Goal: Find specific page/section: Find specific page/section

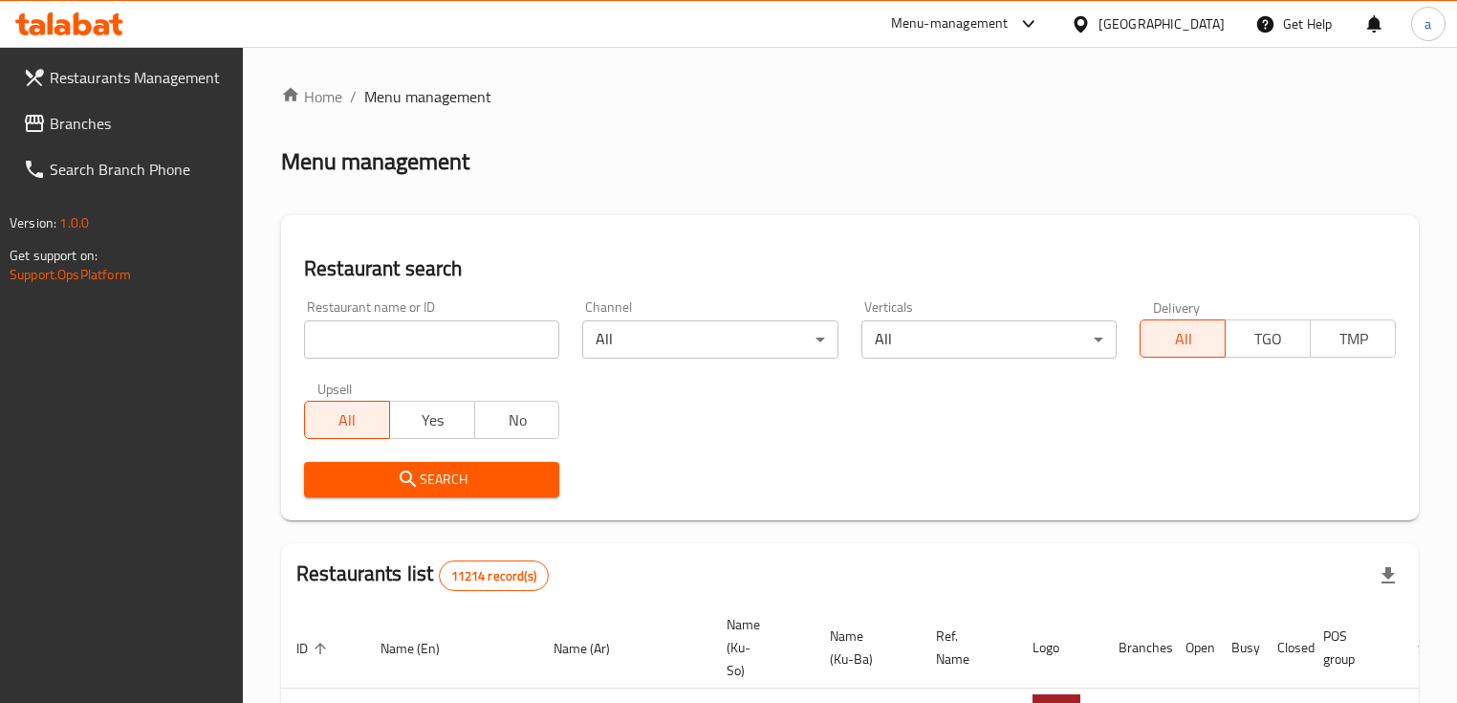
click at [426, 344] on input "search" at bounding box center [431, 339] width 255 height 38
paste input "773515"
type input "773515"
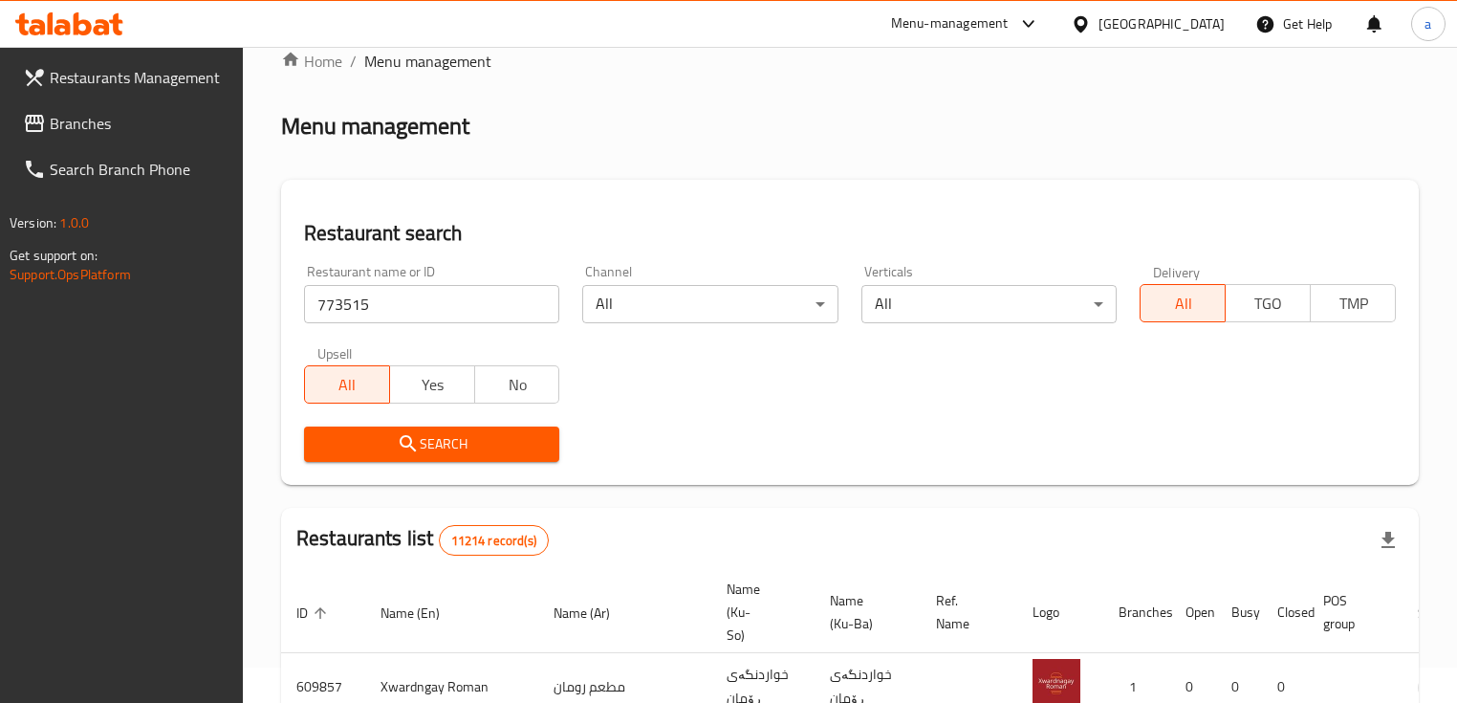
scroll to position [127, 0]
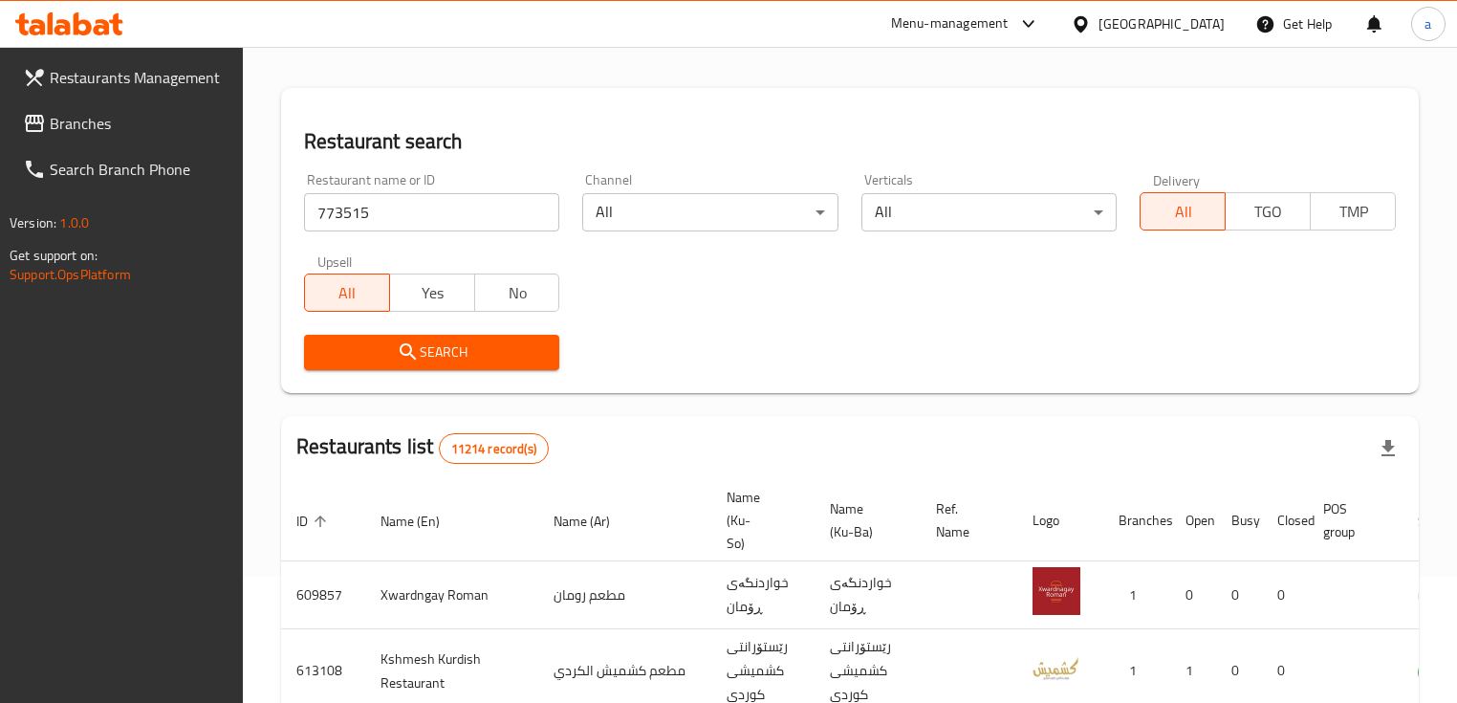
click at [448, 340] on span "Search" at bounding box center [431, 352] width 225 height 24
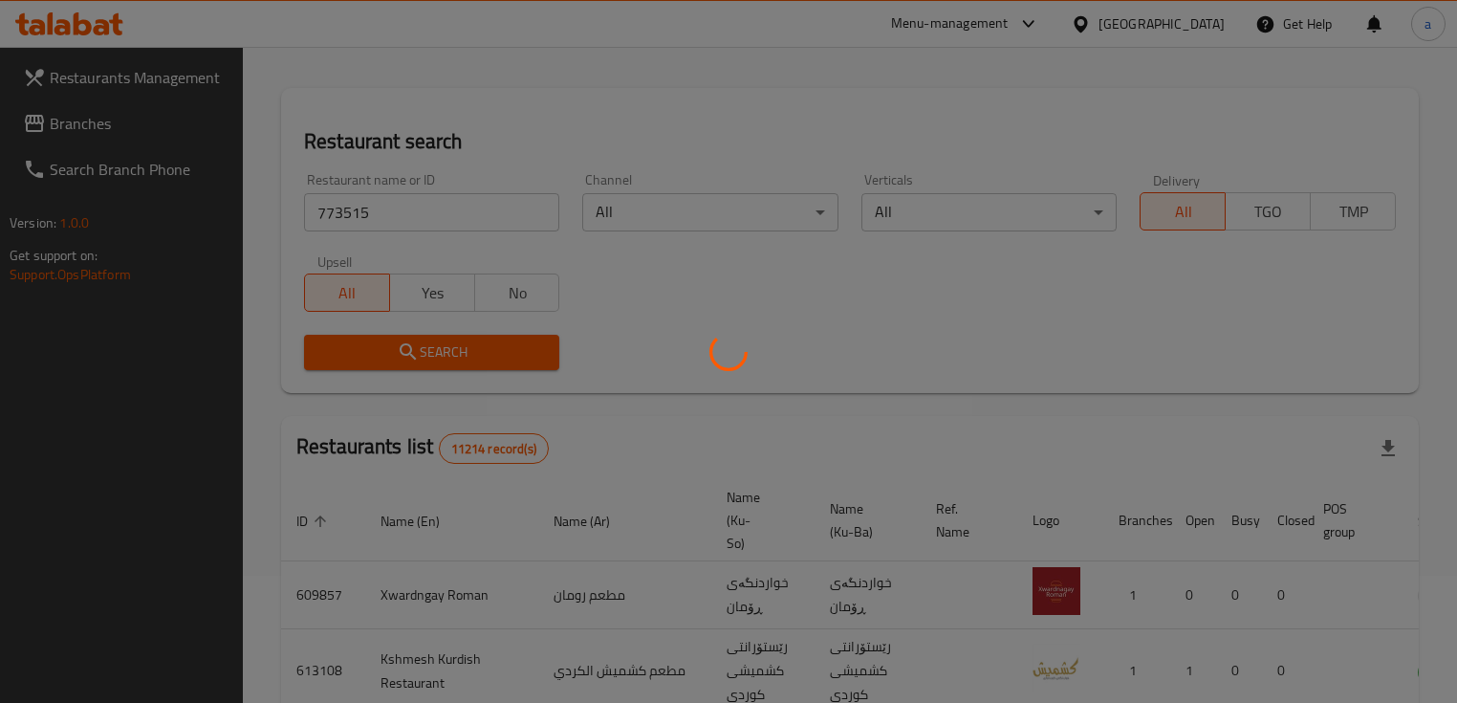
scroll to position [99, 0]
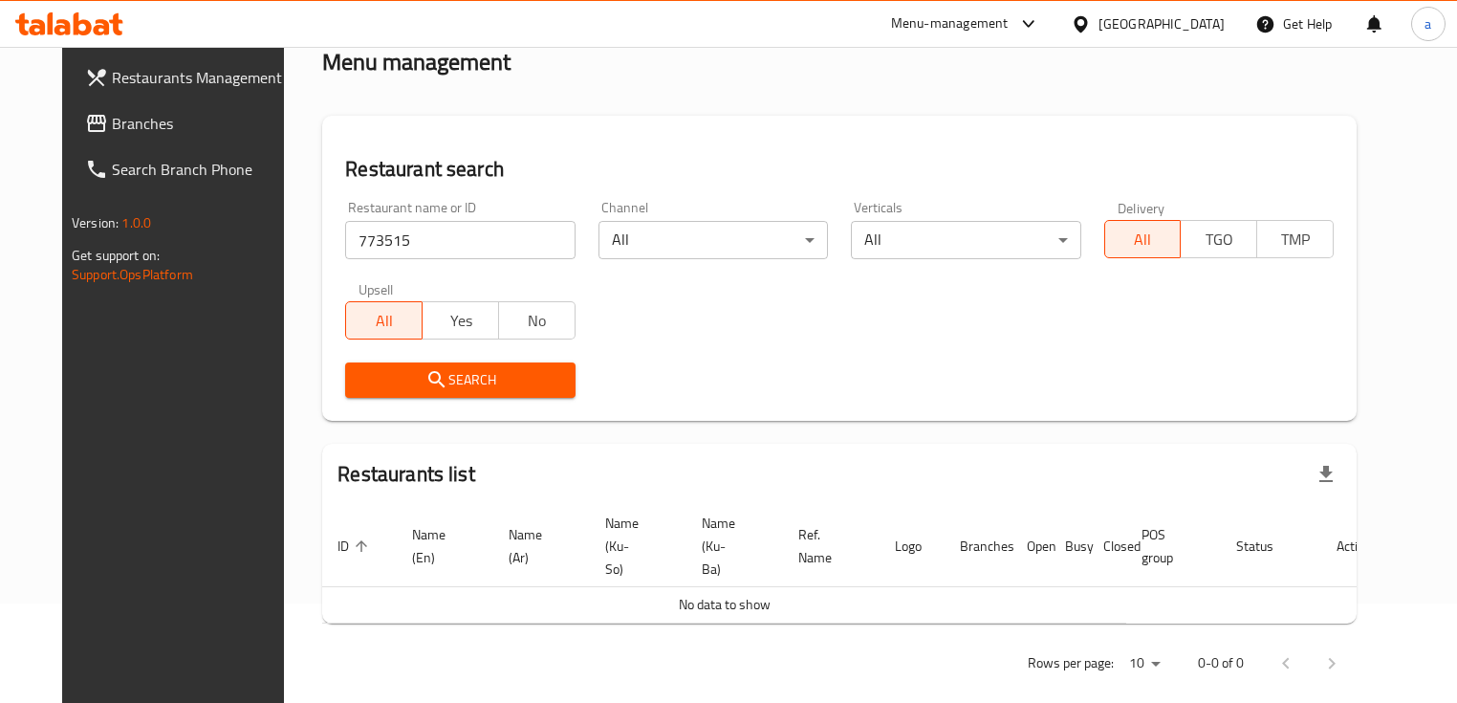
click at [192, 140] on link "Branches" at bounding box center [188, 123] width 236 height 46
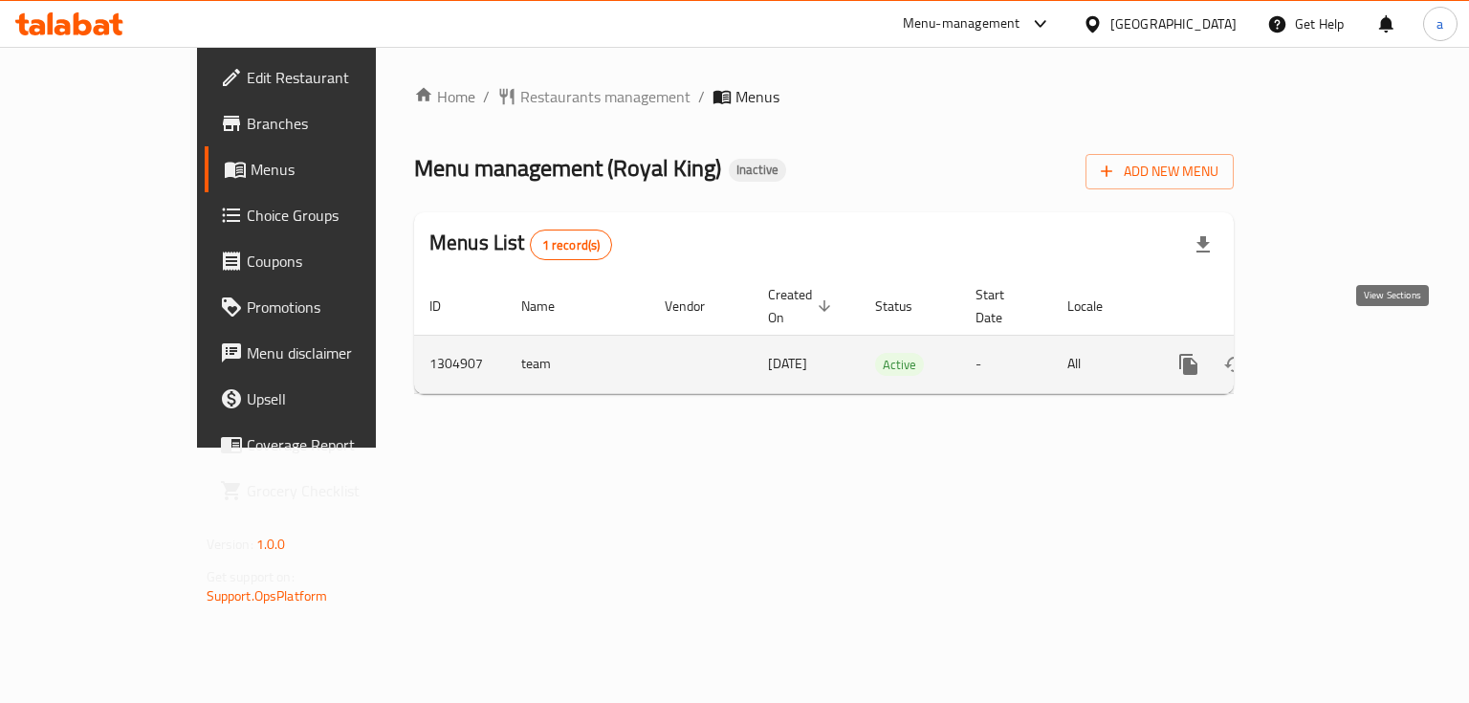
click at [1338, 353] on icon "enhanced table" at bounding box center [1326, 364] width 23 height 23
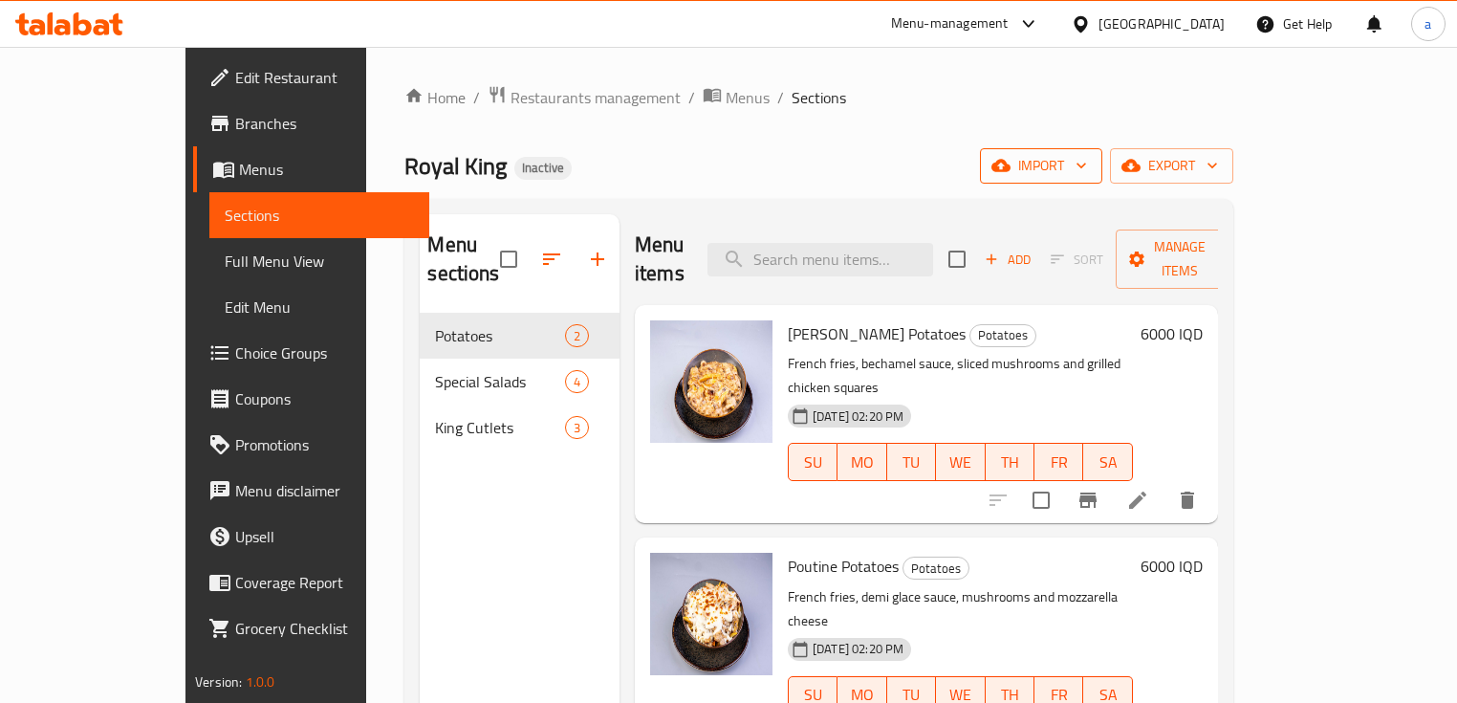
click at [1087, 157] on span "import" at bounding box center [1041, 166] width 92 height 24
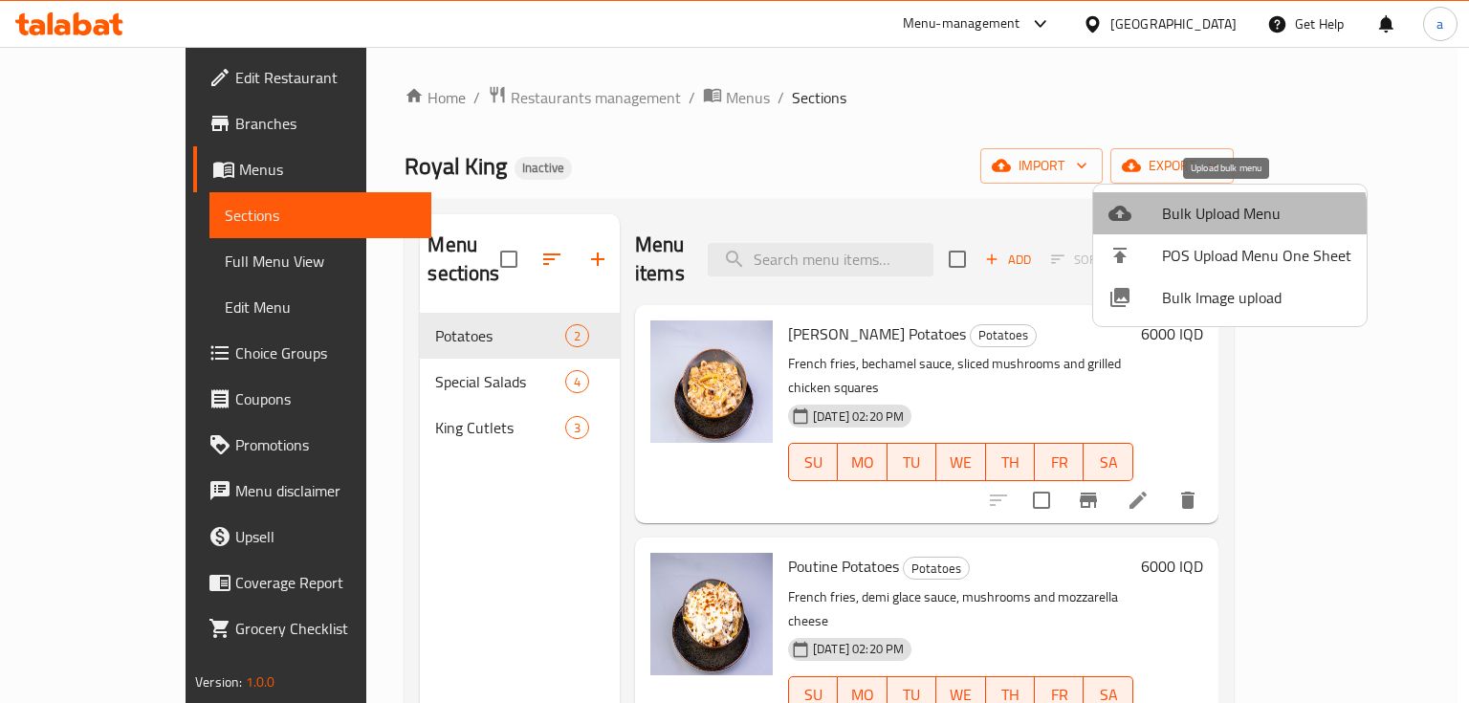
click at [1205, 227] on li "Bulk Upload Menu" at bounding box center [1229, 213] width 273 height 42
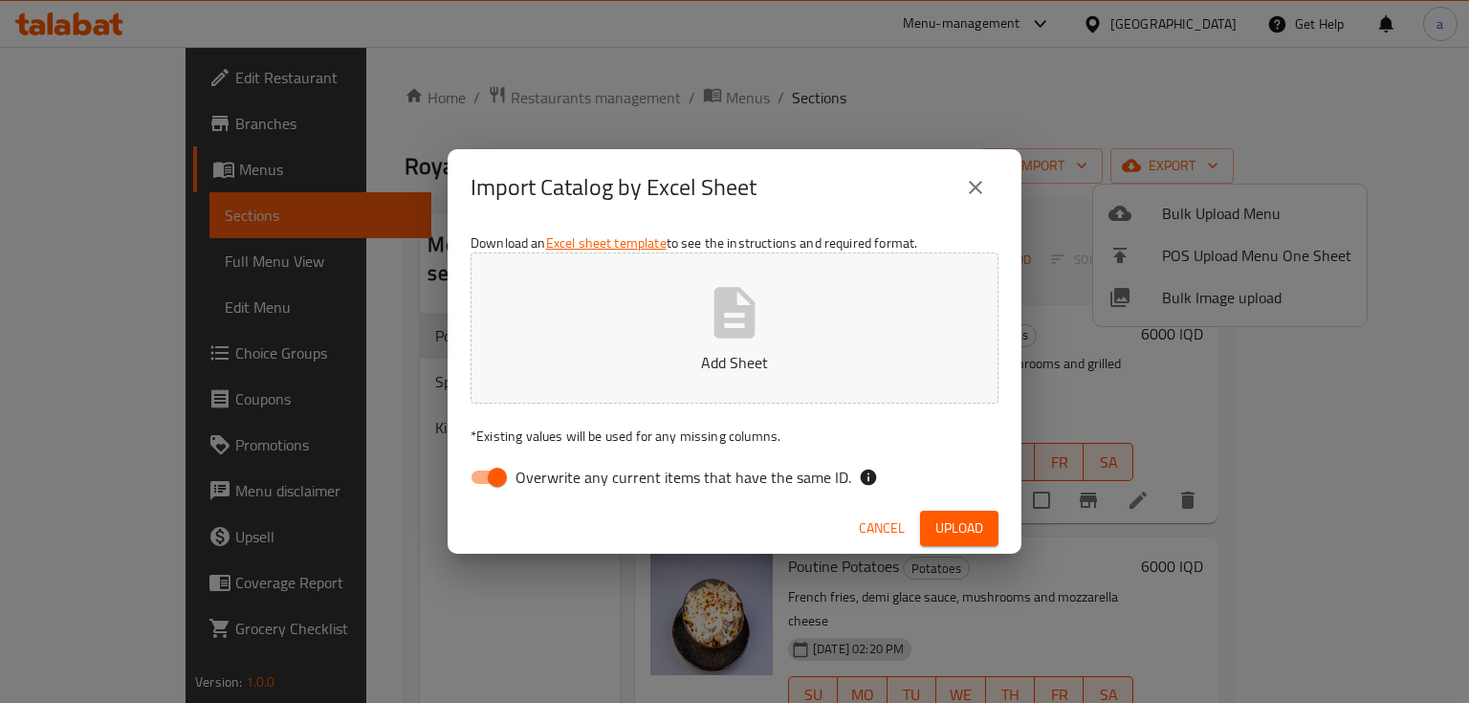
click at [484, 484] on input "Overwrite any current items that have the same ID." at bounding box center [497, 477] width 109 height 36
checkbox input "false"
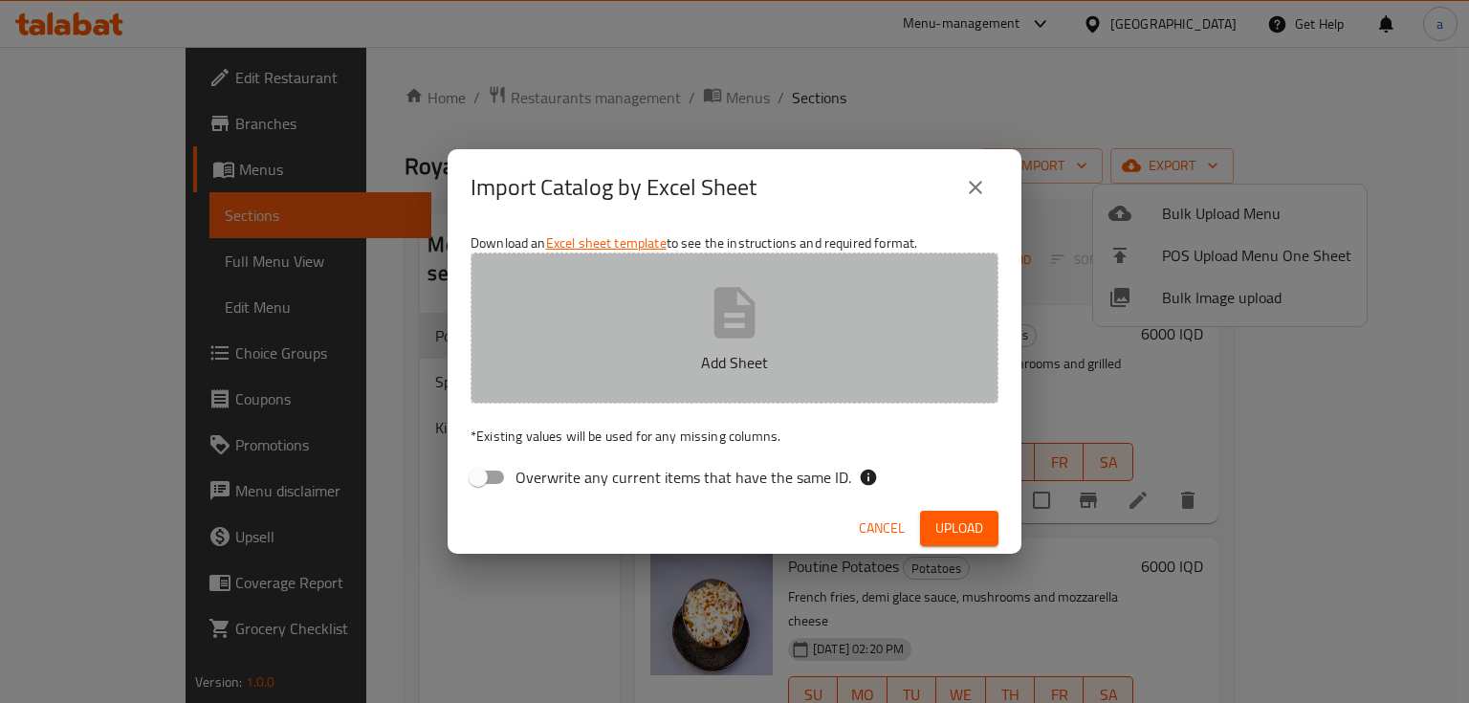
click at [738, 305] on icon "button" at bounding box center [734, 312] width 41 height 51
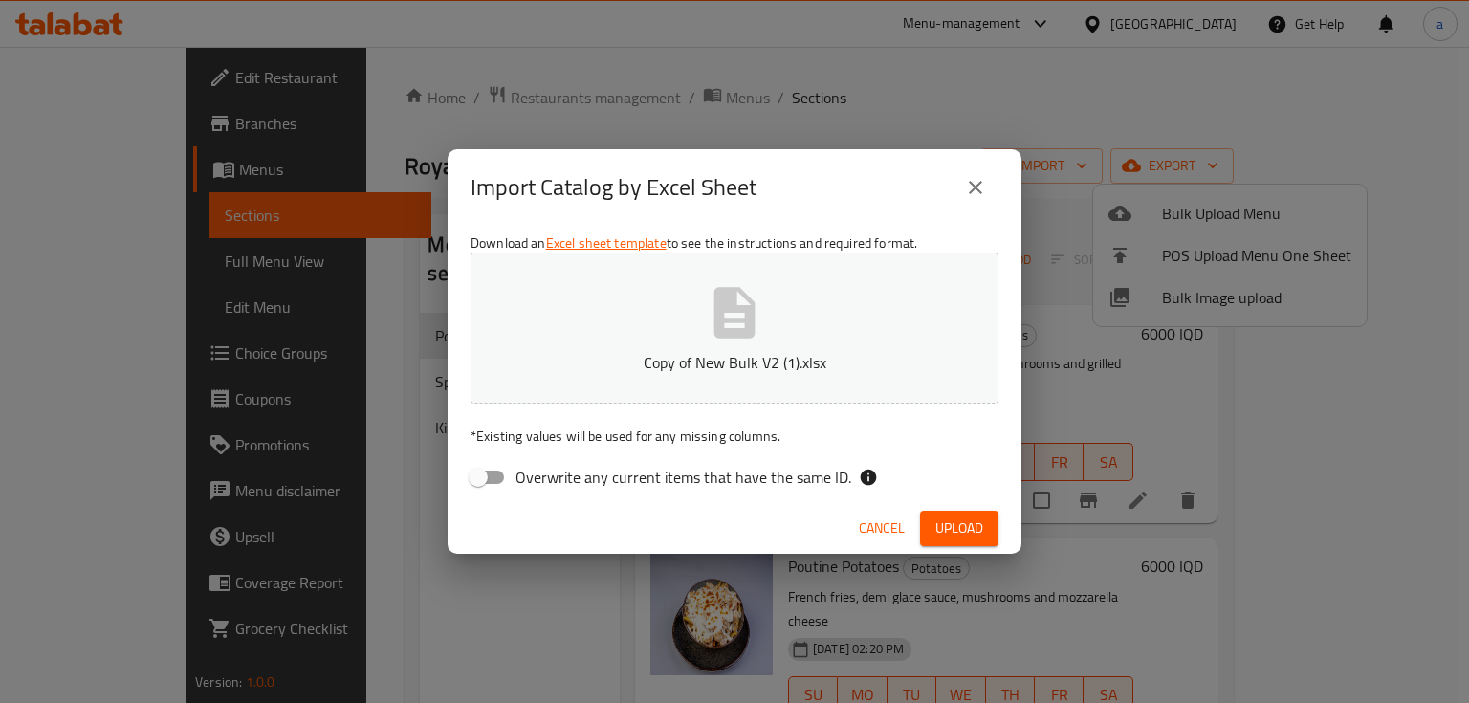
click at [964, 532] on span "Upload" at bounding box center [959, 528] width 48 height 24
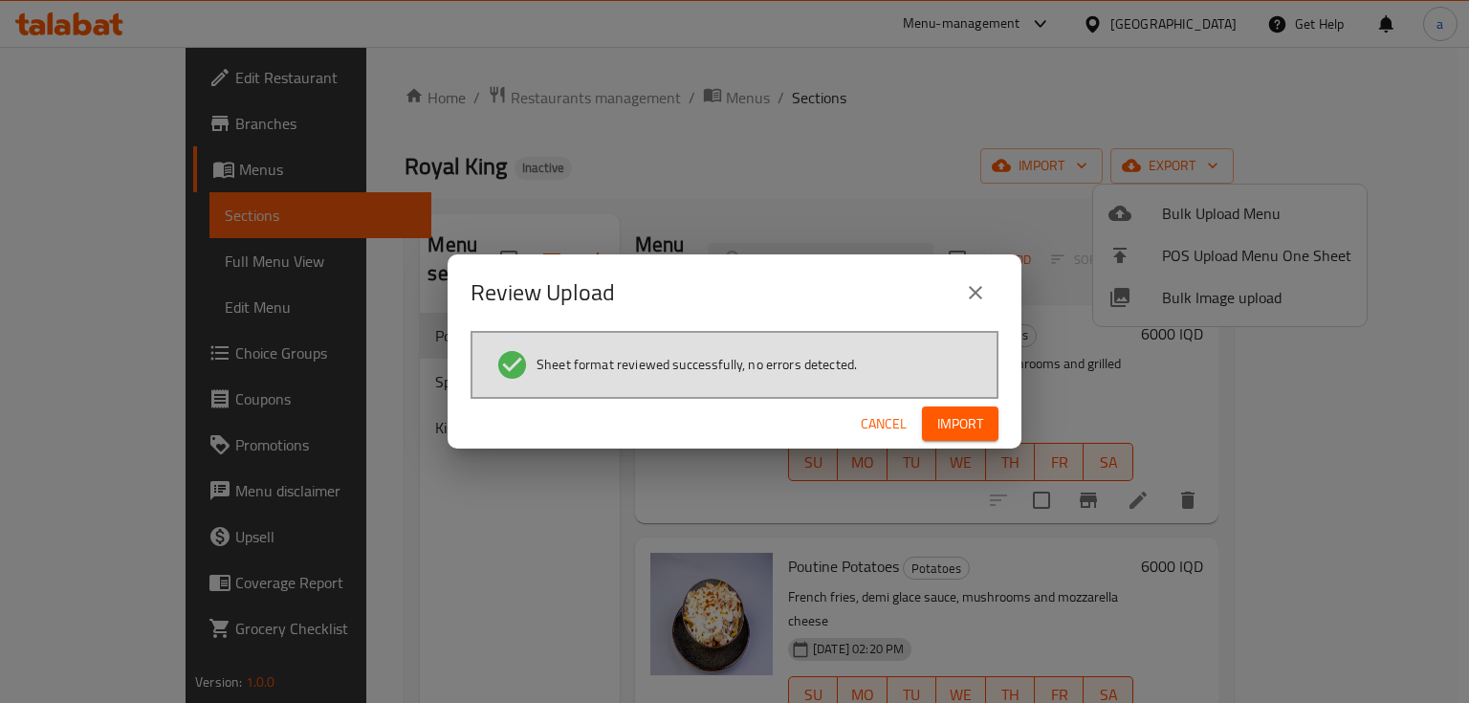
click at [967, 433] on span "Import" at bounding box center [960, 424] width 46 height 24
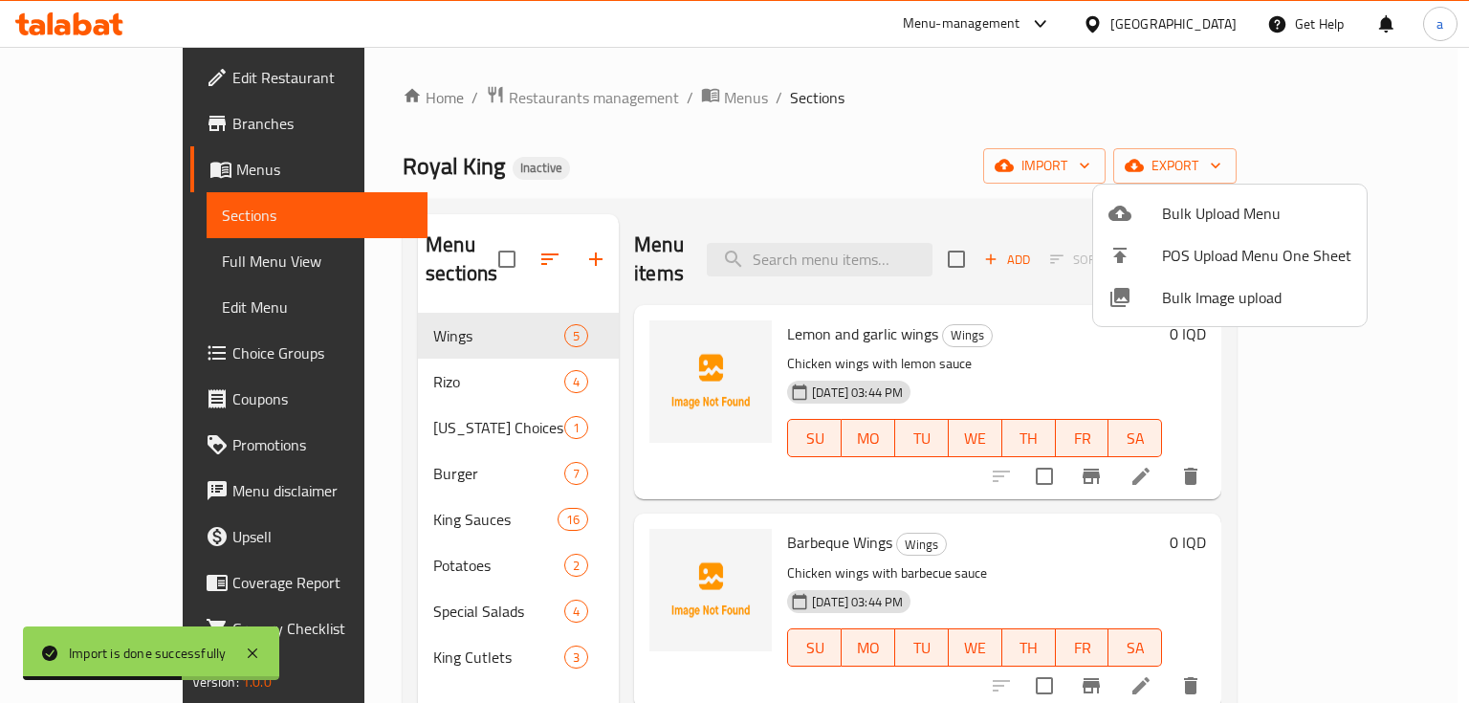
click at [479, 352] on div at bounding box center [734, 351] width 1469 height 703
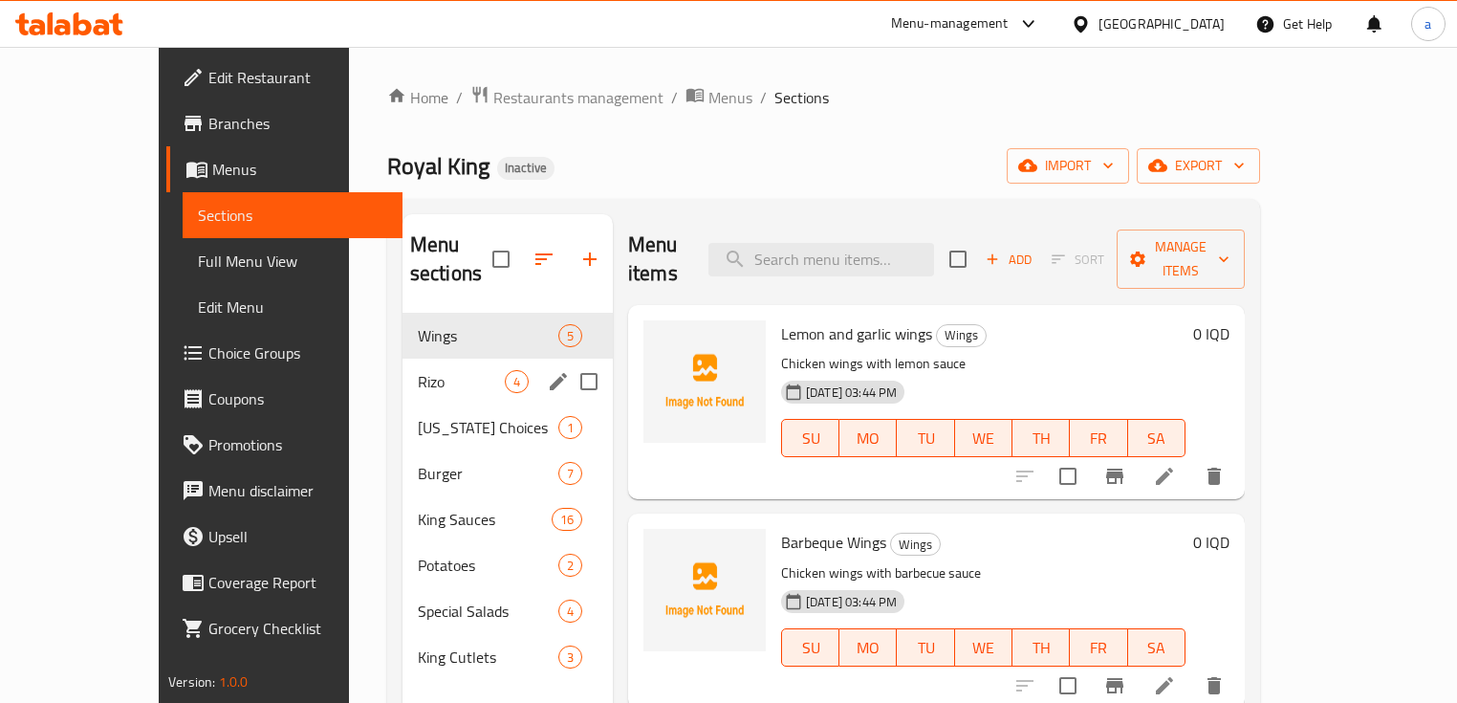
click at [459, 370] on span "Rizo" at bounding box center [461, 381] width 87 height 23
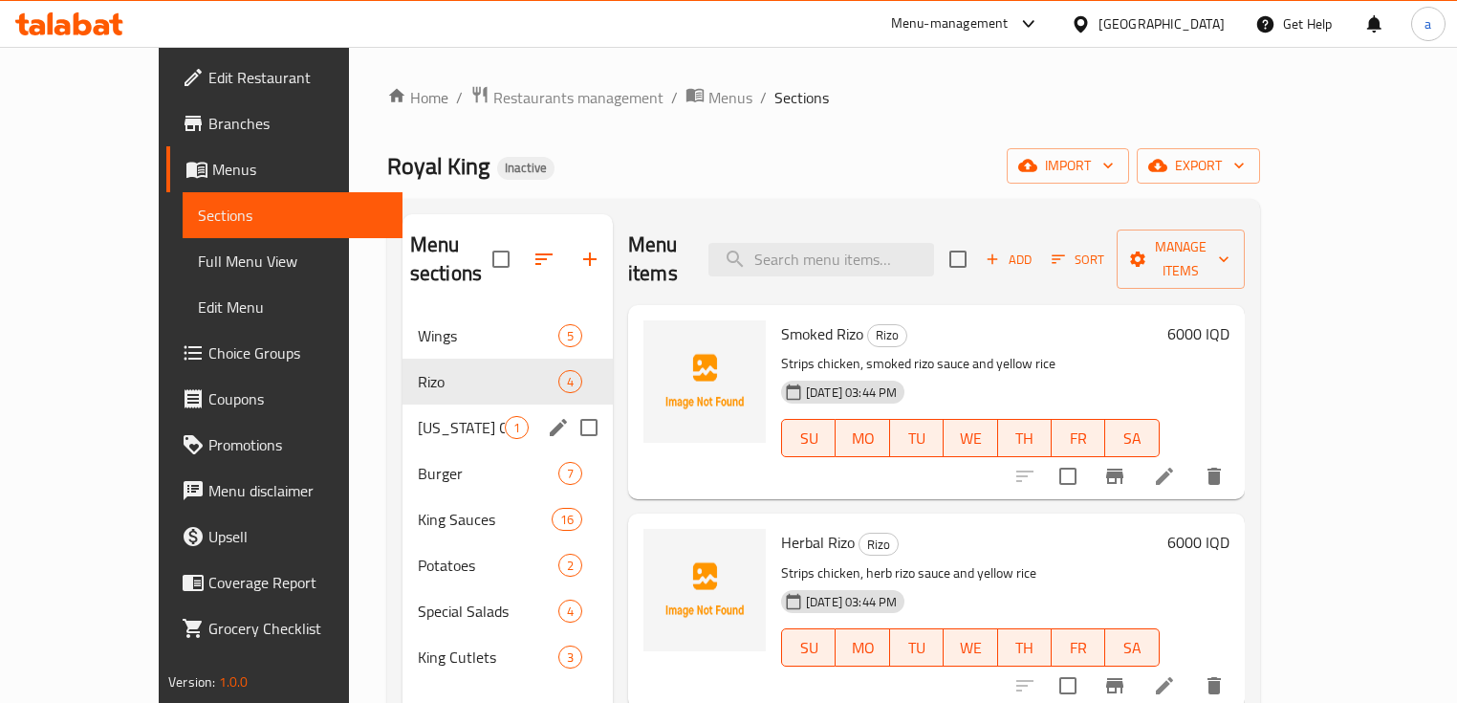
click at [428, 404] on div "Kentucky Choices 1" at bounding box center [508, 427] width 210 height 46
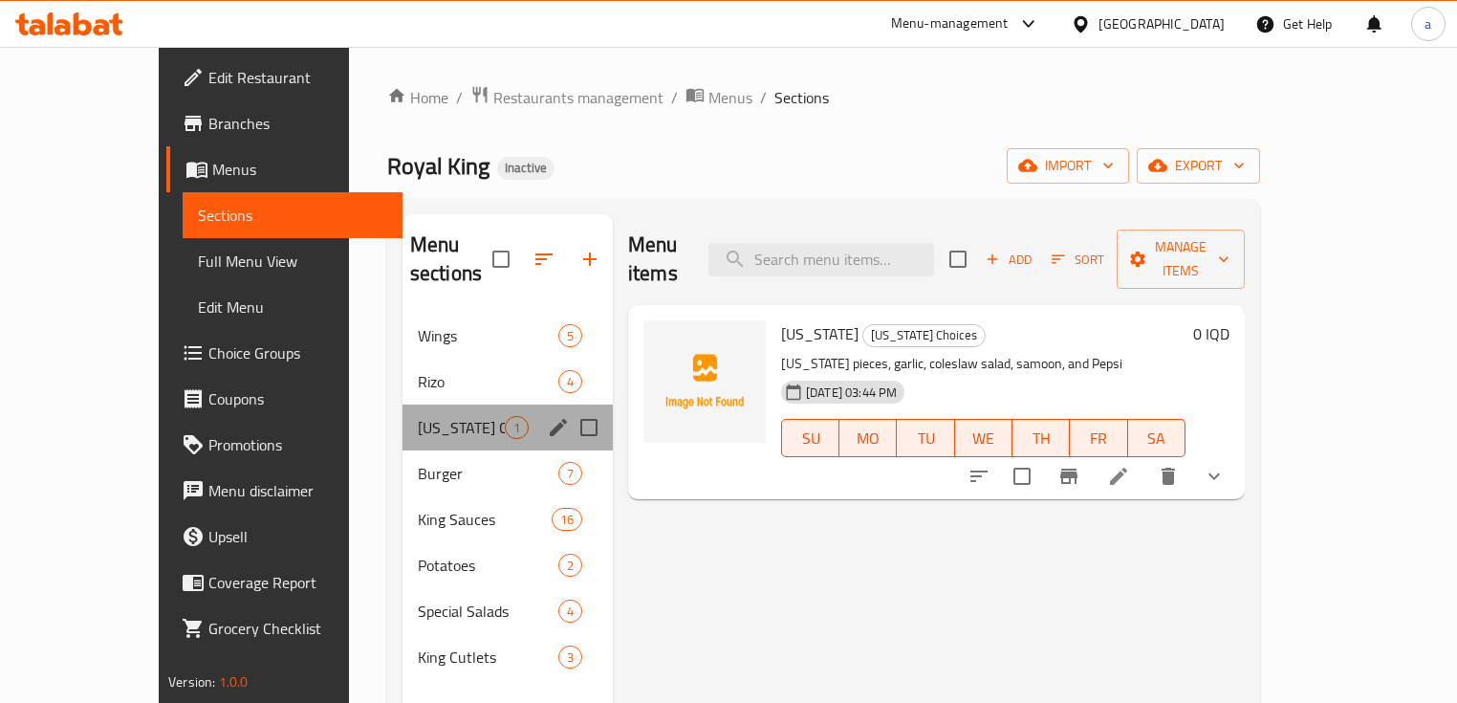
click at [426, 417] on div "Kentucky Choices 1" at bounding box center [508, 427] width 210 height 46
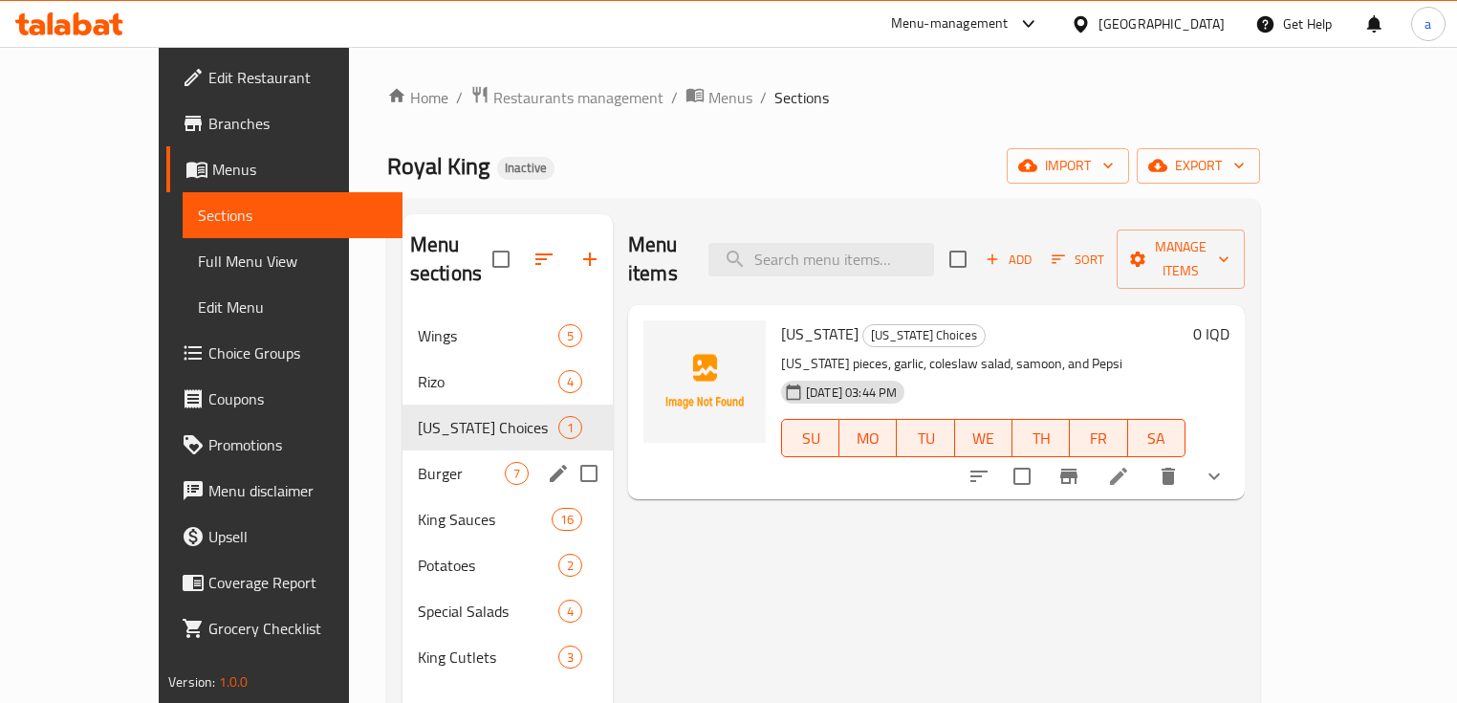
click at [425, 462] on span "Burger" at bounding box center [461, 473] width 87 height 23
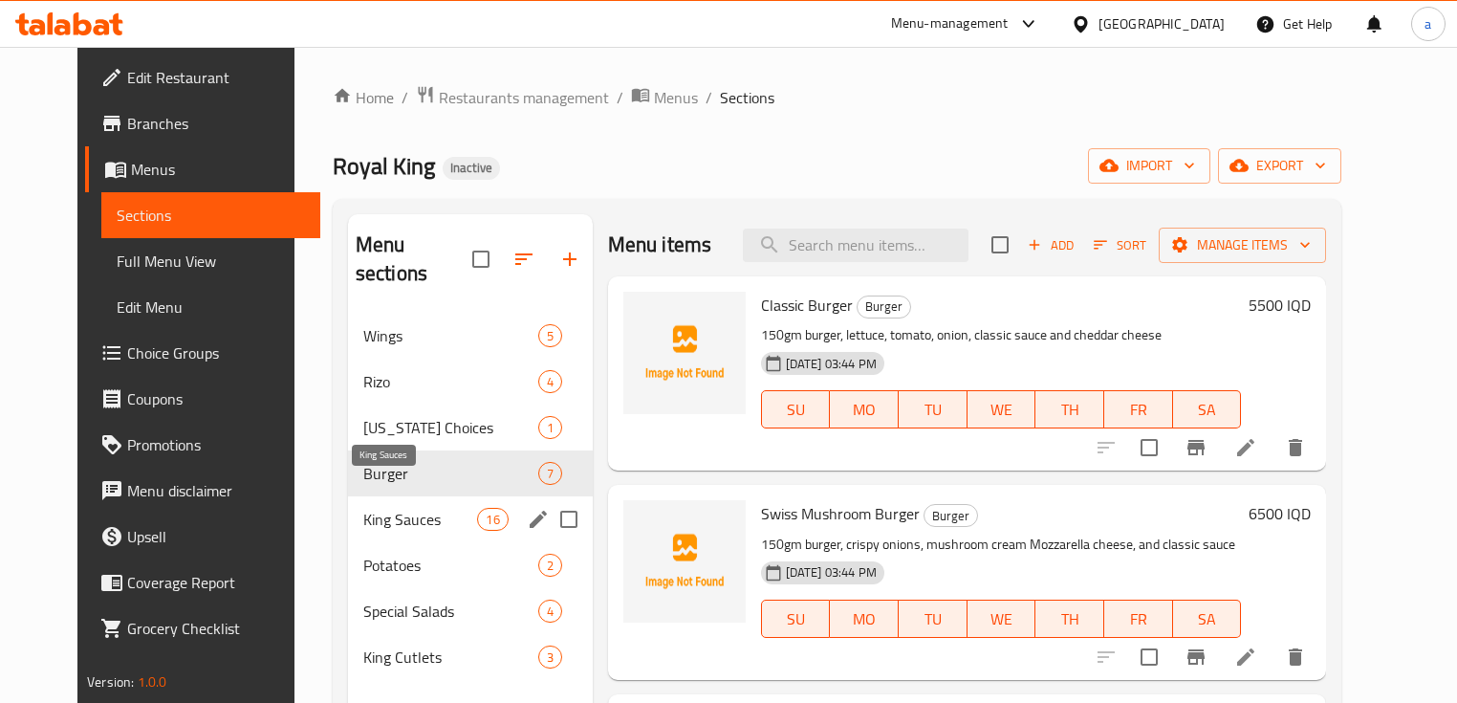
click at [427, 508] on span "King Sauces" at bounding box center [420, 519] width 115 height 23
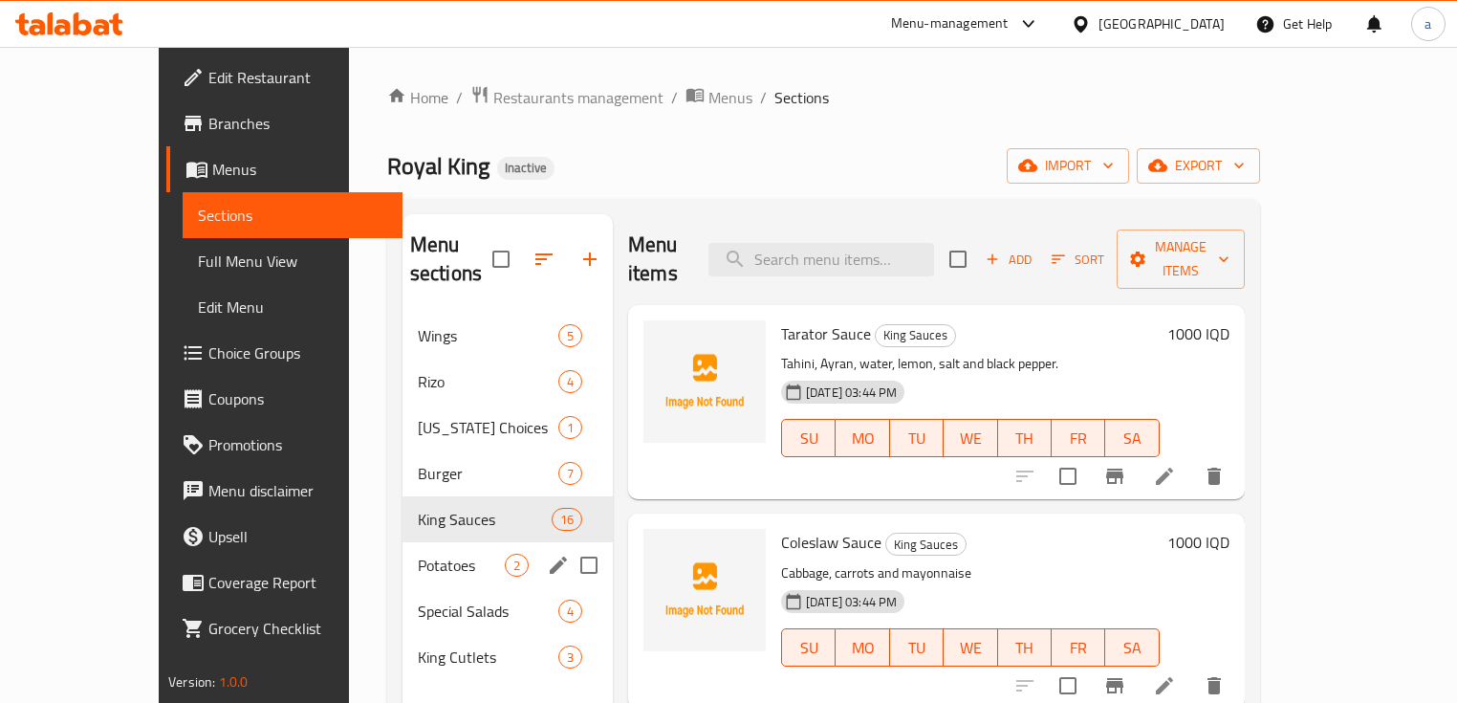
click at [423, 542] on div "Potatoes 2" at bounding box center [508, 565] width 210 height 46
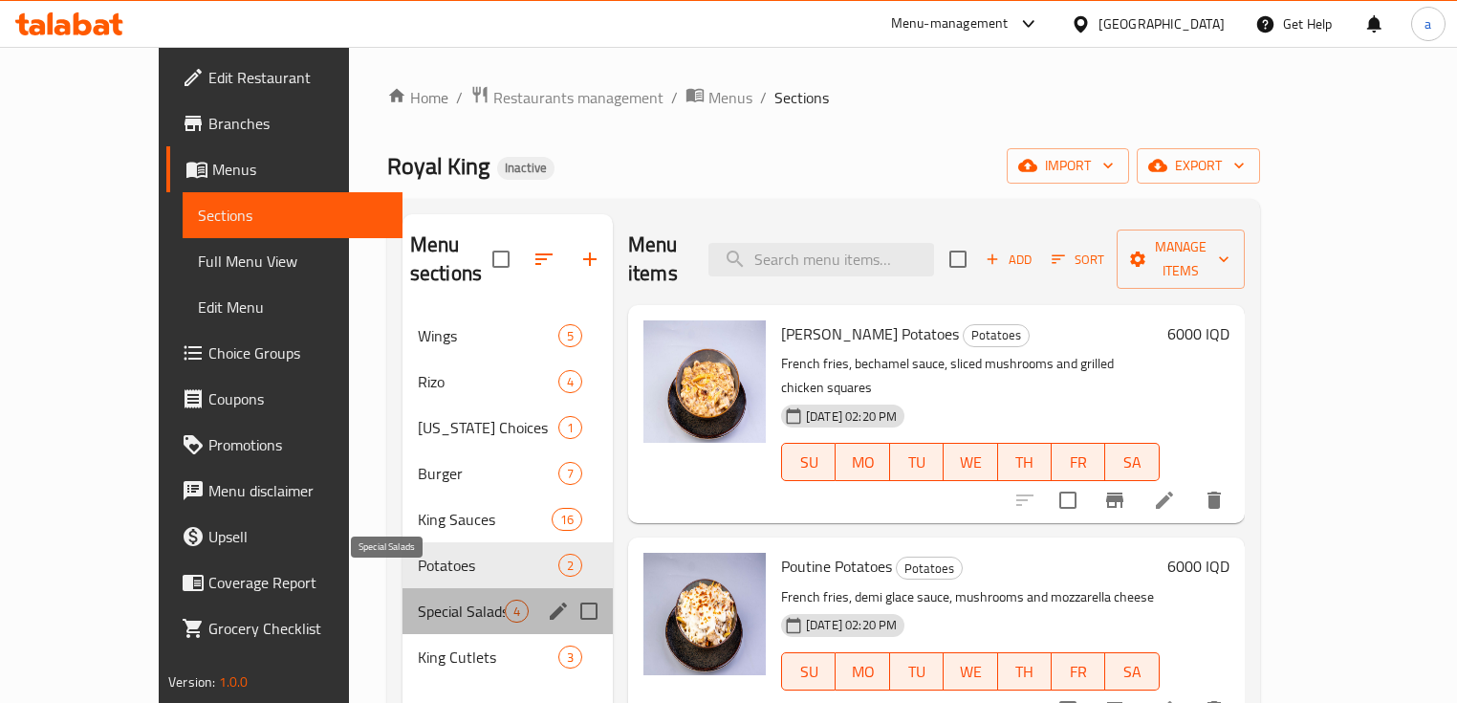
click at [429, 600] on span "Special Salads" at bounding box center [461, 611] width 87 height 23
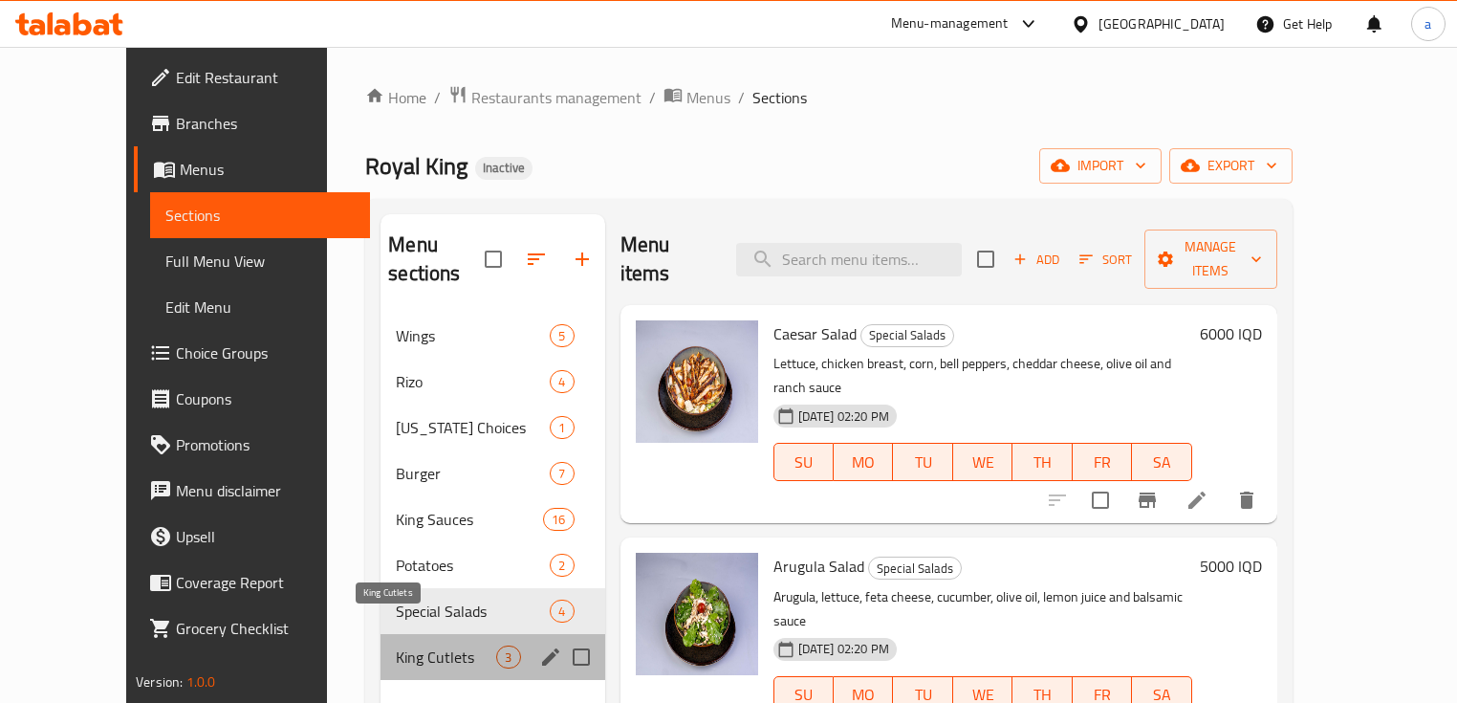
click at [419, 645] on span "King Cutlets" at bounding box center [446, 656] width 100 height 23
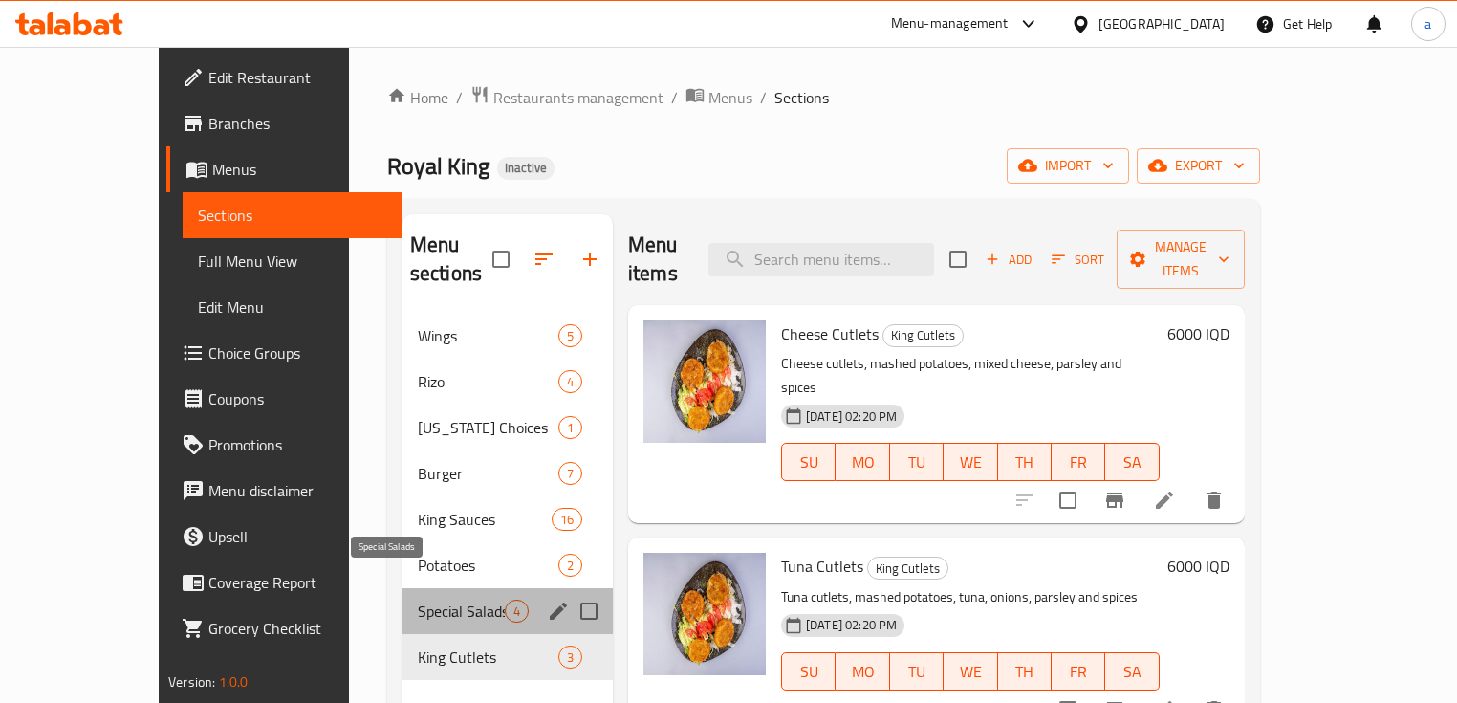
click at [418, 600] on span "Special Salads" at bounding box center [461, 611] width 87 height 23
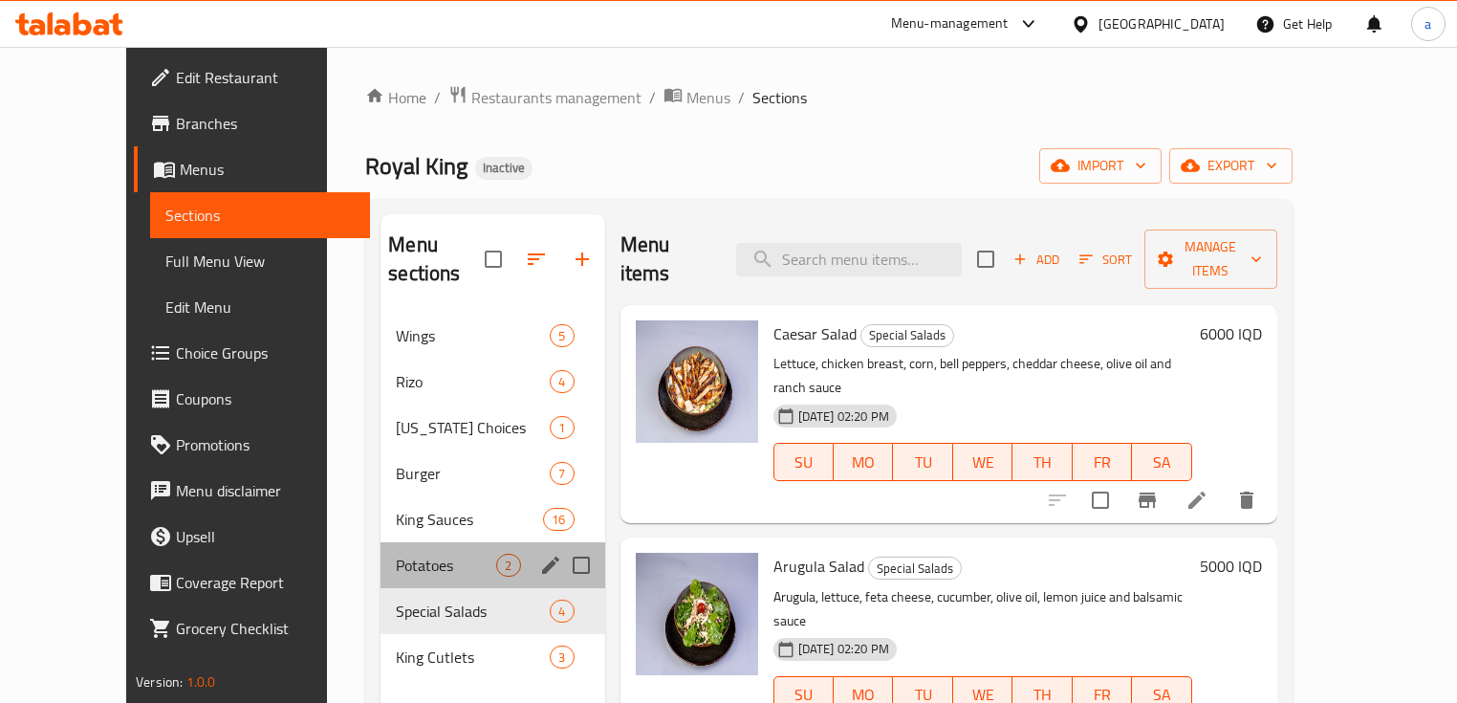
click at [403, 555] on div "Potatoes 2" at bounding box center [493, 565] width 224 height 46
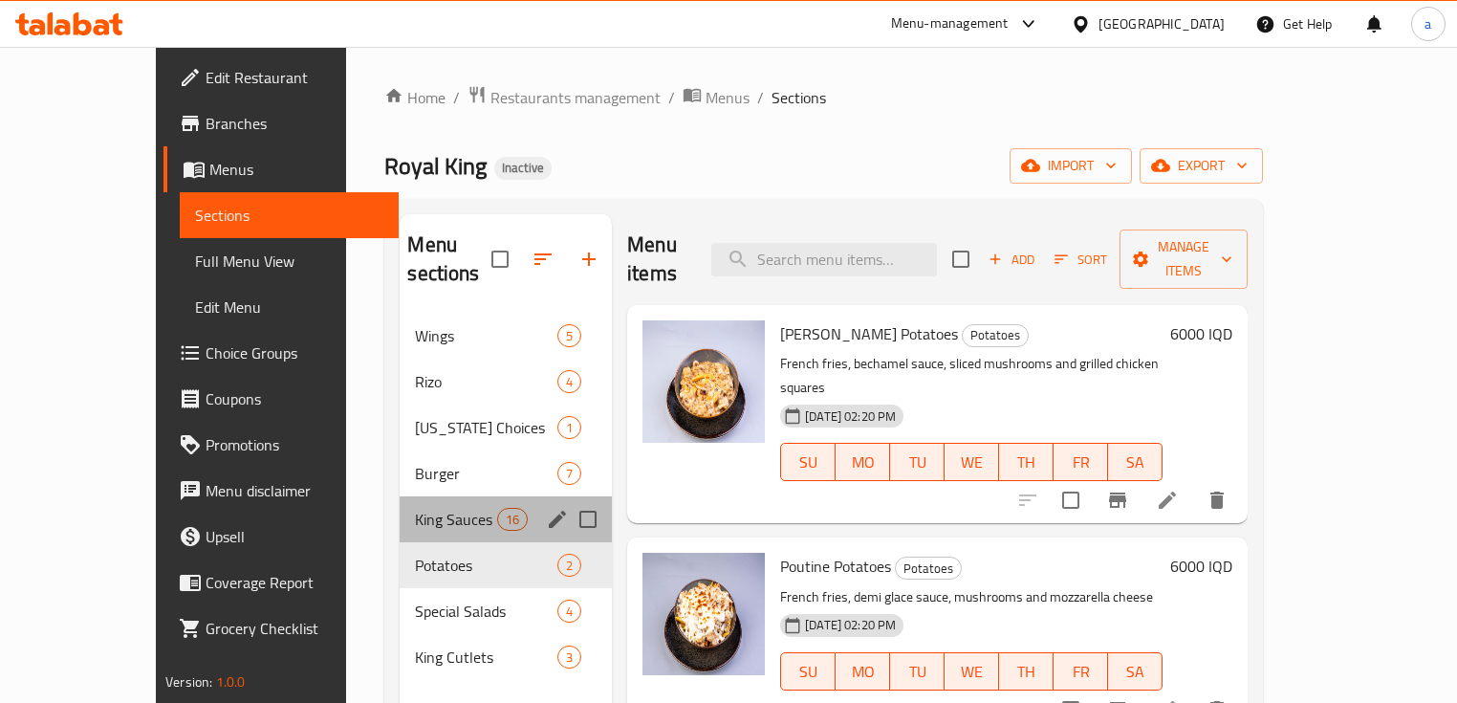
click at [400, 508] on div "King Sauces 16" at bounding box center [506, 519] width 212 height 46
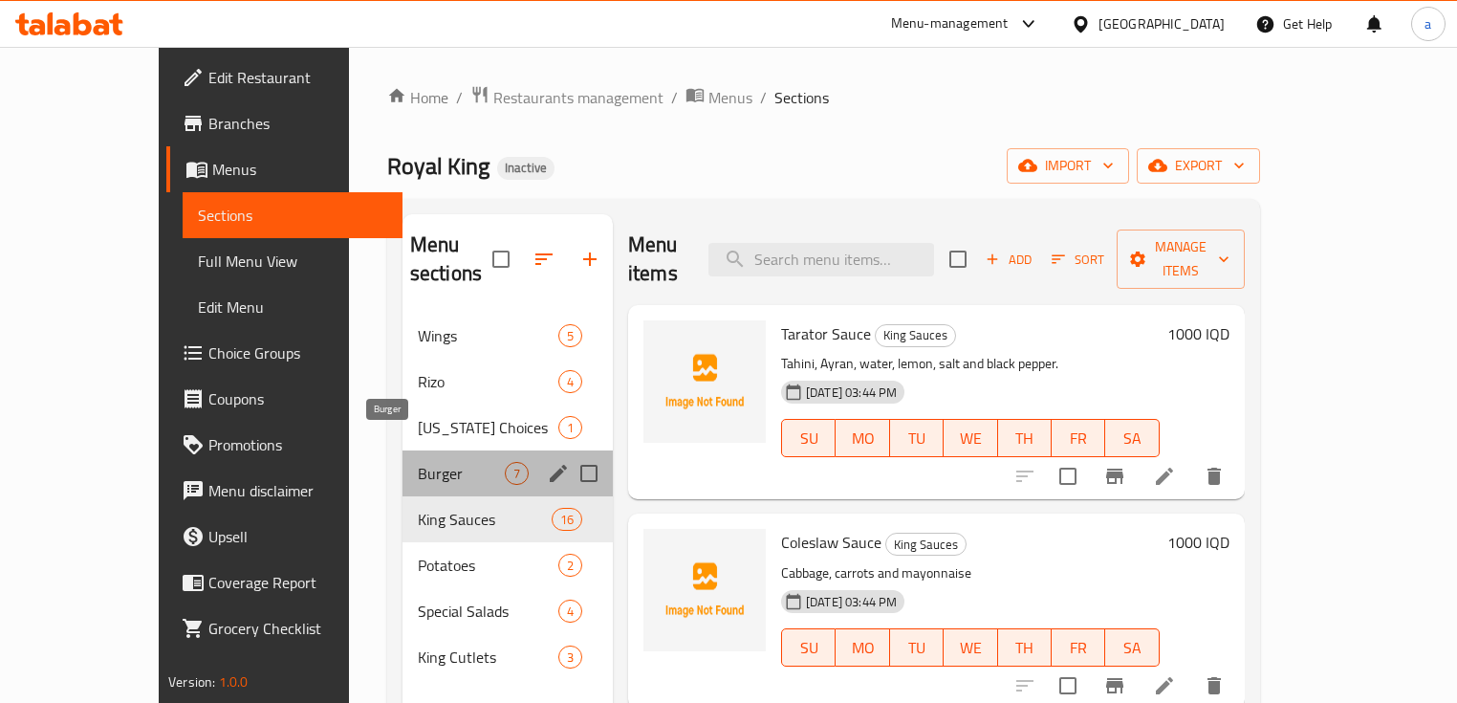
click at [418, 462] on span "Burger" at bounding box center [461, 473] width 87 height 23
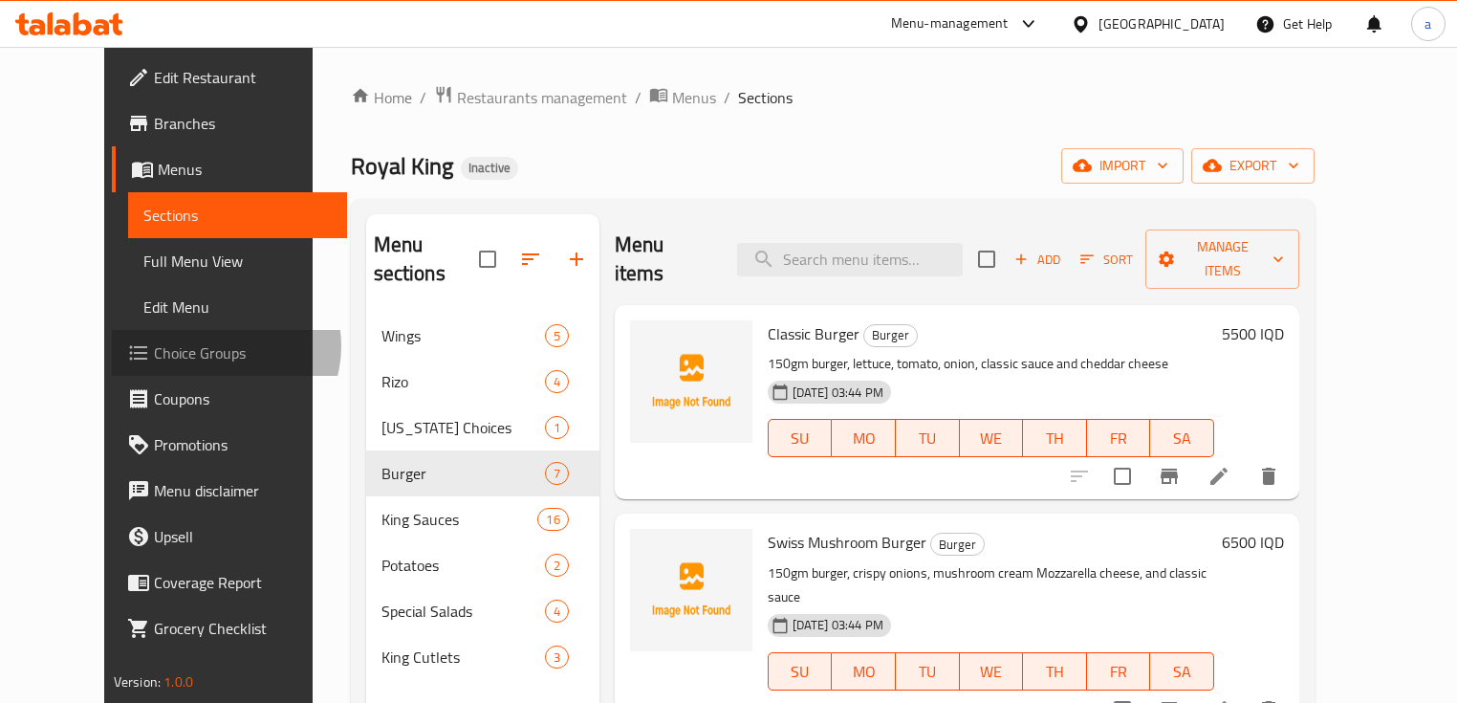
click at [154, 346] on span "Choice Groups" at bounding box center [243, 352] width 179 height 23
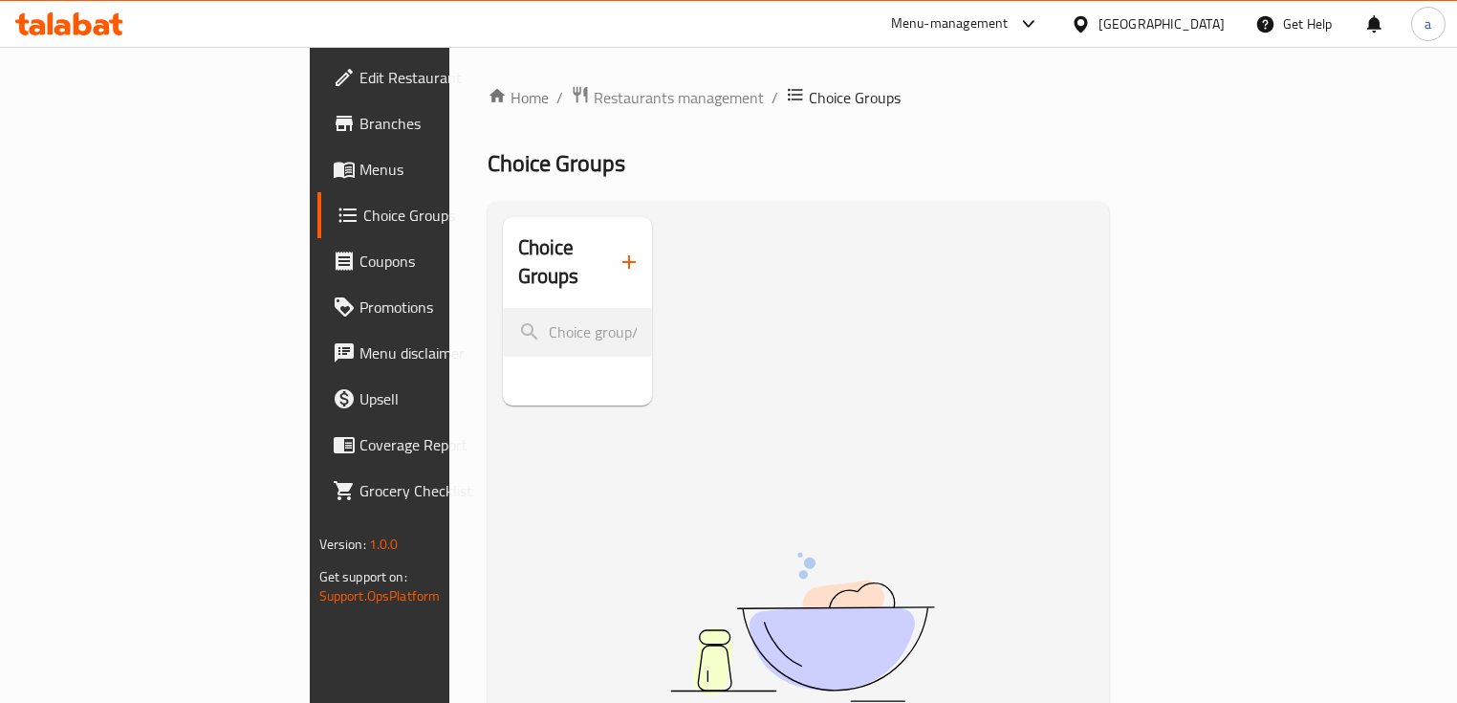
click at [618, 251] on icon "button" at bounding box center [629, 262] width 23 height 23
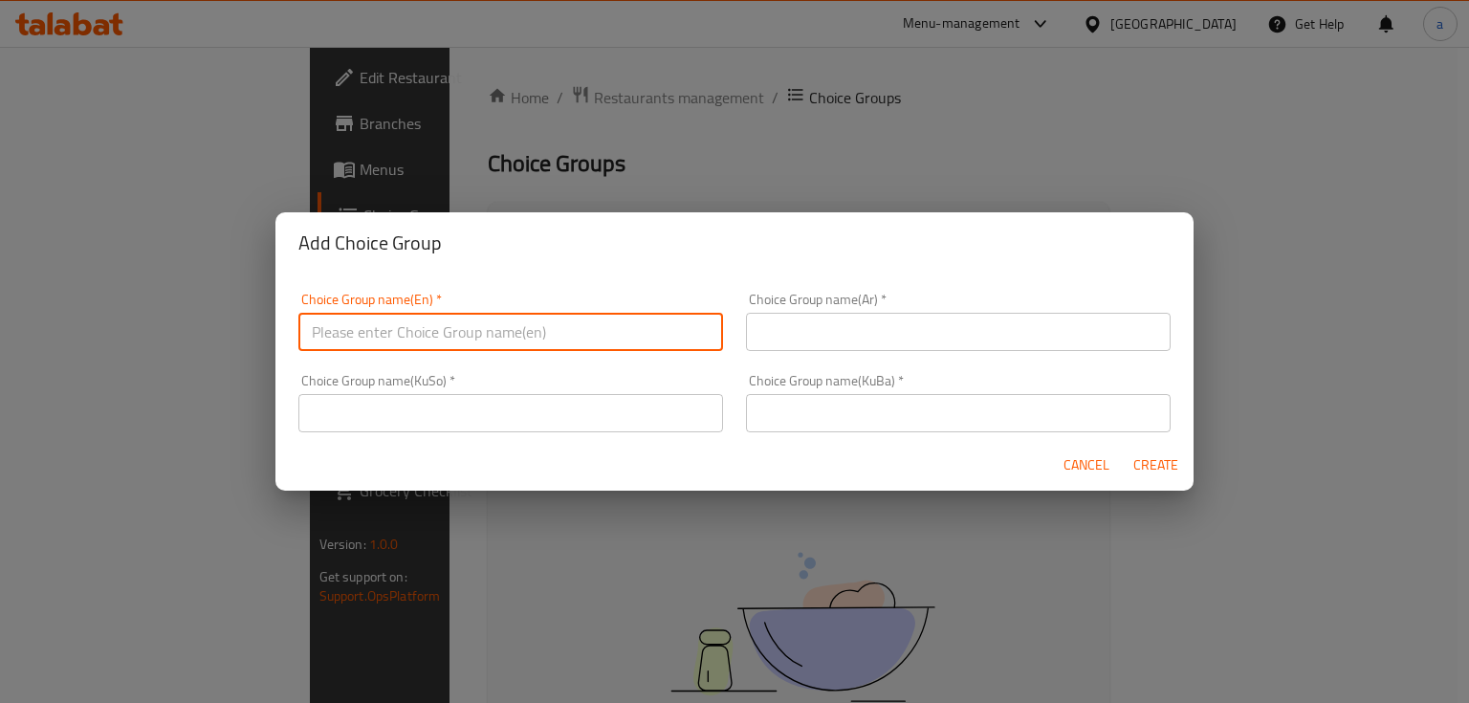
click at [566, 325] on input "text" at bounding box center [510, 332] width 425 height 38
click at [566, 330] on input "text" at bounding box center [510, 332] width 425 height 38
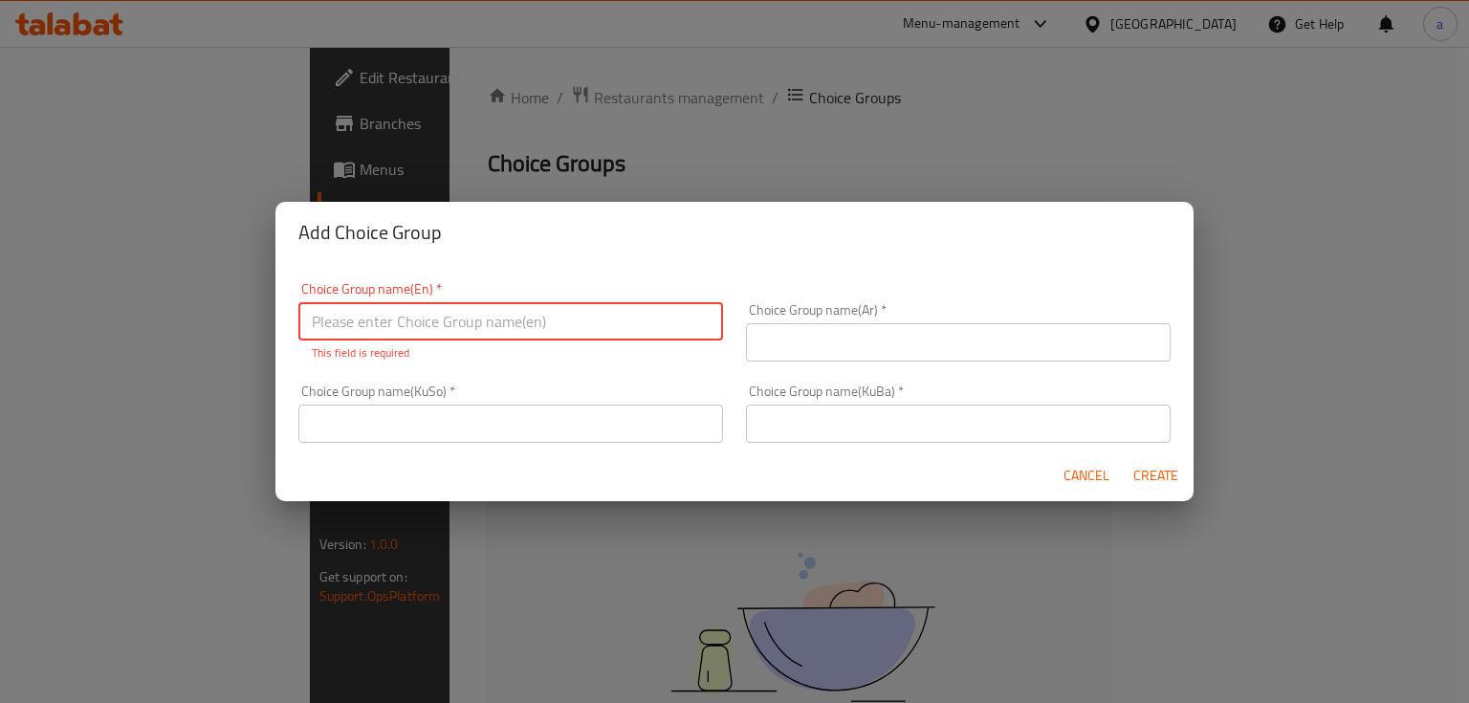
click at [524, 317] on input "text" at bounding box center [510, 321] width 425 height 38
type input "ـ"
paste input "Make It Meal"
type input "Make It Meal"
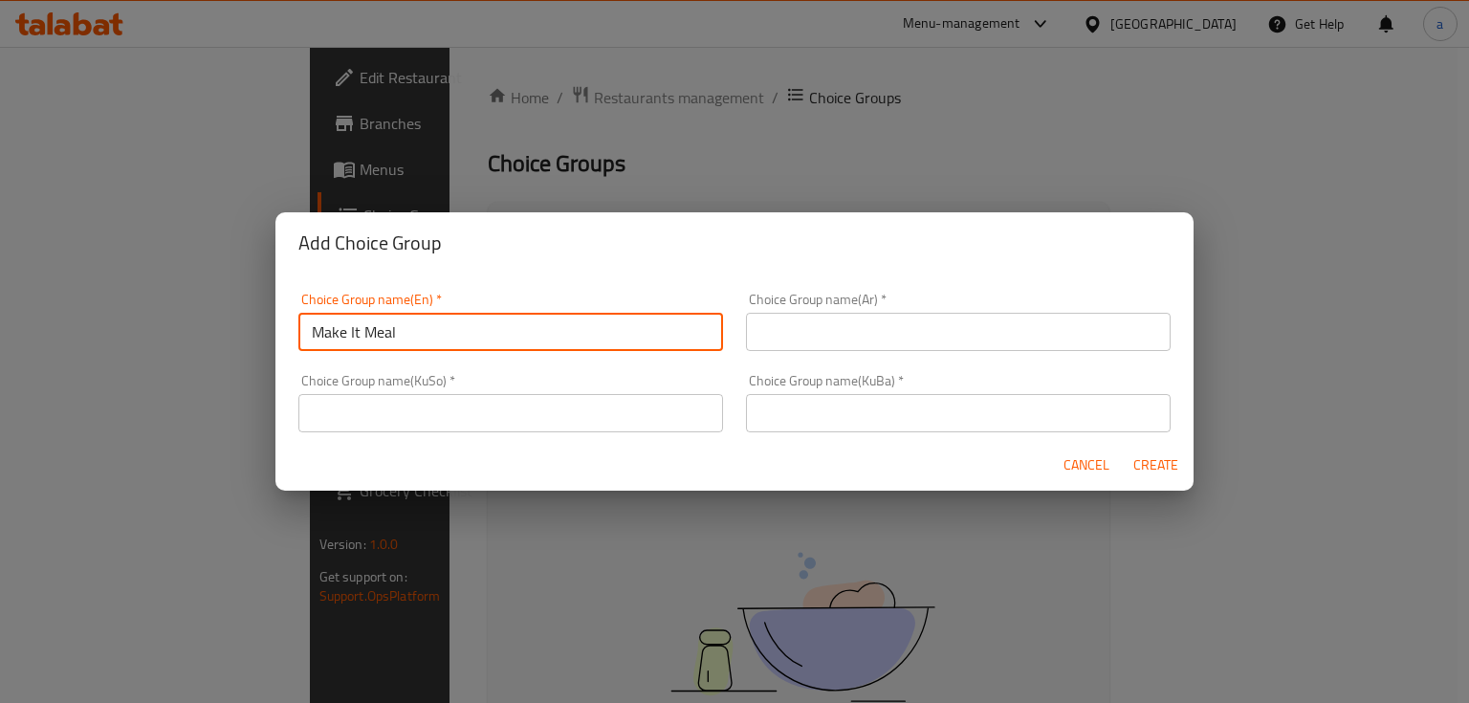
click at [787, 317] on input "text" at bounding box center [958, 332] width 425 height 38
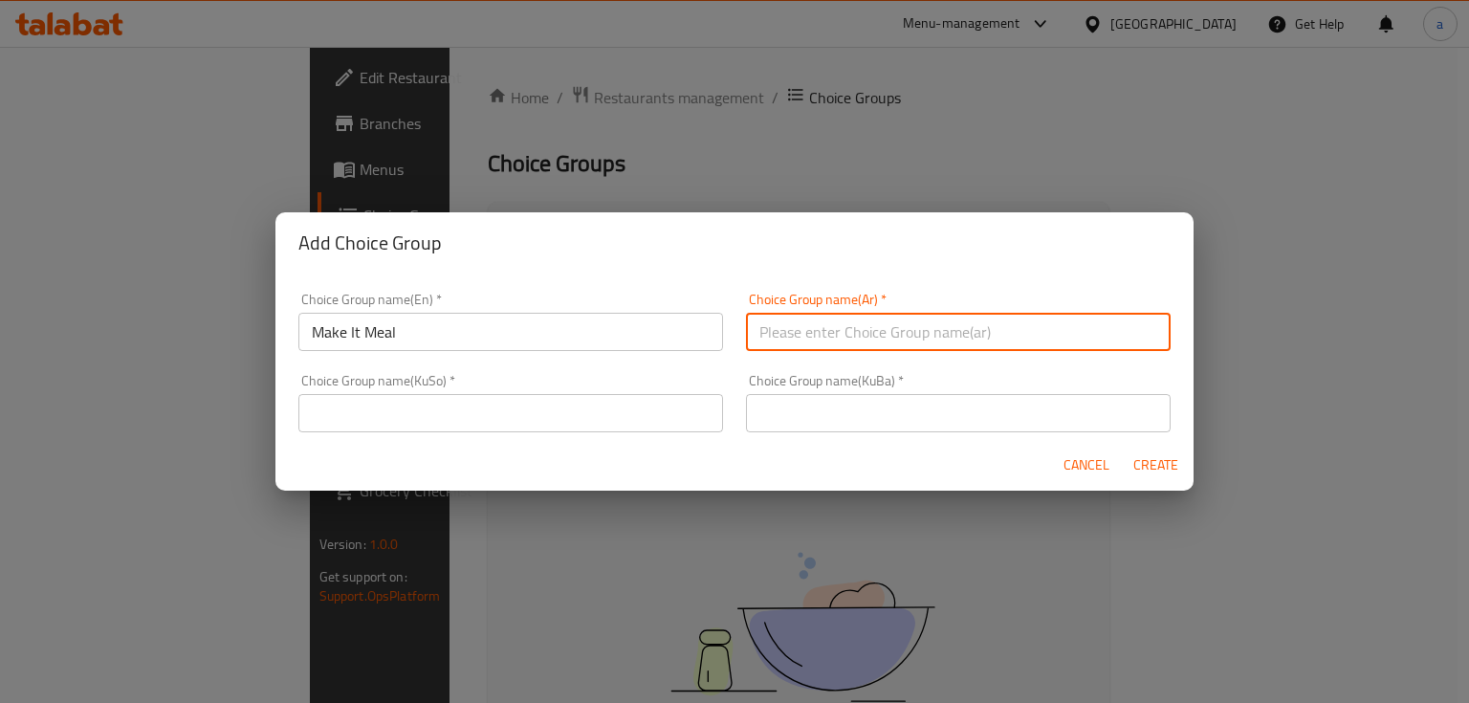
paste input "اجعلها وجبة"
type input "اجعلها وجبة"
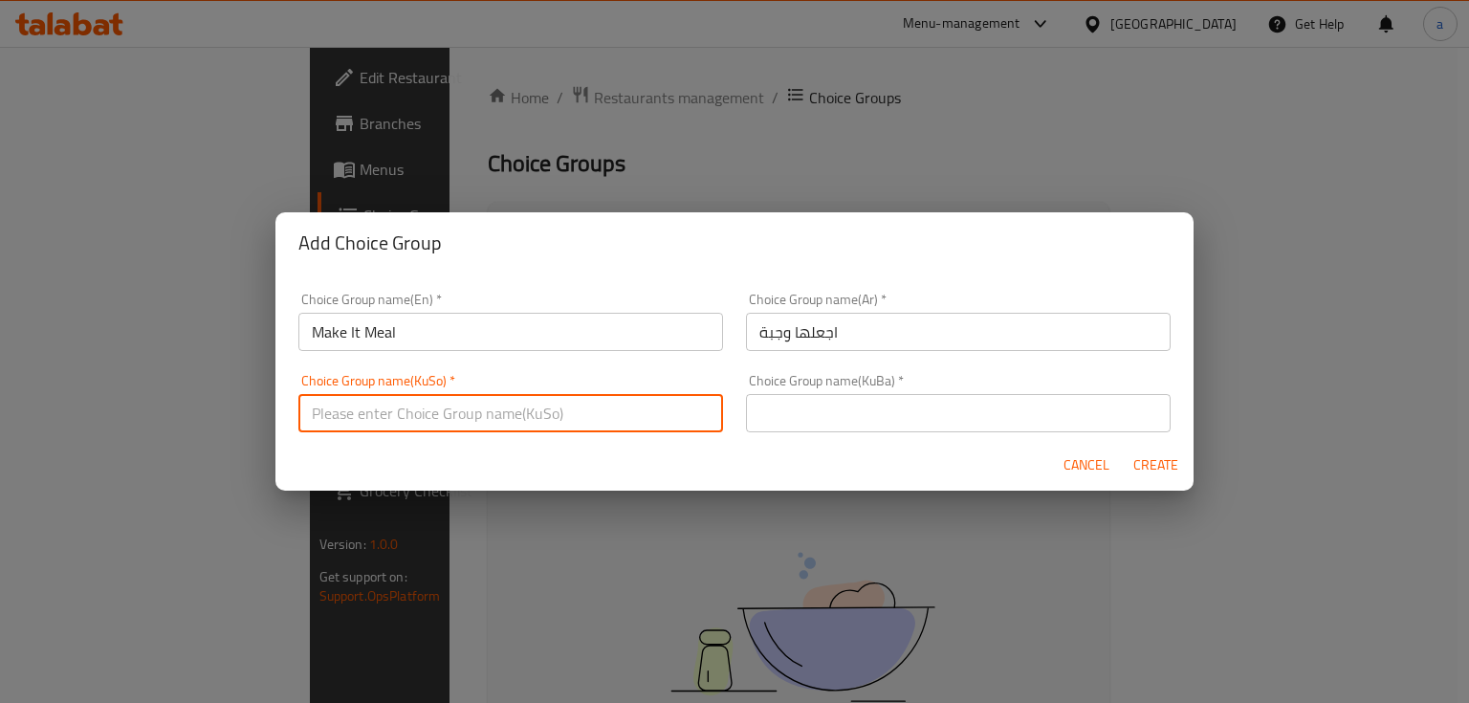
click at [629, 415] on input "text" at bounding box center [510, 413] width 425 height 38
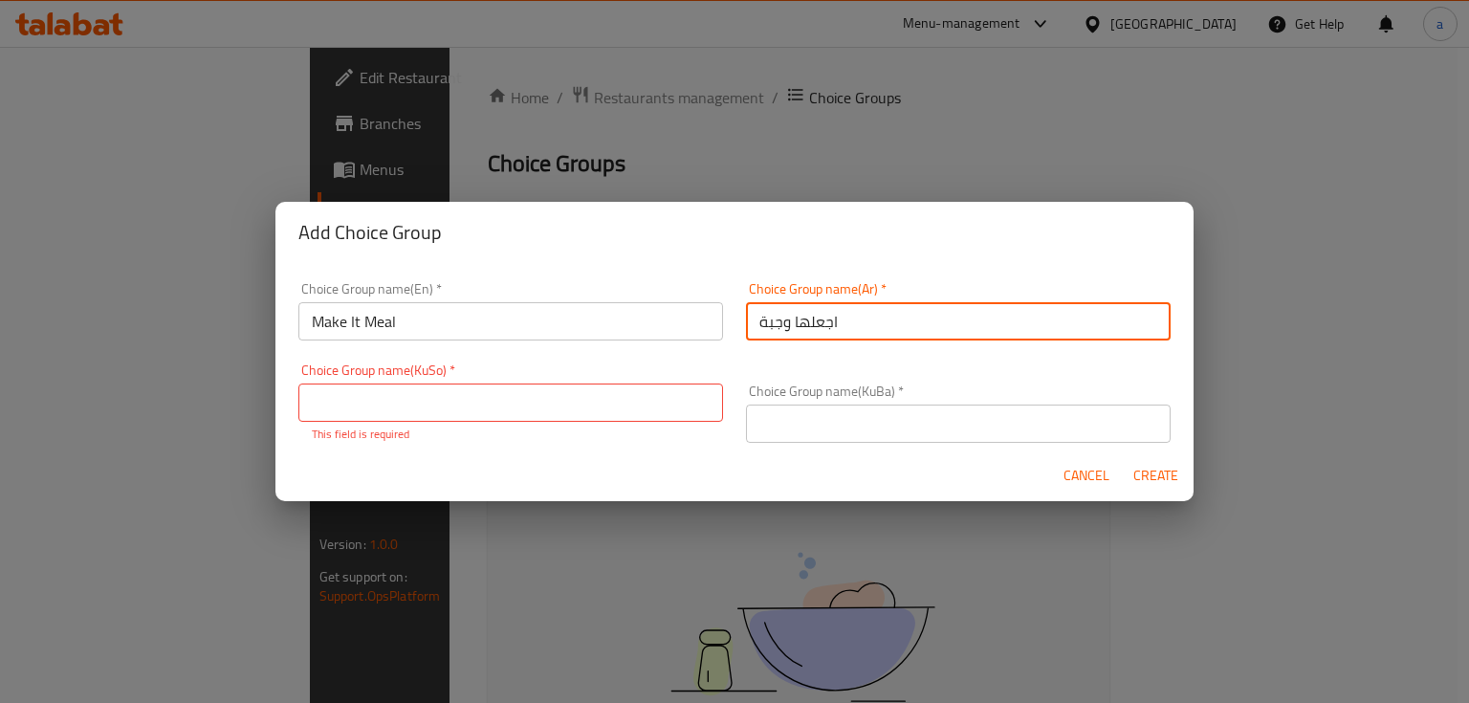
click at [746, 338] on input "اجعلها وجبة" at bounding box center [958, 321] width 425 height 38
click at [649, 412] on input "text" at bounding box center [510, 402] width 425 height 38
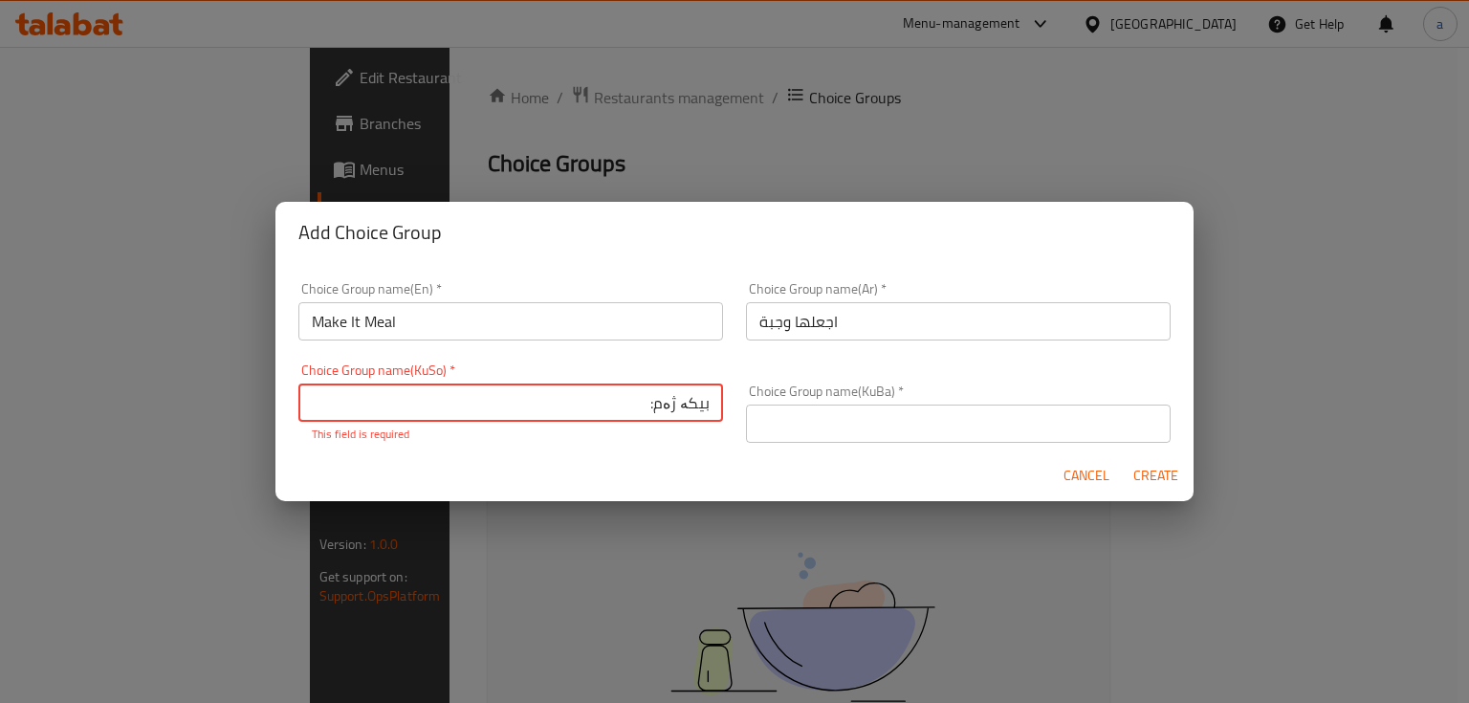
type input "بیکە ژەم:"
click at [746, 320] on input "اجعلها وجبة" at bounding box center [958, 321] width 425 height 38
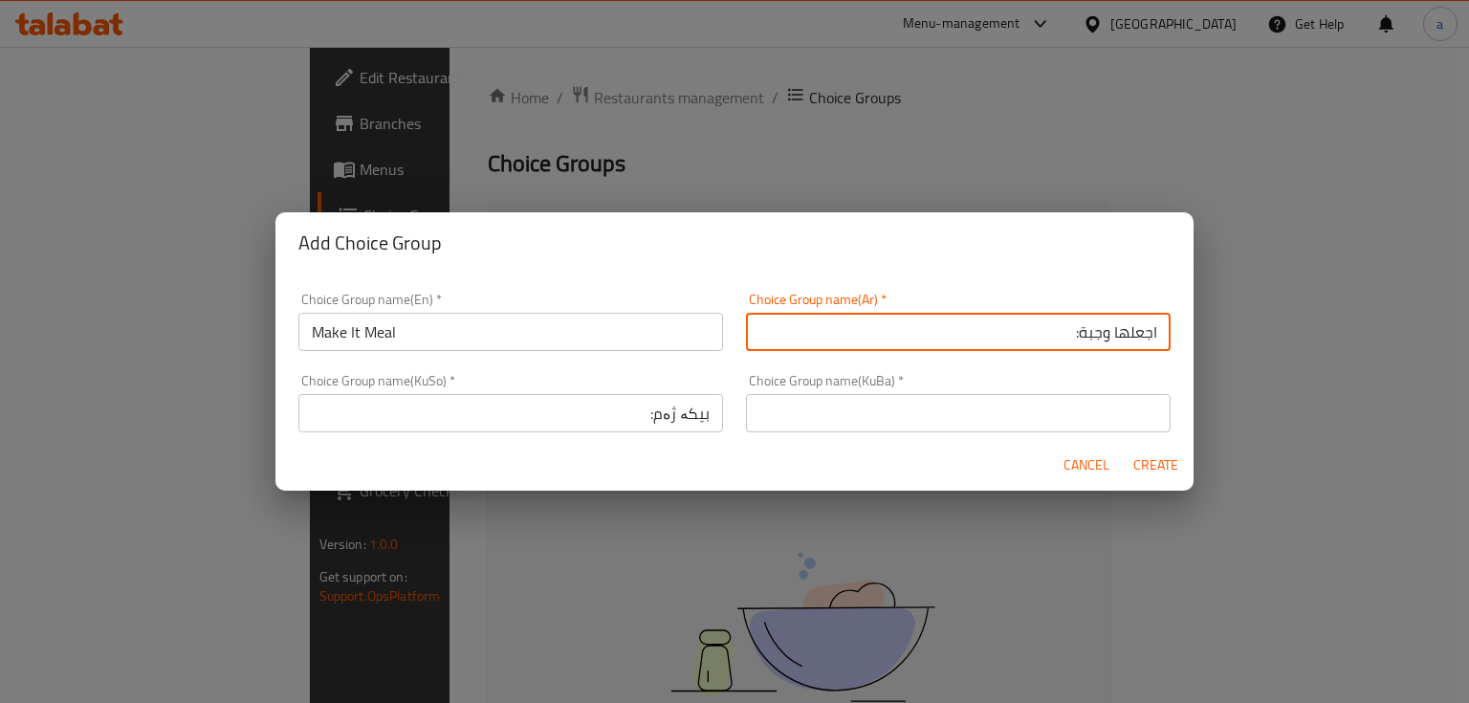
type input "اجعلها وجبة:"
click at [438, 329] on input "Make It Meal" at bounding box center [510, 332] width 425 height 38
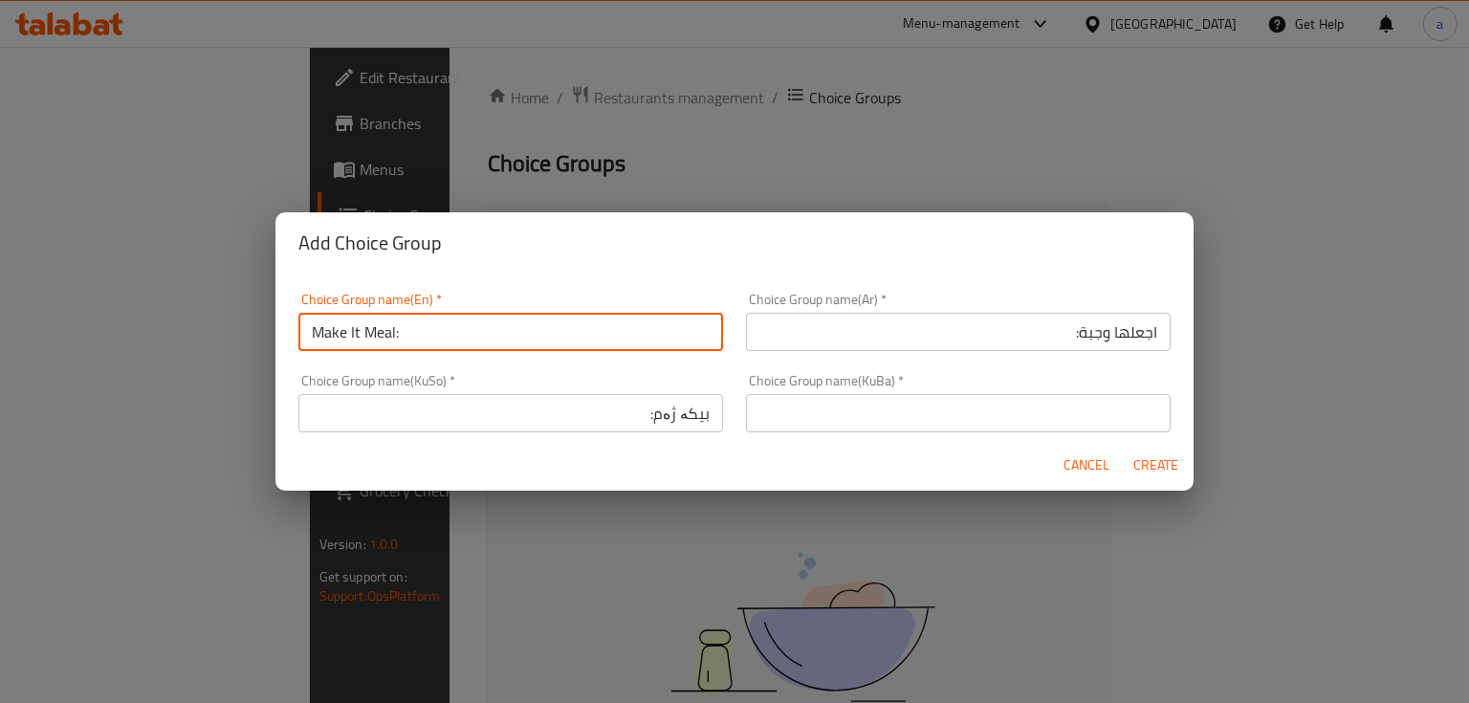
type input "Make It Meal:"
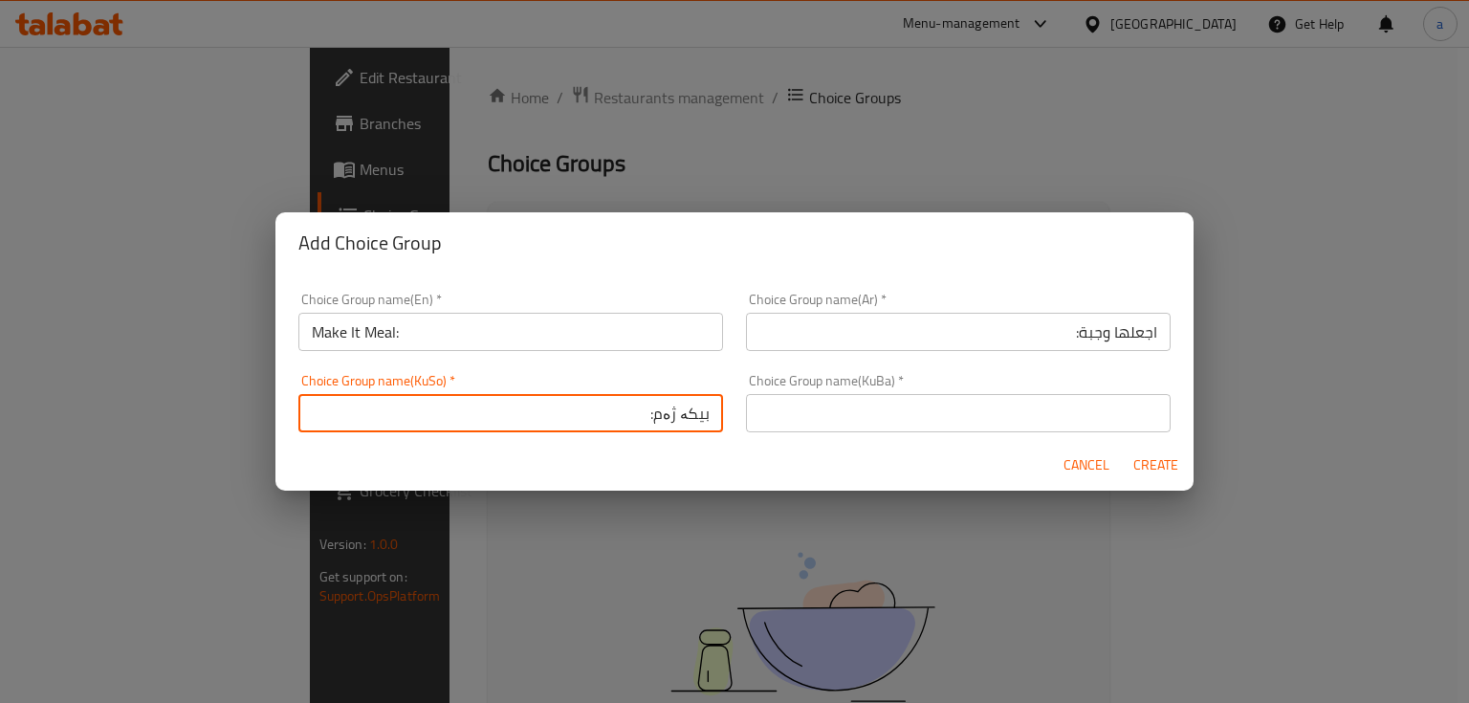
drag, startPoint x: 620, startPoint y: 412, endPoint x: 765, endPoint y: 424, distance: 145.8
click at [769, 422] on div "Choice Group name(En)   * Make It Meal: Choice Group name(En) * Choice Group na…" at bounding box center [734, 362] width 895 height 163
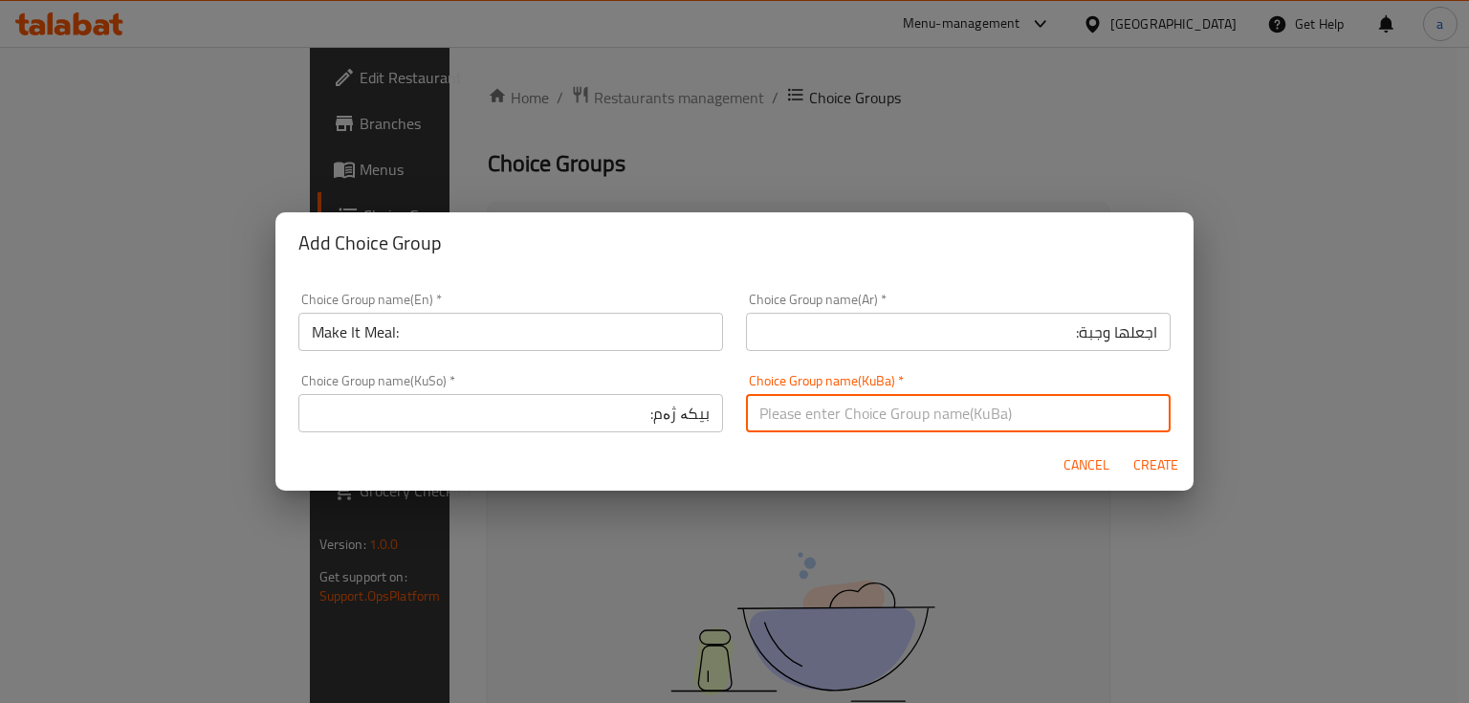
click at [830, 413] on input "text" at bounding box center [958, 413] width 425 height 38
paste input "بیکە ژەم:"
type input "بیکە ژەم:"
click at [1151, 468] on span "Create" at bounding box center [1155, 465] width 46 height 24
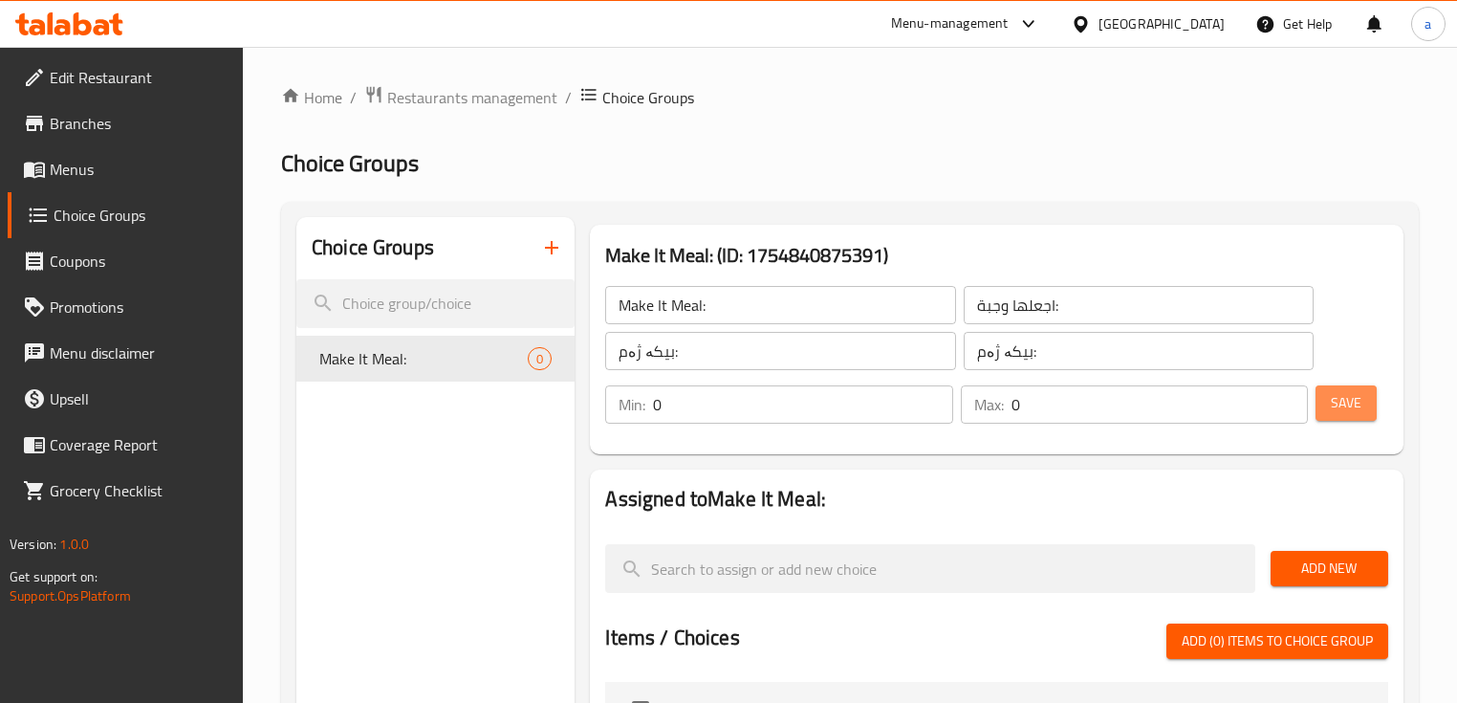
click at [1363, 410] on button "Save" at bounding box center [1346, 402] width 61 height 35
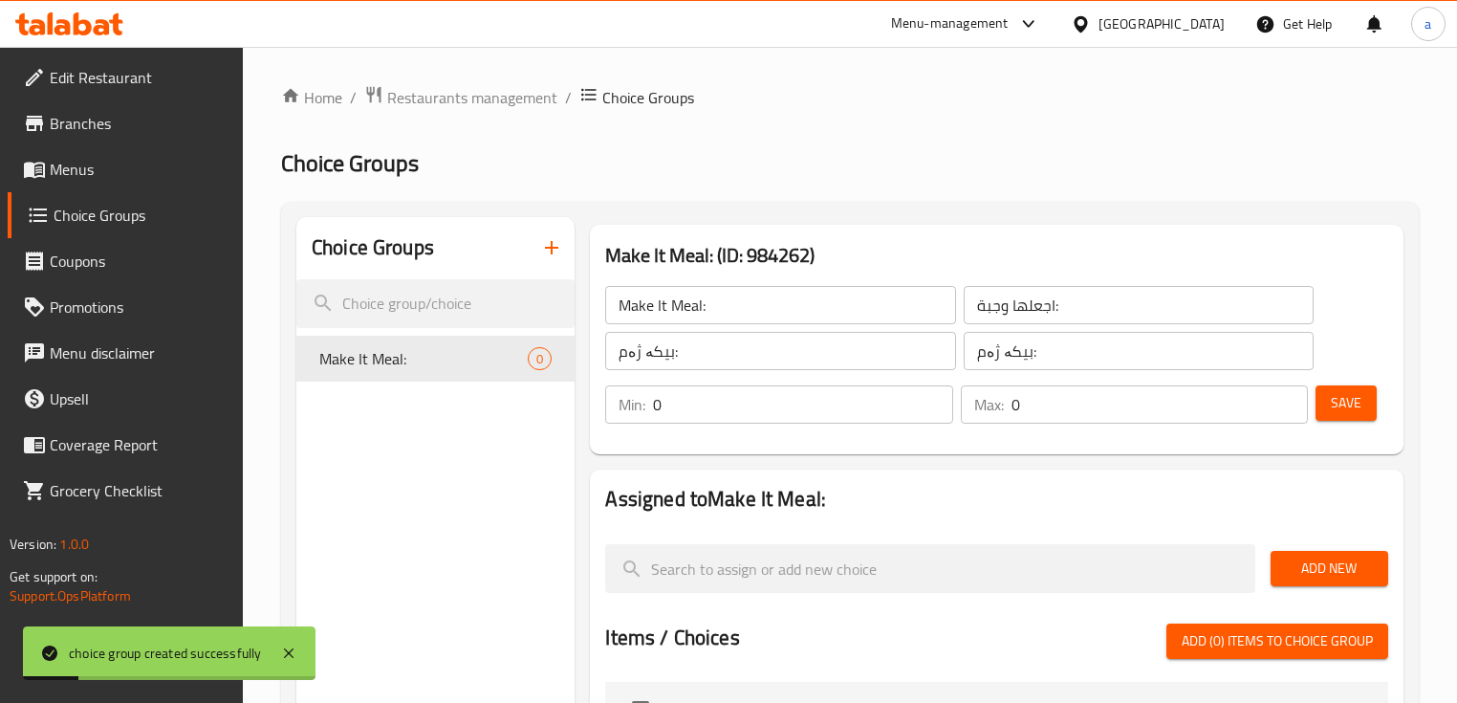
click at [1315, 580] on span "Add New" at bounding box center [1329, 568] width 87 height 24
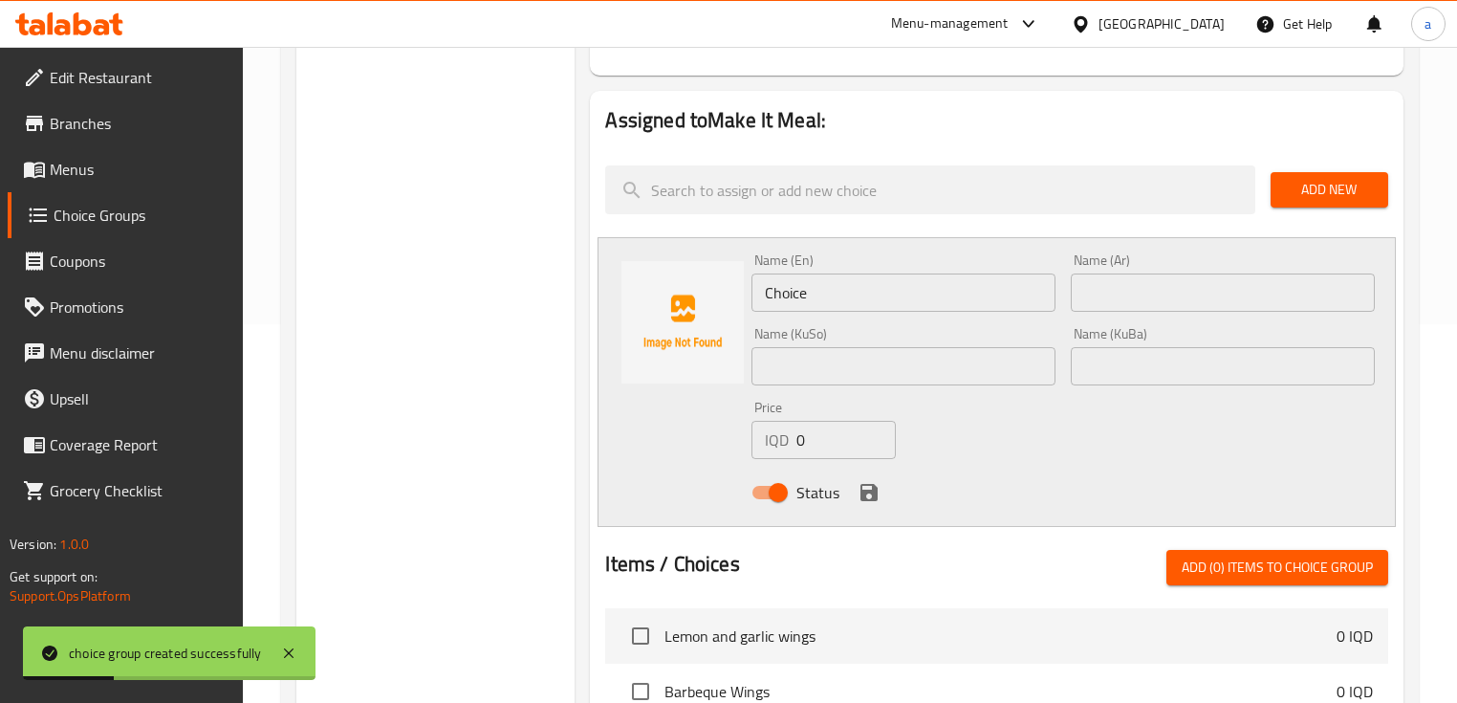
scroll to position [382, 0]
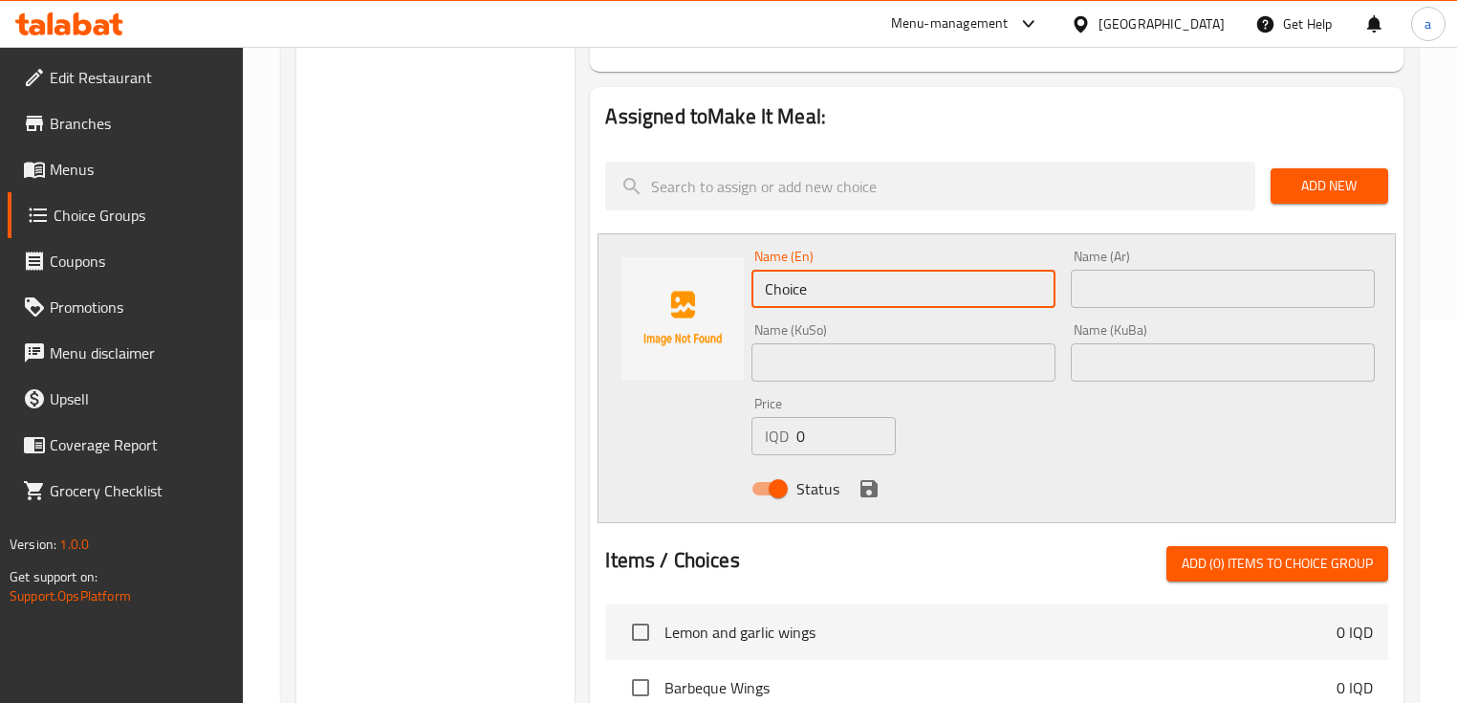
drag, startPoint x: 983, startPoint y: 279, endPoint x: 899, endPoint y: 300, distance: 86.7
click at [890, 299] on input "Choice" at bounding box center [904, 289] width 304 height 38
click at [1131, 293] on input "text" at bounding box center [1223, 289] width 304 height 38
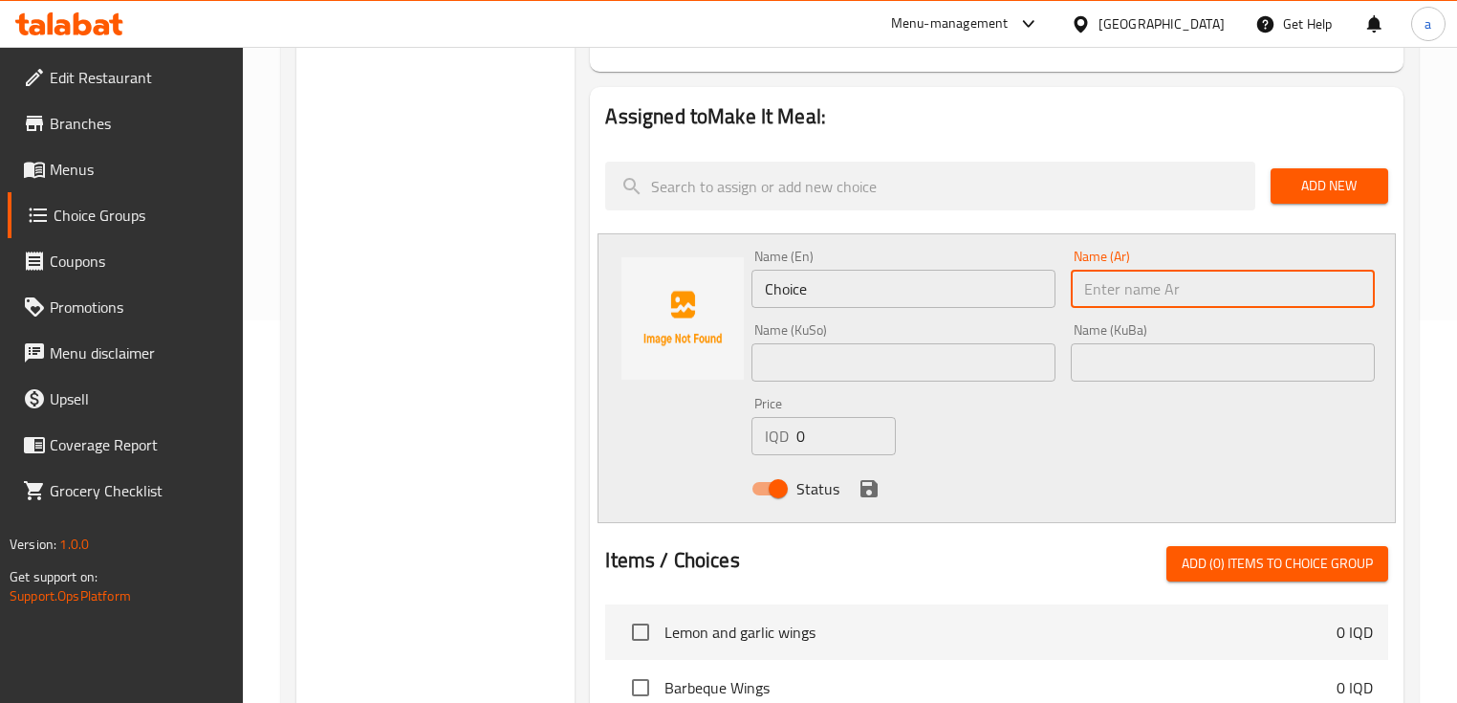
paste input "بطاطا مقلية وبيبسي"
type input "بطاطا مقلية وبيبسي"
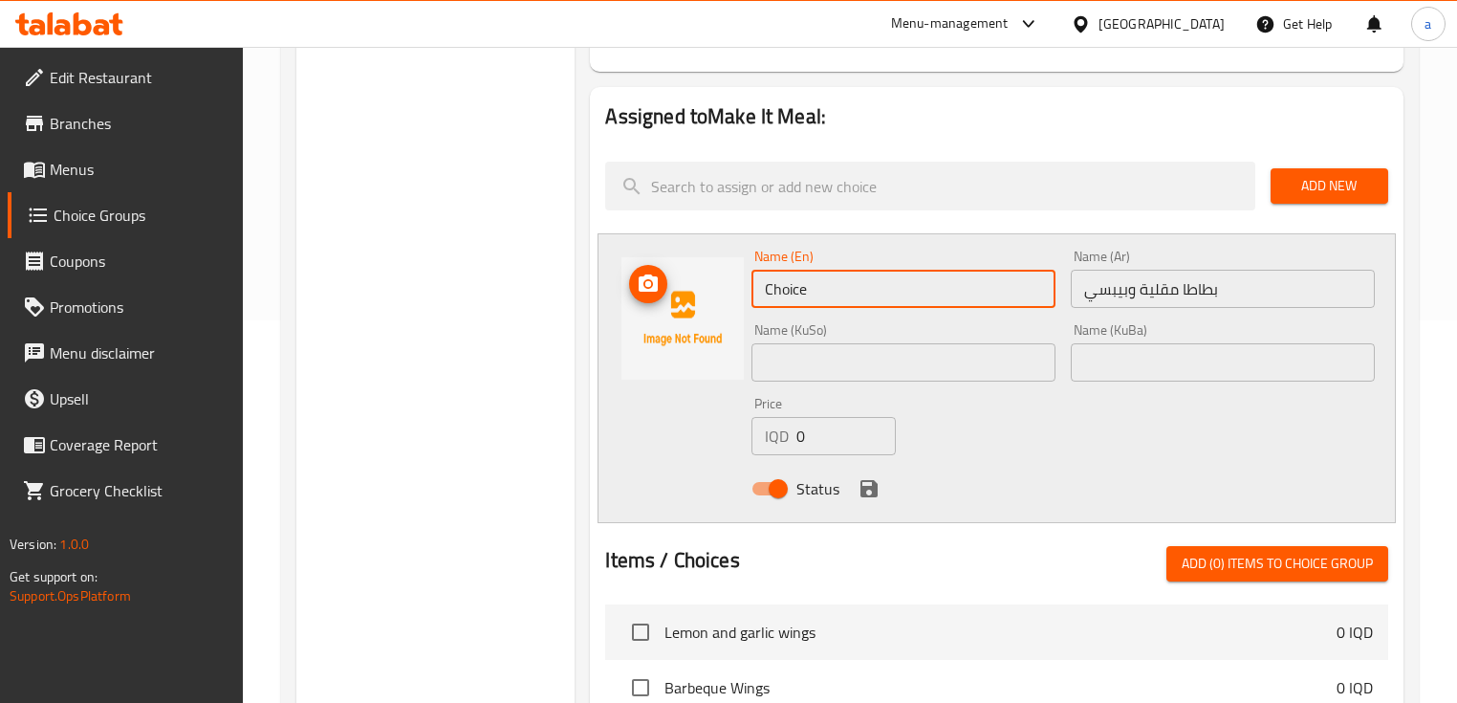
drag, startPoint x: 997, startPoint y: 282, endPoint x: 719, endPoint y: 306, distance: 279.3
click at [719, 306] on div "Name (En) Choice Name (En) Name (Ar) بطاطا مقلية وبيبسي Name (Ar) Name (KuSo) N…" at bounding box center [996, 378] width 797 height 290
click at [881, 289] on input "French Fries and pepsi" at bounding box center [904, 289] width 304 height 38
click at [859, 294] on input "French Fries and Pepsi" at bounding box center [904, 289] width 304 height 38
type input "French Fries And Pepsi"
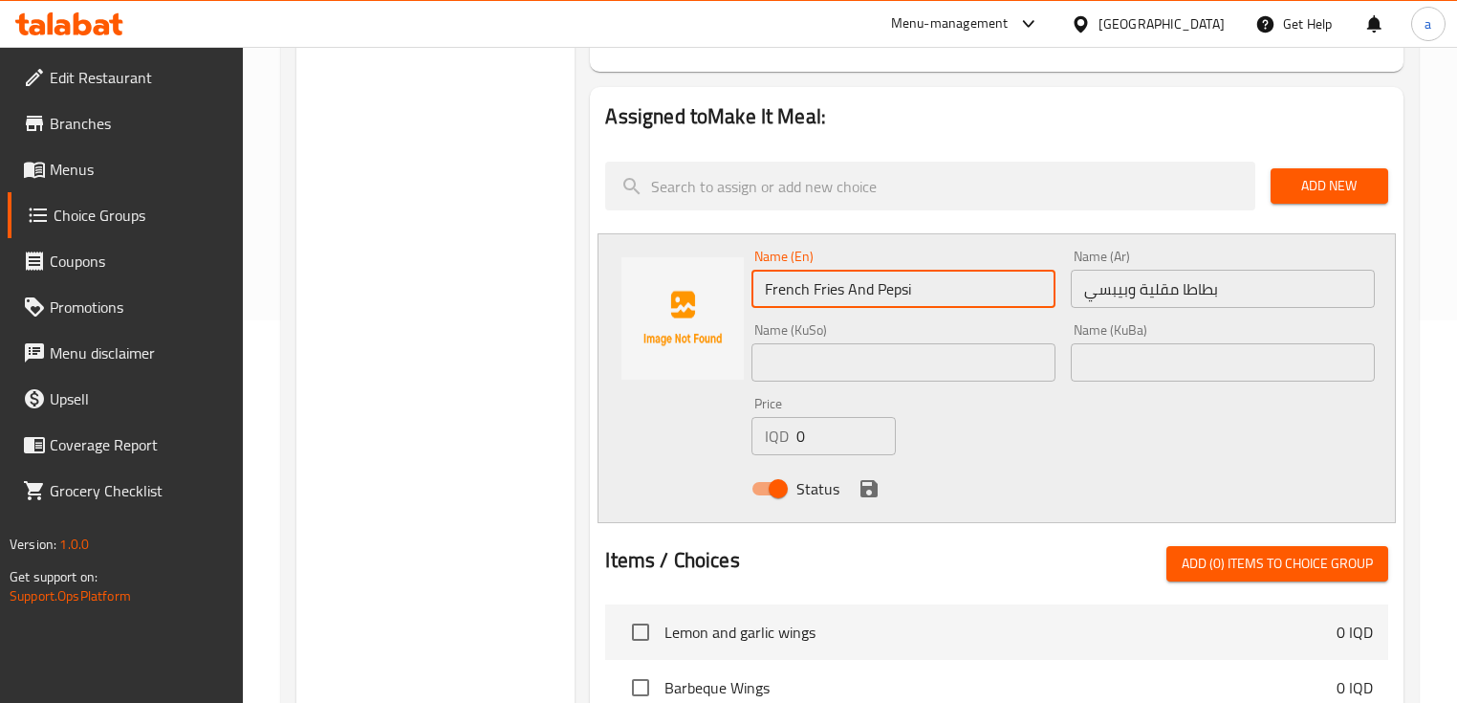
click at [878, 374] on input "text" at bounding box center [904, 362] width 304 height 38
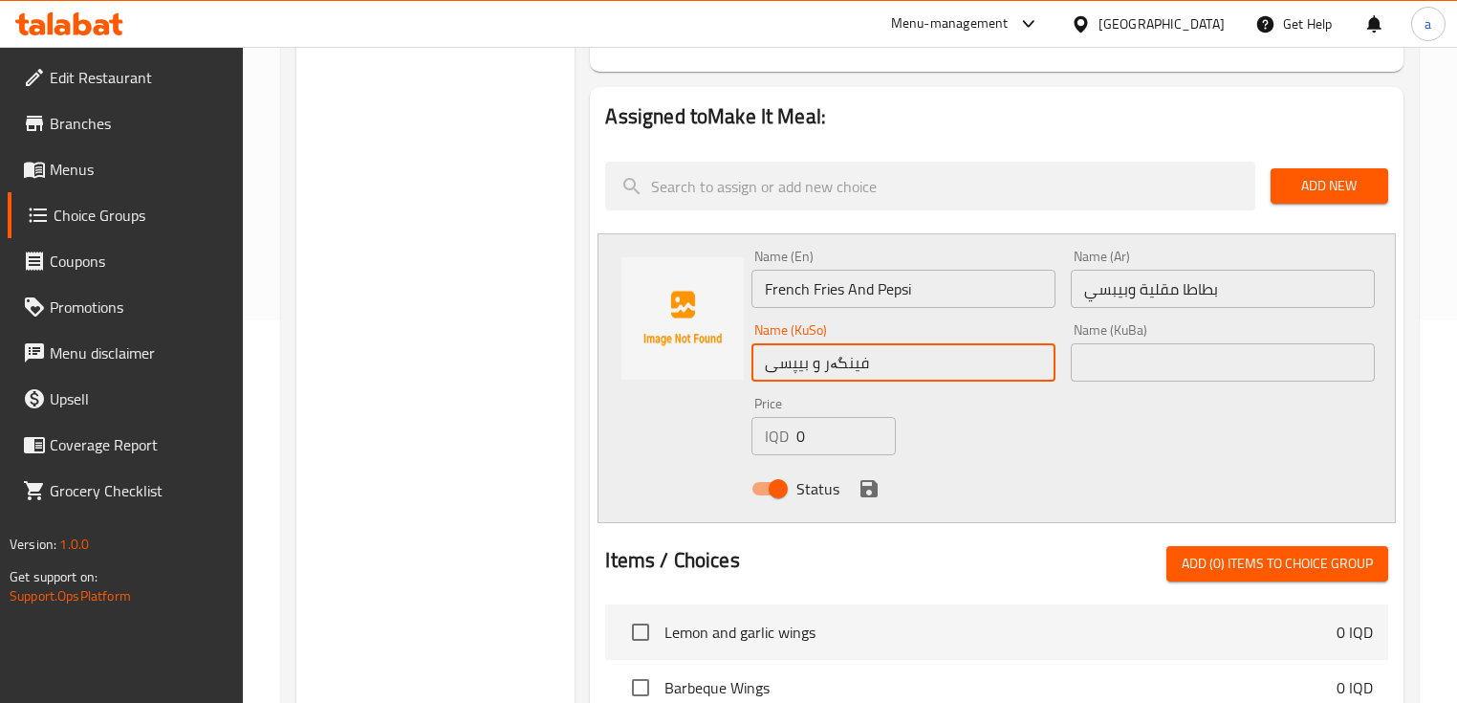
drag, startPoint x: 883, startPoint y: 376, endPoint x: 673, endPoint y: 381, distance: 210.4
click at [673, 381] on div "Name (En) French Fries And Pepsi Name (En) Name (Ar) بطاطا مقلية وبيبسي Name (A…" at bounding box center [996, 378] width 797 height 290
type input "فینگەر و بیپسی"
click at [1215, 374] on input "text" at bounding box center [1223, 362] width 304 height 38
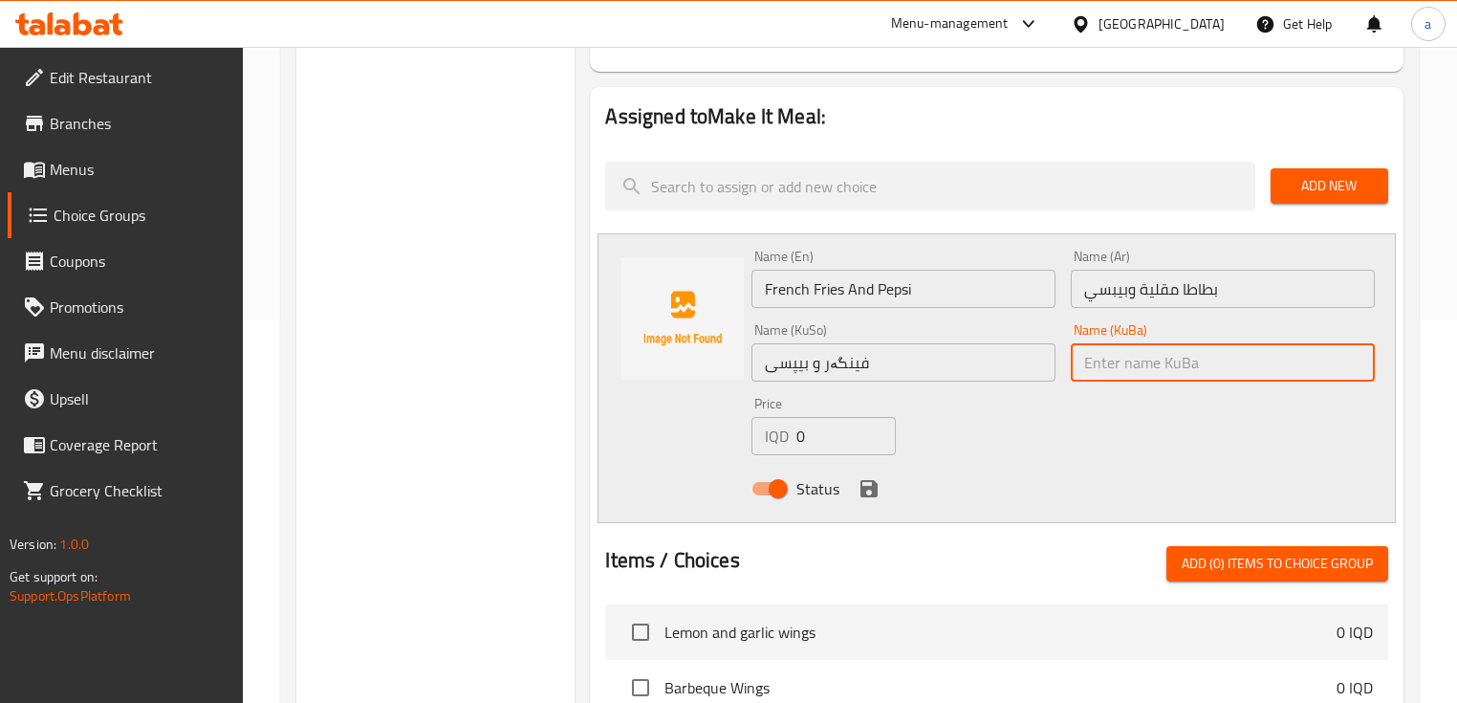
paste input "فینگەر و بیپسی"
type input "فینگەر و بیپسی"
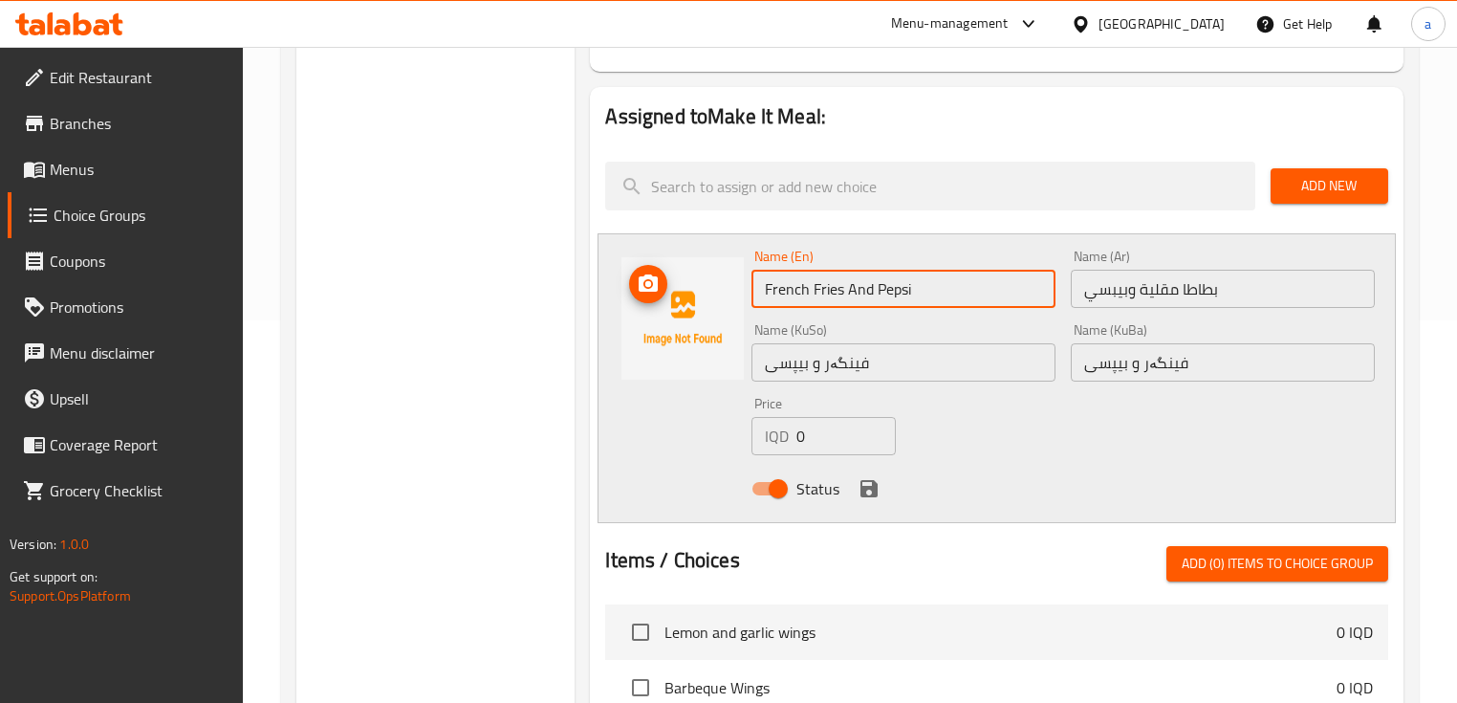
drag, startPoint x: 956, startPoint y: 282, endPoint x: 681, endPoint y: 284, distance: 275.4
click at [681, 284] on div "Name (En) French Fries And Pepsi Name (En) Name (Ar) بطاطا مقلية وبيبسي Name (A…" at bounding box center [996, 378] width 797 height 290
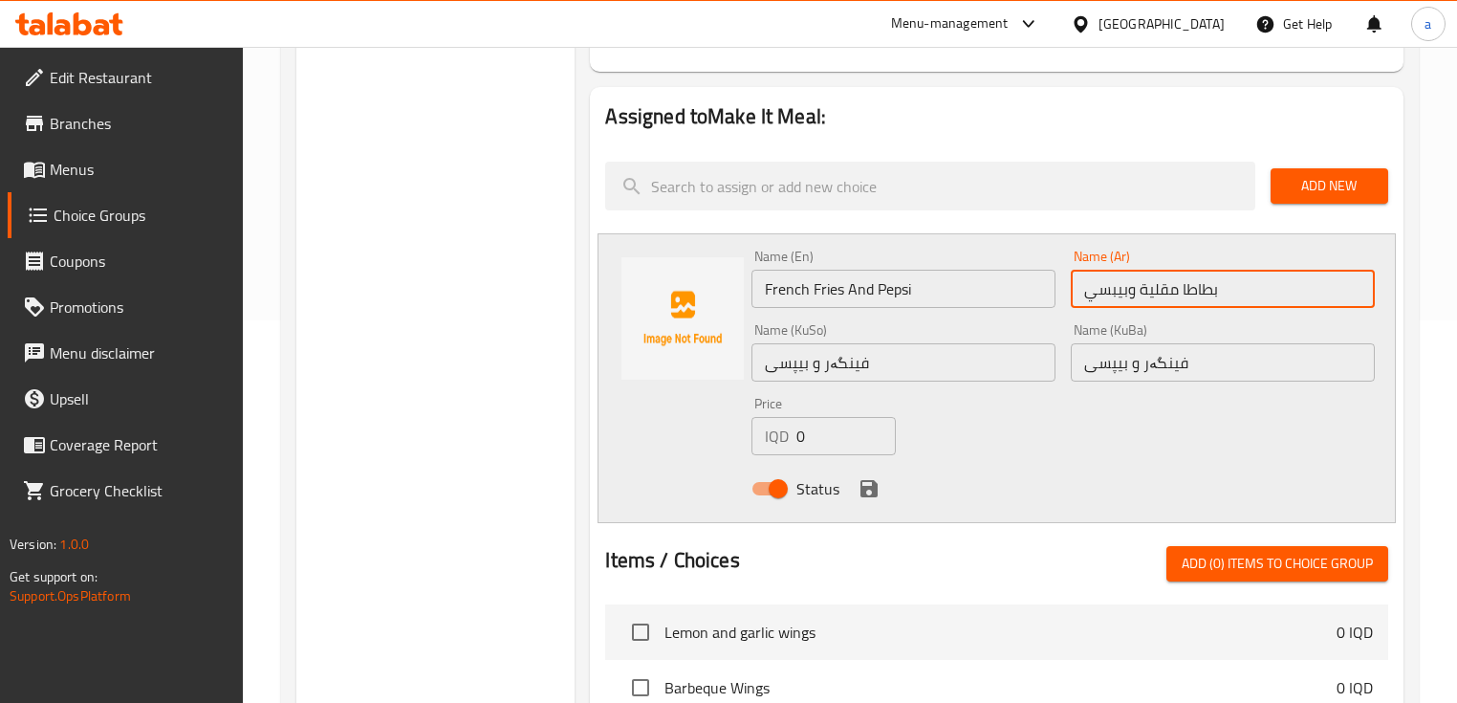
drag, startPoint x: 1255, startPoint y: 298, endPoint x: 1009, endPoint y: 325, distance: 248.1
click at [1009, 325] on div "Name (En) French Fries And Pepsi Name (En) Name (Ar) بطاطا مقلية وبيبسي Name (A…" at bounding box center [1063, 378] width 638 height 273
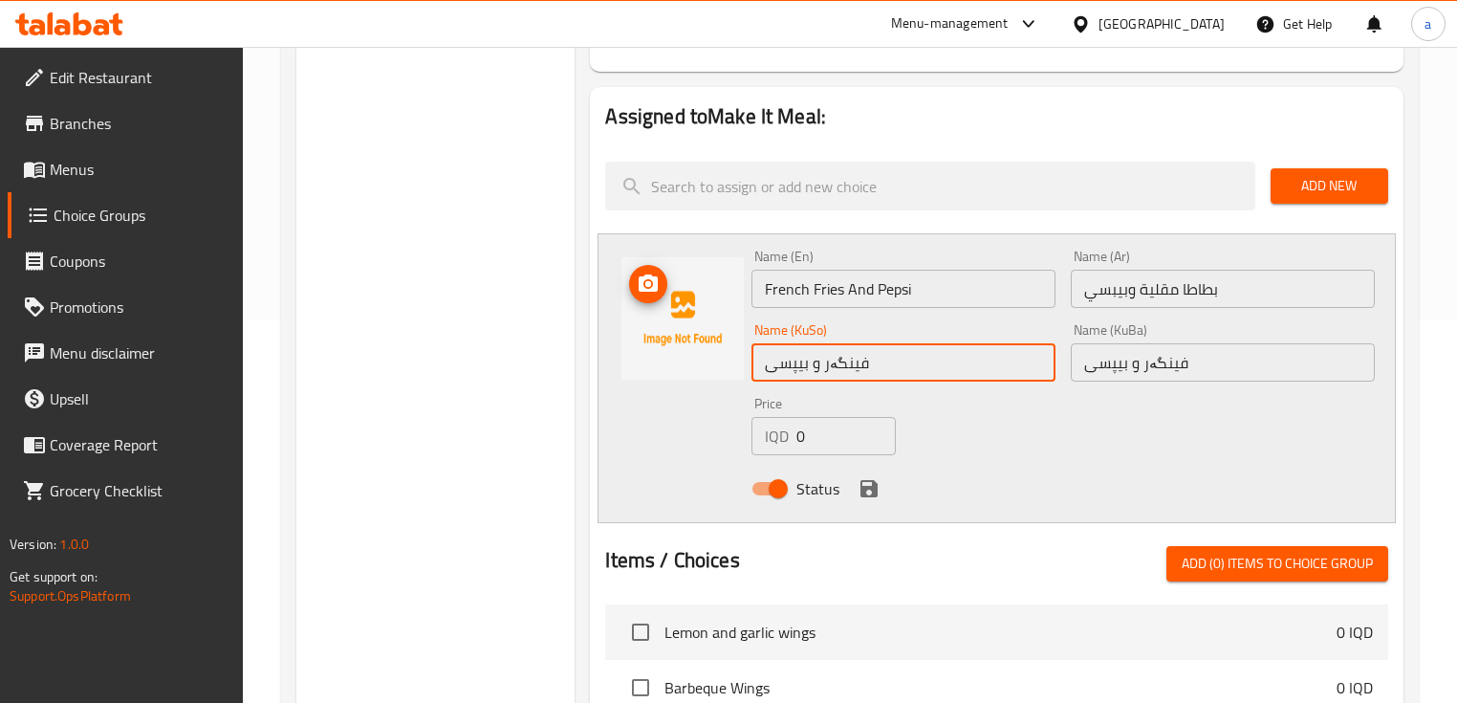
drag, startPoint x: 884, startPoint y: 360, endPoint x: 685, endPoint y: 372, distance: 200.2
click at [685, 372] on div "Name (En) French Fries And Pepsi Name (En) Name (Ar) بطاطا مقلية وبيبسي Name (A…" at bounding box center [996, 378] width 797 height 290
click at [834, 440] on input "0" at bounding box center [845, 436] width 99 height 38
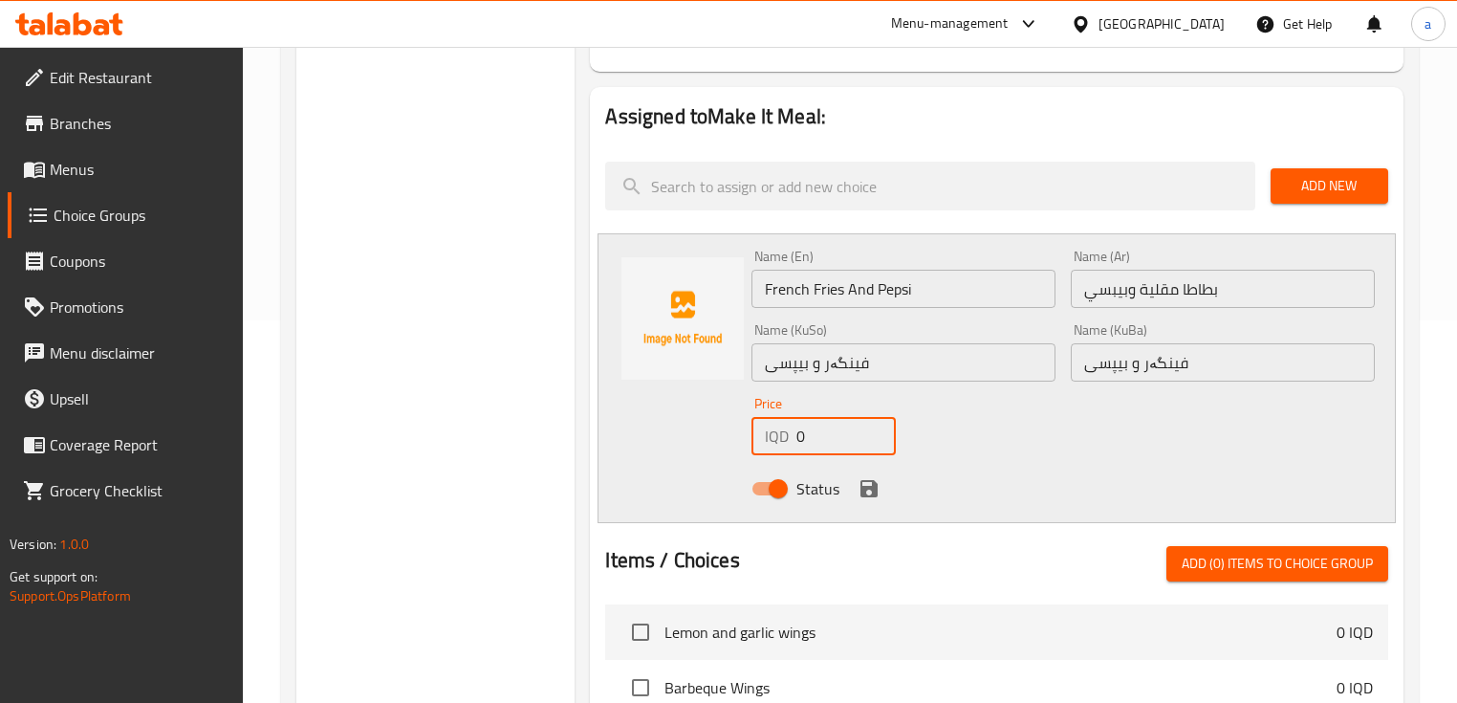
click at [834, 440] on input "0" at bounding box center [845, 436] width 99 height 38
click at [820, 450] on input "number" at bounding box center [845, 436] width 99 height 38
type input "1500"
click at [861, 494] on icon "save" at bounding box center [869, 488] width 17 height 17
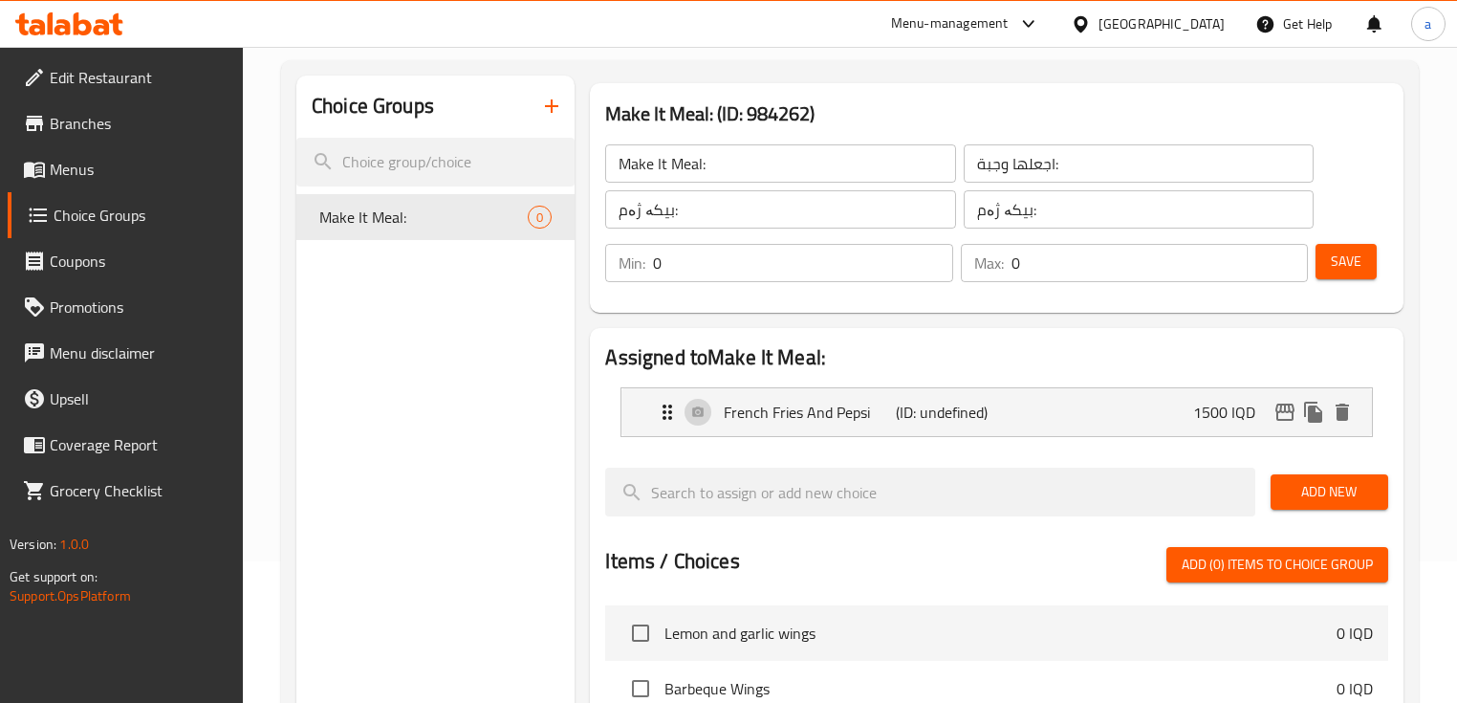
scroll to position [127, 0]
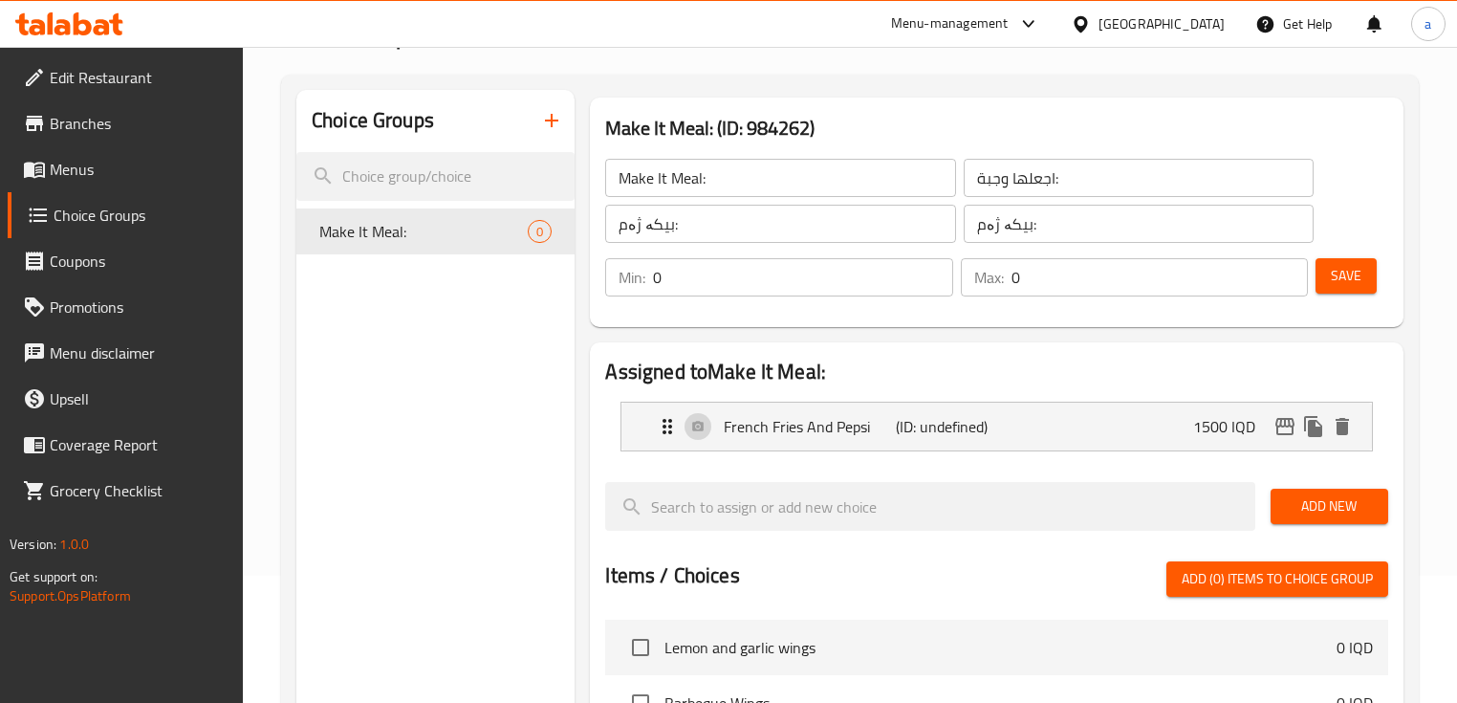
click at [1349, 266] on span "Save" at bounding box center [1346, 276] width 31 height 24
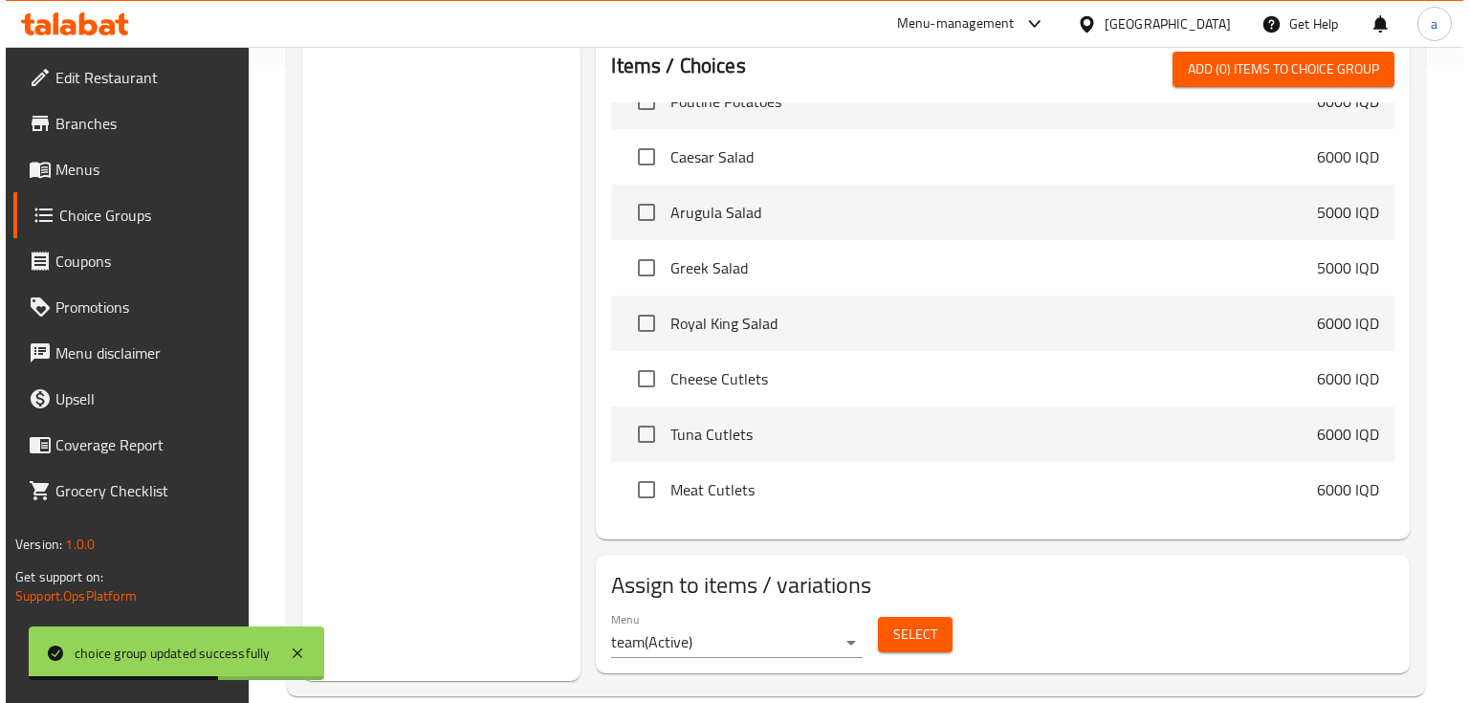
scroll to position [668, 0]
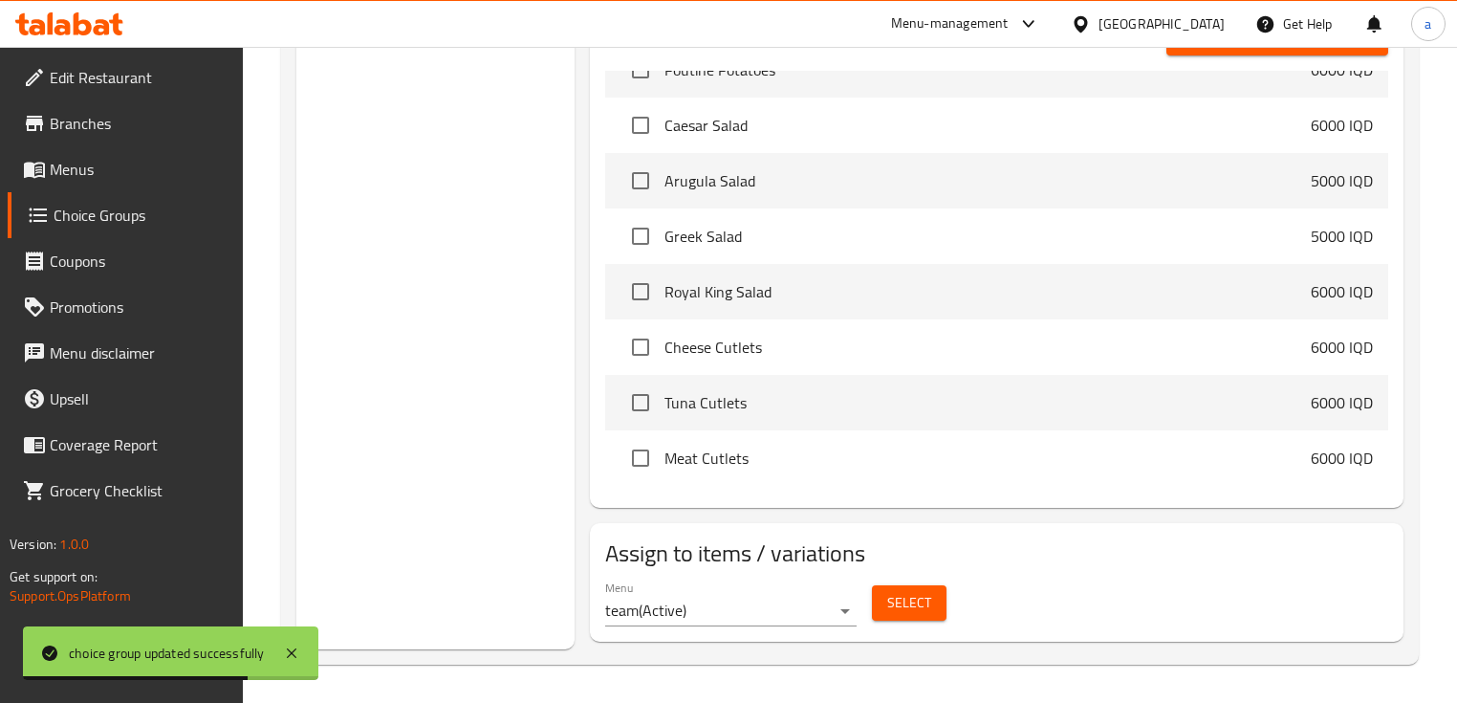
click at [891, 608] on span "Select" at bounding box center [909, 603] width 44 height 24
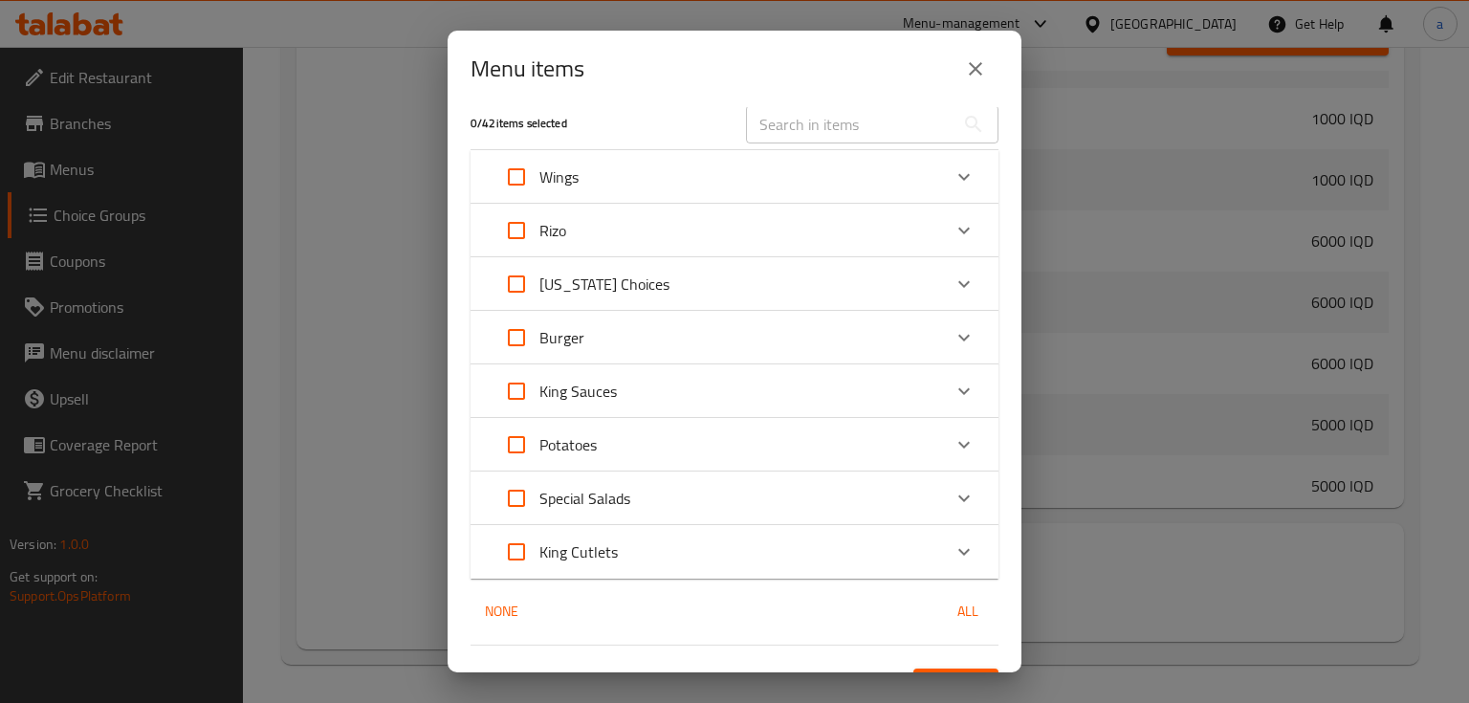
scroll to position [0, 0]
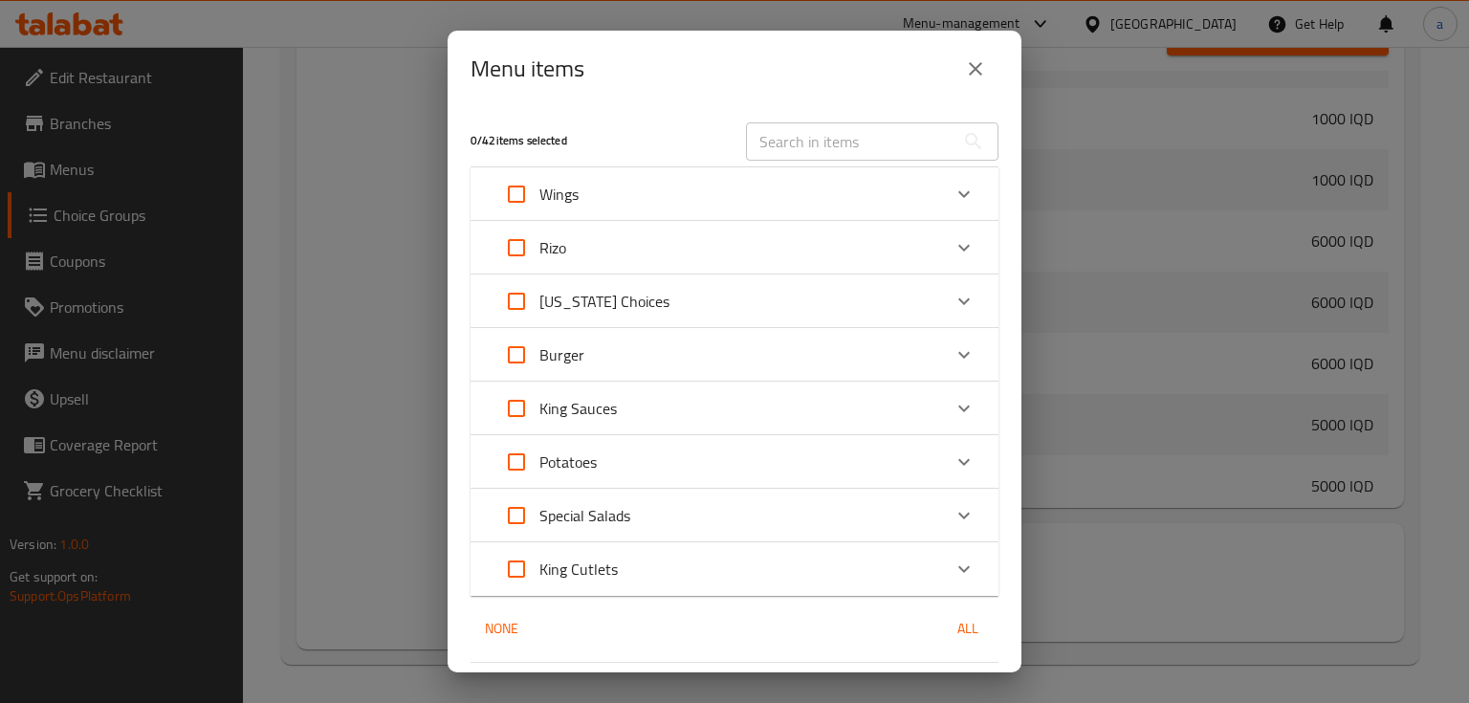
click at [524, 354] on input "Expand" at bounding box center [516, 355] width 46 height 46
checkbox input "true"
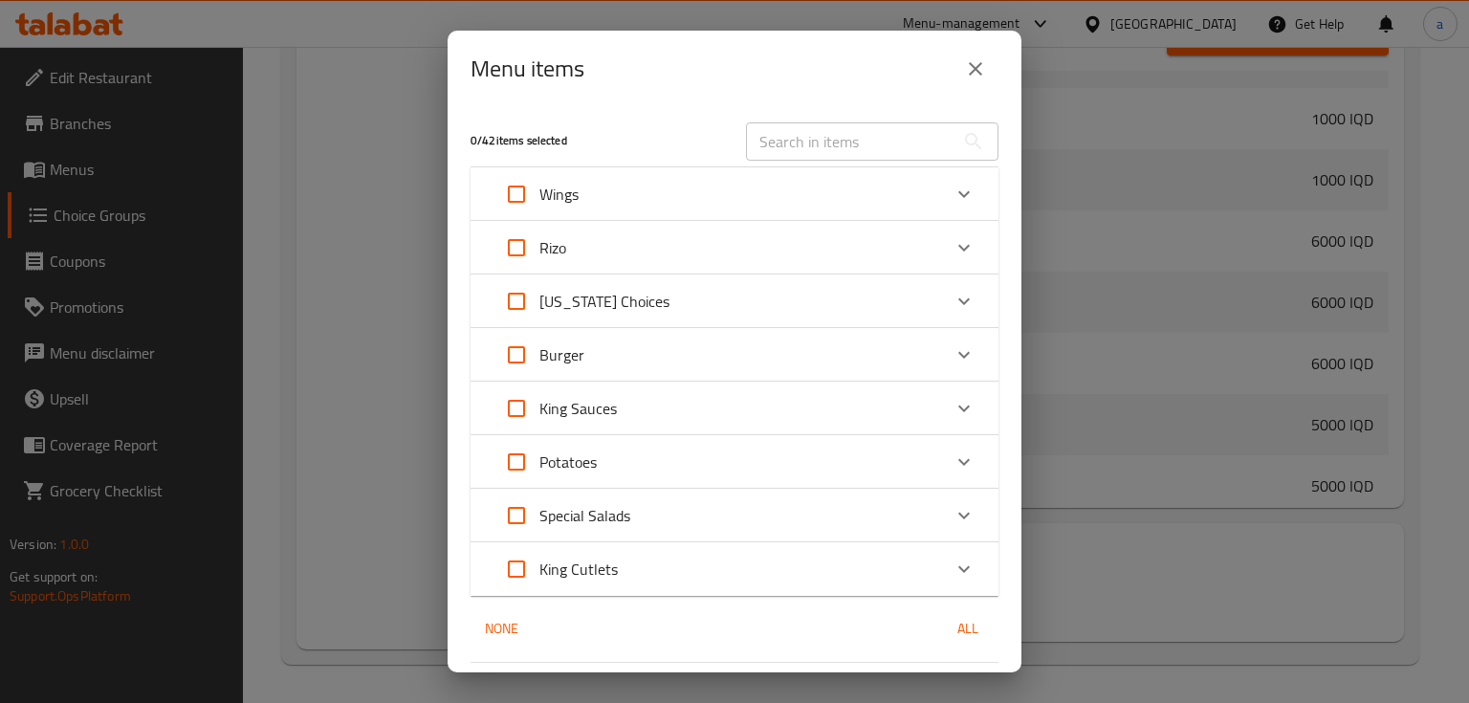
checkbox input "true"
click at [956, 341] on div "Expand" at bounding box center [964, 355] width 46 height 46
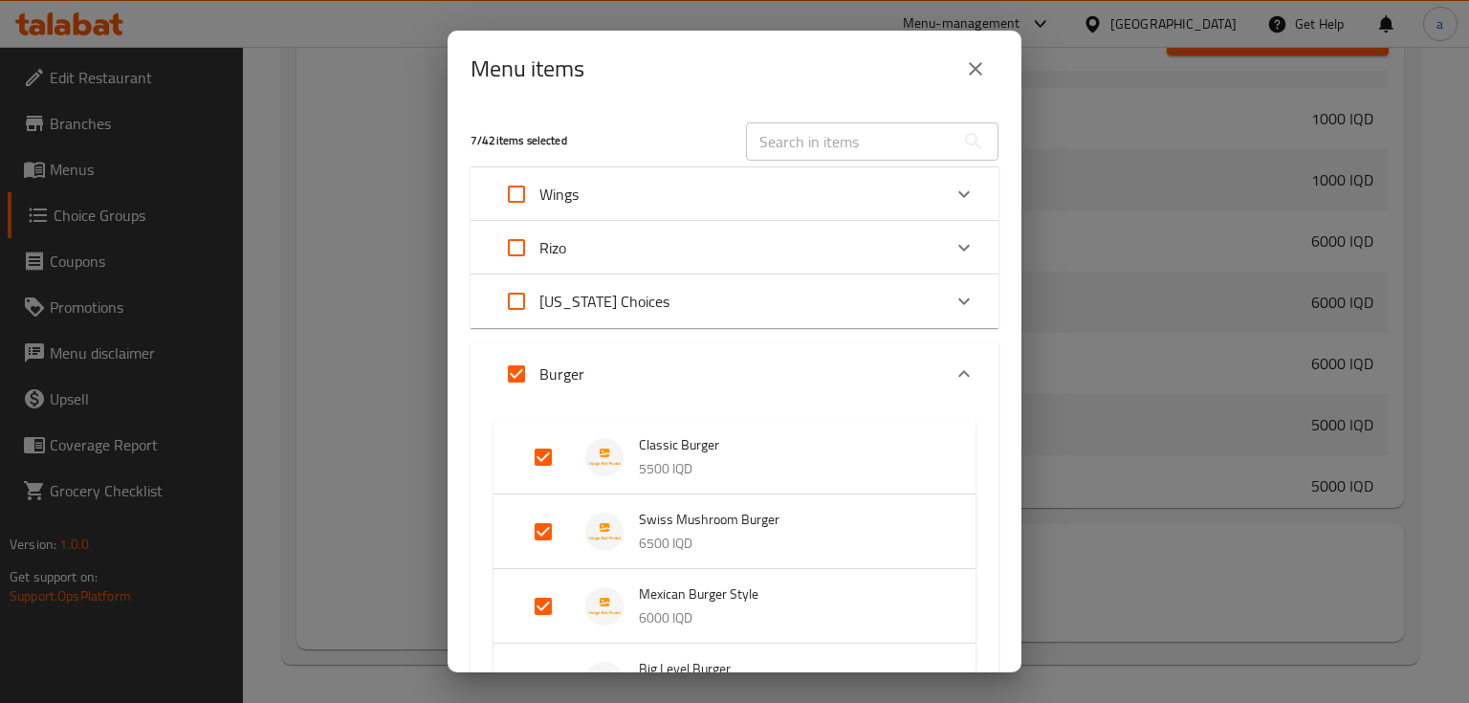
click at [955, 343] on div "Burger" at bounding box center [734, 373] width 528 height 61
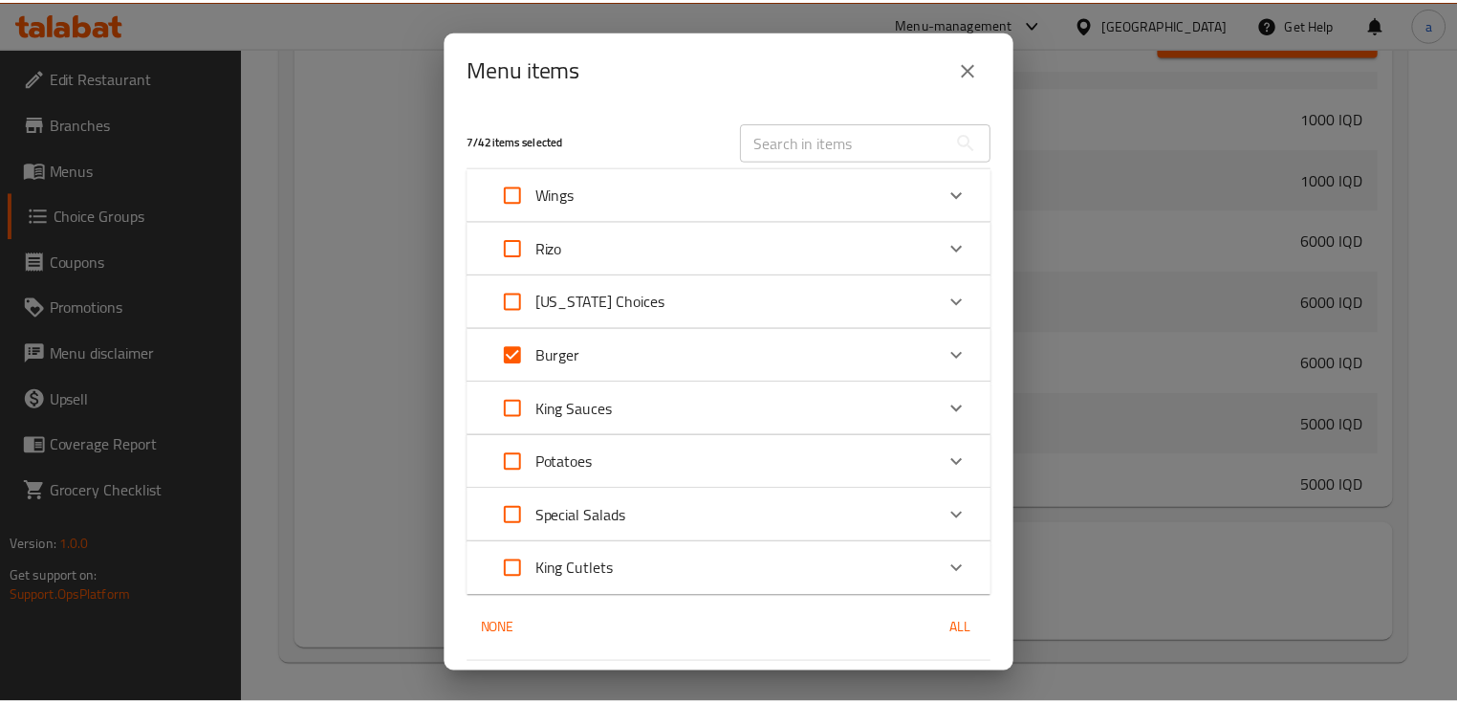
scroll to position [56, 0]
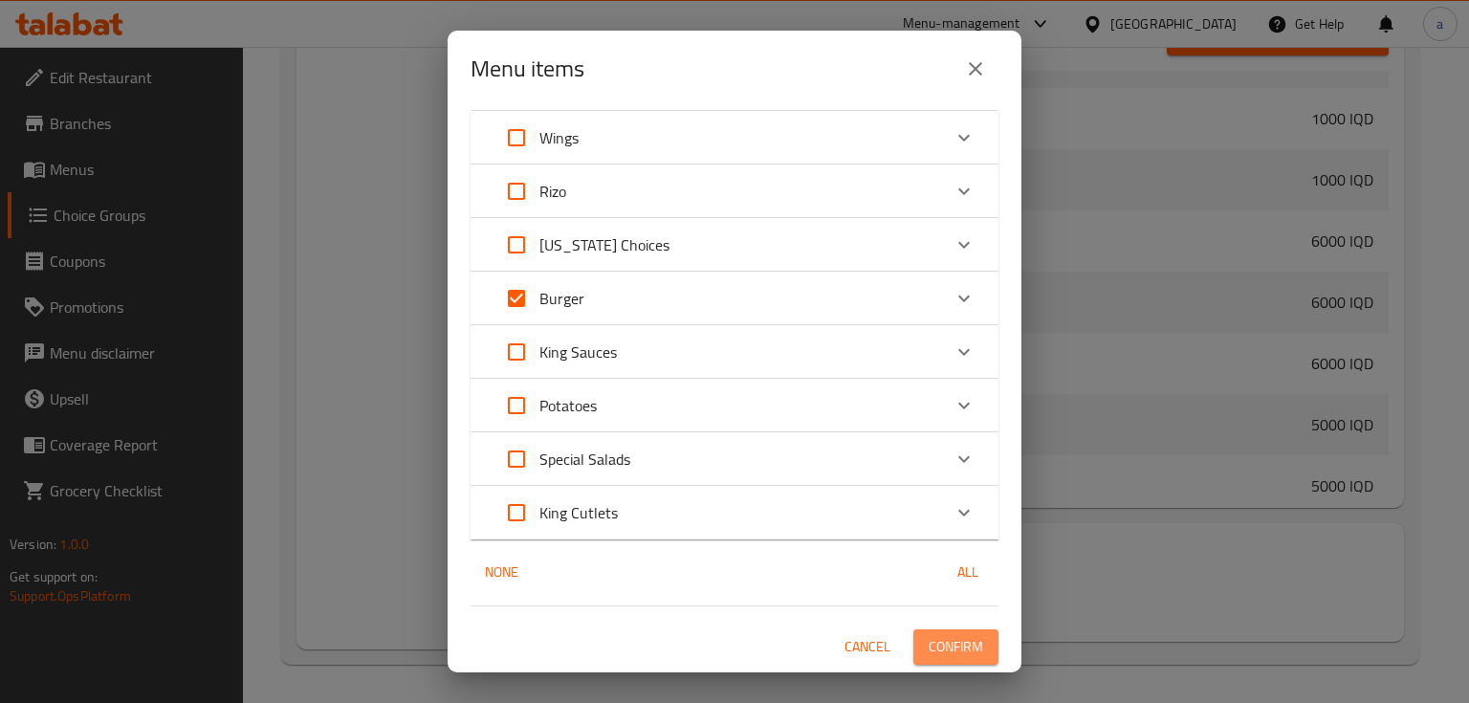
click at [927, 631] on button "Confirm" at bounding box center [955, 646] width 85 height 35
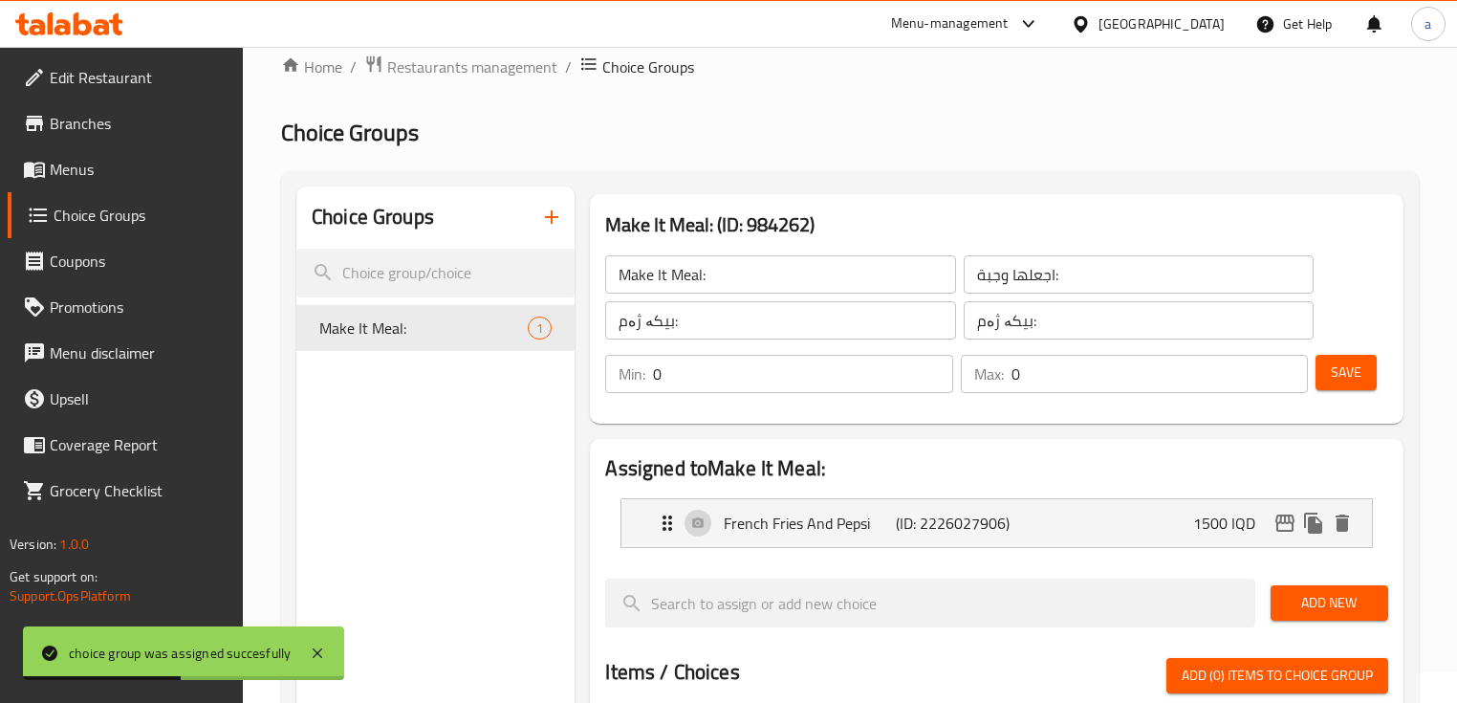
scroll to position [158, 0]
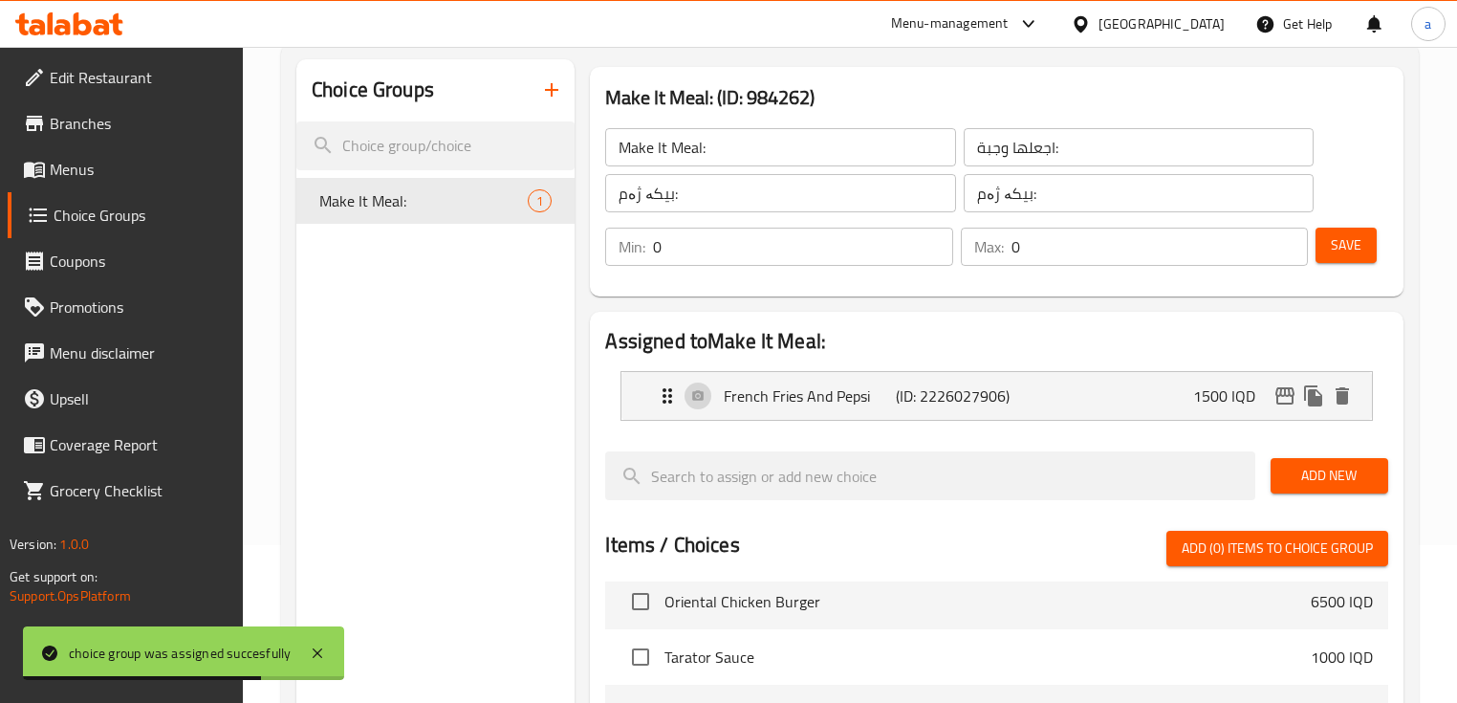
click at [554, 88] on icon "button" at bounding box center [551, 89] width 23 height 23
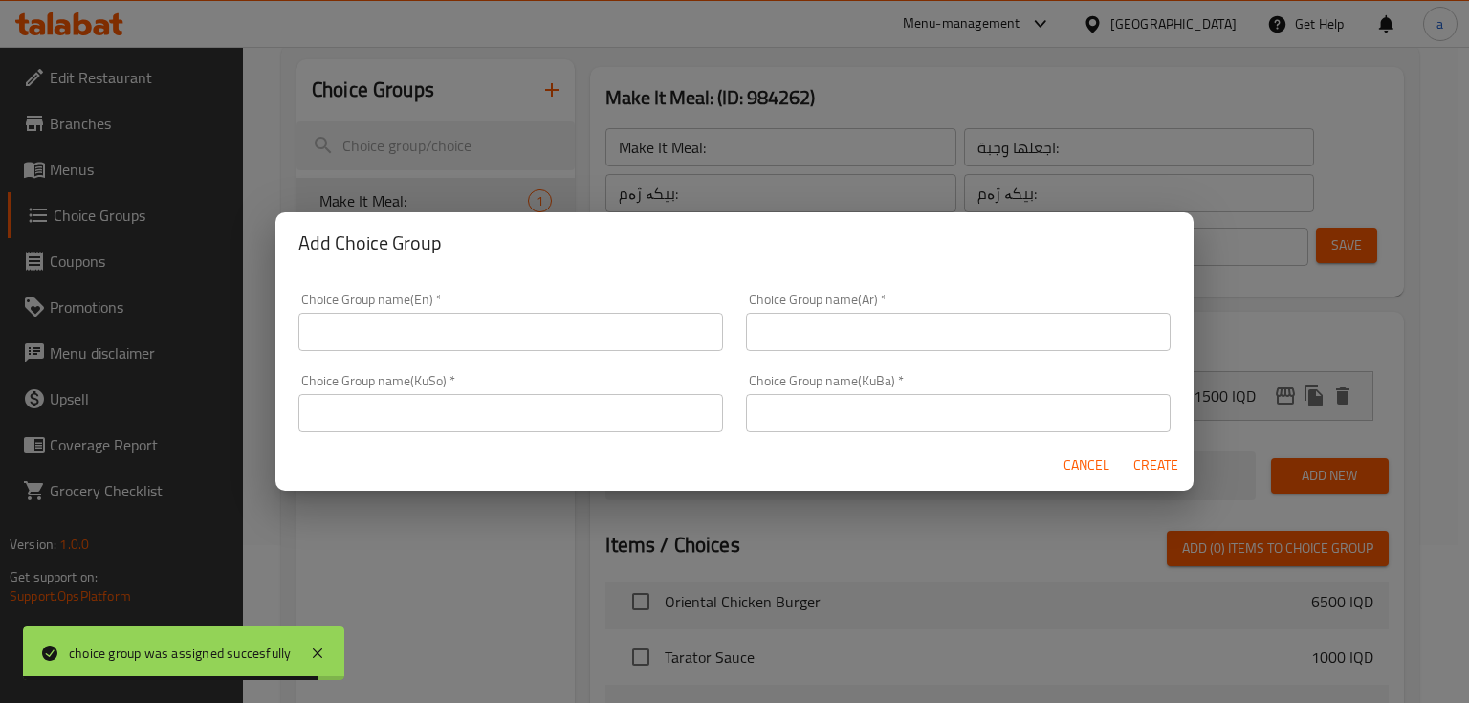
click at [528, 343] on input "text" at bounding box center [510, 332] width 425 height 38
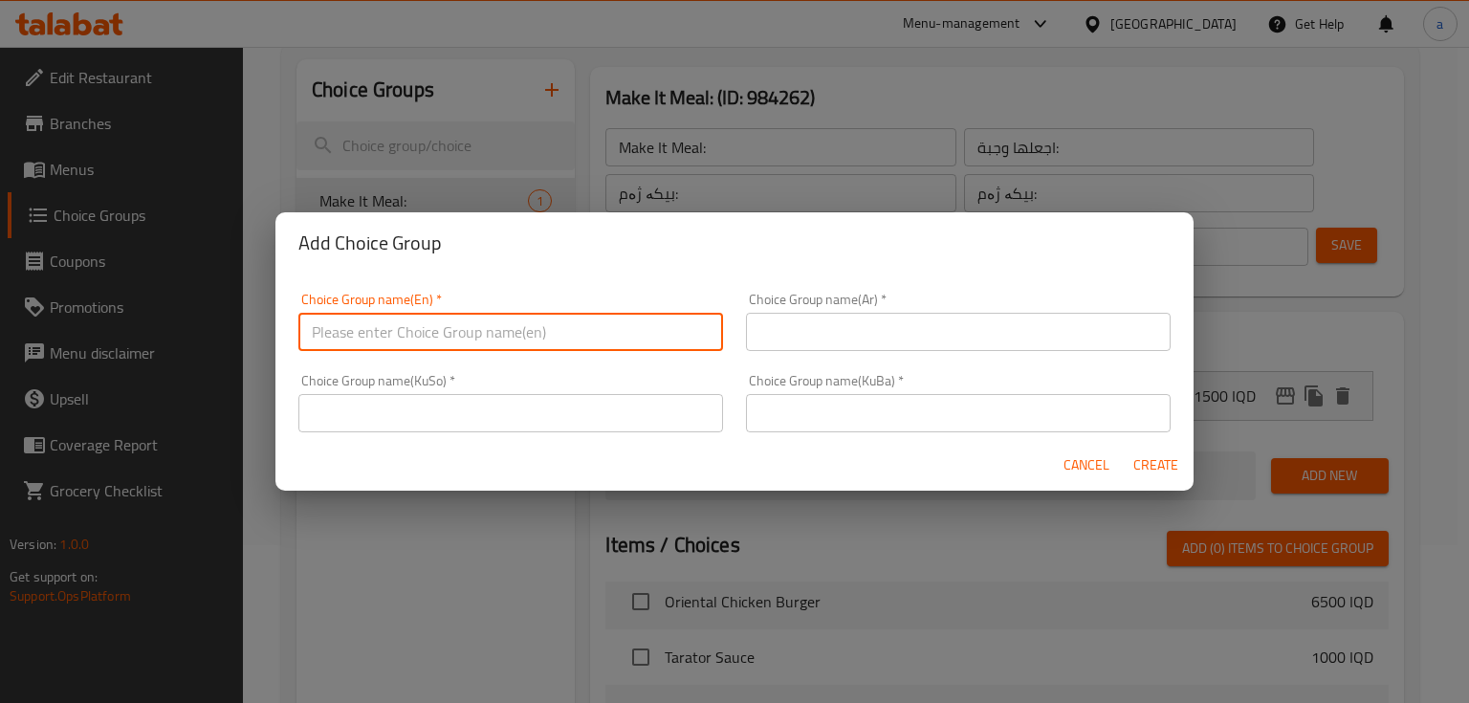
paste input "Your Choice Of:"
type input "Your Choice Of:"
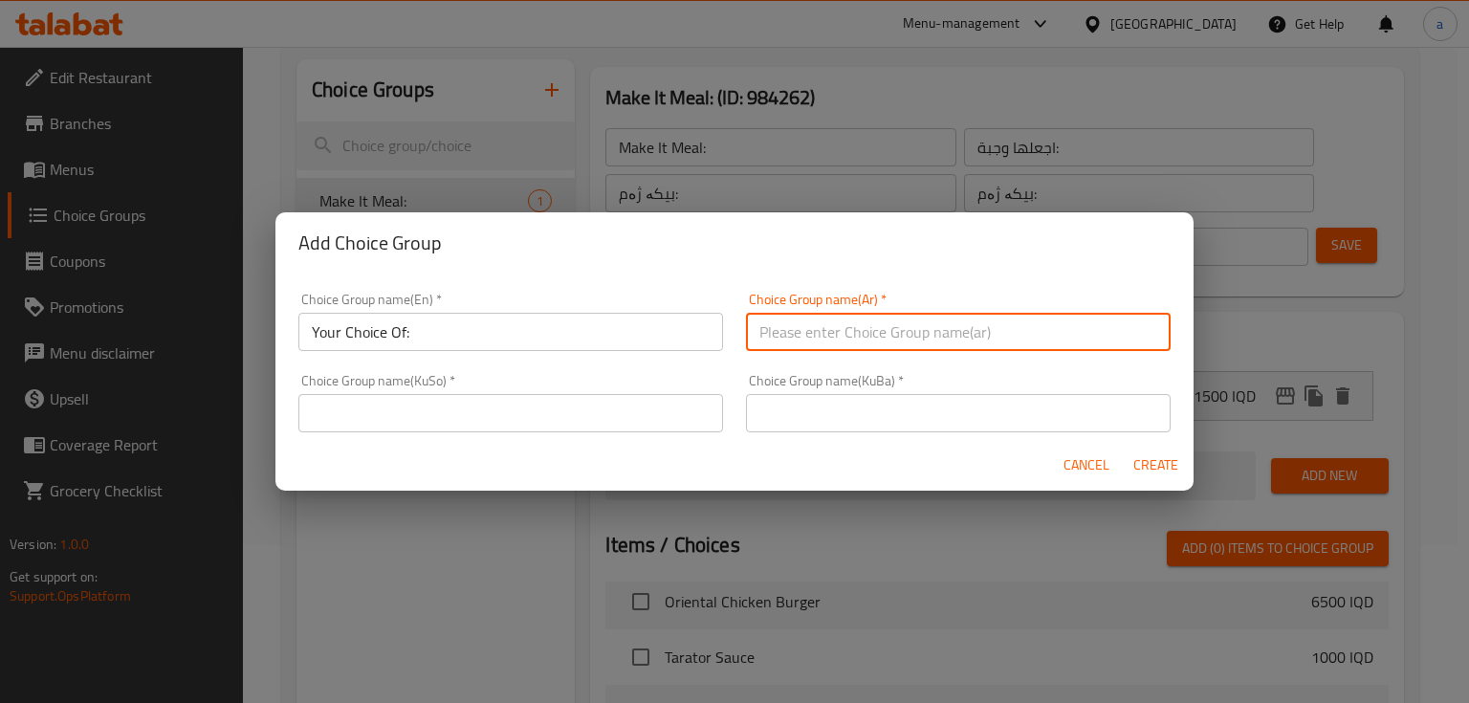
click at [857, 340] on input "text" at bounding box center [958, 332] width 425 height 38
paste input "إختيارك من:"
type input "إختيارك من:"
click at [604, 409] on input "text" at bounding box center [510, 413] width 425 height 38
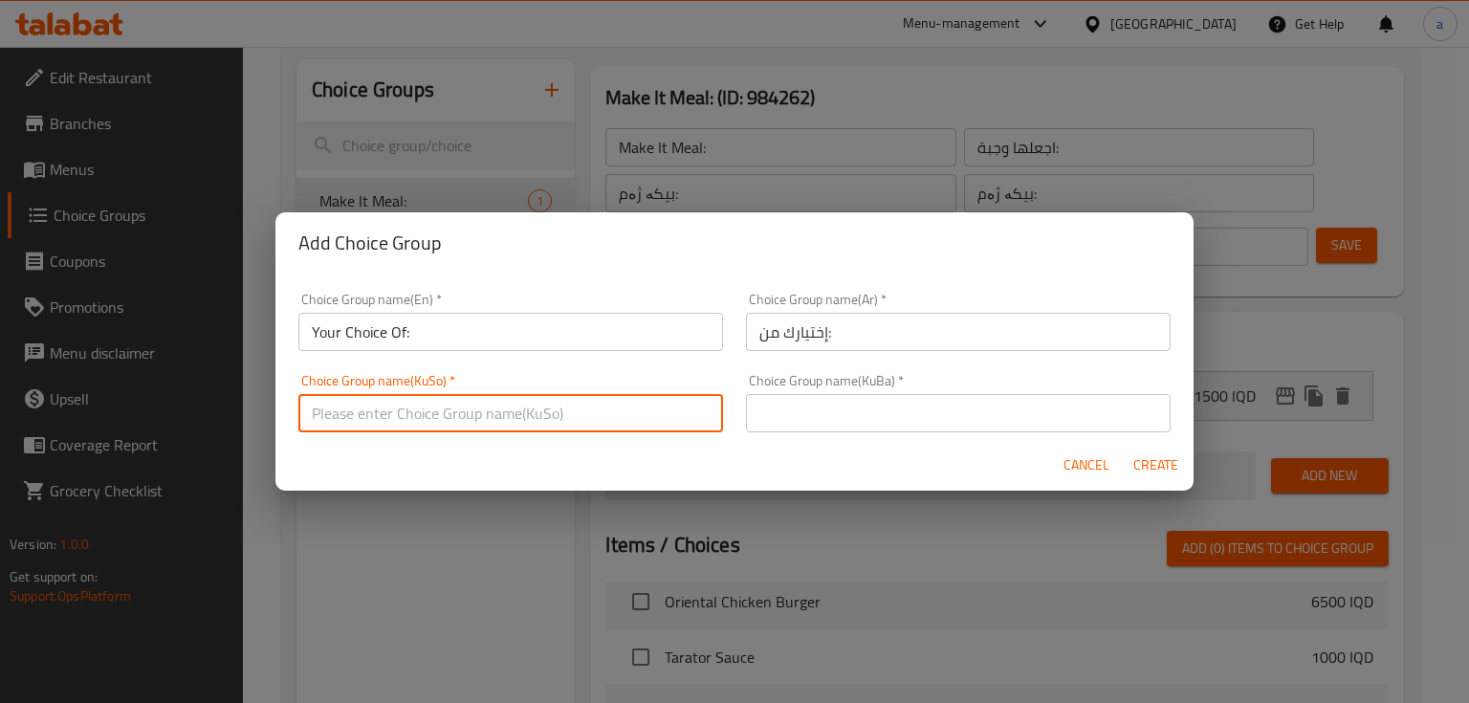
paste input "هەڵبژاردنت لە:"
type input "هەڵبژاردنت لە:"
click at [892, 430] on input "text" at bounding box center [958, 413] width 425 height 38
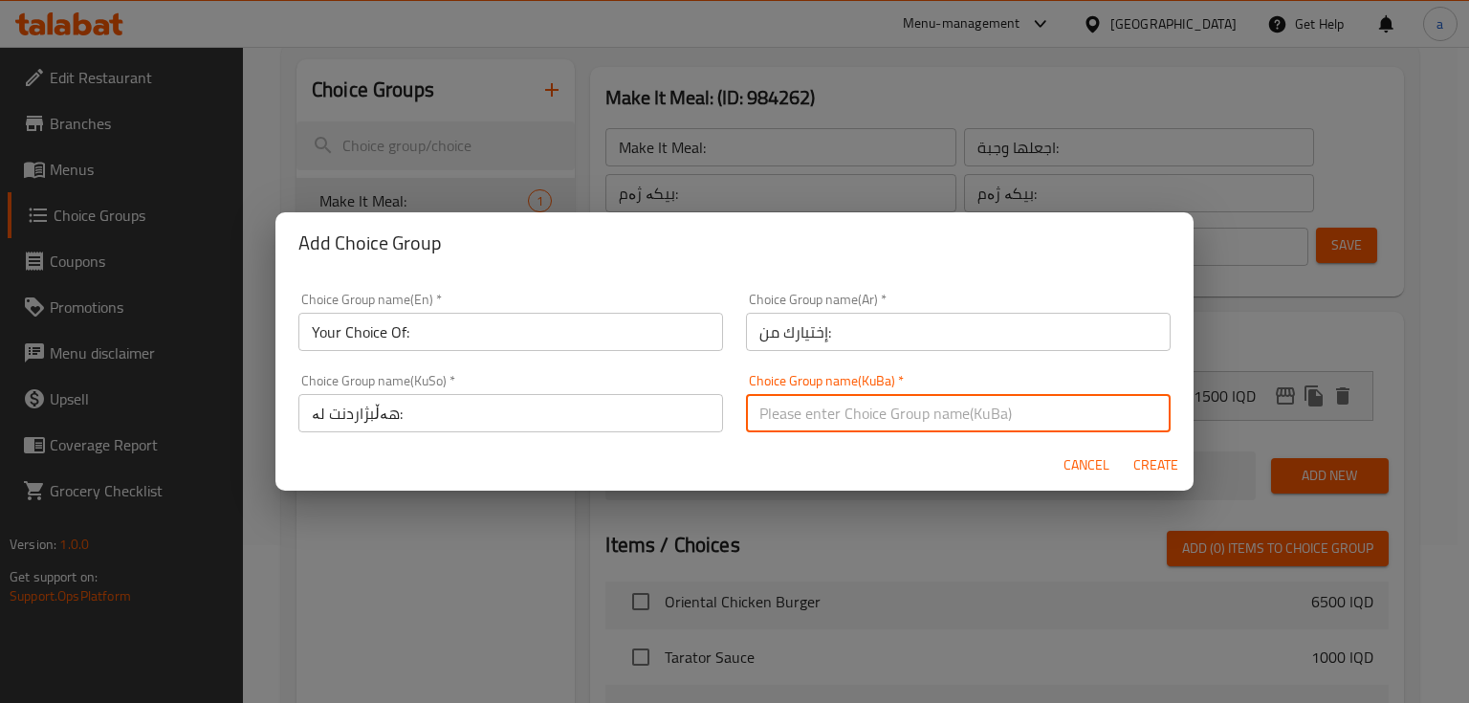
paste input "هەڵبژاردنت لە:"
type input "هەڵبژاردنت لە:"
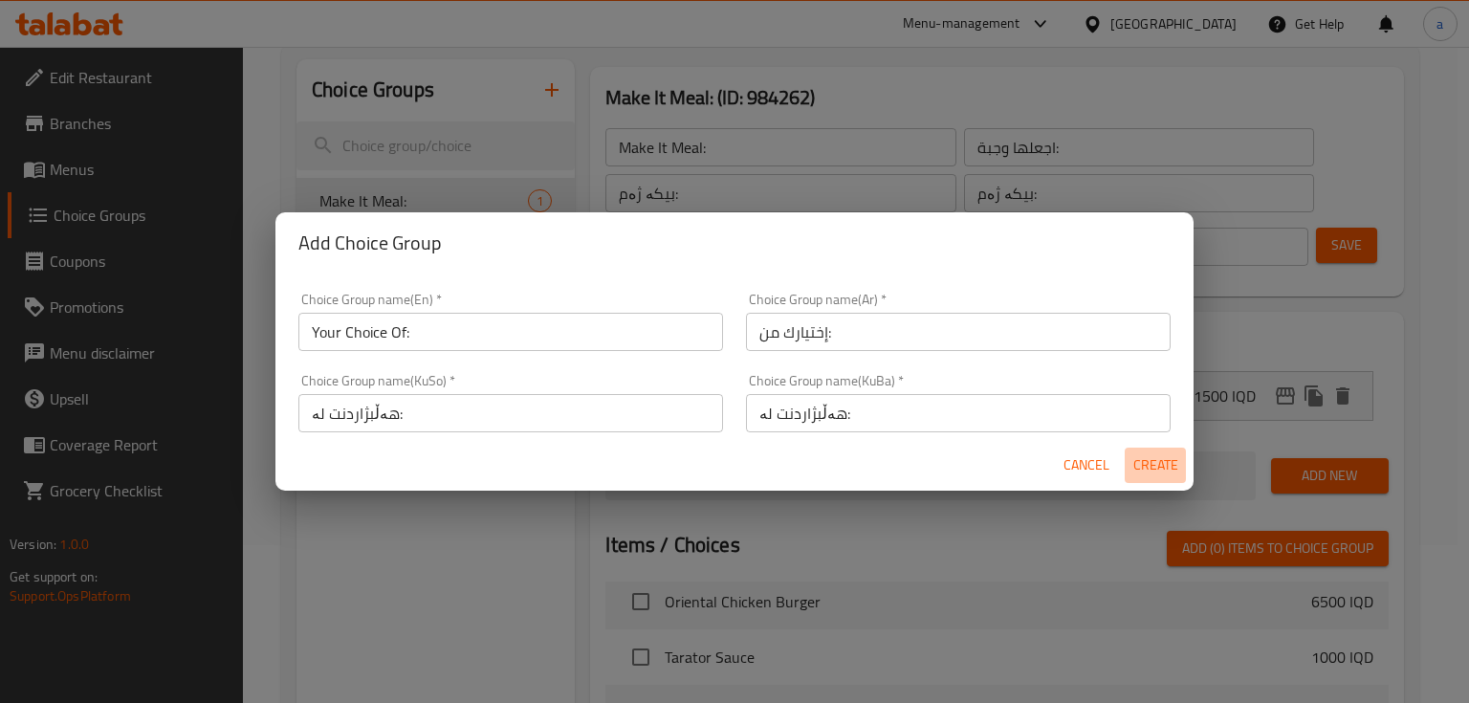
click at [1140, 469] on span "Create" at bounding box center [1155, 465] width 46 height 24
type input "Your Choice Of:"
type input "إختيارك من:"
type input "هەڵبژاردنت لە:"
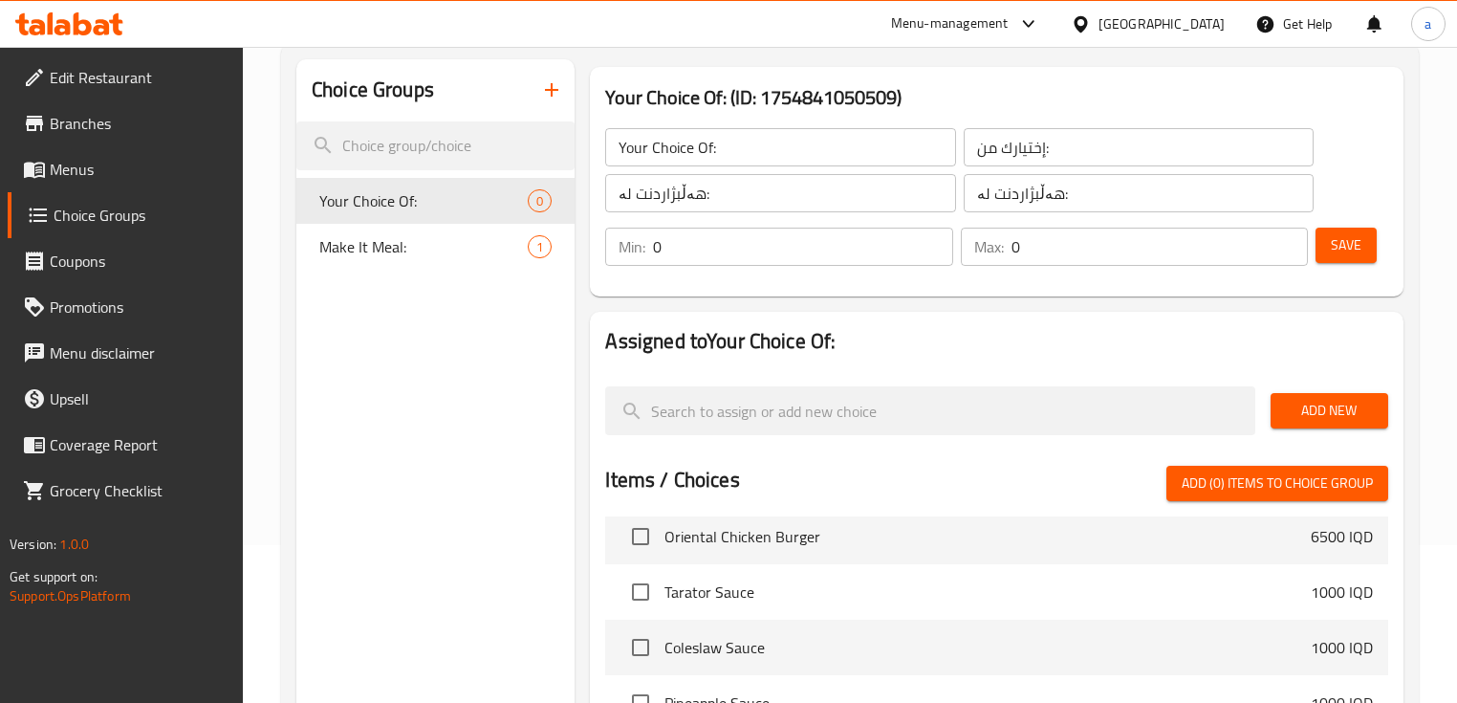
click at [1348, 249] on span "Save" at bounding box center [1346, 245] width 31 height 24
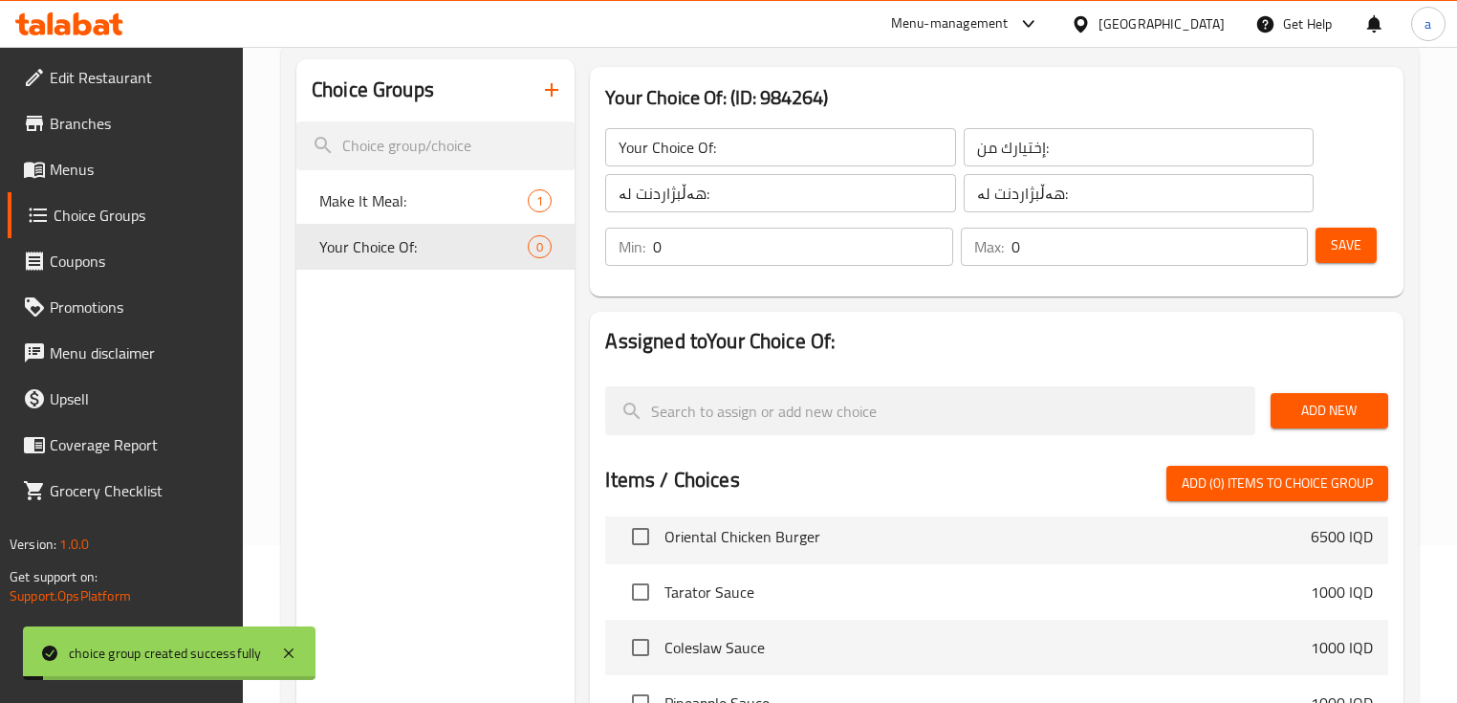
click at [883, 255] on input "0" at bounding box center [802, 247] width 299 height 38
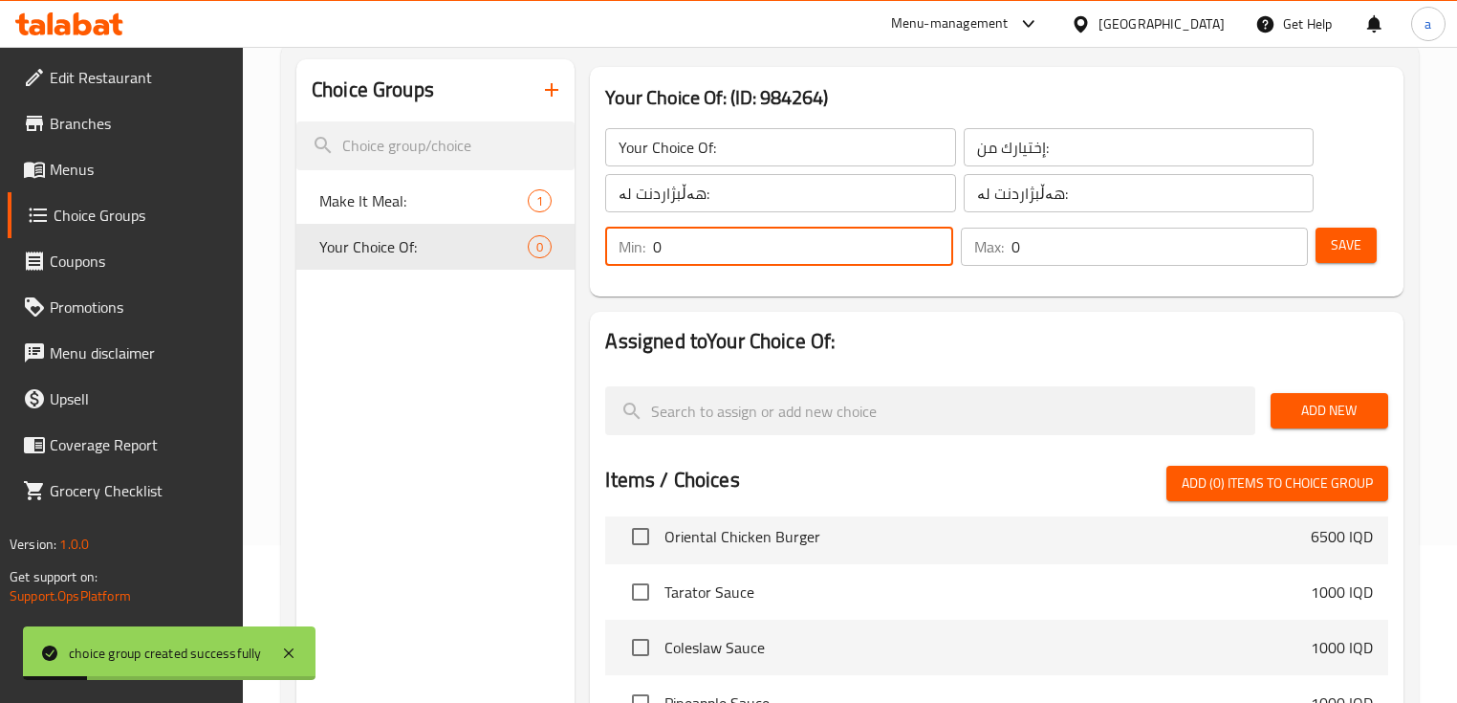
drag, startPoint x: 778, startPoint y: 256, endPoint x: 662, endPoint y: 235, distance: 118.5
click at [662, 235] on input "0" at bounding box center [802, 247] width 299 height 38
type input "1"
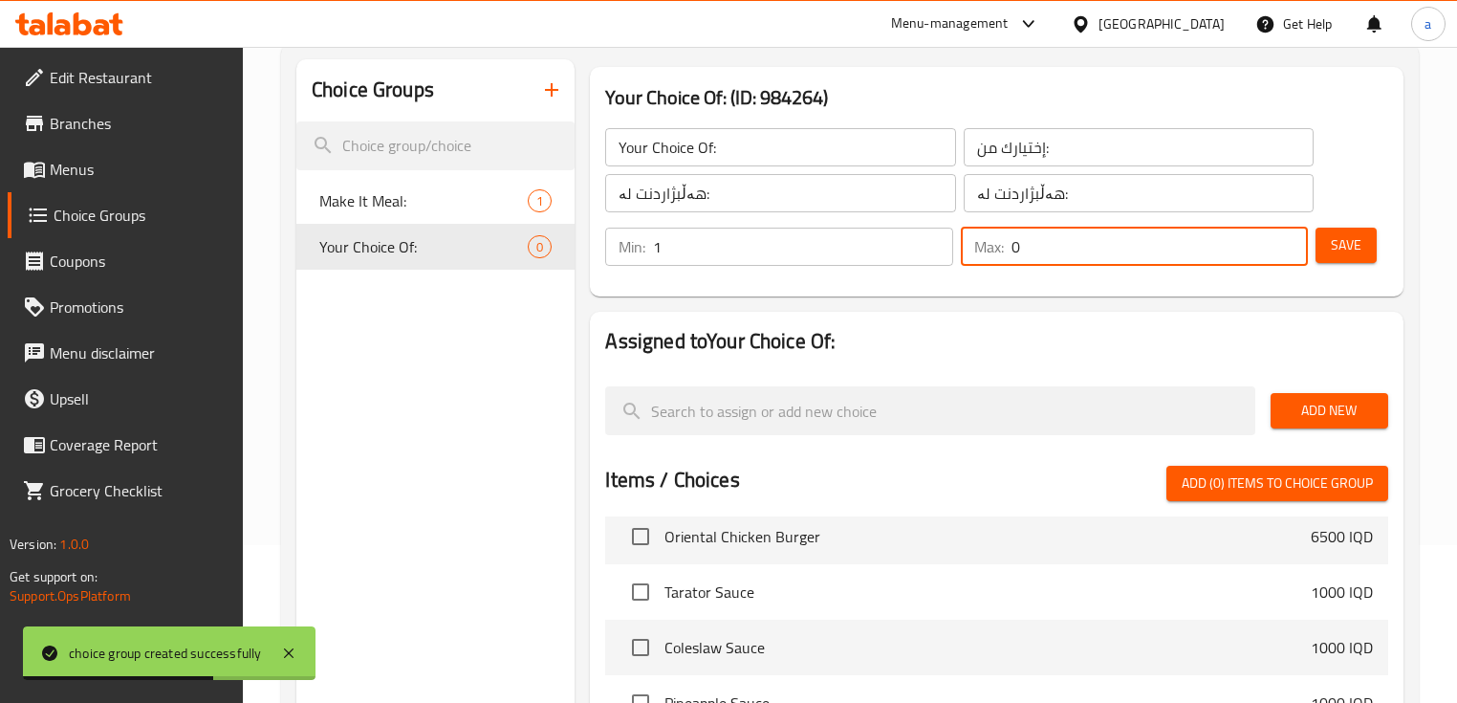
click at [1025, 245] on input "0" at bounding box center [1160, 247] width 296 height 38
type input "1"
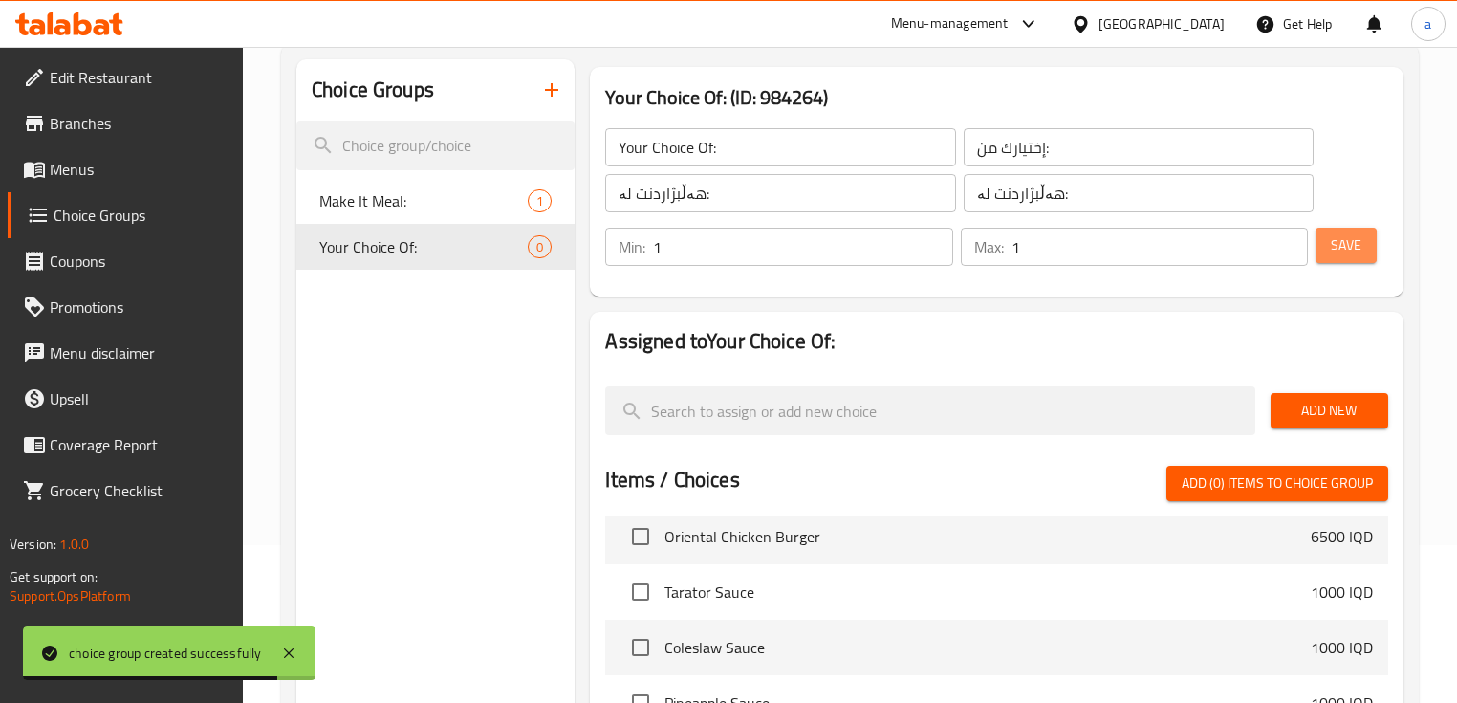
click at [1364, 247] on button "Save" at bounding box center [1346, 245] width 61 height 35
click at [1343, 238] on span "Save" at bounding box center [1346, 245] width 31 height 24
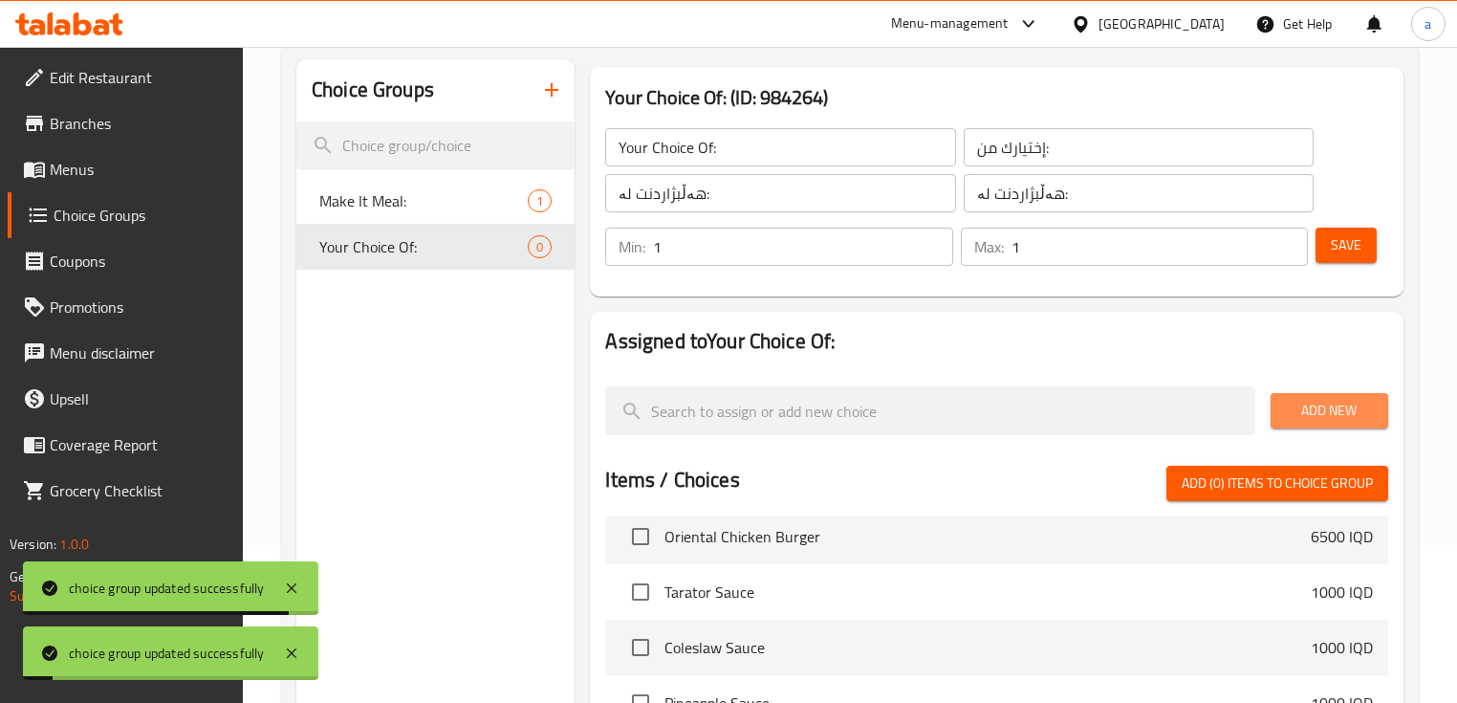
click at [1335, 409] on span "Add New" at bounding box center [1329, 411] width 87 height 24
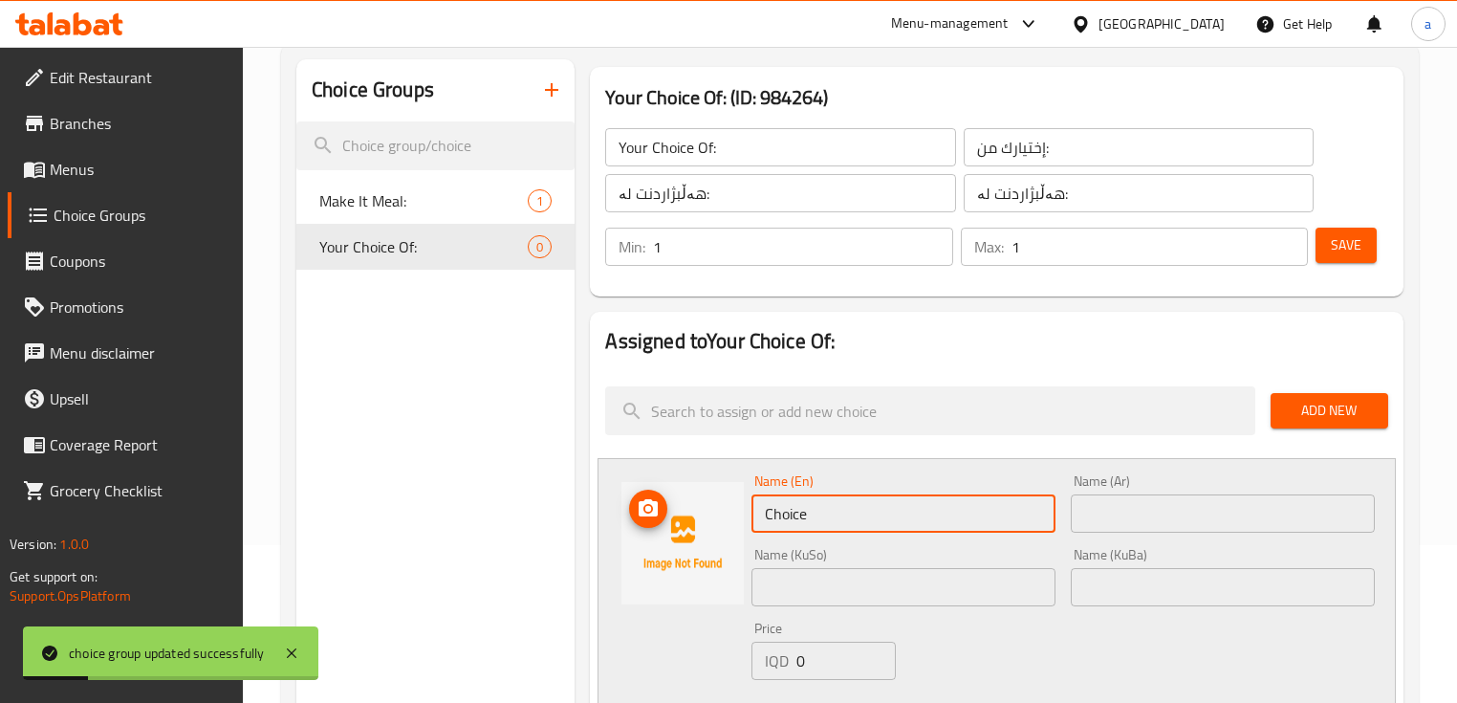
drag, startPoint x: 898, startPoint y: 520, endPoint x: 698, endPoint y: 540, distance: 200.8
click at [698, 540] on div "Name (En) Choice Name (En) Name (Ar) Name (Ar) Name (KuSo) Name (KuSo) Name (Ku…" at bounding box center [996, 603] width 797 height 290
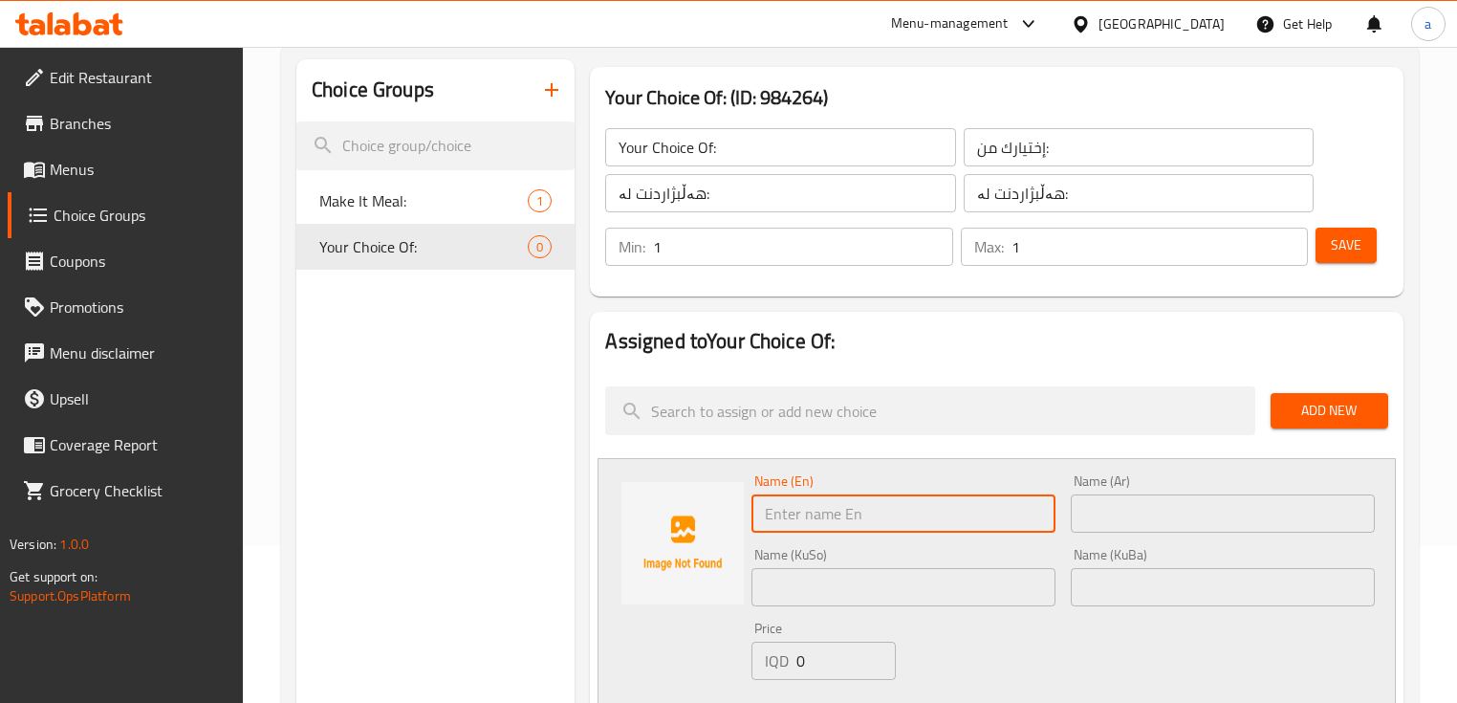
paste input "6 قطع"
drag, startPoint x: 734, startPoint y: 513, endPoint x: 690, endPoint y: 524, distance: 45.2
click at [690, 524] on div "Name (En) 6 قطع Name (En) Name (Ar) Name (Ar) Name (KuSo) Name (KuSo) Name (KuB…" at bounding box center [996, 603] width 797 height 290
paste input "pieces"
type input "6 pieces"
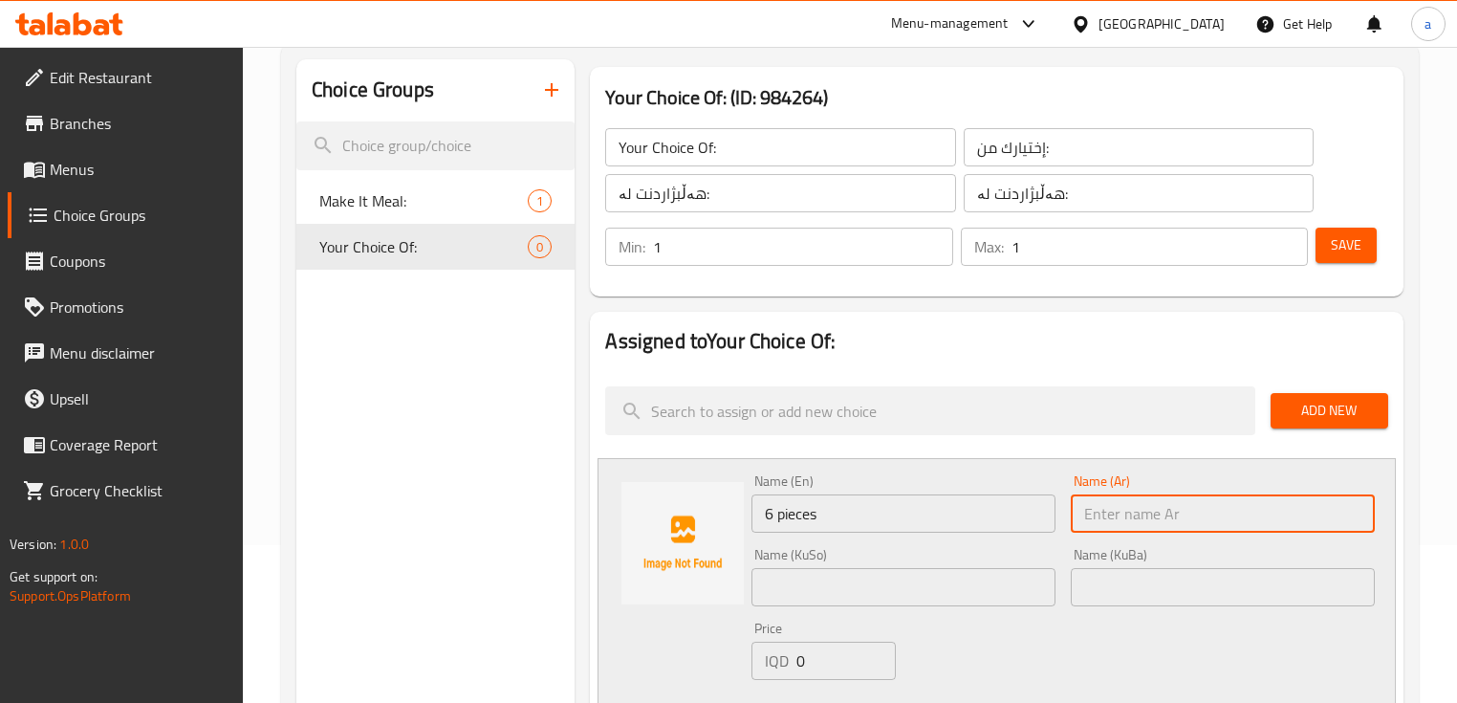
click at [1099, 516] on input "text" at bounding box center [1223, 513] width 304 height 38
paste input "6 قطع"
type input "6 قطع"
click at [938, 588] on input "text" at bounding box center [904, 587] width 304 height 38
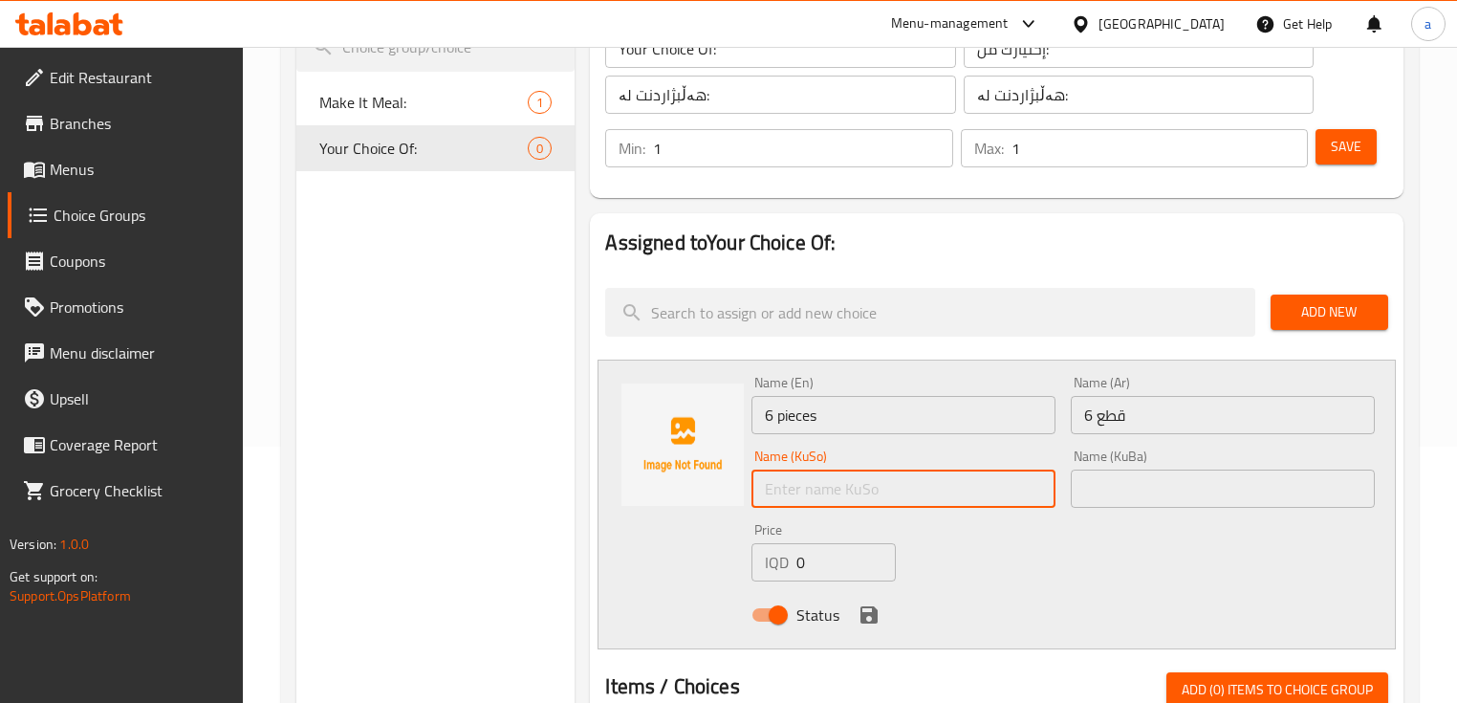
scroll to position [286, 0]
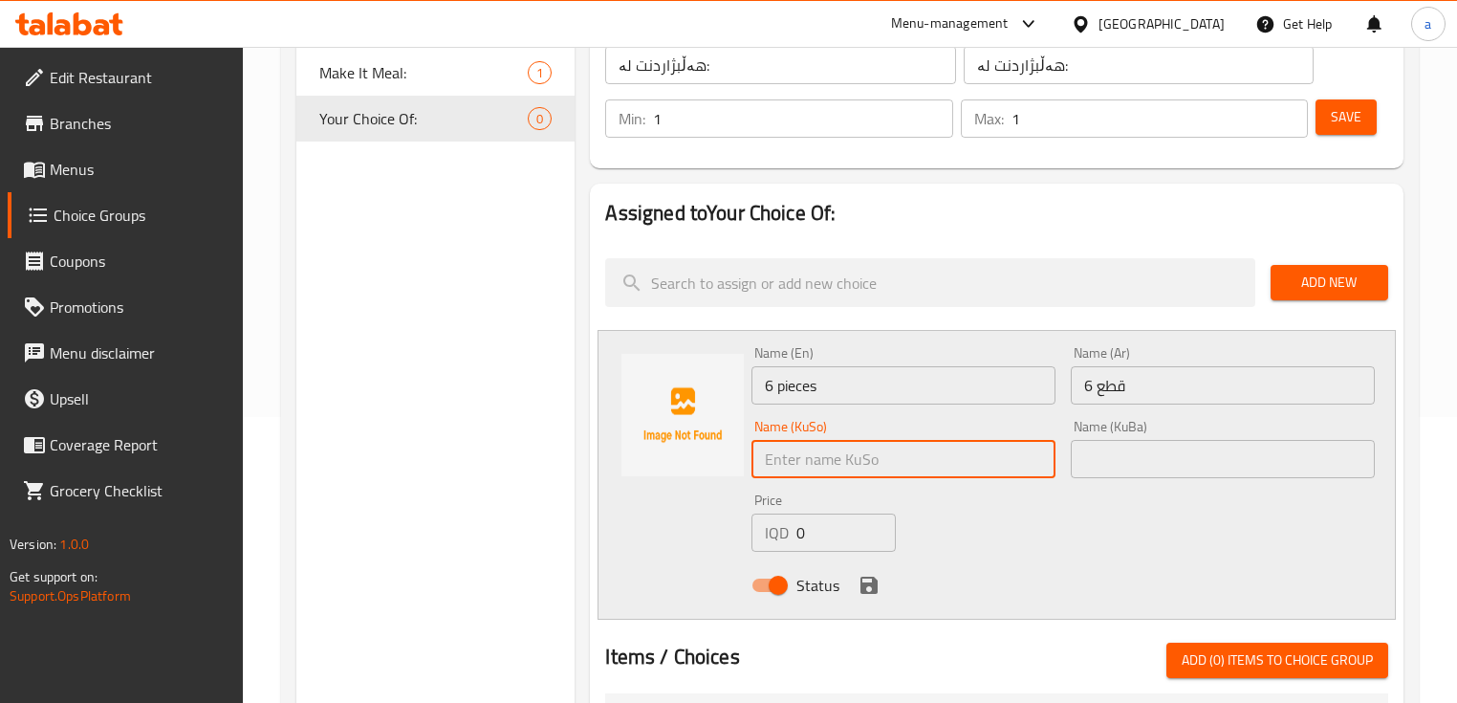
click at [944, 458] on input "text" at bounding box center [904, 459] width 304 height 38
drag, startPoint x: 1029, startPoint y: 466, endPoint x: 1039, endPoint y: 466, distance: 10.5
click at [1039, 466] on input "6 پارچە" at bounding box center [904, 459] width 304 height 38
type input "6 پارچە"
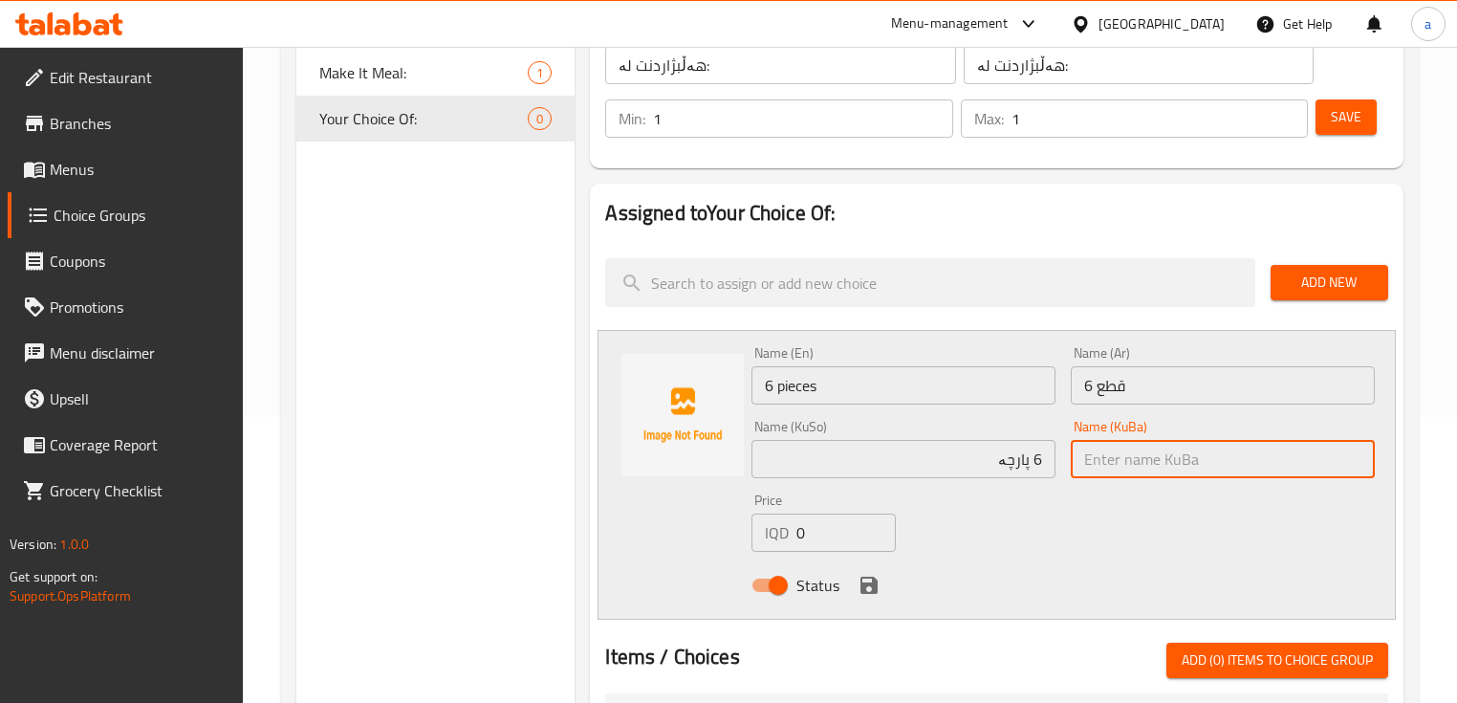
click at [1132, 459] on input "text" at bounding box center [1223, 459] width 304 height 38
paste input "6 پارچە"
type input "6 پارچە"
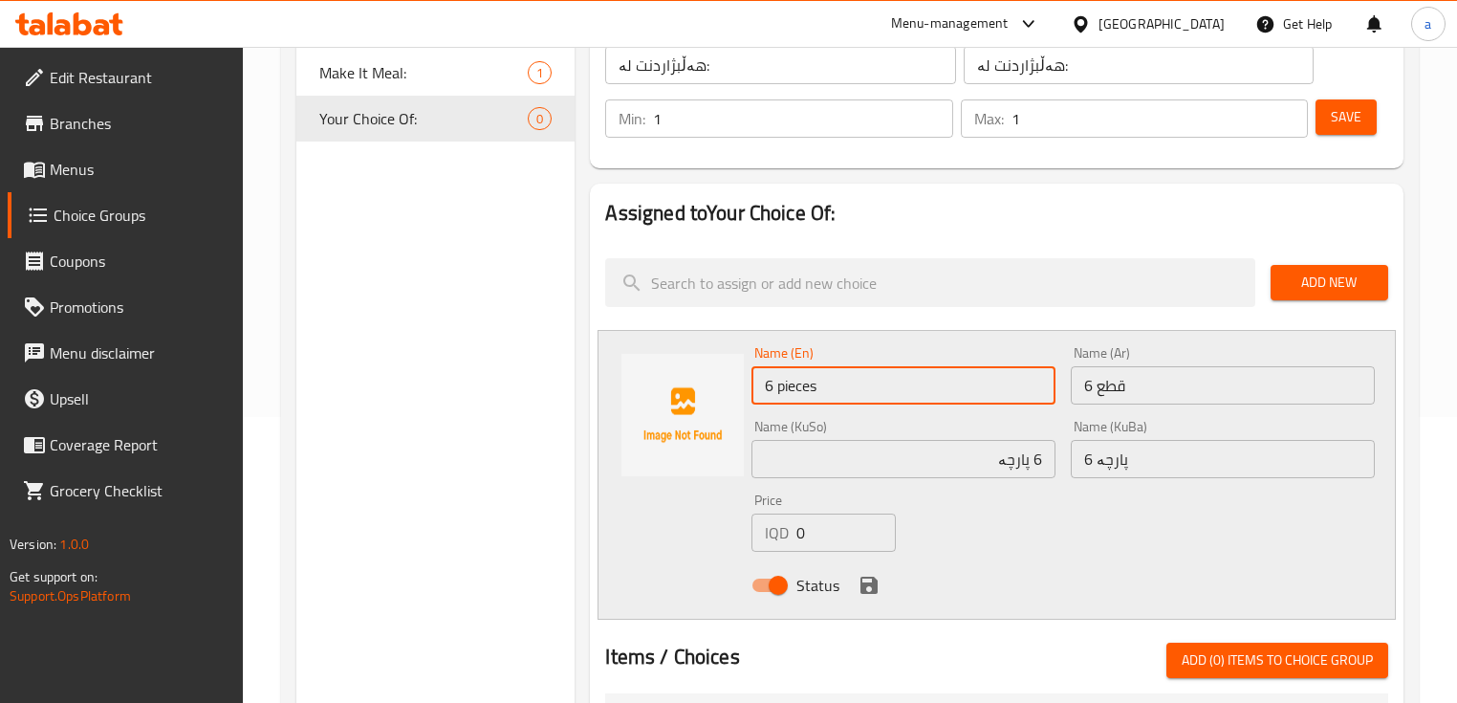
drag, startPoint x: 826, startPoint y: 385, endPoint x: 778, endPoint y: 391, distance: 48.2
click at [778, 391] on input "6 pieces" at bounding box center [904, 385] width 304 height 38
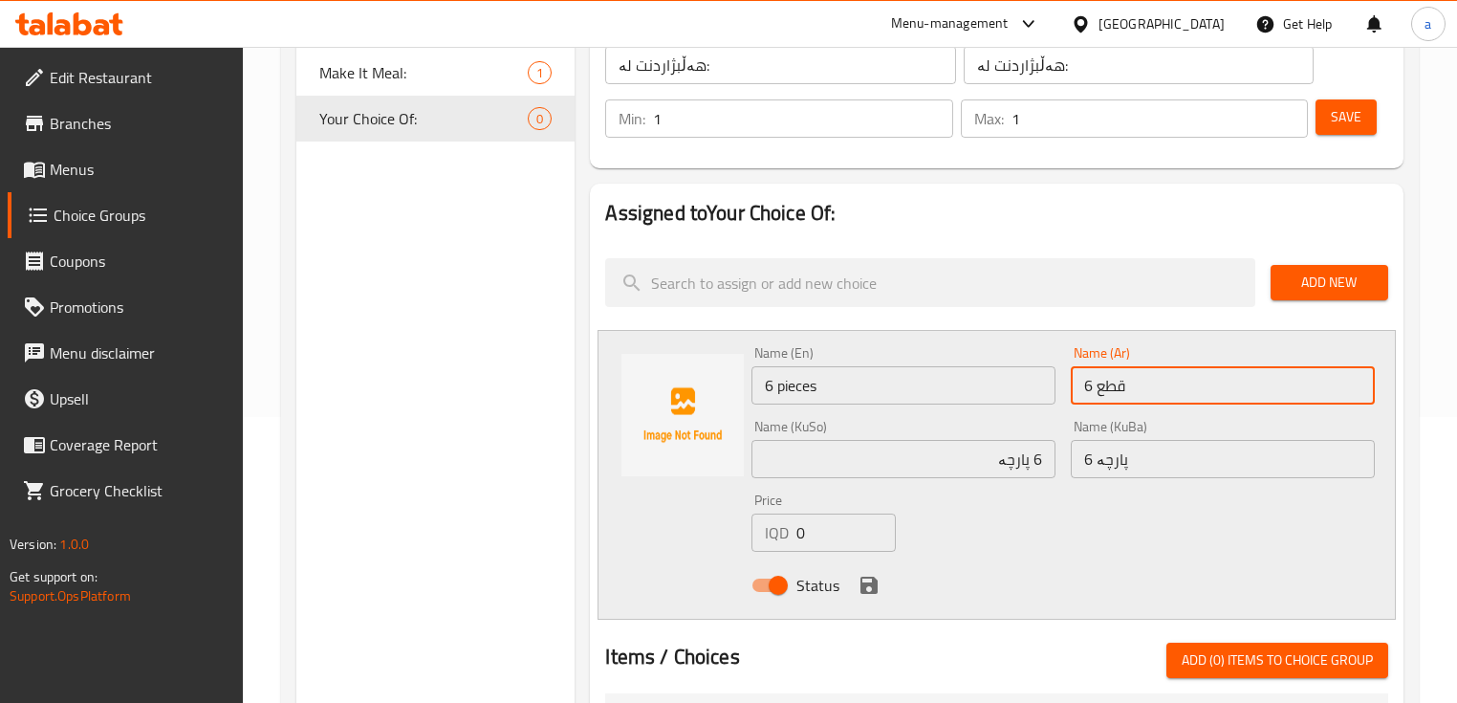
drag, startPoint x: 1158, startPoint y: 390, endPoint x: 1097, endPoint y: 399, distance: 61.8
click at [1097, 399] on input "6 قطع" at bounding box center [1223, 385] width 304 height 38
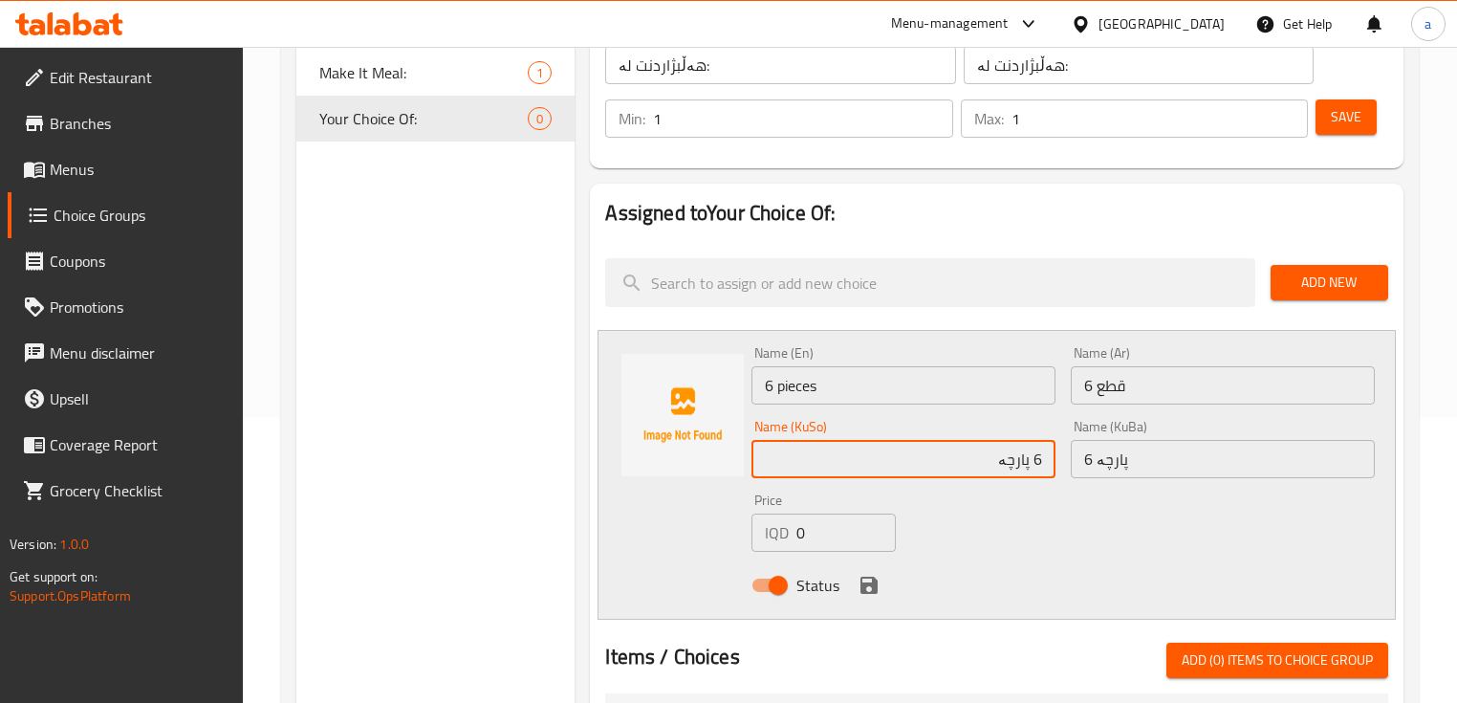
drag, startPoint x: 1030, startPoint y: 460, endPoint x: 974, endPoint y: 467, distance: 55.9
click at [974, 467] on input "6 پارچە" at bounding box center [904, 459] width 304 height 38
click at [845, 532] on input "0" at bounding box center [845, 532] width 99 height 38
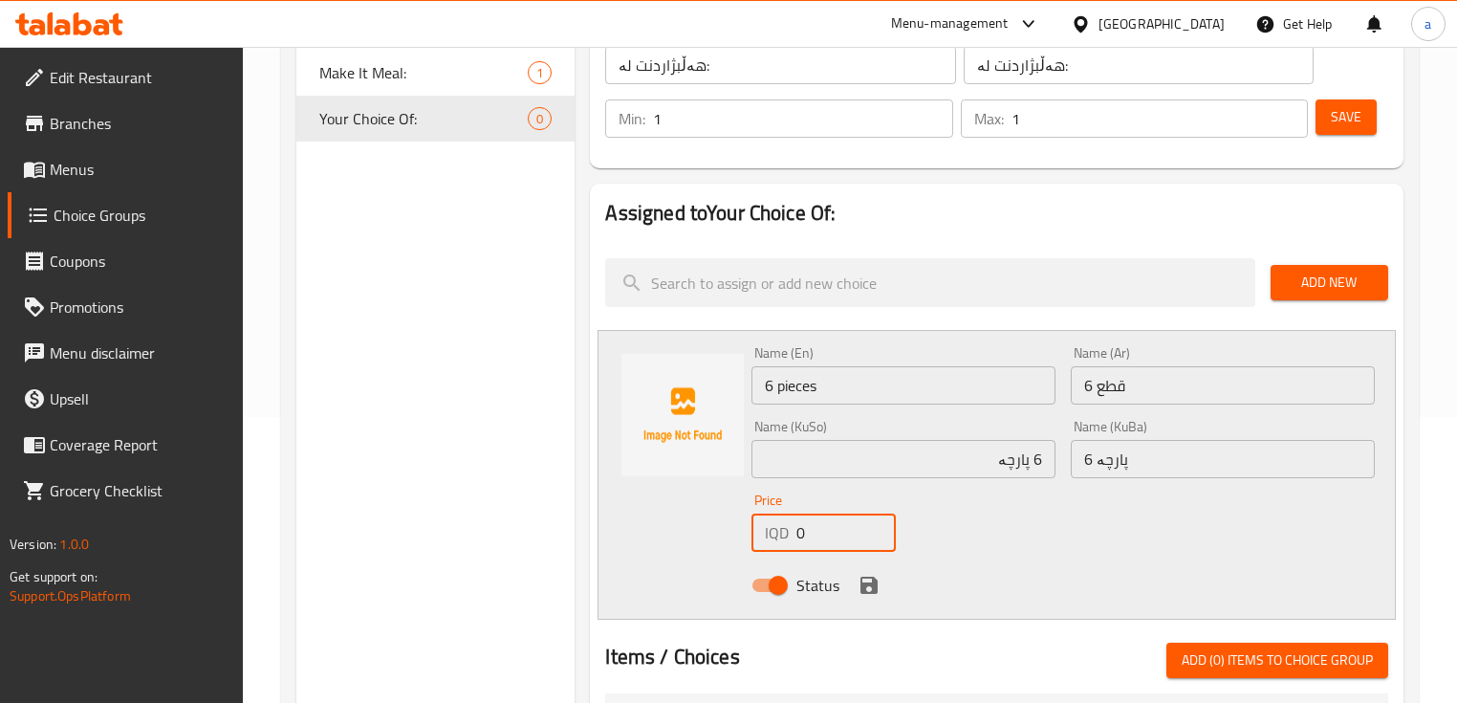
click at [845, 532] on input "0" at bounding box center [845, 532] width 99 height 38
drag, startPoint x: 817, startPoint y: 526, endPoint x: 784, endPoint y: 535, distance: 33.9
click at [784, 535] on div "IQD 0 Price" at bounding box center [824, 532] width 144 height 38
paste input "500"
type input "5000"
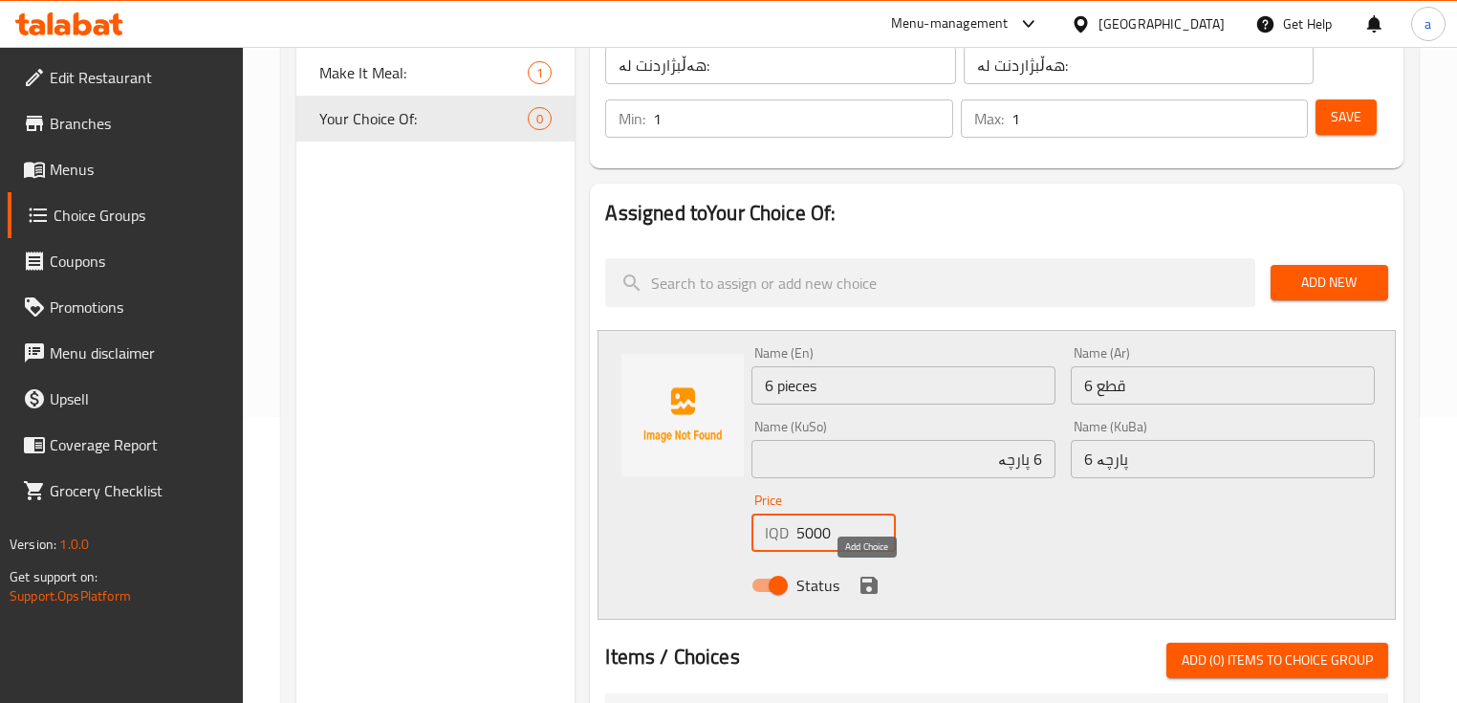
click at [875, 577] on icon "save" at bounding box center [869, 585] width 23 height 23
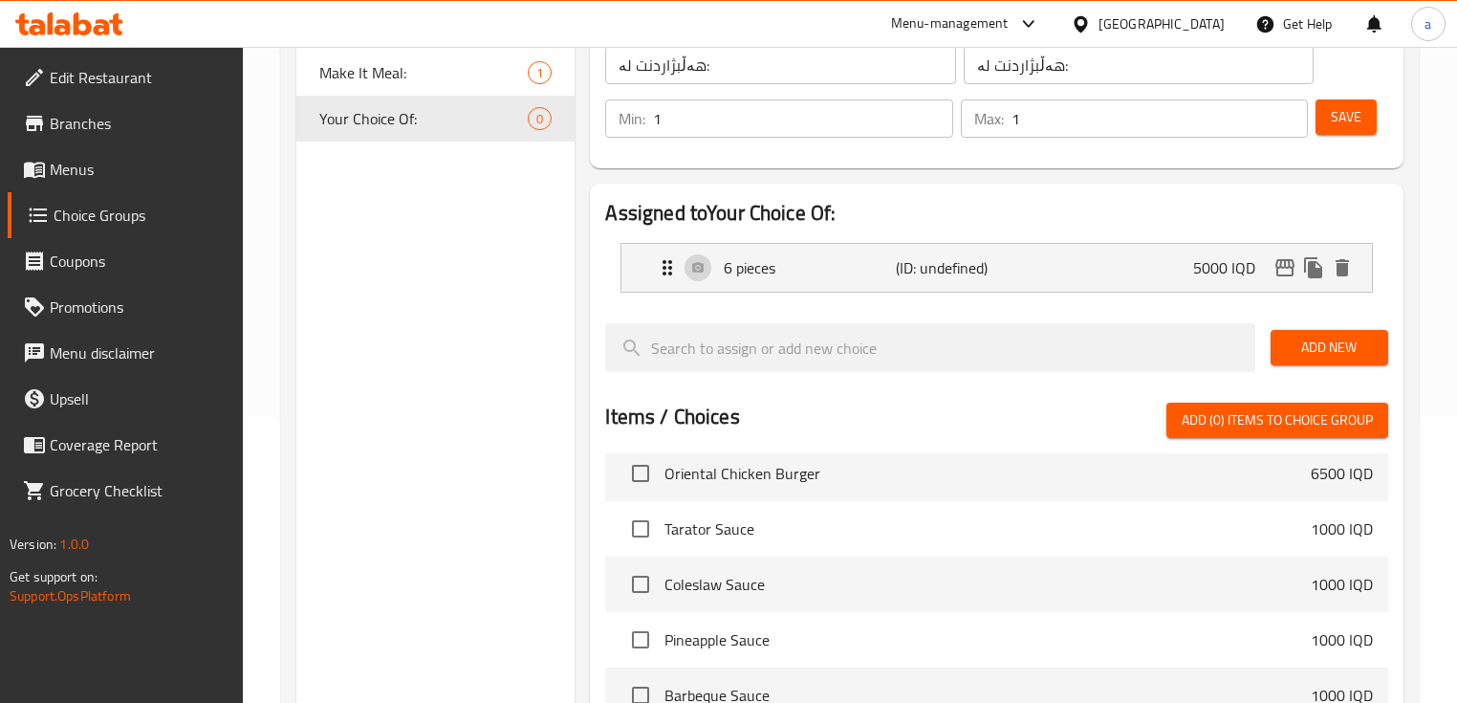
click at [1323, 119] on button "Save" at bounding box center [1346, 116] width 61 height 35
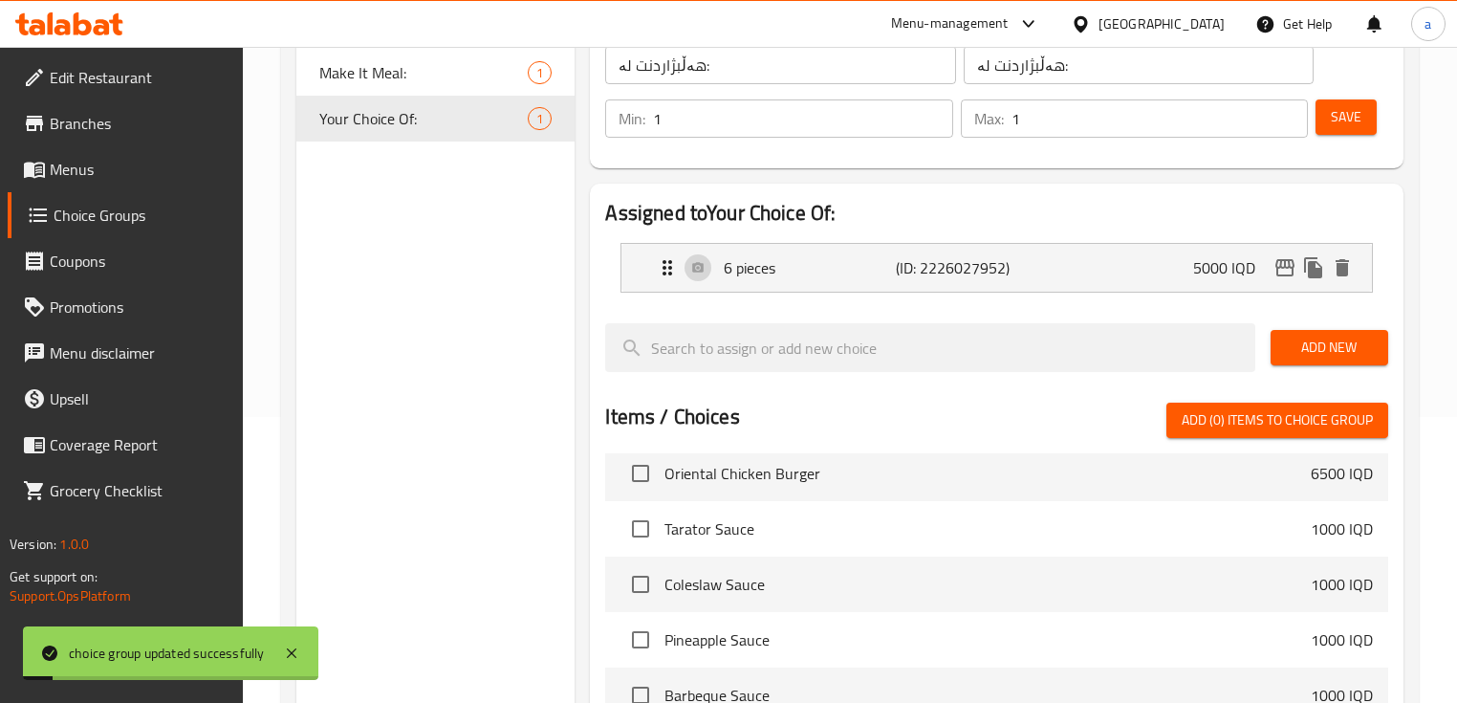
click at [1310, 340] on span "Add New" at bounding box center [1329, 348] width 87 height 24
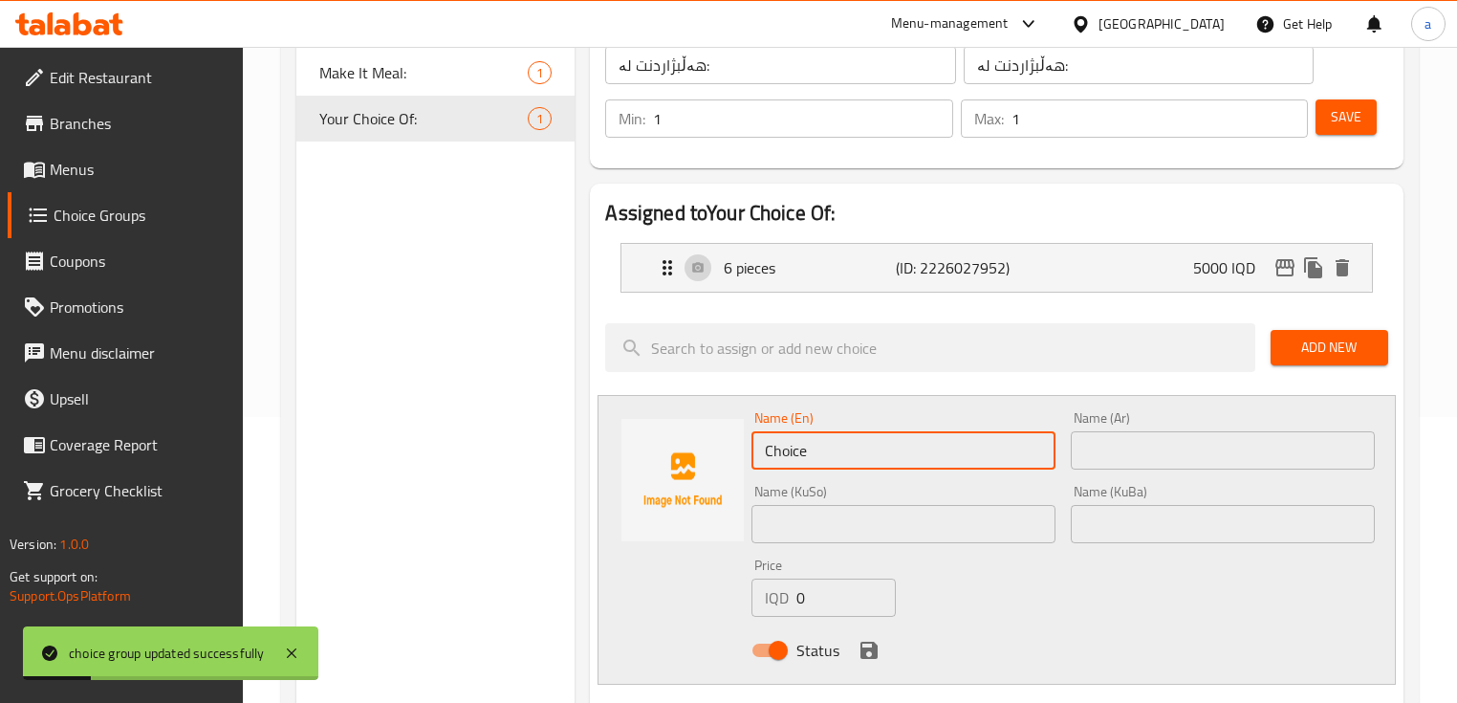
drag, startPoint x: 948, startPoint y: 459, endPoint x: 770, endPoint y: 490, distance: 180.5
click at [770, 490] on div "Name (En) Choice Name (En) Name (Ar) Name (Ar) Name (KuSo) Name (KuSo) Name (Ku…" at bounding box center [1063, 539] width 638 height 273
click at [895, 447] on input "Choice" at bounding box center [904, 450] width 304 height 38
drag, startPoint x: 895, startPoint y: 447, endPoint x: 680, endPoint y: 472, distance: 216.6
click at [680, 472] on div "Name (En) Choice Name (En) Name (Ar) Name (Ar) Name (KuSo) Name (KuSo) Name (Ku…" at bounding box center [996, 540] width 797 height 290
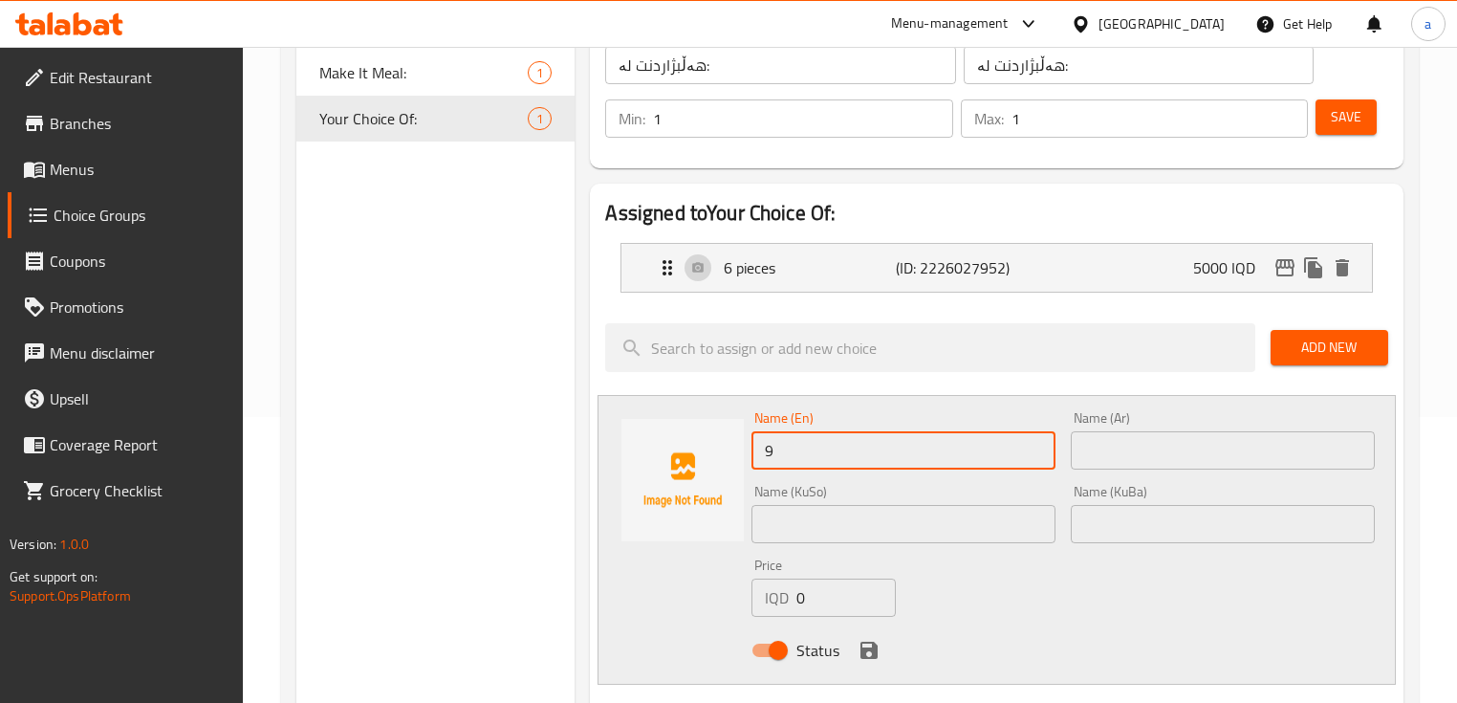
paste input "pieces"
type input "9 pieces"
click at [1129, 447] on input "text" at bounding box center [1223, 450] width 304 height 38
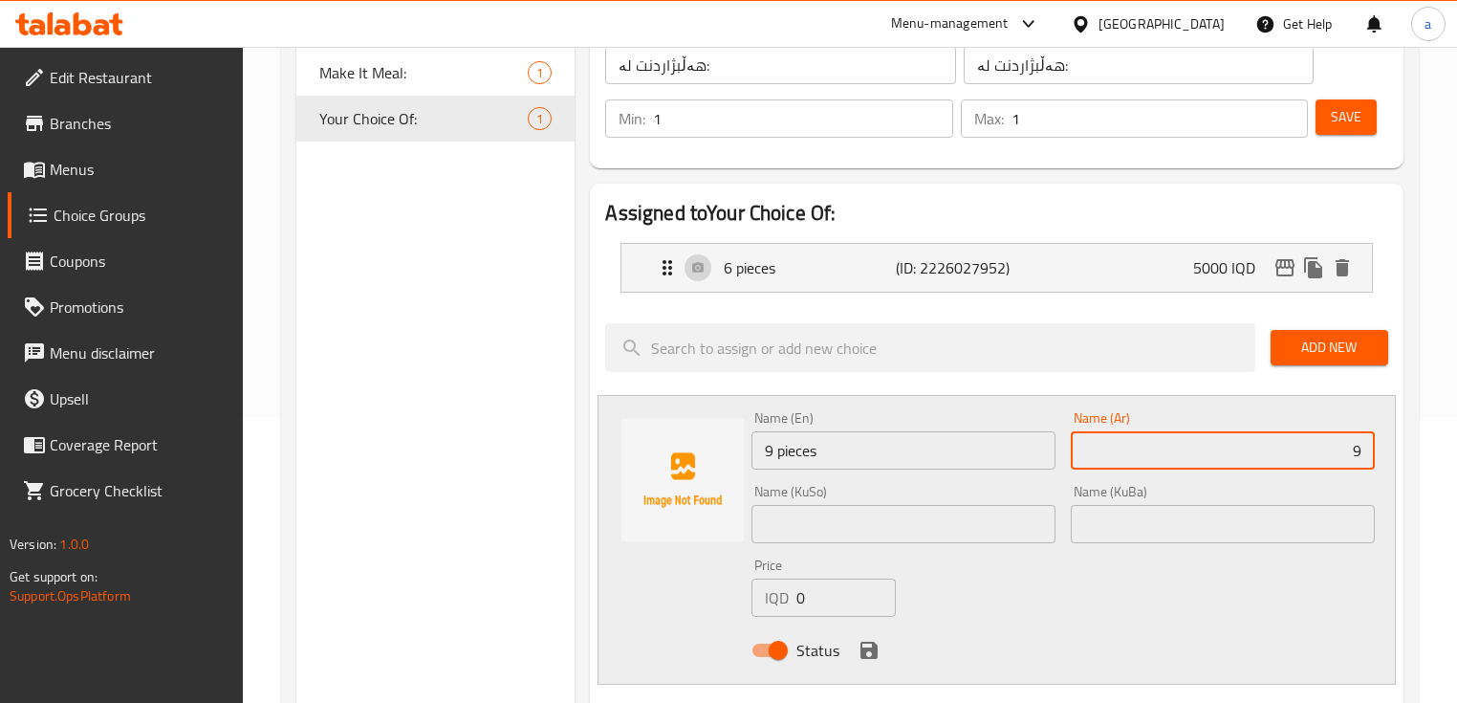
paste input "قطع"
type input "9 قطع"
click at [1005, 532] on input "text" at bounding box center [904, 524] width 304 height 38
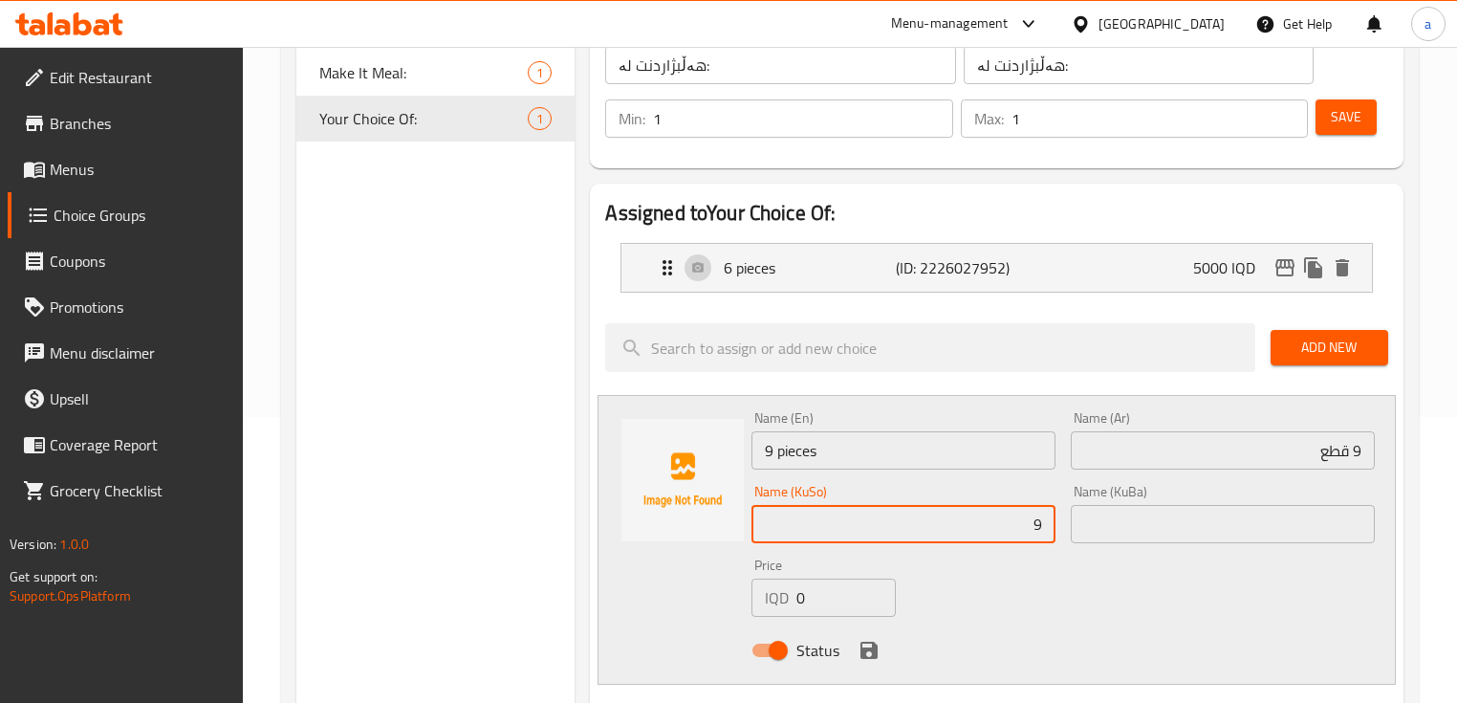
paste input "پارچە"
drag, startPoint x: 984, startPoint y: 529, endPoint x: 1092, endPoint y: 516, distance: 108.8
click at [1092, 516] on div "Name (En) 9 pieces Name (En) Name (Ar) 9 قطع Name (Ar) Name (KuSo) 9 پارچە Name…" at bounding box center [1063, 539] width 638 height 273
type input "9 پارچە"
click at [1171, 524] on input "text" at bounding box center [1223, 524] width 304 height 38
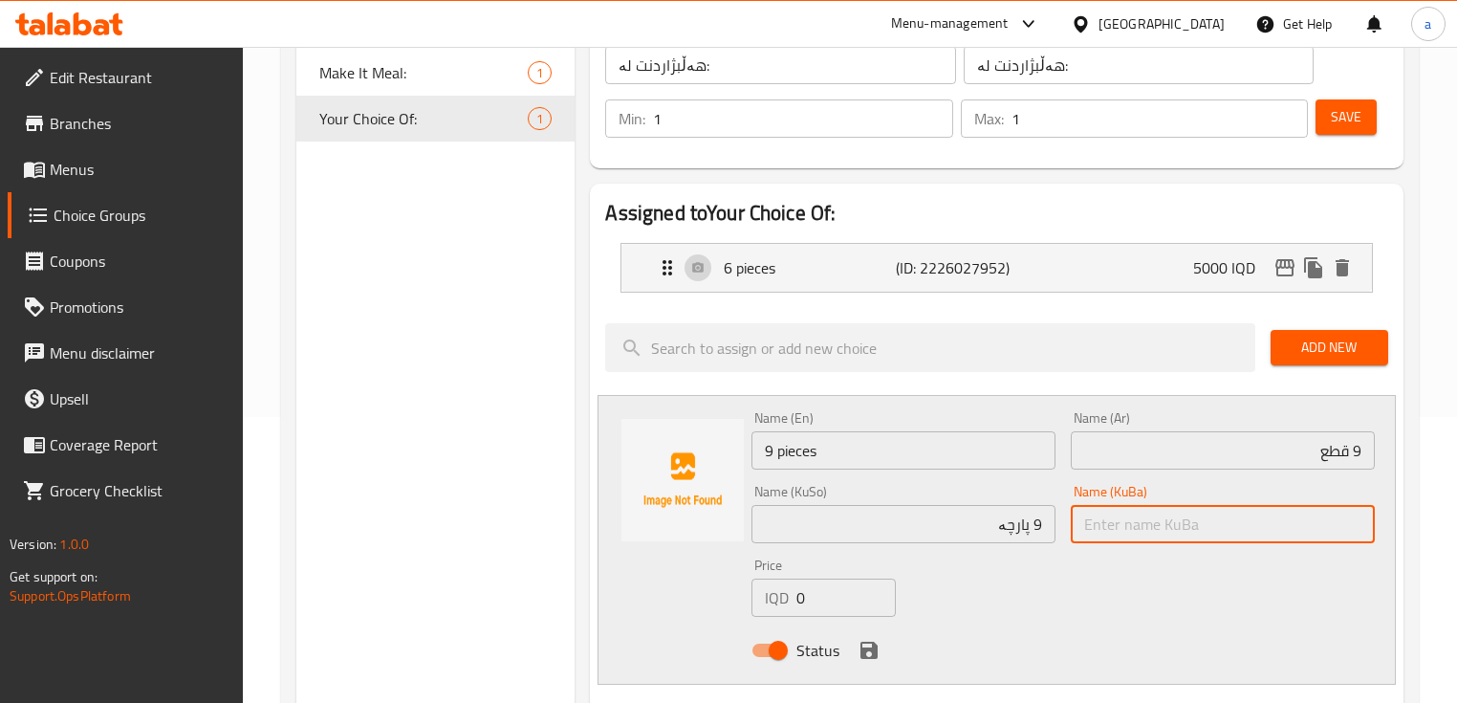
paste input "9 پارچە"
type input "9 پارچە"
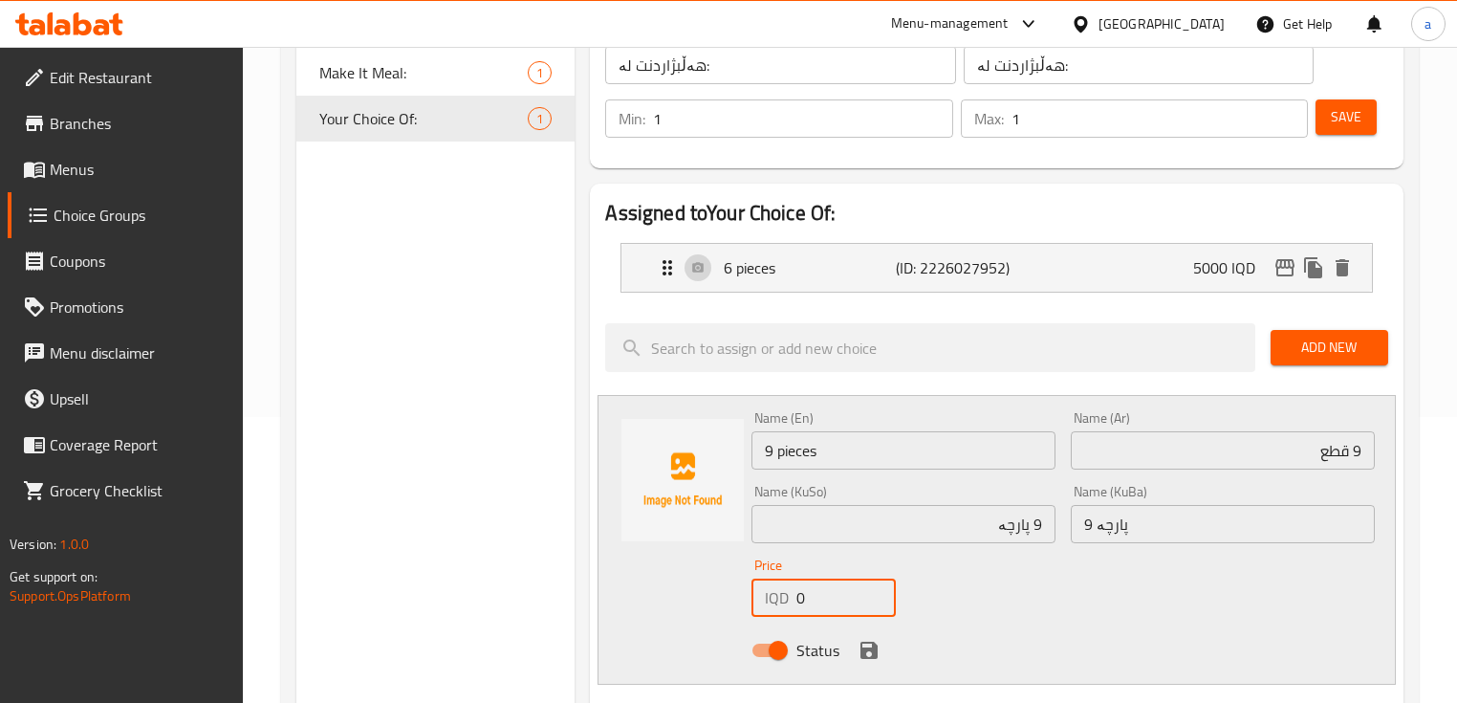
drag, startPoint x: 834, startPoint y: 593, endPoint x: 788, endPoint y: 600, distance: 46.4
click at [788, 600] on div "IQD 0 Price" at bounding box center [824, 597] width 144 height 38
paste input "700"
type input "7000"
click at [863, 641] on icon "save" at bounding box center [869, 650] width 23 height 23
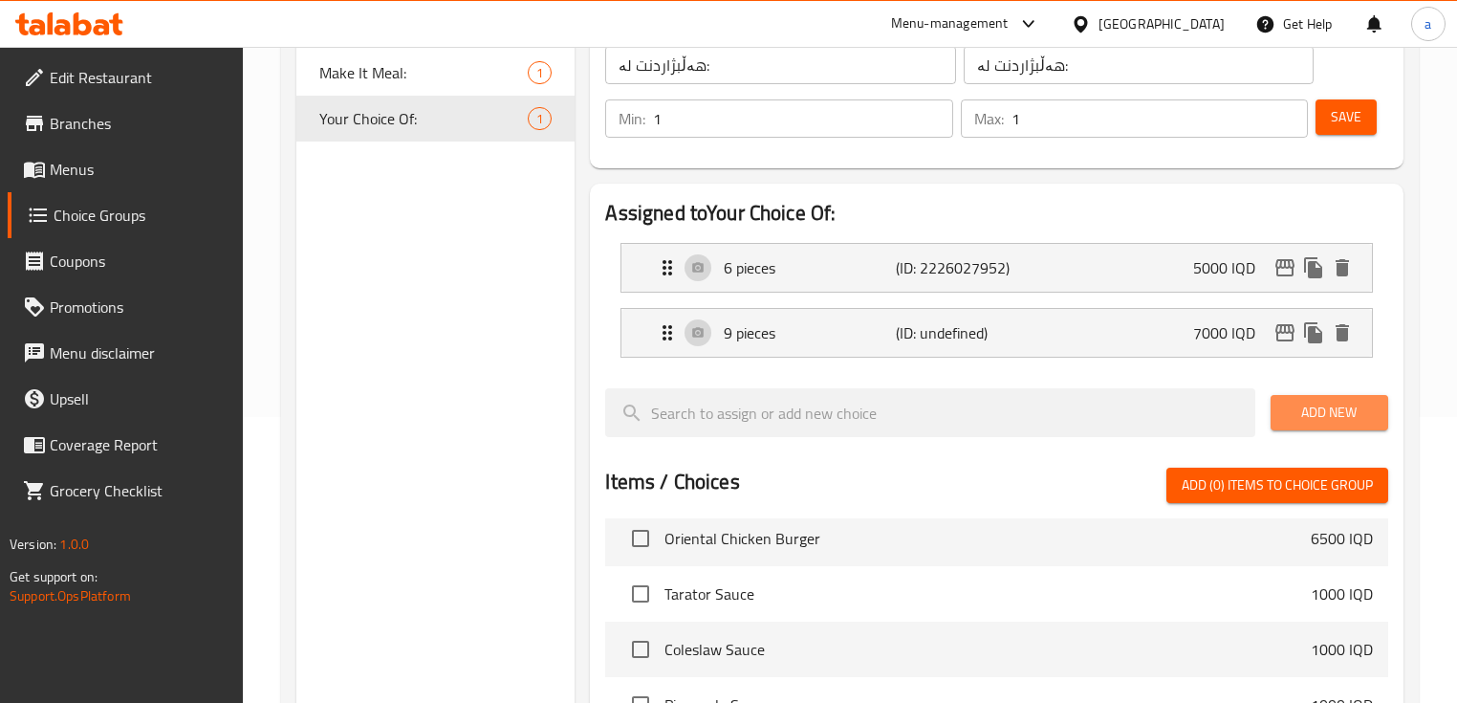
click at [1285, 418] on button "Add New" at bounding box center [1330, 412] width 118 height 35
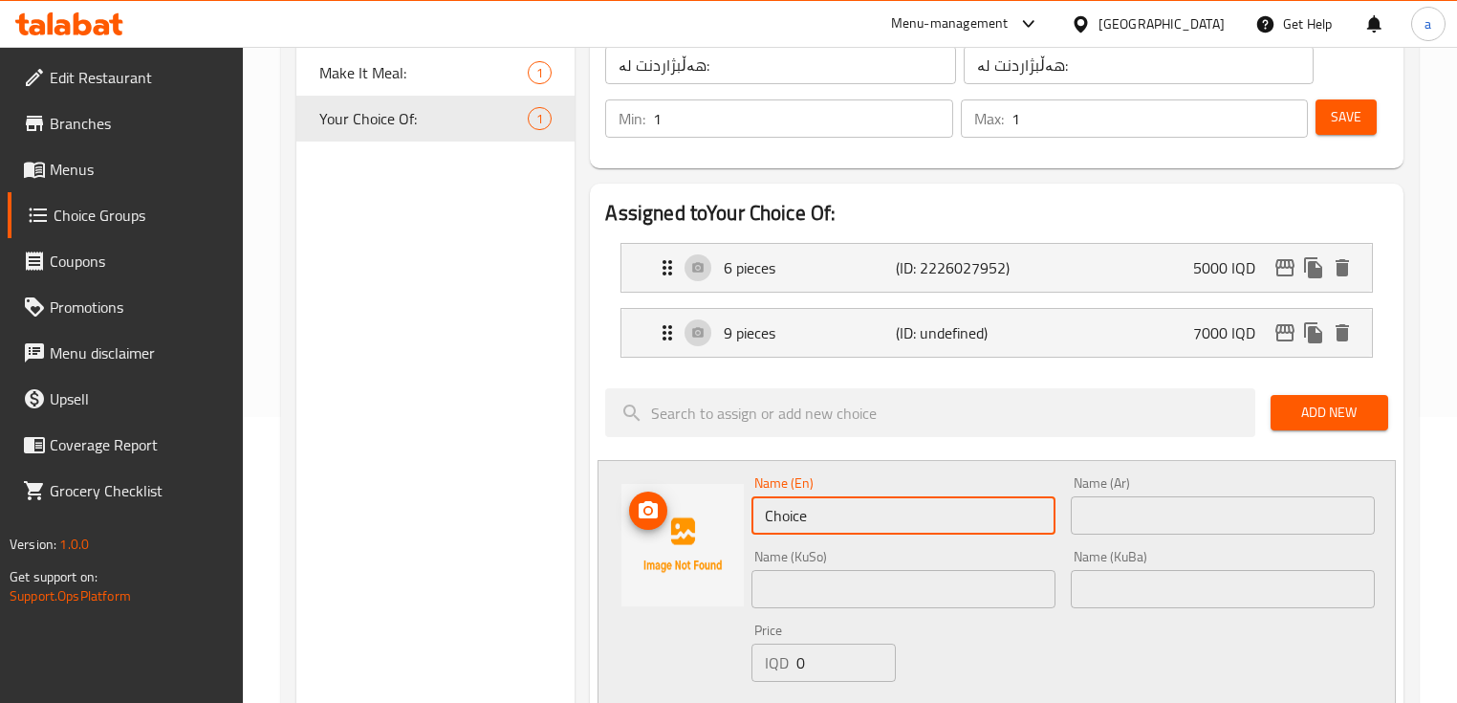
drag, startPoint x: 803, startPoint y: 512, endPoint x: 709, endPoint y: 520, distance: 95.0
click at [709, 520] on div "Name (En) Choice Name (En) Name (Ar) Name (Ar) Name (KuSo) Name (KuSo) Name (Ku…" at bounding box center [996, 605] width 797 height 290
paste input "pieces"
type input "12 pieces"
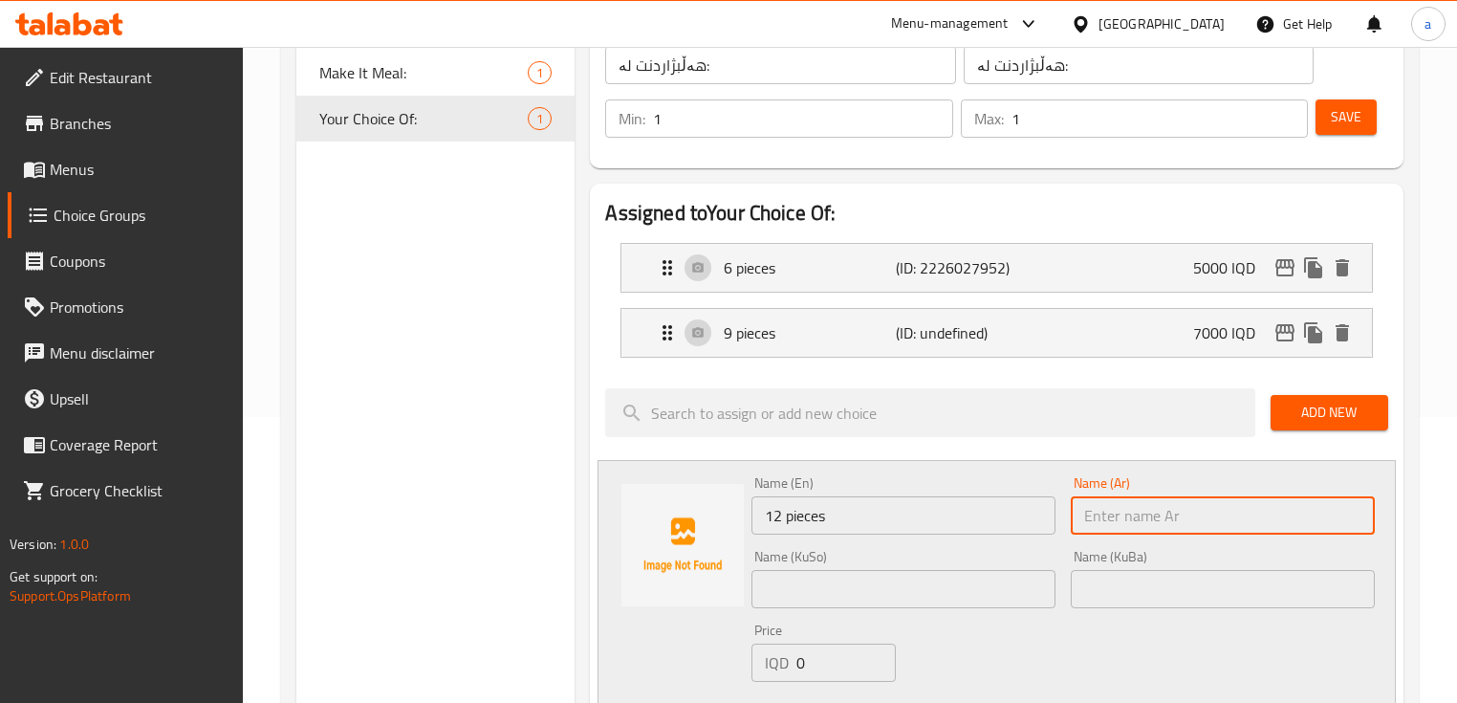
click at [1089, 500] on input "text" at bounding box center [1223, 515] width 304 height 38
type input "2"
paste input "قطع"
type input "12 قطع"
click at [982, 595] on input "text" at bounding box center [904, 589] width 304 height 38
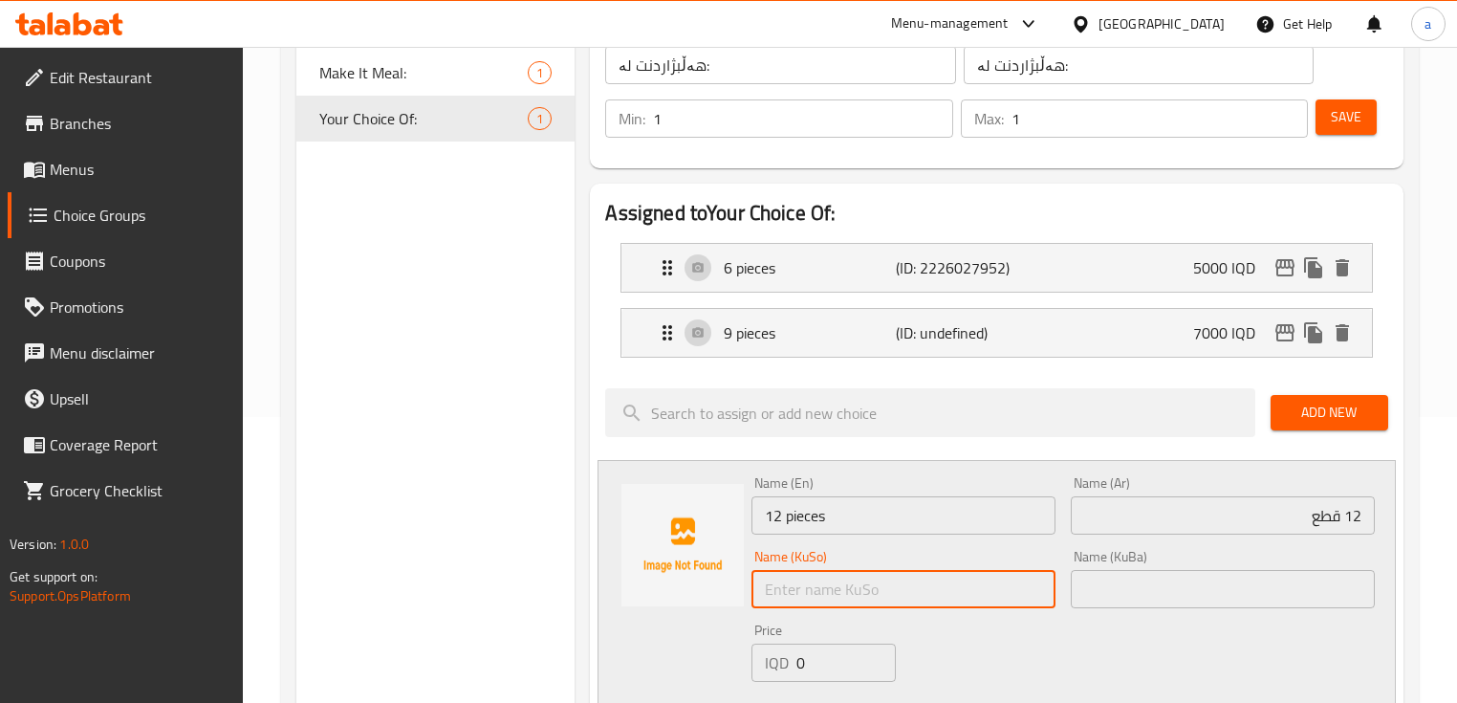
paste input "9 پارچە"
drag, startPoint x: 1033, startPoint y: 593, endPoint x: 1048, endPoint y: 591, distance: 15.4
click at [1044, 590] on input "9 پارچە" at bounding box center [904, 589] width 304 height 38
drag, startPoint x: 926, startPoint y: 585, endPoint x: 1113, endPoint y: 597, distance: 187.8
click at [1113, 597] on div "Name (En) 12 pieces Name (En) Name (Ar) 12 قطع Name (Ar) Name (KuSo) 12 پارچە N…" at bounding box center [1063, 605] width 638 height 273
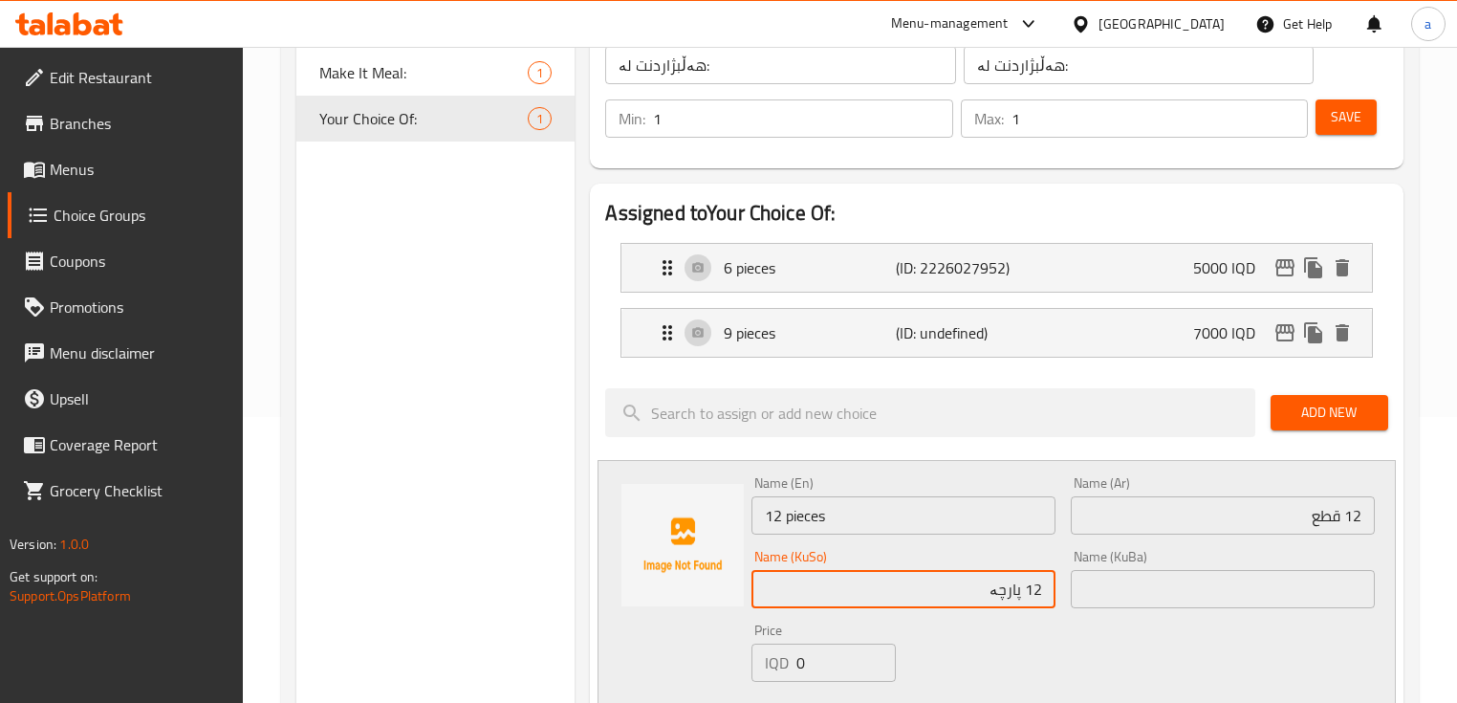
type input "12 پارچە"
click at [1198, 587] on input "text" at bounding box center [1223, 589] width 304 height 38
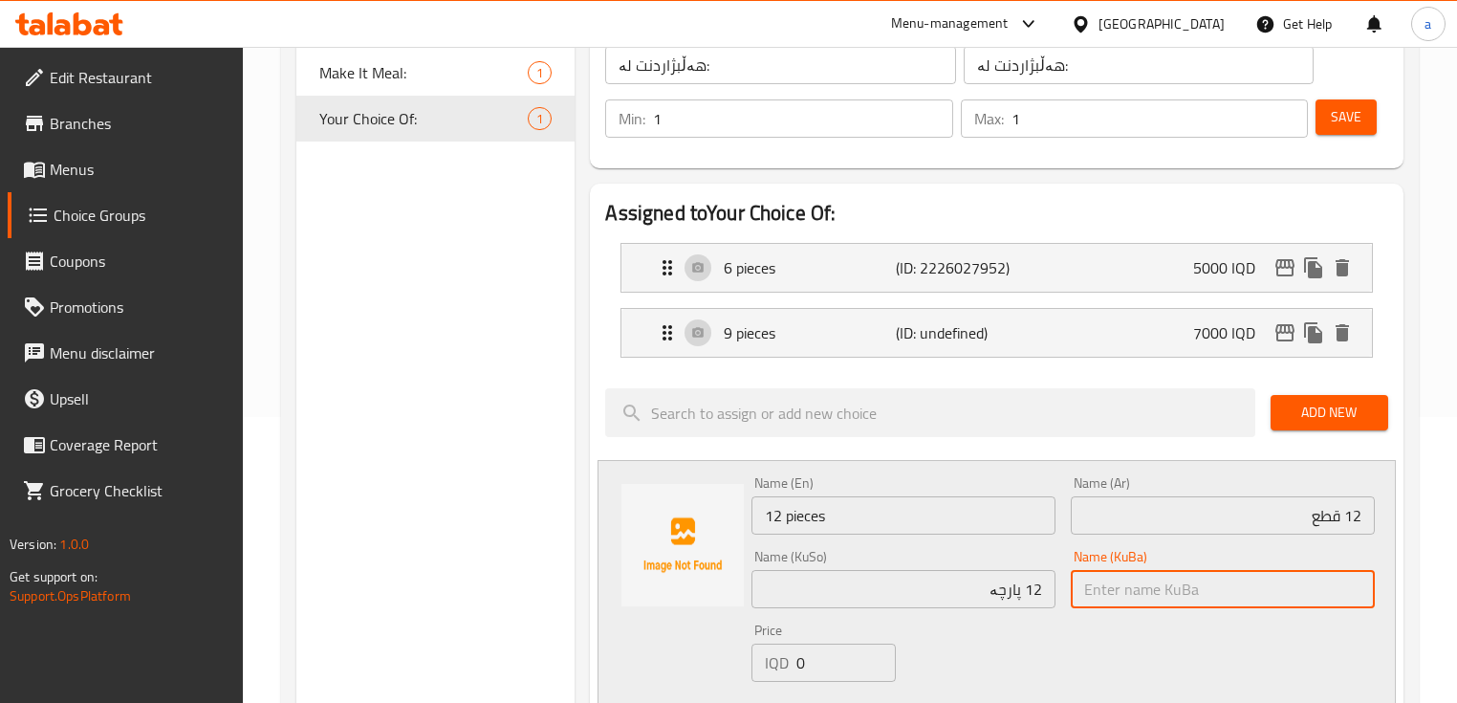
paste input "12 پارچە"
type input "12 پارچە"
click at [858, 661] on input "0" at bounding box center [845, 662] width 99 height 38
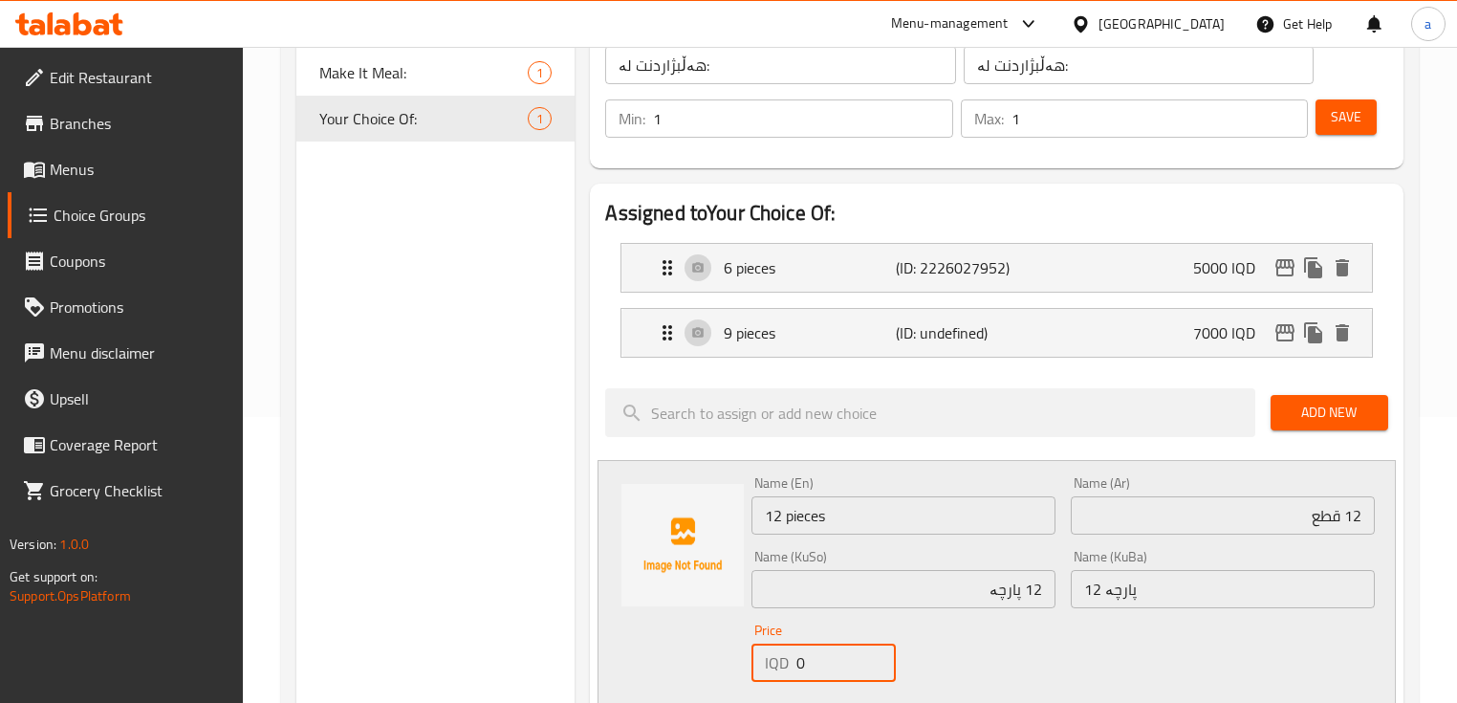
click at [831, 665] on input "0" at bounding box center [845, 662] width 99 height 38
drag, startPoint x: 845, startPoint y: 669, endPoint x: 801, endPoint y: 674, distance: 44.2
click at [801, 674] on input "0" at bounding box center [845, 662] width 99 height 38
drag, startPoint x: 827, startPoint y: 663, endPoint x: 799, endPoint y: 669, distance: 28.5
click at [799, 669] on input "0" at bounding box center [845, 662] width 99 height 38
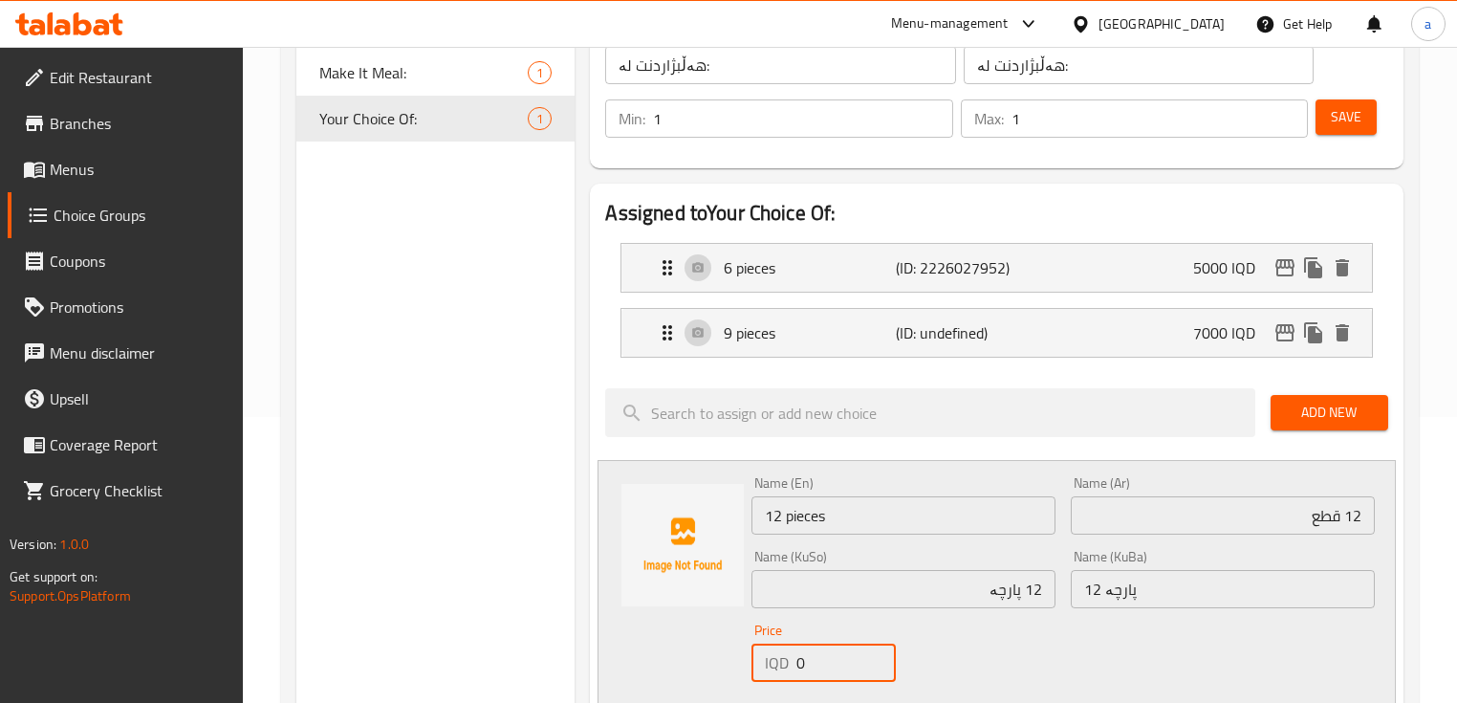
paste input "900"
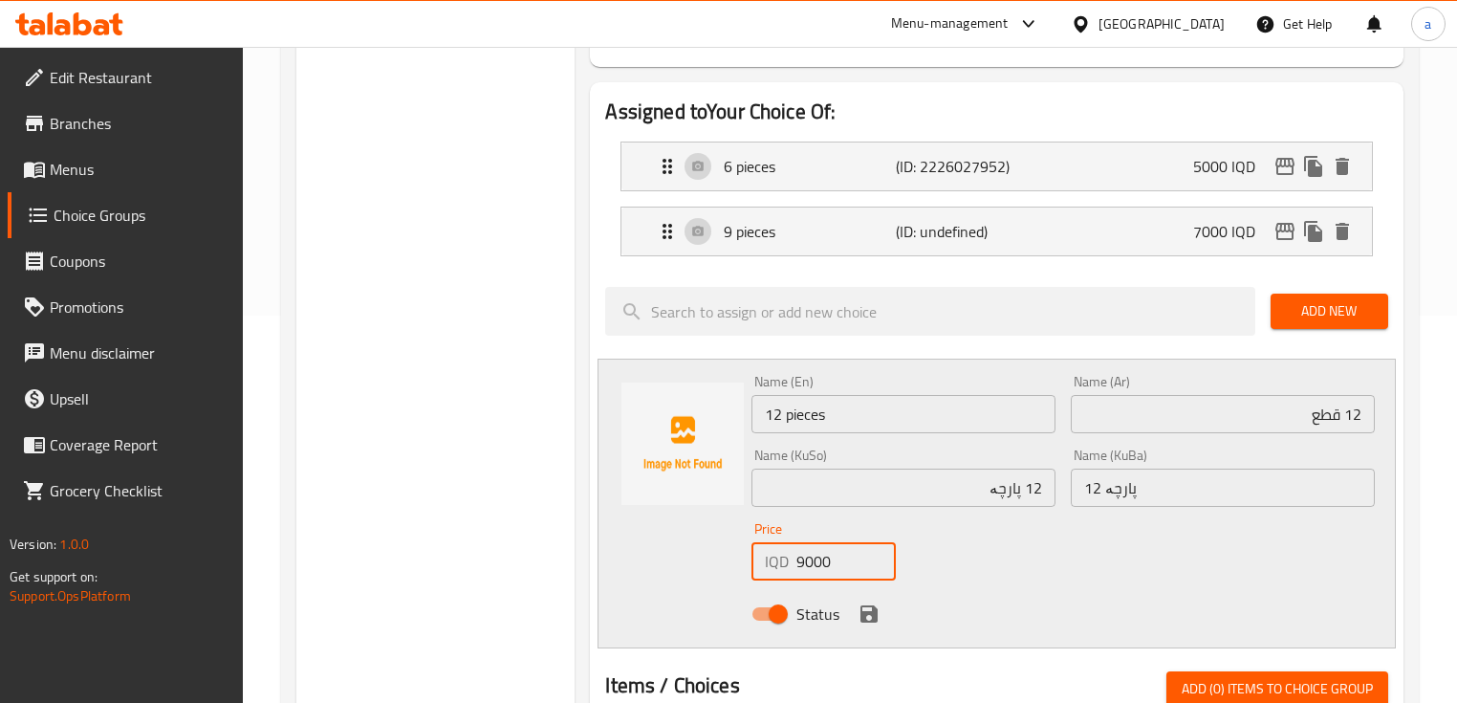
scroll to position [540, 0]
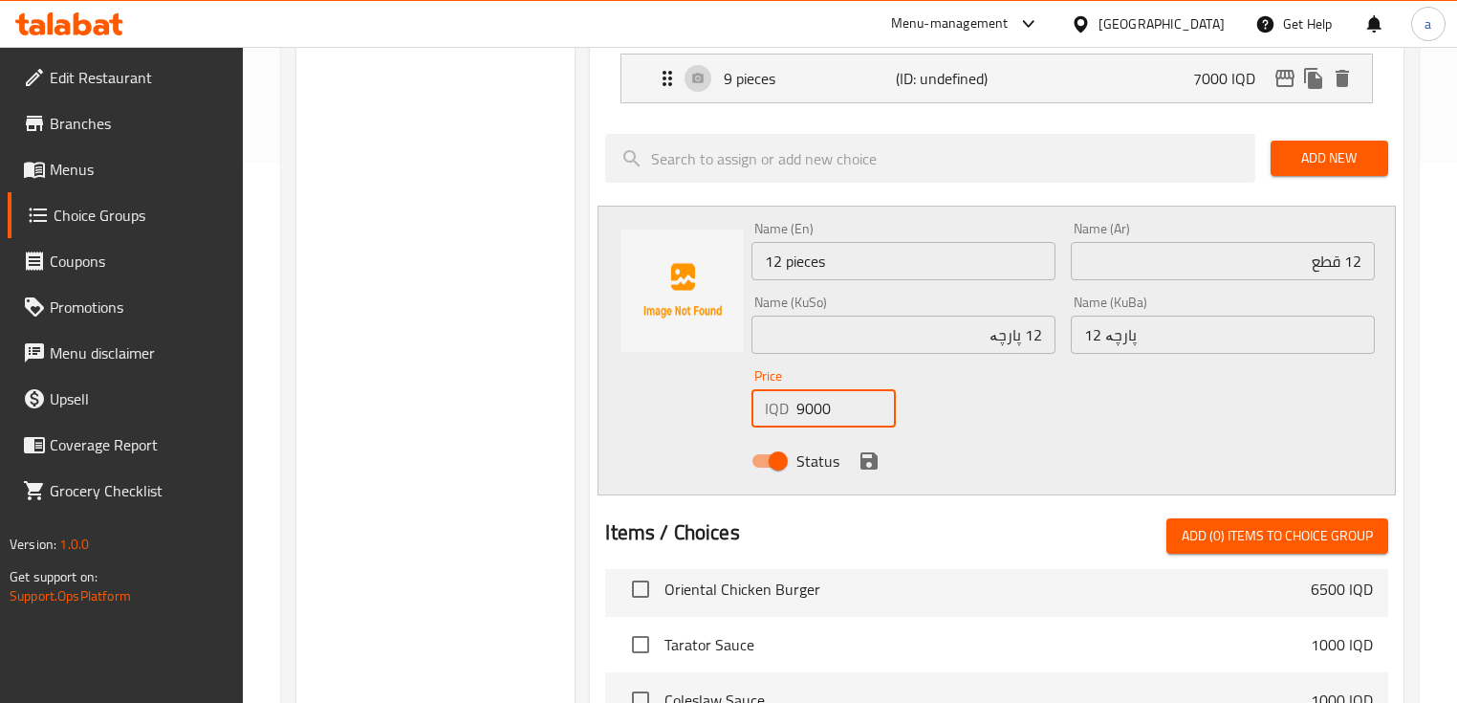
type input "9000"
click at [869, 460] on icon "save" at bounding box center [869, 460] width 17 height 17
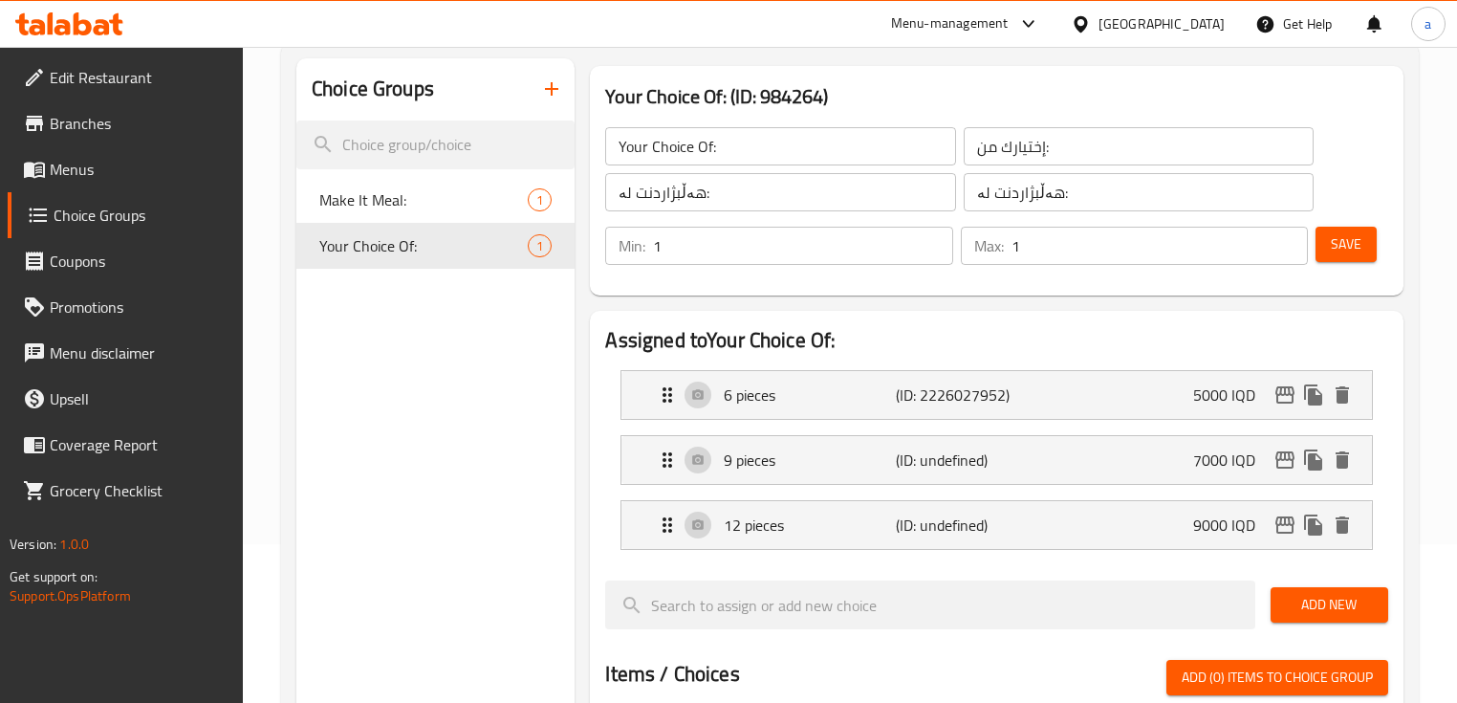
scroll to position [158, 0]
click at [1339, 237] on span "Save" at bounding box center [1346, 245] width 31 height 24
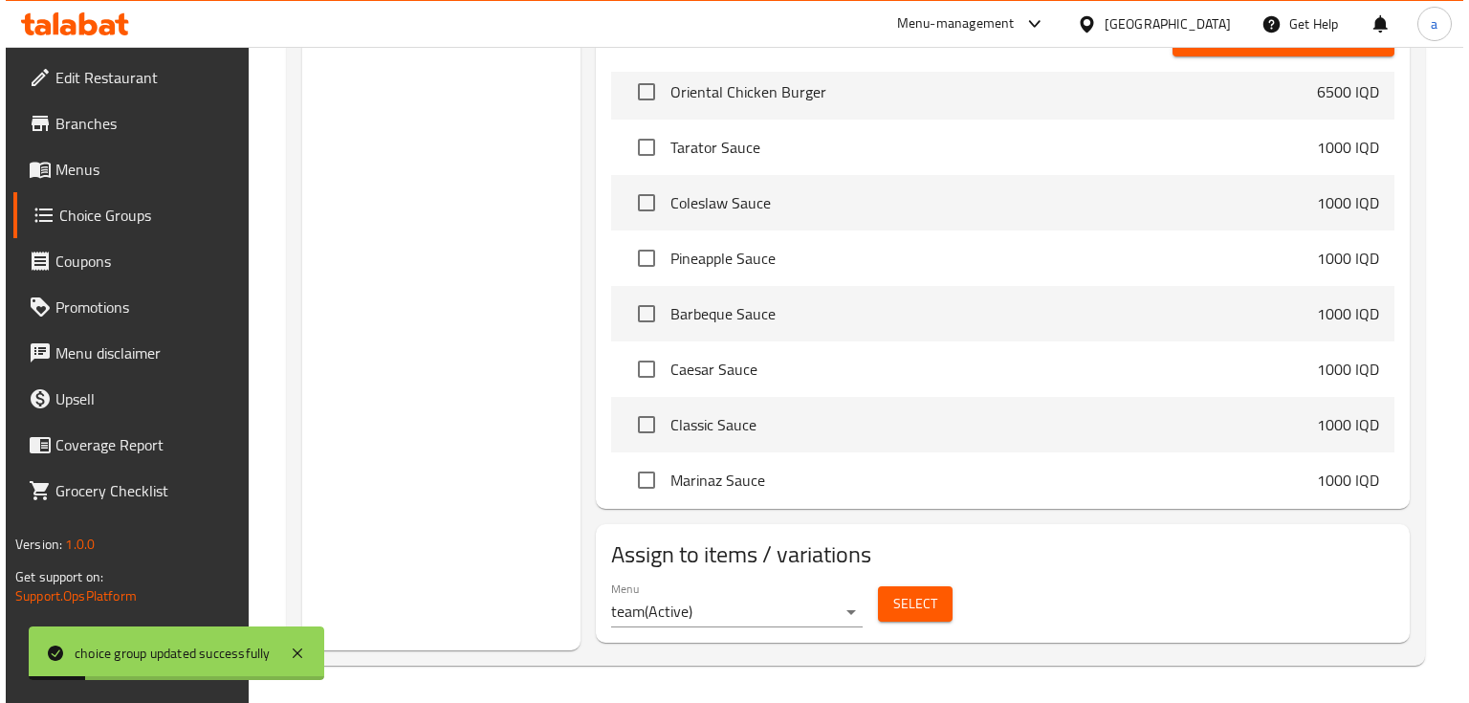
scroll to position [797, 0]
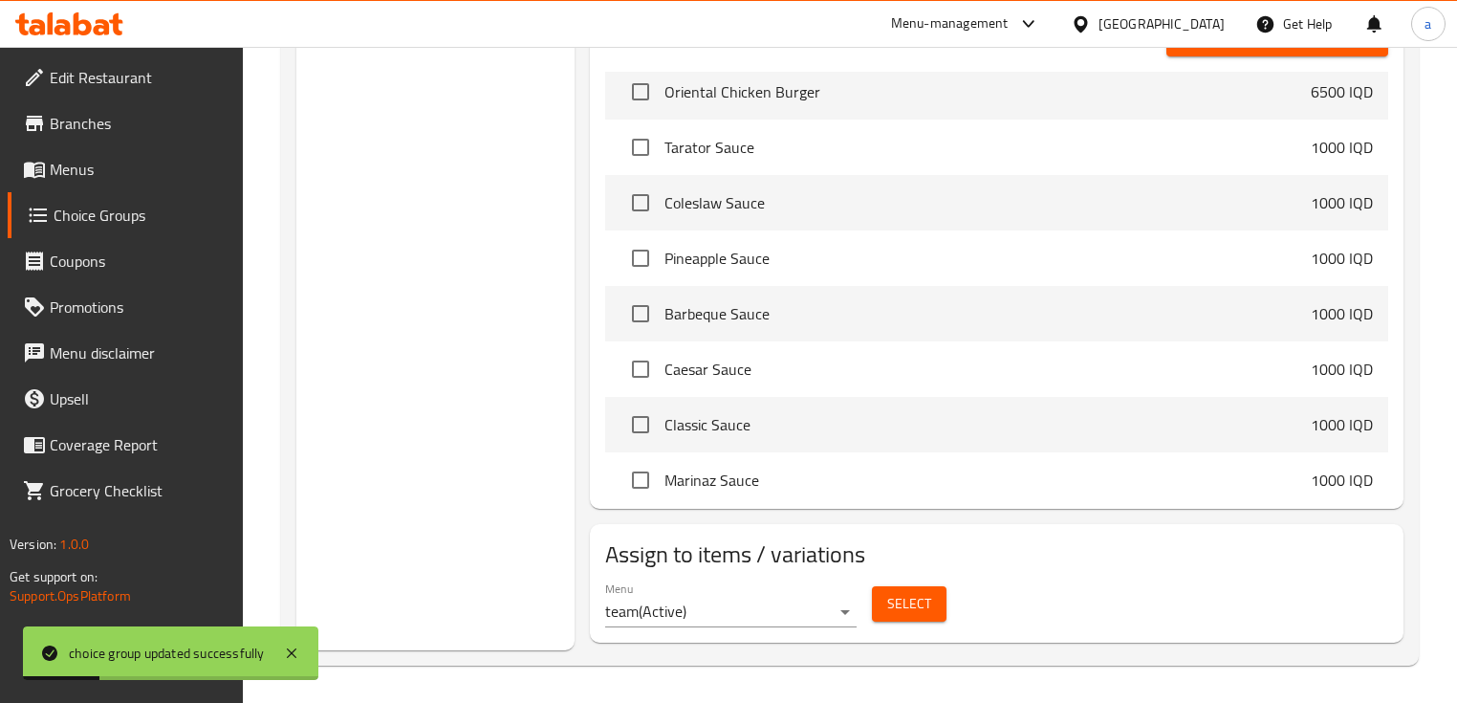
click at [889, 610] on span "Select" at bounding box center [909, 604] width 44 height 24
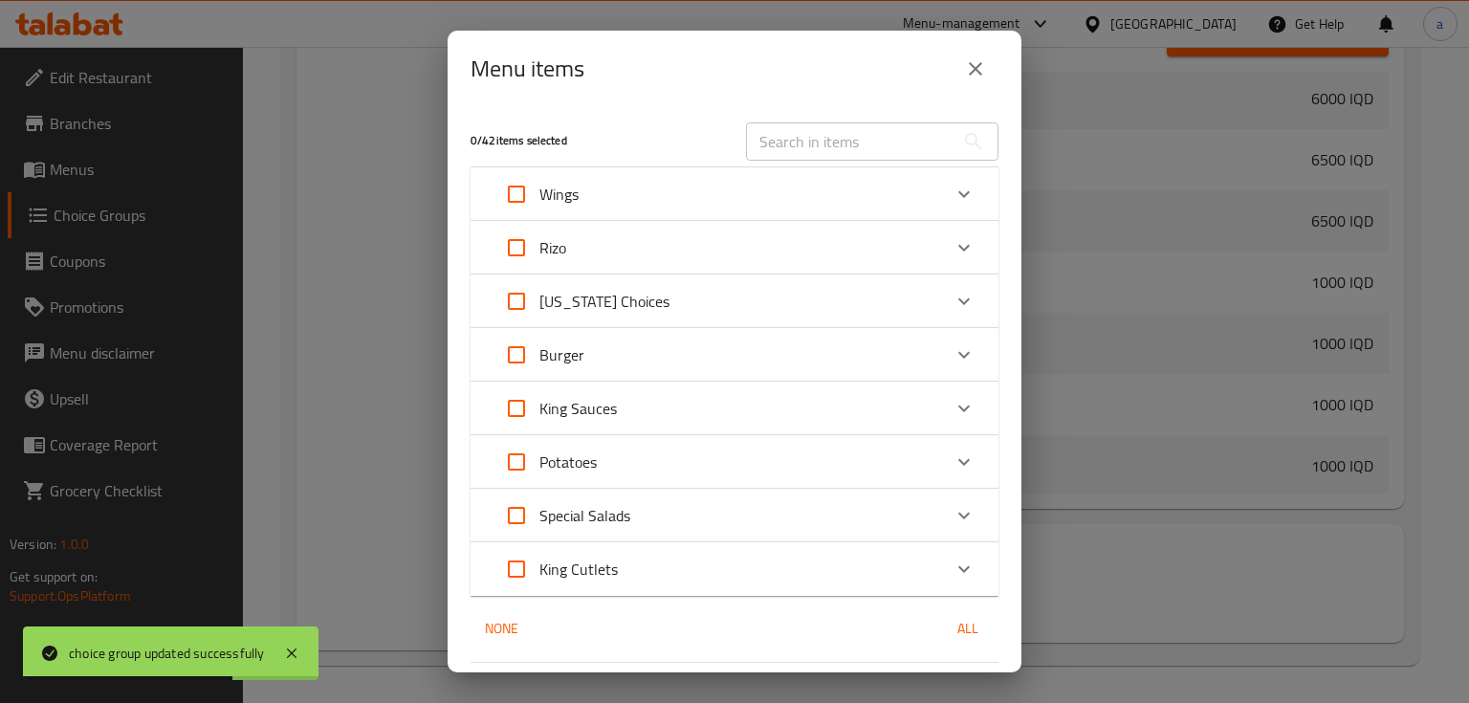
click at [526, 191] on input "Expand" at bounding box center [516, 194] width 46 height 46
checkbox input "true"
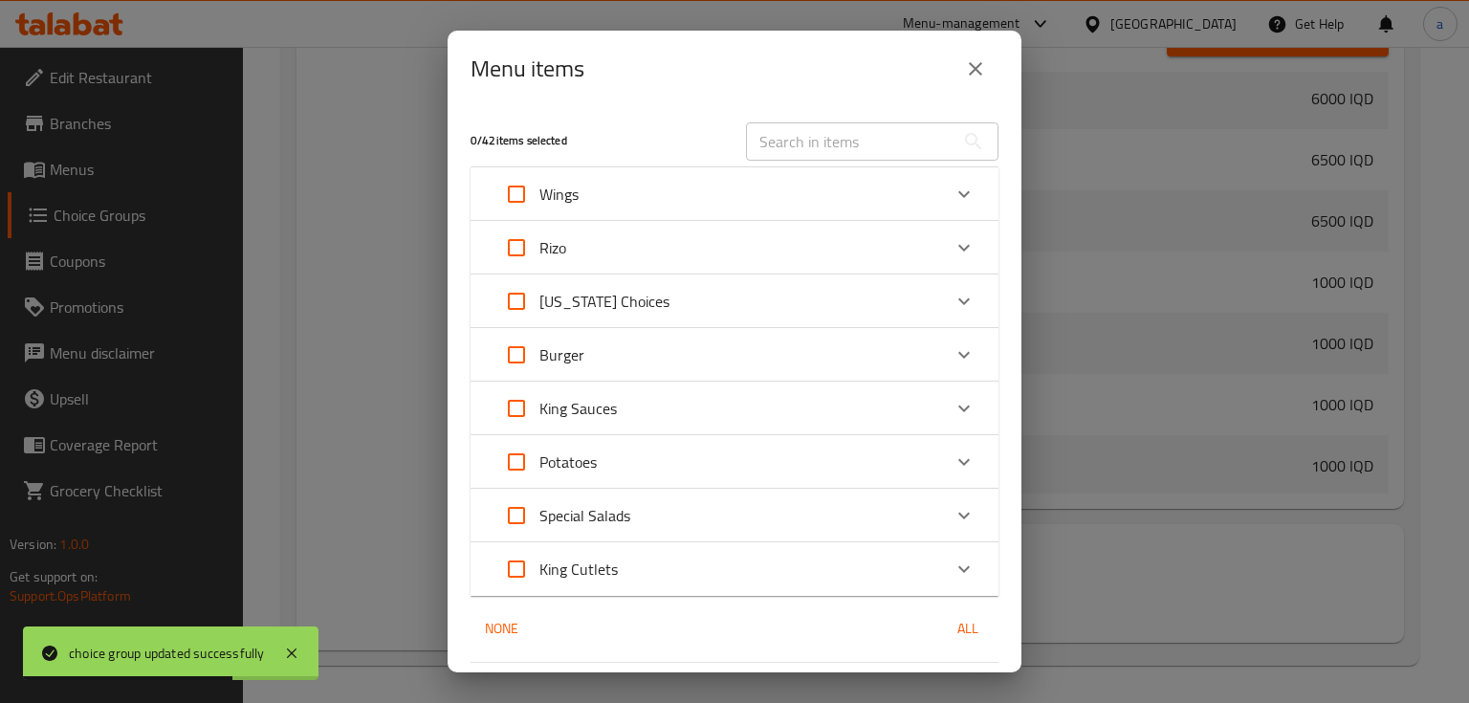
checkbox input "true"
click at [966, 631] on span "All" at bounding box center [968, 629] width 46 height 24
checkbox input "true"
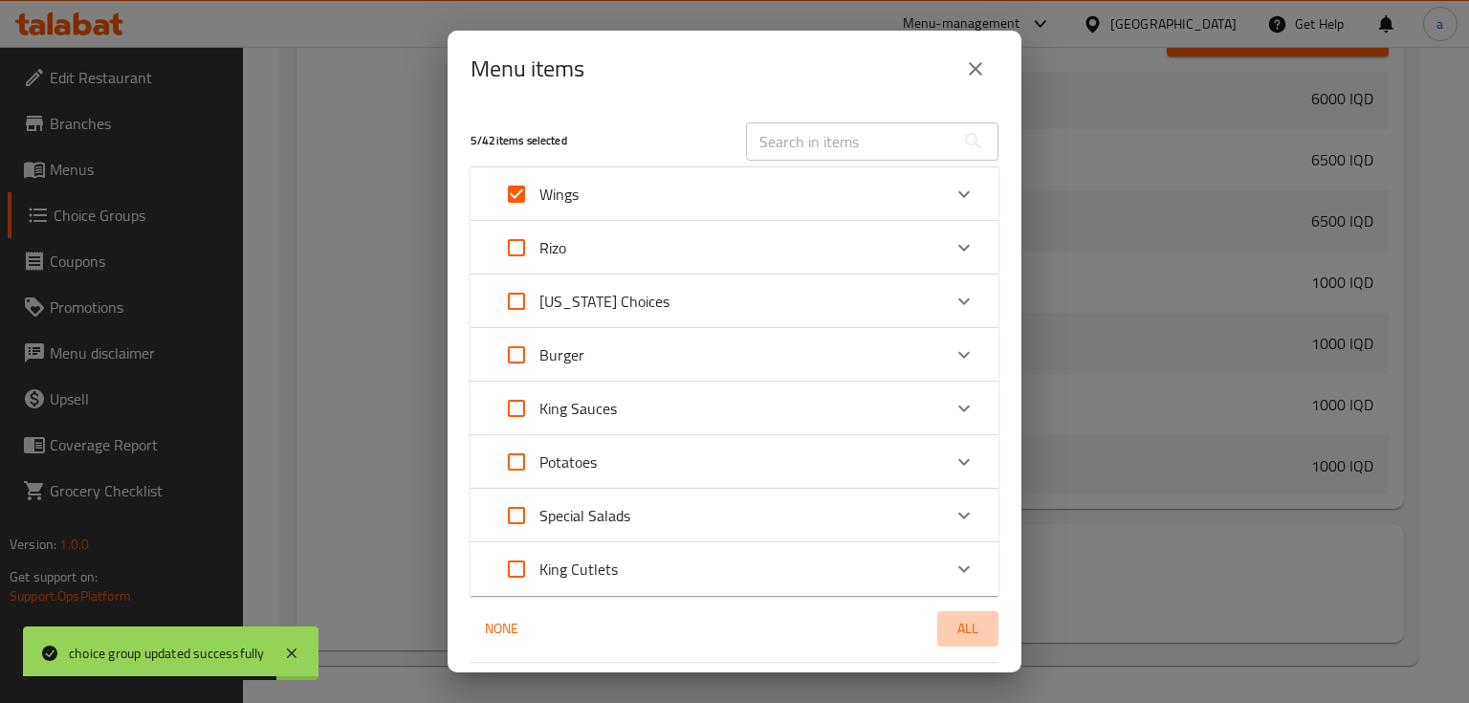
checkbox input "true"
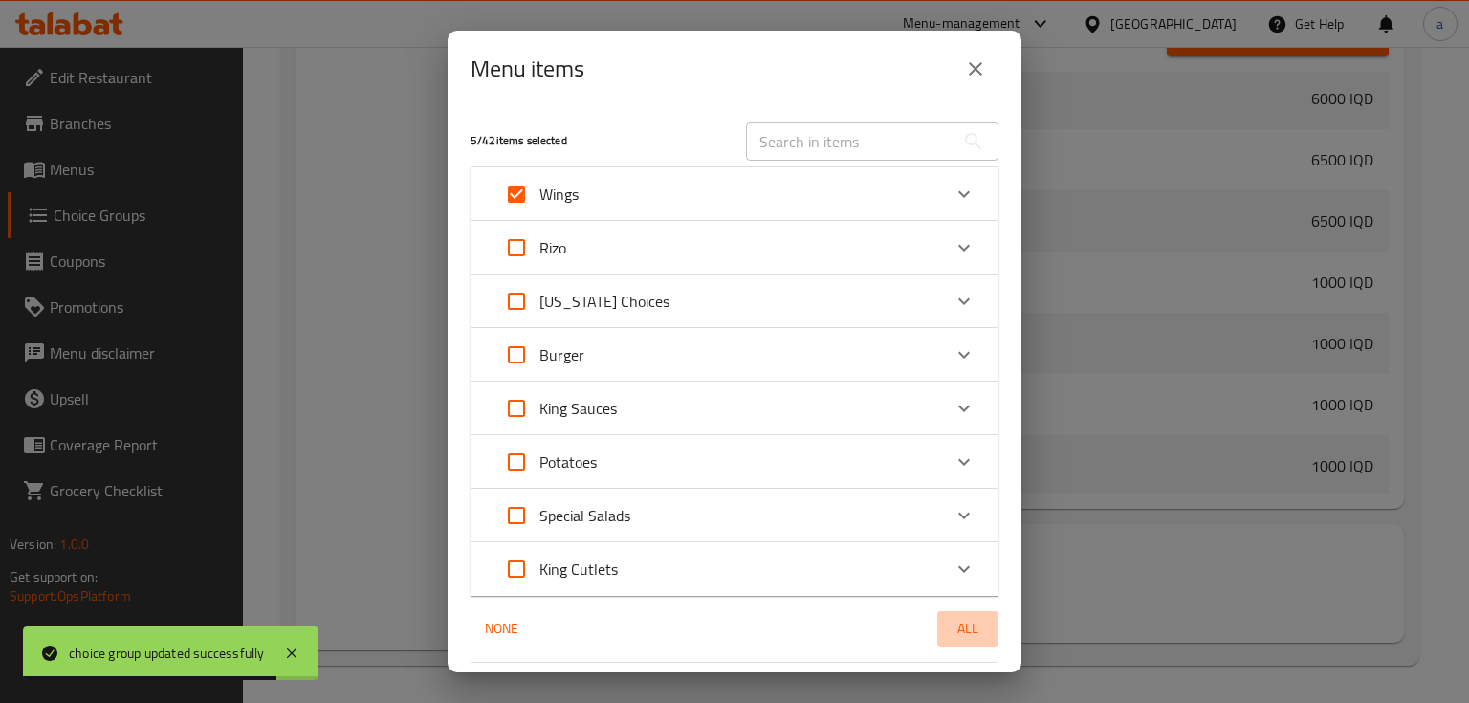
checkbox input "true"
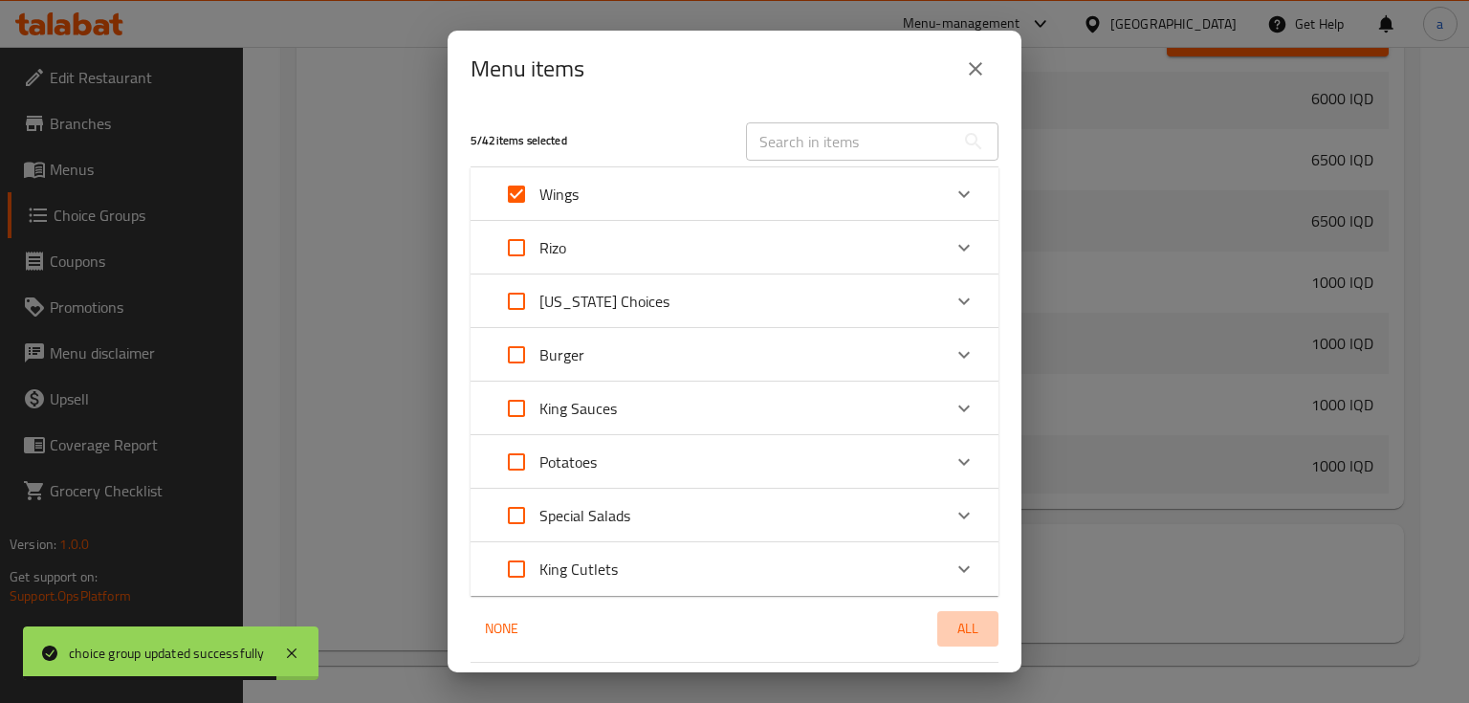
checkbox input "true"
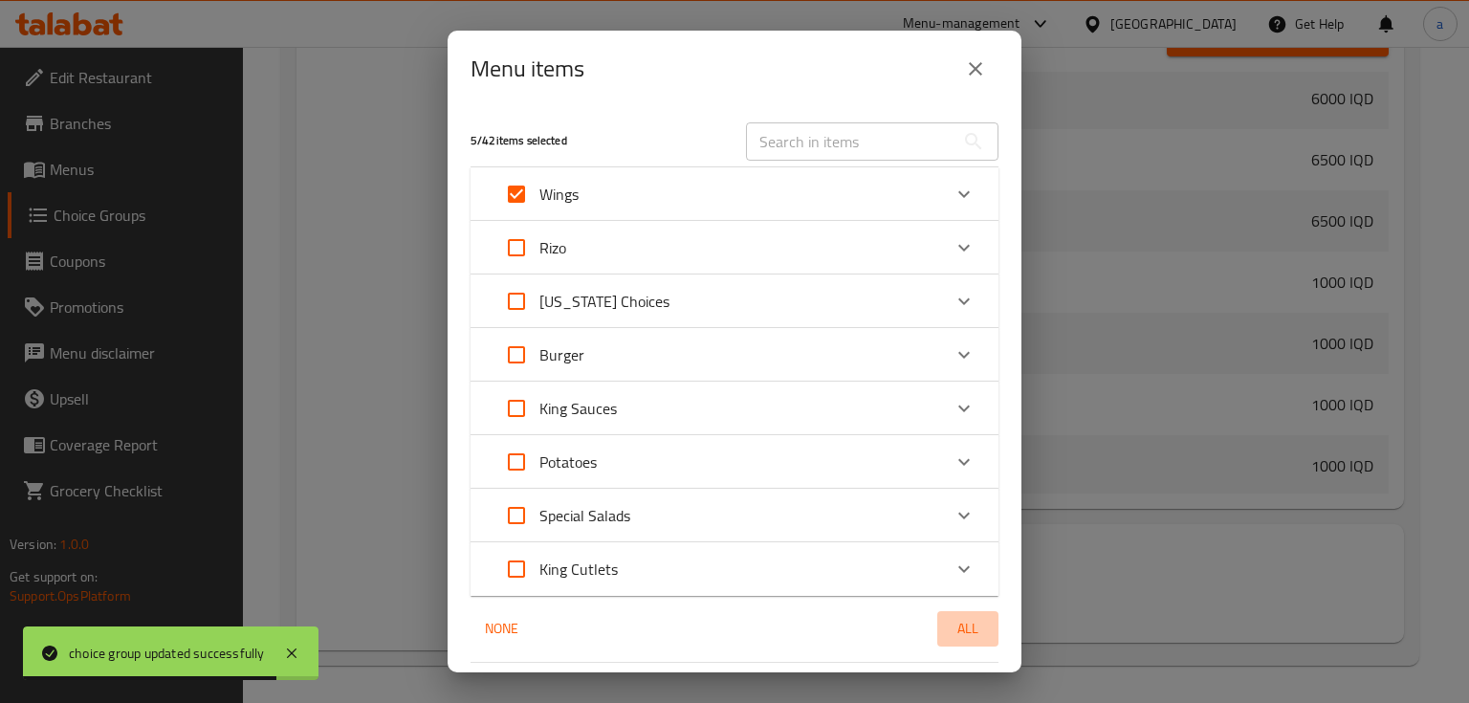
checkbox input "true"
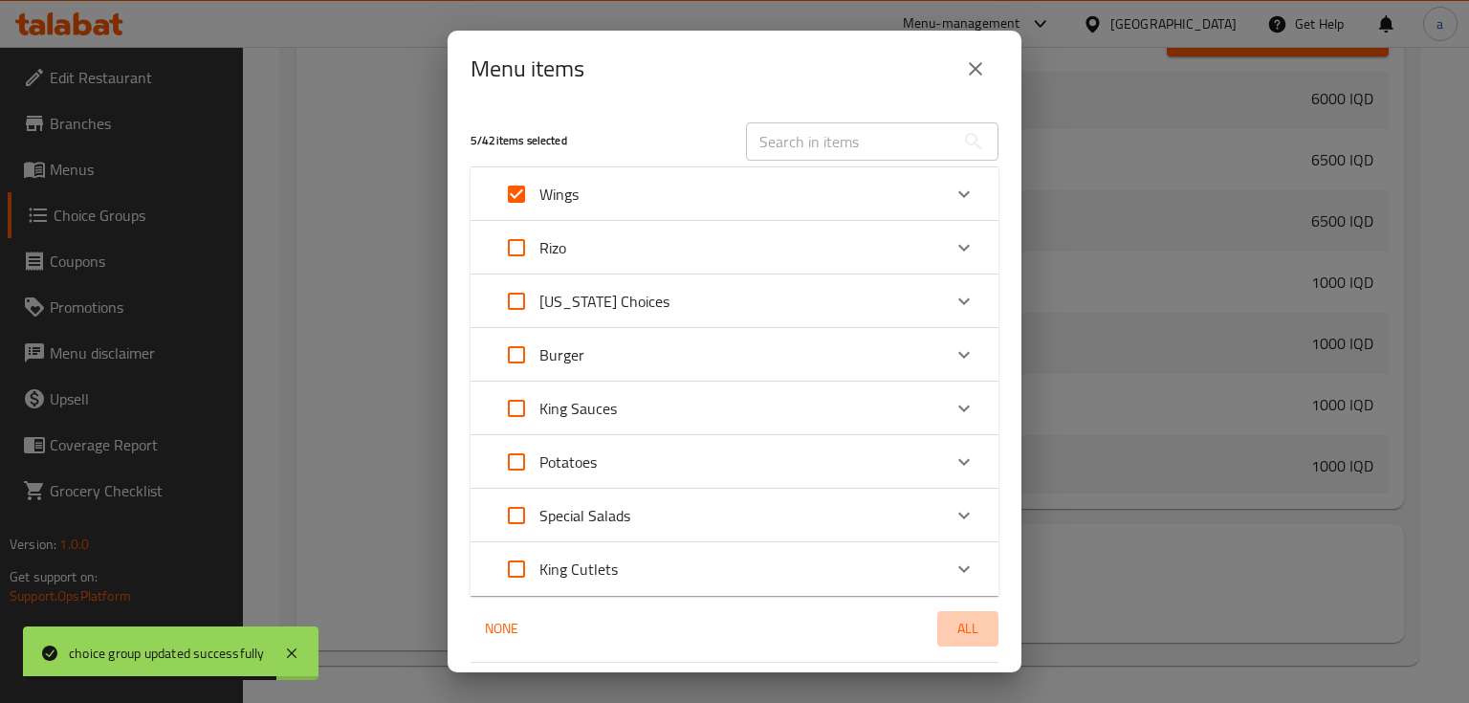
checkbox input "true"
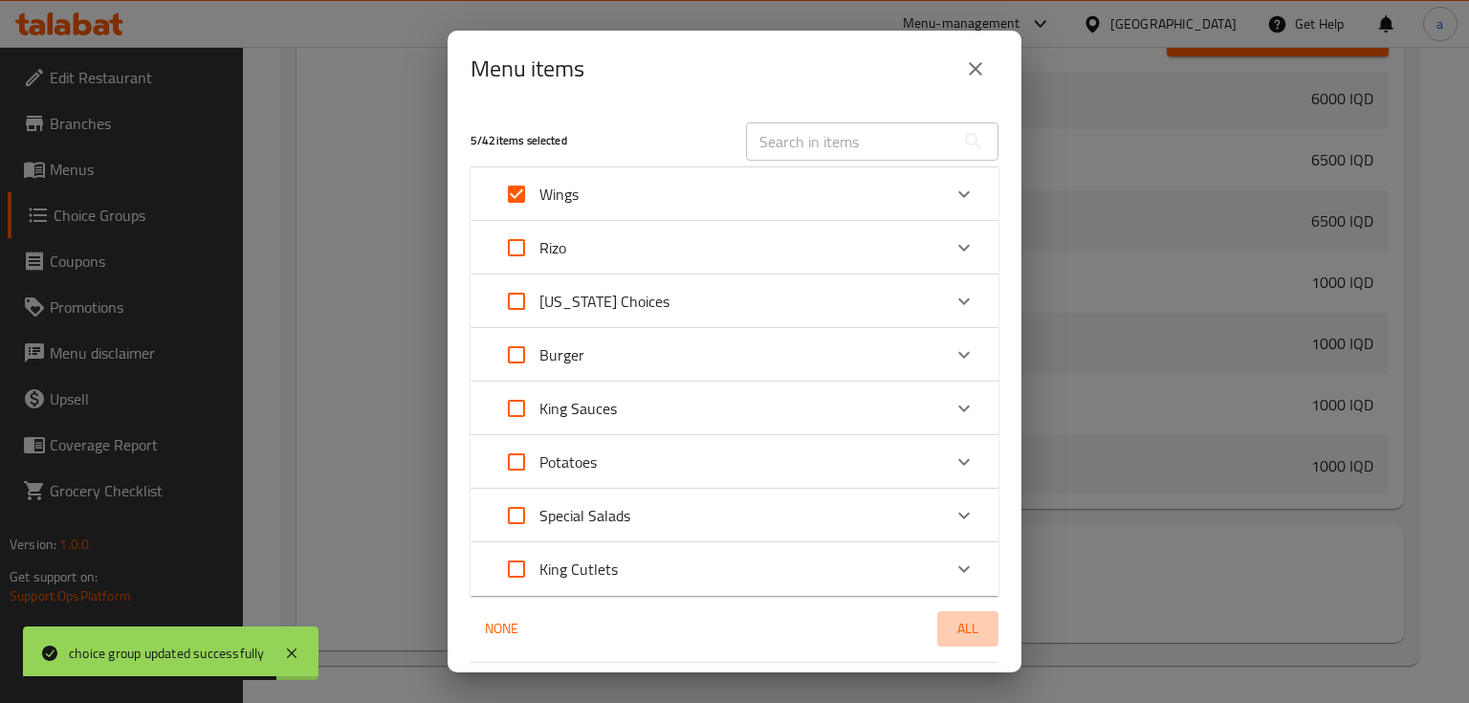
checkbox input "true"
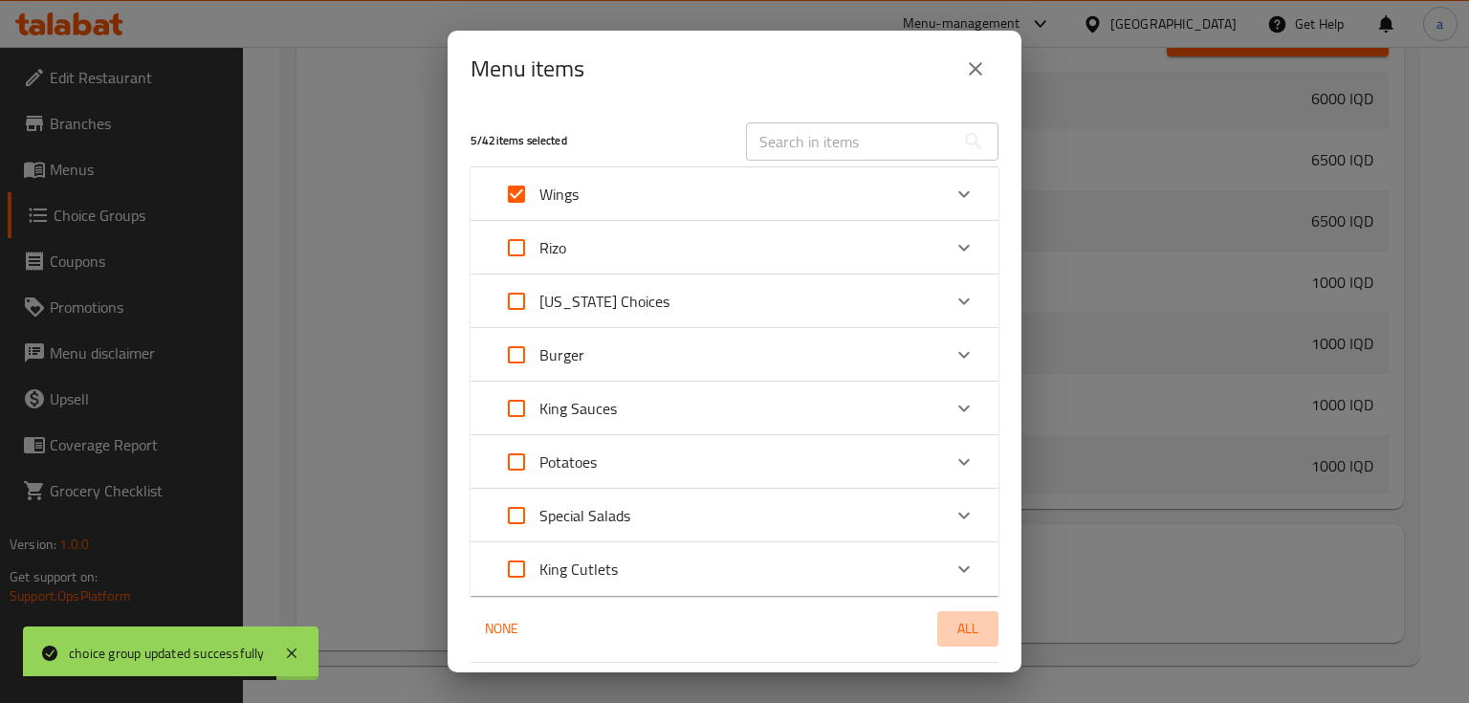
checkbox input "true"
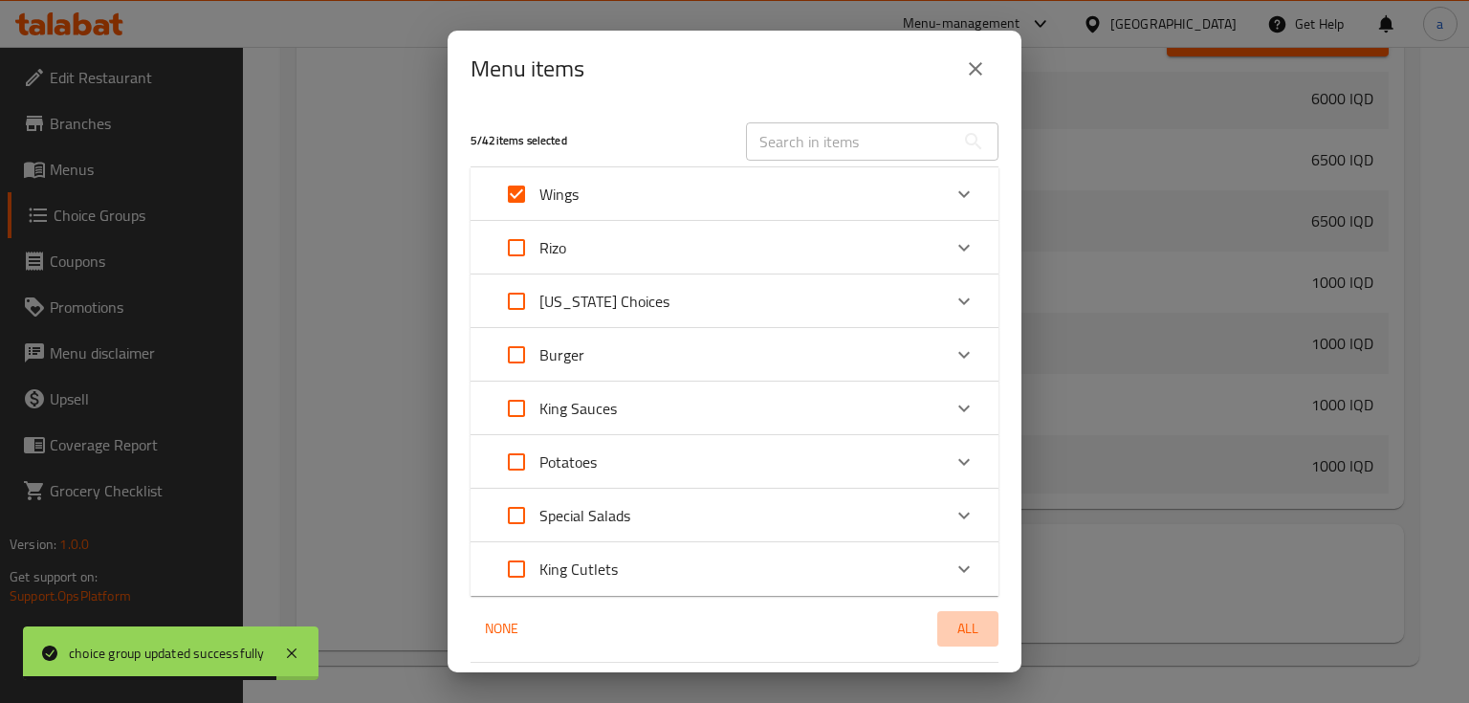
checkbox input "true"
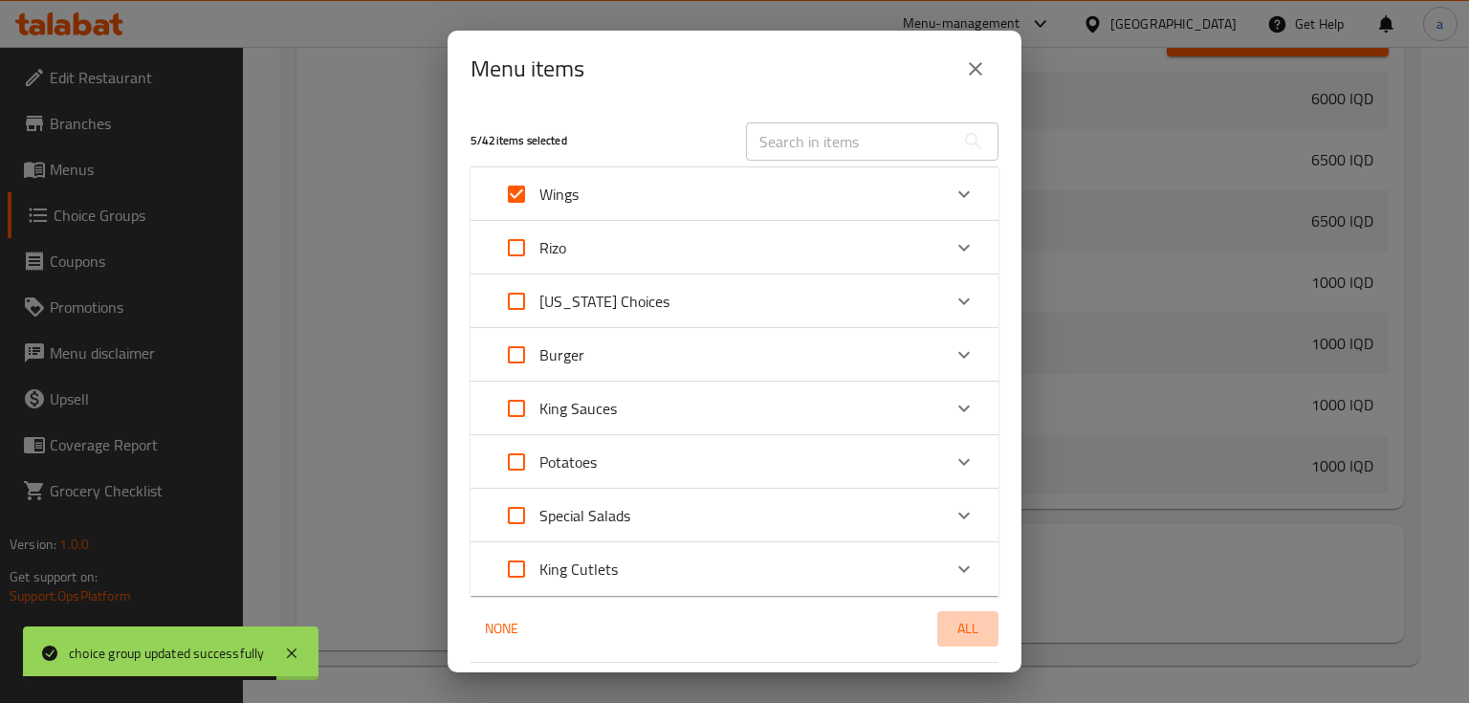
checkbox input "true"
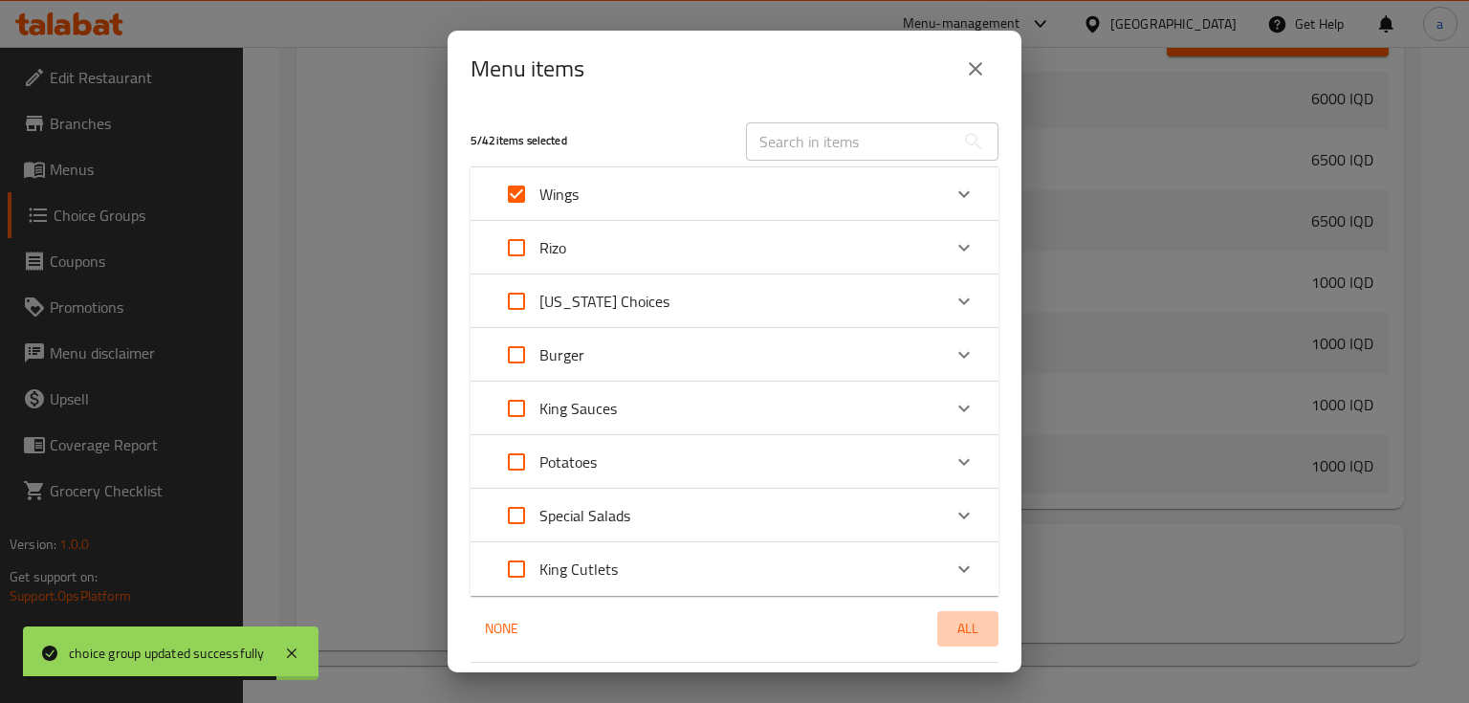
checkbox input "true"
click at [966, 631] on span "All" at bounding box center [968, 629] width 46 height 24
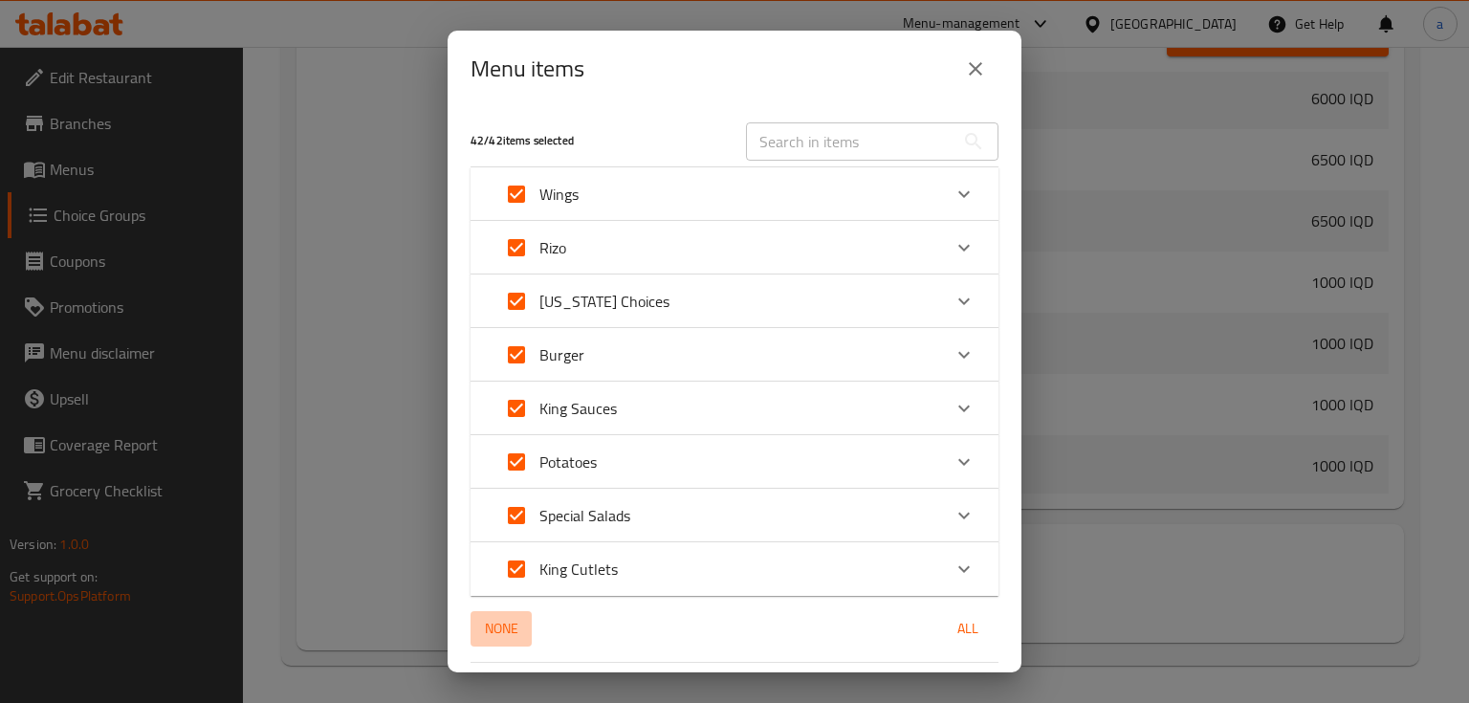
click at [490, 626] on span "None" at bounding box center [501, 629] width 46 height 24
checkbox input "false"
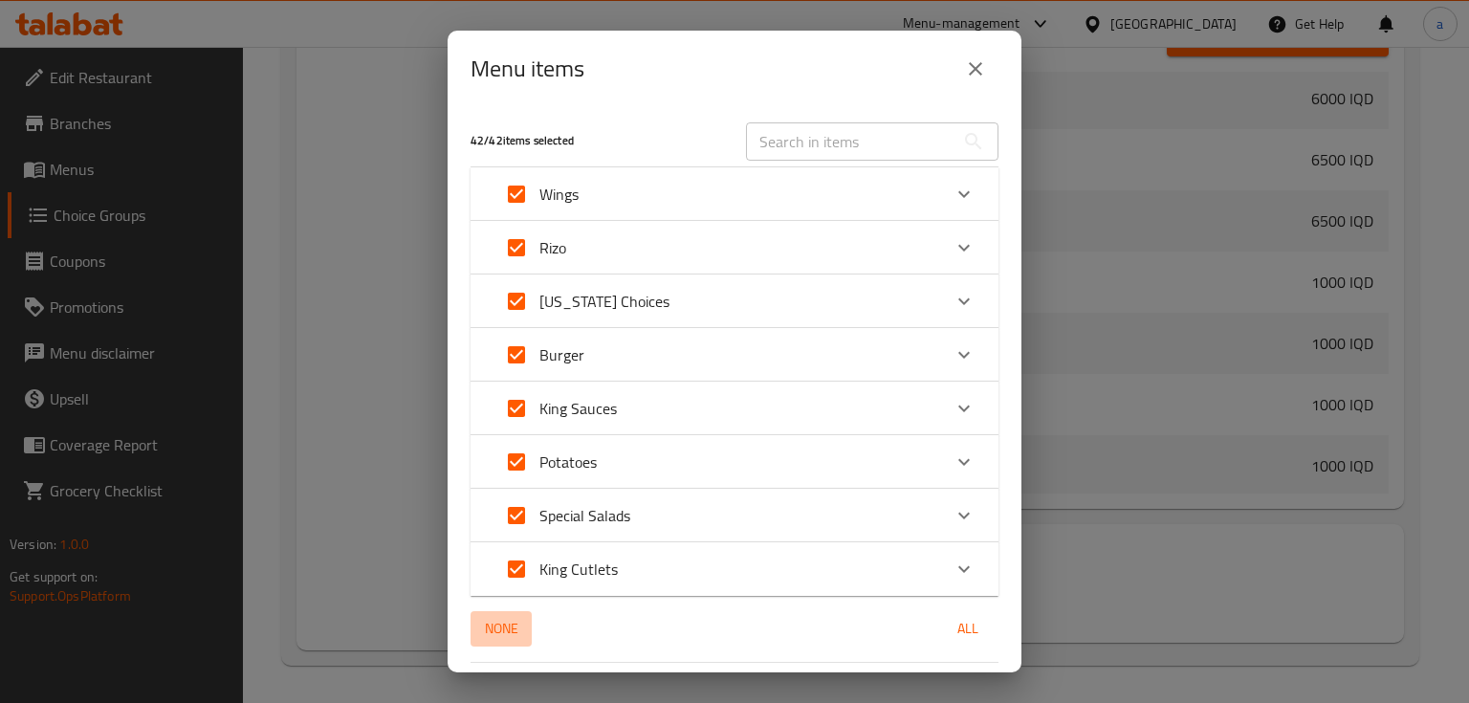
checkbox input "false"
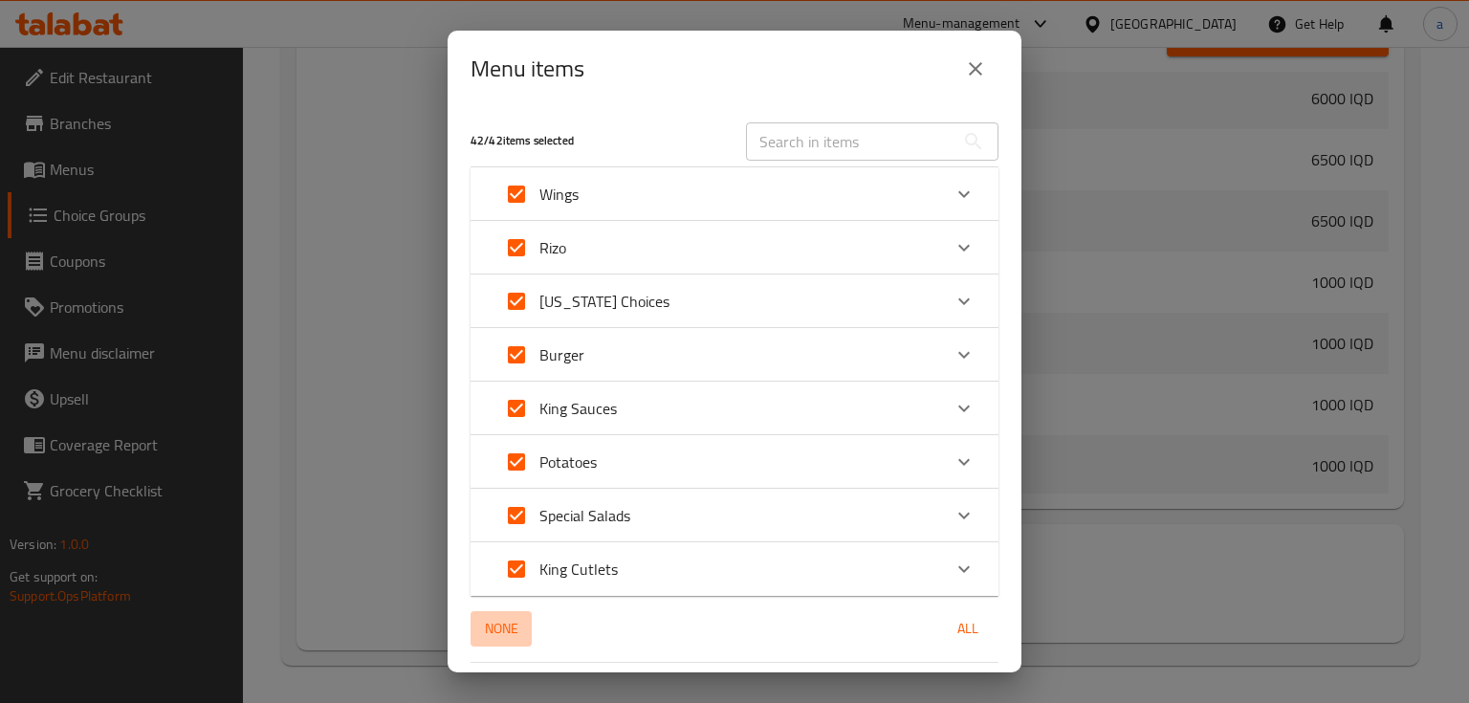
checkbox input "false"
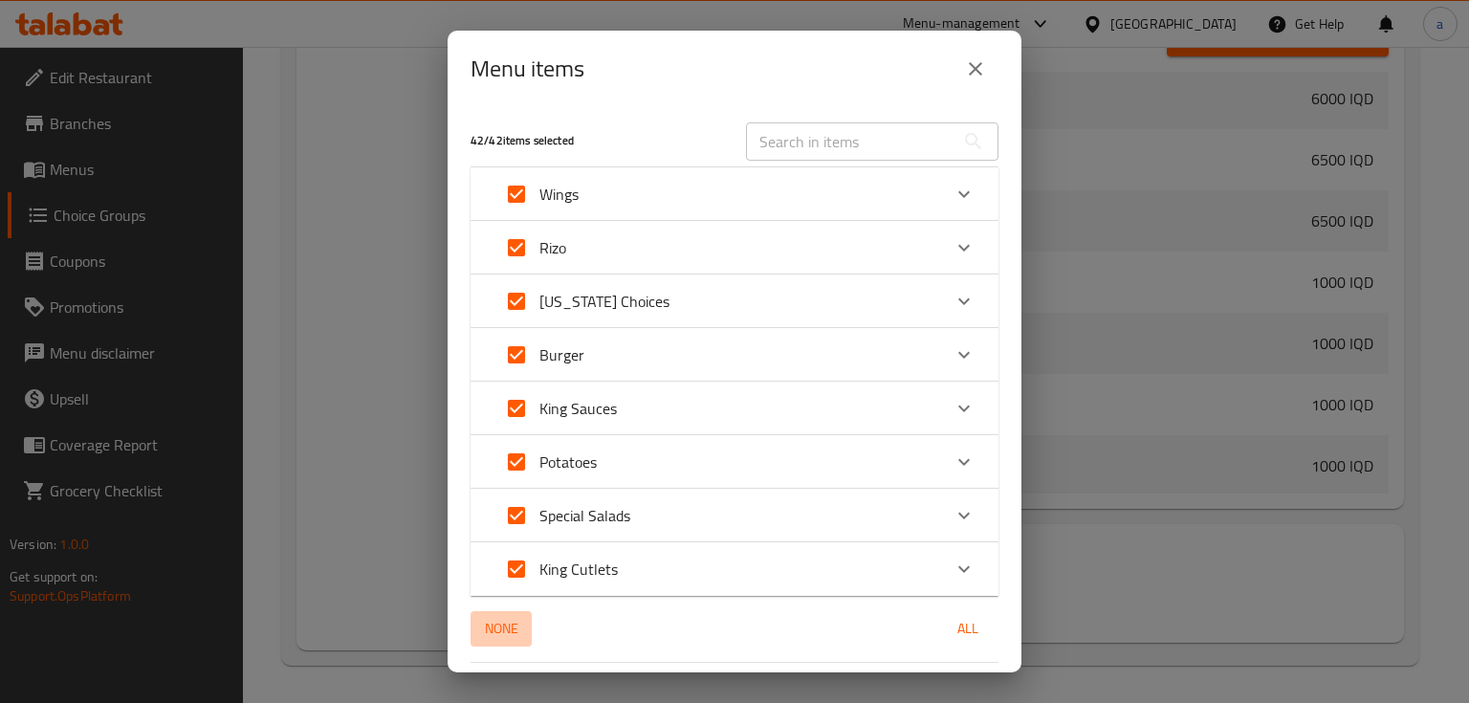
checkbox input "false"
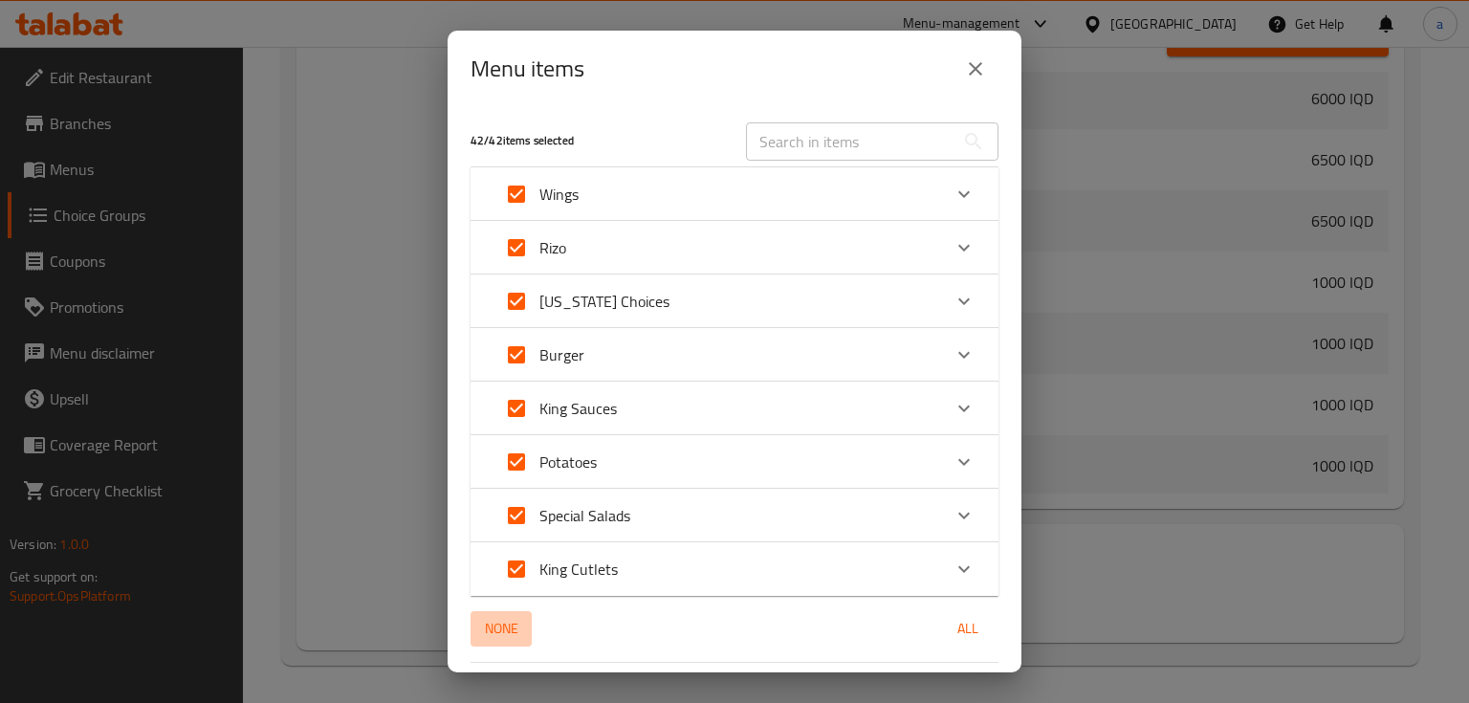
checkbox input "false"
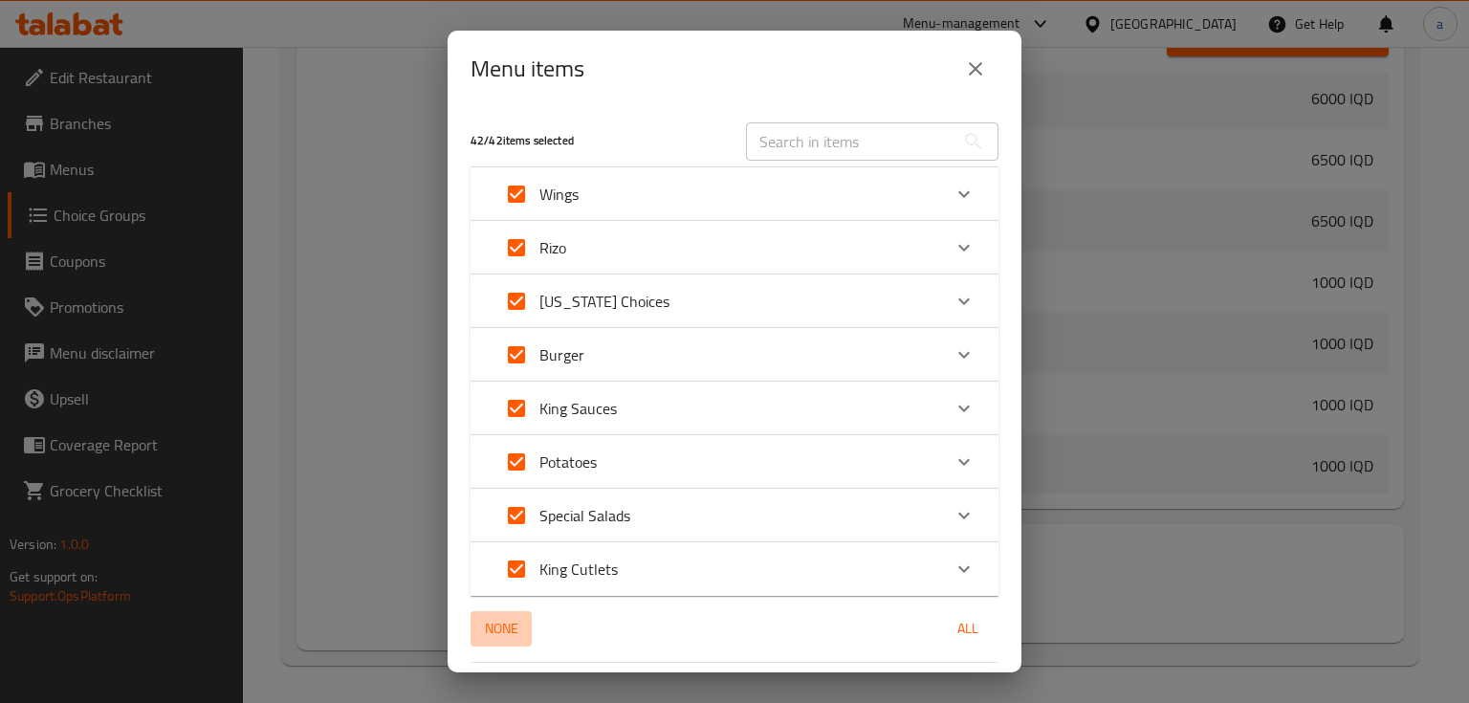
checkbox input "false"
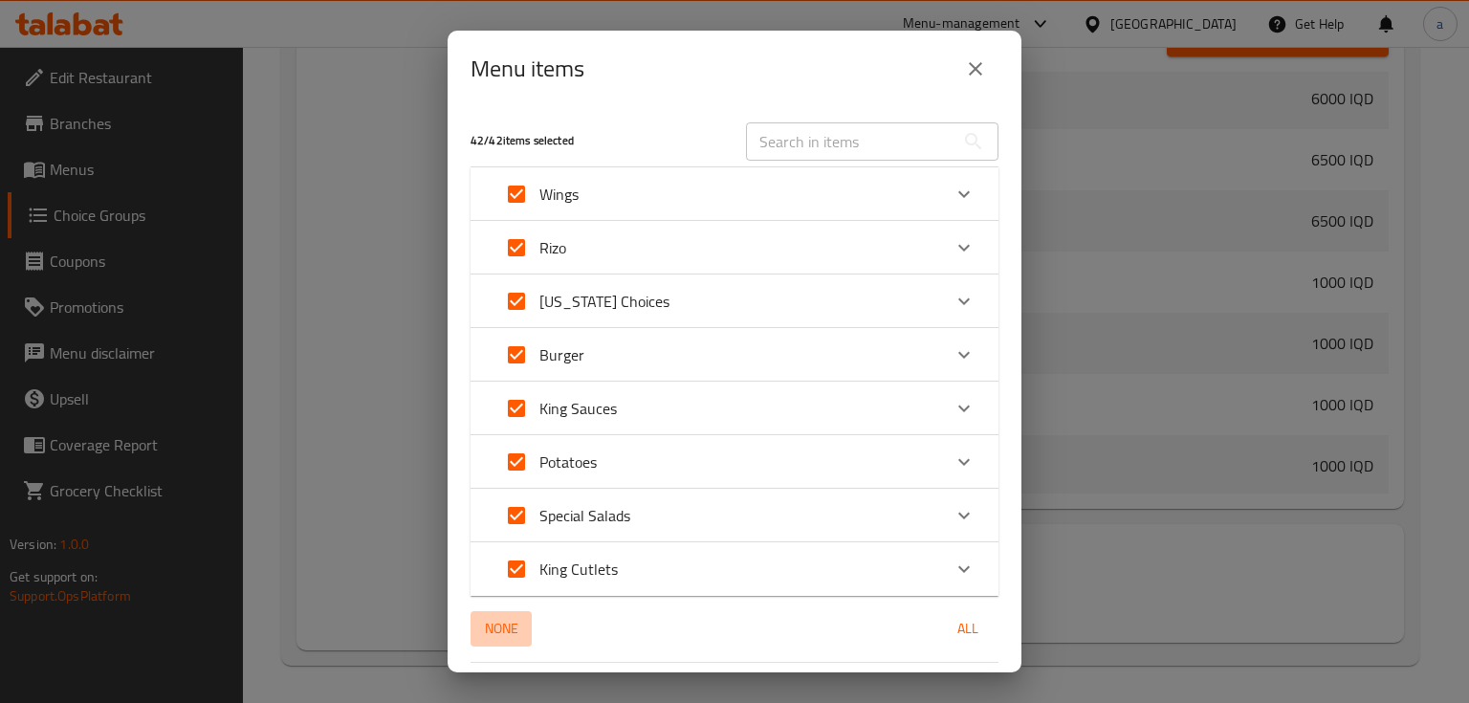
checkbox input "false"
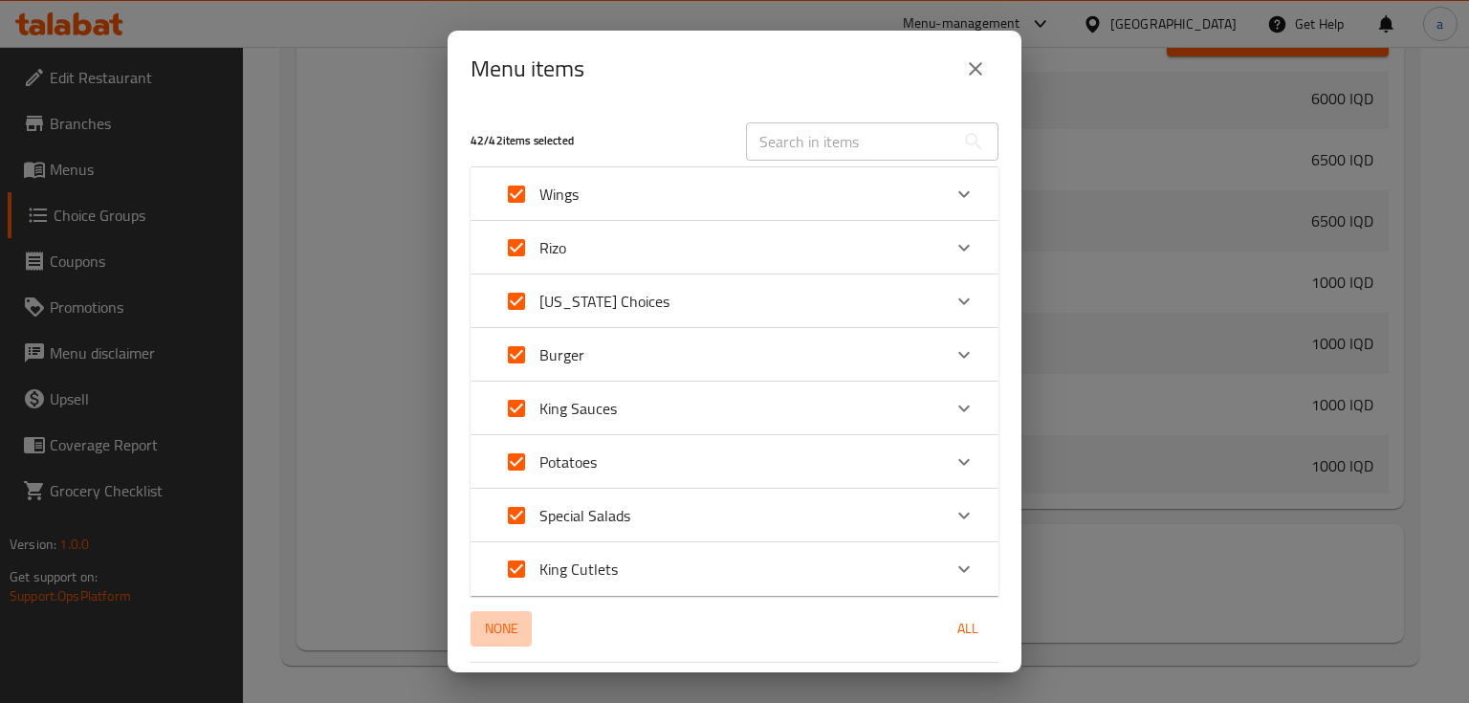
checkbox input "false"
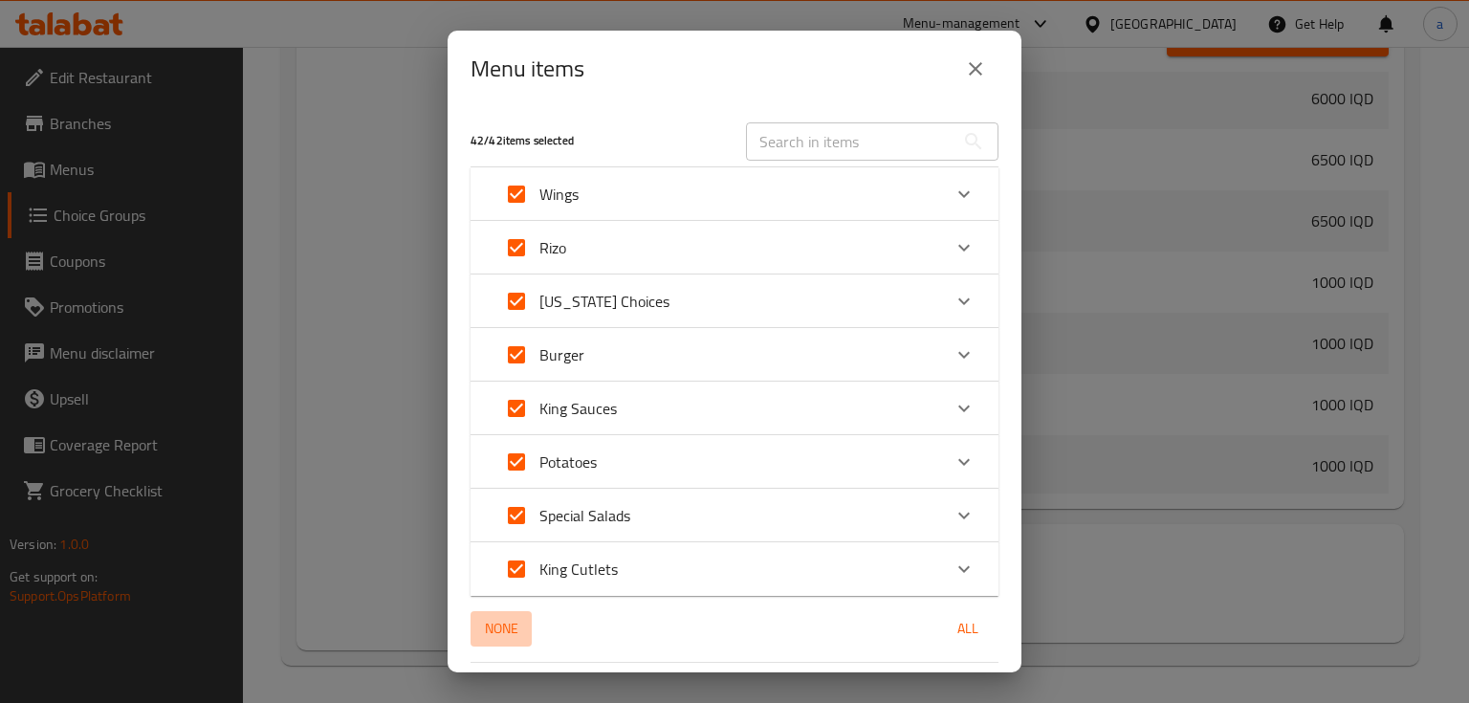
checkbox input "false"
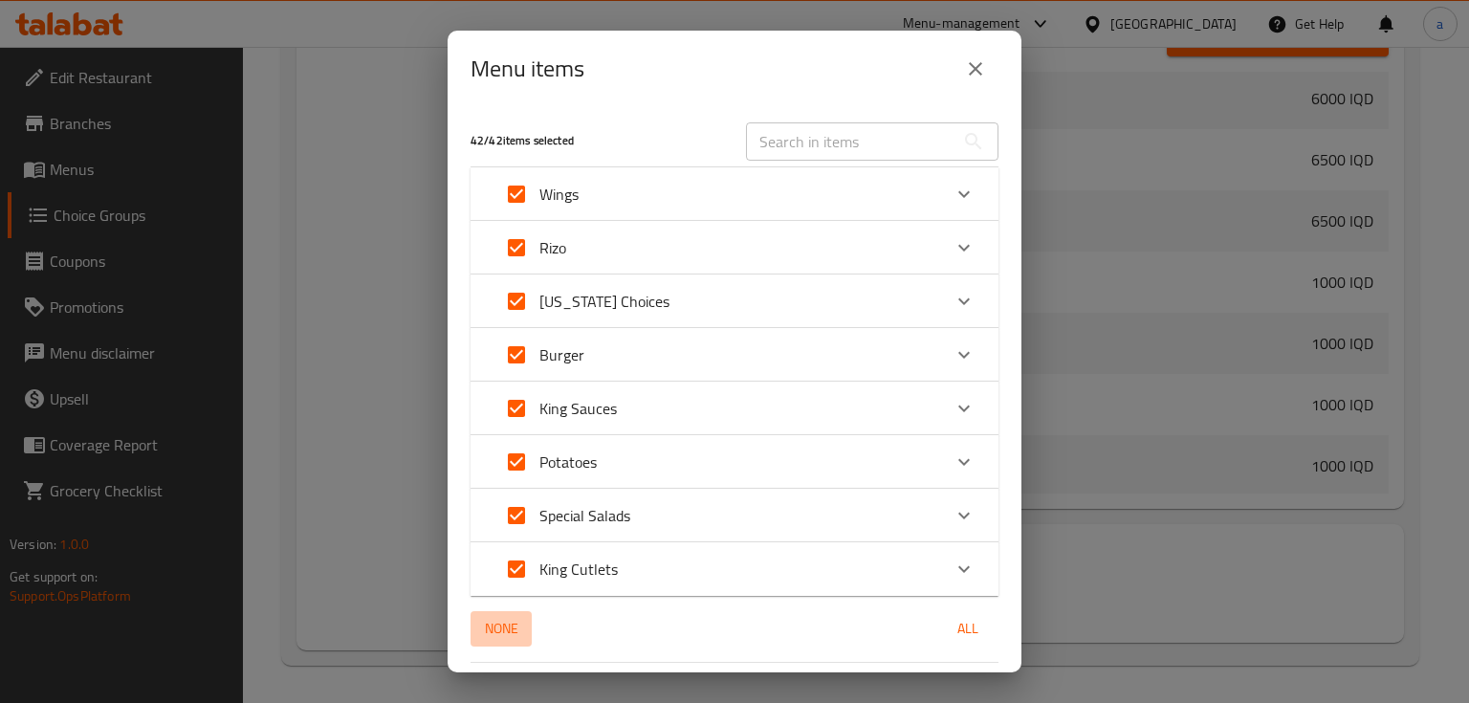
checkbox input "false"
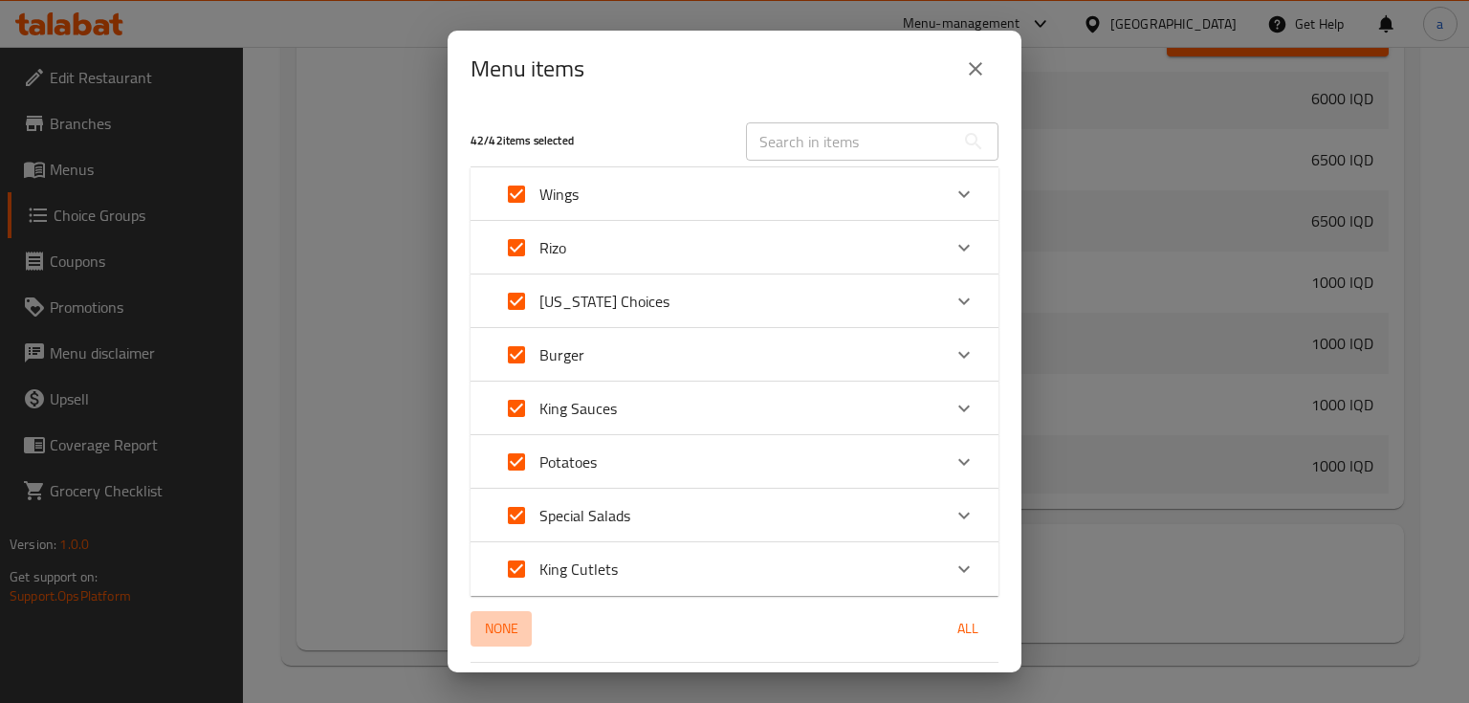
checkbox input "false"
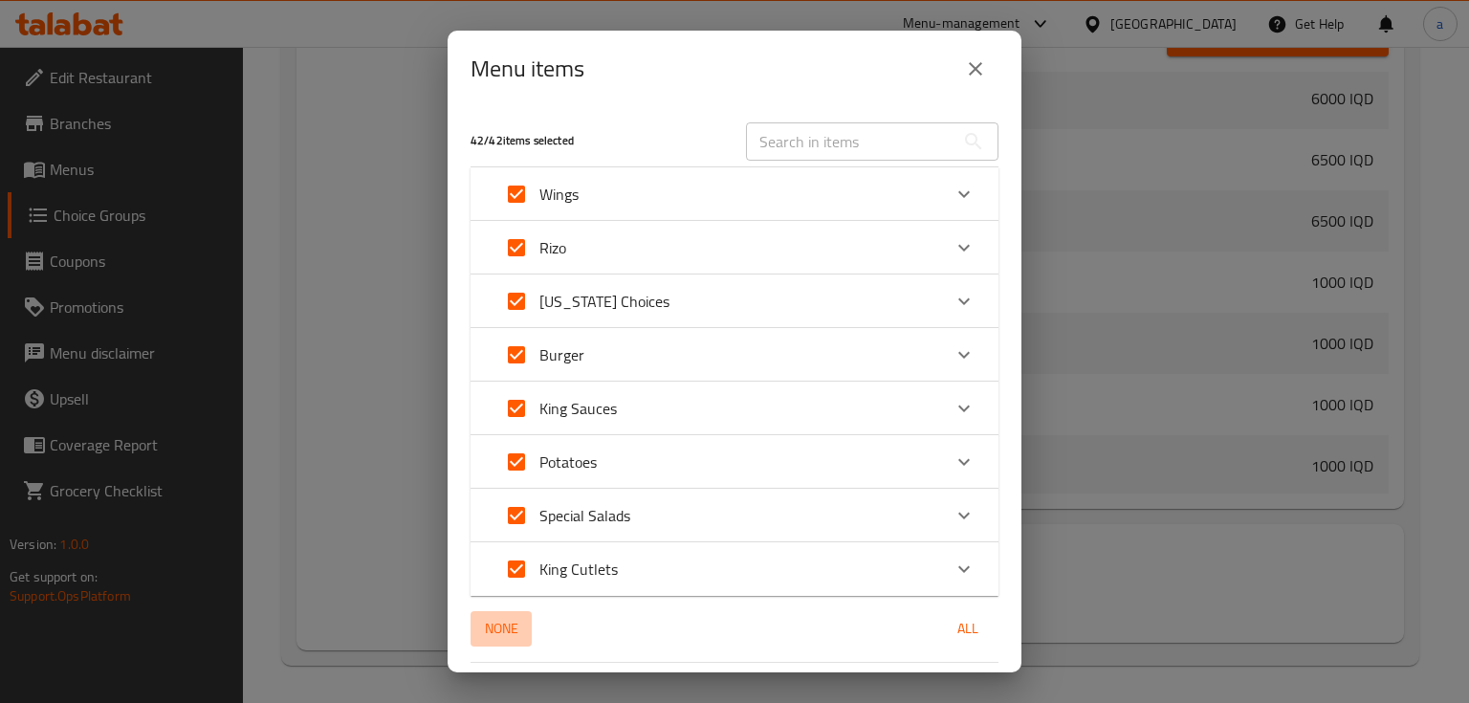
checkbox input "false"
click at [512, 191] on input "Expand" at bounding box center [516, 194] width 46 height 46
checkbox input "true"
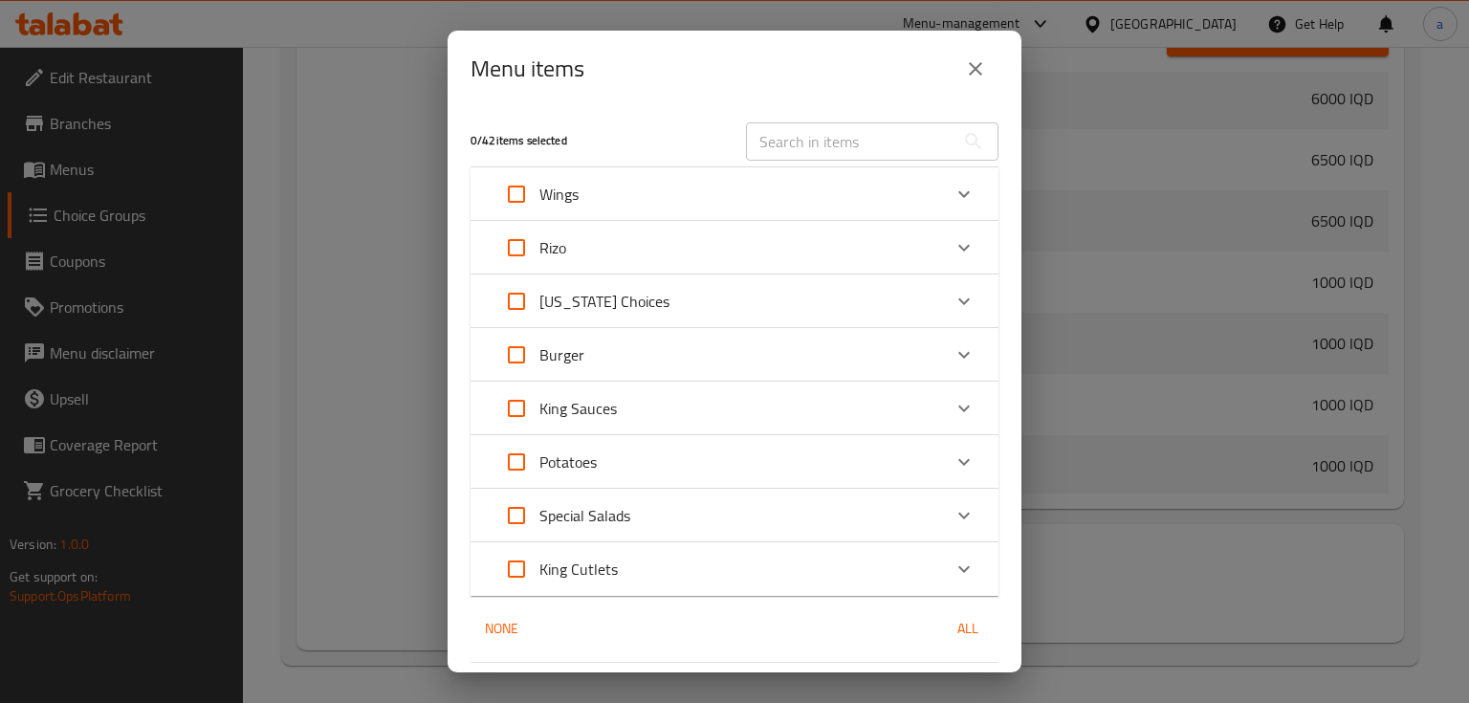
checkbox input "true"
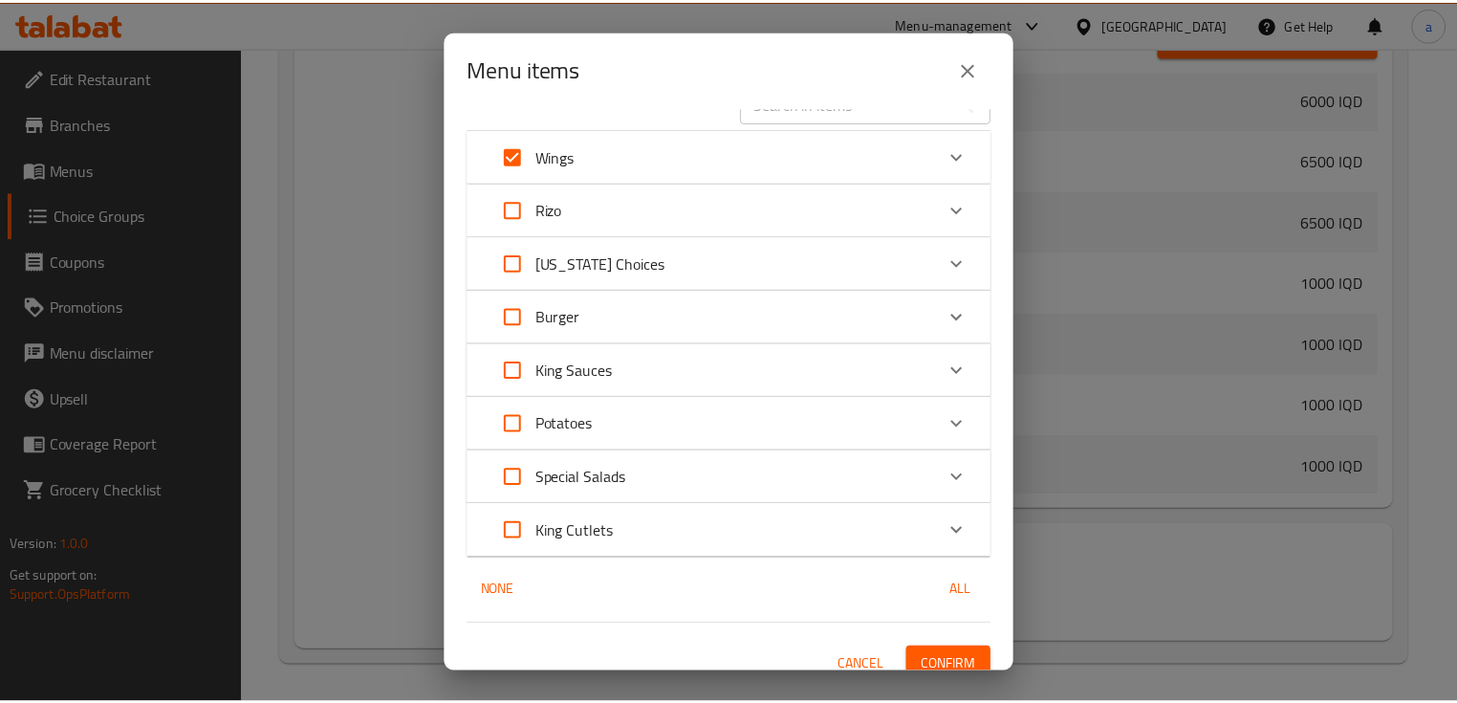
scroll to position [56, 0]
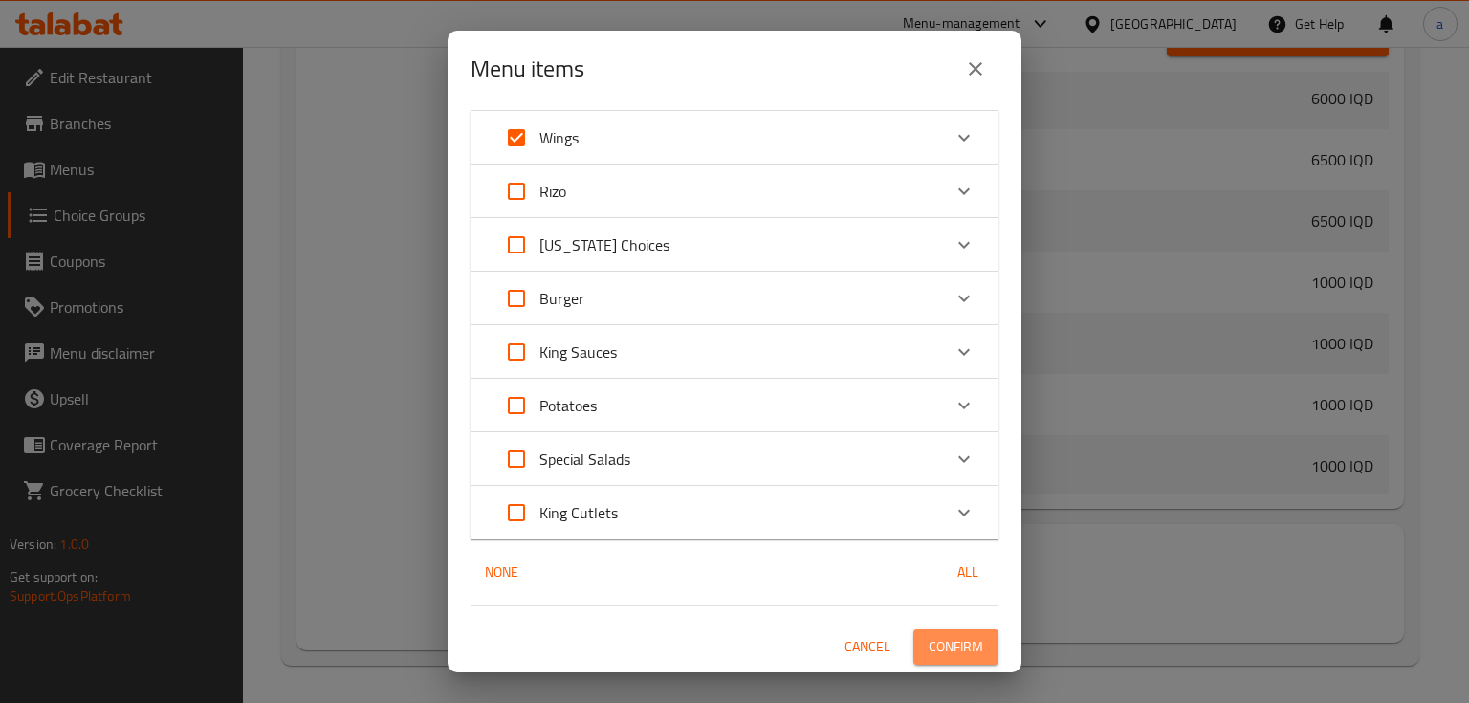
click at [962, 651] on span "Confirm" at bounding box center [955, 647] width 55 height 24
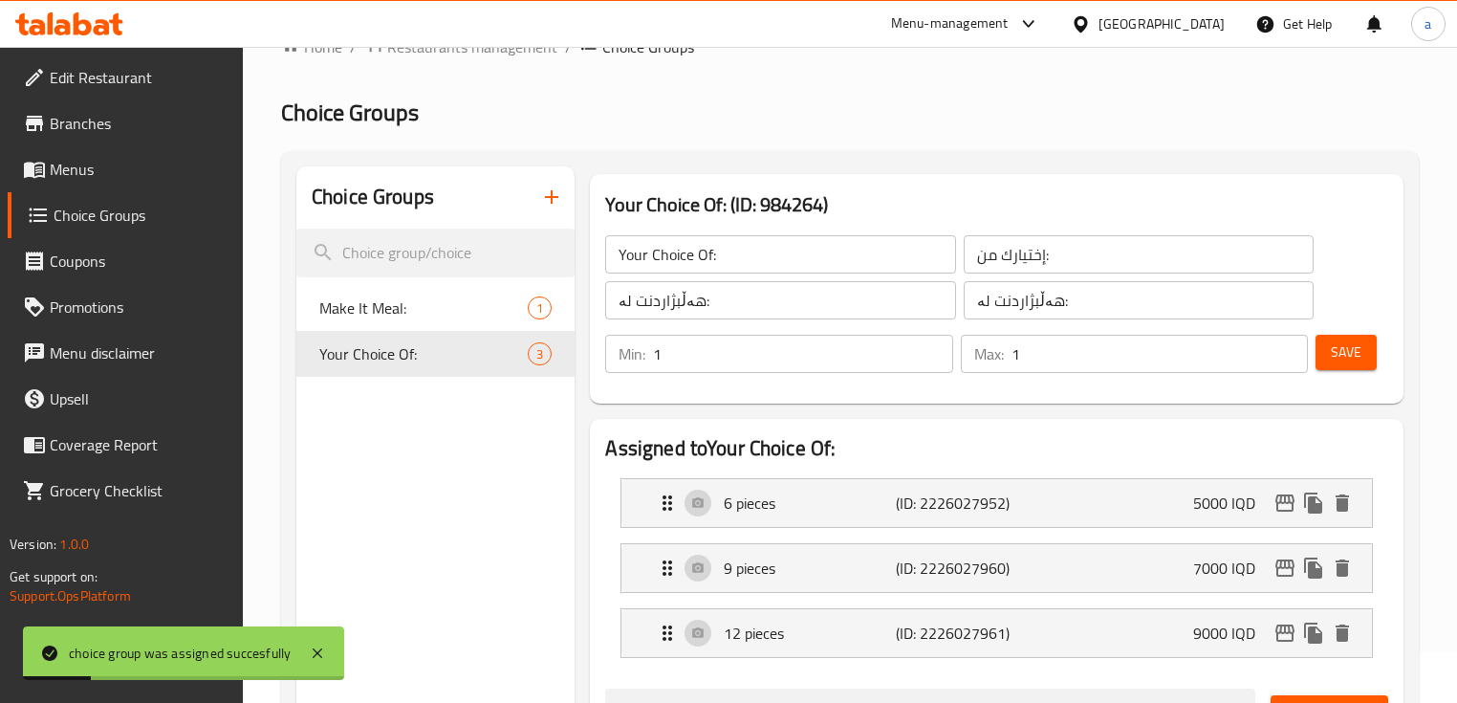
scroll to position [33, 0]
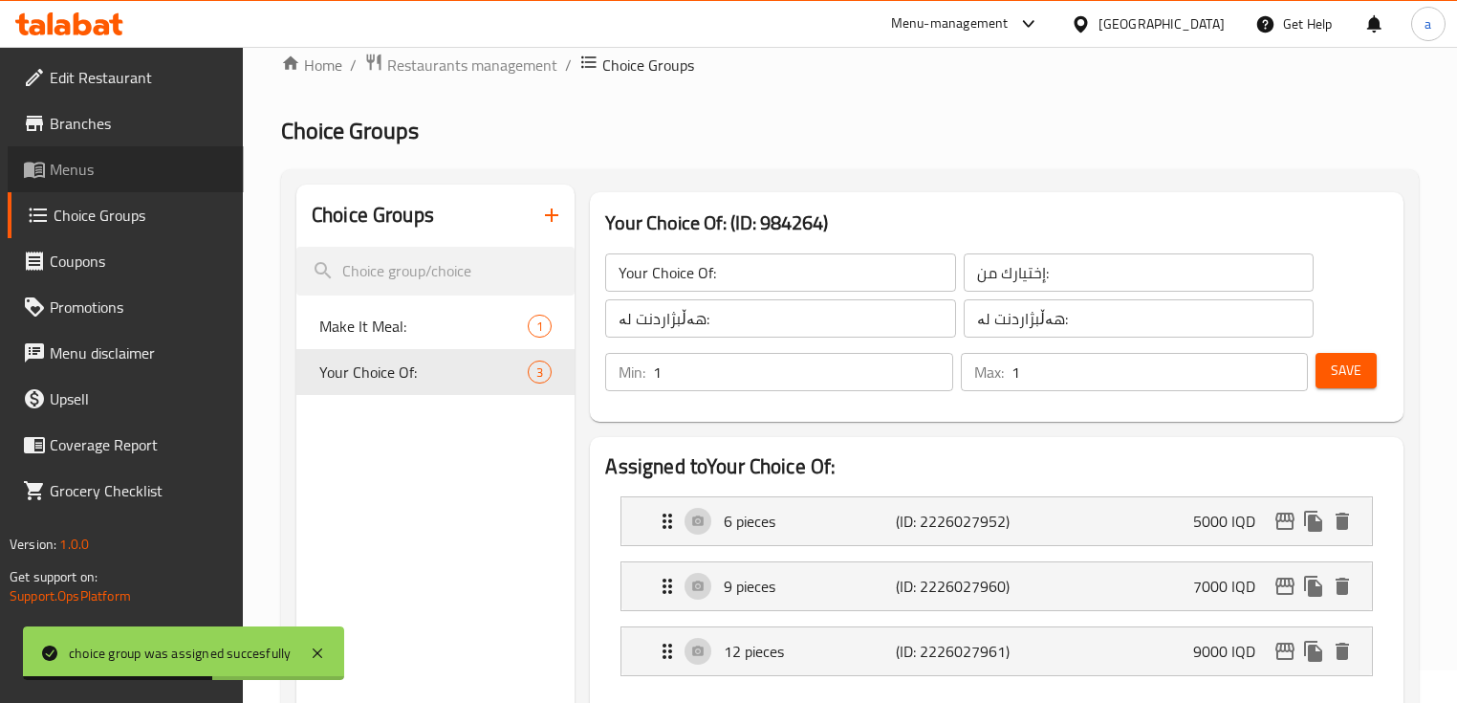
click at [119, 176] on span "Menus" at bounding box center [139, 169] width 179 height 23
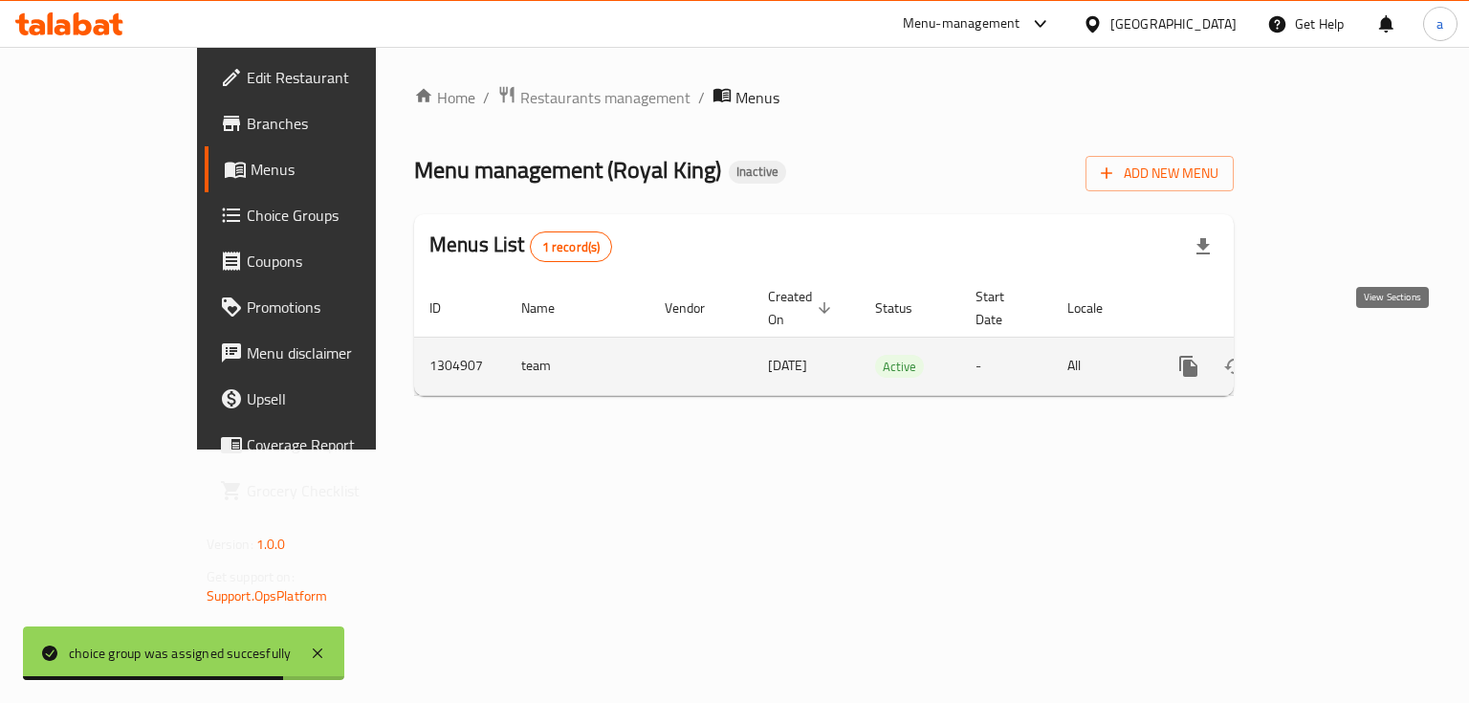
click at [1338, 355] on icon "enhanced table" at bounding box center [1326, 366] width 23 height 23
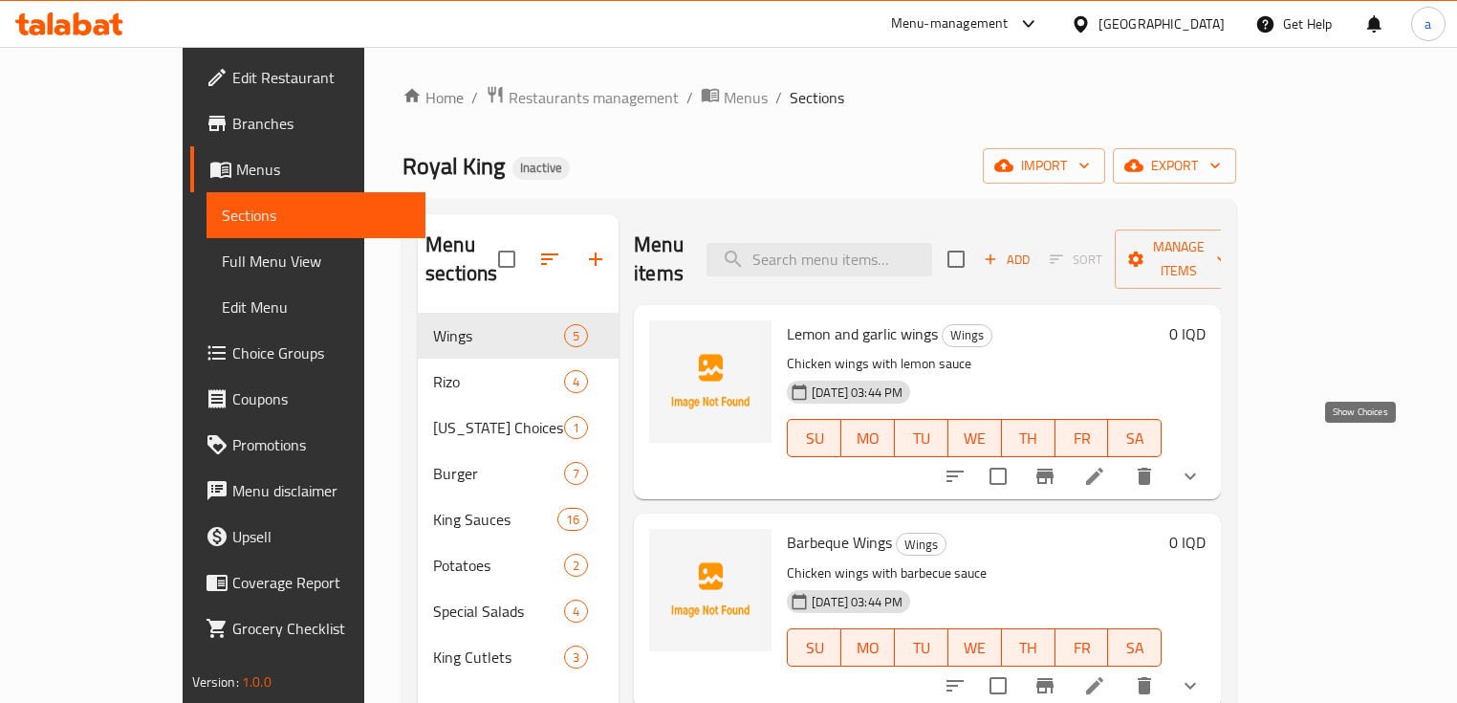
click at [1202, 465] on icon "show more" at bounding box center [1190, 476] width 23 height 23
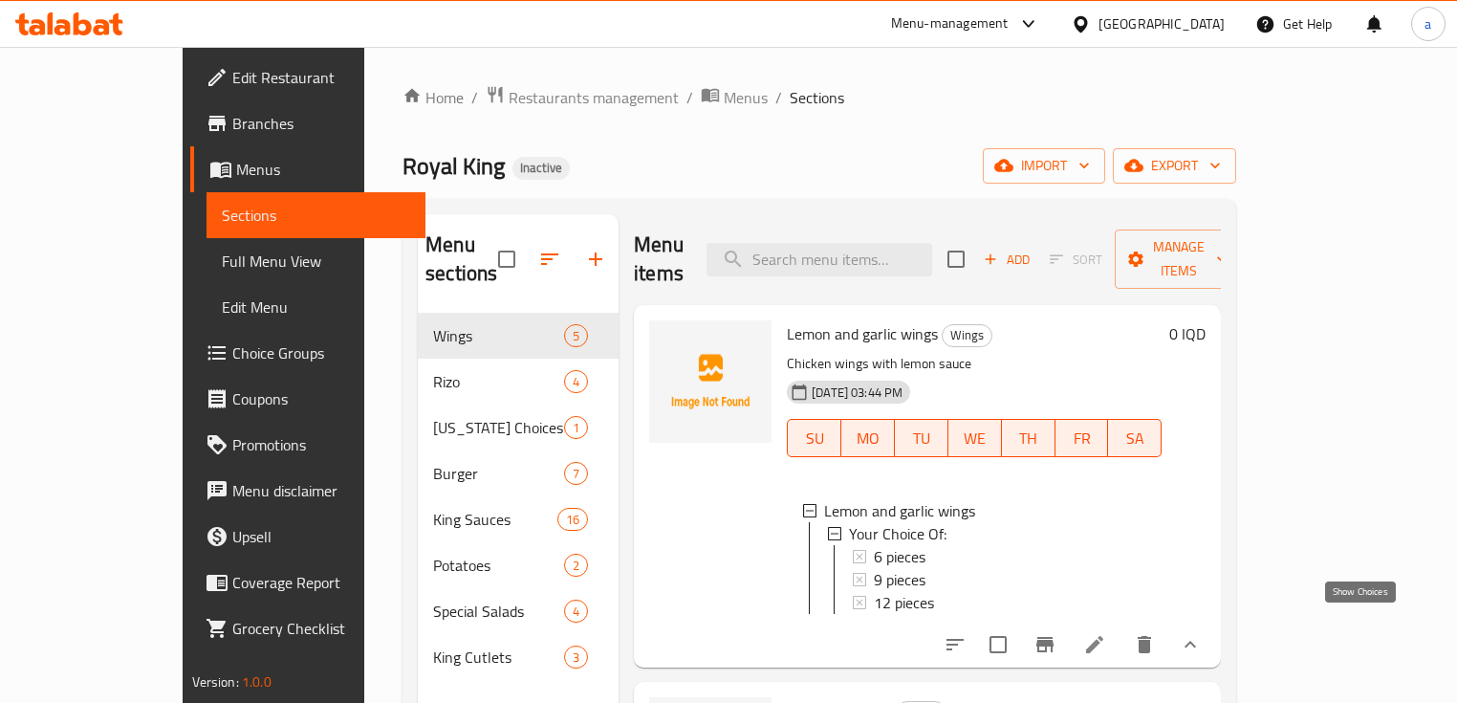
click at [1202, 633] on icon "show more" at bounding box center [1190, 644] width 23 height 23
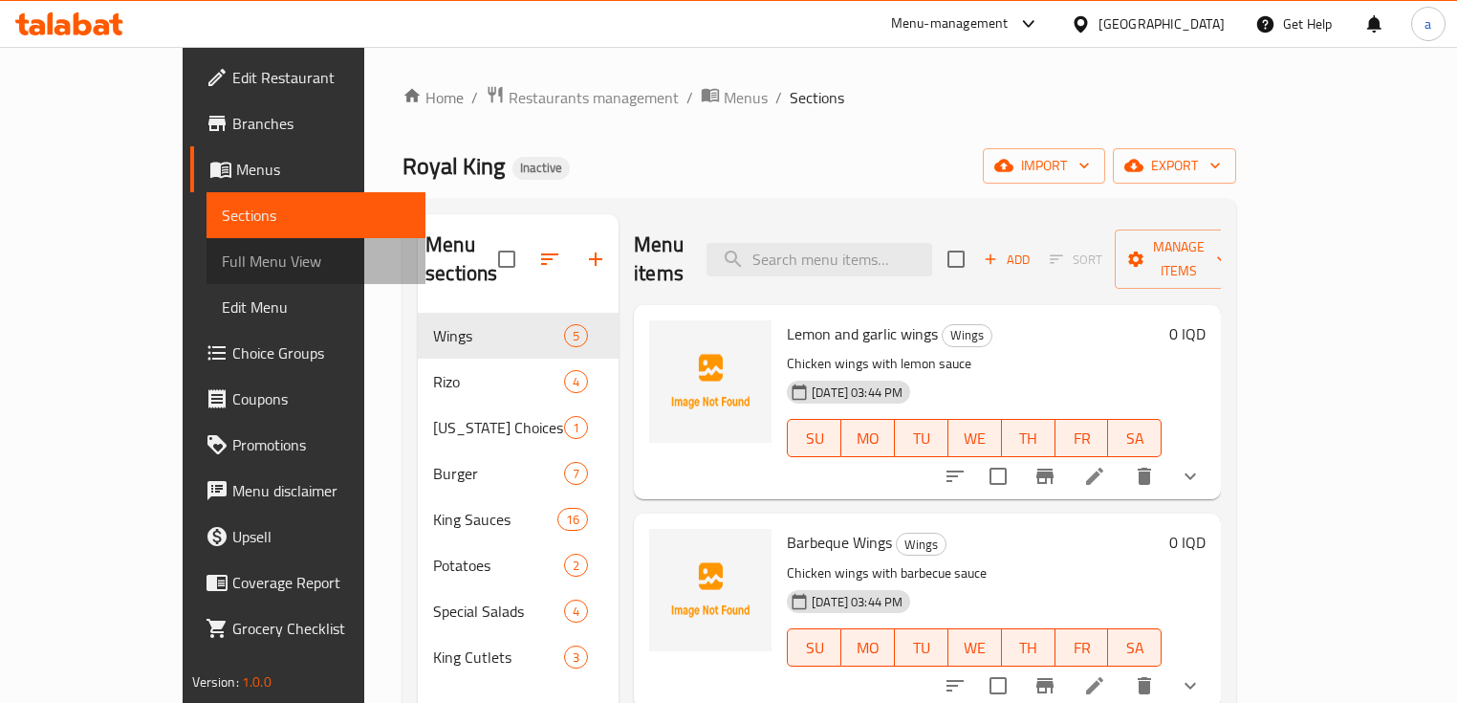
click at [222, 260] on span "Full Menu View" at bounding box center [316, 261] width 189 height 23
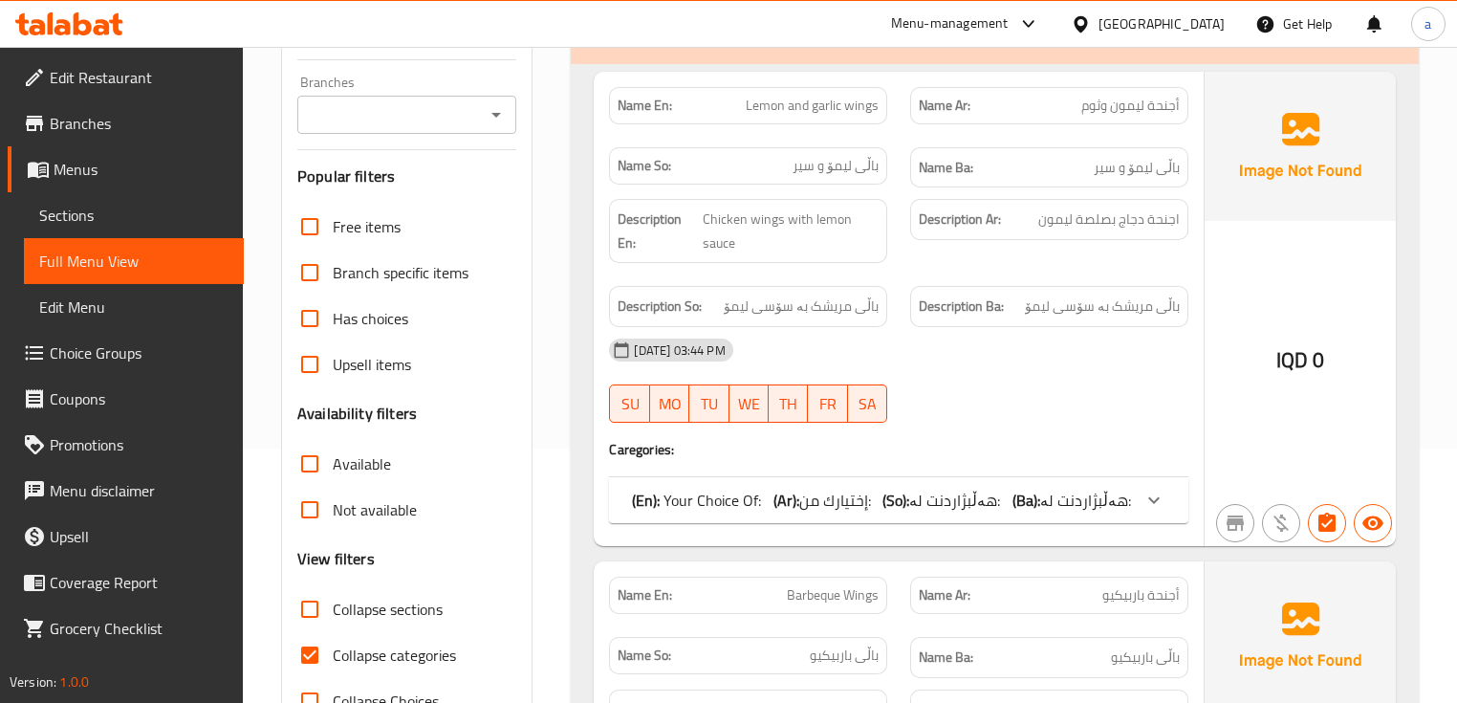
scroll to position [382, 0]
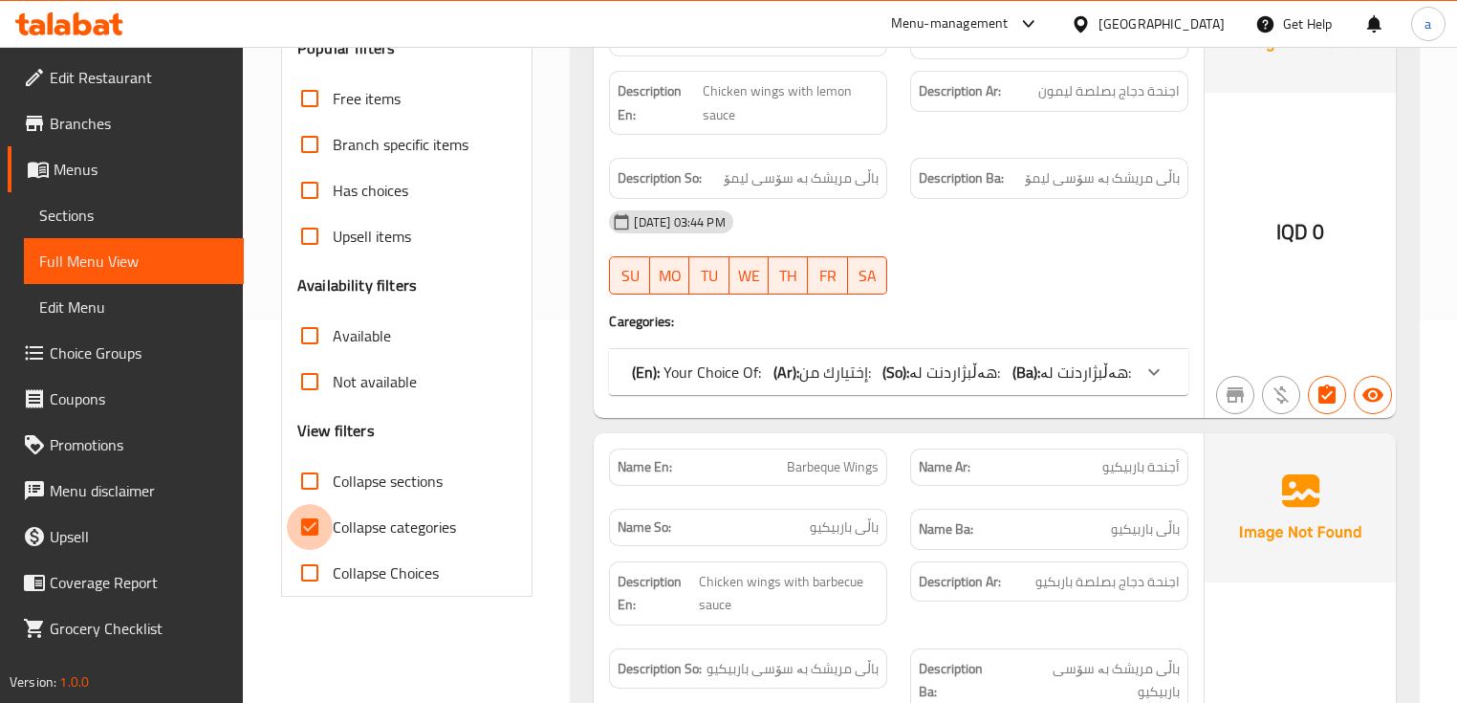
click at [325, 513] on input "Collapse categories" at bounding box center [310, 527] width 46 height 46
checkbox input "false"
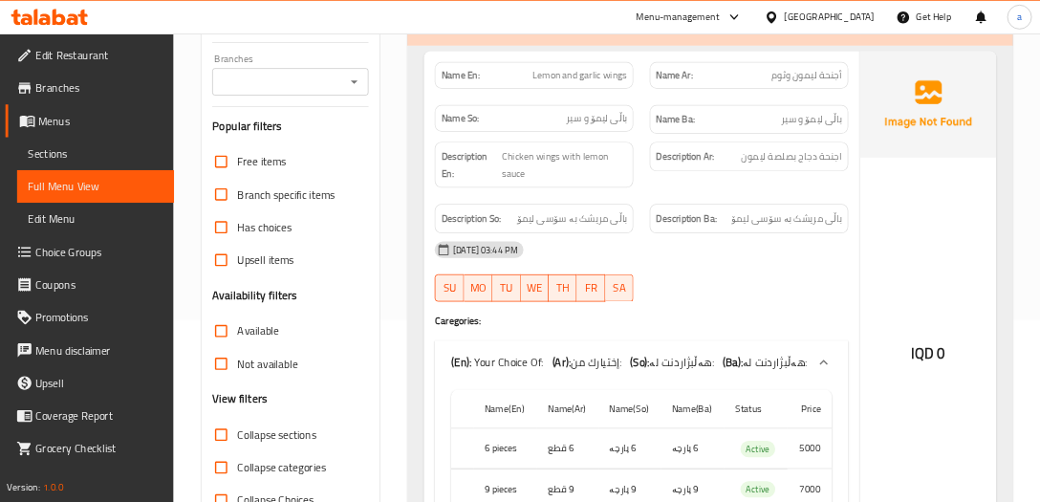
scroll to position [0, 0]
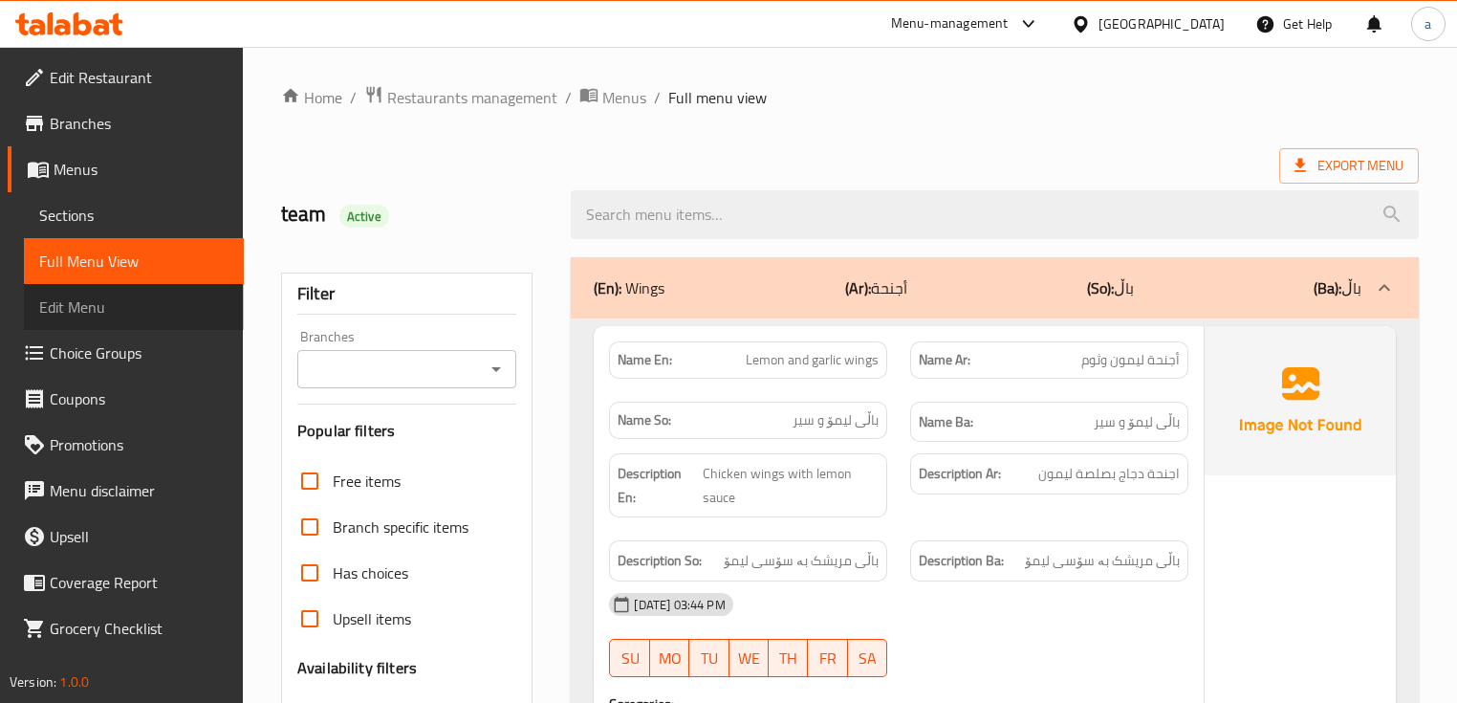
click at [168, 321] on link "Edit Menu" at bounding box center [134, 307] width 220 height 46
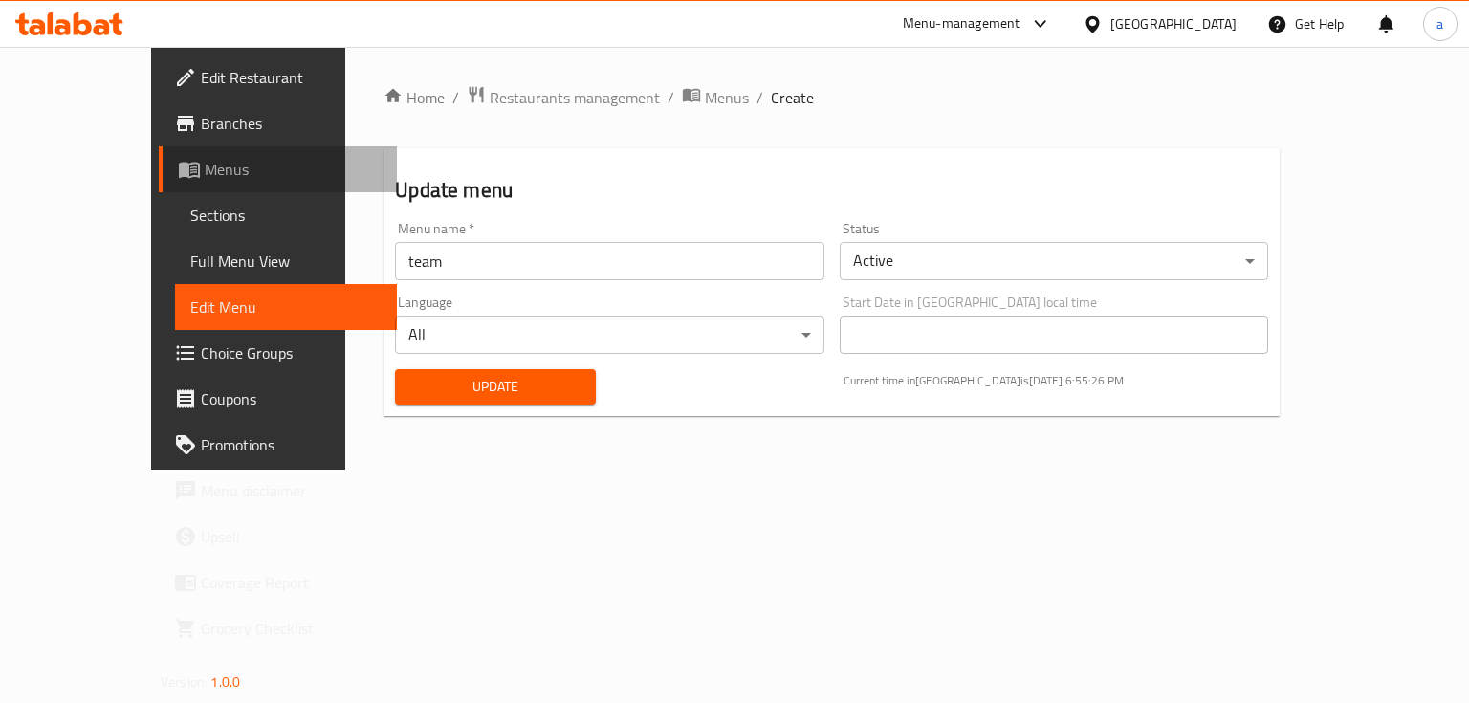
click at [205, 172] on span "Menus" at bounding box center [293, 169] width 177 height 23
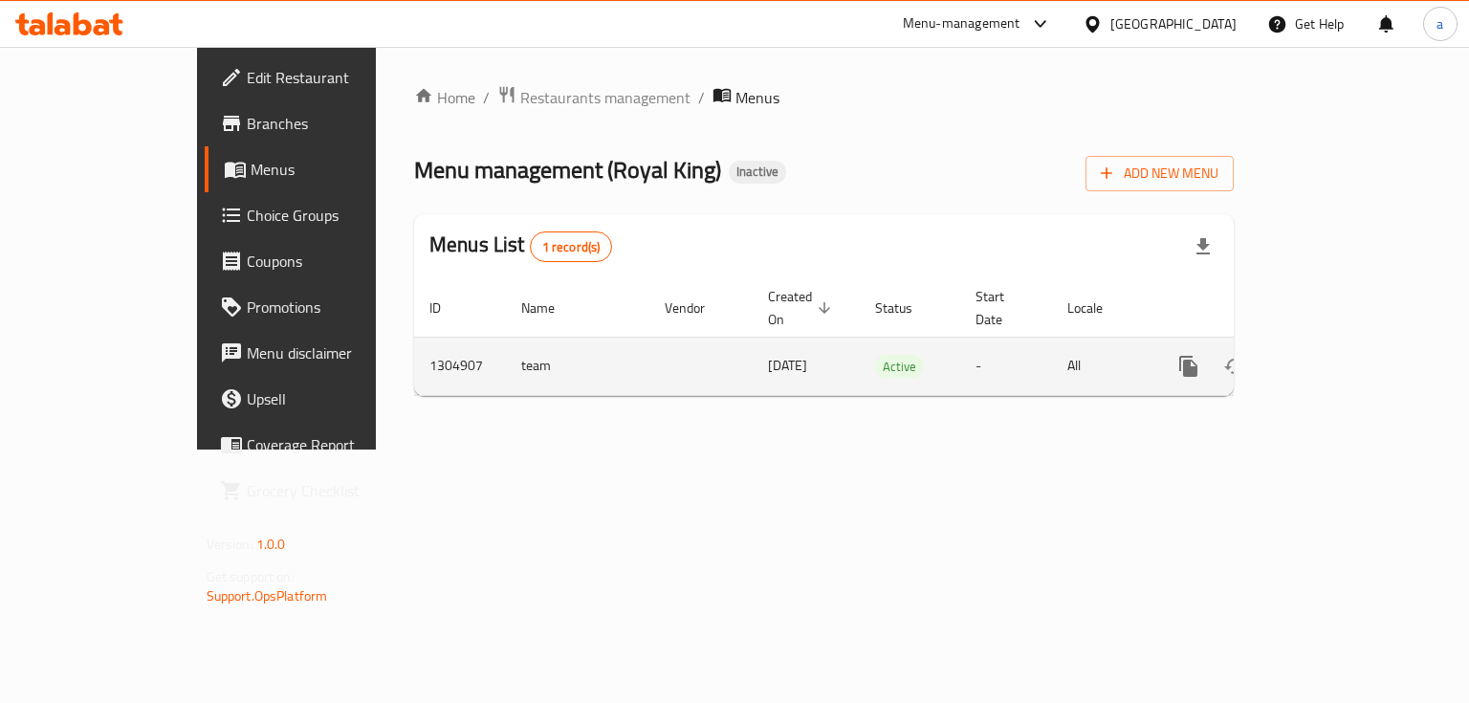
click at [1338, 355] on icon "enhanced table" at bounding box center [1326, 366] width 23 height 23
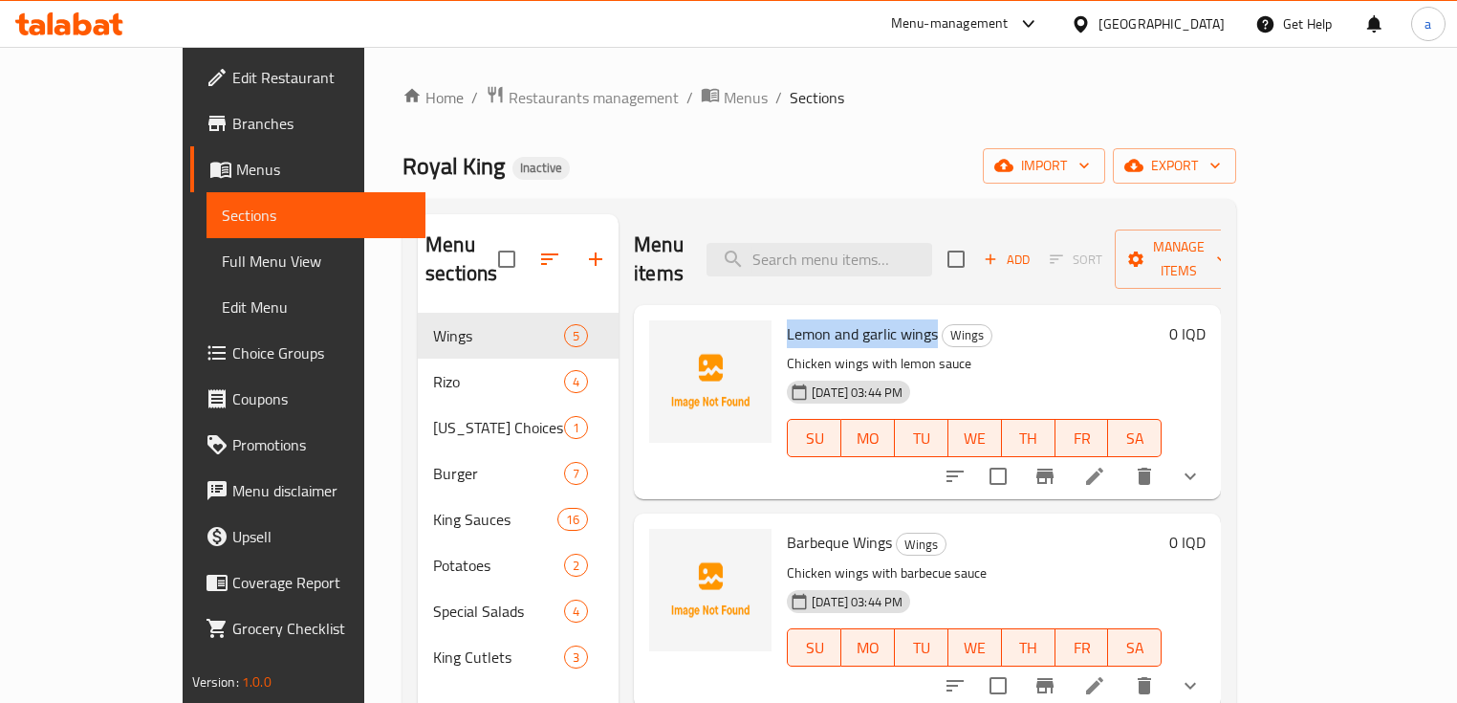
drag, startPoint x: 741, startPoint y: 302, endPoint x: 889, endPoint y: 305, distance: 148.2
click at [889, 319] on span "Lemon and garlic wings" at bounding box center [862, 333] width 151 height 29
copy span "Lemon and garlic wings"
click at [666, 338] on icon "upload picture" at bounding box center [675, 346] width 19 height 17
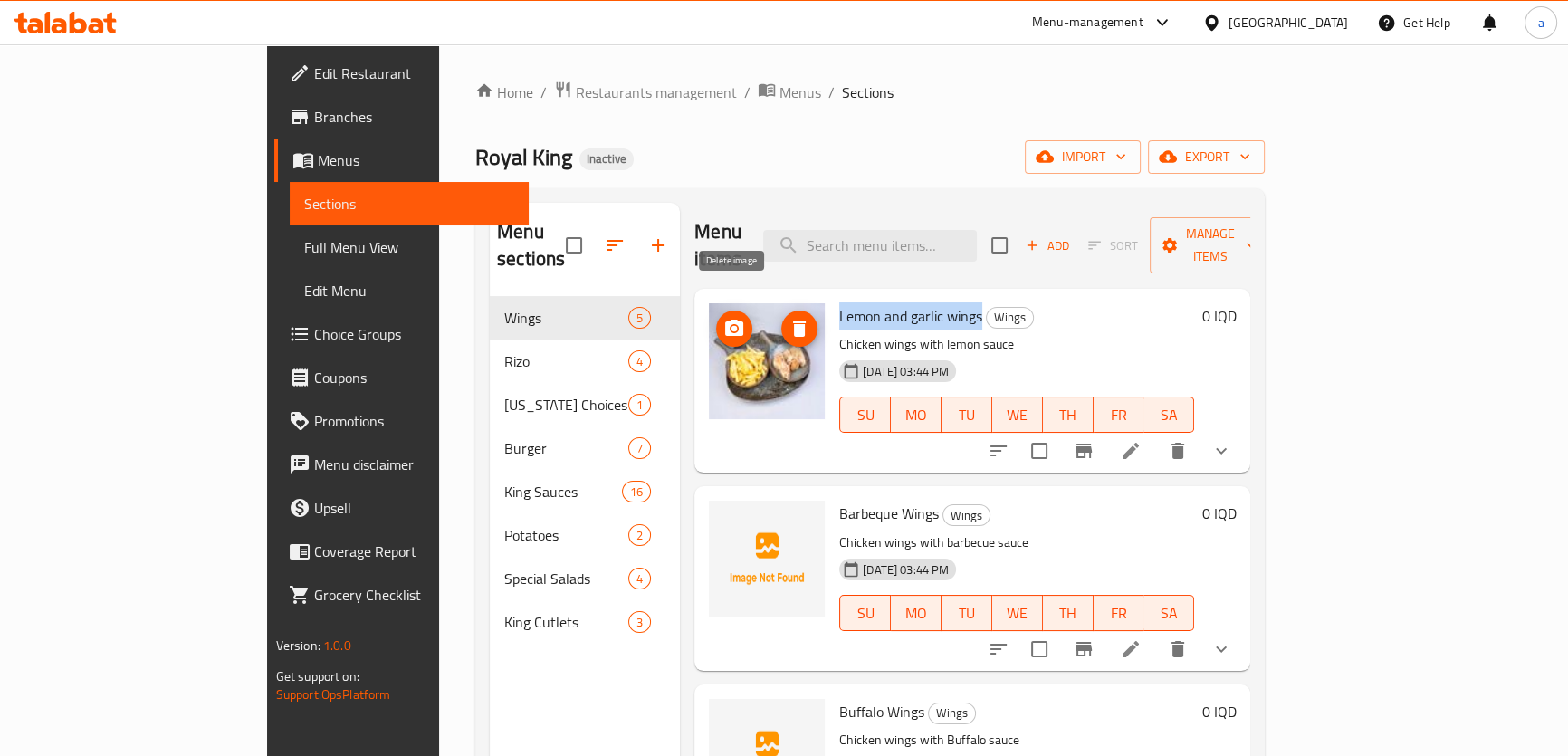
click at [789, 318] on icon "delete image" at bounding box center [799, 329] width 22 height 22
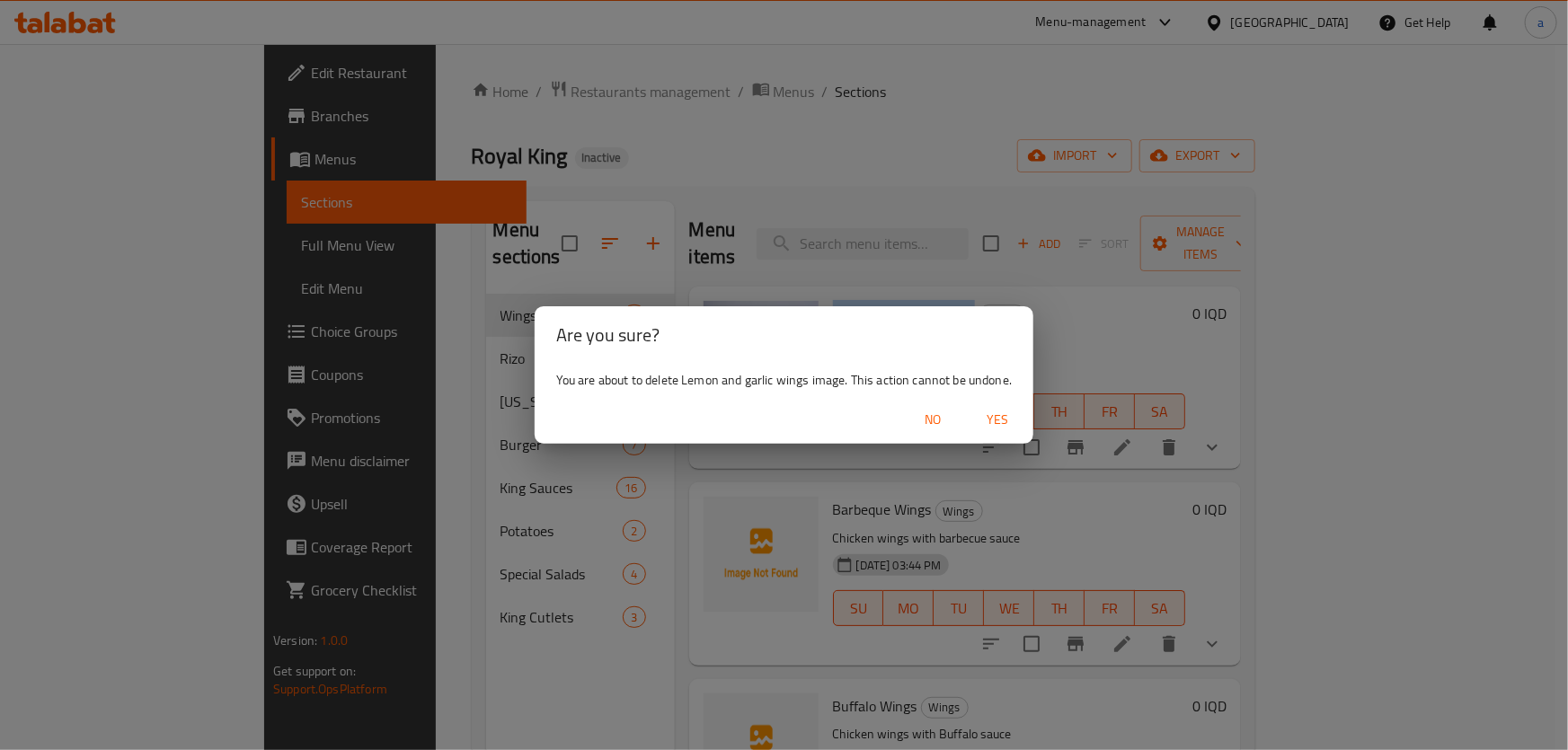
click at [984, 421] on span "Yes" at bounding box center [997, 420] width 43 height 23
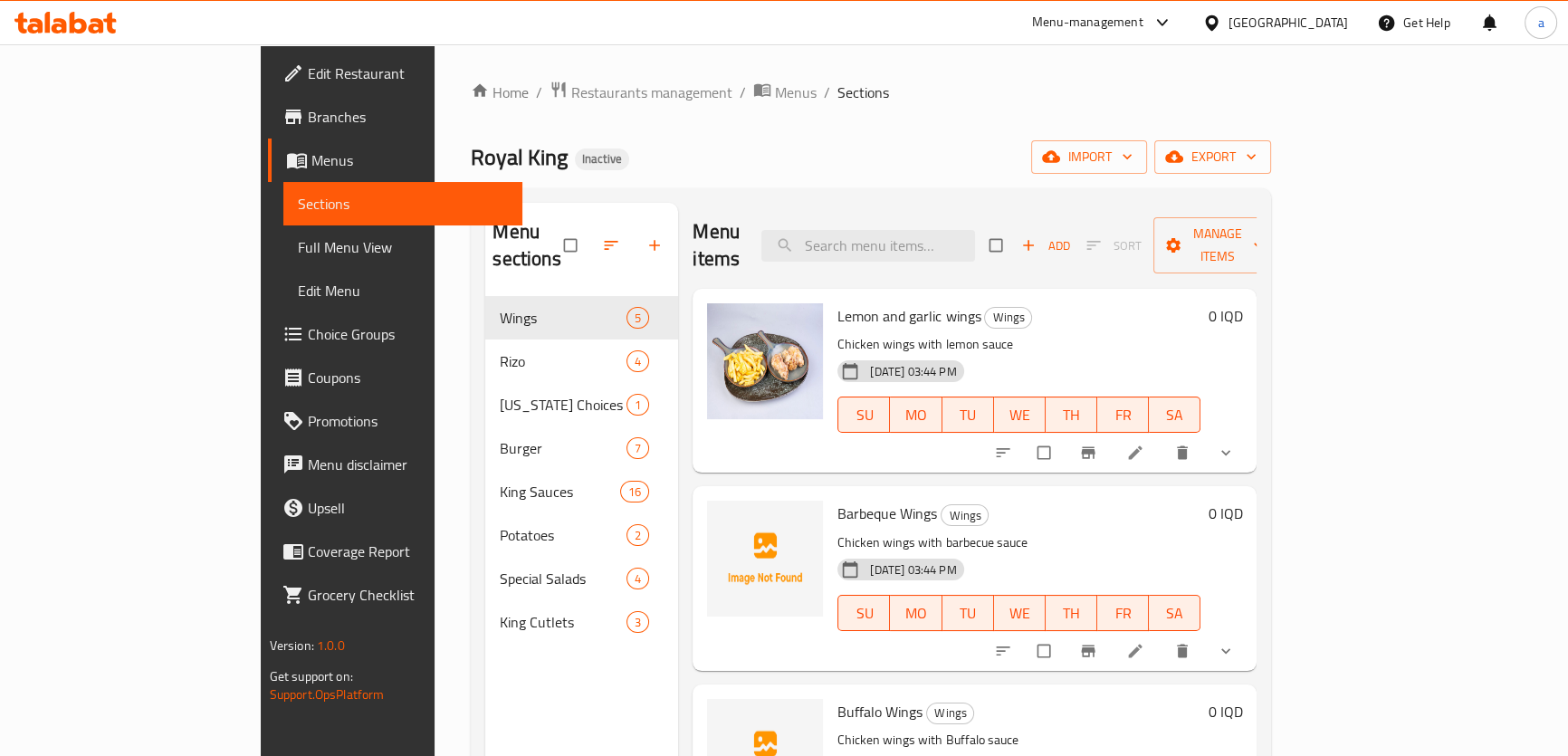
click at [1163, 439] on li at bounding box center [1137, 453] width 51 height 29
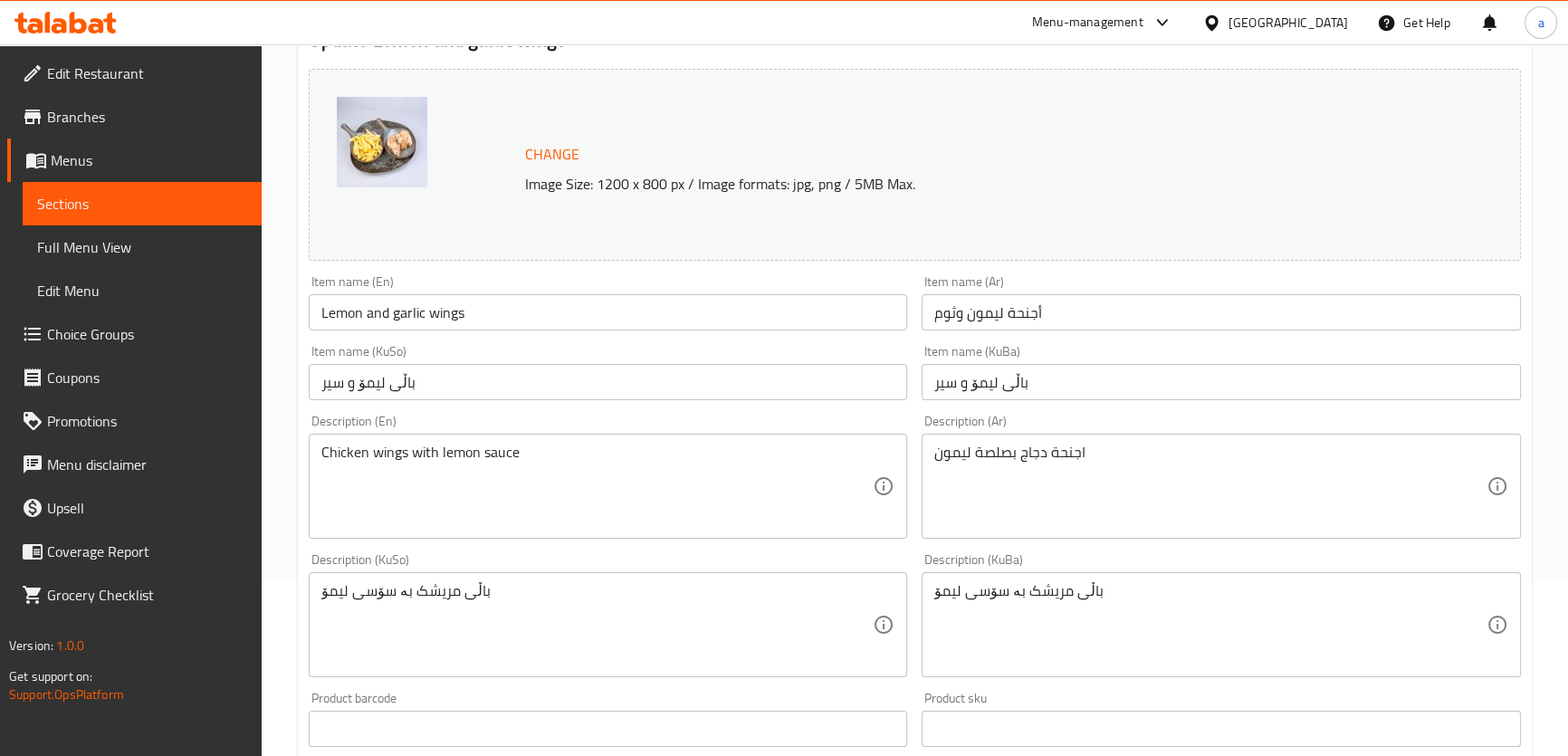
scroll to position [136, 0]
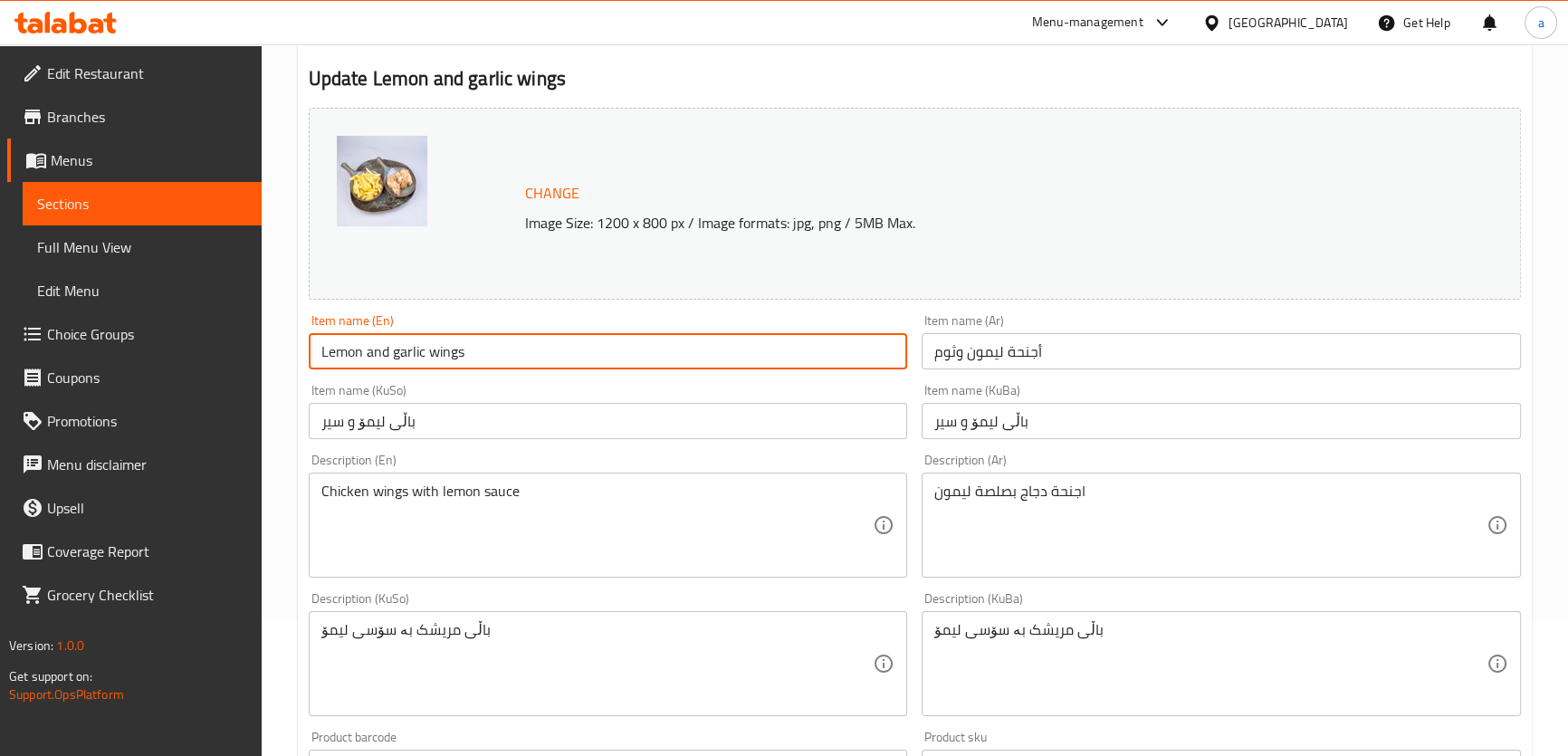
drag, startPoint x: 543, startPoint y: 341, endPoint x: 307, endPoint y: 353, distance: 236.3
click at [307, 353] on div "Item name (En) Lemon and garlic wings Item name (En)" at bounding box center [608, 342] width 614 height 70
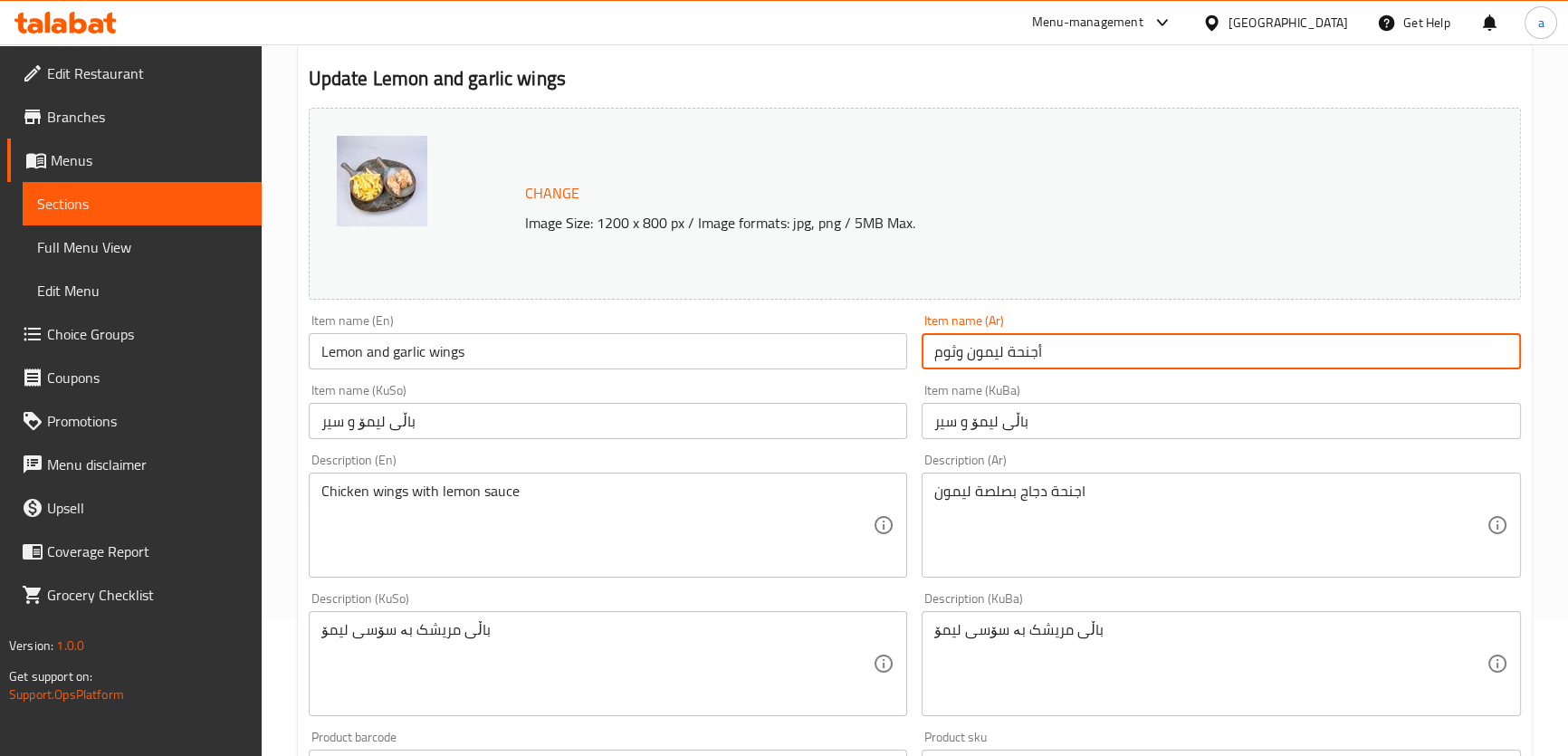
drag, startPoint x: 1082, startPoint y: 351, endPoint x: 905, endPoint y: 344, distance: 177.1
click at [905, 344] on div "Change Image Size: 1200 x 800 px / Image formats: jpg, png / 5MB Max. Item name…" at bounding box center [915, 608] width 1227 height 1016
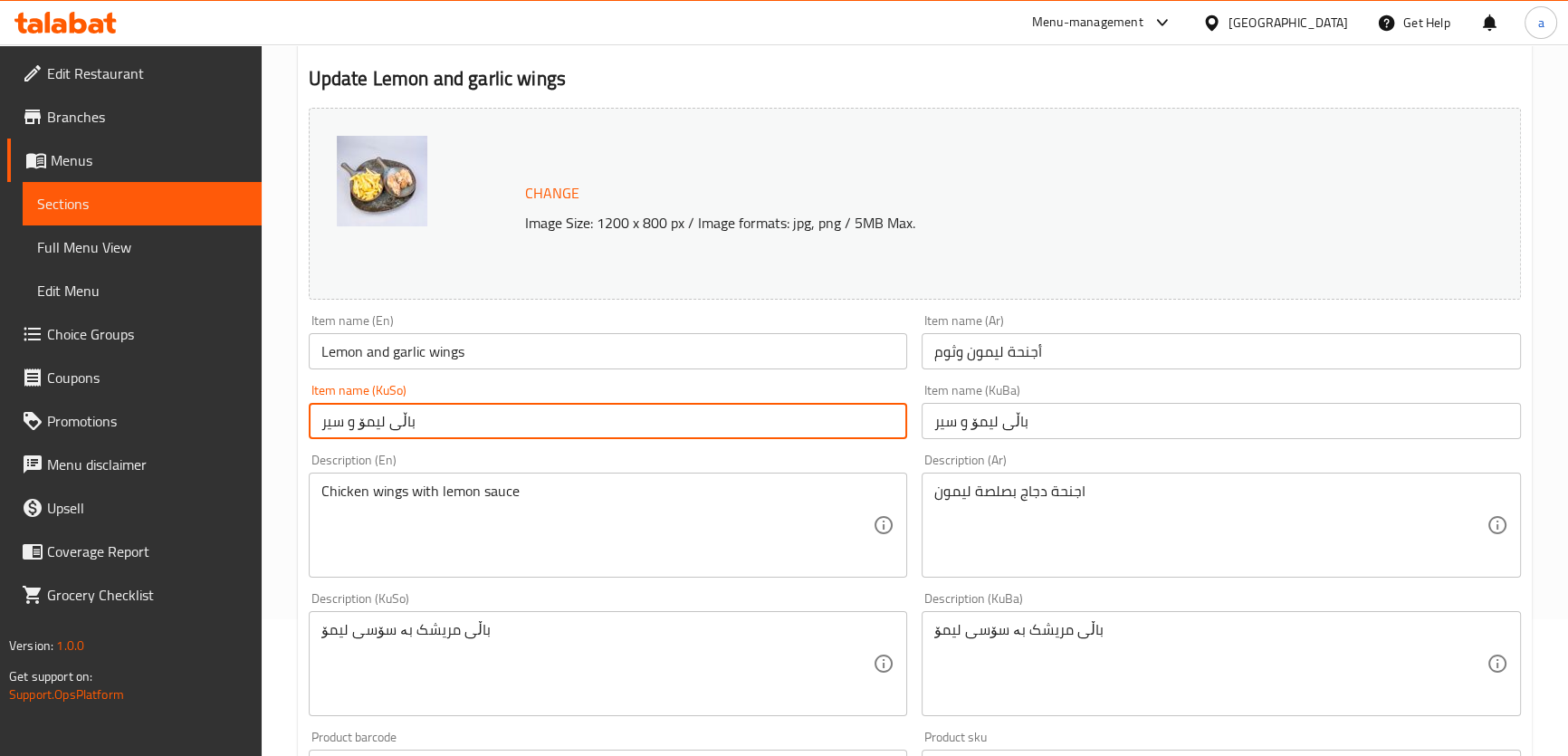
drag, startPoint x: 460, startPoint y: 412, endPoint x: 287, endPoint y: 423, distance: 173.3
click at [287, 423] on div "Home / Restaurants management / Menus / Sections / item / update Wings section …" at bounding box center [915, 678] width 1307 height 1543
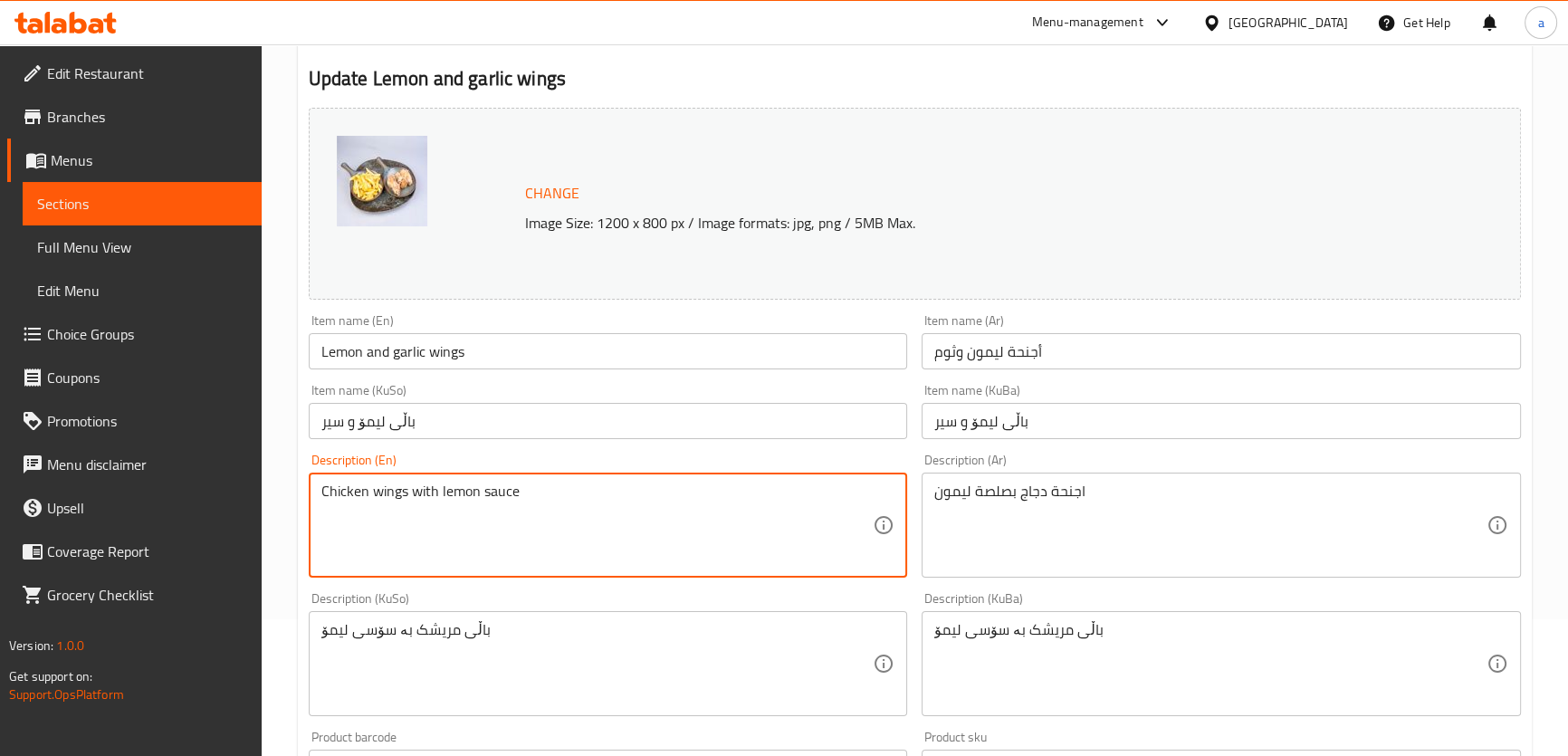
drag, startPoint x: 622, startPoint y: 499, endPoint x: 276, endPoint y: 506, distance: 346.1
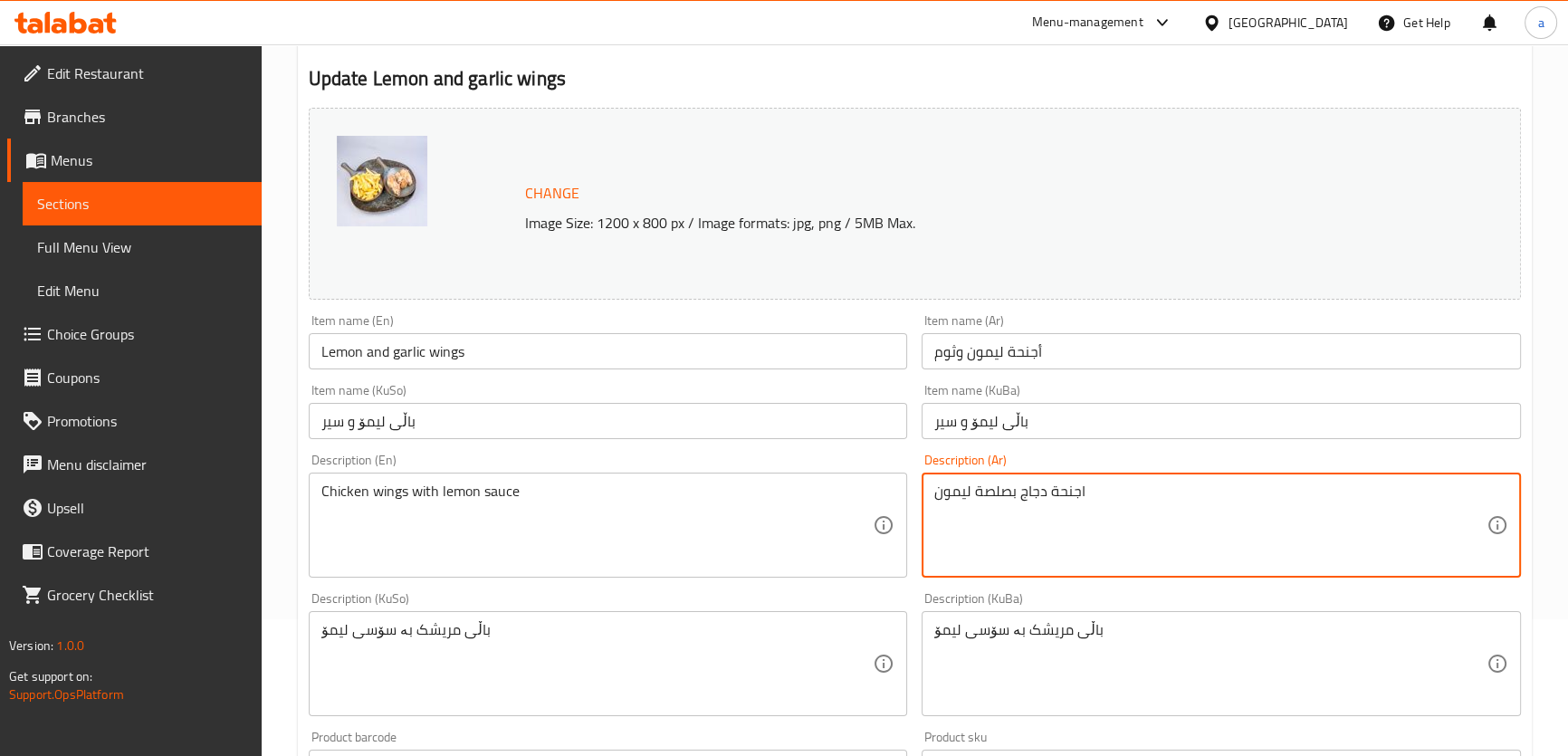
drag, startPoint x: 1377, startPoint y: 502, endPoint x: 936, endPoint y: 501, distance: 441.0
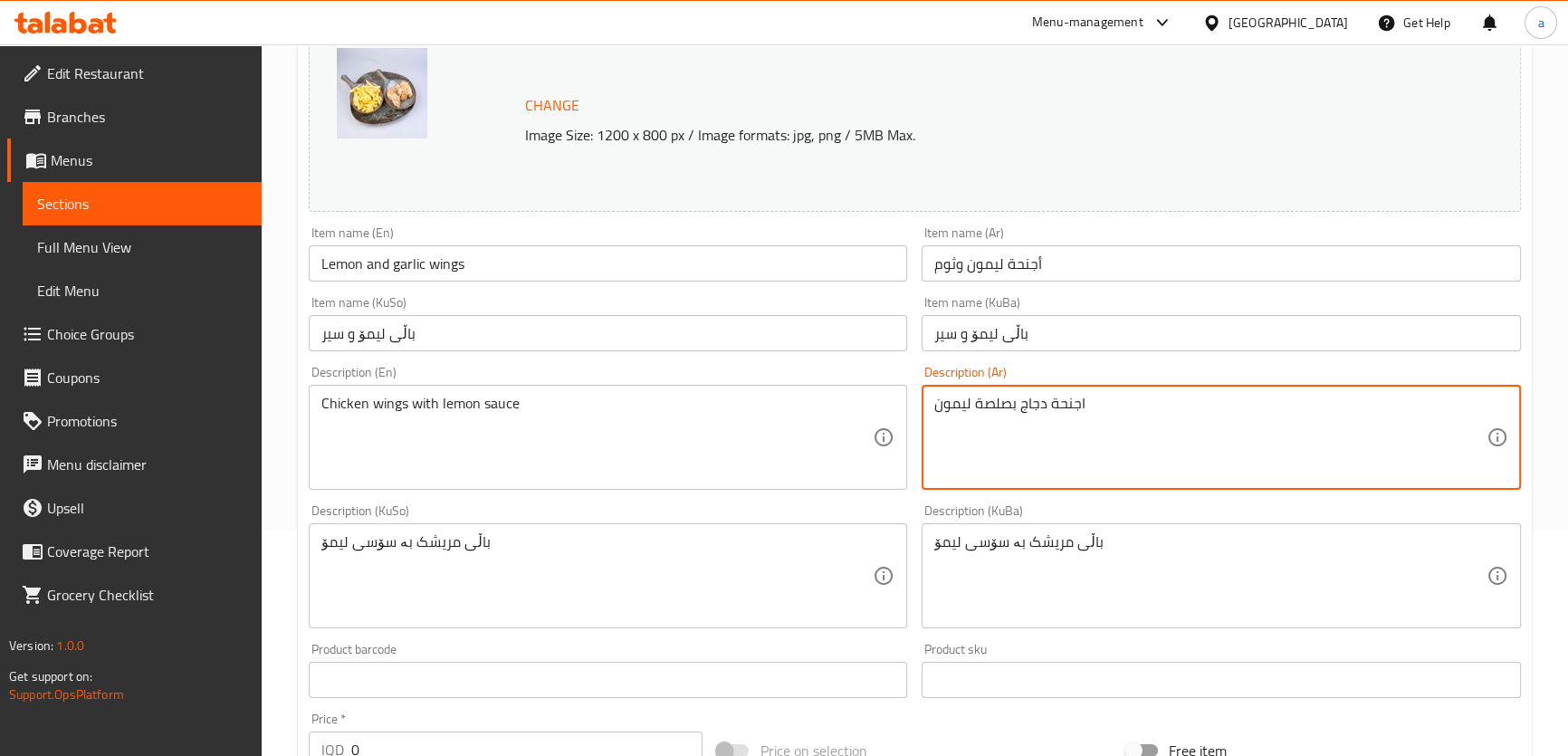
scroll to position [411, 0]
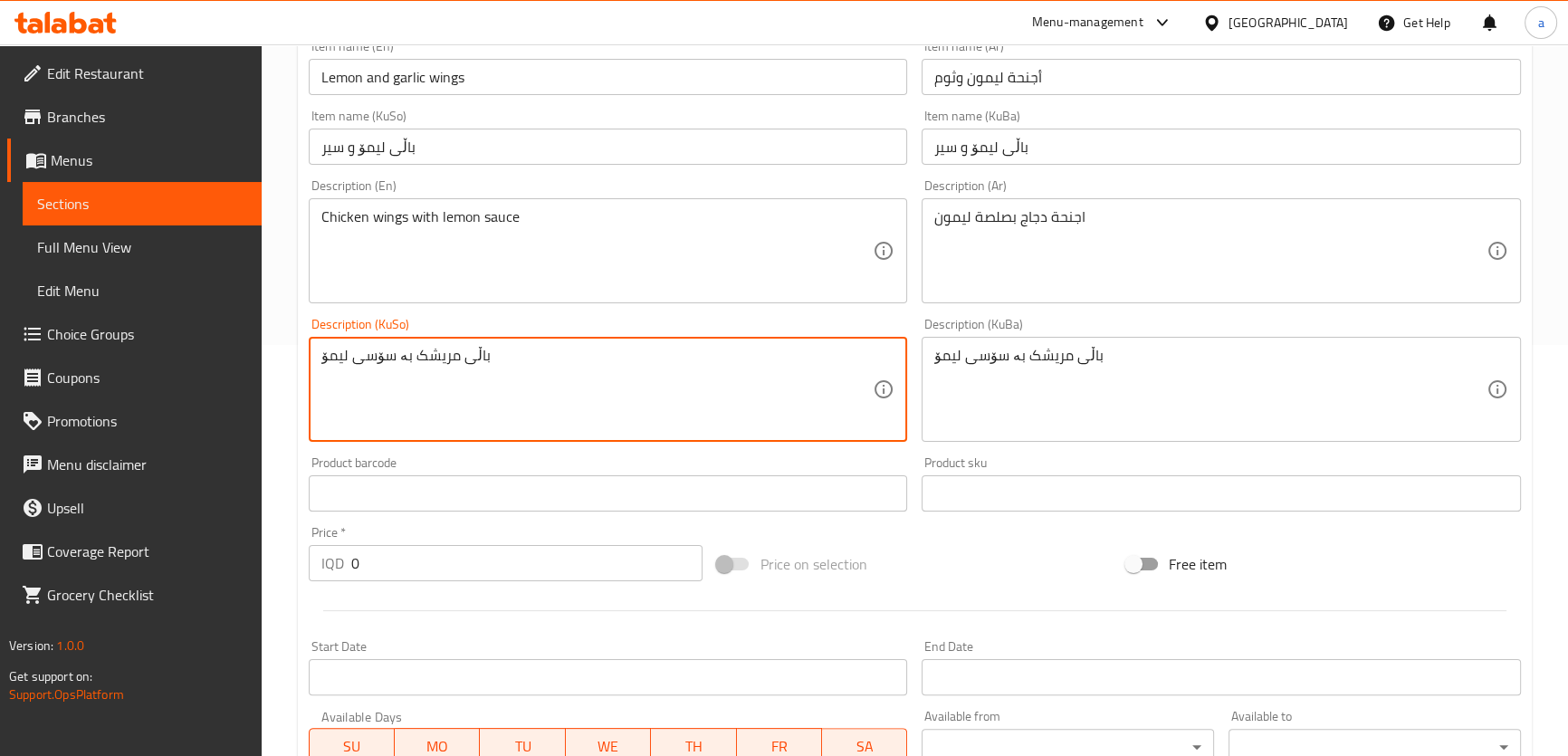
drag, startPoint x: 568, startPoint y: 349, endPoint x: 246, endPoint y: 359, distance: 322.2
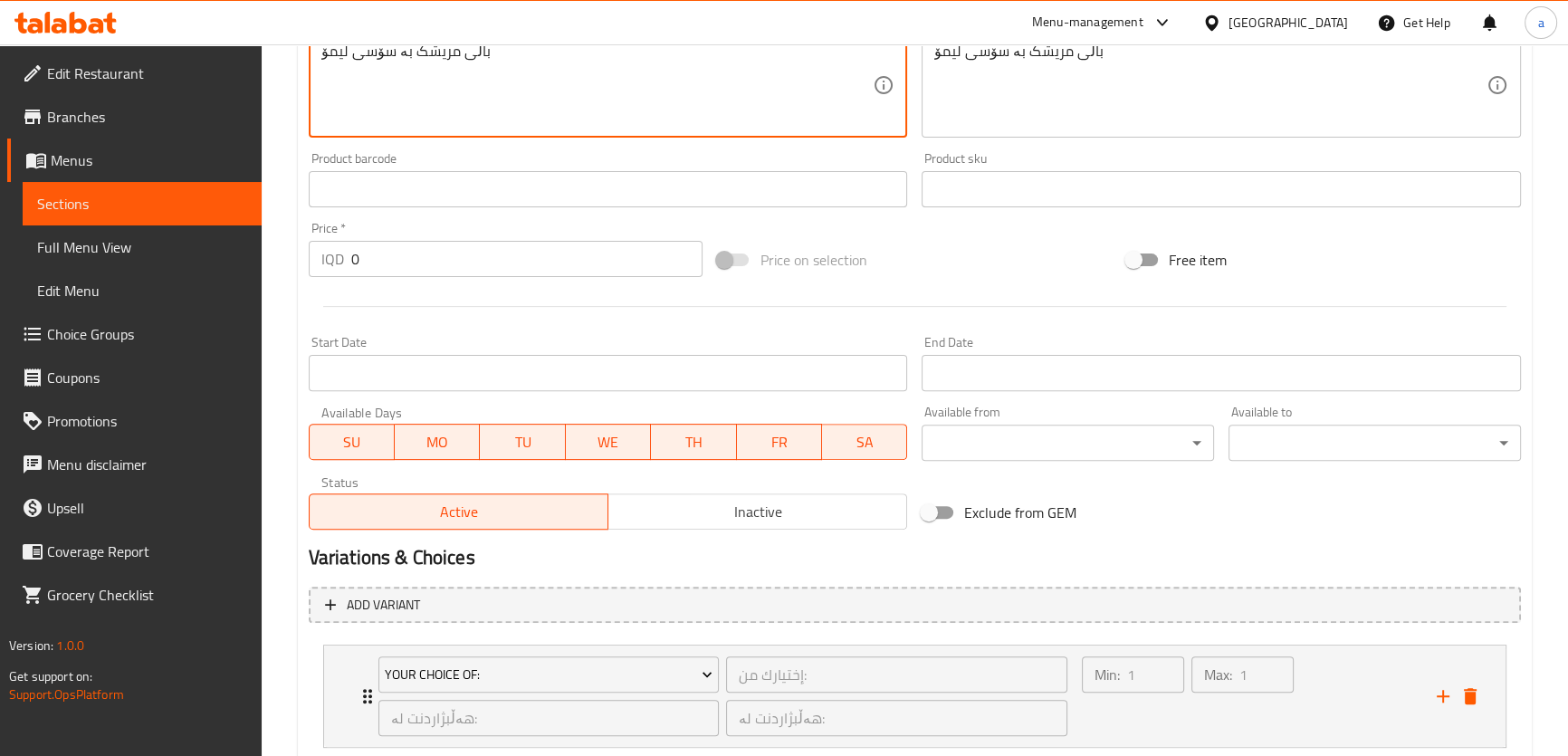
scroll to position [831, 0]
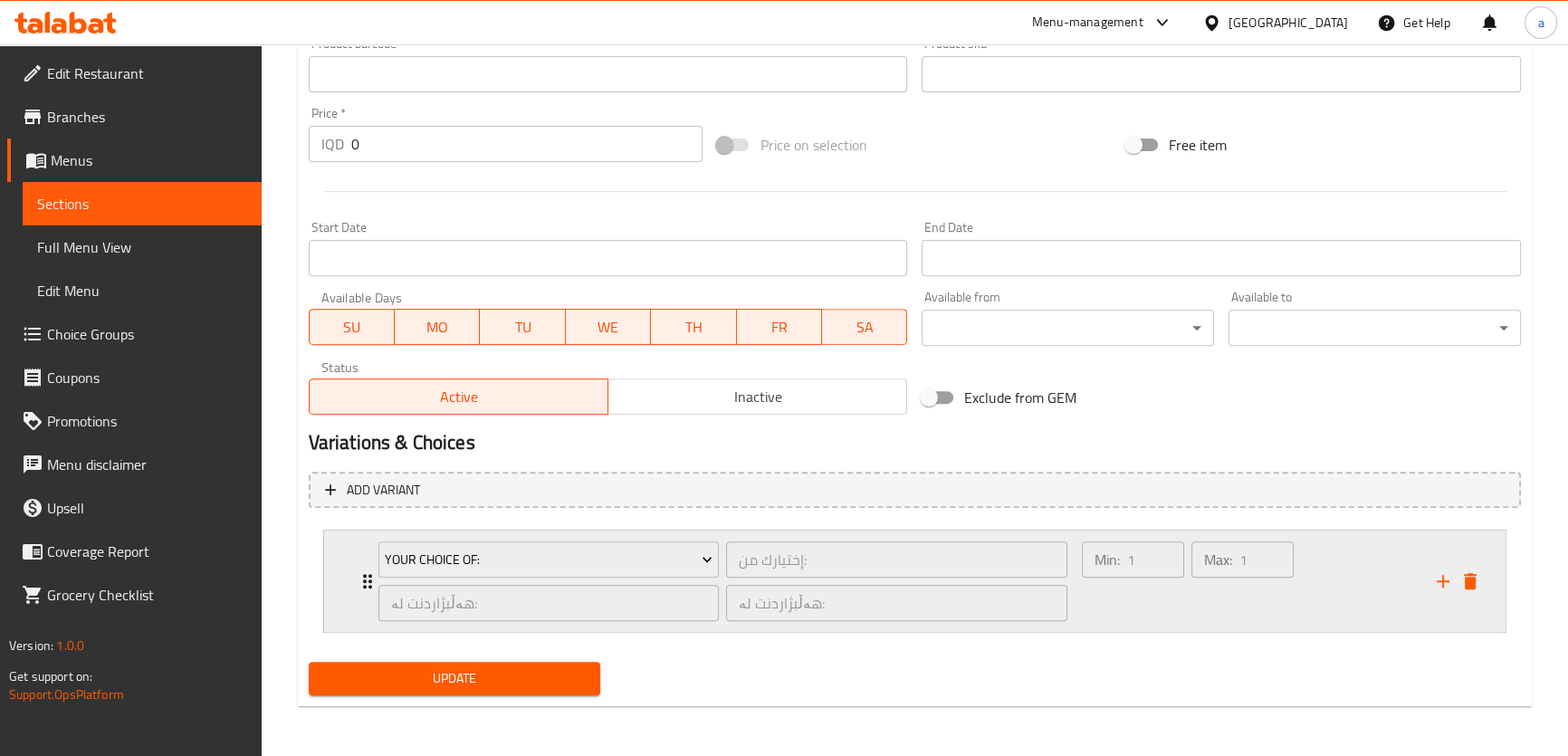
click at [338, 549] on div "Your Choice Of: إختيارك من: ​ هەڵبژاردنت لە: ​ هەڵبژاردنت لە: ​ Min: 1 ​ Max: 1…" at bounding box center [915, 581] width 1182 height 101
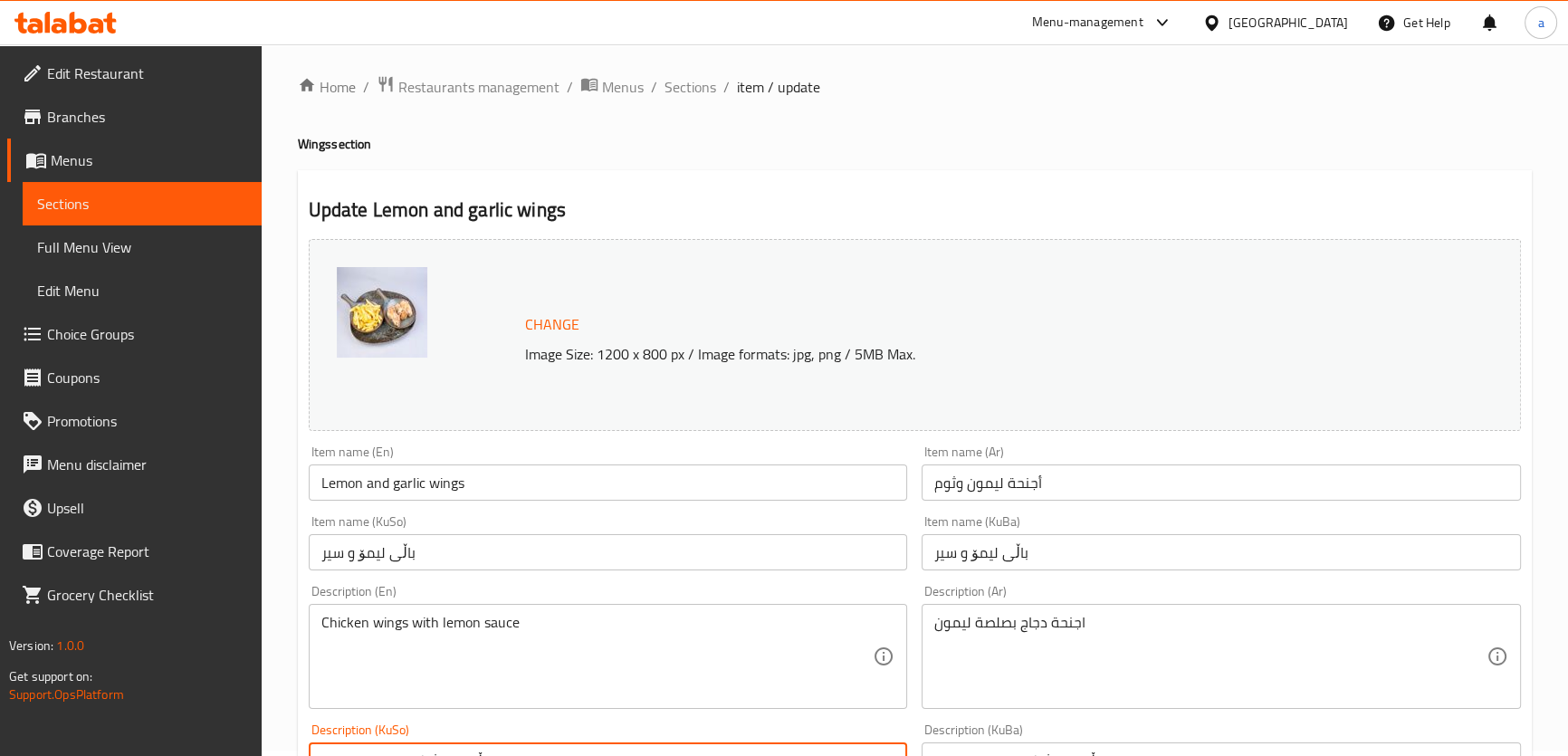
scroll to position [0, 0]
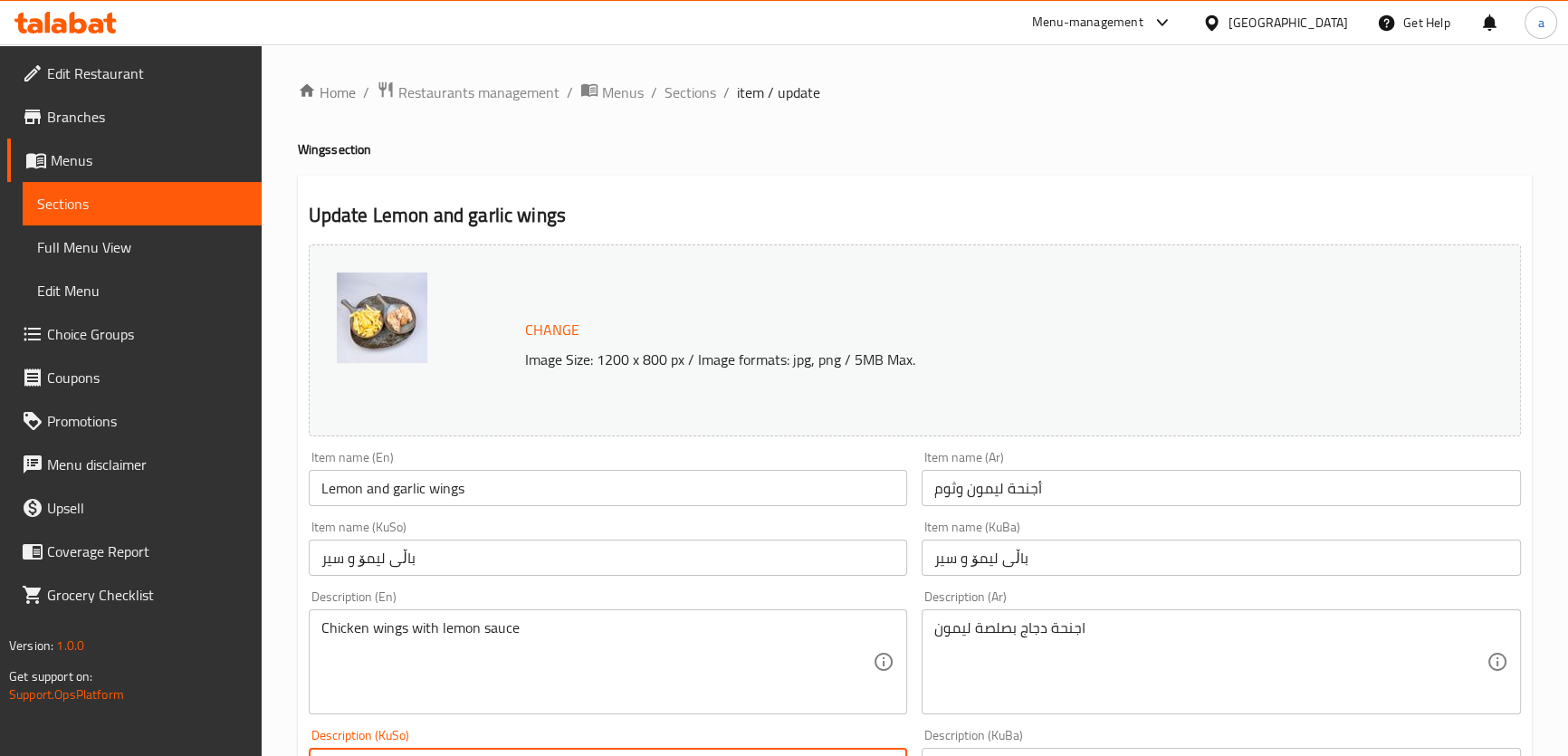
click at [103, 193] on span "Sections" at bounding box center [142, 204] width 210 height 22
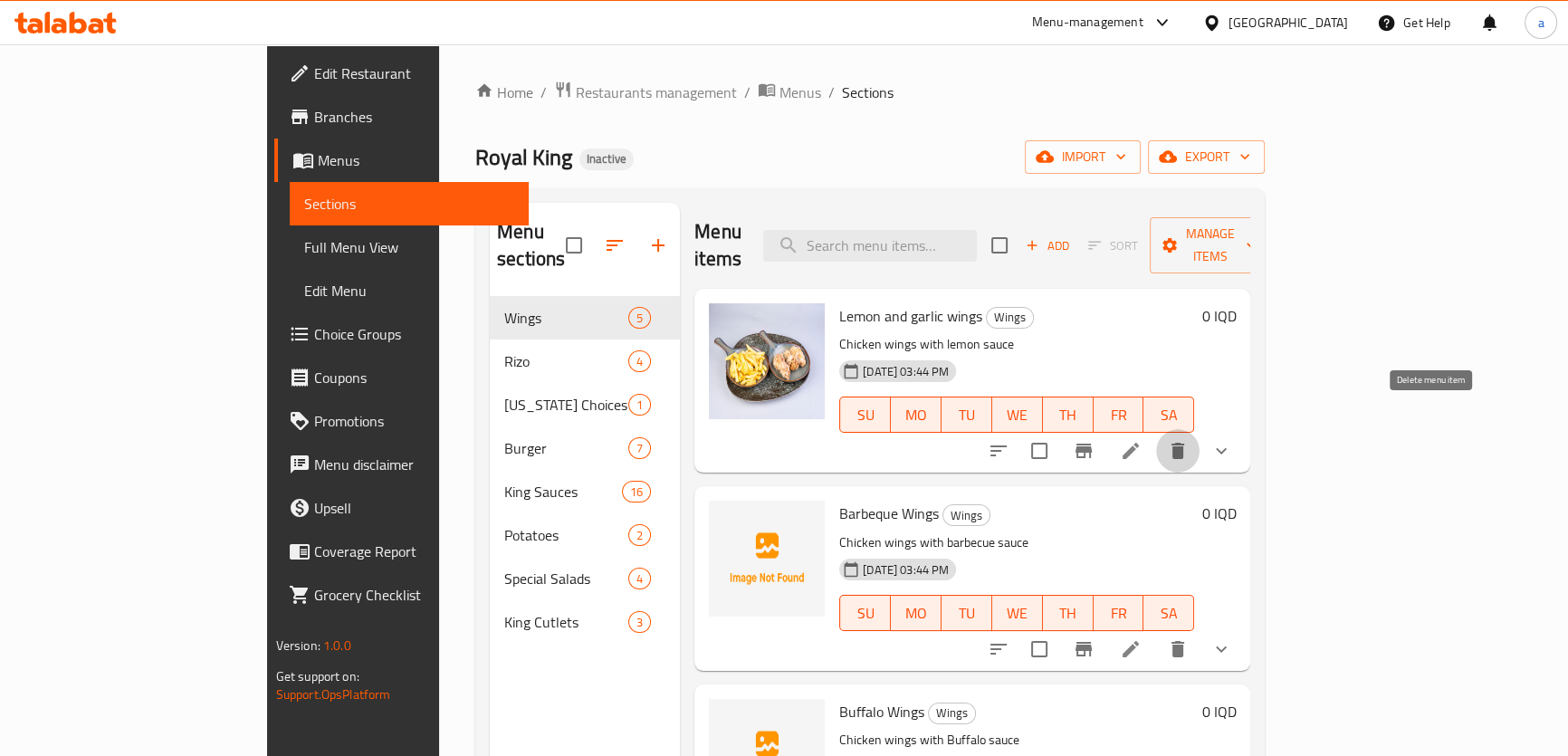
click at [1200, 429] on button "delete" at bounding box center [1178, 451] width 44 height 44
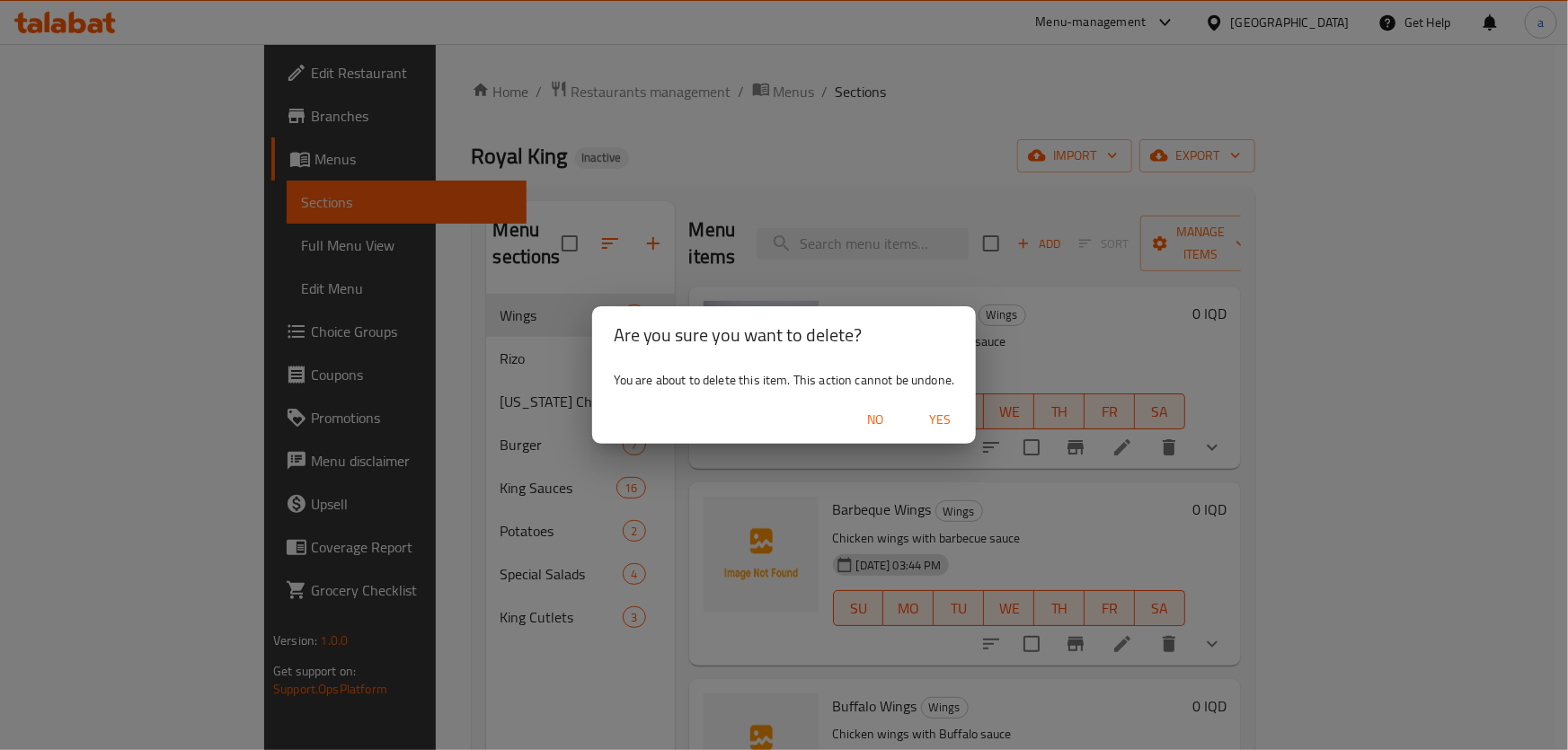
click at [925, 411] on span "Yes" at bounding box center [940, 420] width 43 height 23
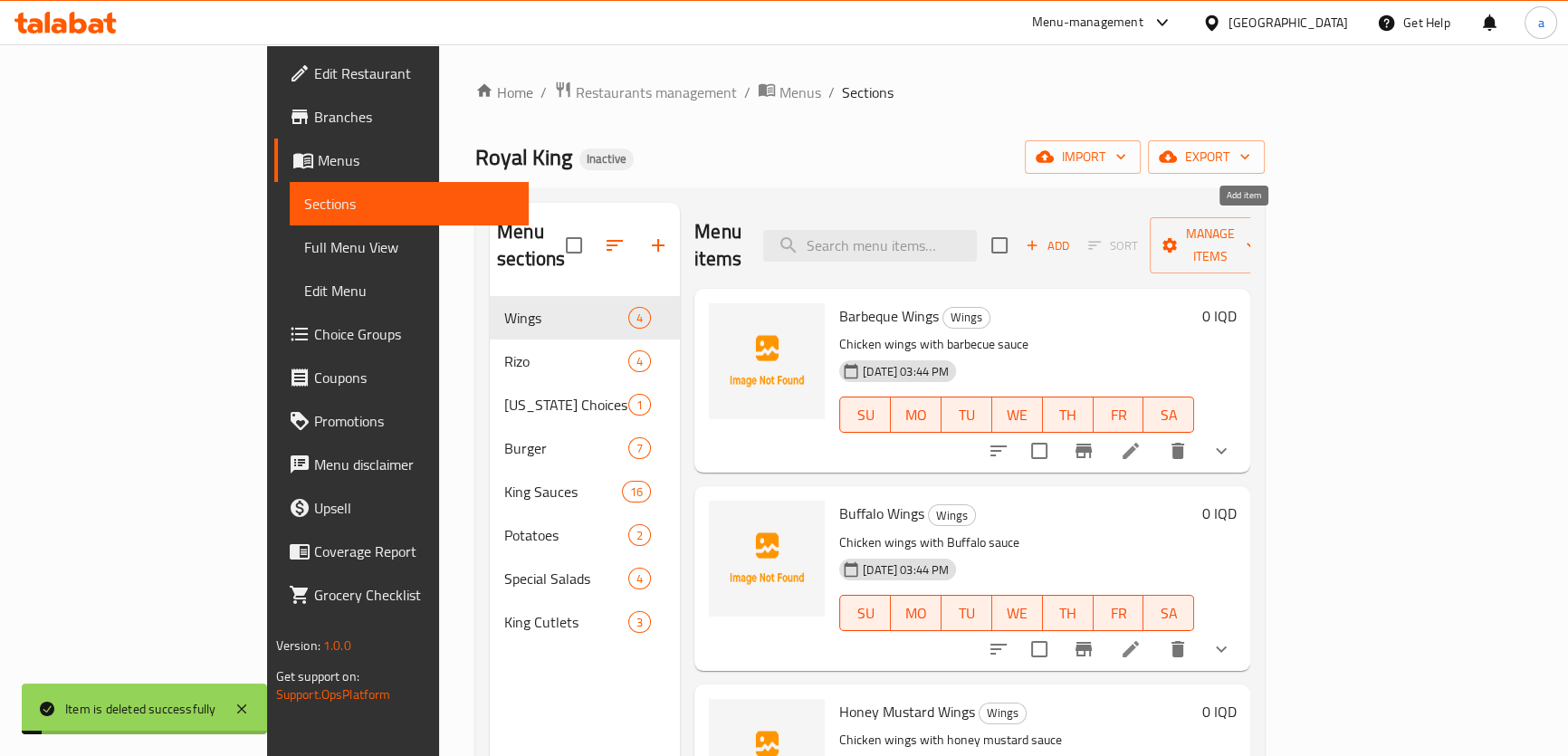
click at [1072, 236] on span "Add" at bounding box center [1047, 246] width 49 height 21
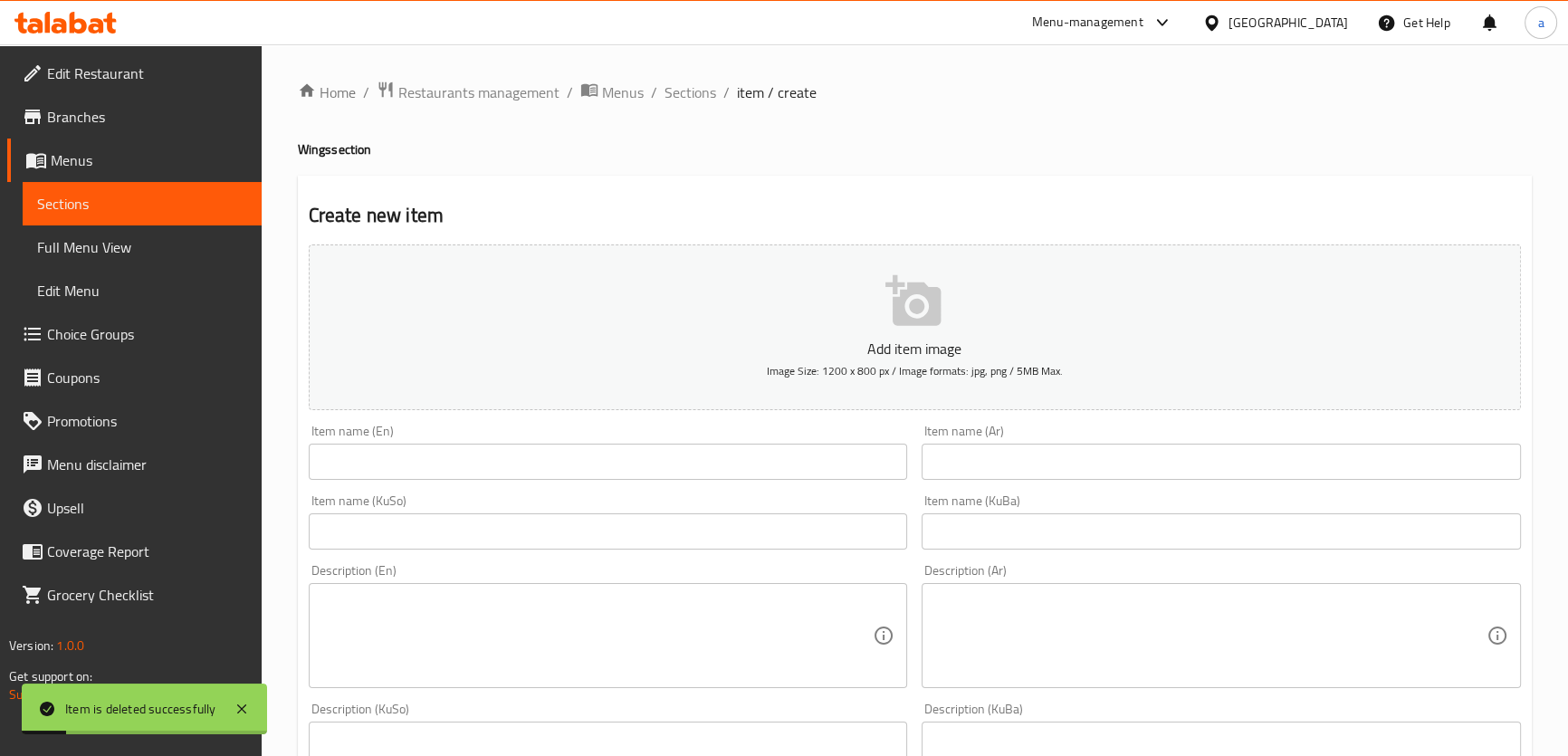
click at [814, 472] on input "text" at bounding box center [608, 462] width 599 height 36
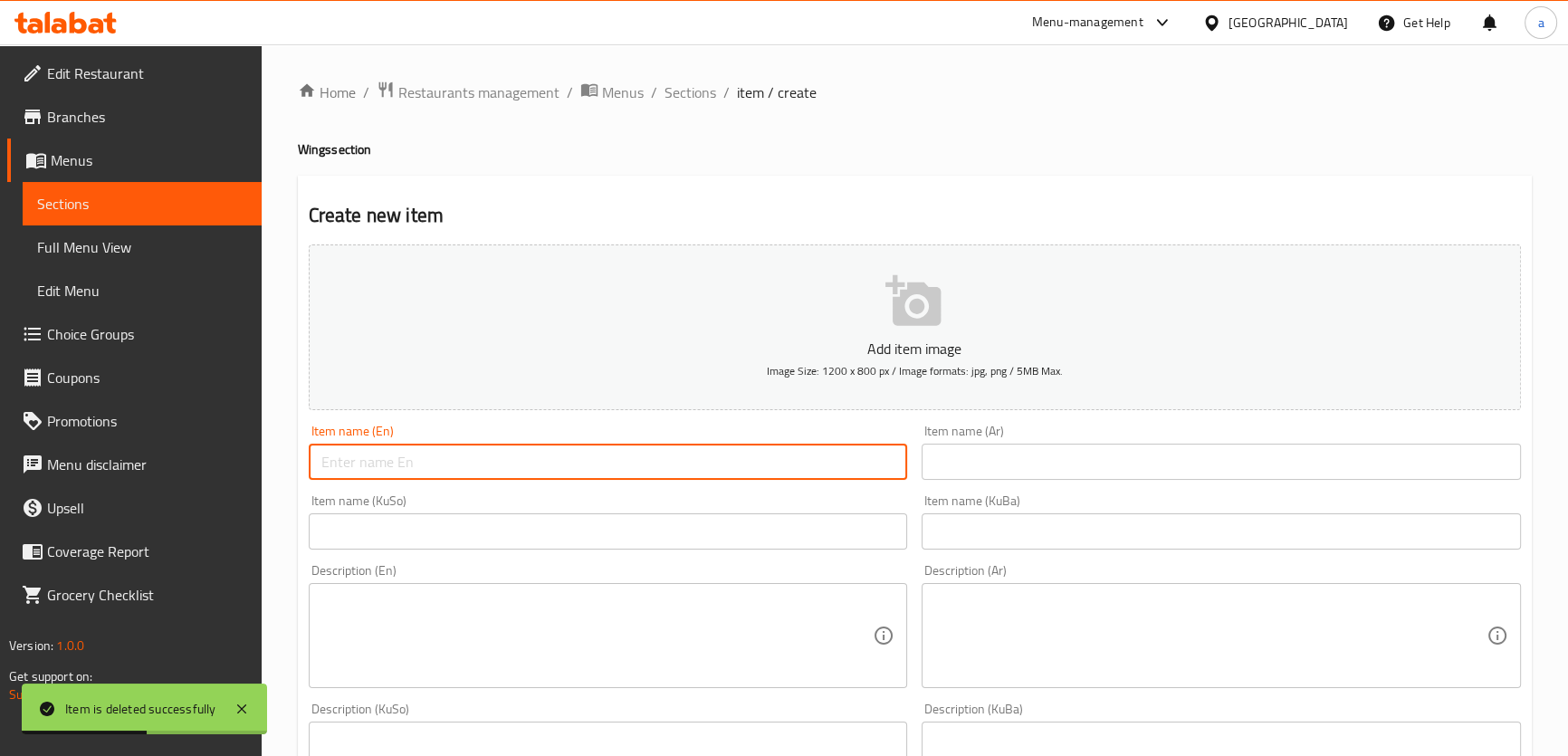
paste input "Lemon and garlic wings"
type input "Lemon and garlic wings"
click at [1128, 477] on input "text" at bounding box center [1221, 462] width 599 height 36
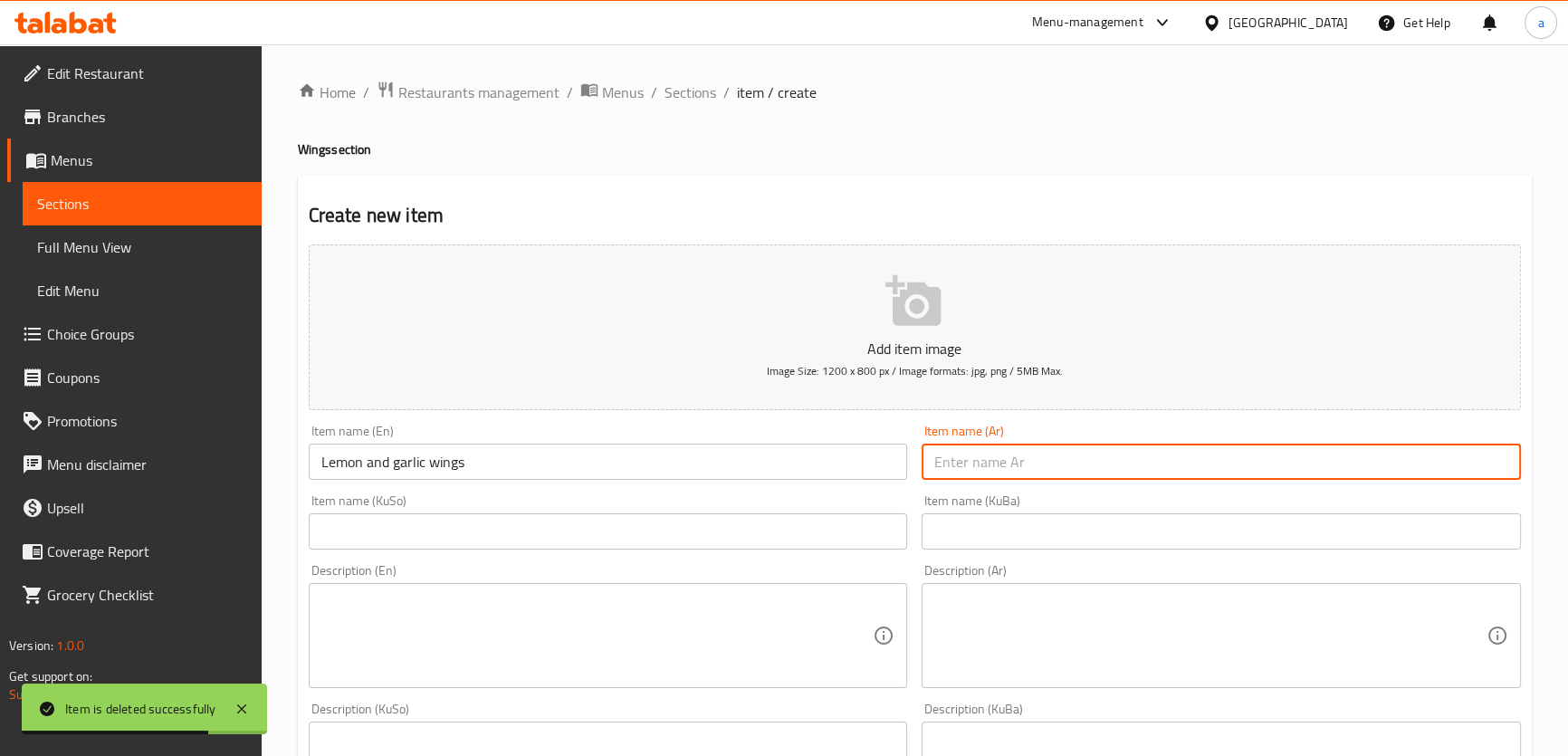
paste input "أجنحة ليمون وثوم"
type input "أجنحة ليمون وثوم"
click at [839, 527] on input "text" at bounding box center [608, 531] width 599 height 36
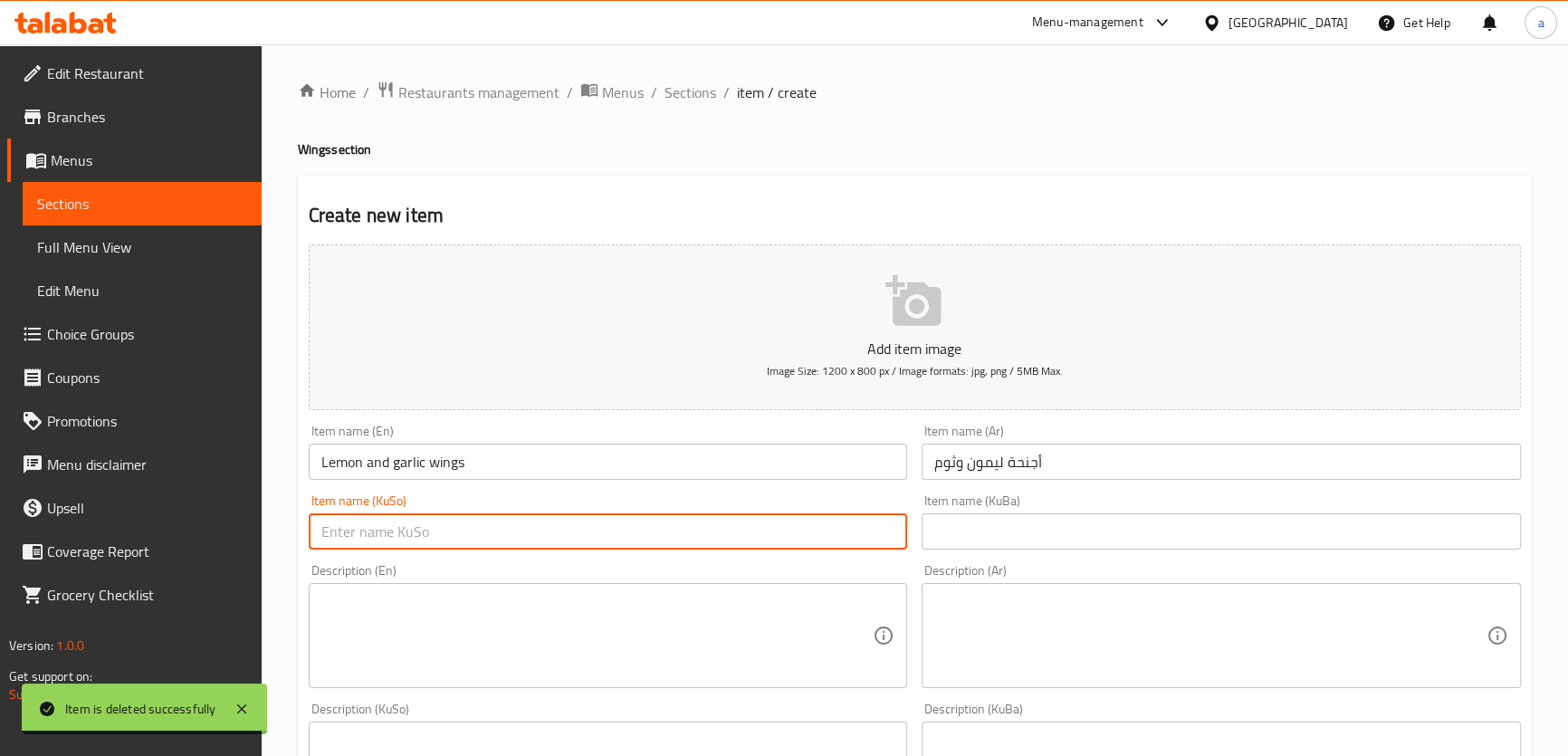
paste input "باڵی لیمۆ و سیر"
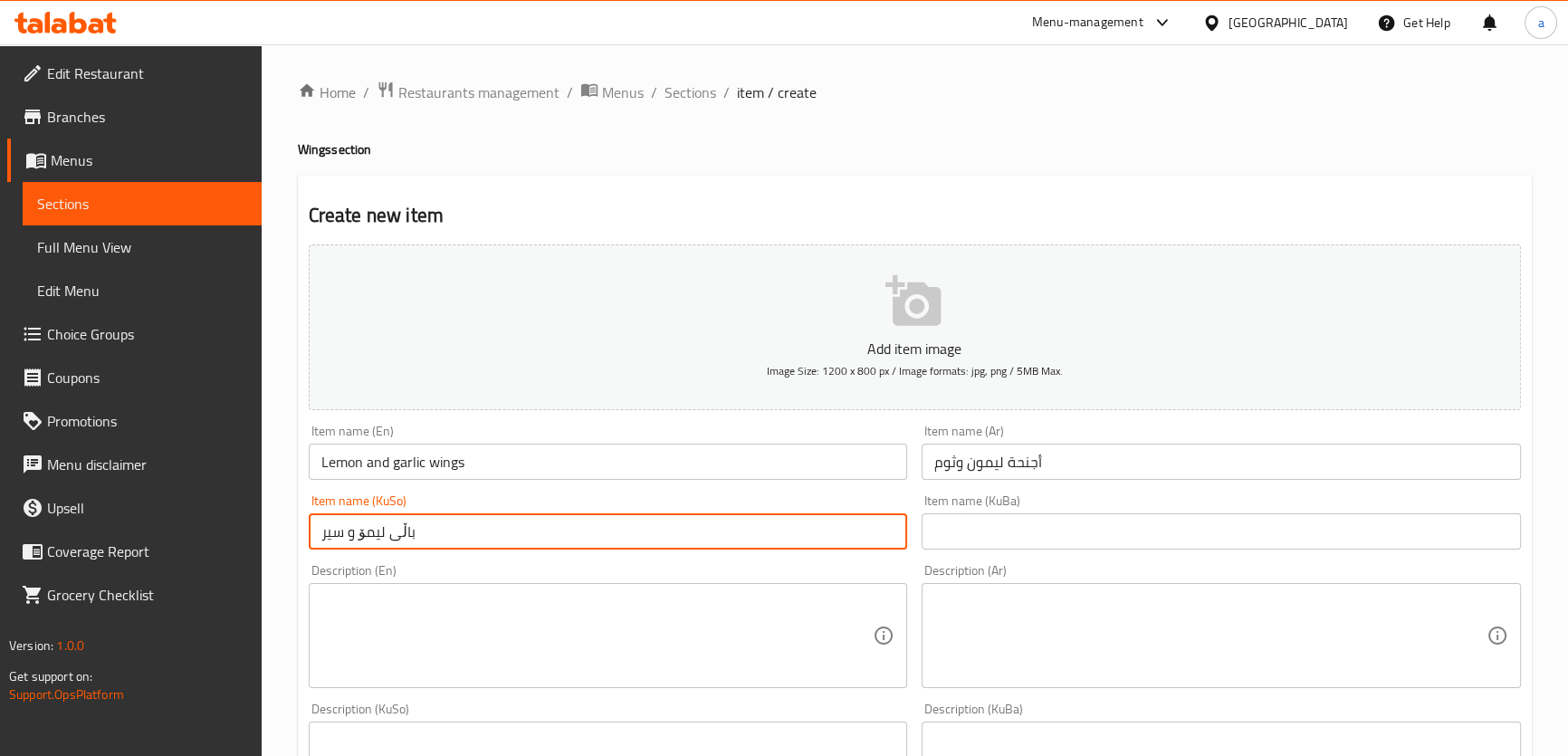
scroll to position [274, 0]
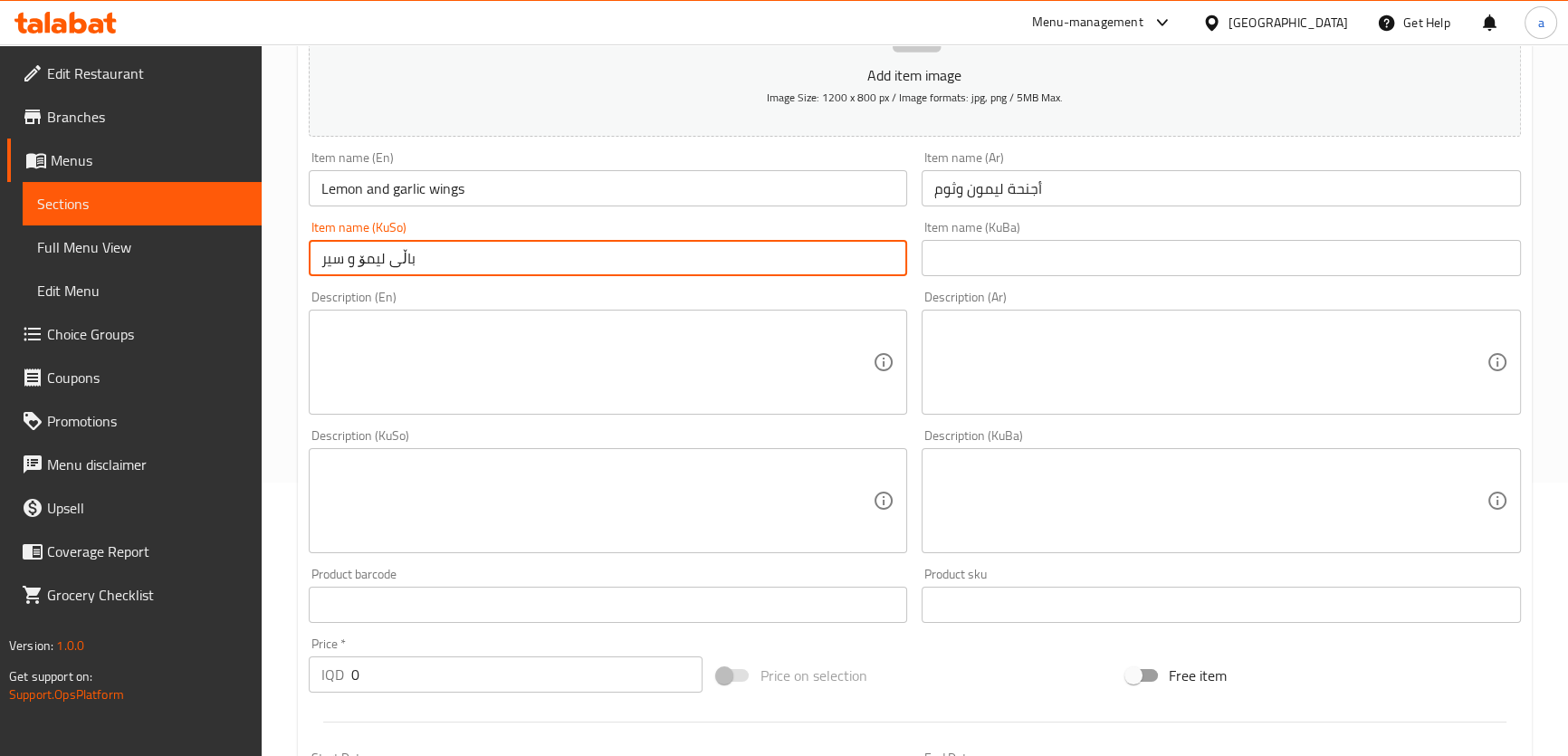
type input "باڵی لیمۆ و سیر"
click at [689, 340] on textarea at bounding box center [597, 363] width 552 height 86
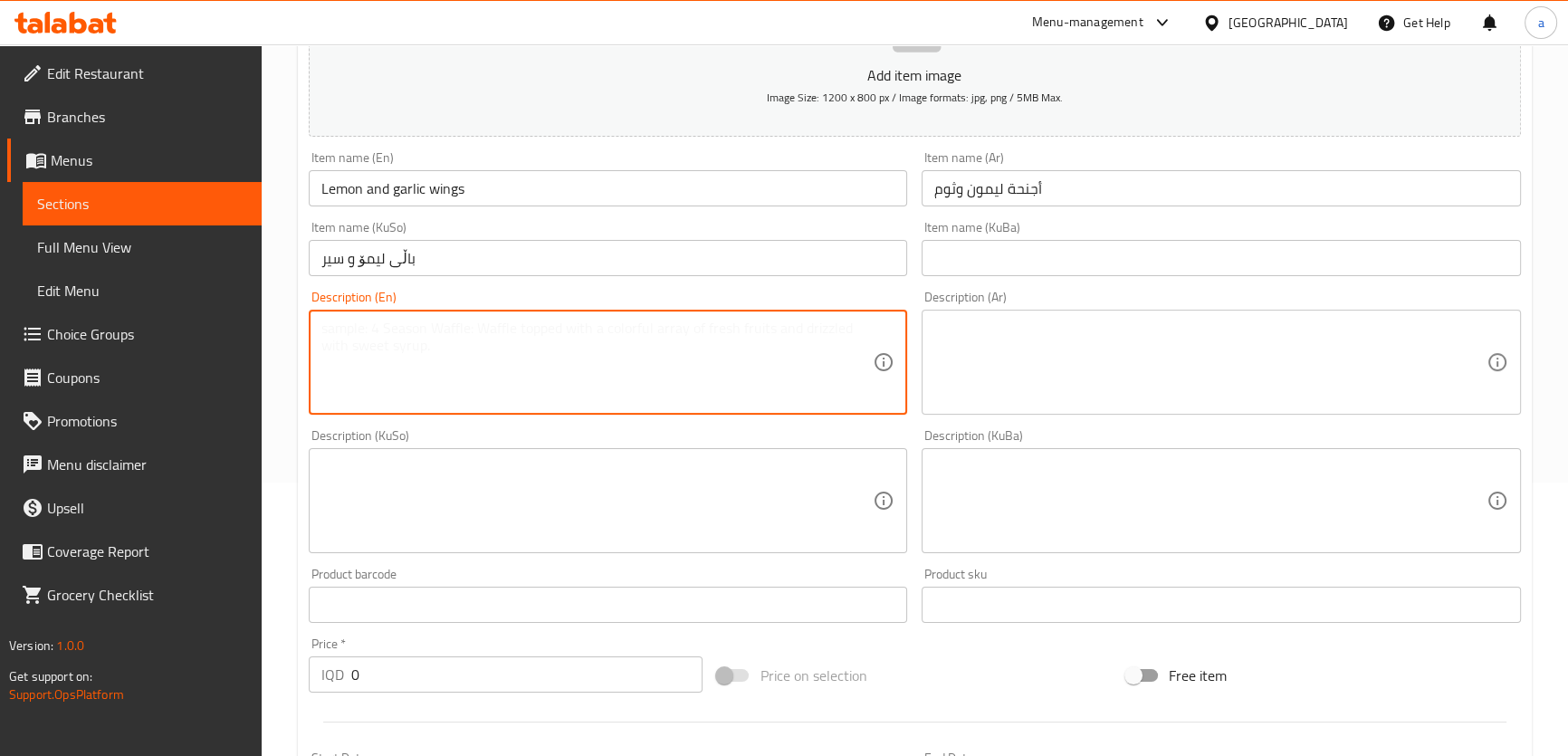
paste textarea "Chicken wings with lemon sauce"
type textarea "Chicken wings with lemon sauce"
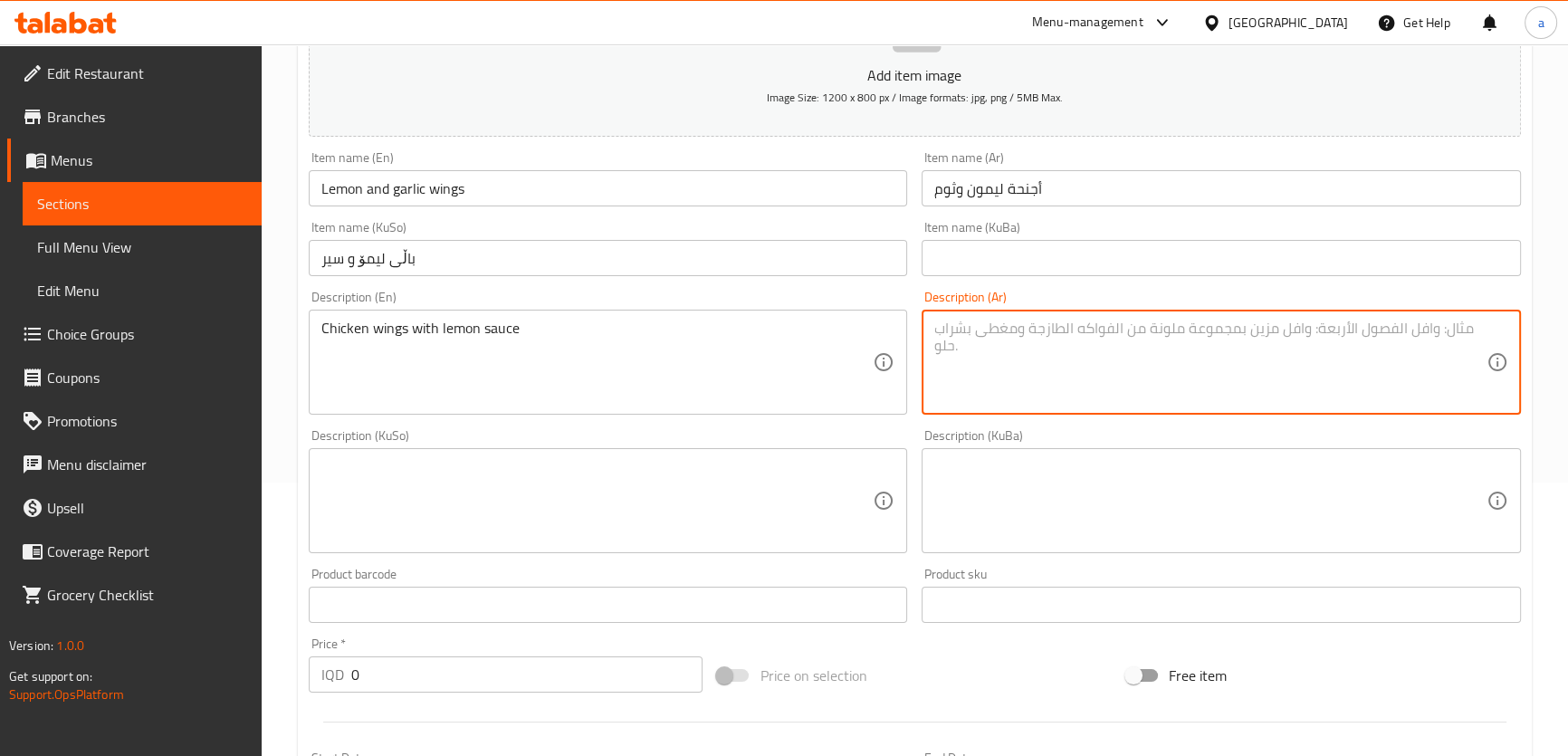
click at [1057, 334] on textarea at bounding box center [1210, 363] width 552 height 86
paste textarea "اجنحة دجاج بصلصة ليمون"
type textarea "اجنحة دجاج بصلصة ليمون"
click at [818, 461] on textarea at bounding box center [597, 501] width 552 height 86
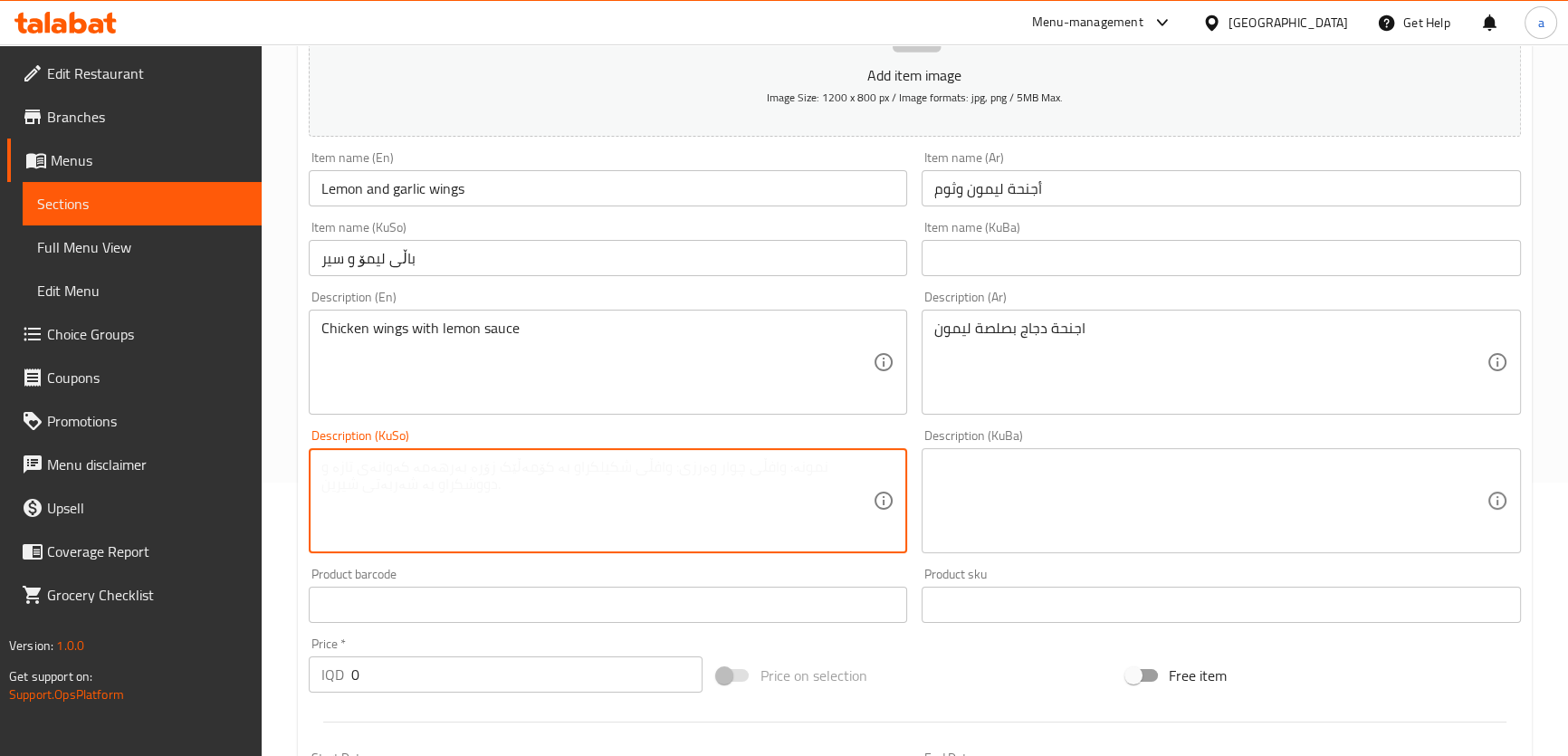
paste textarea "باڵی مریشک بە سۆسی لیمۆ"
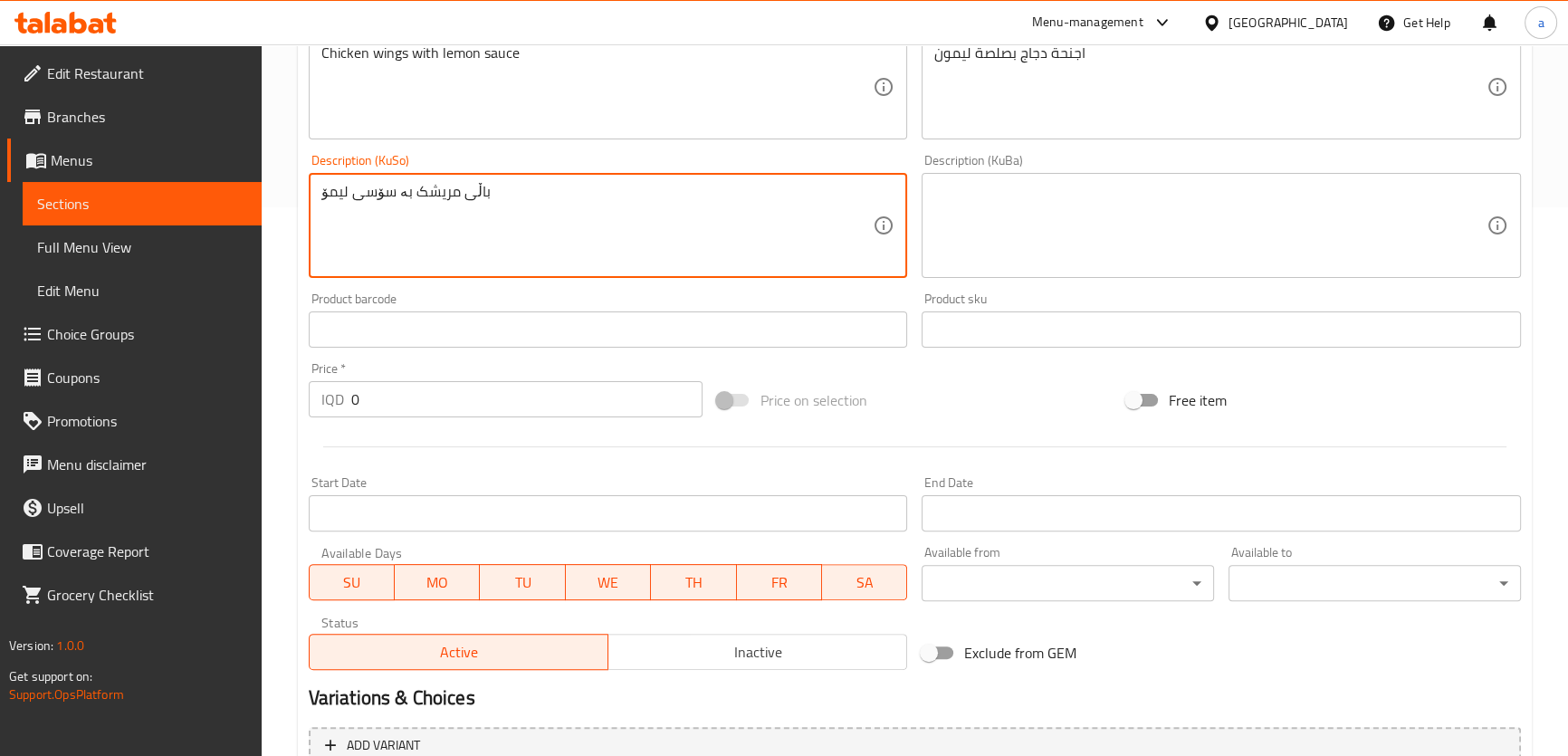
type textarea "باڵی مریشک بە سۆسی لیمۆ"
click at [447, 395] on input "0" at bounding box center [527, 400] width 352 height 36
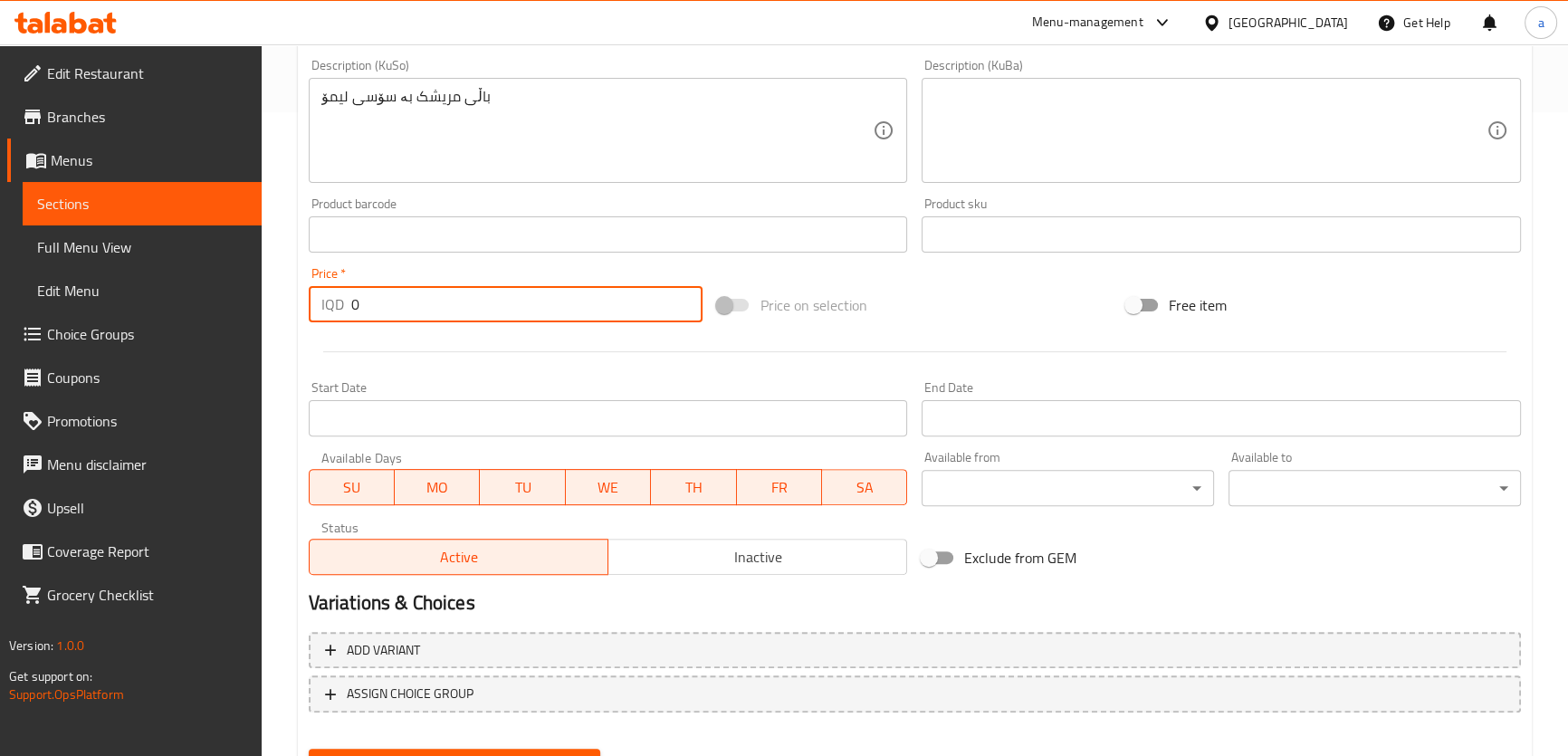
scroll to position [730, 0]
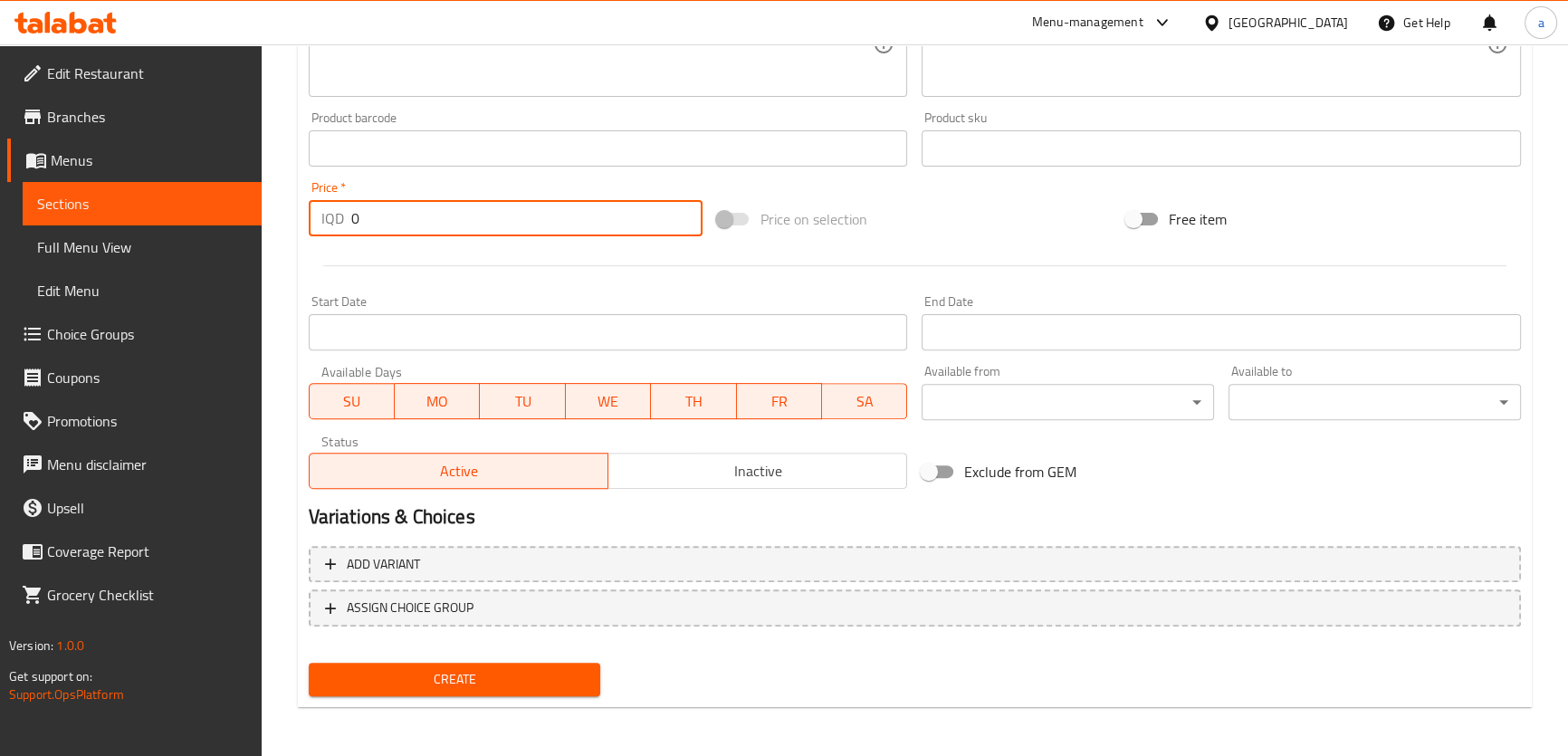
click at [510, 673] on span "Create" at bounding box center [454, 680] width 263 height 23
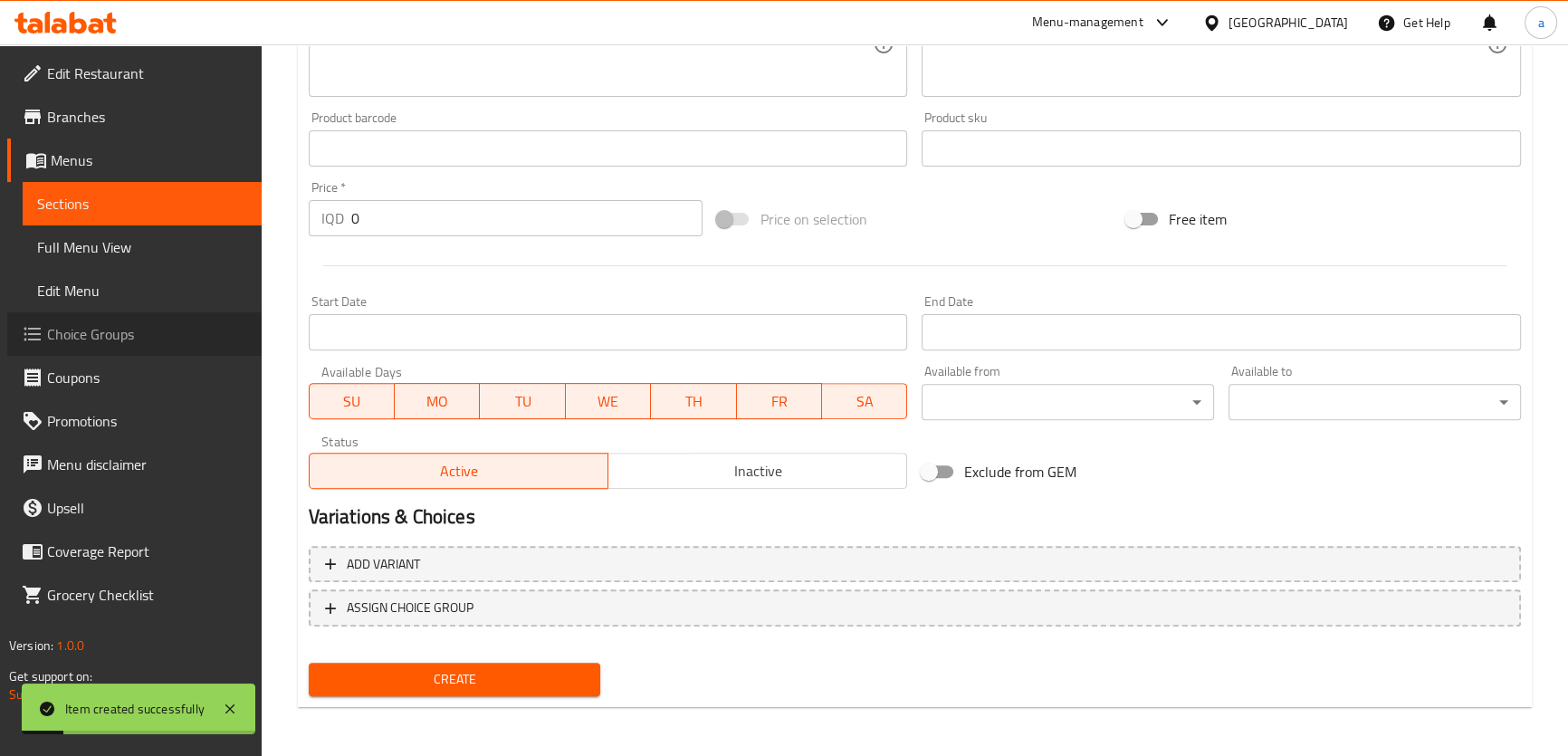
click at [146, 321] on link "Choice Groups" at bounding box center [134, 334] width 255 height 44
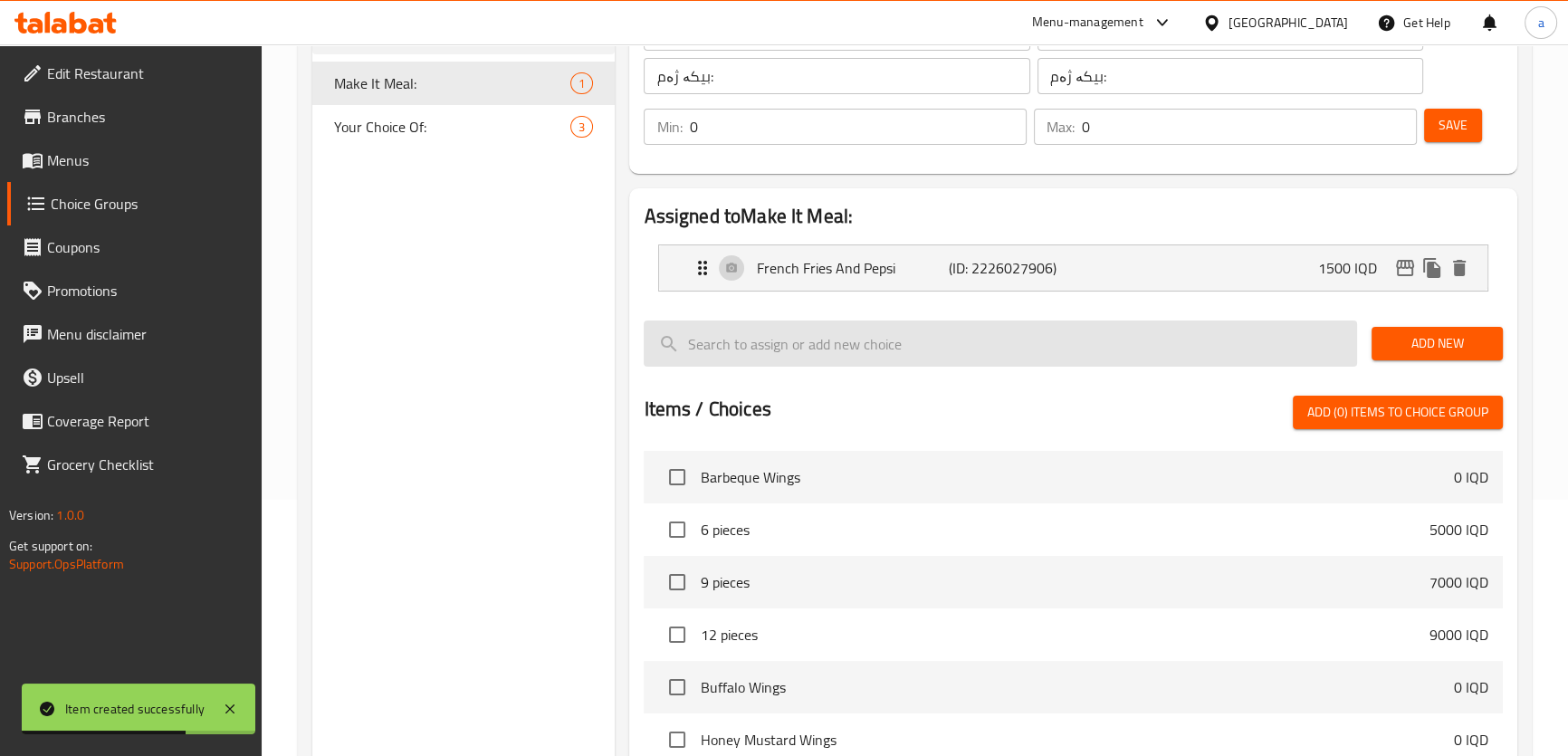
scroll to position [118, 0]
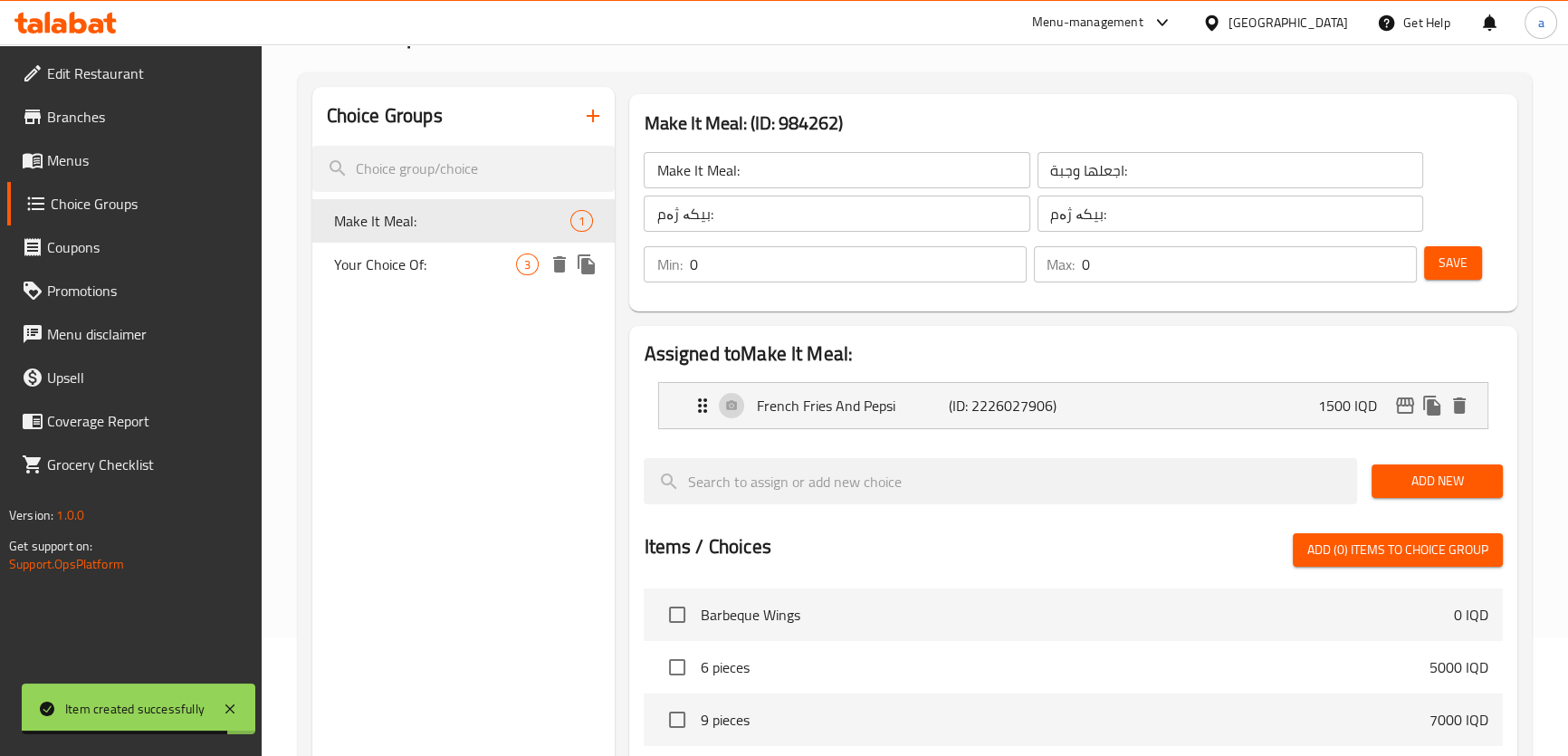
click at [465, 261] on span "Your Choice Of:" at bounding box center [425, 264] width 183 height 22
type input "Your Choice Of:"
type input "إختيارك من:"
type input "هەڵبژاردنت لە:"
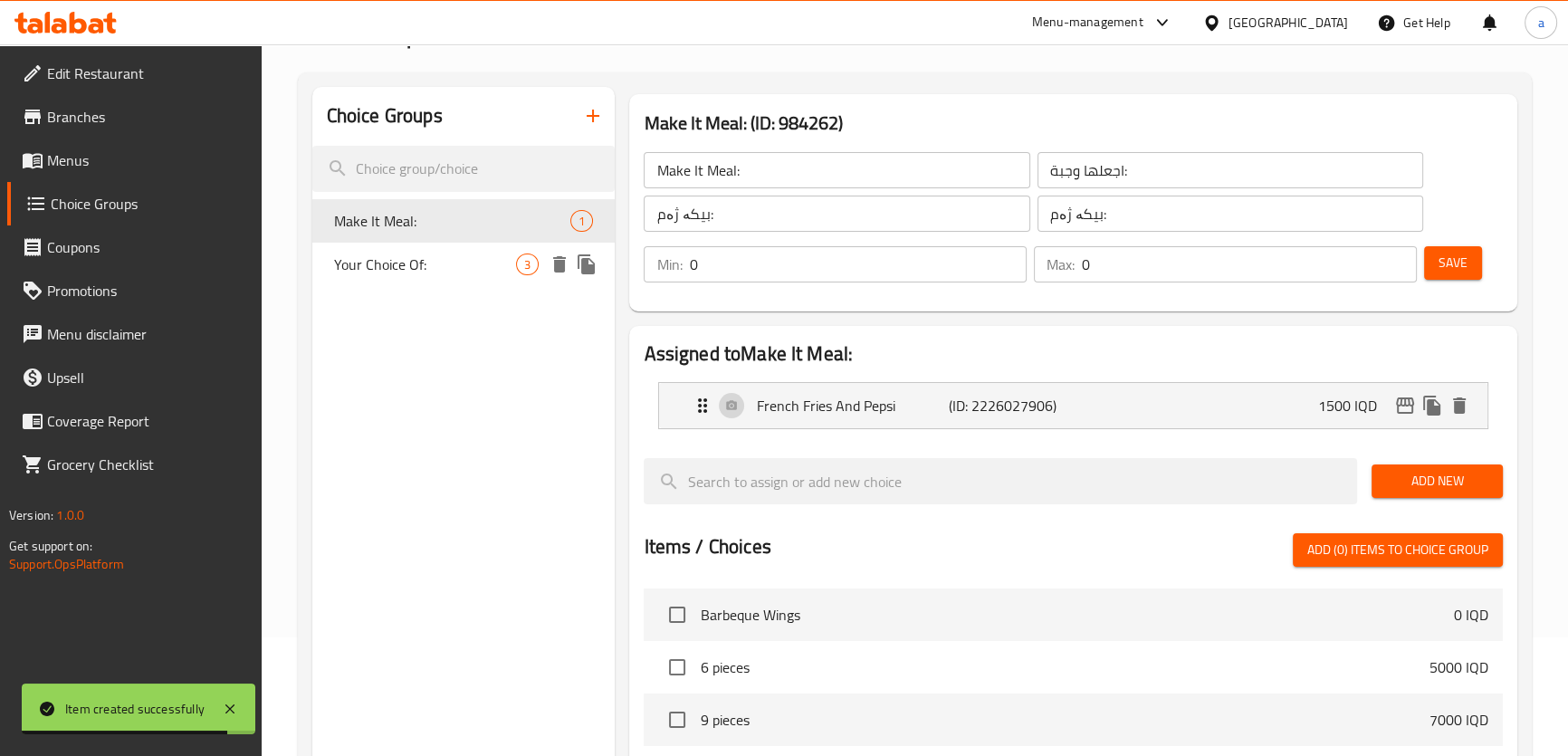
type input "1"
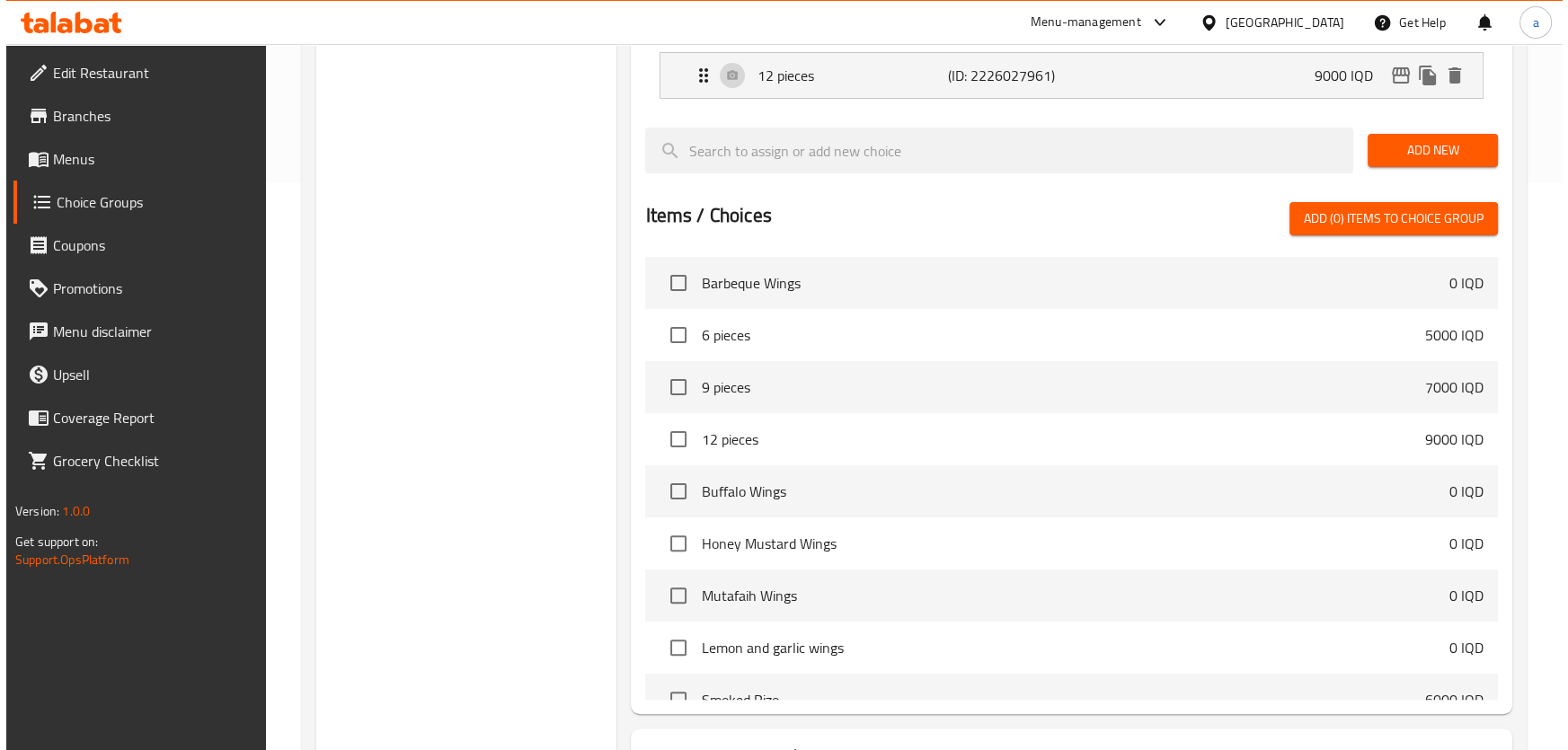
scroll to position [713, 0]
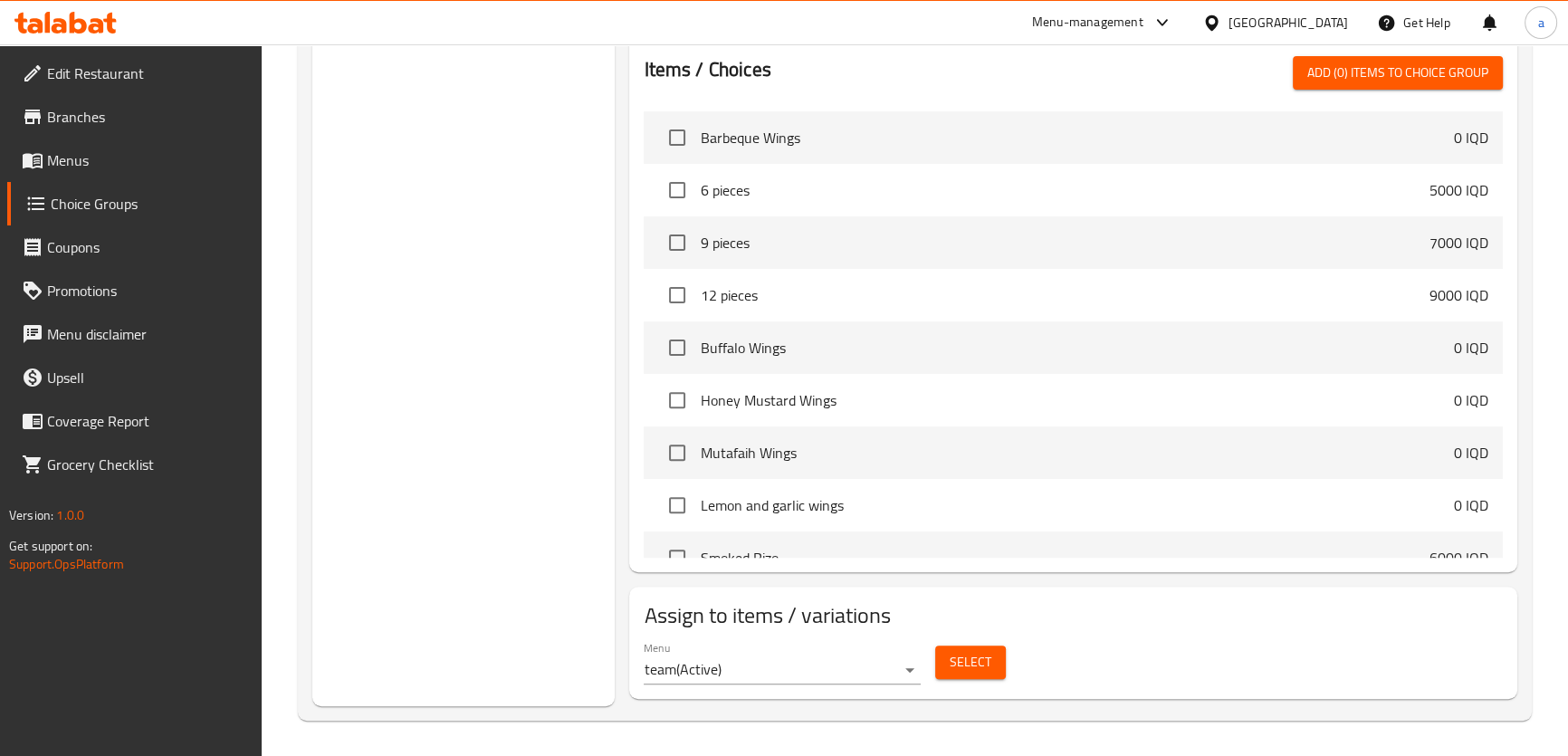
click at [976, 660] on span "Select" at bounding box center [971, 662] width 42 height 23
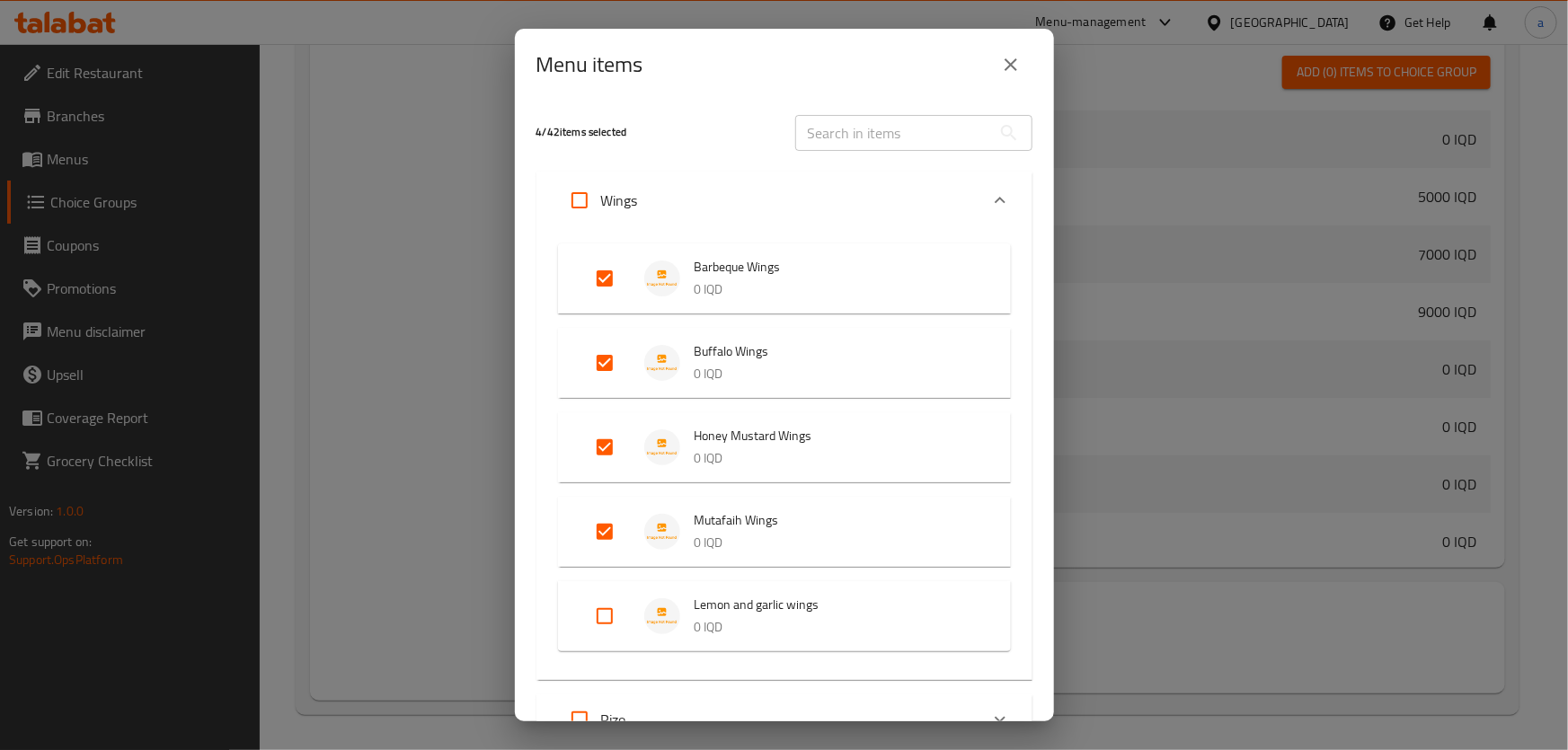
click at [604, 608] on input "Expand" at bounding box center [605, 617] width 43 height 43
checkbox input "true"
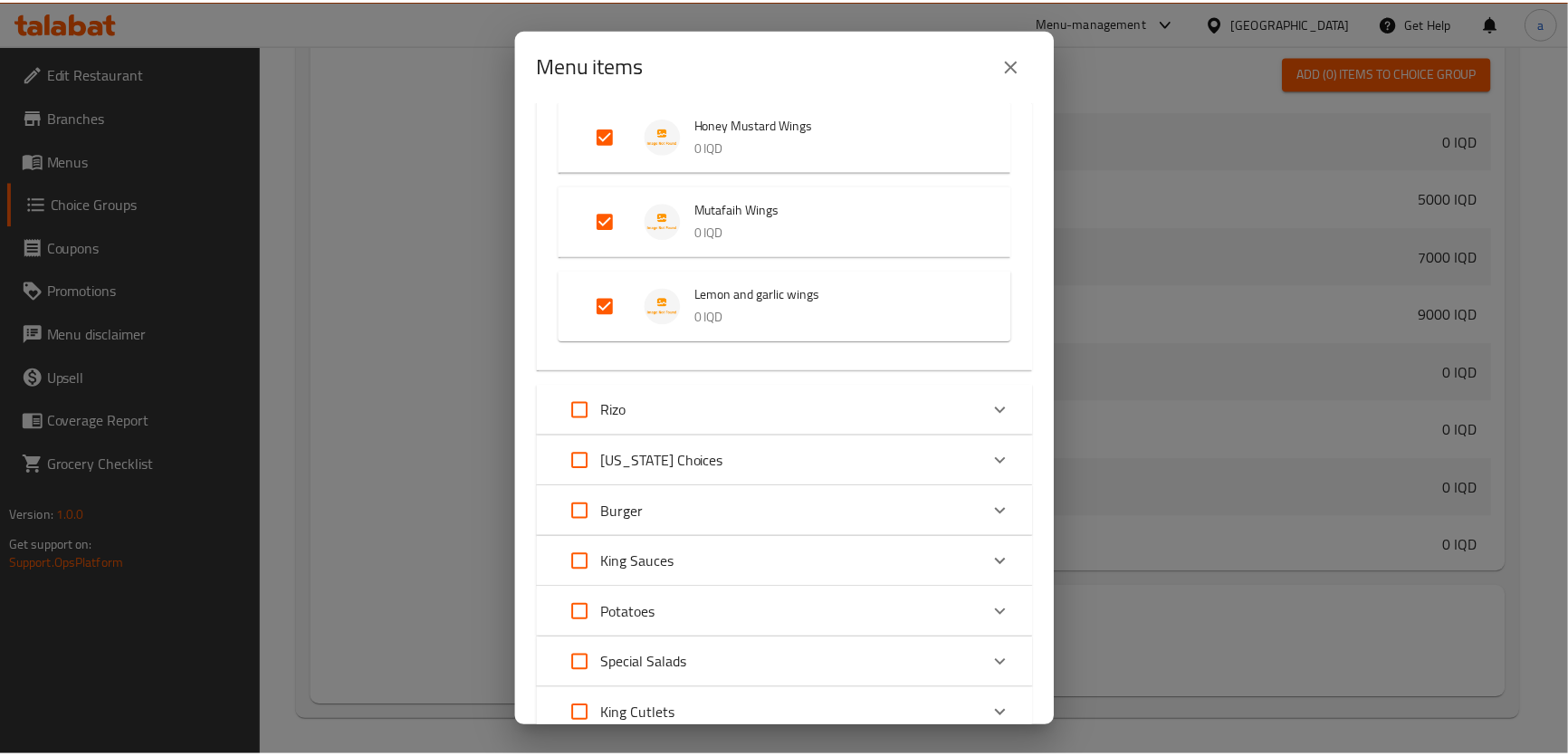
scroll to position [453, 0]
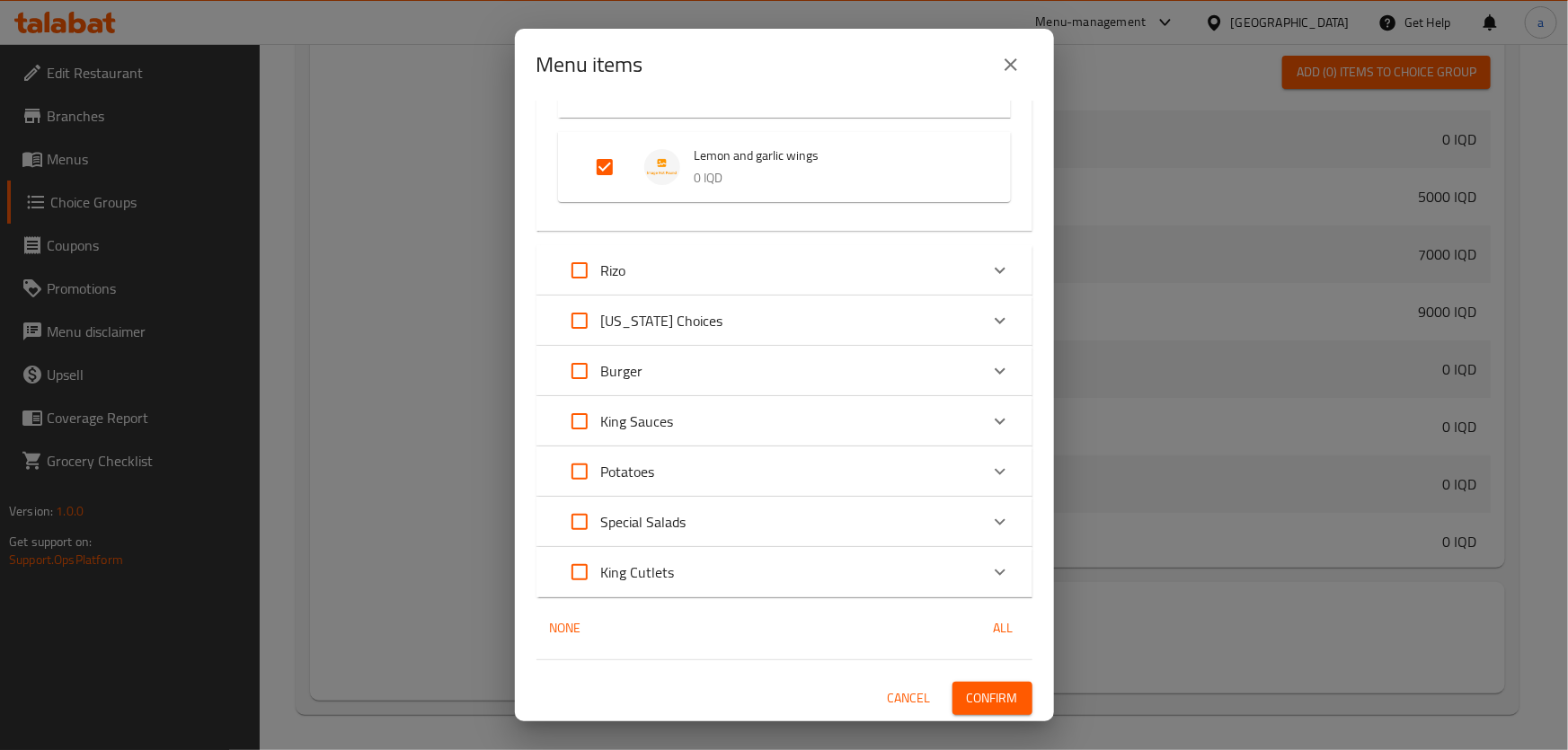
click at [988, 687] on span "Confirm" at bounding box center [993, 698] width 52 height 23
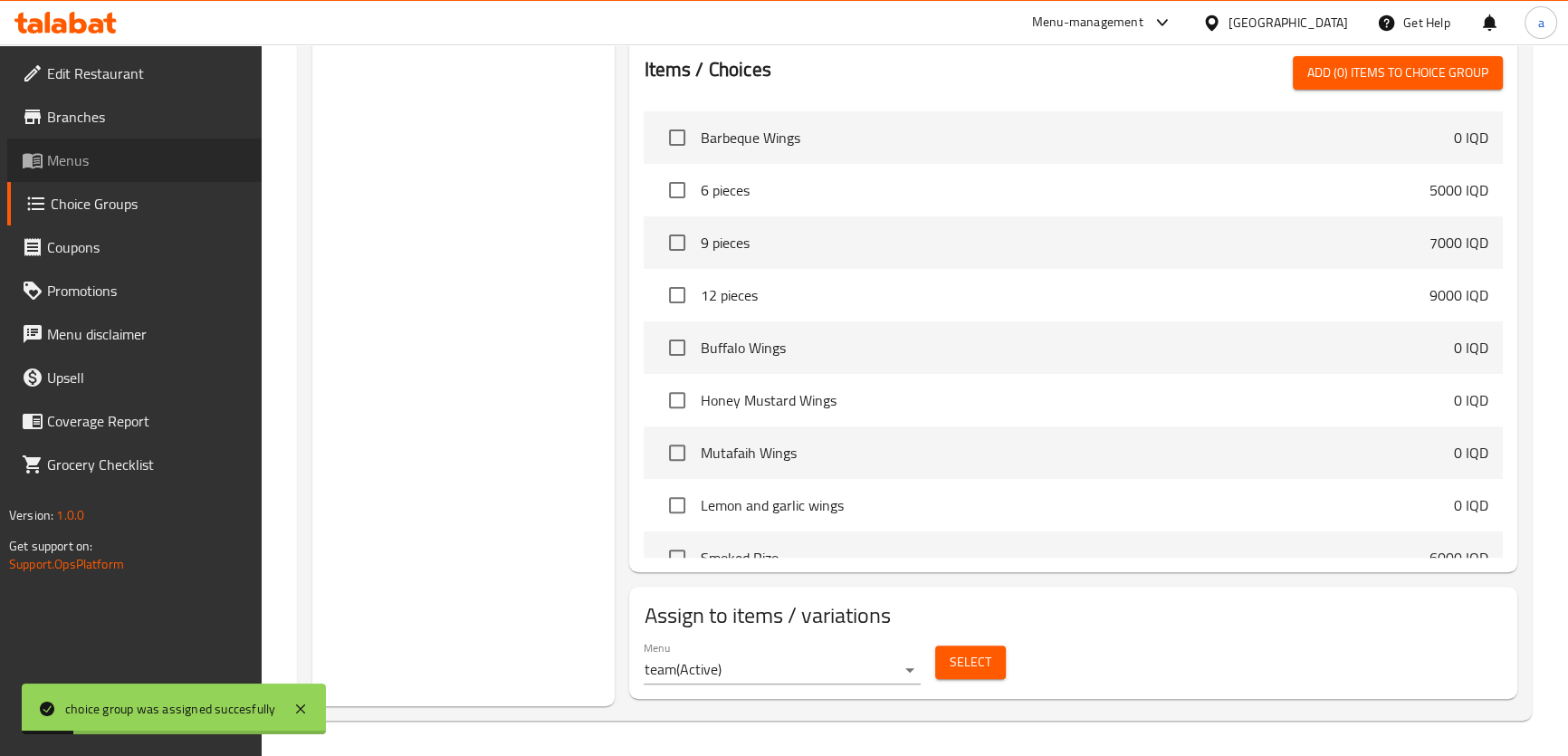
click at [134, 155] on span "Menus" at bounding box center [147, 160] width 200 height 22
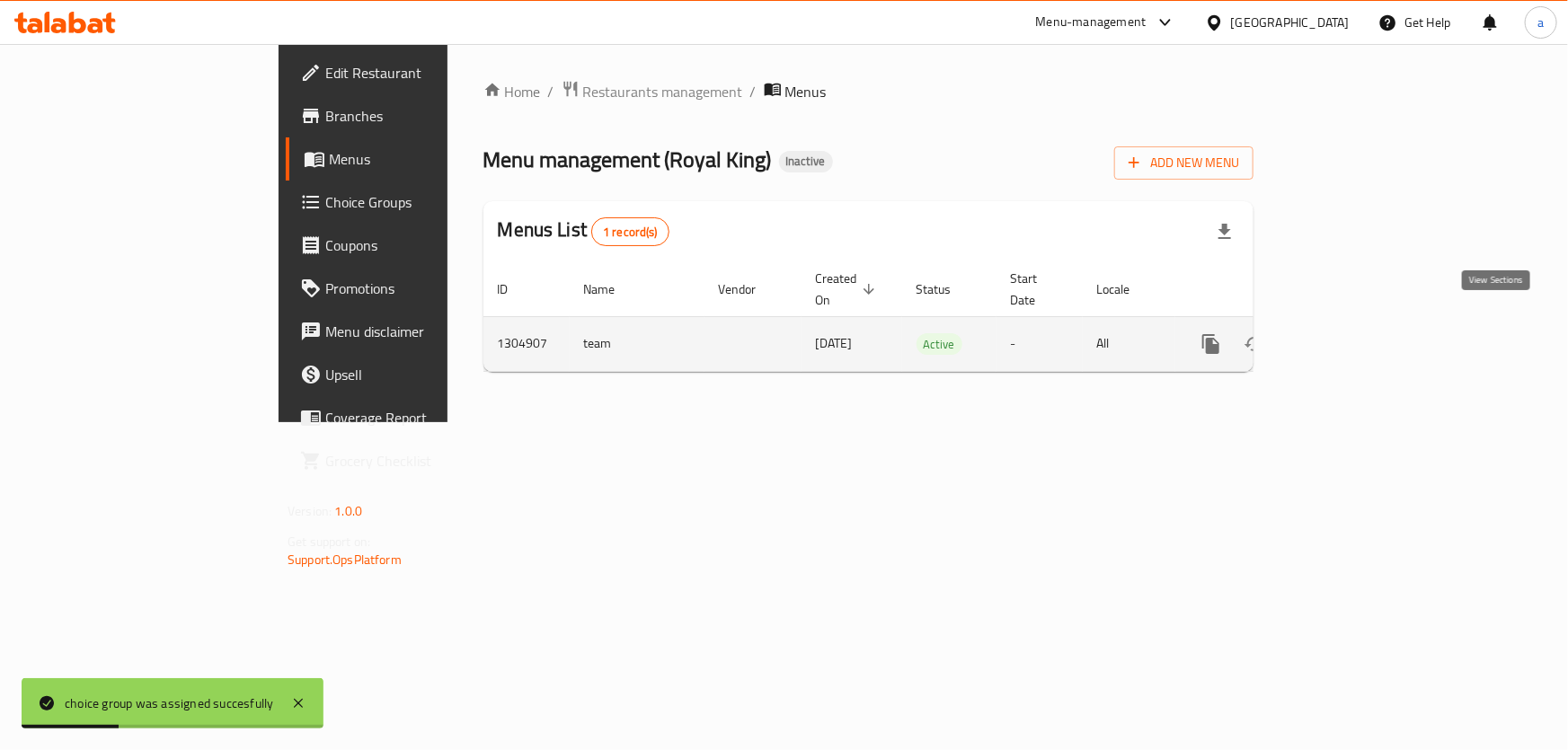
click at [1363, 323] on link "enhanced table" at bounding box center [1341, 344] width 43 height 43
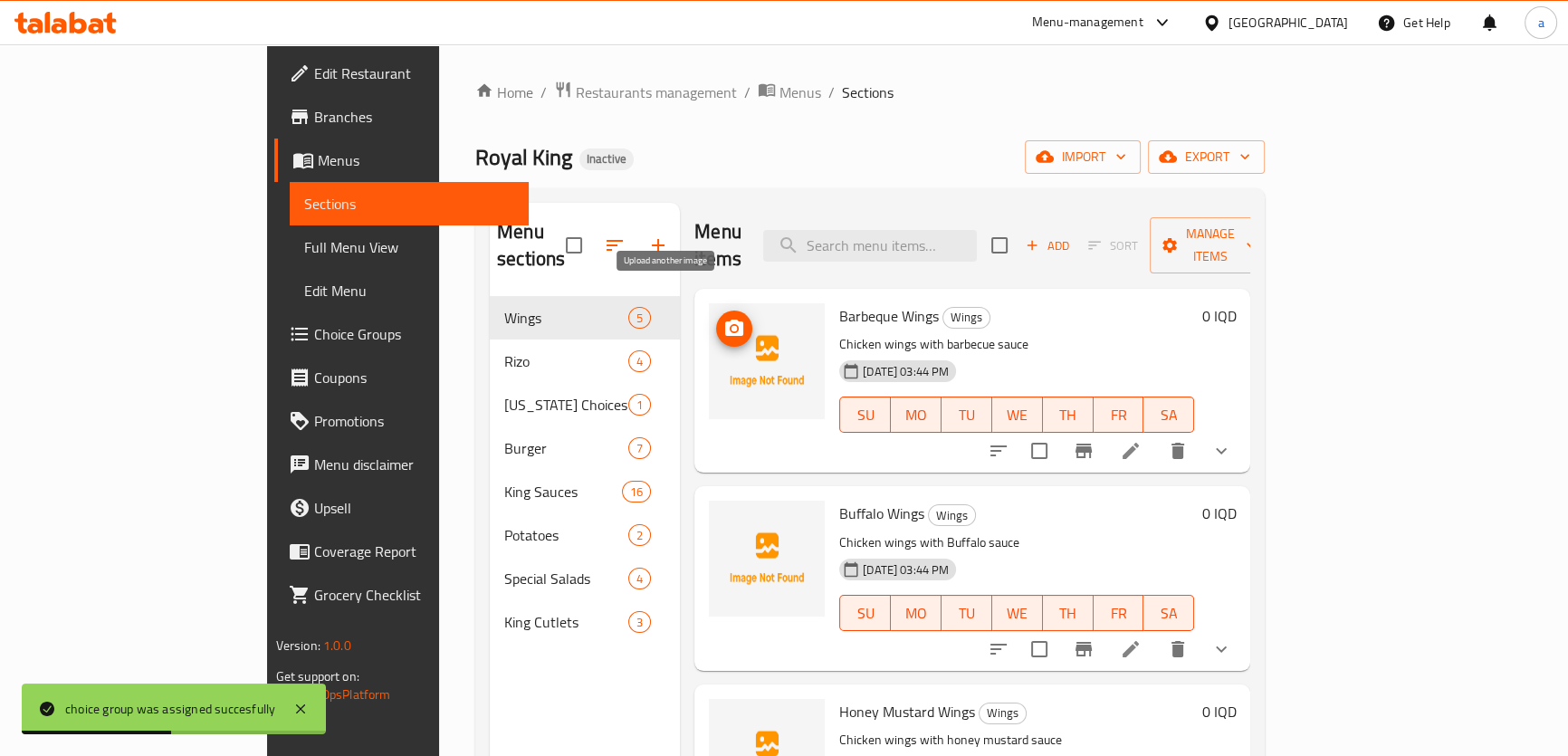
click at [723, 318] on icon "upload picture" at bounding box center [734, 329] width 22 height 22
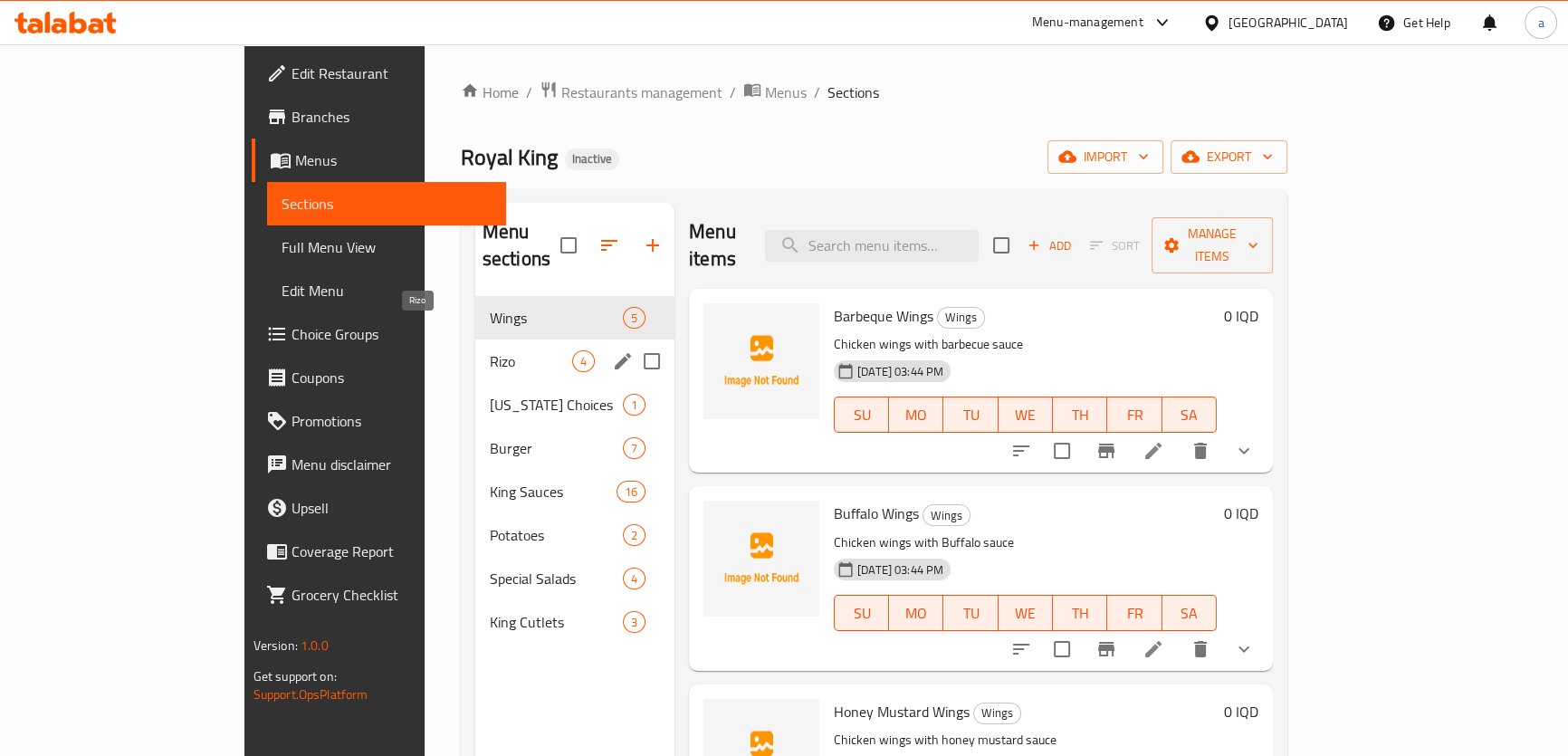
click at [490, 351] on span "Rizo" at bounding box center [530, 361] width 82 height 22
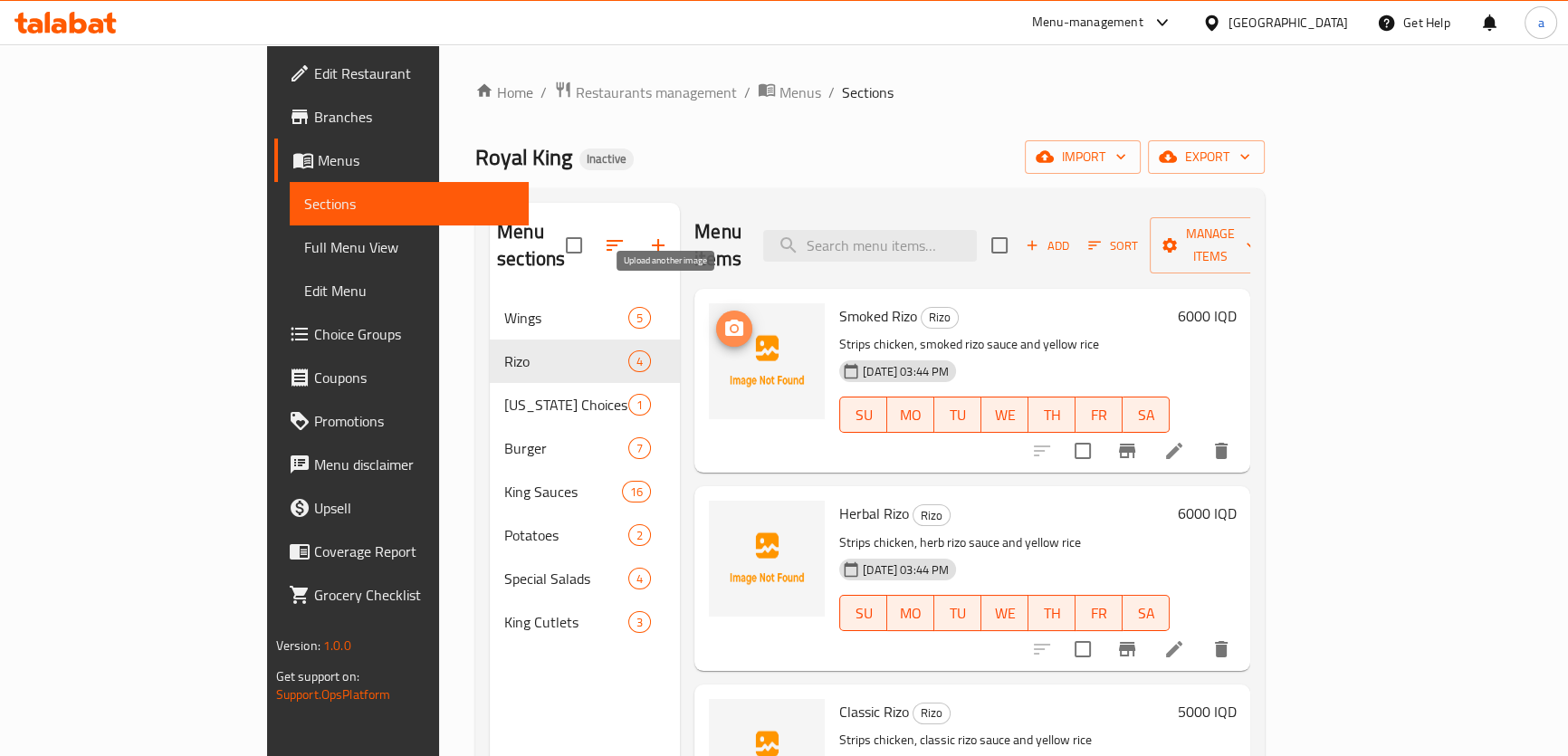
click at [725, 320] on icon "upload picture" at bounding box center [734, 328] width 18 height 16
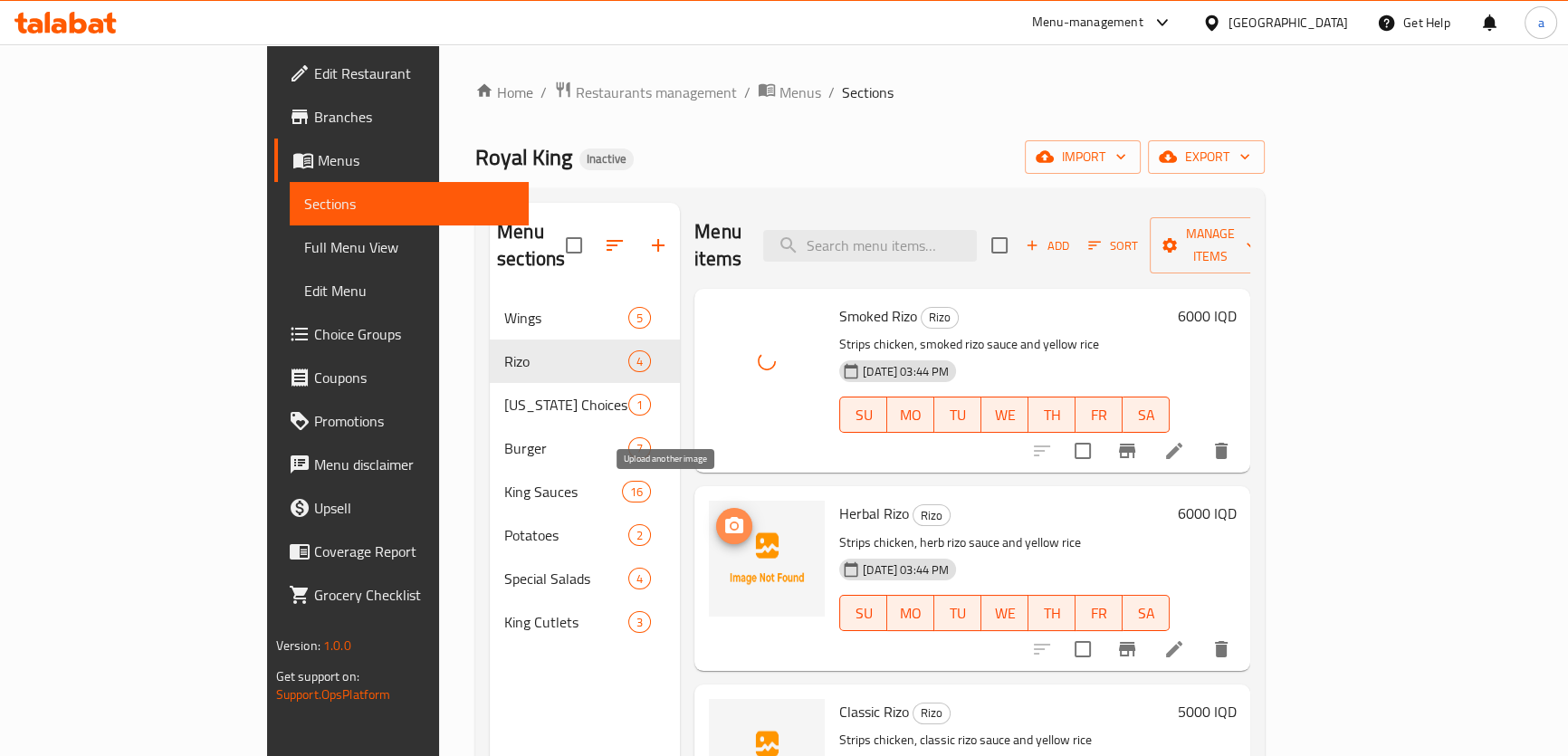
click at [723, 515] on icon "upload picture" at bounding box center [734, 526] width 22 height 22
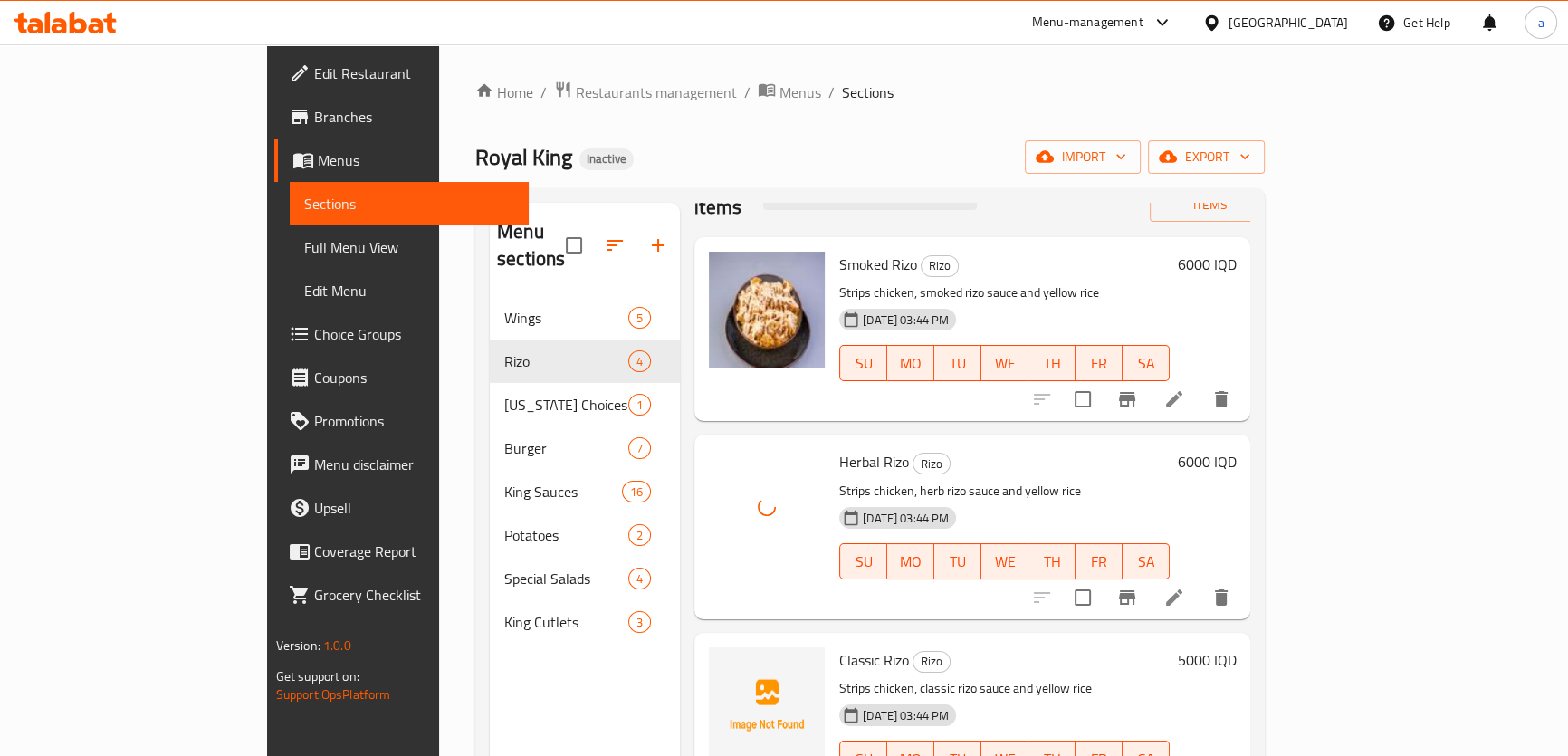
scroll to position [80, 0]
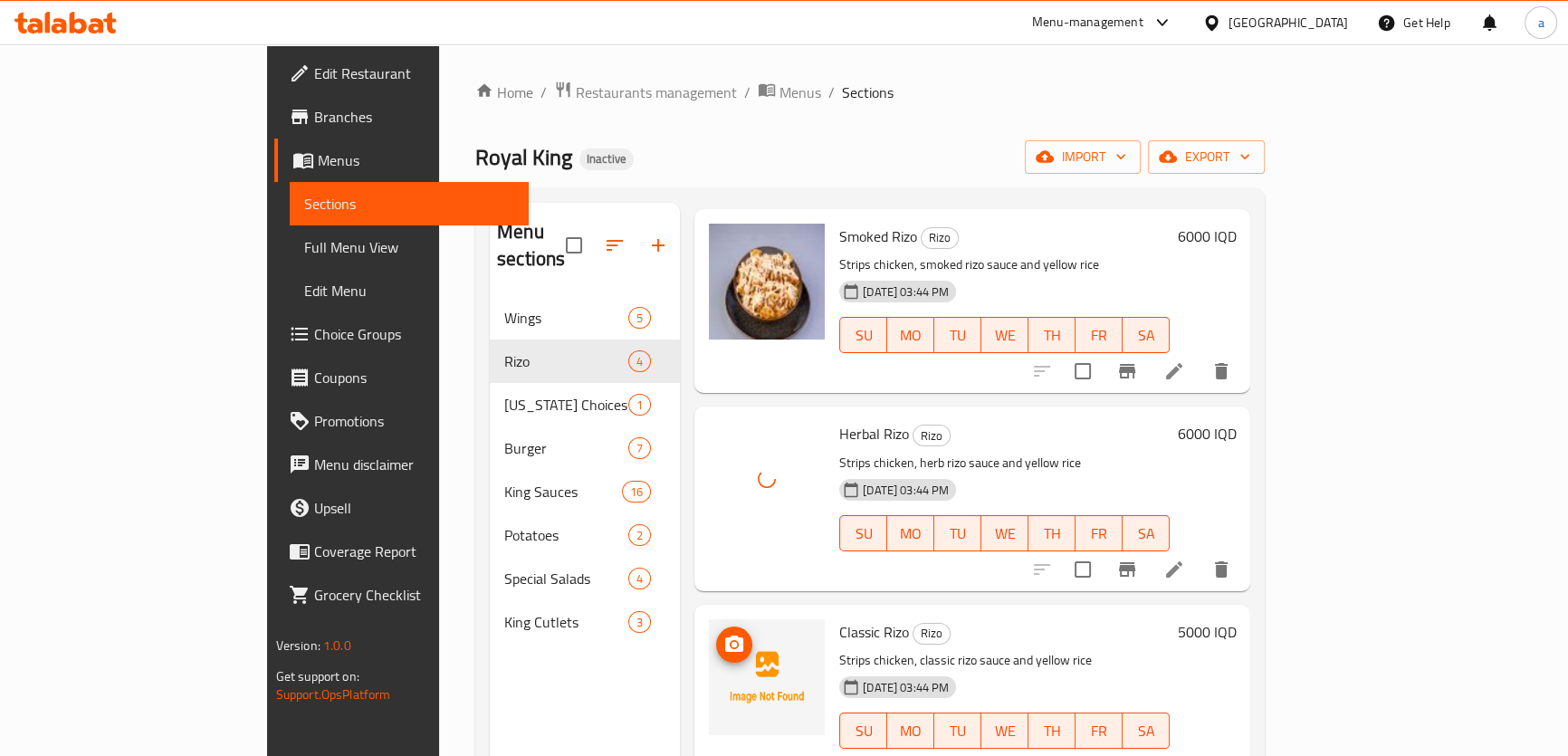
click at [725, 636] on icon "upload picture" at bounding box center [734, 643] width 18 height 16
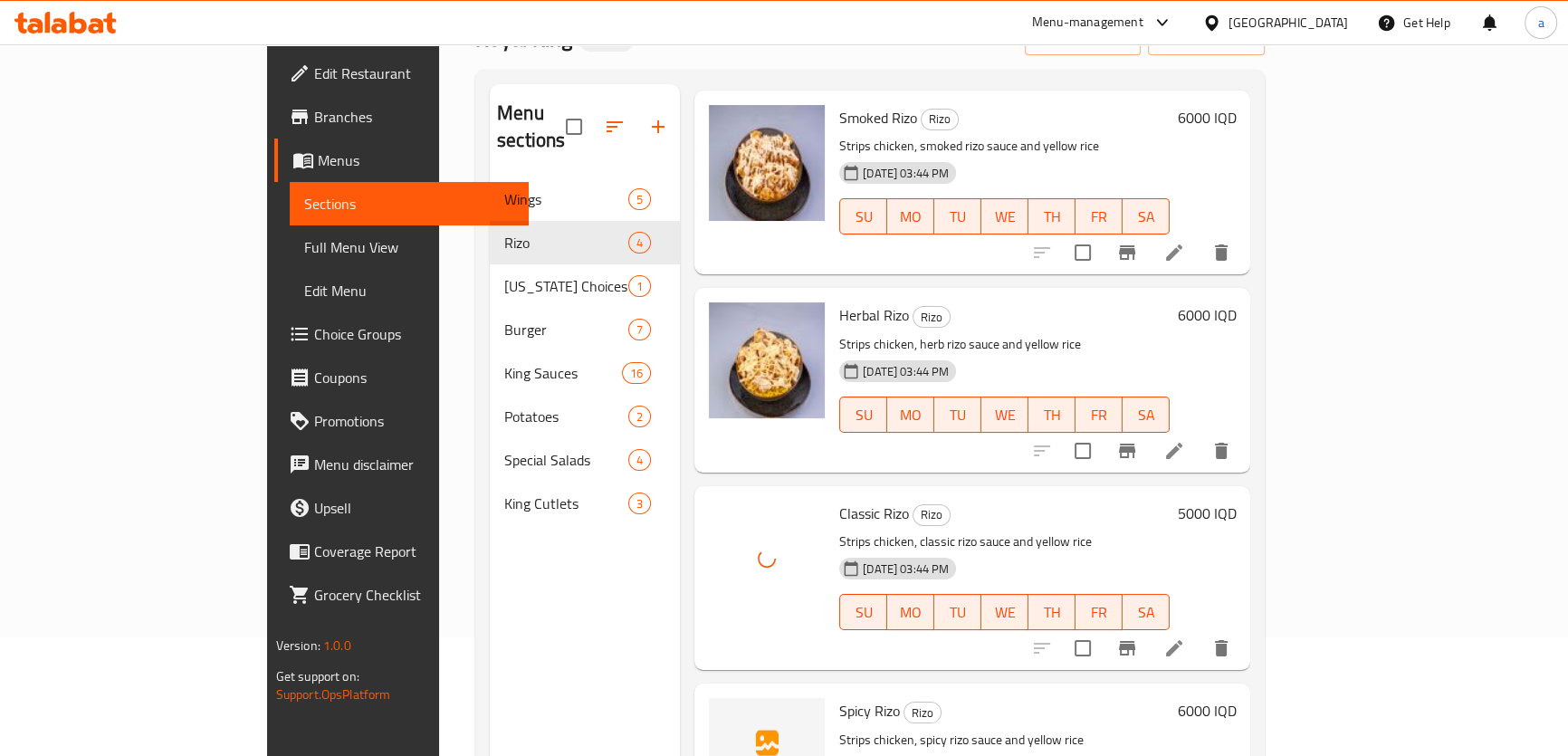
scroll to position [254, 0]
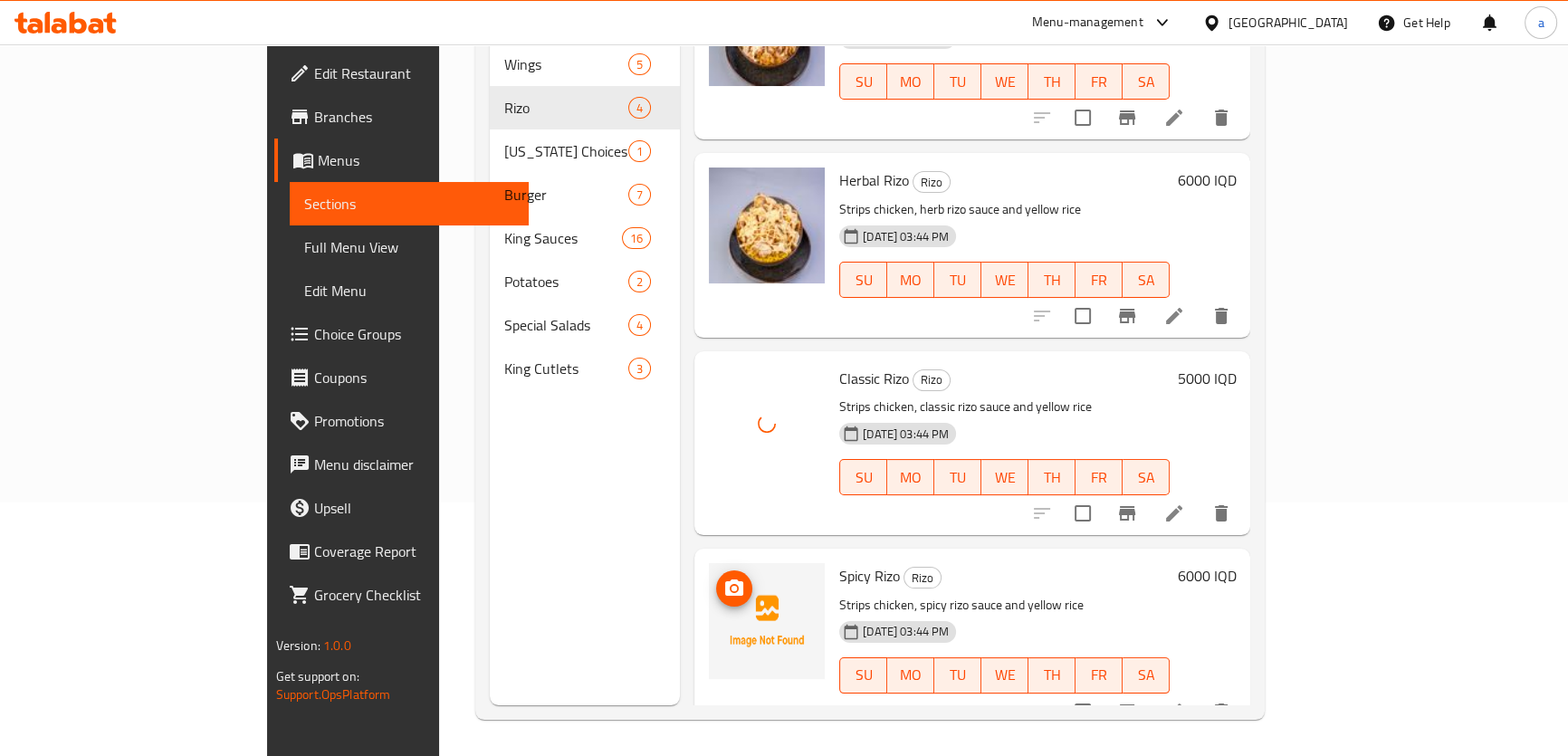
click at [716, 570] on button "upload picture" at bounding box center [734, 588] width 36 height 36
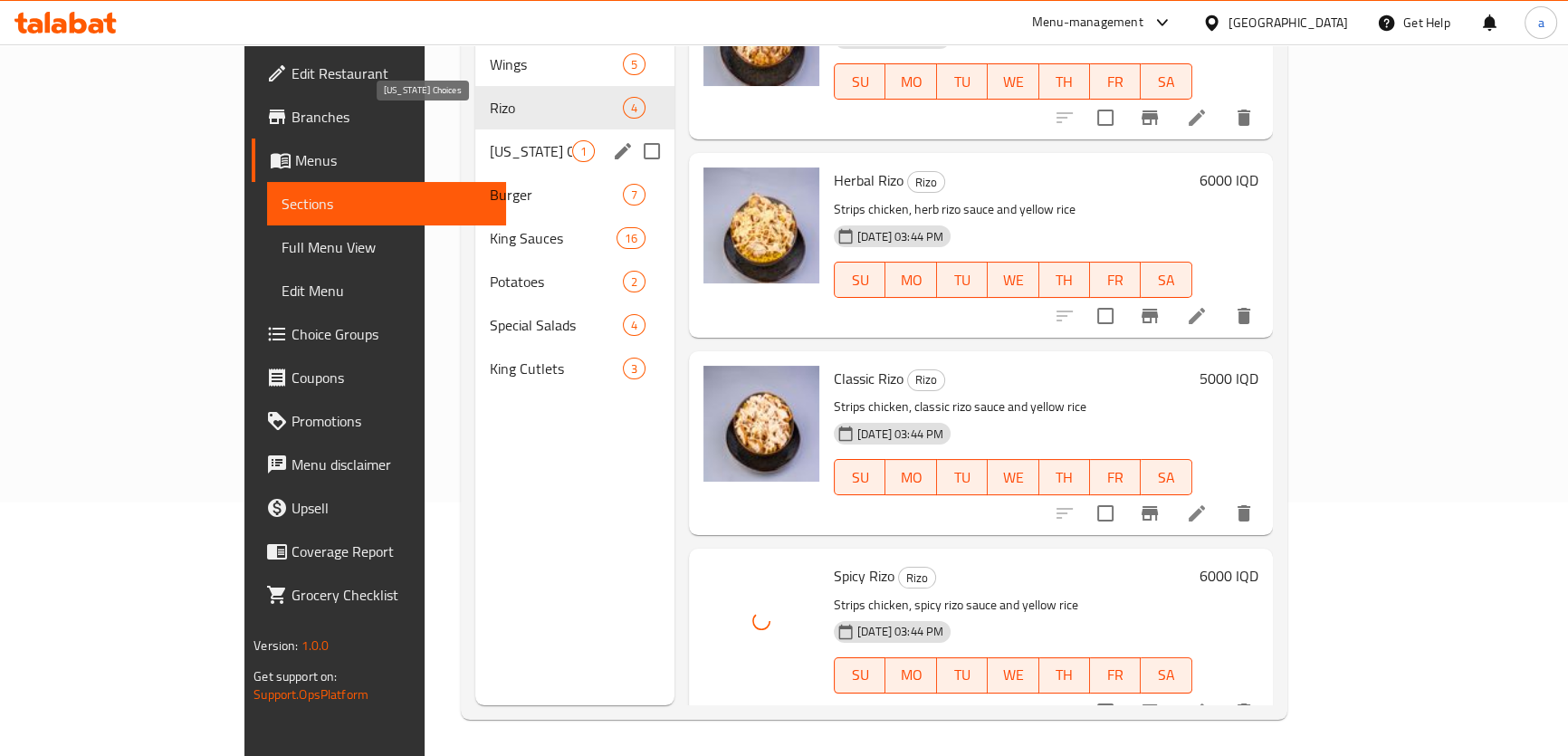
click at [490, 140] on span "[US_STATE] Choices" at bounding box center [530, 151] width 82 height 22
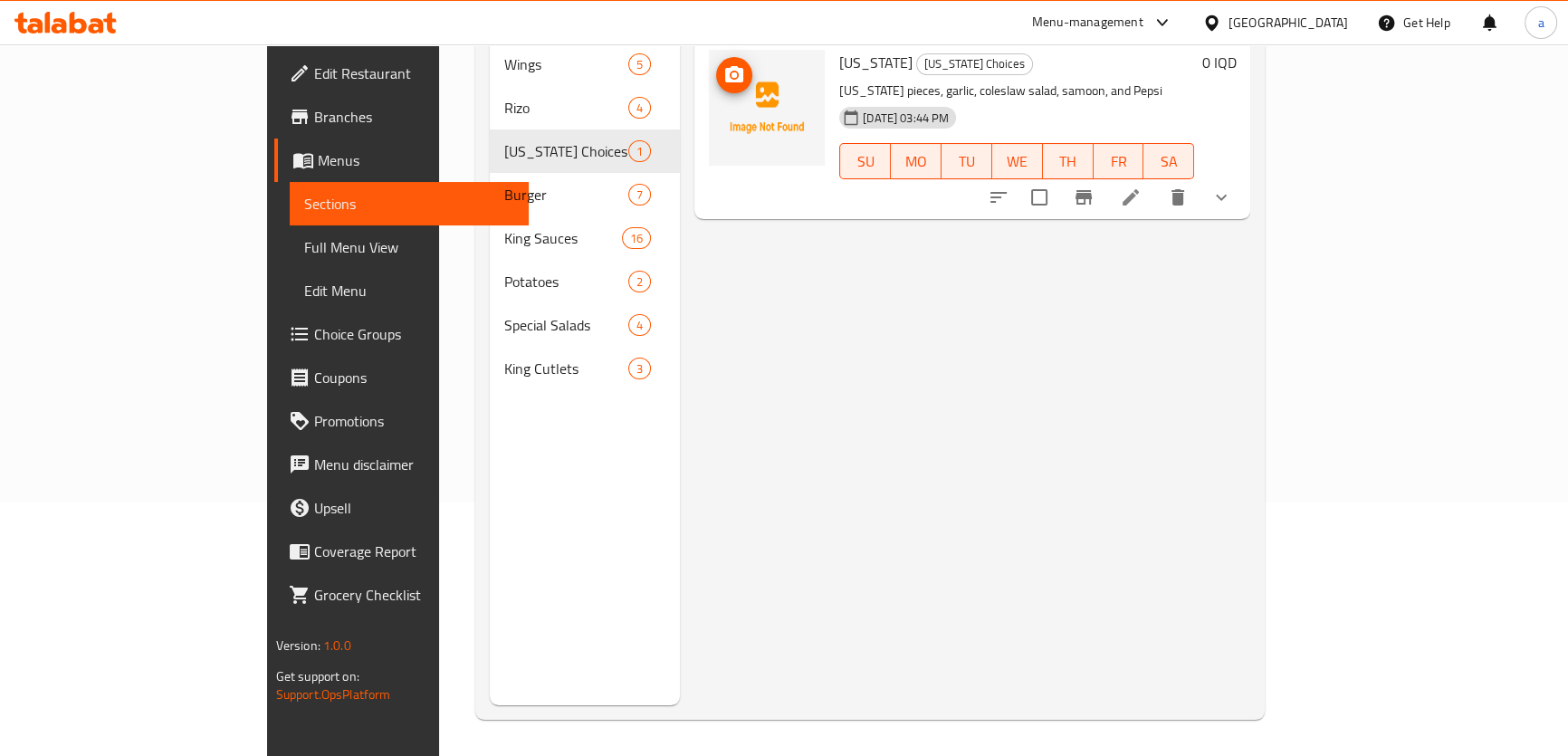
click at [725, 66] on icon "upload picture" at bounding box center [734, 74] width 18 height 16
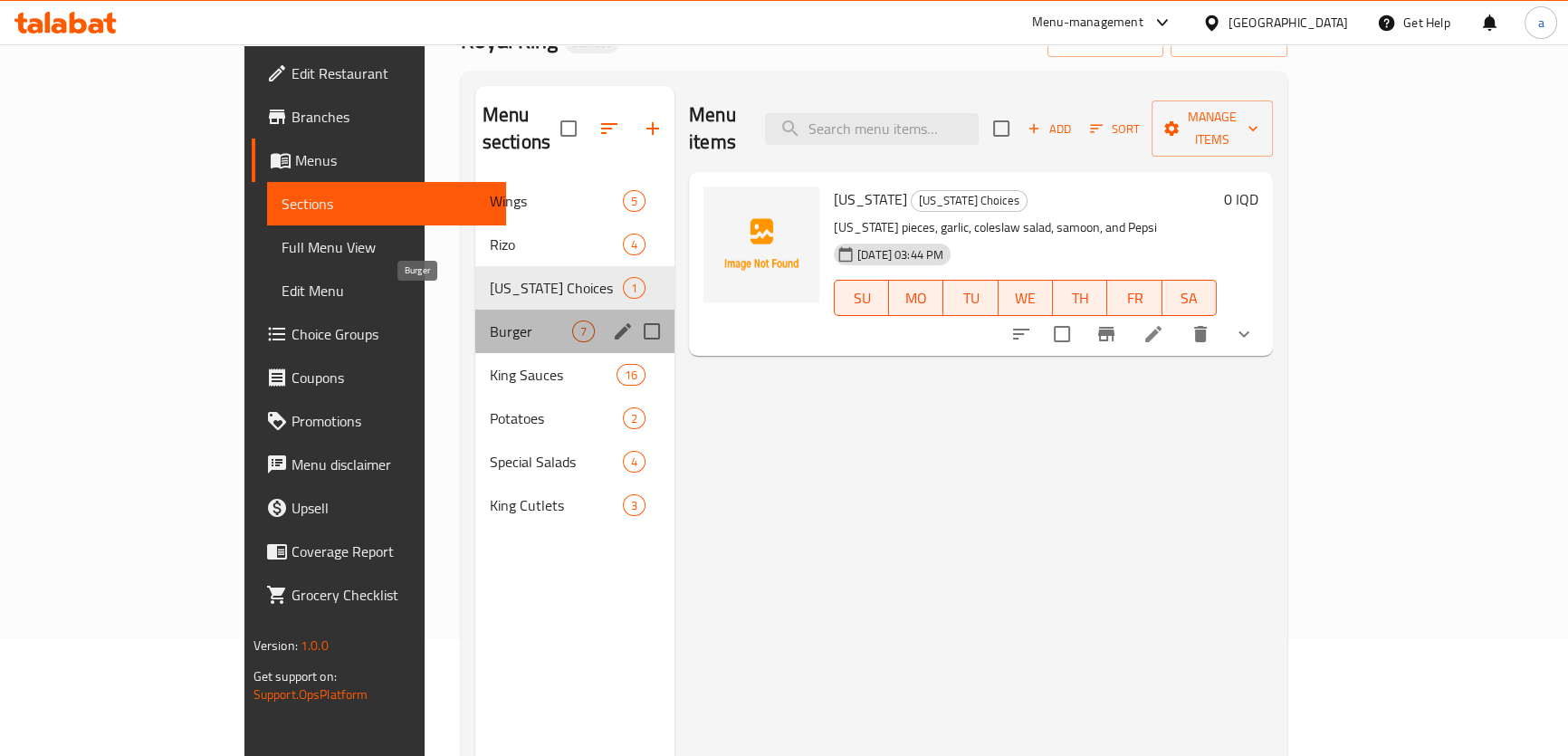
click at [490, 320] on span "Burger" at bounding box center [530, 331] width 82 height 22
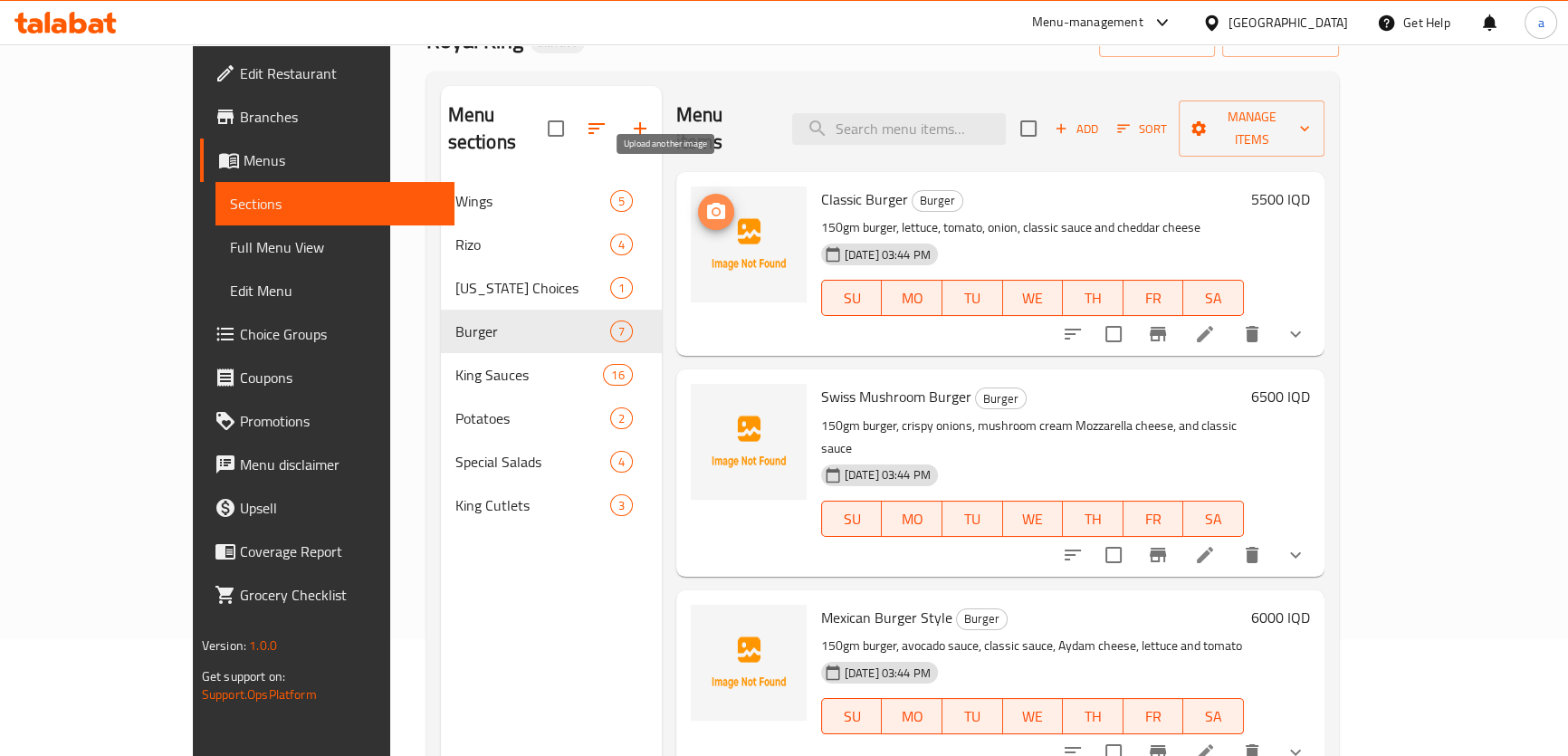
click at [698, 201] on span "upload picture" at bounding box center [716, 211] width 36 height 22
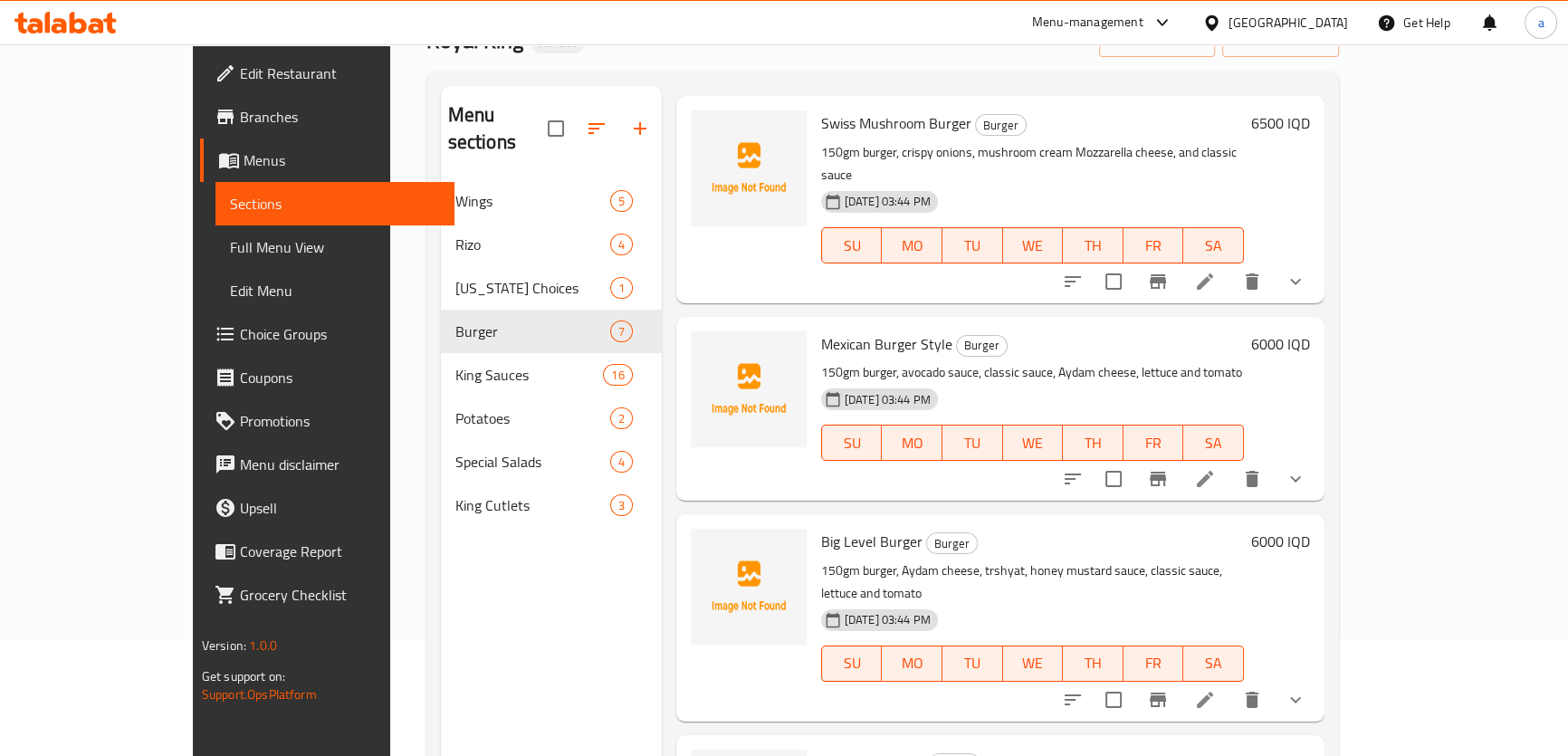
scroll to position [549, 0]
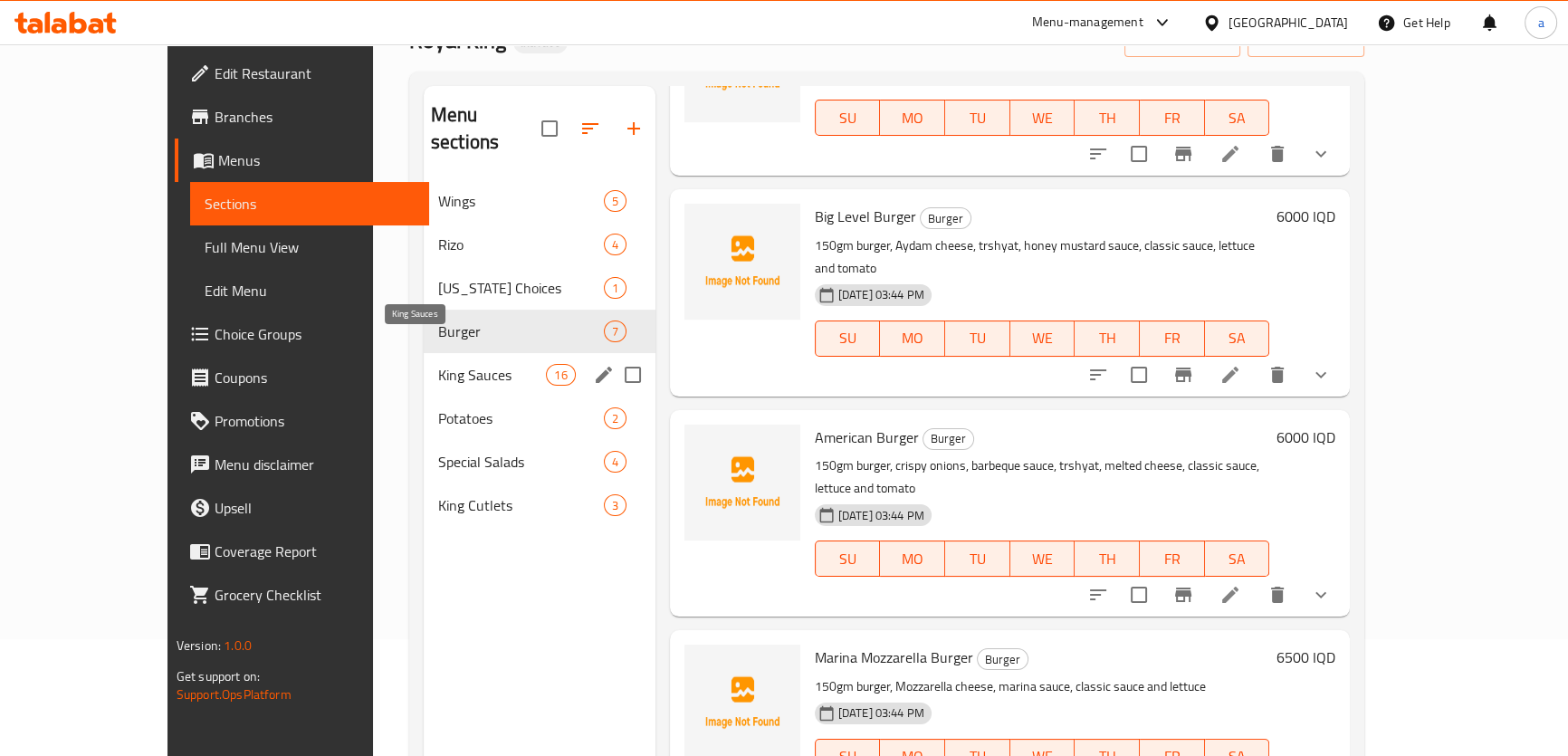
click at [438, 364] on span "King Sauces" at bounding box center [492, 374] width 109 height 22
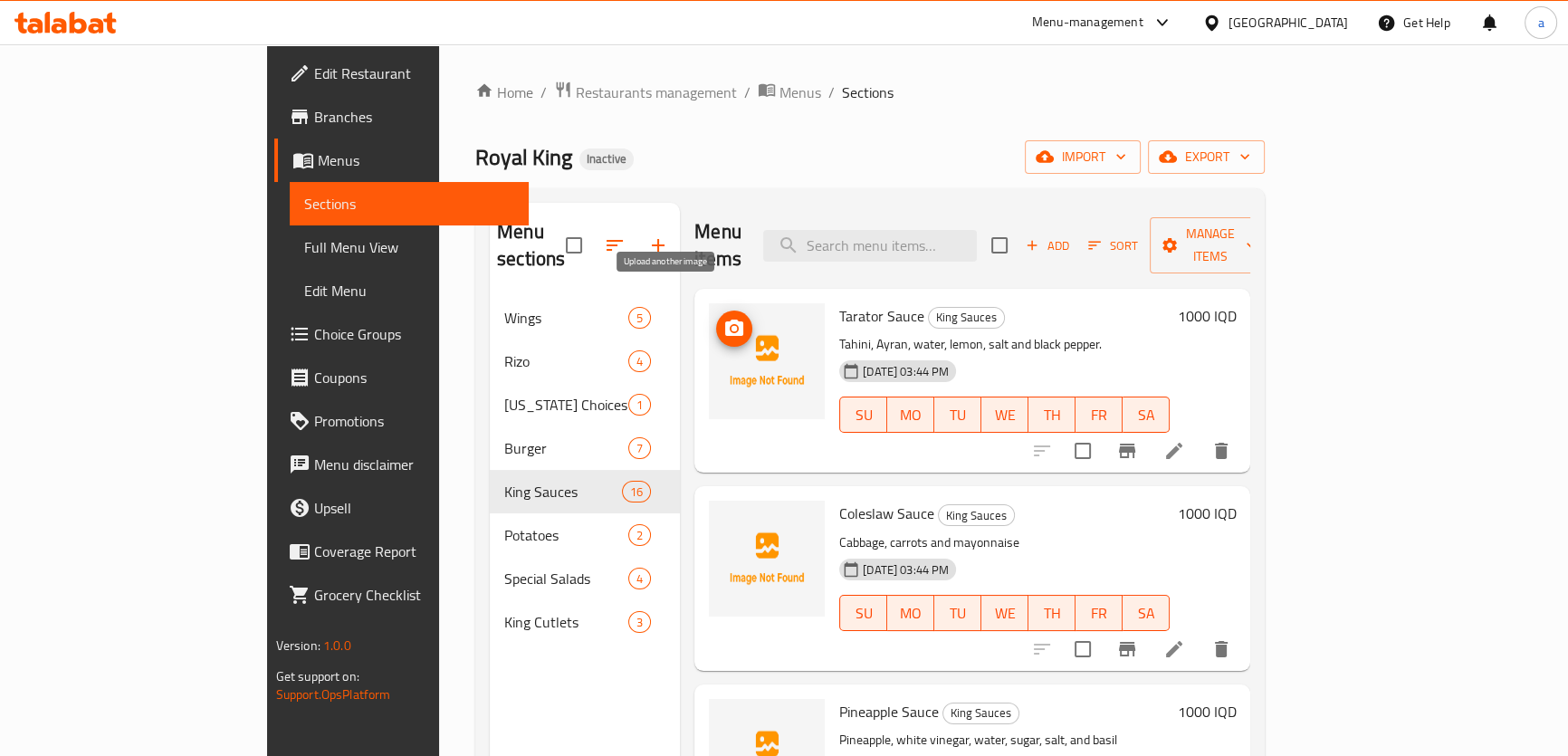
click at [723, 318] on icon "upload picture" at bounding box center [734, 329] width 22 height 22
drag, startPoint x: 773, startPoint y: 288, endPoint x: 856, endPoint y: 299, distance: 83.7
click at [856, 303] on h6 "Tarator Sauce King Sauces" at bounding box center [1004, 315] width 330 height 26
copy span "Tarator Sauce"
click at [725, 320] on icon "upload picture" at bounding box center [734, 328] width 18 height 16
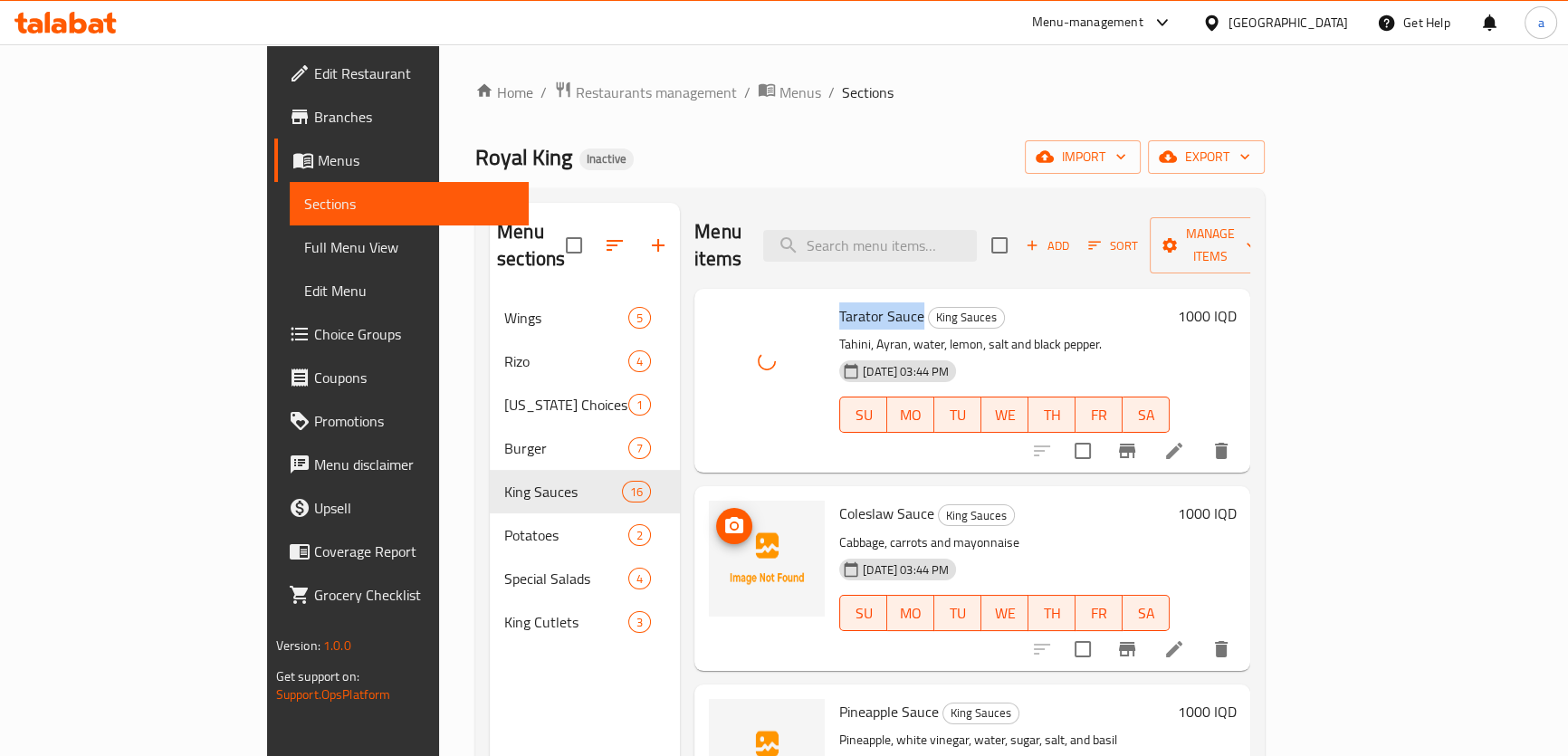
click at [709, 505] on img at bounding box center [767, 559] width 116 height 116
click at [725, 517] on icon "upload picture" at bounding box center [734, 525] width 18 height 16
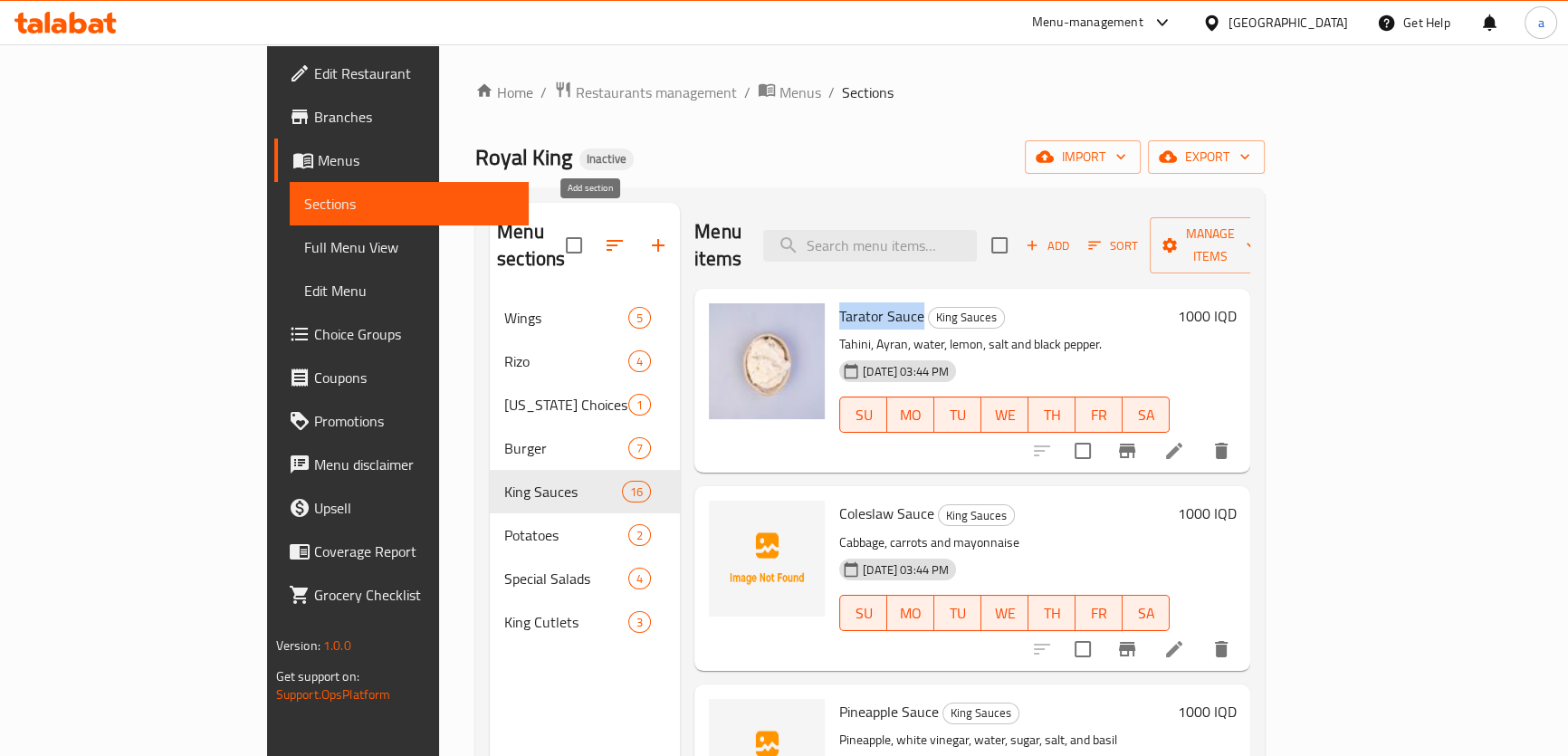
click at [648, 235] on icon "button" at bounding box center [658, 245] width 22 height 22
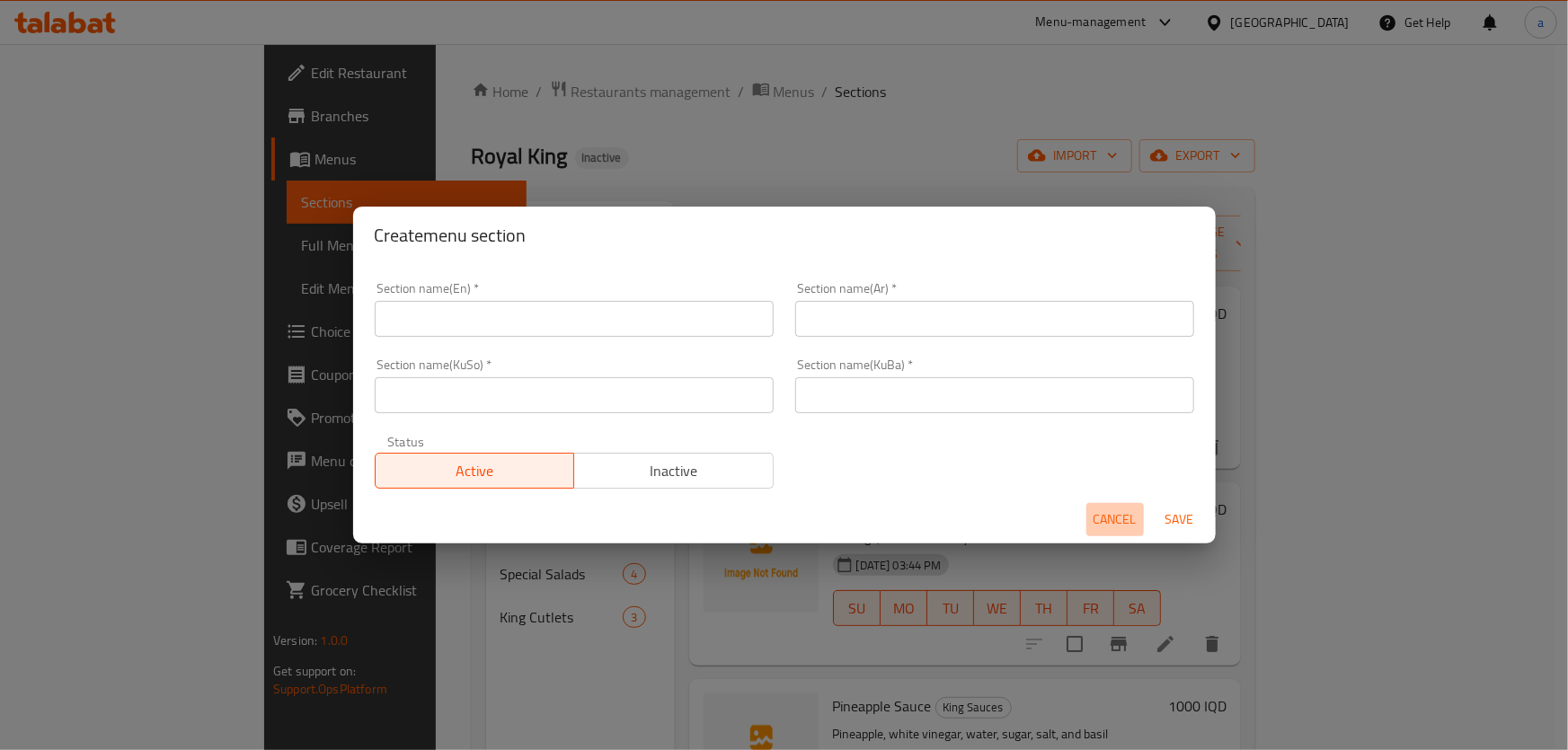
click at [1093, 506] on button "Cancel" at bounding box center [1115, 519] width 57 height 33
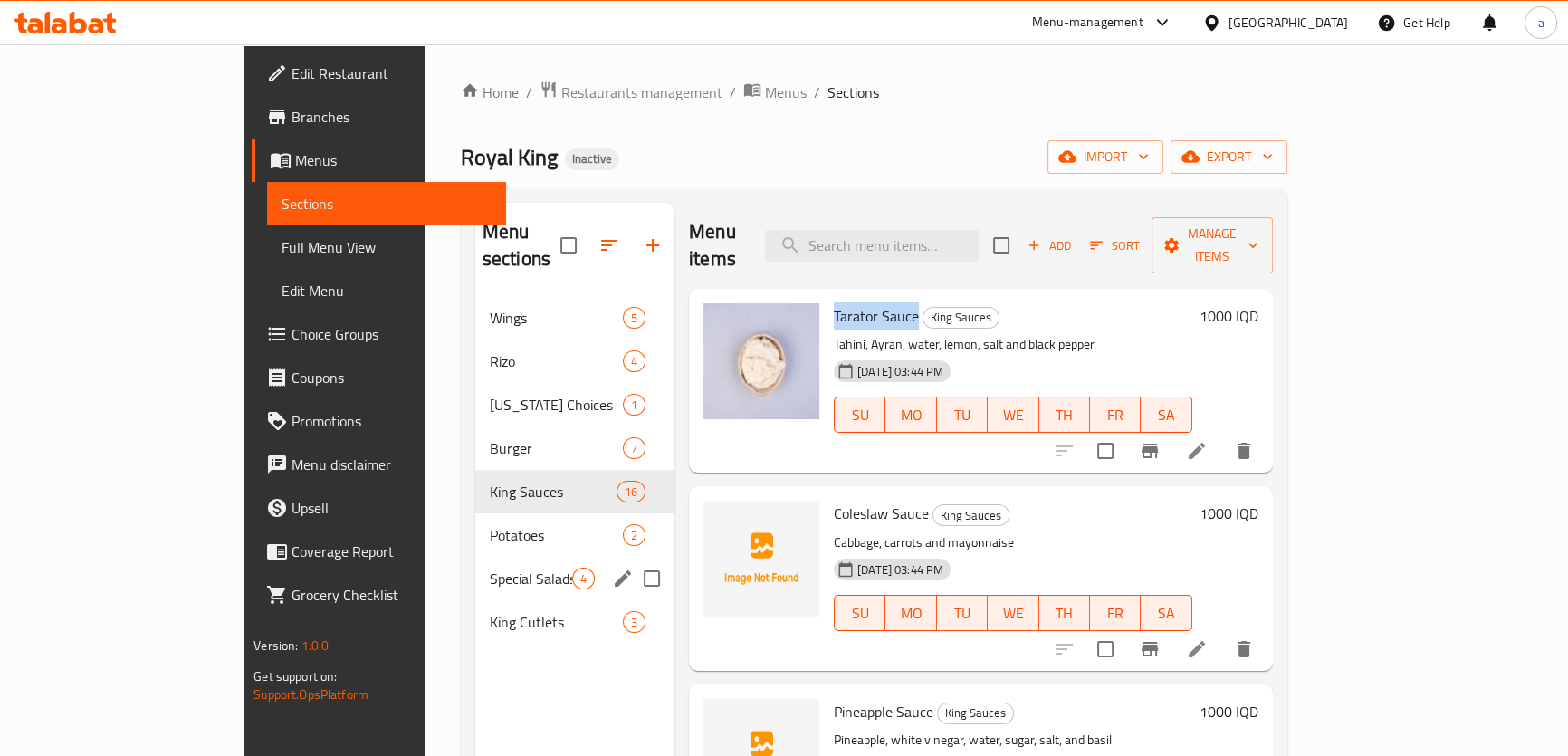
click at [490, 568] on span "Special Salads" at bounding box center [530, 579] width 82 height 22
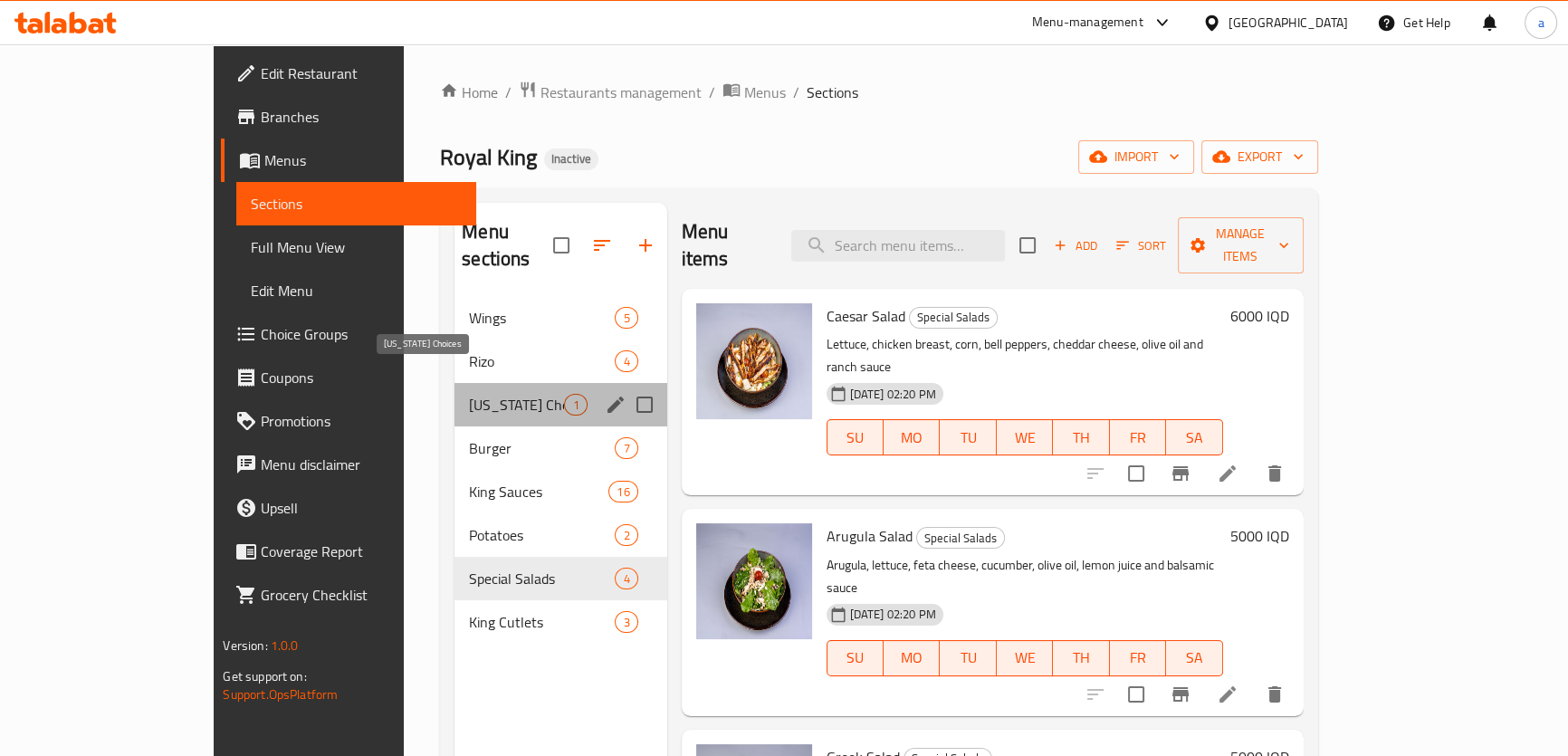
click at [469, 394] on span "[US_STATE] Choices" at bounding box center [516, 405] width 95 height 22
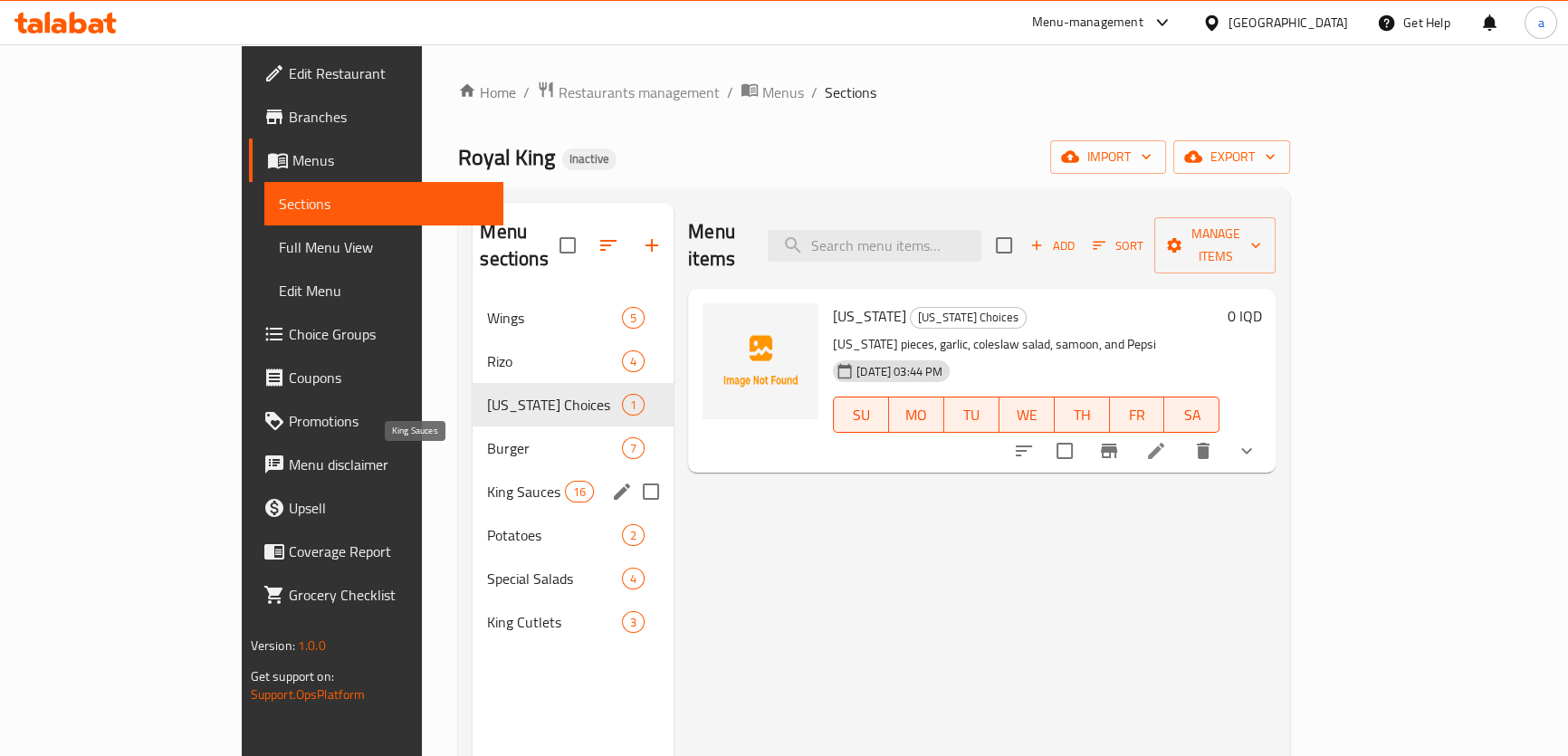
click at [487, 481] on span "King Sauces" at bounding box center [525, 492] width 77 height 22
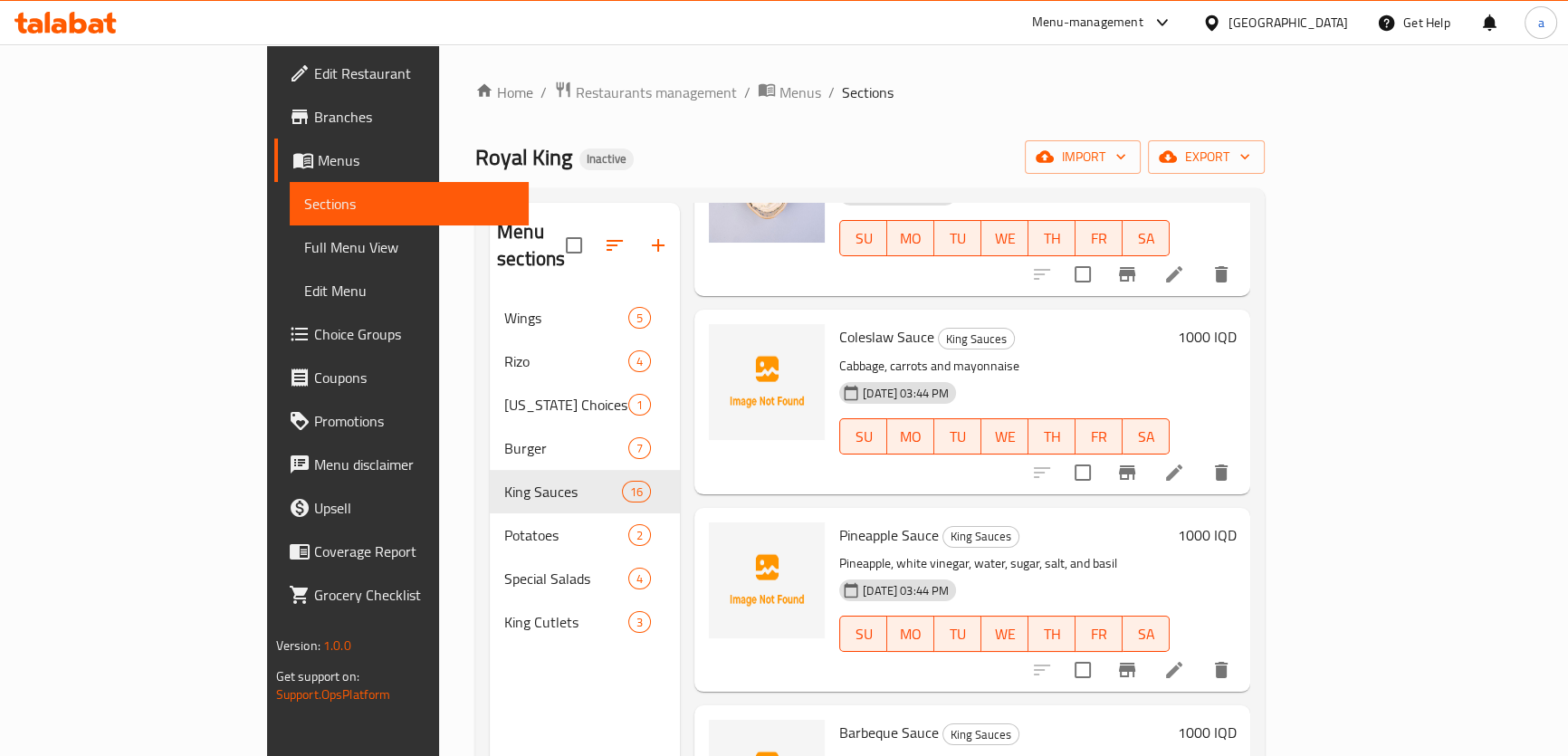
scroll to position [136, 0]
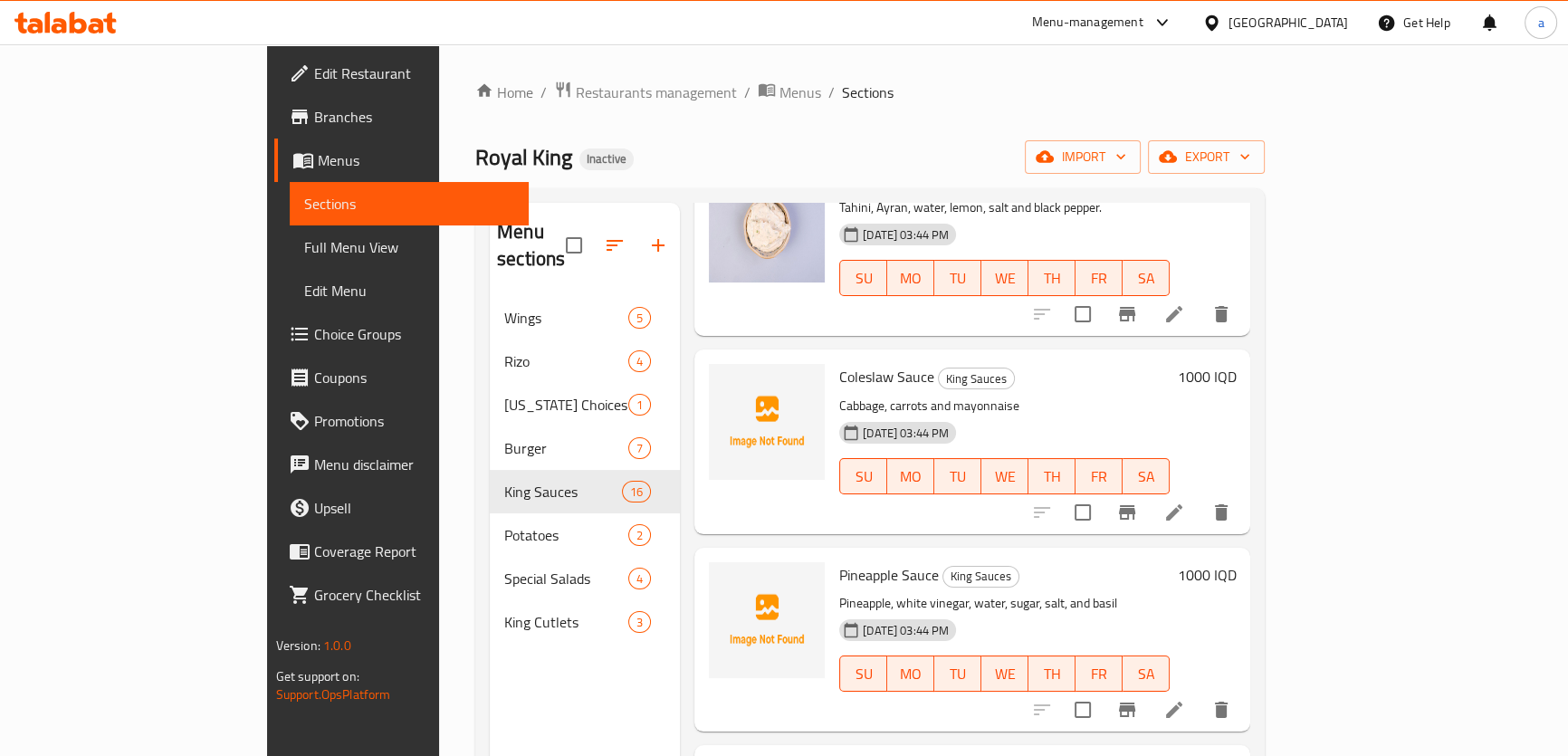
drag, startPoint x: 1195, startPoint y: 412, endPoint x: 1097, endPoint y: 416, distance: 98.1
click at [1097, 416] on div "10-08-2025 03:44 PM SU MO TU WE TH FR SA" at bounding box center [1005, 463] width 345 height 98
click at [1102, 494] on input "checkbox" at bounding box center [1082, 513] width 38 height 38
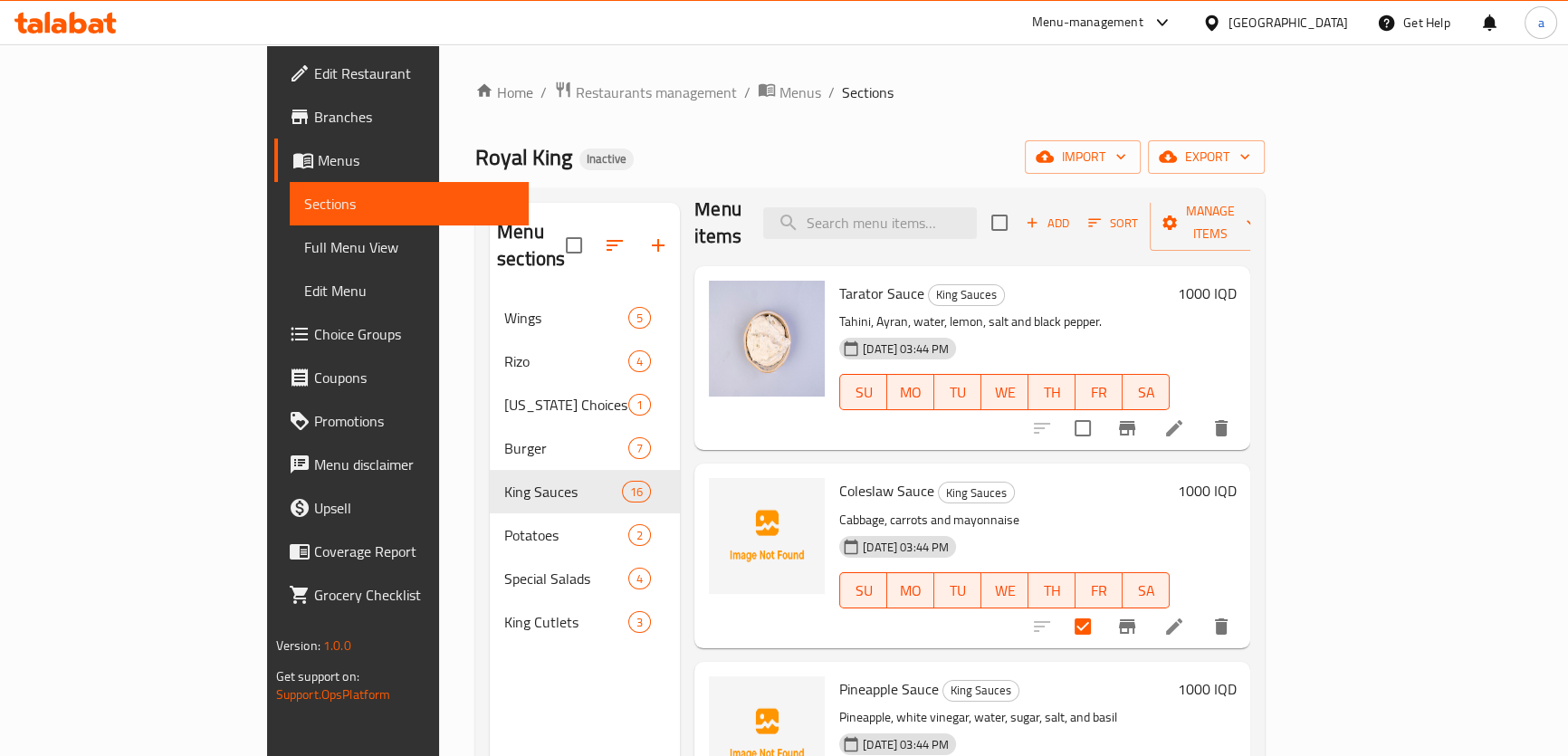
scroll to position [0, 0]
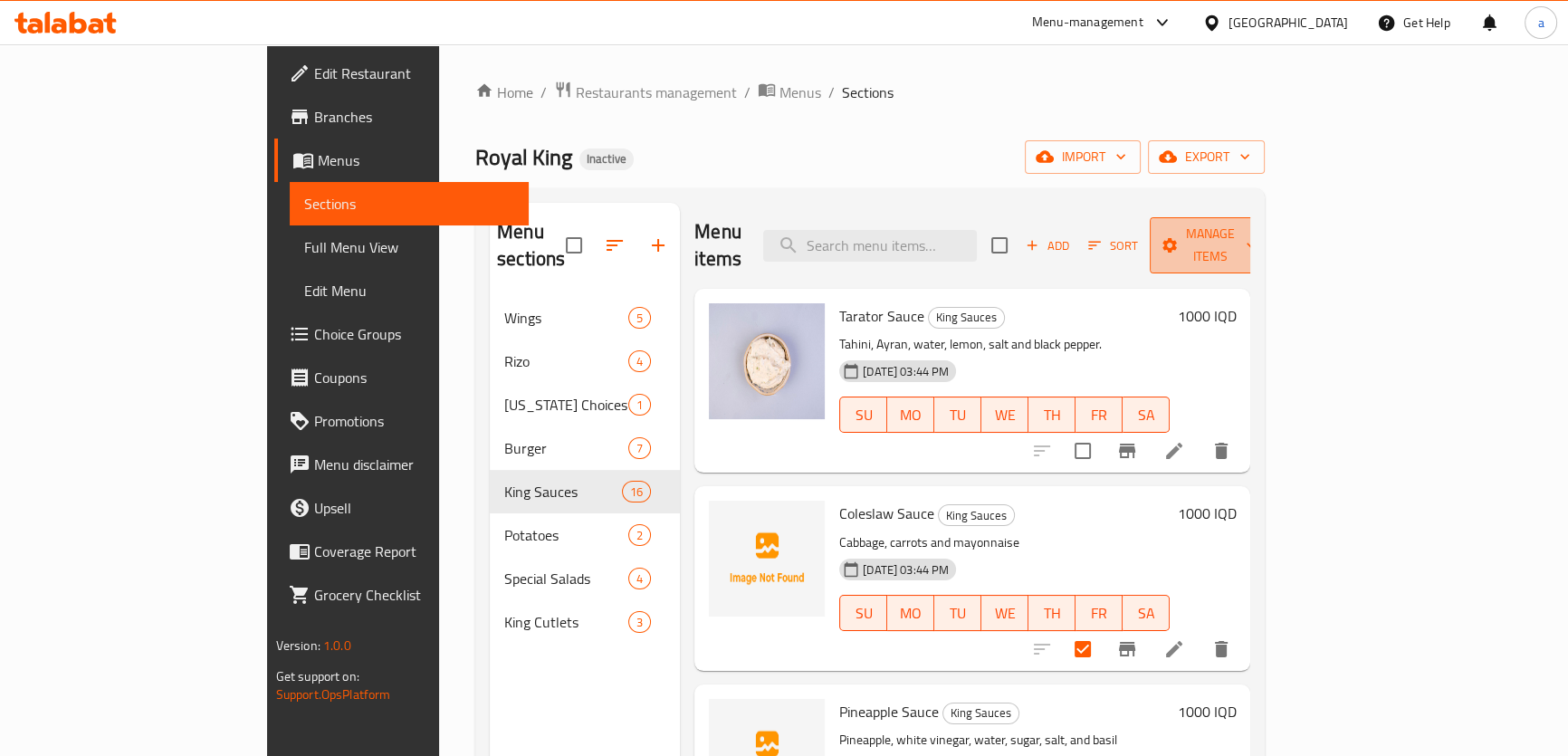
click at [1256, 228] on span "Manage items" at bounding box center [1211, 245] width 93 height 45
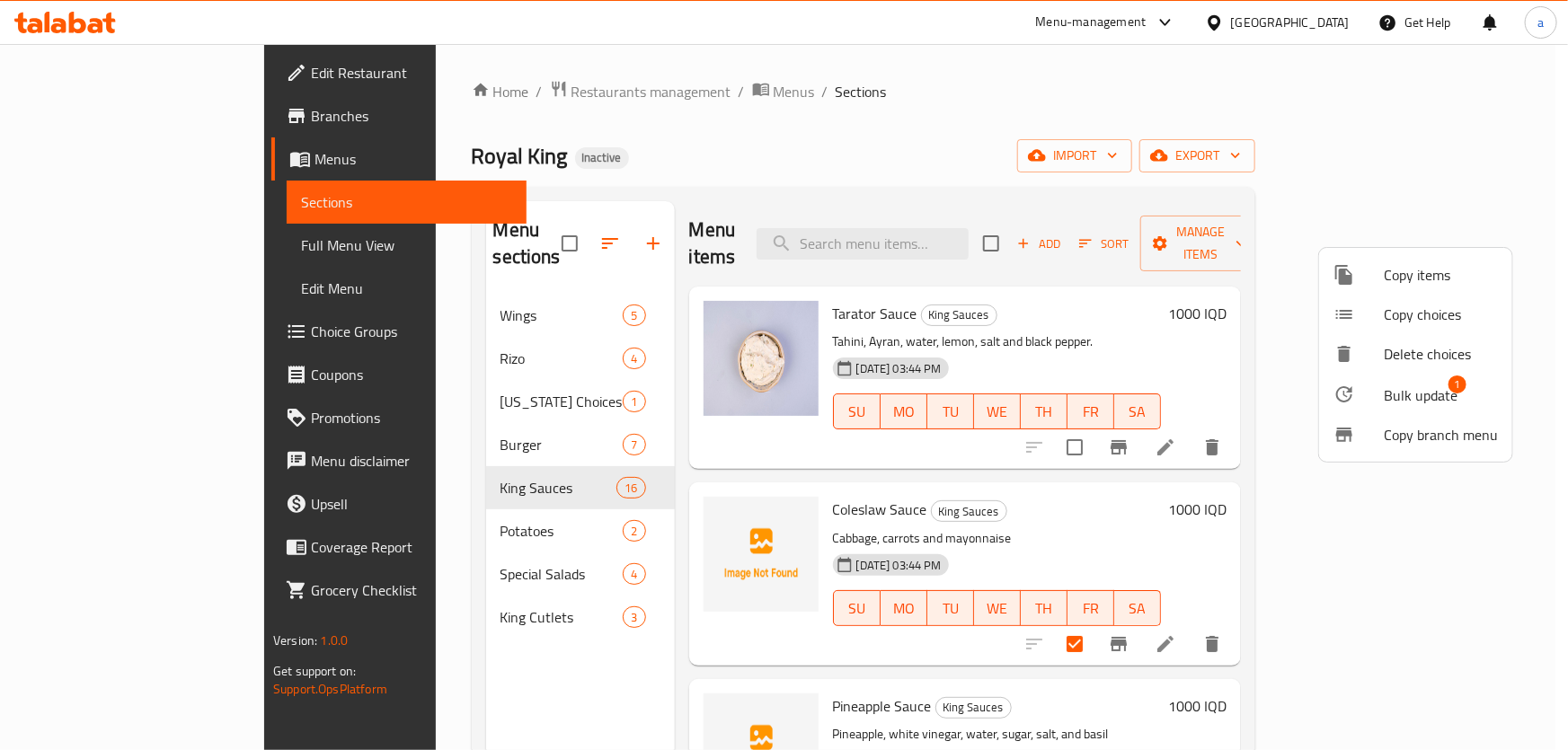
click at [1428, 403] on span "Bulk update" at bounding box center [1420, 395] width 73 height 22
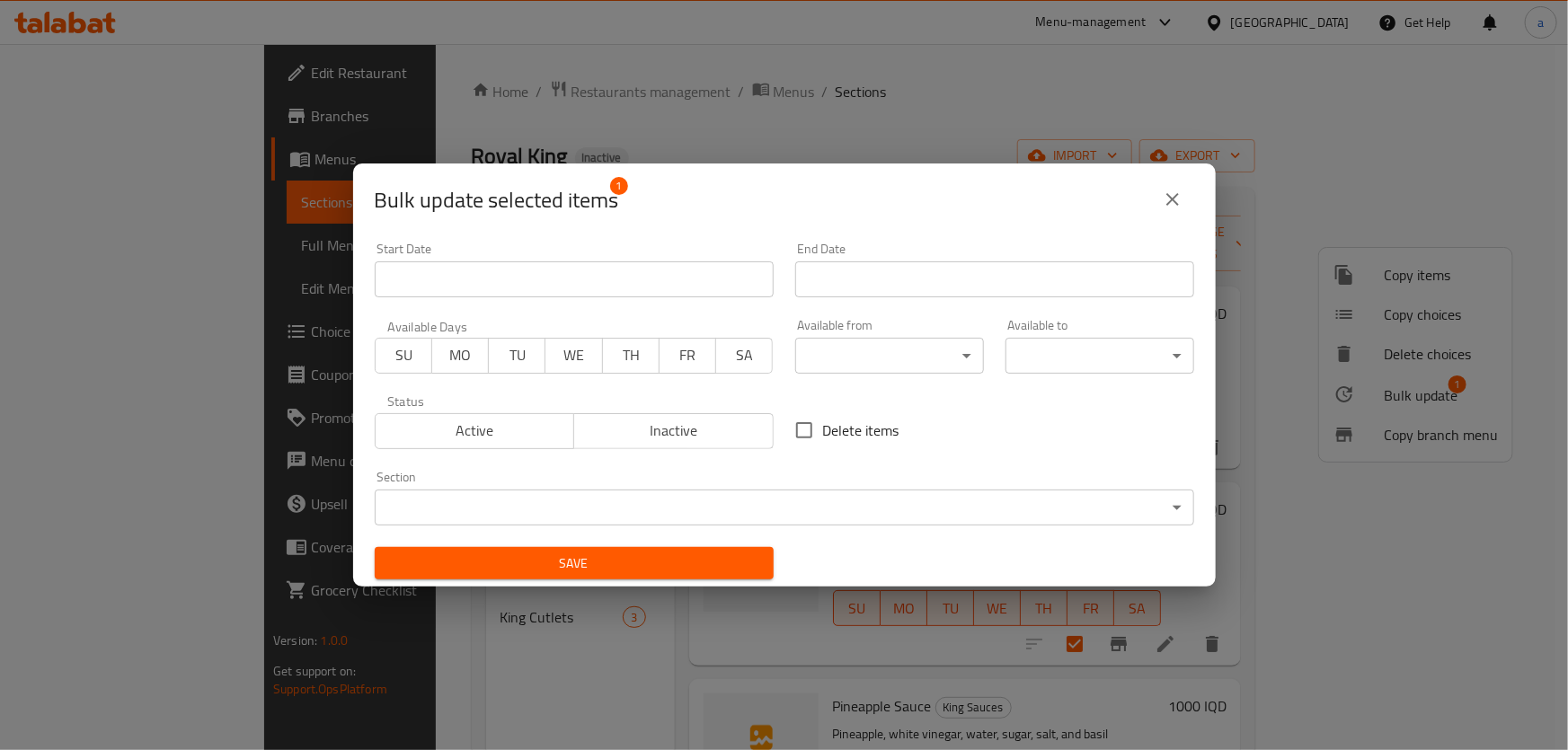
click at [1079, 489] on body "​ Menu-management Iraq Get Help a Edit Restaurant Branches Menus Sections Full …" at bounding box center [784, 398] width 1568 height 707
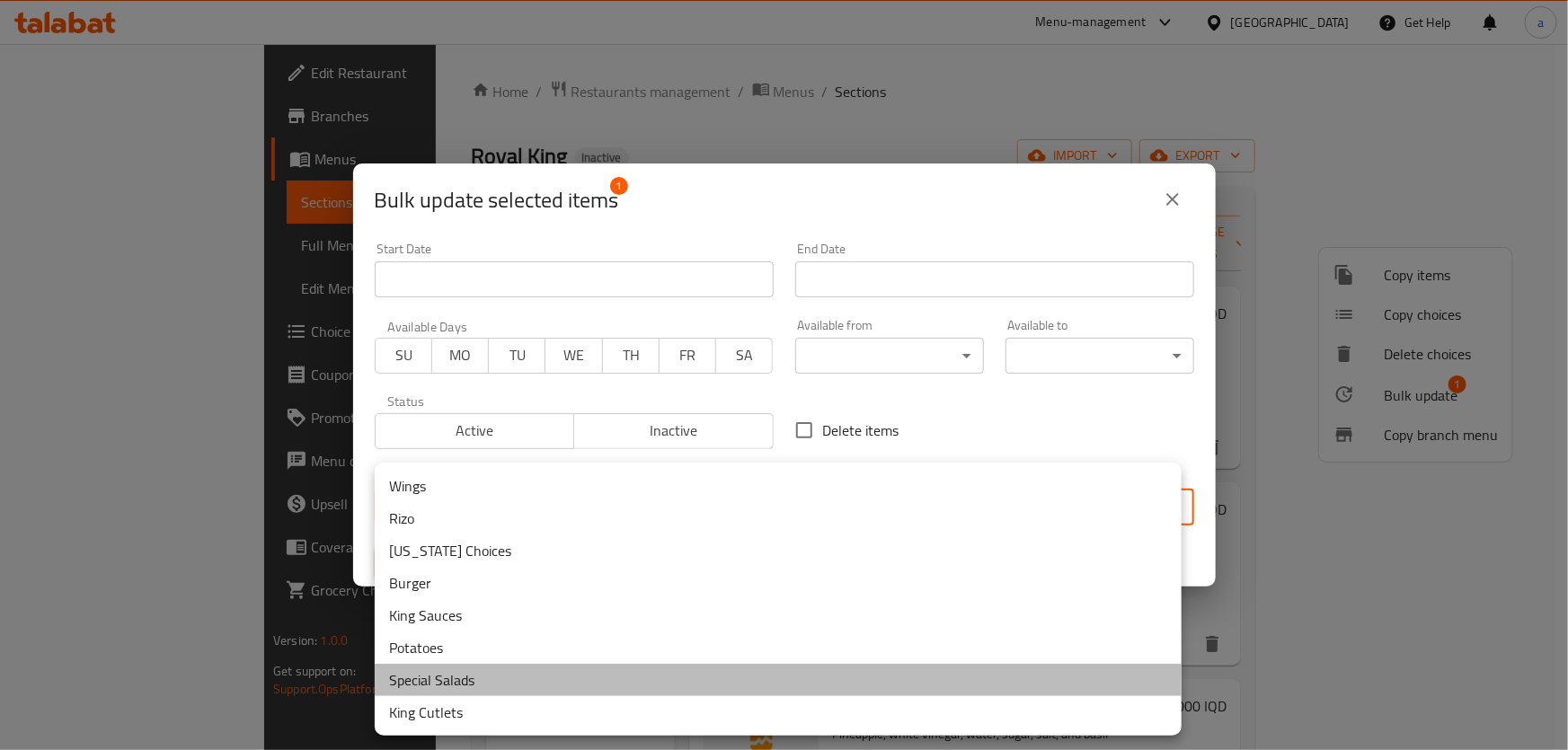
click at [541, 678] on li "Special Salads" at bounding box center [778, 680] width 808 height 32
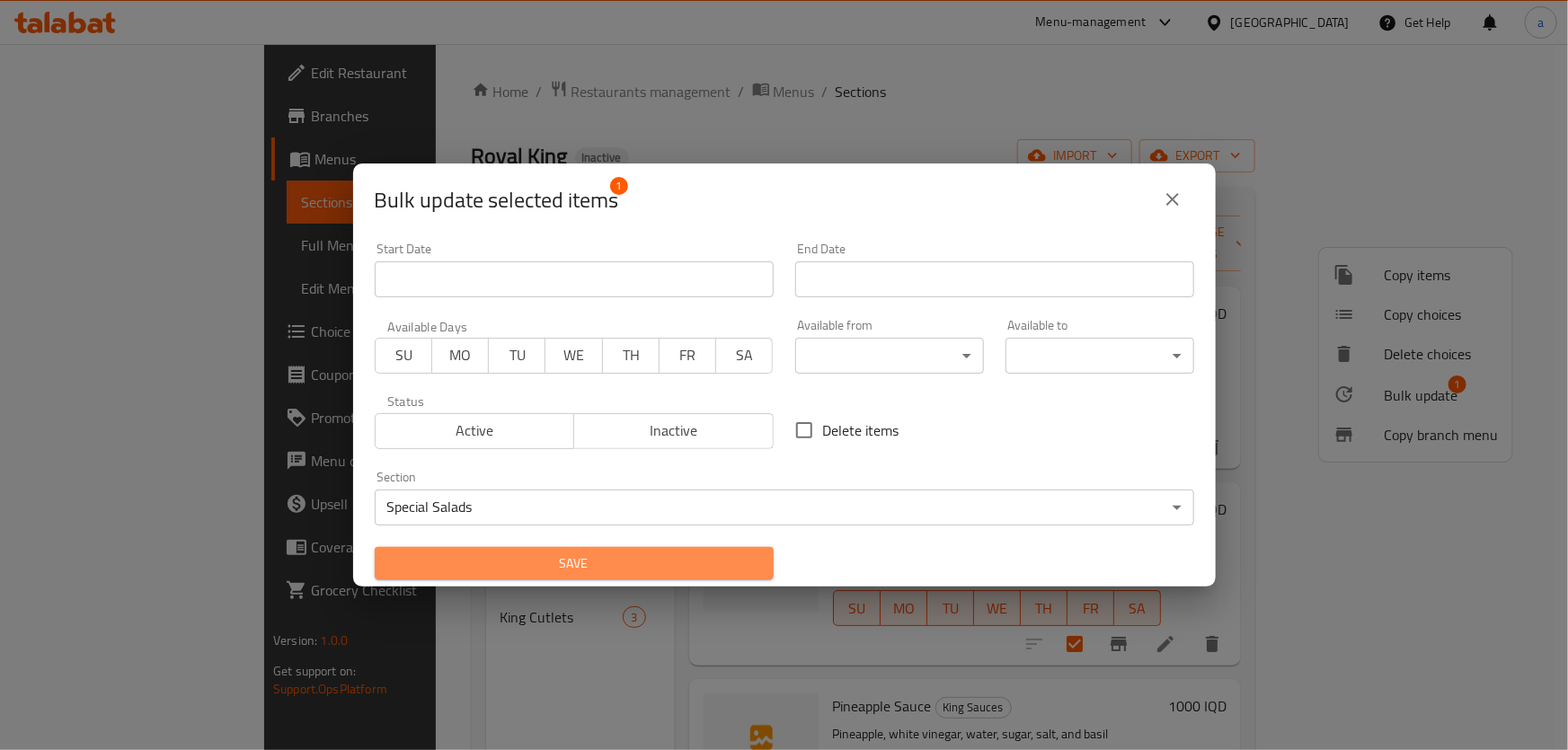
click at [584, 557] on span "Save" at bounding box center [574, 564] width 370 height 23
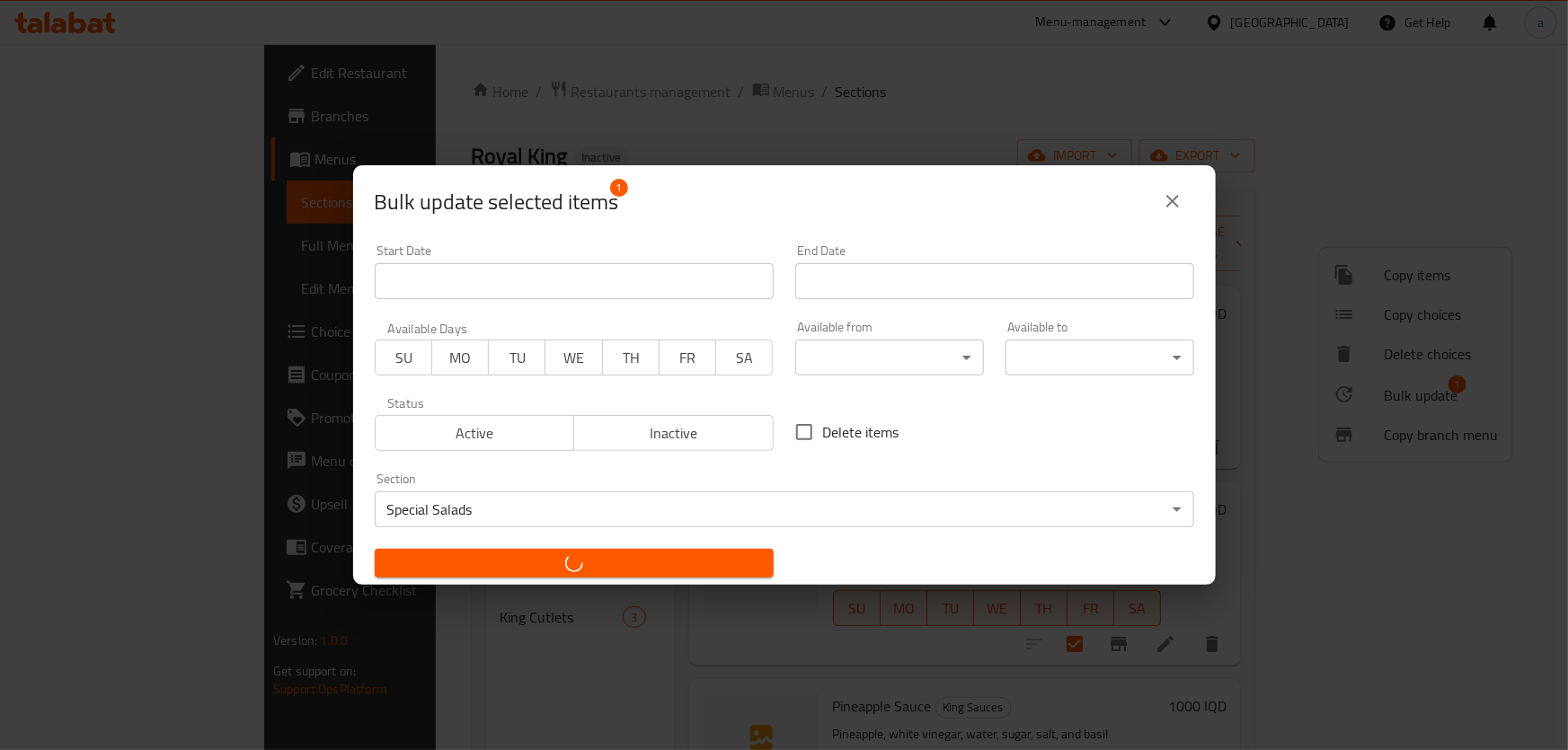
checkbox input "false"
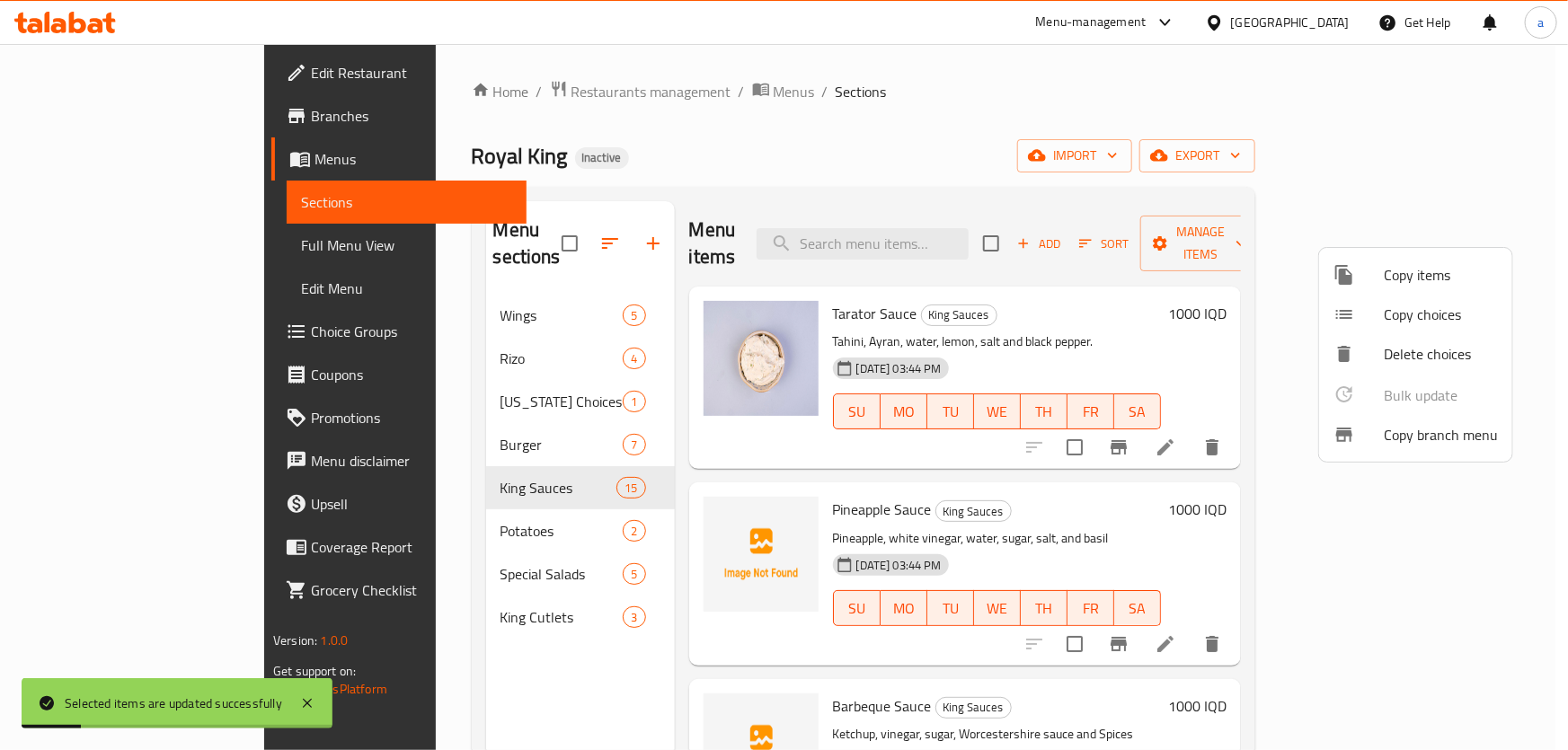
click at [451, 552] on div at bounding box center [784, 375] width 1568 height 750
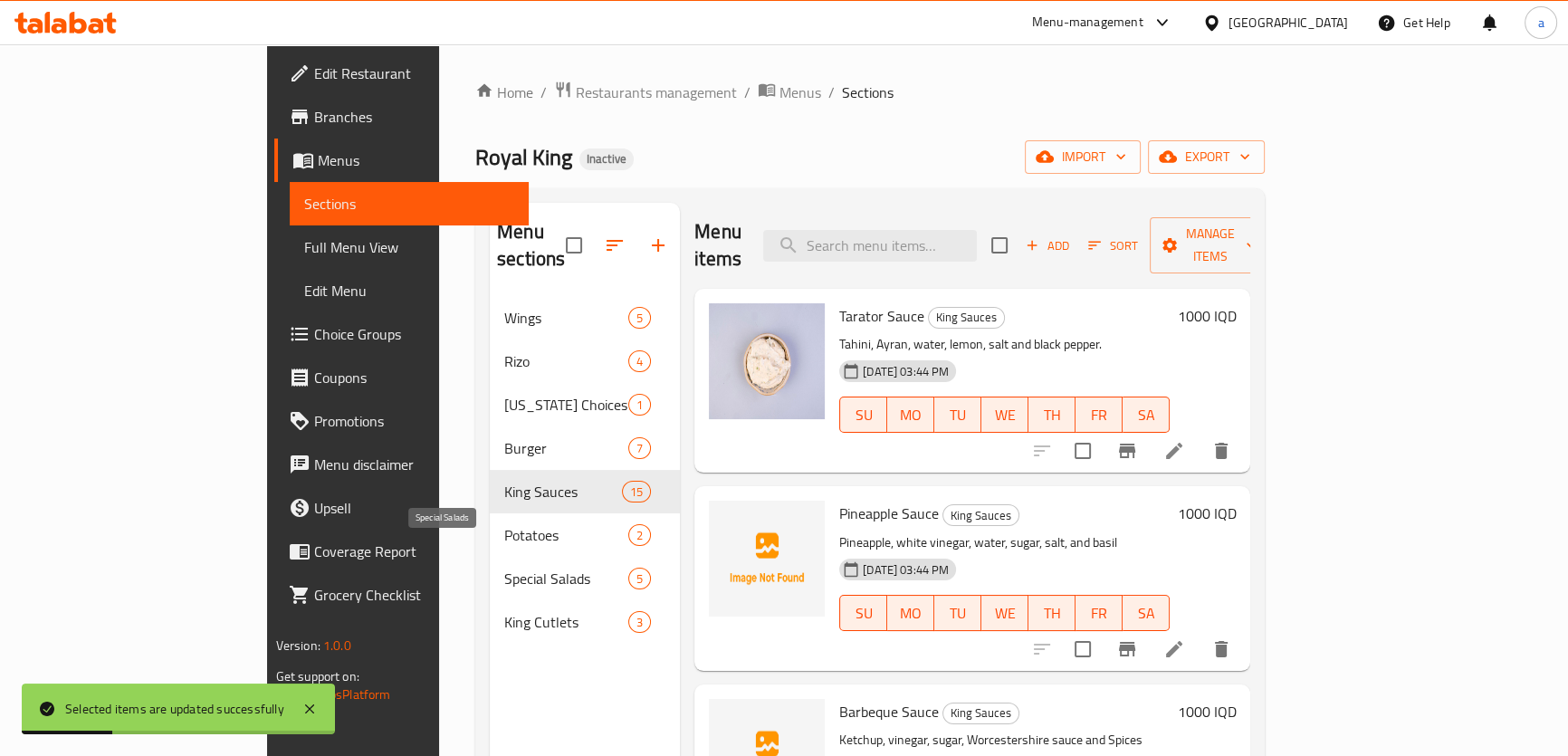
click at [505, 568] on span "Special Salads" at bounding box center [566, 579] width 124 height 22
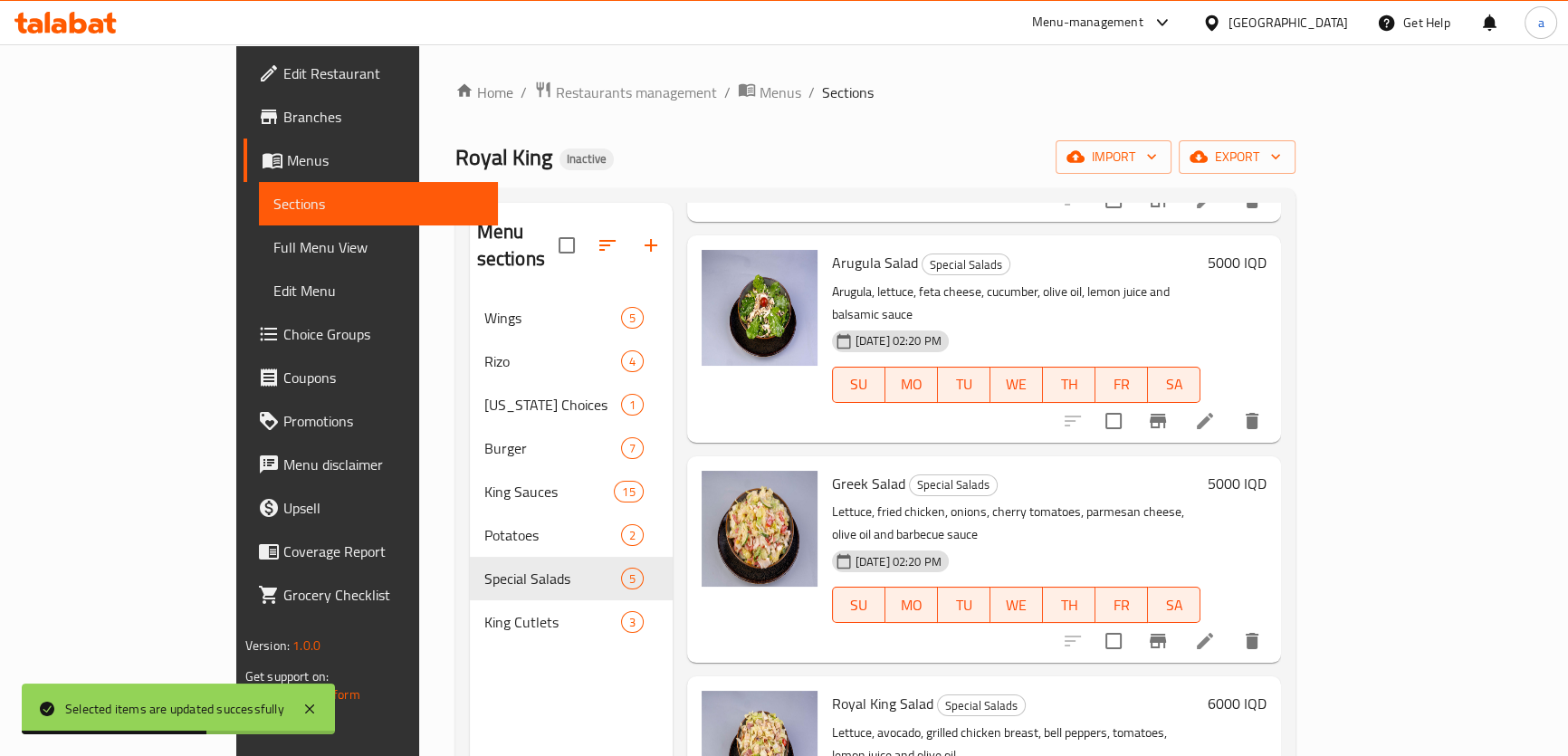
scroll to position [278, 0]
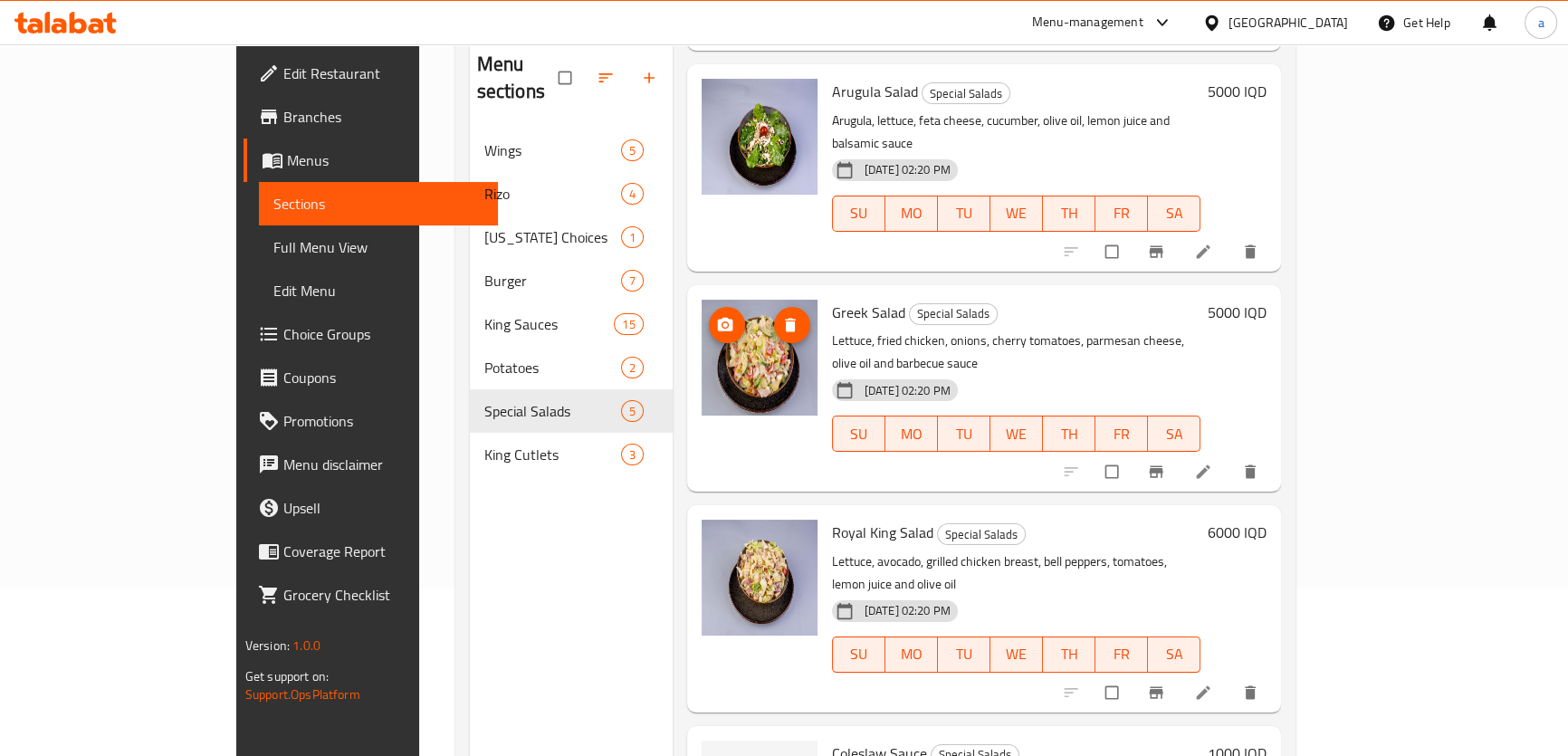
scroll to position [254, 0]
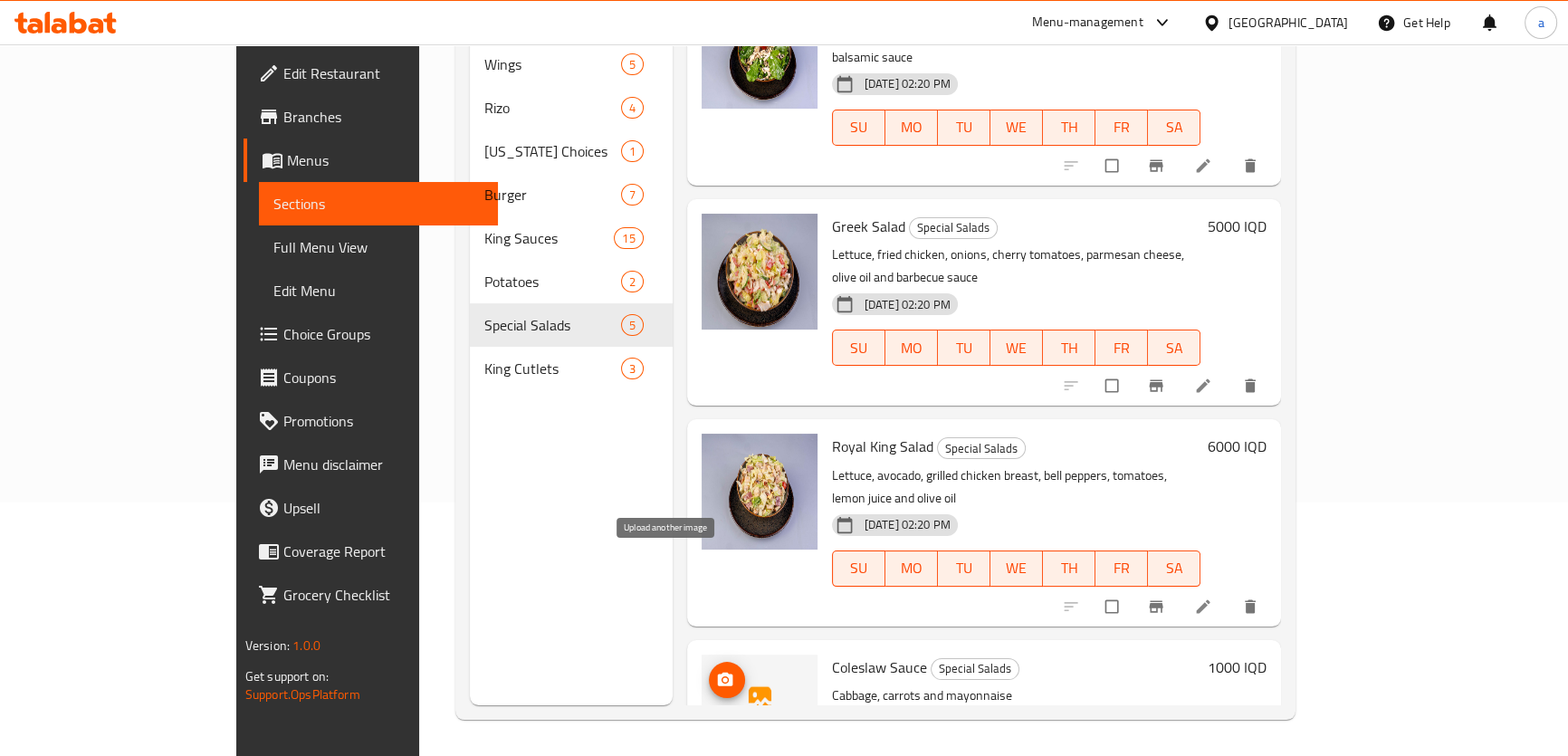
click at [709, 662] on button "upload picture" at bounding box center [727, 680] width 36 height 36
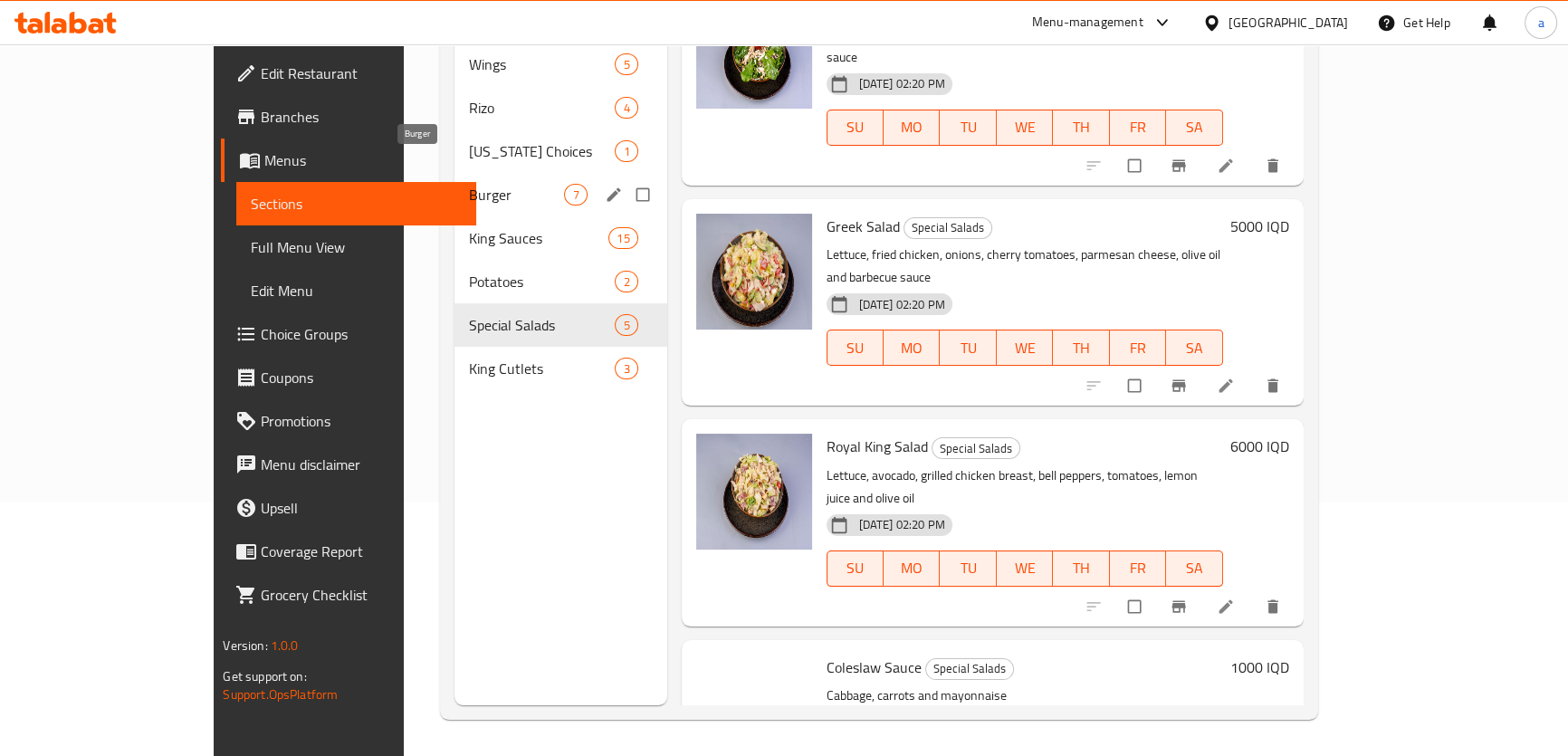
click at [469, 184] on span "Burger" at bounding box center [516, 194] width 95 height 22
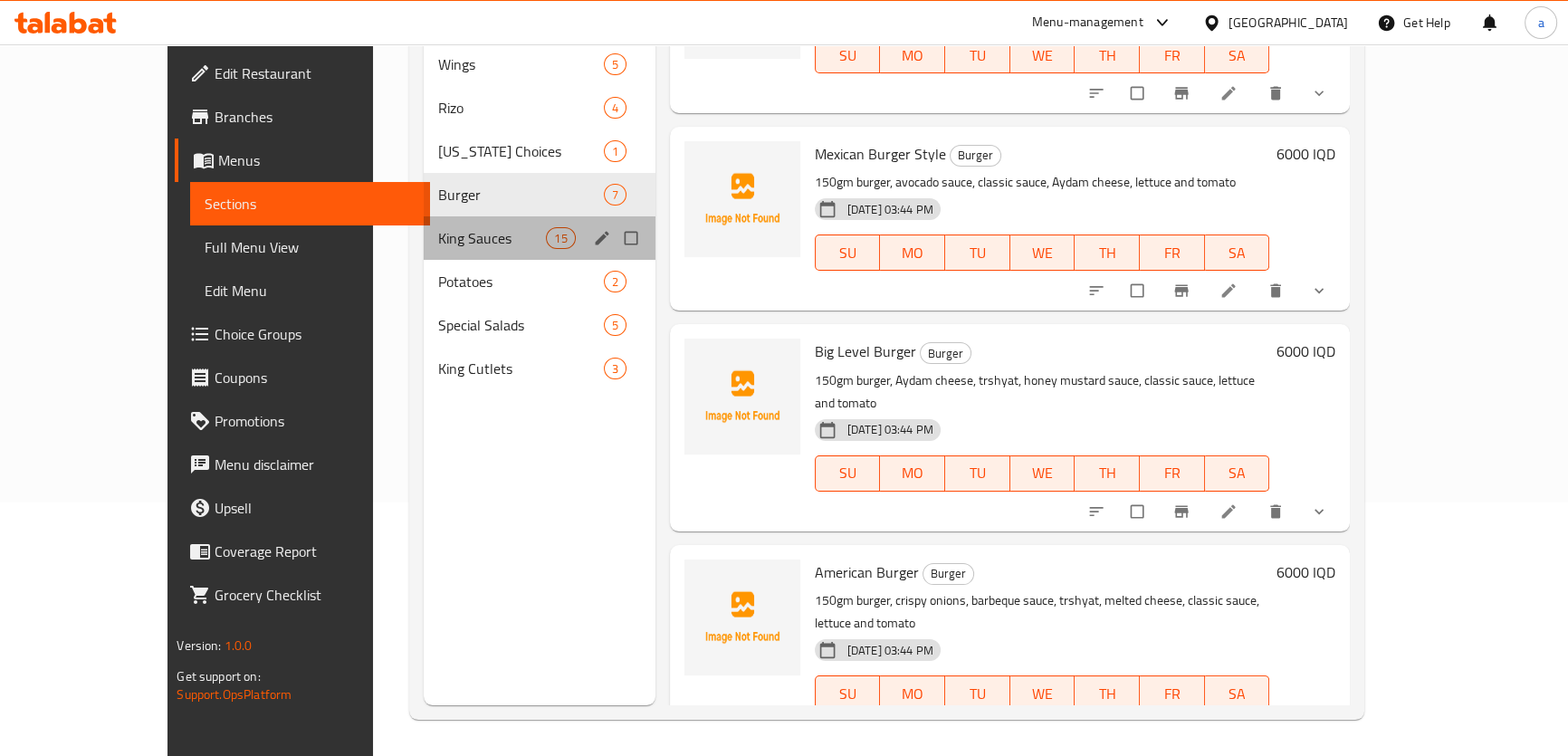
click at [463, 217] on div "King Sauces 15" at bounding box center [539, 239] width 232 height 44
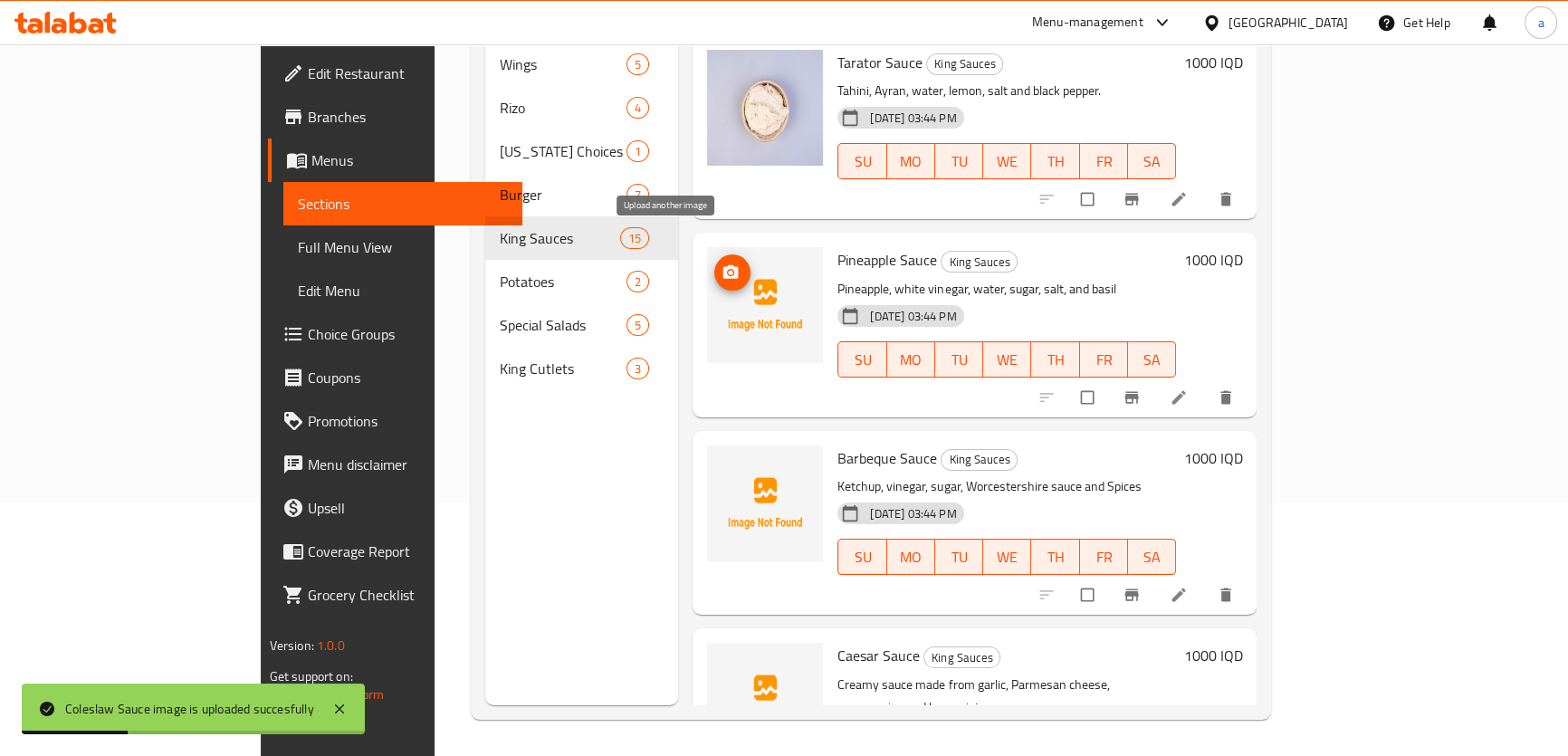
click at [722, 263] on icon "upload picture" at bounding box center [730, 272] width 18 height 18
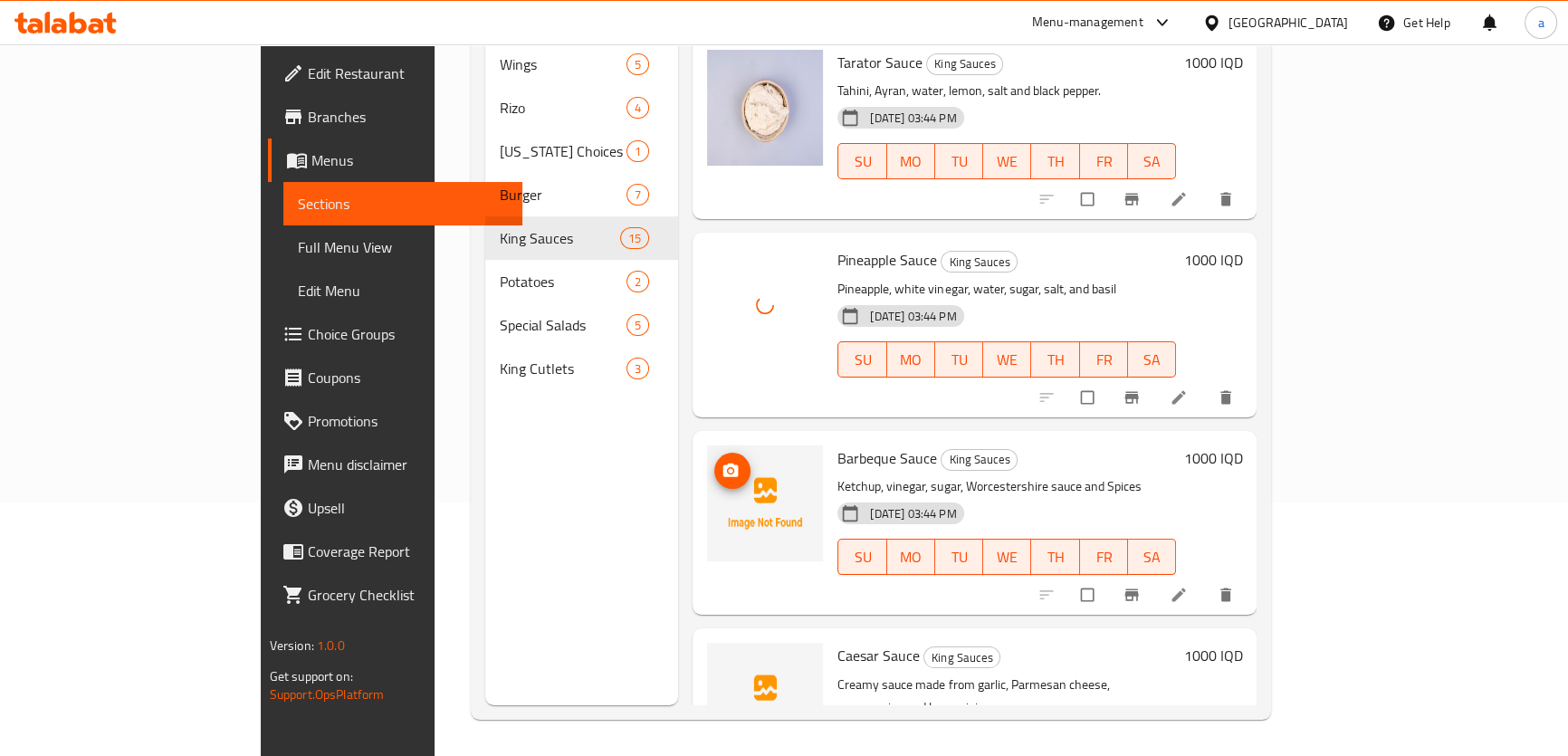
click at [723, 463] on icon "upload picture" at bounding box center [731, 470] width 15 height 13
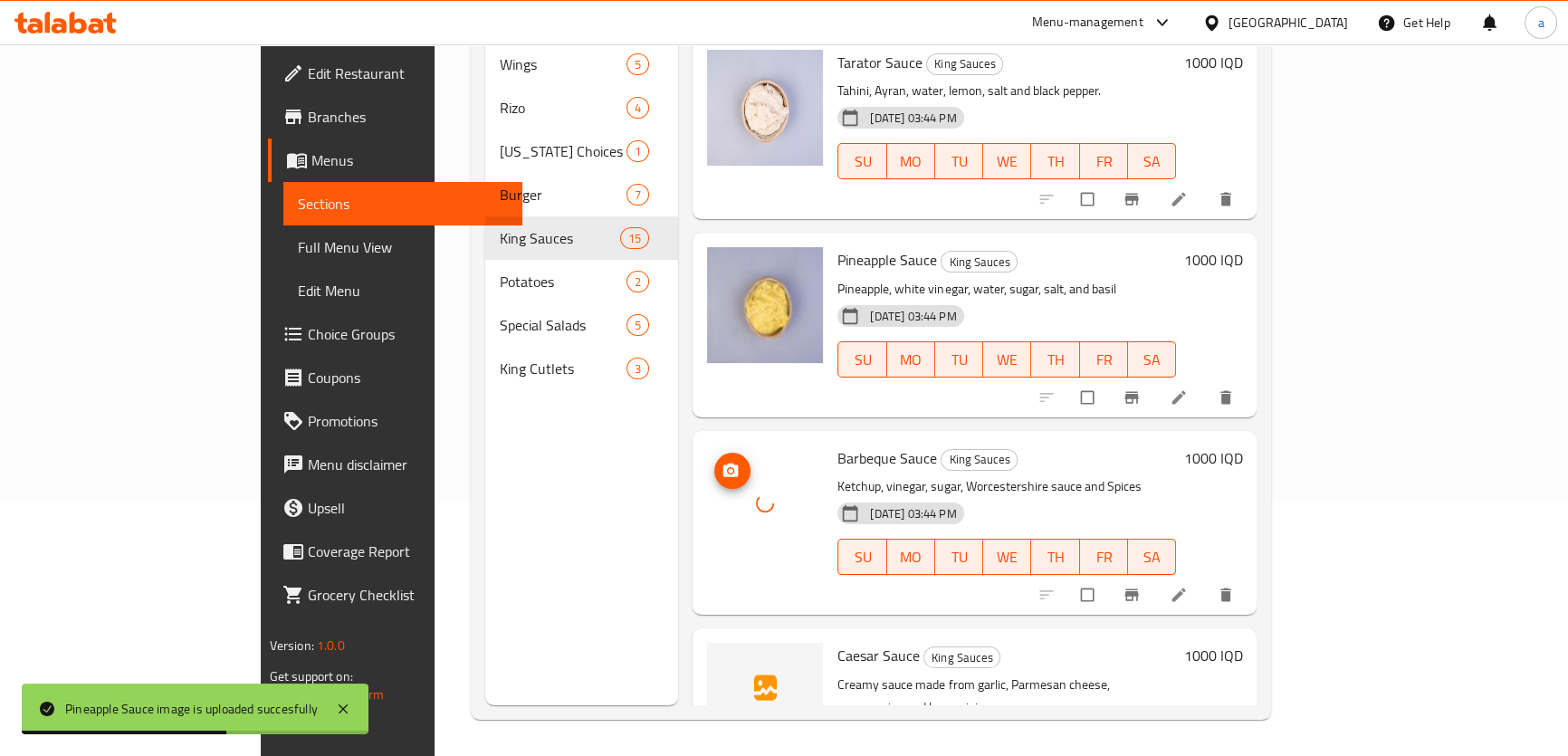
scroll to position [136, 0]
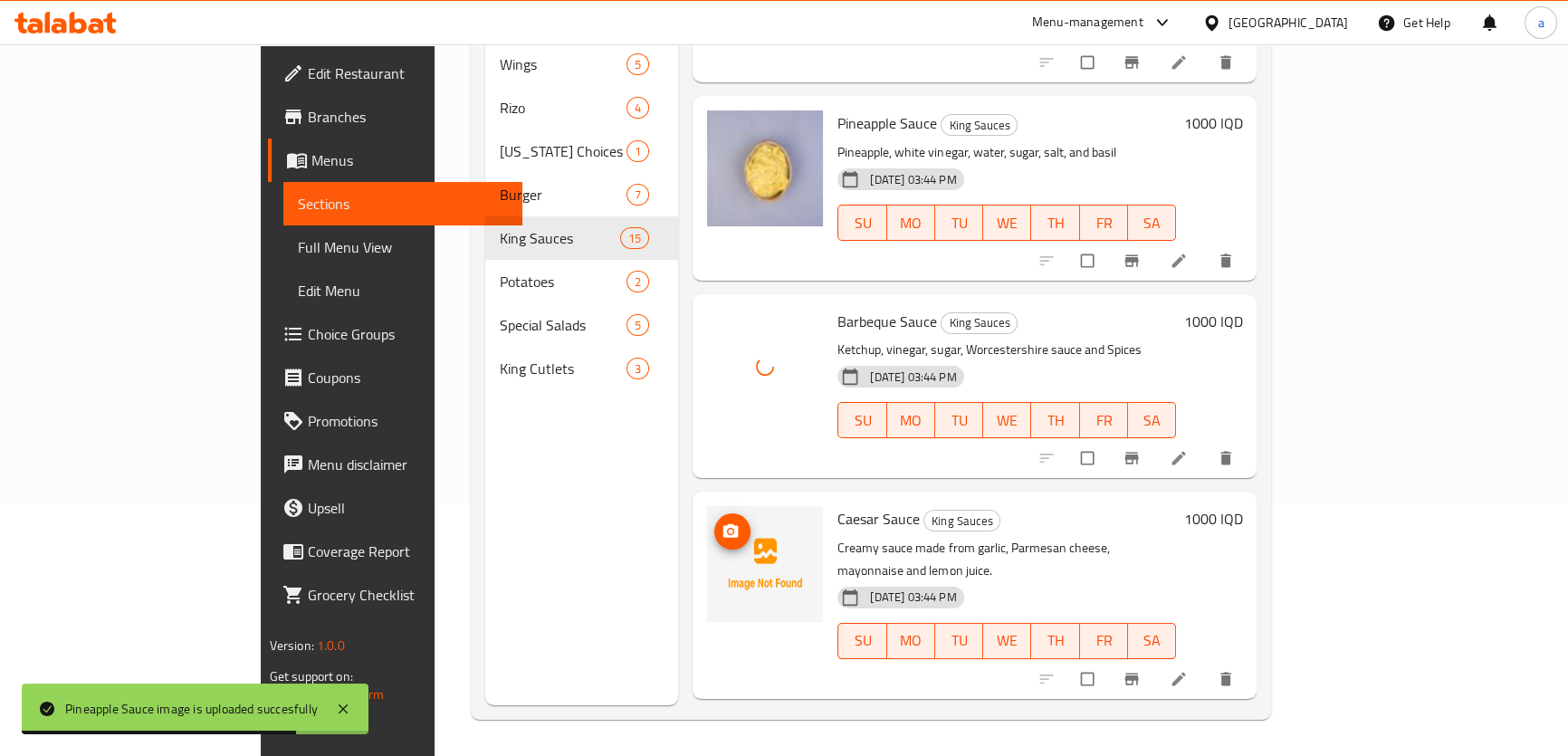
drag, startPoint x: 686, startPoint y: 507, endPoint x: 670, endPoint y: 507, distance: 16.0
click at [707, 507] on div at bounding box center [765, 564] width 116 height 116
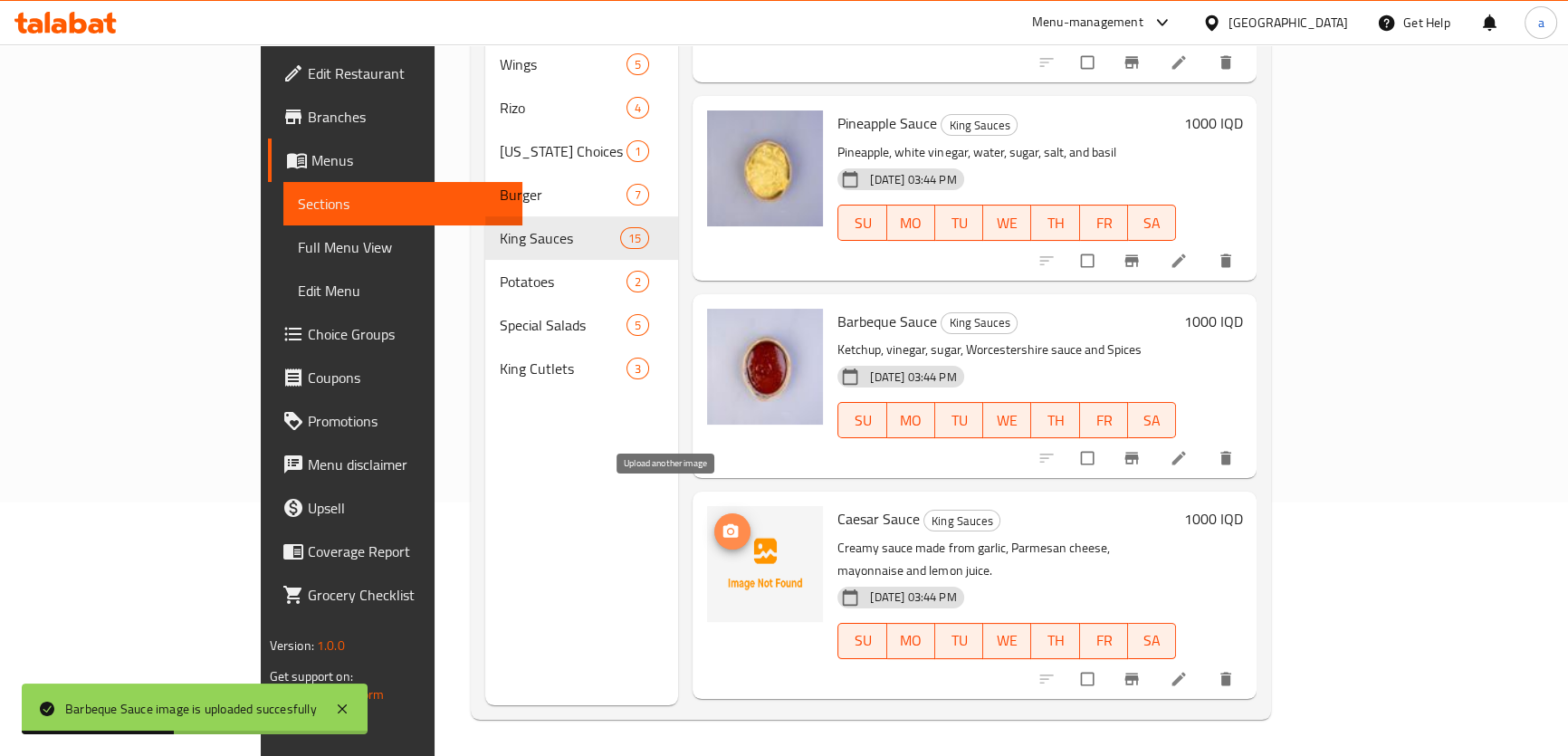
click at [722, 523] on icon "upload picture" at bounding box center [730, 531] width 18 height 18
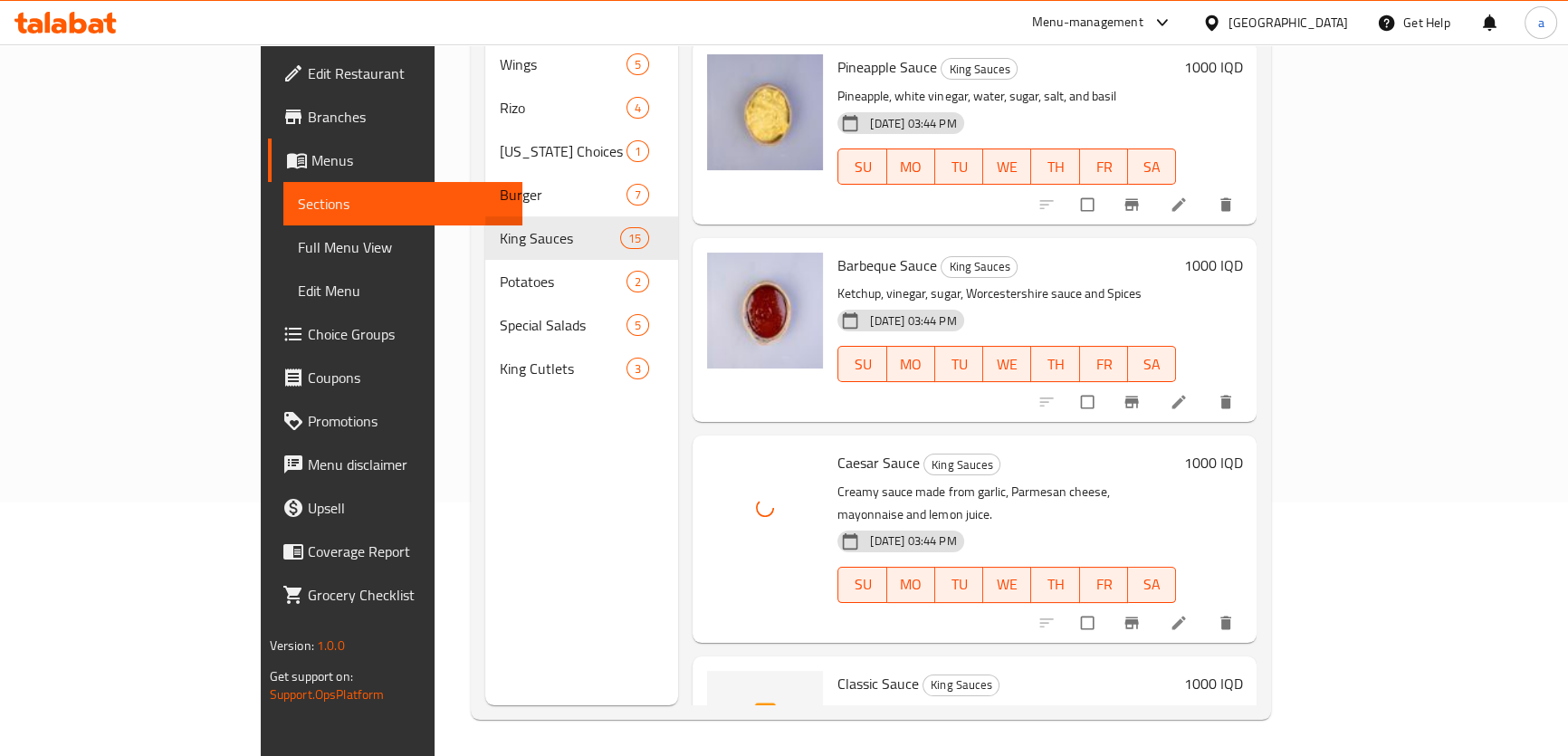
scroll to position [274, 0]
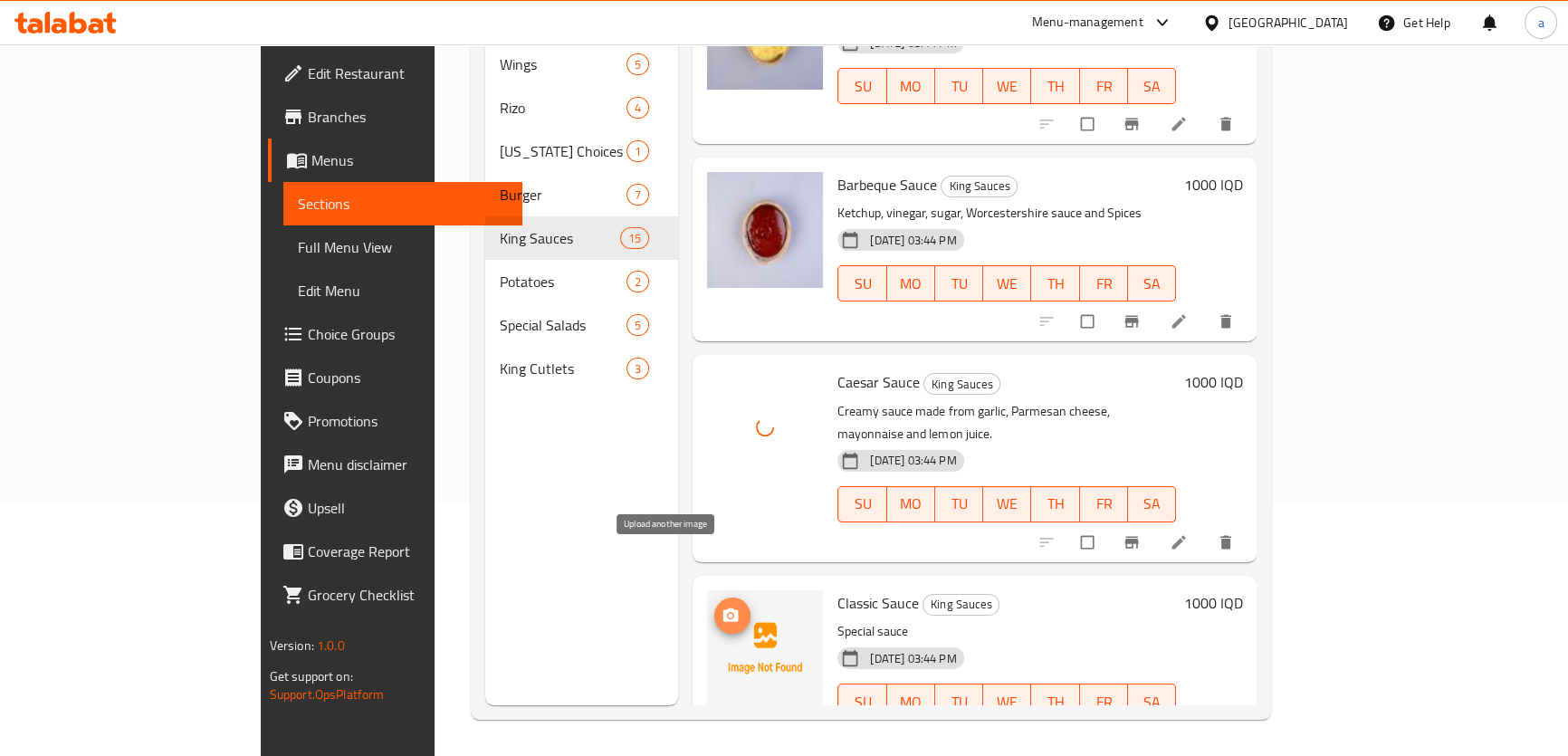
click at [714, 607] on span "upload picture" at bounding box center [732, 616] width 36 height 18
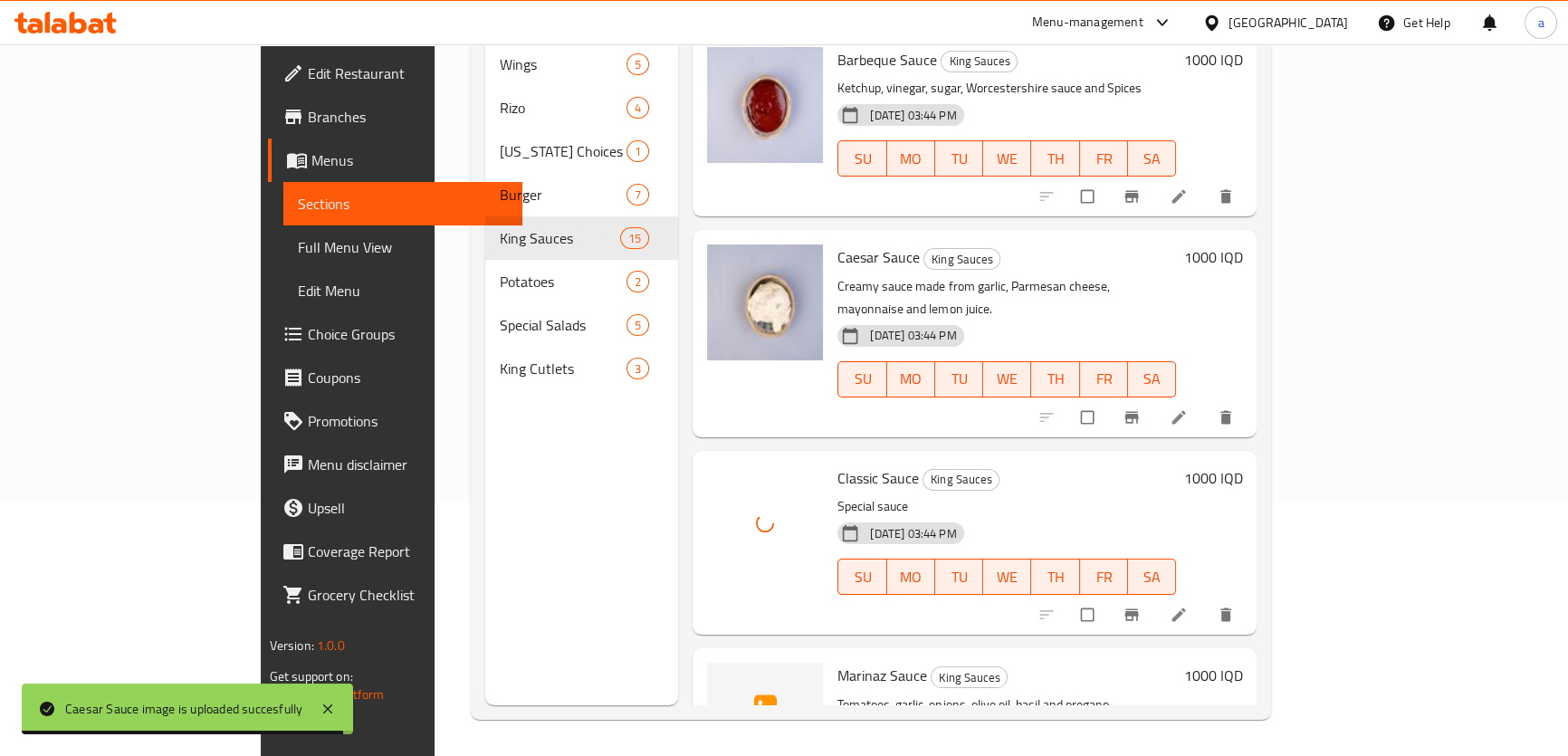
scroll to position [549, 0]
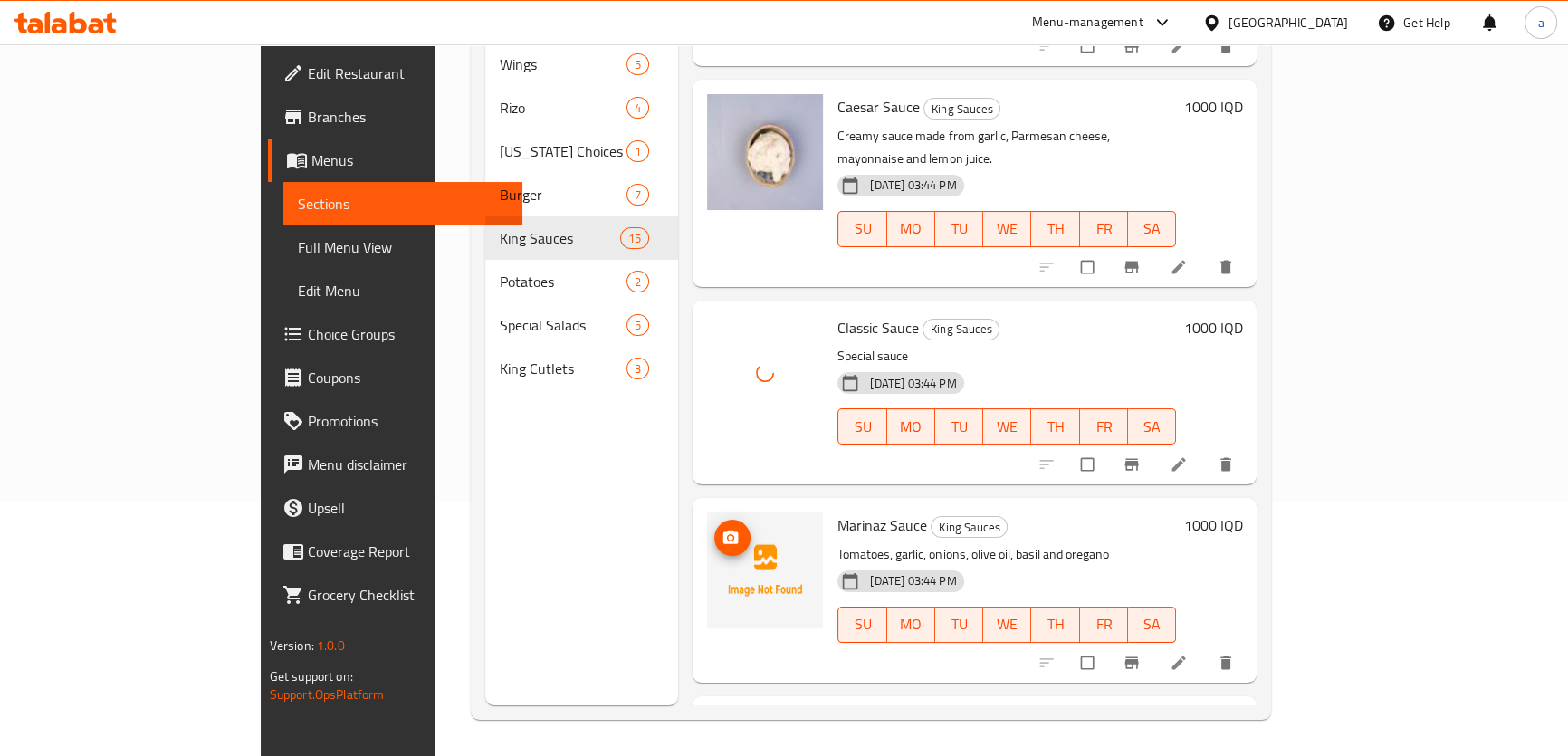
click at [723, 531] on icon "upload picture" at bounding box center [731, 537] width 15 height 13
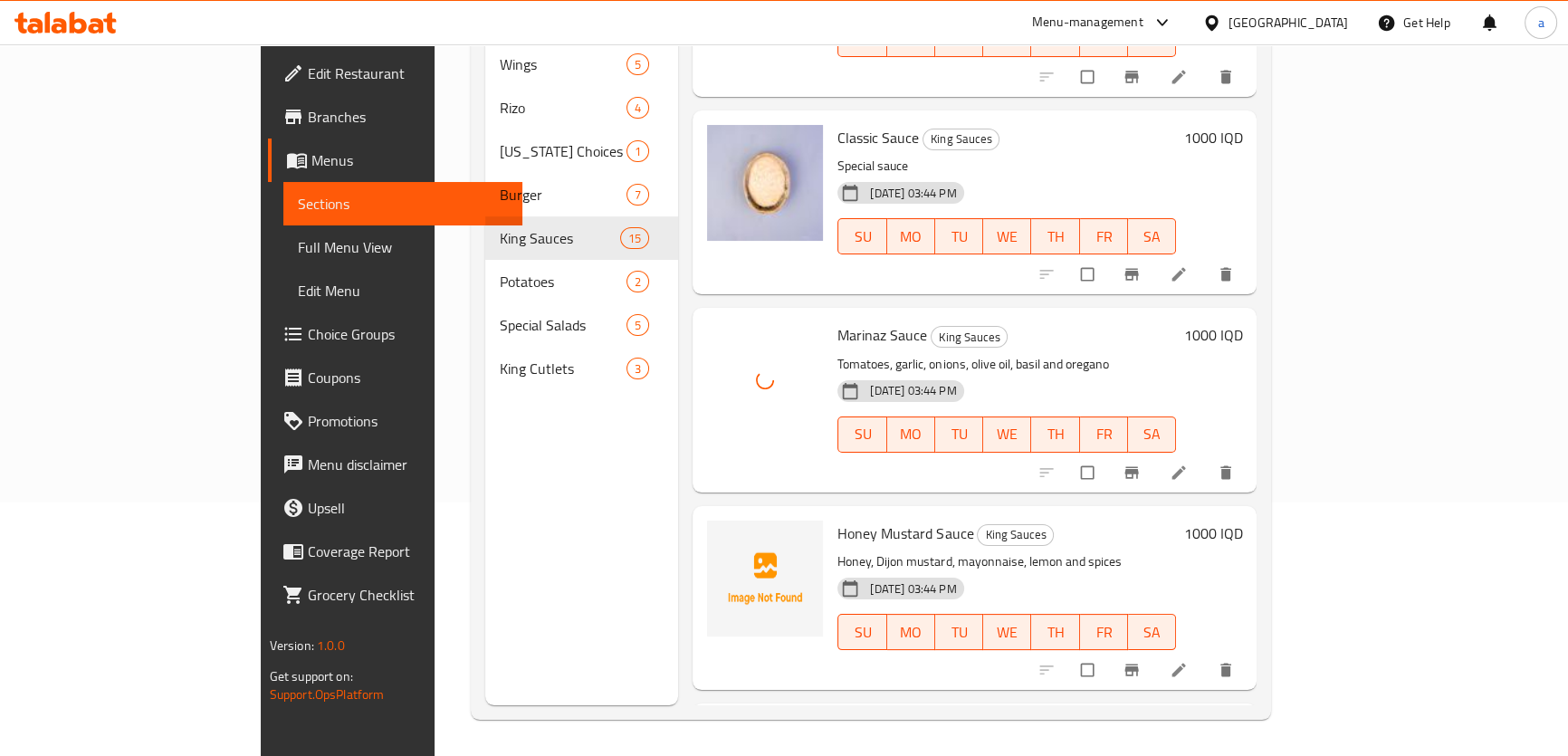
scroll to position [961, 0]
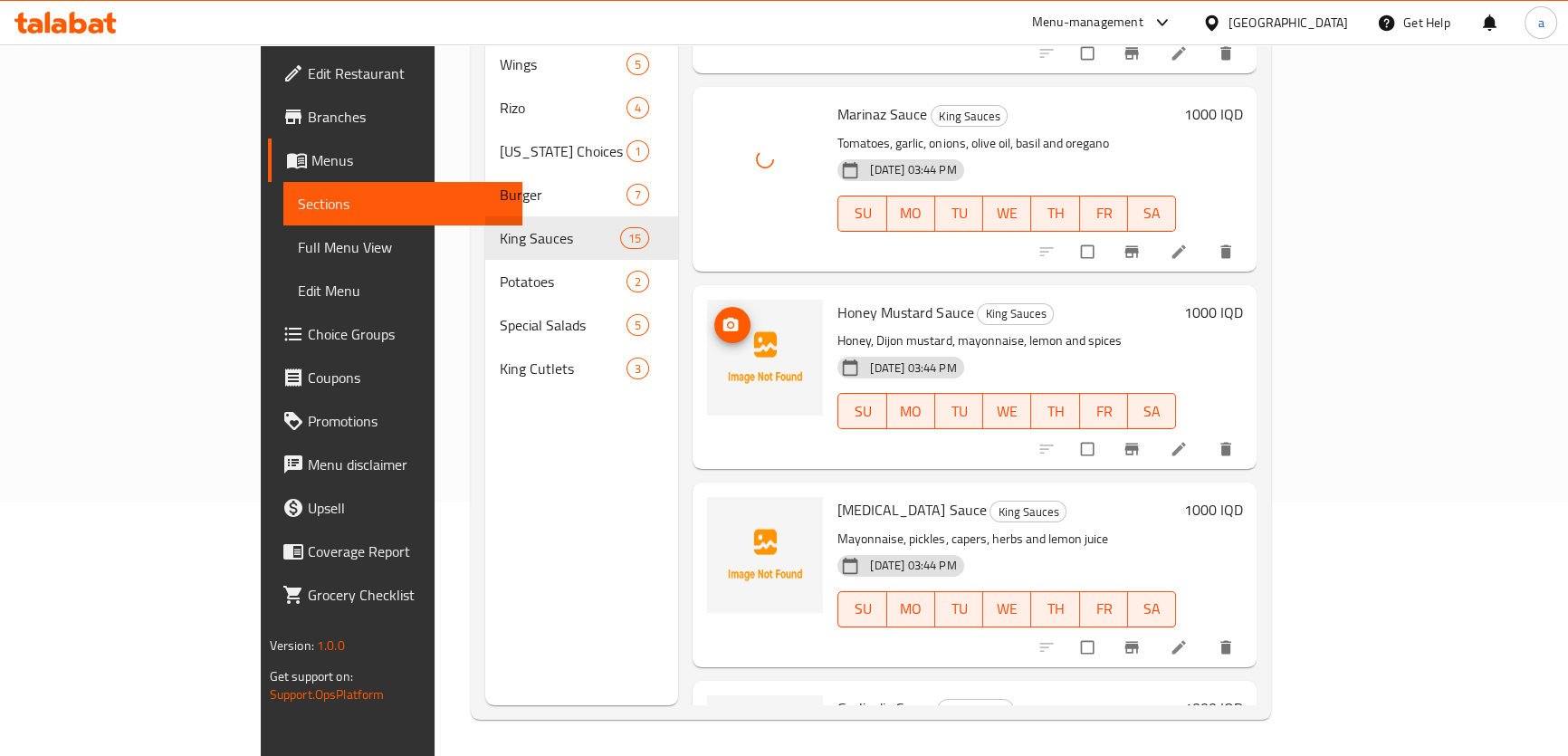
click at [714, 316] on span "upload picture" at bounding box center [732, 325] width 36 height 18
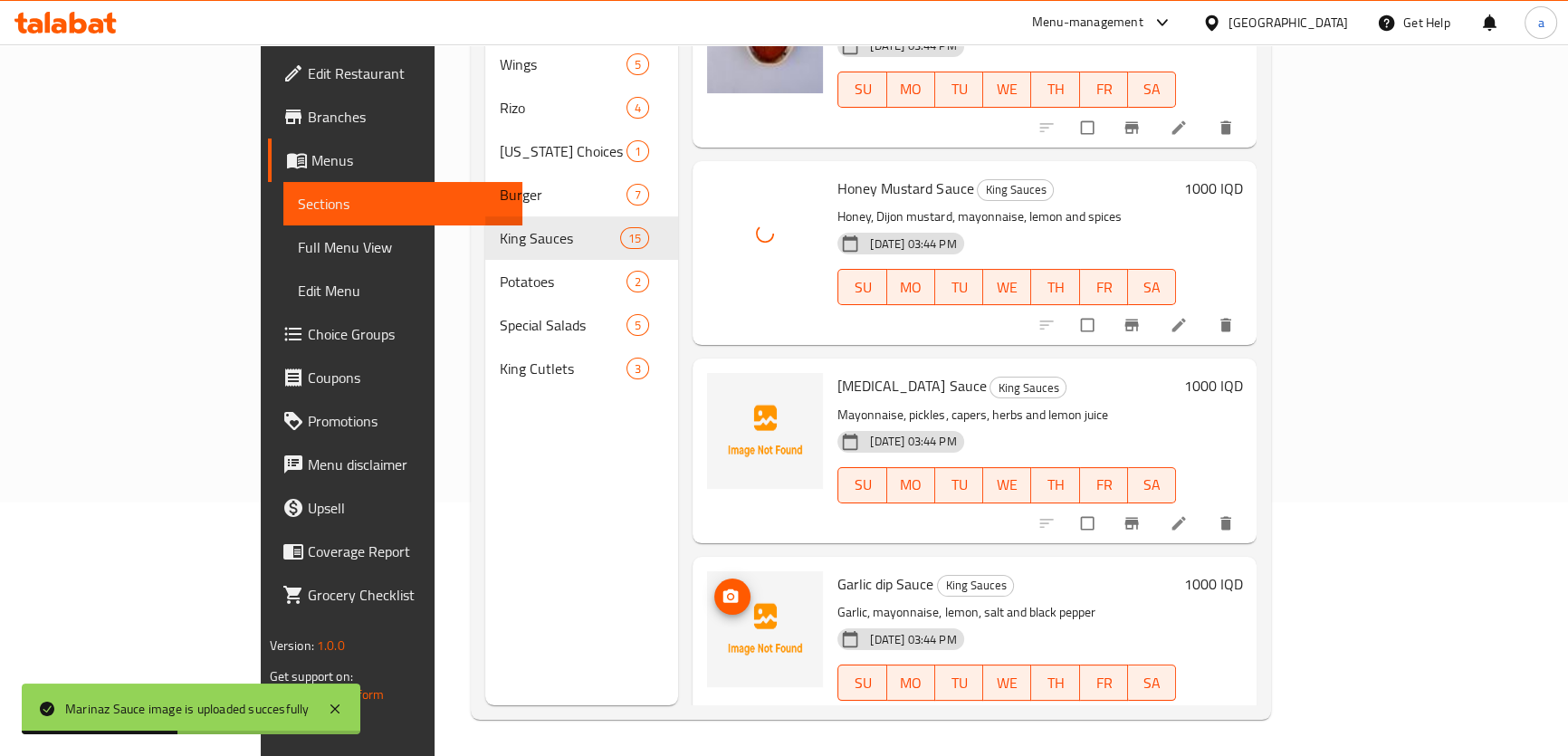
scroll to position [1234, 0]
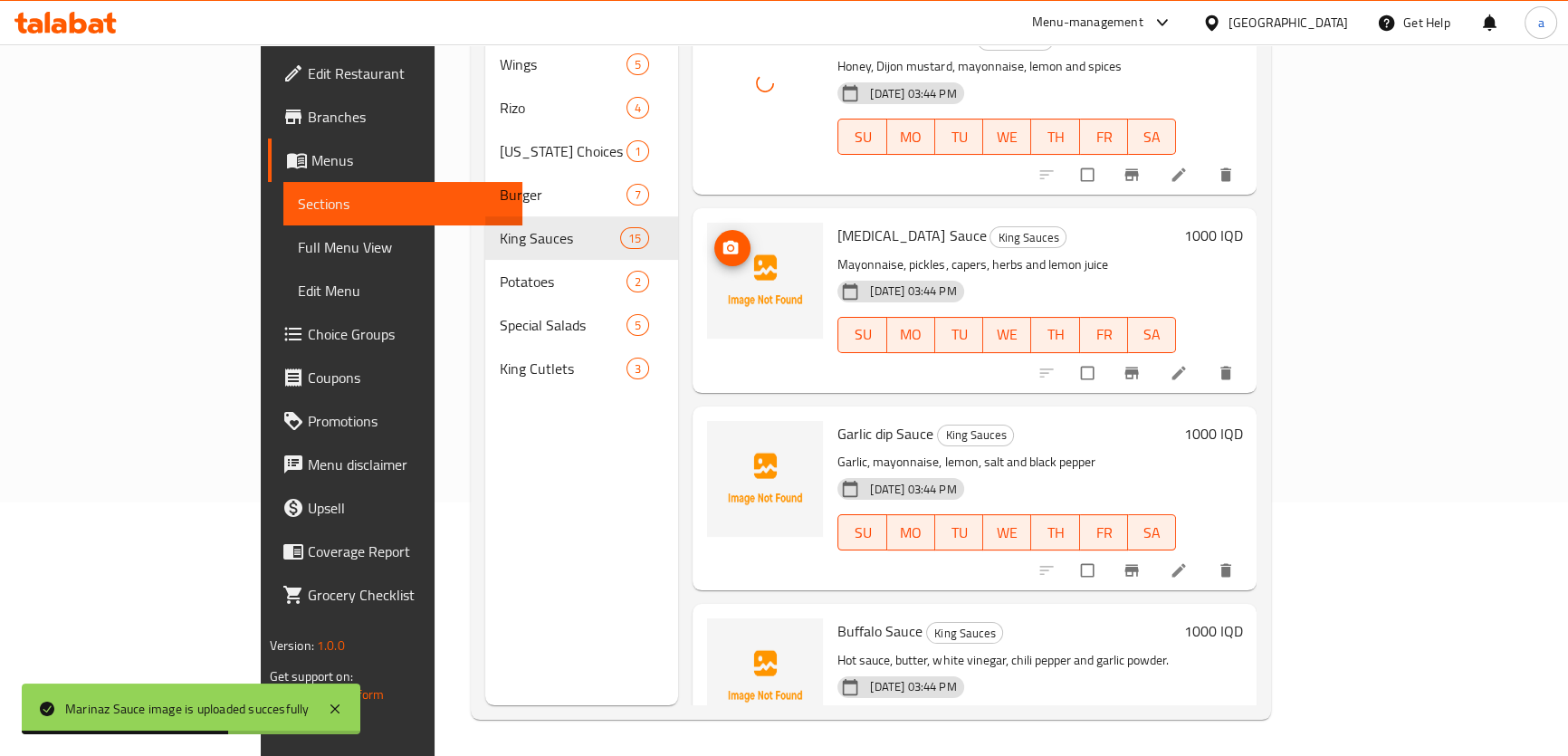
click at [729, 245] on circle "upload picture" at bounding box center [731, 247] width 5 height 5
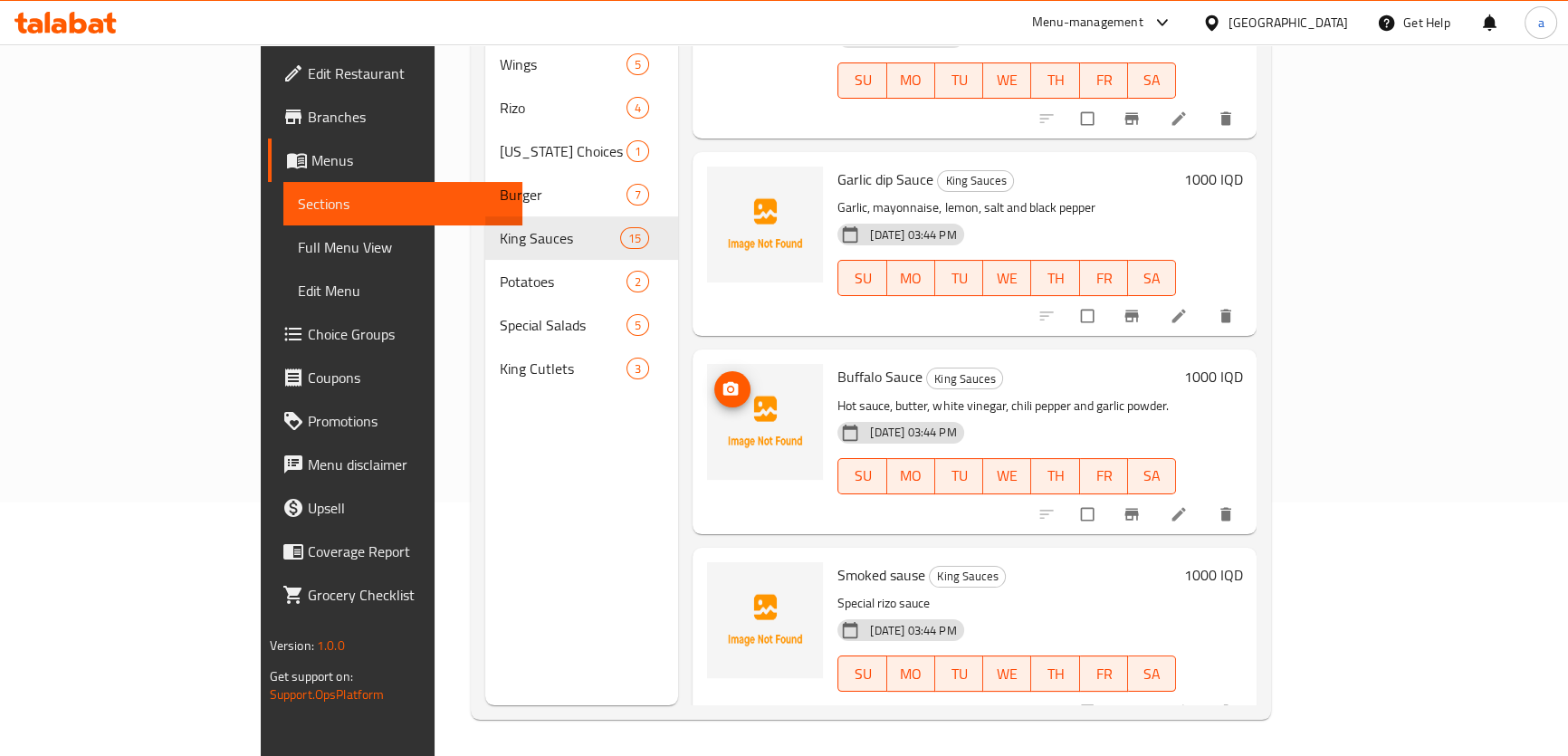
scroll to position [1509, 0]
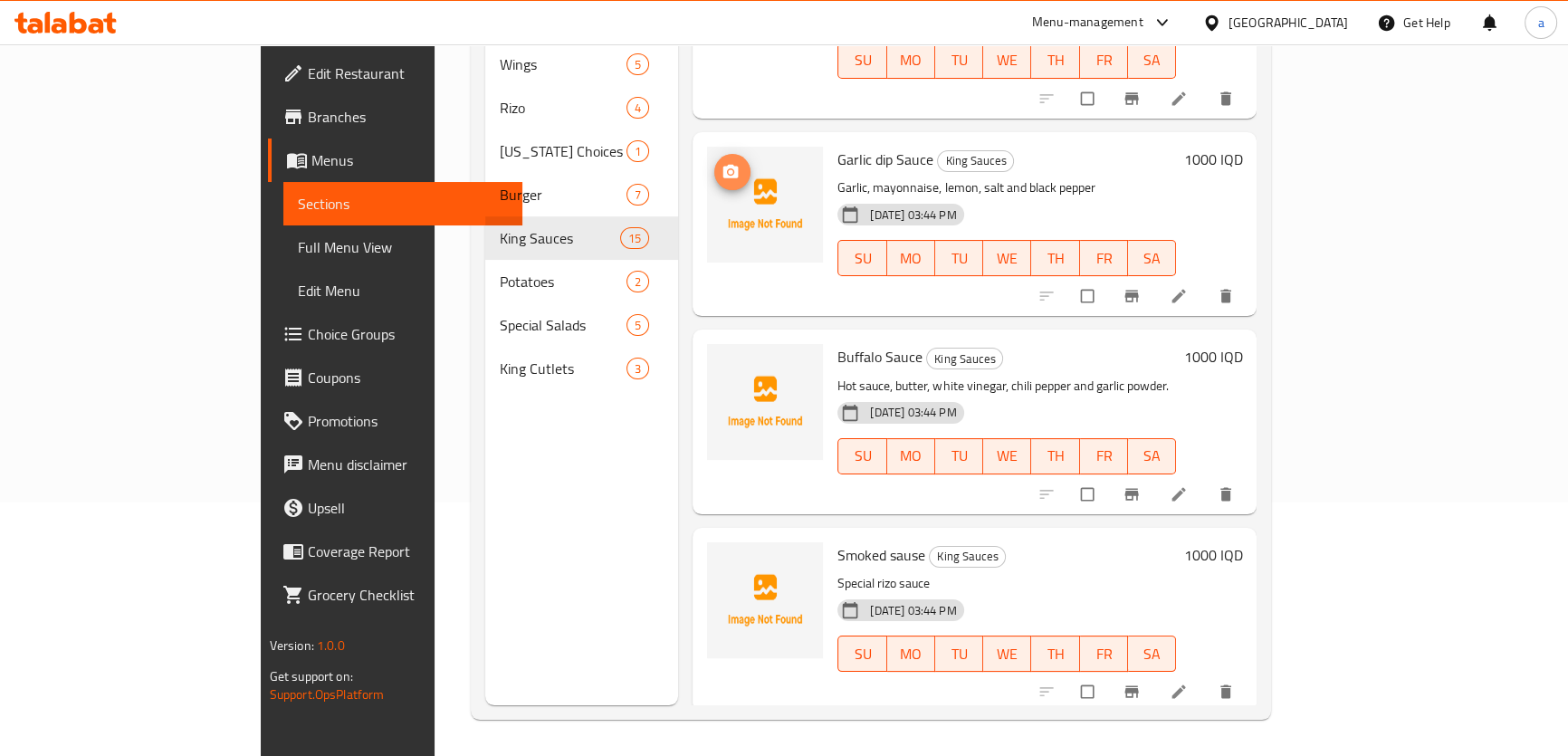
click at [723, 164] on icon "upload picture" at bounding box center [731, 171] width 15 height 13
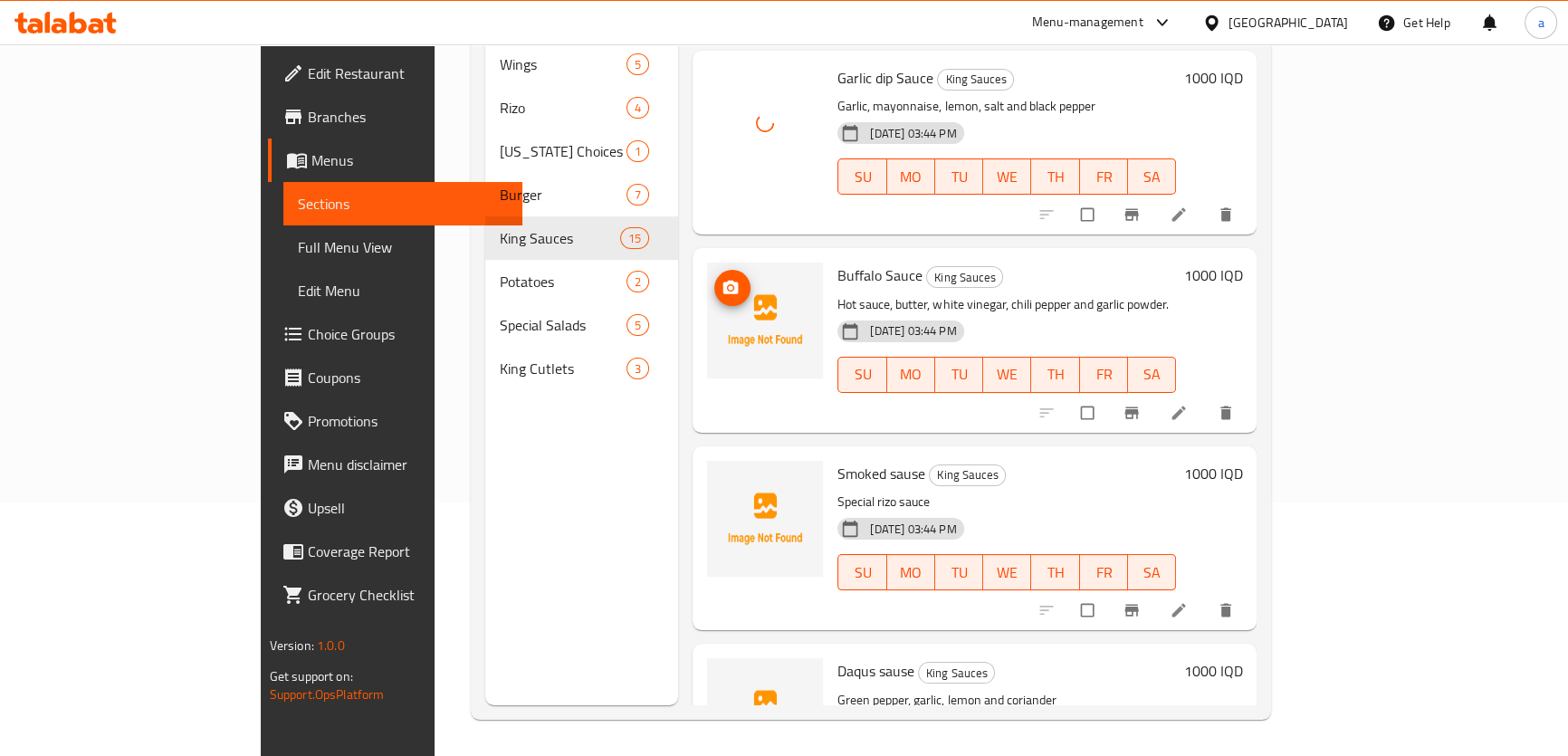
scroll to position [1647, 0]
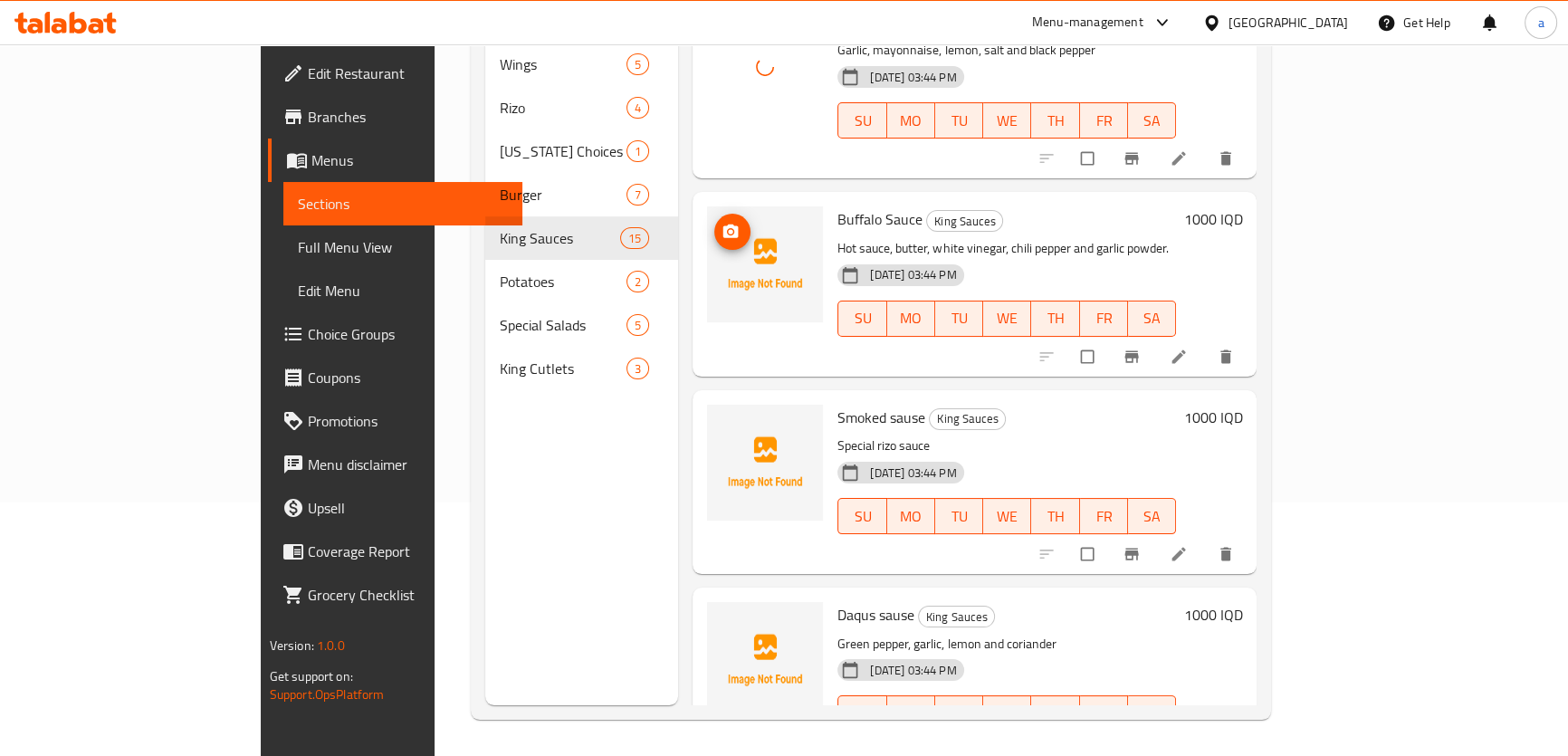
click at [723, 225] on icon "upload picture" at bounding box center [731, 231] width 15 height 13
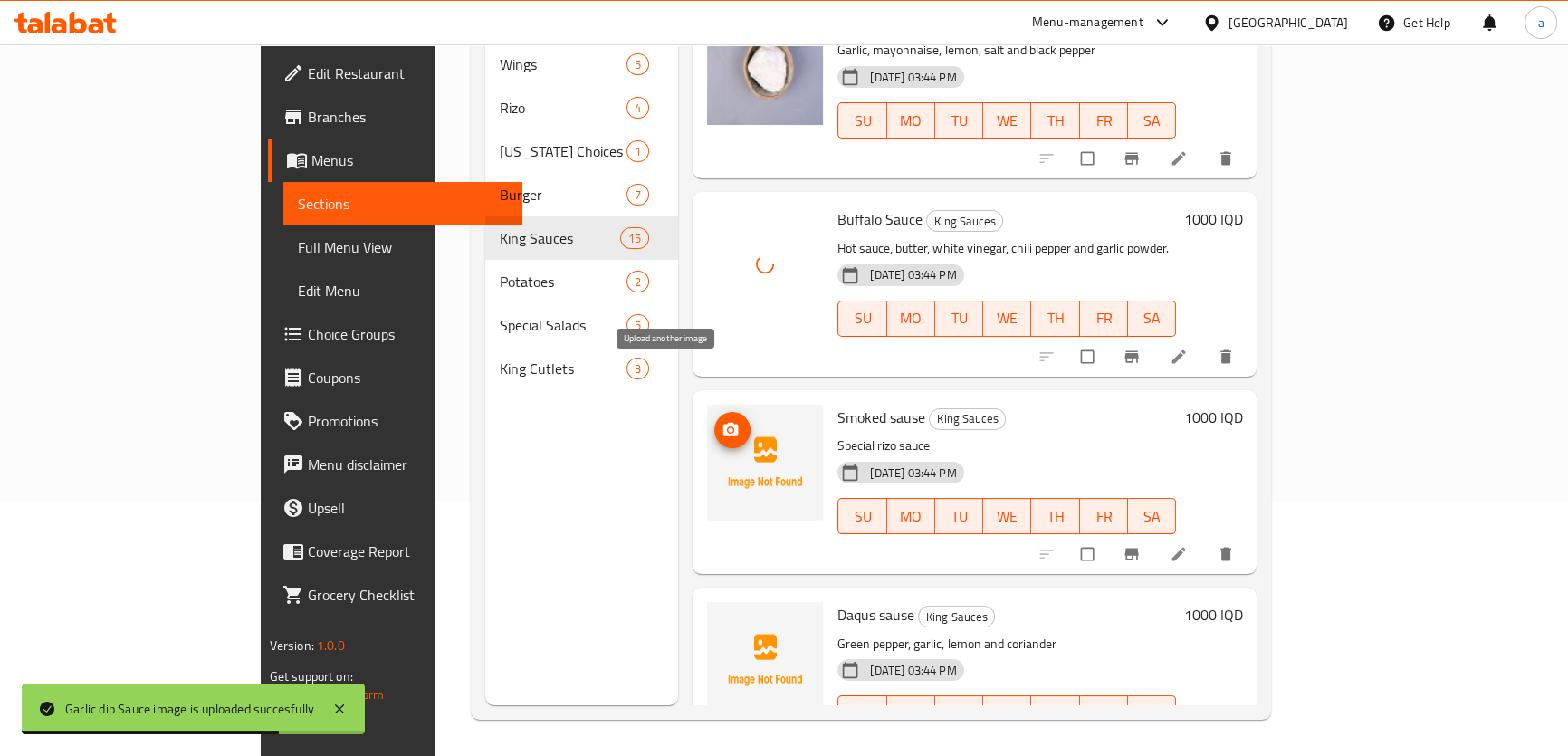
click at [714, 422] on span "upload picture" at bounding box center [732, 430] width 36 height 18
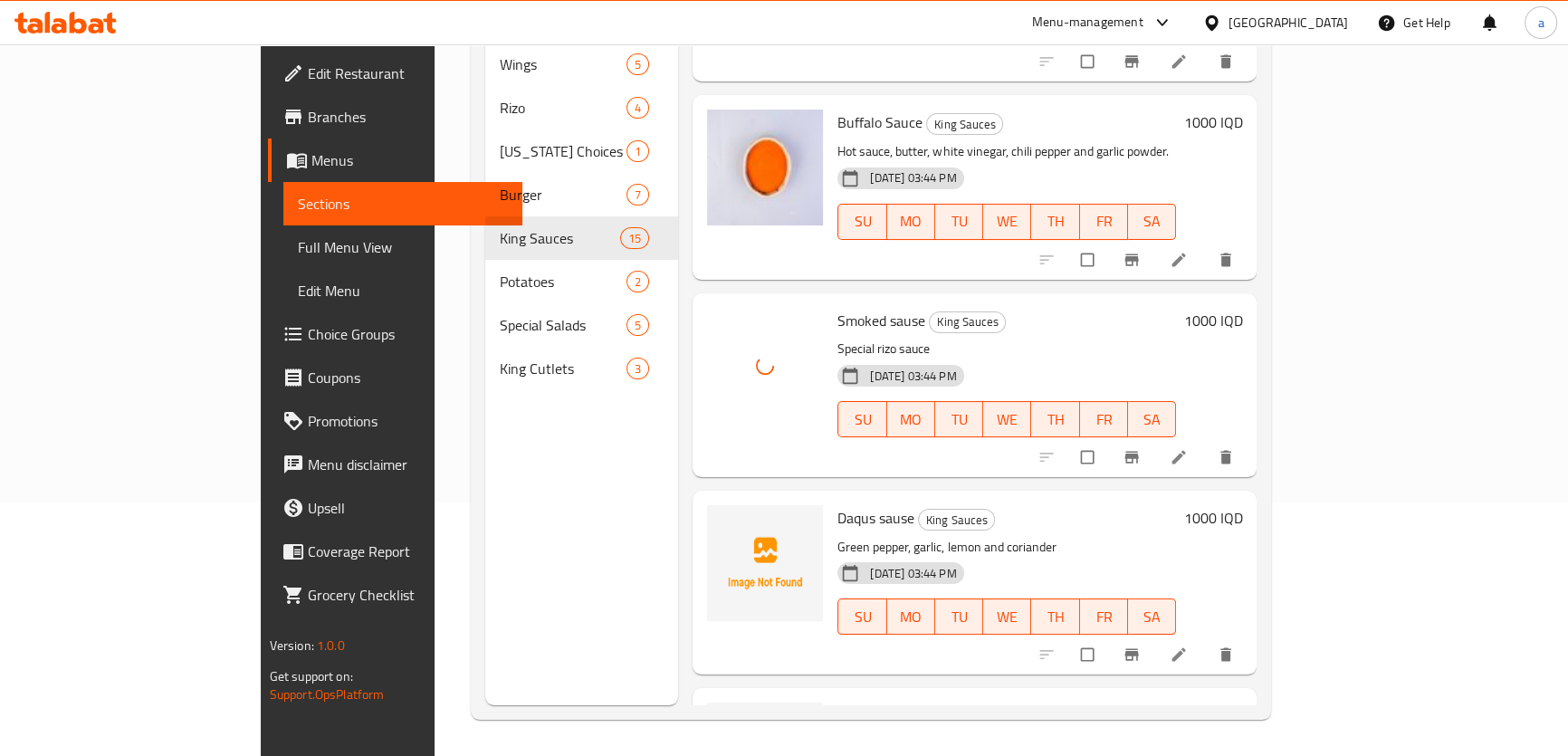
scroll to position [1920, 0]
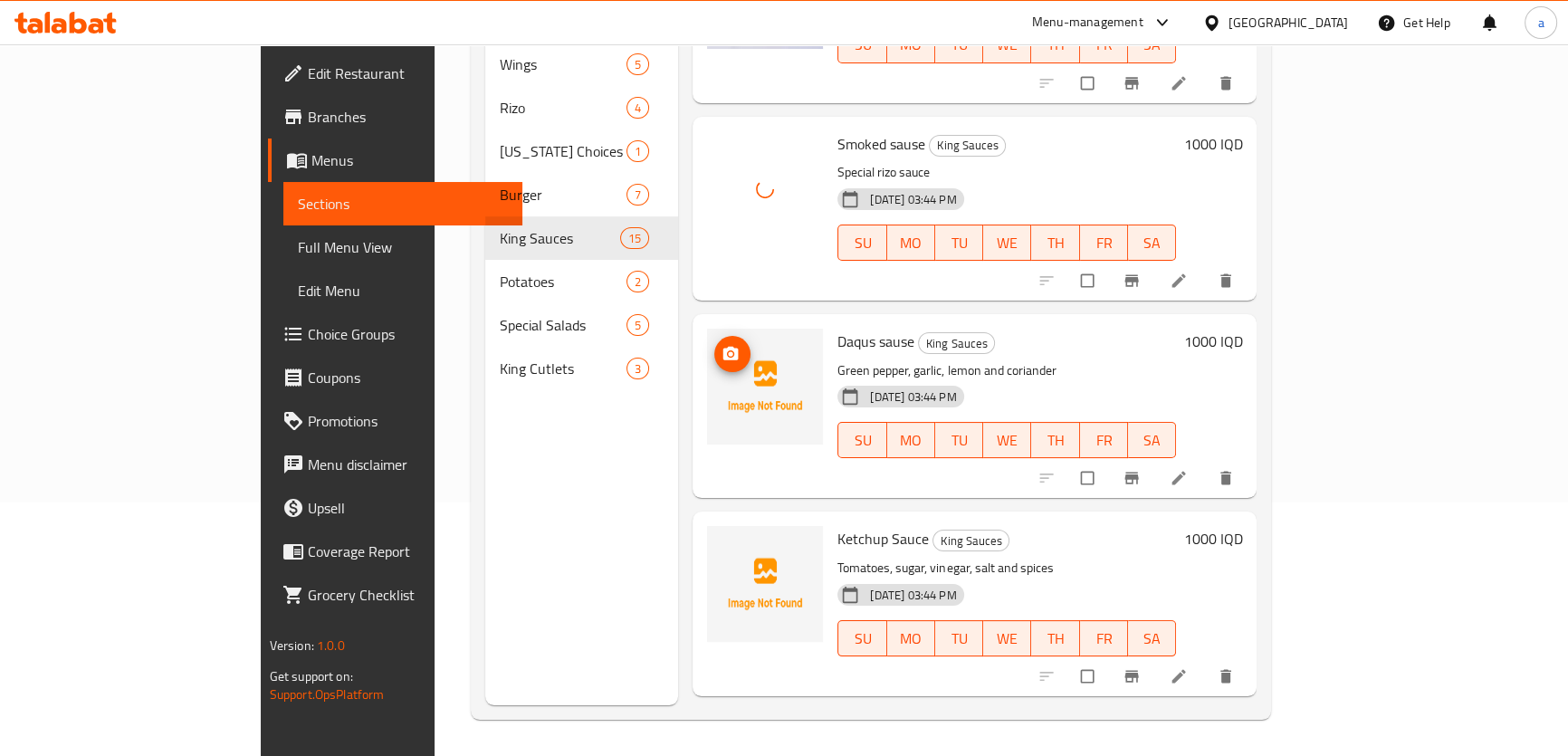
click at [723, 347] on icon "upload picture" at bounding box center [731, 353] width 15 height 13
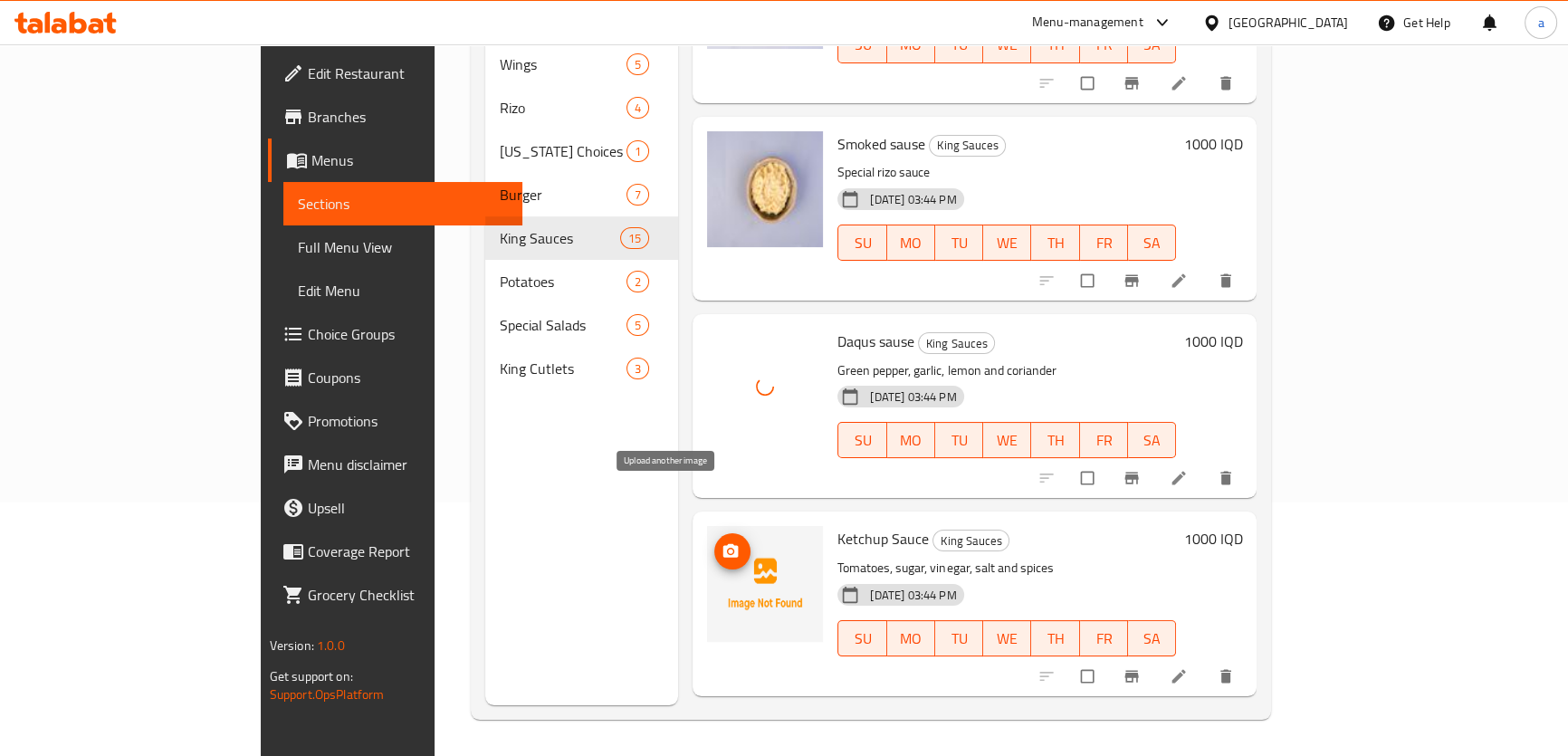
click at [714, 543] on span "upload picture" at bounding box center [732, 551] width 36 height 18
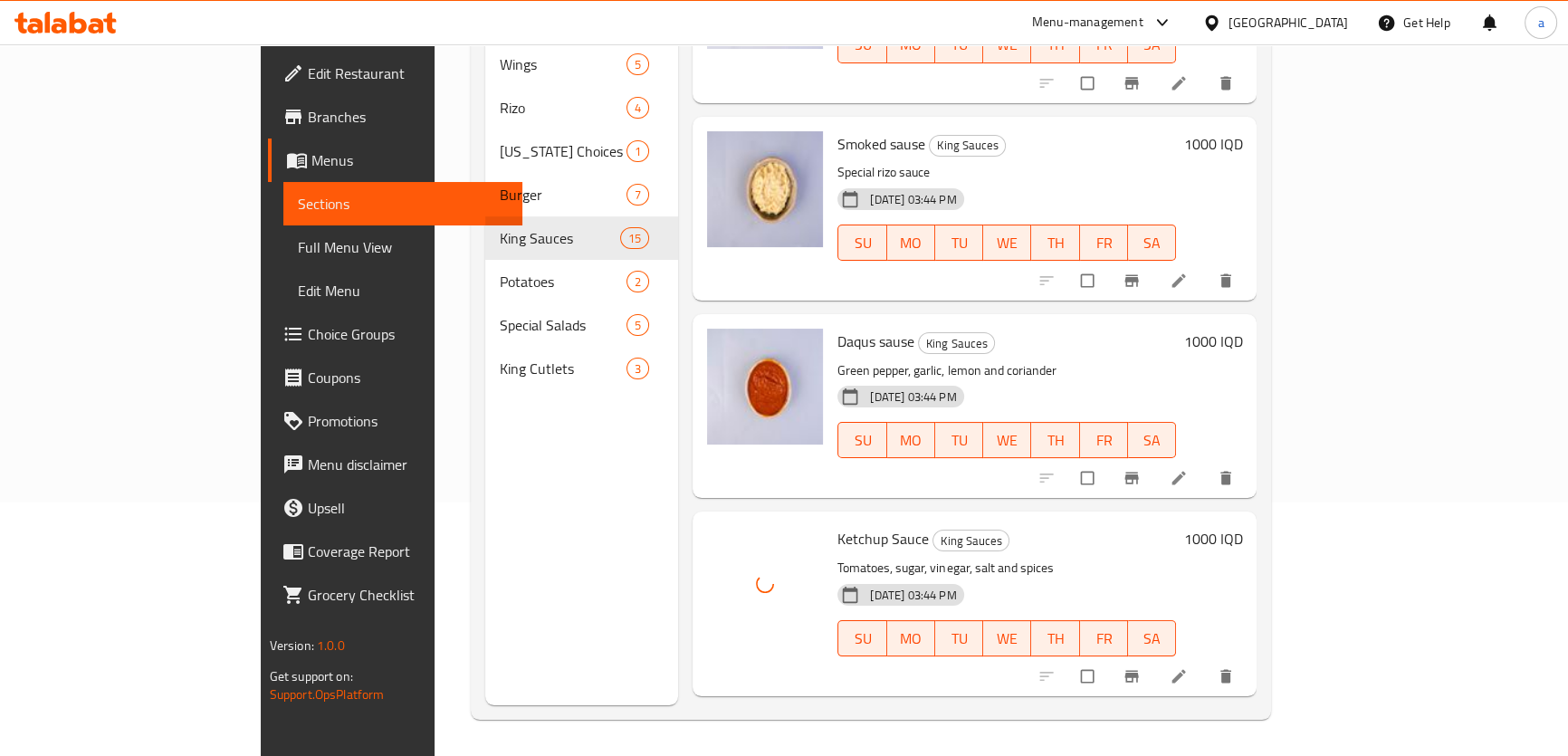
scroll to position [2196, 0]
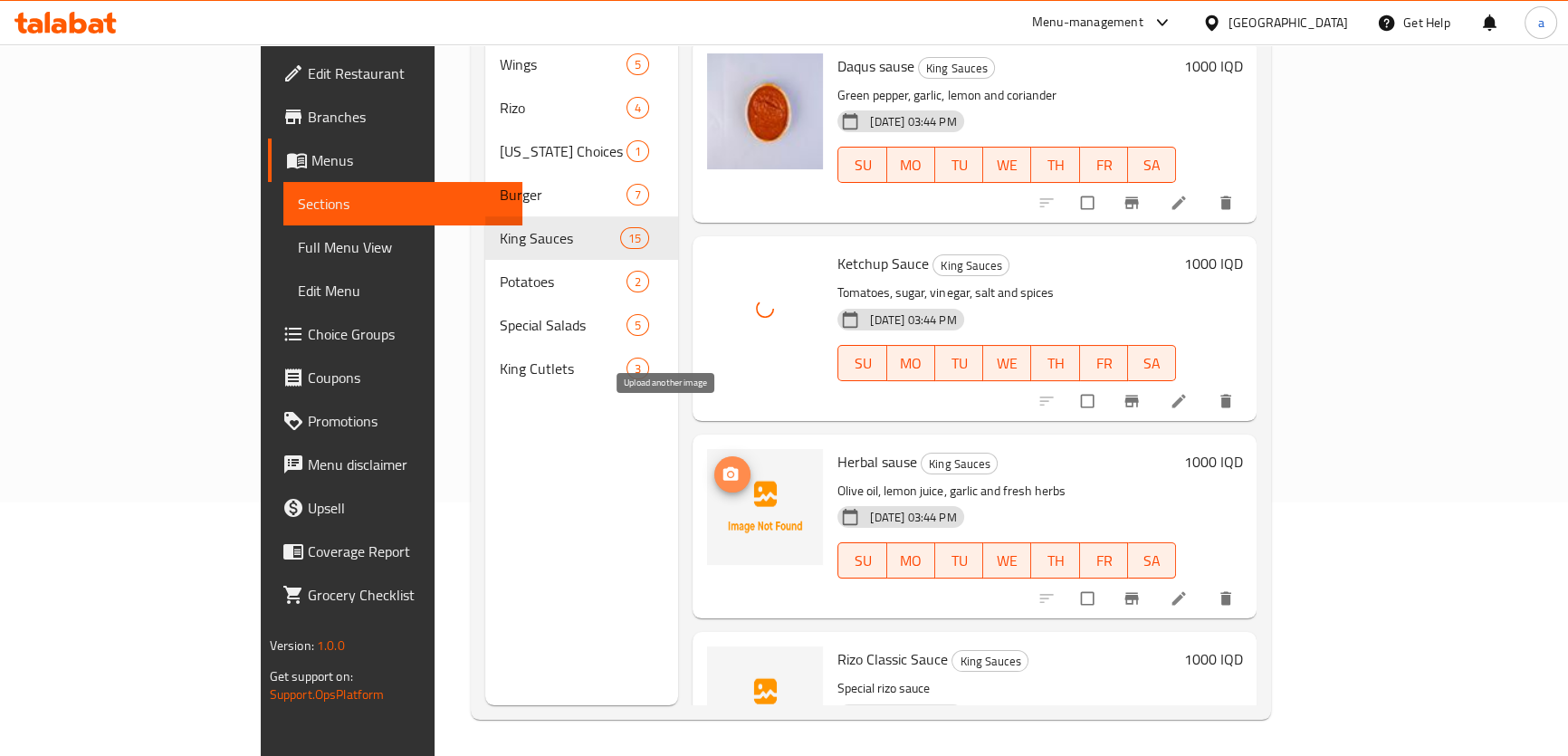
click at [714, 465] on span "upload picture" at bounding box center [732, 474] width 36 height 18
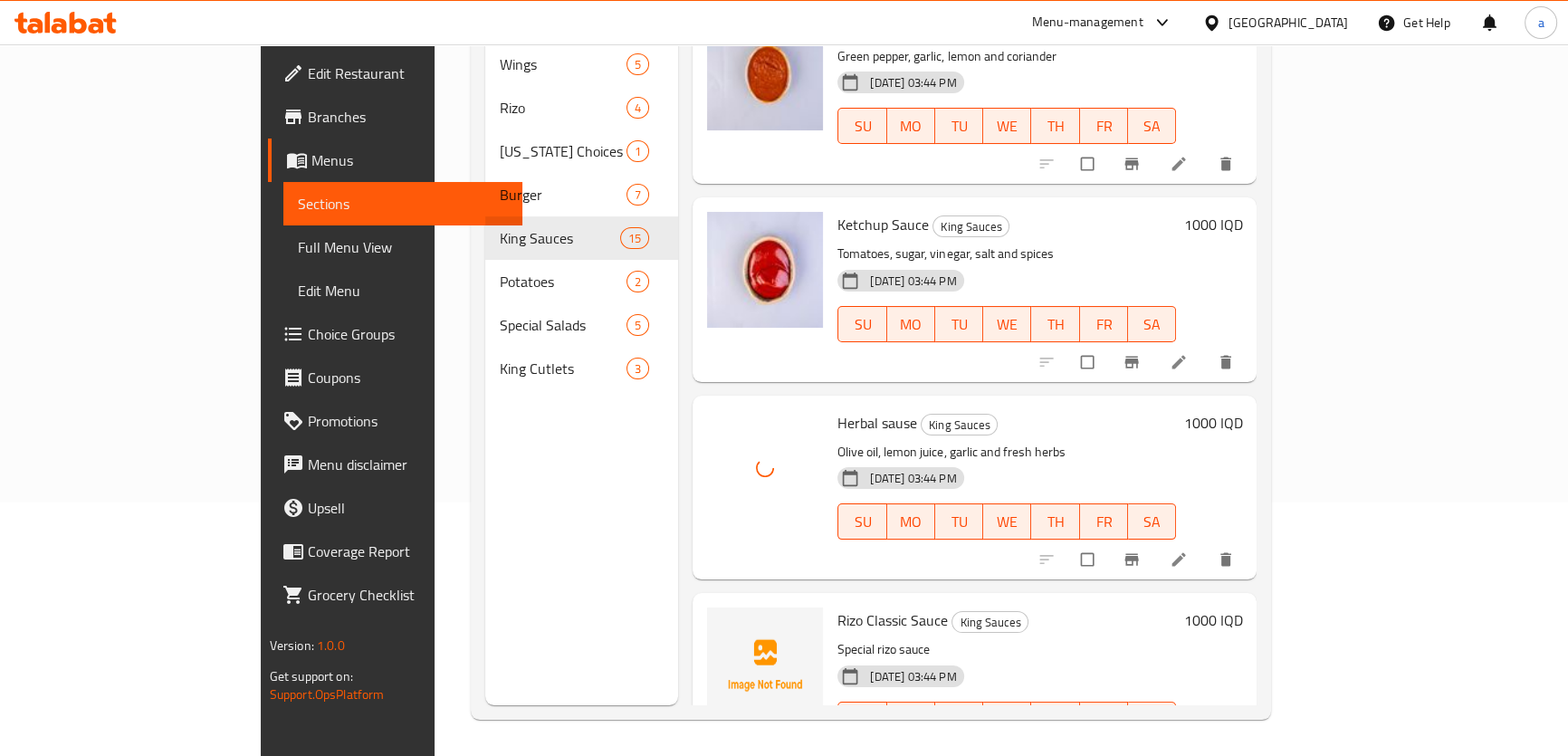
scroll to position [2256, 0]
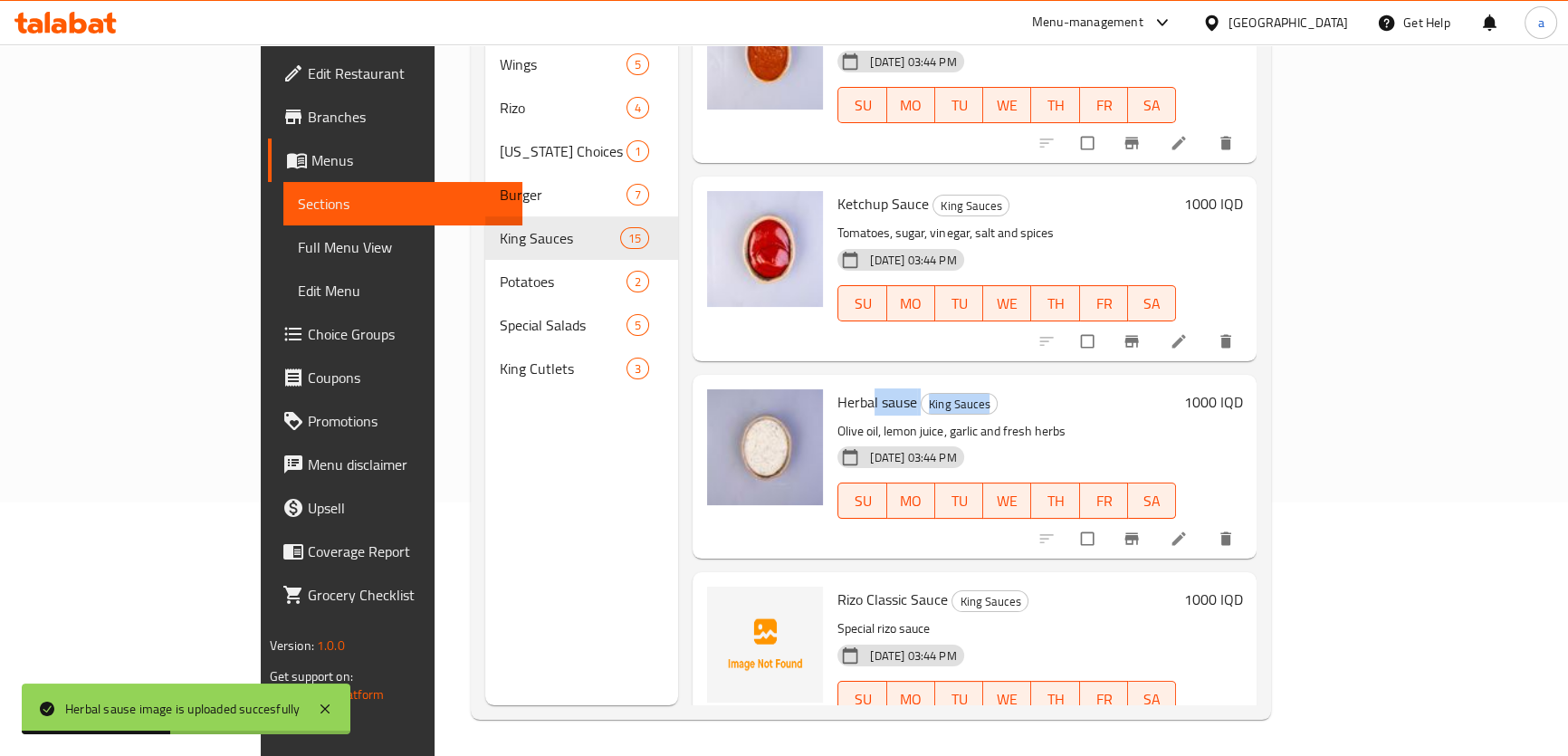
drag, startPoint x: 795, startPoint y: 360, endPoint x: 773, endPoint y: 365, distance: 22.6
click at [830, 382] on div "Herbal sause King Sauces Olive oil, lemon juice, garlic and fresh herbs 10-08-2…" at bounding box center [1007, 466] width 353 height 170
click at [837, 388] on span "Herbal sause" at bounding box center [877, 402] width 80 height 27
drag, startPoint x: 784, startPoint y: 353, endPoint x: 771, endPoint y: 353, distance: 13.0
click at [830, 382] on div "Herbal sause King Sauces Olive oil, lemon juice, garlic and fresh herbs 10-08-2…" at bounding box center [1007, 466] width 353 height 170
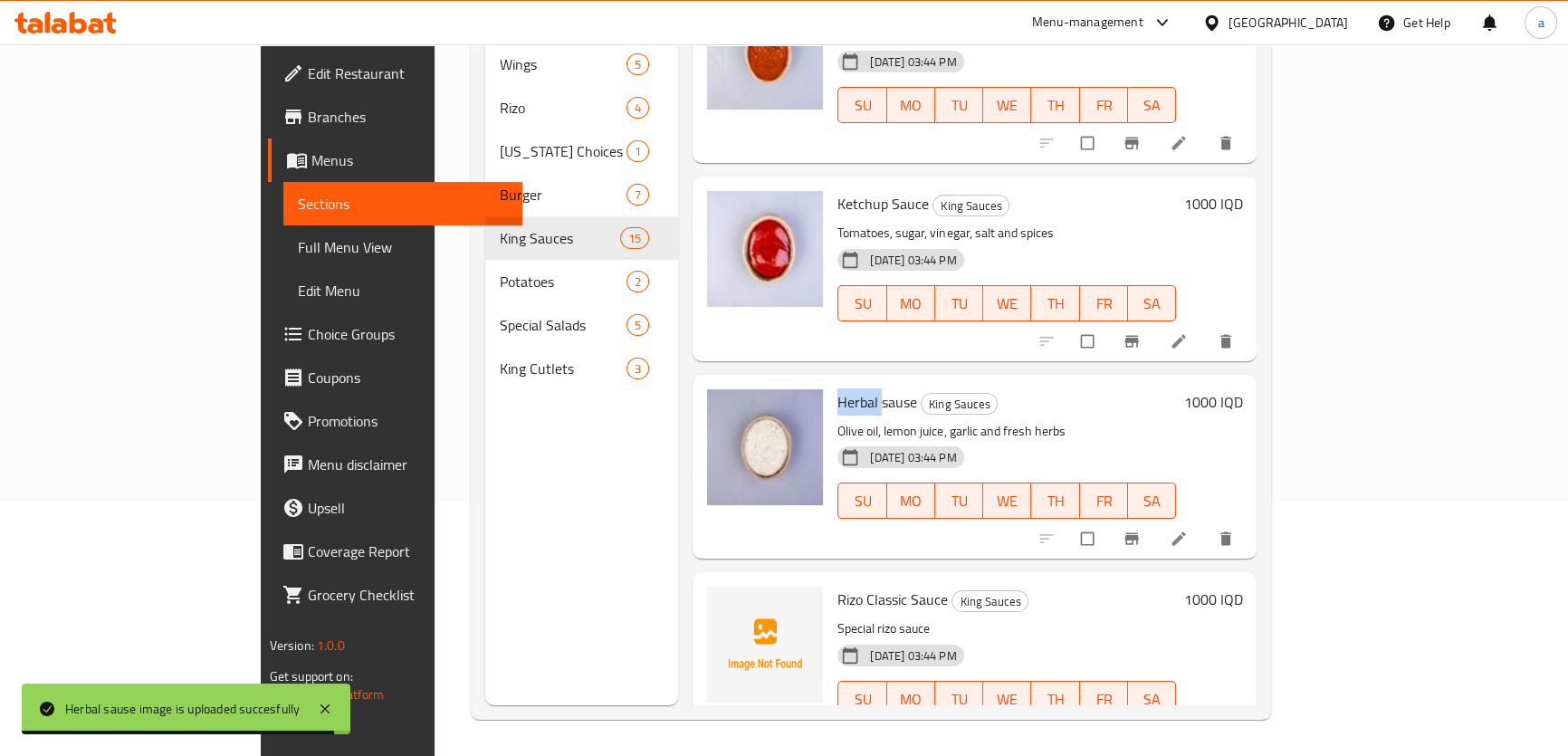
click at [837, 388] on span "Herbal sause" at bounding box center [877, 402] width 80 height 27
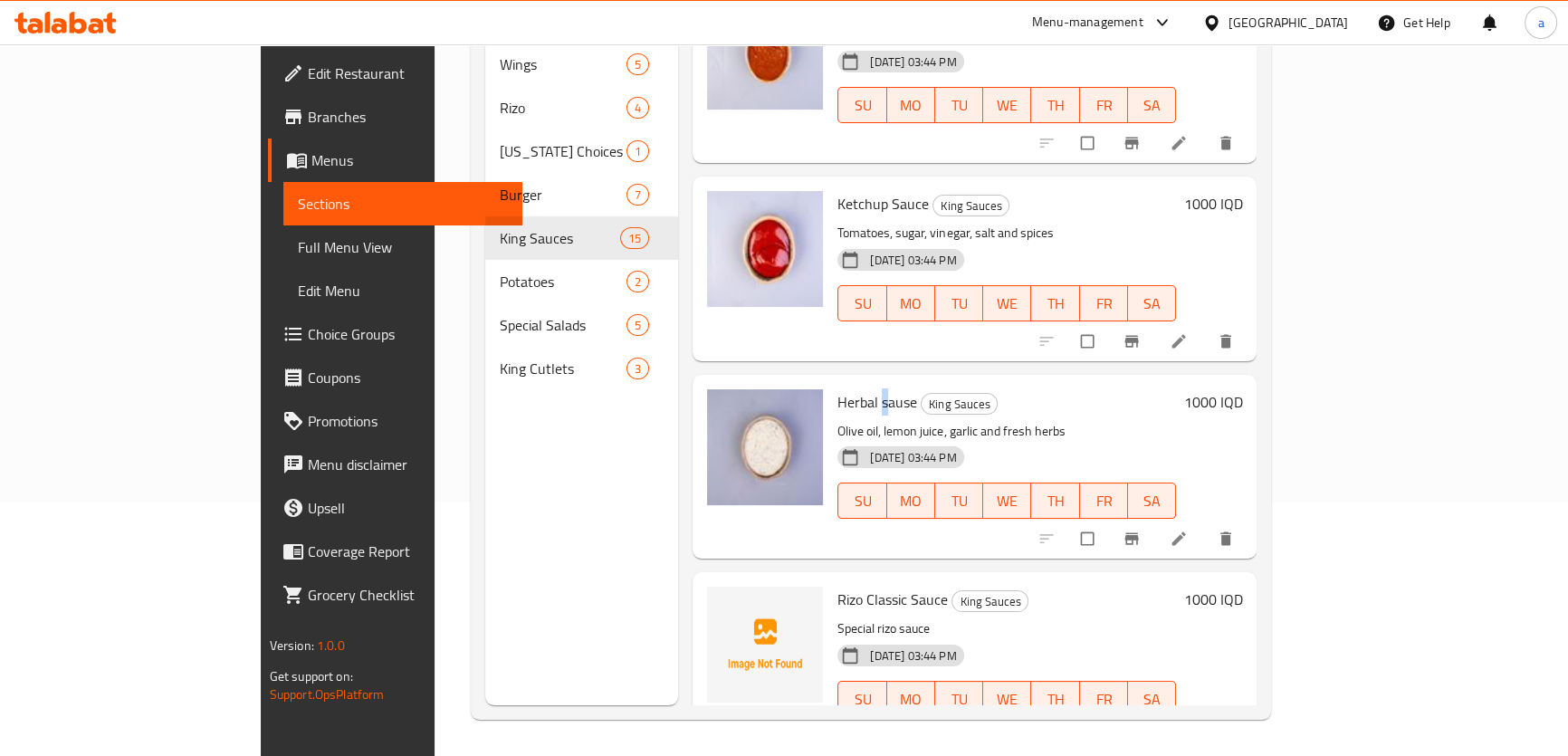
click at [837, 388] on span "Herbal sause" at bounding box center [877, 402] width 80 height 27
click at [978, 375] on div "Herbal sause King Sauces Olive oil, lemon juice, garlic and fresh herbs 10-08-2…" at bounding box center [974, 467] width 564 height 184
click at [843, 388] on span "Herbal sause" at bounding box center [877, 402] width 80 height 27
click at [707, 587] on img at bounding box center [765, 645] width 116 height 116
click at [714, 603] on span "upload picture" at bounding box center [732, 612] width 36 height 18
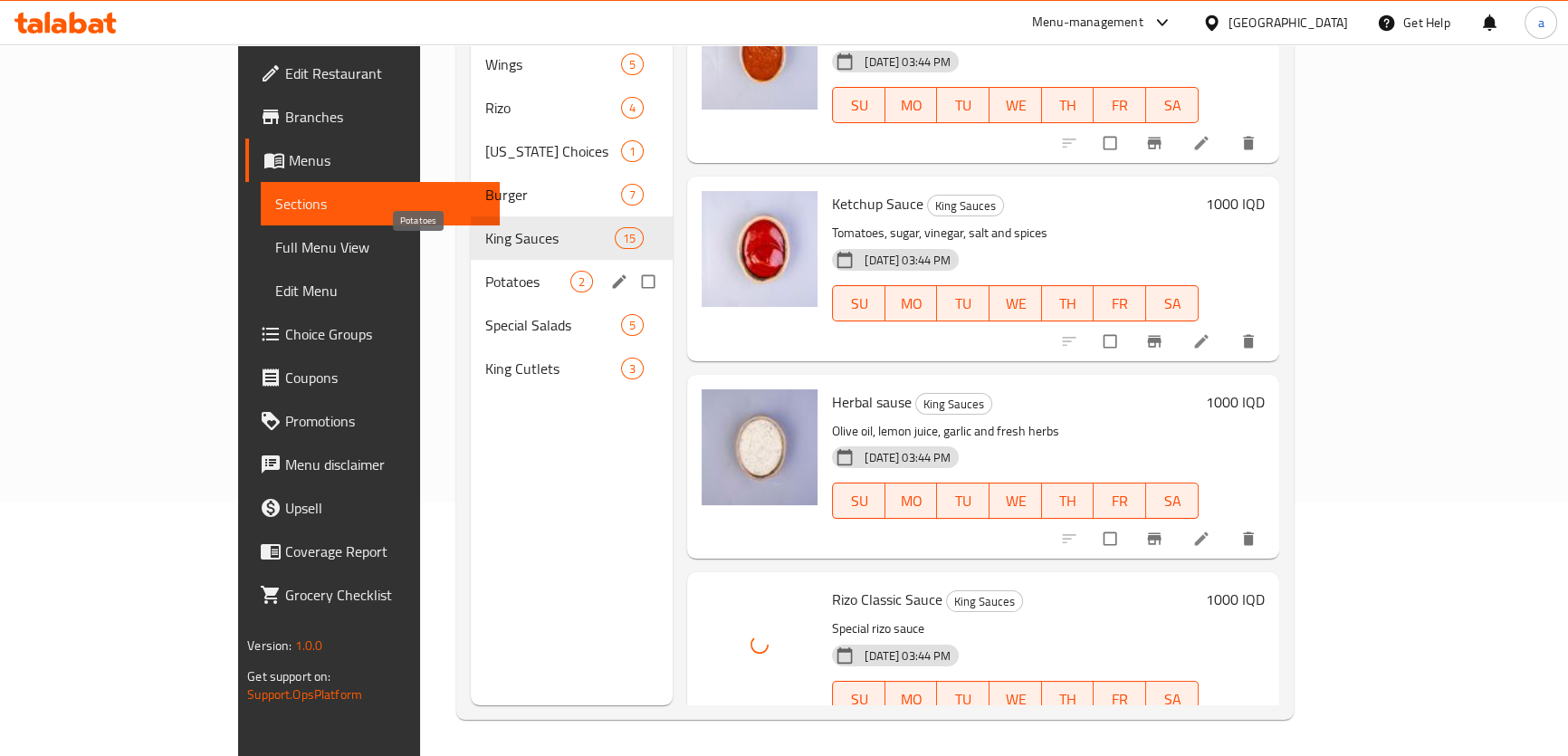
click at [485, 271] on span "Potatoes" at bounding box center [527, 281] width 85 height 22
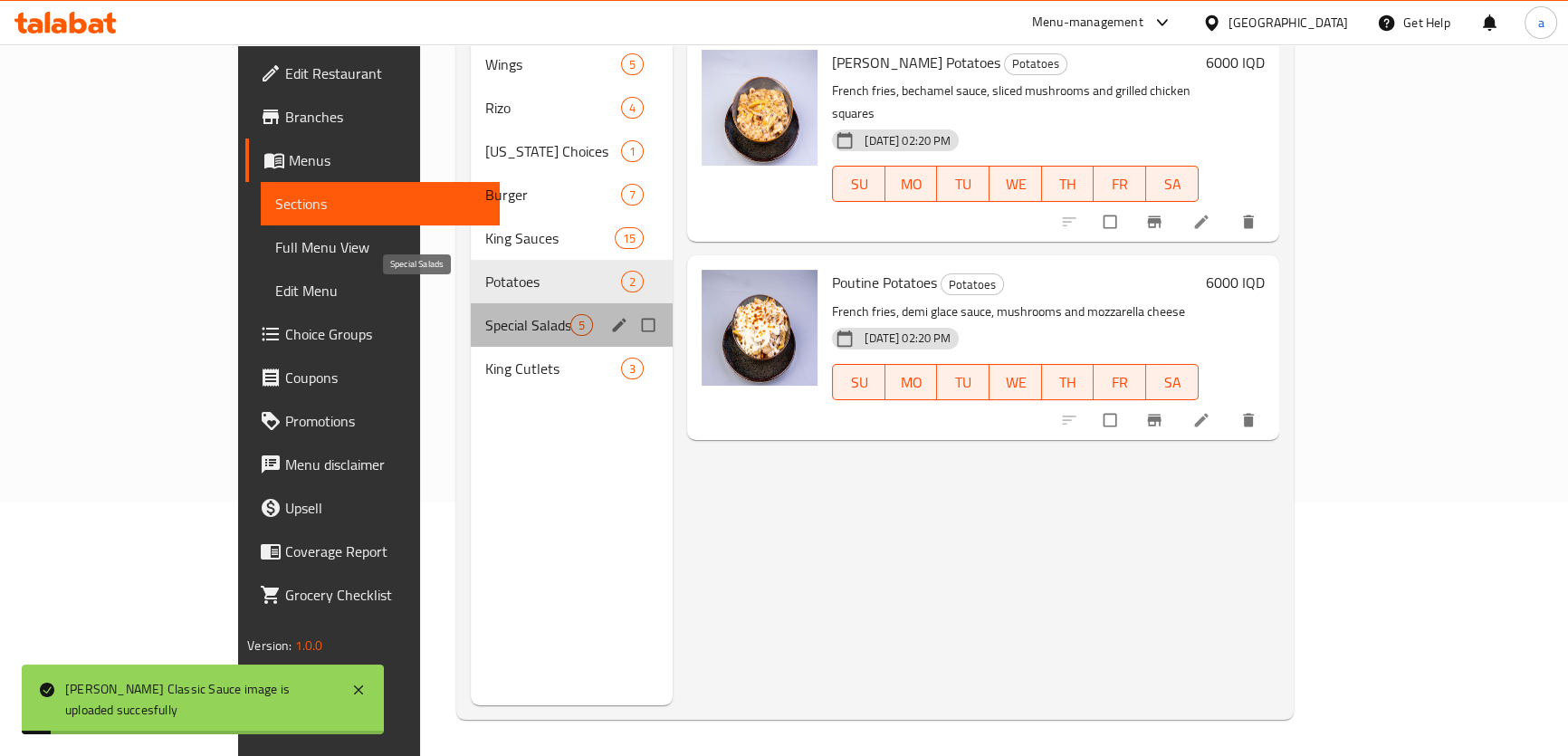
click at [485, 315] on span "Special Salads" at bounding box center [527, 325] width 85 height 22
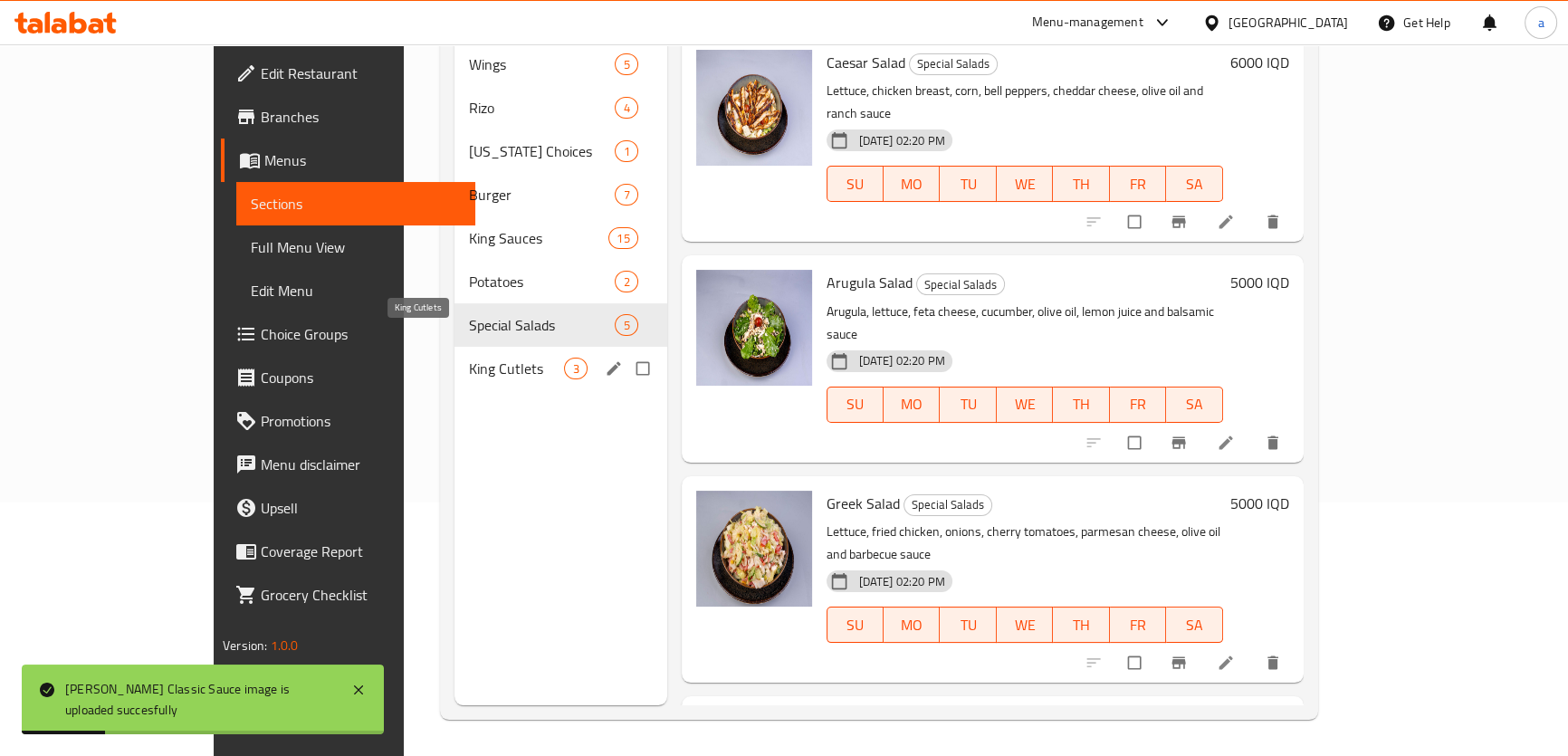
click at [469, 358] on span "King Cutlets" at bounding box center [516, 369] width 95 height 22
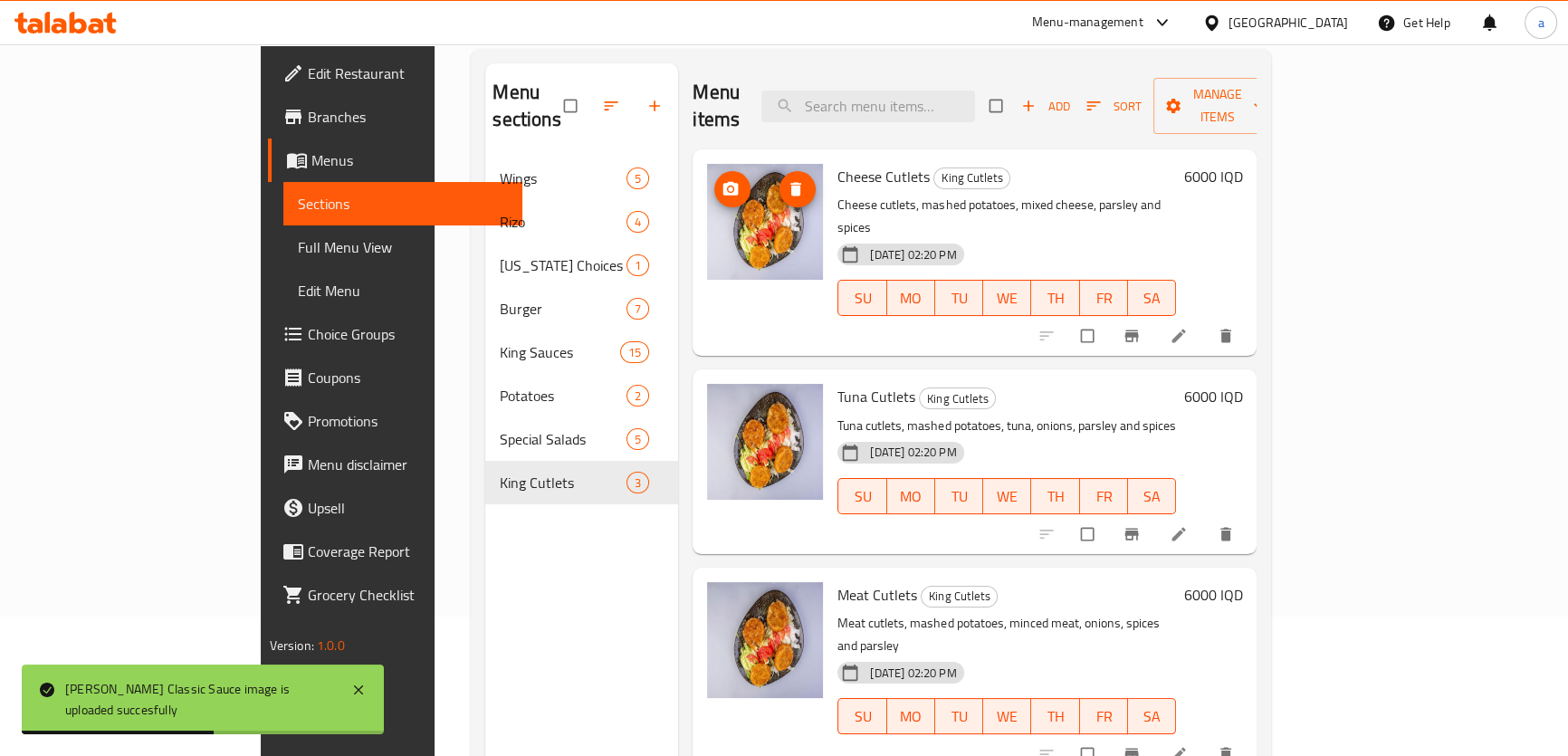
scroll to position [117, 0]
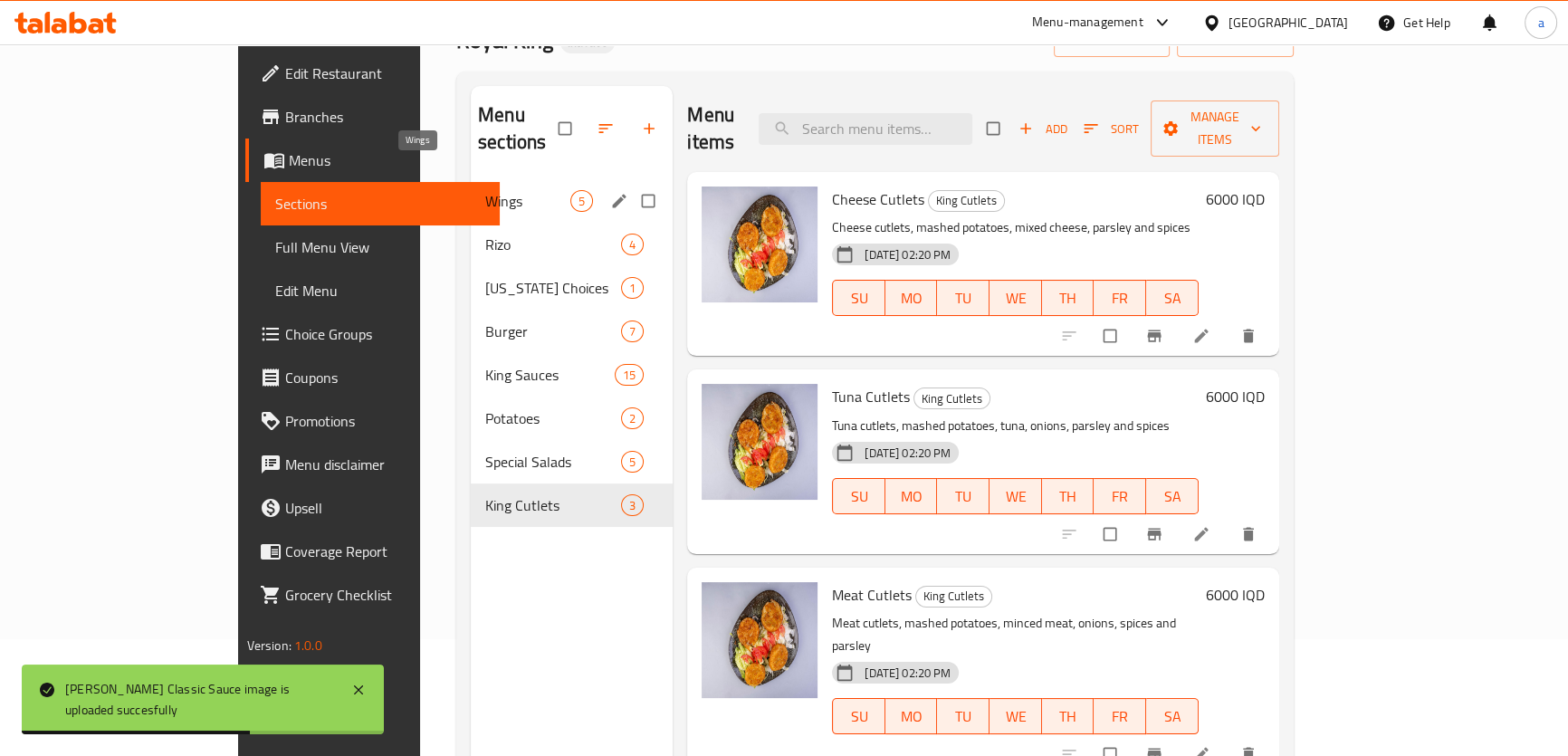
click at [485, 190] on span "Wings" at bounding box center [527, 201] width 85 height 22
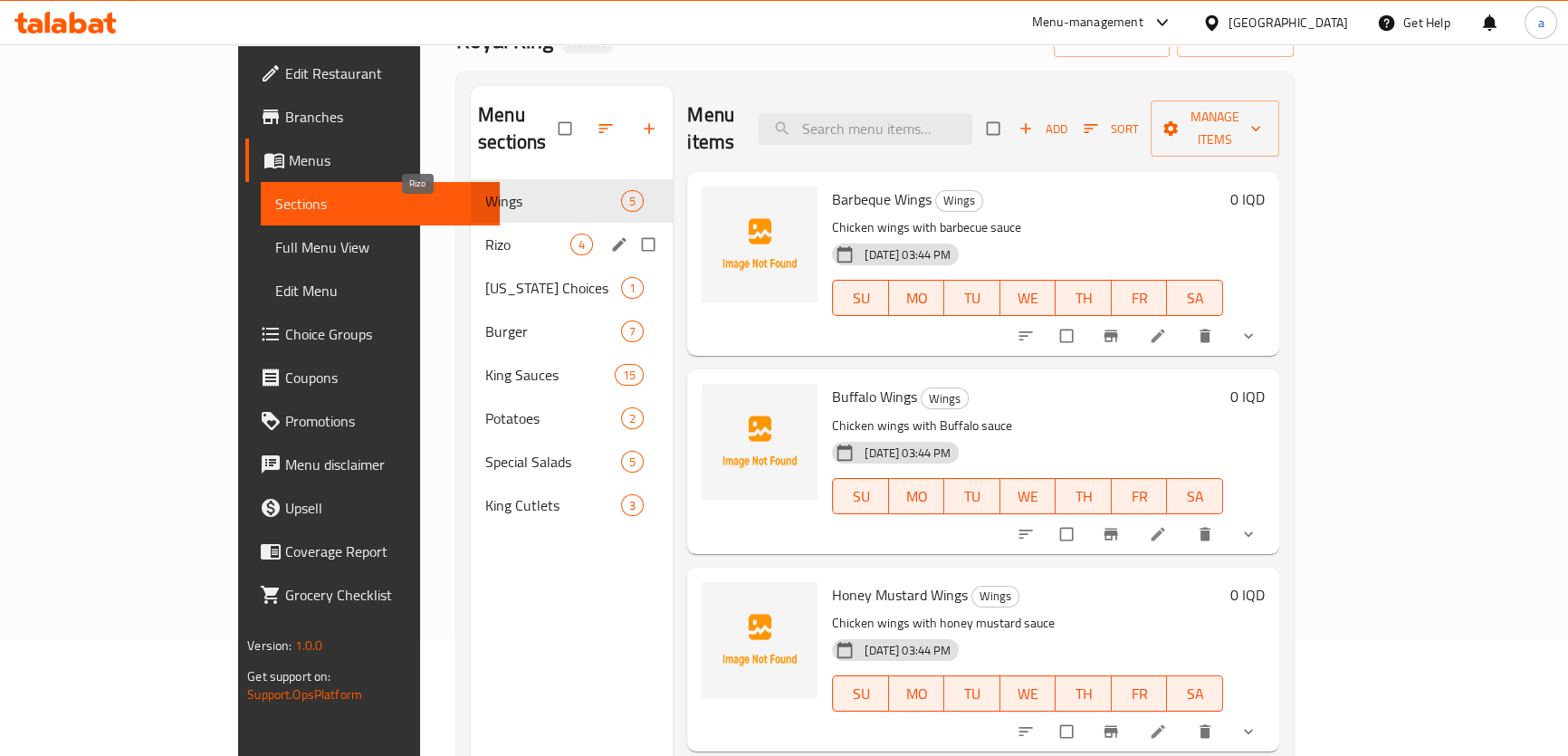
click at [485, 234] on span "Rizo" at bounding box center [527, 244] width 85 height 22
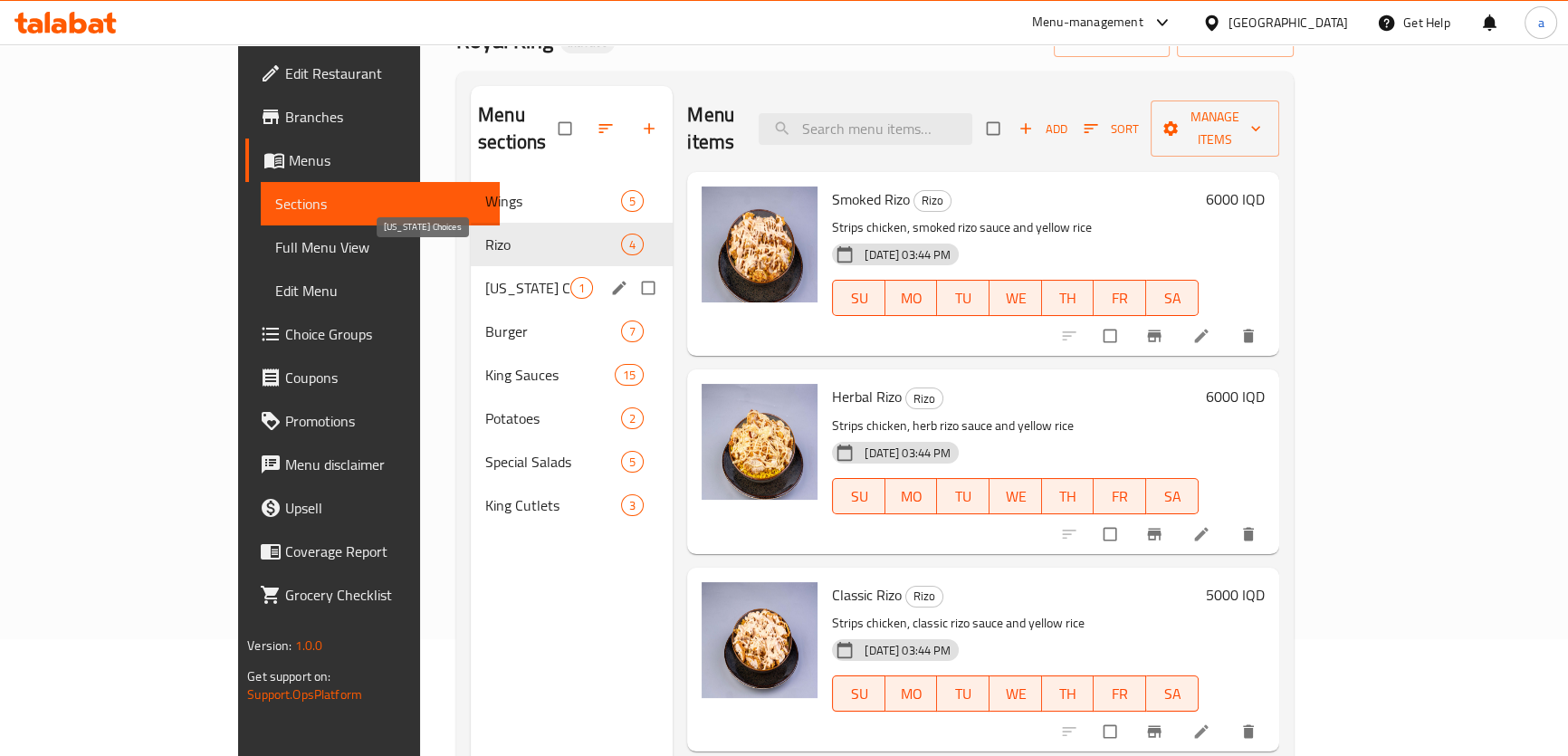
click at [485, 278] on span "[US_STATE] Choices" at bounding box center [527, 288] width 85 height 22
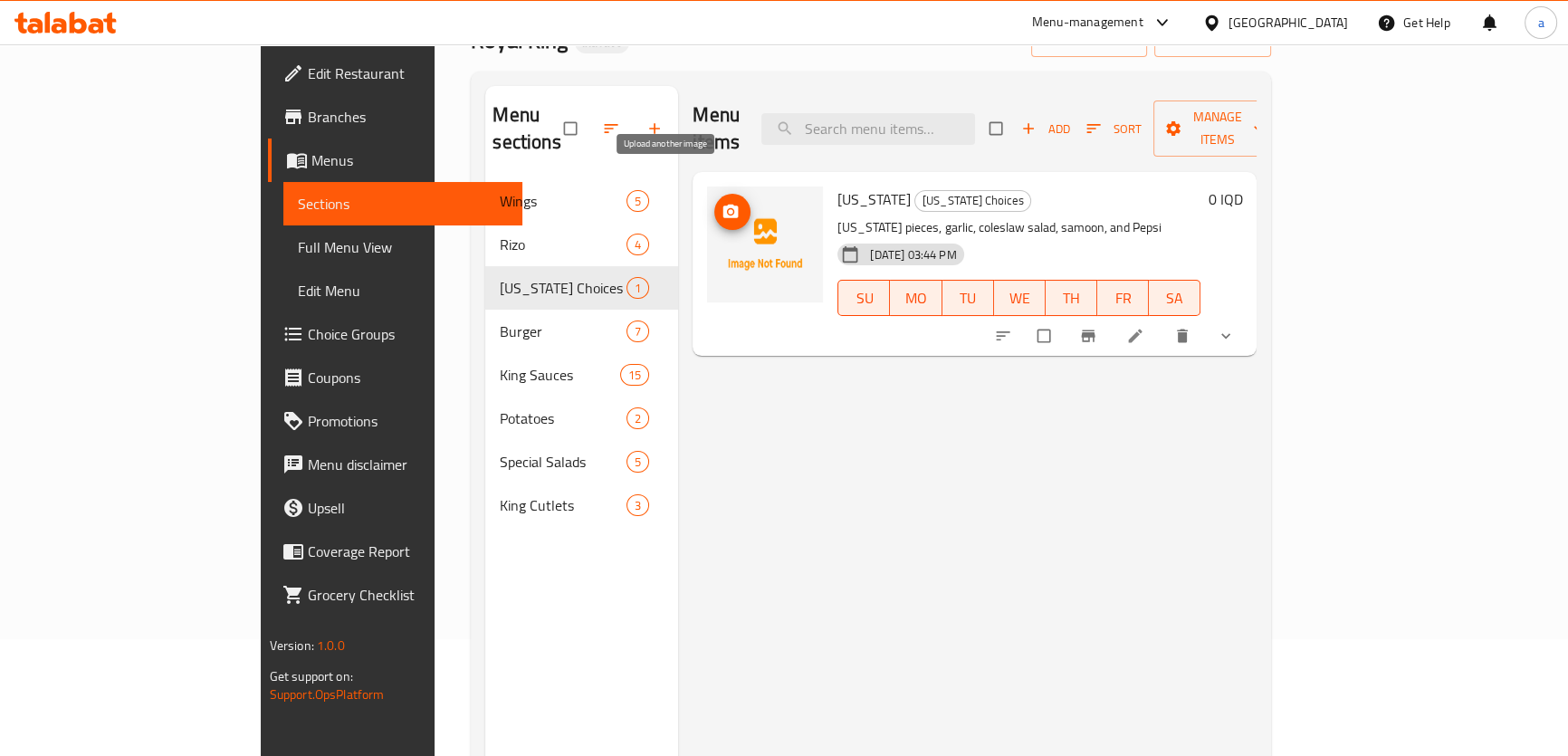
click at [723, 205] on icon "upload picture" at bounding box center [731, 211] width 15 height 13
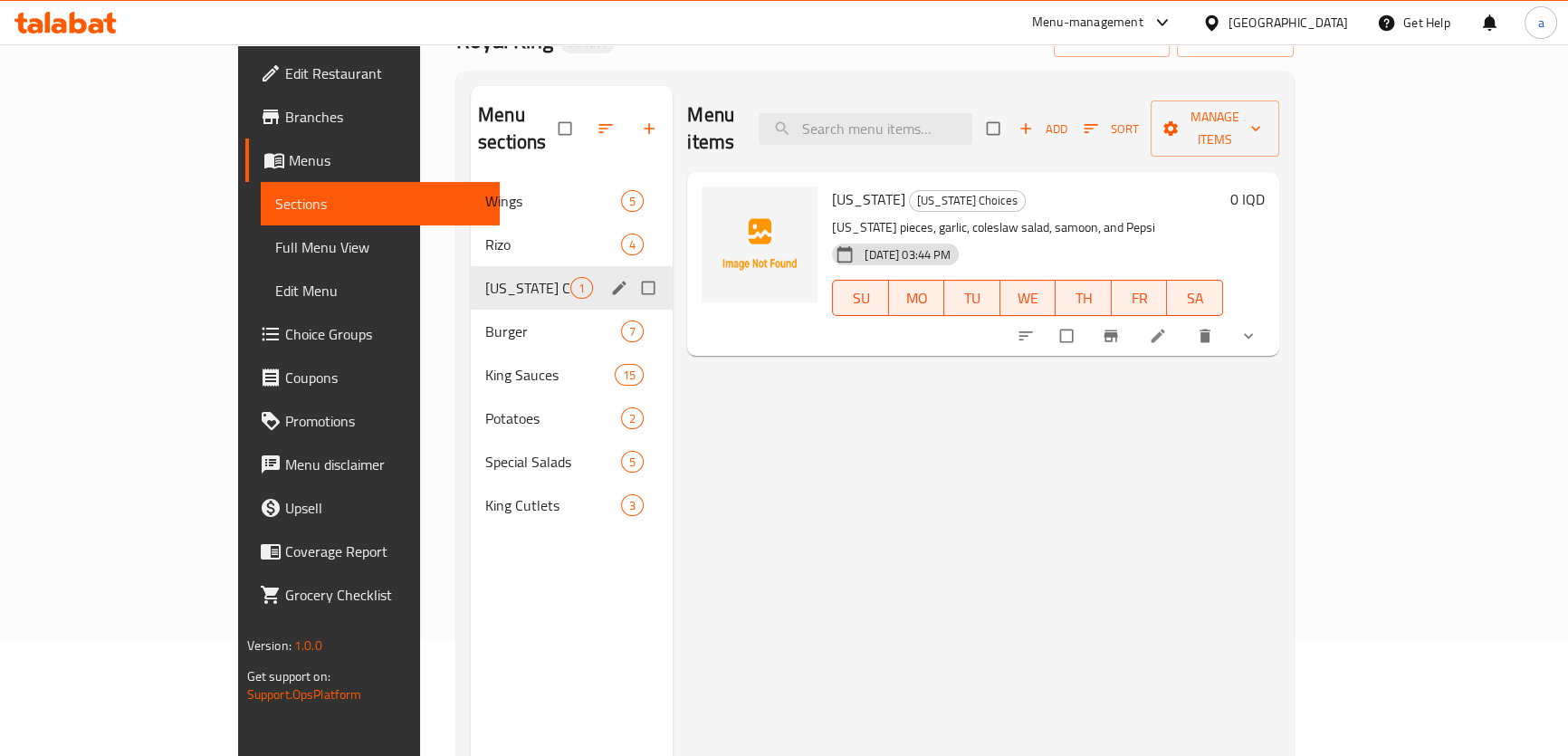
click at [486, 320] on span "Burger" at bounding box center [552, 331] width 135 height 22
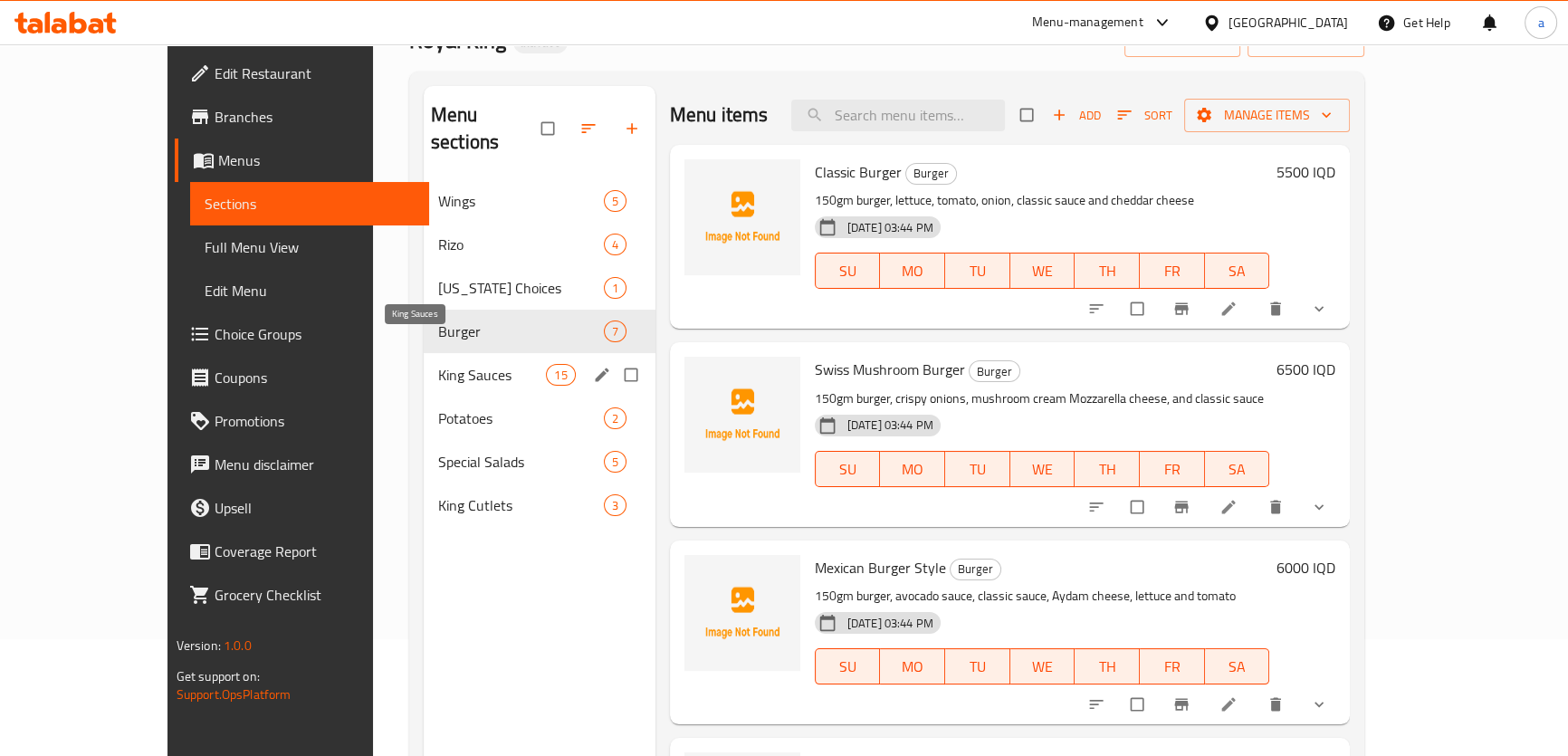
click at [470, 364] on span "King Sauces" at bounding box center [492, 374] width 109 height 22
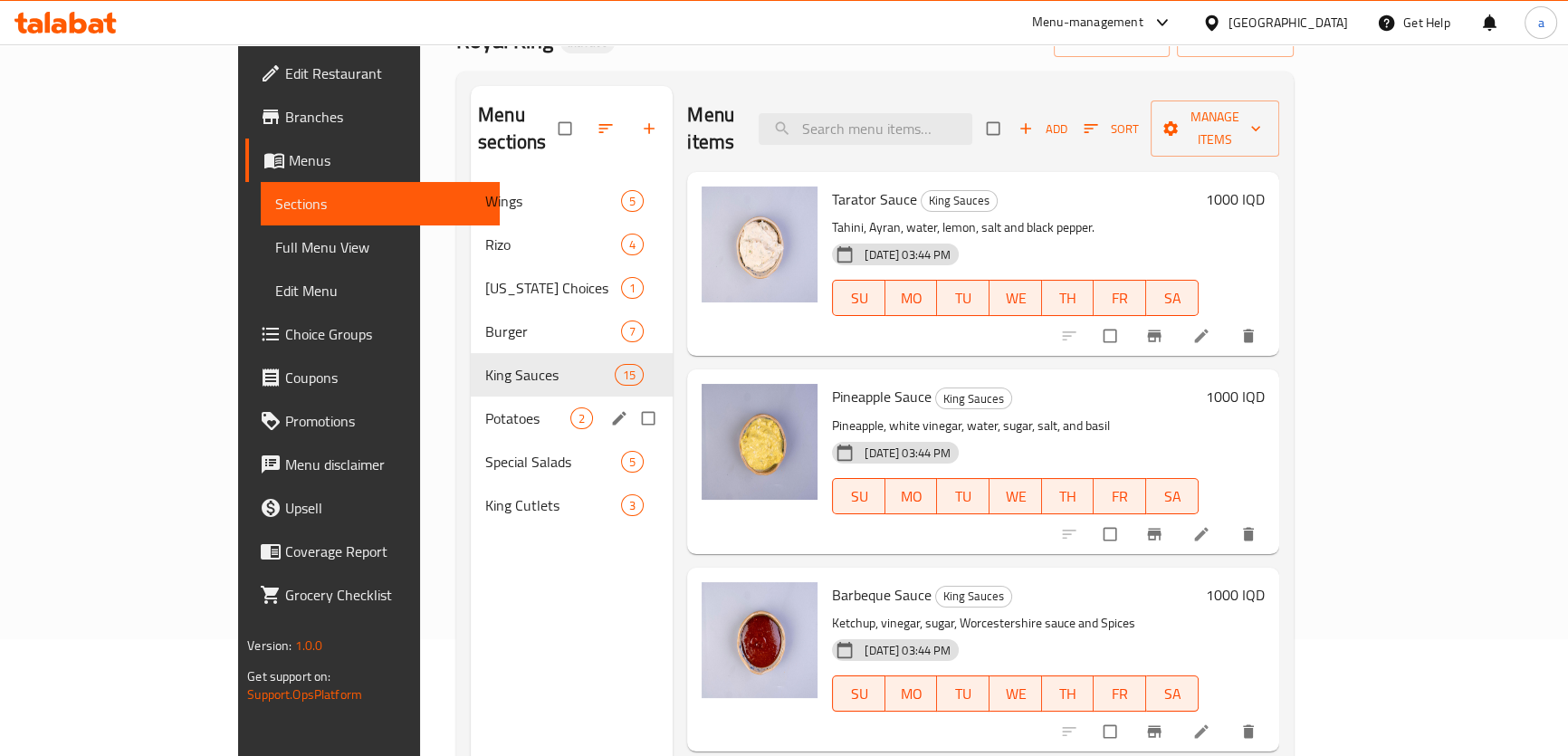
click at [471, 397] on div "Potatoes 2" at bounding box center [571, 419] width 202 height 44
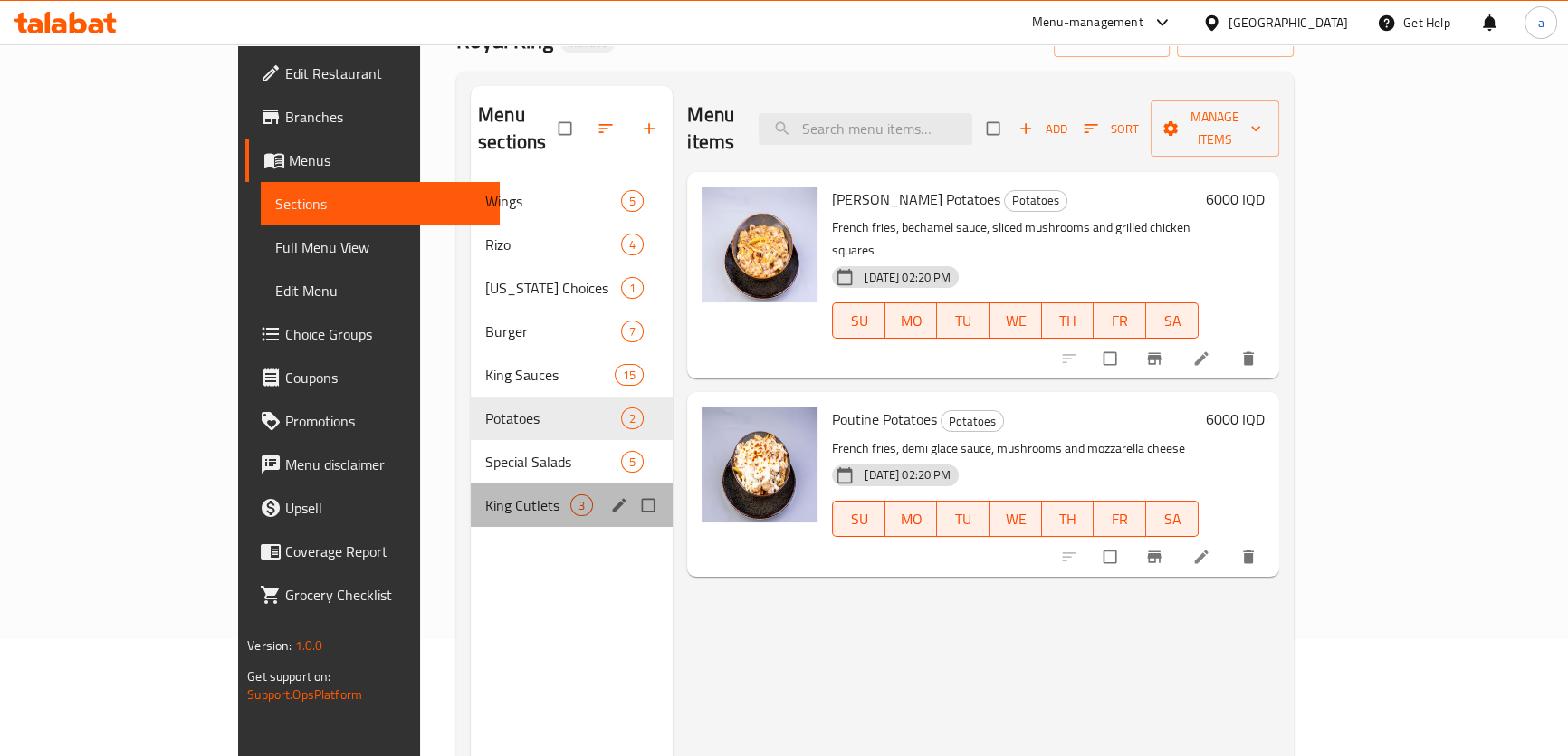
click at [471, 484] on div "King Cutlets 3" at bounding box center [571, 506] width 202 height 44
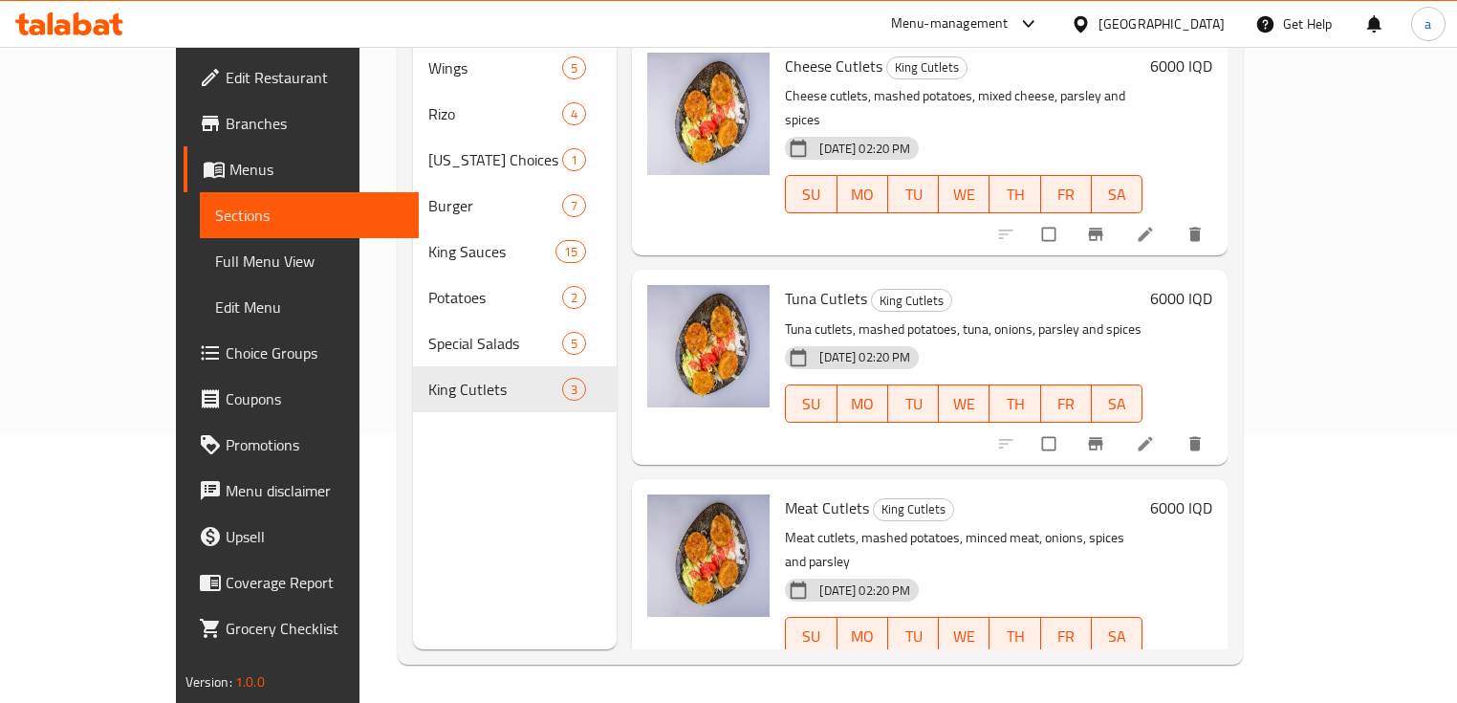
scroll to position [12, 0]
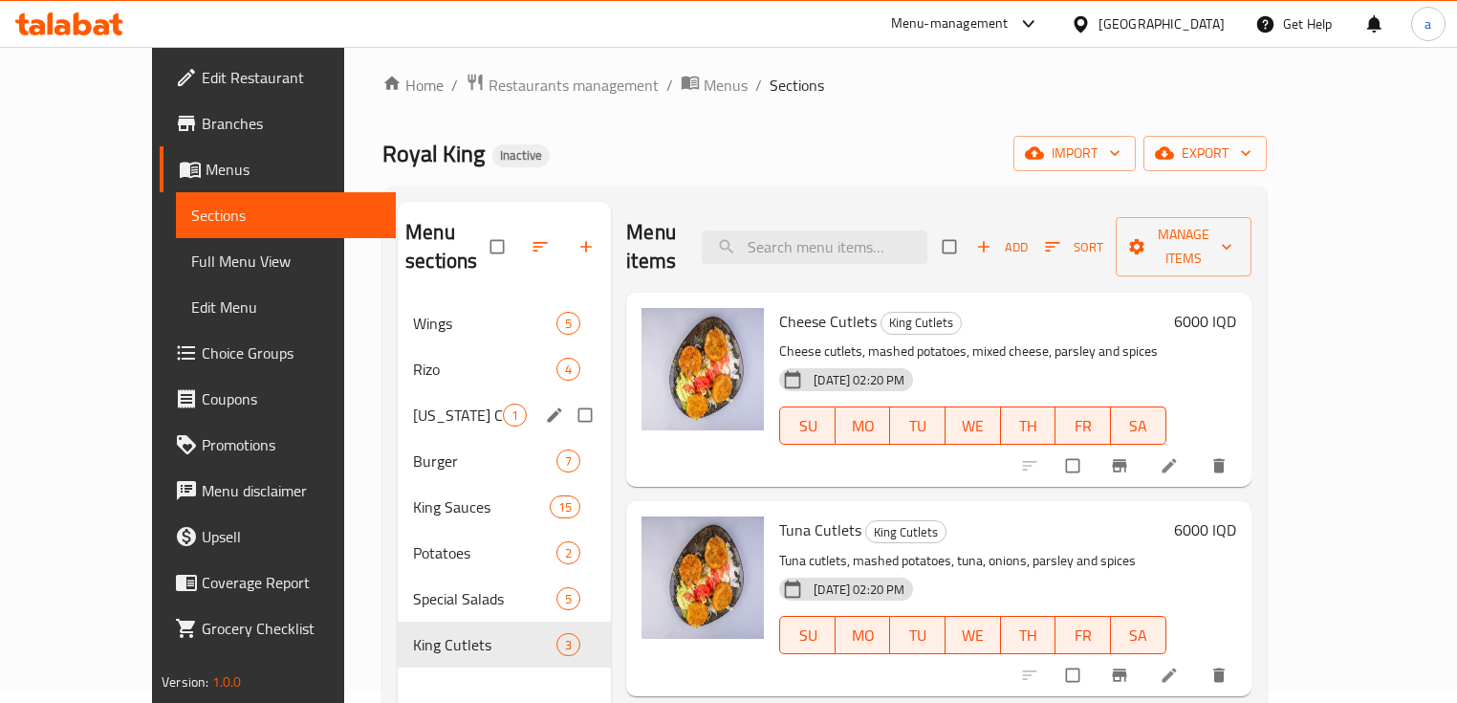
click at [413, 403] on span "[US_STATE] Choices" at bounding box center [458, 414] width 90 height 23
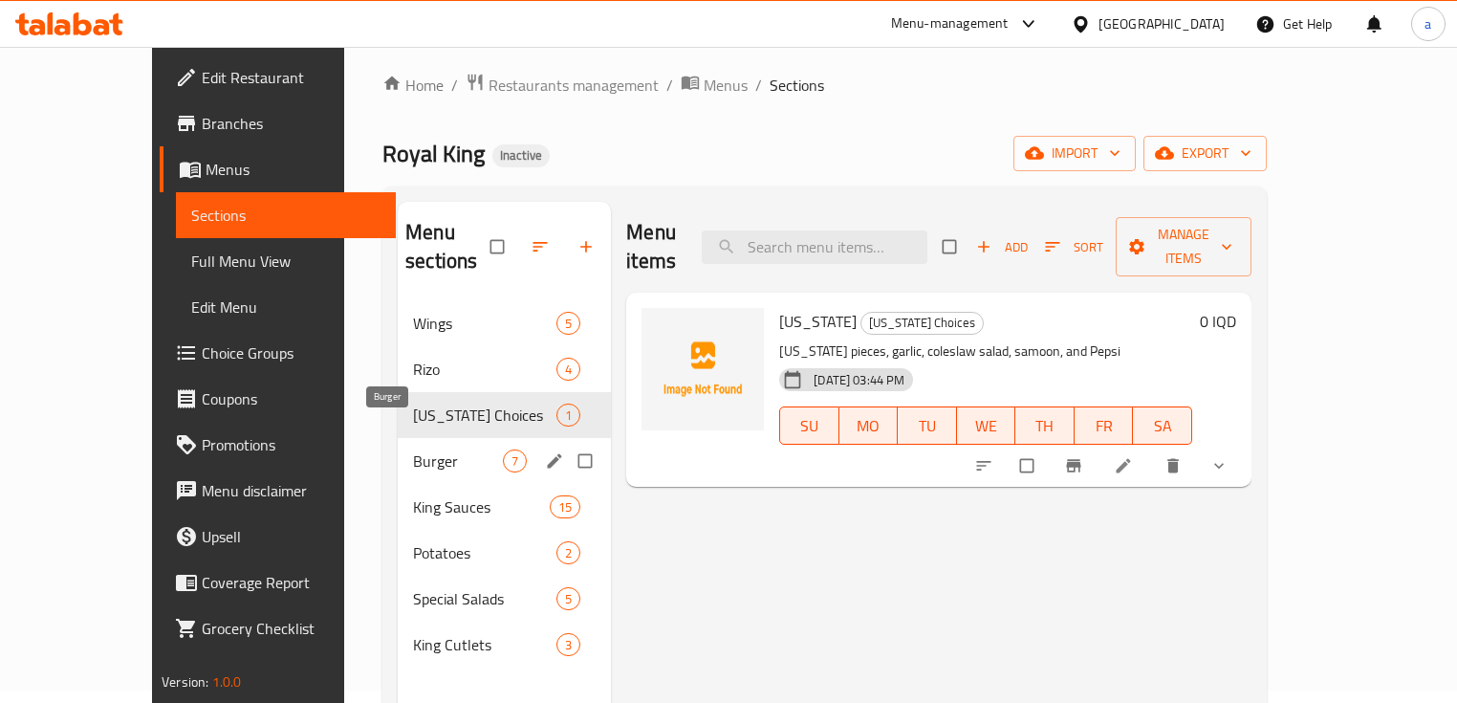
click at [413, 449] on span "Burger" at bounding box center [458, 460] width 90 height 23
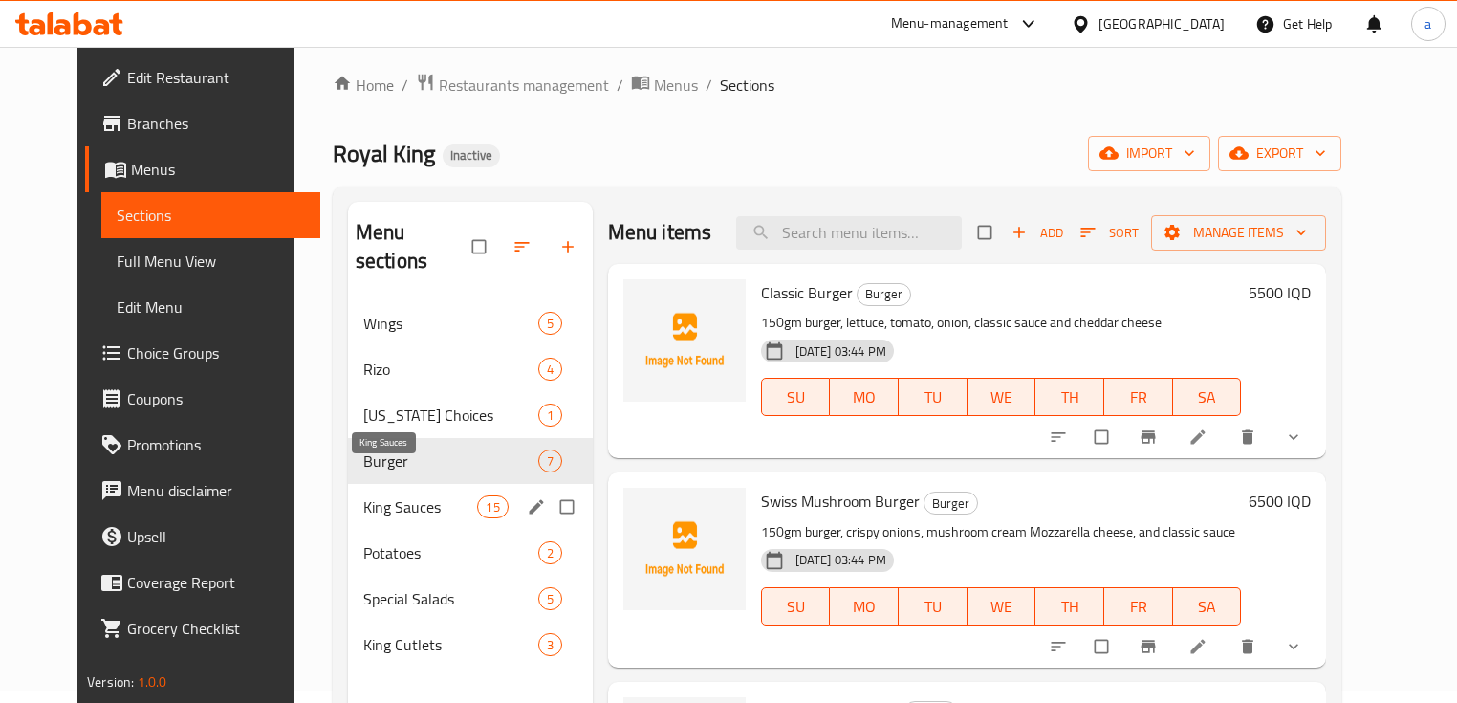
click at [367, 495] on span "King Sauces" at bounding box center [420, 506] width 115 height 23
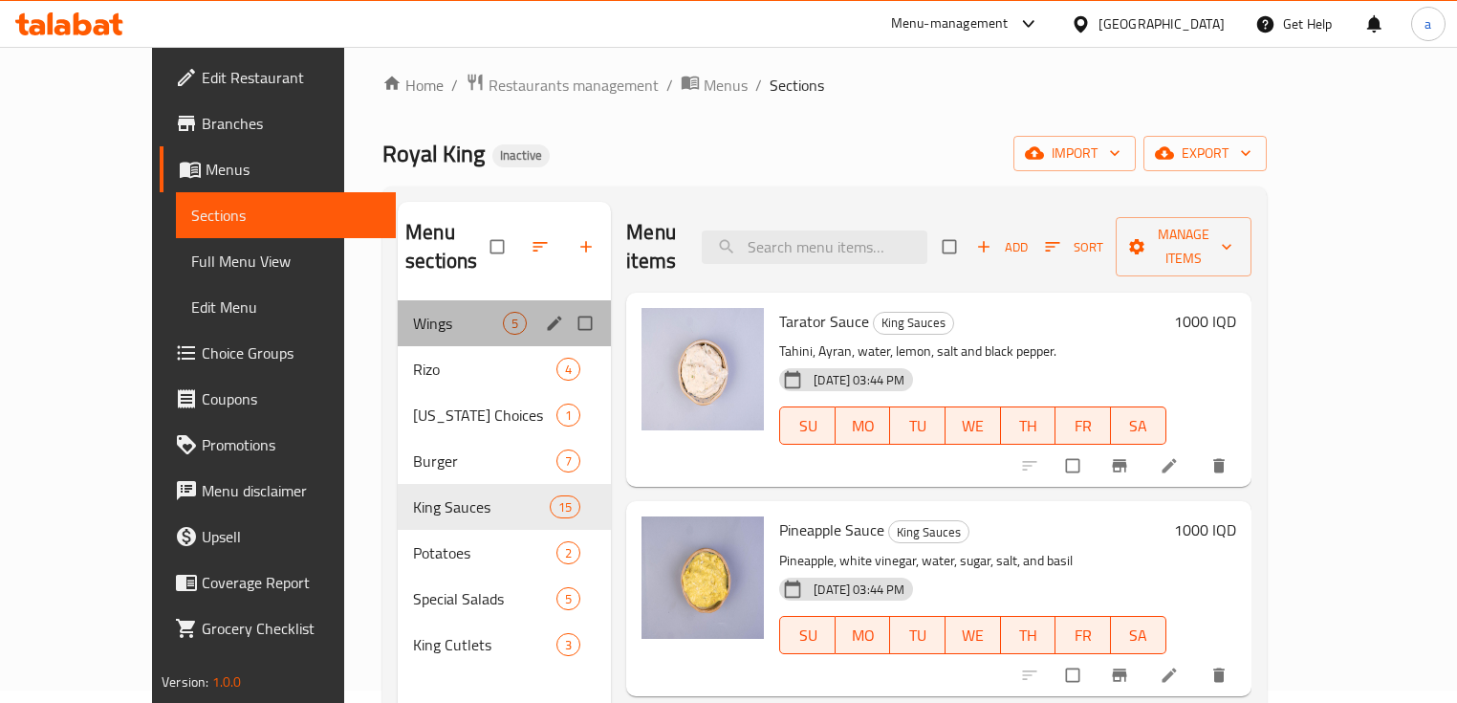
click at [398, 300] on div "Wings 5" at bounding box center [504, 323] width 213 height 46
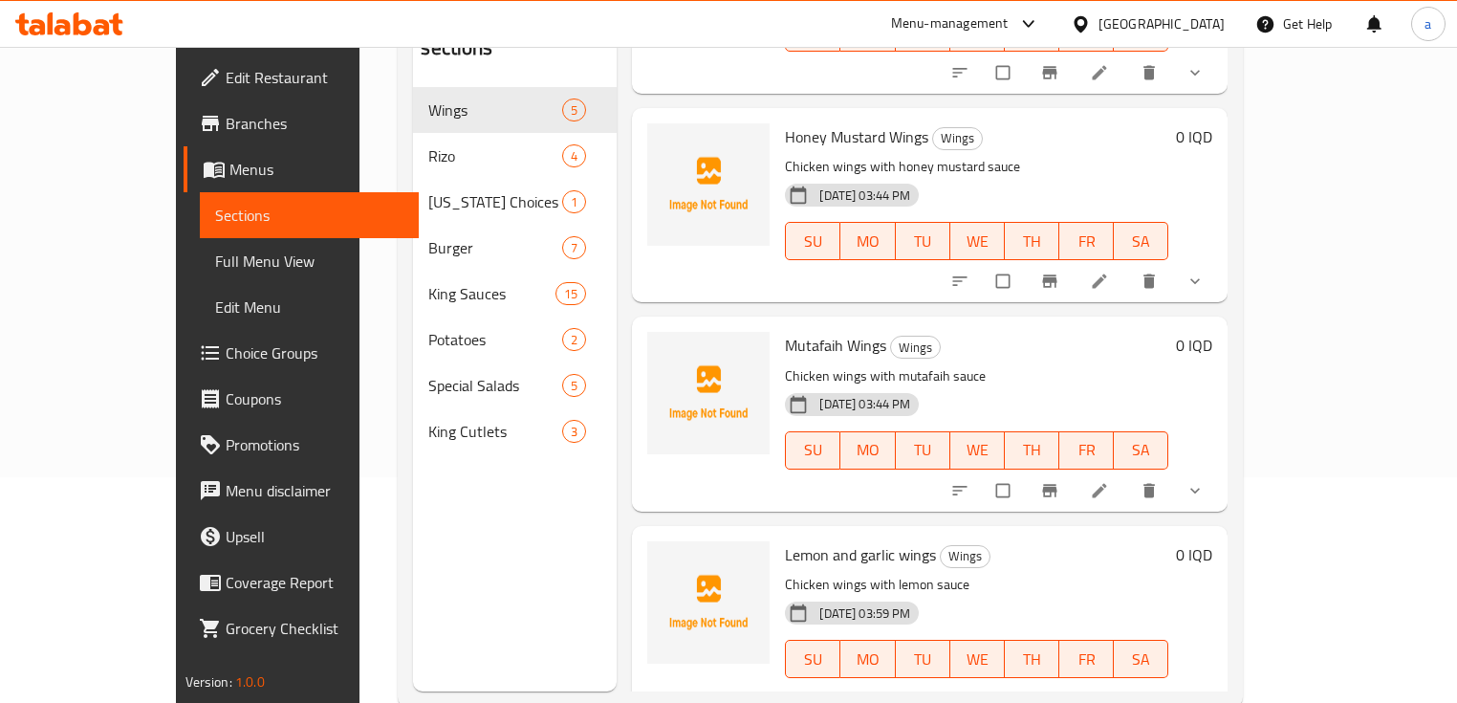
scroll to position [268, 0]
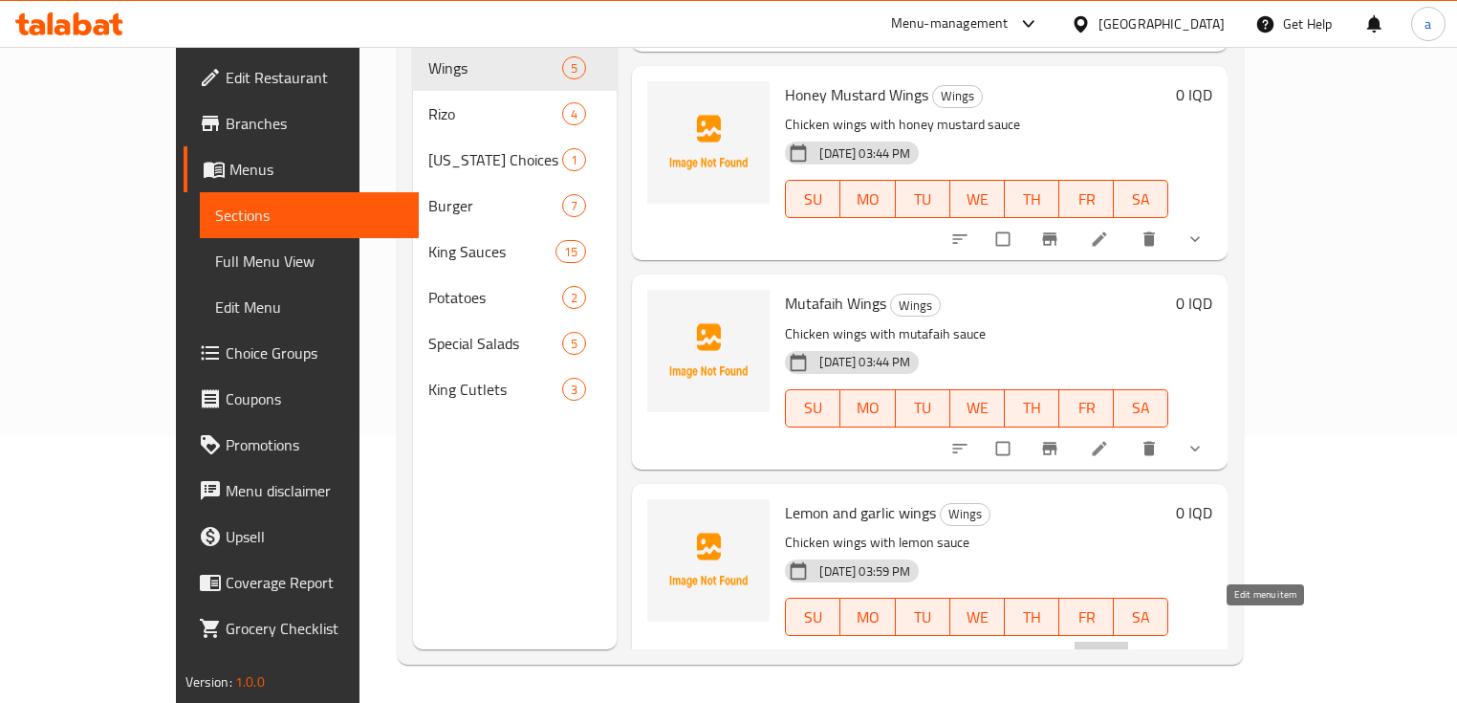
click at [1109, 647] on icon at bounding box center [1099, 656] width 19 height 19
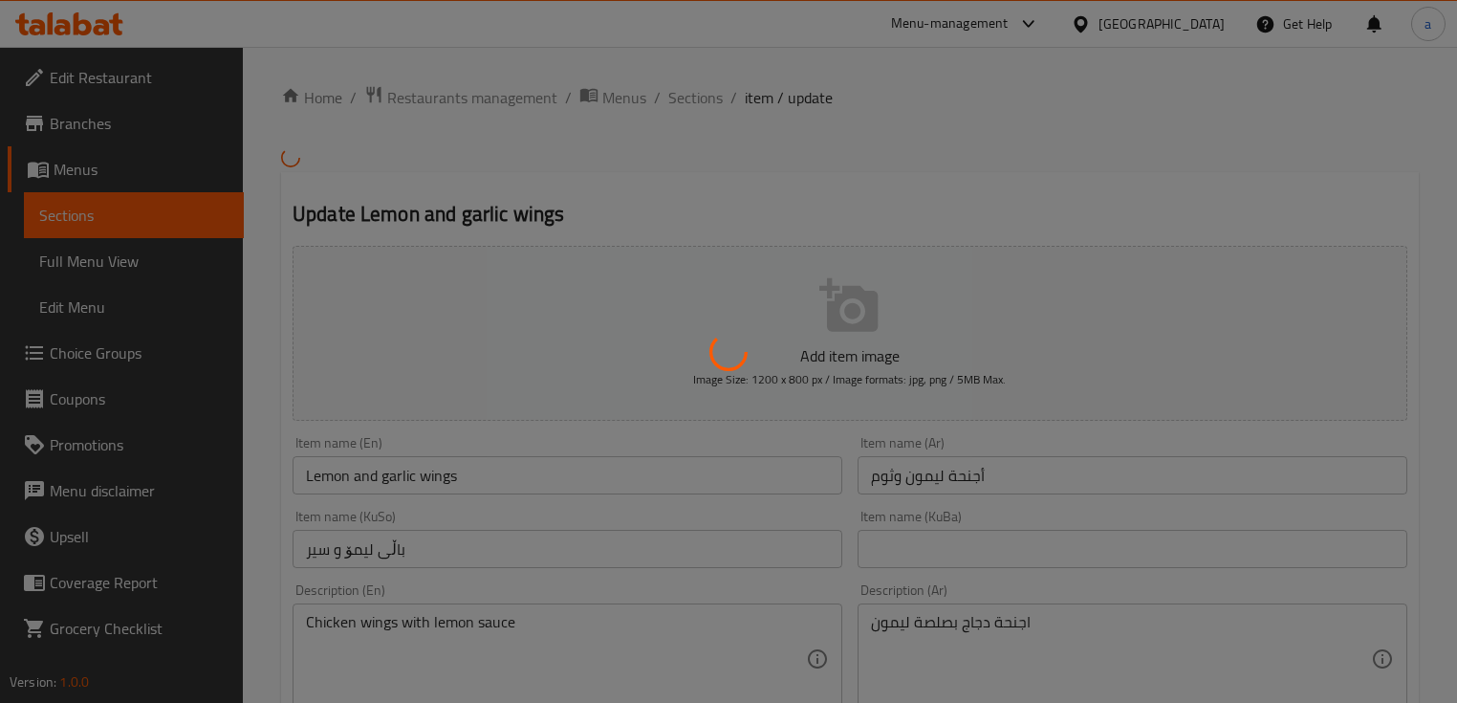
type input "إختيارك من:"
type input "هەڵبژاردنت لە:"
type input "1"
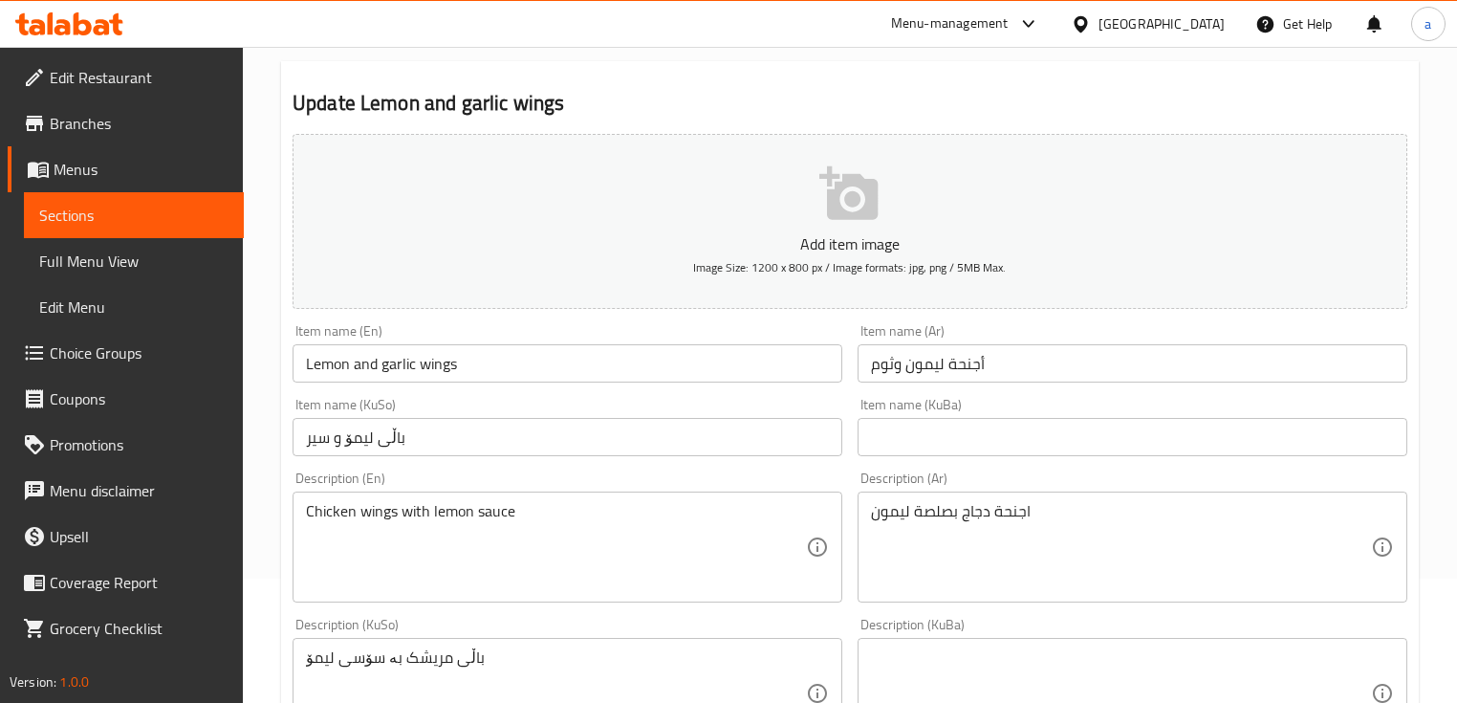
scroll to position [254, 0]
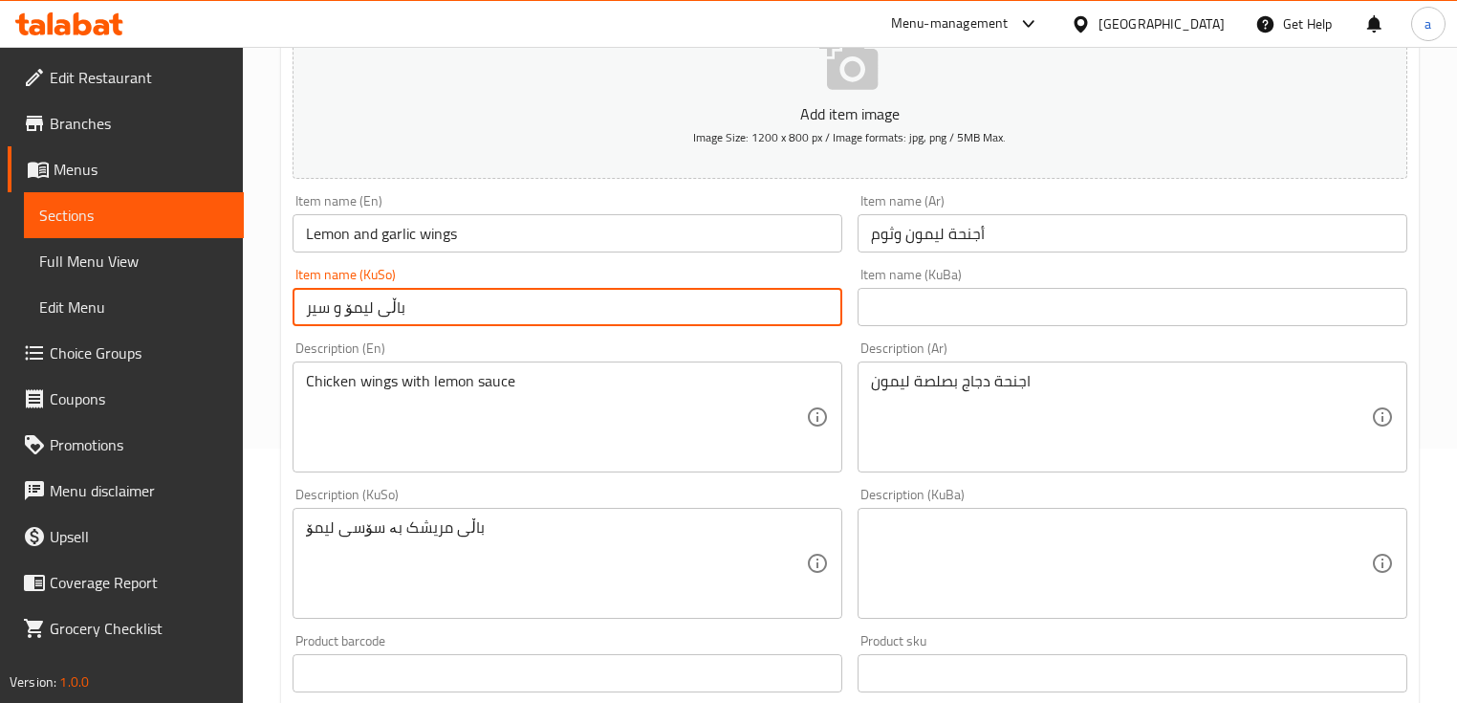
drag, startPoint x: 424, startPoint y: 314, endPoint x: 267, endPoint y: 314, distance: 156.8
click at [267, 314] on div "Home / Restaurants management / Menus / Sections / item / update Wings section …" at bounding box center [850, 594] width 1214 height 1602
click at [945, 310] on input "text" at bounding box center [1133, 307] width 550 height 38
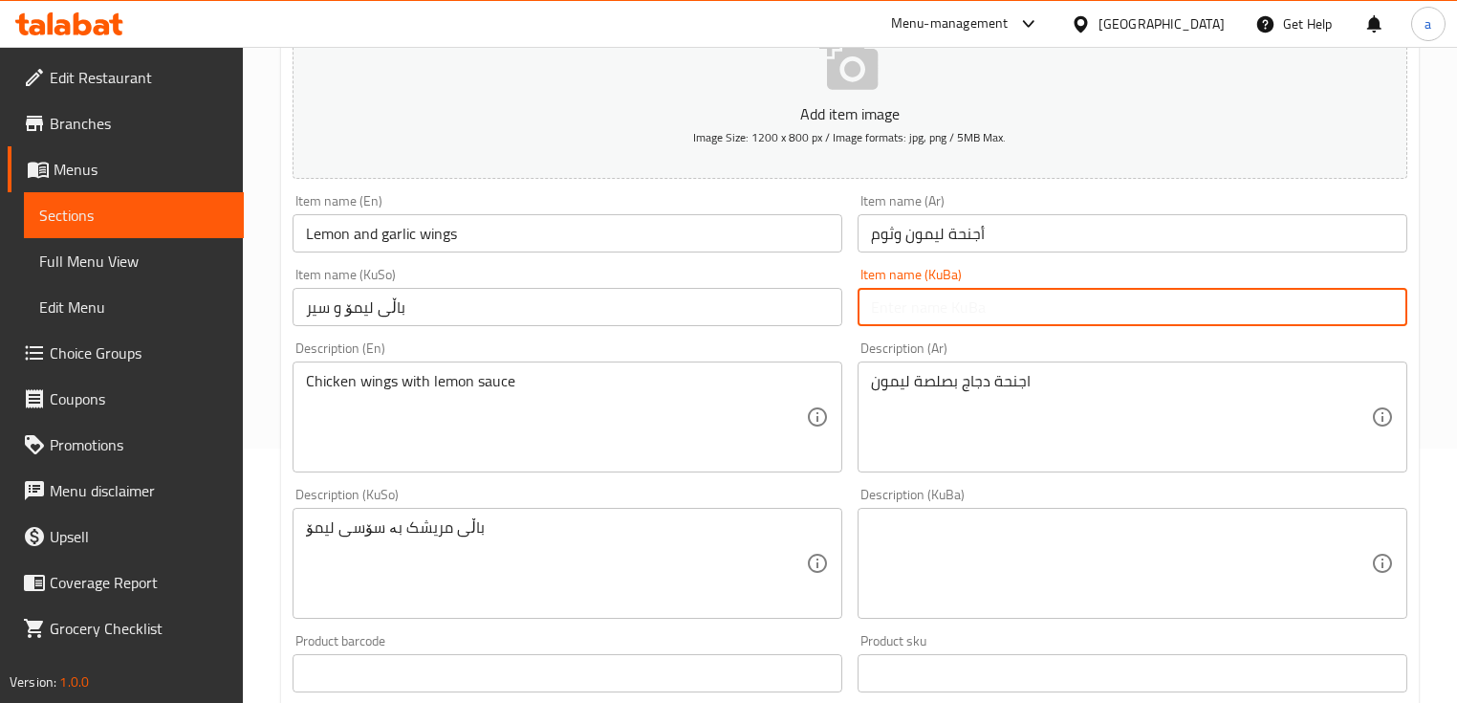
paste input "باڵی لیمۆ و سیر"
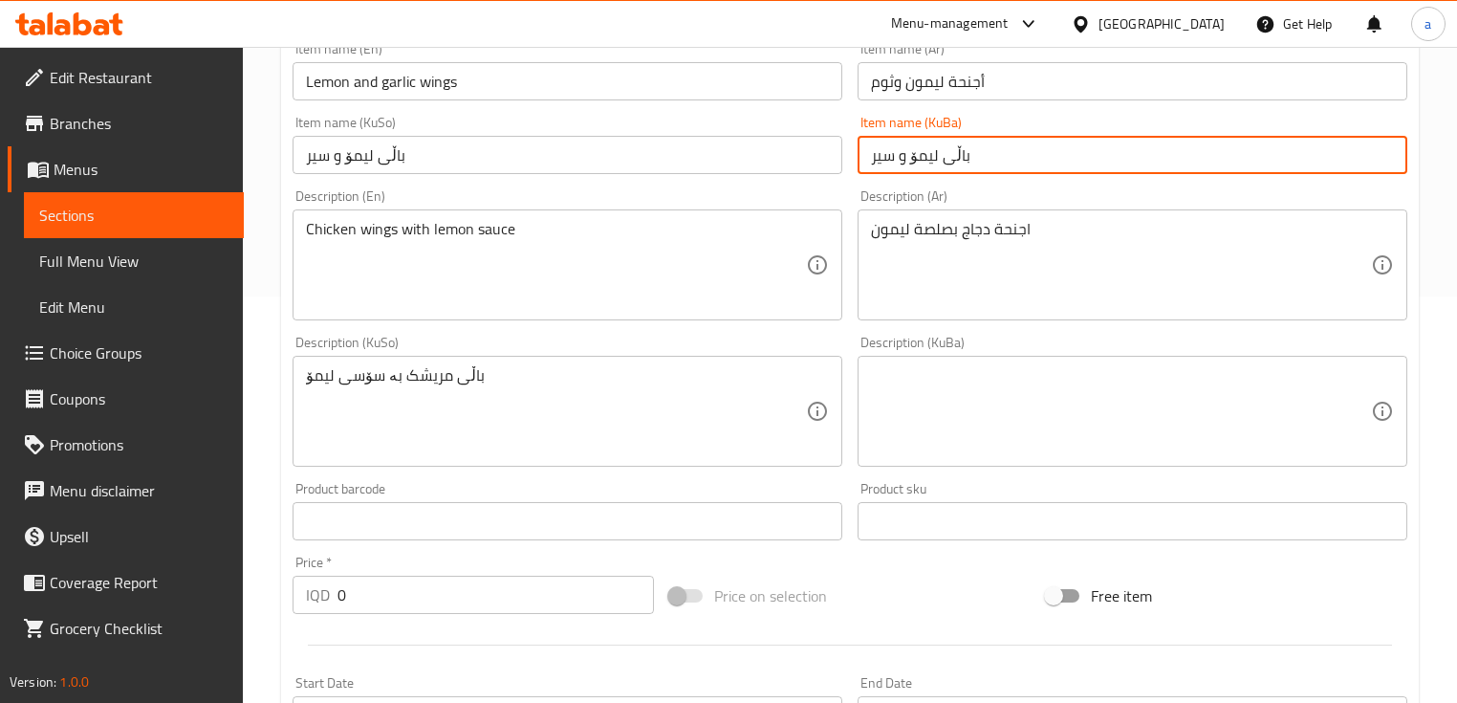
scroll to position [510, 0]
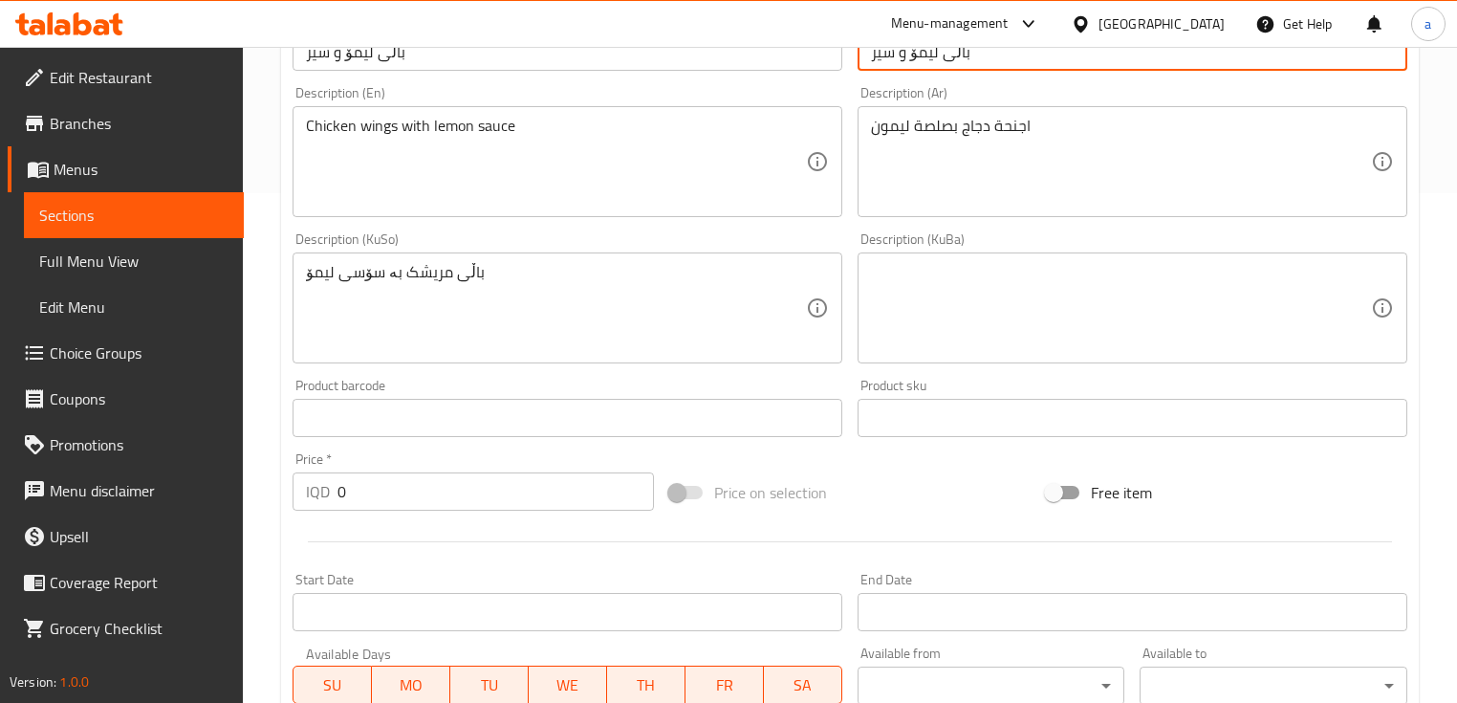
type input "باڵی لیمۆ و سیر"
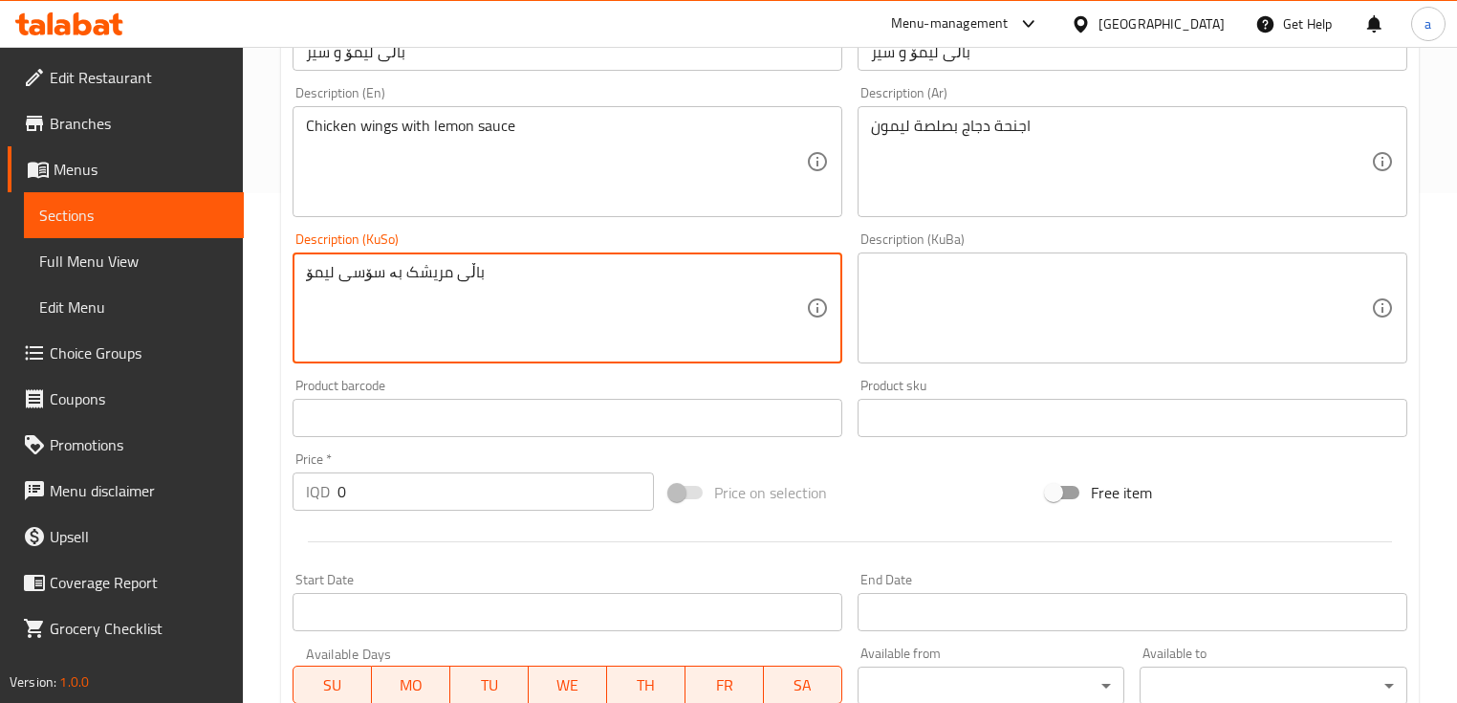
drag, startPoint x: 469, startPoint y: 278, endPoint x: 329, endPoint y: 278, distance: 139.6
drag, startPoint x: 578, startPoint y: 268, endPoint x: 534, endPoint y: 283, distance: 45.7
click at [576, 270] on textarea "باڵی مریشک بە سۆسی لیمۆ" at bounding box center [556, 308] width 500 height 91
drag, startPoint x: 534, startPoint y: 283, endPoint x: 294, endPoint y: 319, distance: 242.7
click at [294, 319] on div "باڵی مریشک بە سۆسی لیمۆ Description (KuSo)" at bounding box center [568, 307] width 550 height 111
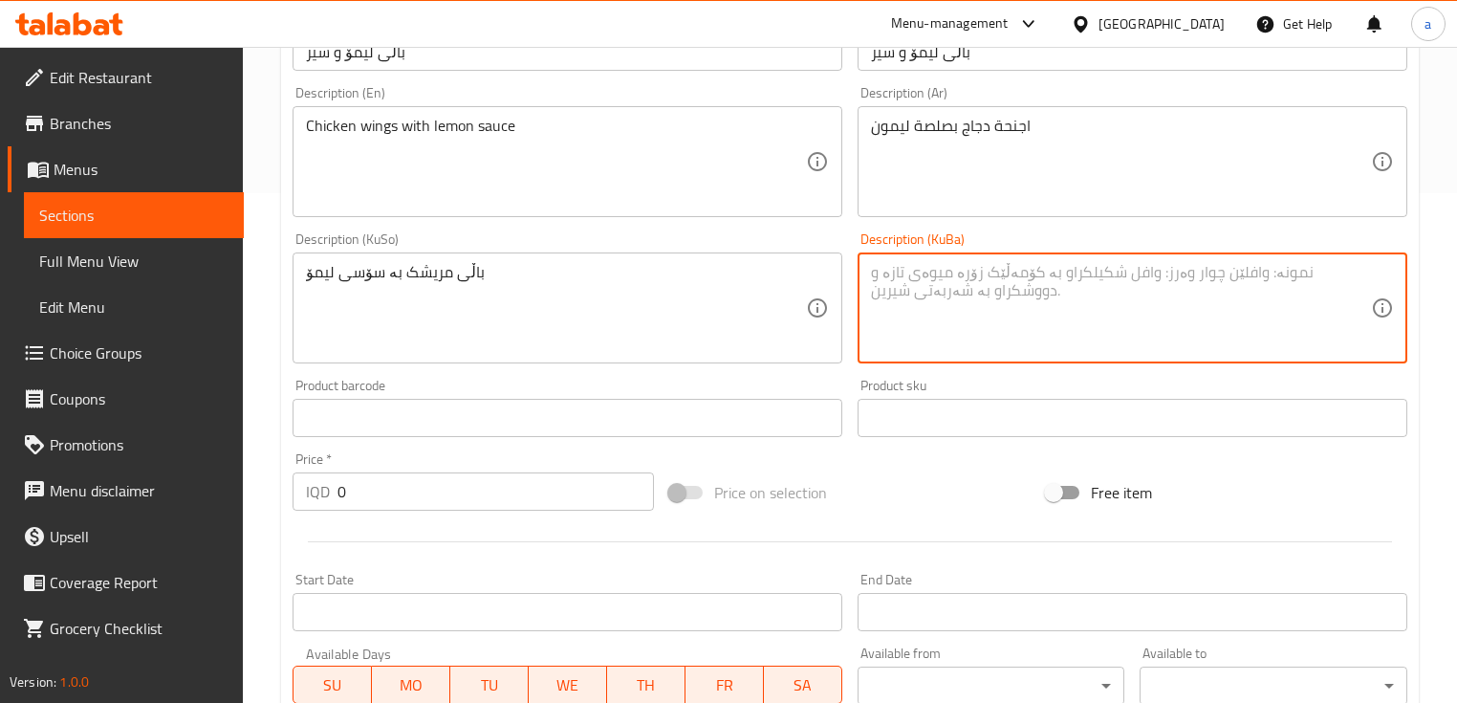
click at [962, 277] on textarea at bounding box center [1121, 308] width 500 height 91
paste textarea "باڵی مریشک بە سۆسی لیمۆ"
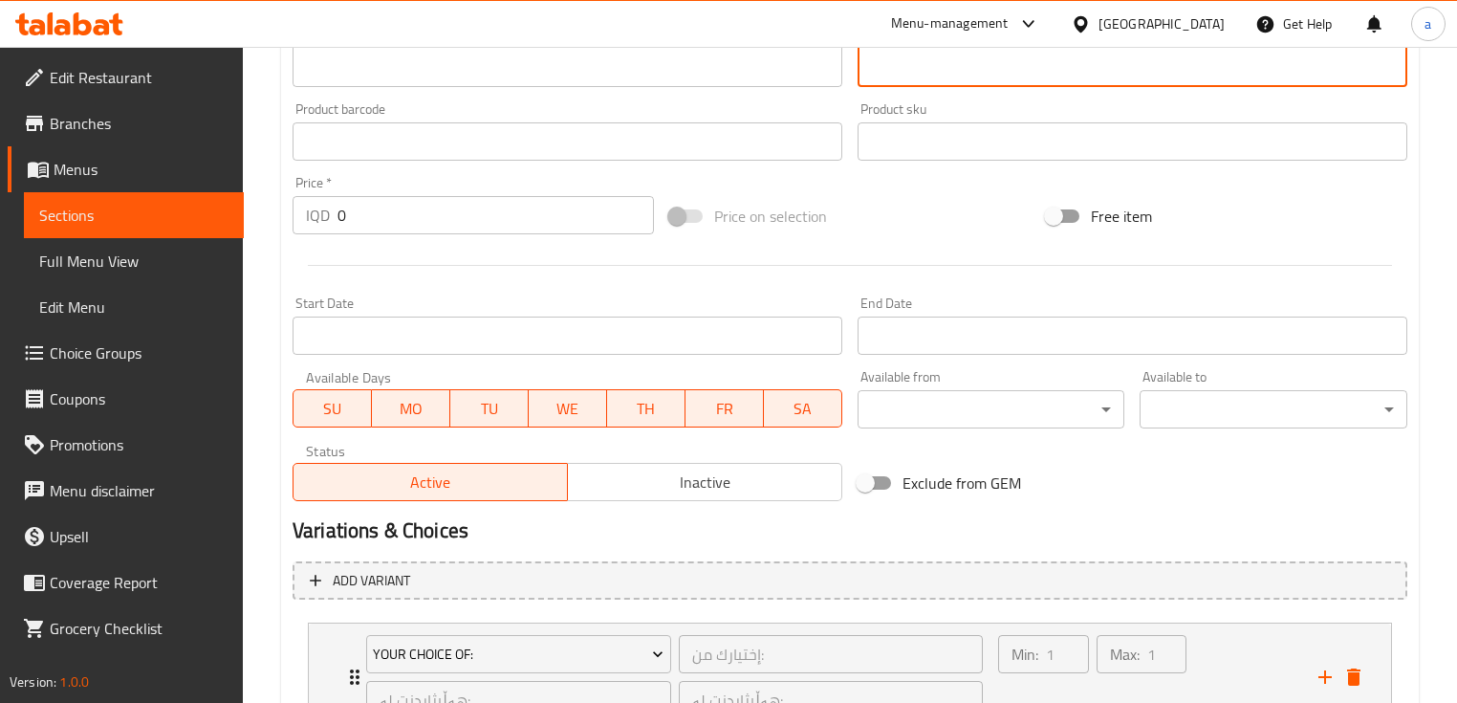
scroll to position [945, 0]
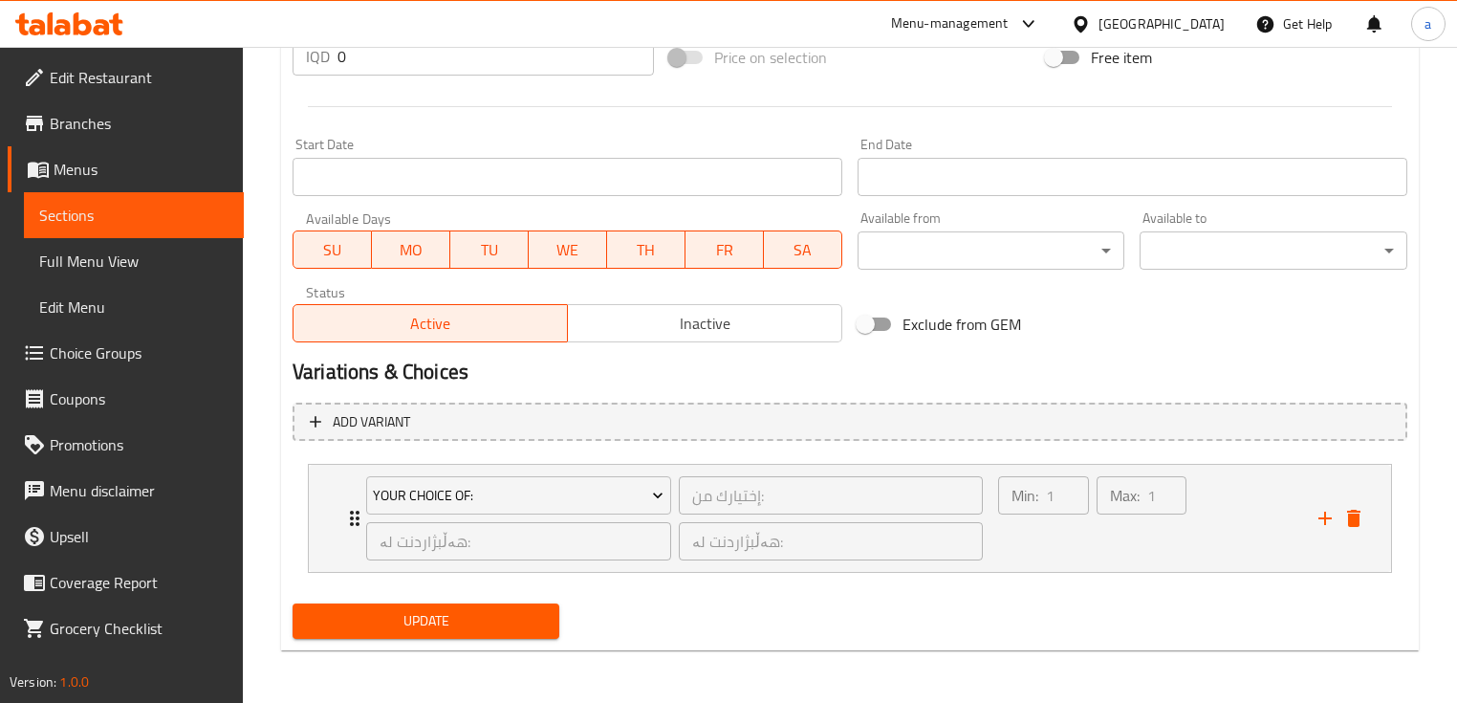
type textarea "باڵی مریشک بە سۆسی لیمۆ"
click at [432, 614] on span "Update" at bounding box center [426, 621] width 236 height 24
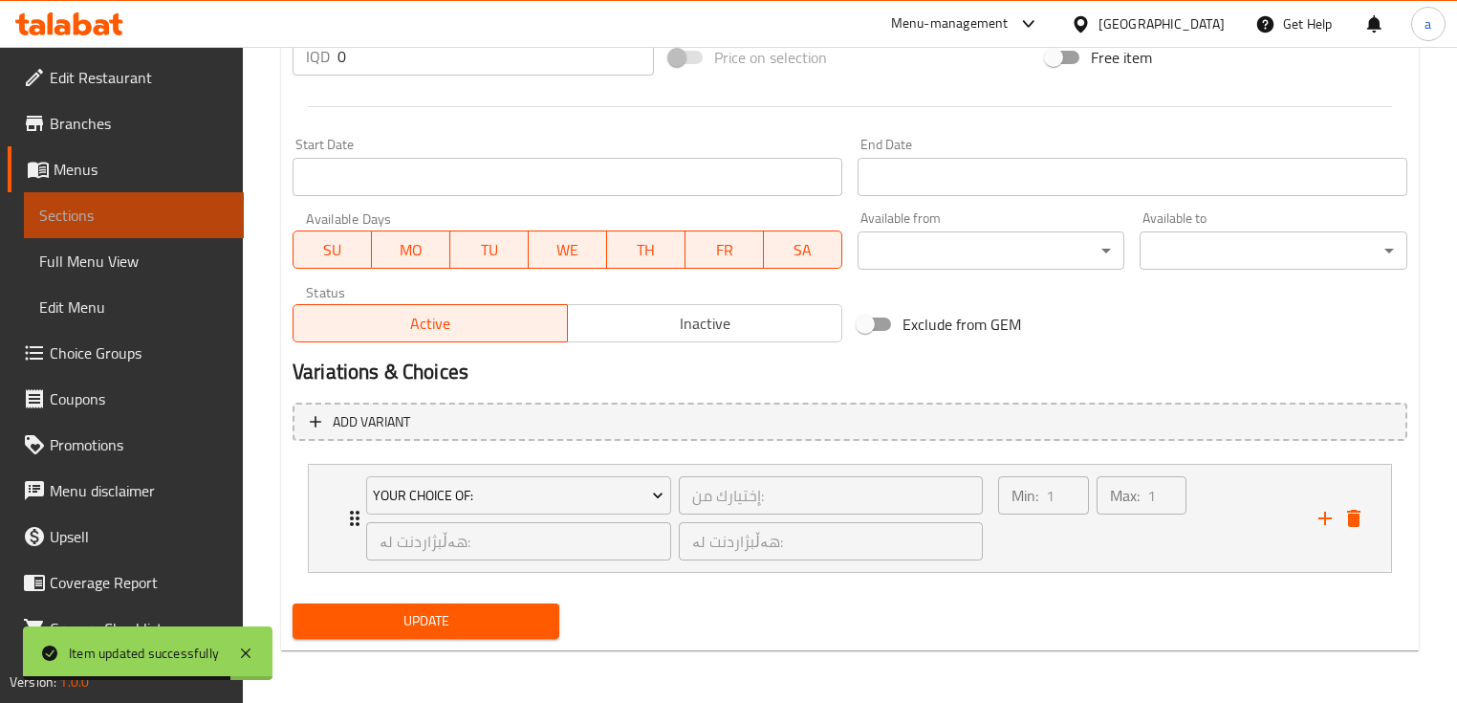
click at [134, 216] on span "Sections" at bounding box center [133, 215] width 189 height 23
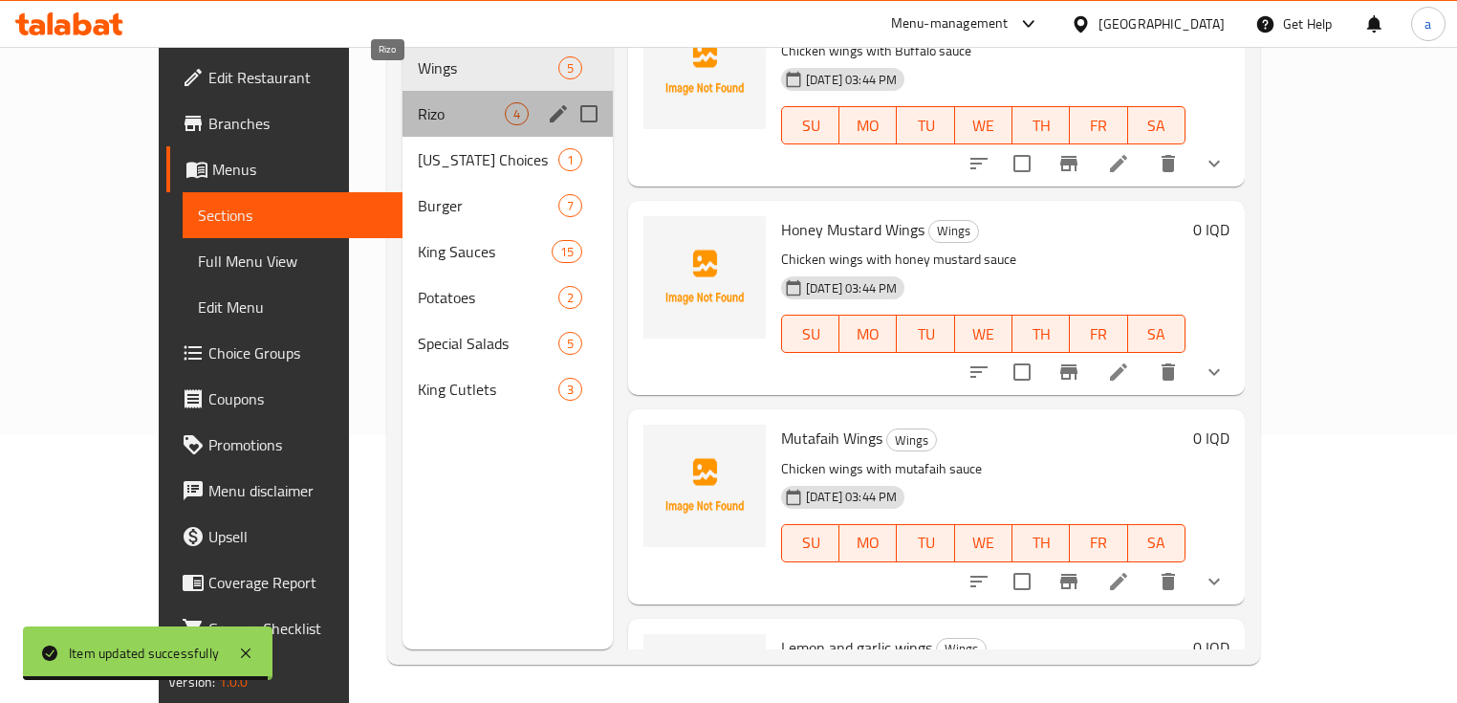
click at [421, 102] on span "Rizo" at bounding box center [461, 113] width 87 height 23
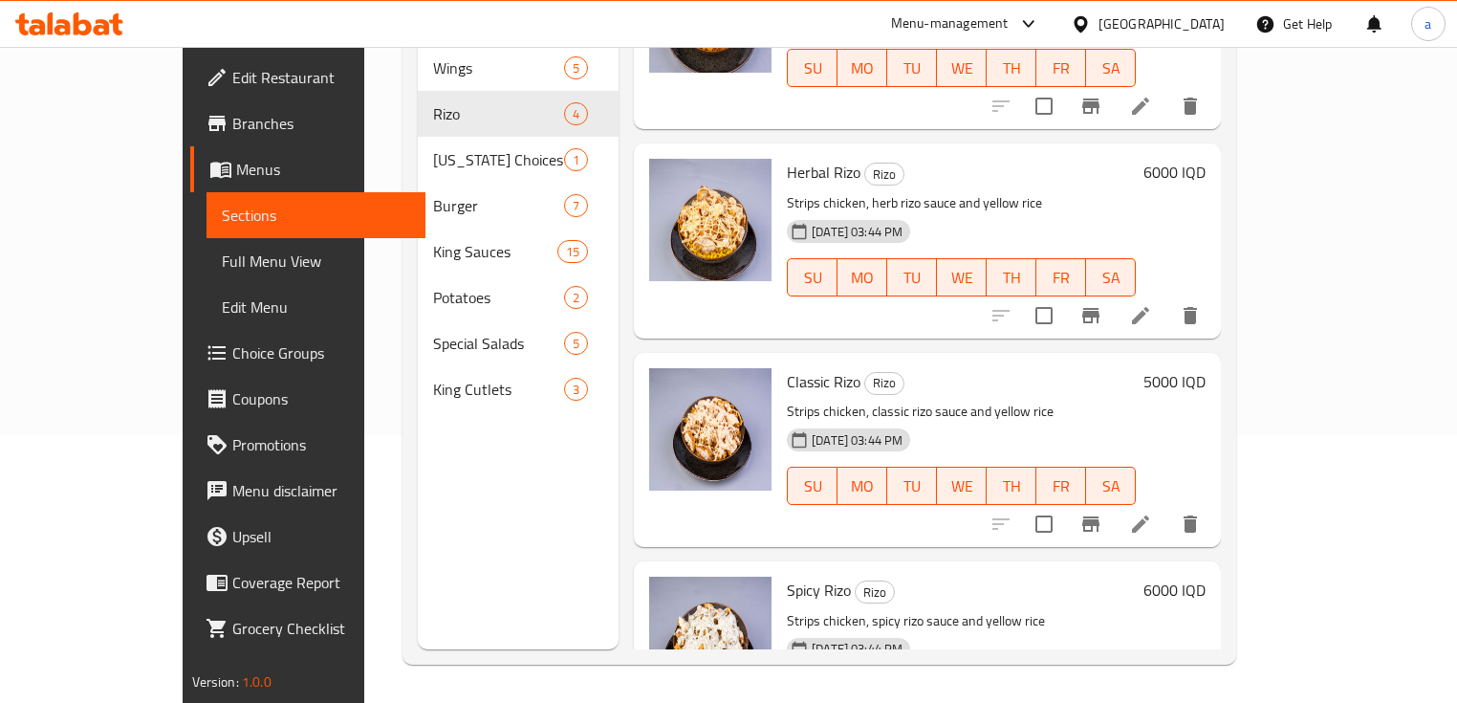
scroll to position [53, 0]
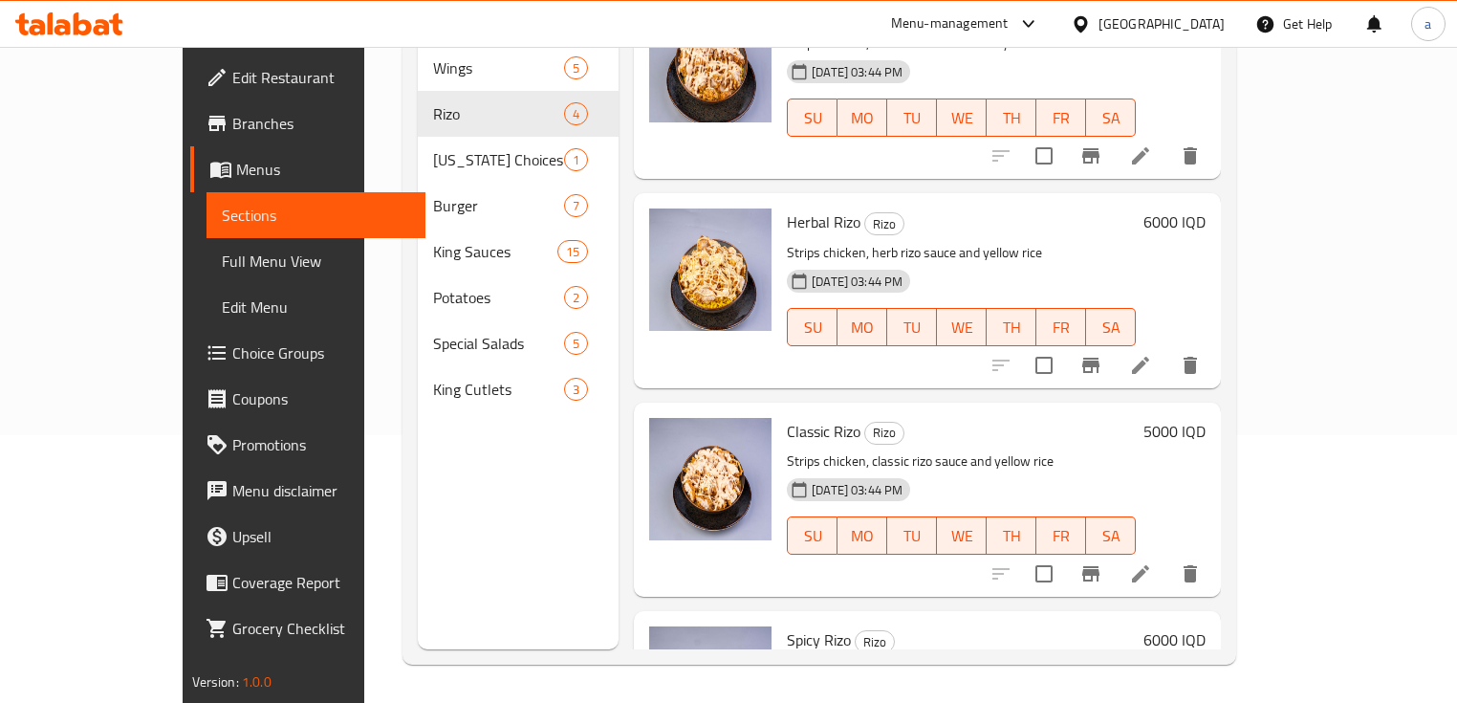
click at [1167, 348] on li at bounding box center [1141, 365] width 54 height 34
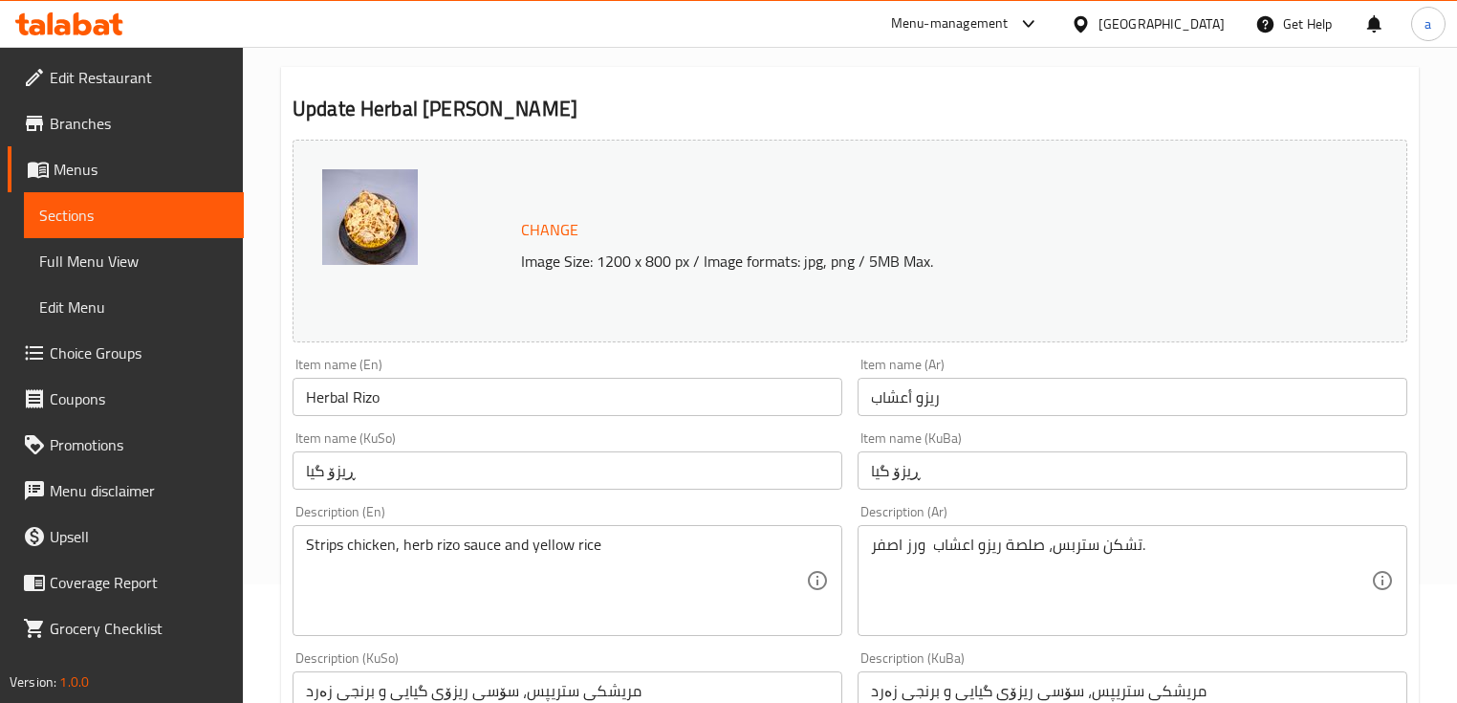
scroll to position [254, 0]
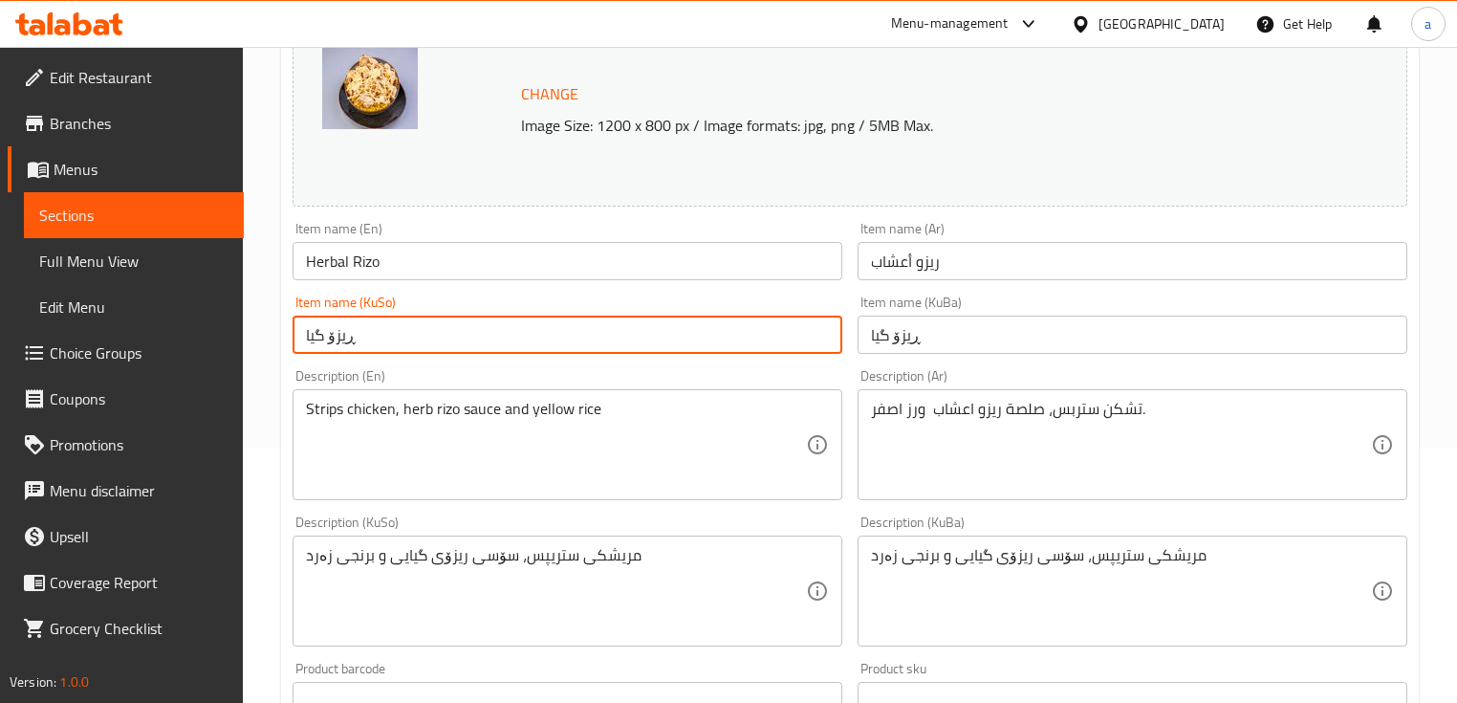
click at [330, 330] on input "ڕیزۆ گیا" at bounding box center [568, 335] width 550 height 38
drag, startPoint x: 731, startPoint y: 322, endPoint x: 885, endPoint y: 389, distance: 167.9
click at [885, 389] on div "Change Image Size: 1200 x 800 px / Image formats: jpg, png / 5MB Max. Item name…" at bounding box center [850, 532] width 1130 height 1072
type input "ڕیزۆی گیایی"
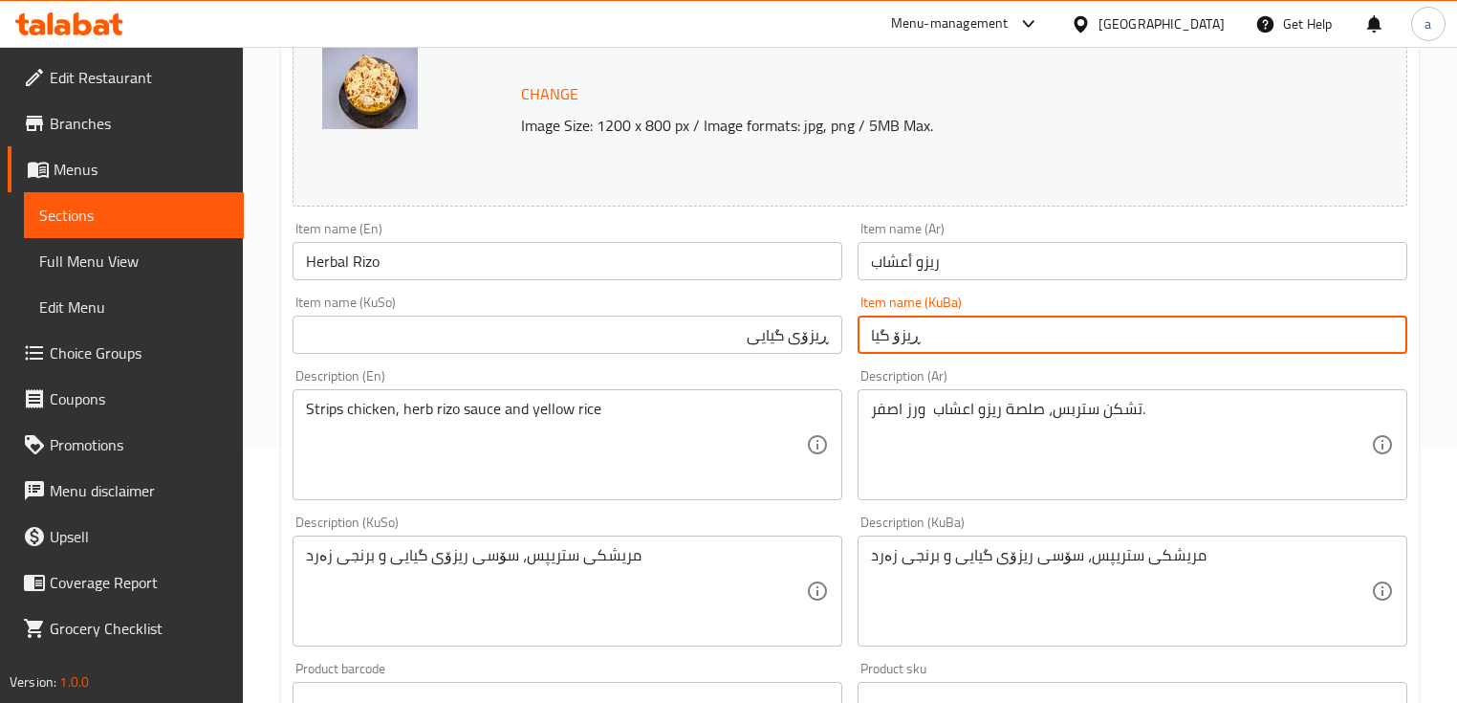
drag, startPoint x: 956, startPoint y: 328, endPoint x: 834, endPoint y: 373, distance: 130.4
click at [834, 373] on div "Change Image Size: 1200 x 800 px / Image formats: jpg, png / 5MB Max. Item name…" at bounding box center [850, 532] width 1130 height 1072
click at [827, 369] on div "Description (En) Strips chicken, herb rizo sauce and yellow rice Description (E…" at bounding box center [568, 434] width 550 height 131
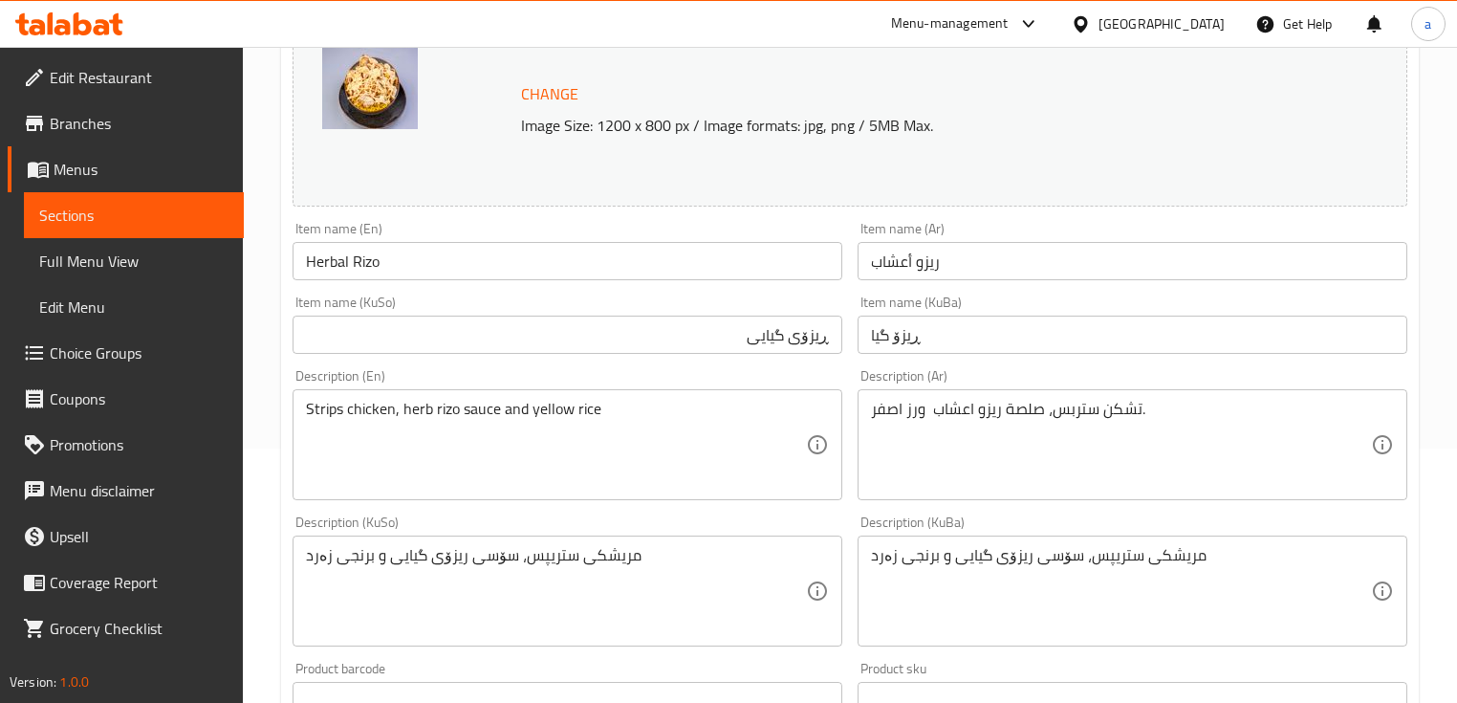
drag, startPoint x: 963, startPoint y: 329, endPoint x: 780, endPoint y: 330, distance: 182.6
click at [784, 331] on div "Change Image Size: 1200 x 800 px / Image formats: jpg, png / 5MB Max. Item name…" at bounding box center [850, 532] width 1130 height 1072
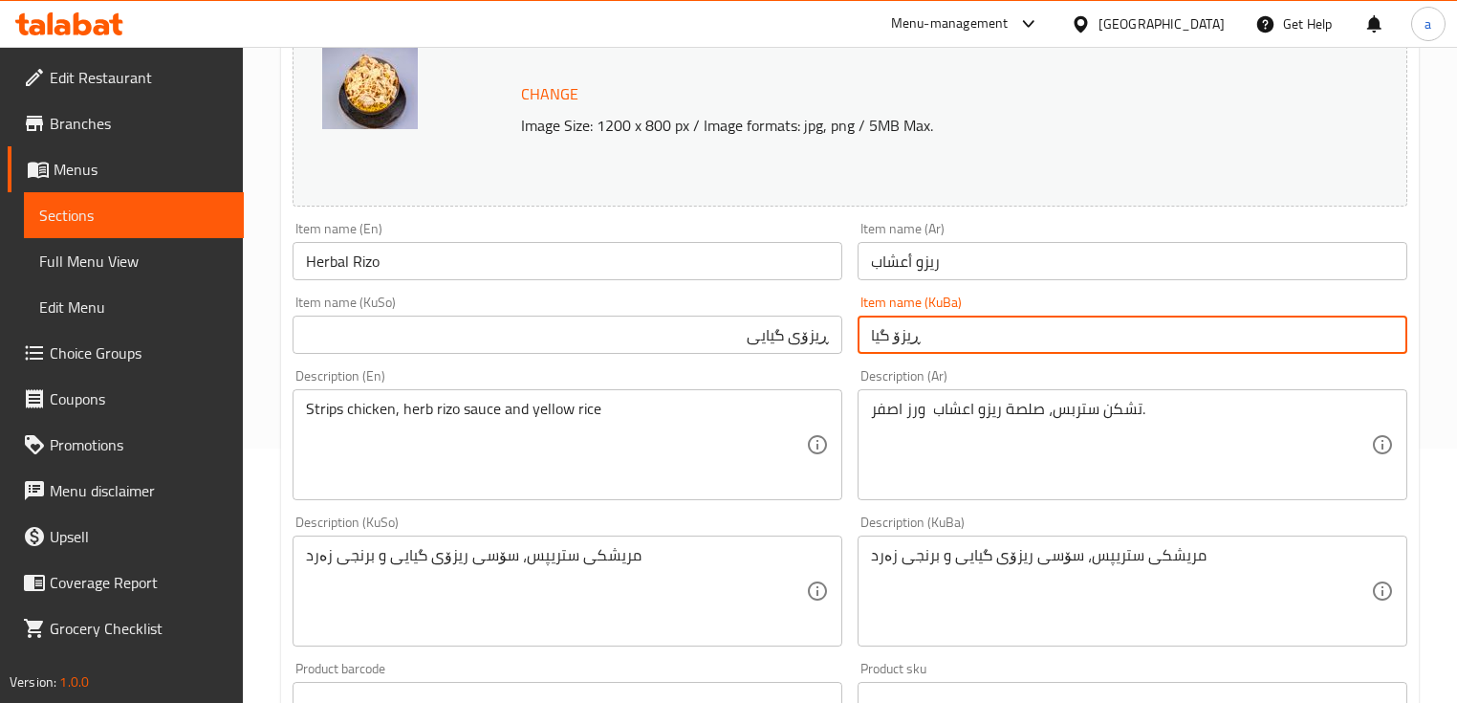
paste input "ی گیایی"
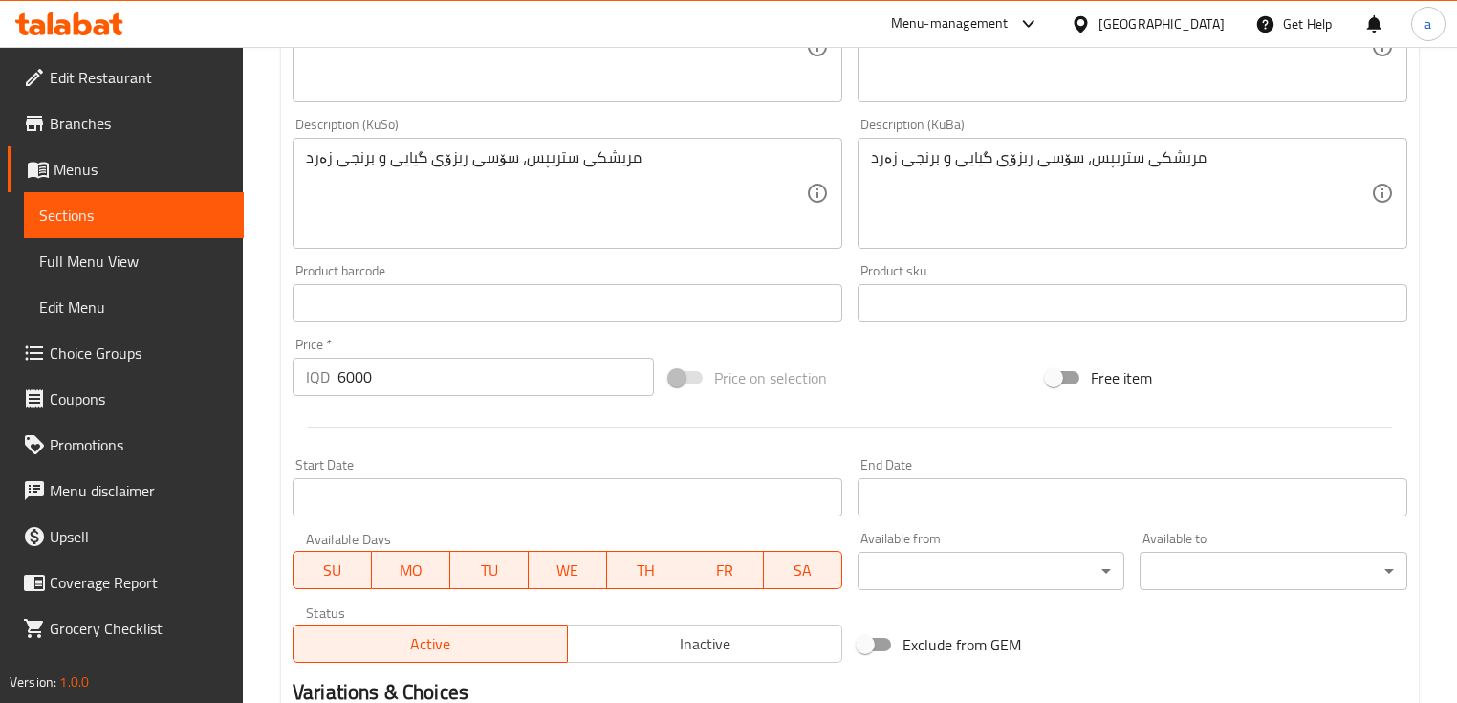
scroll to position [892, 0]
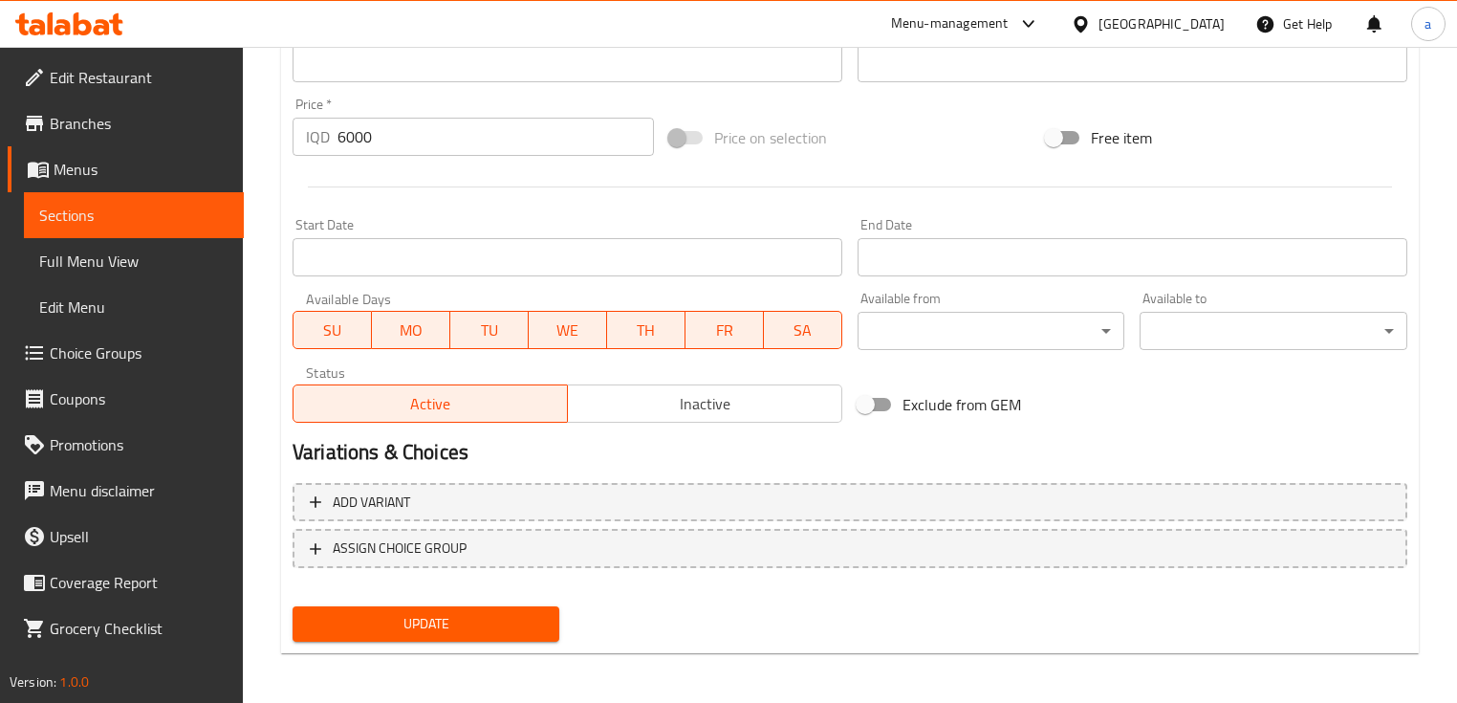
type input "ڕیزۆی گیایی"
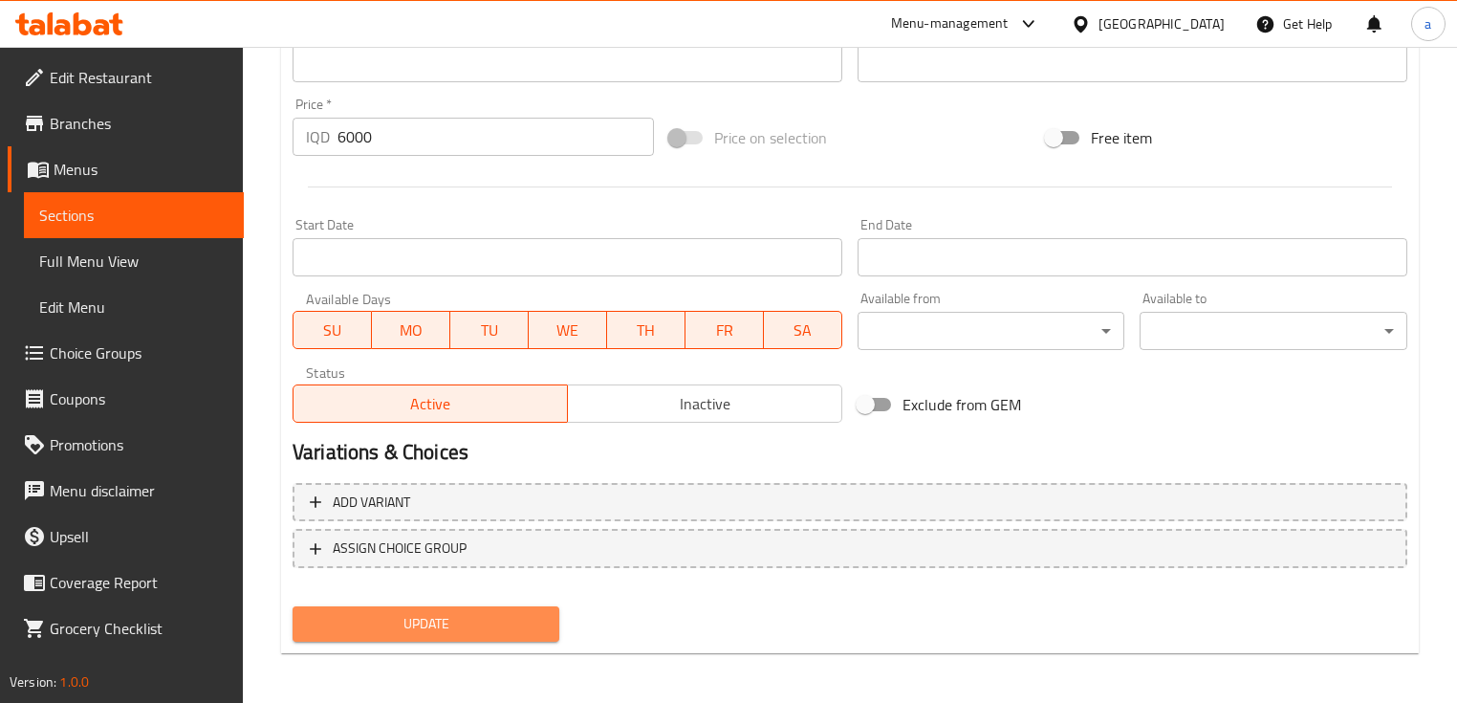
click at [508, 616] on span "Update" at bounding box center [426, 624] width 236 height 24
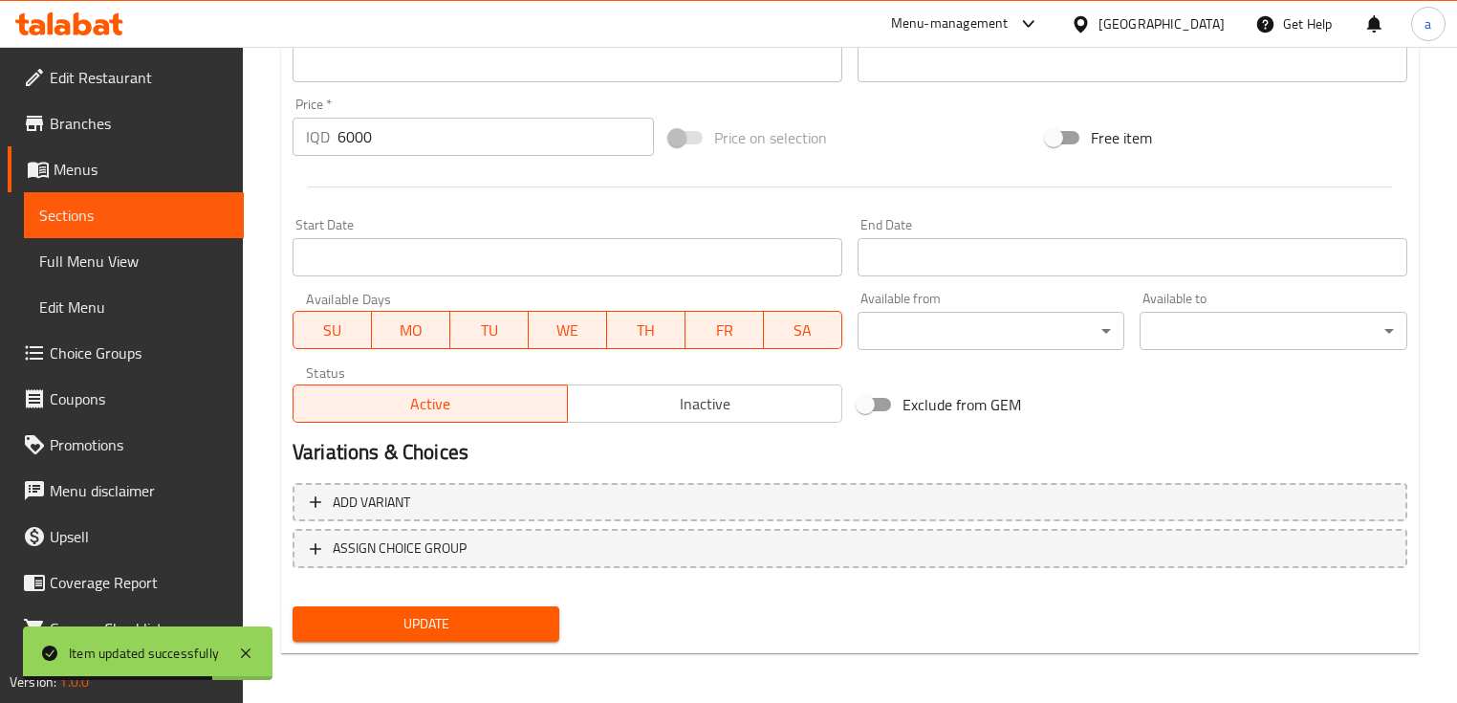
scroll to position [637, 0]
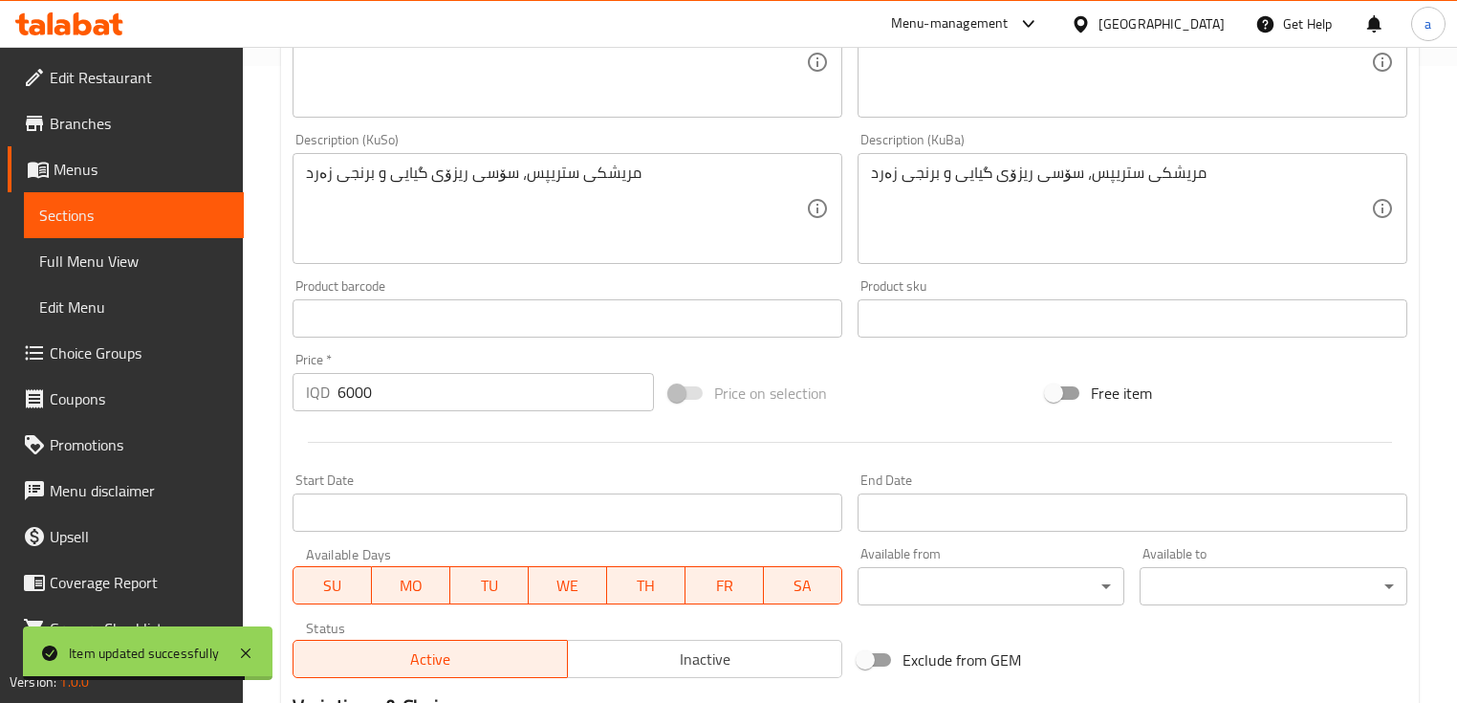
click at [210, 216] on span "Sections" at bounding box center [133, 215] width 189 height 23
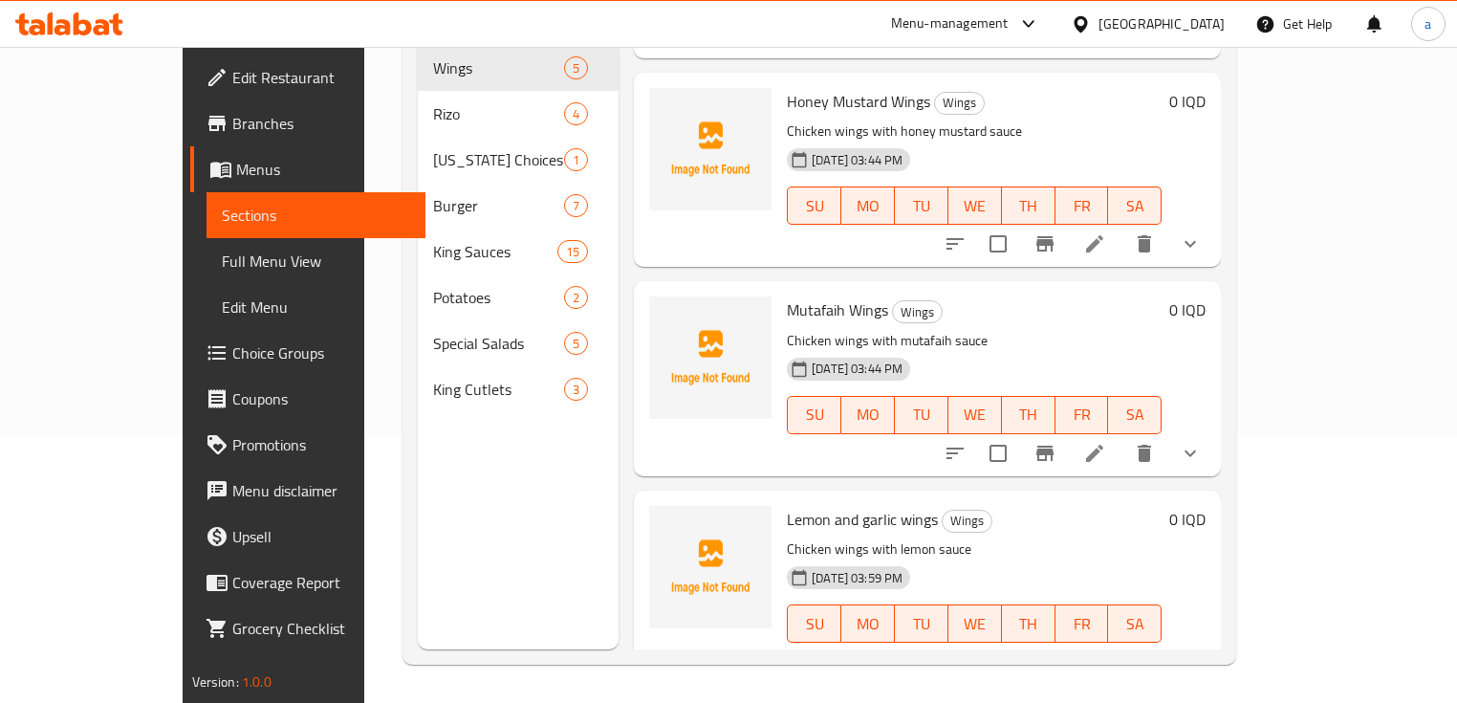
scroll to position [389, 0]
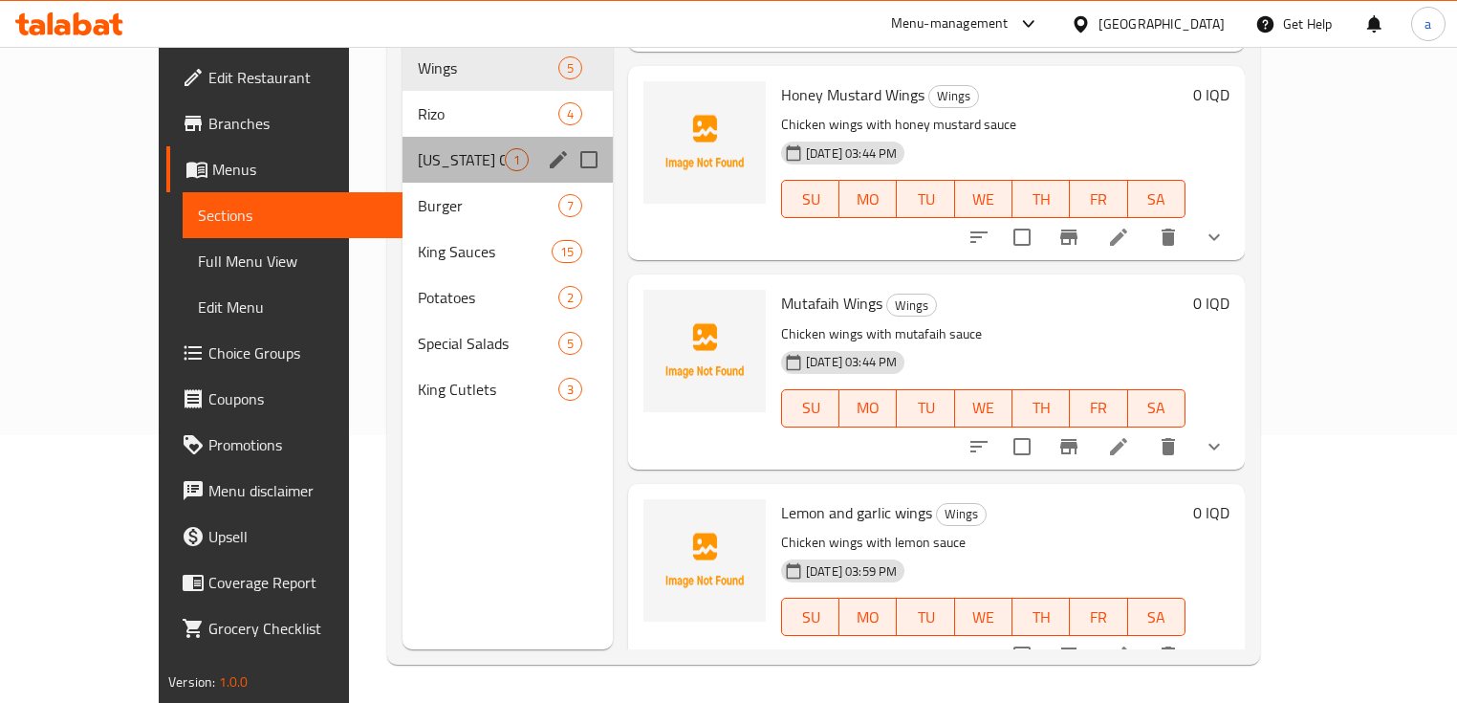
click at [403, 137] on div "Kentucky Choices 1" at bounding box center [508, 160] width 210 height 46
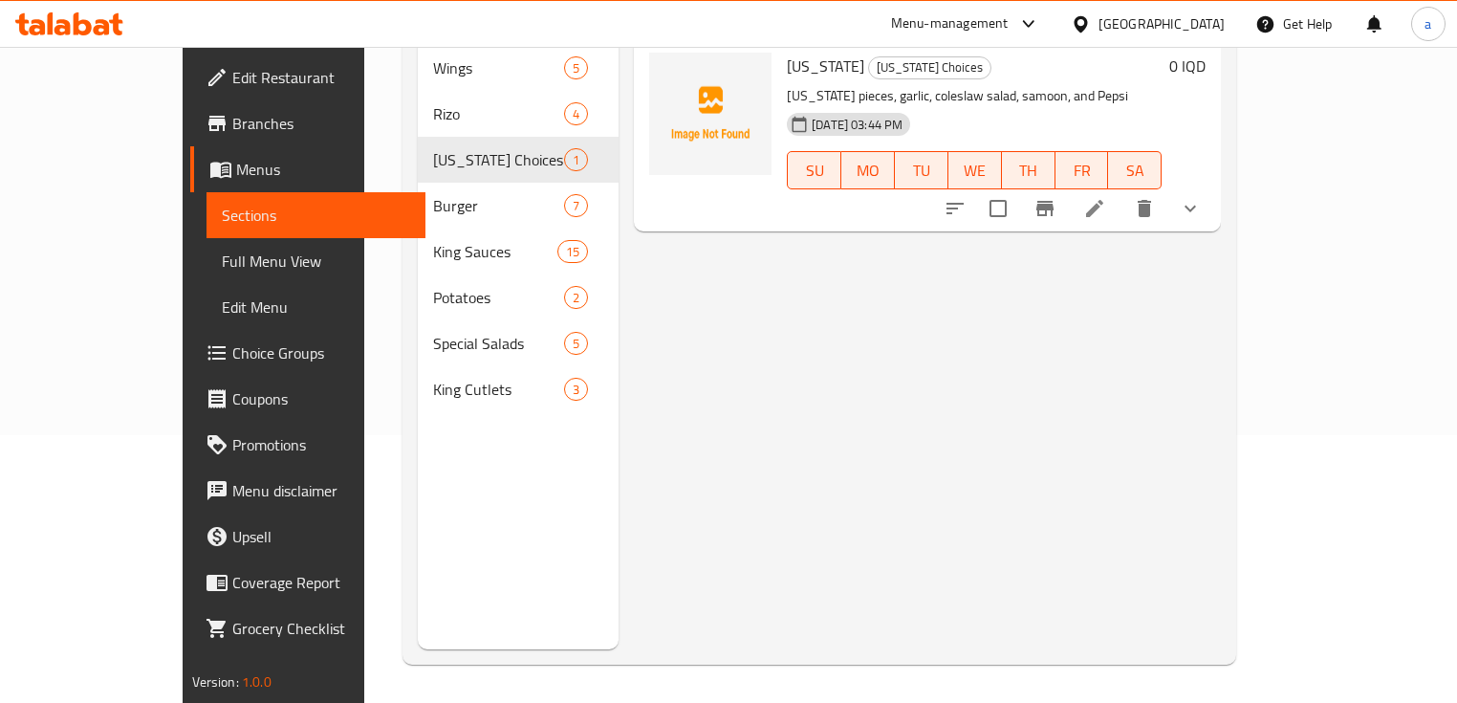
click at [1106, 197] on icon at bounding box center [1094, 208] width 23 height 23
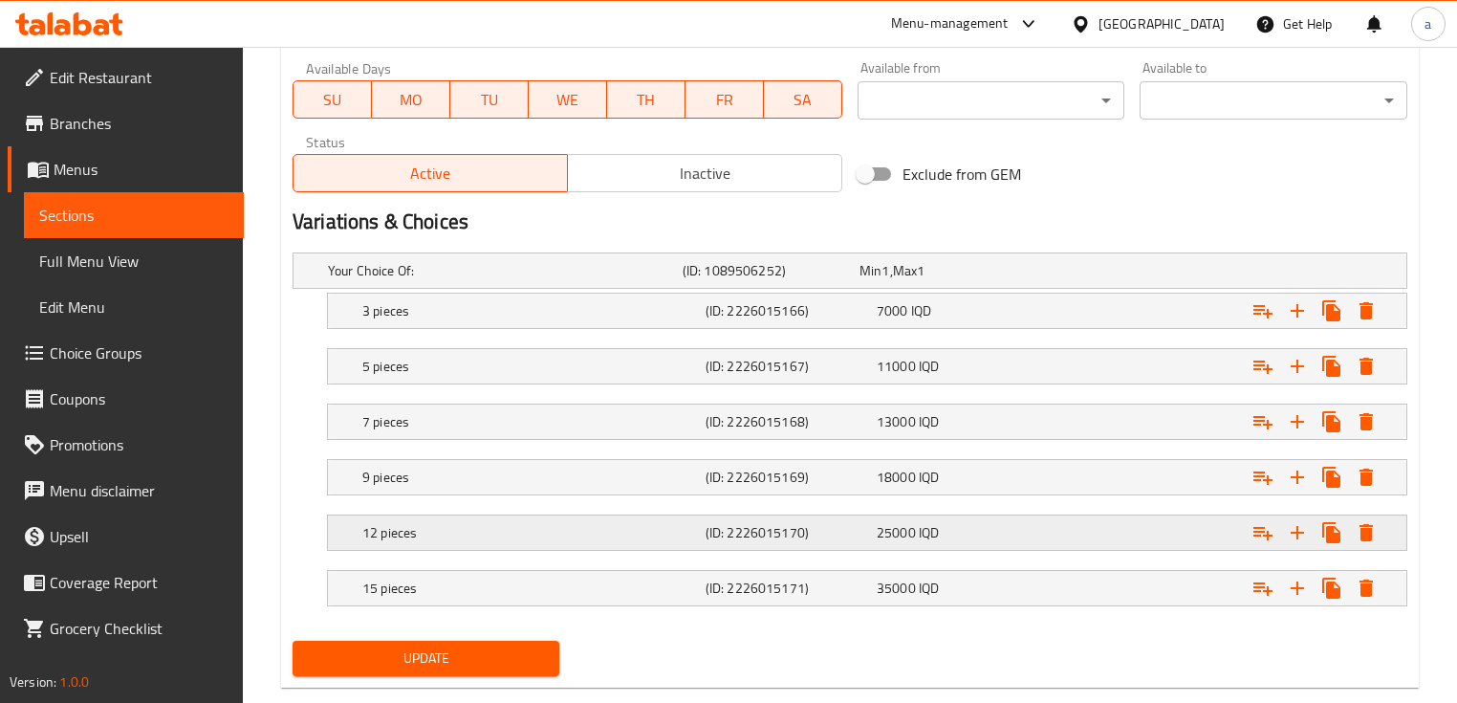
scroll to position [1130, 0]
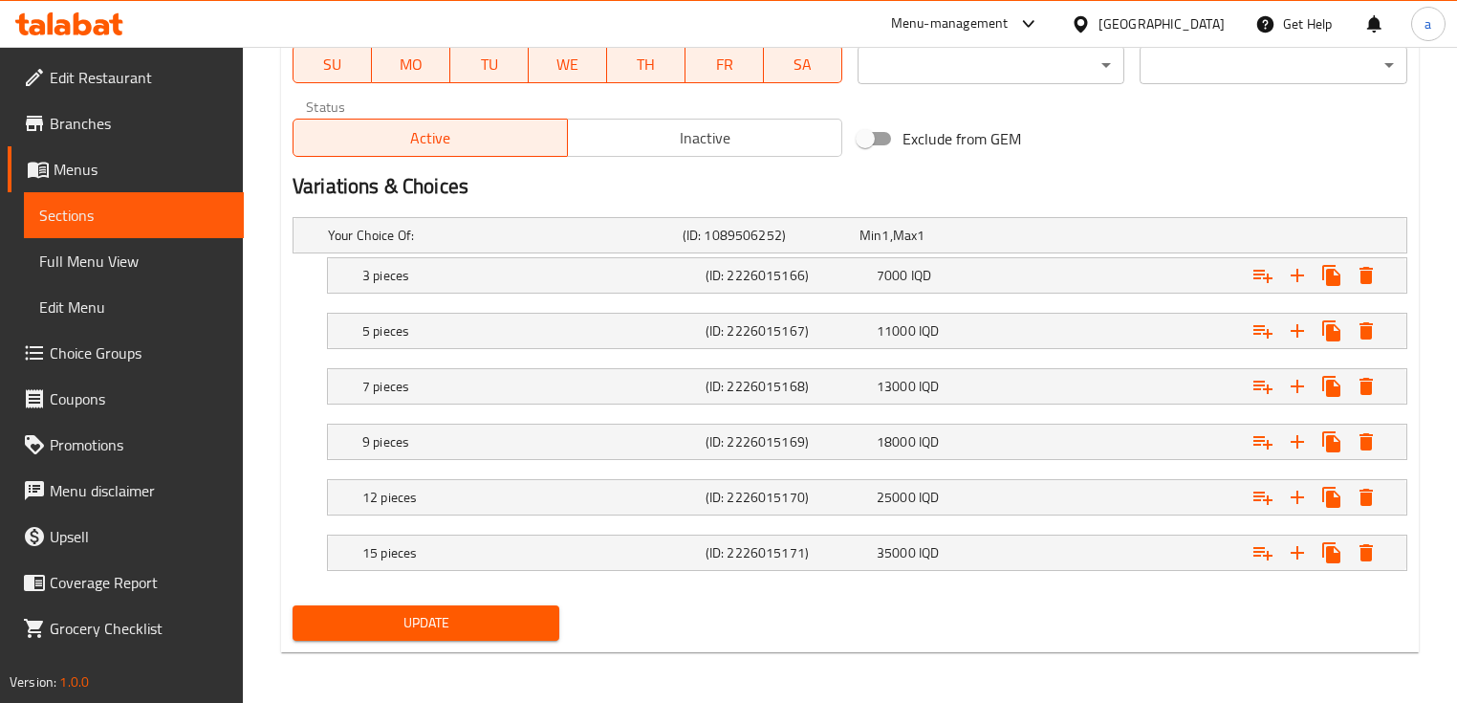
type textarea "Kentucky pieces, garlic dip, coleslaw salad, samoon, and Pepsi"
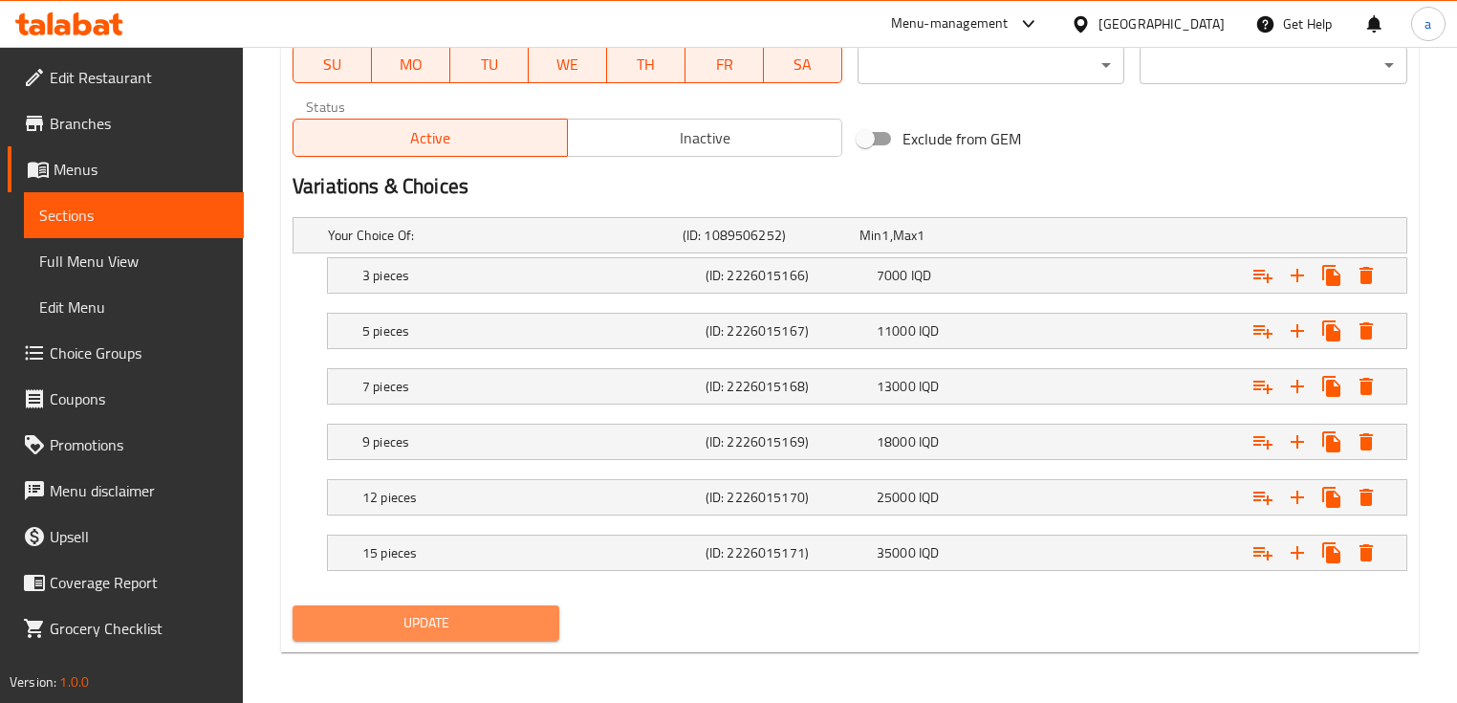
click at [474, 621] on span "Update" at bounding box center [426, 623] width 236 height 24
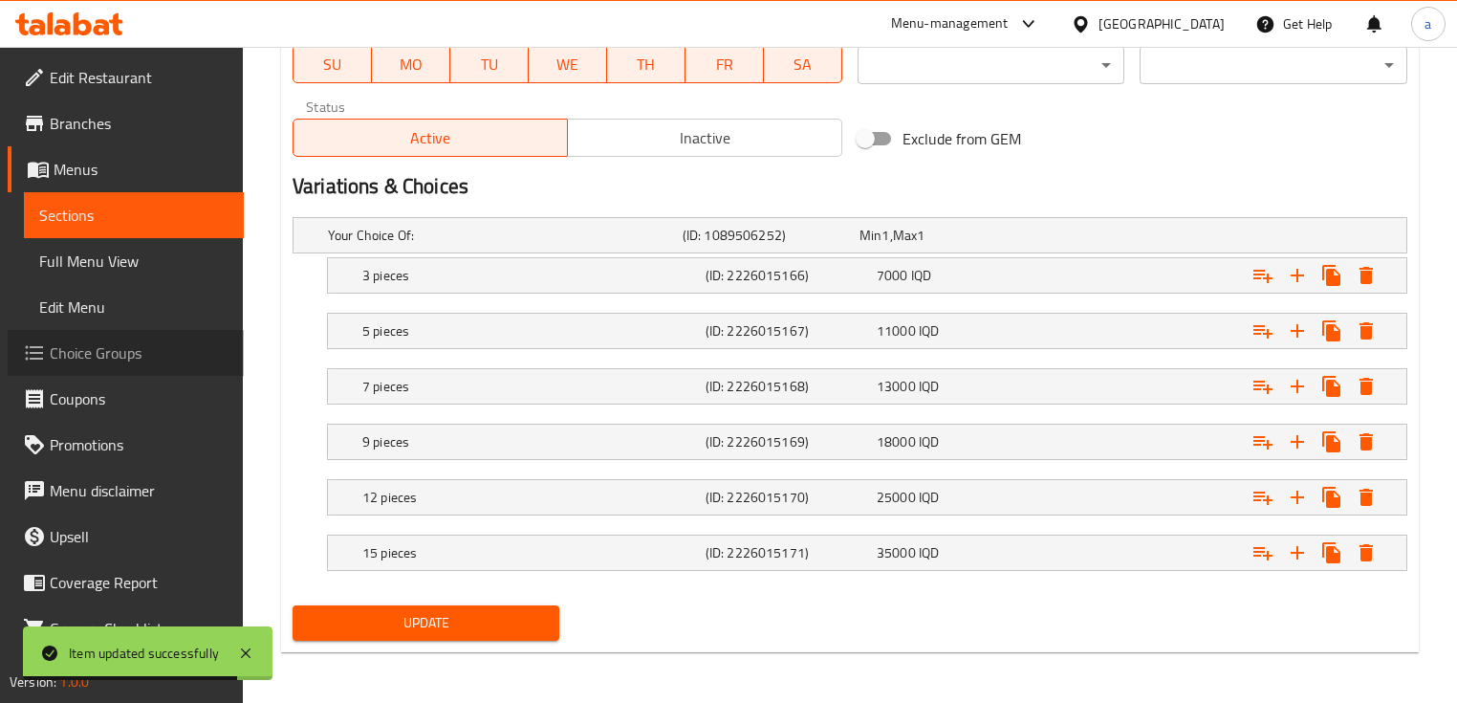
click at [130, 361] on span "Choice Groups" at bounding box center [139, 352] width 179 height 23
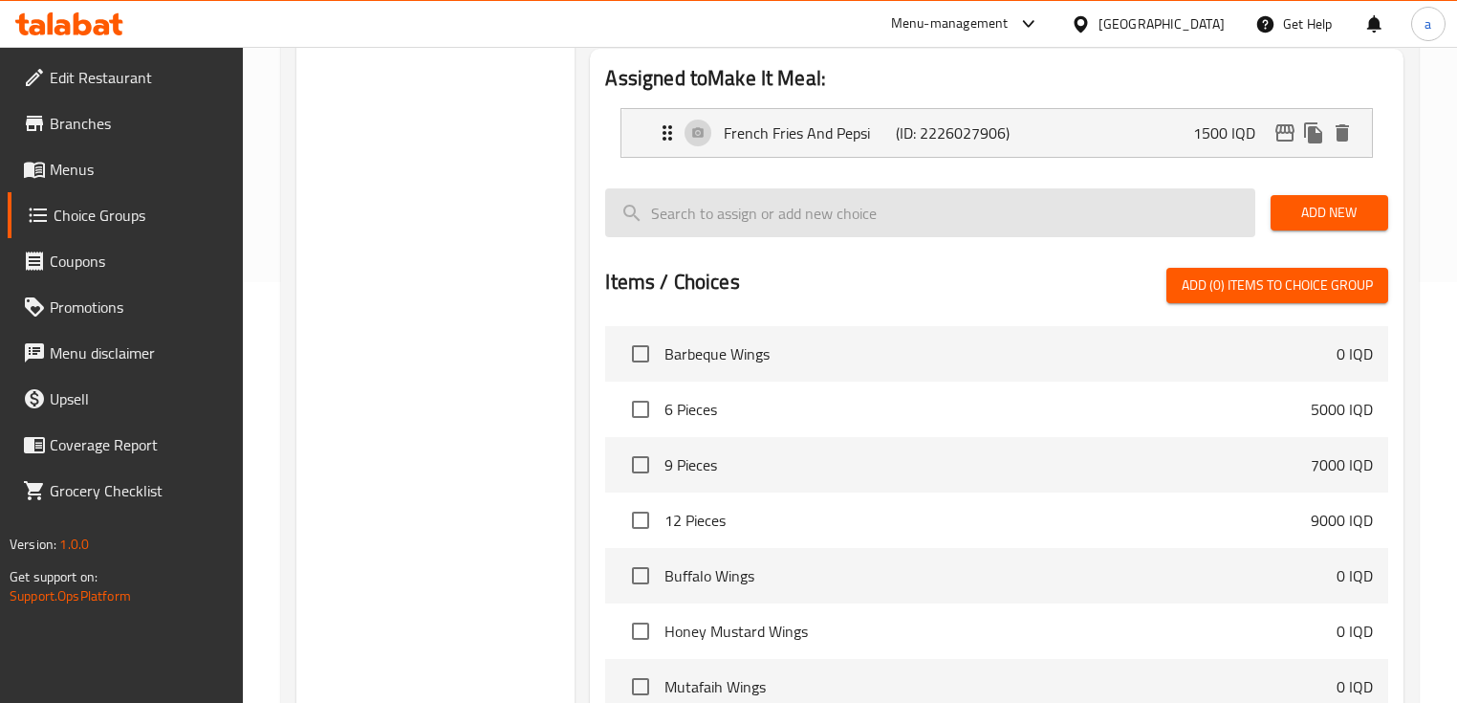
scroll to position [142, 0]
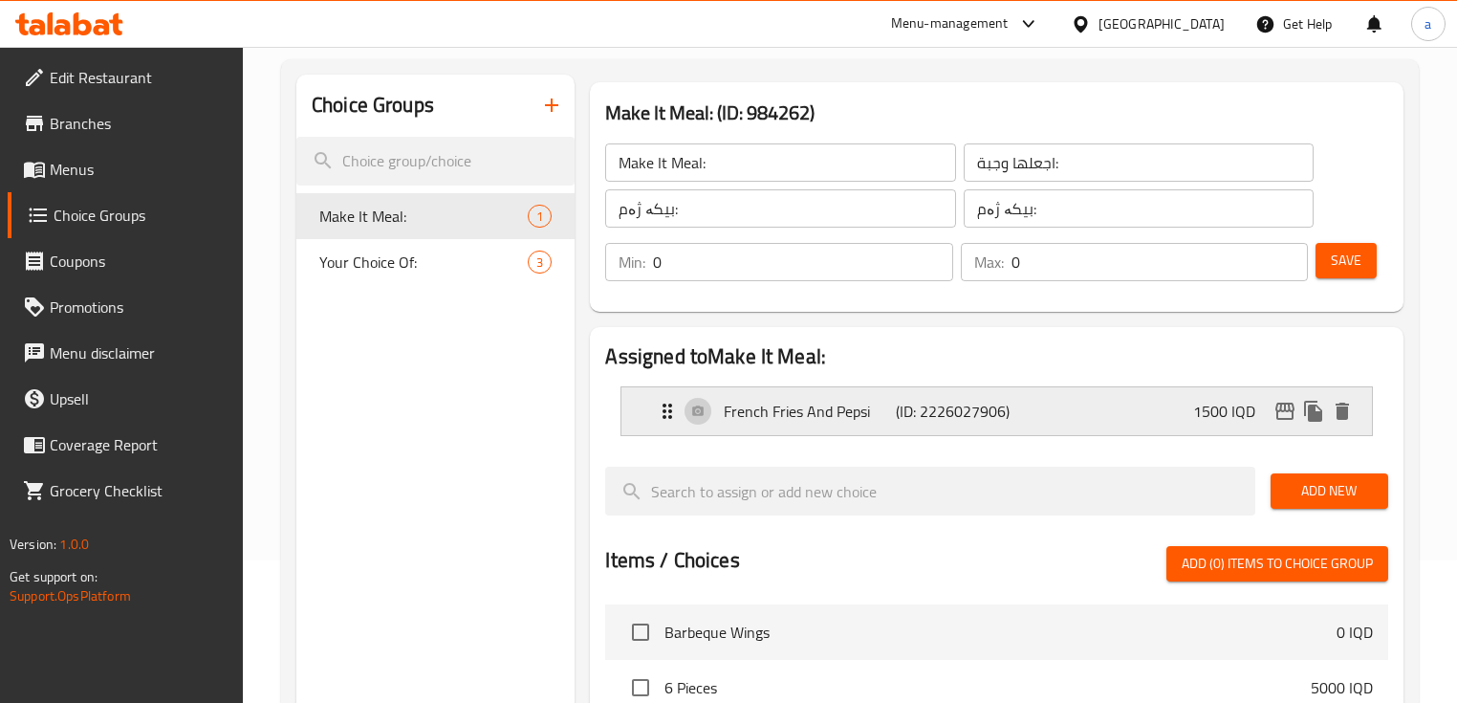
click at [822, 405] on p "French Fries And Pepsi" at bounding box center [810, 411] width 172 height 23
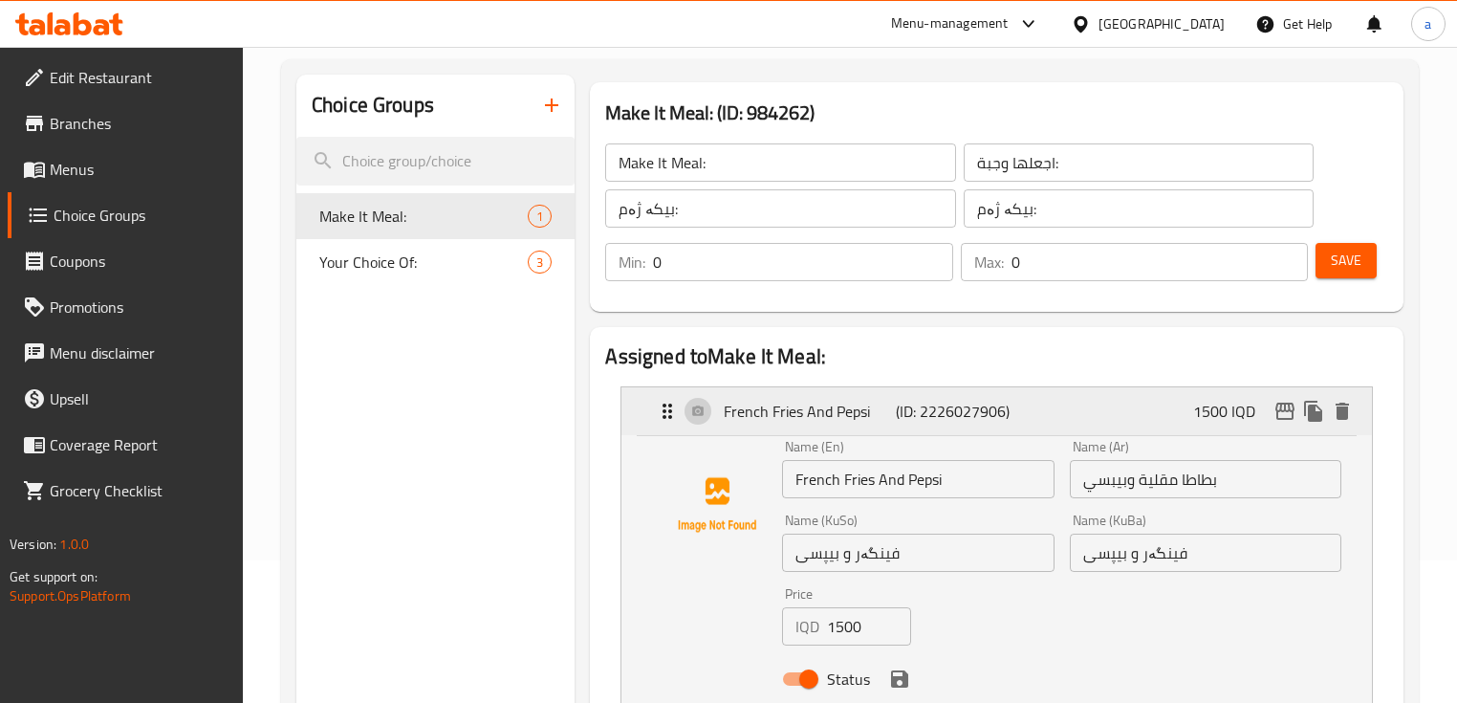
click at [806, 400] on p "French Fries And Pepsi" at bounding box center [810, 411] width 172 height 23
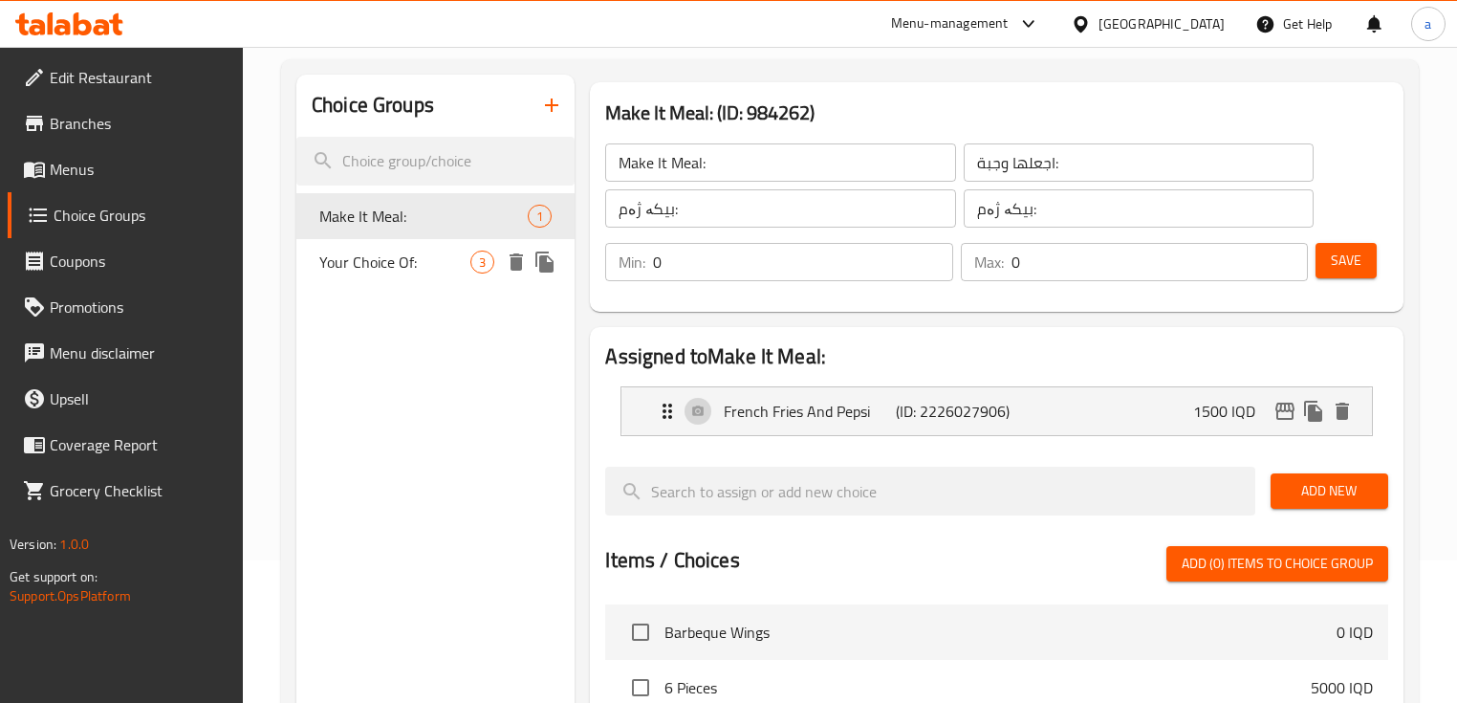
click at [437, 251] on span "Your Choice Of:" at bounding box center [394, 262] width 151 height 23
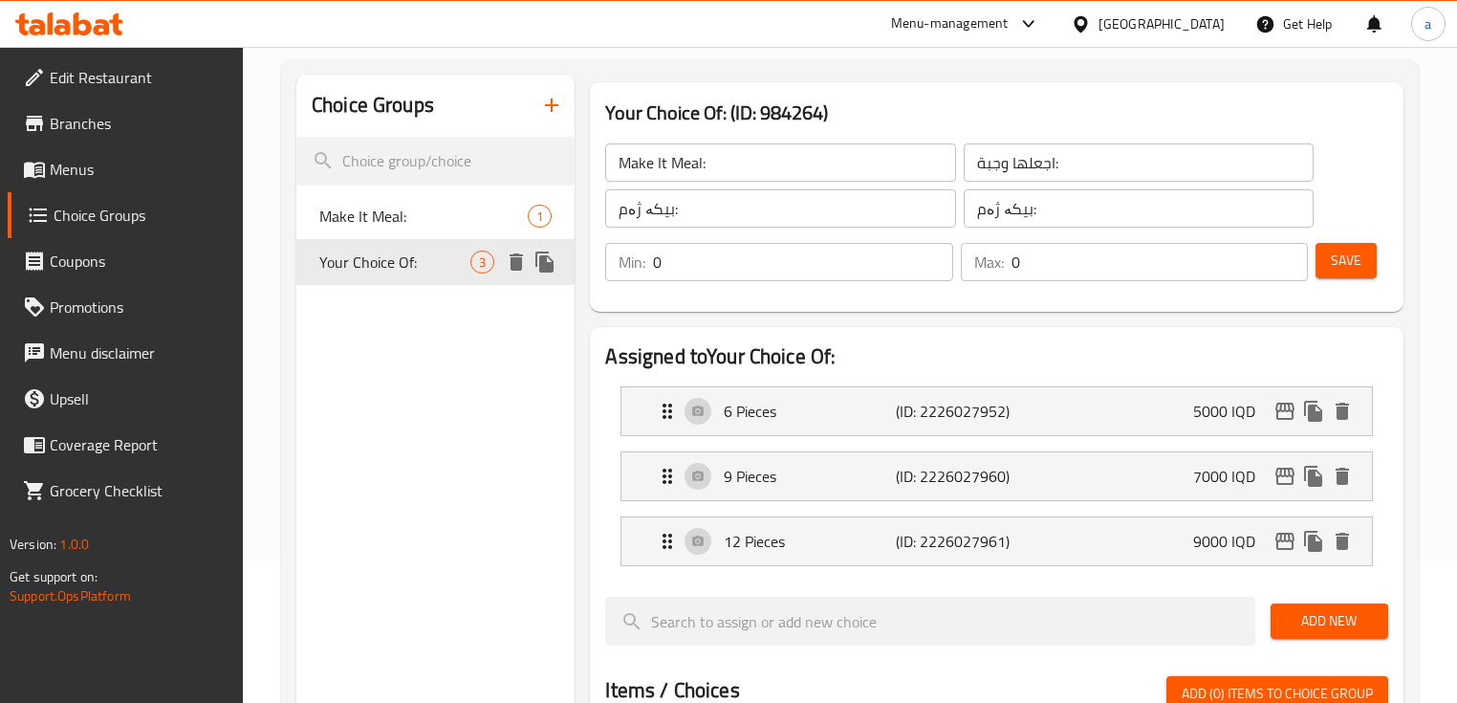
type input "Your Choice Of:"
type input "إختيارك من:"
type input "هەڵبژاردنت لە:"
type input "1"
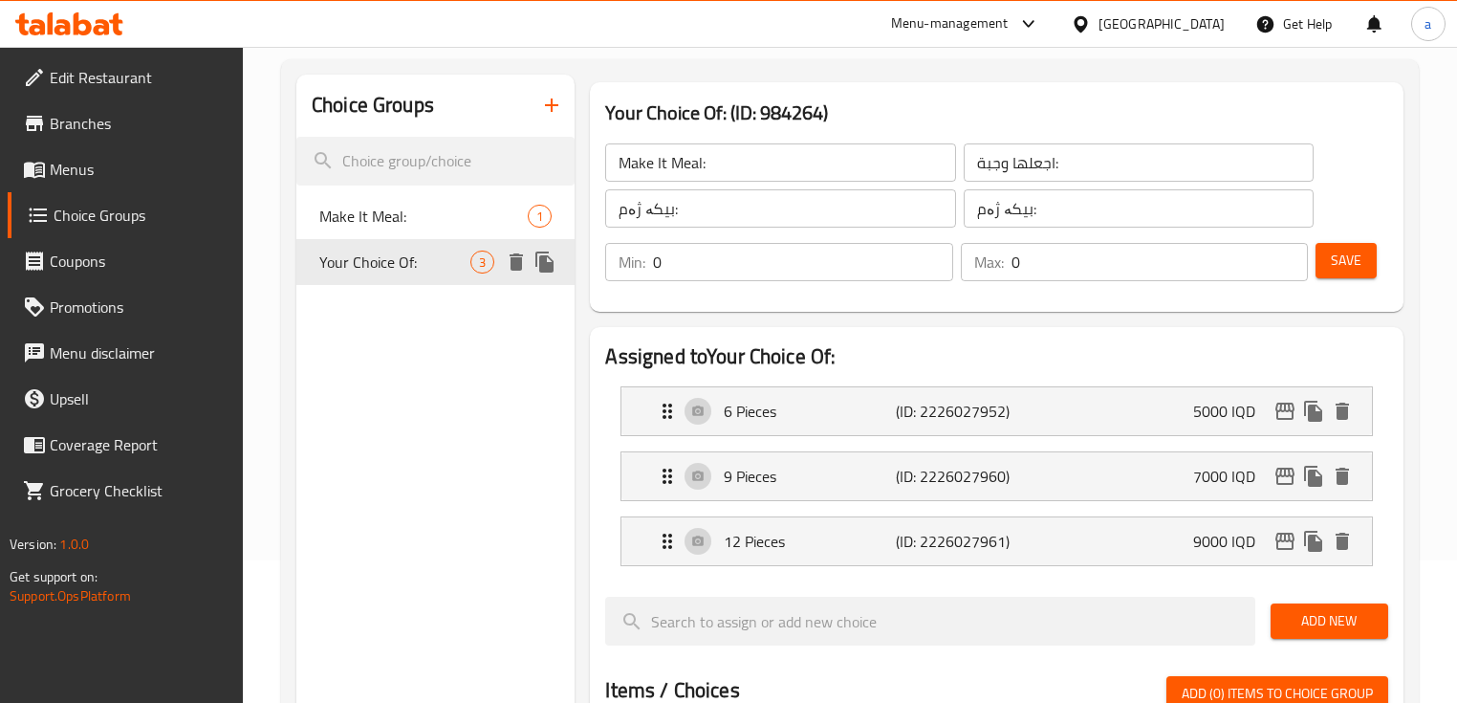
type input "1"
click at [455, 225] on span "Make It Meal:" at bounding box center [394, 216] width 151 height 23
type input "Make It Meal:"
type input "اجعلها وجبة:"
type input "بیکە ژەم:"
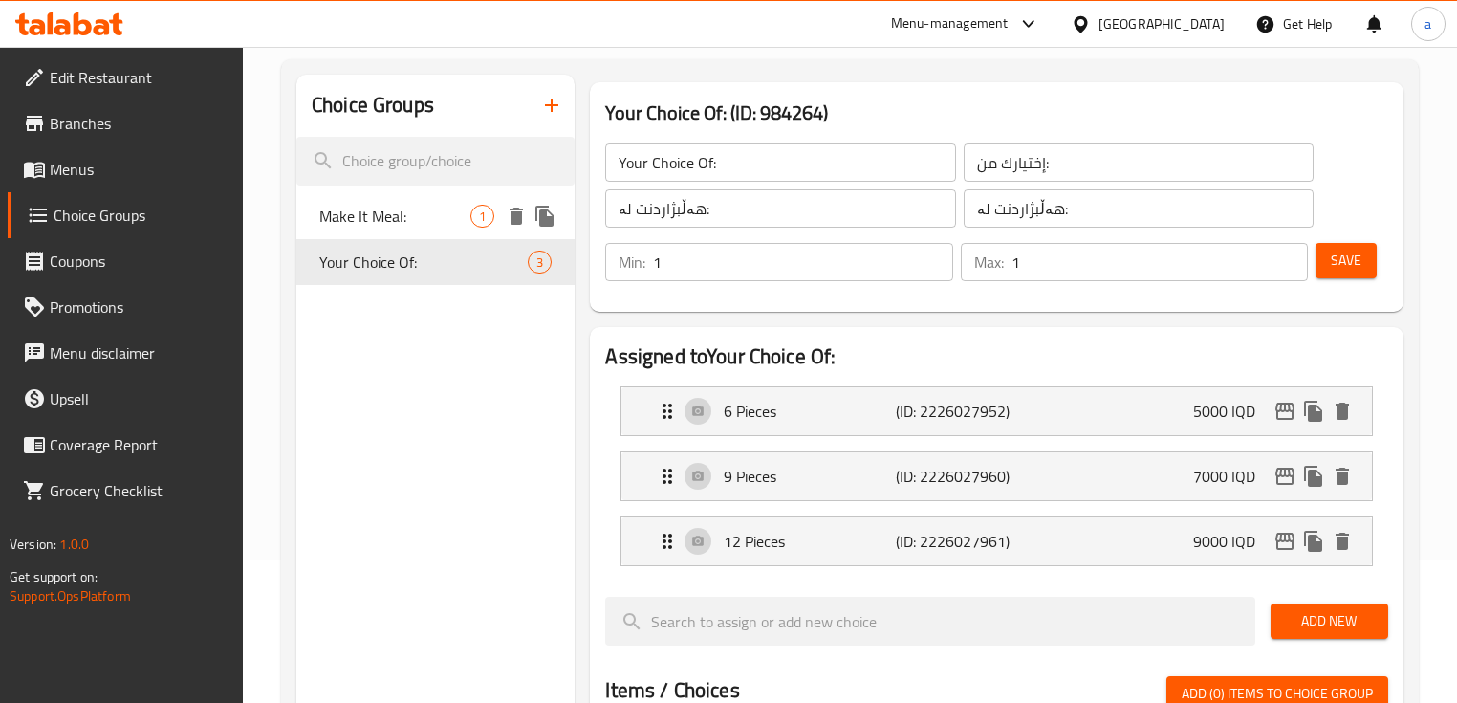
type input "بیکە ژەم:"
type input "0"
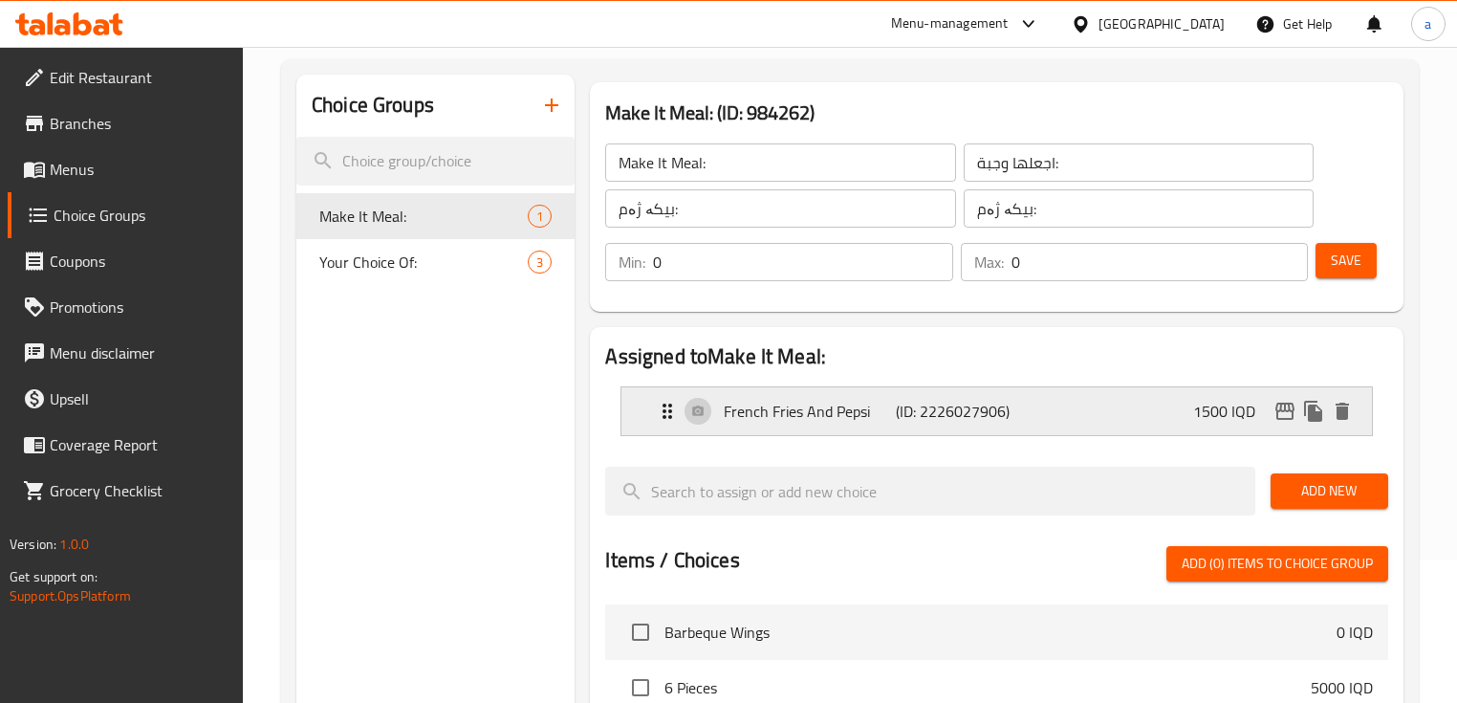
click at [861, 400] on p "French Fries And Pepsi" at bounding box center [810, 411] width 172 height 23
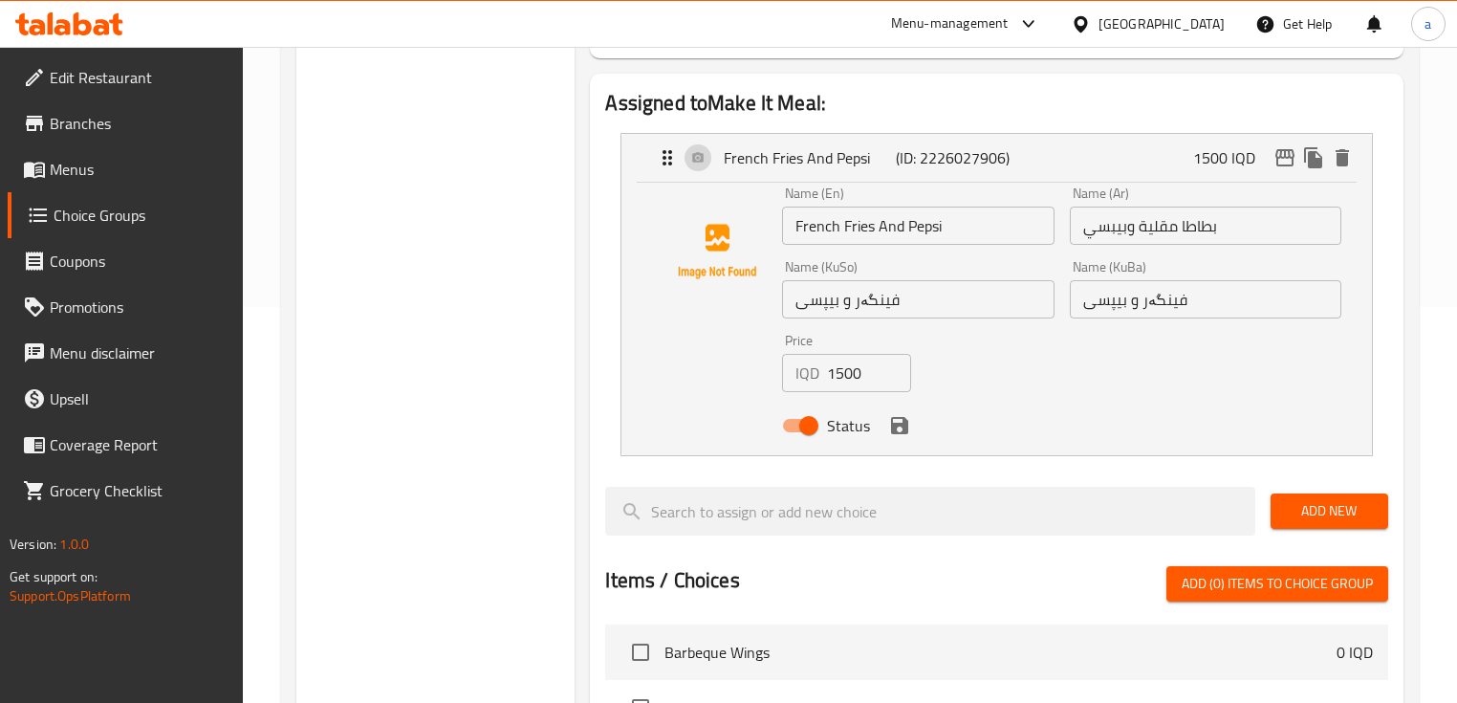
scroll to position [398, 0]
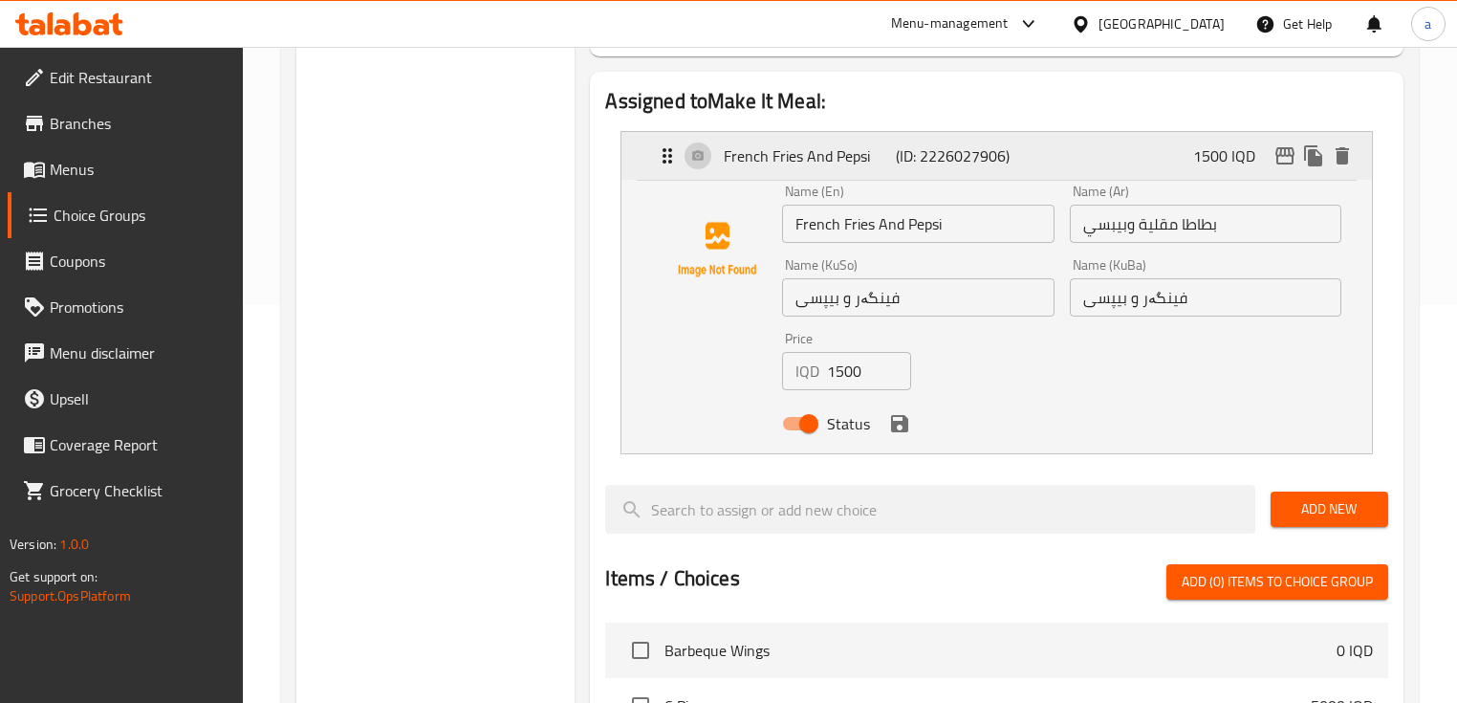
click at [914, 168] on div "French Fries And Pepsi (ID: 2226027906) 1500 IQD" at bounding box center [1002, 156] width 692 height 48
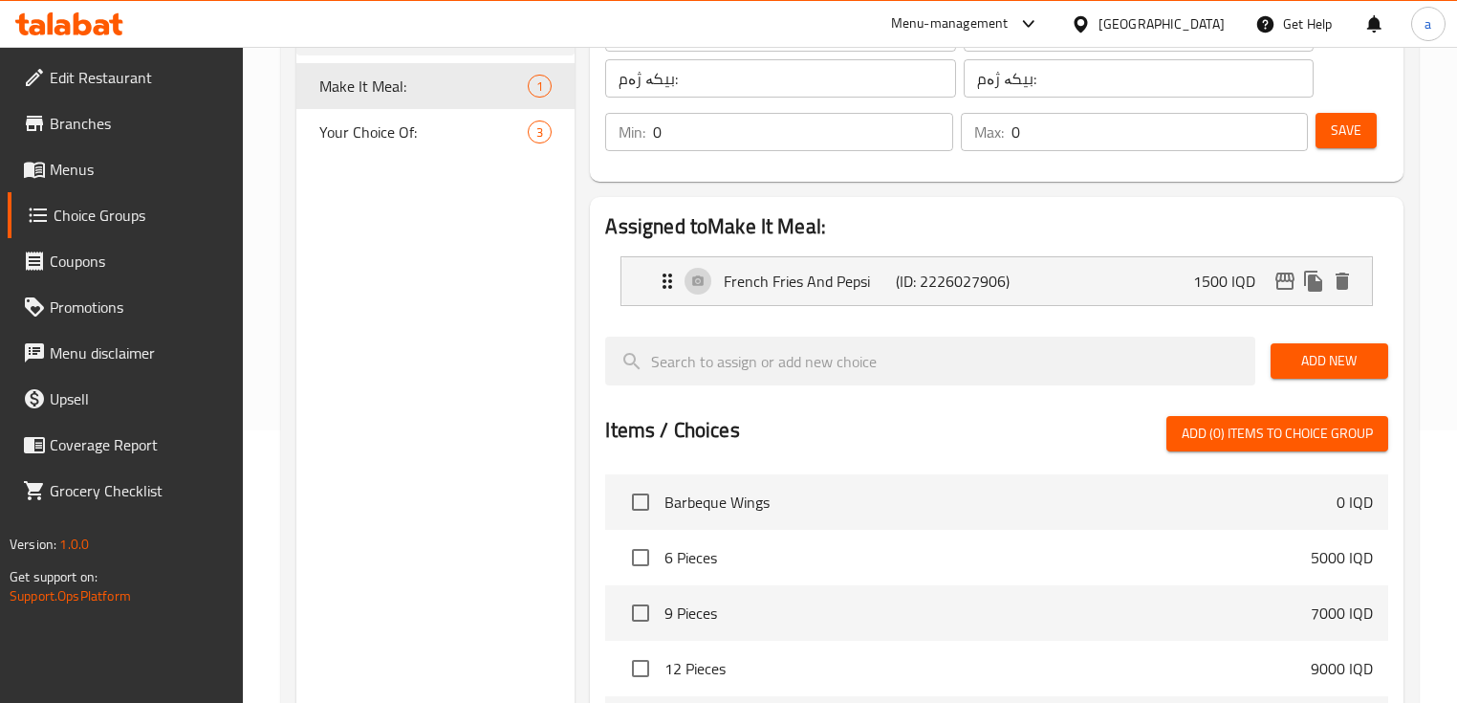
scroll to position [271, 0]
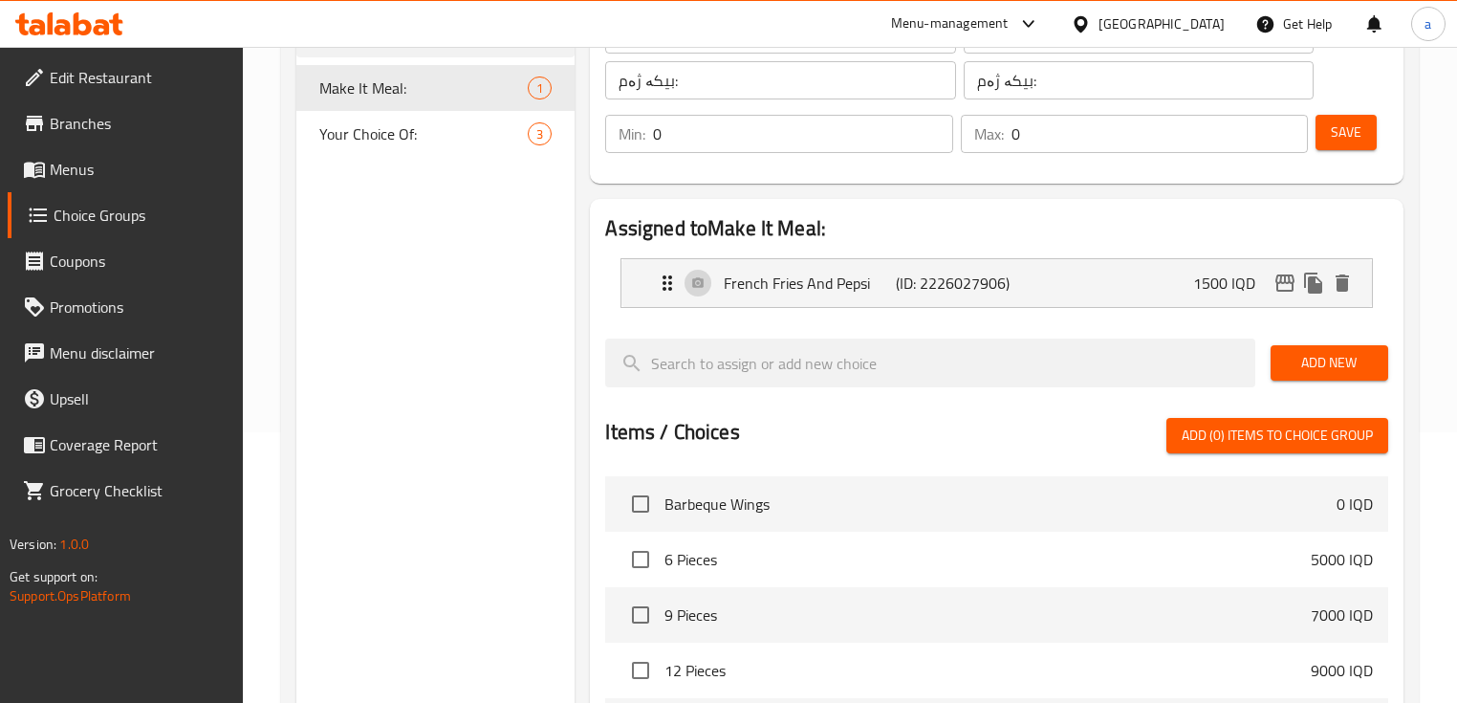
click at [132, 184] on link "Menus" at bounding box center [126, 169] width 236 height 46
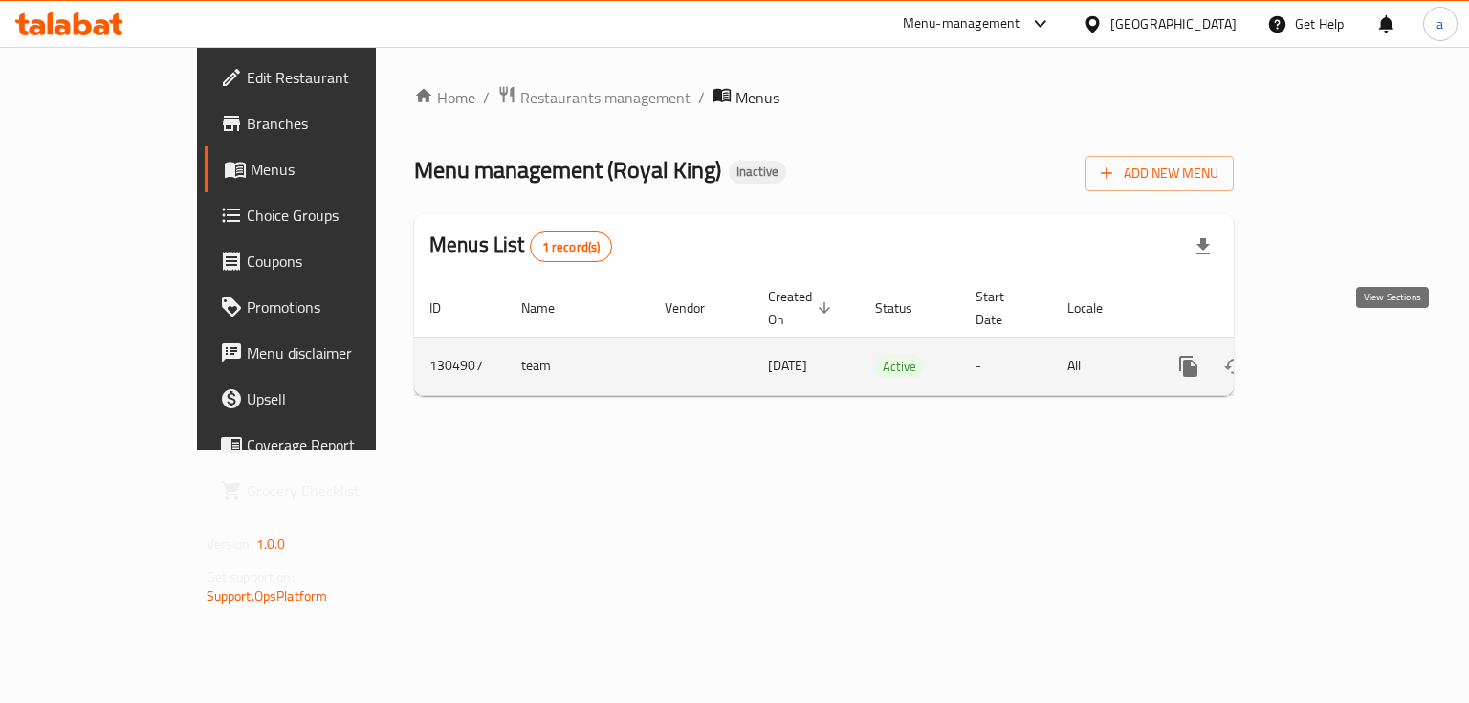
click at [1338, 355] on icon "enhanced table" at bounding box center [1326, 366] width 23 height 23
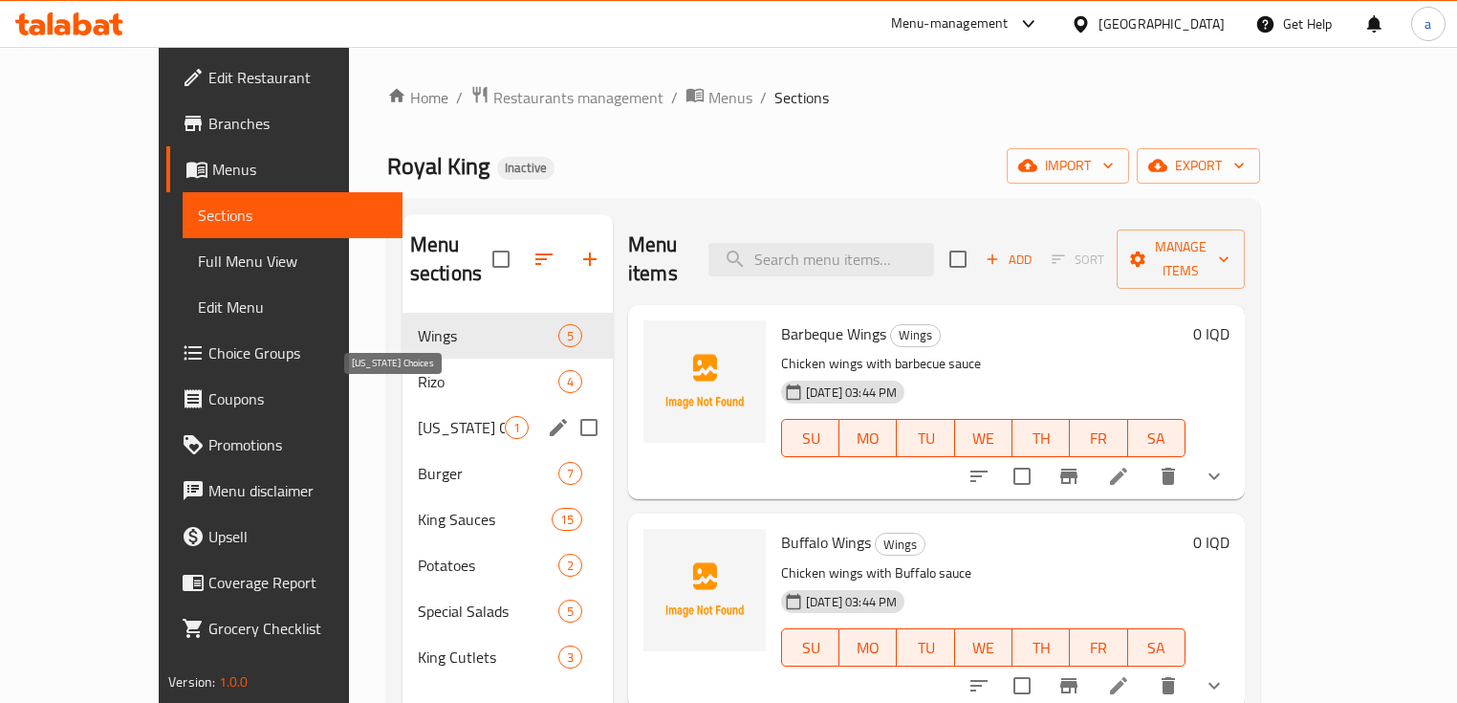
click at [418, 416] on span "[US_STATE] Choices" at bounding box center [461, 427] width 87 height 23
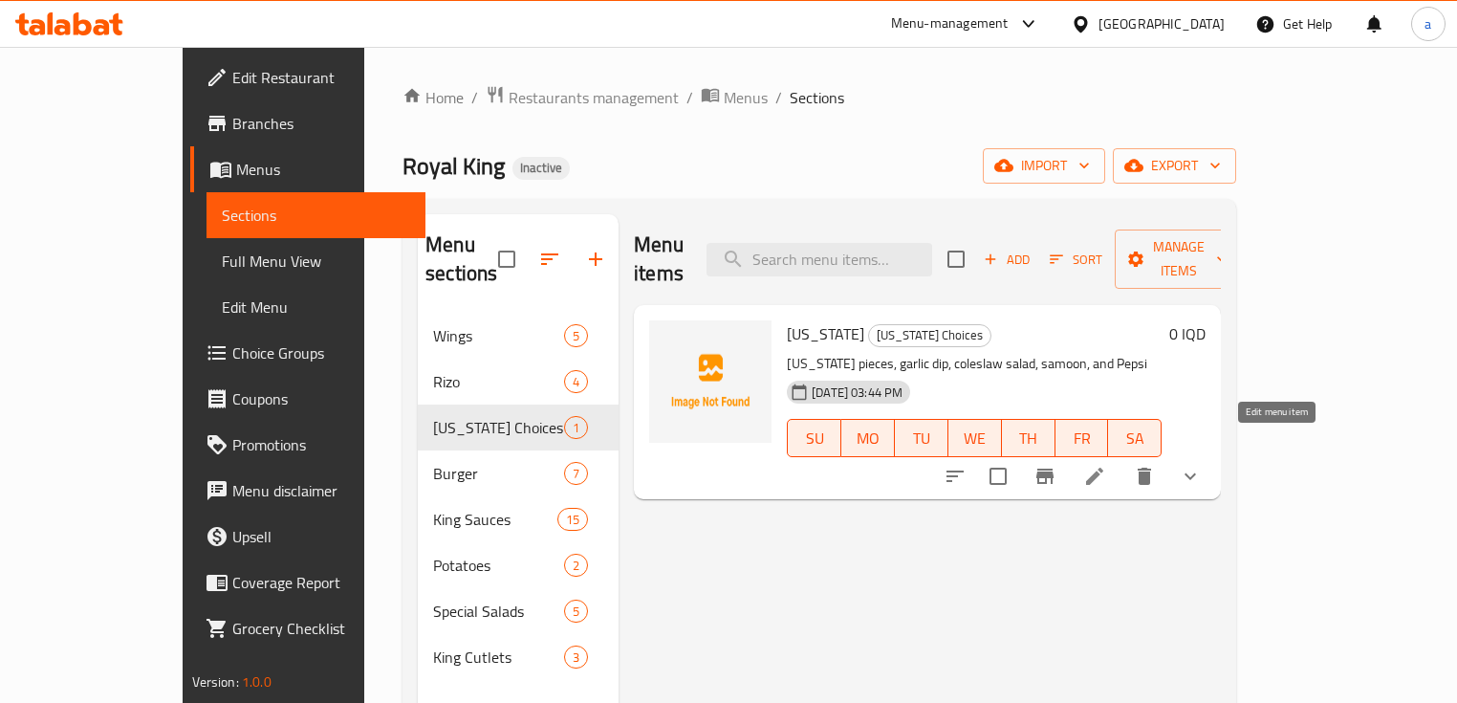
click at [1106, 465] on icon at bounding box center [1094, 476] width 23 height 23
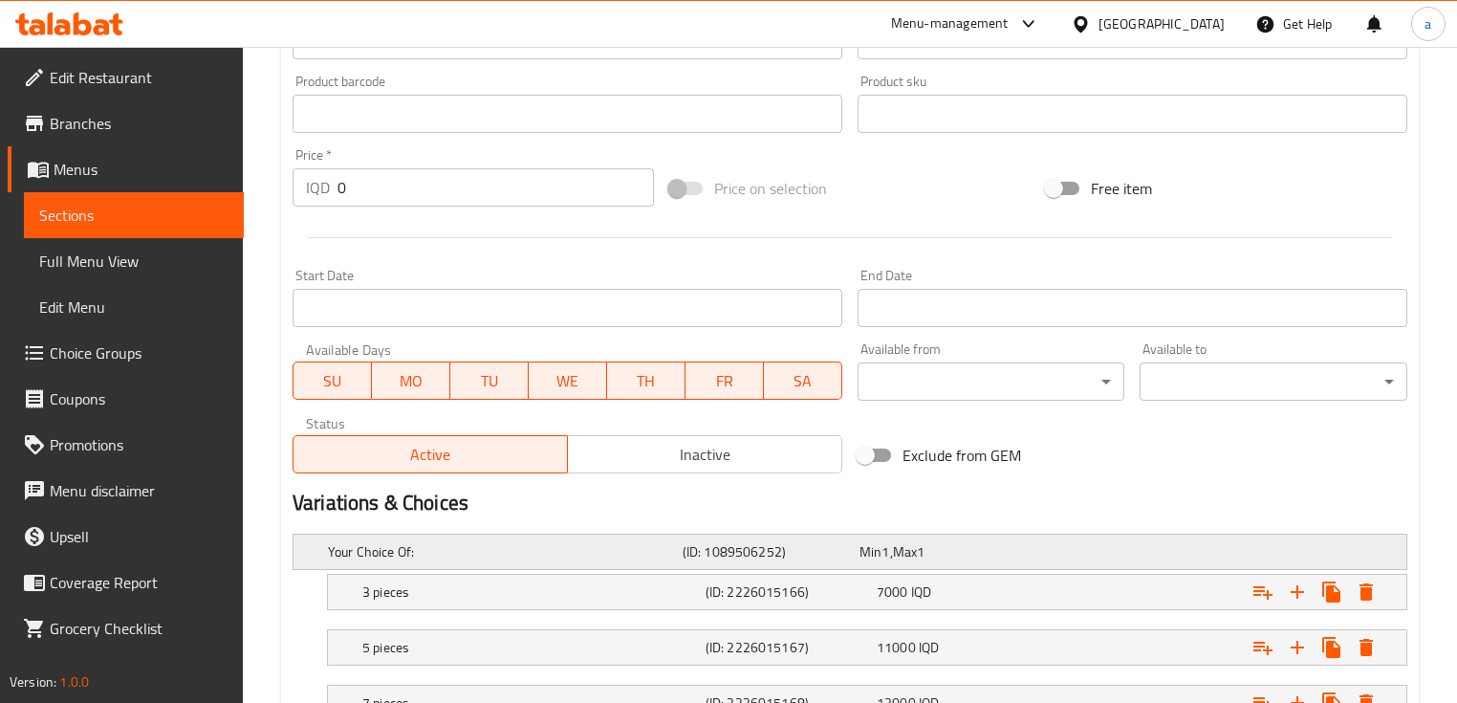
scroll to position [892, 0]
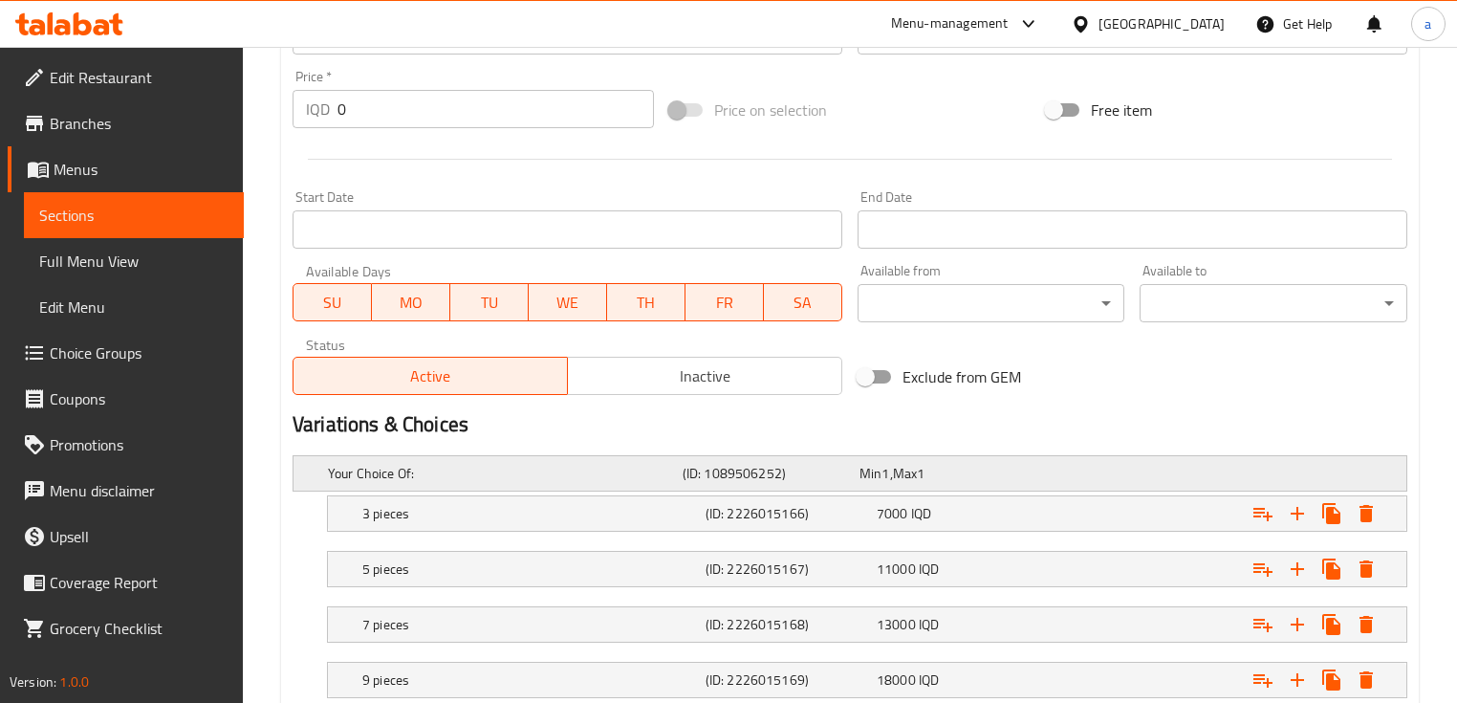
click at [694, 490] on div "Your Choice Of: (ID: 1089506252) Min 1 , Max 1" at bounding box center [855, 473] width 1063 height 42
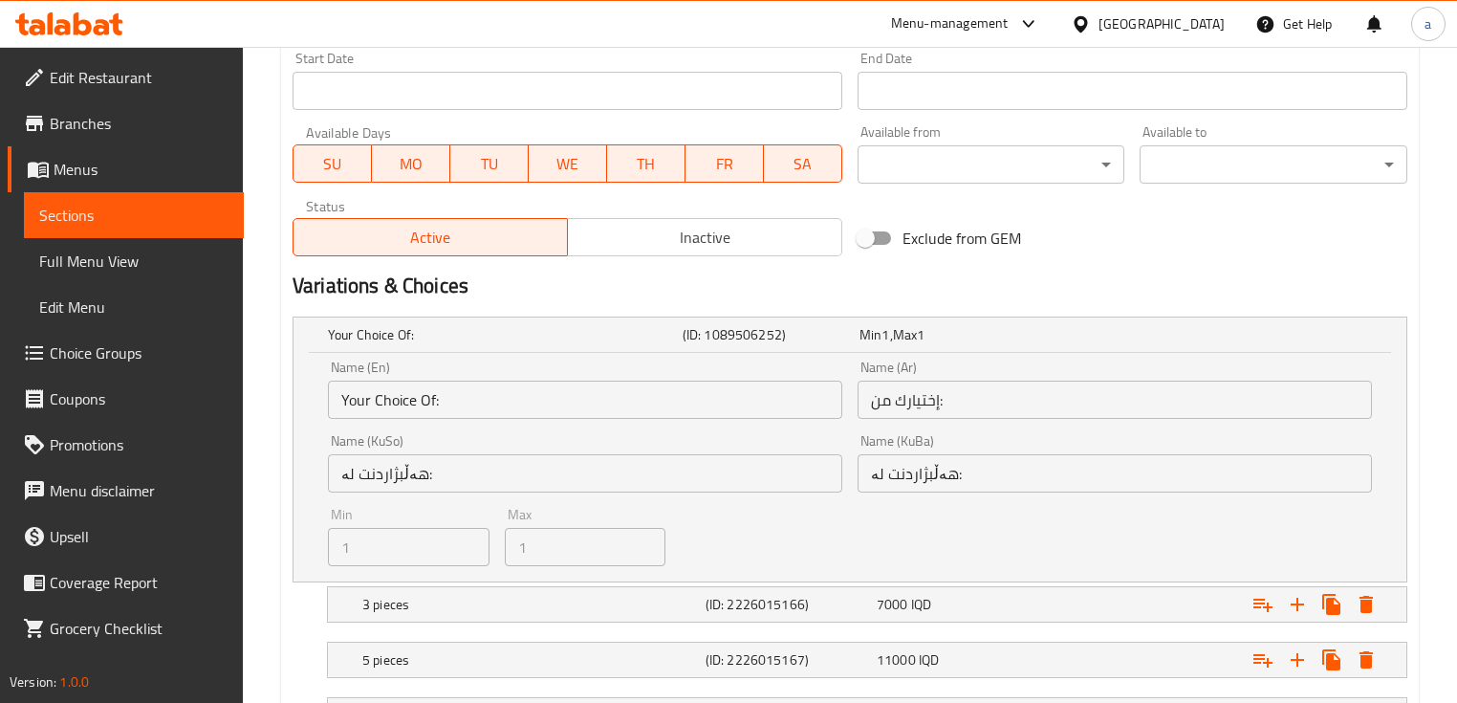
scroll to position [1147, 0]
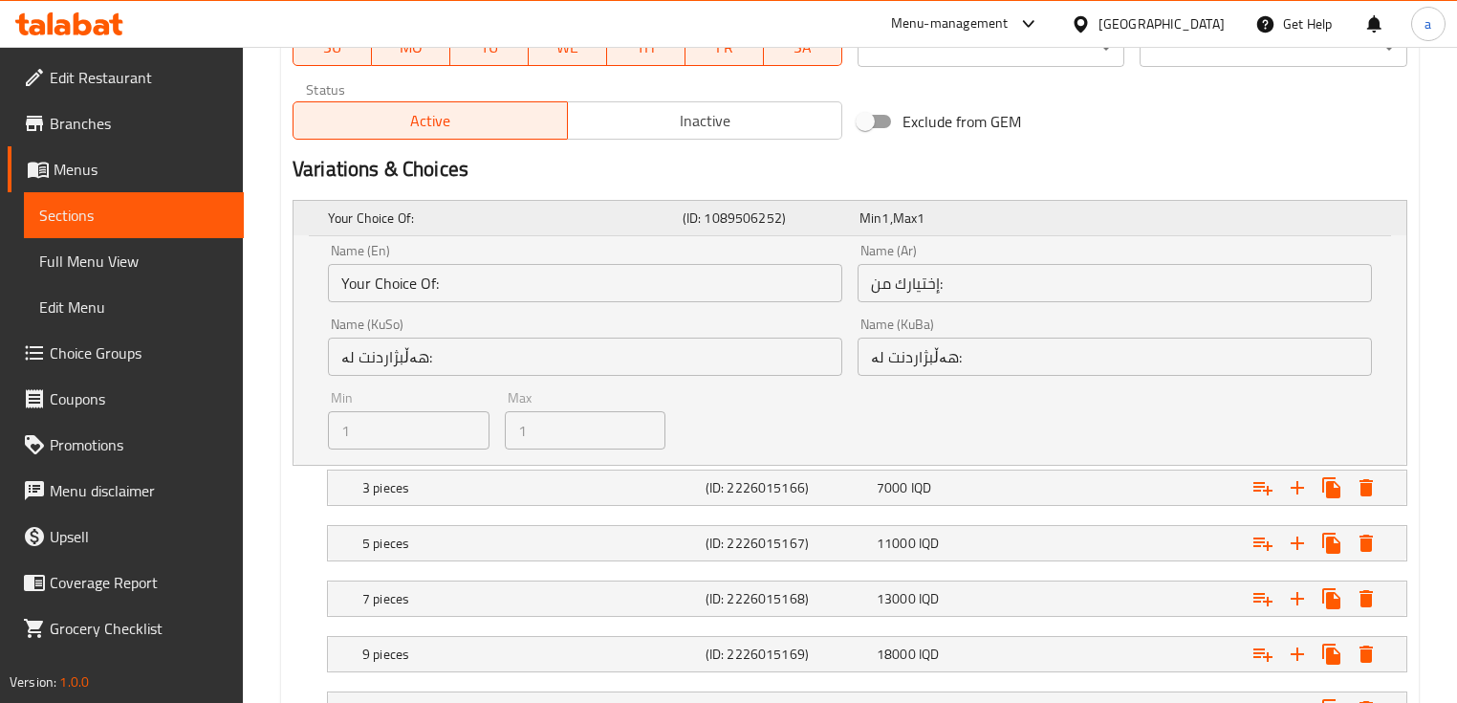
click at [654, 229] on div "Your Choice Of:" at bounding box center [501, 218] width 355 height 27
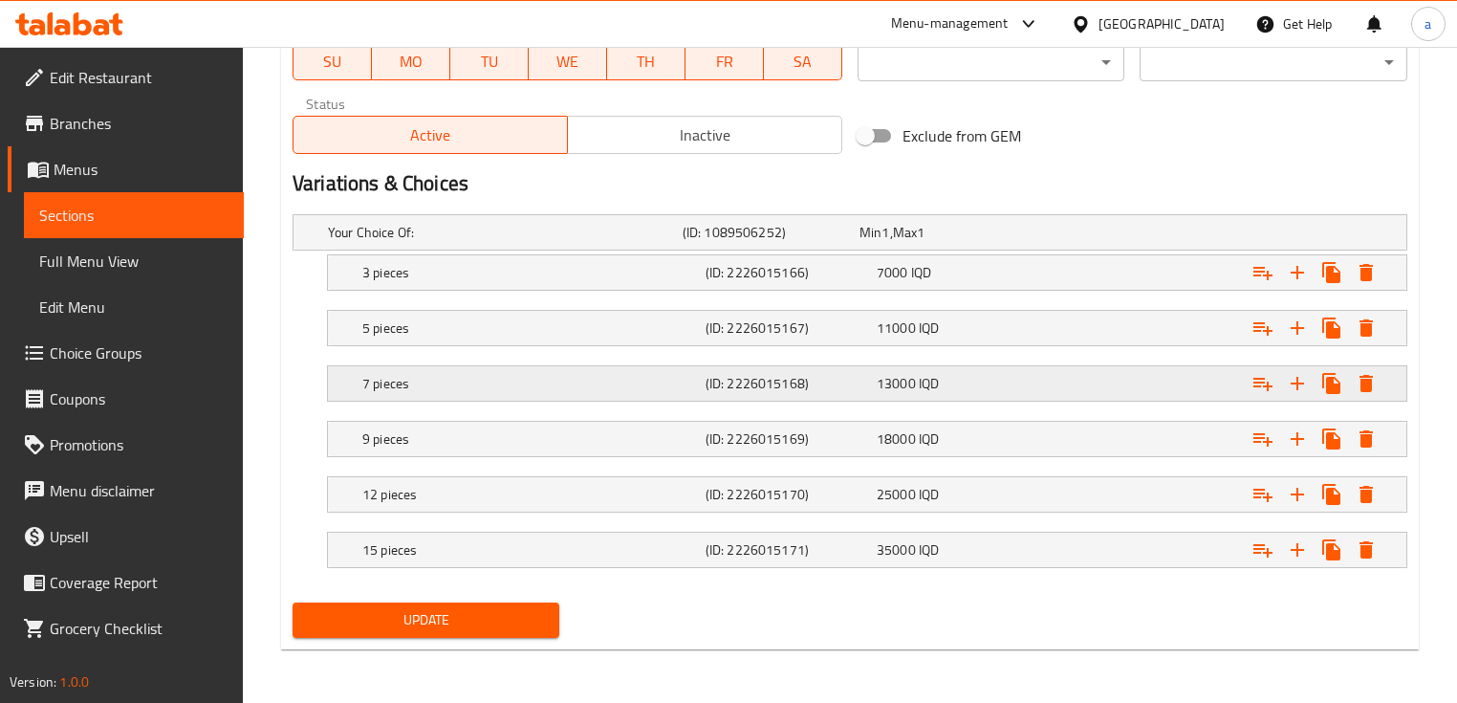
scroll to position [1130, 0]
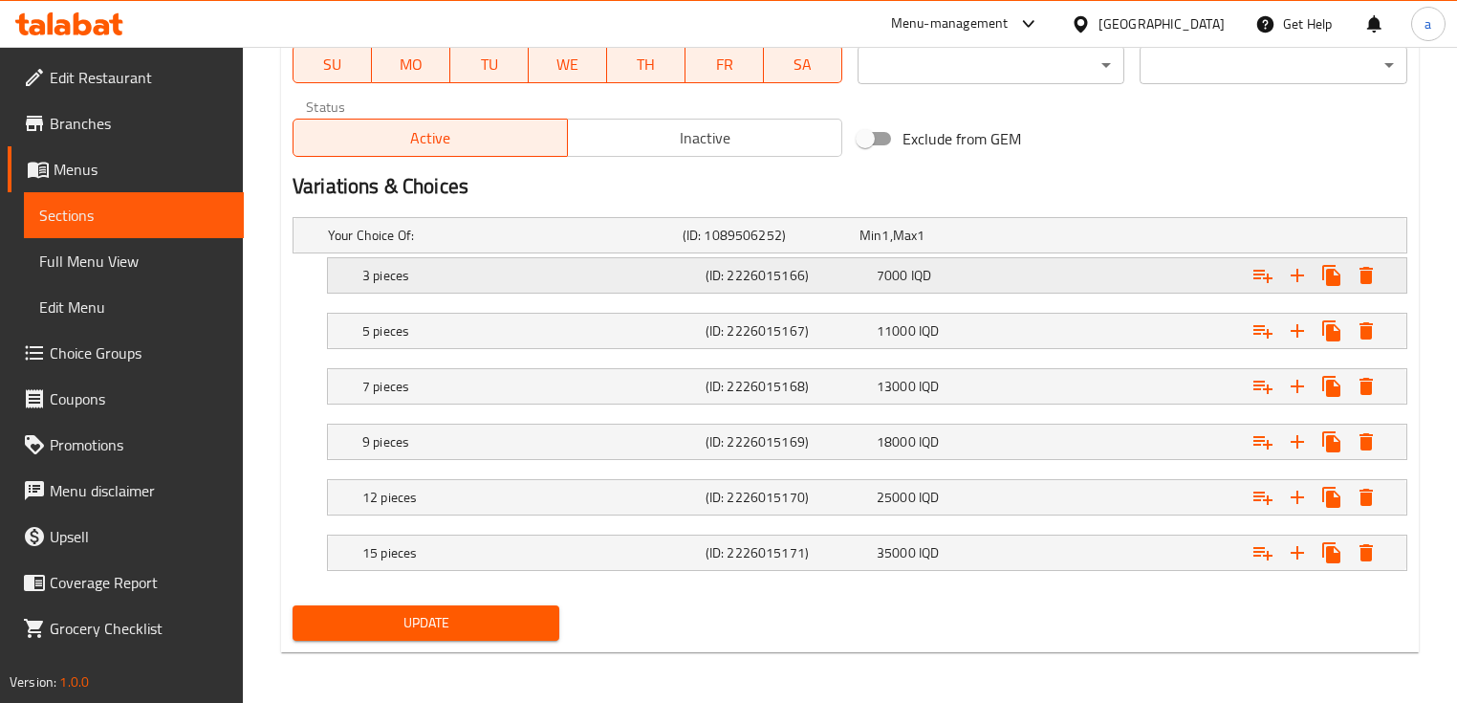
click at [642, 245] on h5 "3 pieces" at bounding box center [501, 235] width 347 height 19
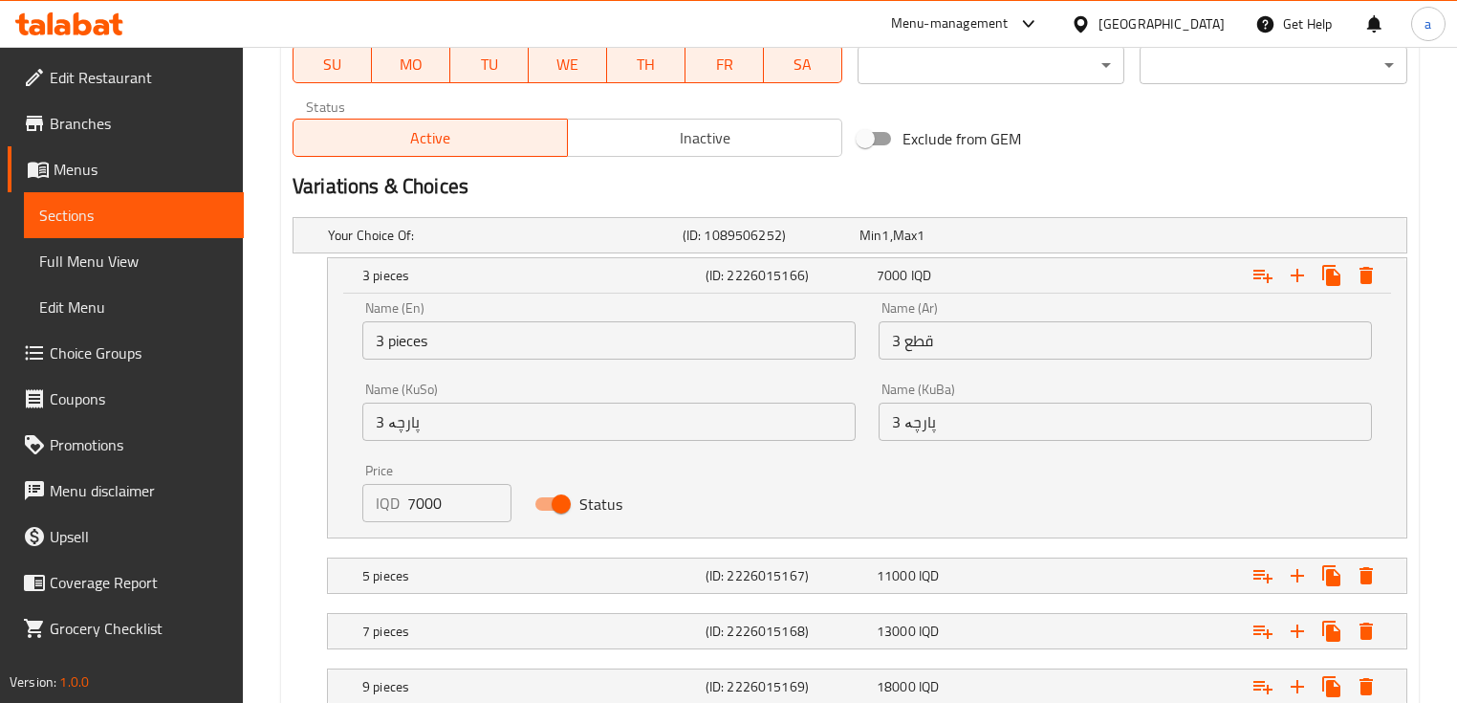
click at [393, 342] on input "3 pieces" at bounding box center [608, 340] width 493 height 38
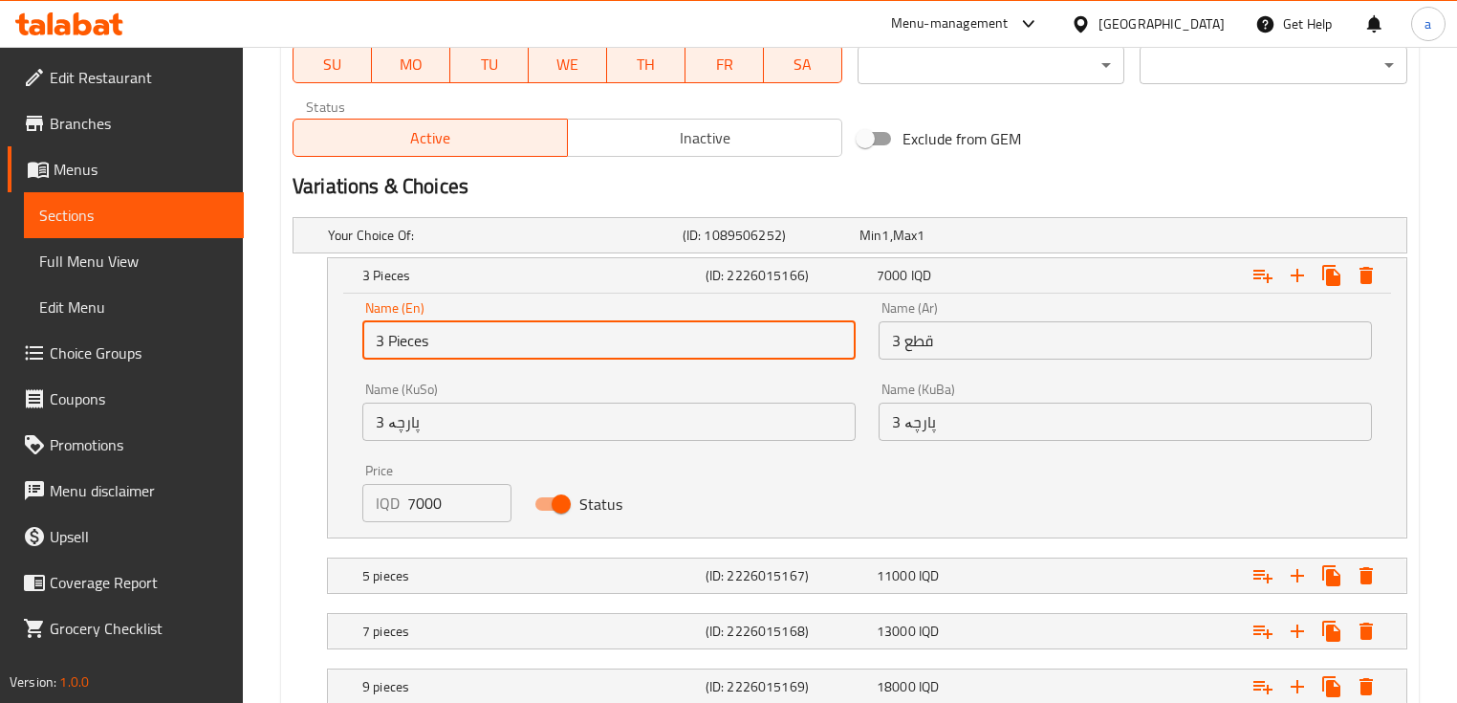
drag, startPoint x: 468, startPoint y: 338, endPoint x: 390, endPoint y: 349, distance: 78.3
click at [390, 349] on input "3 Pieces" at bounding box center [608, 340] width 493 height 38
type input "3 Pieces"
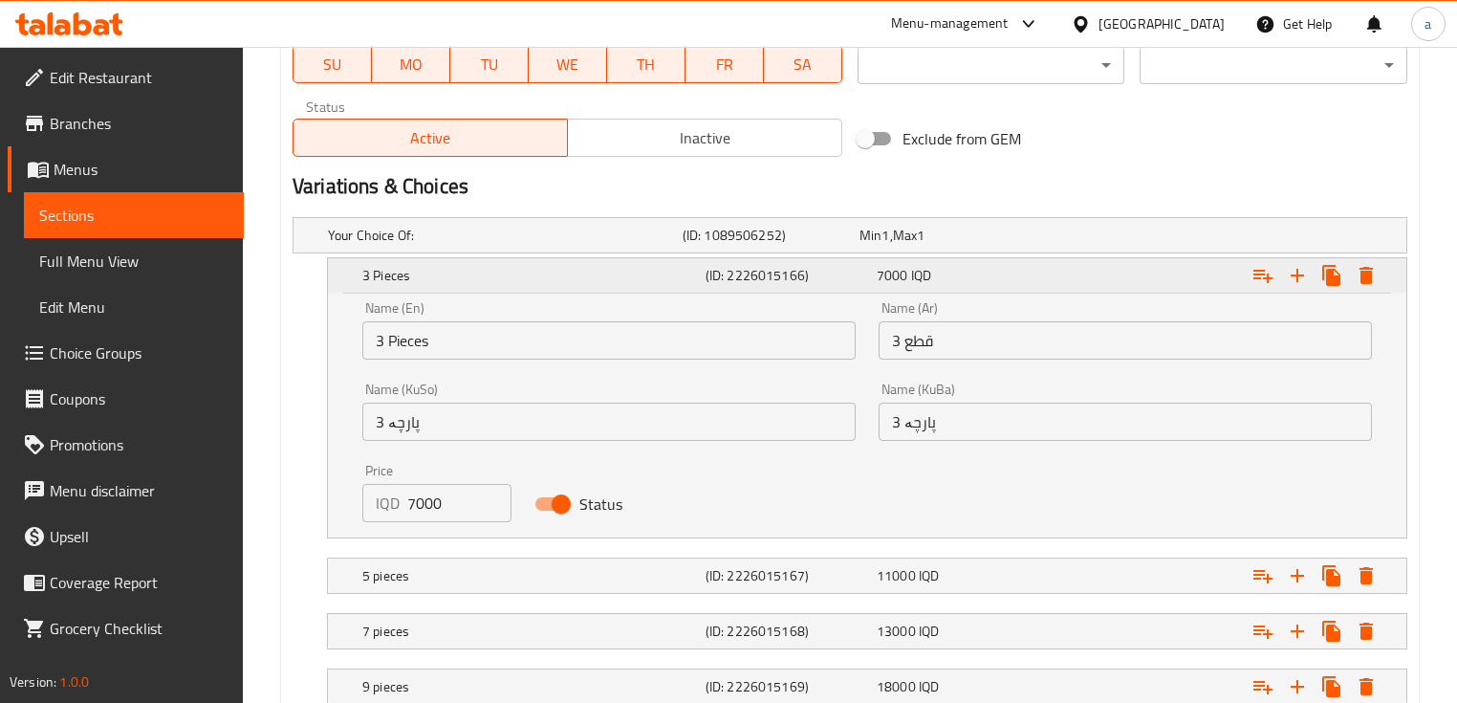
click at [1051, 260] on div "Expand" at bounding box center [1215, 275] width 343 height 42
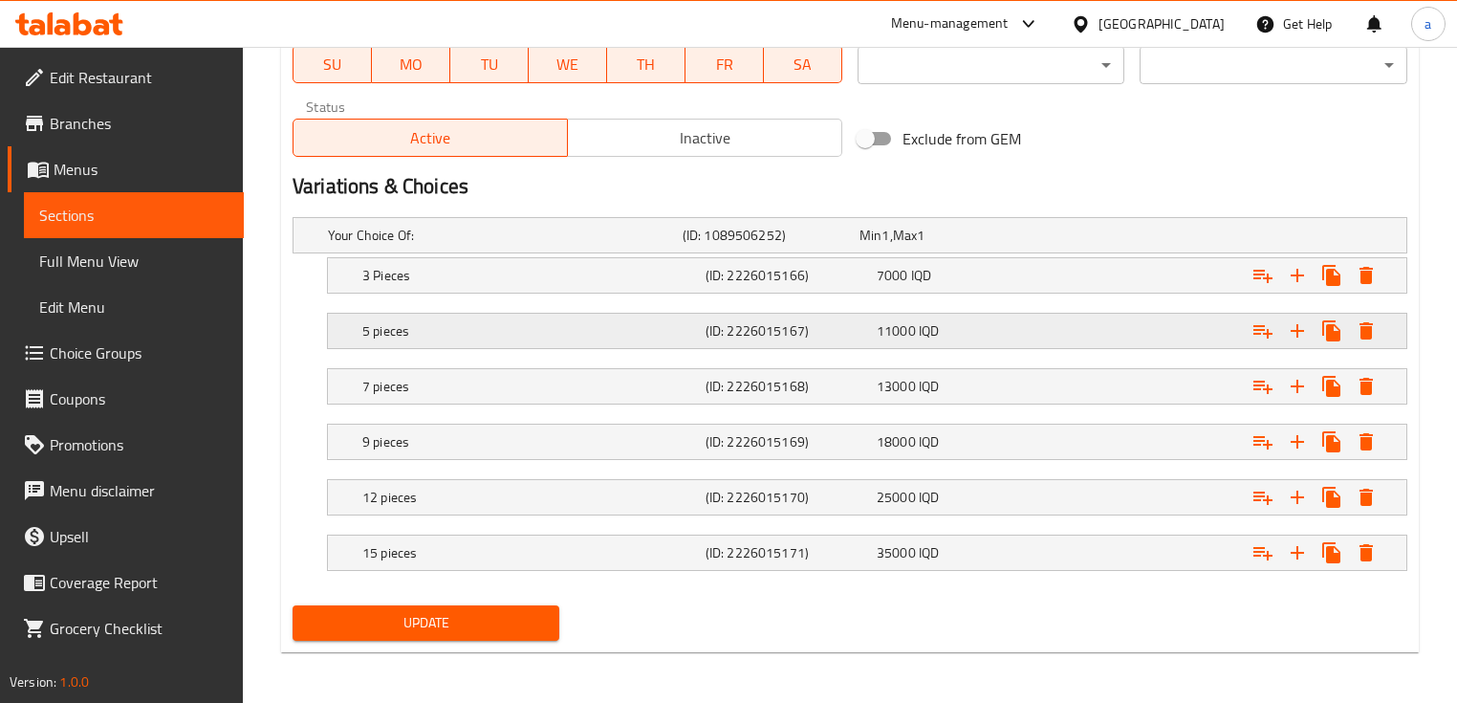
click at [713, 245] on h5 "(ID: 2226015167)" at bounding box center [767, 235] width 169 height 19
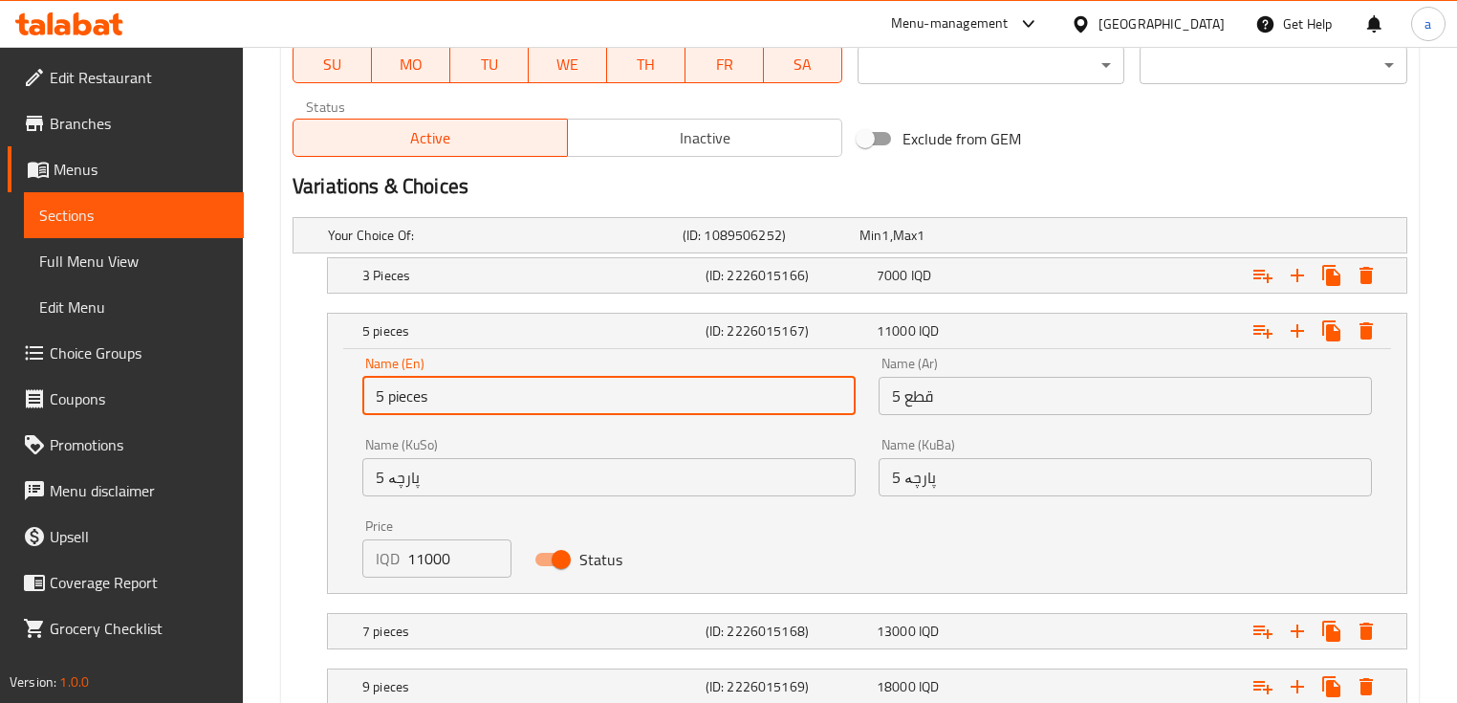
drag, startPoint x: 444, startPoint y: 386, endPoint x: 389, endPoint y: 410, distance: 59.5
click at [389, 410] on input "5 pieces" at bounding box center [608, 396] width 493 height 38
paste input "P"
type input "5 Pieces"
click at [547, 327] on h5 "5 Pieces" at bounding box center [530, 330] width 336 height 19
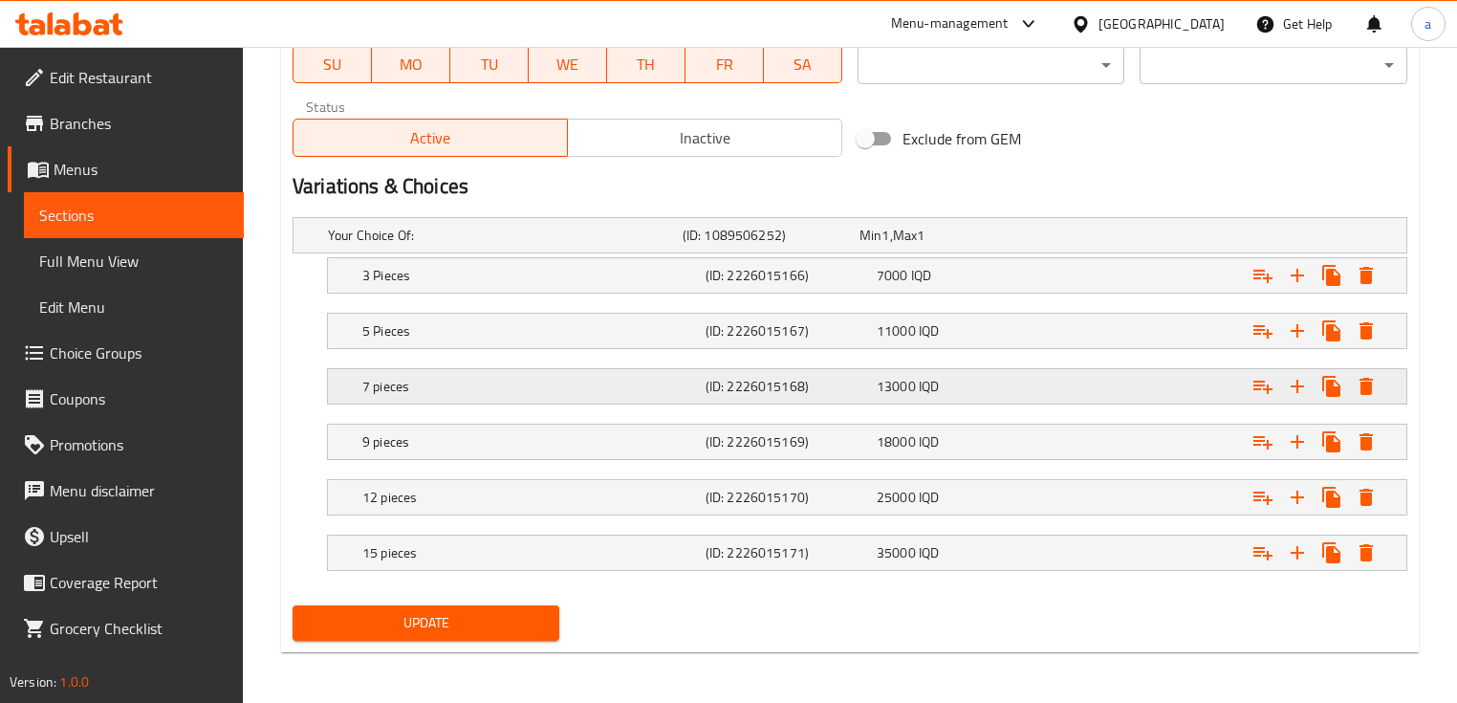
drag, startPoint x: 538, startPoint y: 389, endPoint x: 518, endPoint y: 398, distance: 21.8
click at [537, 245] on h5 "7 pieces" at bounding box center [501, 235] width 347 height 19
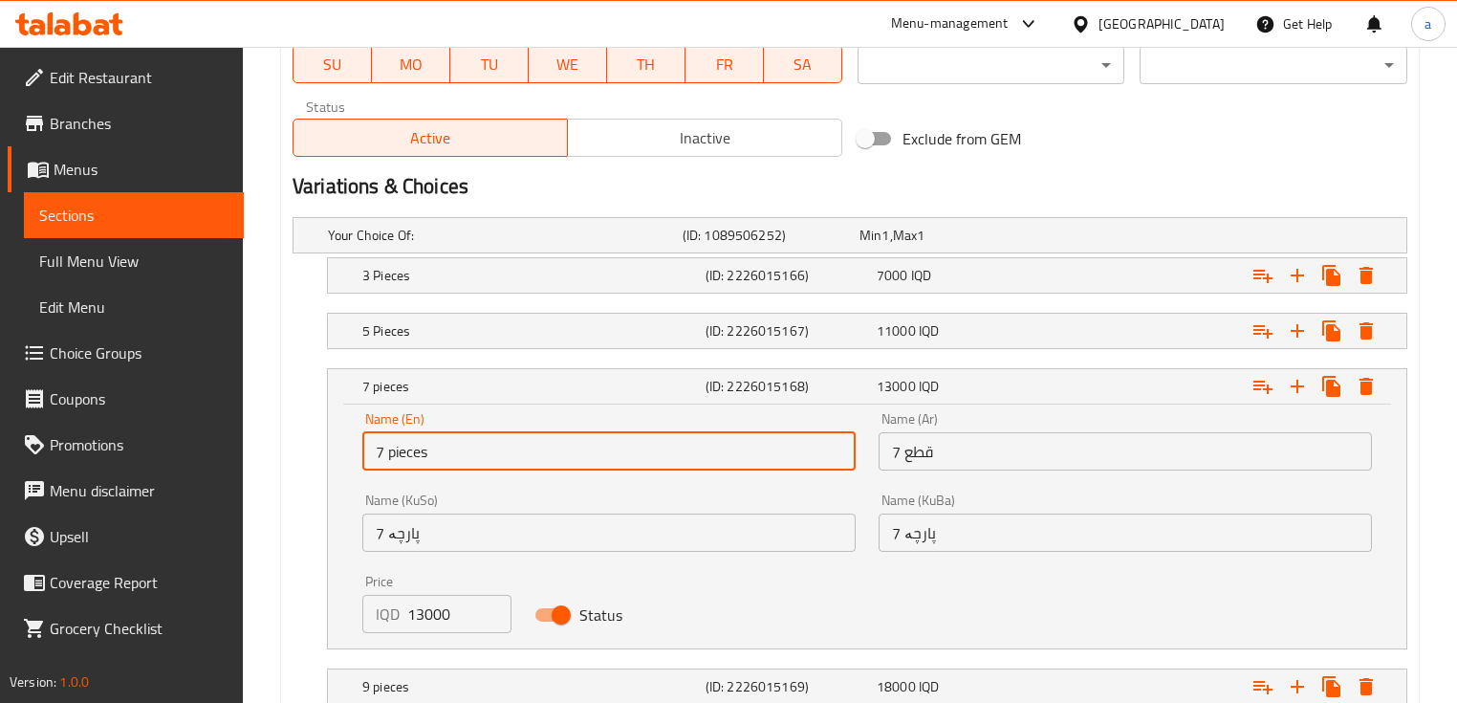
drag, startPoint x: 443, startPoint y: 452, endPoint x: 385, endPoint y: 469, distance: 59.6
click at [385, 469] on div "Name (En) 7 pieces Name (En)" at bounding box center [609, 441] width 516 height 81
paste input "P"
click at [384, 447] on input "7Pieces" at bounding box center [608, 451] width 493 height 38
type input "7 Pieces"
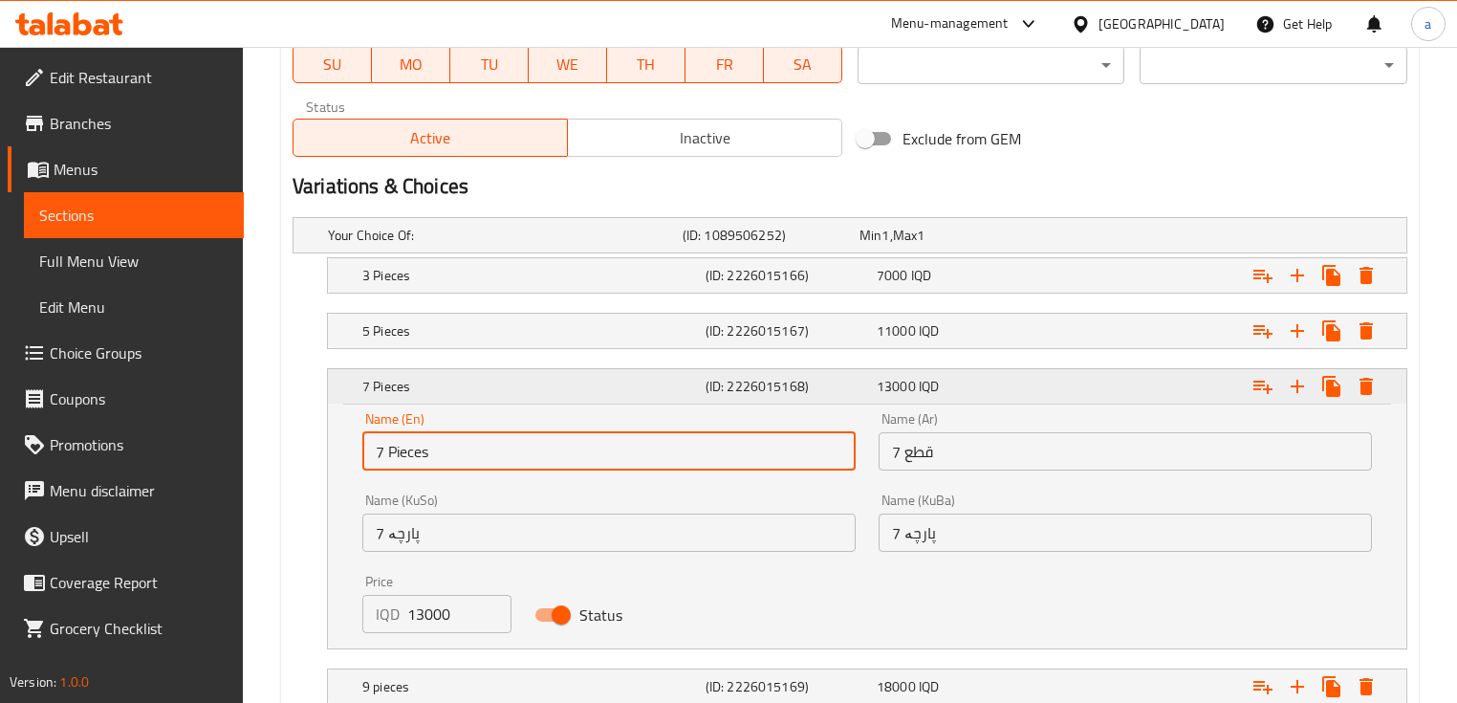
click at [493, 379] on h5 "7 Pieces" at bounding box center [530, 386] width 336 height 19
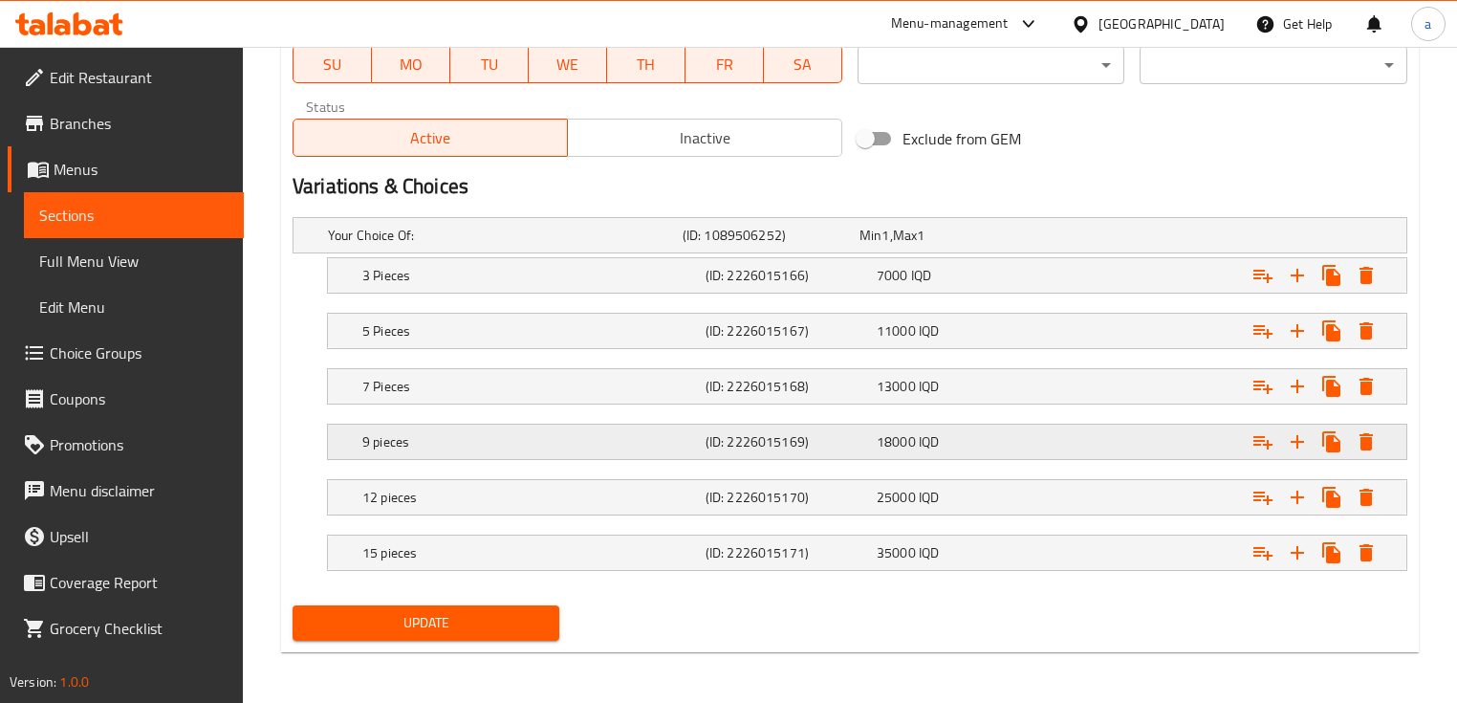
click at [530, 245] on h5 "9 pieces" at bounding box center [501, 235] width 347 height 19
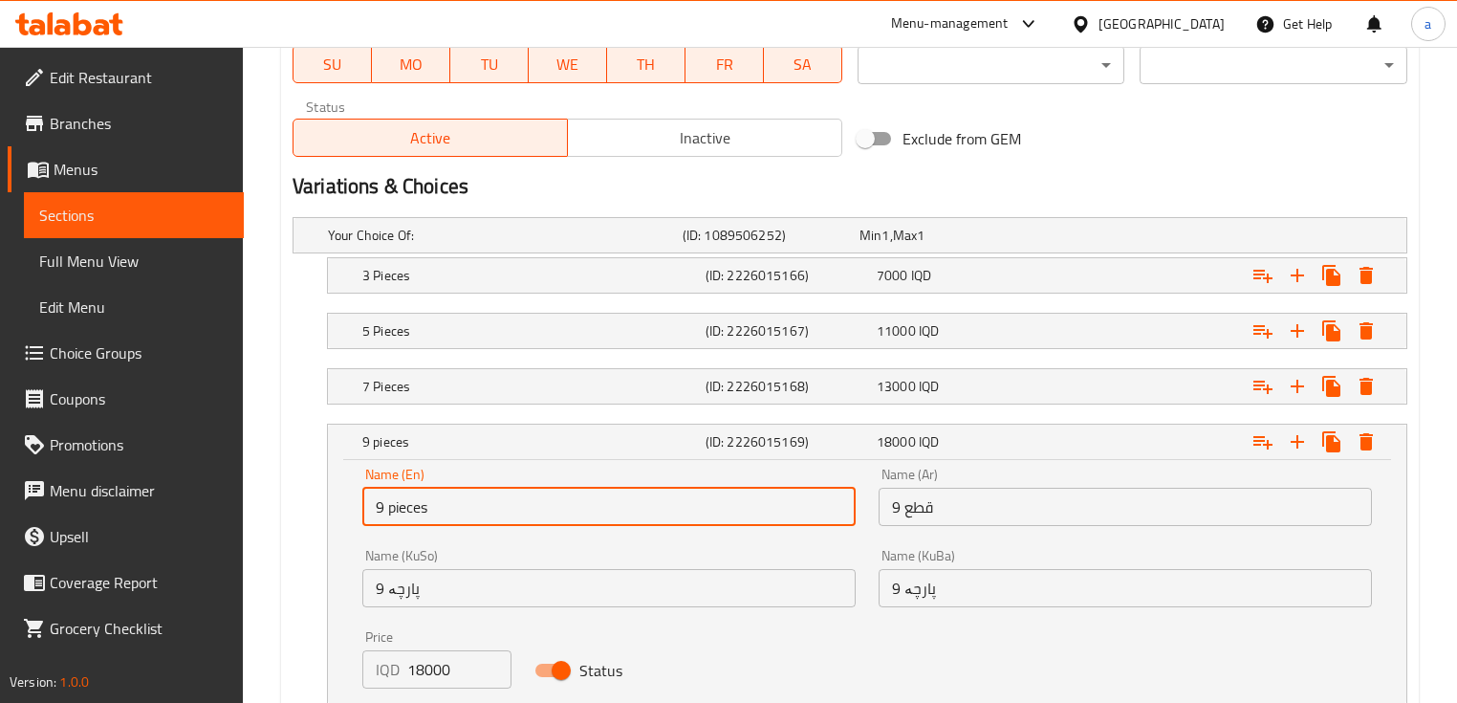
drag, startPoint x: 439, startPoint y: 510, endPoint x: 386, endPoint y: 518, distance: 53.3
click at [386, 518] on input "9 pieces" at bounding box center [608, 507] width 493 height 38
paste input "P"
type input "9 Pieces"
click at [509, 442] on h5 "9 Pieces" at bounding box center [530, 441] width 336 height 19
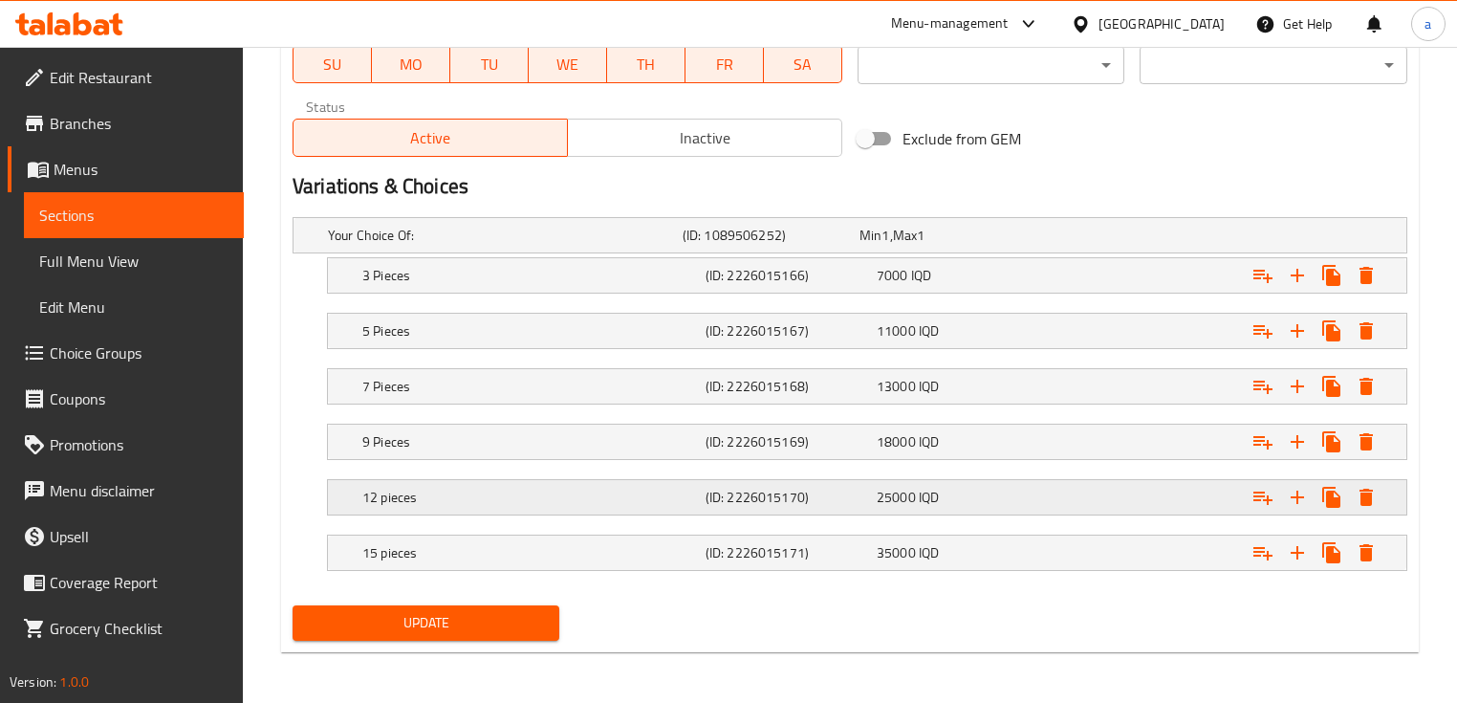
click at [473, 245] on h5 "12 pieces" at bounding box center [501, 235] width 347 height 19
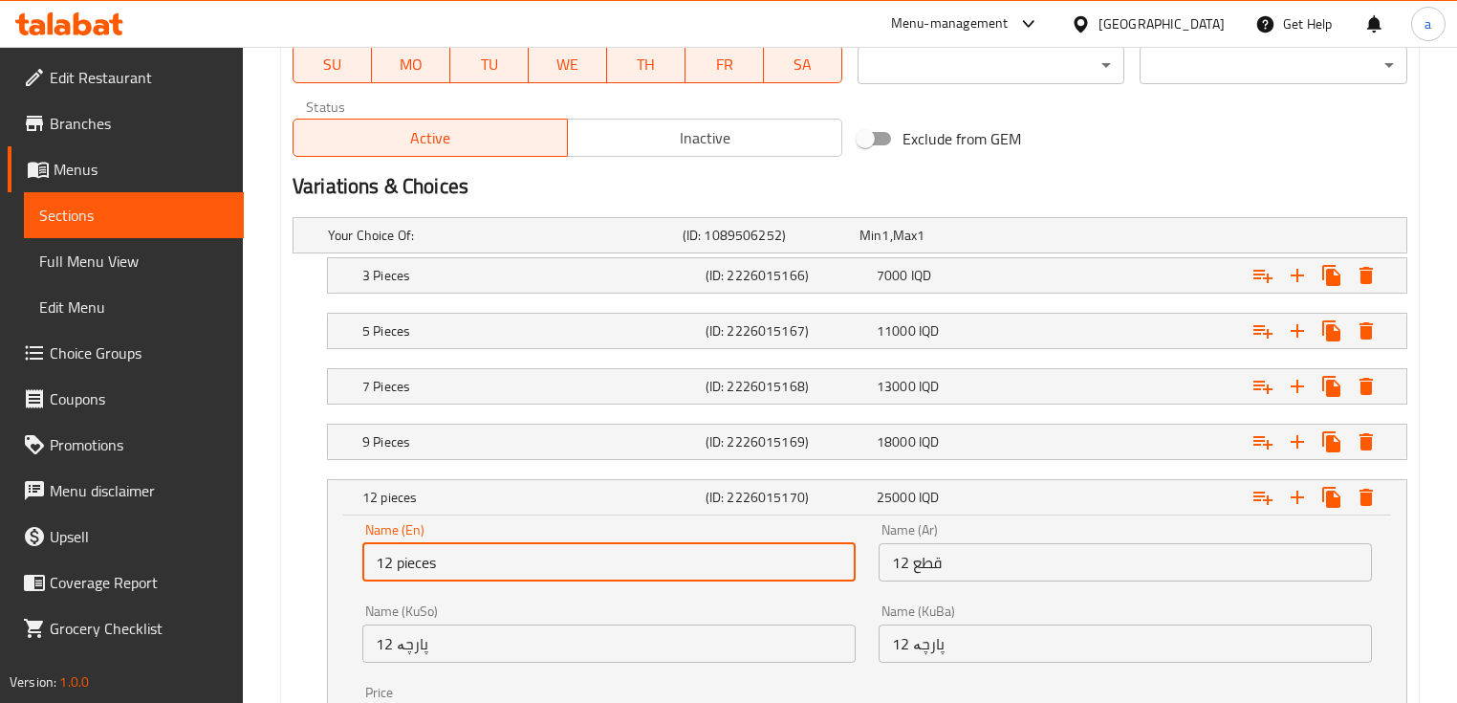
drag, startPoint x: 443, startPoint y: 550, endPoint x: 397, endPoint y: 569, distance: 49.7
click at [397, 569] on input "12 pieces" at bounding box center [608, 562] width 493 height 38
paste input "P"
type input "12 Pieces"
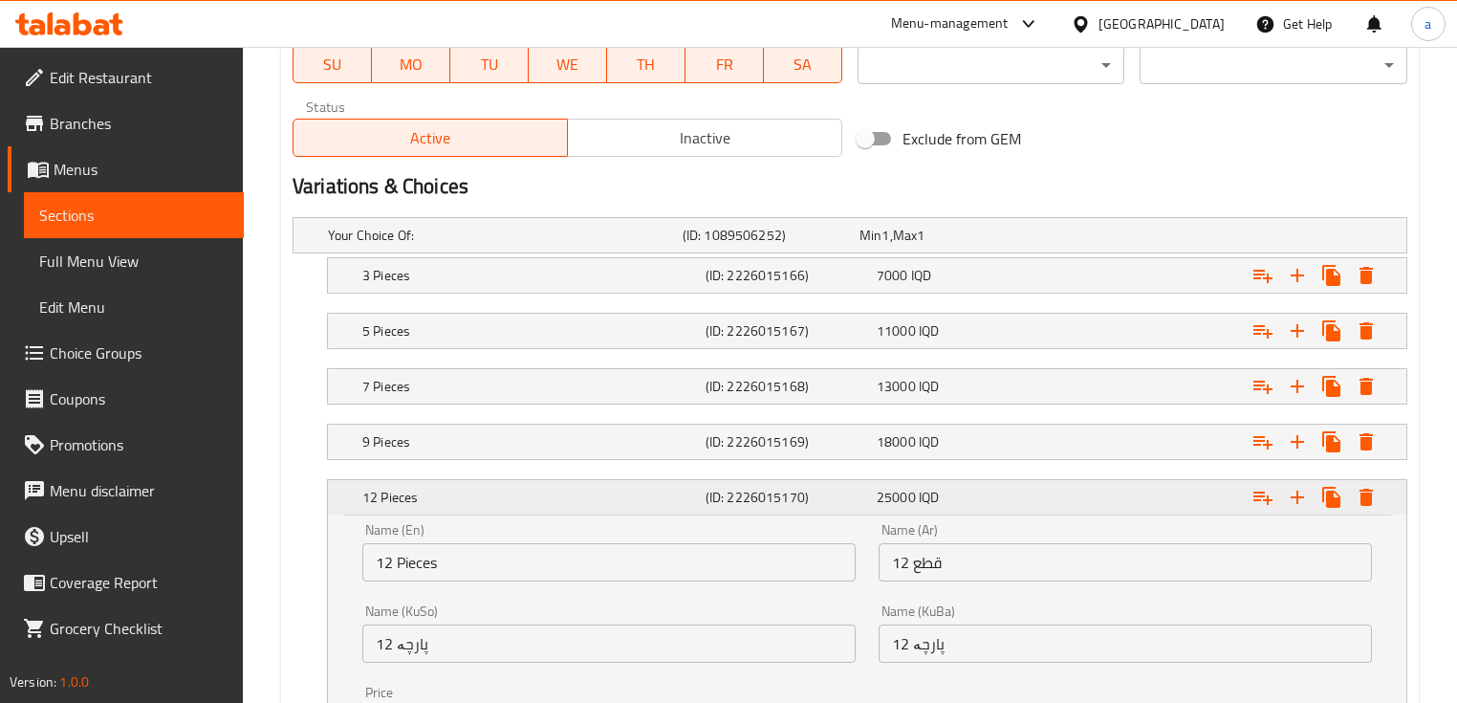
click at [467, 497] on h5 "12 Pieces" at bounding box center [530, 497] width 336 height 19
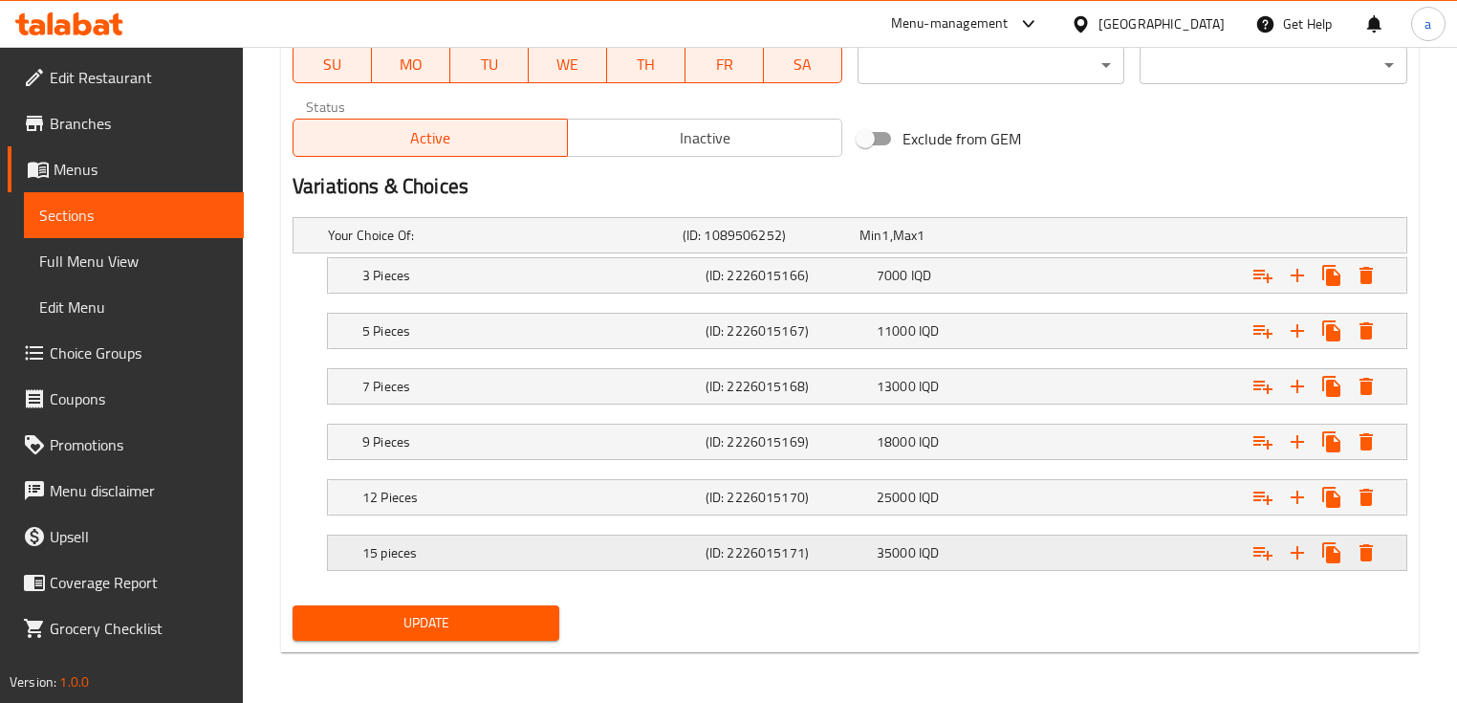
click at [455, 245] on h5 "15 pieces" at bounding box center [501, 235] width 347 height 19
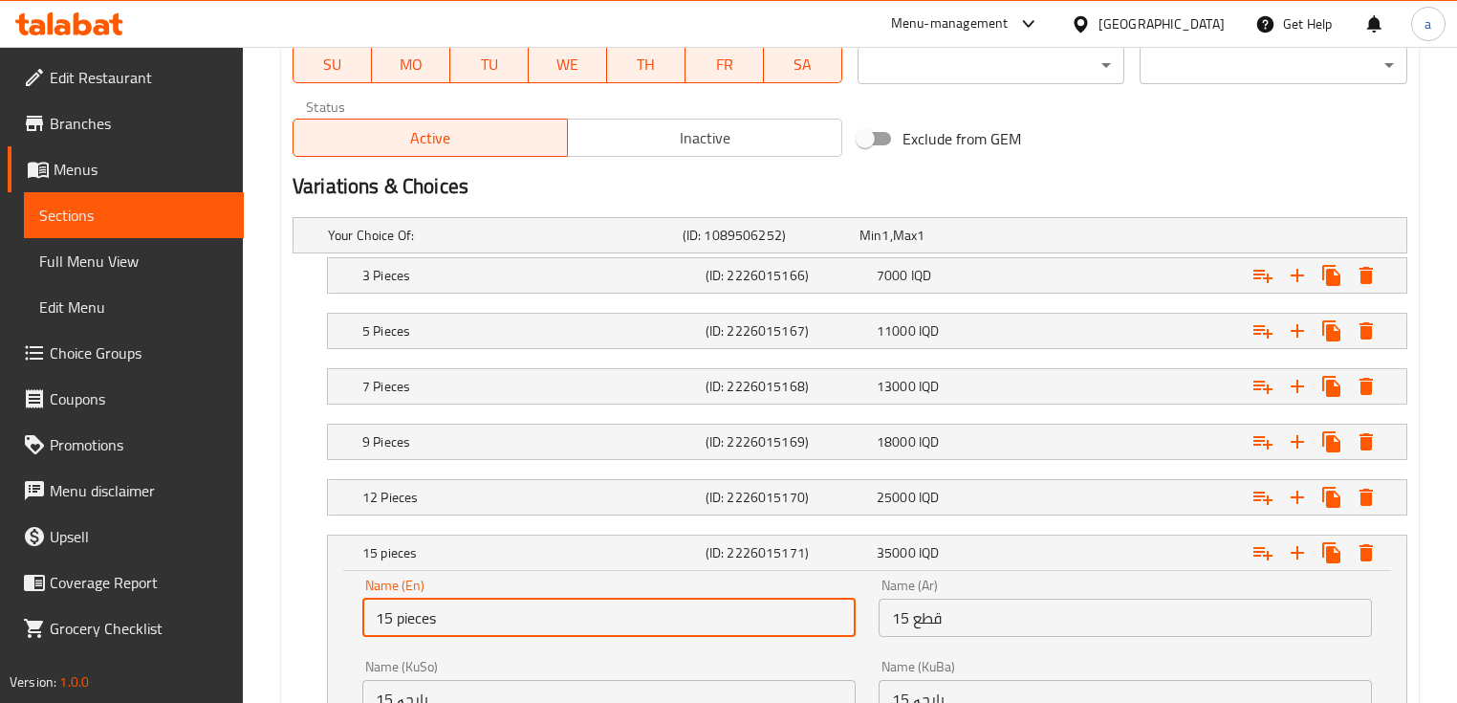
drag, startPoint x: 448, startPoint y: 613, endPoint x: 396, endPoint y: 627, distance: 54.5
click at [396, 627] on input "15 pieces" at bounding box center [608, 618] width 493 height 38
paste input "P"
type input "15 Pieces"
click at [507, 551] on h5 "15 Pieces" at bounding box center [530, 552] width 336 height 19
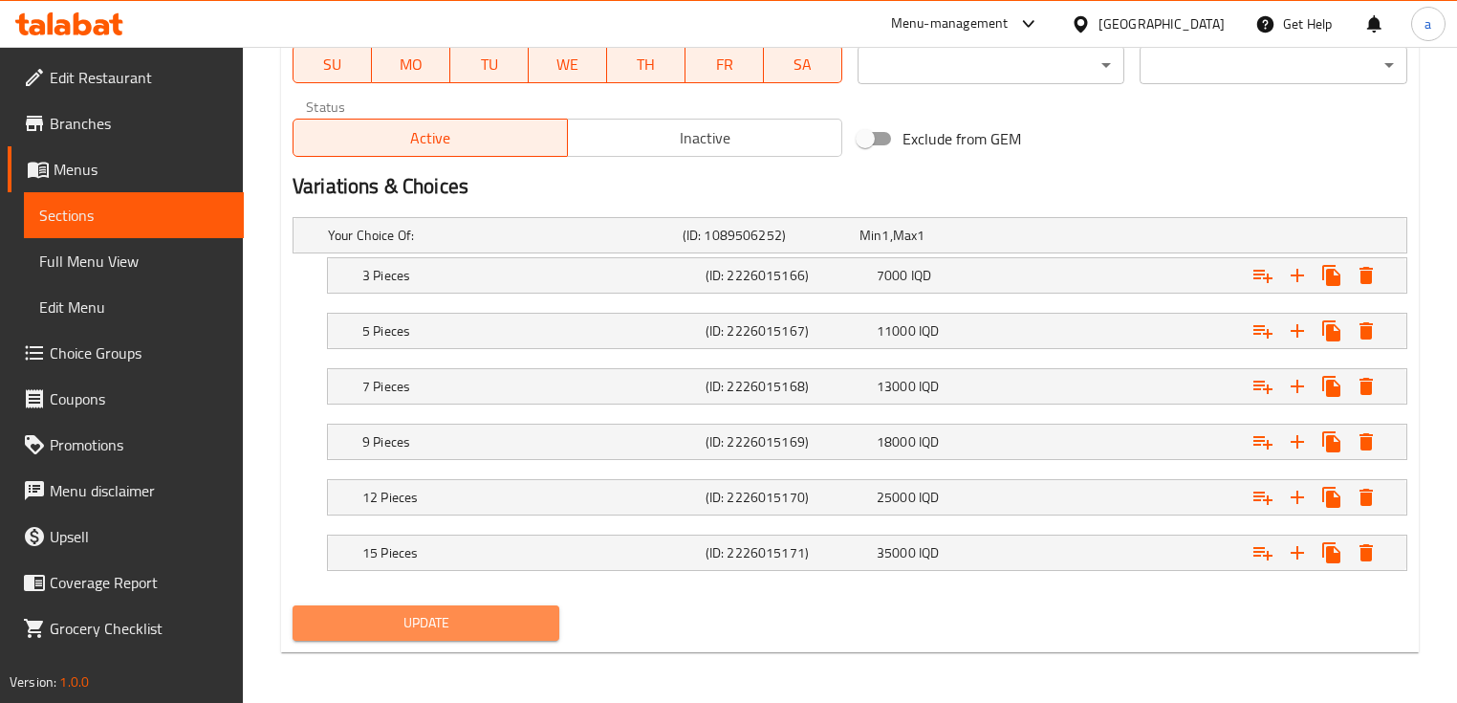
click at [464, 611] on span "Update" at bounding box center [426, 623] width 236 height 24
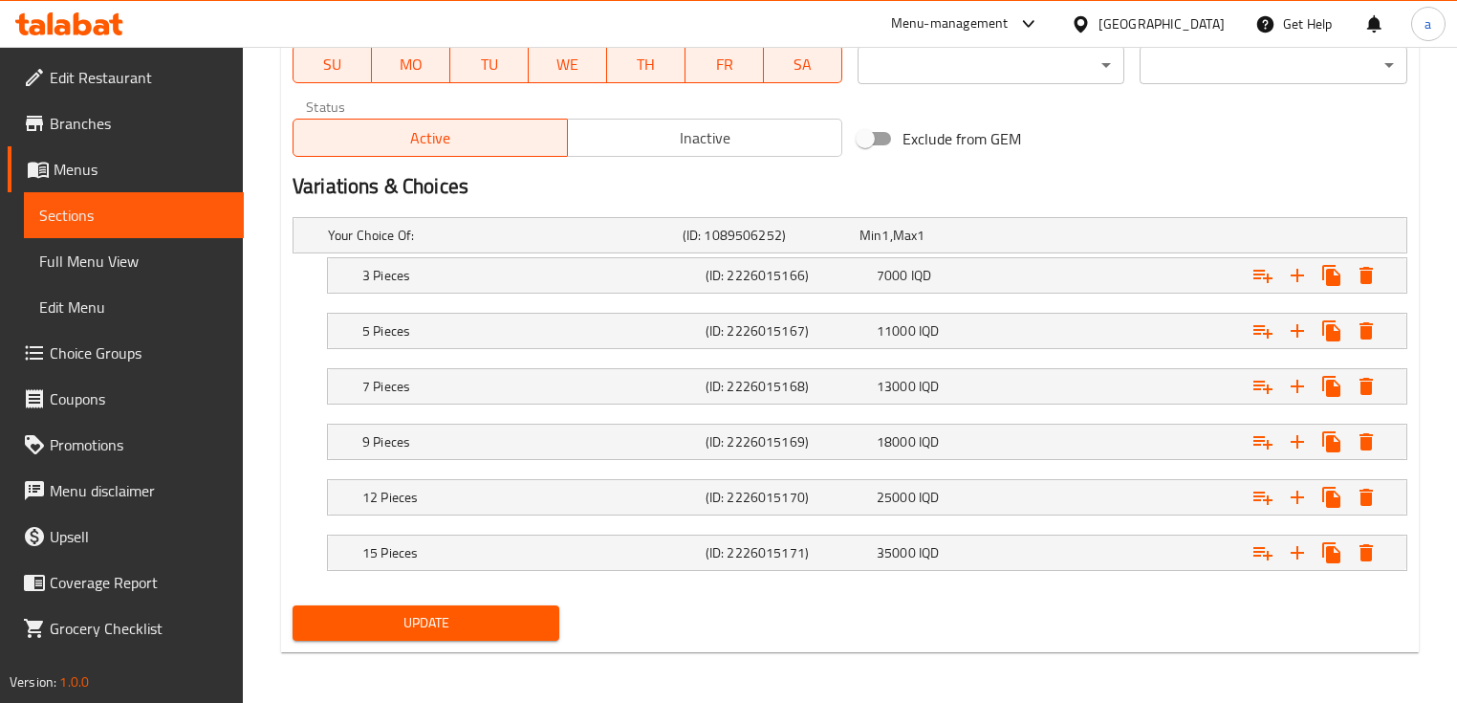
click at [142, 207] on span "Sections" at bounding box center [133, 215] width 189 height 23
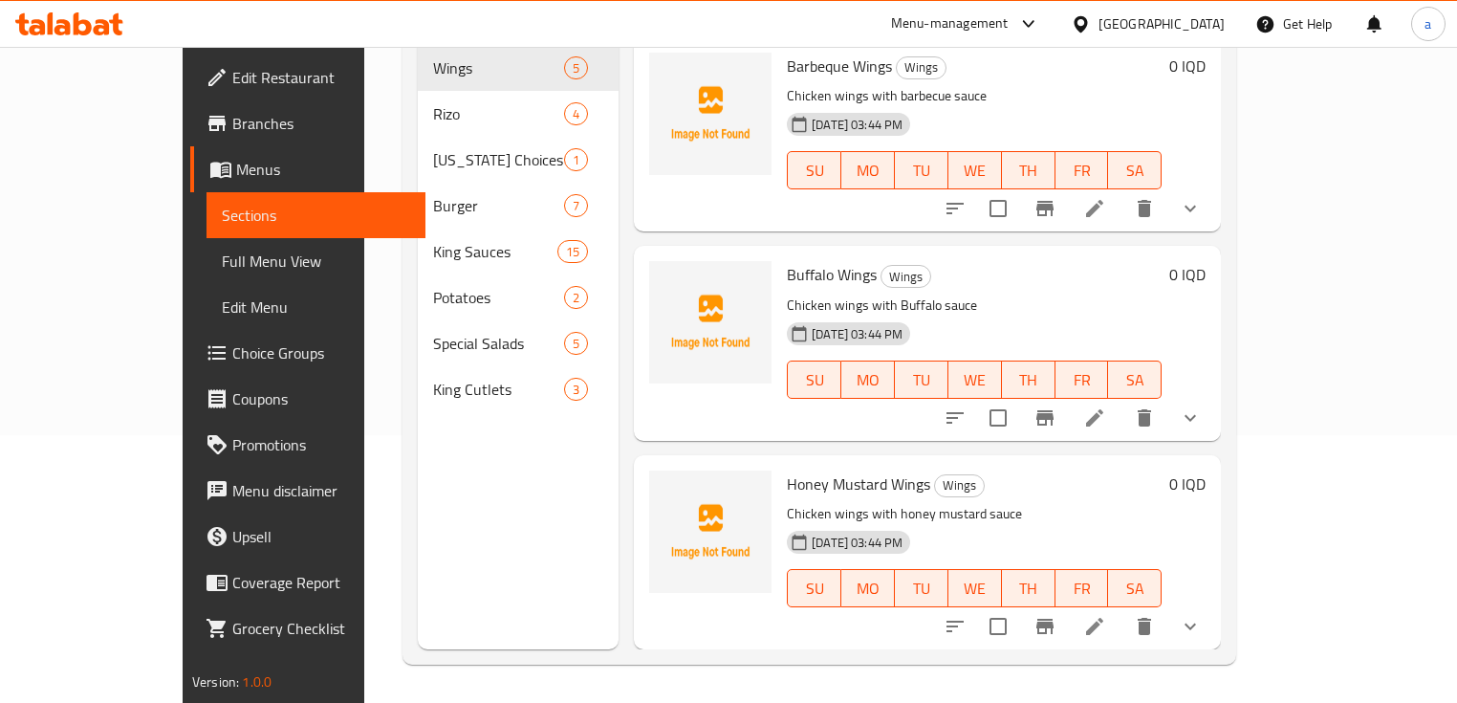
scroll to position [268, 0]
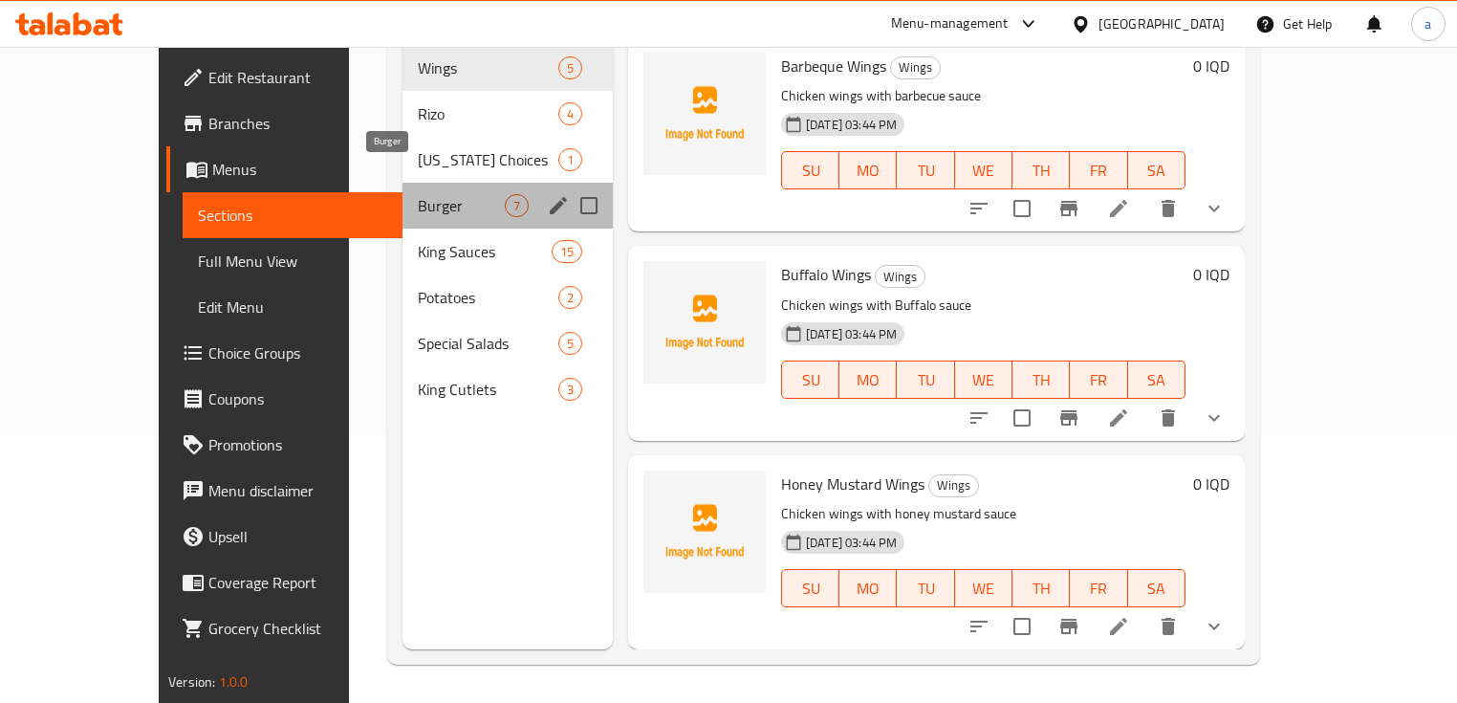
click at [418, 194] on span "Burger" at bounding box center [461, 205] width 87 height 23
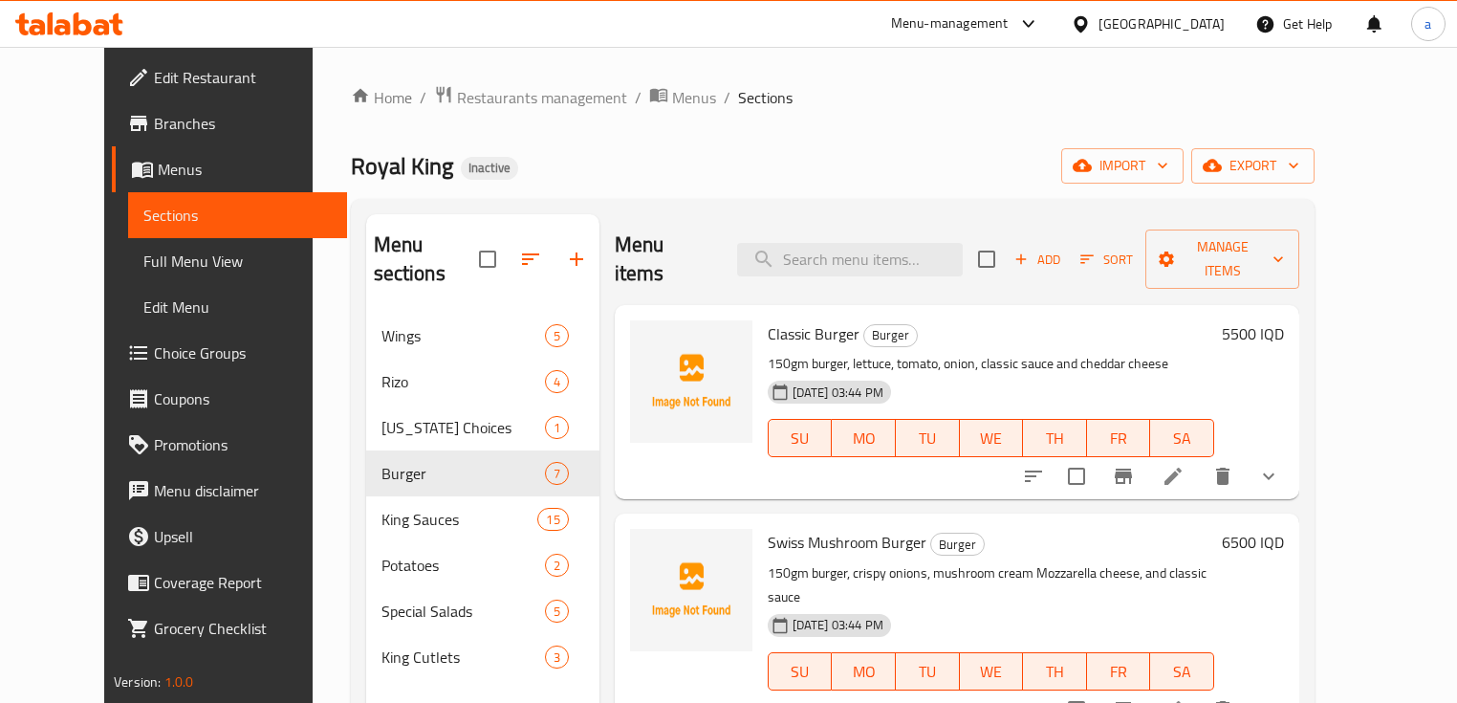
click at [1182, 468] on icon at bounding box center [1173, 476] width 17 height 17
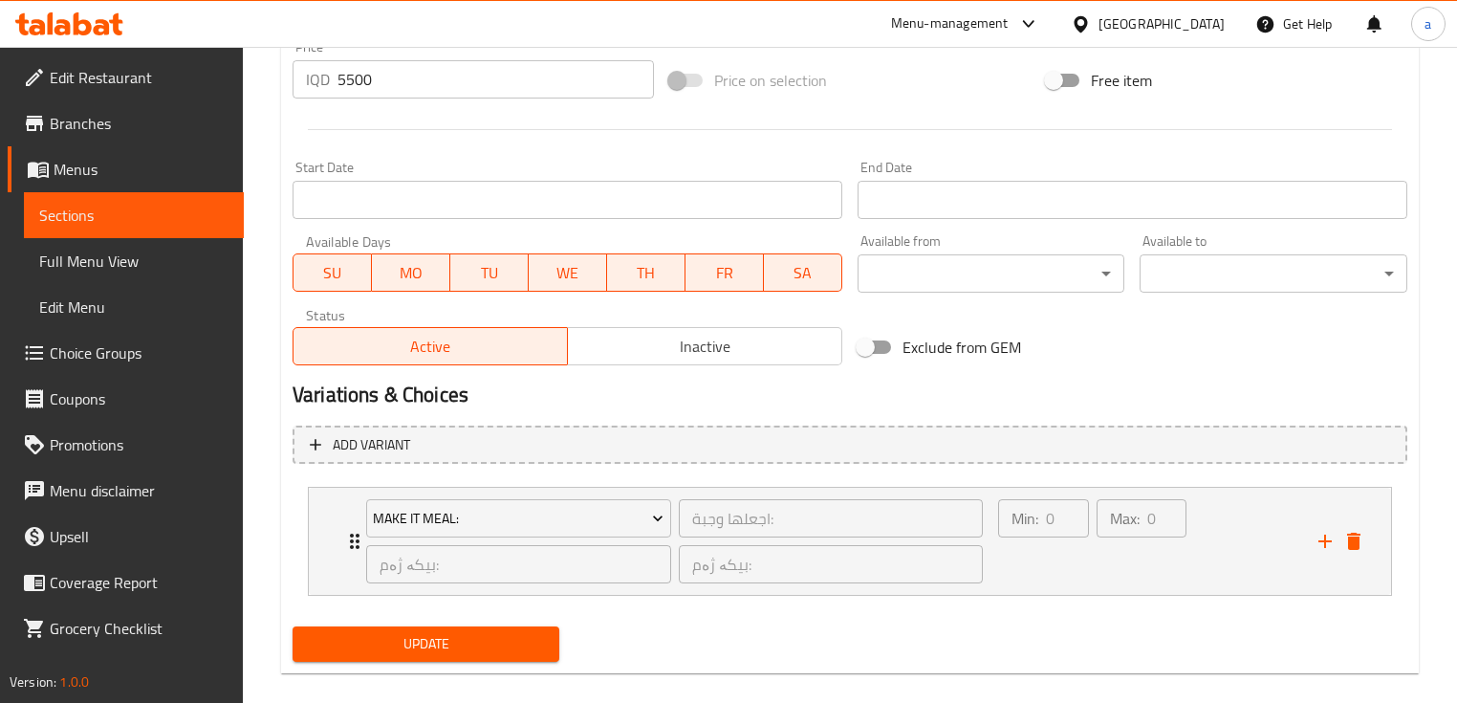
scroll to position [945, 0]
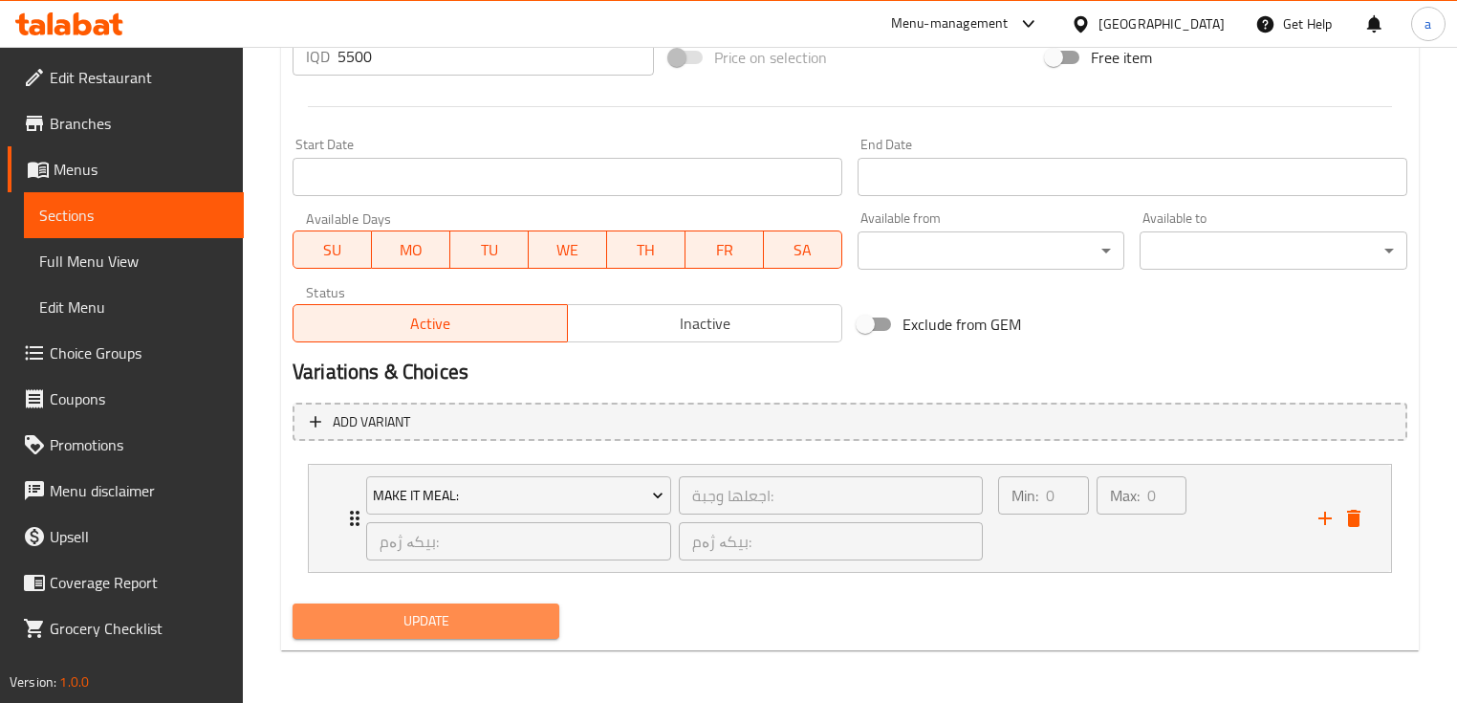
click at [540, 623] on span "Update" at bounding box center [426, 621] width 236 height 24
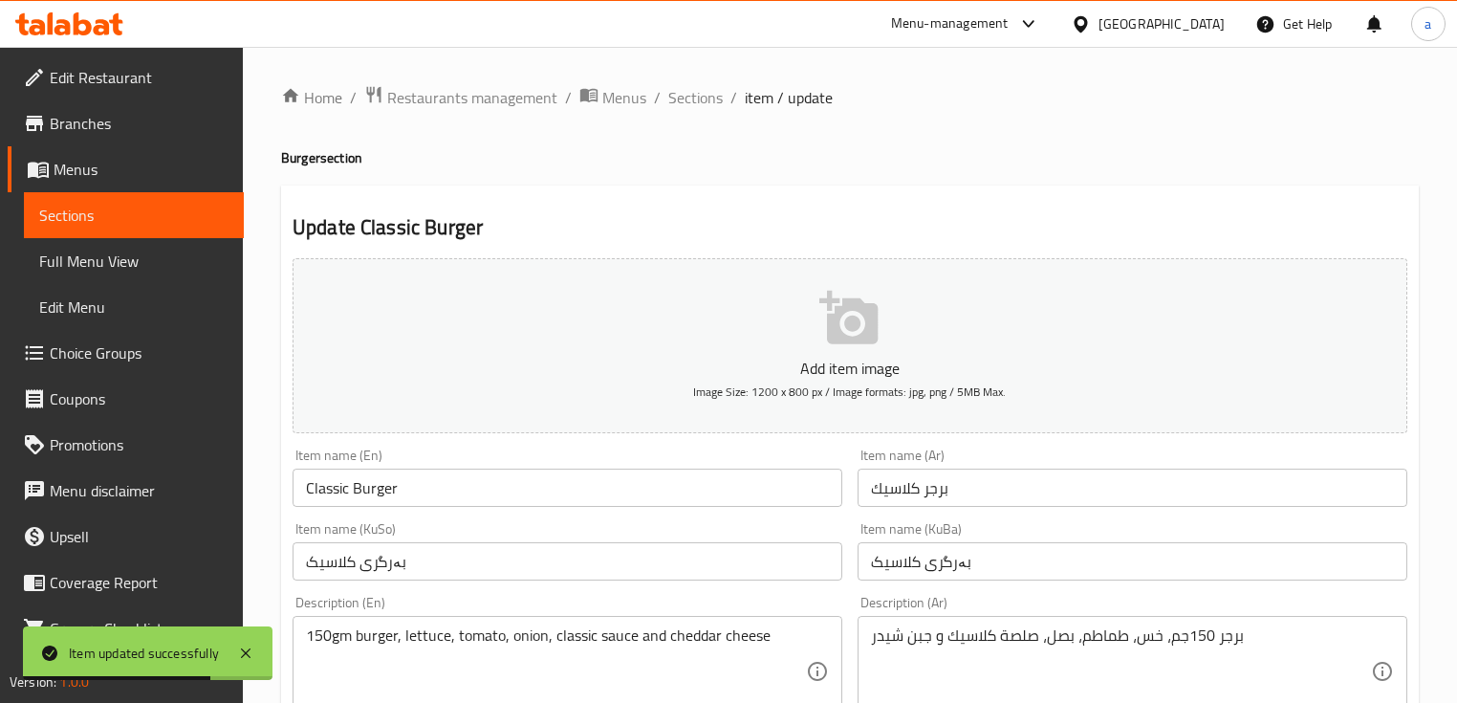
scroll to position [382, 0]
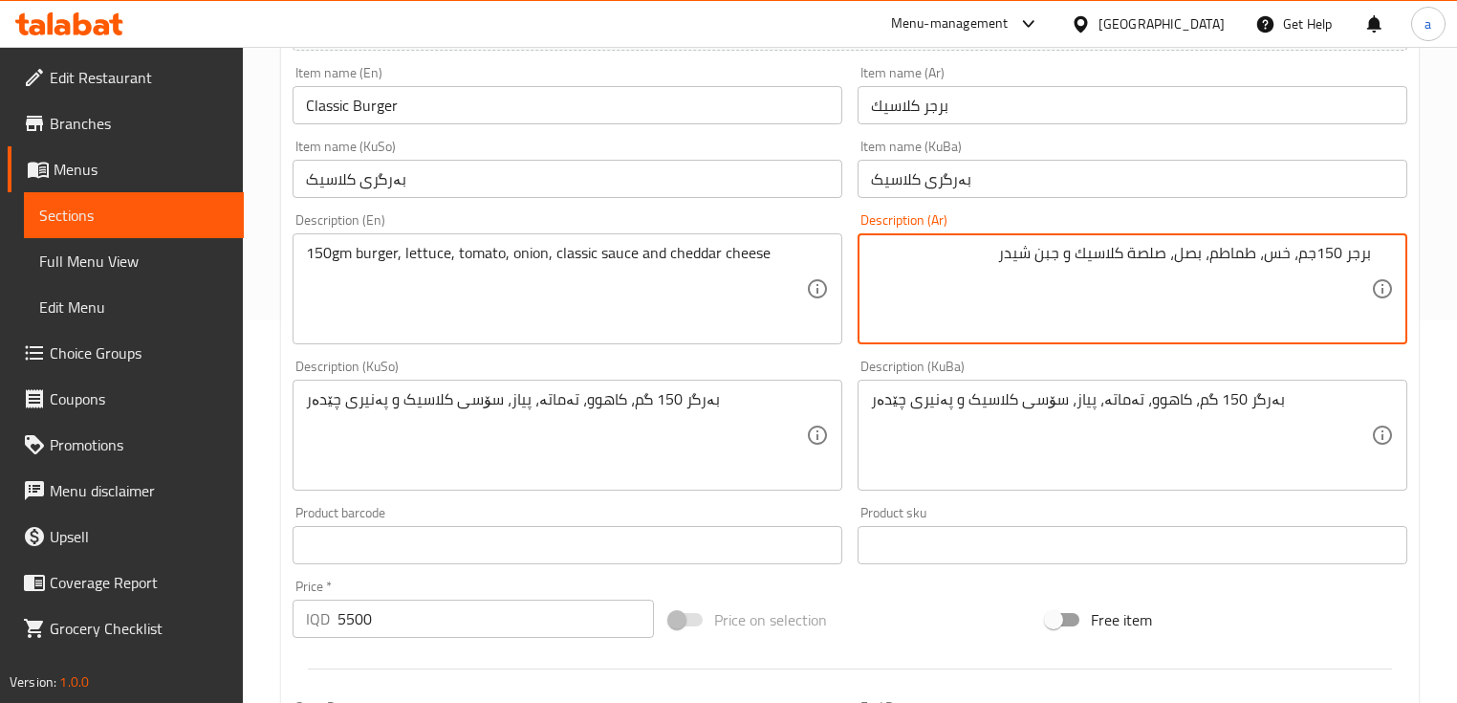
drag, startPoint x: 1316, startPoint y: 248, endPoint x: 1320, endPoint y: 290, distance: 42.3
click at [1313, 249] on textarea "برجر 150جم، خس، طماطم، بصل، صلصة كلاسيك و جبن شيدر" at bounding box center [1121, 289] width 500 height 91
type textarea "برجر 150 جم، خس، طماطم، بصل، صلصة كلاسيك و جبن شيدر"
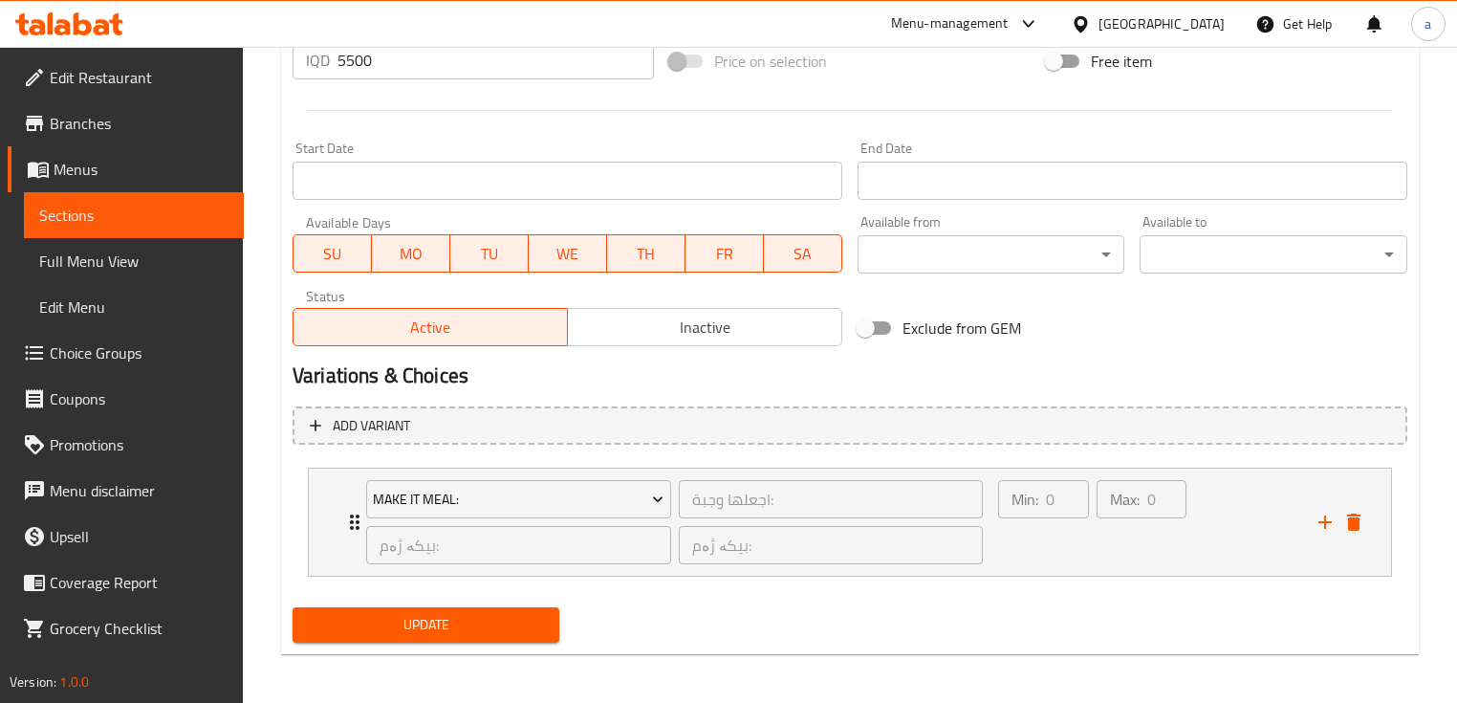
scroll to position [945, 0]
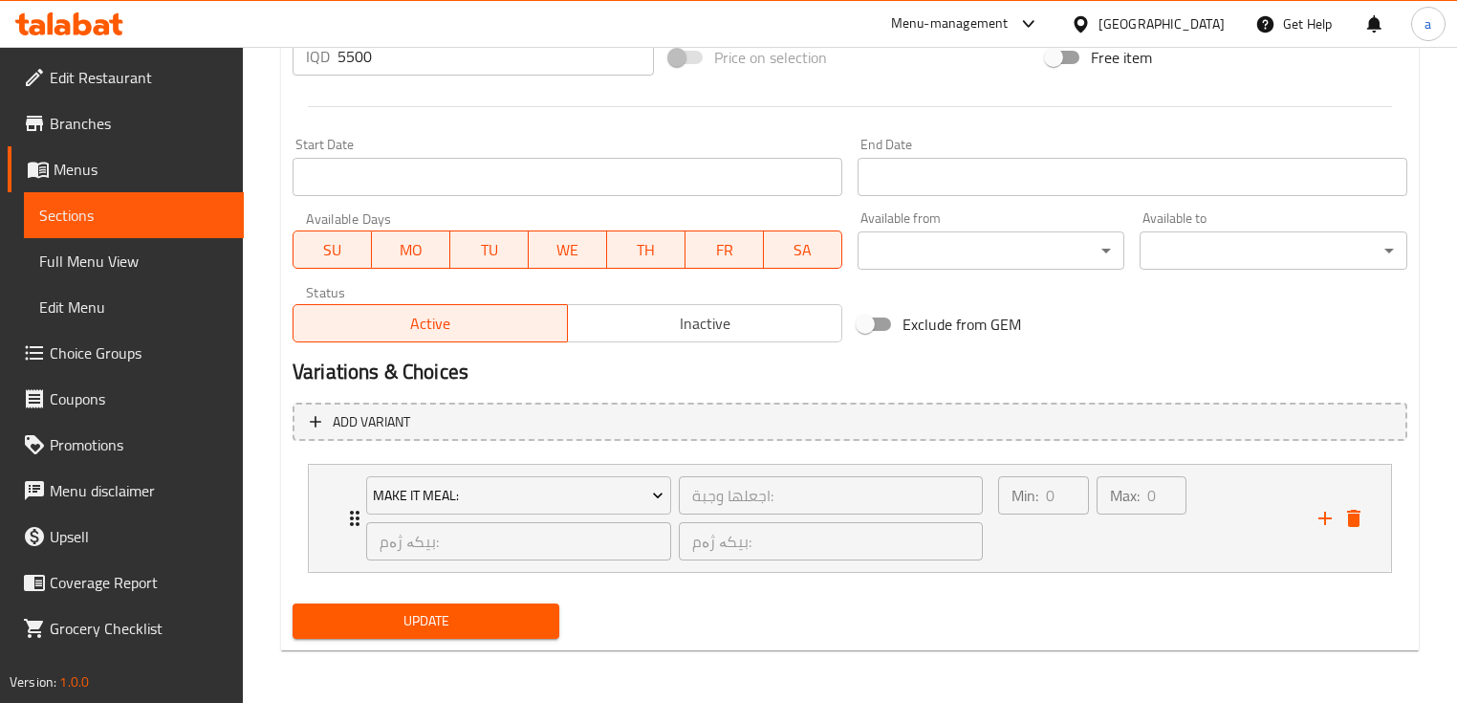
type textarea "150 gm burger, lettuce, tomato, onion, classic sauce and cheddar cheese"
click at [391, 620] on span "Update" at bounding box center [426, 621] width 236 height 24
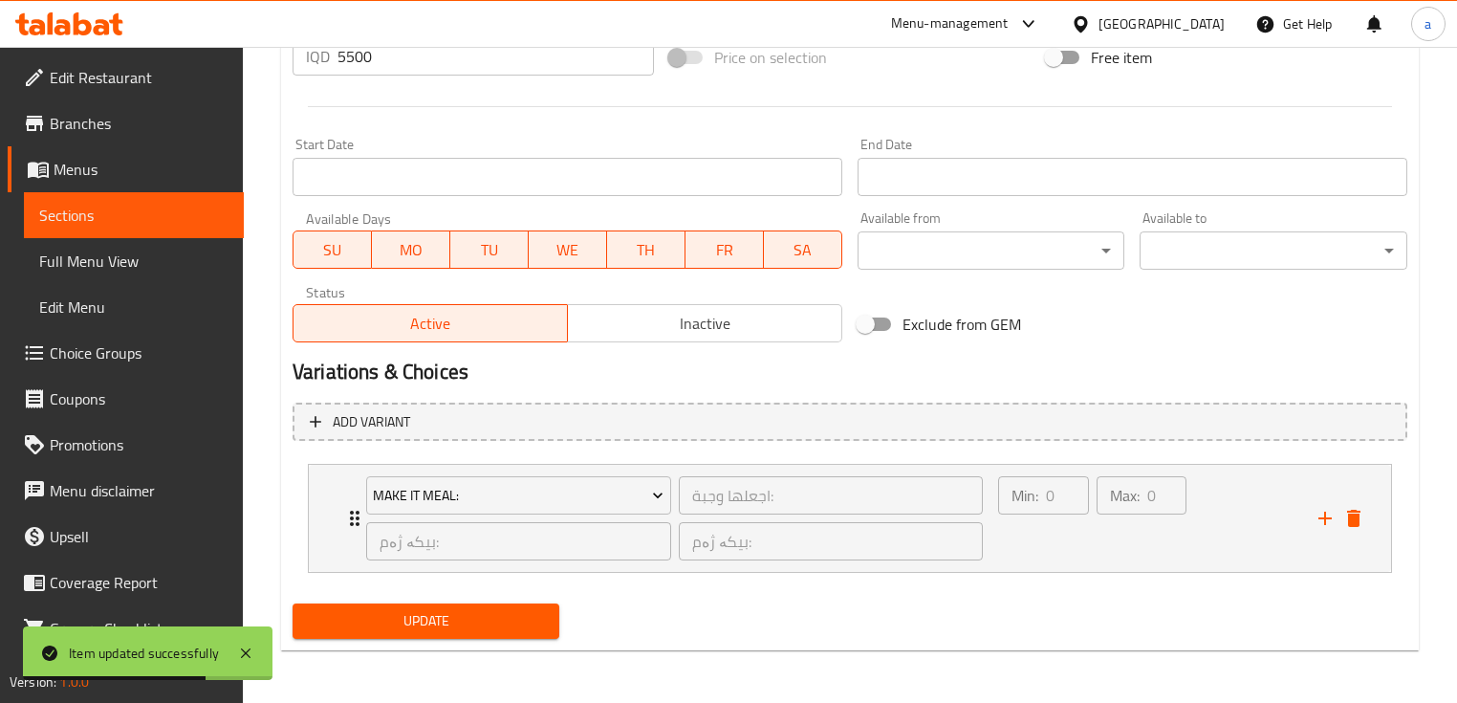
click at [132, 213] on span "Sections" at bounding box center [133, 215] width 189 height 23
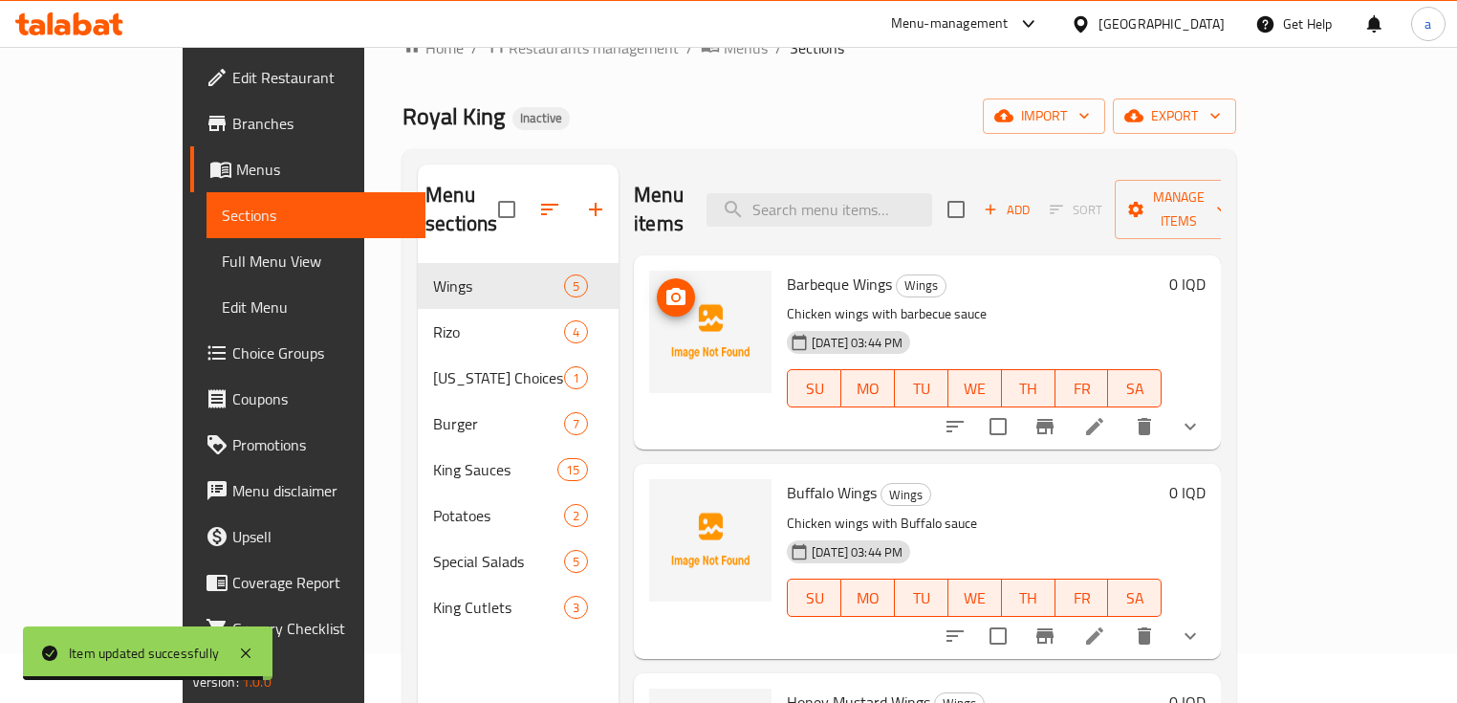
scroll to position [12, 0]
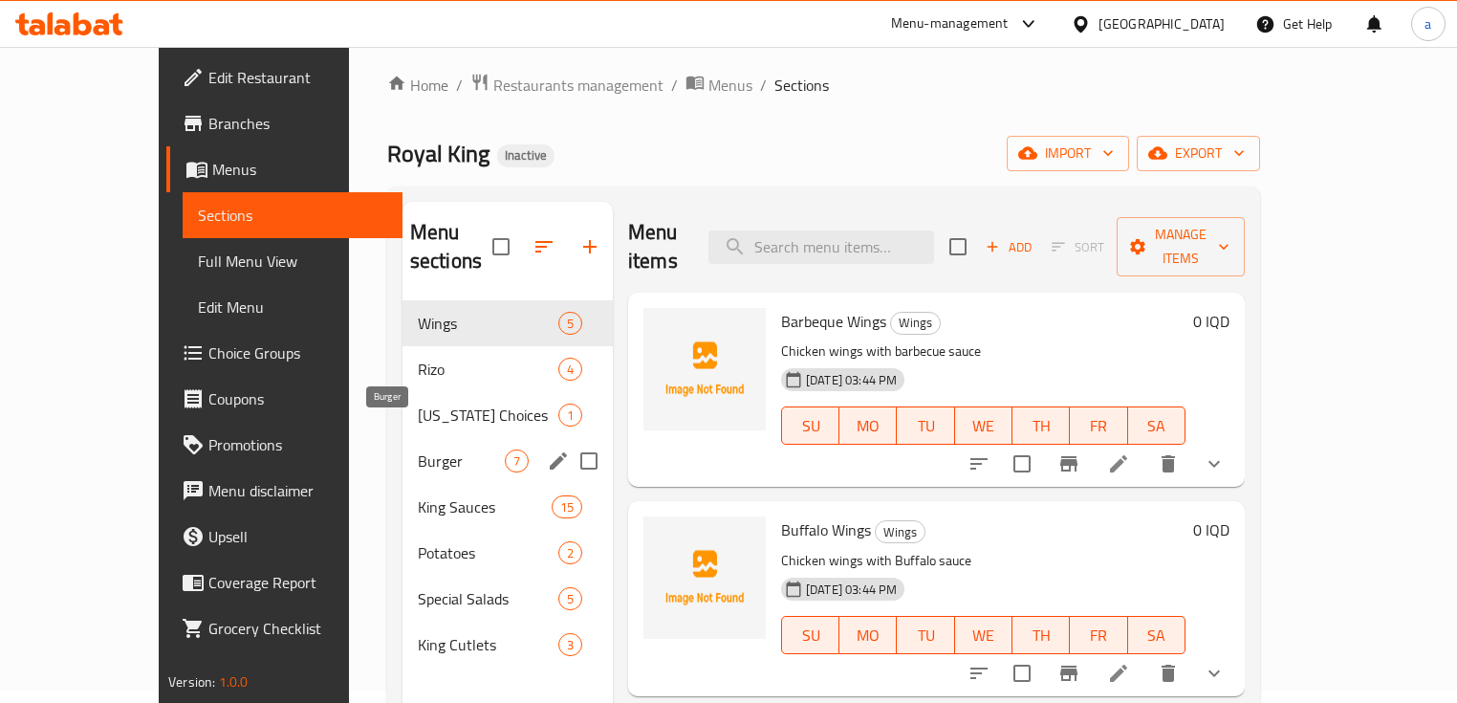
click at [418, 449] on span "Burger" at bounding box center [461, 460] width 87 height 23
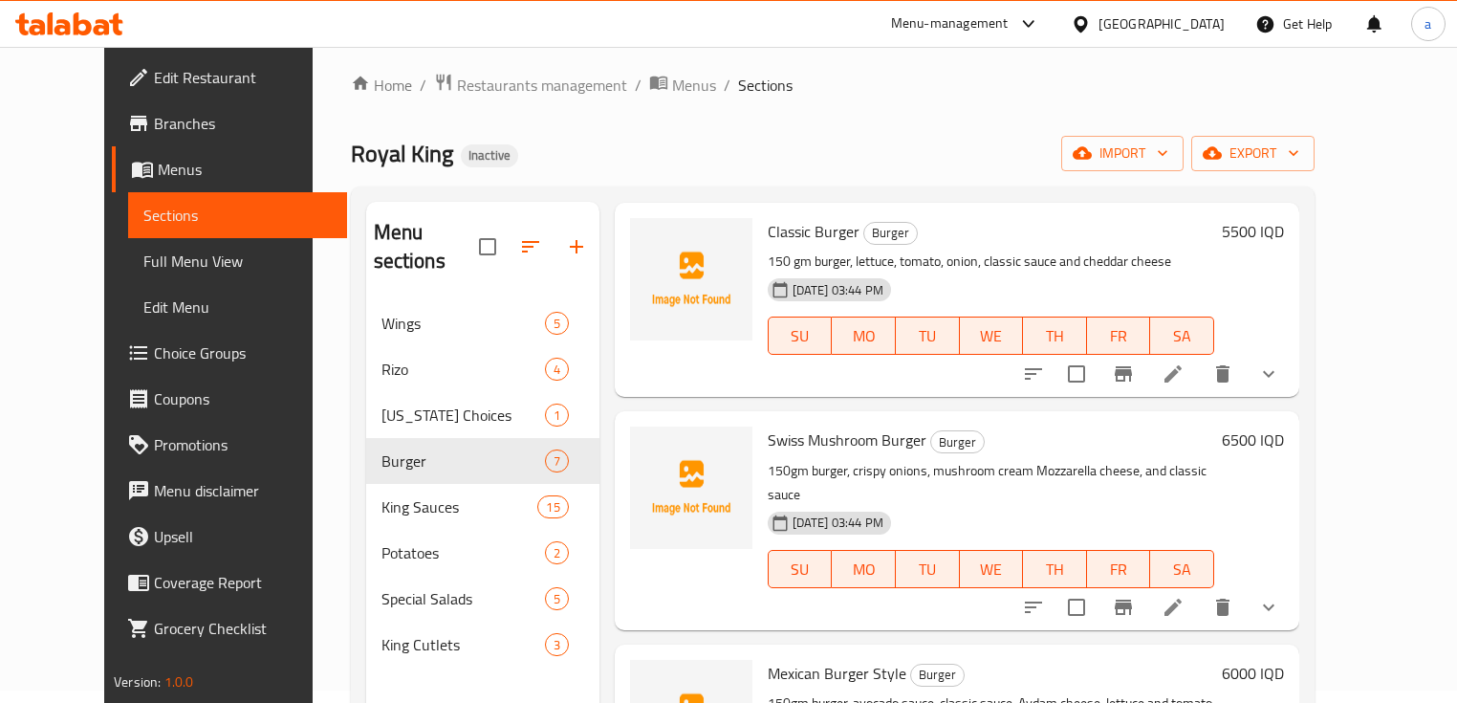
scroll to position [127, 0]
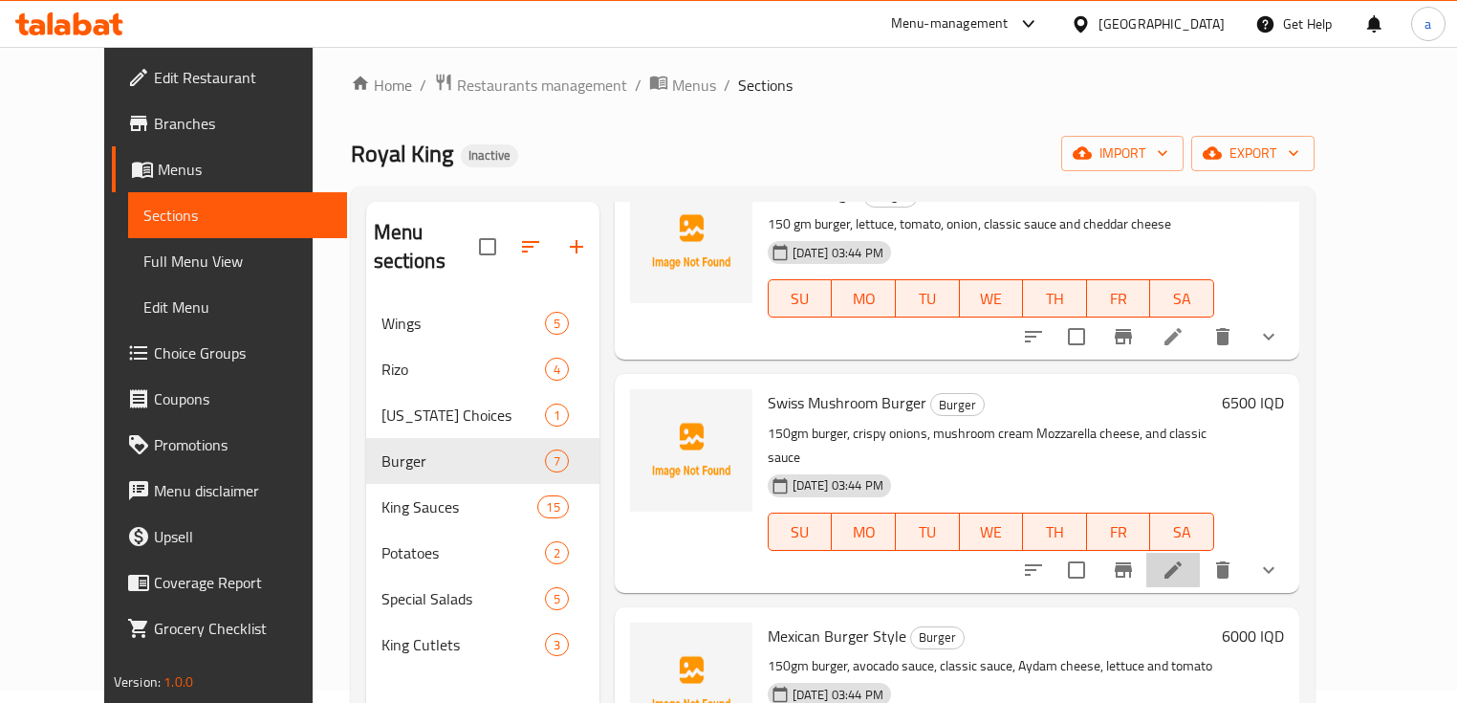
click at [1200, 553] on li at bounding box center [1173, 570] width 54 height 34
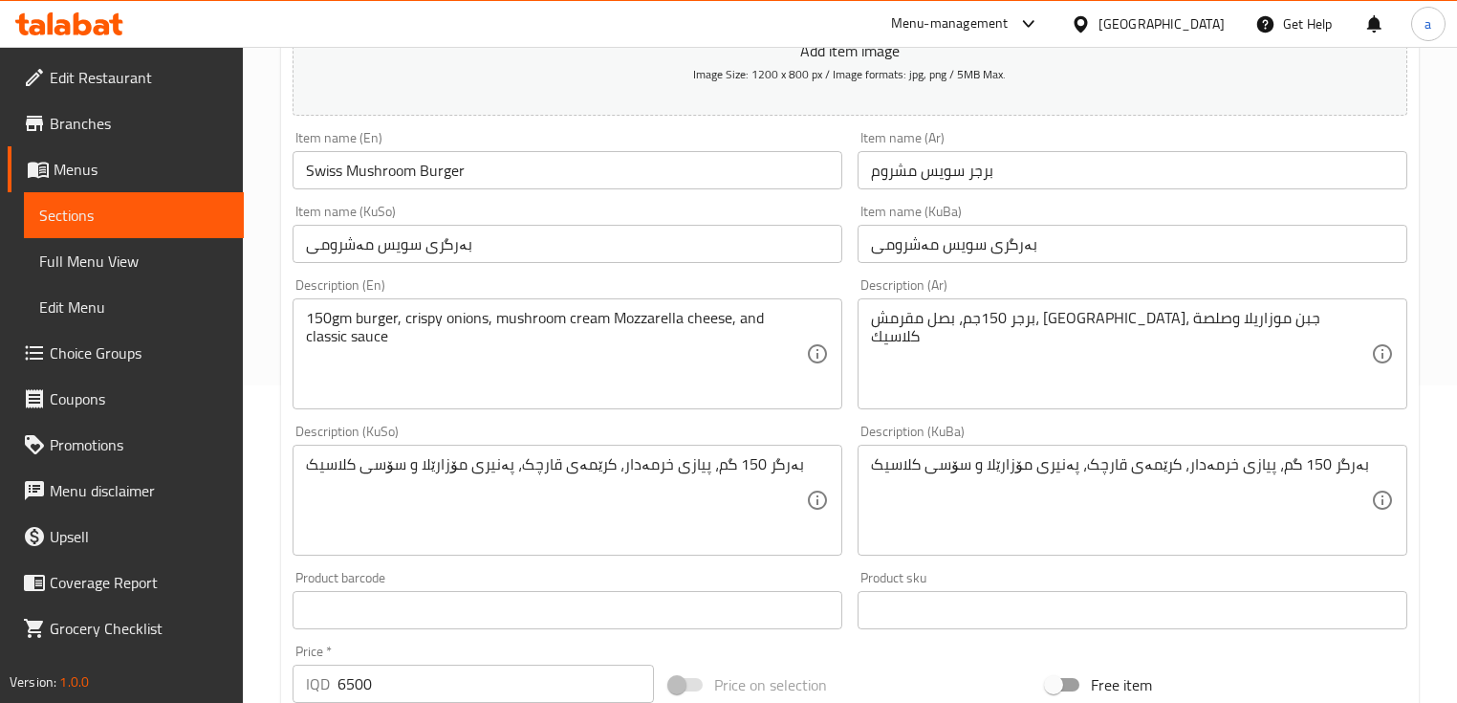
scroll to position [382, 0]
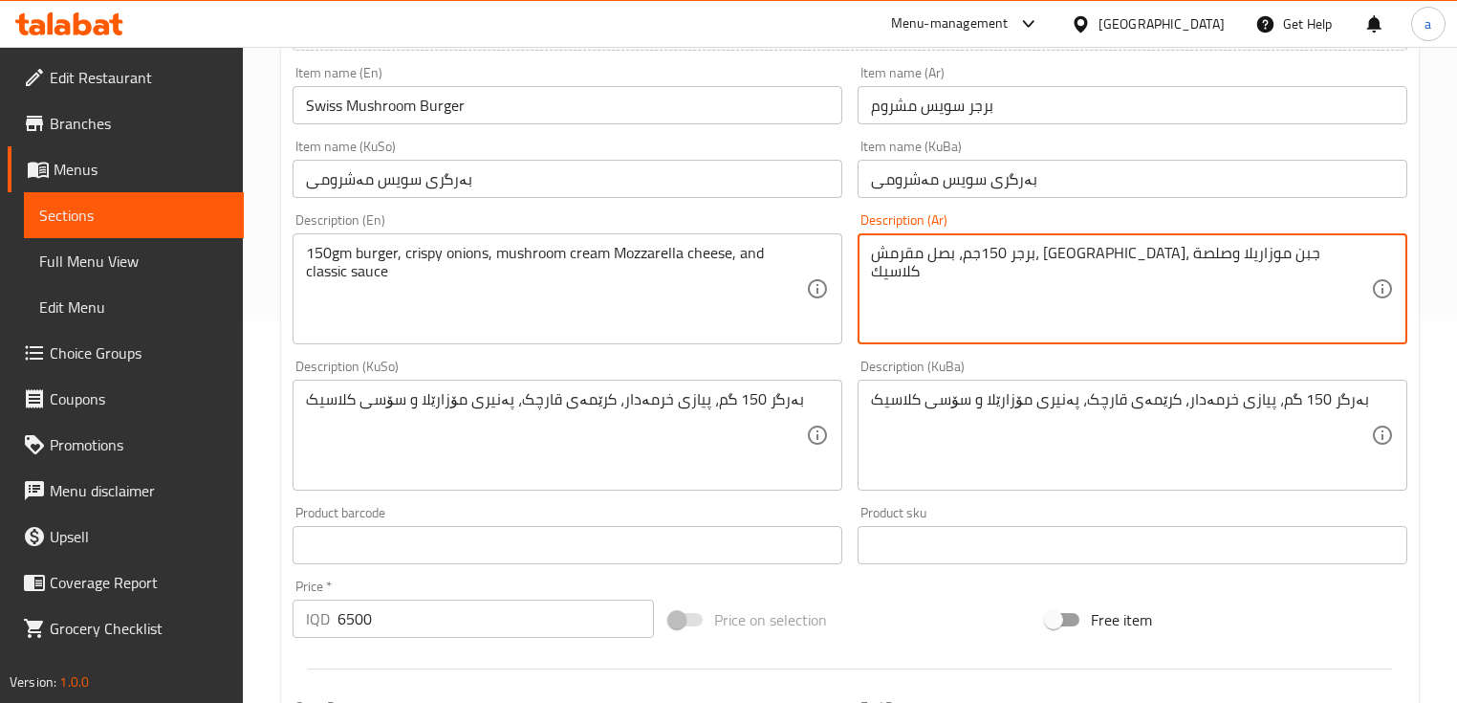
click at [1266, 252] on textarea "برجر 150جم، بصل مقرمش، كريمة فطر، جبن موزاريلا وصلصة كلاسيك" at bounding box center [1121, 289] width 500 height 91
type textarea "برجر 150 جم، بصل مقرمش، [GEOGRAPHIC_DATA]، جبن موزاريلا وصلصة كلاسيك"
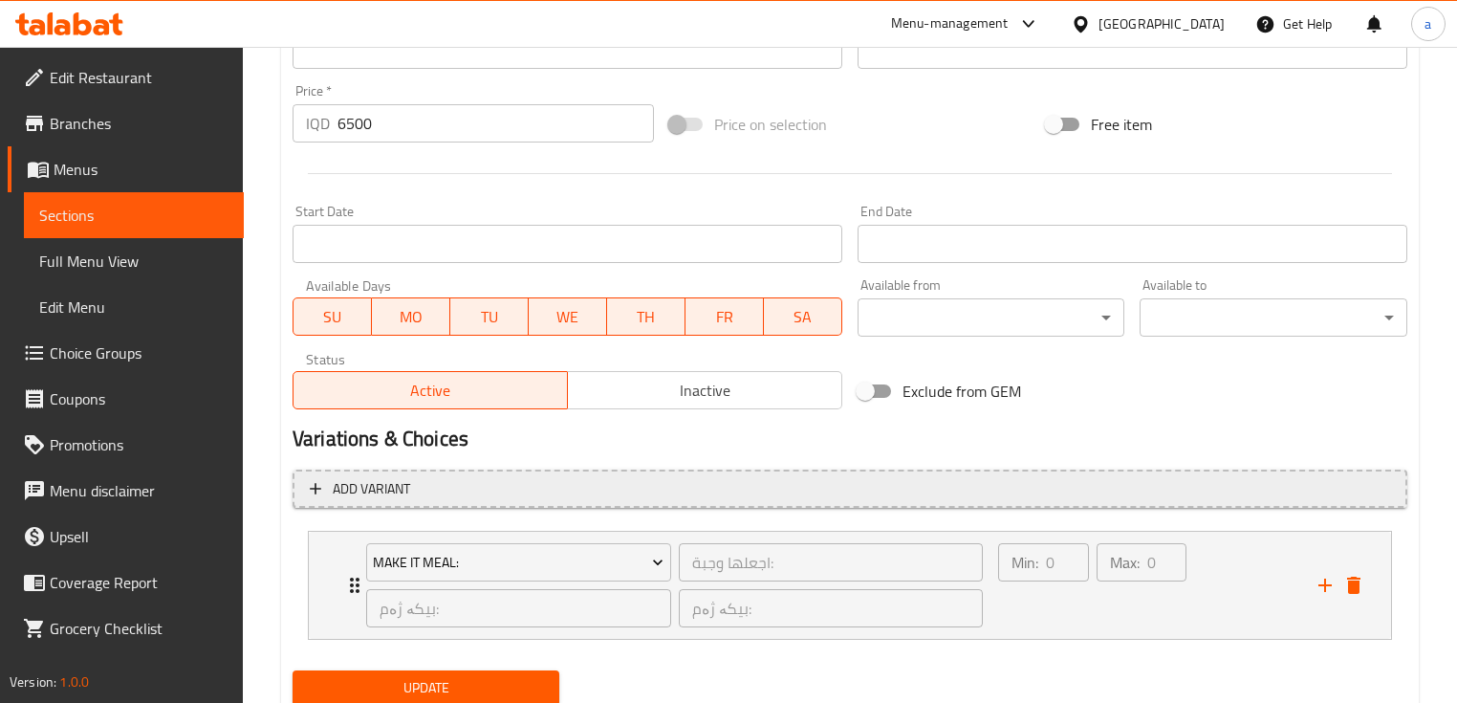
scroll to position [945, 0]
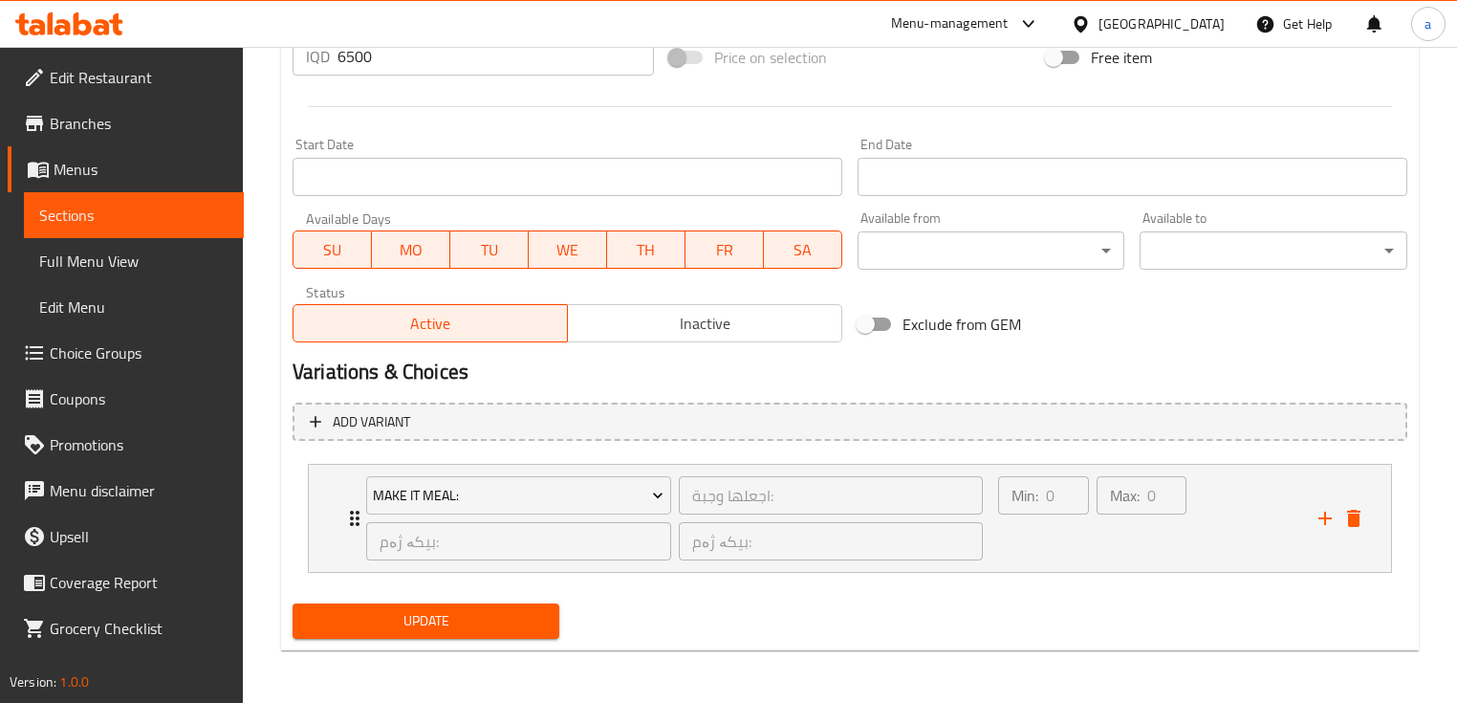
type textarea "150 gm burger, crispy onions, mushroom cream Mozzarella cheese, and classic sau…"
click at [431, 610] on span "Update" at bounding box center [426, 621] width 236 height 24
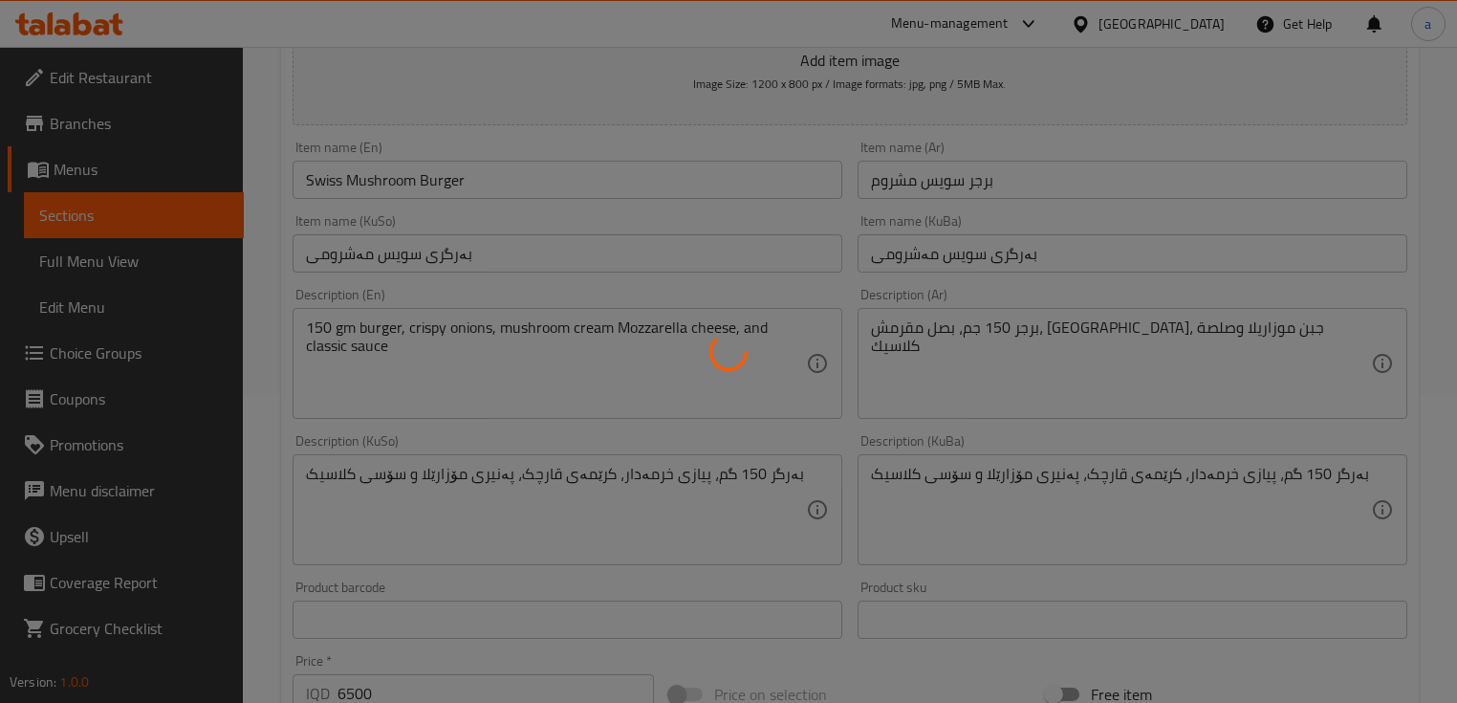
scroll to position [435, 0]
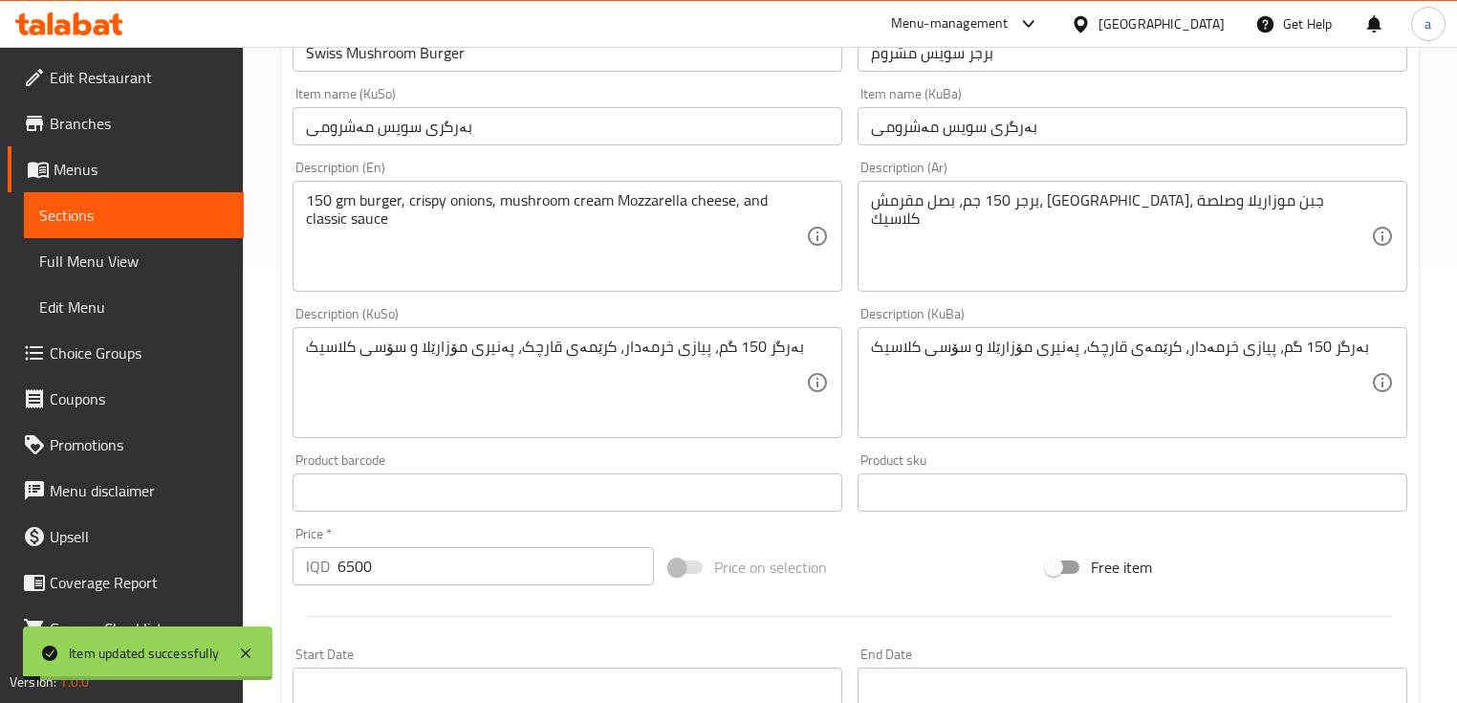
click at [185, 220] on span "Sections" at bounding box center [133, 215] width 189 height 23
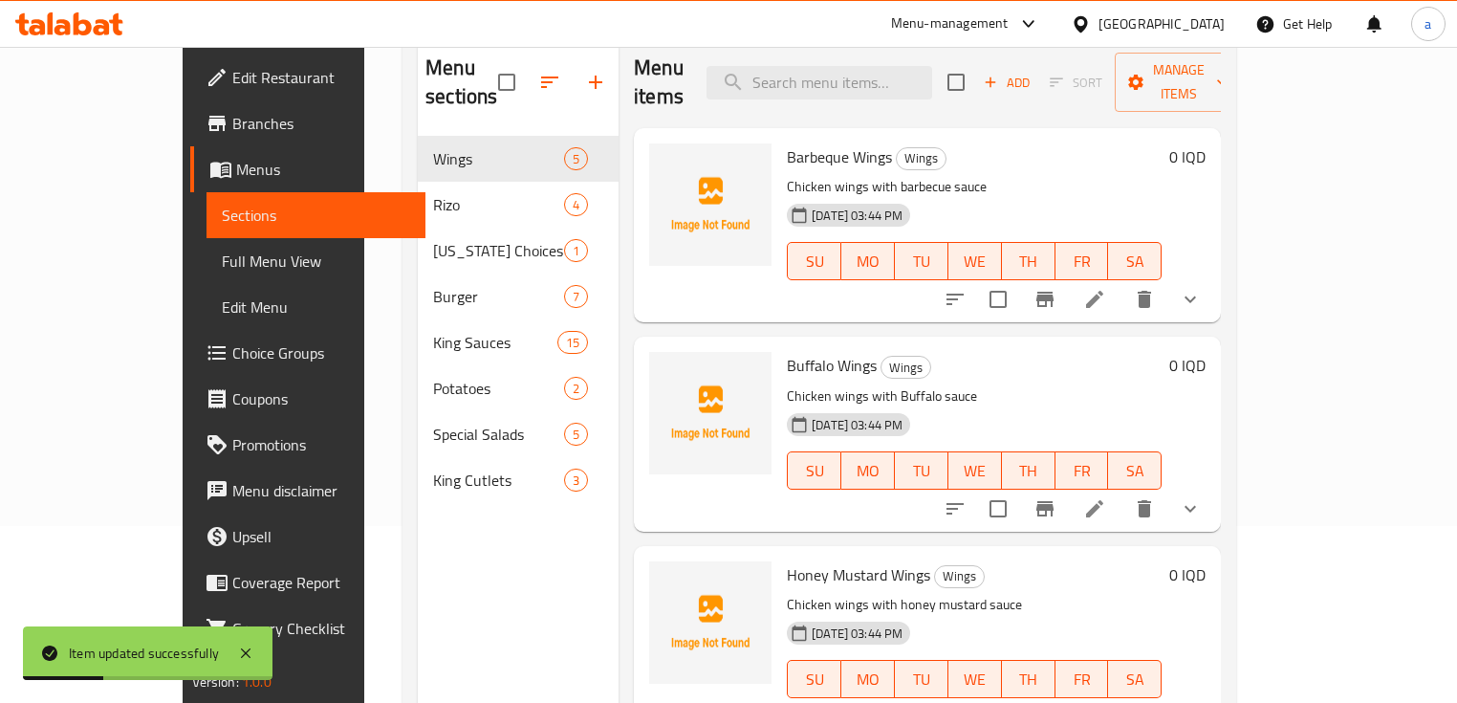
scroll to position [140, 0]
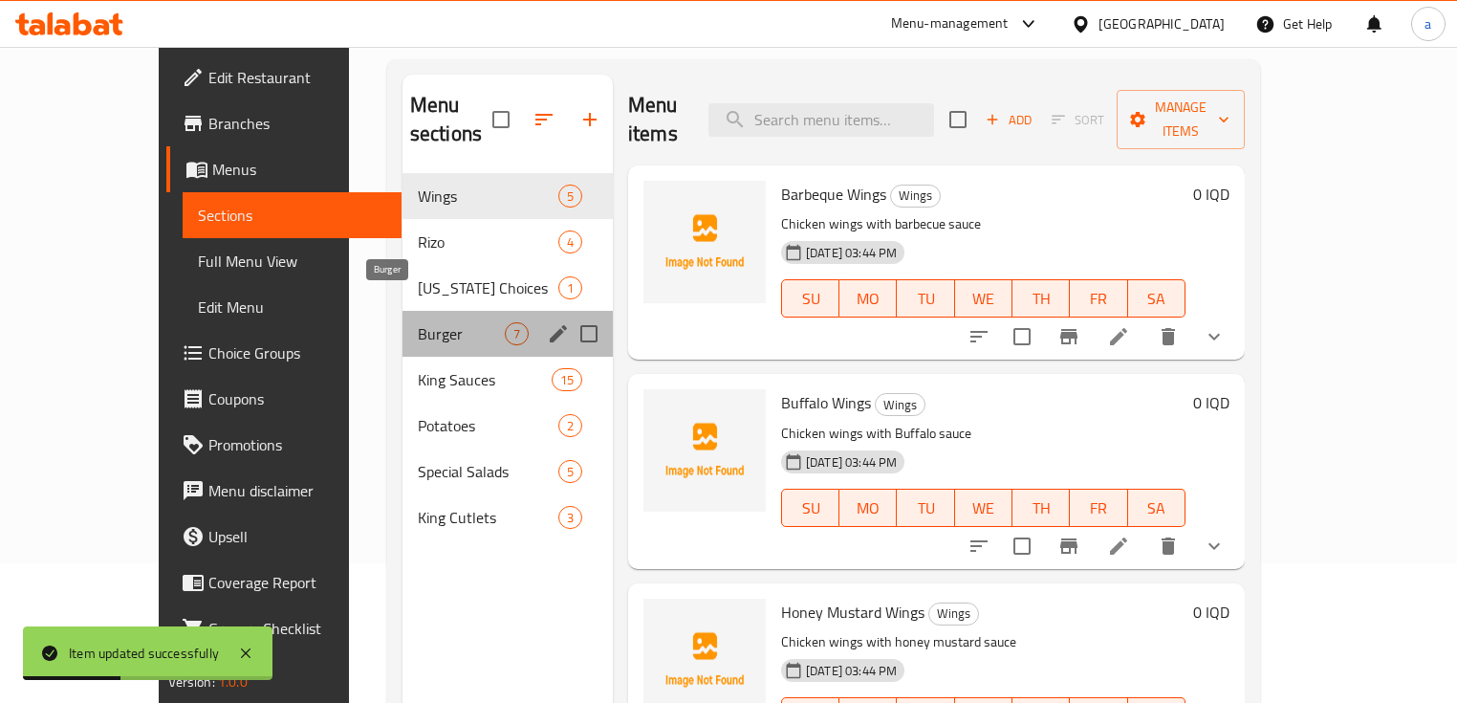
click at [418, 322] on span "Burger" at bounding box center [461, 333] width 87 height 23
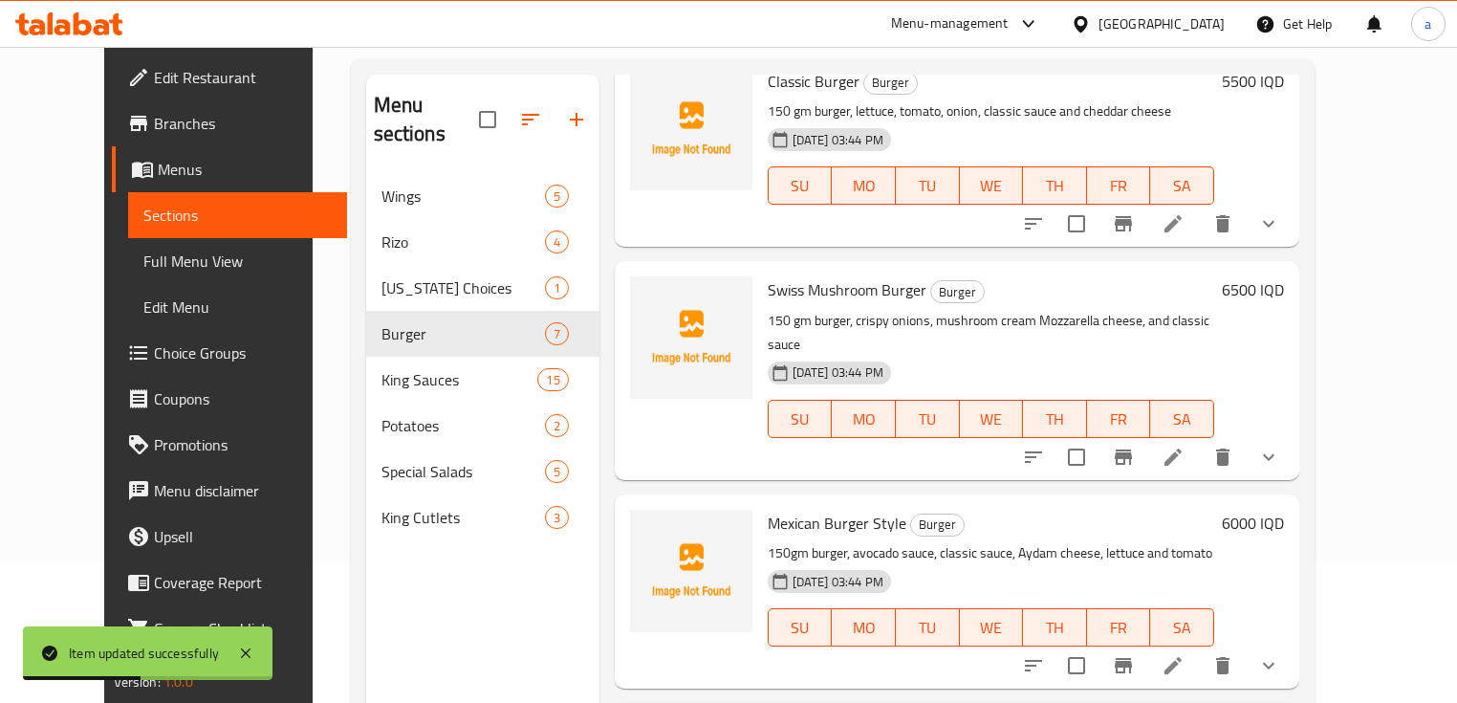
scroll to position [254, 0]
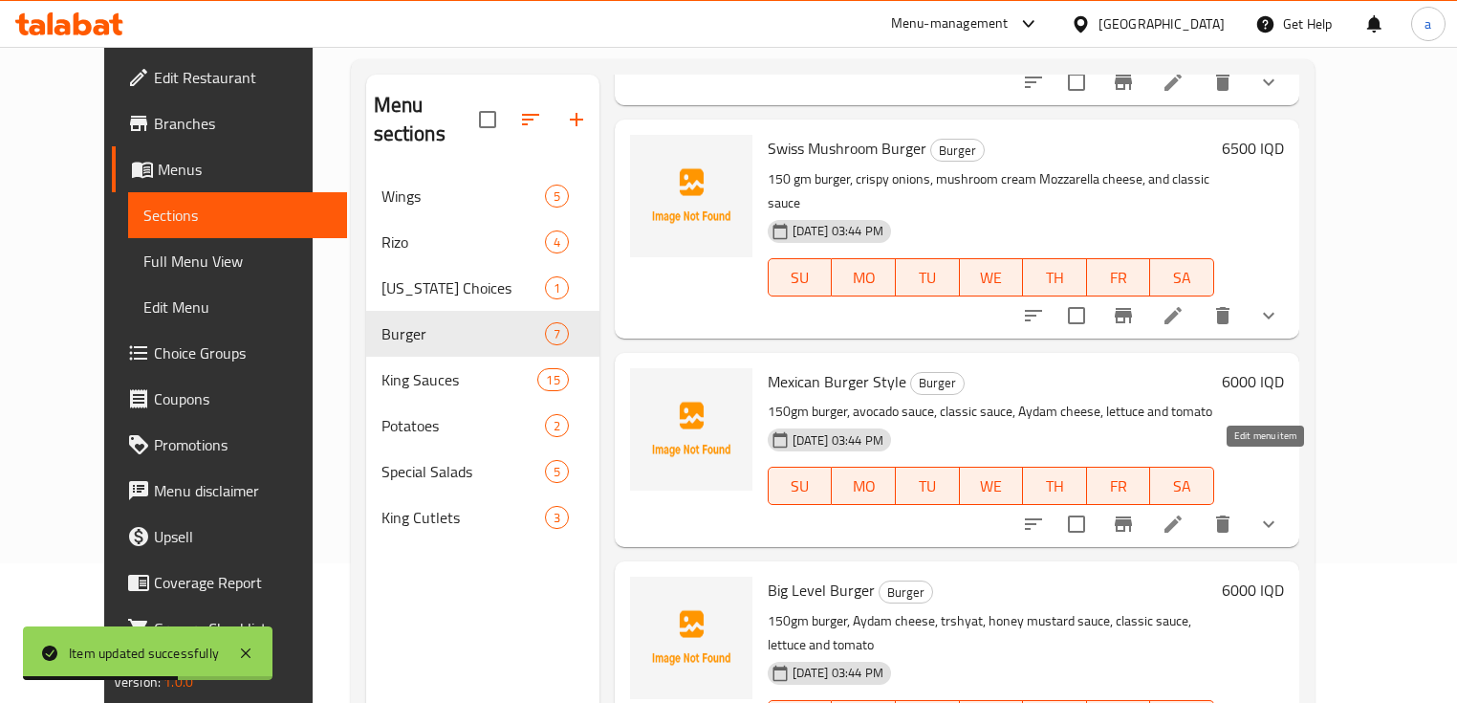
click at [1185, 512] on icon at bounding box center [1173, 523] width 23 height 23
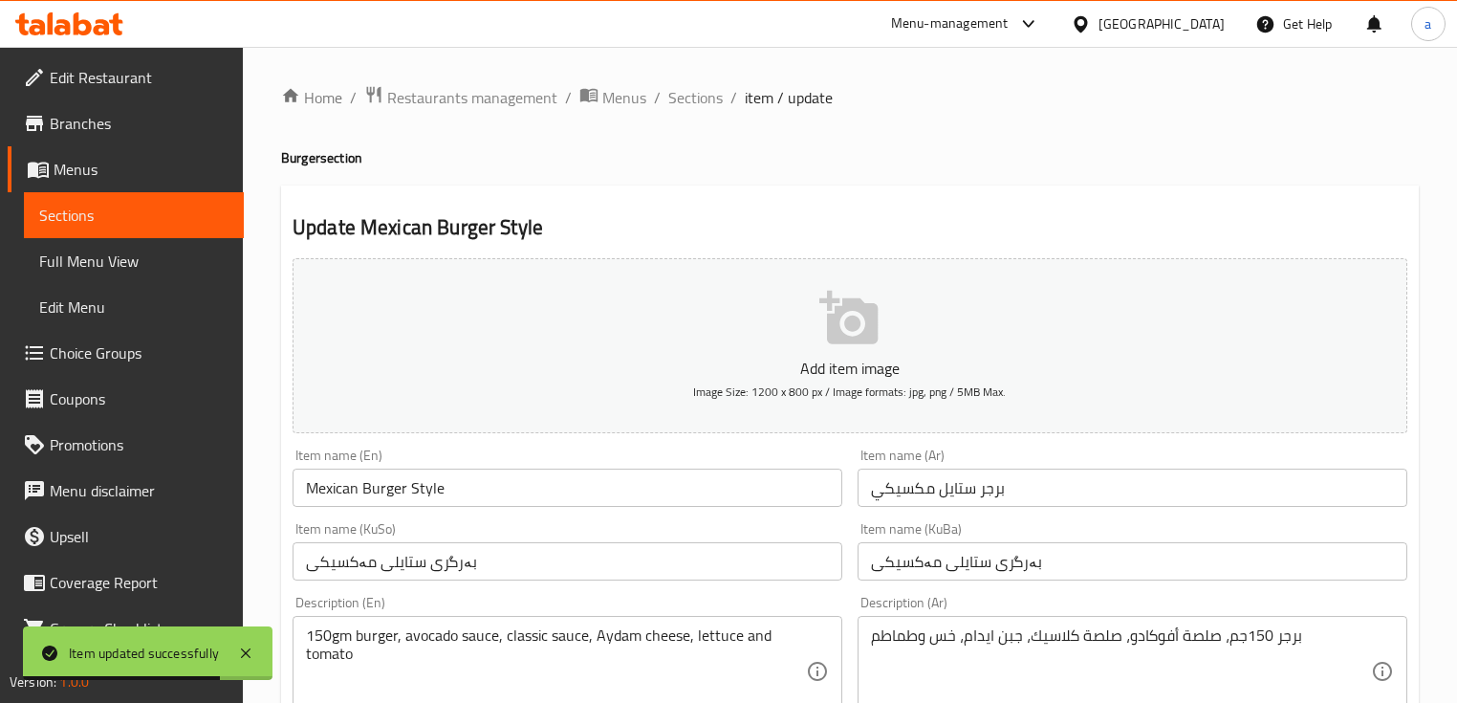
scroll to position [254, 0]
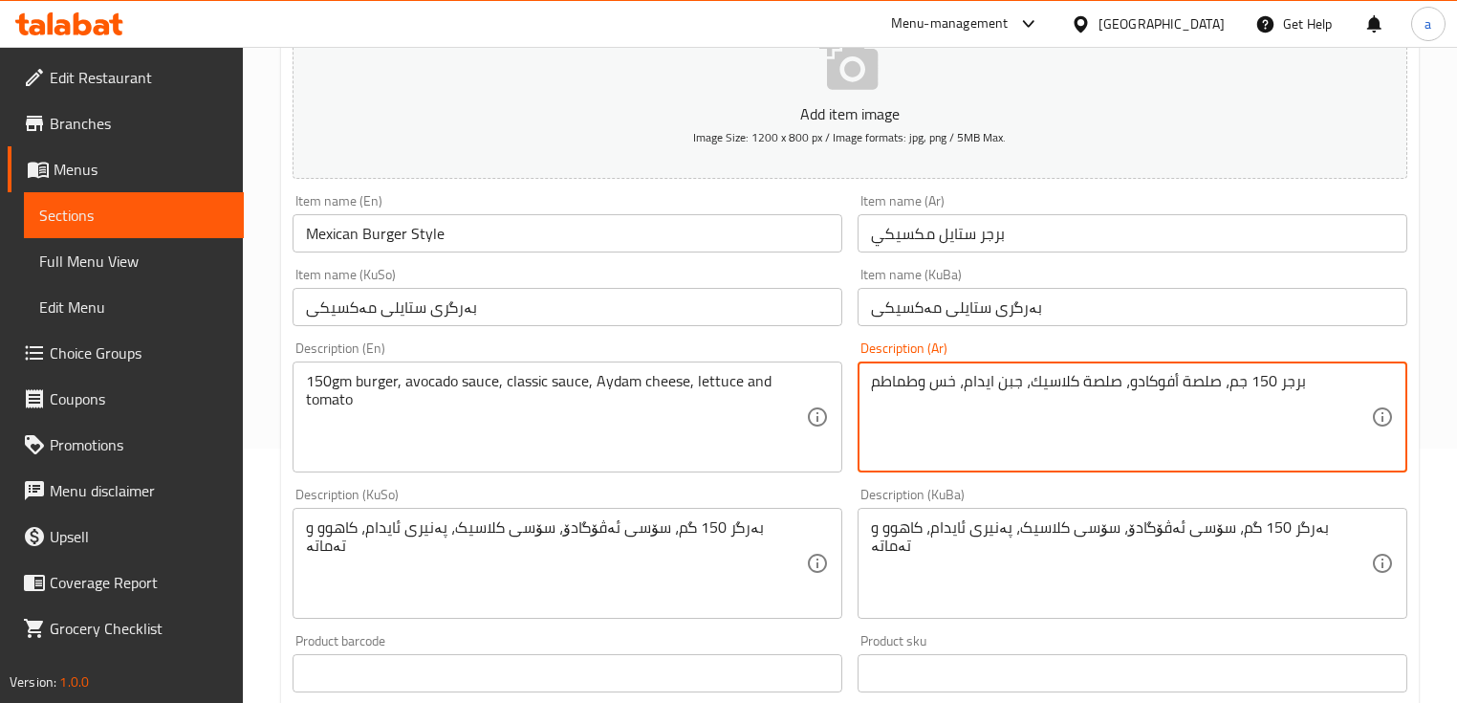
type textarea "برجر 150 جم، صلصة أفوكادو، صلصة كلاسيك، جبن ايدام، خس وطماطم"
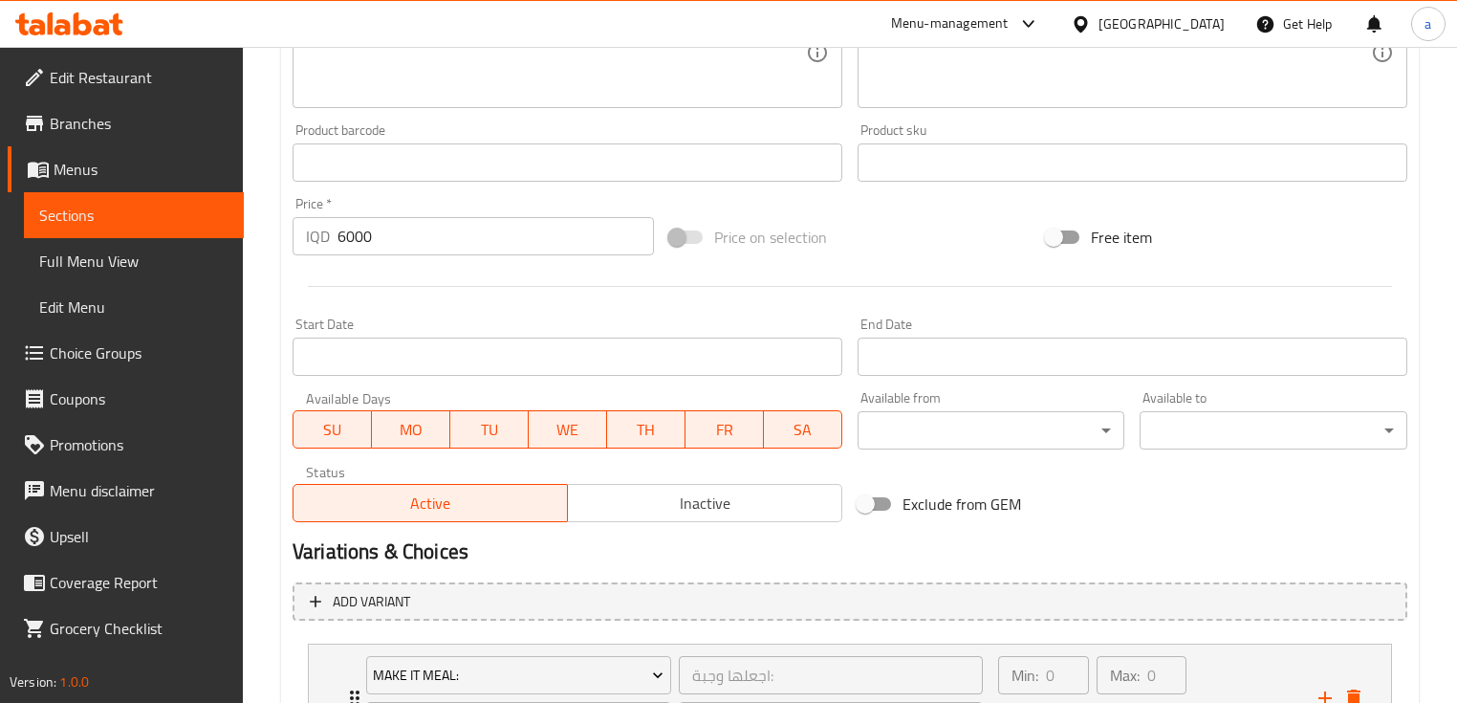
scroll to position [945, 0]
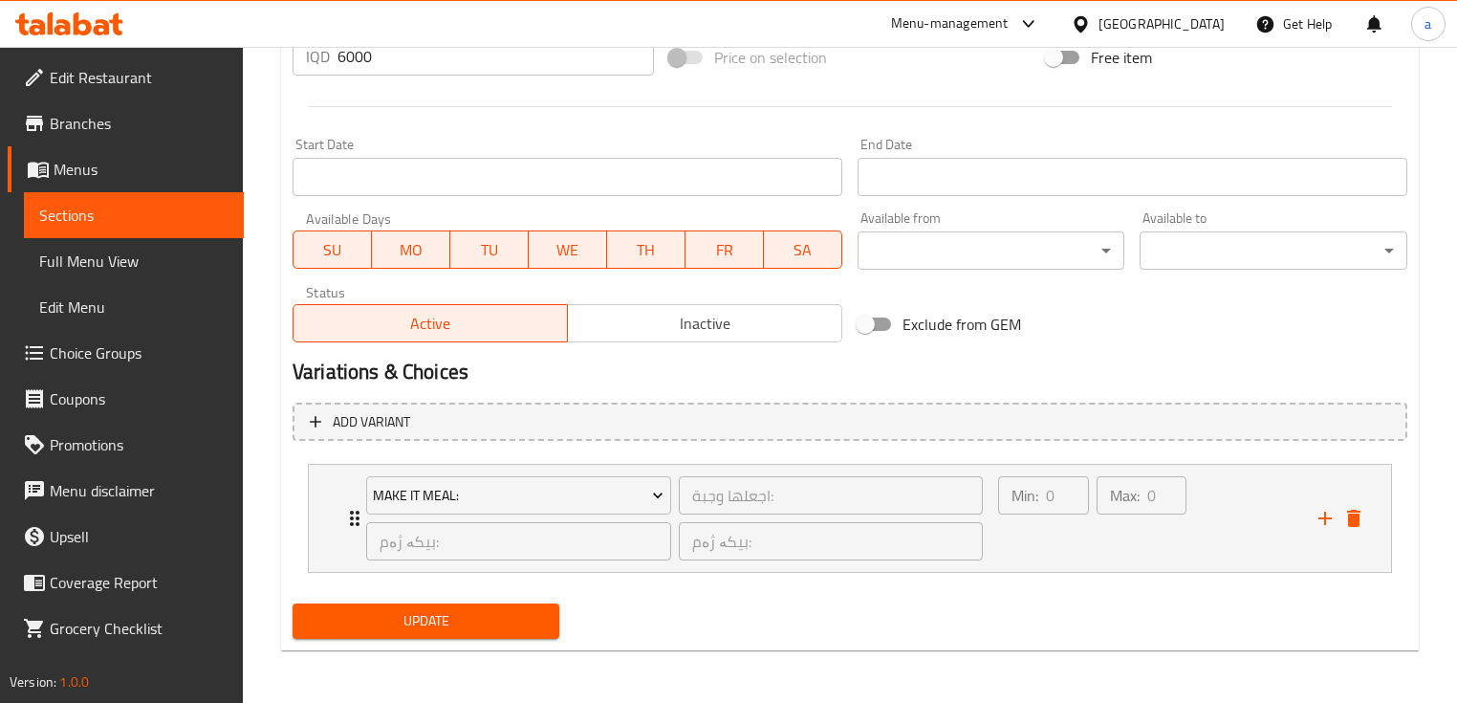
type textarea "150 gm burger, avocado sauce, classic sauce, Aydam cheese, lettuce and tomato"
click at [464, 614] on span "Update" at bounding box center [426, 621] width 236 height 24
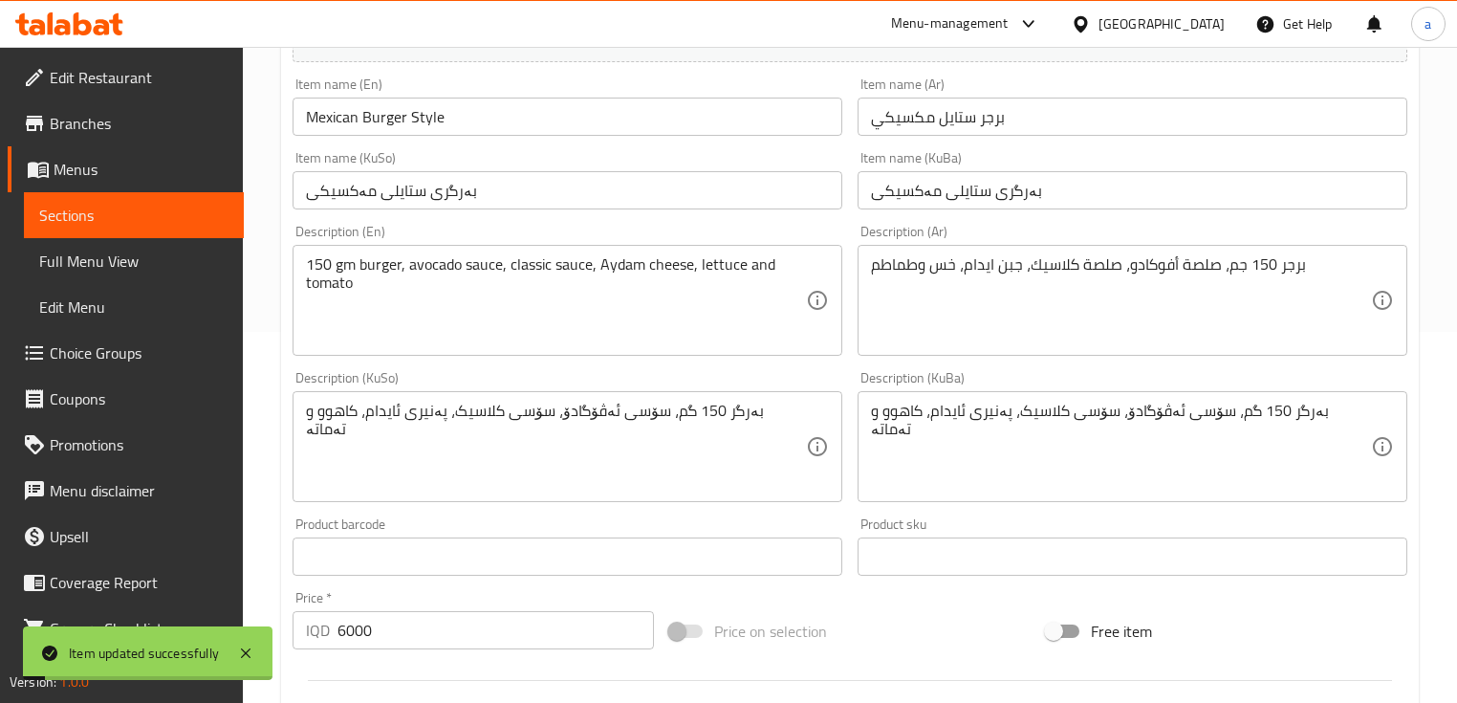
scroll to position [180, 0]
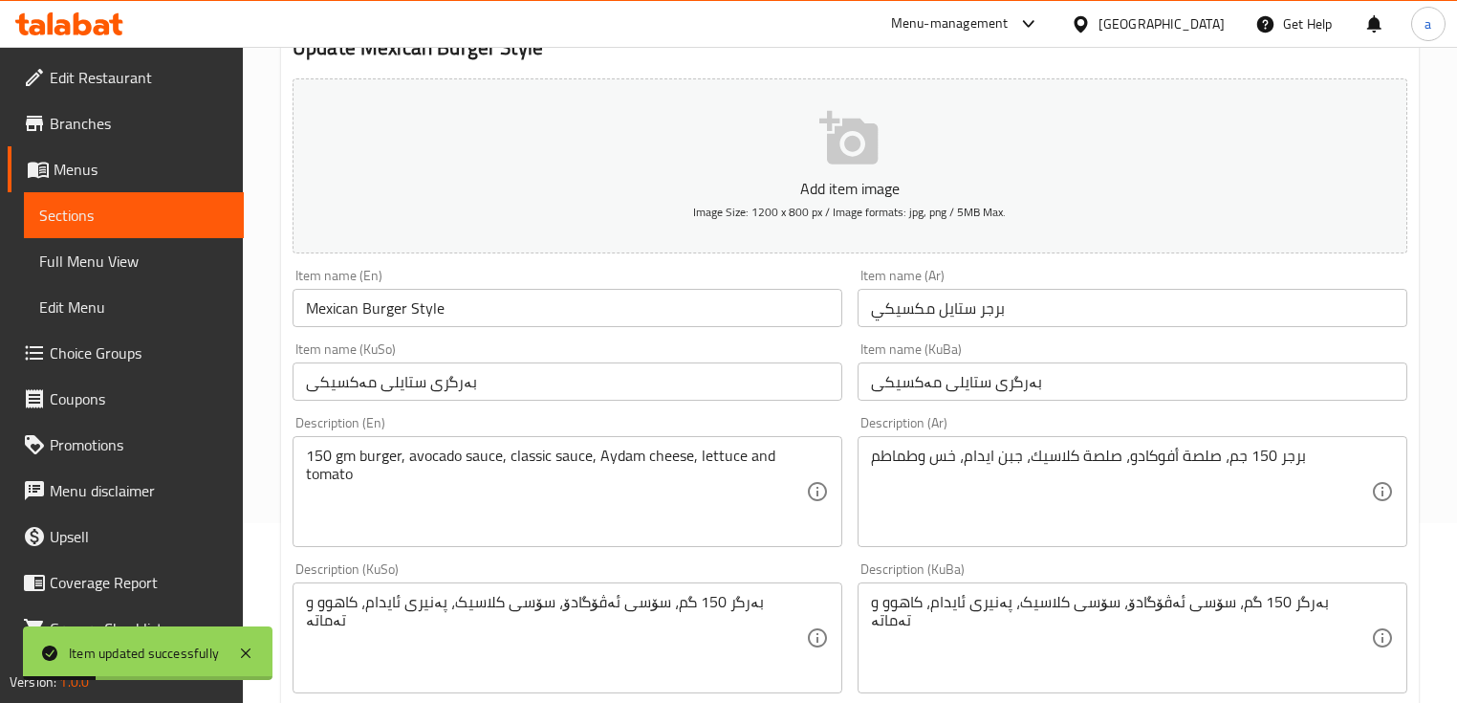
click at [205, 227] on link "Sections" at bounding box center [134, 215] width 220 height 46
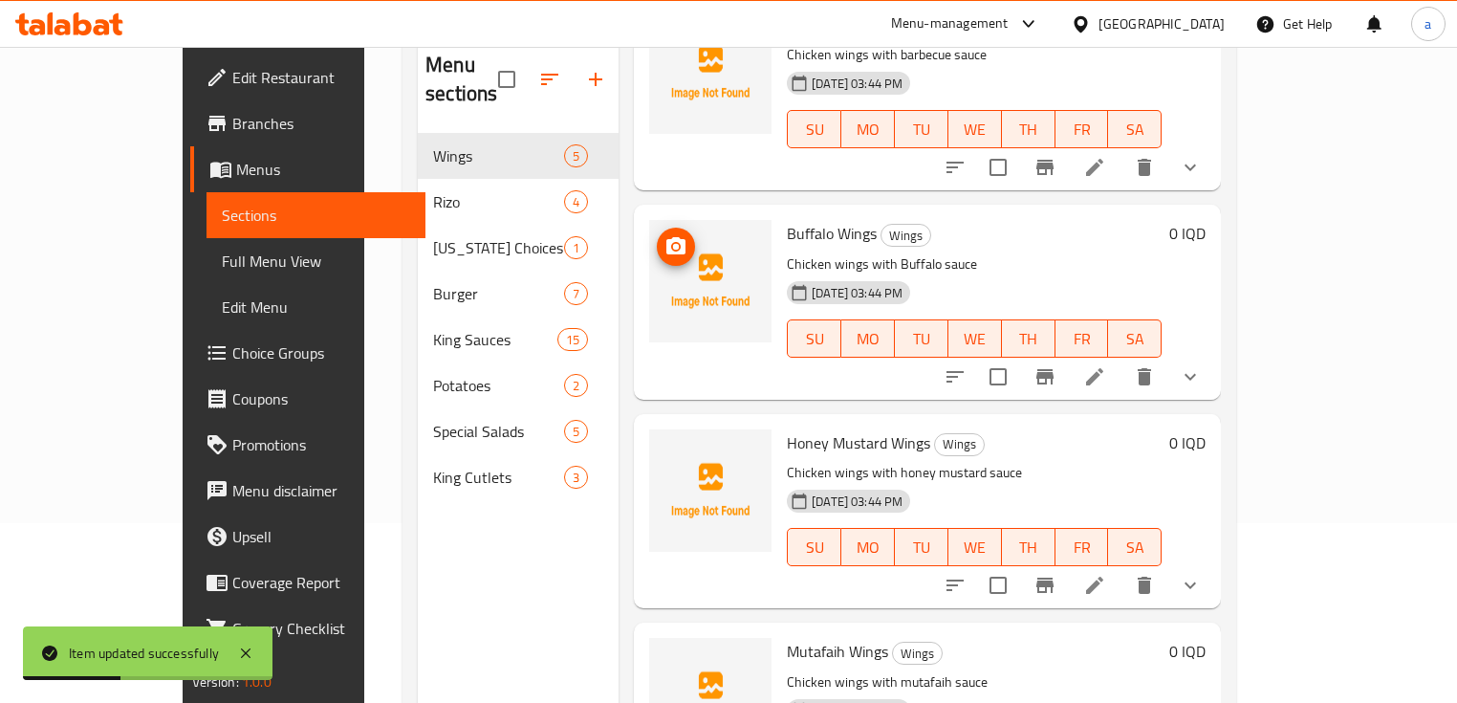
scroll to position [254, 0]
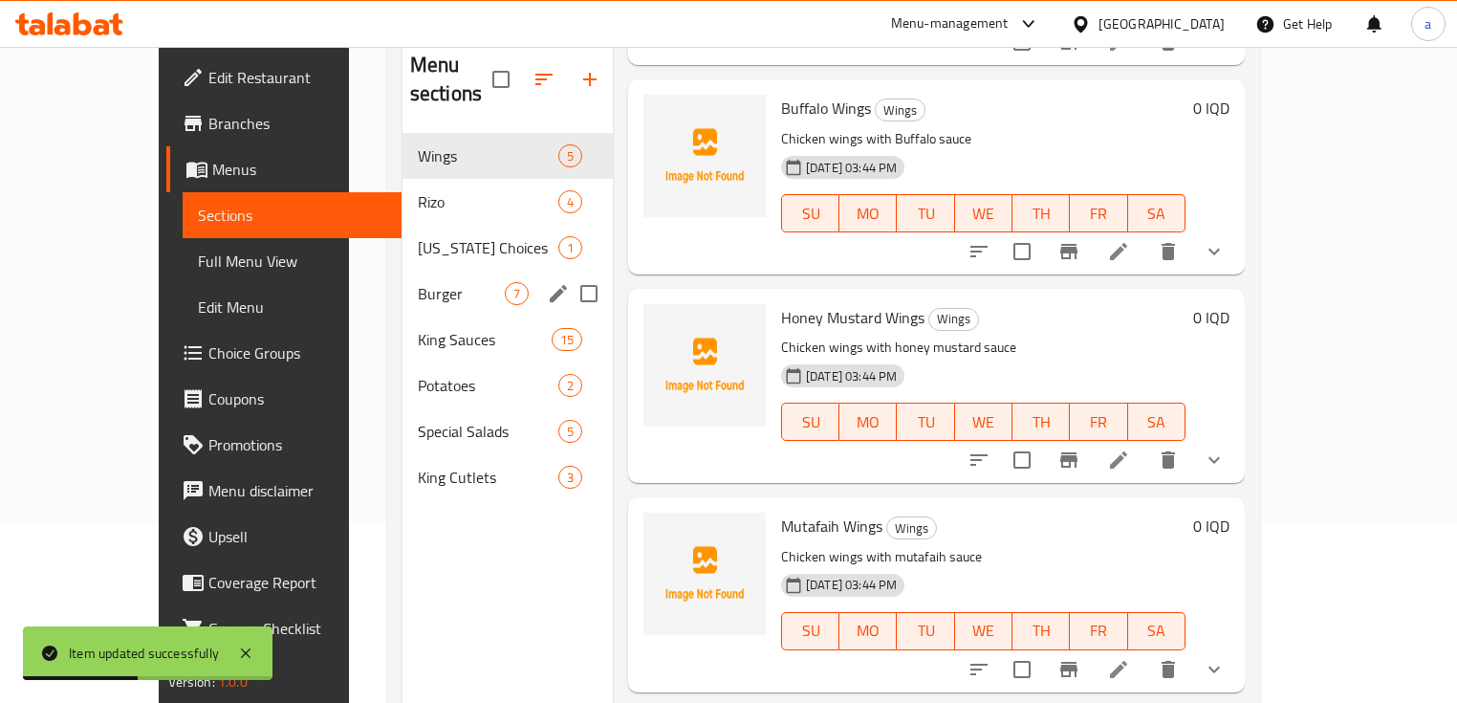
click at [418, 282] on span "Burger" at bounding box center [461, 293] width 87 height 23
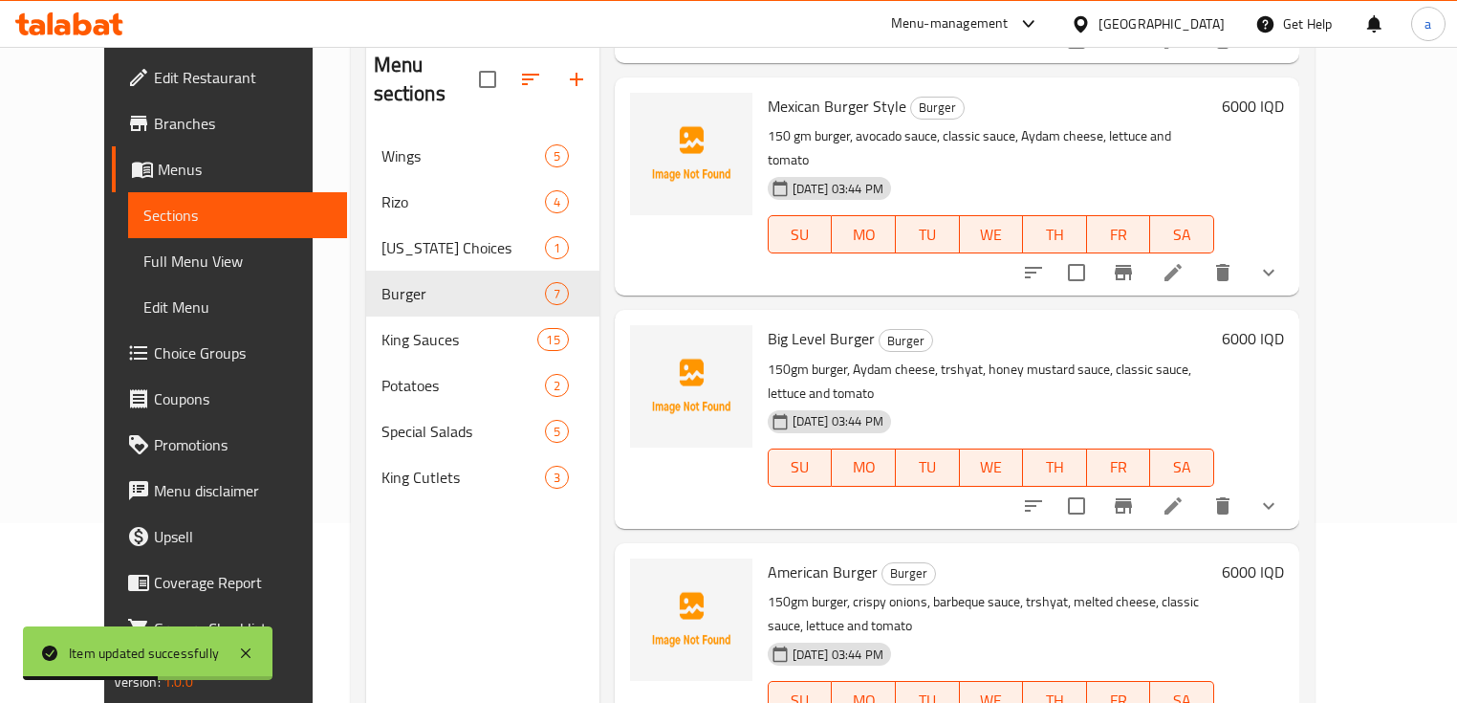
scroll to position [510, 0]
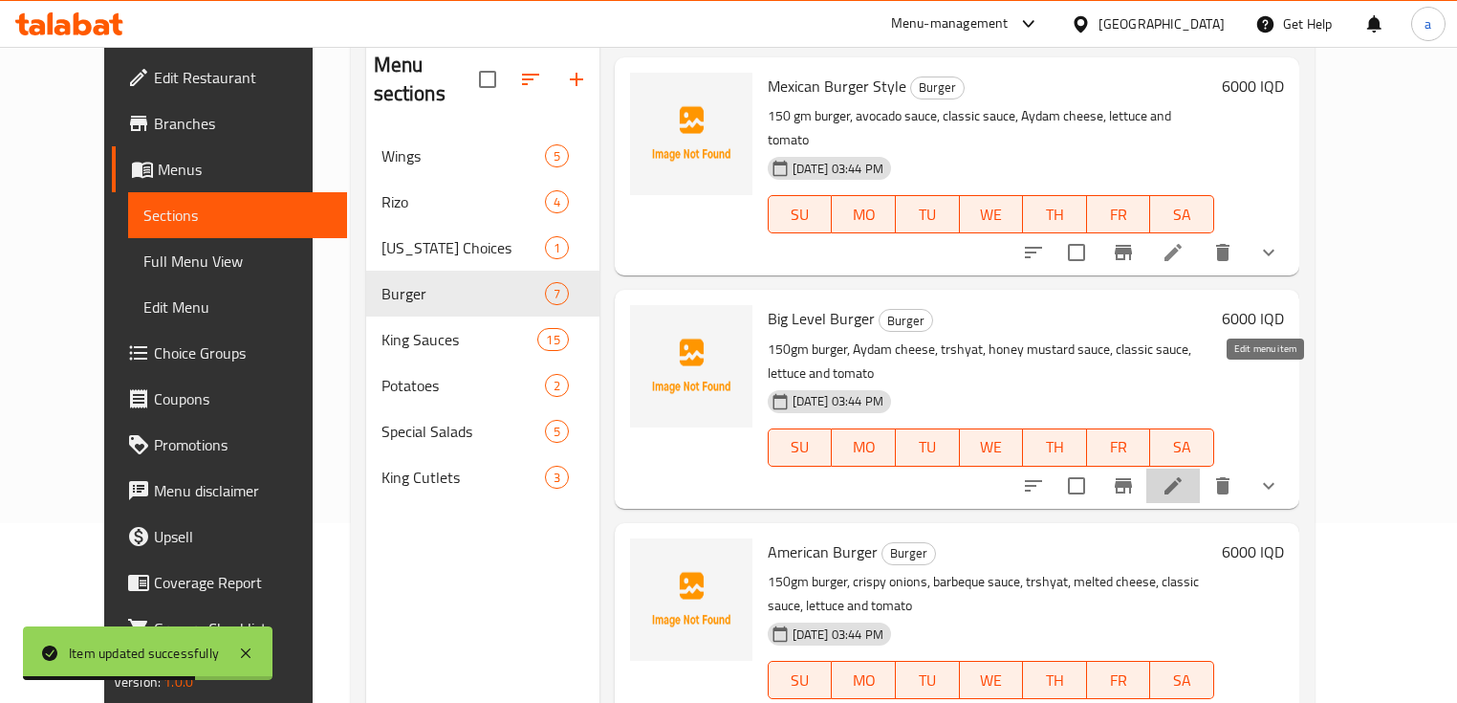
click at [1185, 474] on icon at bounding box center [1173, 485] width 23 height 23
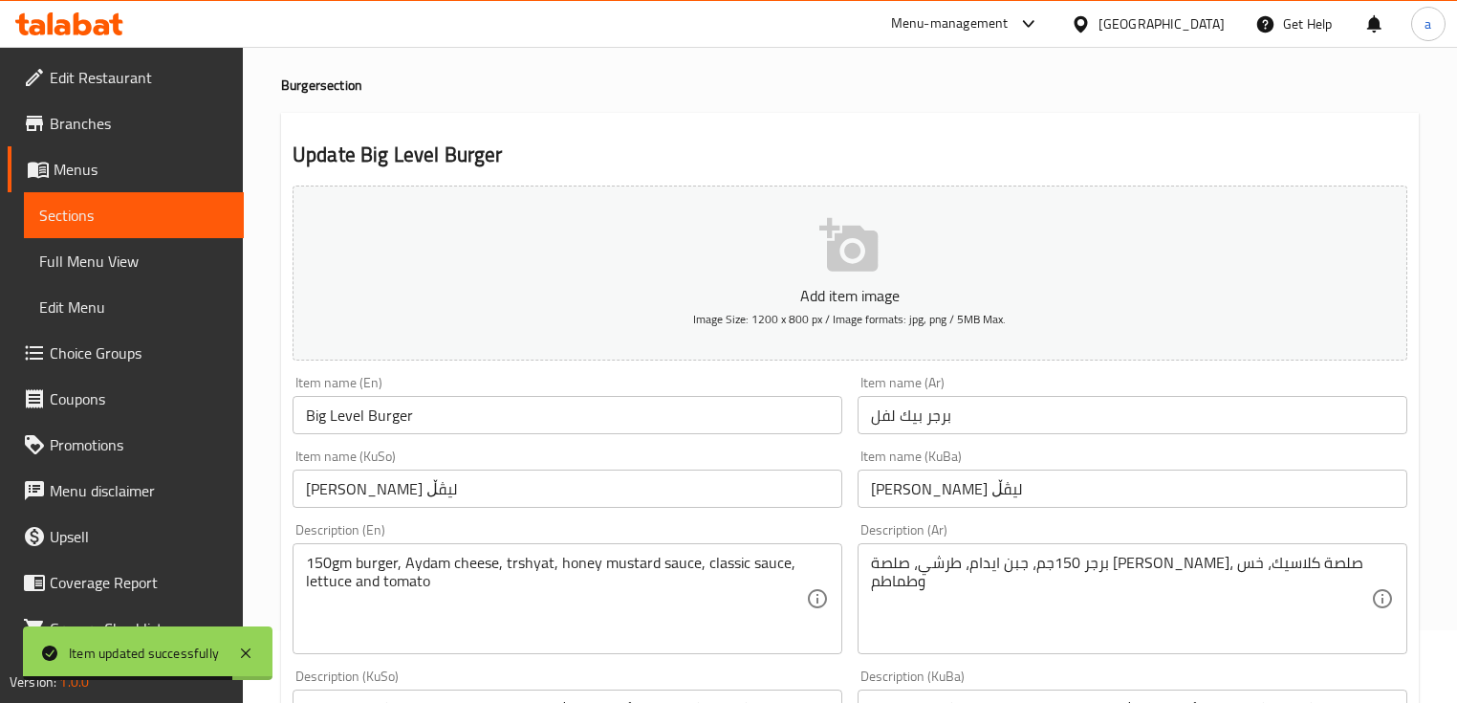
scroll to position [127, 0]
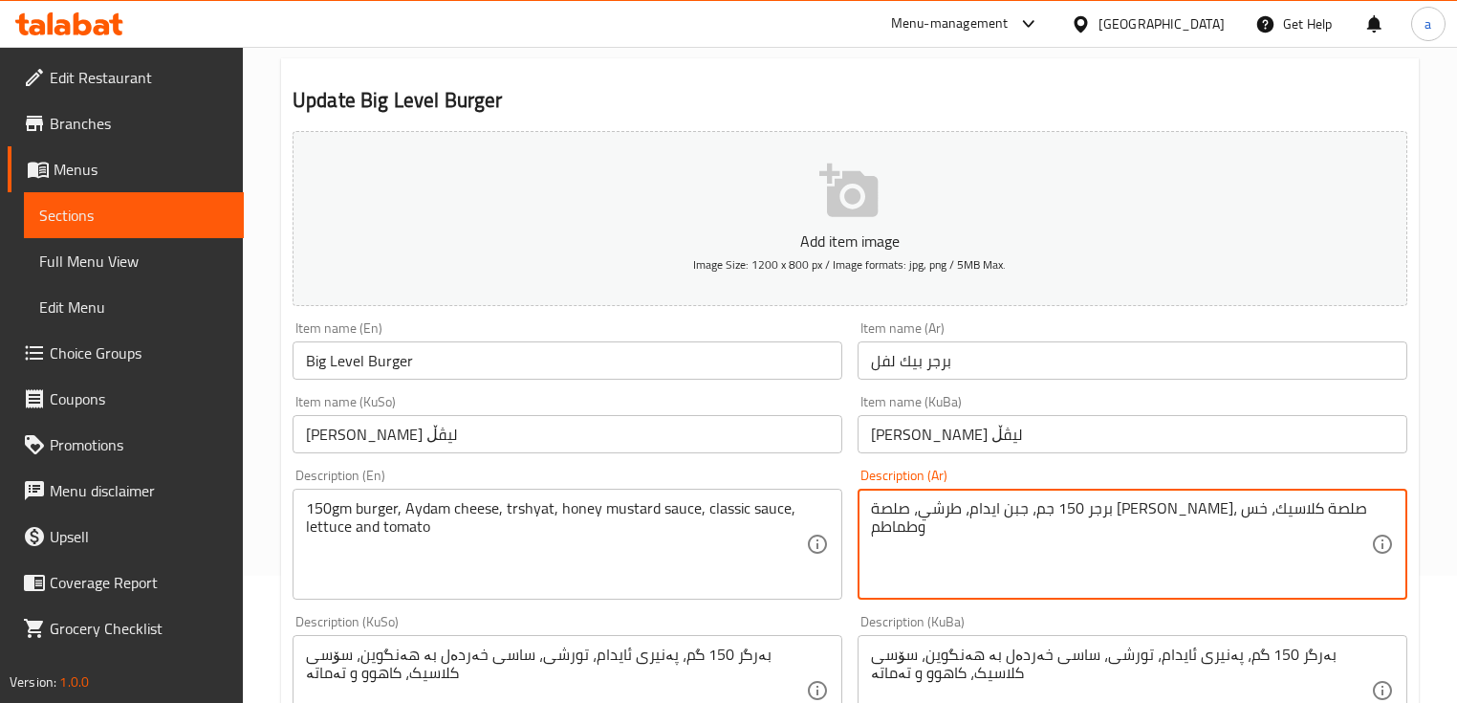
type textarea "برجر 150 جم، جبن ايدام، طرشي، صلصة [PERSON_NAME]، صلصة كلاسيك، خس وطماطم"
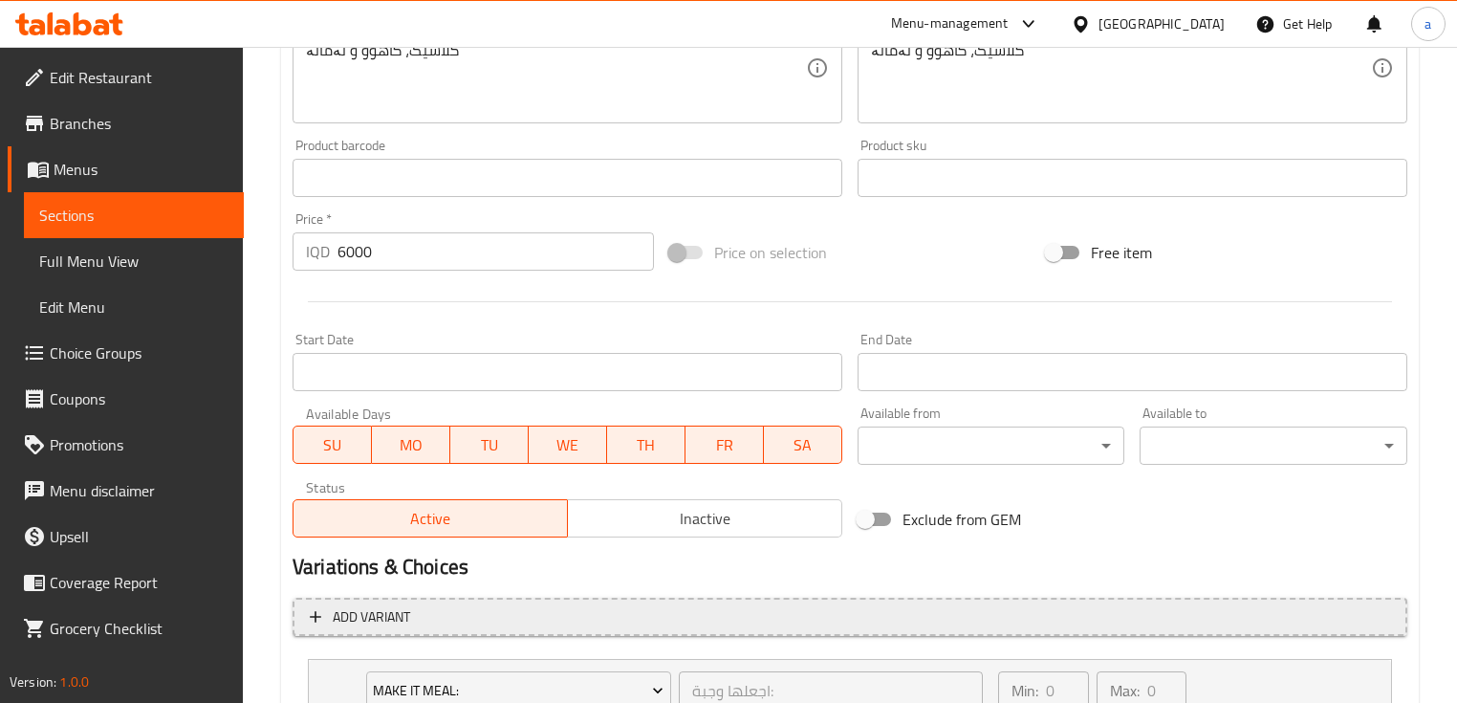
scroll to position [892, 0]
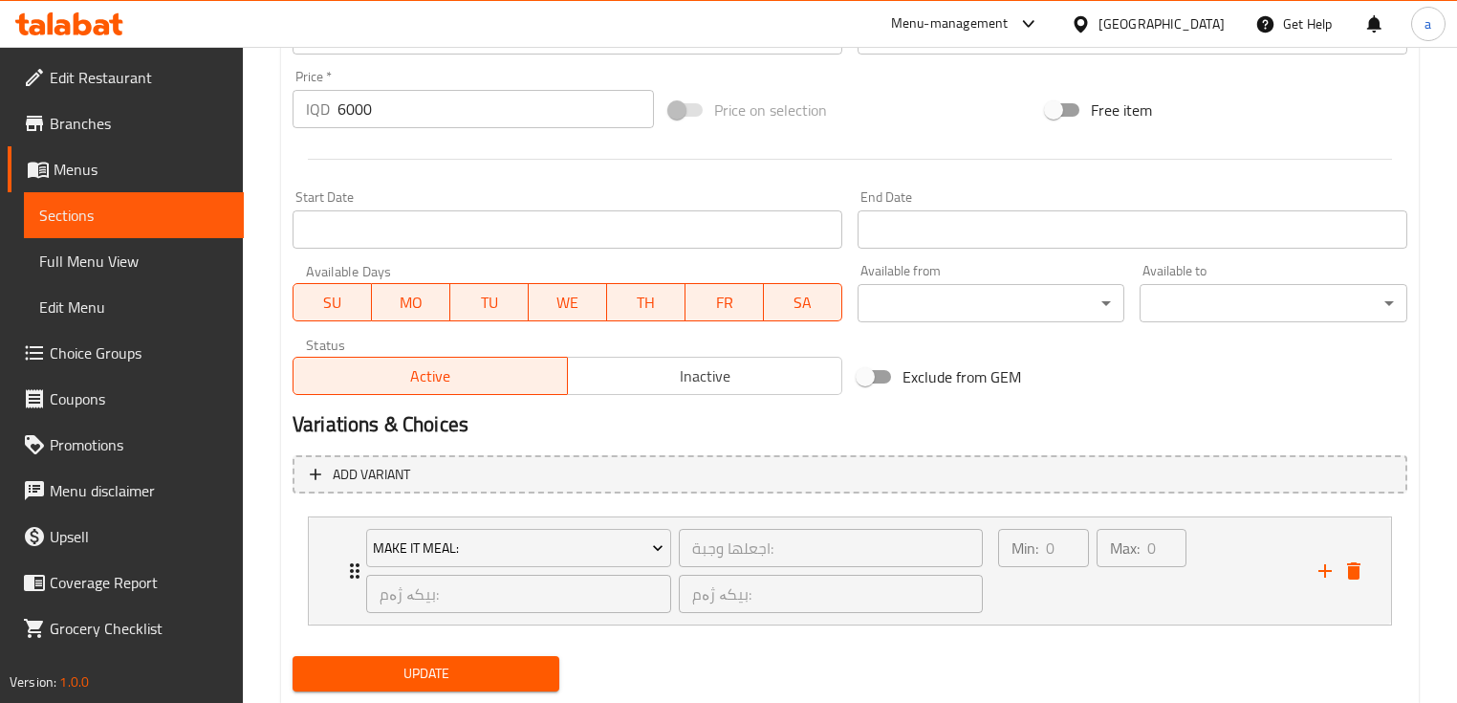
type textarea "150 gm burger, Aydam cheese, trshyat, honey mustard sauce, classic sauce, lettu…"
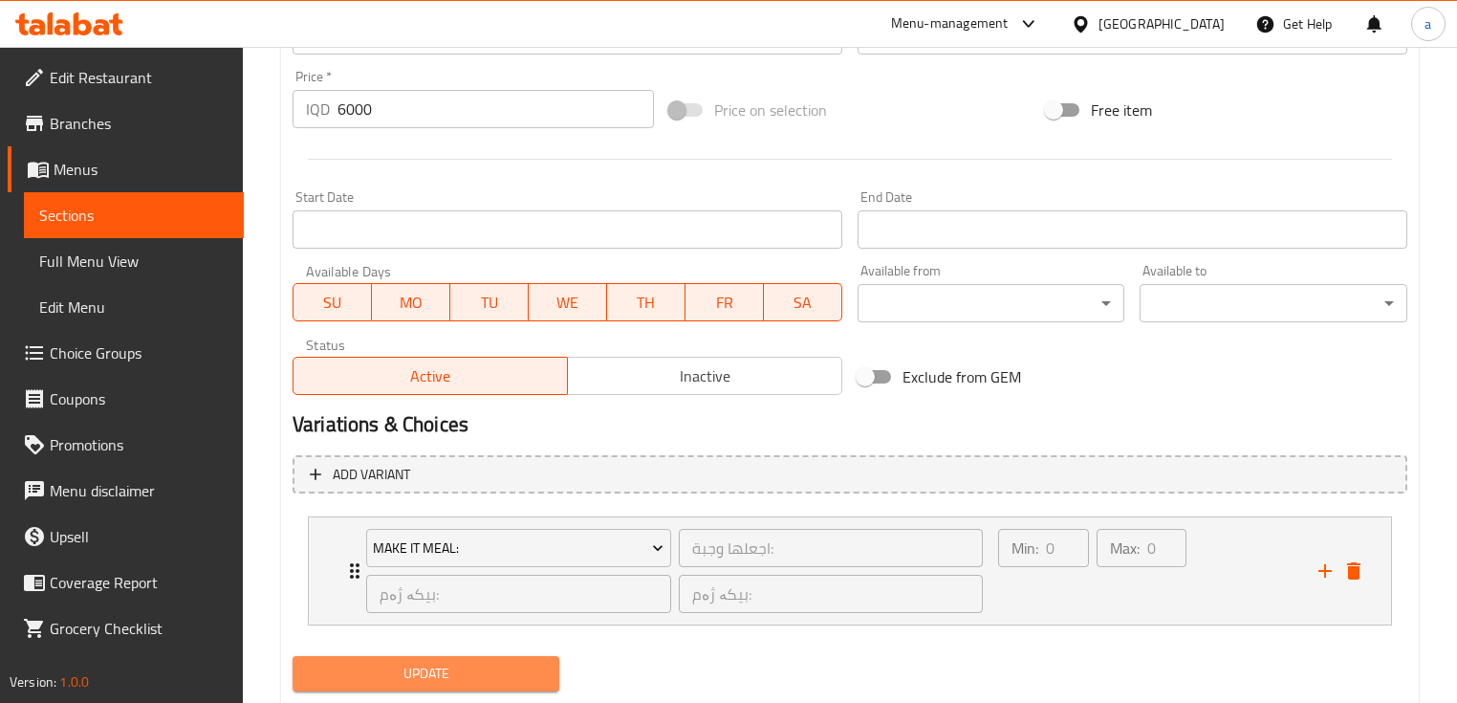
drag, startPoint x: 470, startPoint y: 668, endPoint x: 459, endPoint y: 689, distance: 24.0
click at [471, 668] on span "Update" at bounding box center [426, 674] width 236 height 24
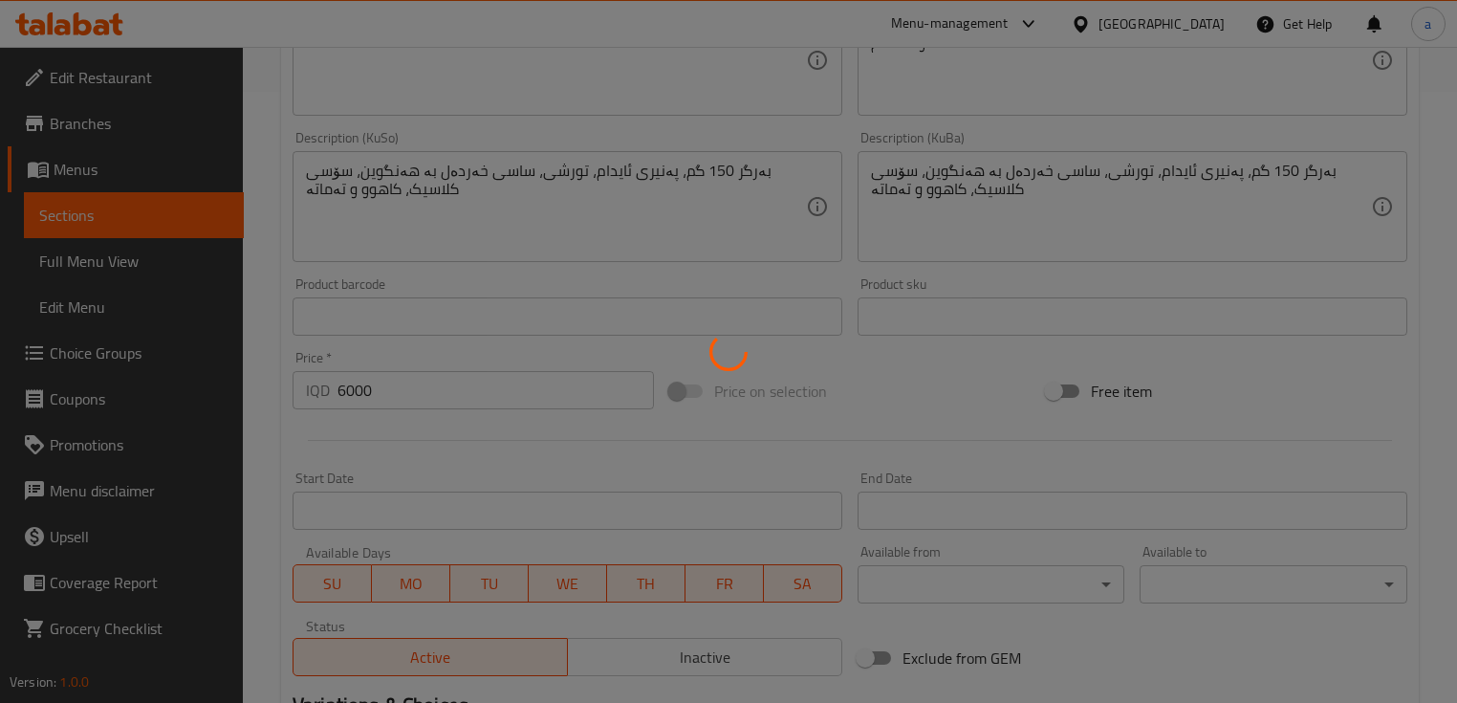
scroll to position [382, 0]
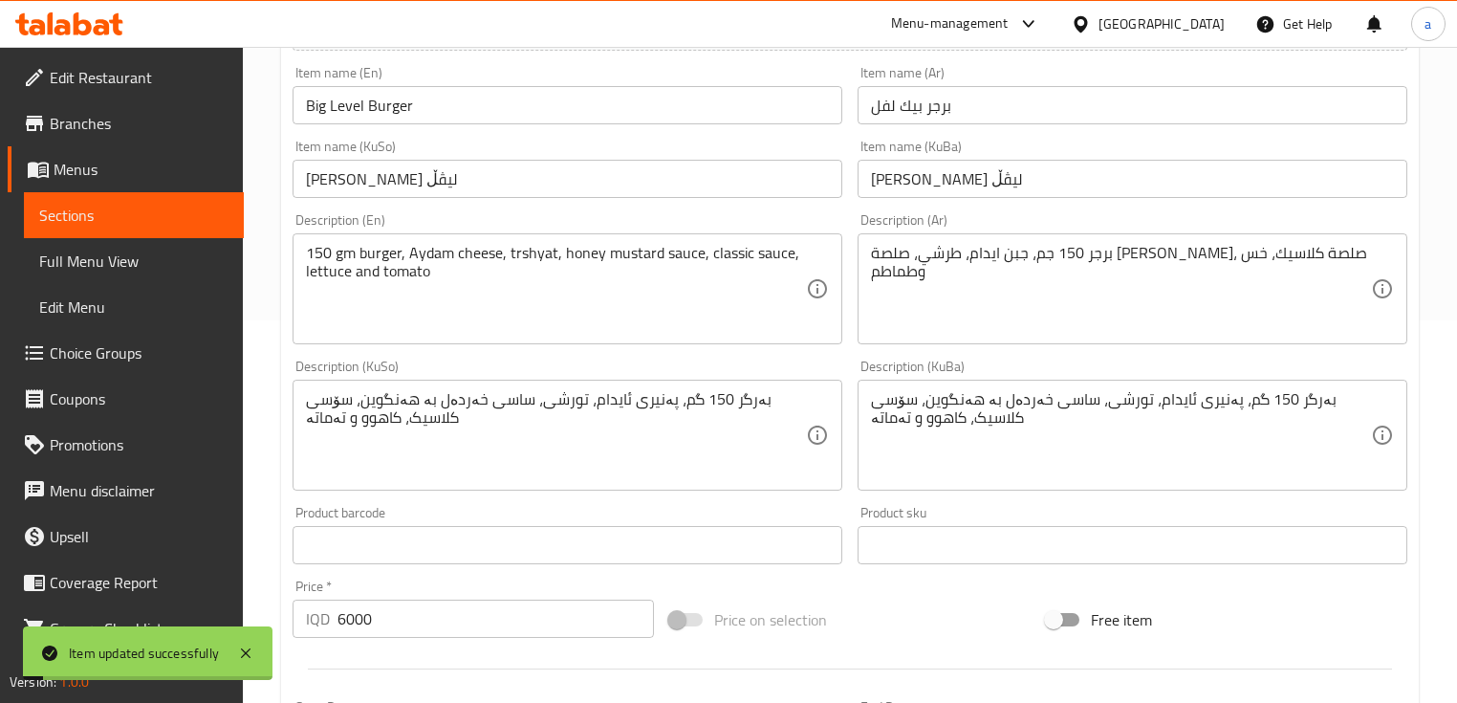
click at [154, 193] on link "Sections" at bounding box center [134, 215] width 220 height 46
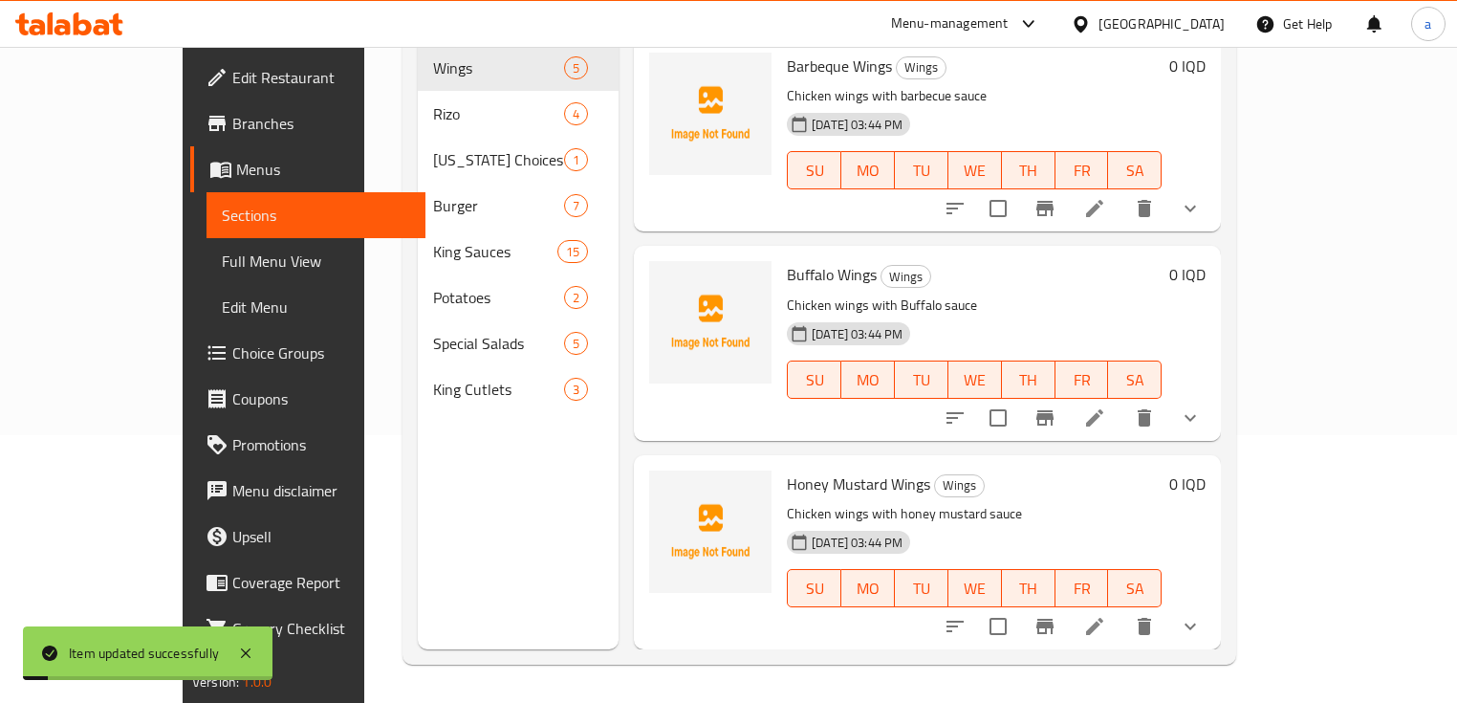
scroll to position [268, 0]
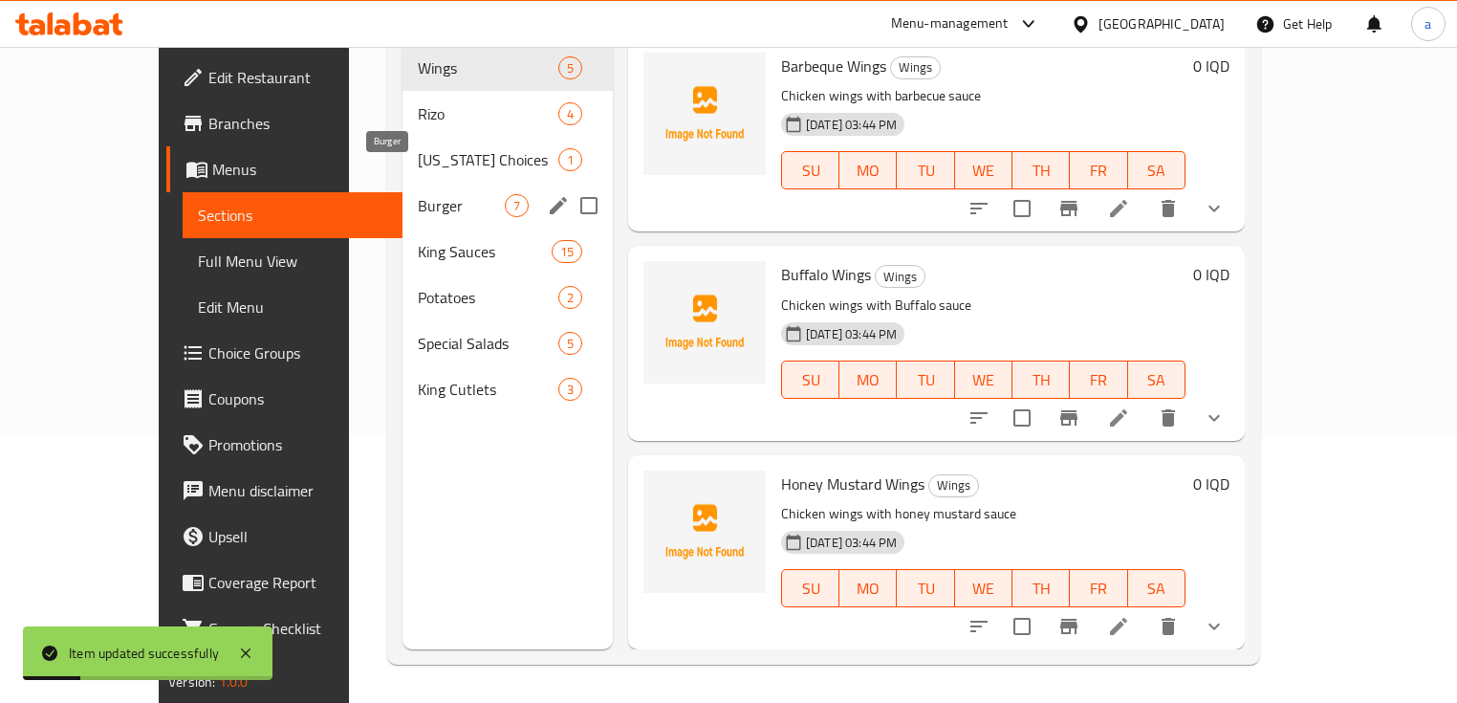
click at [418, 194] on span "Burger" at bounding box center [461, 205] width 87 height 23
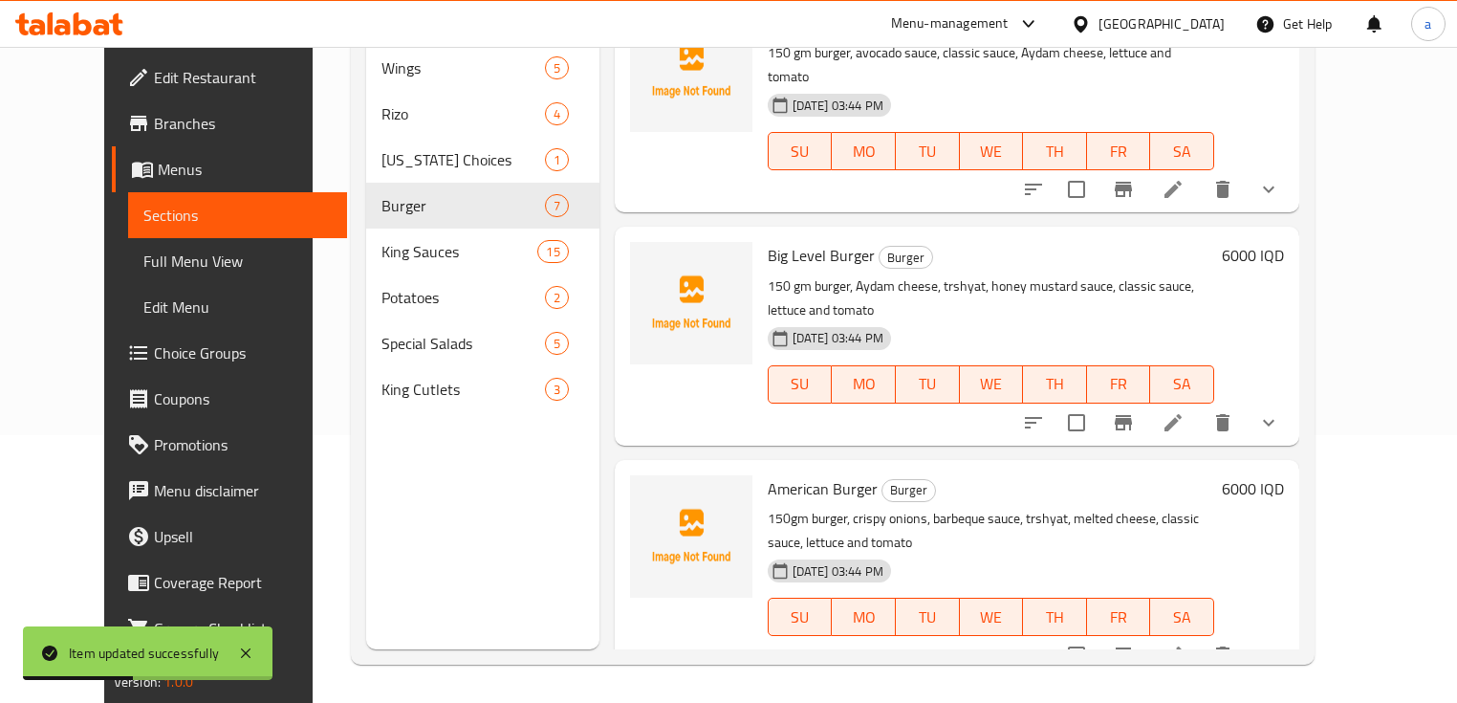
scroll to position [637, 0]
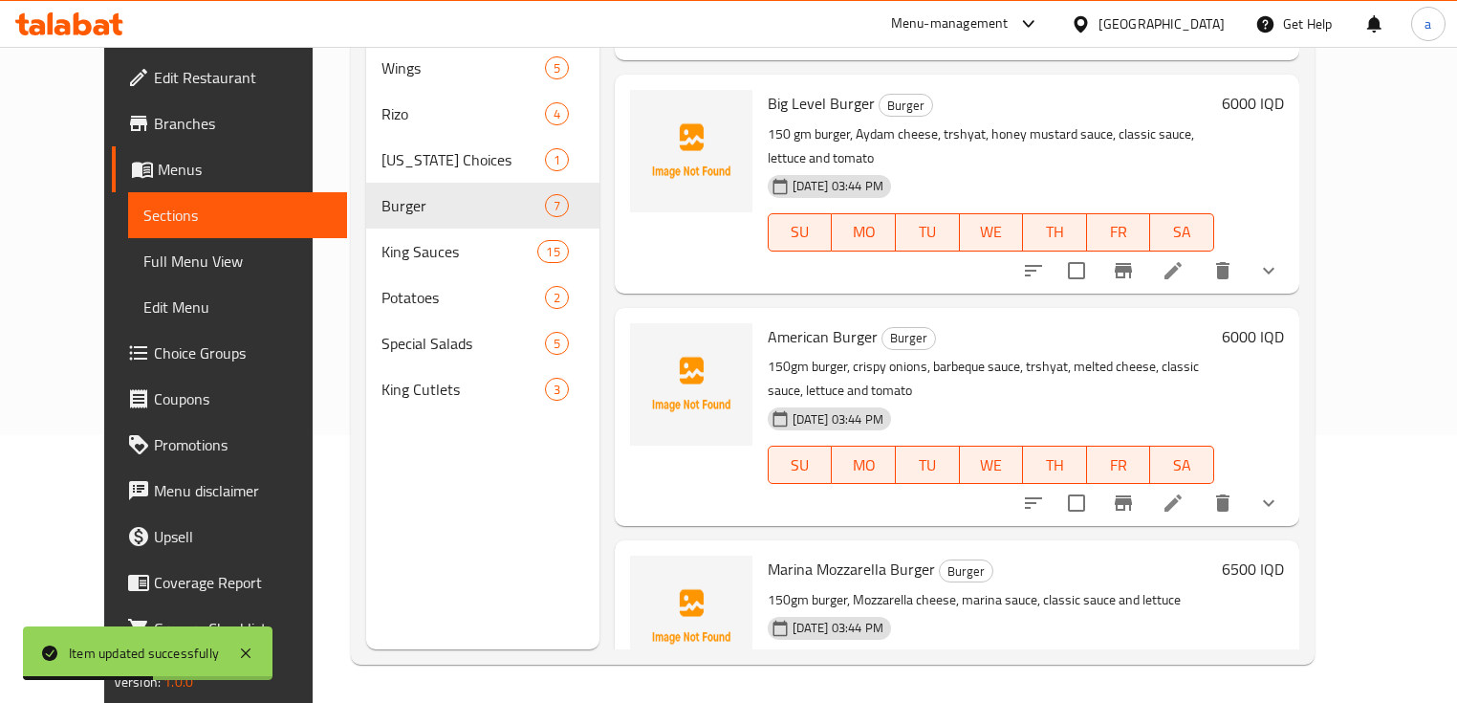
click at [1182, 494] on icon at bounding box center [1173, 502] width 17 height 17
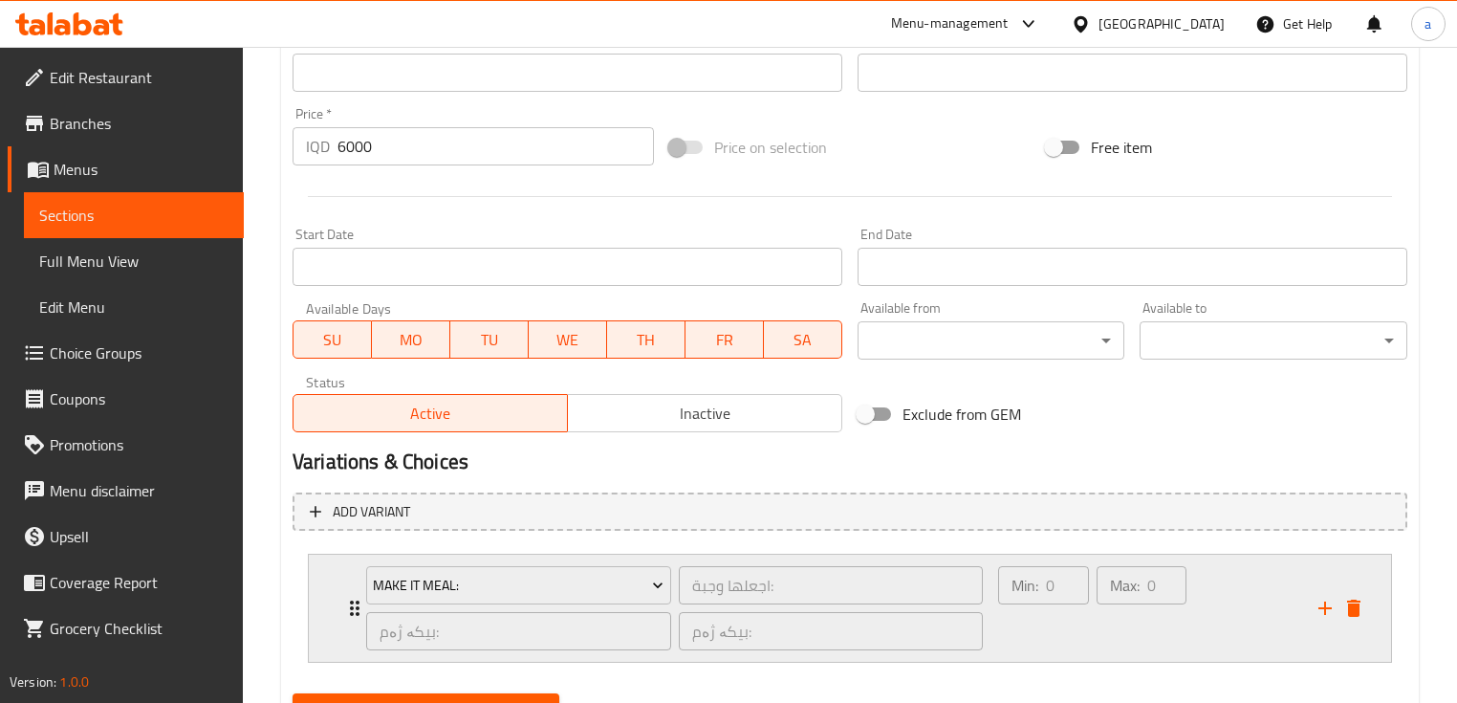
scroll to position [892, 0]
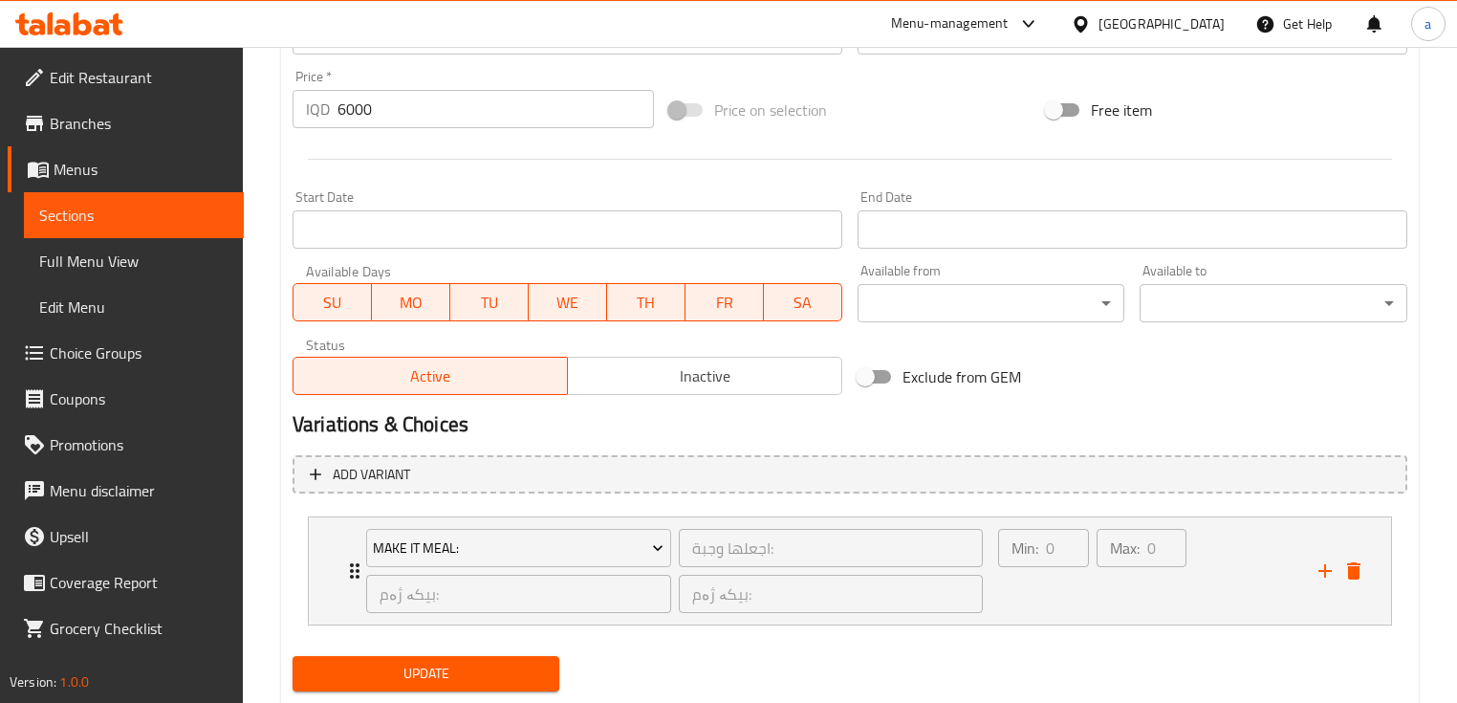
type textarea "150 gm burger, crispy onions, barbeque sauce, trshyat, melted cheese, classic s…"
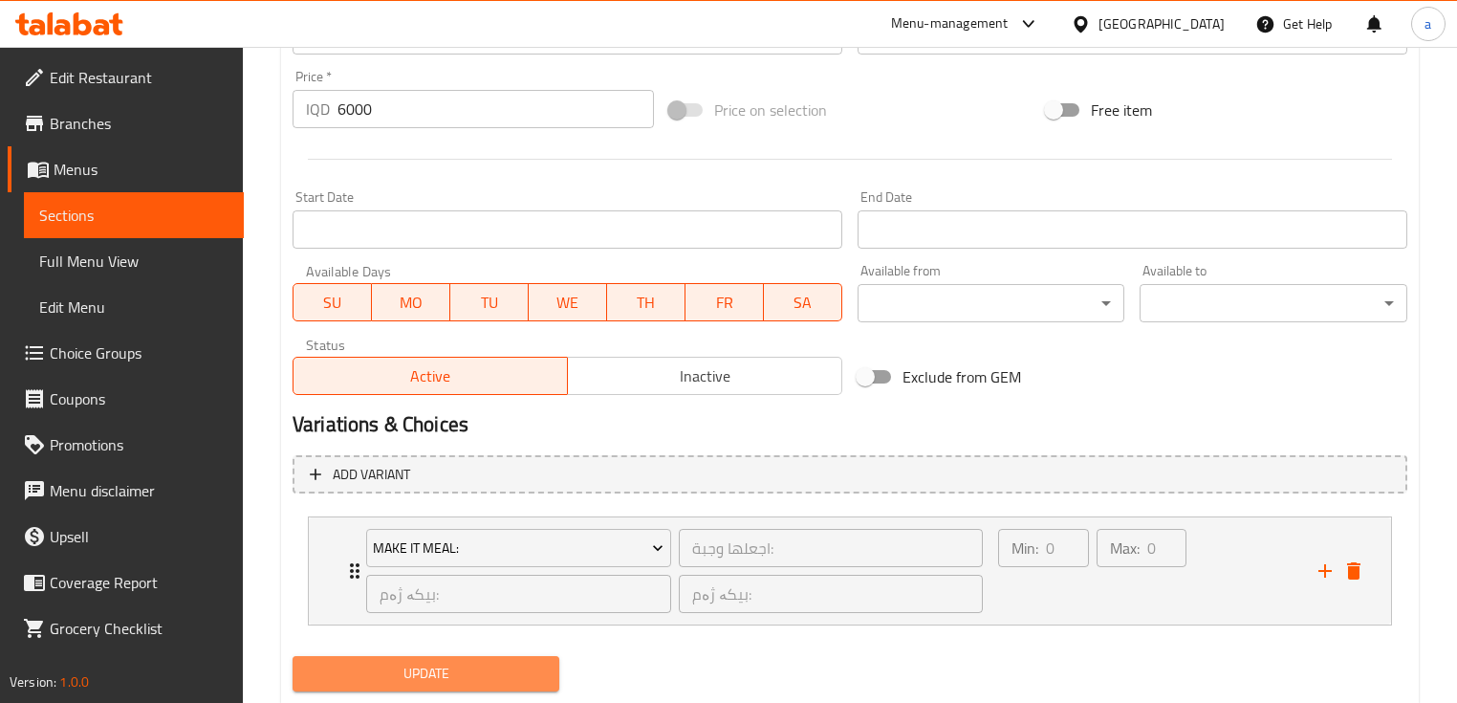
click at [425, 670] on span "Update" at bounding box center [426, 674] width 236 height 24
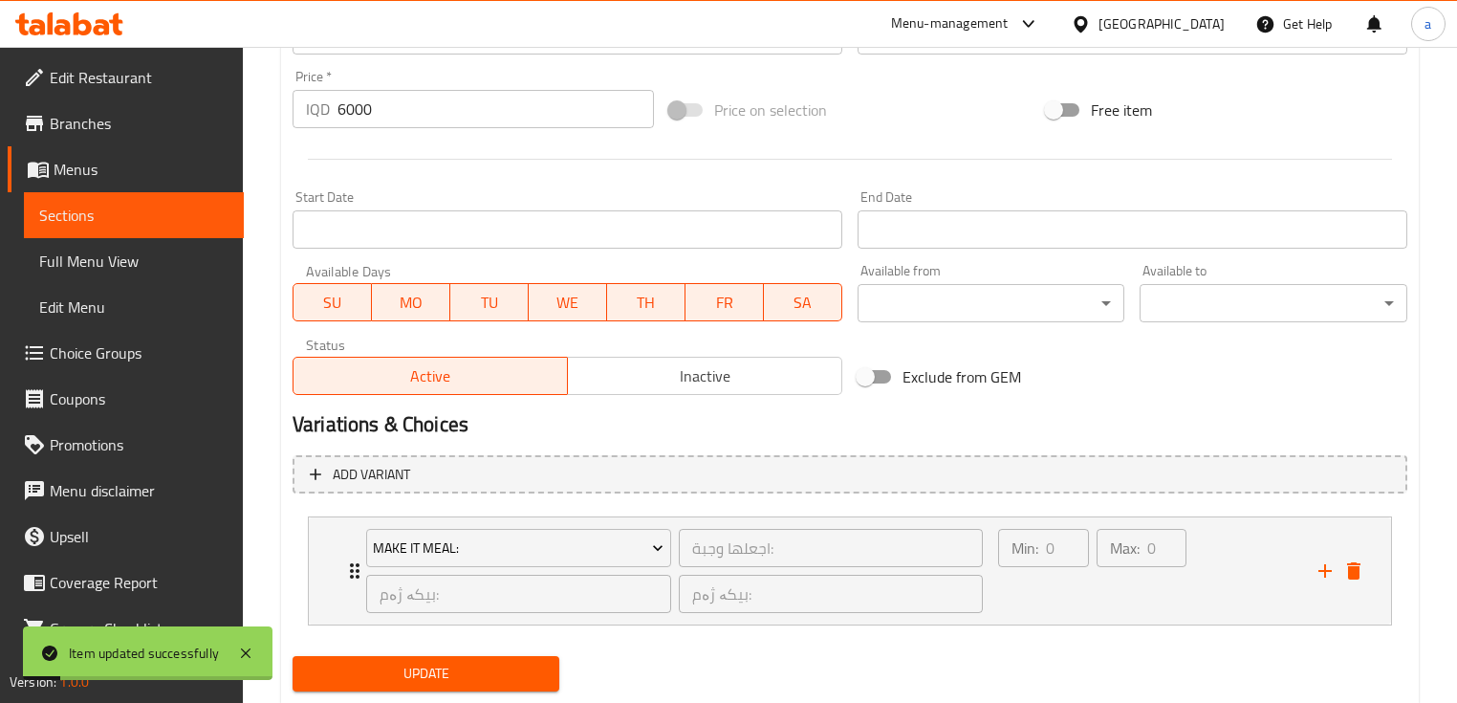
click at [153, 221] on span "Sections" at bounding box center [133, 215] width 189 height 23
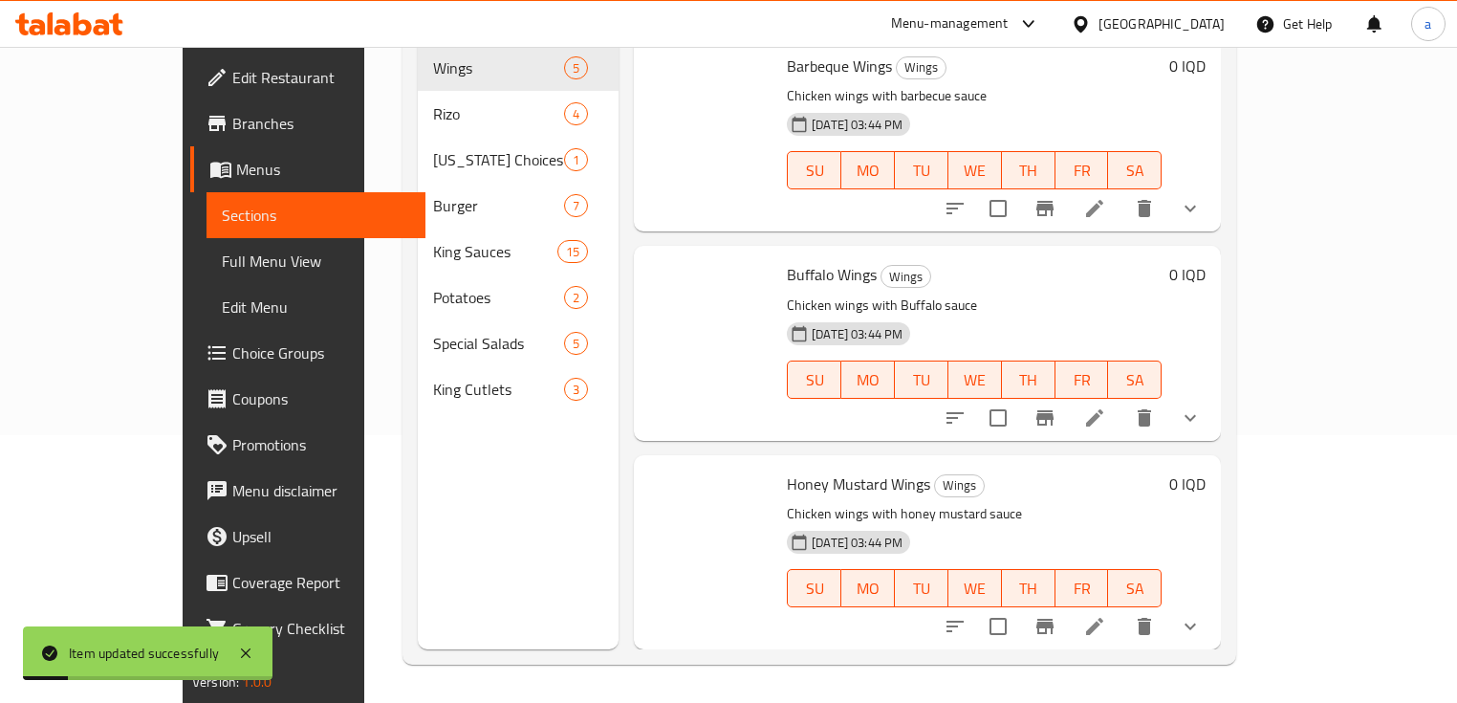
scroll to position [268, 0]
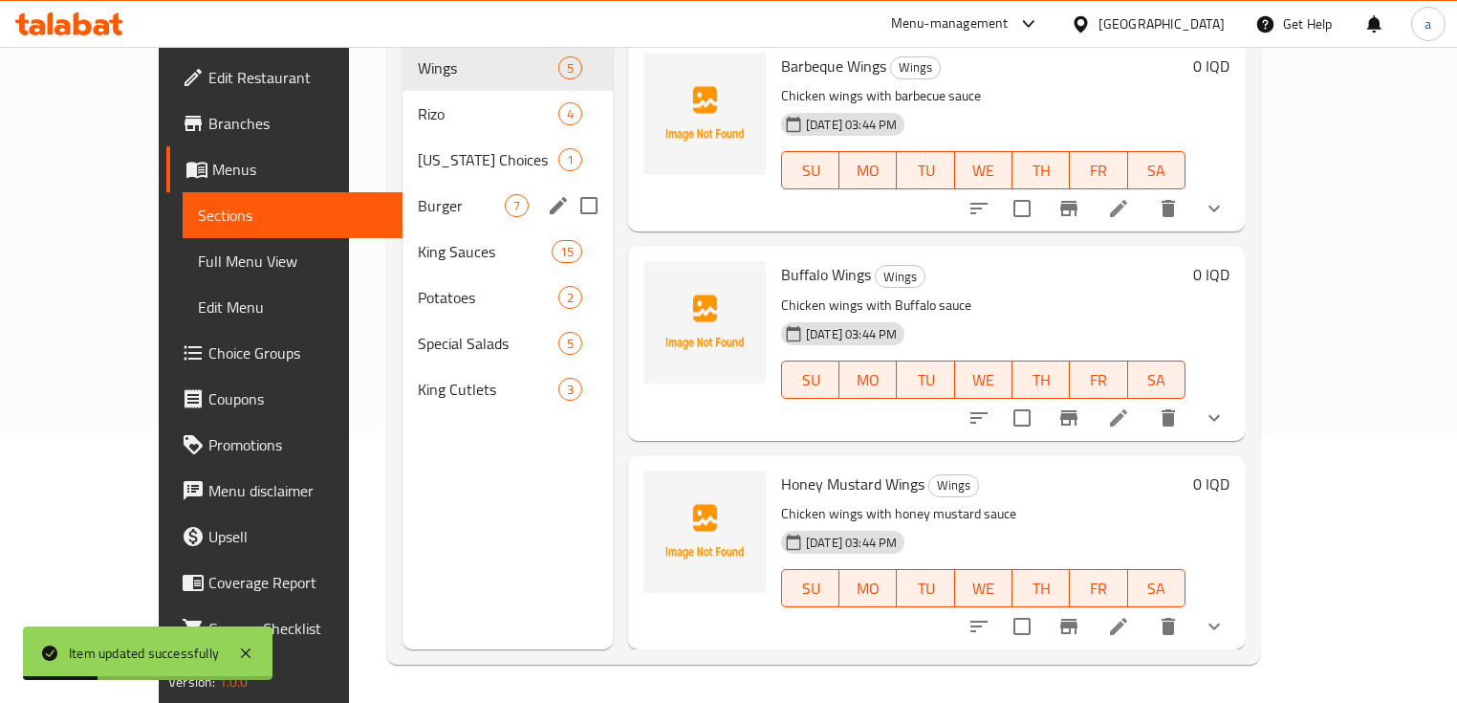
click at [421, 193] on div "Burger 7" at bounding box center [508, 206] width 210 height 46
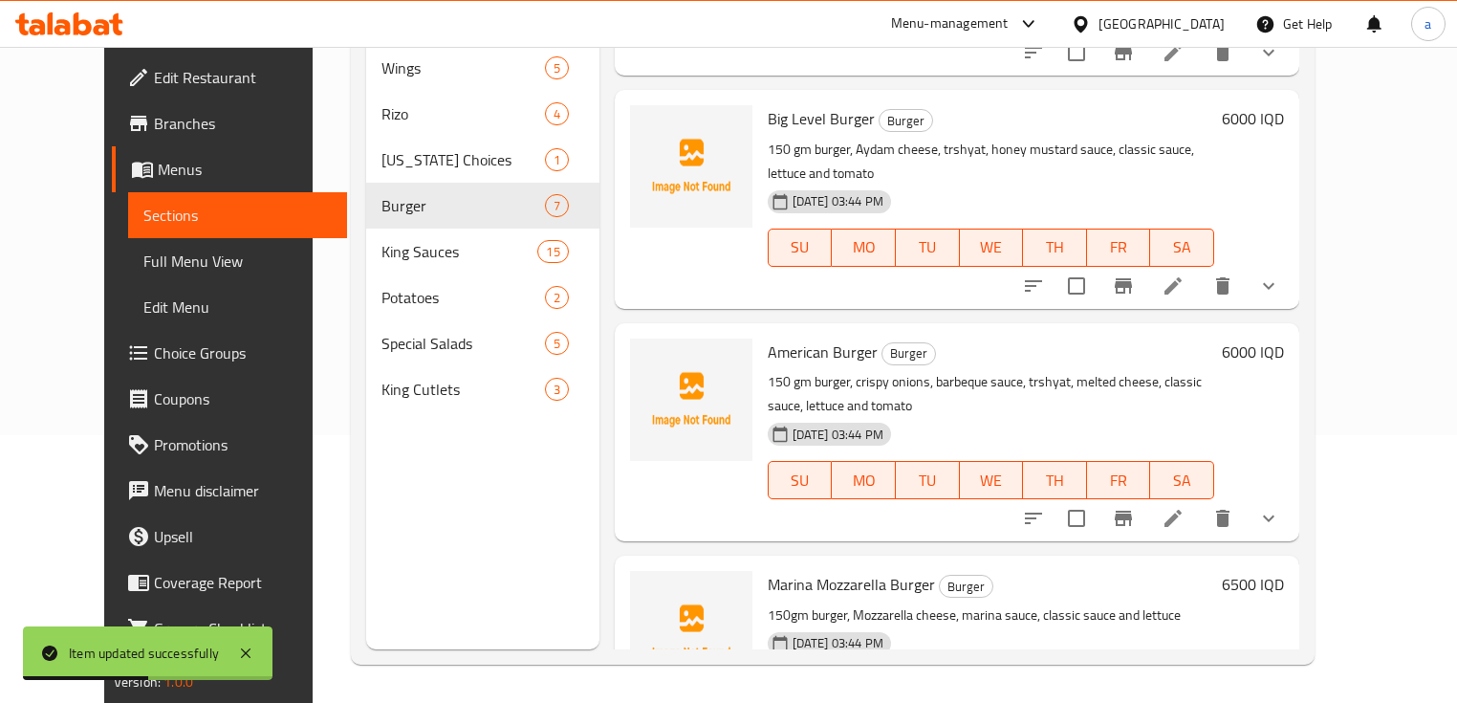
scroll to position [765, 0]
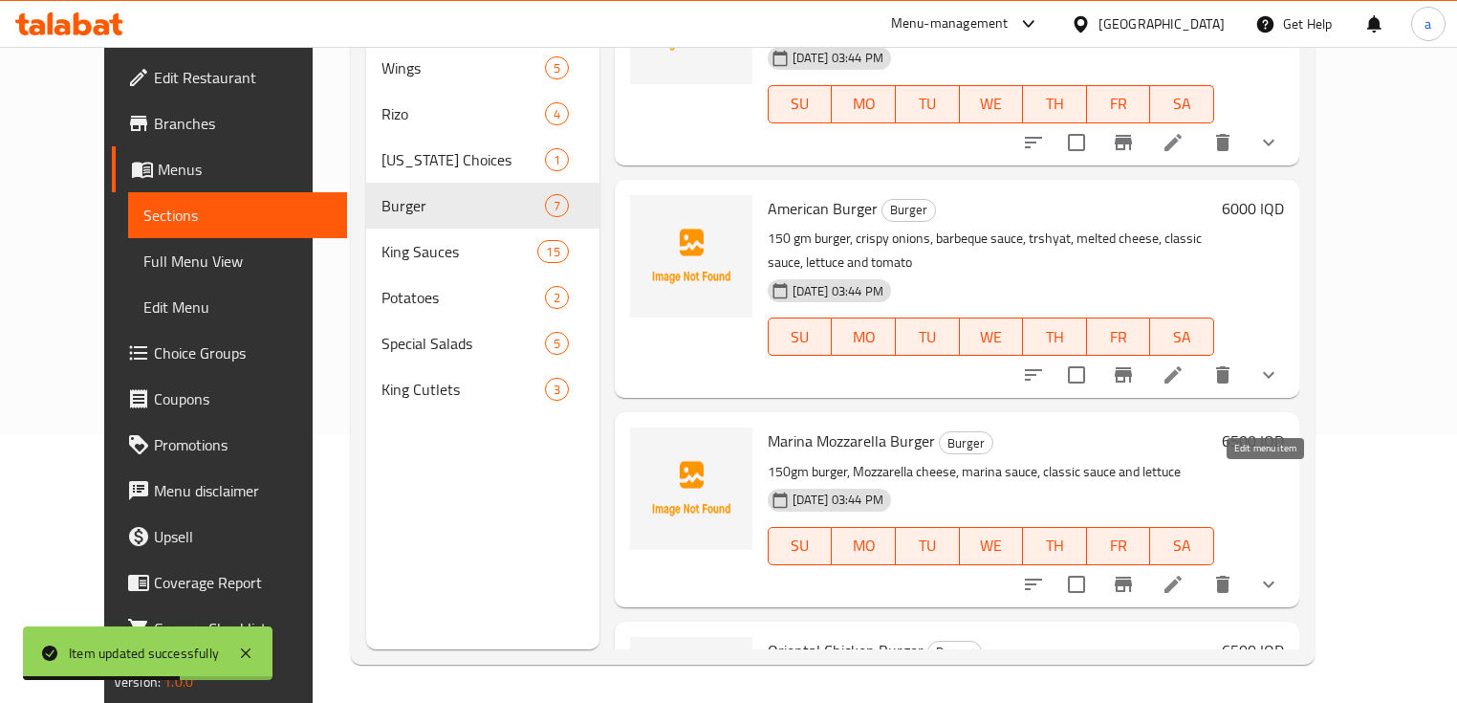
click at [1182, 576] on icon at bounding box center [1173, 584] width 17 height 17
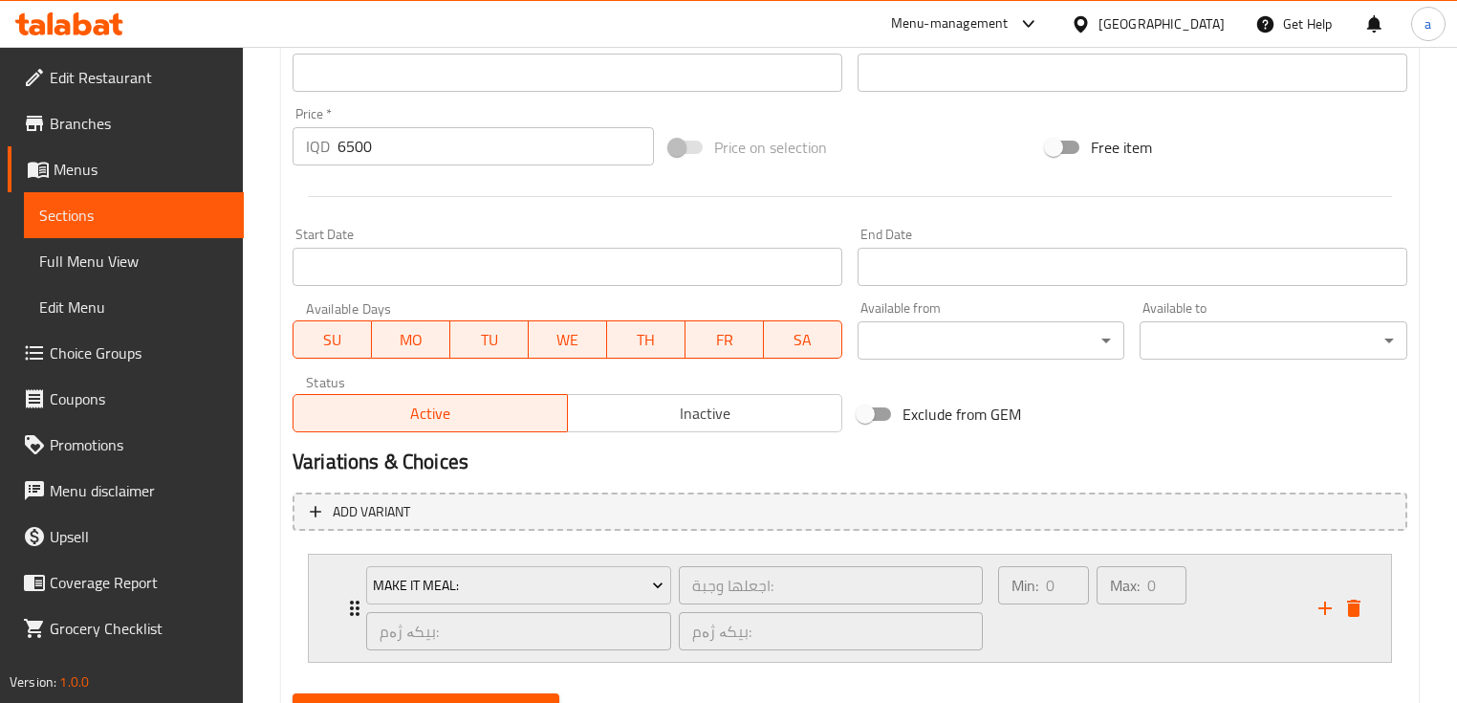
scroll to position [892, 0]
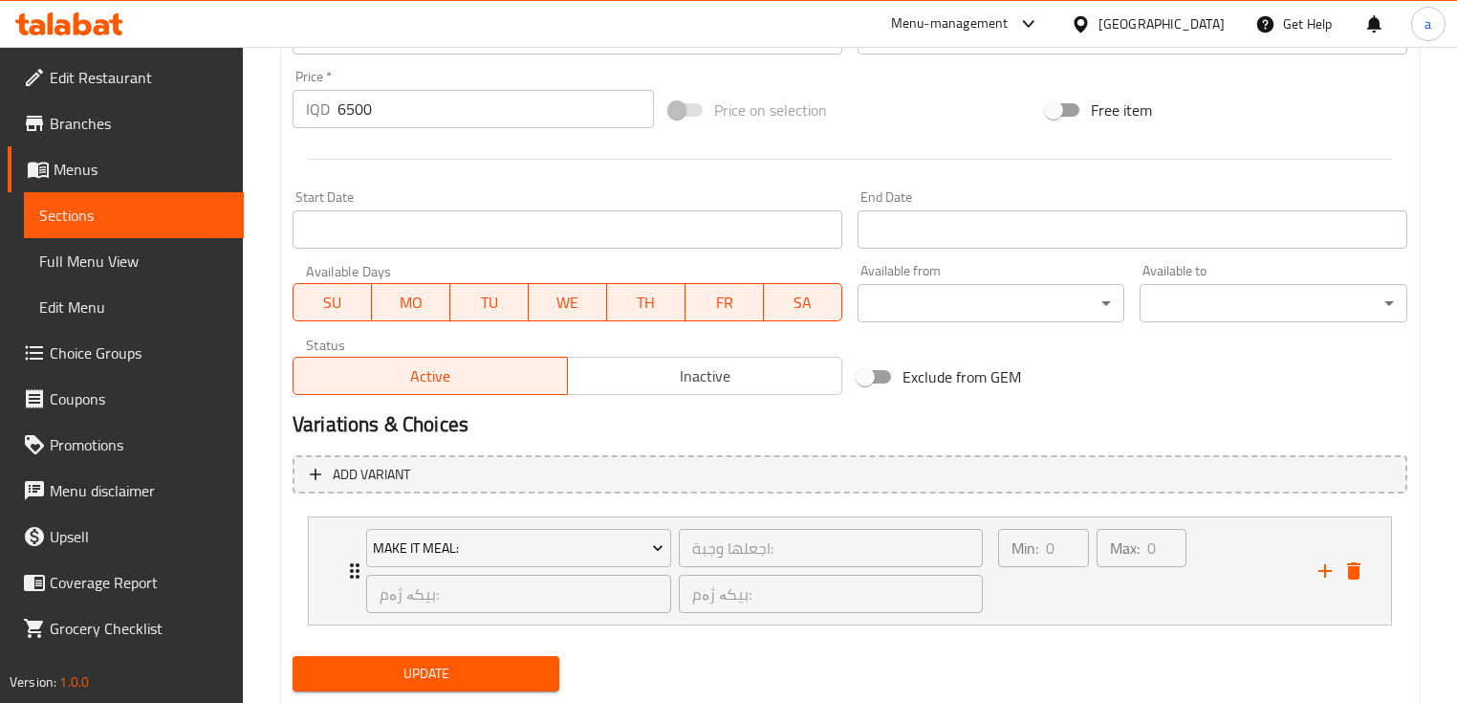
type textarea "150 gm burger, Mozzarella cheese, marina sauce, classic sauce and lettuce"
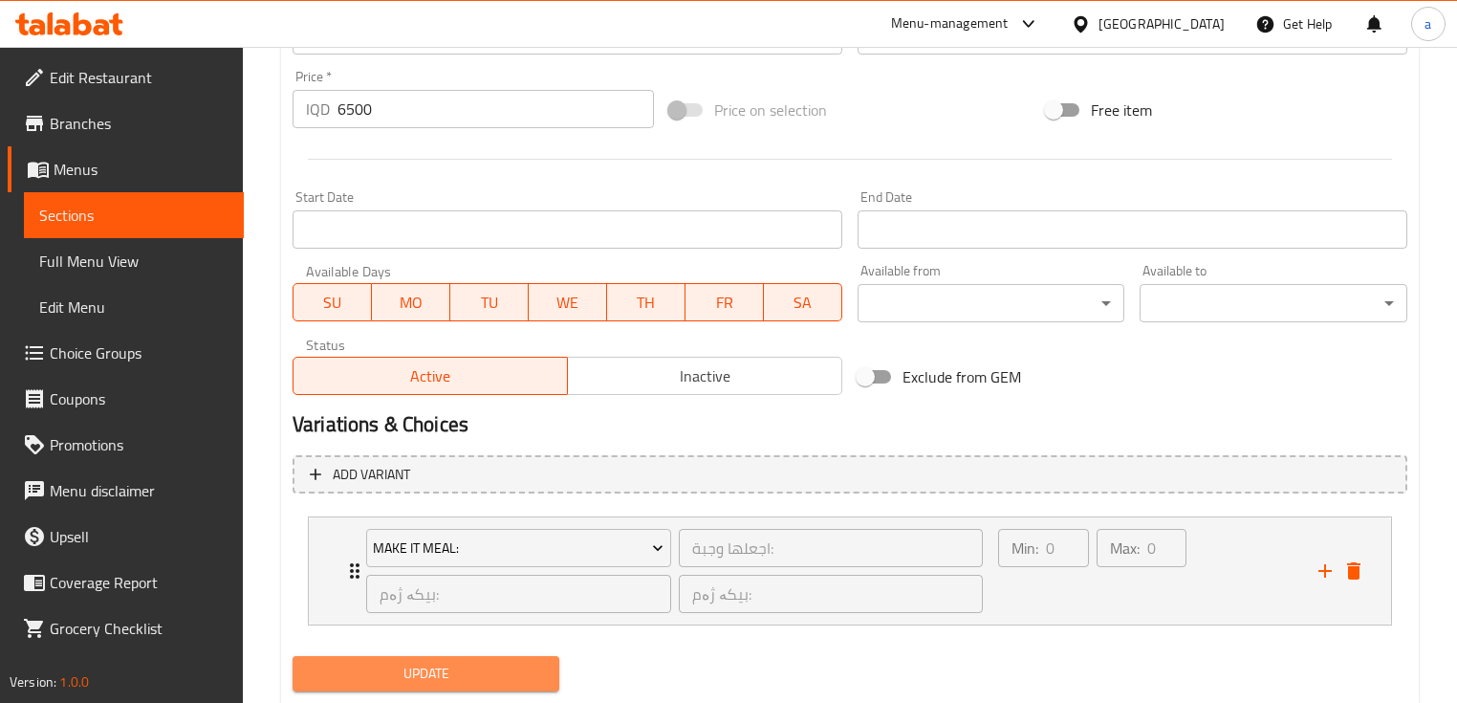
click at [417, 673] on span "Update" at bounding box center [426, 674] width 236 height 24
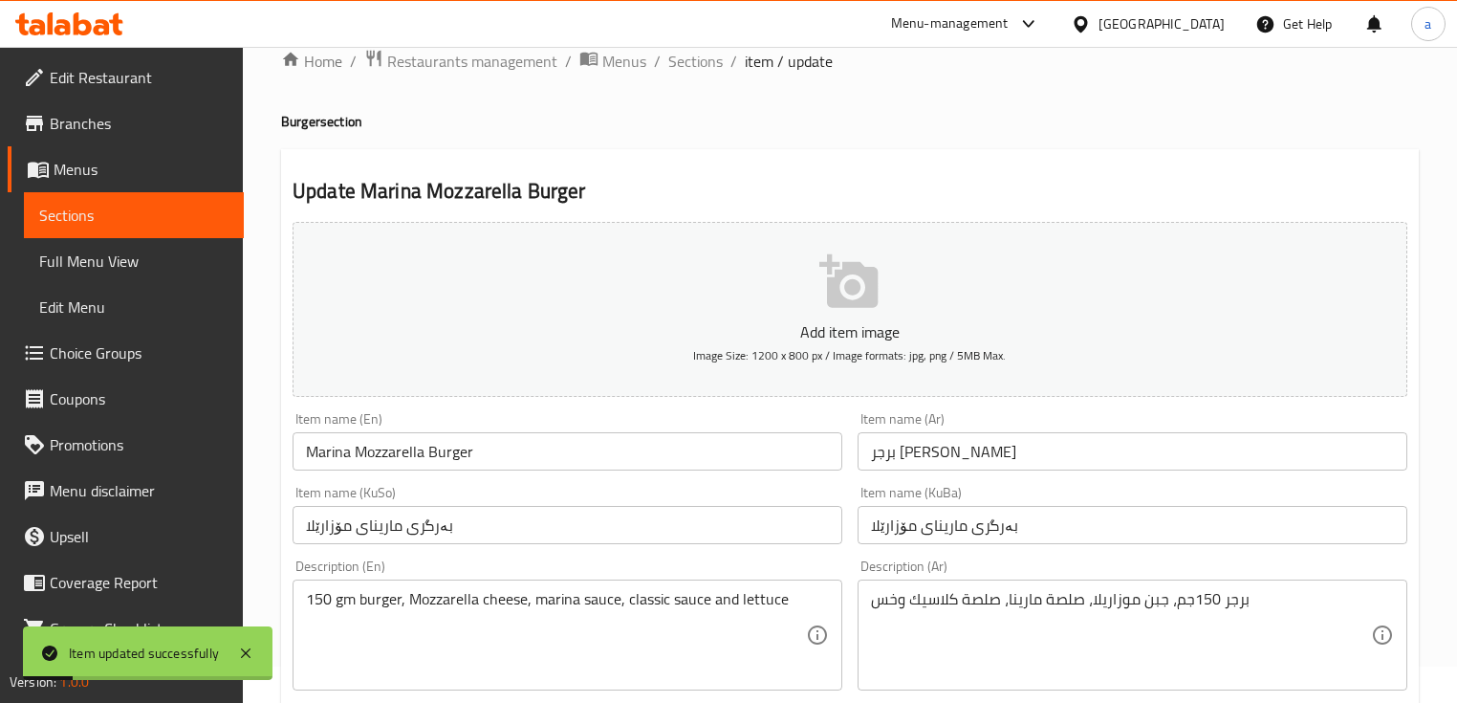
scroll to position [0, 0]
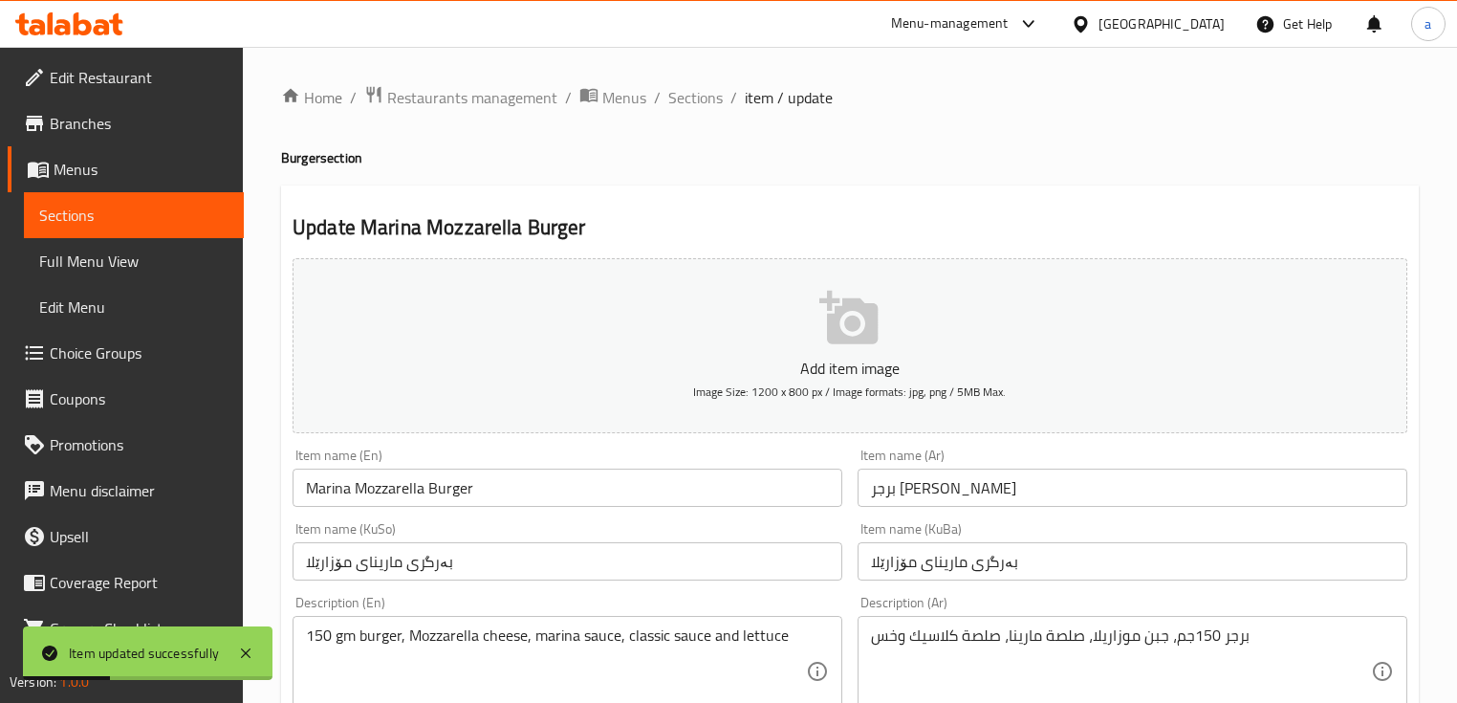
click at [747, 99] on span "item / update" at bounding box center [789, 97] width 88 height 23
click at [704, 109] on span "Sections" at bounding box center [695, 97] width 55 height 23
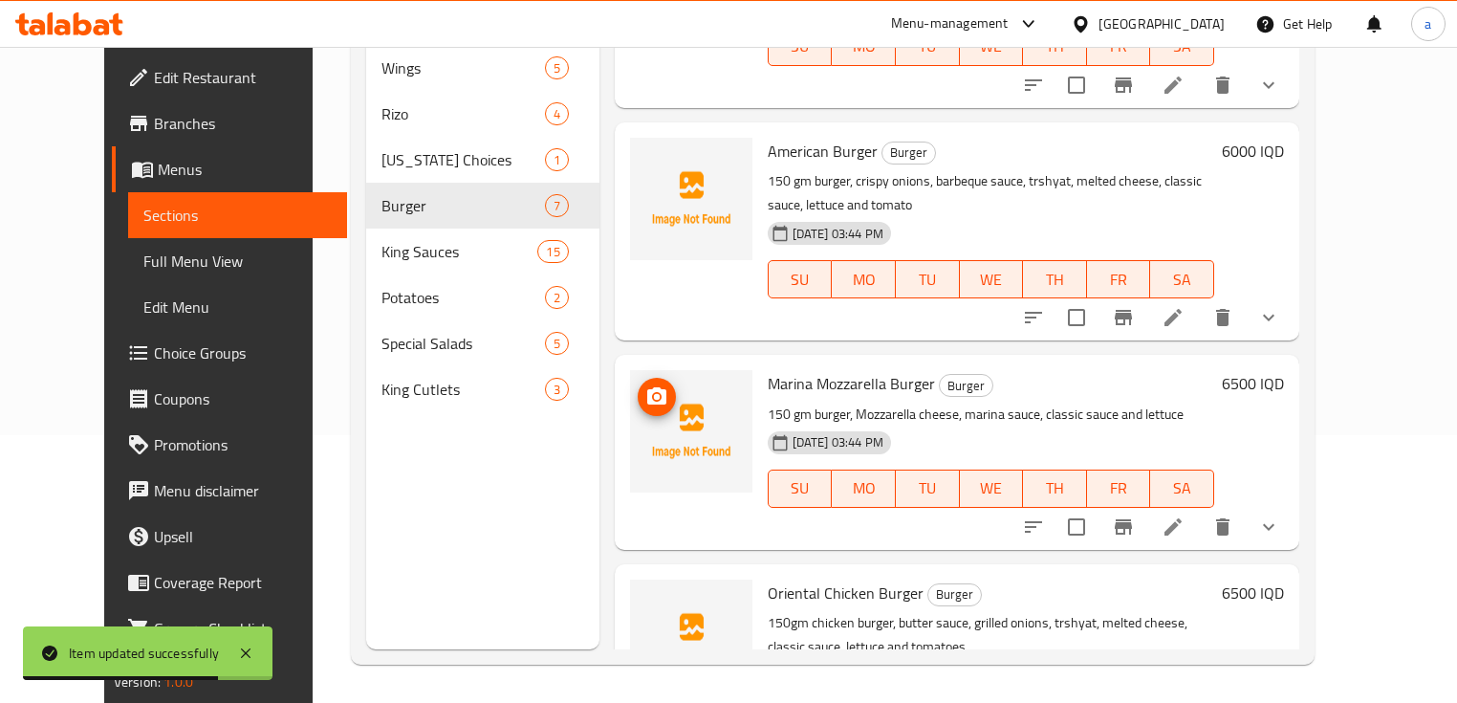
scroll to position [855, 0]
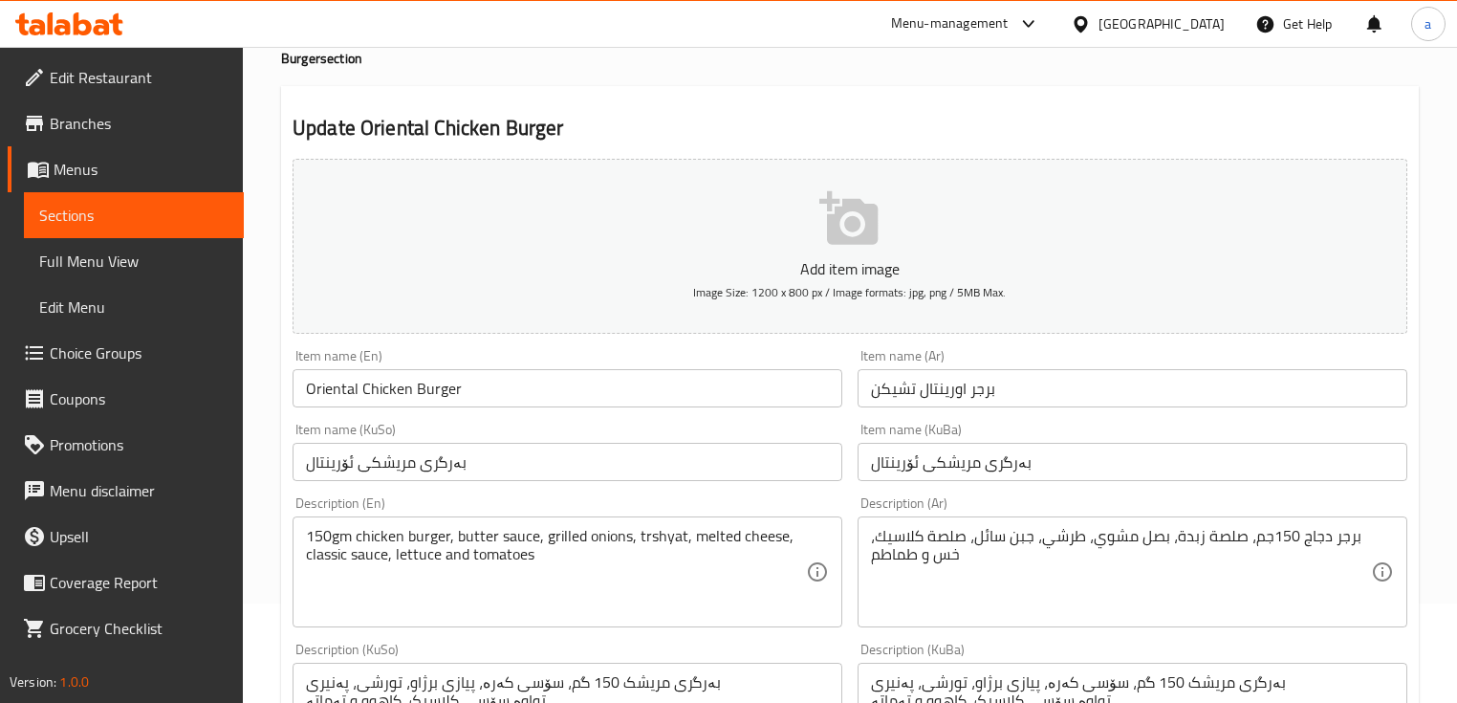
scroll to position [254, 0]
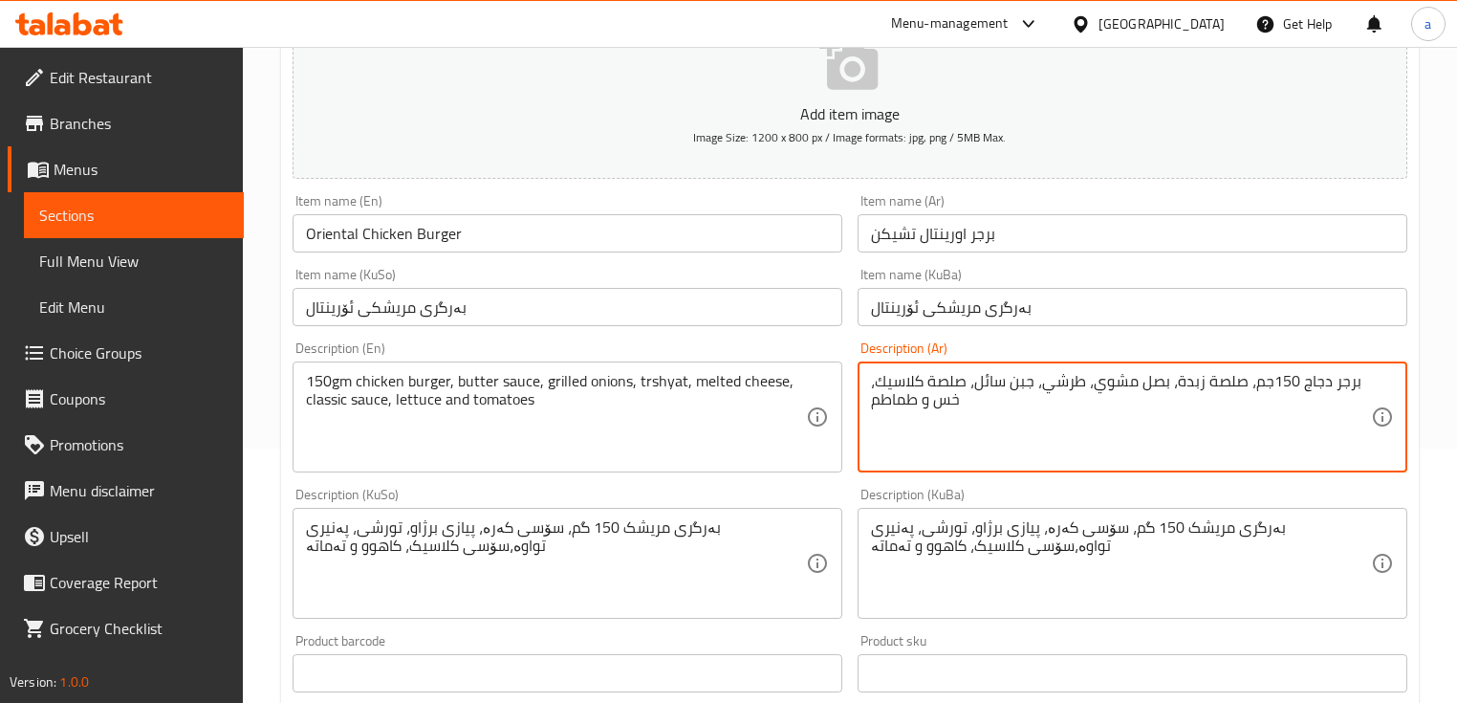
click at [1290, 384] on textarea "برجر دجاج 150جم، صلصة زبدة، بصل مشوي، طرشي، جبن سائل، صلصة كلاسيك، خس و طماطم" at bounding box center [1121, 417] width 500 height 91
type textarea "برجر دجاج 150 جم، صلصة زبدة، بصل مشوي، طرشي، جبن سائل، صلصة كلاسيك، خس و طماطم"
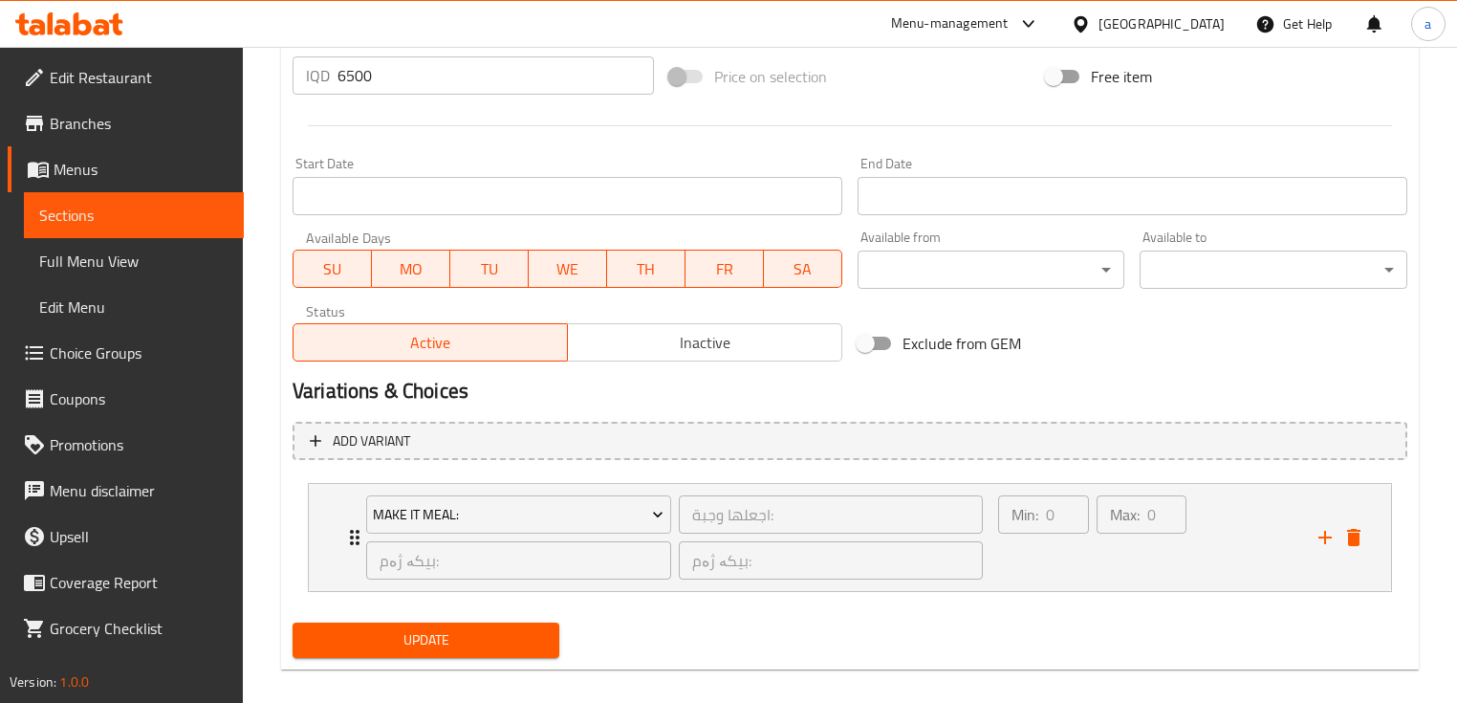
scroll to position [945, 0]
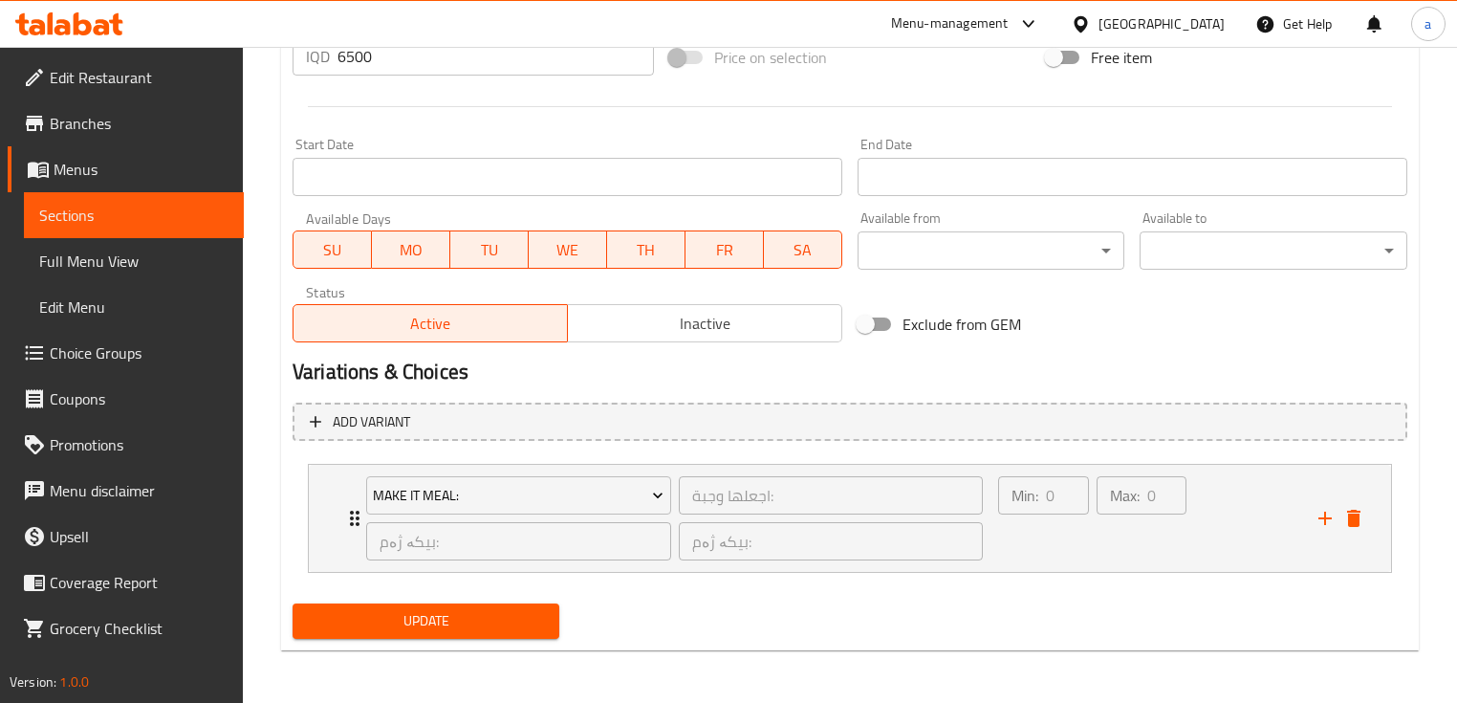
type textarea "150 gm chicken burger, butter sauce, grilled onions, trshyat, melted cheese, cl…"
click at [415, 621] on span "Update" at bounding box center [426, 621] width 236 height 24
click at [91, 226] on span "Sections" at bounding box center [133, 215] width 189 height 23
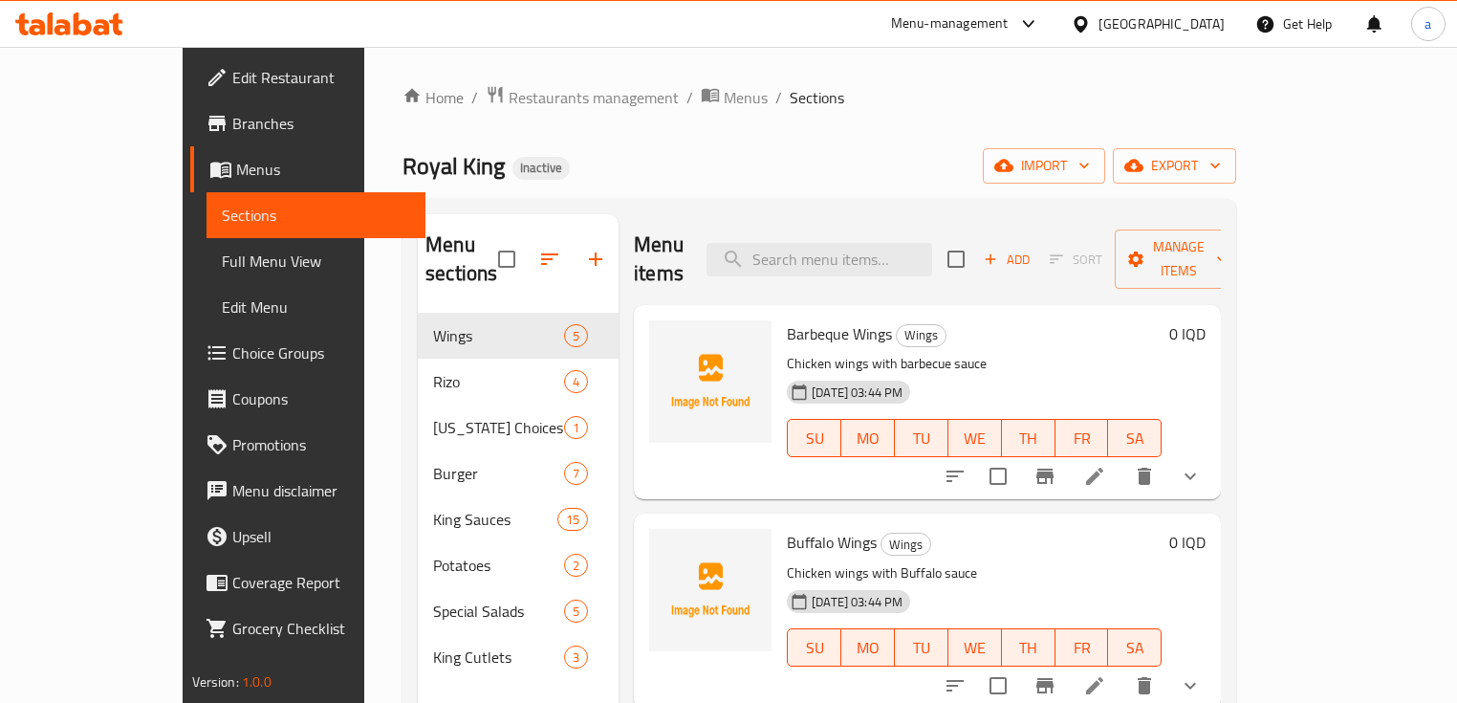
scroll to position [127, 0]
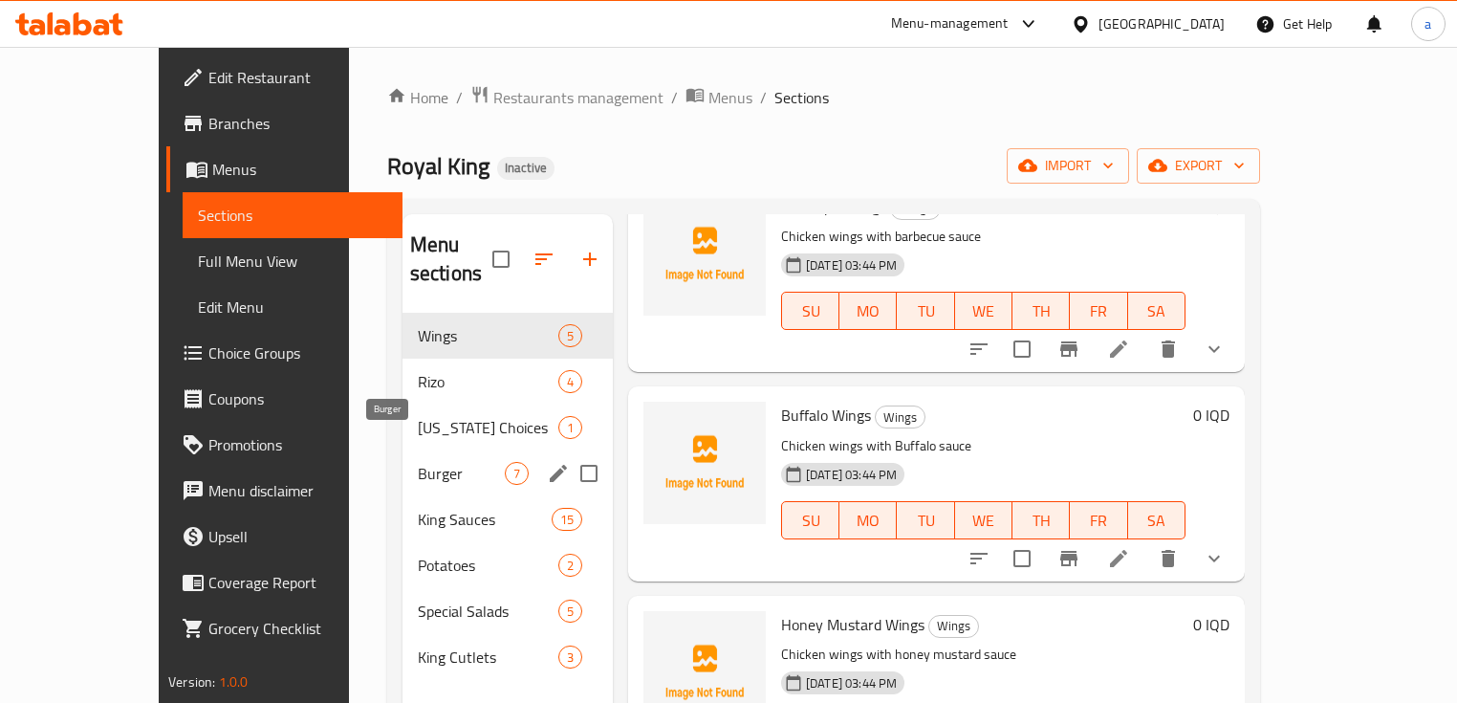
drag, startPoint x: 415, startPoint y: 447, endPoint x: 420, endPoint y: 459, distance: 12.4
click at [418, 462] on span "Burger" at bounding box center [461, 473] width 87 height 23
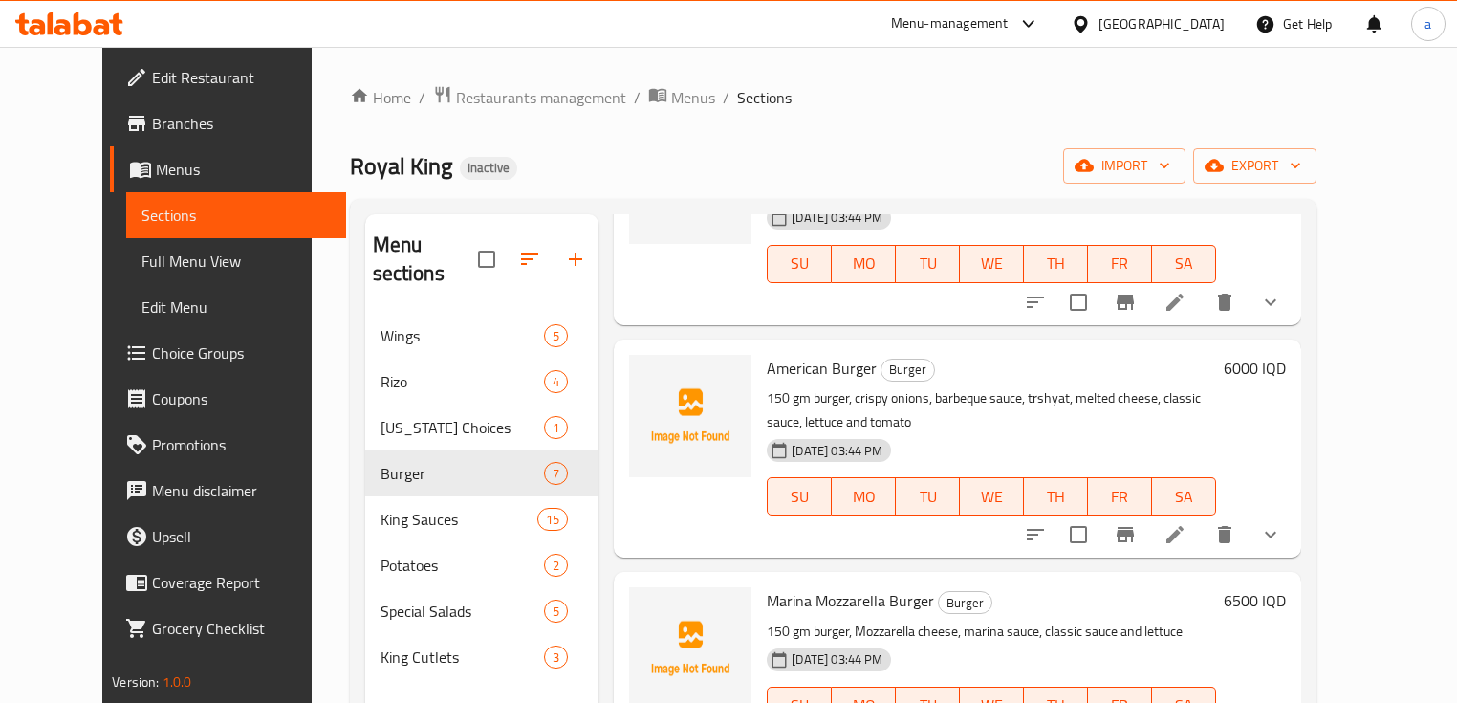
scroll to position [855, 0]
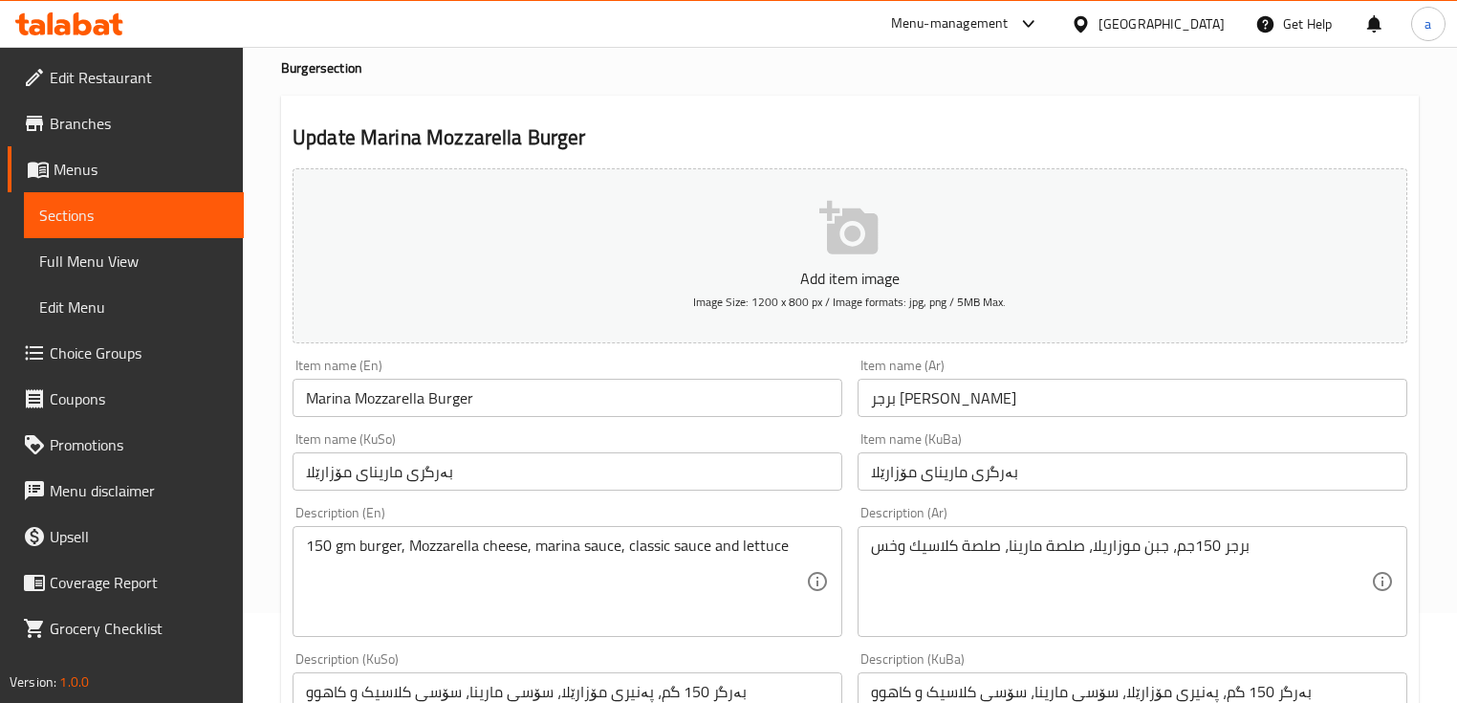
scroll to position [127, 0]
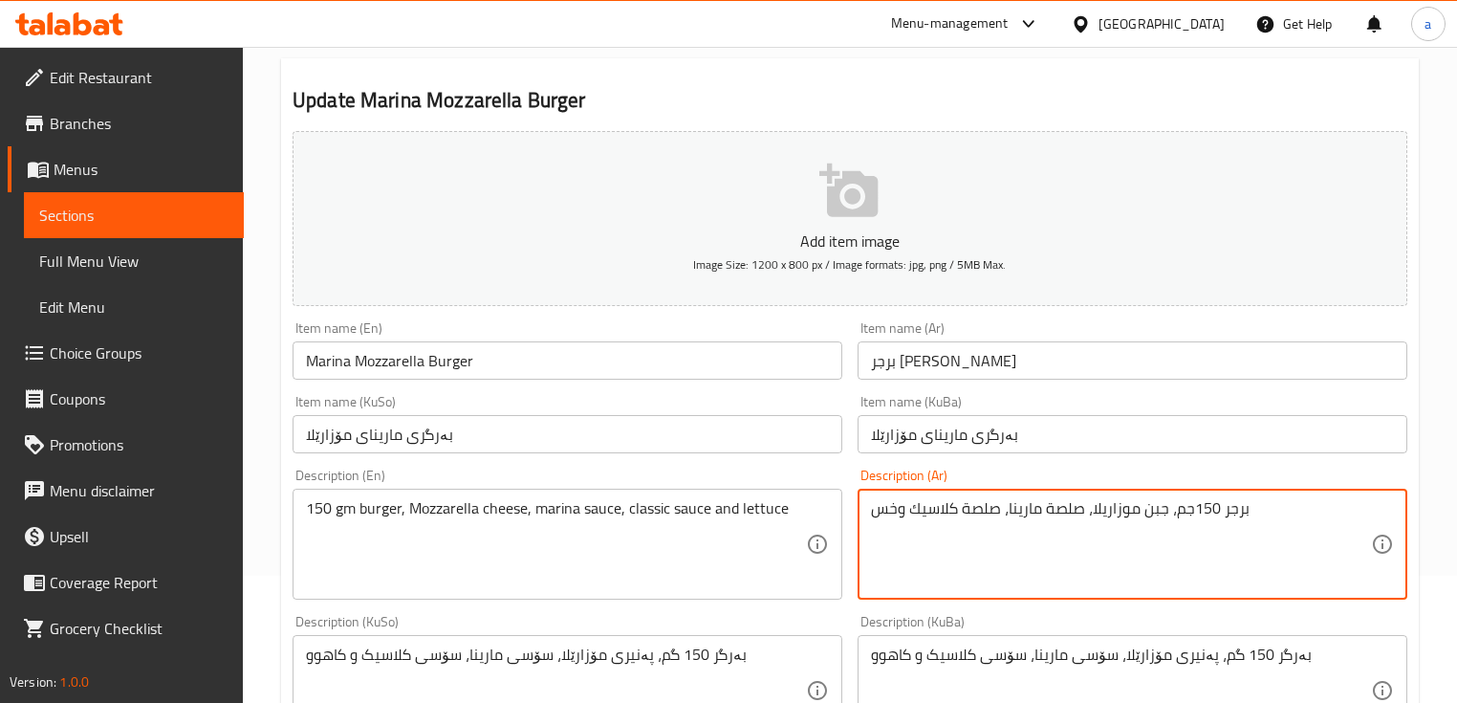
click at [1214, 510] on textarea "برجر 150جم، جبن موزاريلا، صلصة مارينا، صلصة كلاسيك وخس" at bounding box center [1121, 544] width 500 height 91
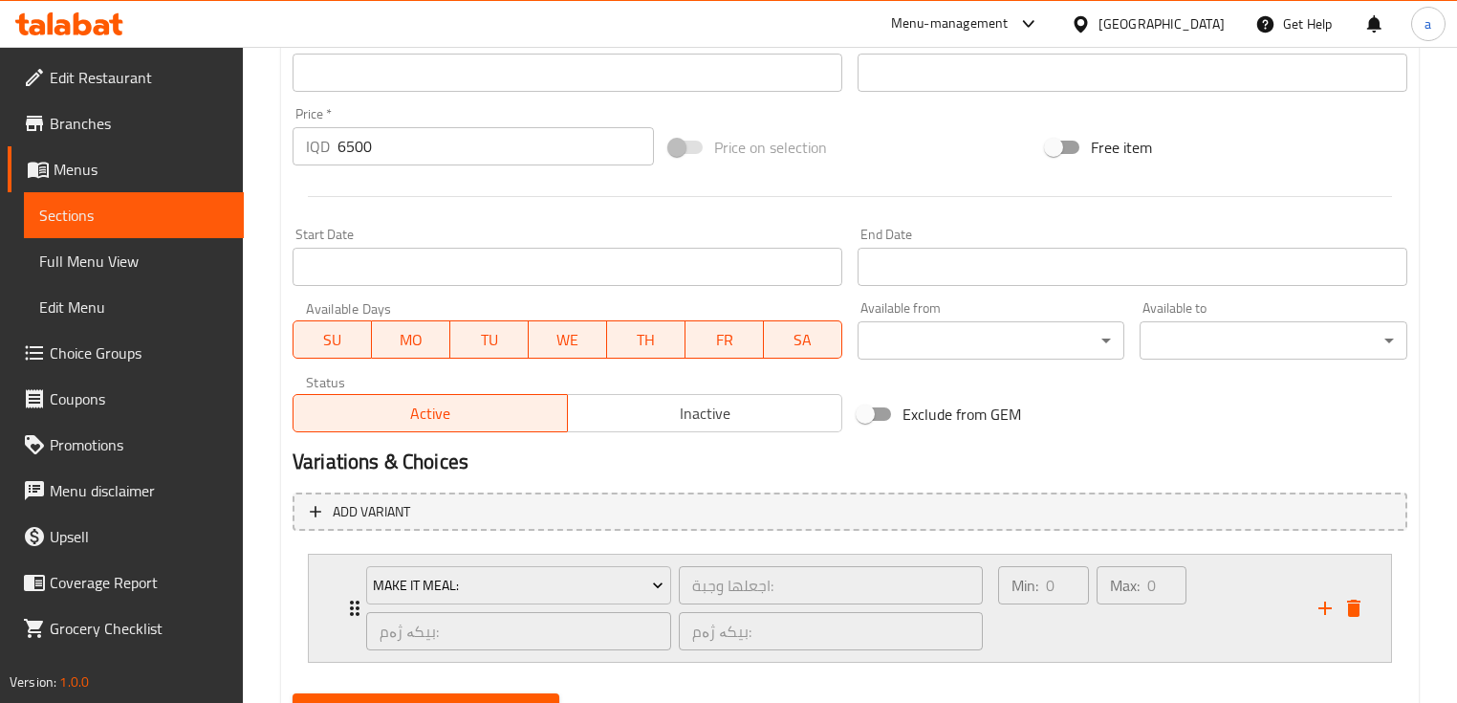
scroll to position [892, 0]
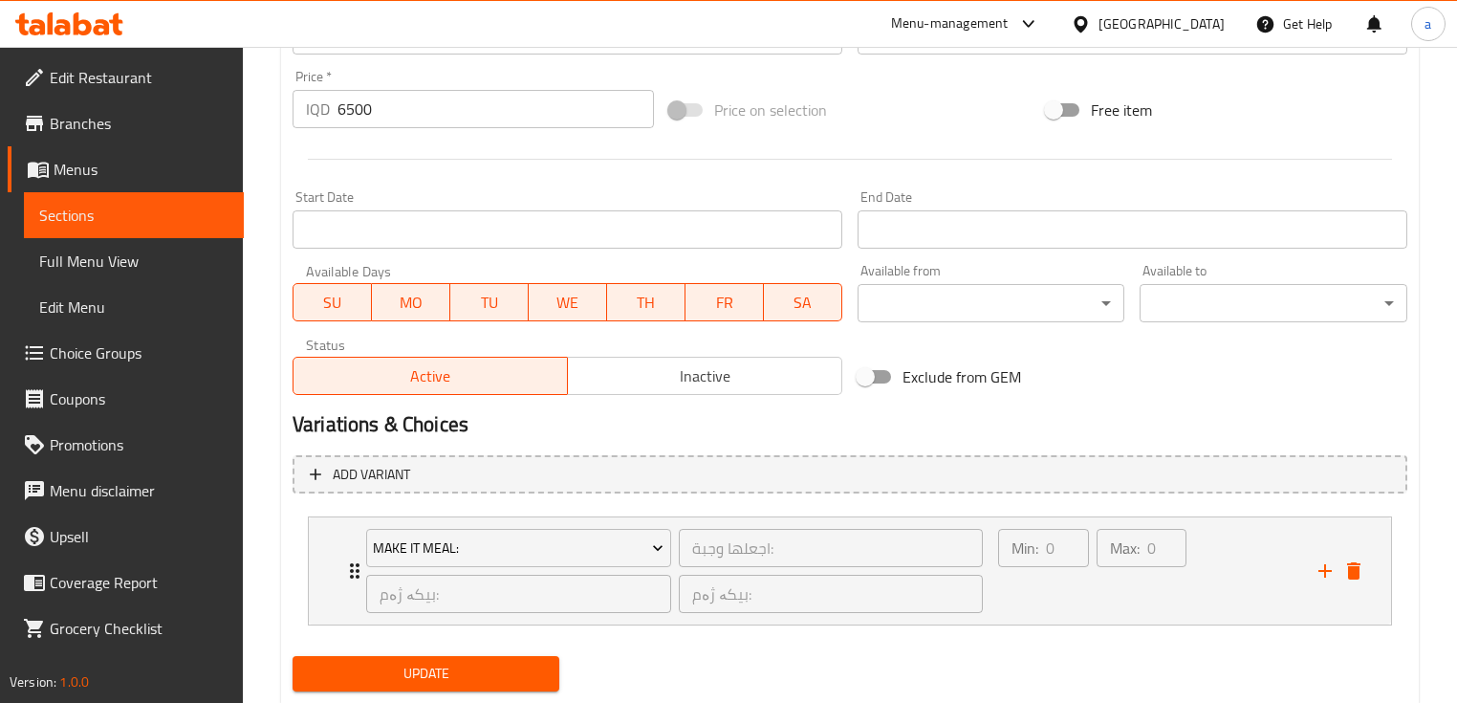
type textarea "برجر 150 جم، جبن موزاريلا، صلصة مارينا، صلصة كلاسيك وخس"
click at [526, 649] on div "Update" at bounding box center [426, 673] width 282 height 51
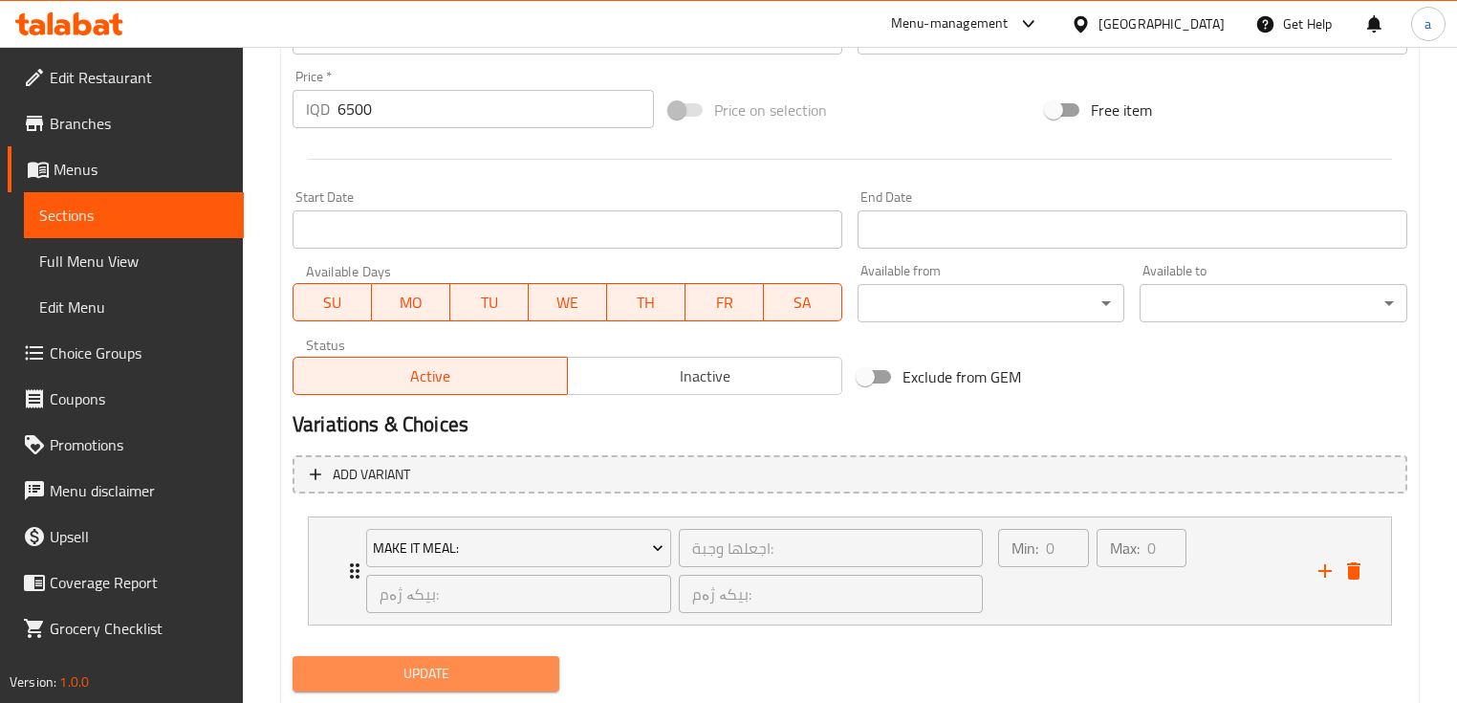
click at [521, 672] on span "Update" at bounding box center [426, 674] width 236 height 24
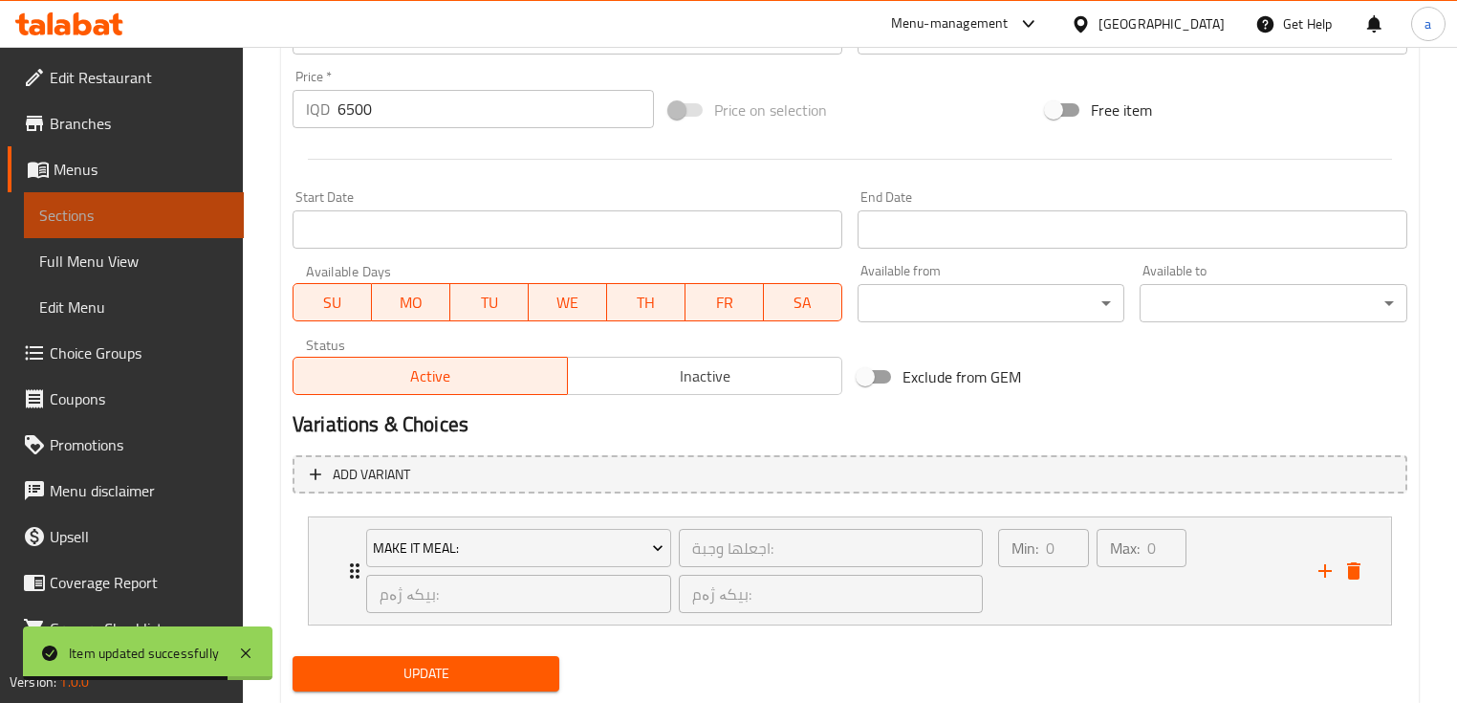
click at [168, 232] on link "Sections" at bounding box center [134, 215] width 220 height 46
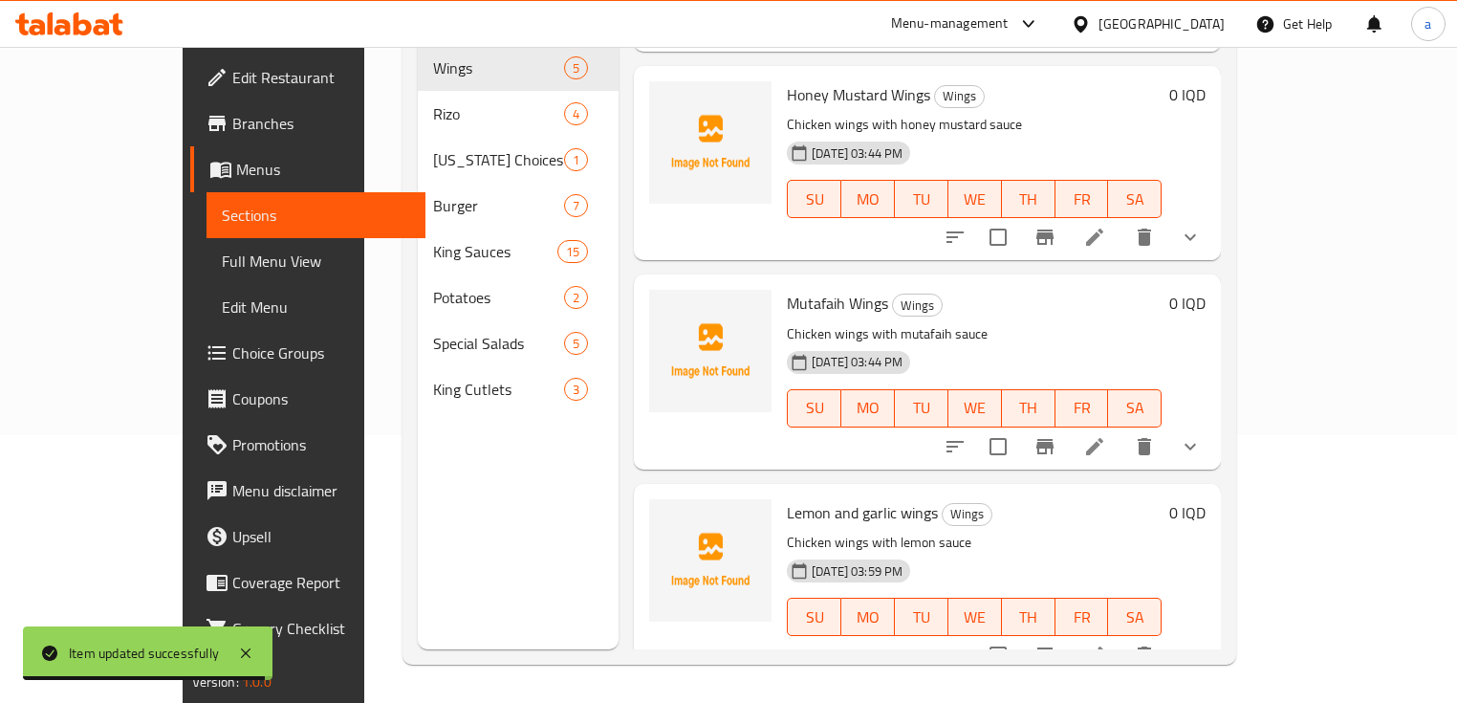
scroll to position [389, 0]
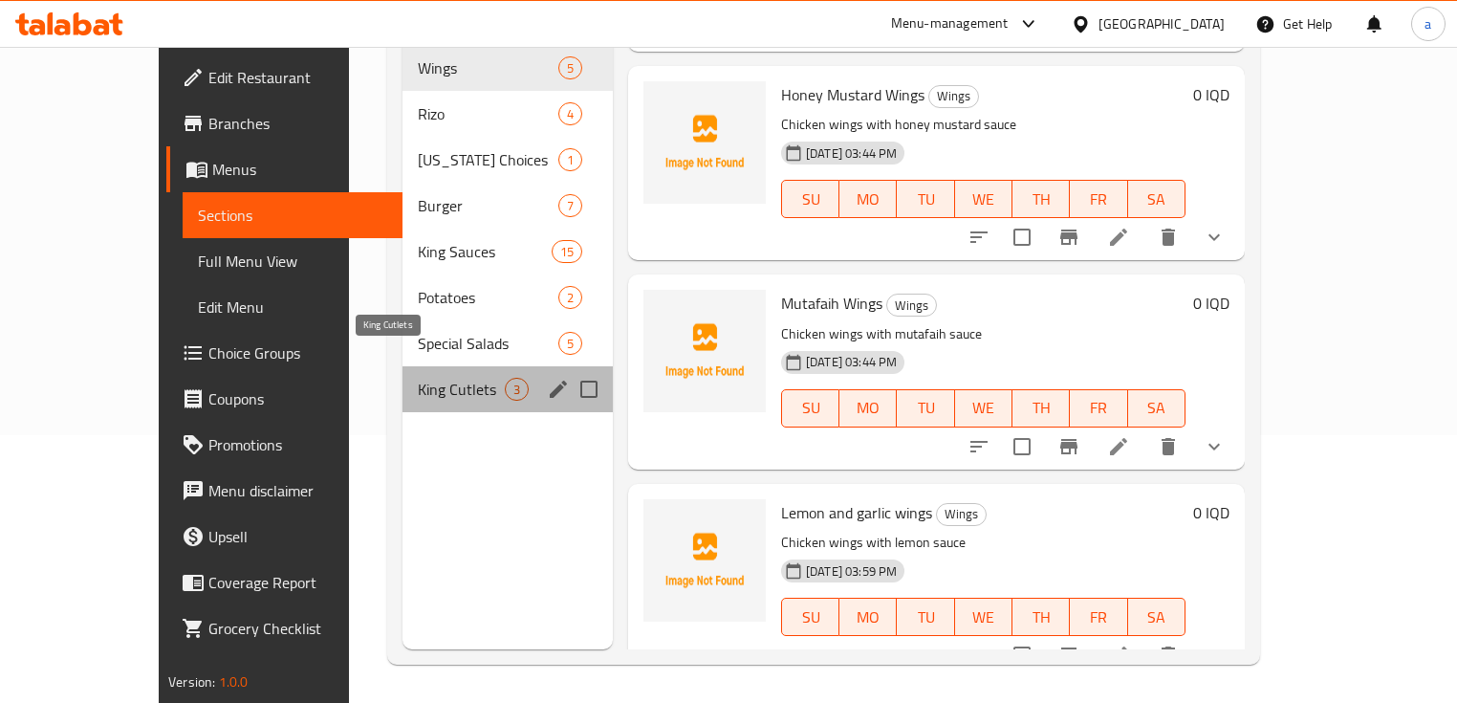
click at [418, 378] on span "King Cutlets" at bounding box center [461, 389] width 87 height 23
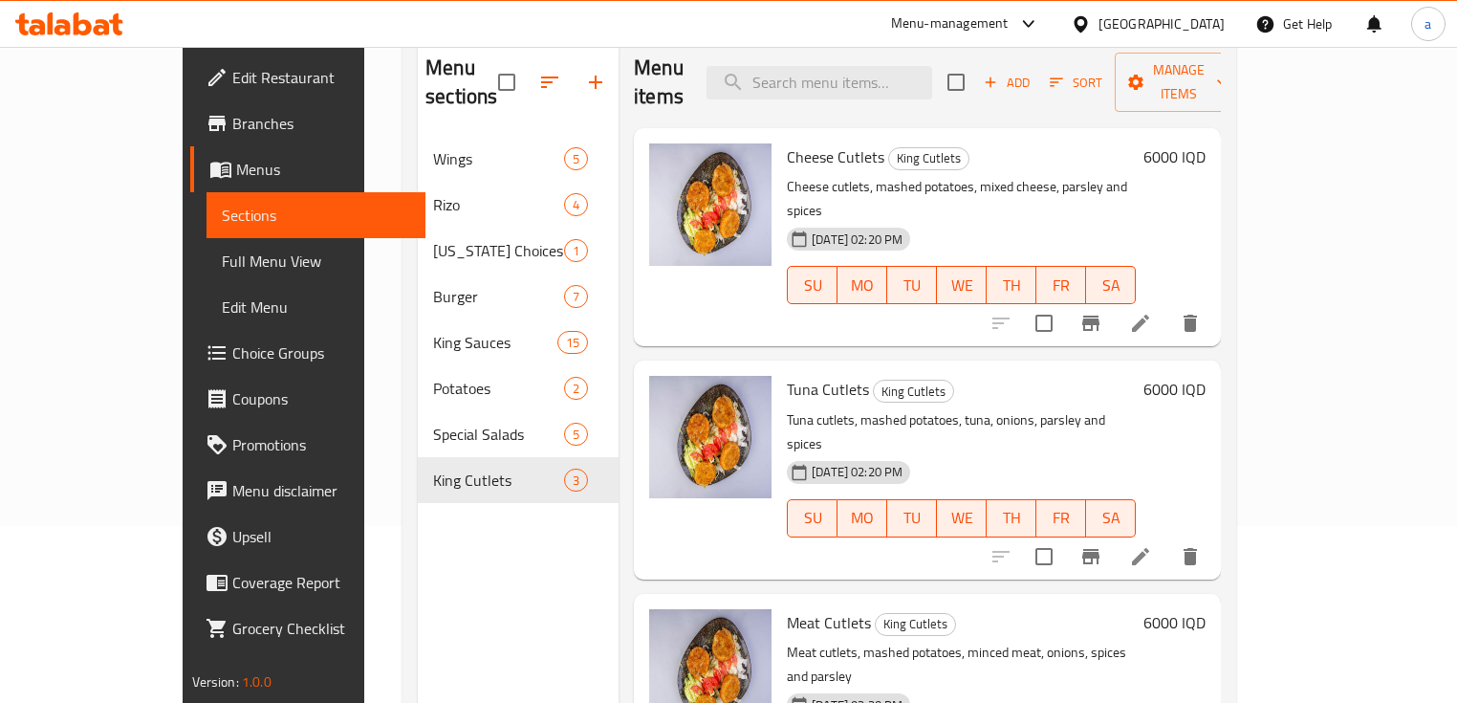
scroll to position [140, 0]
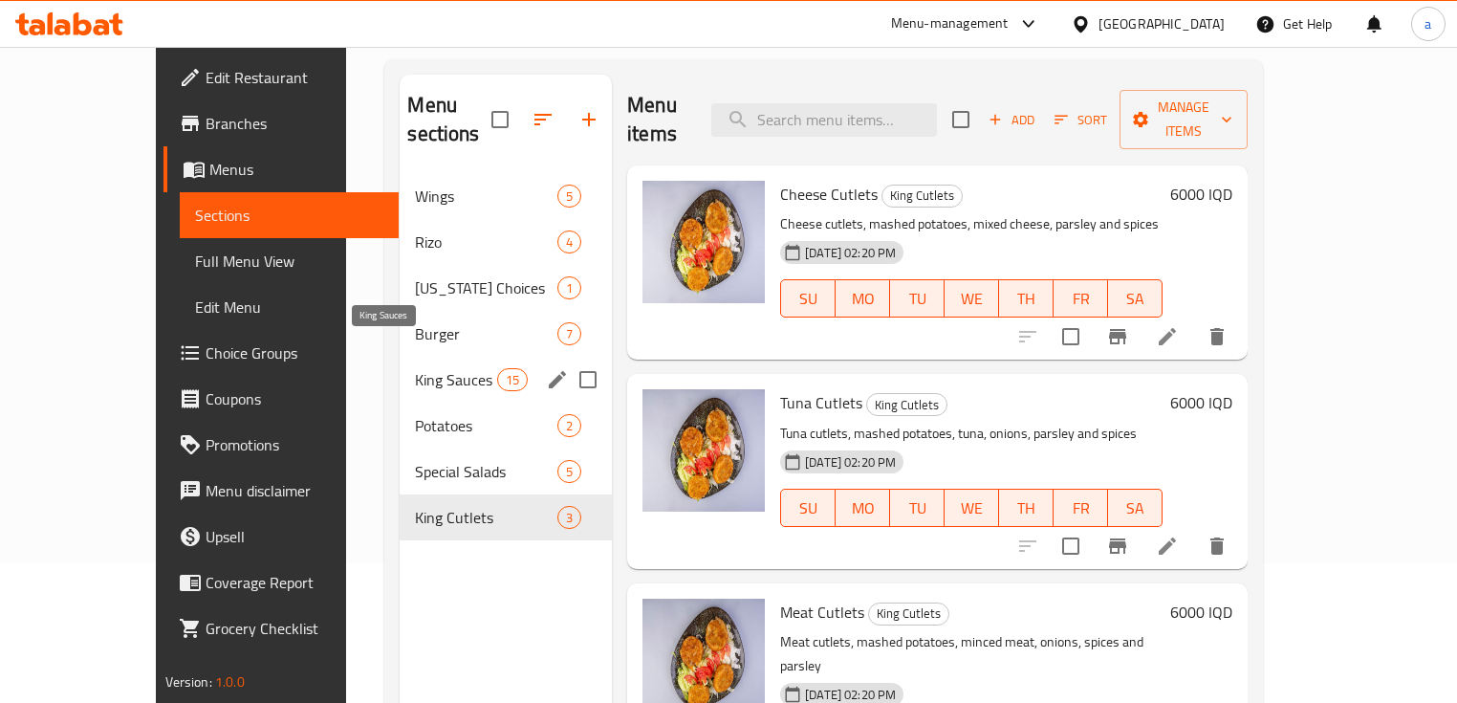
click at [415, 368] on span "King Sauces" at bounding box center [455, 379] width 81 height 23
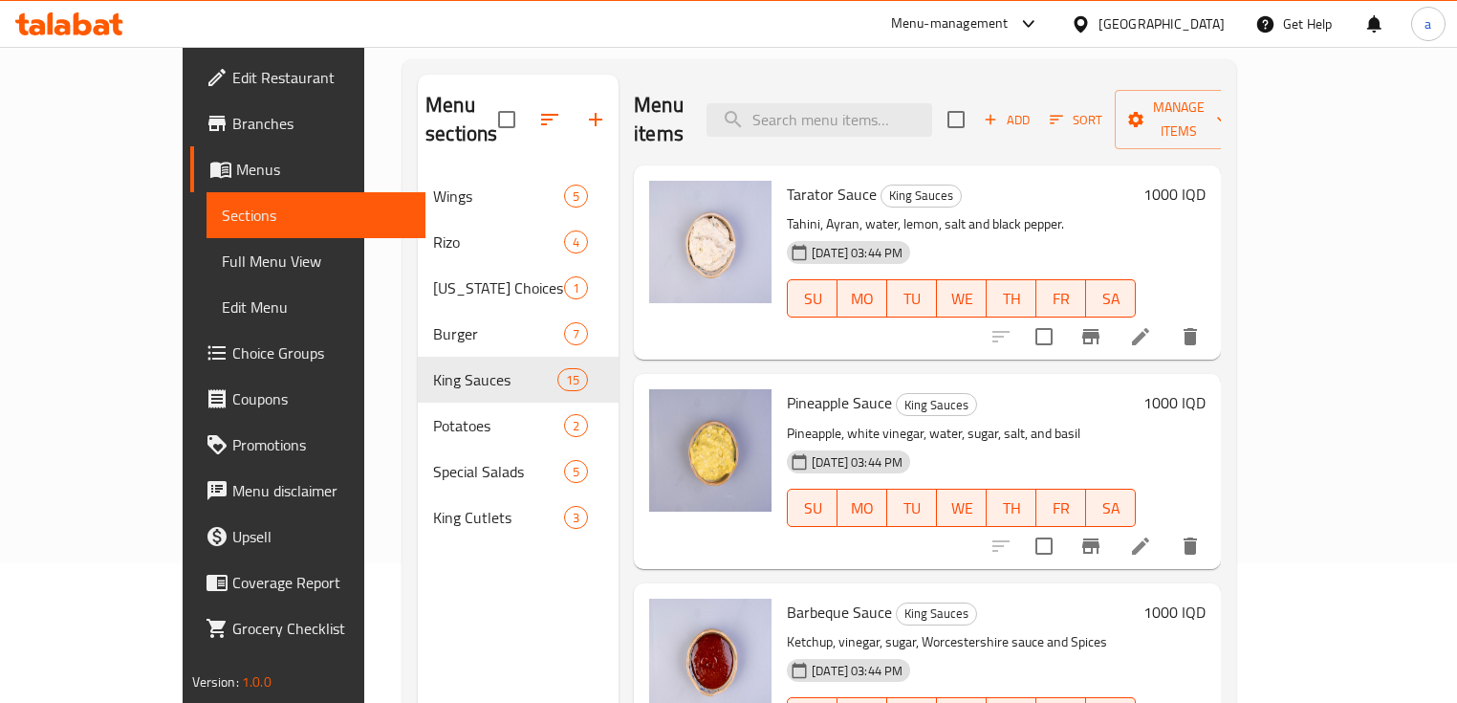
click at [1167, 529] on li at bounding box center [1141, 546] width 54 height 34
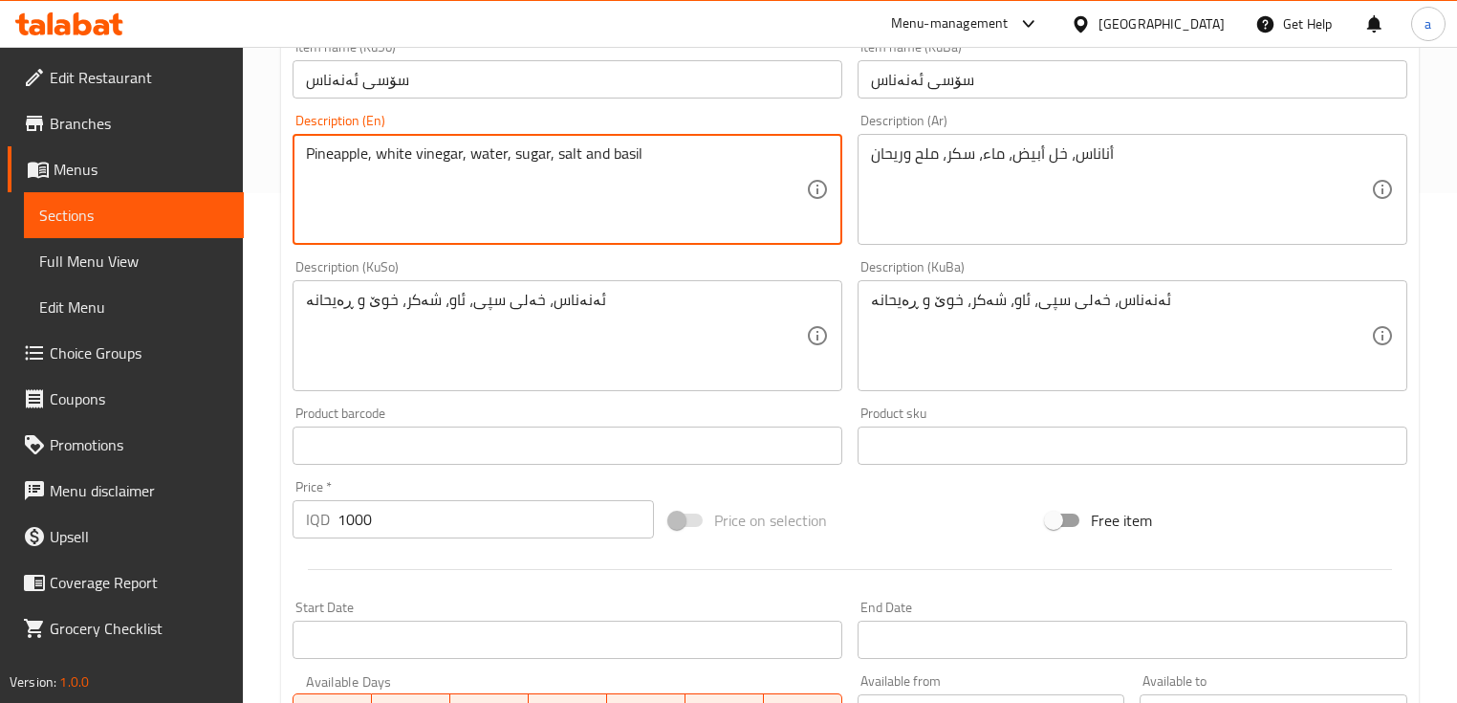
scroll to position [892, 0]
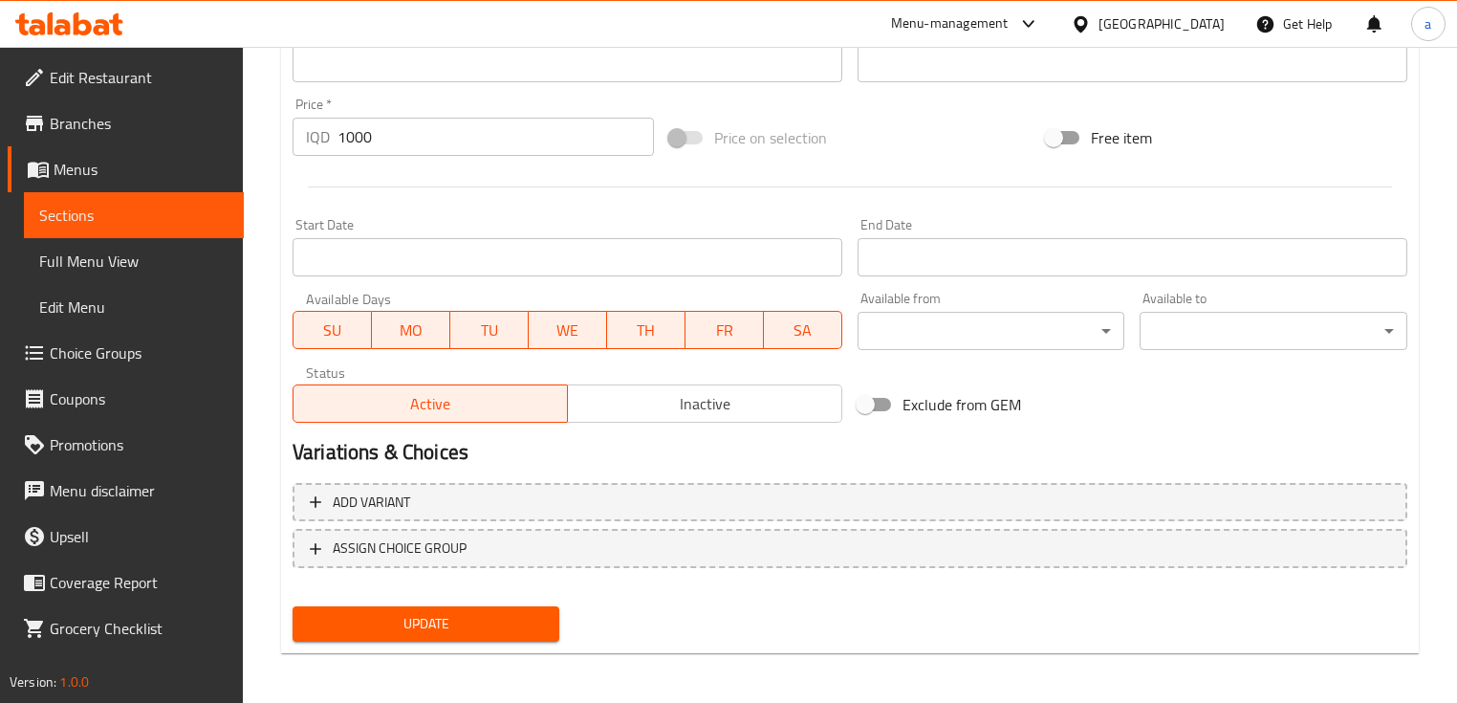
type textarea "Pineapple, white vinegar, water, sugar, salt and basil"
click at [469, 622] on span "Update" at bounding box center [426, 624] width 236 height 24
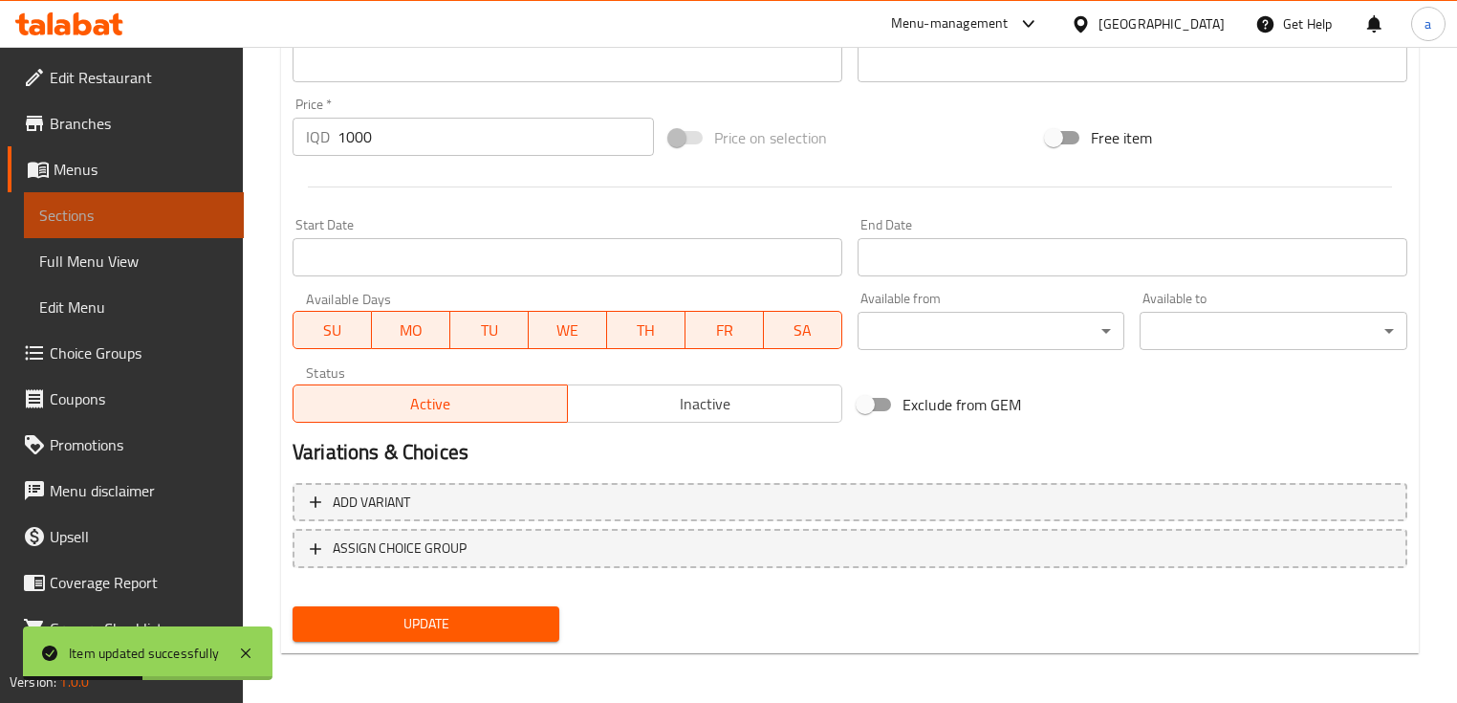
click at [185, 215] on span "Sections" at bounding box center [133, 215] width 189 height 23
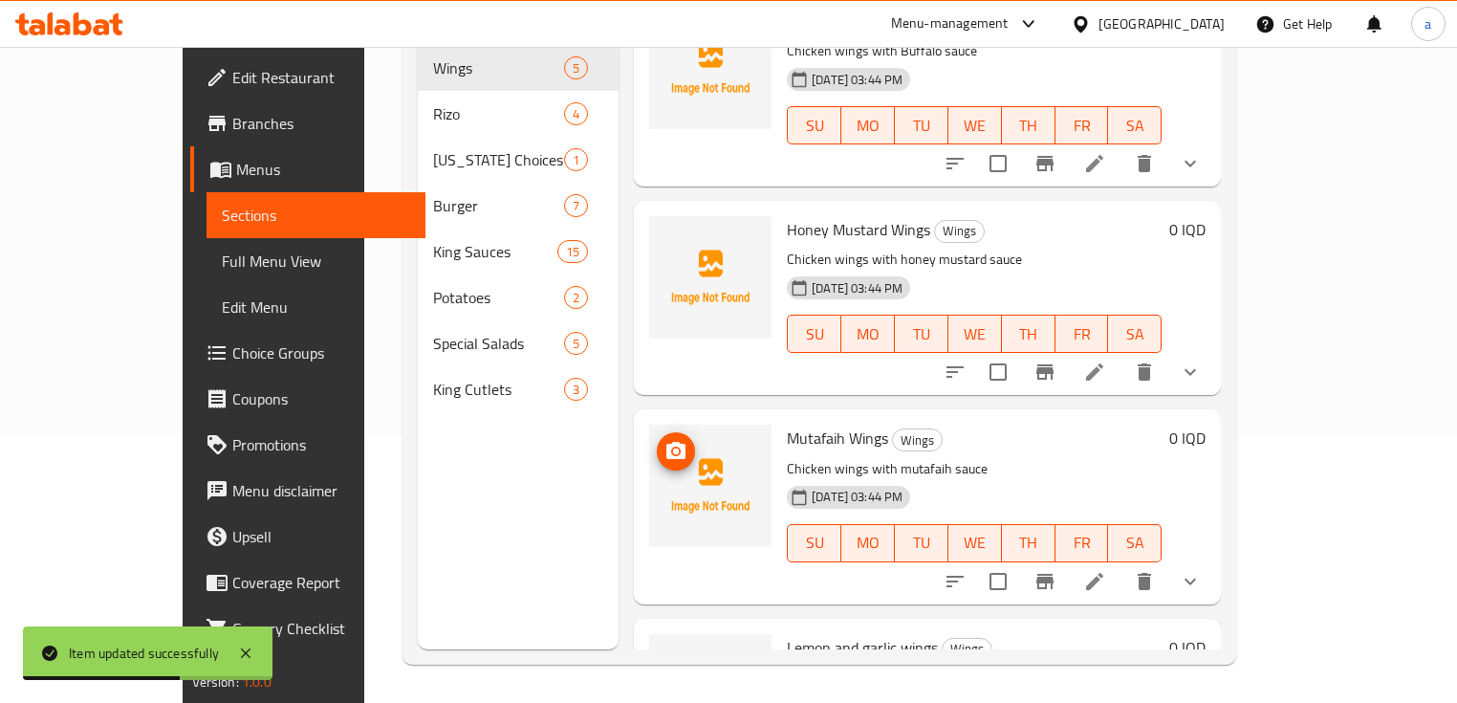
scroll to position [382, 0]
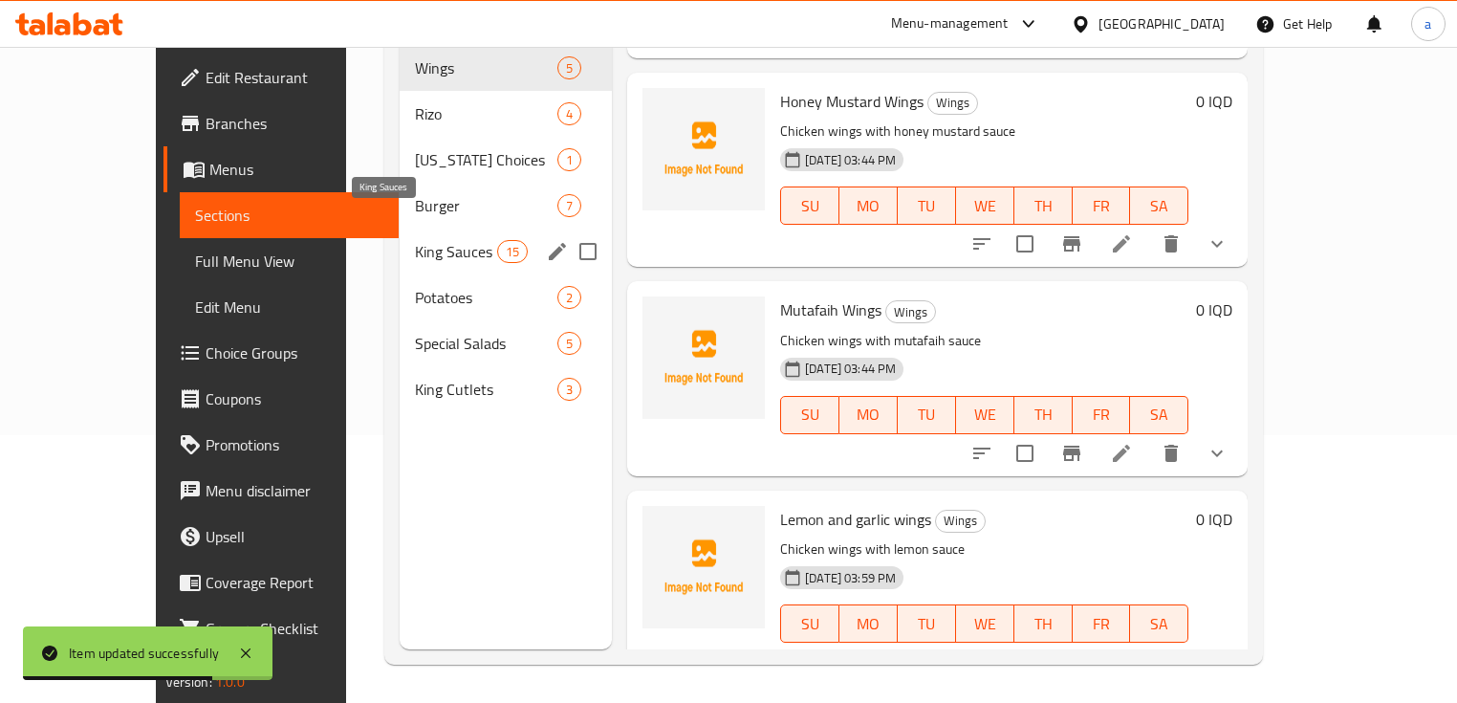
click at [415, 240] on span "King Sauces" at bounding box center [455, 251] width 81 height 23
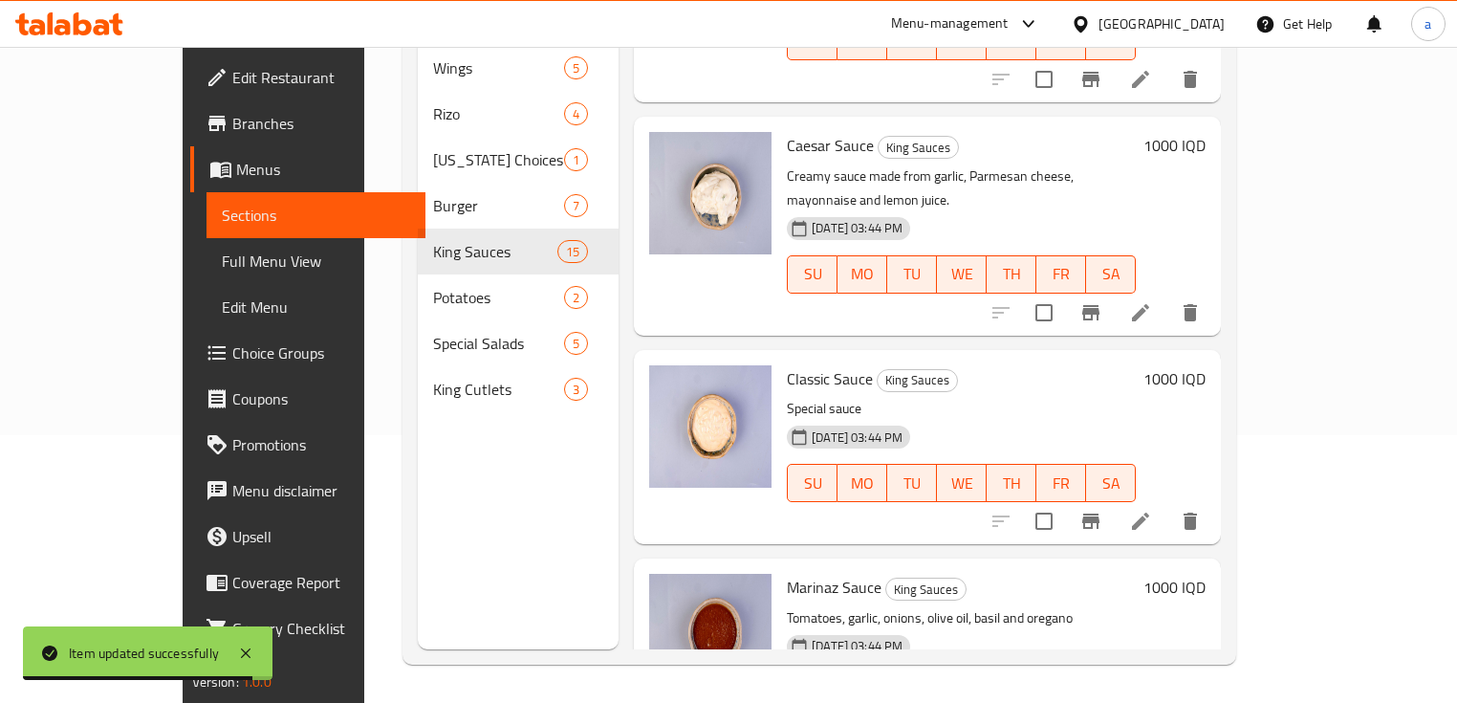
scroll to position [510, 0]
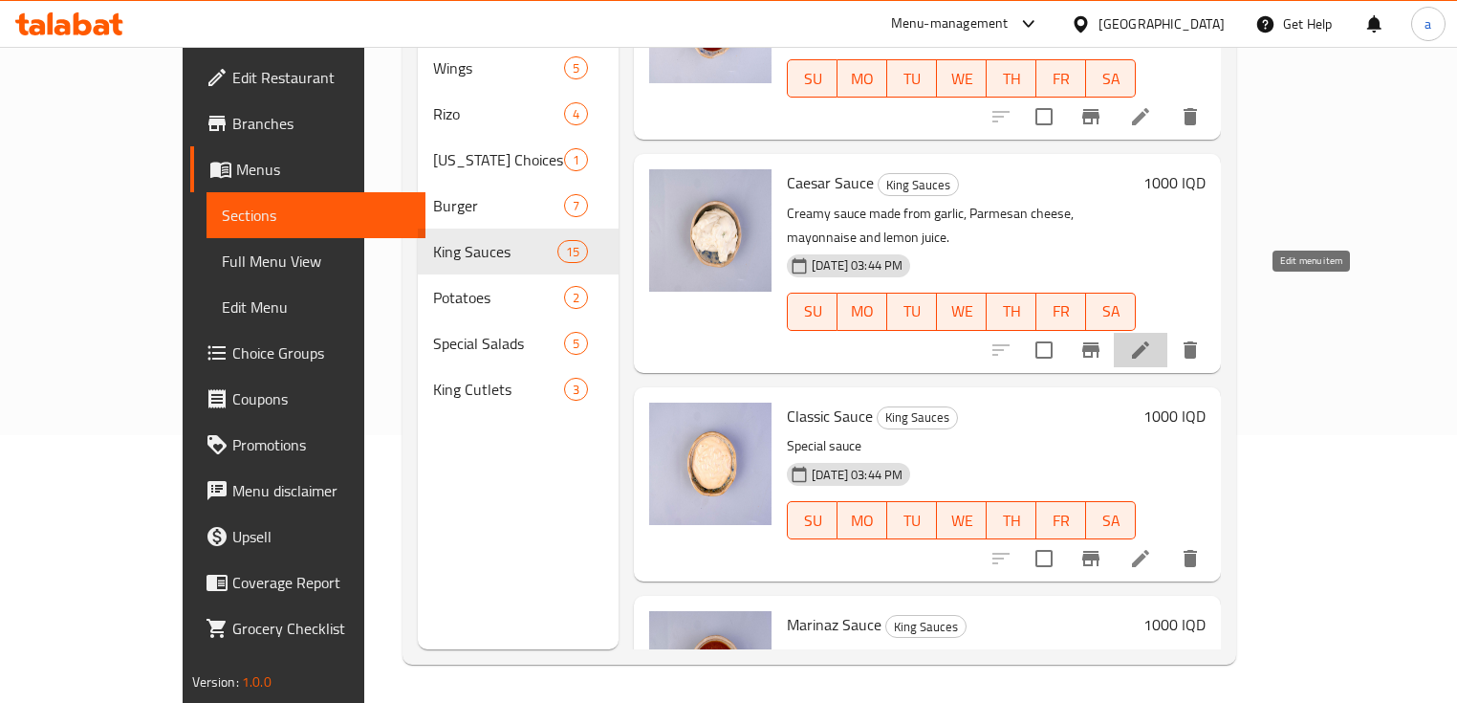
click at [1152, 338] on icon at bounding box center [1140, 349] width 23 height 23
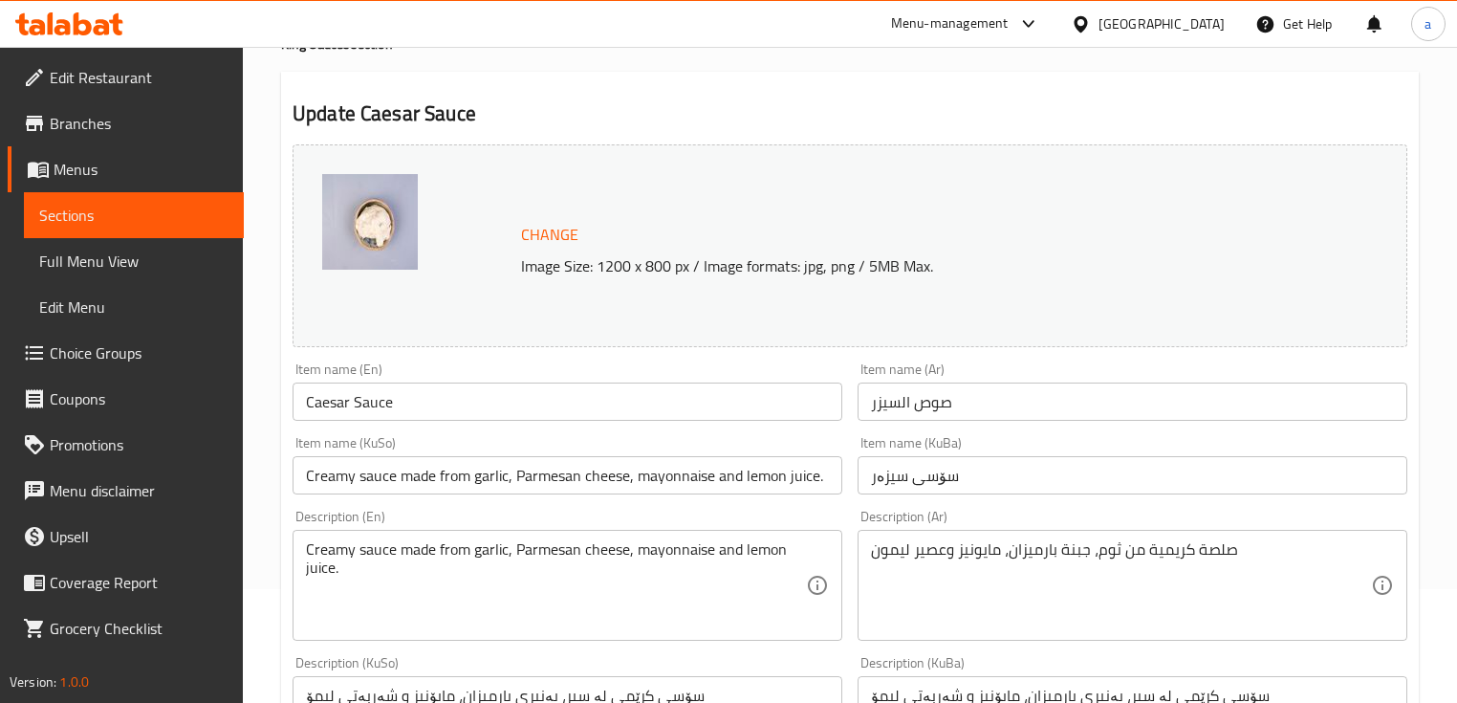
scroll to position [254, 0]
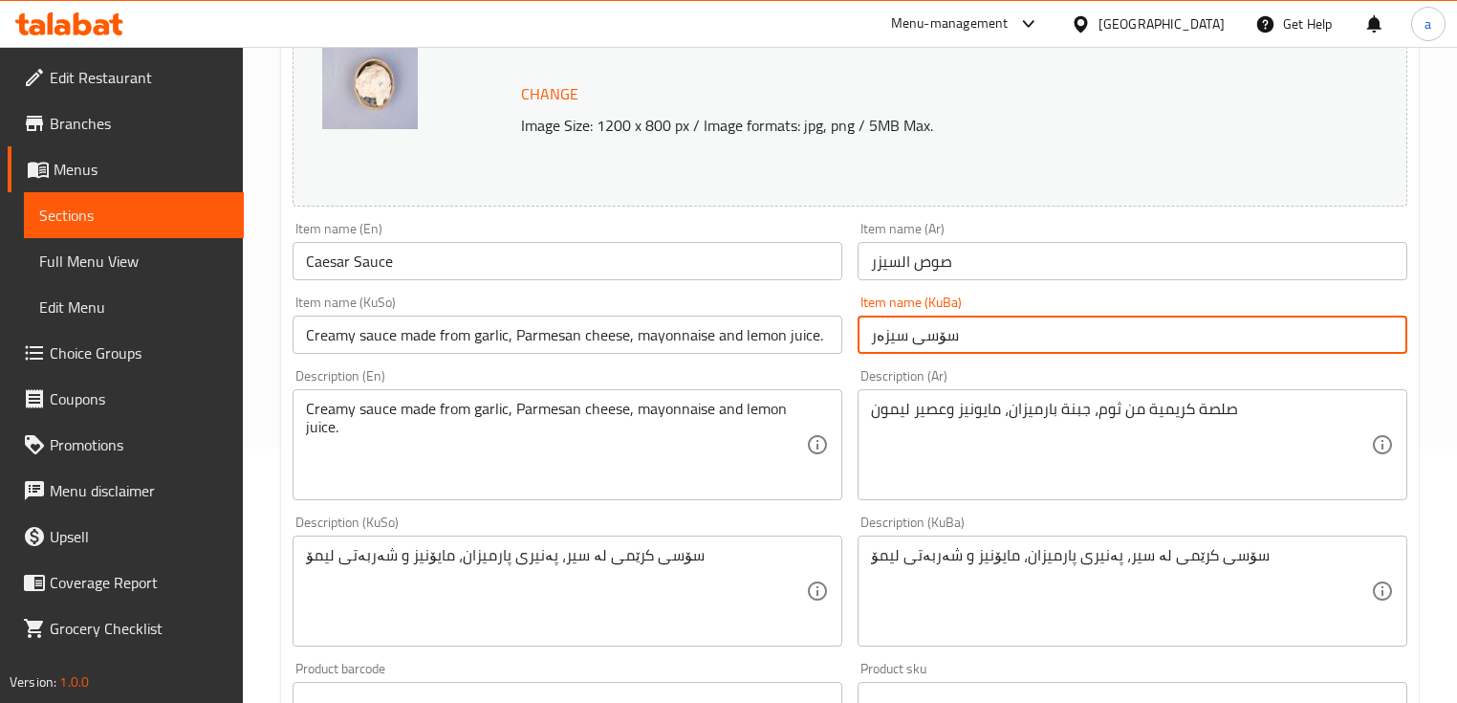
drag, startPoint x: 978, startPoint y: 338, endPoint x: 824, endPoint y: 348, distance: 154.3
click at [824, 348] on div "Change Image Size: 1200 x 800 px / Image formats: jpg, png / 5MB Max. Item name…" at bounding box center [850, 532] width 1130 height 1072
click at [769, 344] on input "Creamy sauce made from garlic, Parmesan cheese, mayonnaise and lemon juice." at bounding box center [568, 335] width 550 height 38
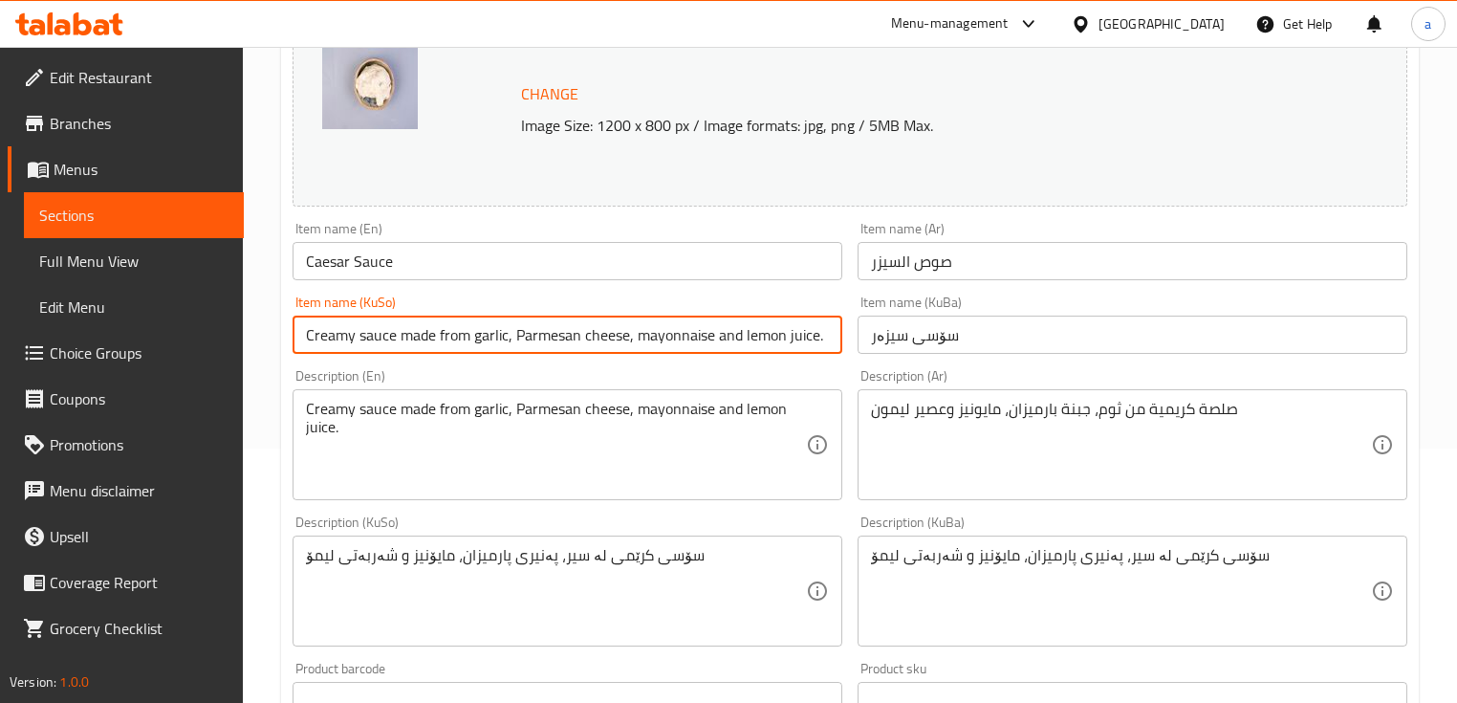
paste input "سۆسی سیزەر"
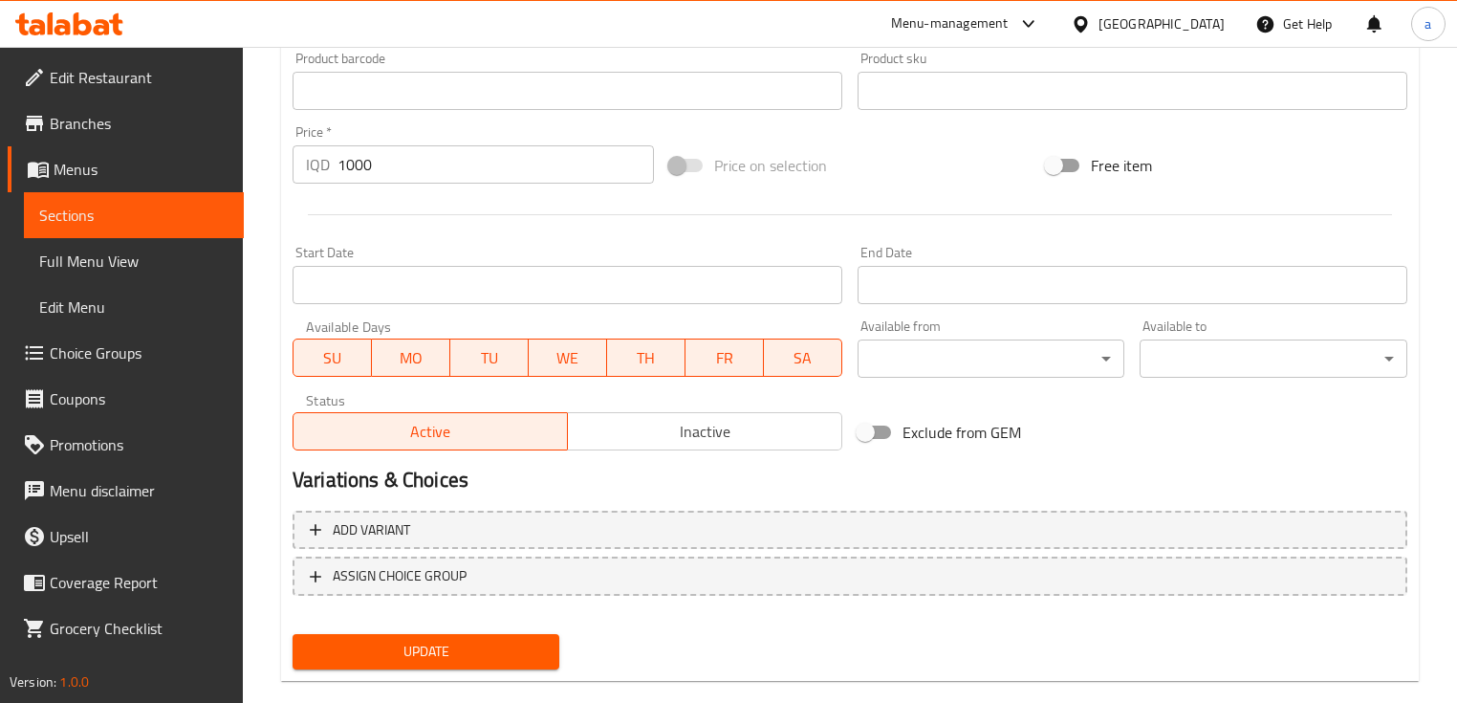
scroll to position [892, 0]
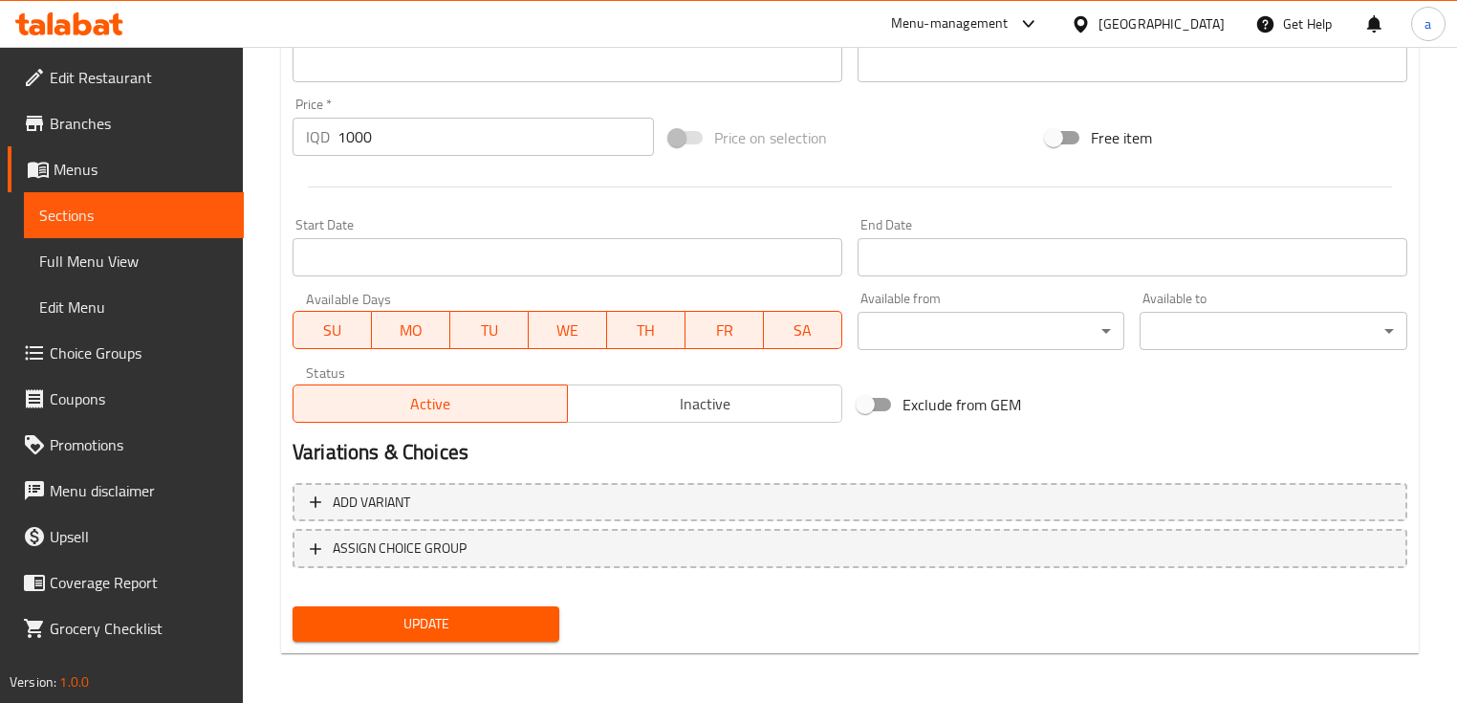
type input "سۆسی سیزەر"
click at [510, 617] on span "Update" at bounding box center [426, 624] width 236 height 24
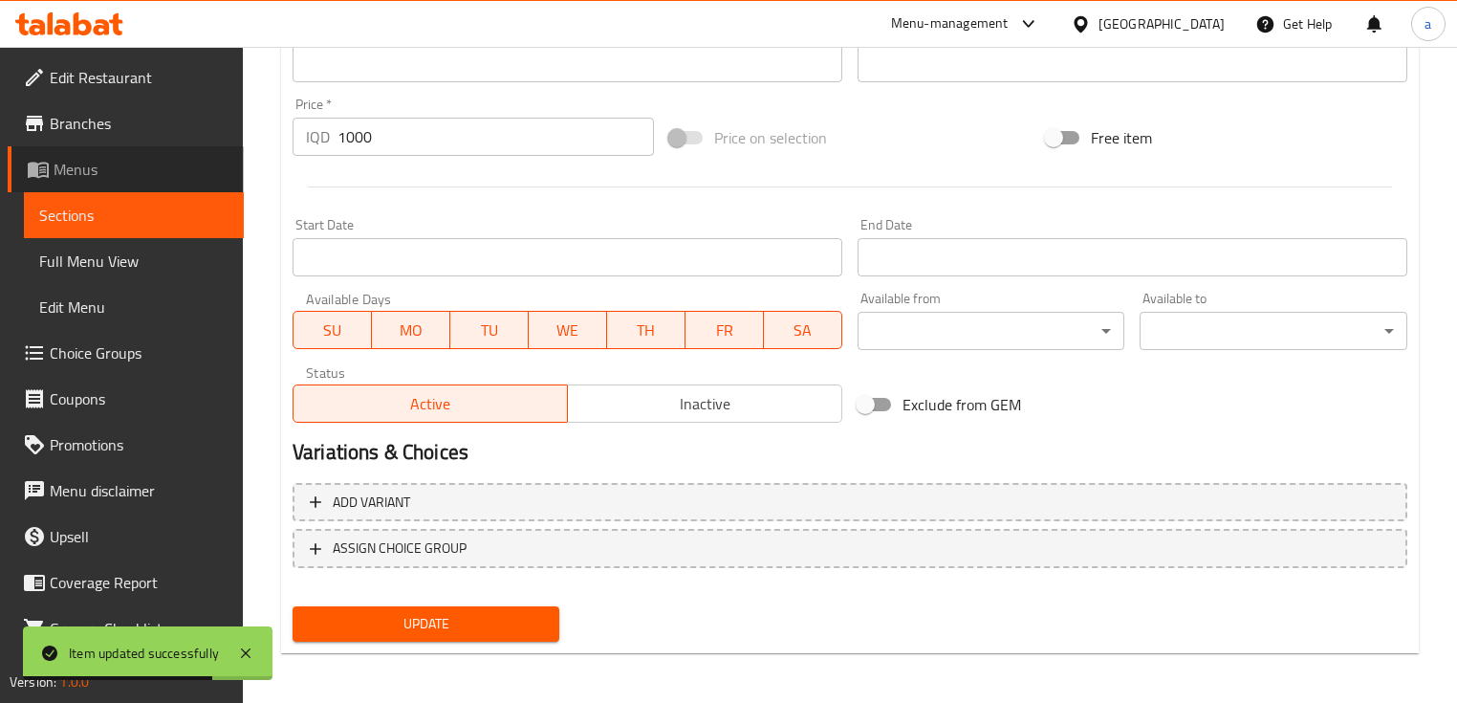
click at [172, 191] on link "Menus" at bounding box center [126, 169] width 236 height 46
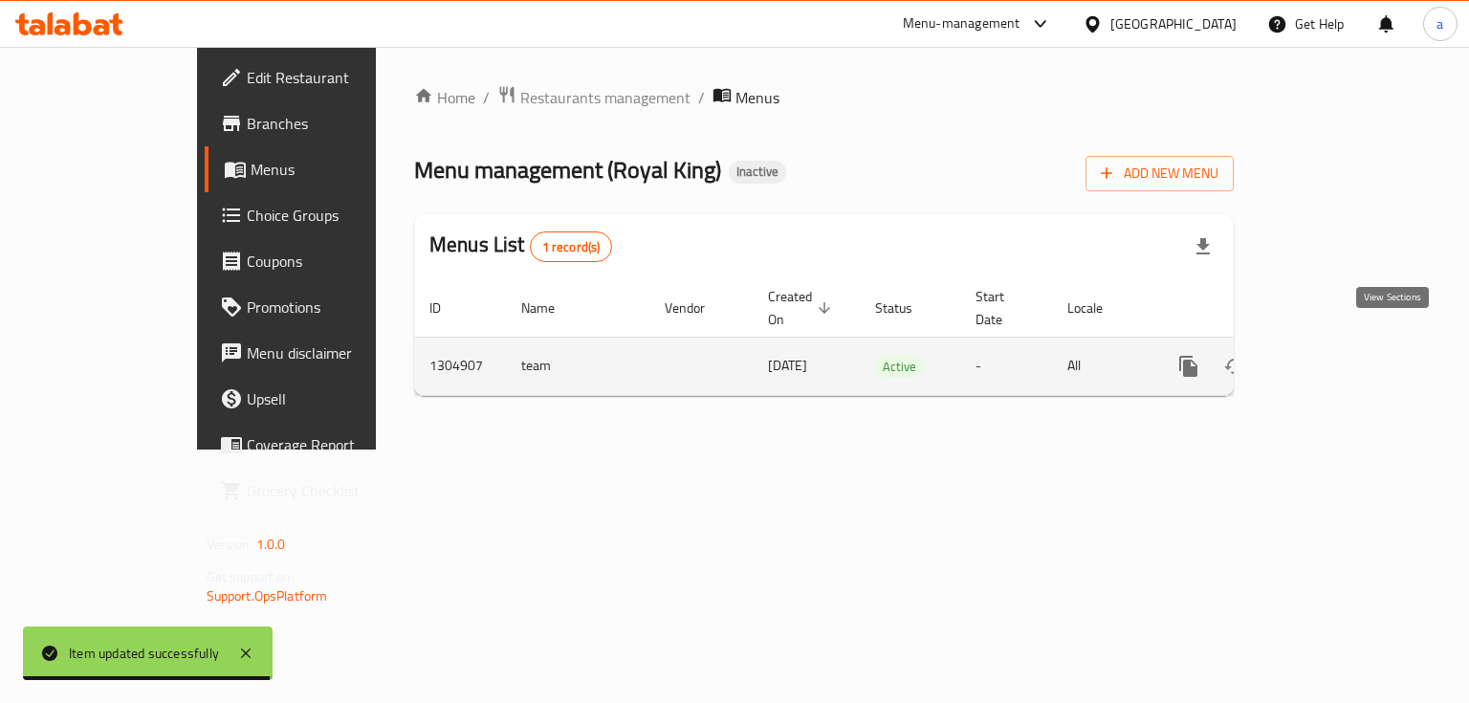
click at [1338, 355] on icon "enhanced table" at bounding box center [1326, 366] width 23 height 23
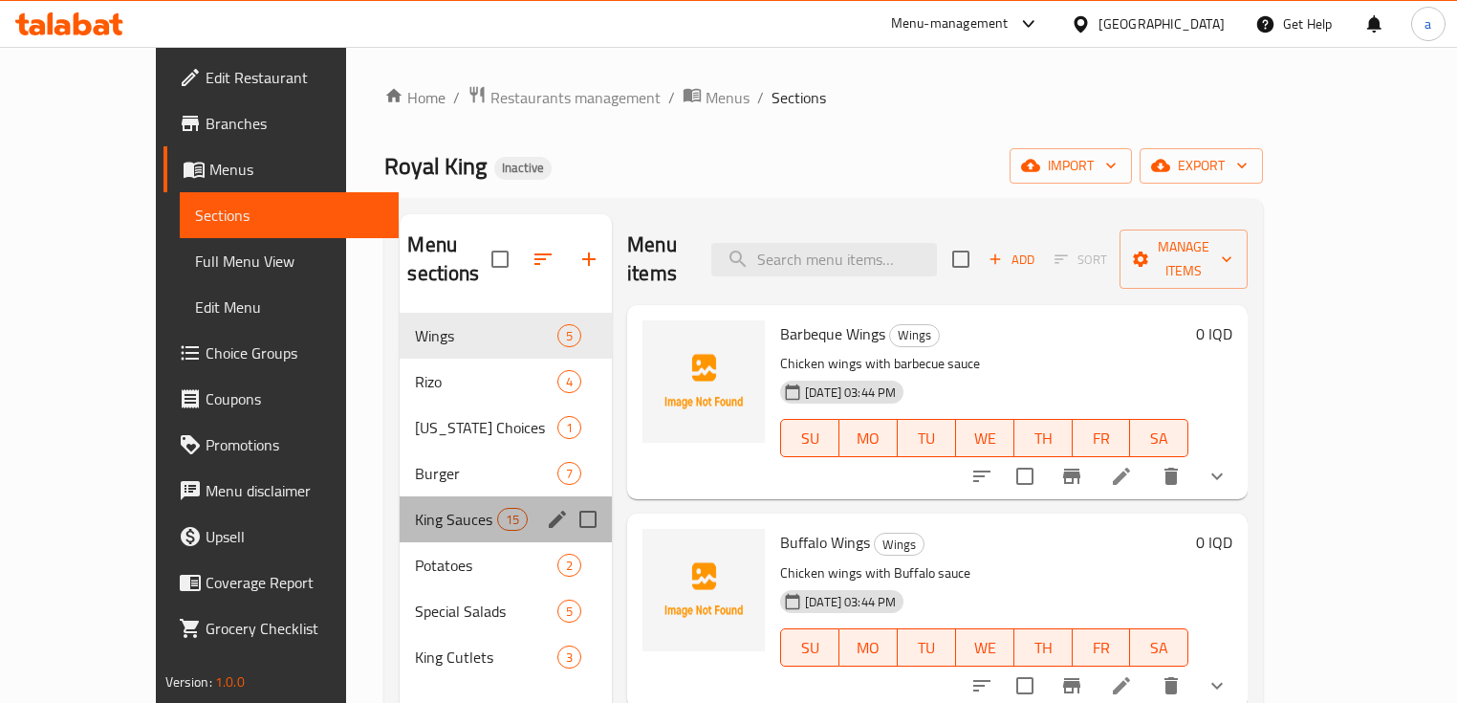
click at [459, 496] on div "King Sauces 15" at bounding box center [506, 519] width 212 height 46
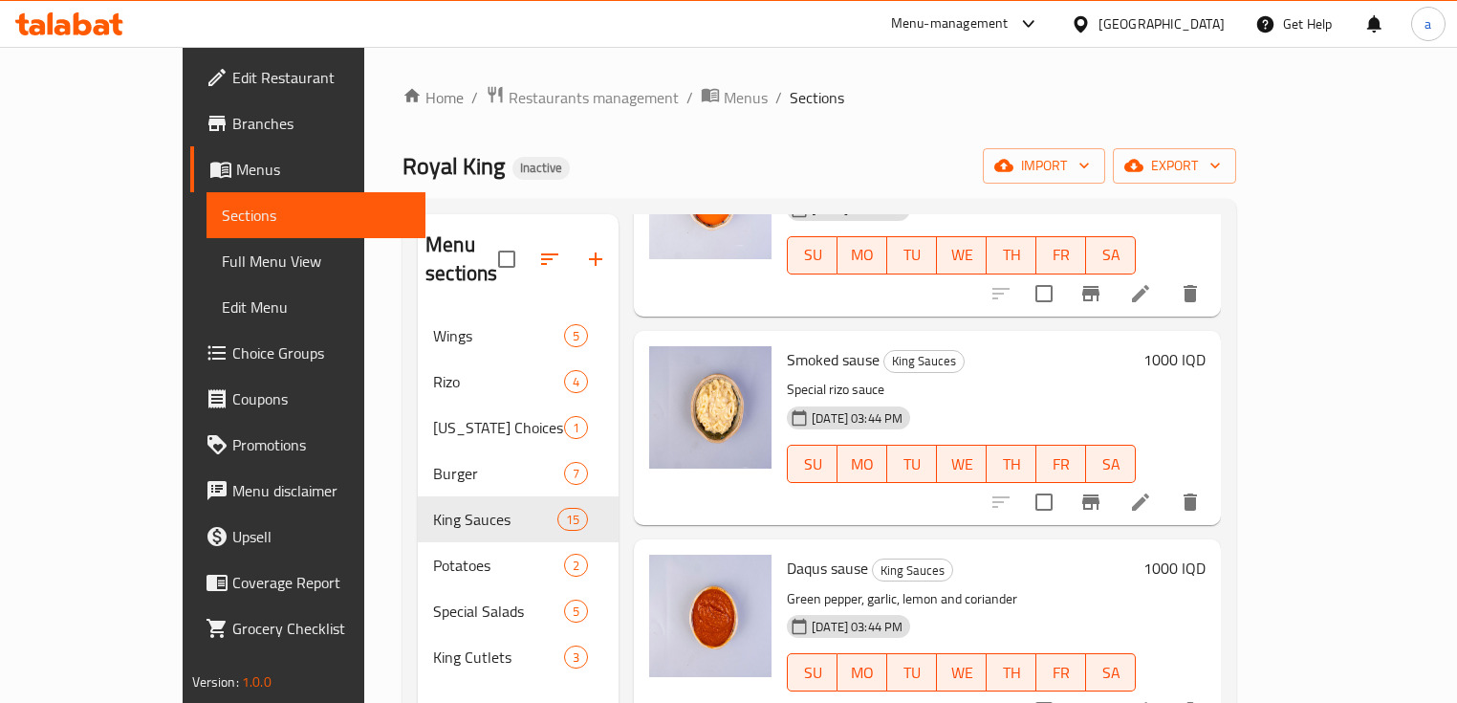
scroll to position [2098, 0]
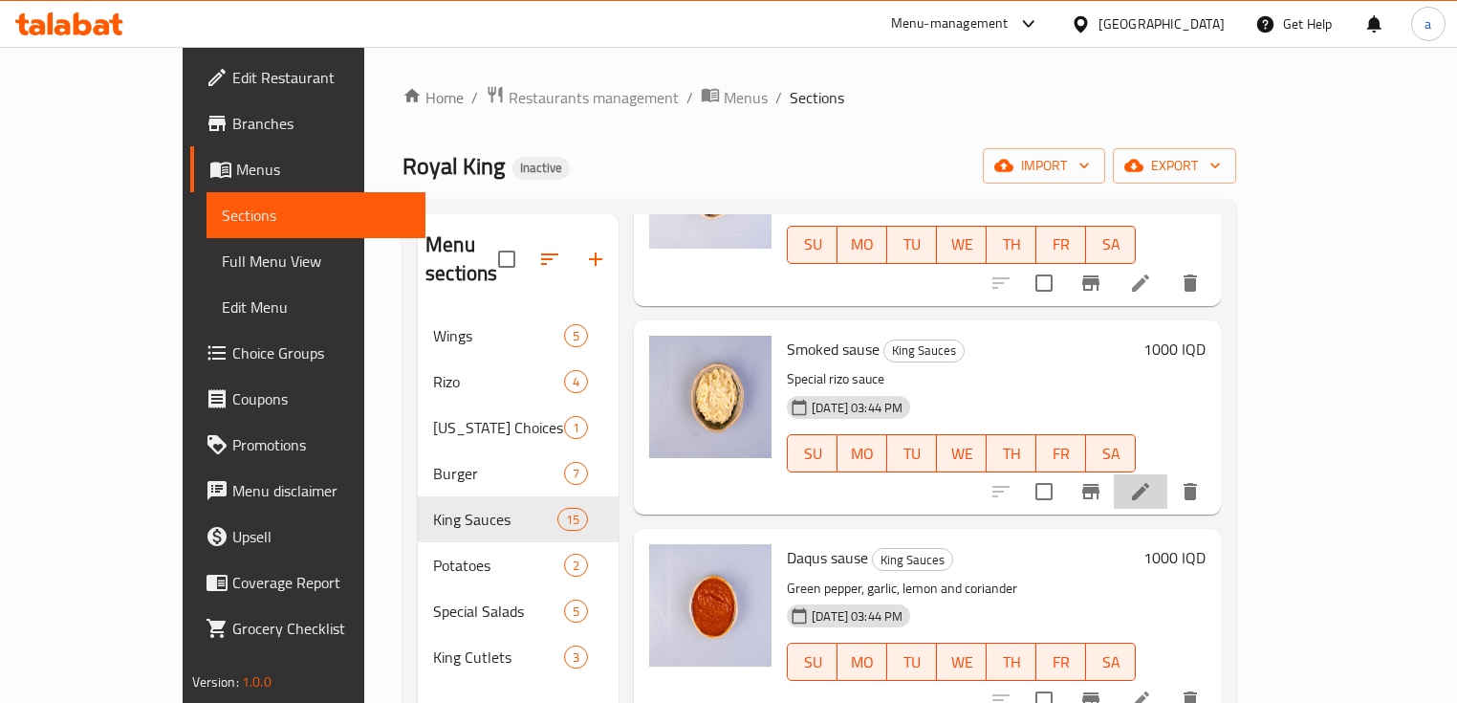
click at [1167, 474] on li at bounding box center [1141, 491] width 54 height 34
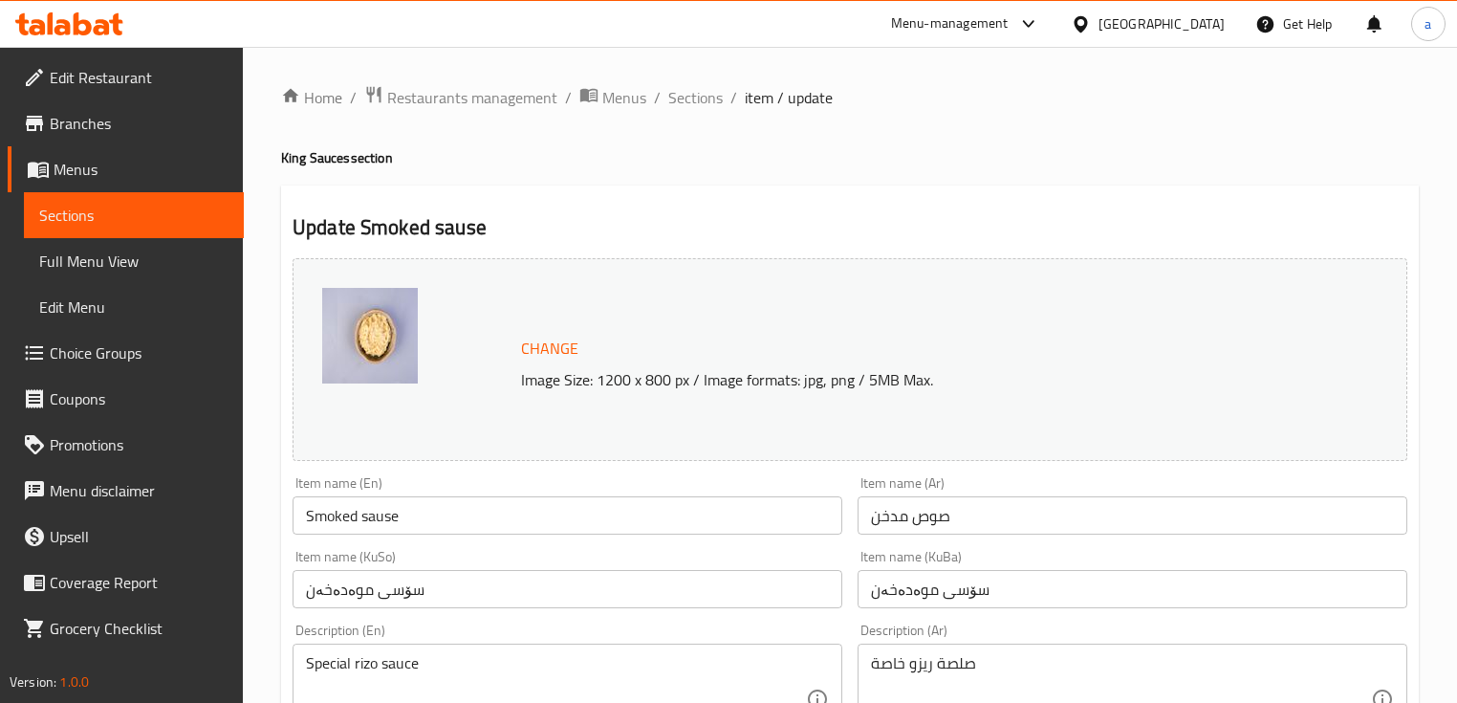
click at [390, 517] on input "Smoked sause" at bounding box center [568, 515] width 550 height 38
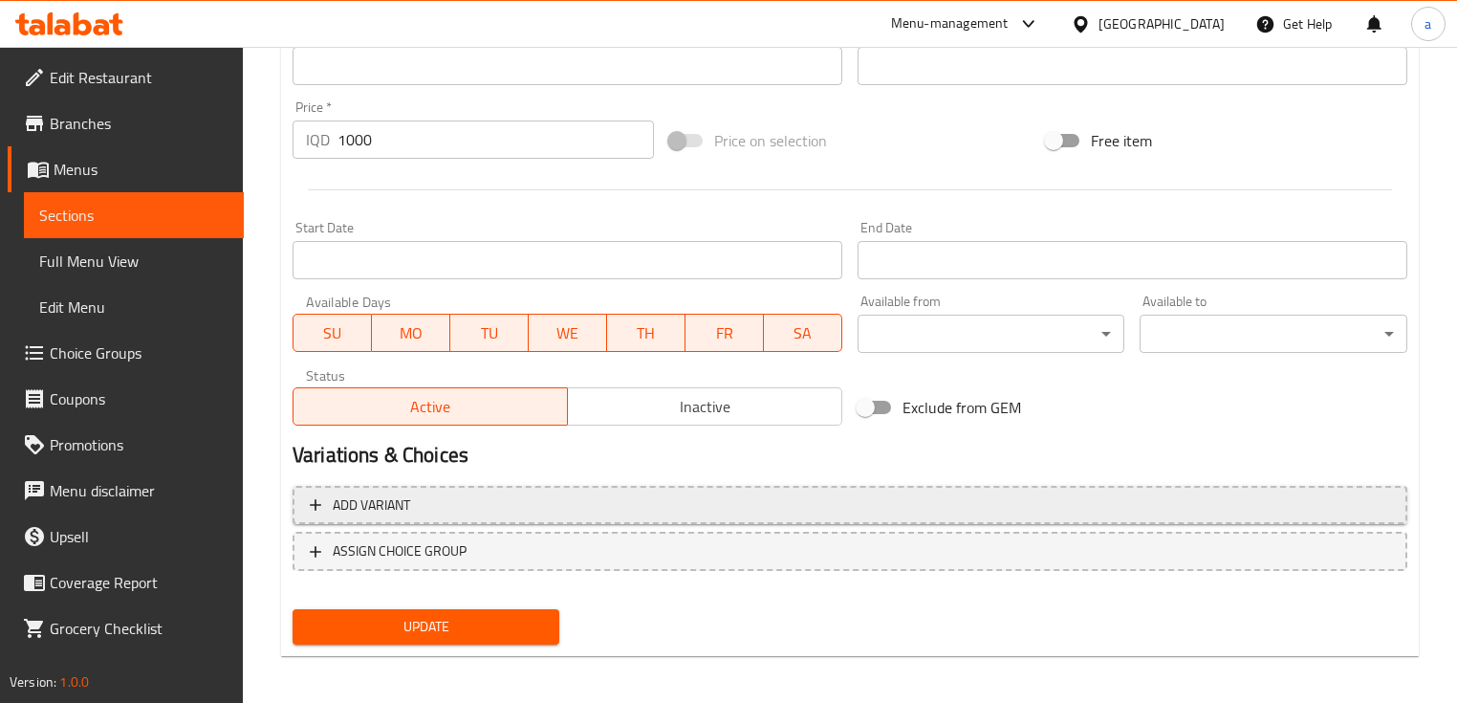
scroll to position [895, 0]
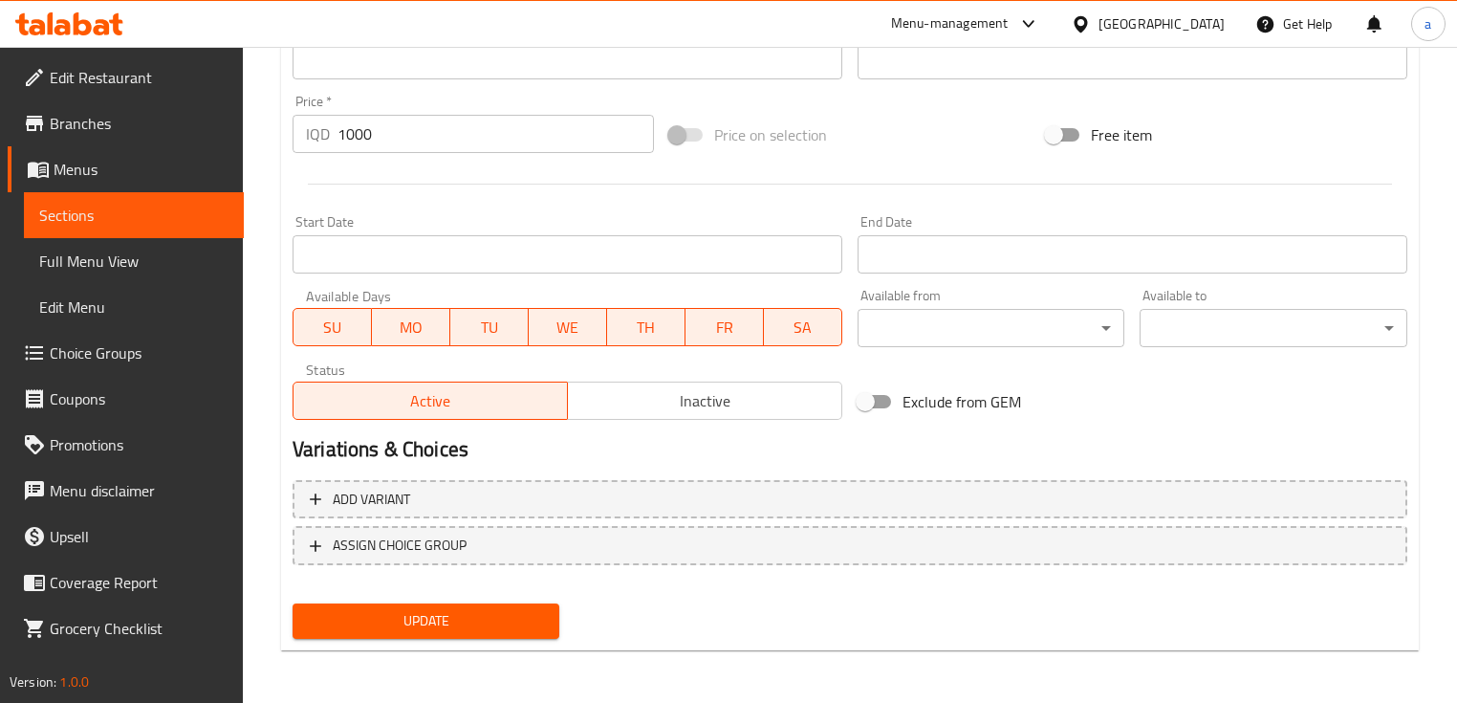
type input "Smoked sauce"
click at [440, 606] on button "Update" at bounding box center [426, 620] width 267 height 35
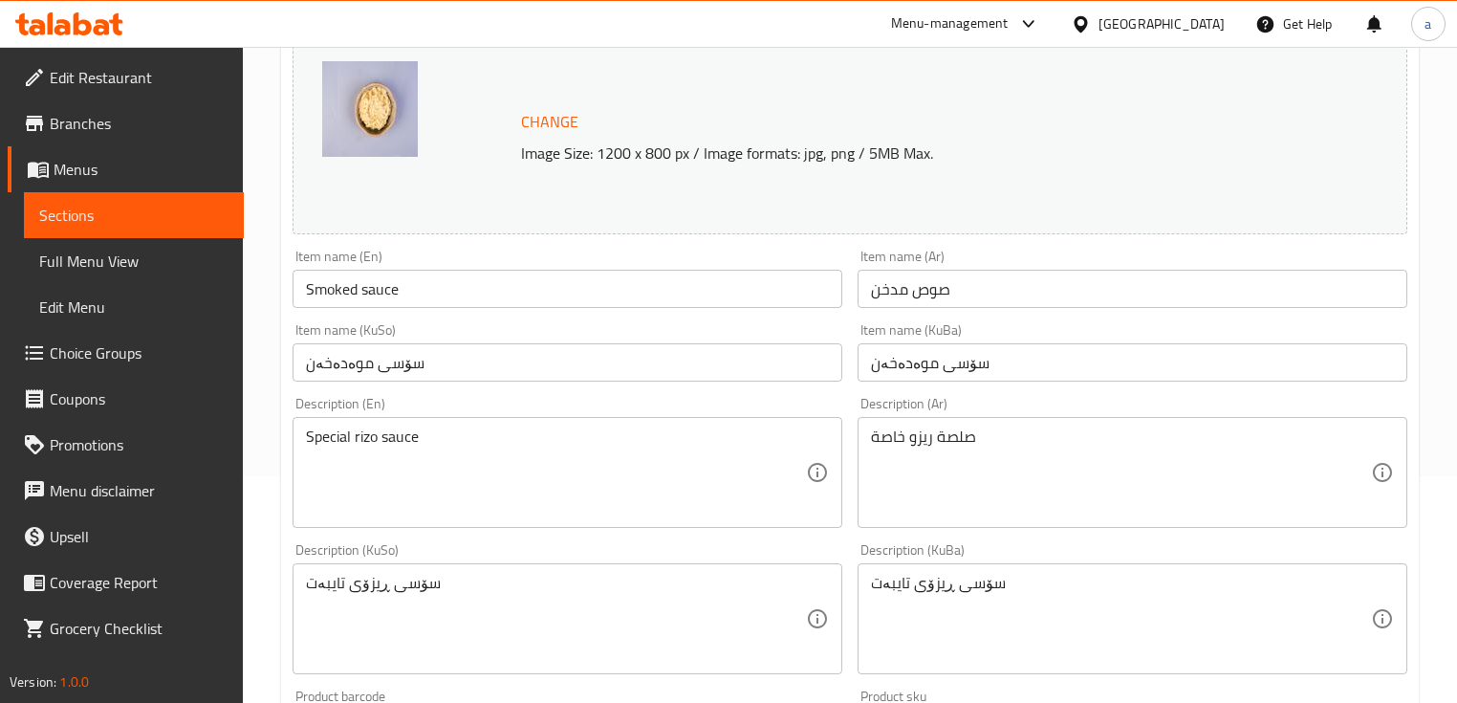
scroll to position [2, 0]
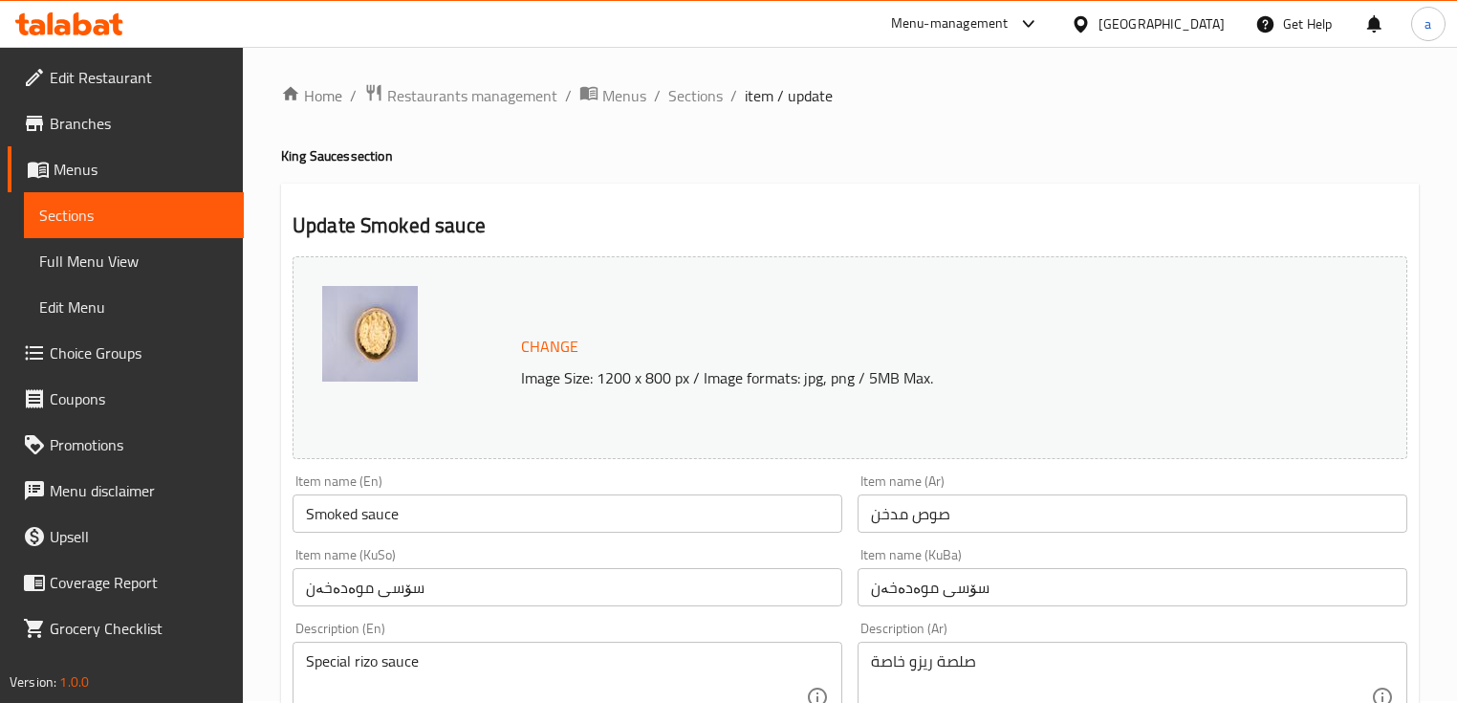
click at [29, 216] on link "Sections" at bounding box center [134, 215] width 220 height 46
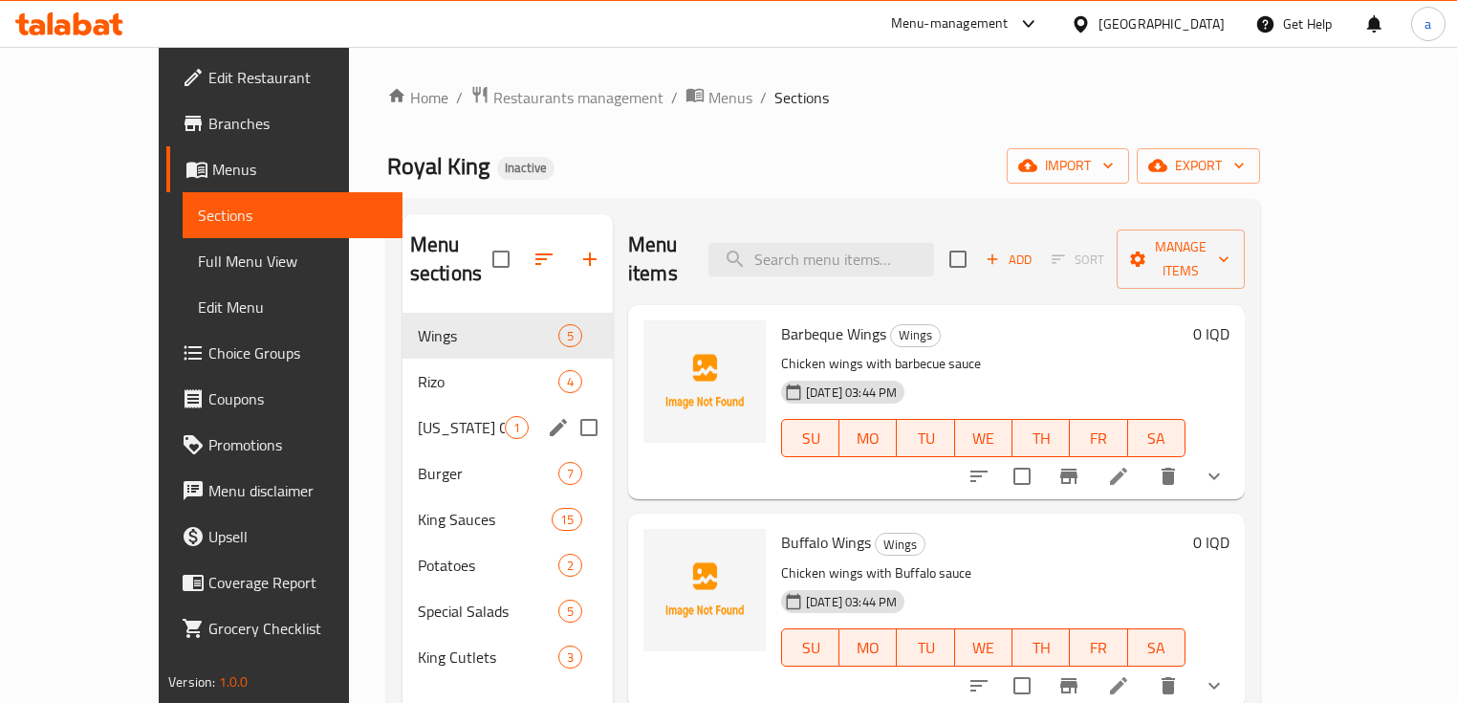
click at [416, 404] on div "Kentucky Choices 1" at bounding box center [508, 427] width 210 height 46
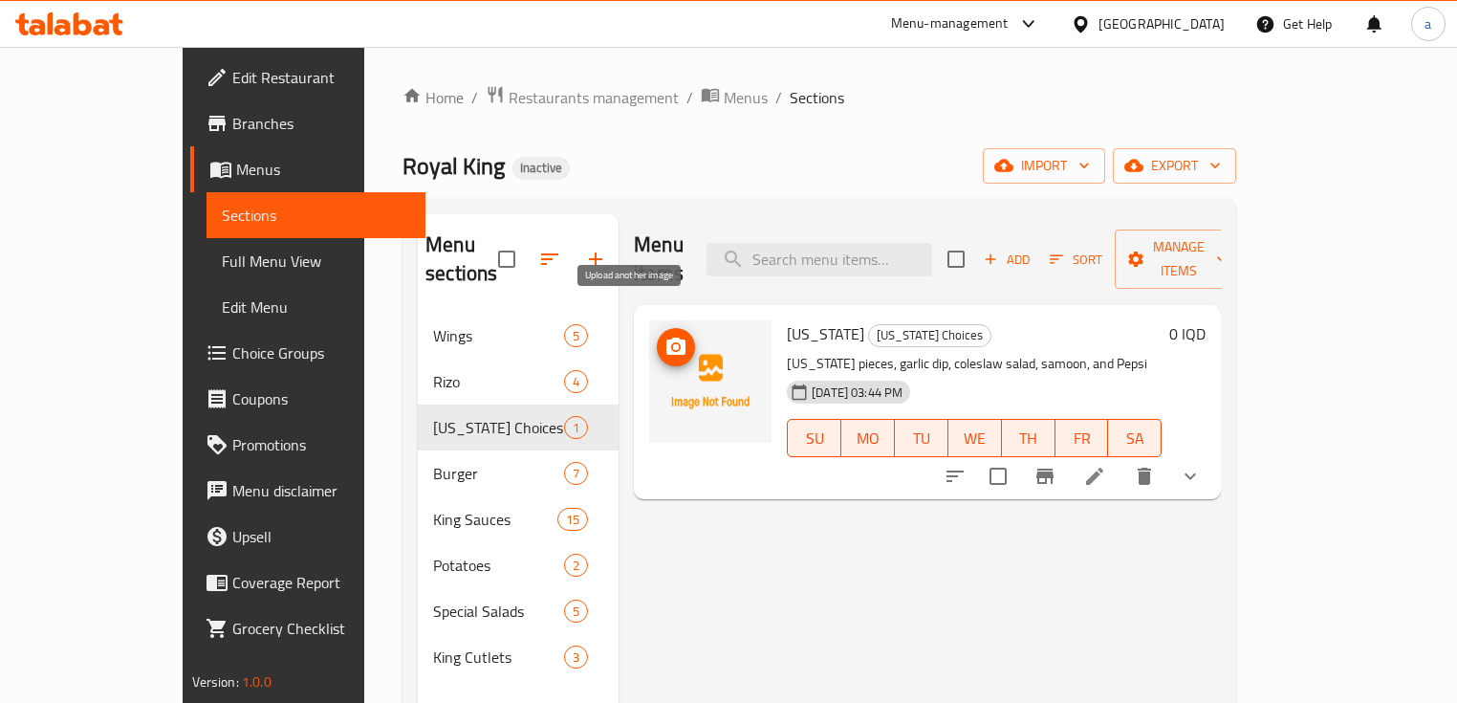
click at [666, 338] on icon "upload picture" at bounding box center [675, 346] width 19 height 17
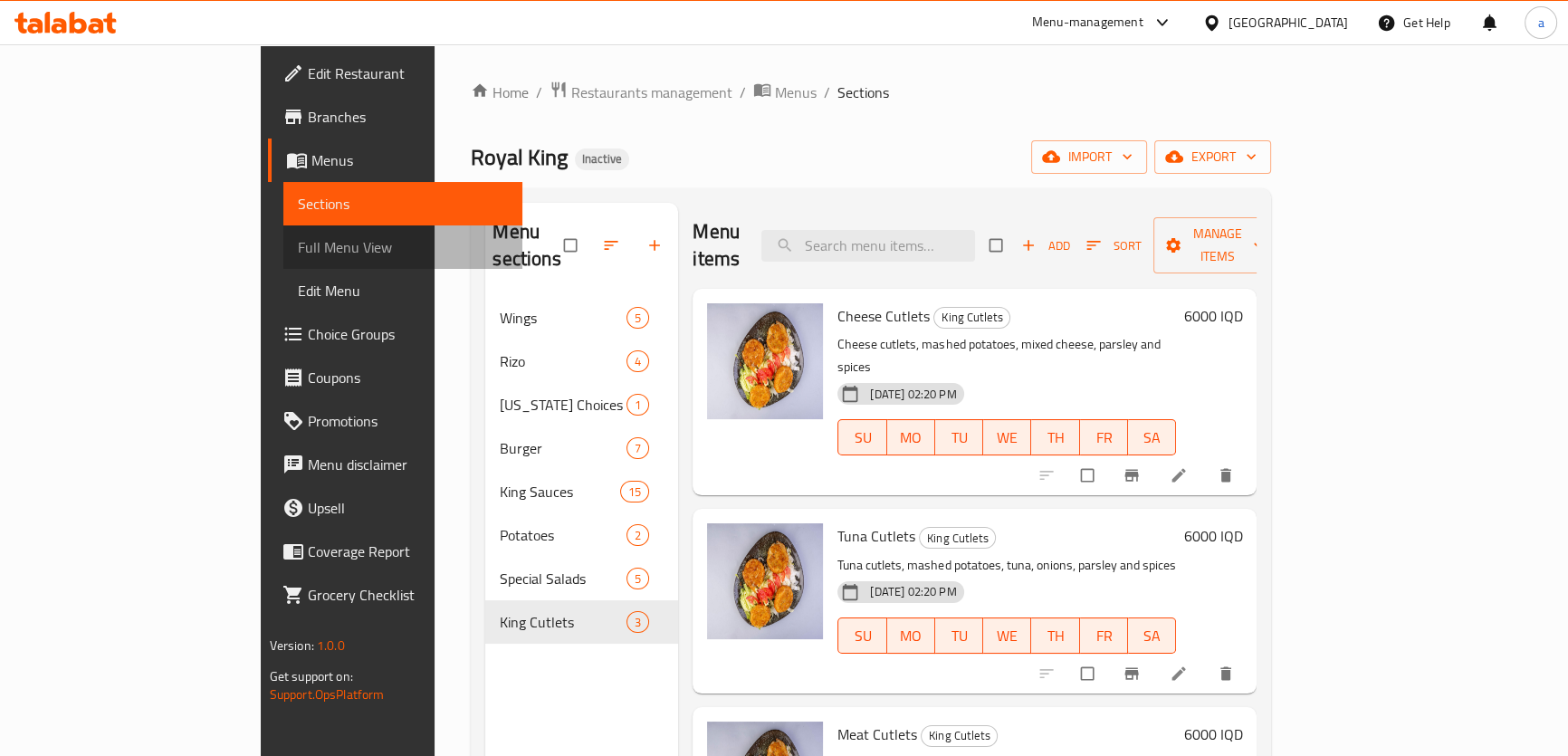
click at [298, 238] on span "Full Menu View" at bounding box center [403, 247] width 210 height 22
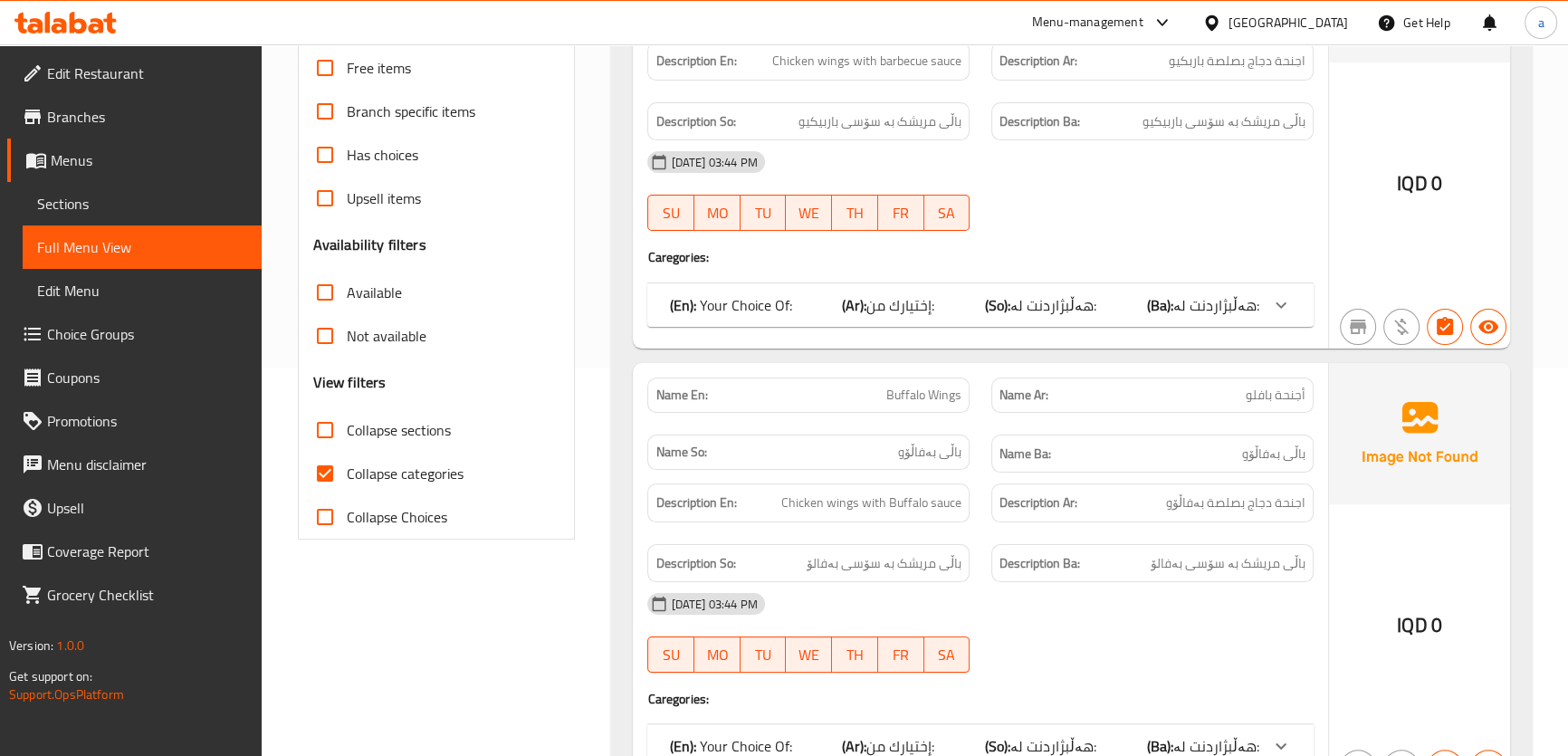
scroll to position [411, 0]
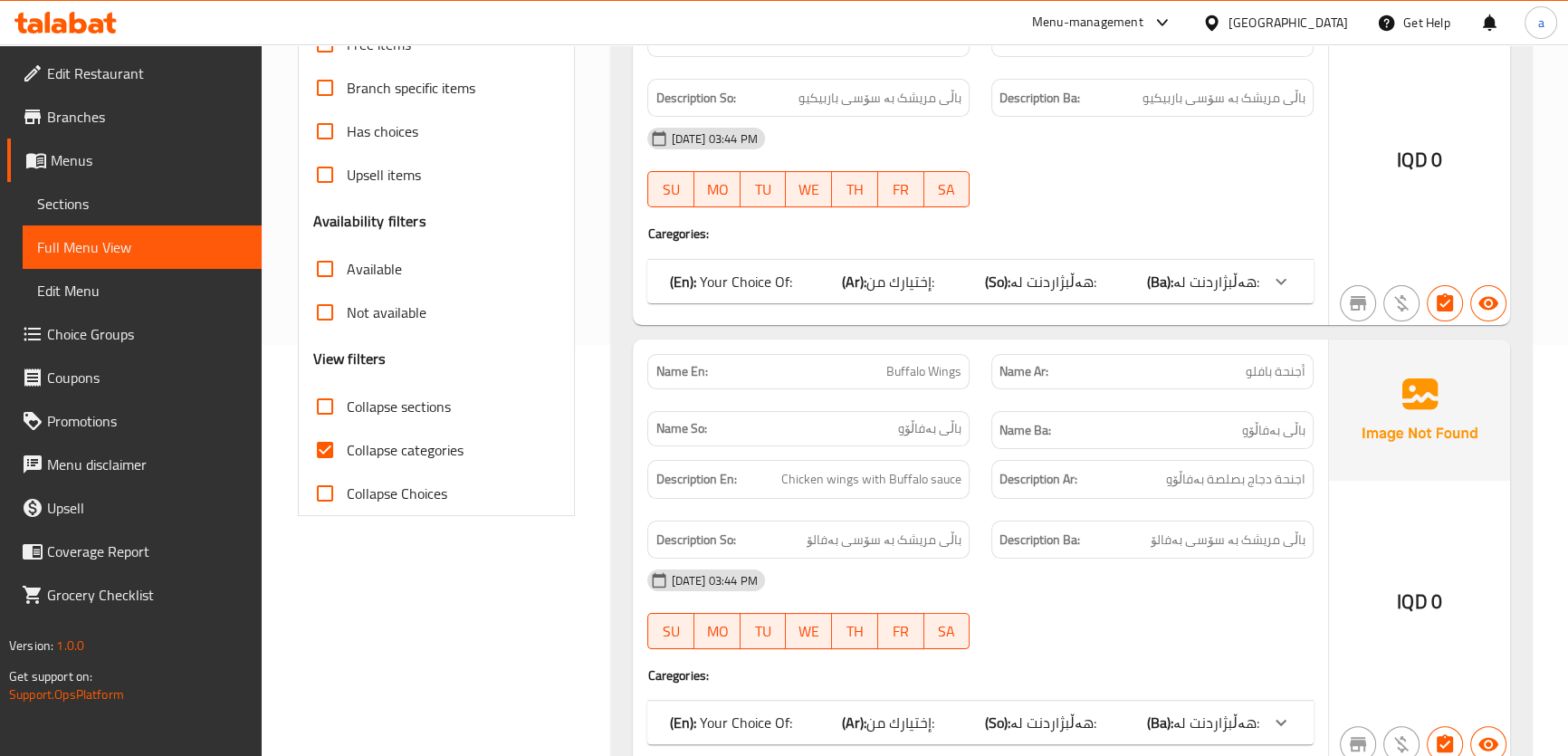
click at [356, 443] on span "Collapse categories" at bounding box center [404, 450] width 116 height 22
click at [347, 443] on input "Collapse categories" at bounding box center [325, 450] width 44 height 44
checkbox input "false"
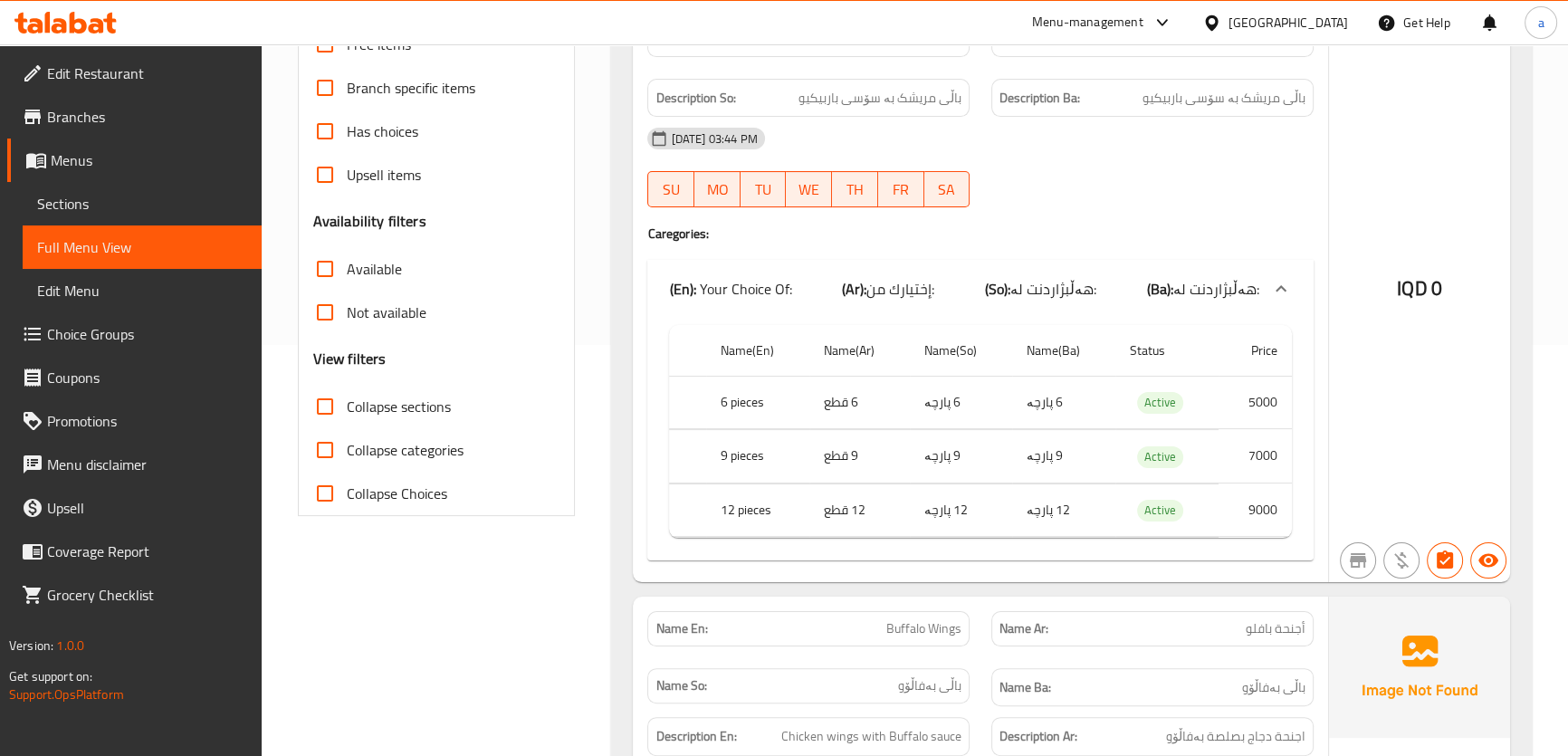
click at [353, 410] on span "Collapse sections" at bounding box center [399, 406] width 104 height 22
click at [347, 410] on input "Collapse sections" at bounding box center [325, 406] width 44 height 44
checkbox input "true"
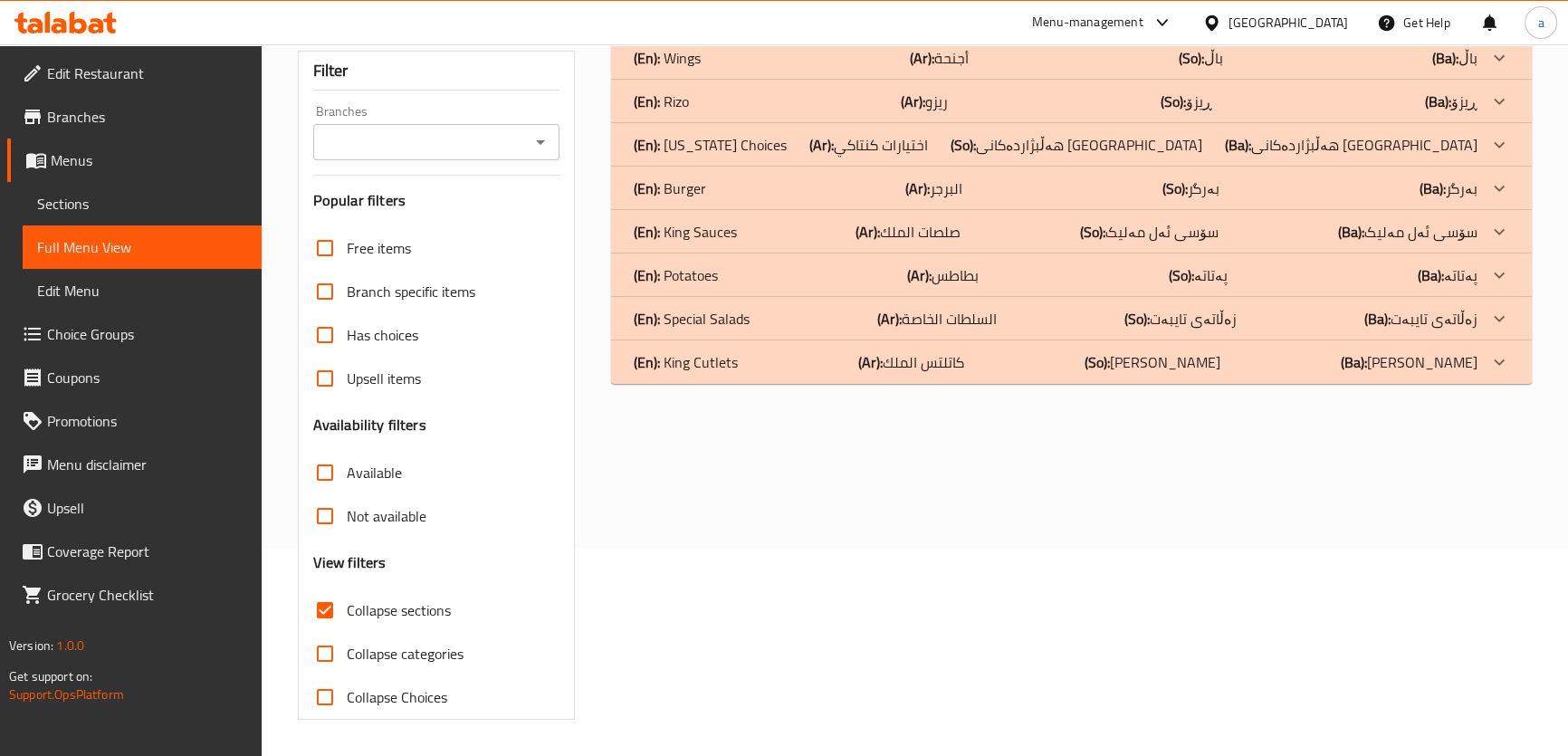
scroll to position [0, 0]
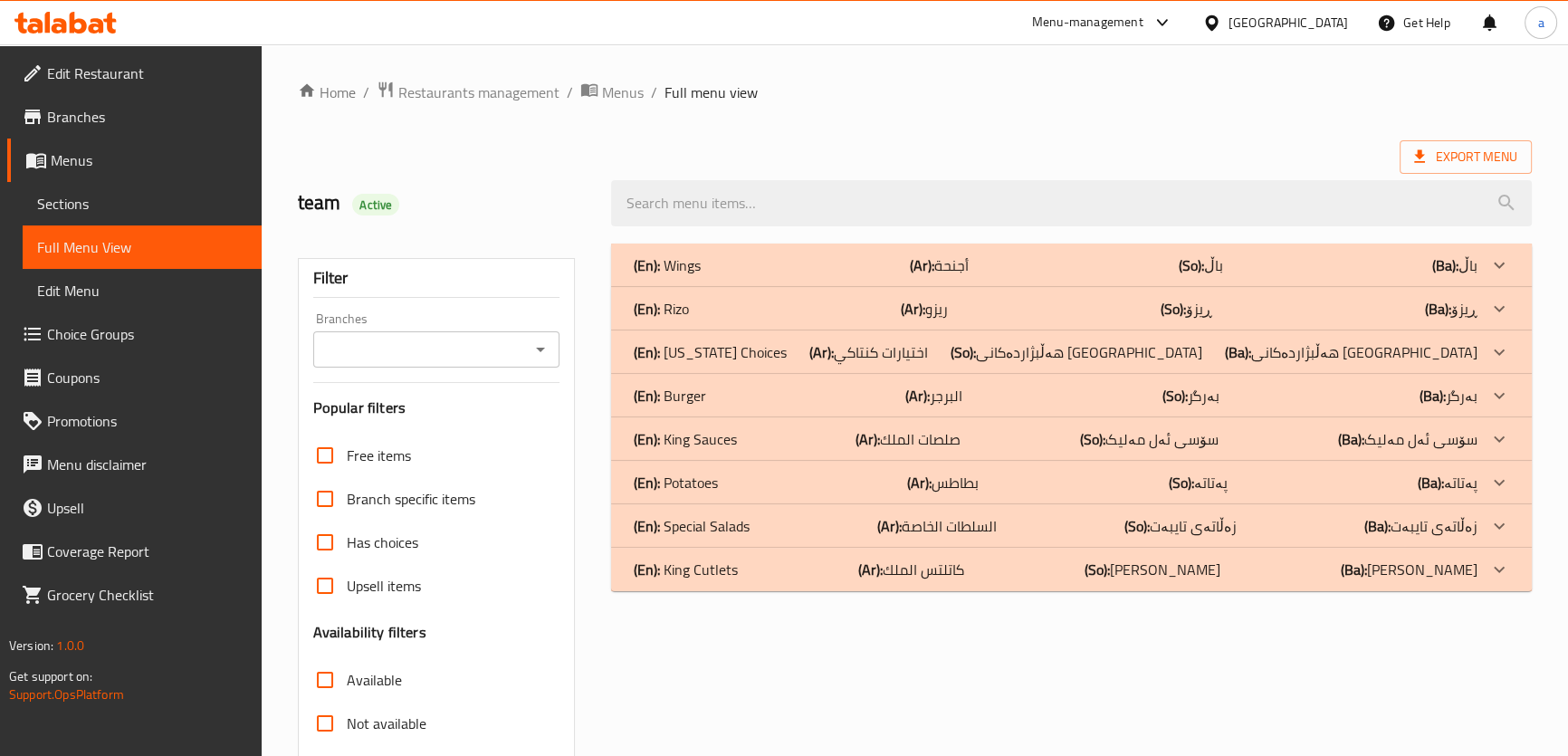
click at [1498, 257] on icon at bounding box center [1499, 265] width 22 height 22
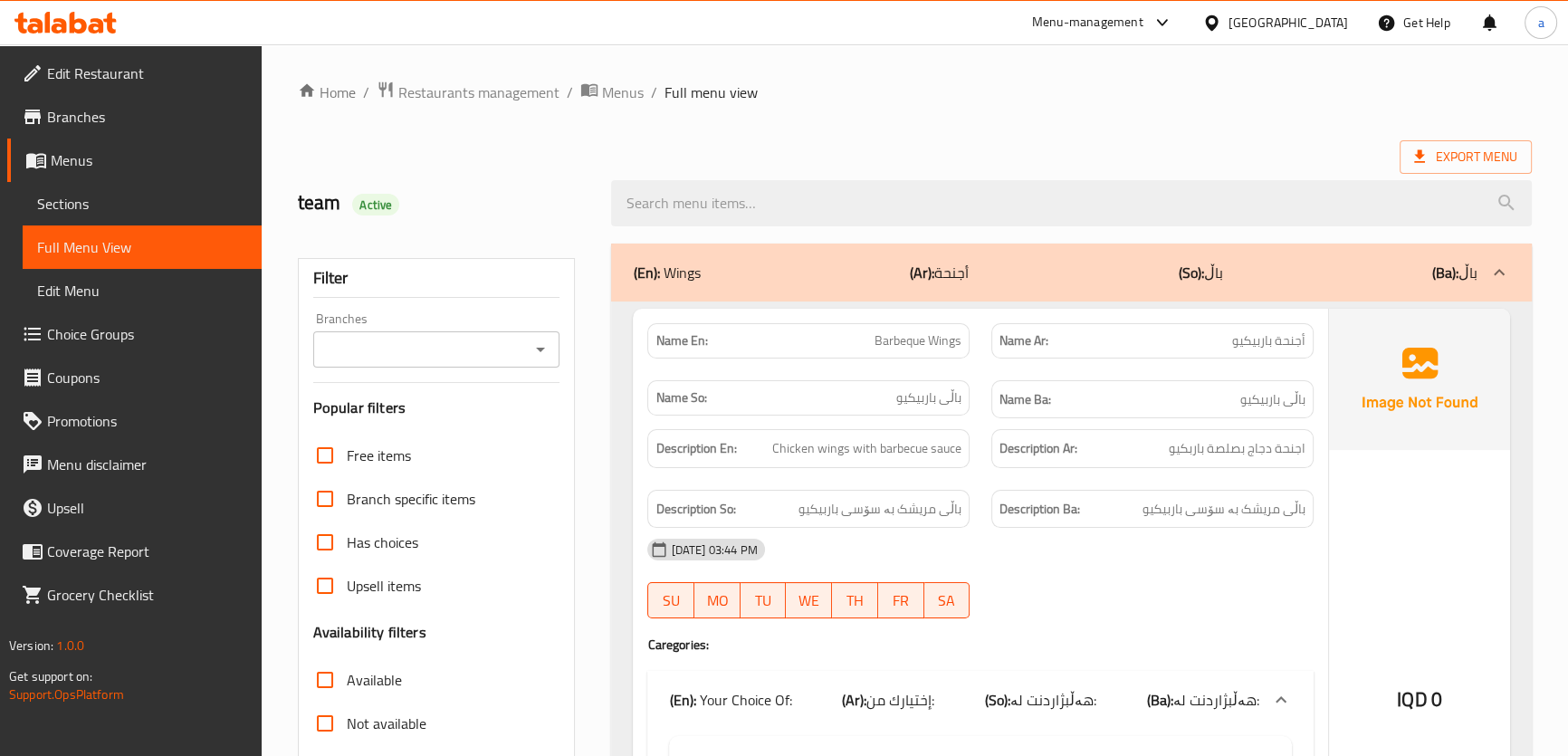
click at [1500, 264] on icon at bounding box center [1499, 272] width 22 height 22
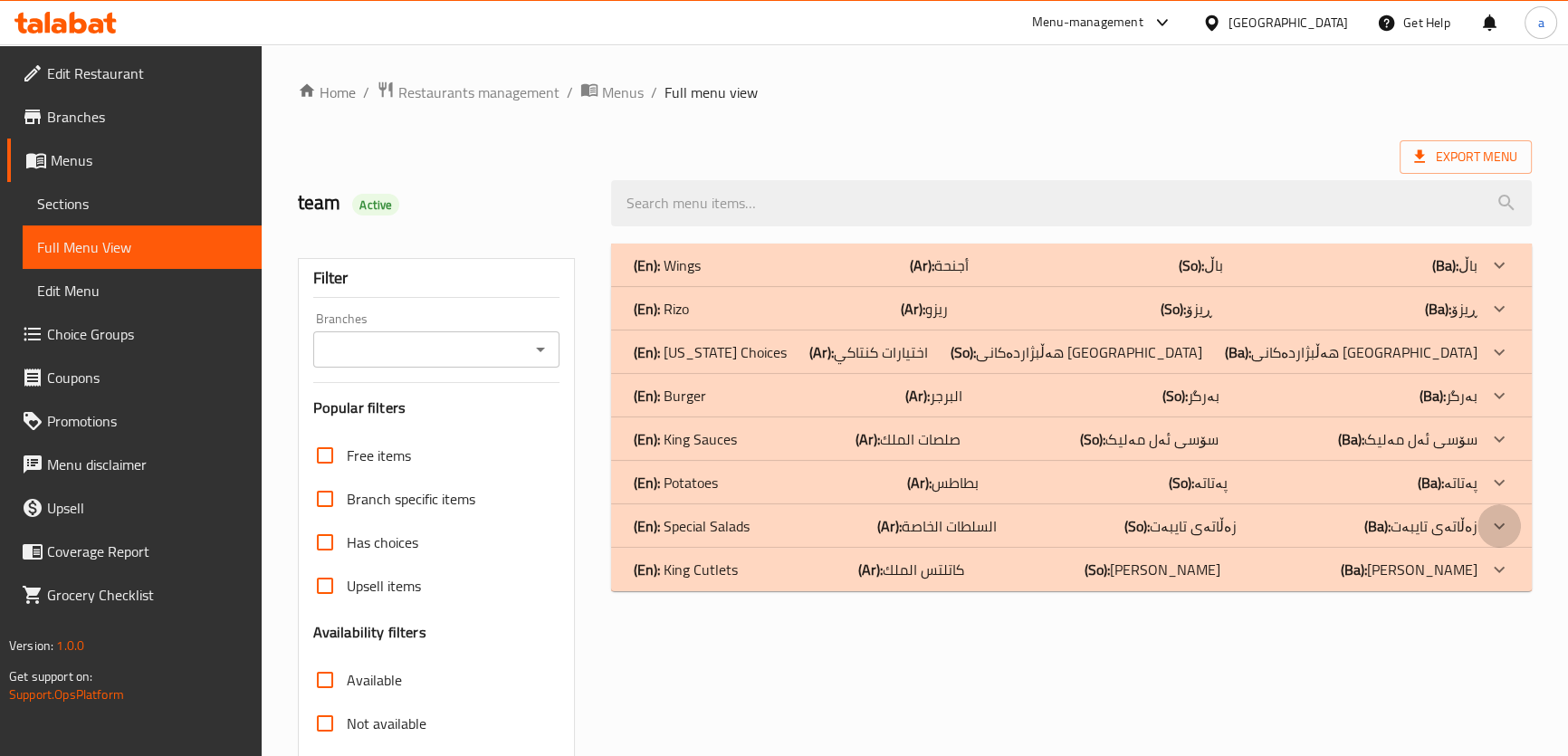
drag, startPoint x: 1488, startPoint y: 527, endPoint x: 1476, endPoint y: 527, distance: 12.0
click at [1485, 287] on div at bounding box center [1499, 265] width 44 height 44
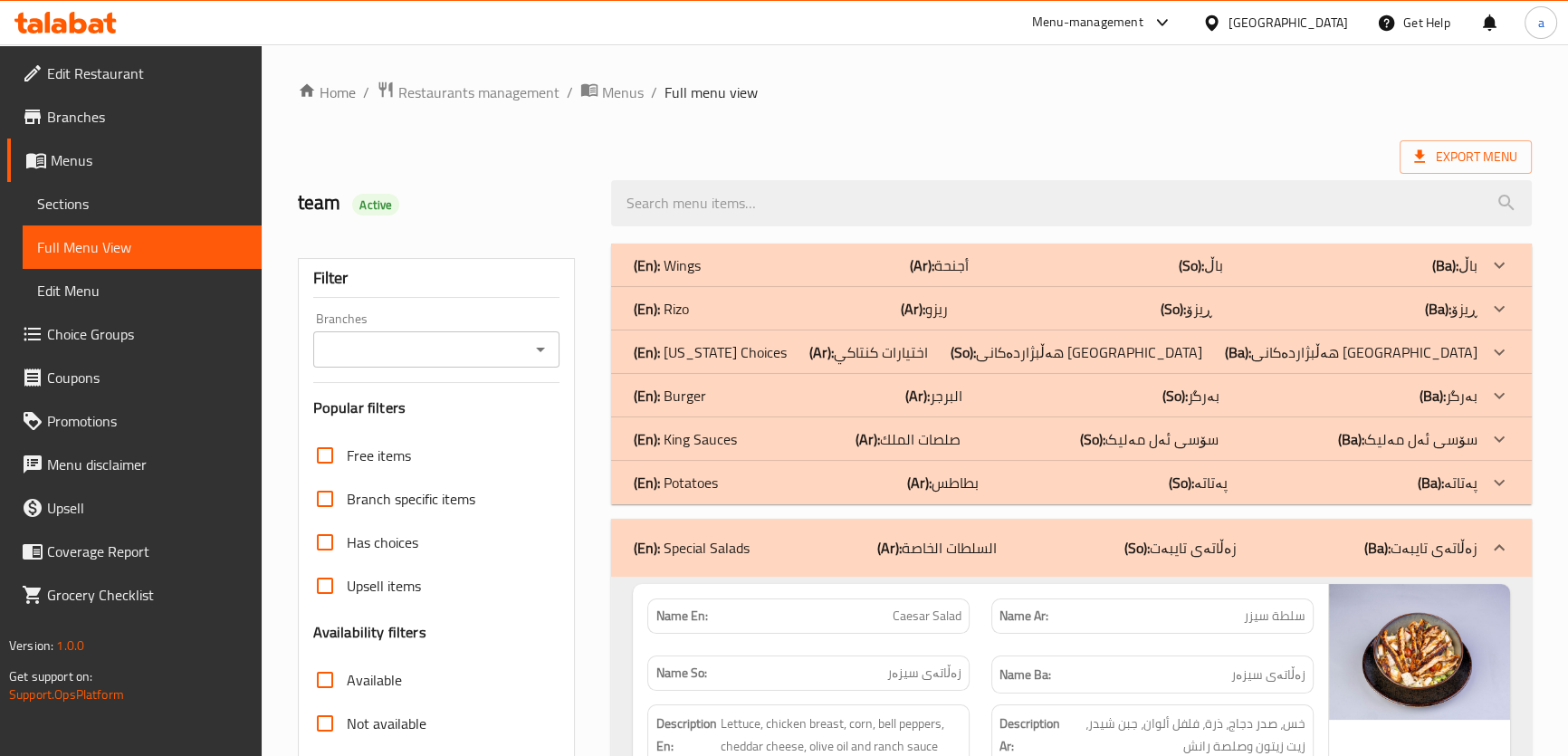
click at [1501, 277] on icon at bounding box center [1499, 265] width 22 height 22
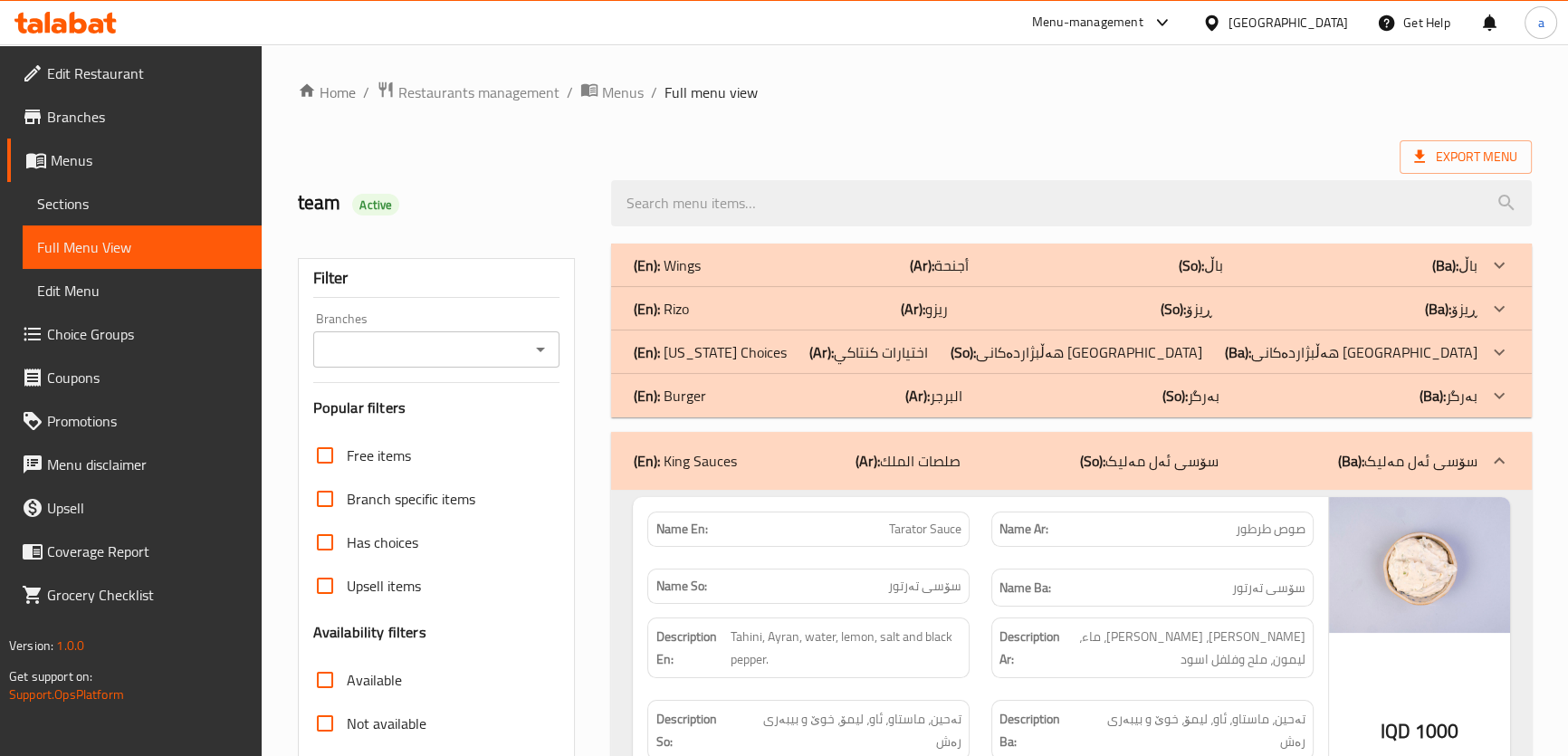
click at [1495, 277] on icon at bounding box center [1499, 265] width 22 height 22
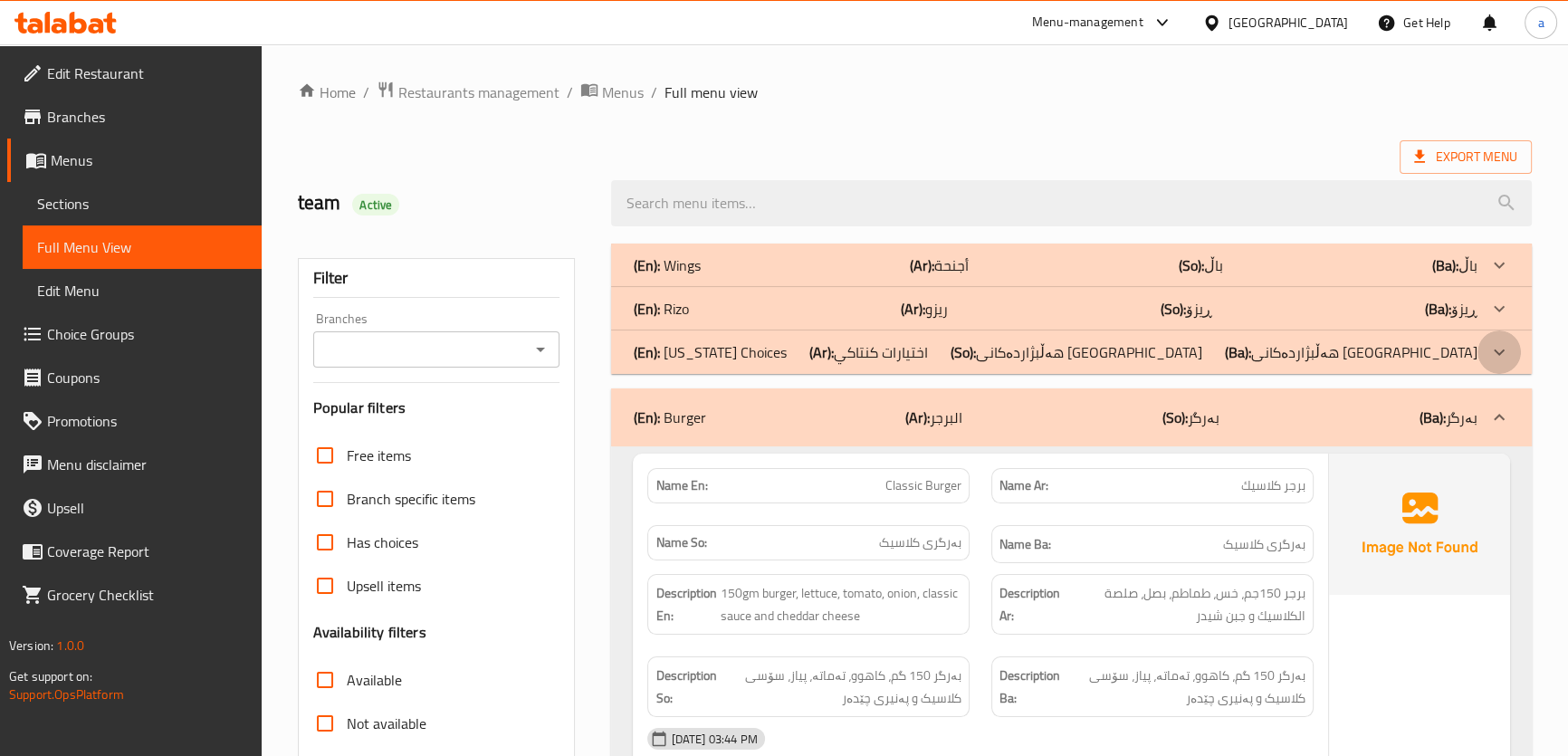
click at [1494, 277] on icon at bounding box center [1499, 265] width 22 height 22
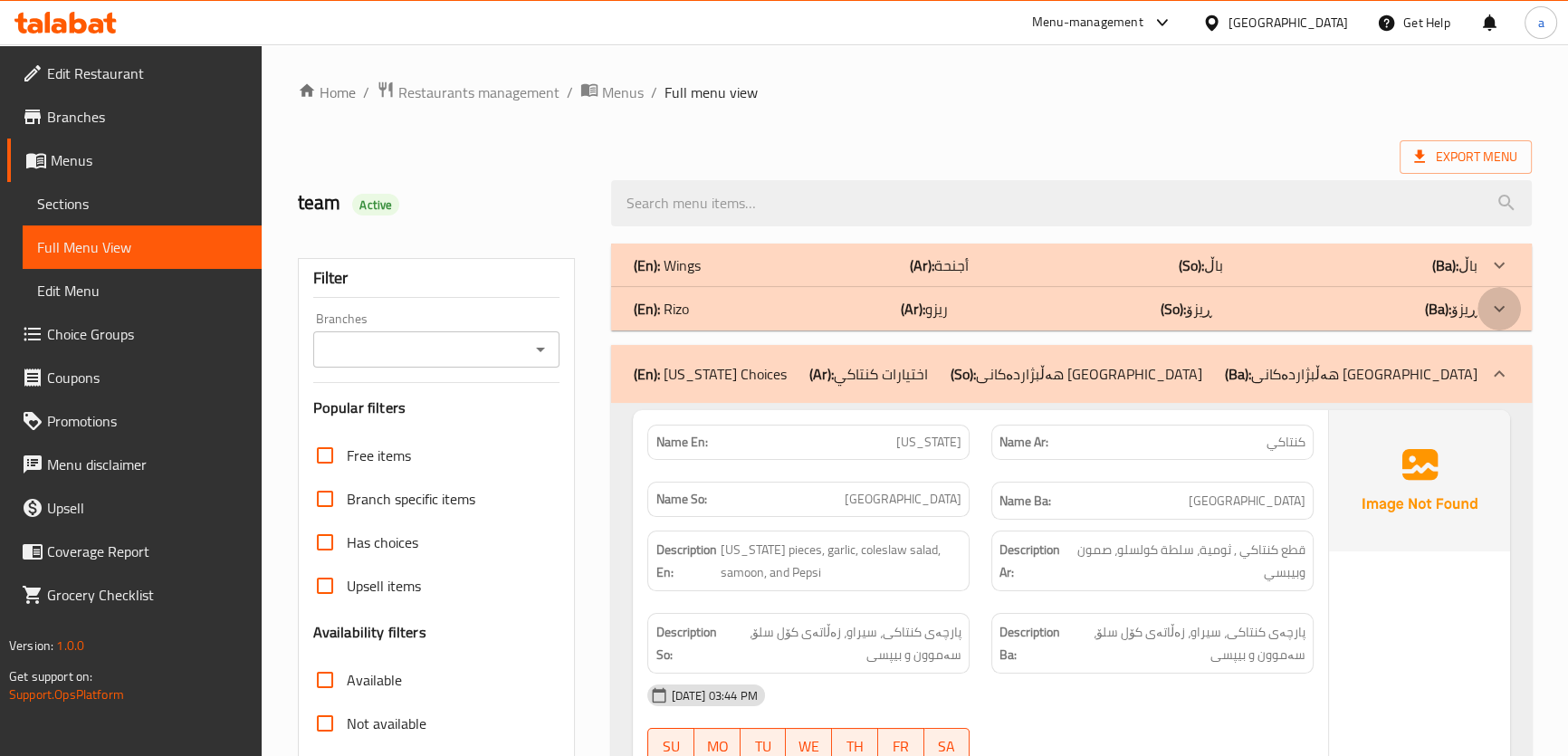
click at [1493, 277] on icon at bounding box center [1499, 265] width 22 height 22
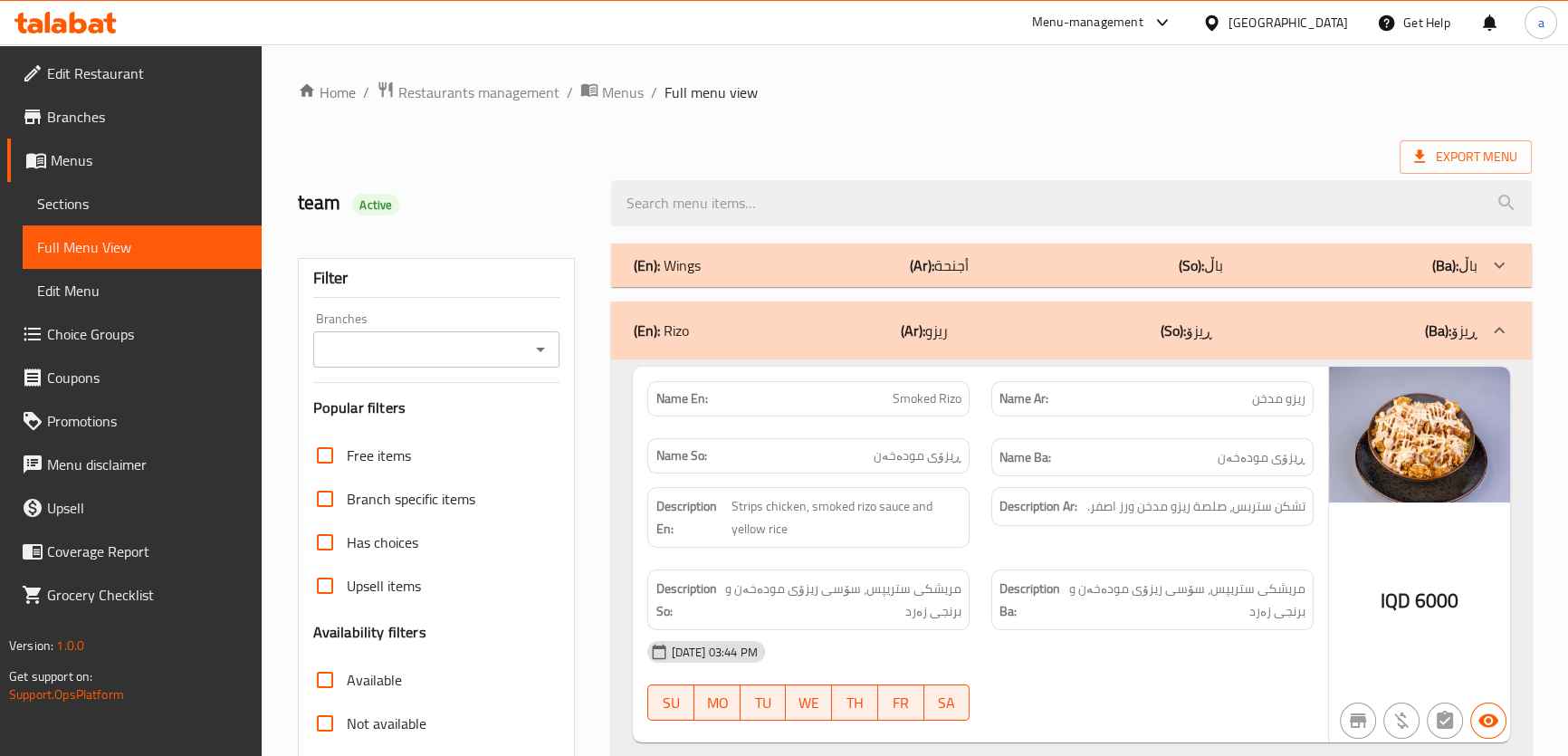
click at [1492, 261] on icon at bounding box center [1499, 265] width 22 height 22
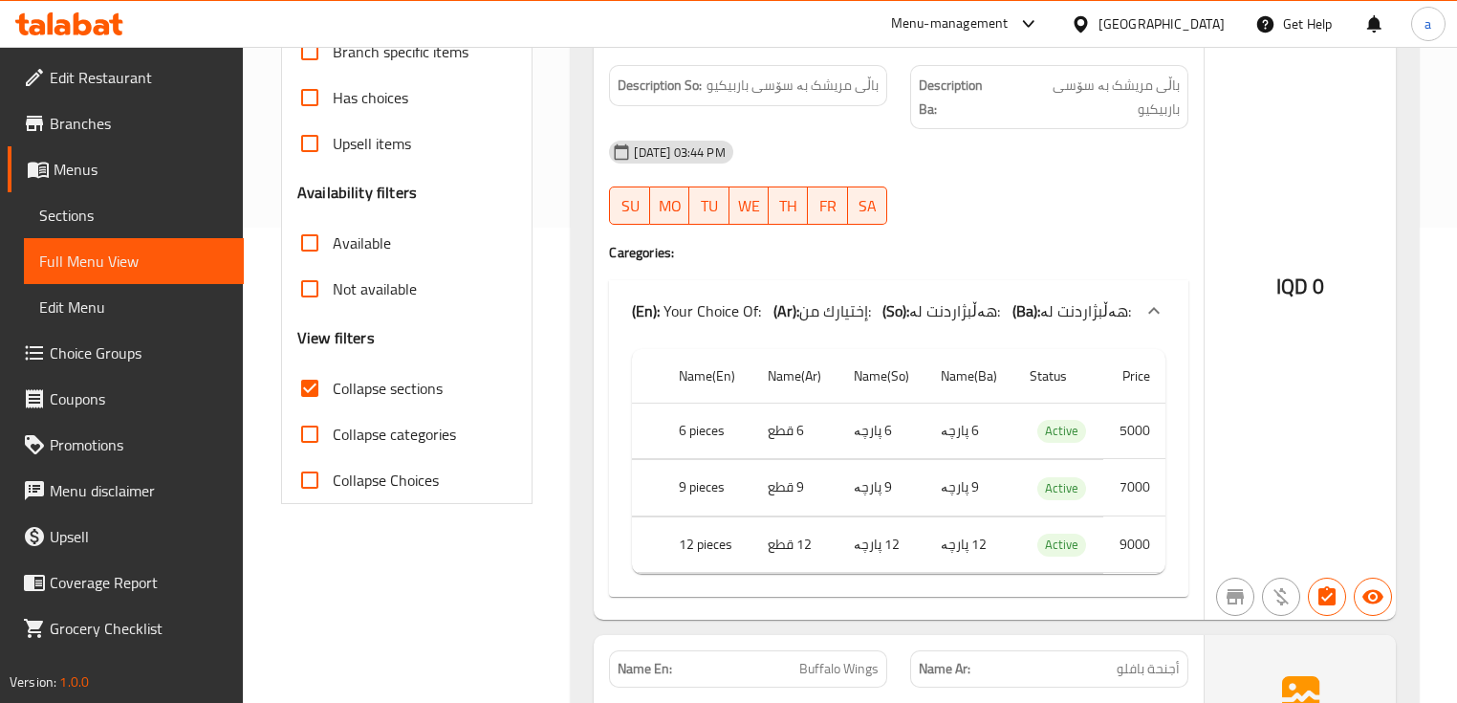
scroll to position [510, 0]
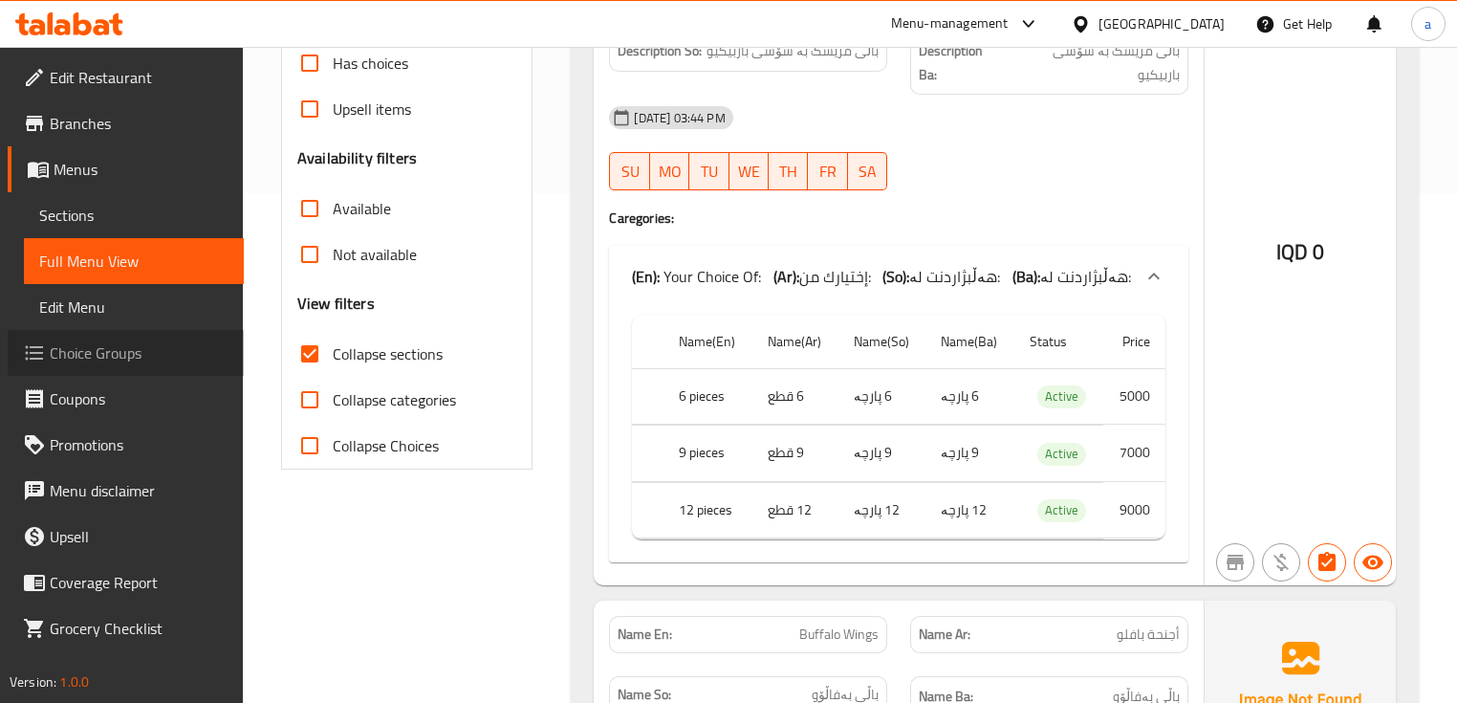
click at [138, 360] on span "Choice Groups" at bounding box center [139, 352] width 179 height 23
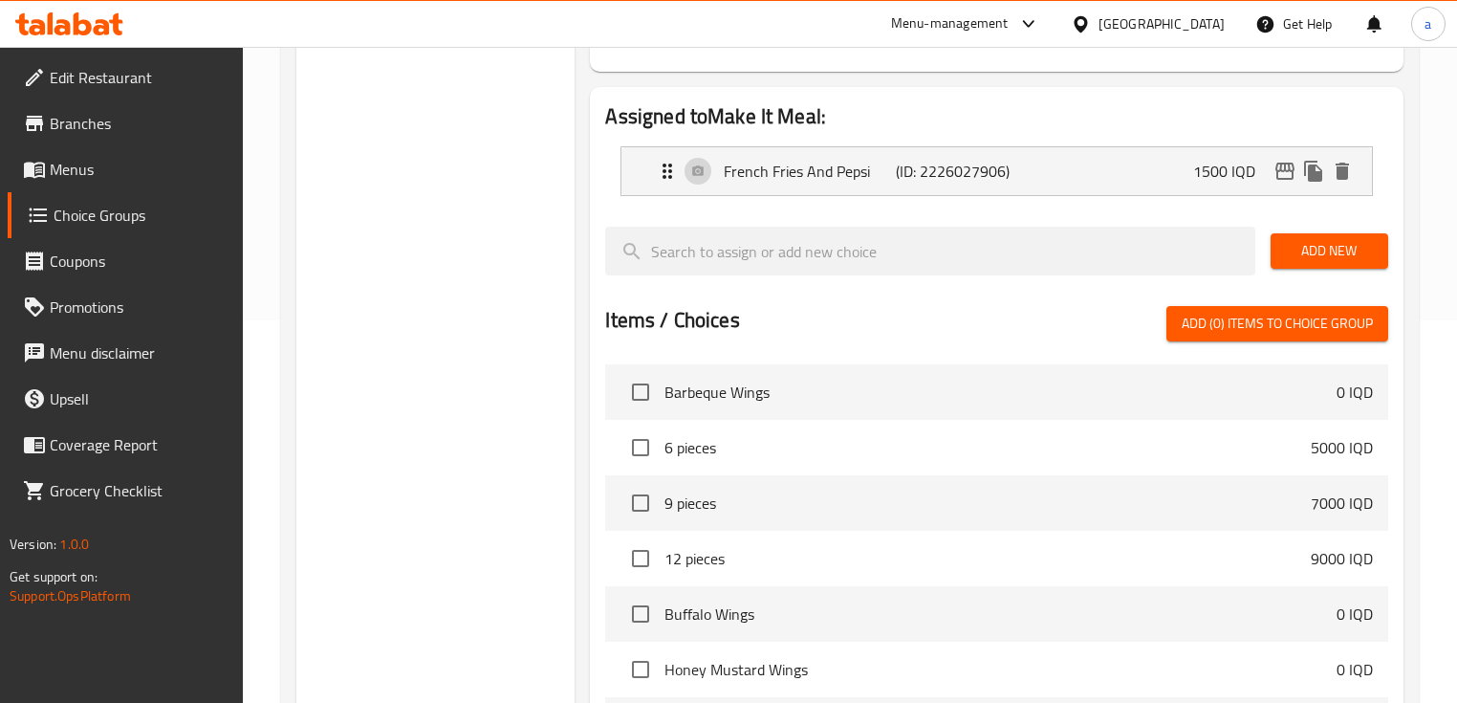
scroll to position [127, 0]
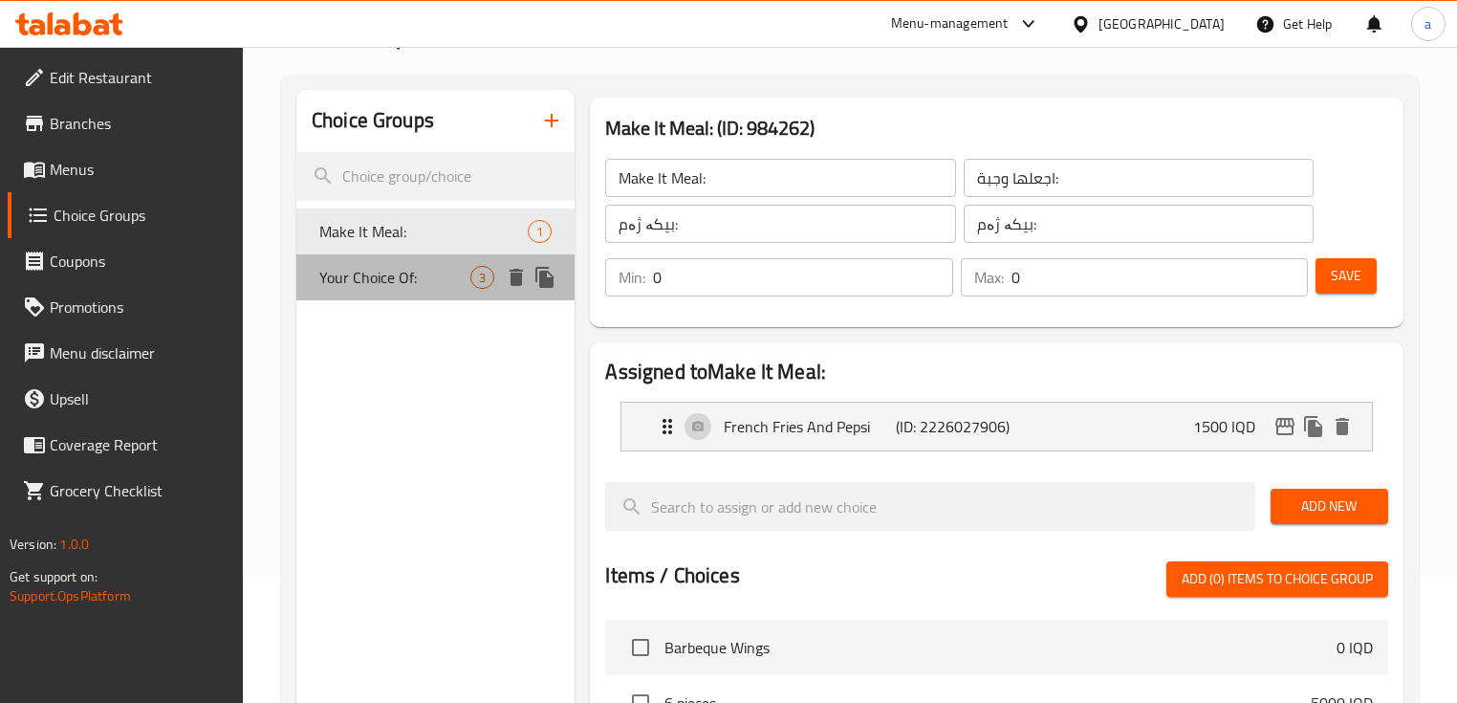
click at [411, 266] on span "Your Choice Of:" at bounding box center [394, 277] width 151 height 23
type input "Your Choice Of:"
type input "إختيارك من:"
type input "هەڵبژاردنت لە:"
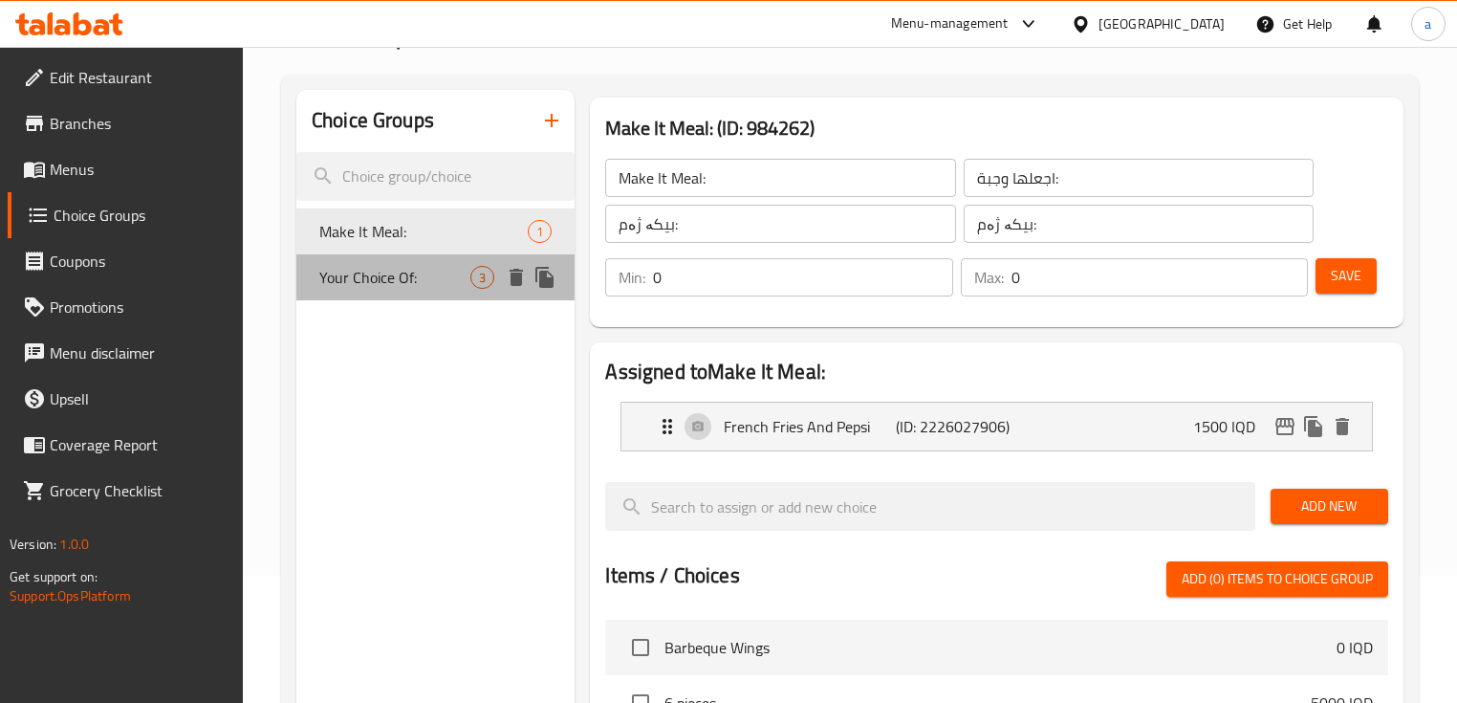
type input "1"
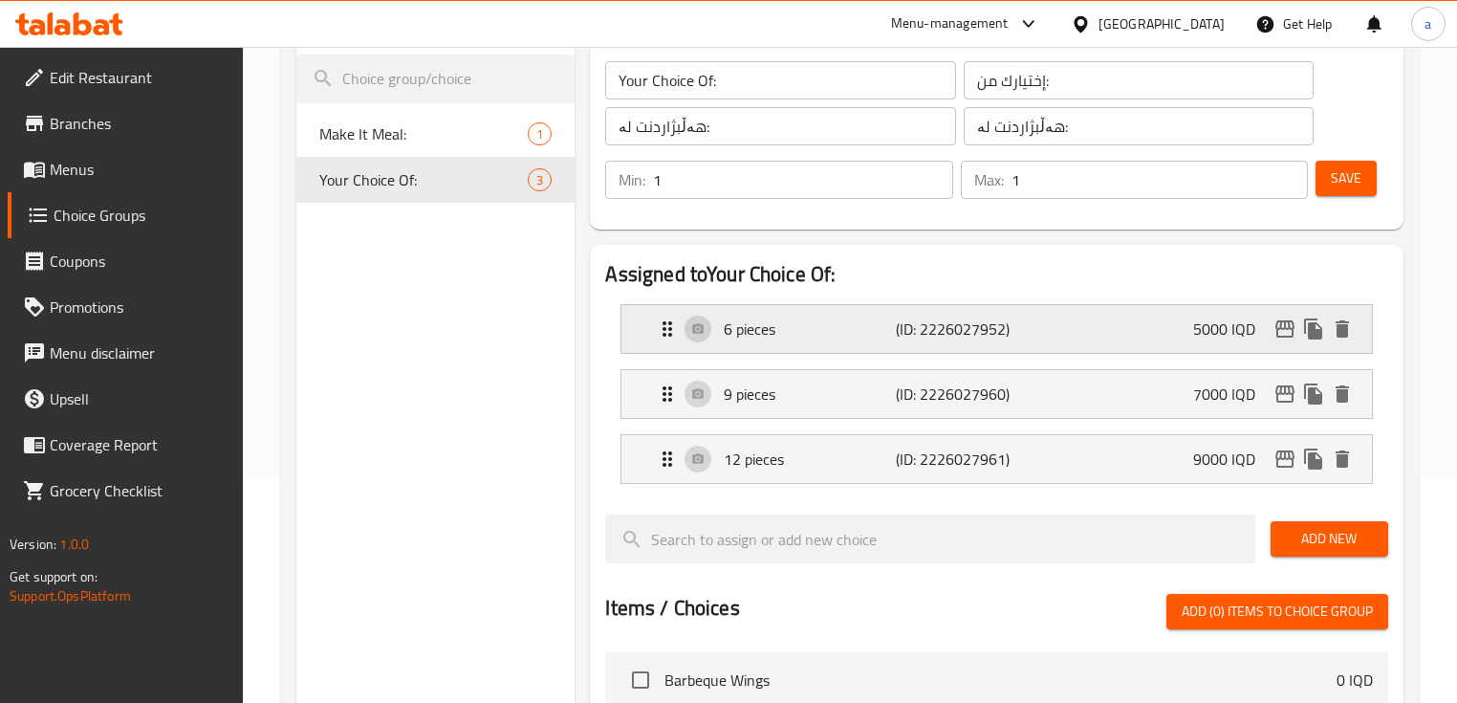
scroll to position [254, 0]
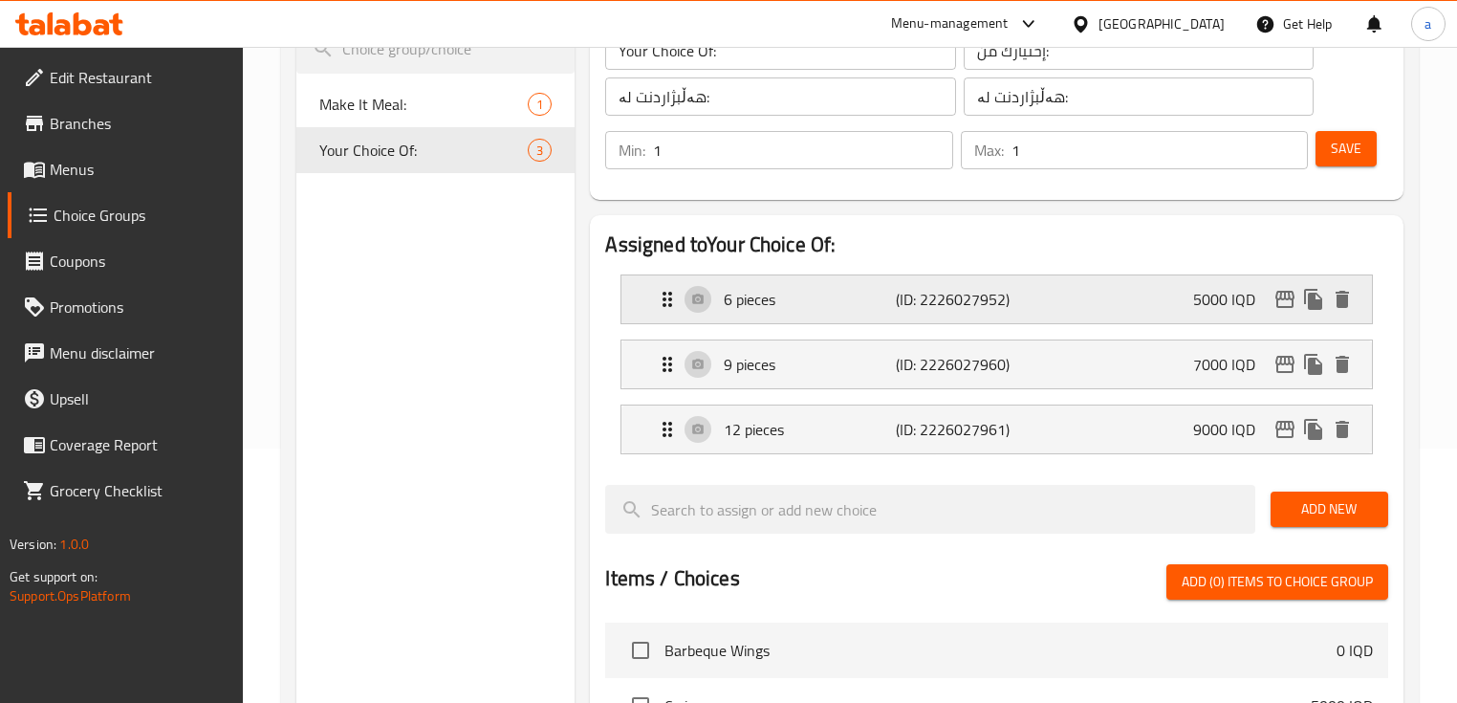
click at [753, 297] on p "6 pieces" at bounding box center [810, 299] width 172 height 23
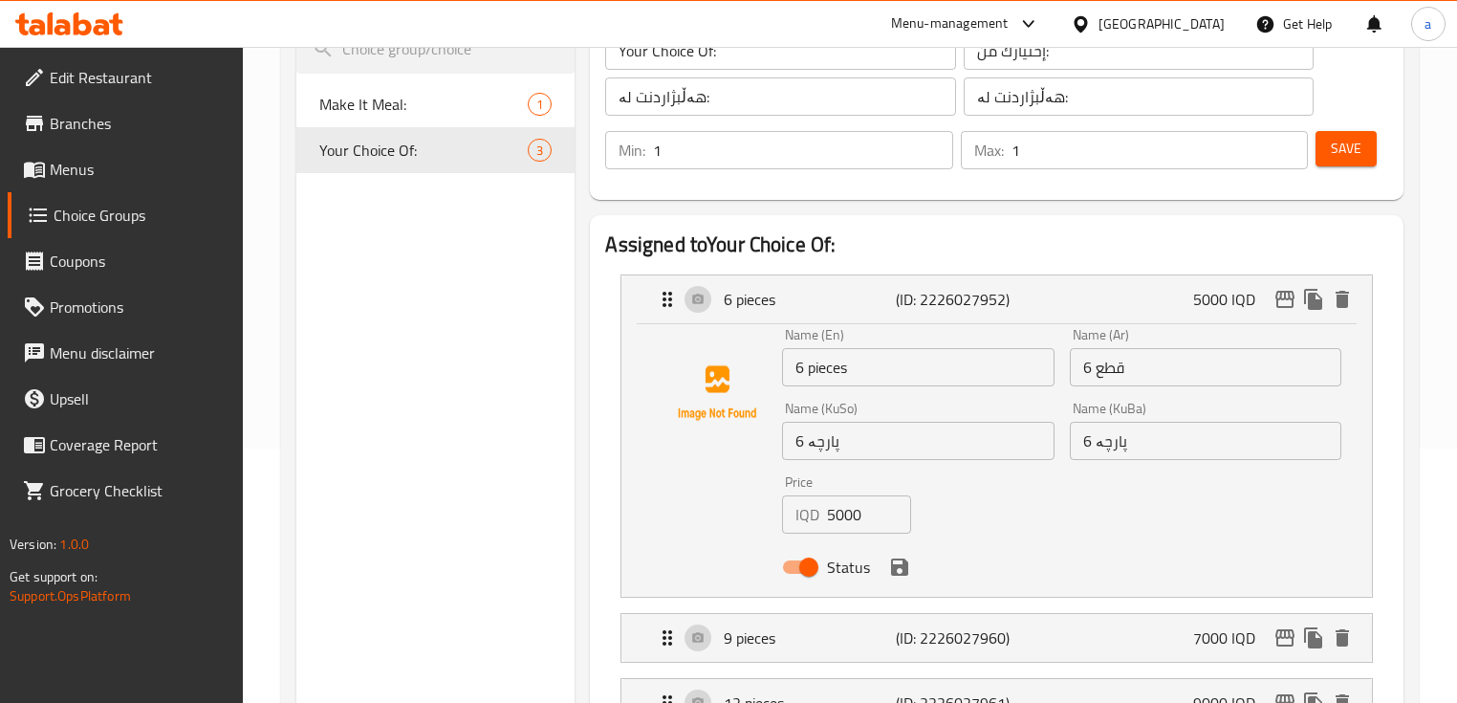
click at [812, 368] on input "6 pieces" at bounding box center [918, 367] width 272 height 38
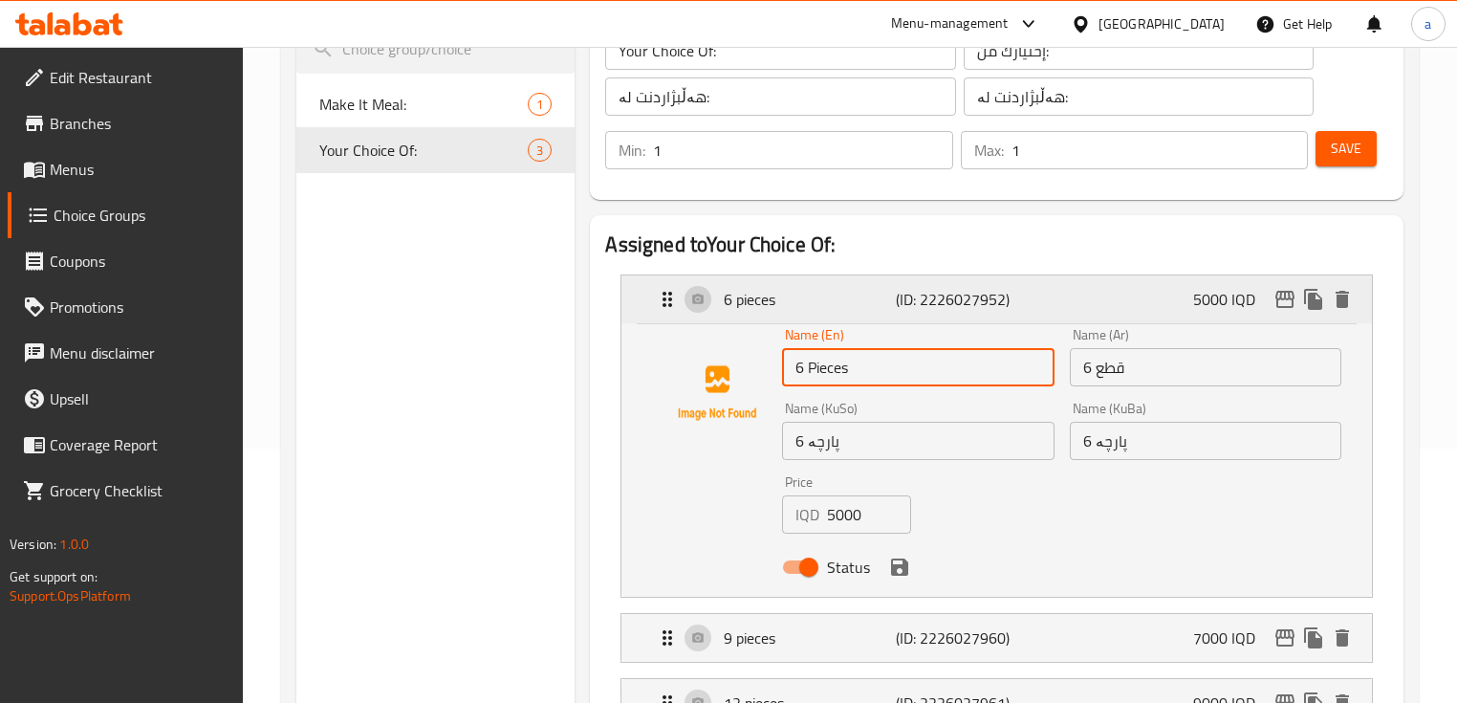
click at [857, 291] on p "6 pieces" at bounding box center [810, 299] width 172 height 23
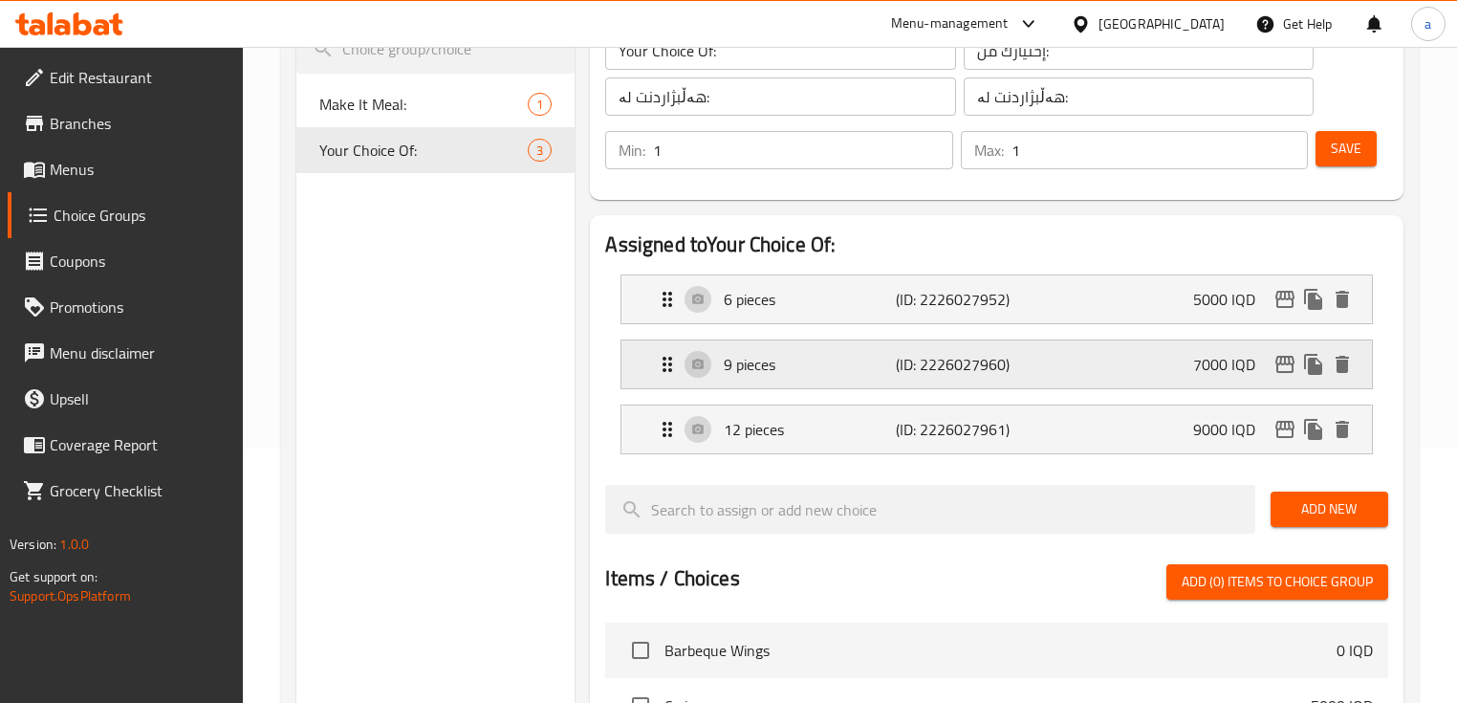
type input "6 Pieces"
click at [780, 367] on p "9 pieces" at bounding box center [810, 364] width 172 height 23
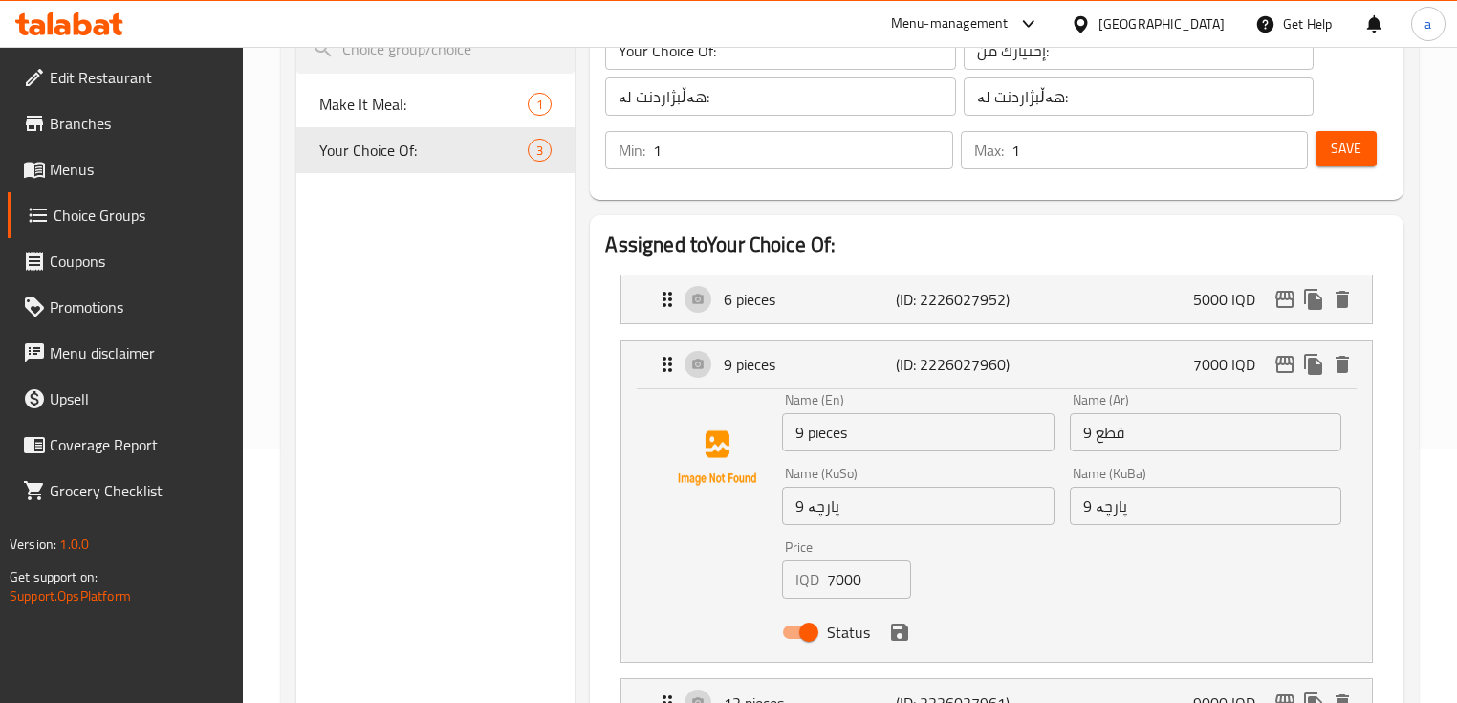
click at [813, 436] on input "9 pieces" at bounding box center [918, 432] width 272 height 38
click at [832, 365] on p "9 pieces" at bounding box center [810, 364] width 172 height 23
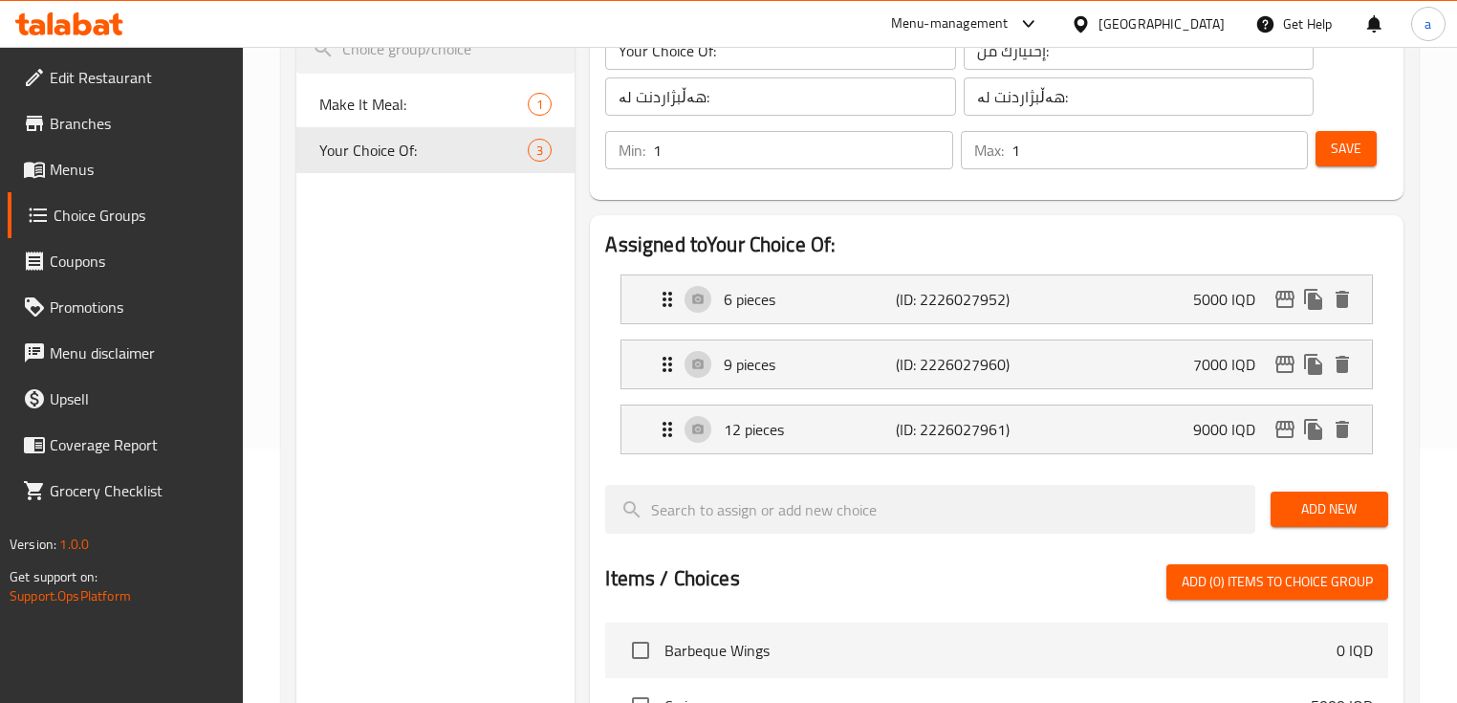
type input "9 Pieces"
click at [830, 442] on div "12 pieces (ID: 2226027961) 9000 IQD" at bounding box center [1002, 429] width 692 height 48
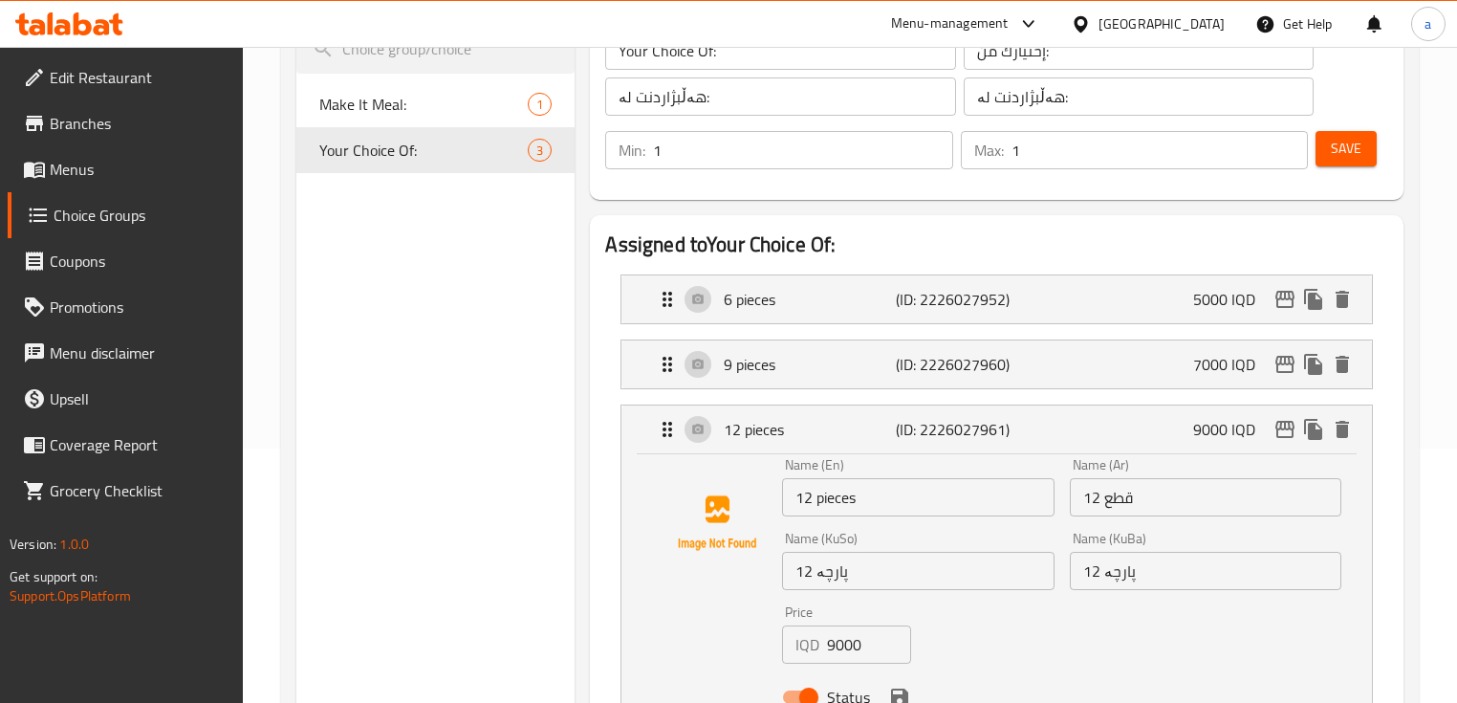
click at [821, 497] on input "12 pieces" at bounding box center [918, 497] width 272 height 38
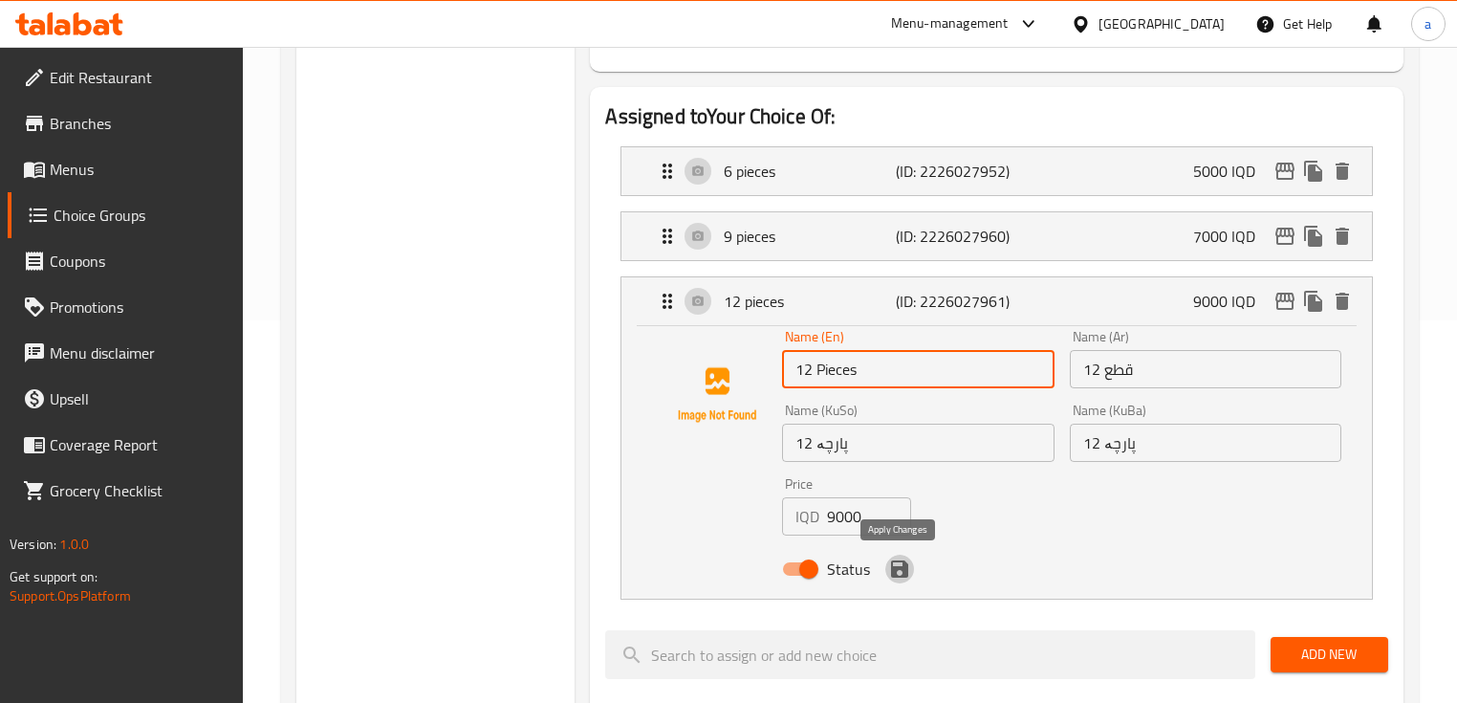
click at [895, 574] on icon "save" at bounding box center [899, 568] width 17 height 17
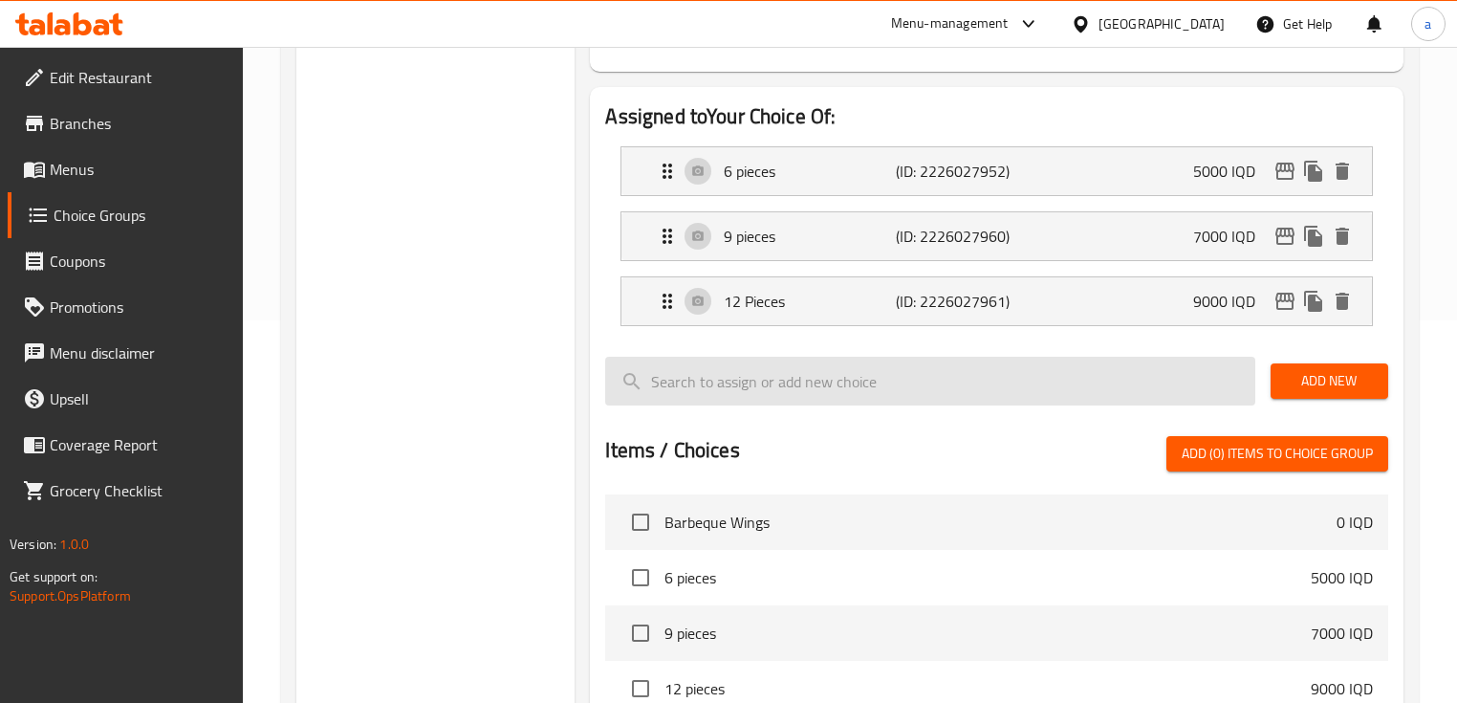
type input "12 Pieces"
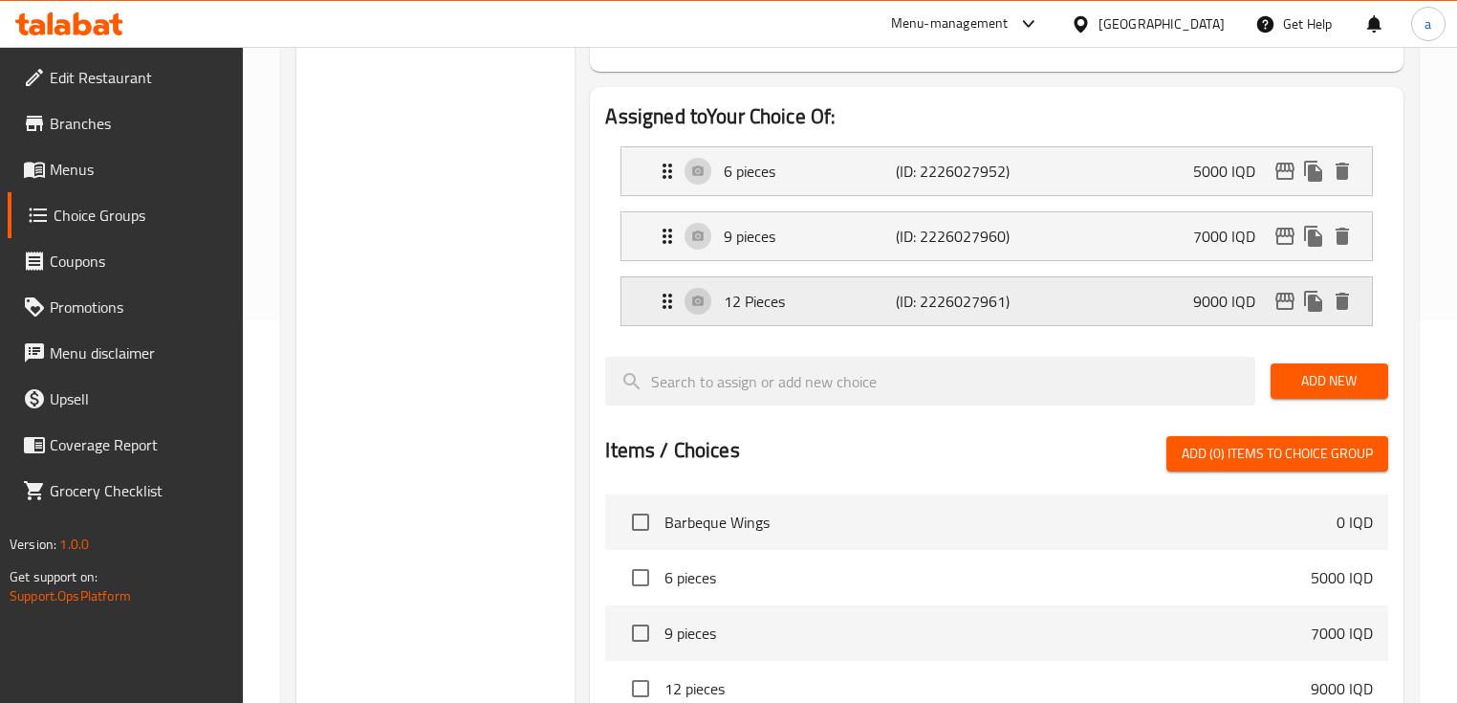
click at [883, 304] on p "12 Pieces" at bounding box center [810, 301] width 172 height 23
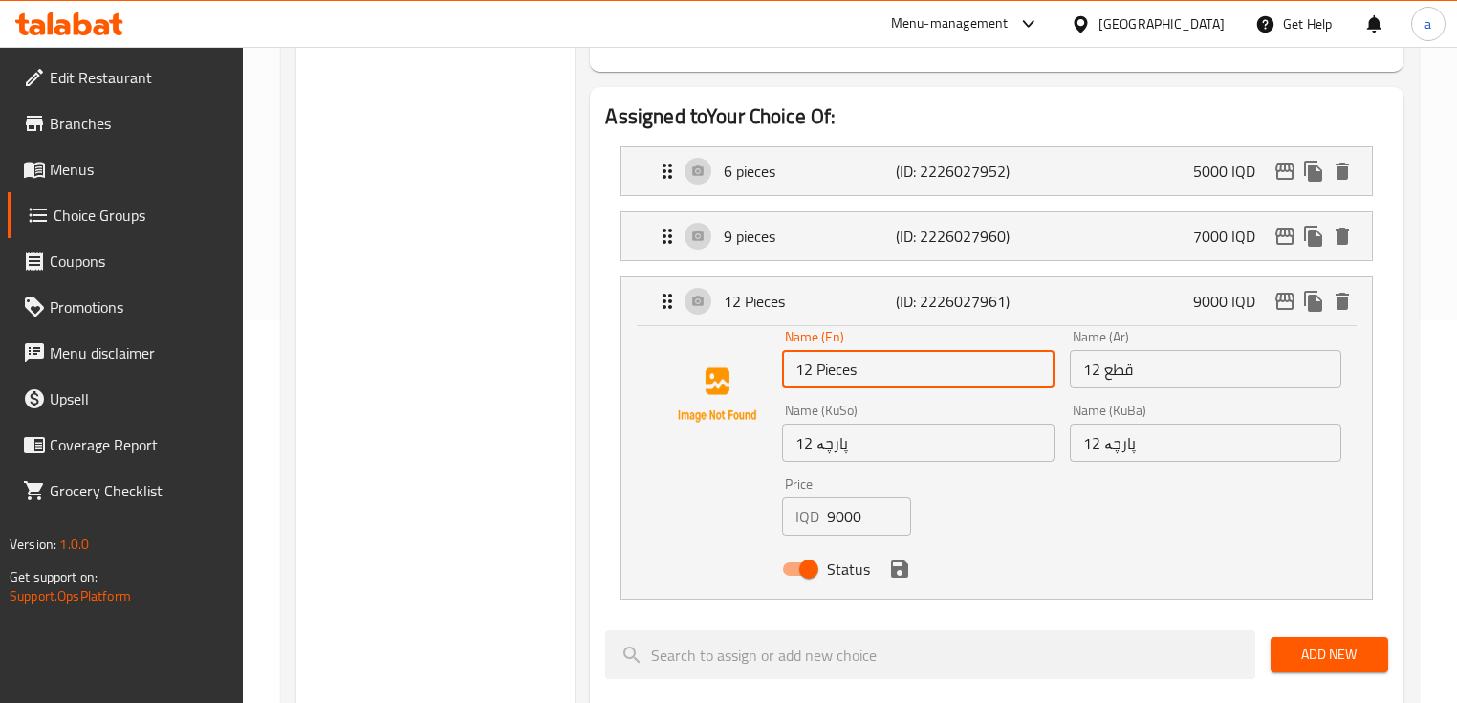
drag, startPoint x: 887, startPoint y: 371, endPoint x: 818, endPoint y: 380, distance: 69.4
click at [818, 380] on input "12 Pieces" at bounding box center [918, 369] width 272 height 38
click at [861, 290] on p "12 Pieces" at bounding box center [810, 301] width 172 height 23
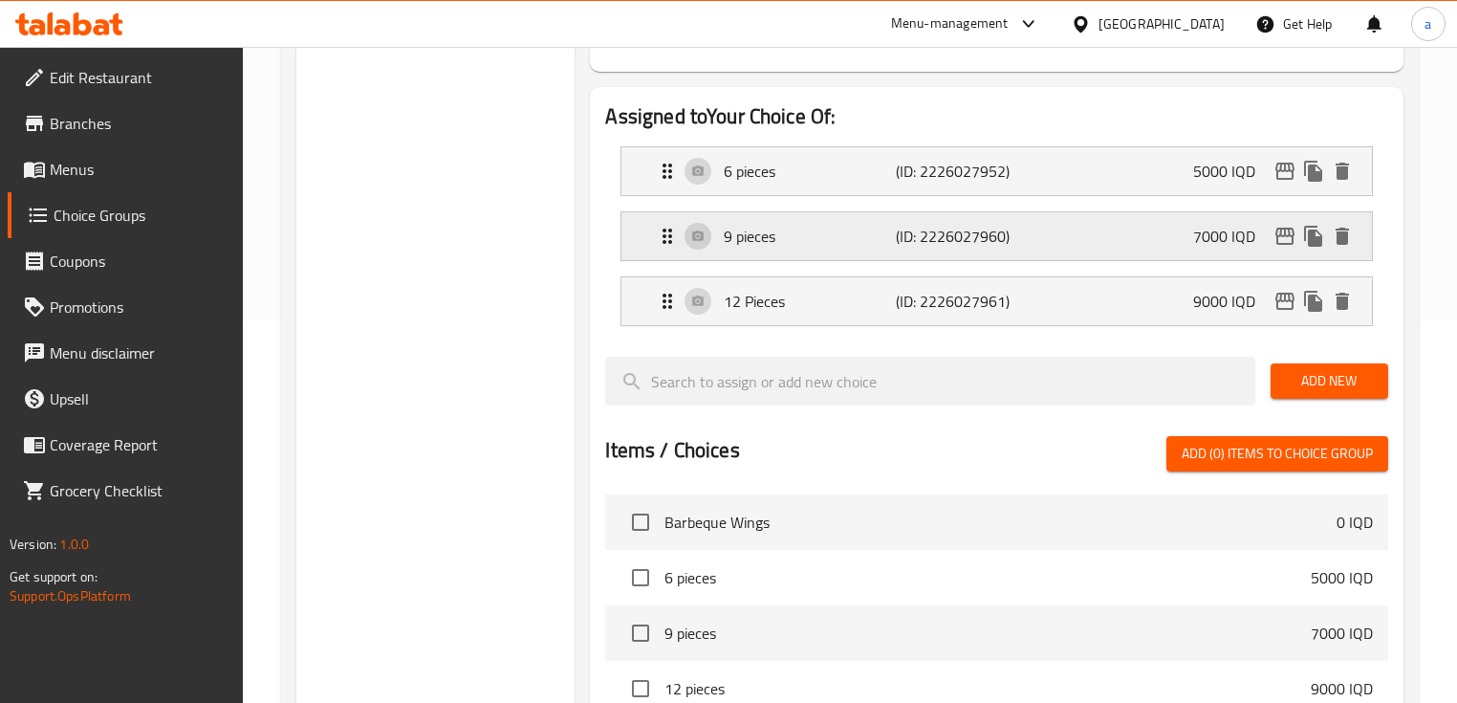
click at [872, 237] on p "9 pieces" at bounding box center [810, 236] width 172 height 23
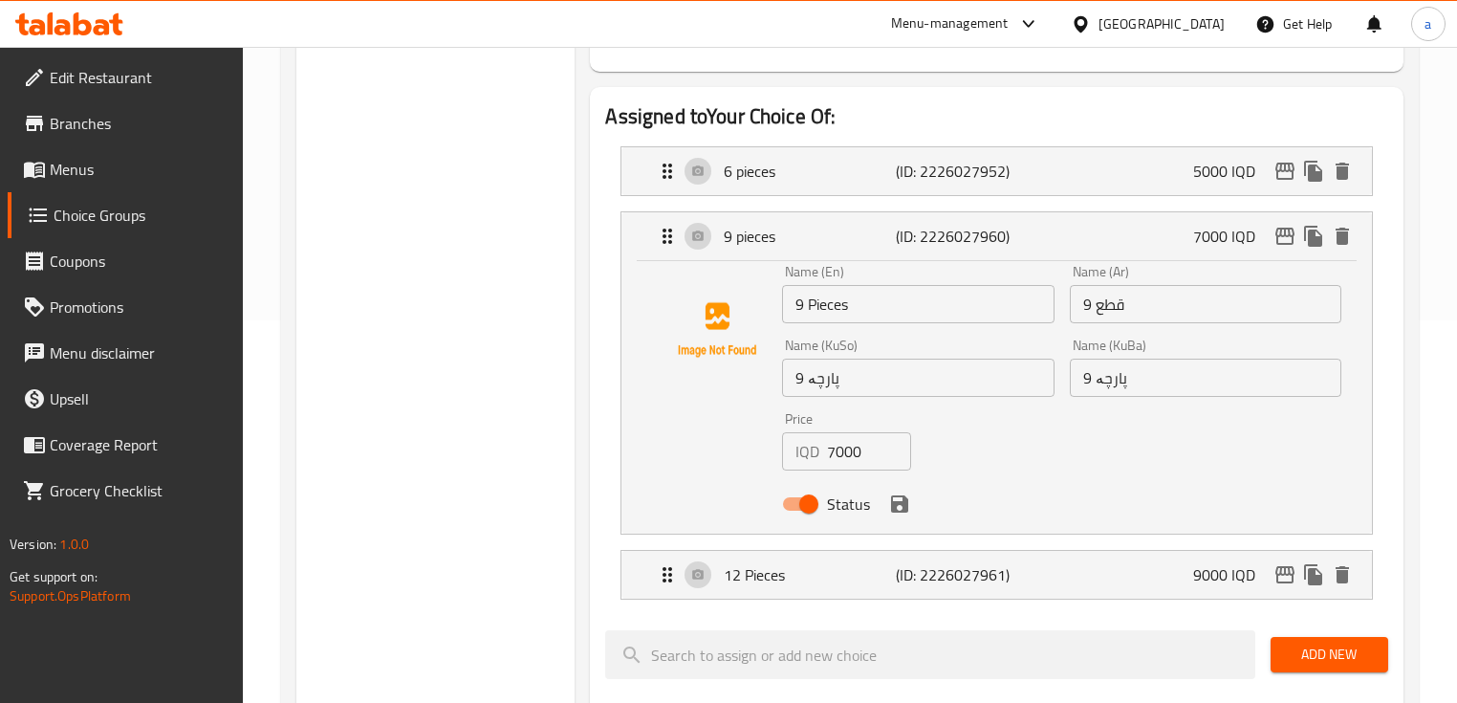
click at [903, 512] on icon "save" at bounding box center [899, 503] width 17 height 17
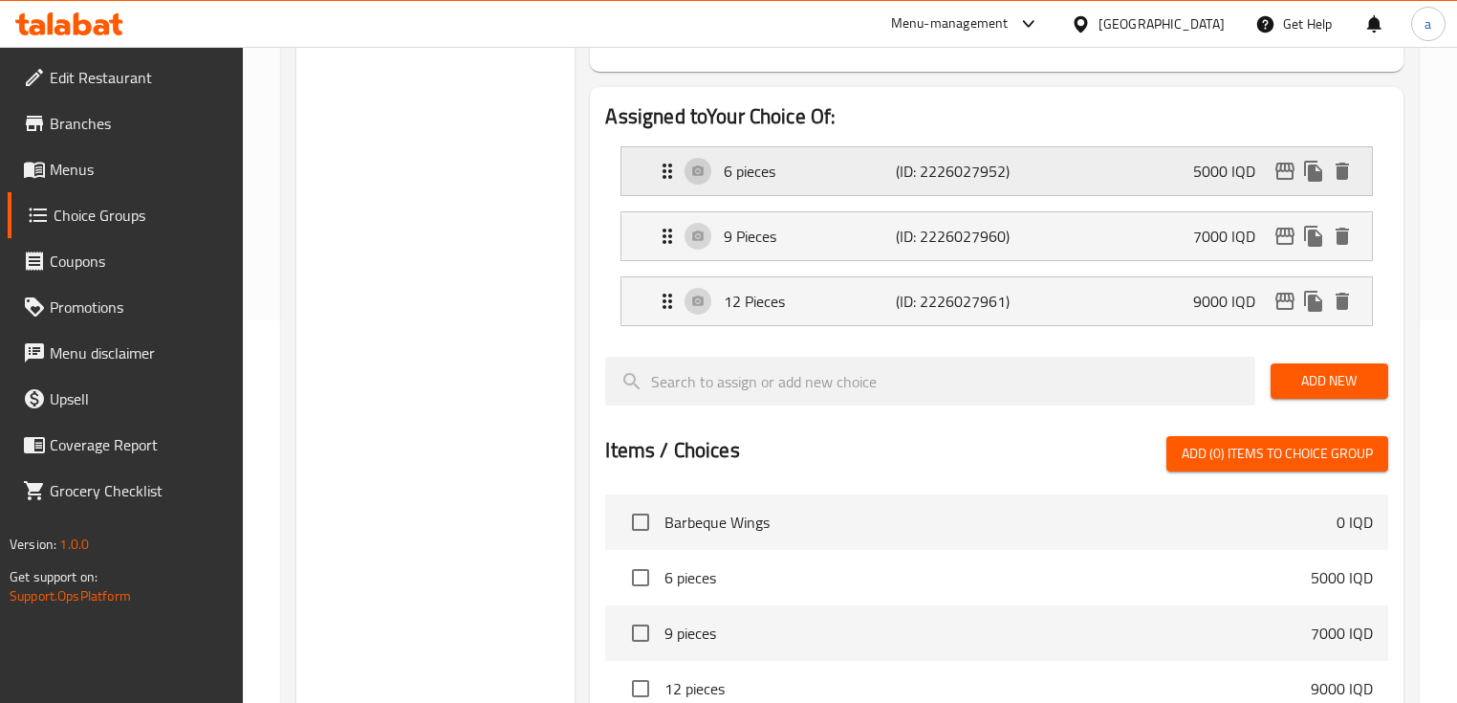
click at [958, 164] on p "(ID: 2226027952)" at bounding box center [953, 171] width 115 height 23
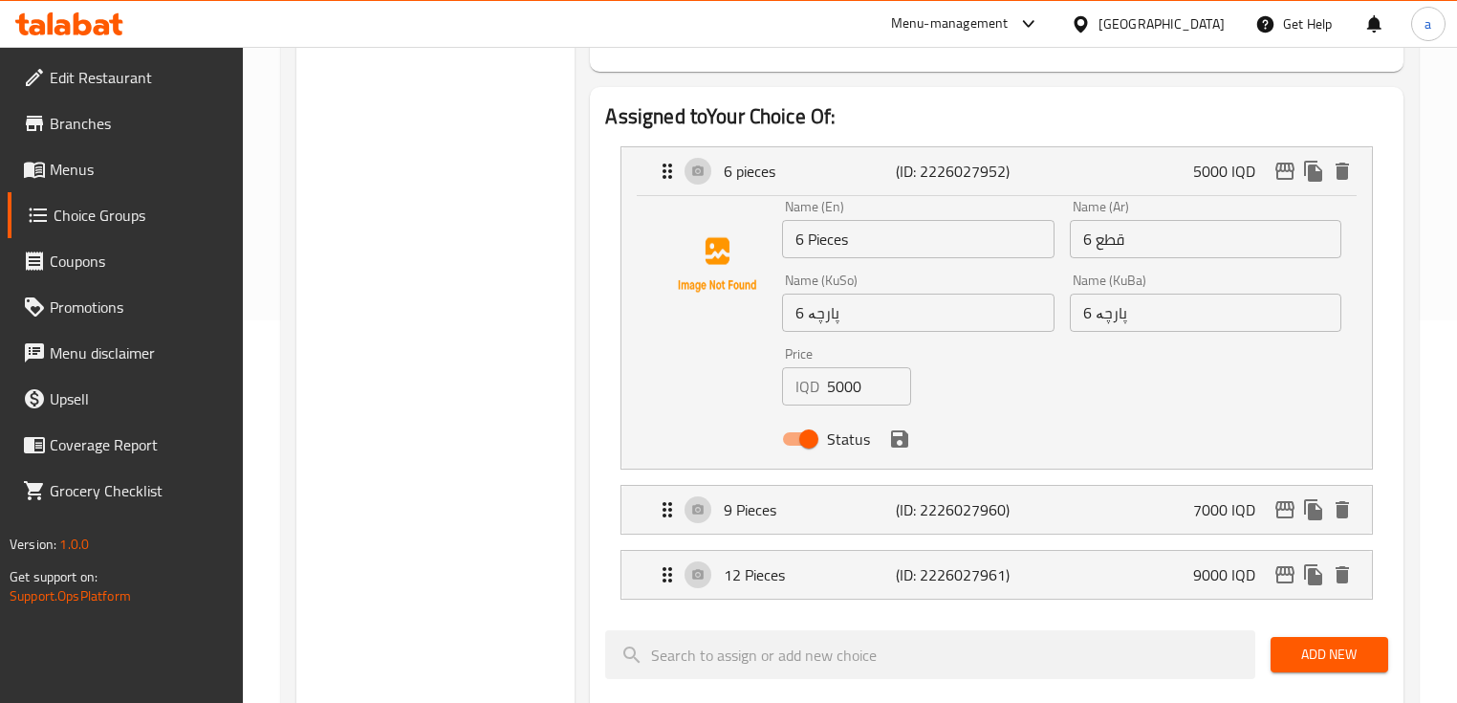
click at [902, 438] on icon "save" at bounding box center [899, 438] width 17 height 17
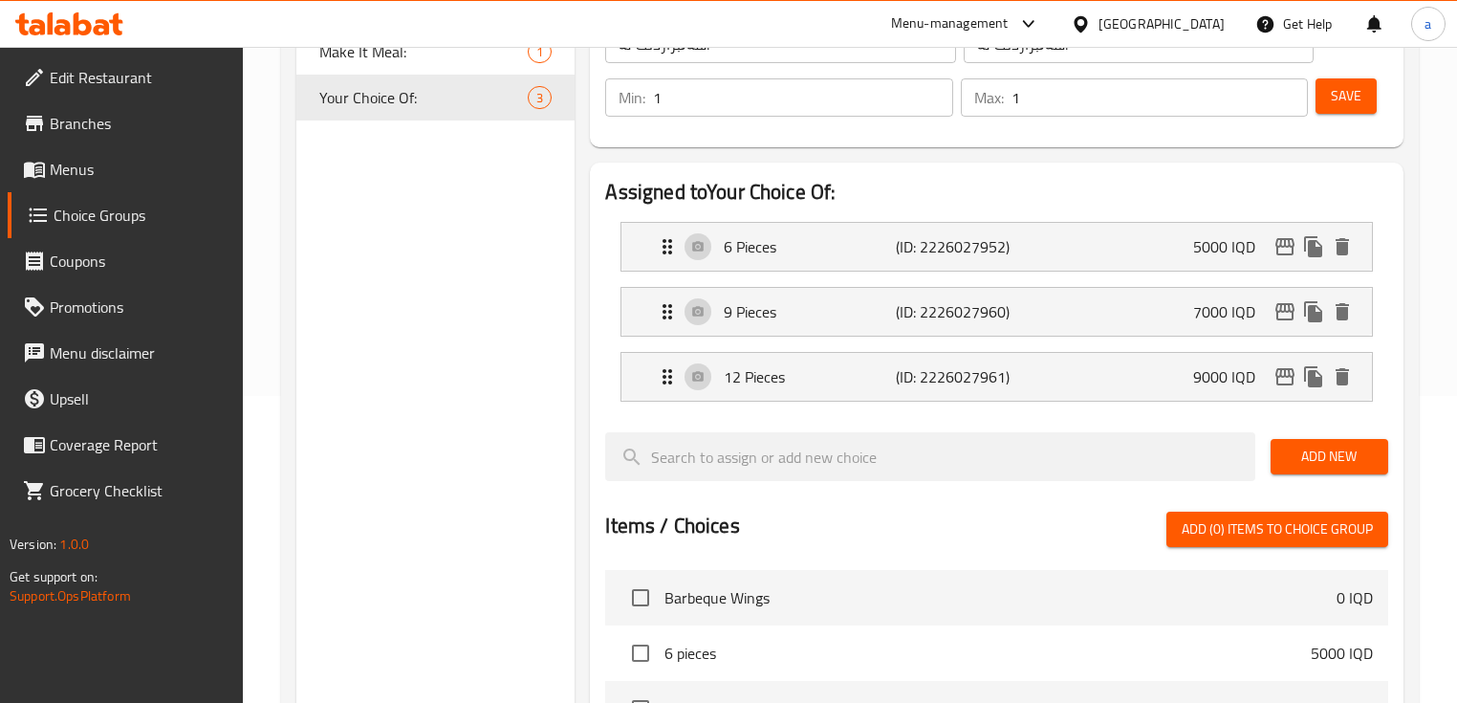
scroll to position [254, 0]
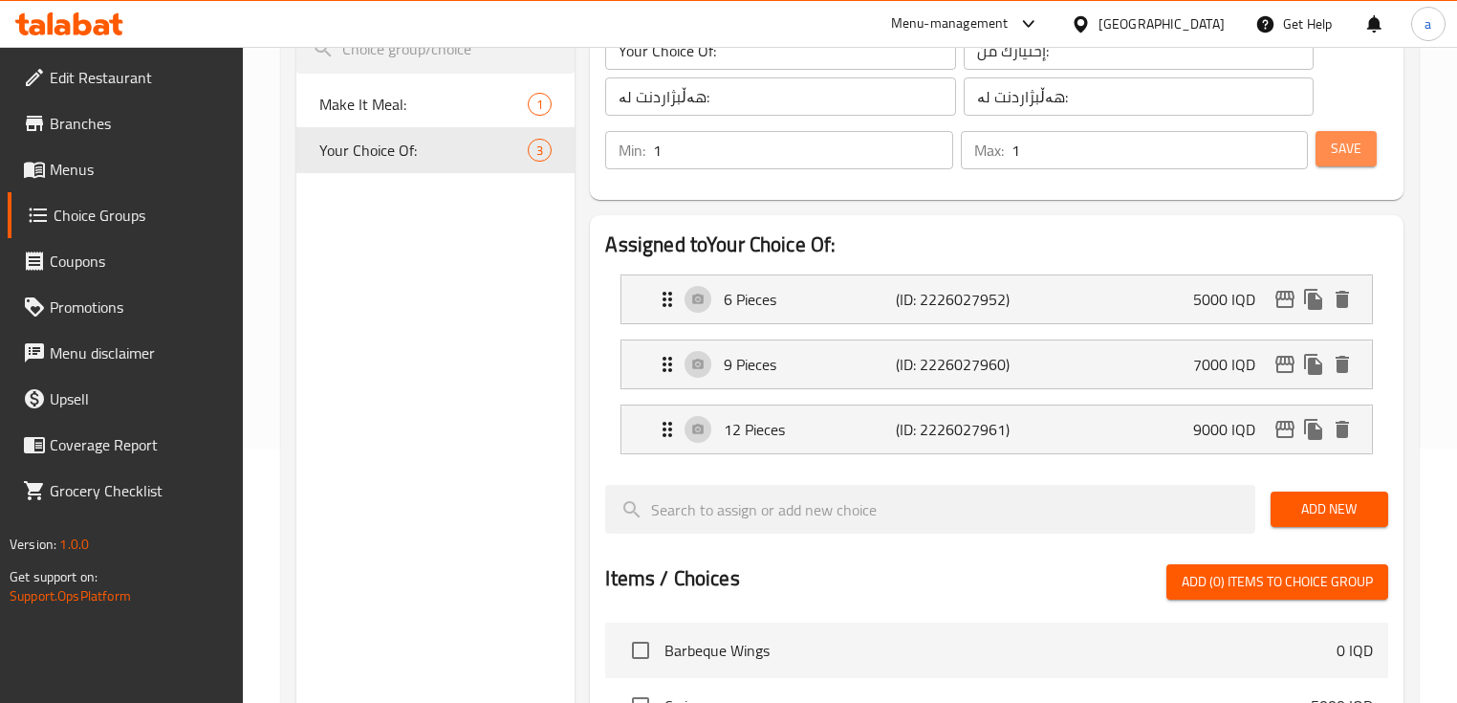
click at [1343, 144] on span "Save" at bounding box center [1346, 149] width 31 height 24
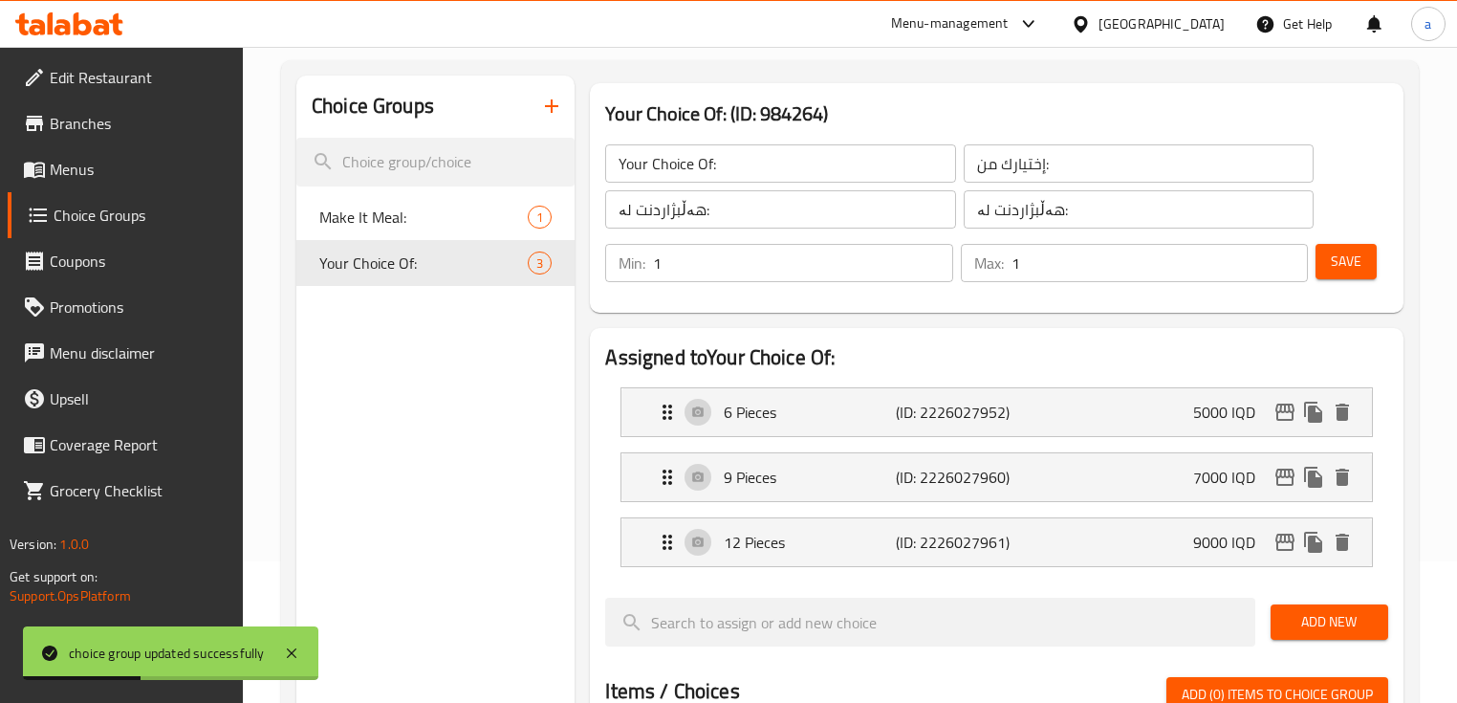
scroll to position [0, 0]
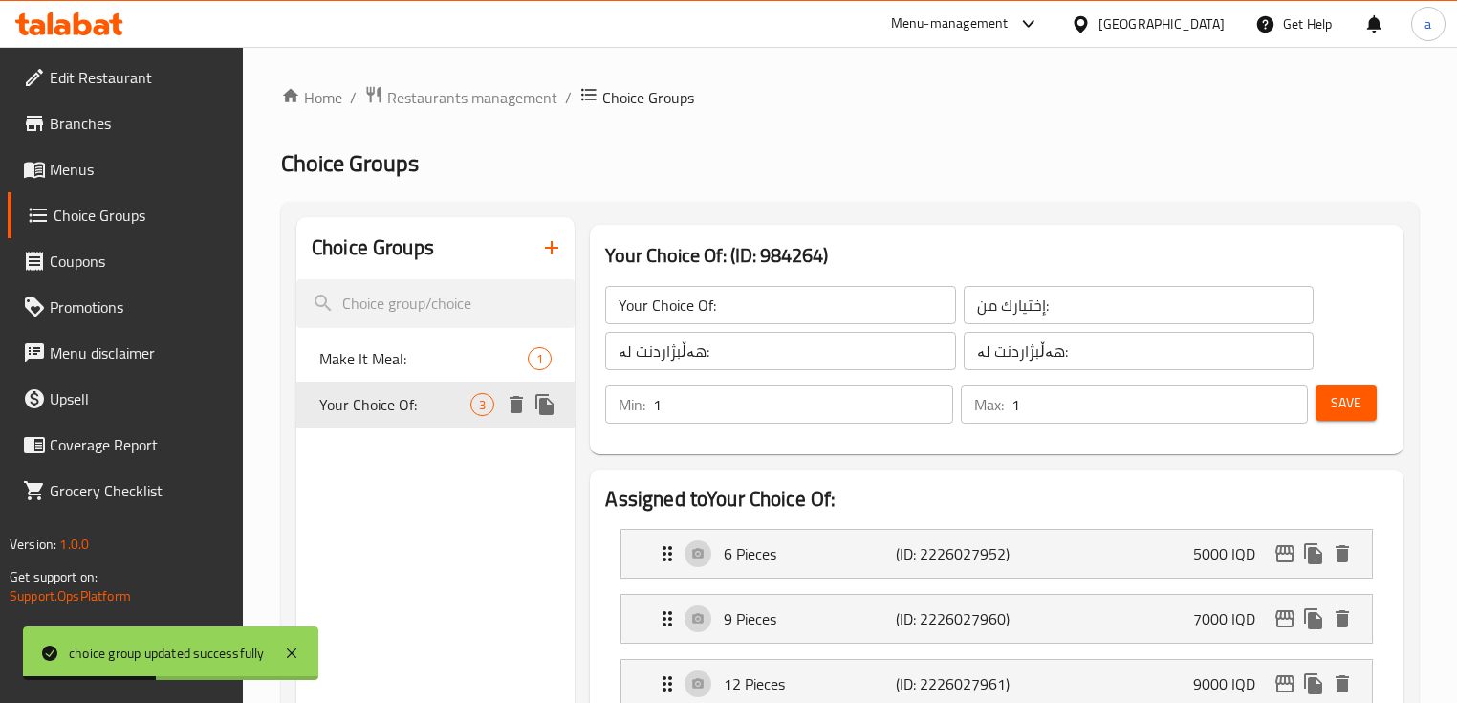
click at [443, 382] on div "Your Choice Of: 3" at bounding box center [435, 405] width 278 height 46
click at [436, 373] on div "Make It Meal: 1" at bounding box center [435, 359] width 278 height 46
type input "Make It Meal:"
type input "اجعلها وجبة:"
type input "بیکە ژەم:"
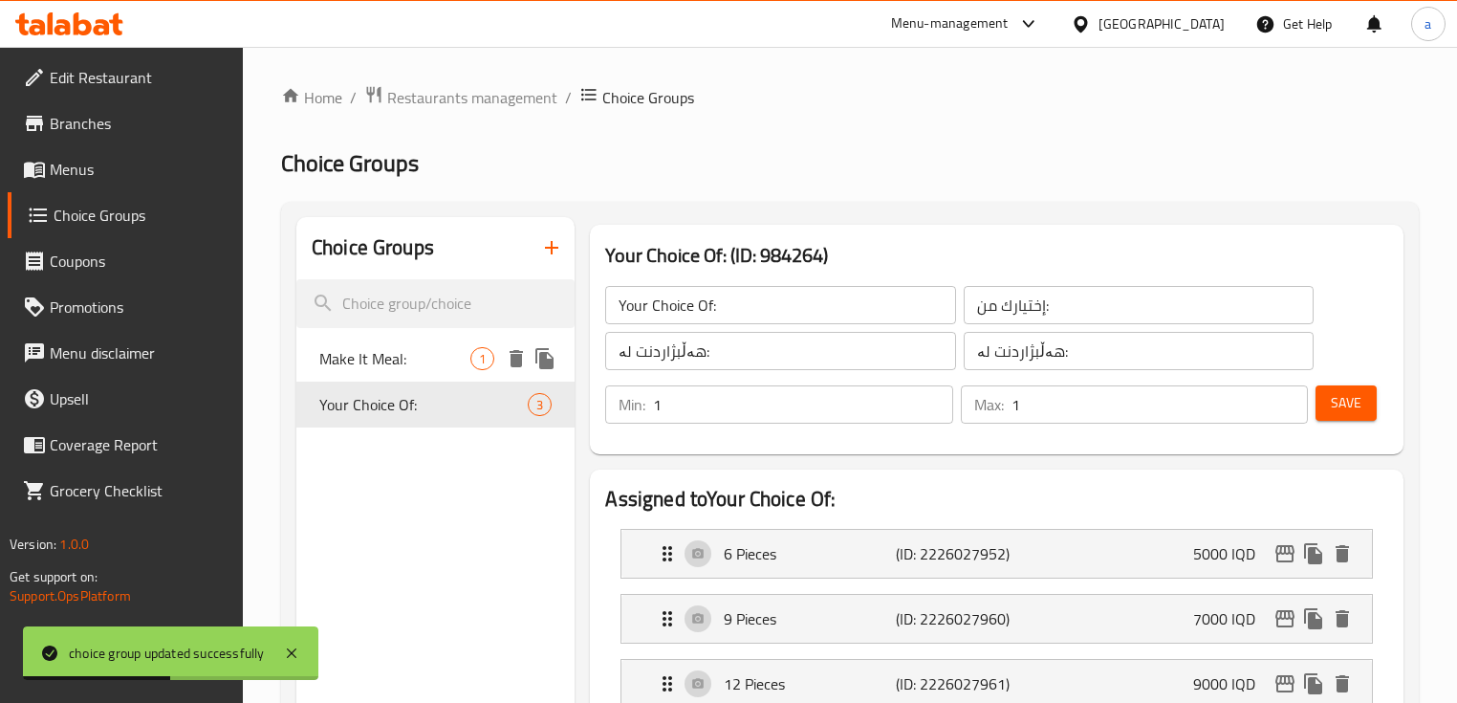
type input "بیکە ژەم:"
type input "0"
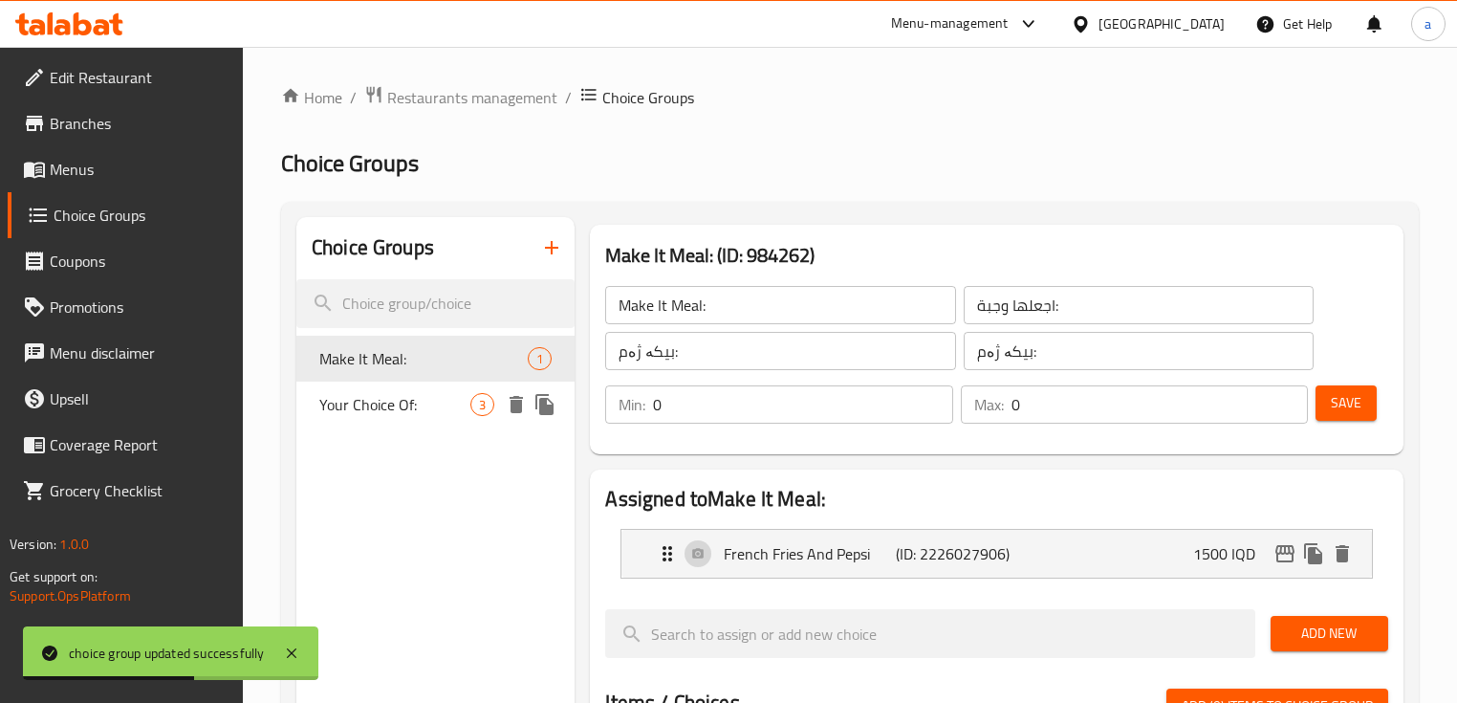
click at [447, 411] on span "Your Choice Of:" at bounding box center [394, 404] width 151 height 23
type input "Your Choice Of:"
type input "إختيارك من:"
type input "هەڵبژاردنت لە:"
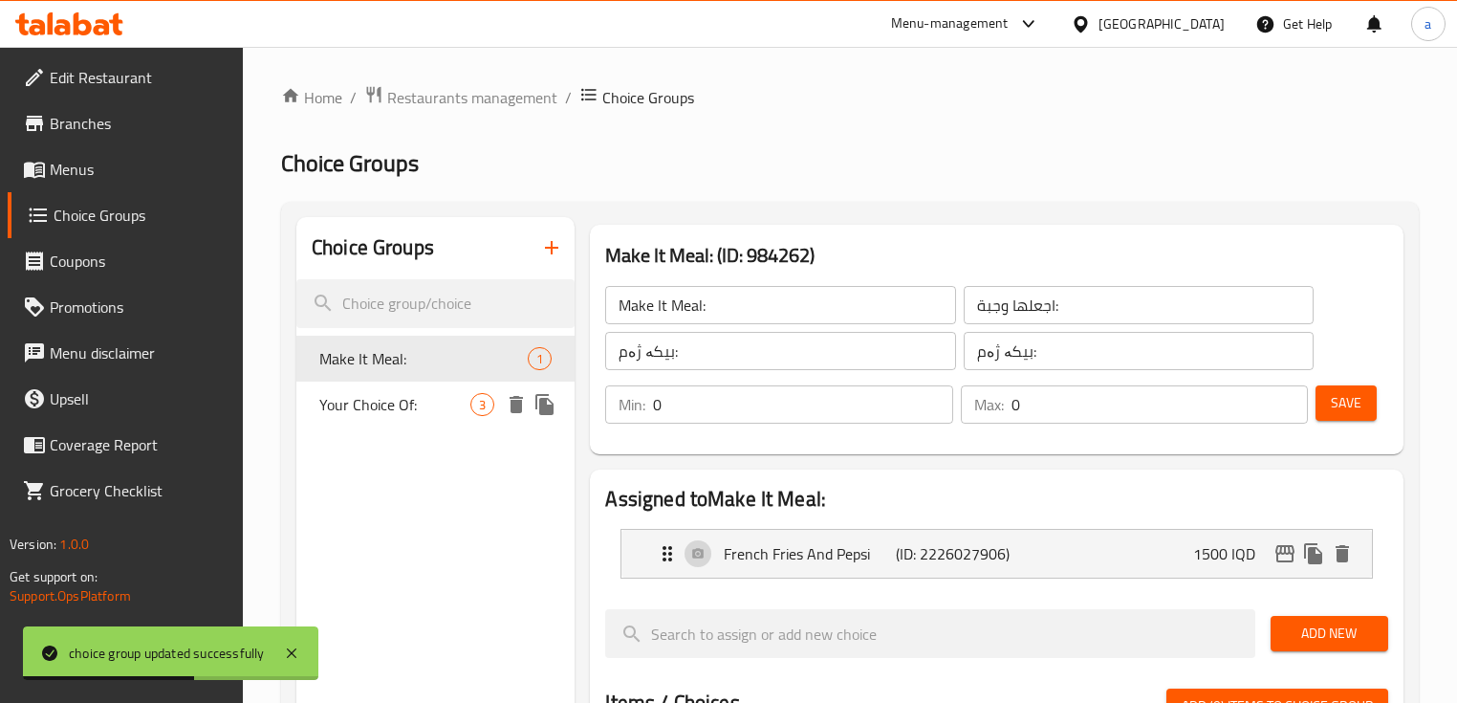
type input "1"
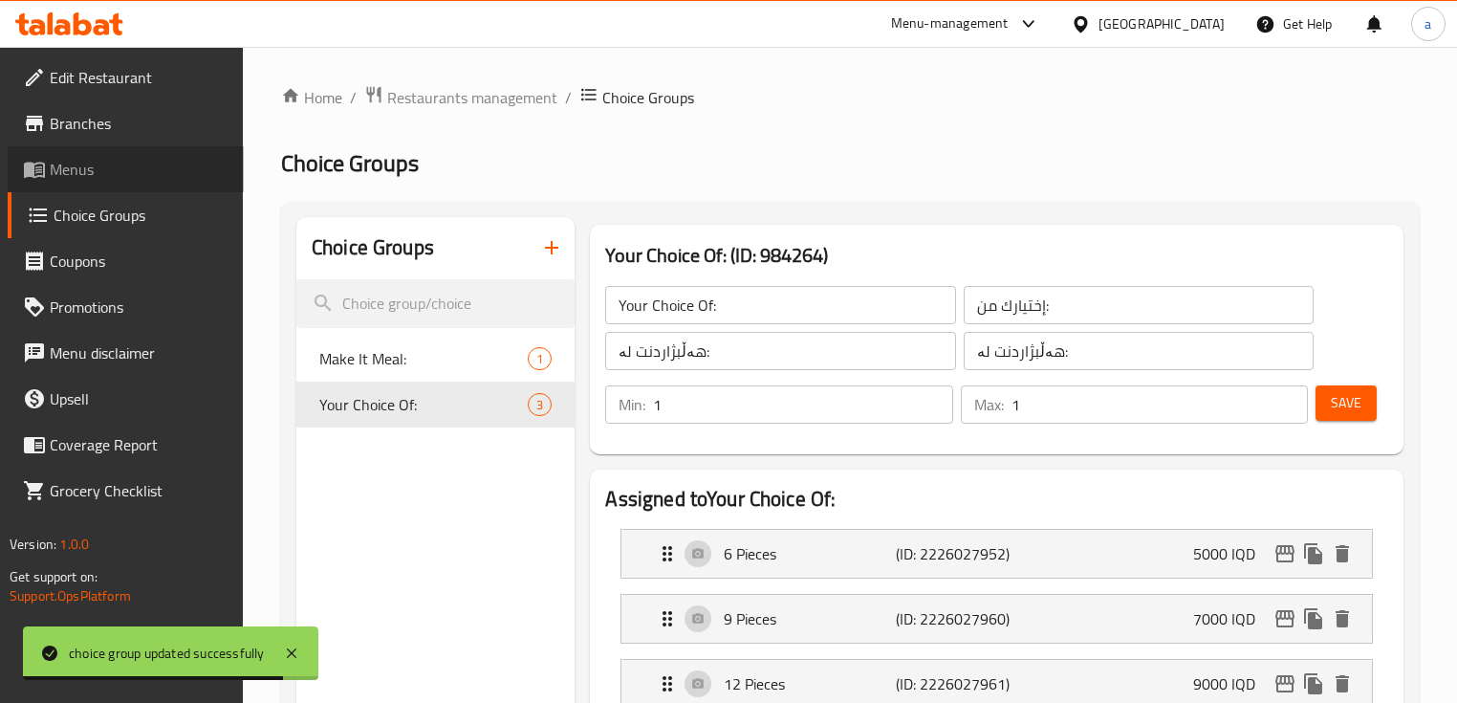
click at [166, 181] on link "Menus" at bounding box center [126, 169] width 236 height 46
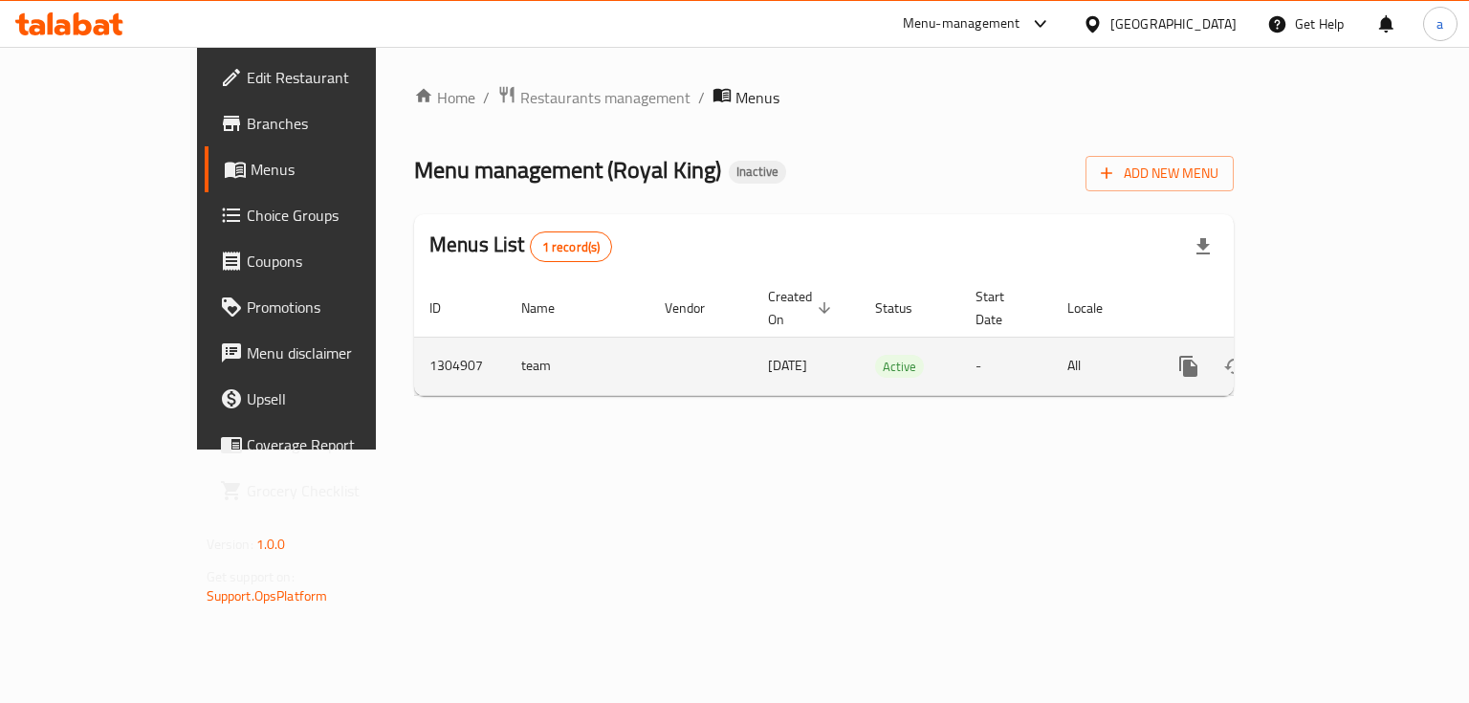
click at [1338, 355] on icon "enhanced table" at bounding box center [1326, 366] width 23 height 23
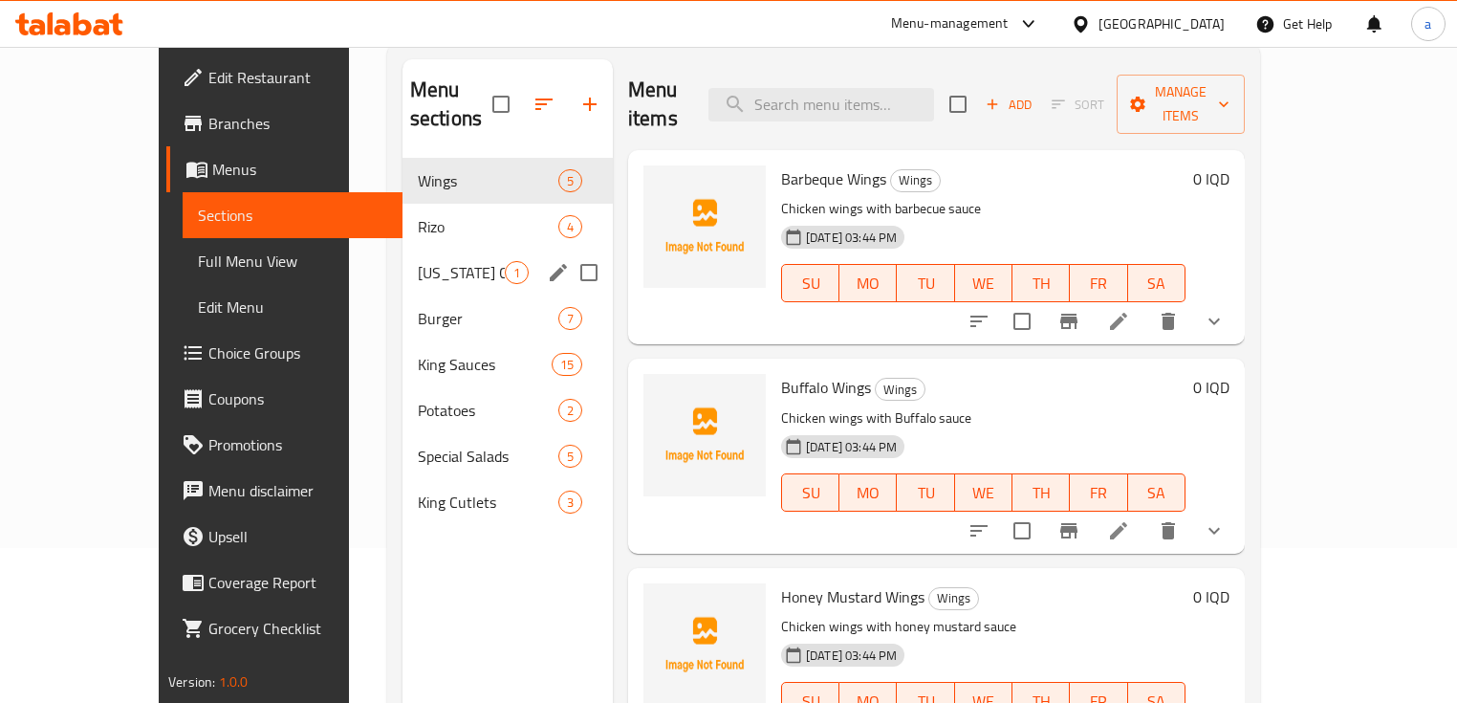
scroll to position [12, 0]
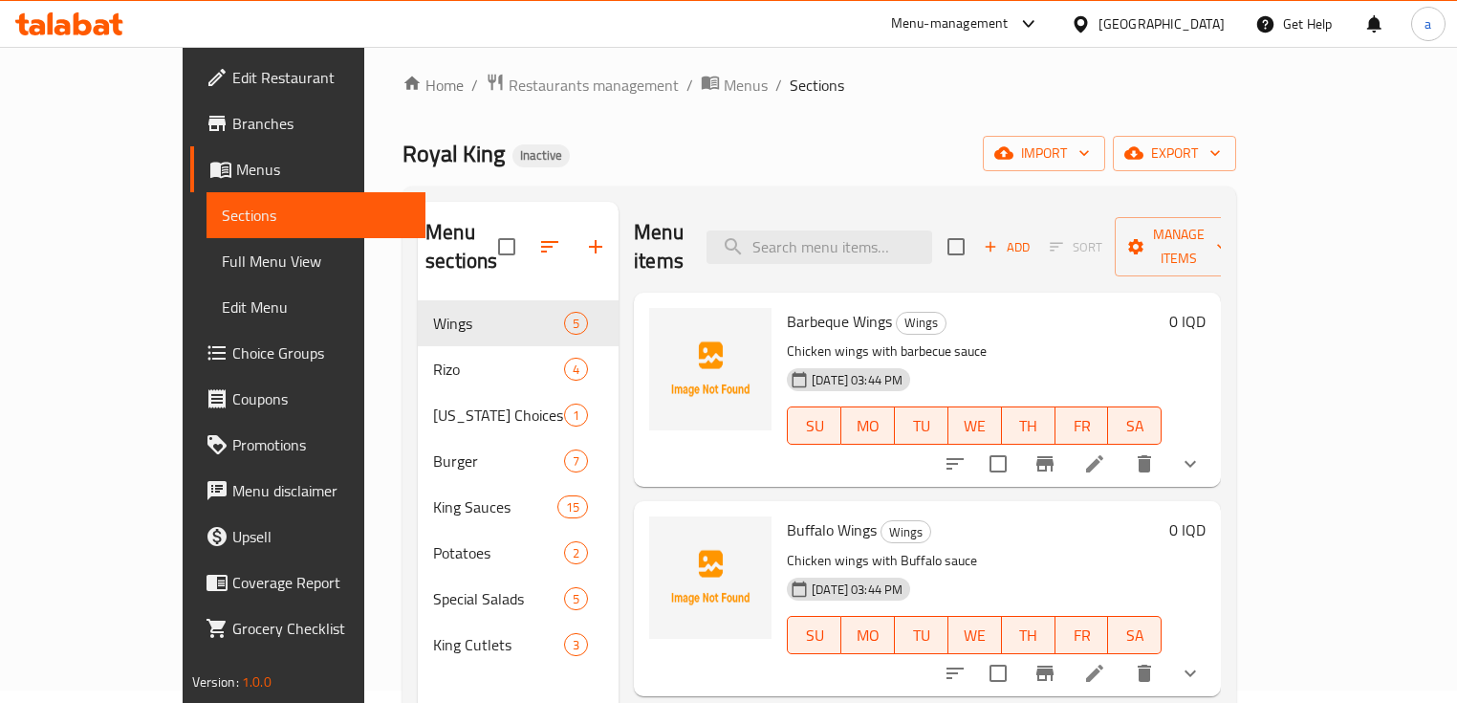
click at [222, 256] on span "Full Menu View" at bounding box center [316, 261] width 189 height 23
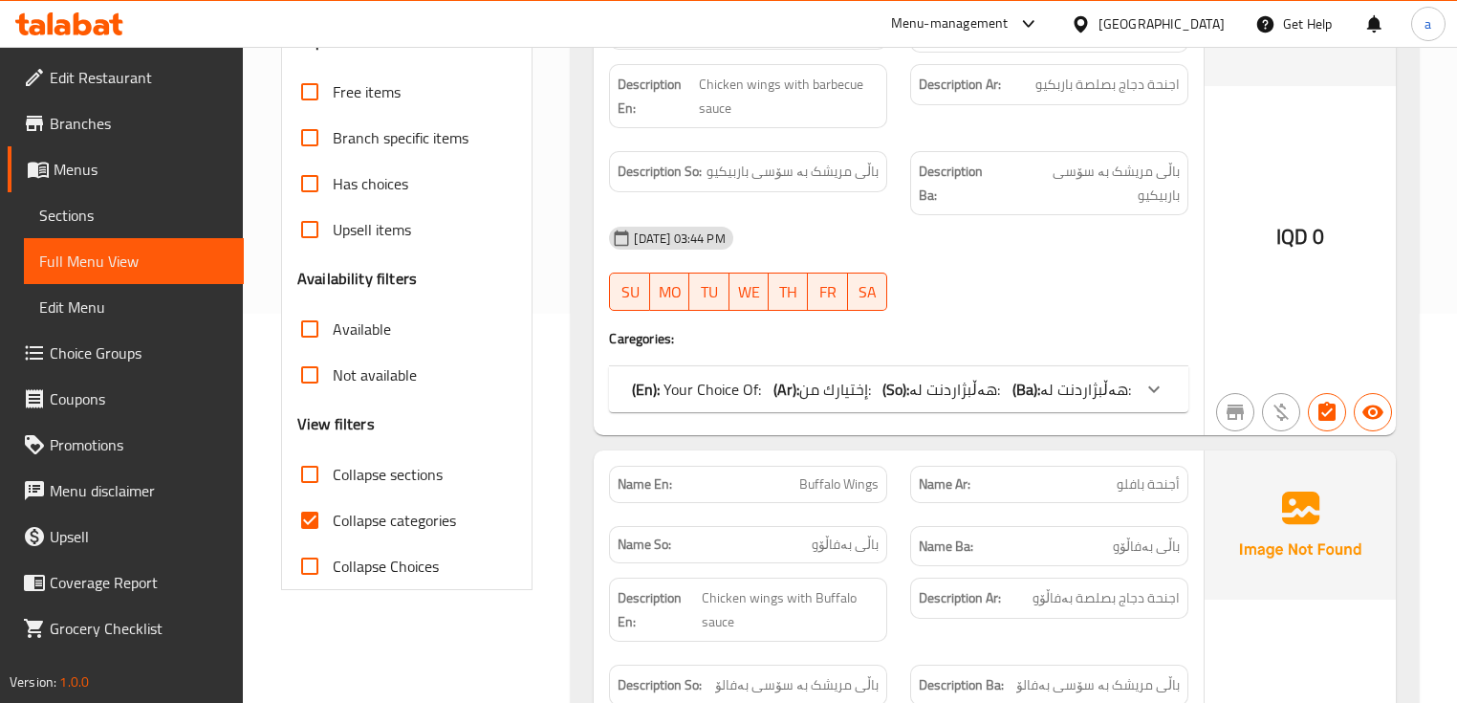
scroll to position [522, 0]
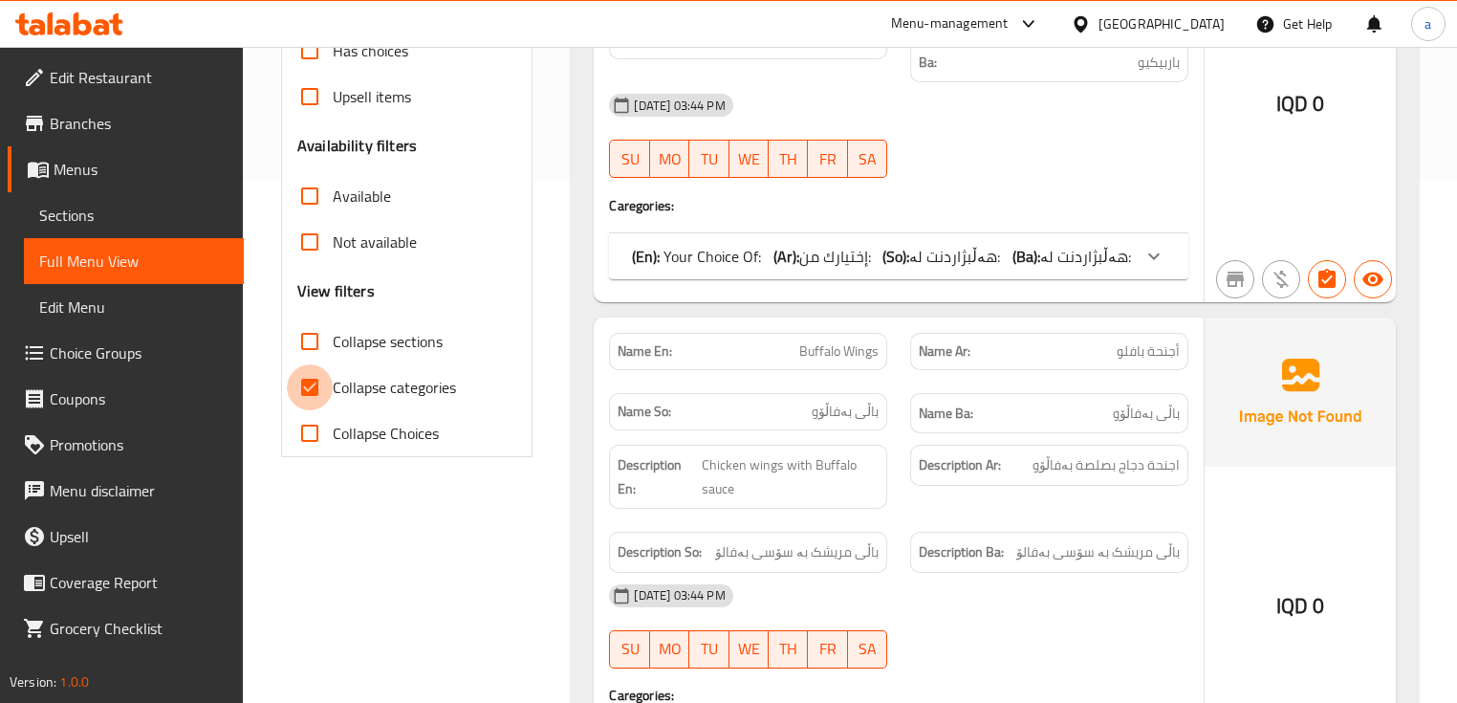
click at [306, 392] on input "Collapse categories" at bounding box center [310, 387] width 46 height 46
checkbox input "false"
click at [322, 315] on div "Free items Branch specific items Has choices Upsell items Availability filters …" at bounding box center [406, 196] width 219 height 520
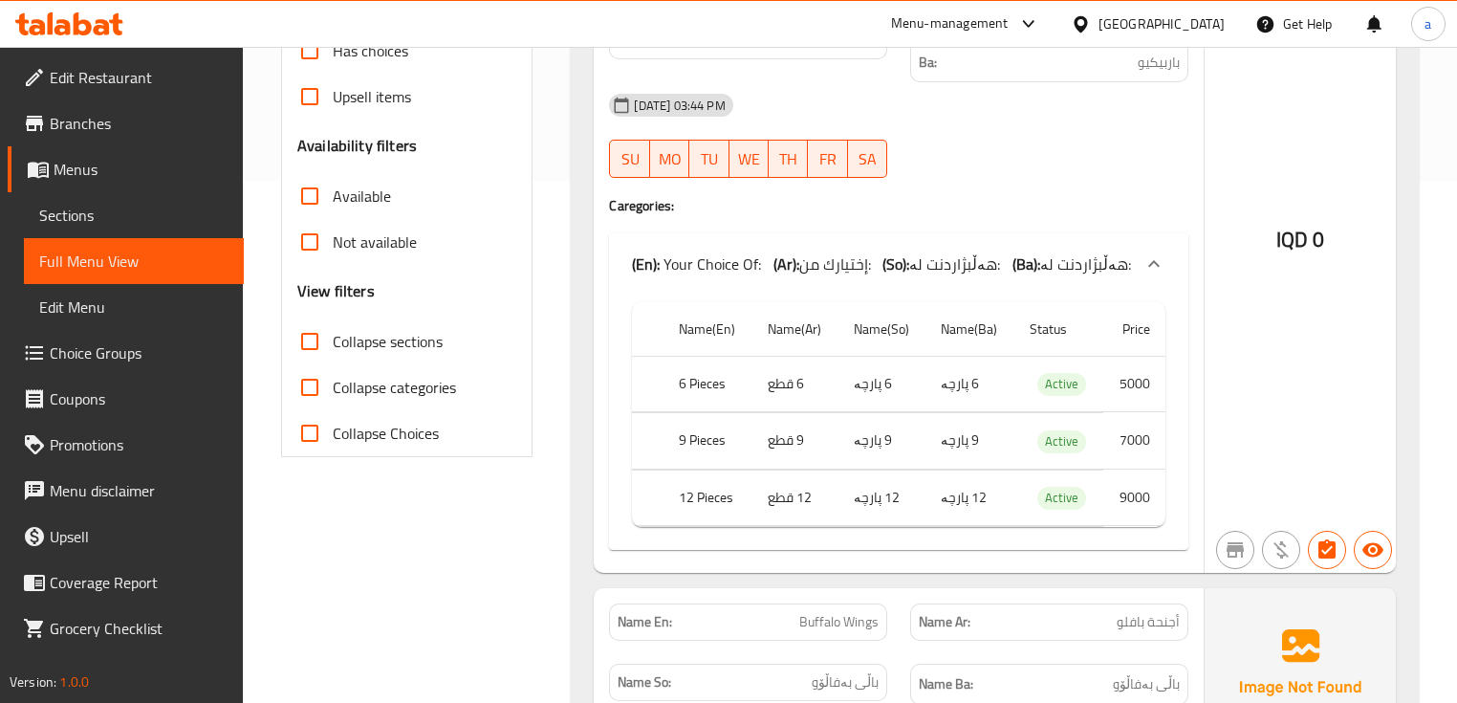
click at [312, 342] on input "Collapse sections" at bounding box center [310, 341] width 46 height 46
checkbox input "true"
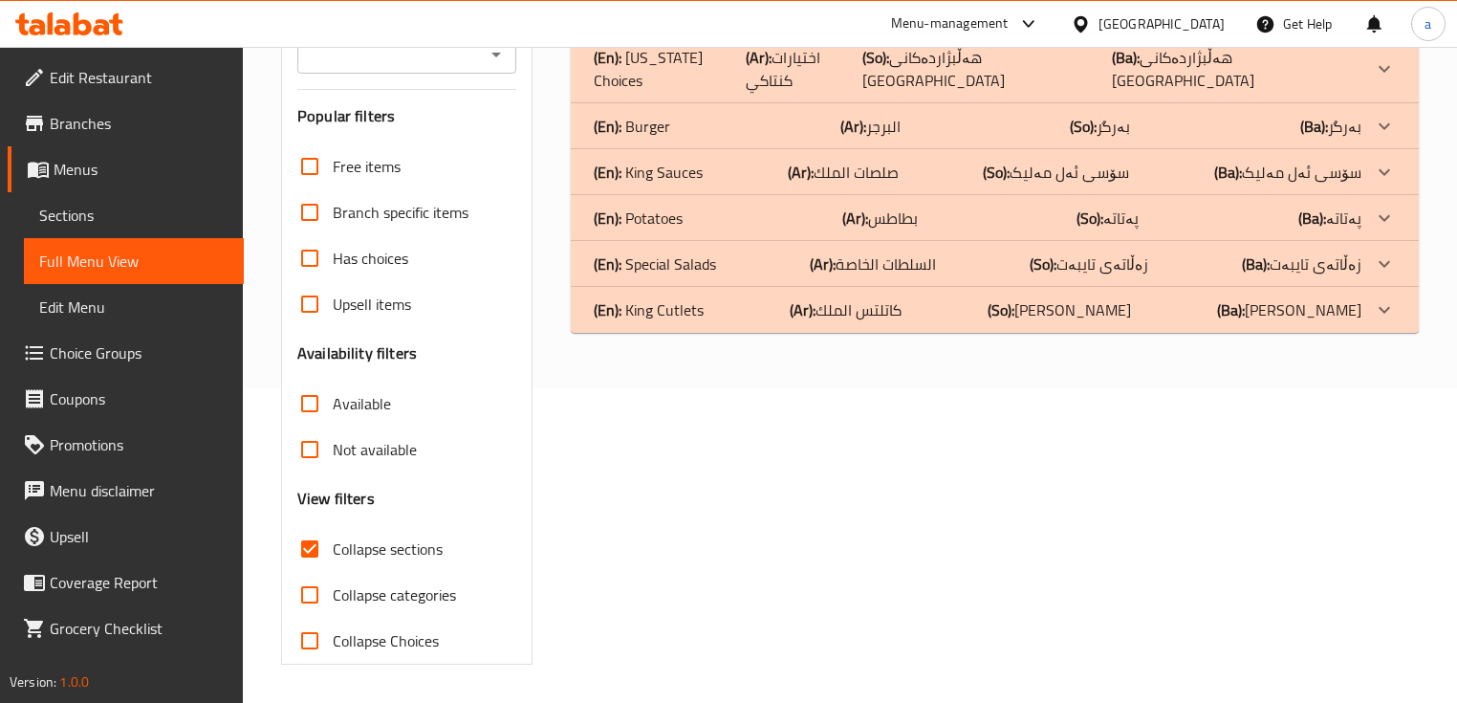
scroll to position [314, 0]
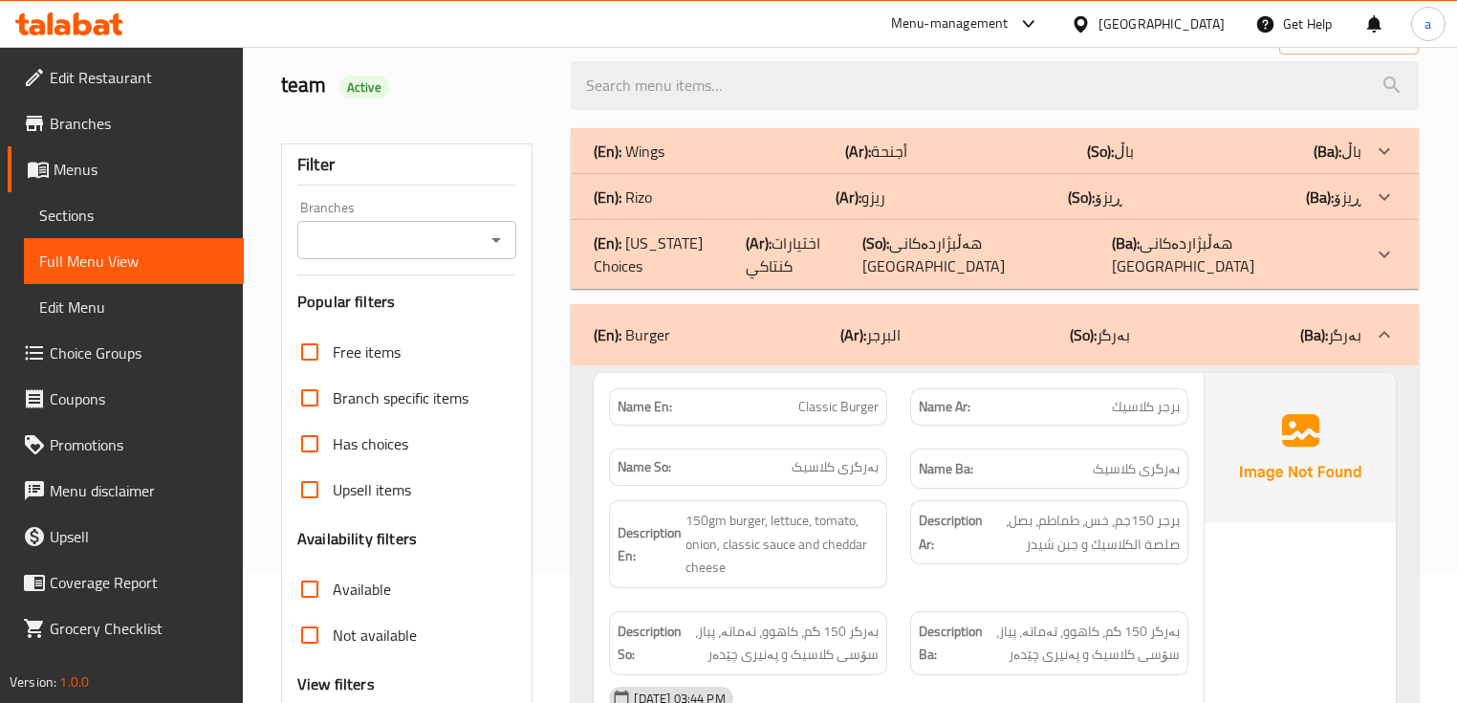
scroll to position [0, 0]
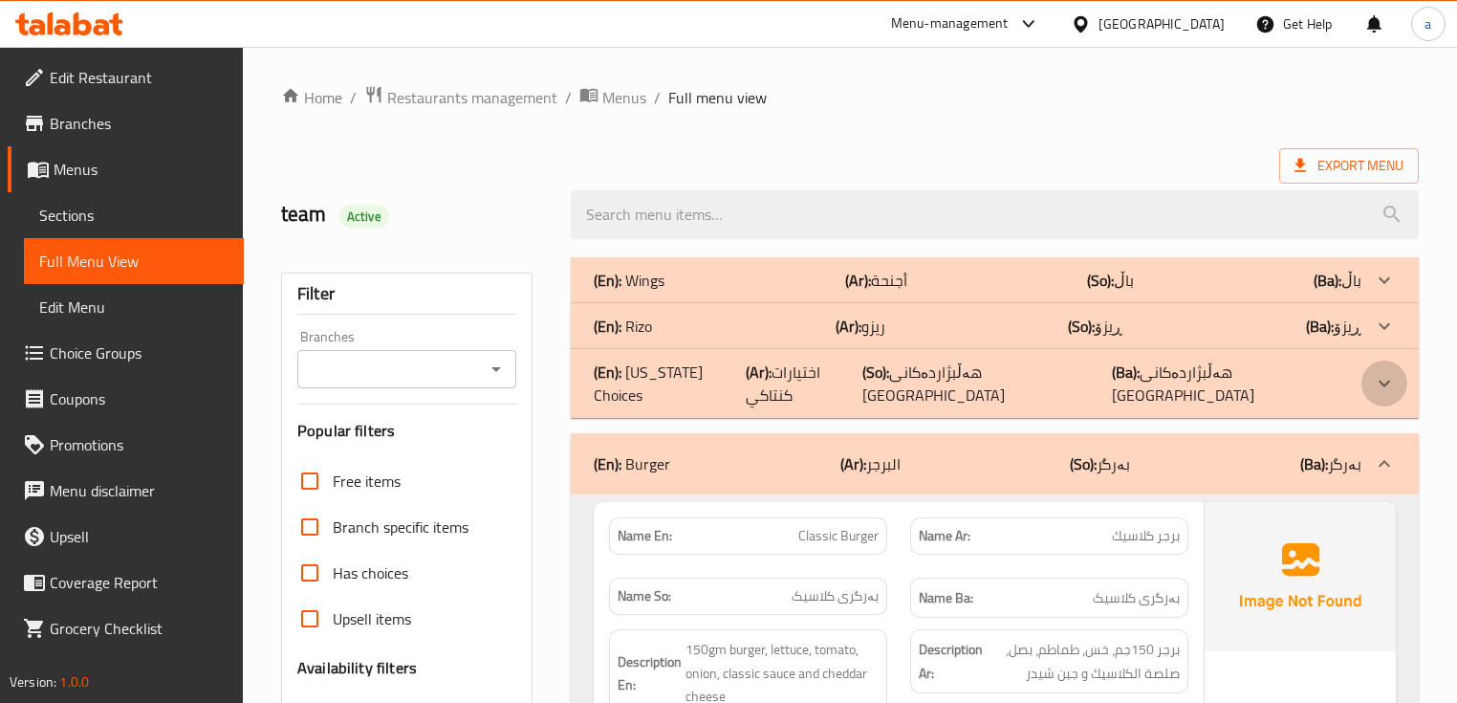
click at [1387, 292] on icon at bounding box center [1384, 280] width 23 height 23
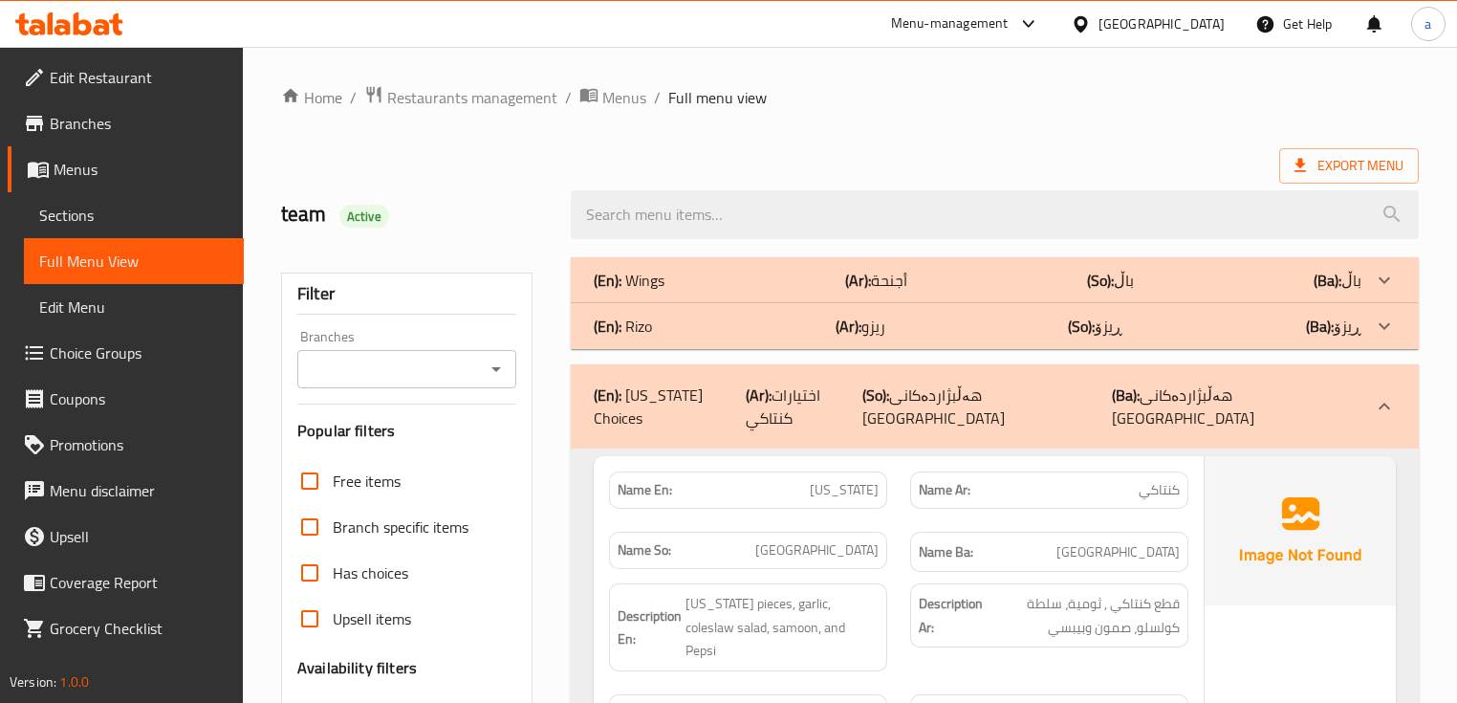
click at [1384, 283] on icon at bounding box center [1384, 279] width 11 height 7
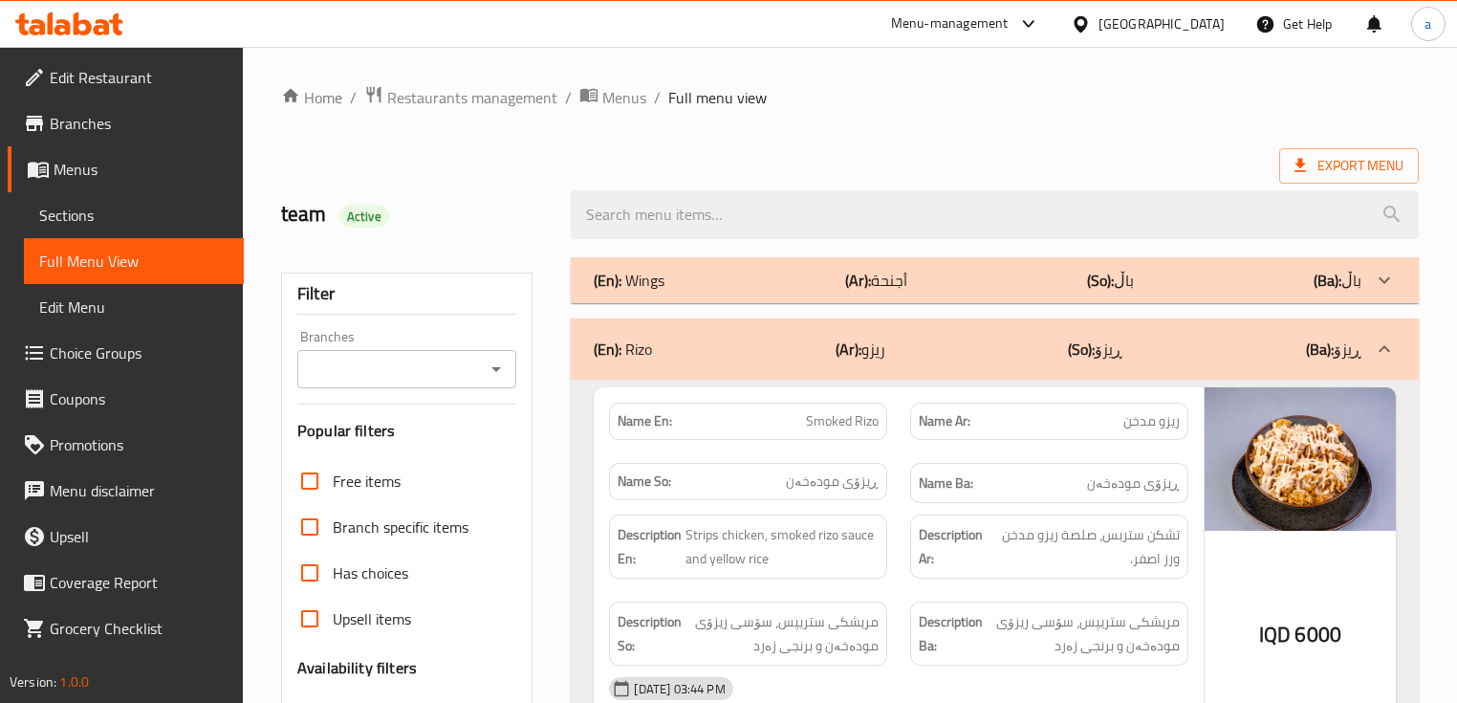
click at [1362, 269] on div "(En): Wings (Ar): أجنحة (So): باڵ (Ba): باڵ" at bounding box center [994, 280] width 847 height 46
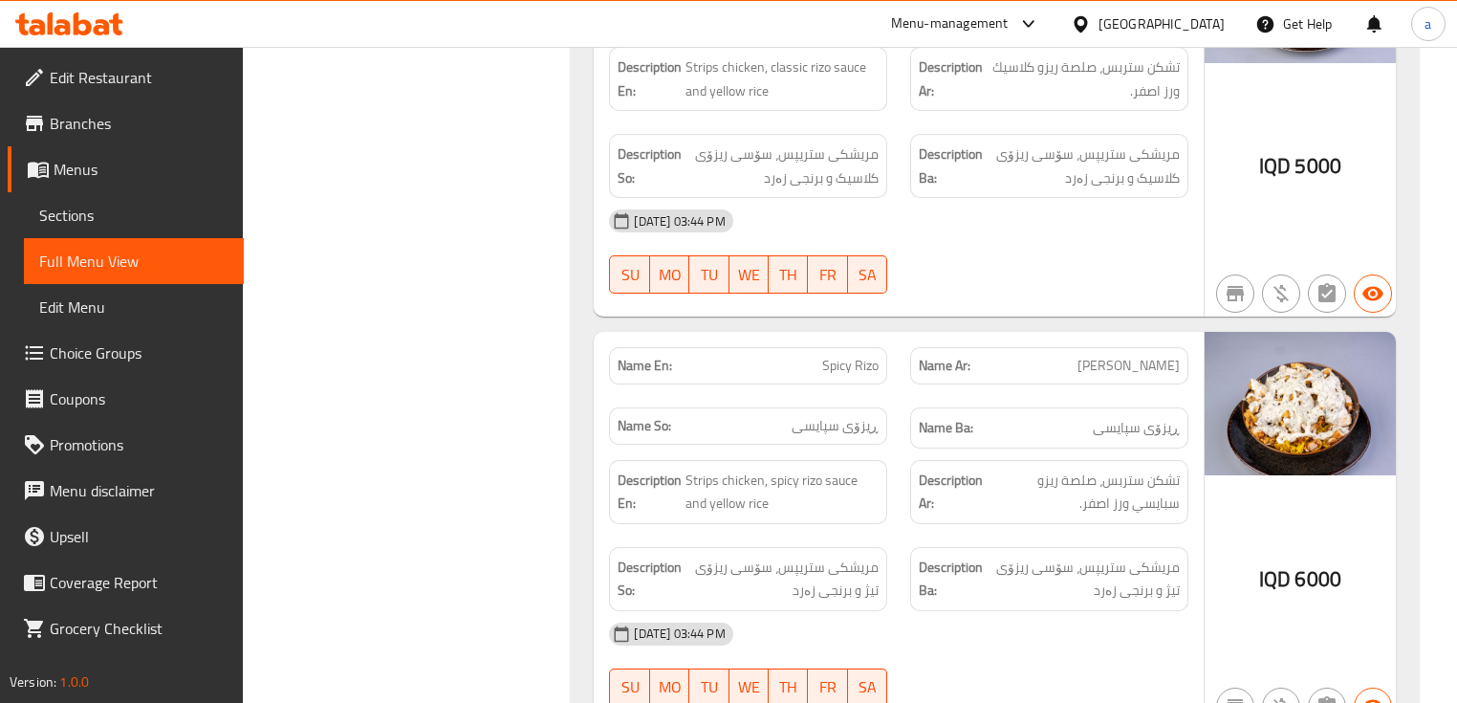
scroll to position [5226, 0]
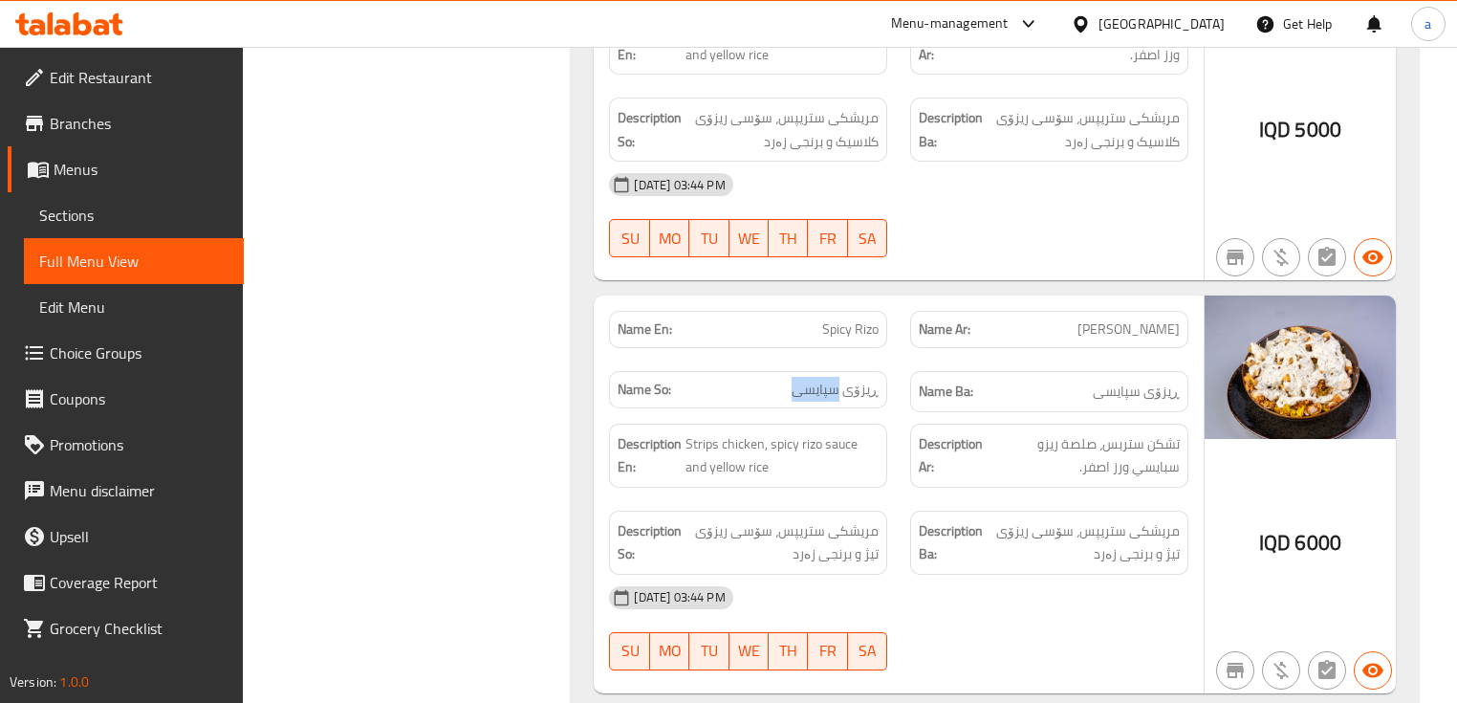
drag, startPoint x: 842, startPoint y: 356, endPoint x: 785, endPoint y: 361, distance: 57.7
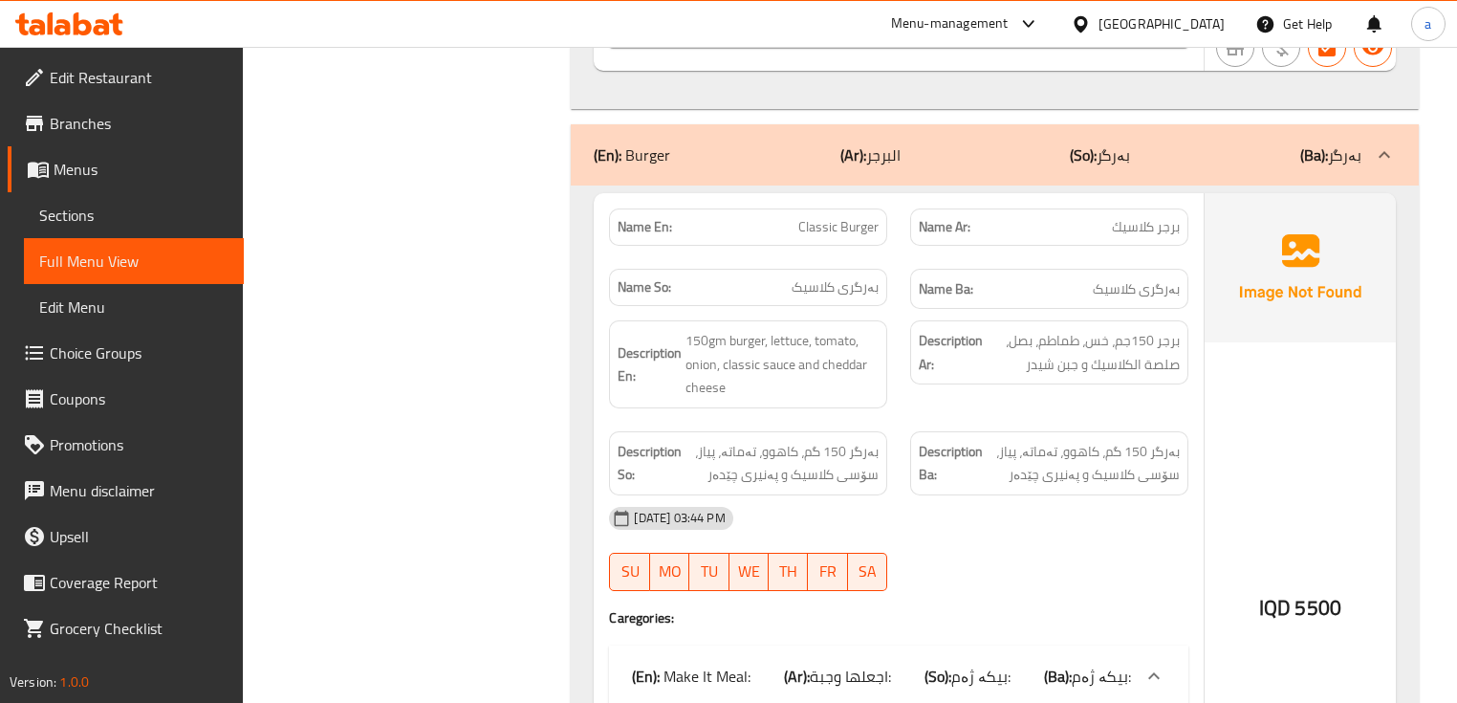
scroll to position [7011, 0]
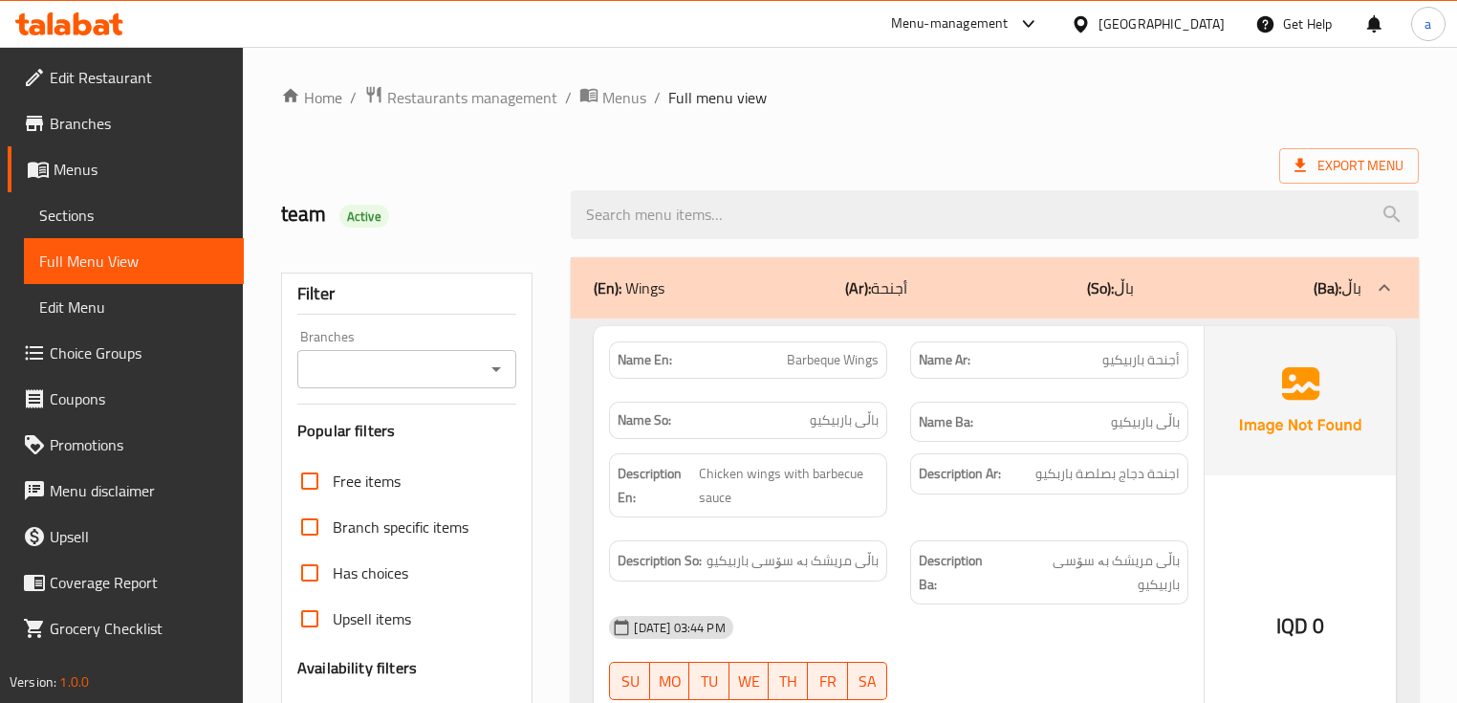
scroll to position [382, 0]
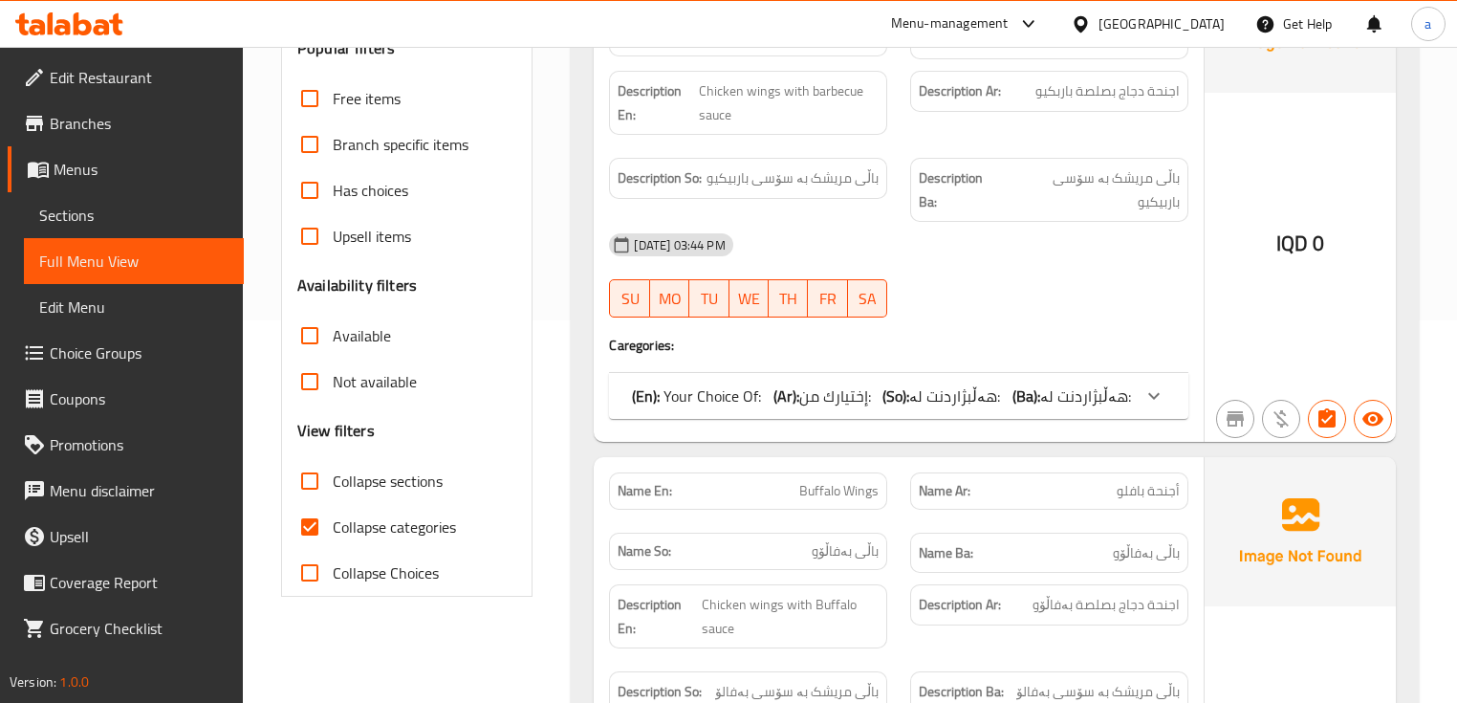
click at [321, 529] on input "Collapse categories" at bounding box center [310, 527] width 46 height 46
checkbox input "false"
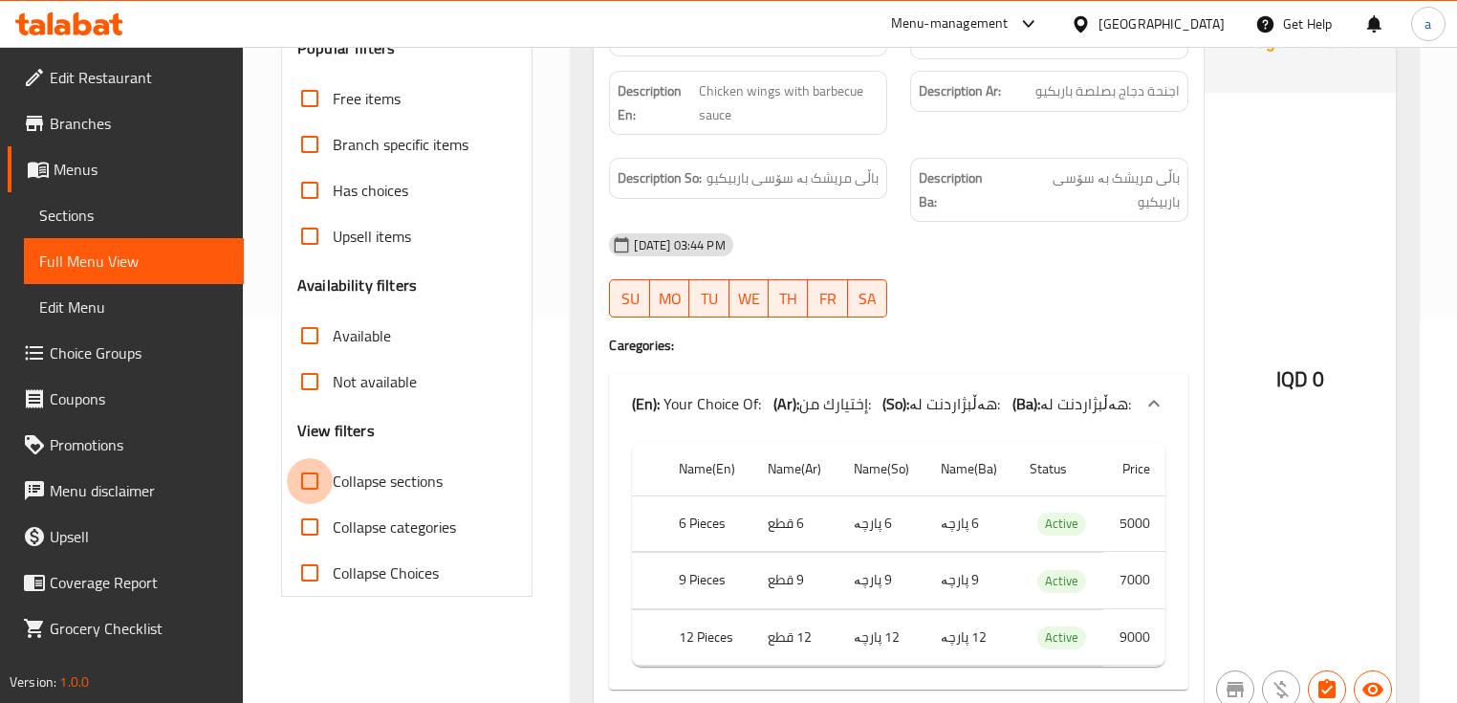
click at [321, 488] on input "Collapse sections" at bounding box center [310, 481] width 46 height 46
checkbox input "true"
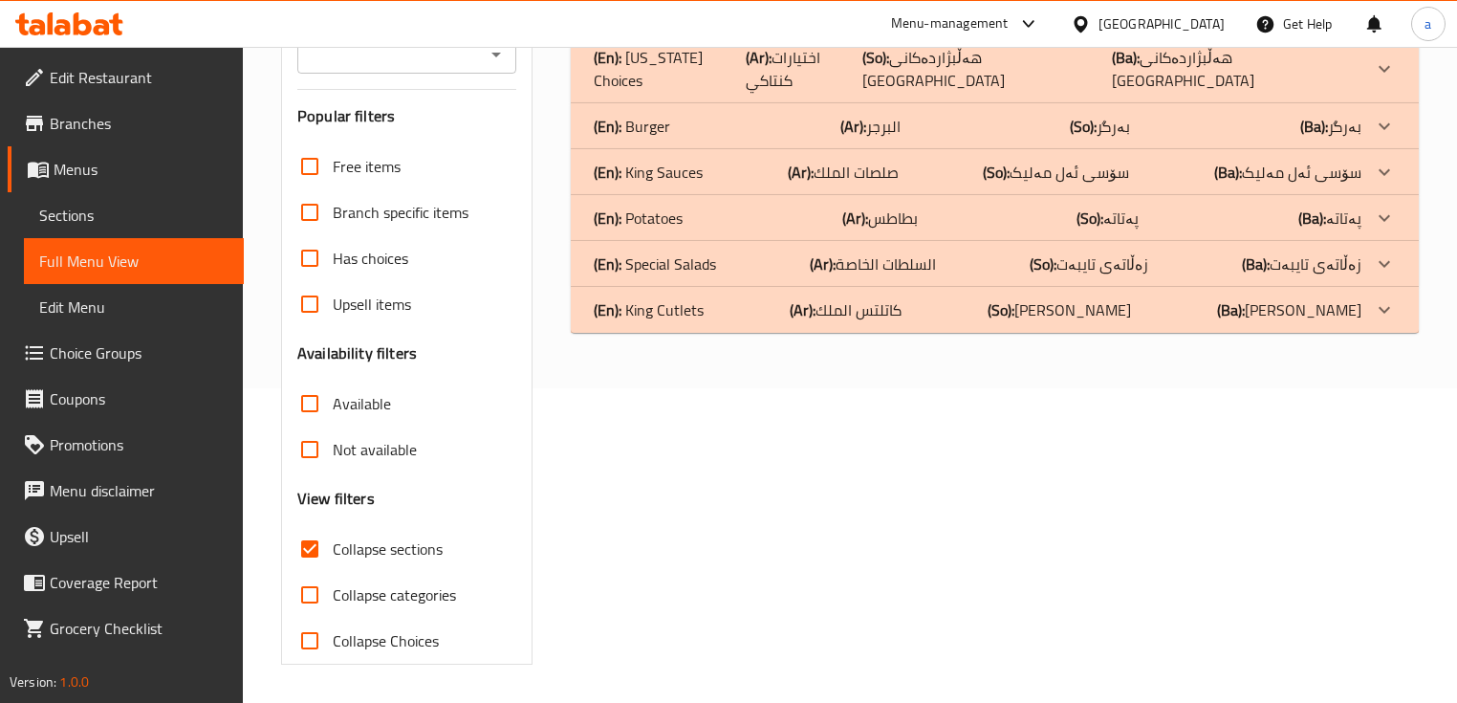
scroll to position [314, 0]
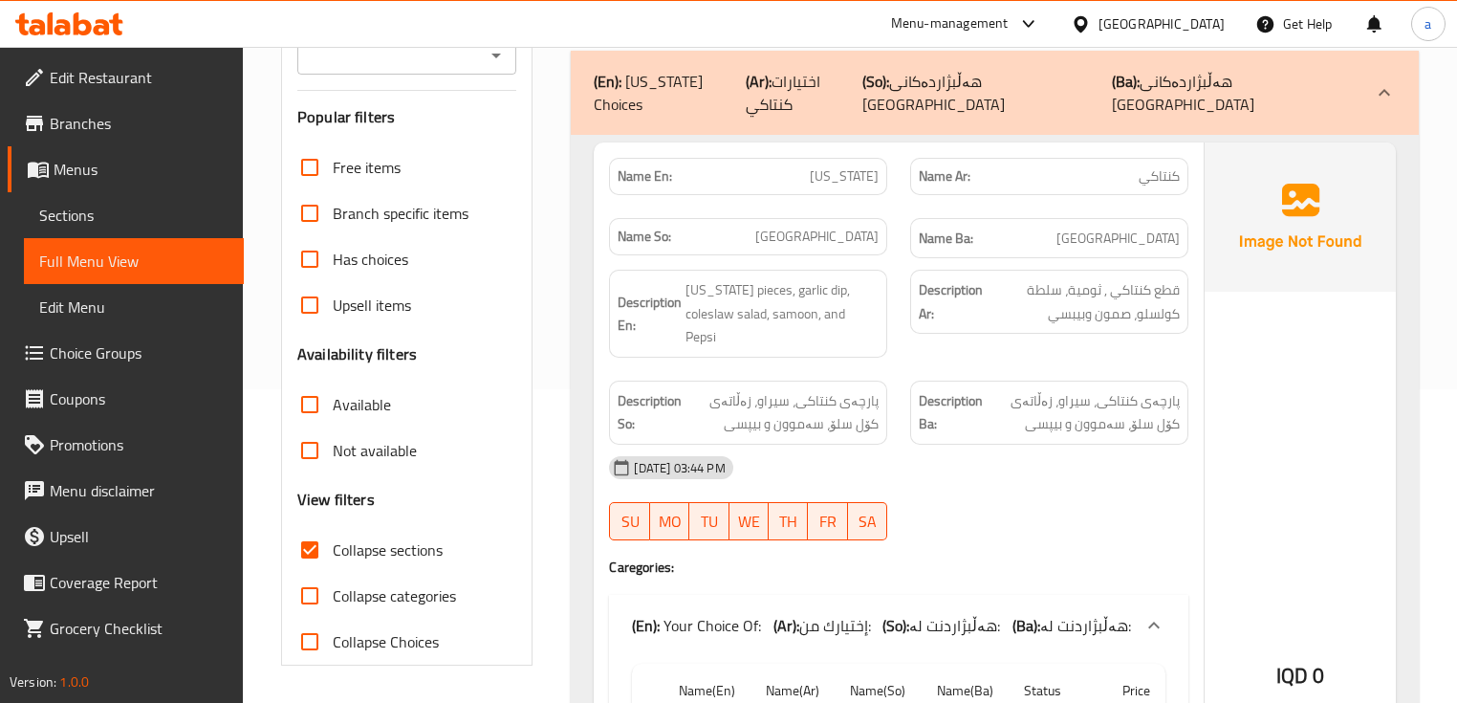
scroll to position [58, 0]
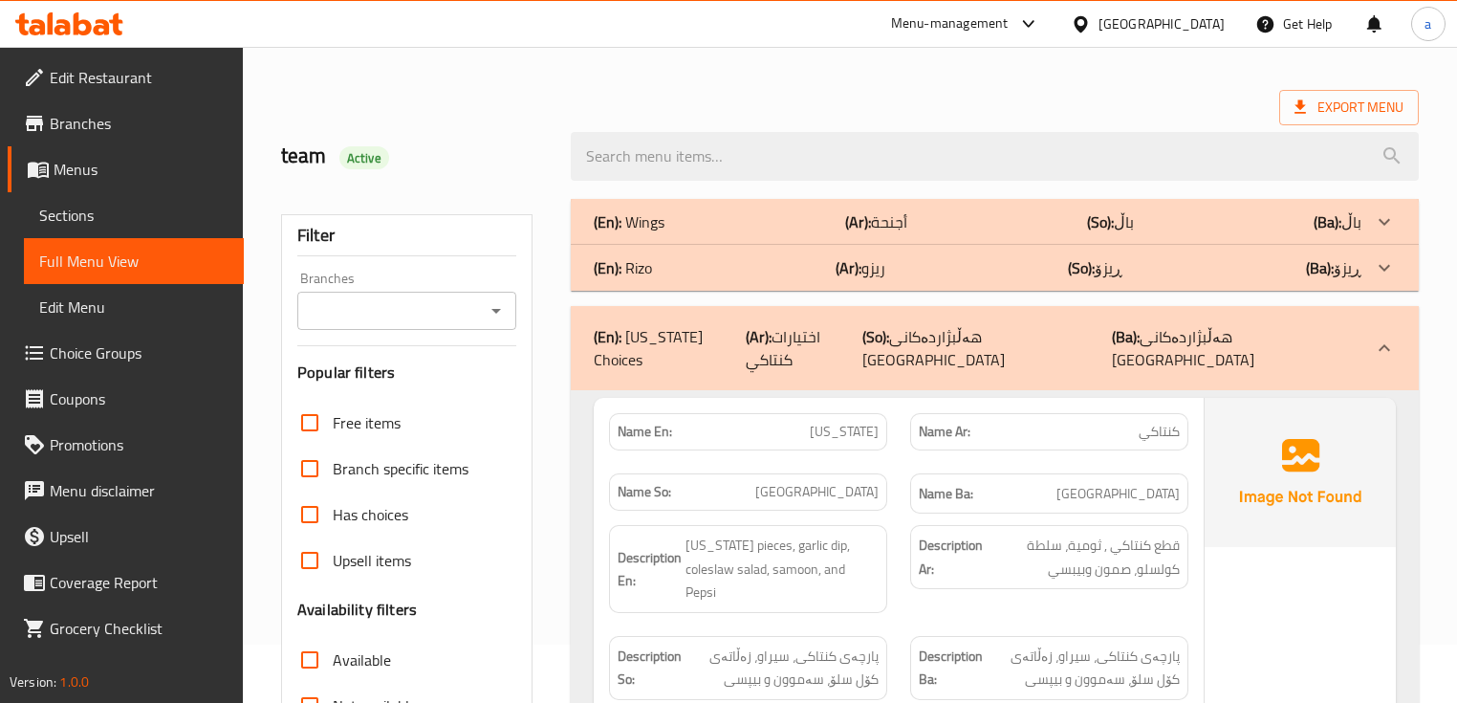
click at [1386, 337] on icon at bounding box center [1384, 348] width 23 height 23
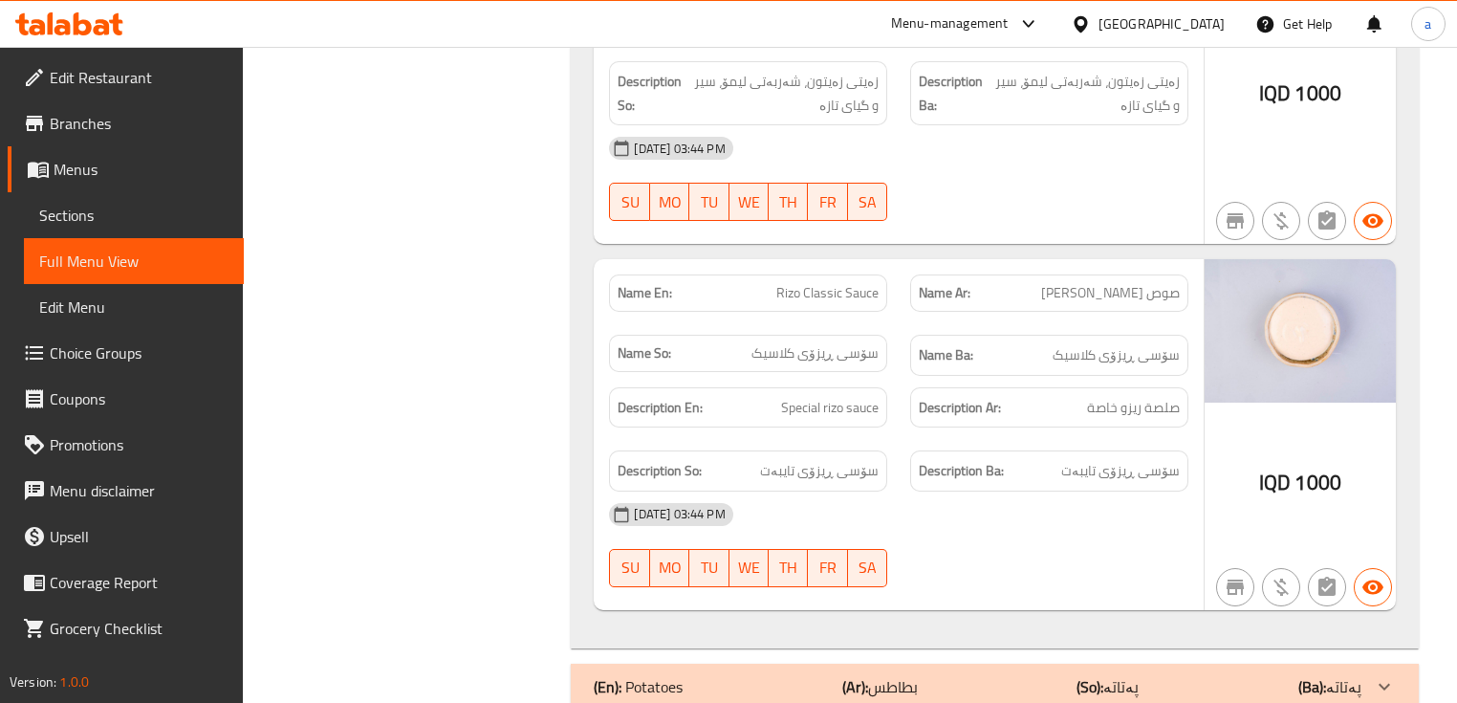
scroll to position [11644, 0]
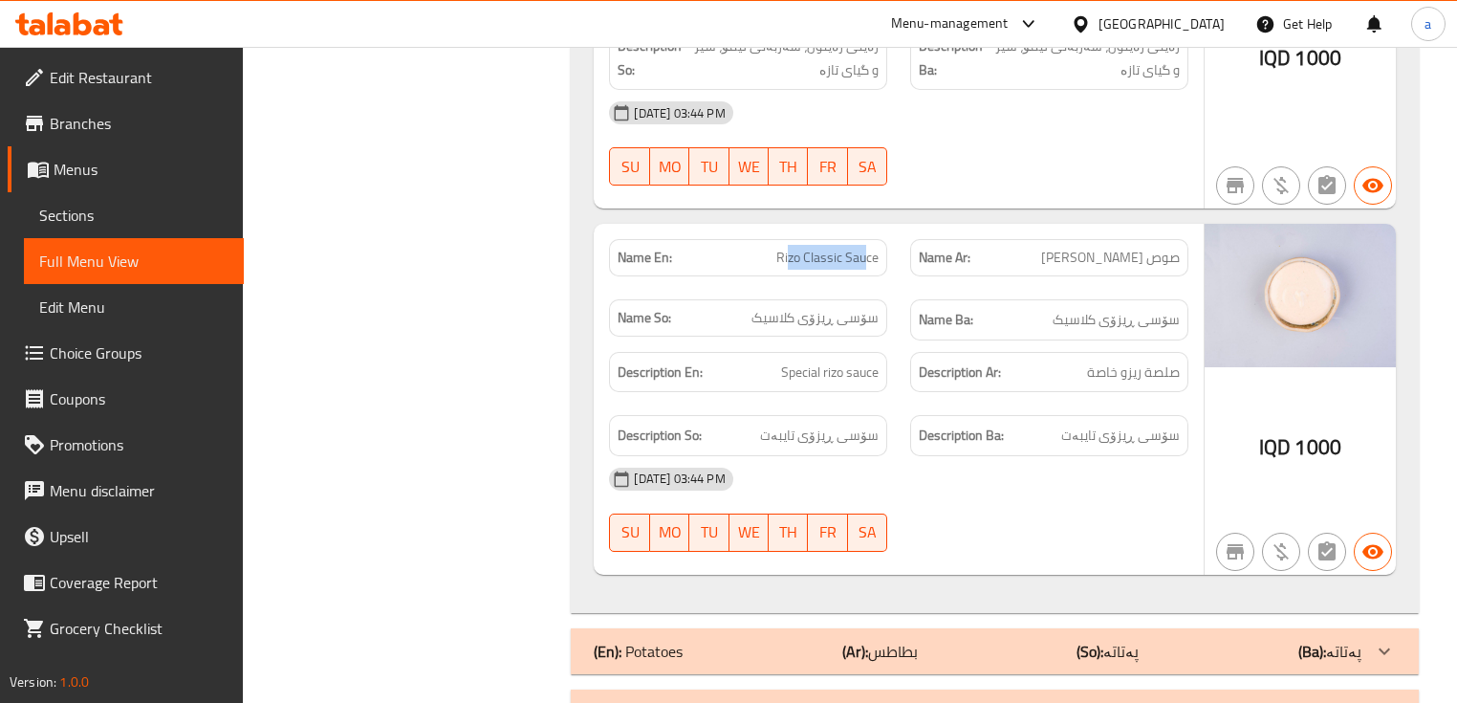
drag, startPoint x: 788, startPoint y: 76, endPoint x: 867, endPoint y: 84, distance: 79.8
click at [867, 248] on span "Rizo Classic Sauce" at bounding box center [827, 258] width 102 height 20
drag, startPoint x: 1147, startPoint y: 99, endPoint x: 1125, endPoint y: 104, distance: 22.5
click at [1152, 228] on div "Name Ar: صوص ريزو كلاسك" at bounding box center [1049, 258] width 301 height 60
drag, startPoint x: 762, startPoint y: 147, endPoint x: 842, endPoint y: 145, distance: 80.3
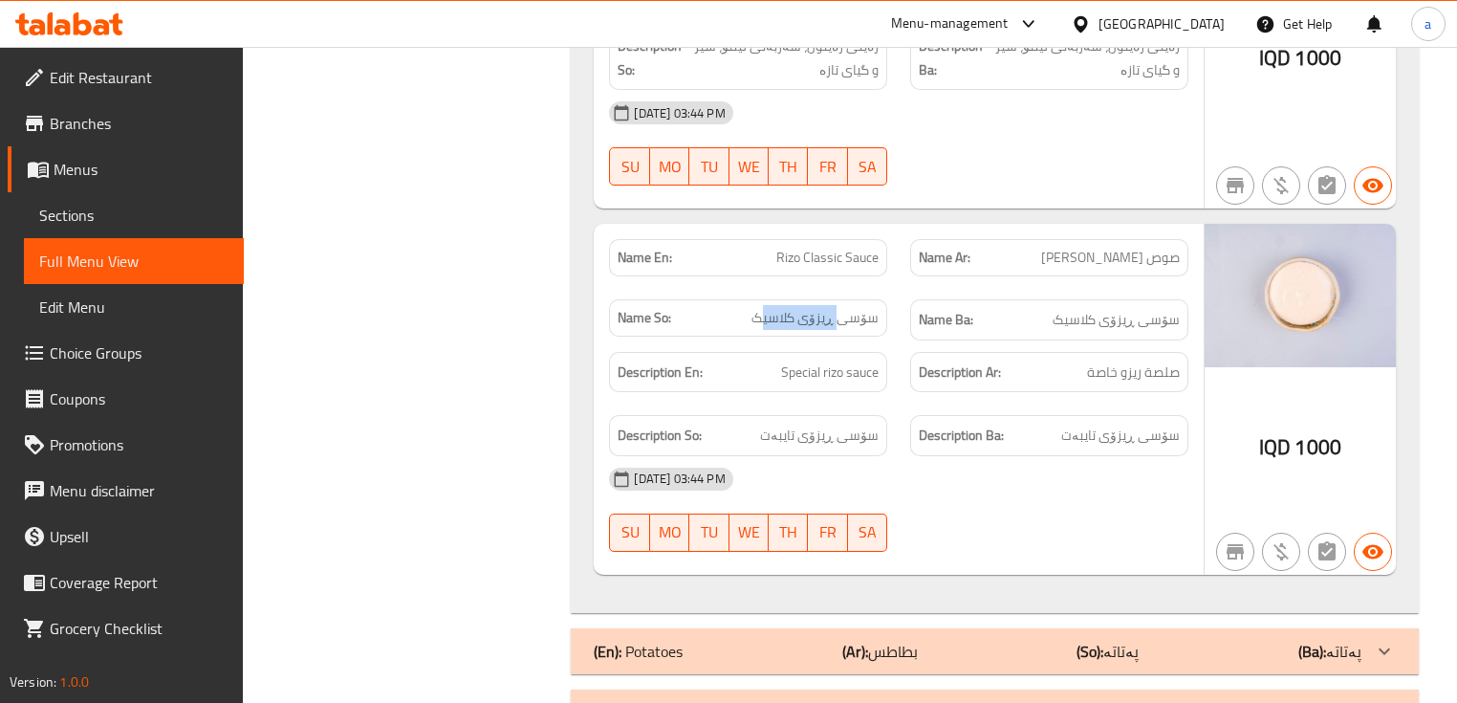
click at [842, 308] on span "سۆسی ڕیزۆی کلاسیک" at bounding box center [815, 318] width 127 height 20
drag, startPoint x: 872, startPoint y: 193, endPoint x: 796, endPoint y: 193, distance: 76.5
click at [796, 360] on span "Special rizo sauce" at bounding box center [830, 372] width 98 height 24
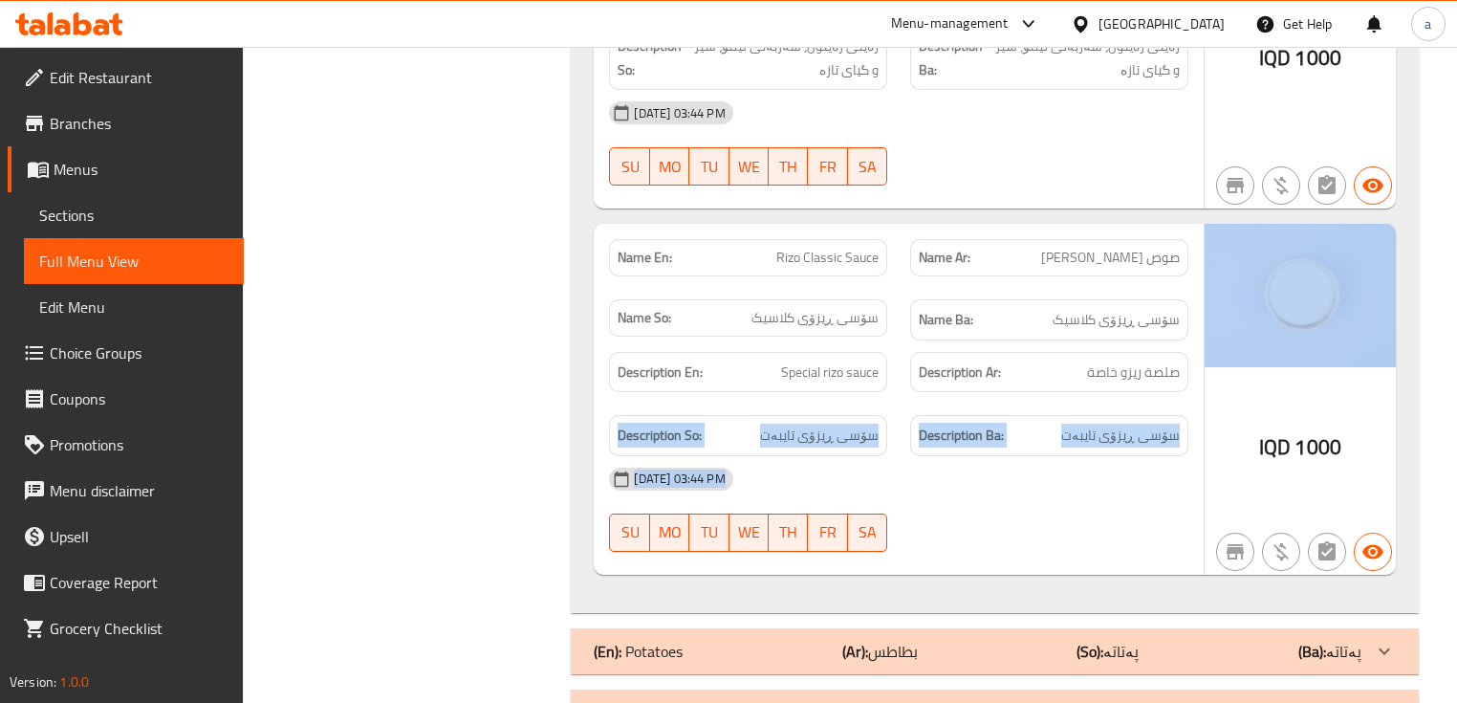
drag, startPoint x: 1189, startPoint y: 207, endPoint x: 1124, endPoint y: 230, distance: 69.3
click at [1200, 224] on div "Name En: Rizo Classic Sauce Name Ar: صوص ريزو كلاسك Name So: سۆسی ڕیزۆی کلاسیک …" at bounding box center [898, 399] width 609 height 351
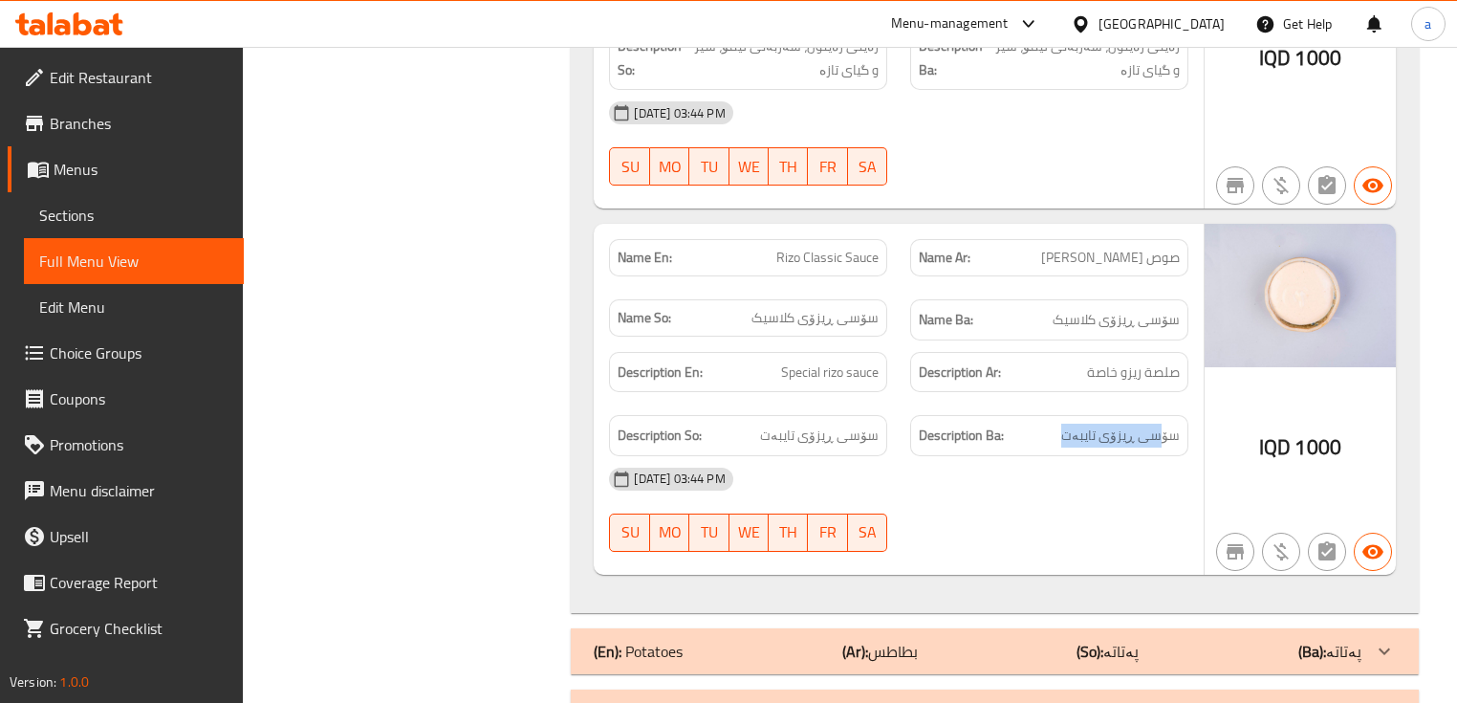
drag, startPoint x: 1094, startPoint y: 269, endPoint x: 1158, endPoint y: 269, distance: 64.1
click at [1158, 424] on h6 "Description Ba: سۆسی ڕیزۆی تایبەت" at bounding box center [1049, 436] width 261 height 24
drag, startPoint x: 781, startPoint y: 252, endPoint x: 797, endPoint y: 256, distance: 16.7
click at [797, 424] on span "سۆسی ڕیزۆی تایبەت" at bounding box center [819, 436] width 119 height 24
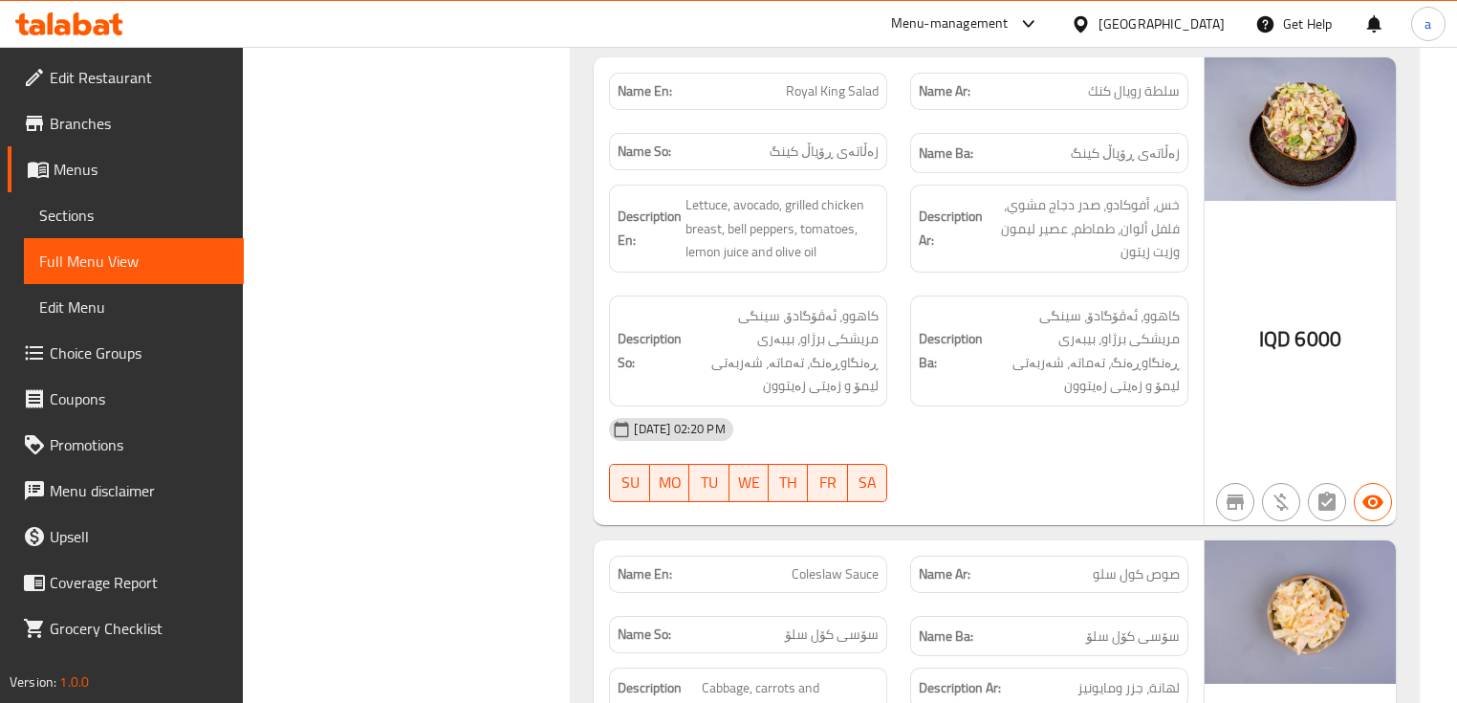
scroll to position [13910, 0]
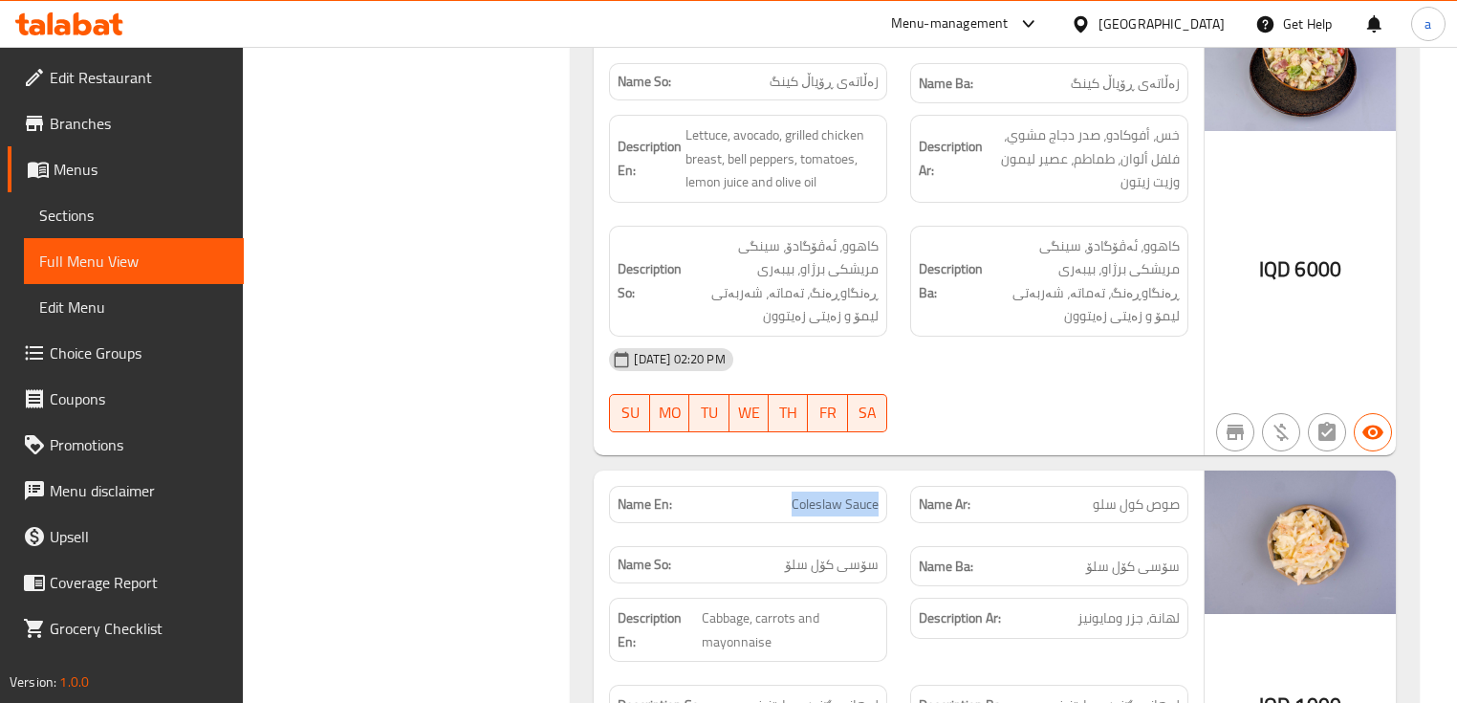
drag, startPoint x: 788, startPoint y: 225, endPoint x: 882, endPoint y: 225, distance: 93.7
drag, startPoint x: 1084, startPoint y: 229, endPoint x: 1201, endPoint y: 231, distance: 116.7
drag, startPoint x: 1067, startPoint y: 282, endPoint x: 1150, endPoint y: 284, distance: 83.2
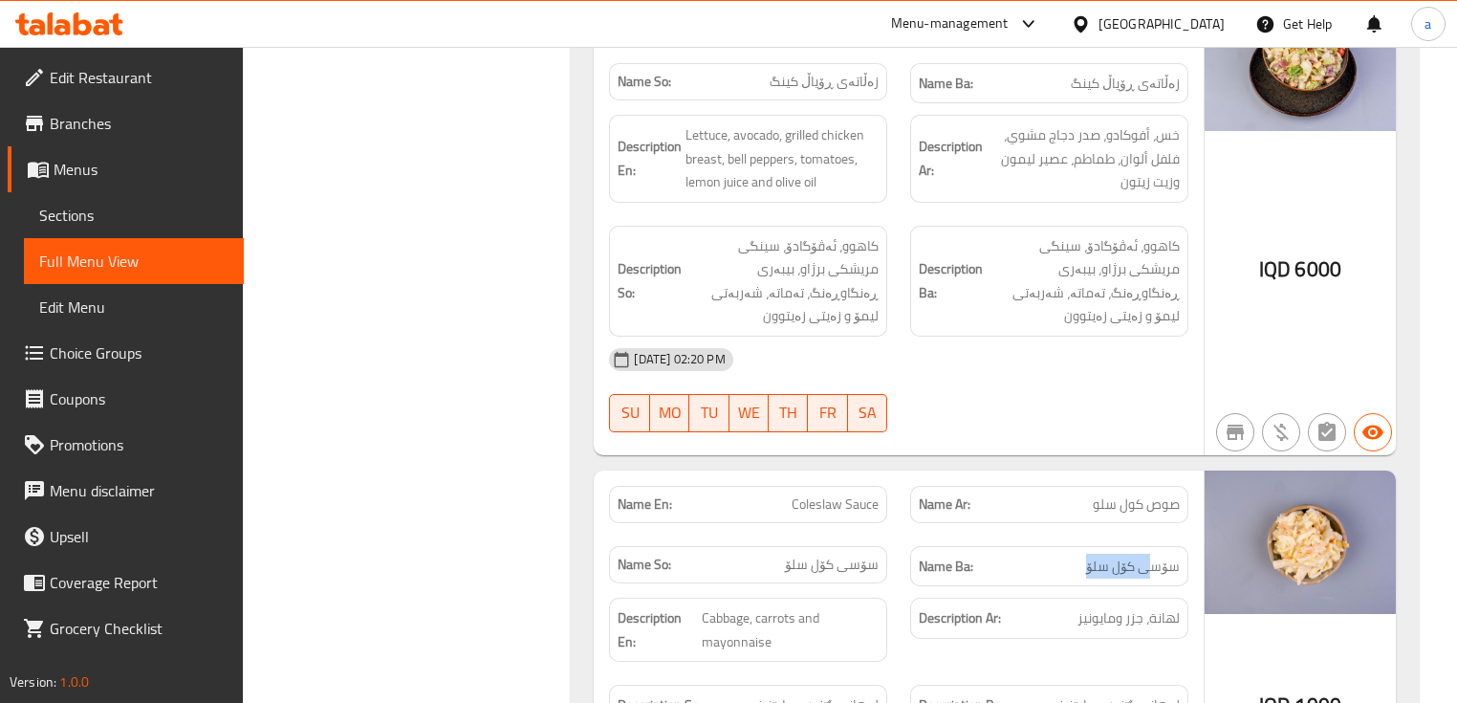
drag, startPoint x: 803, startPoint y: 279, endPoint x: 853, endPoint y: 281, distance: 49.8
drag, startPoint x: 795, startPoint y: 341, endPoint x: 757, endPoint y: 340, distance: 37.3
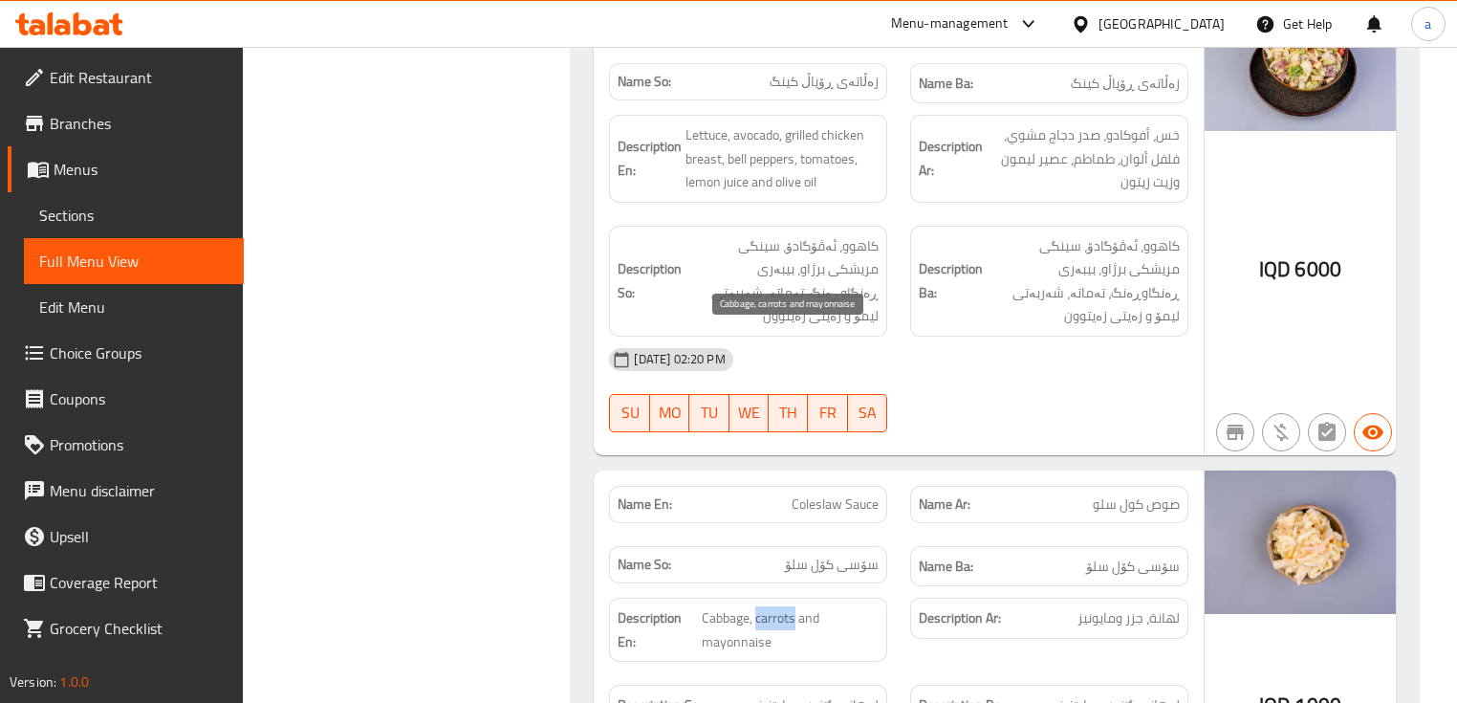
click at [757, 606] on span "Cabbage, carrots and mayonnaise" at bounding box center [791, 629] width 178 height 47
drag, startPoint x: 780, startPoint y: 358, endPoint x: 1054, endPoint y: 379, distance: 274.3
click at [711, 606] on span "Cabbage, carrots and mayonnaise" at bounding box center [791, 629] width 178 height 47
drag, startPoint x: 1084, startPoint y: 340, endPoint x: 1182, endPoint y: 337, distance: 97.6
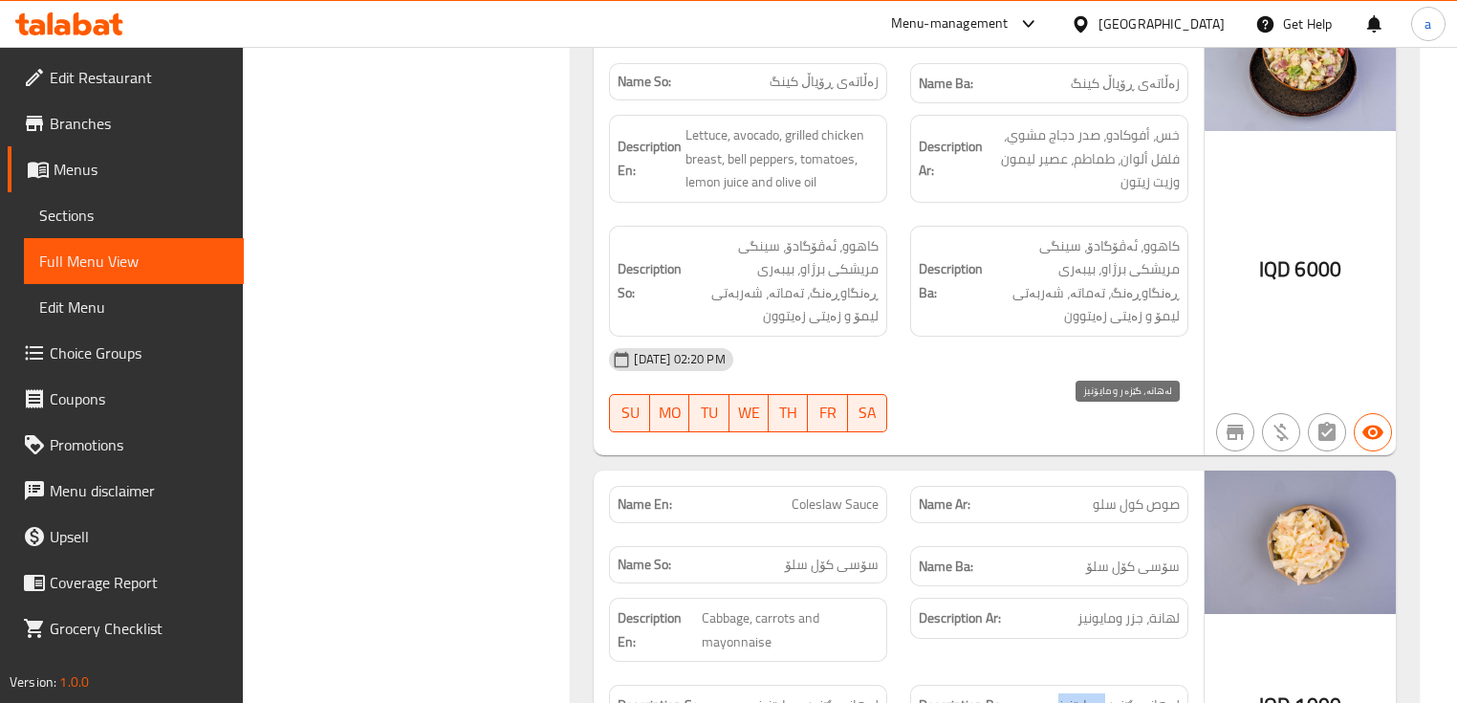
drag, startPoint x: 1053, startPoint y: 425, endPoint x: 1114, endPoint y: 425, distance: 61.2
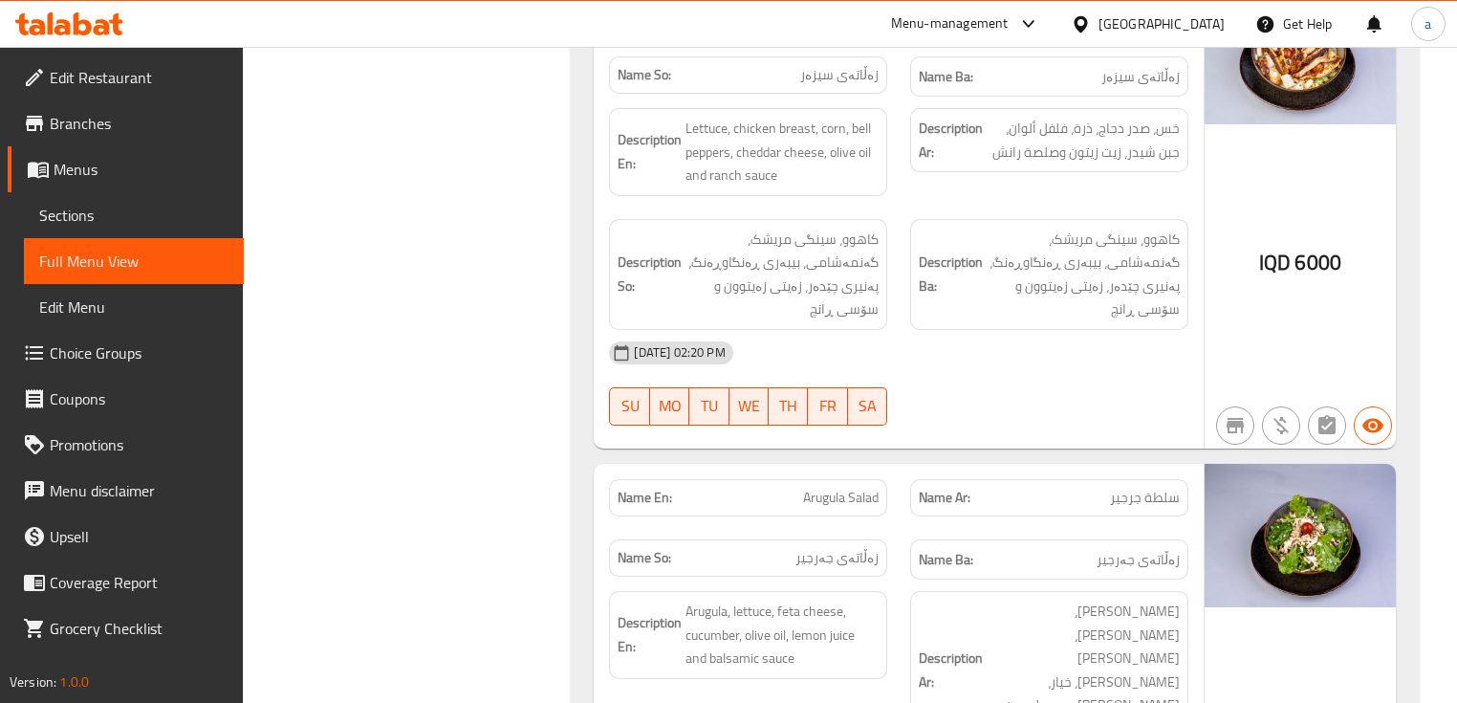
scroll to position [12380, 0]
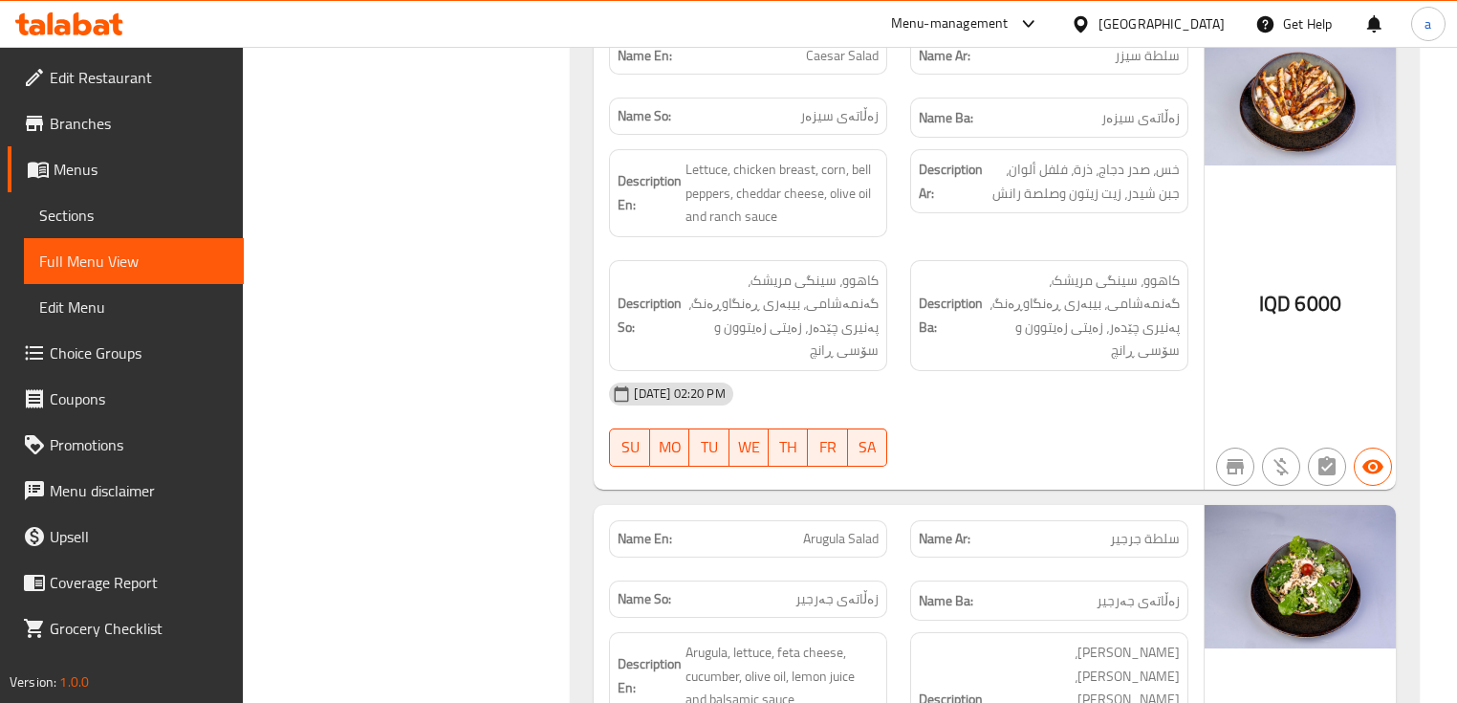
click at [184, 231] on link "Sections" at bounding box center [134, 215] width 220 height 46
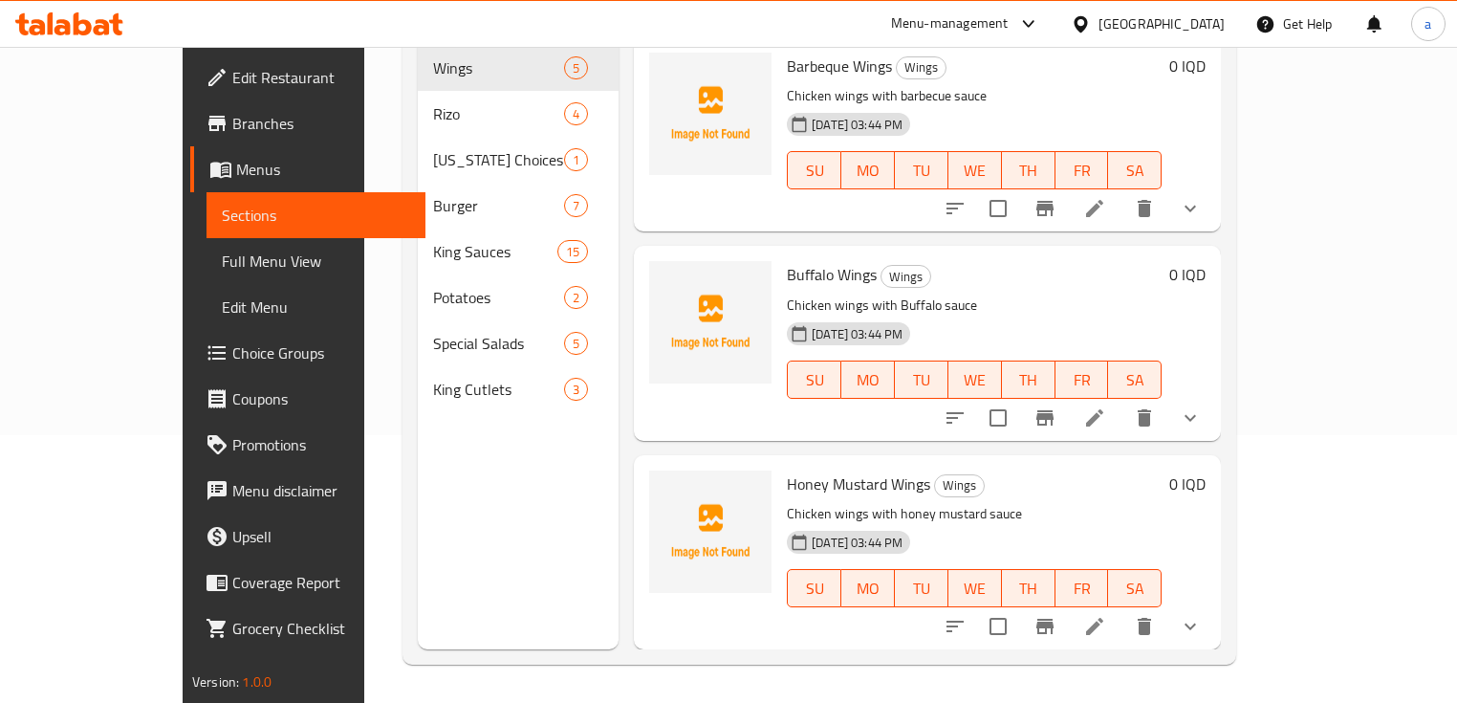
scroll to position [268, 0]
click at [207, 242] on link "Full Menu View" at bounding box center [317, 261] width 220 height 46
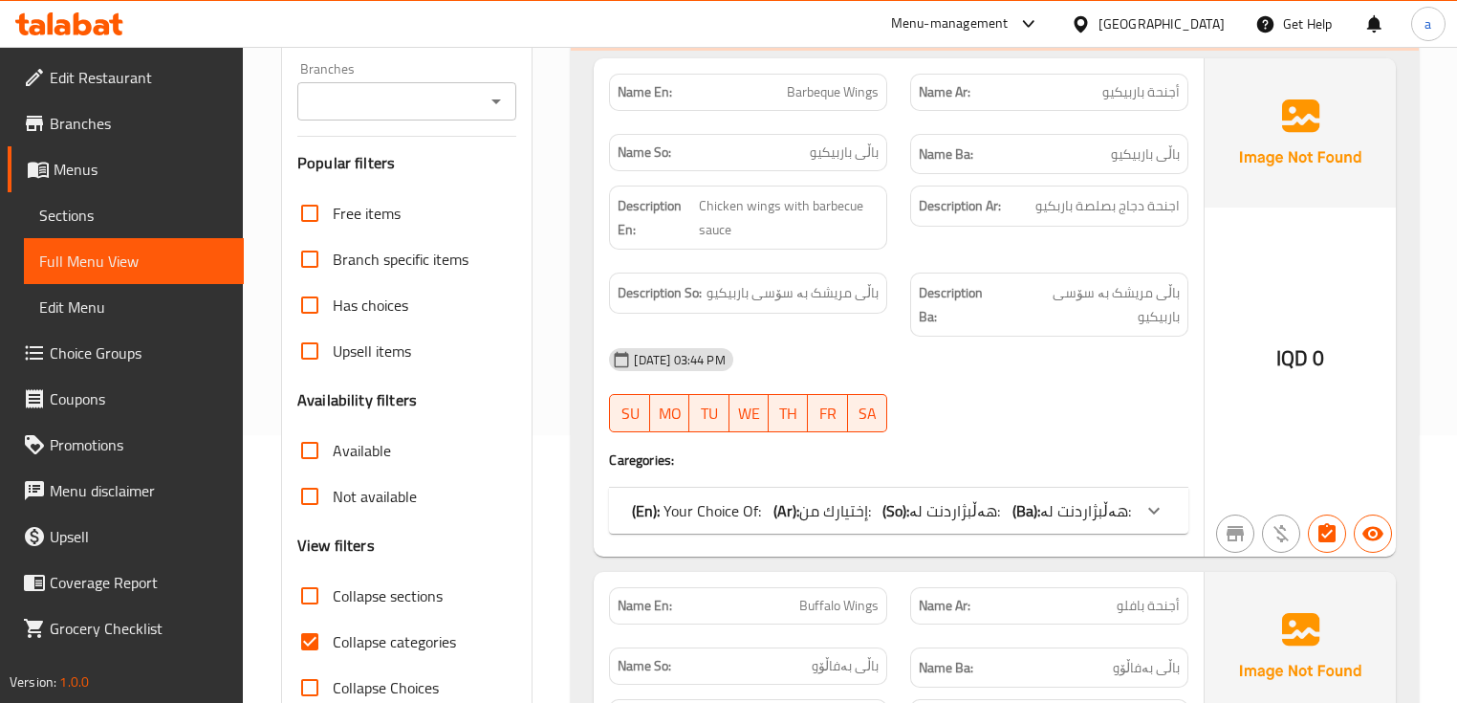
click at [298, 643] on input "Collapse categories" at bounding box center [310, 642] width 46 height 46
checkbox input "false"
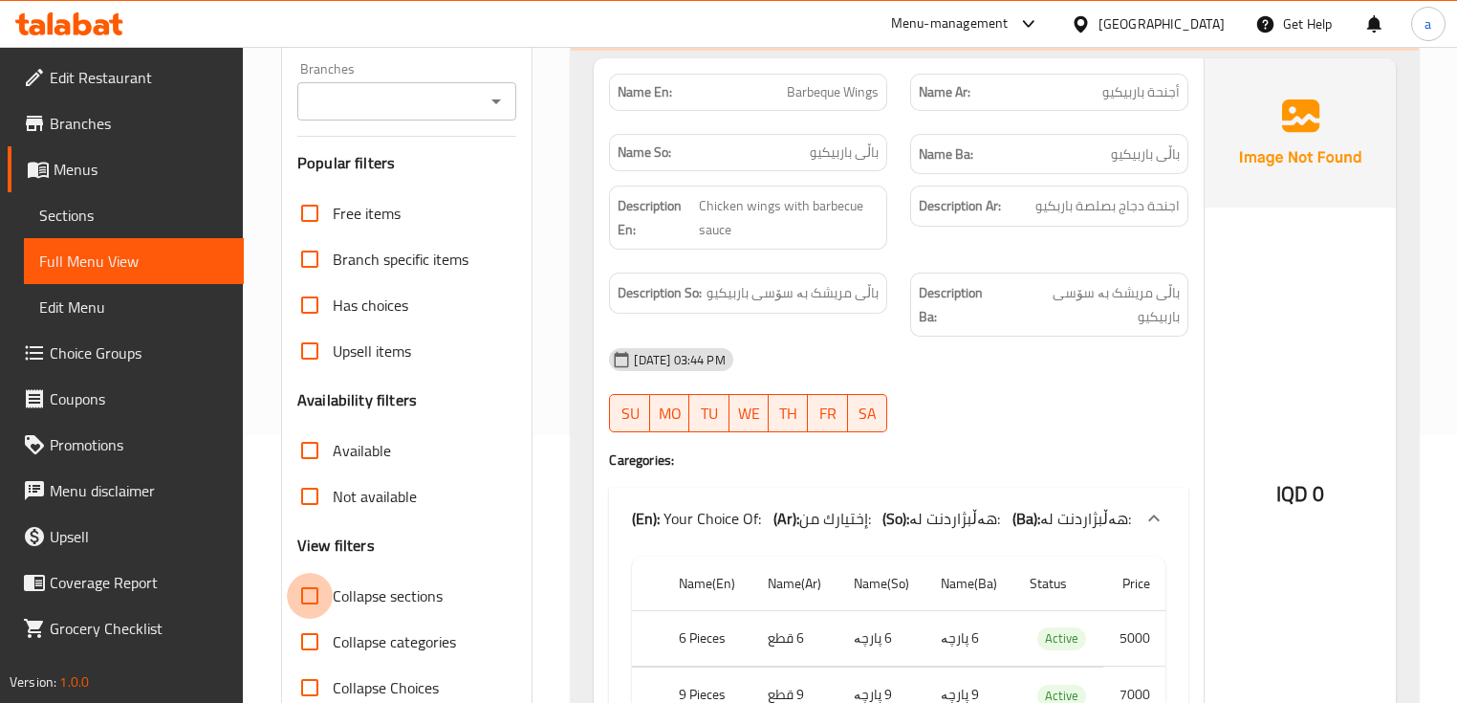
click at [314, 598] on input "Collapse sections" at bounding box center [310, 596] width 46 height 46
checkbox input "true"
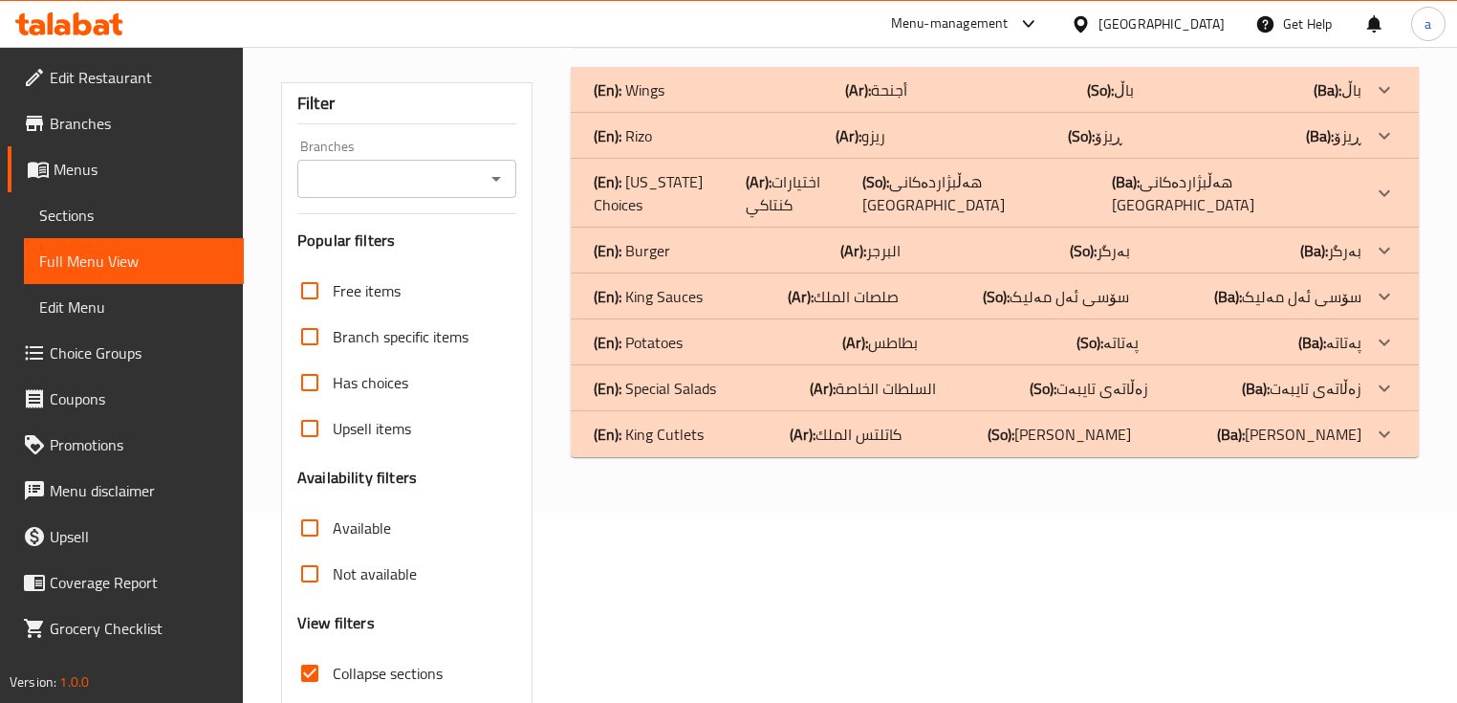
scroll to position [140, 0]
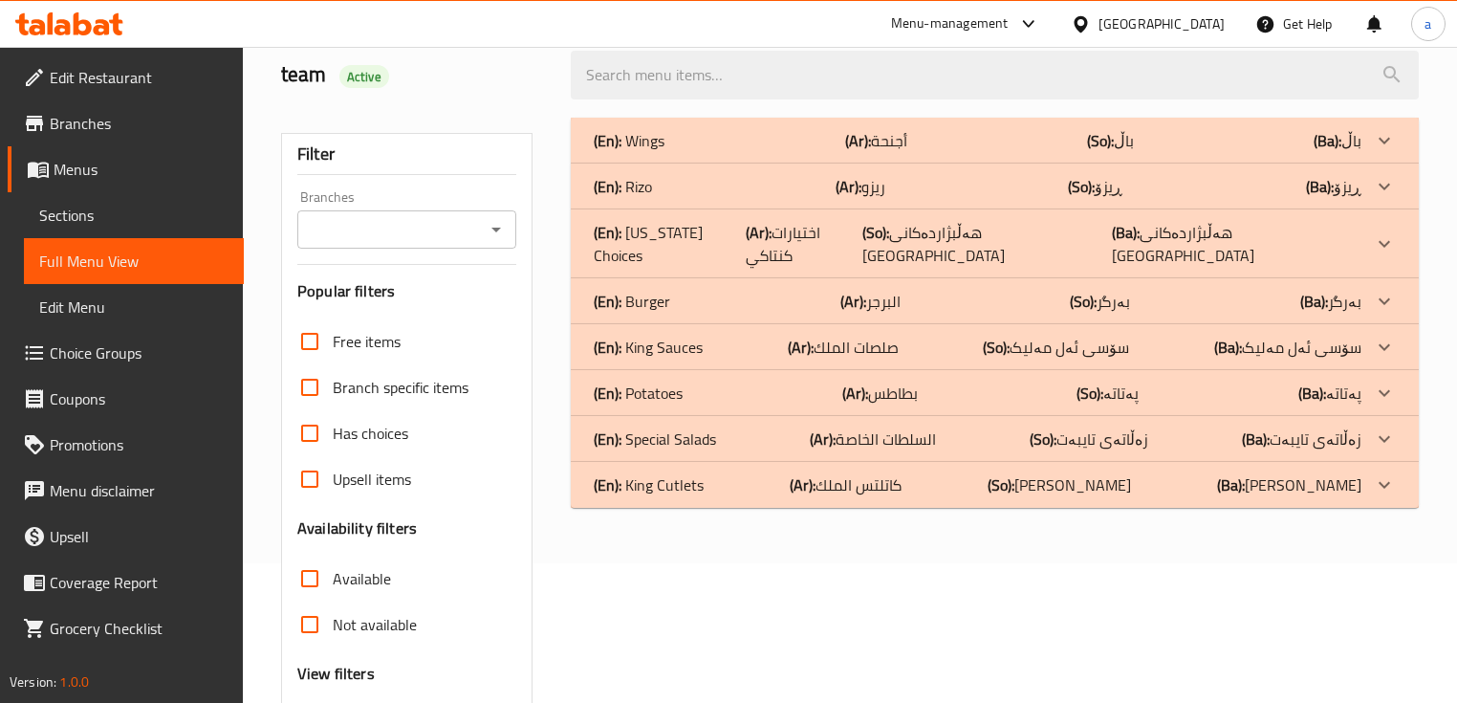
click at [1349, 152] on p "(Ba): زەڵاتەی تایبەت" at bounding box center [1338, 140] width 48 height 23
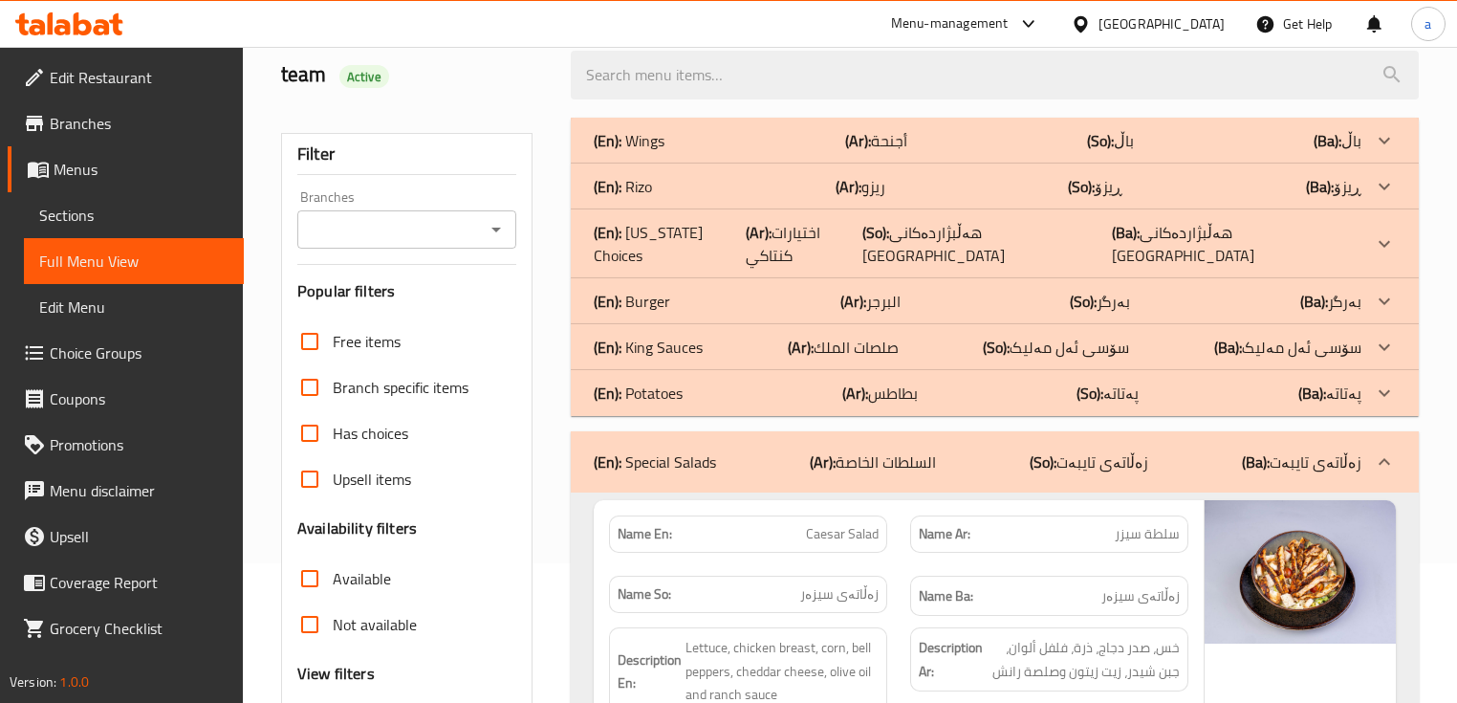
click at [1359, 152] on p "(Ba): سۆسی ئەل مەلیک" at bounding box center [1338, 140] width 48 height 23
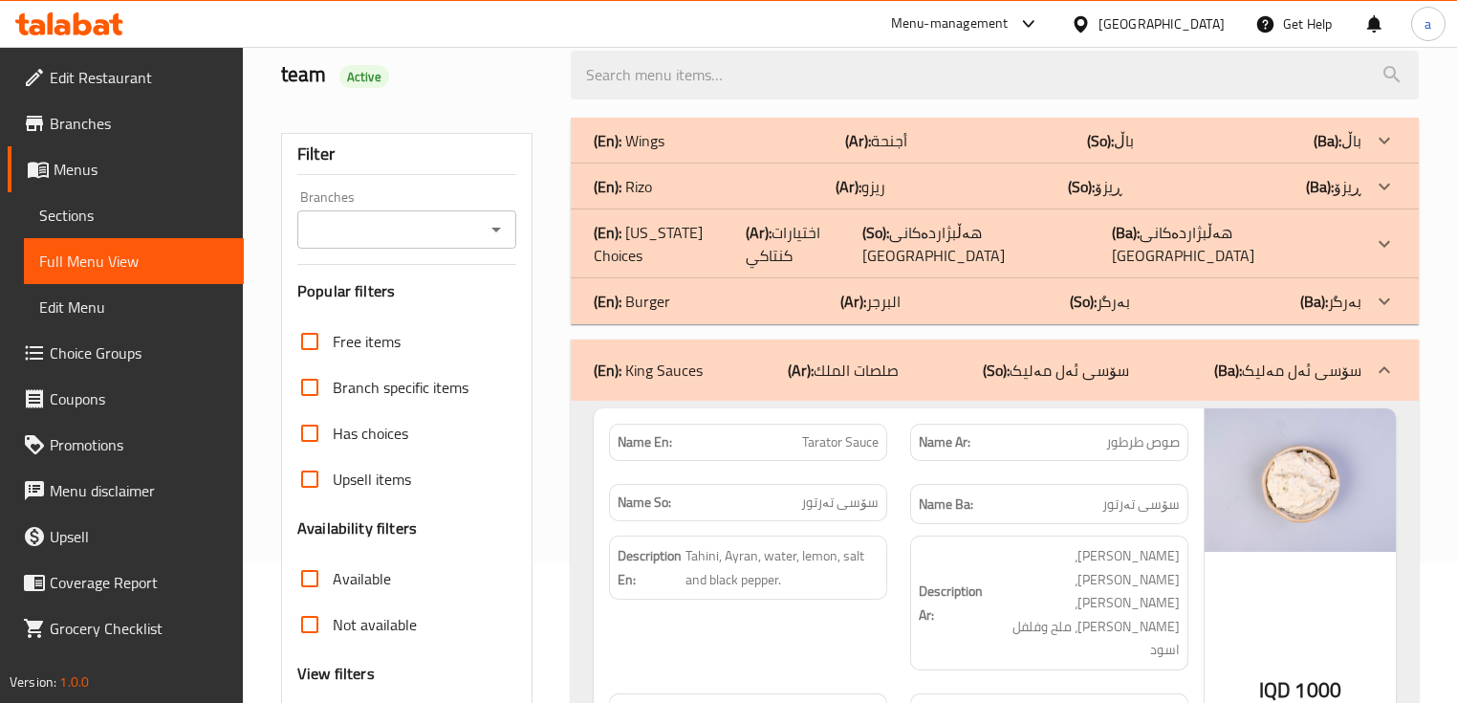
click at [1360, 152] on p "(Ba): بەرگر" at bounding box center [1338, 140] width 48 height 23
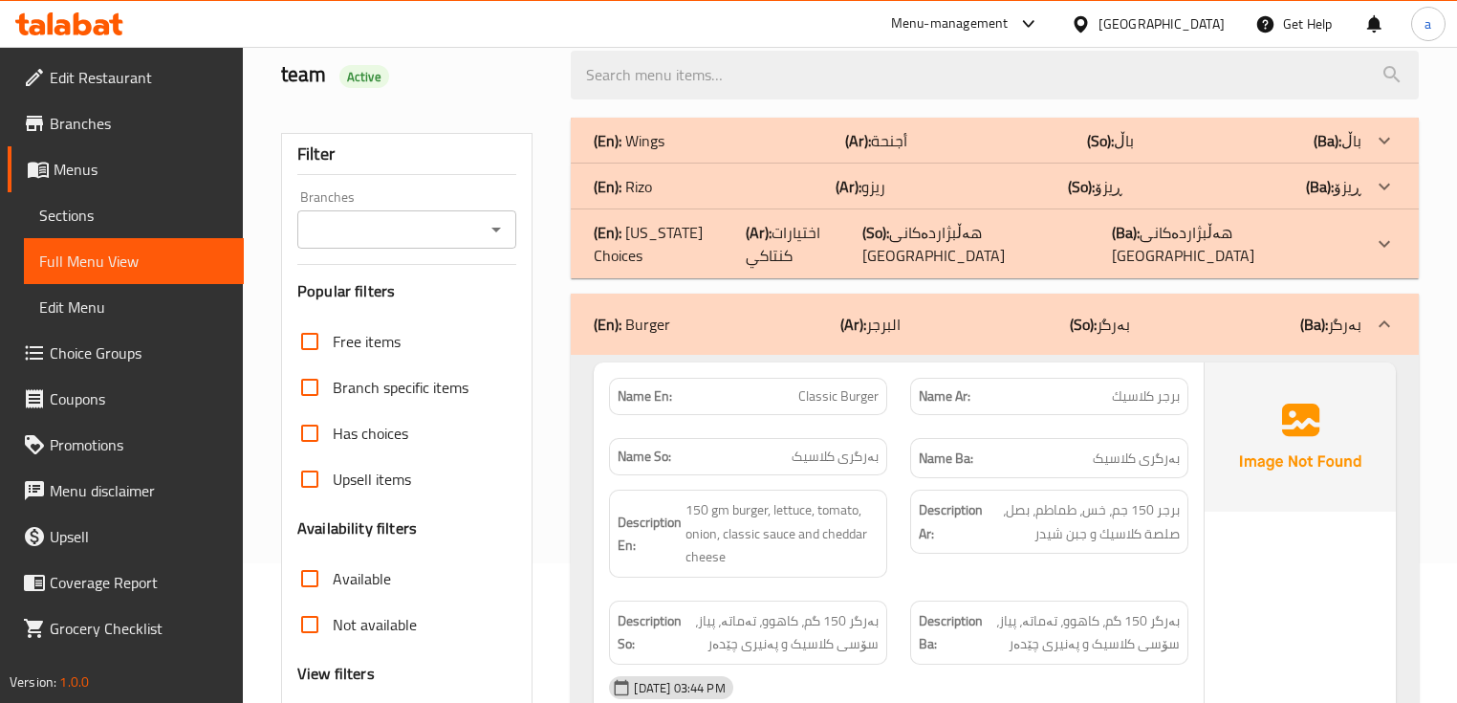
click at [1359, 152] on p "(Ba): هەڵبژاردەکانی [GEOGRAPHIC_DATA]" at bounding box center [1338, 140] width 48 height 23
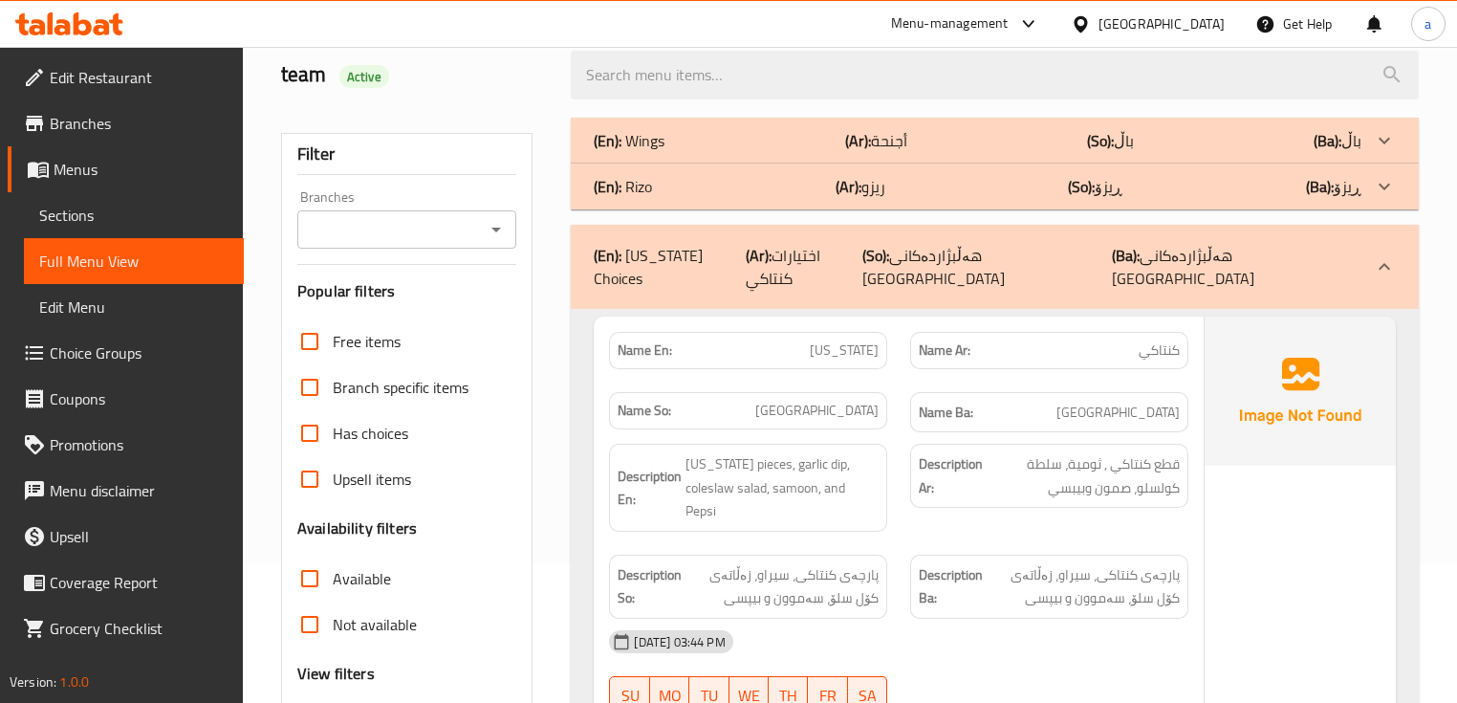
click at [1374, 255] on icon at bounding box center [1384, 266] width 23 height 23
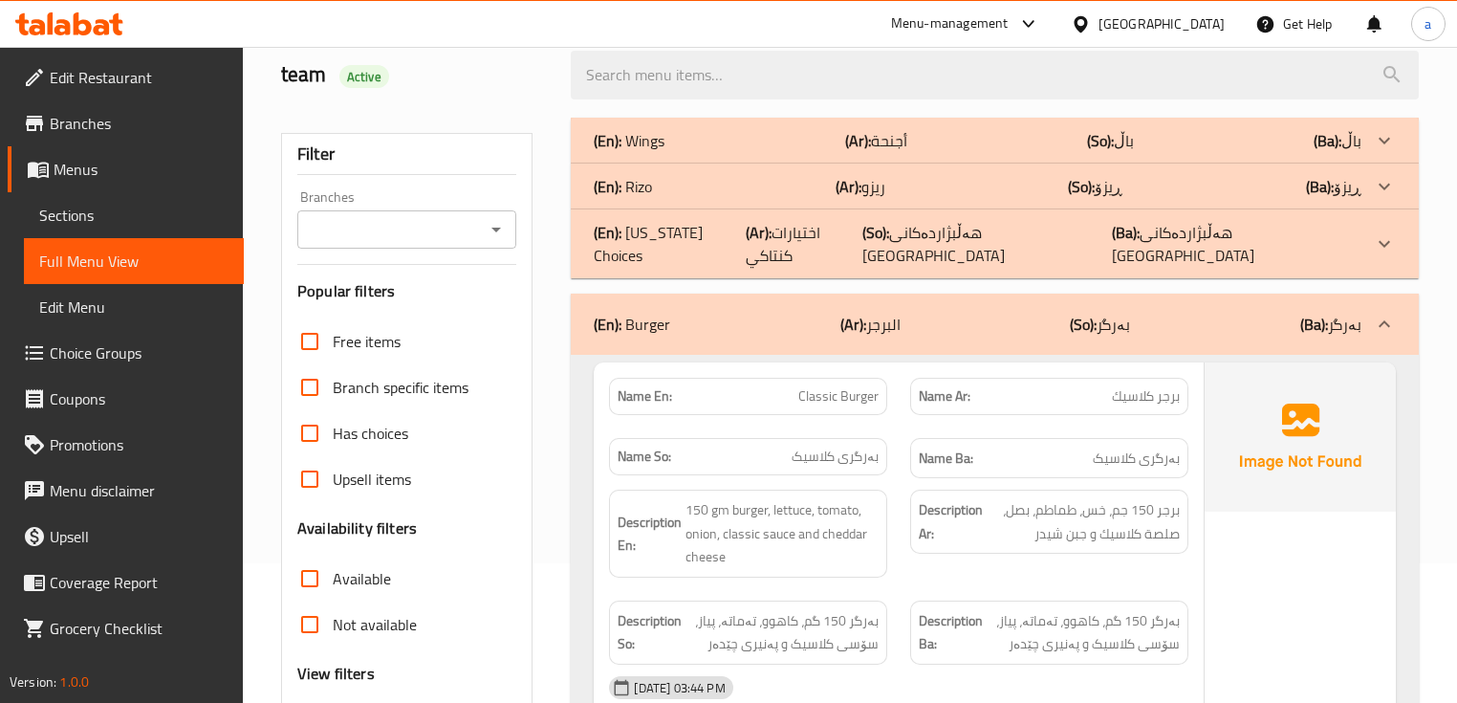
scroll to position [268, 0]
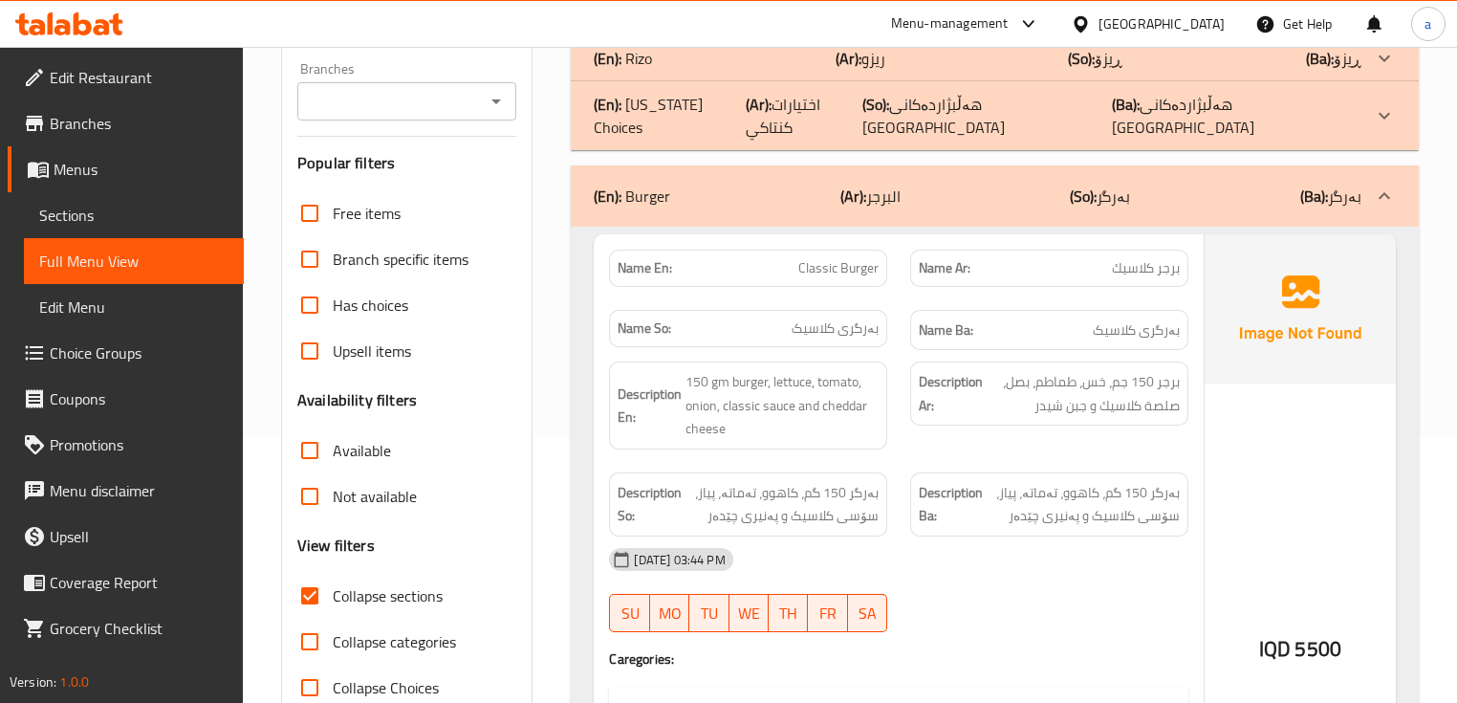
click at [1341, 191] on div "(En): Burger (Ar): البرجر (So): بەرگر (Ba): بەرگر" at bounding box center [994, 195] width 847 height 61
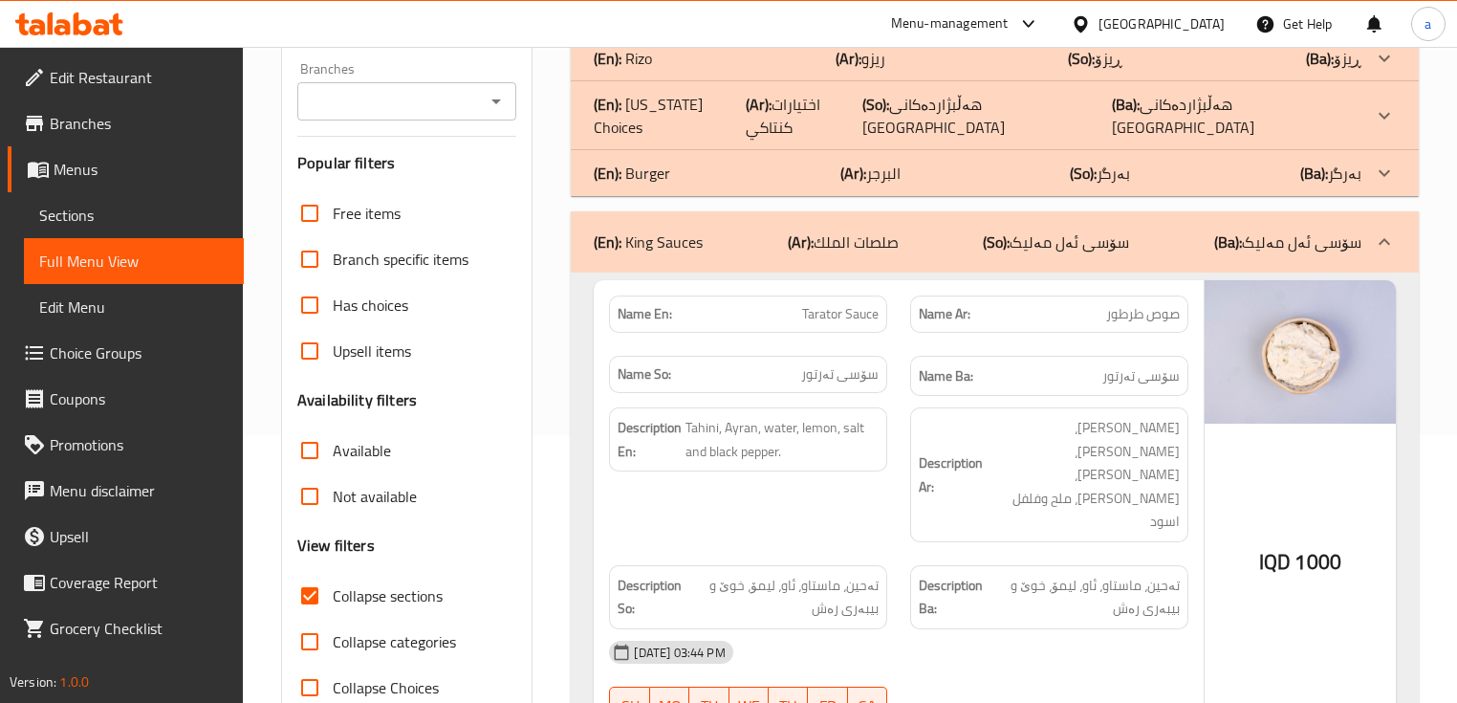
click at [1357, 230] on p "(Ba): سۆسی ئەل مەلیک" at bounding box center [1287, 241] width 147 height 23
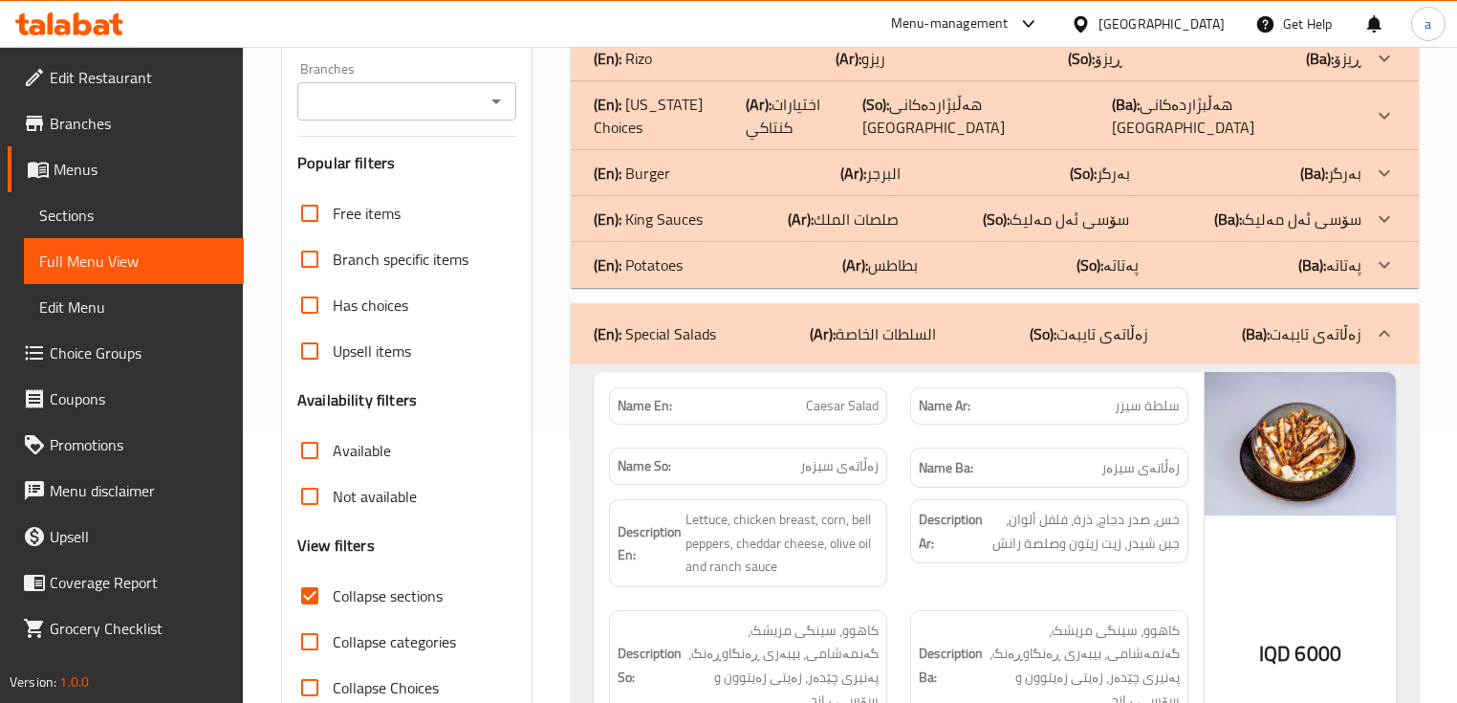
click at [1387, 322] on icon at bounding box center [1384, 333] width 23 height 23
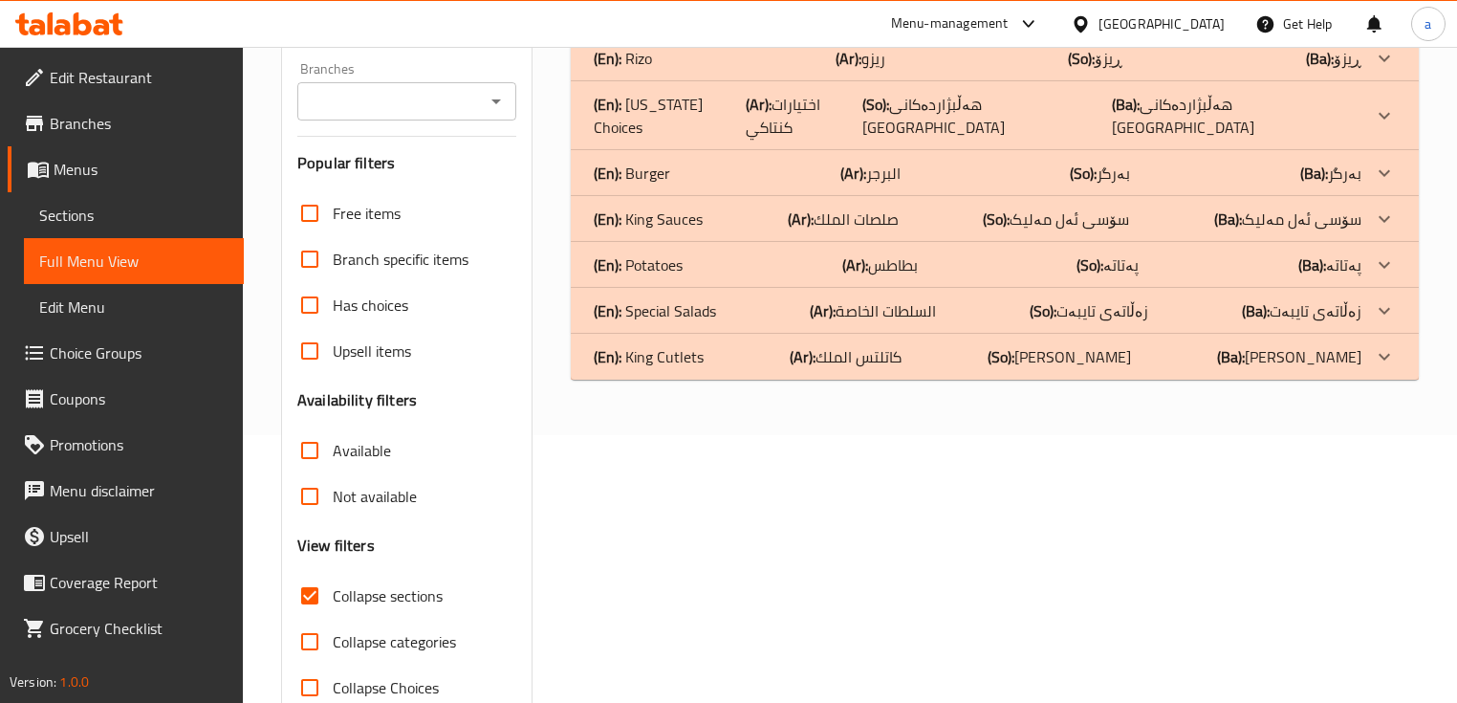
click at [1316, 24] on p "(Ba): سۆسی ئەل مەلیک" at bounding box center [1338, 12] width 48 height 23
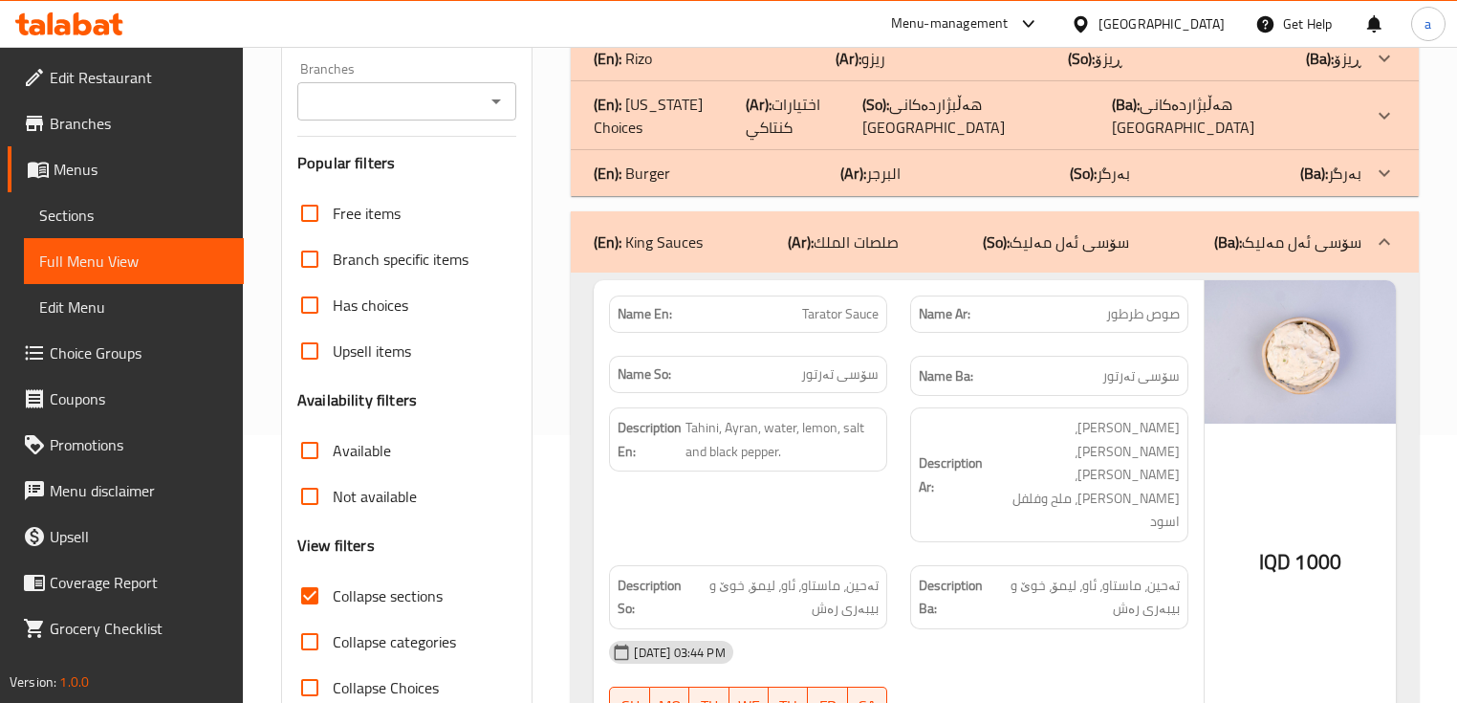
click at [1335, 24] on p "(Ba): بەرگر" at bounding box center [1338, 12] width 48 height 23
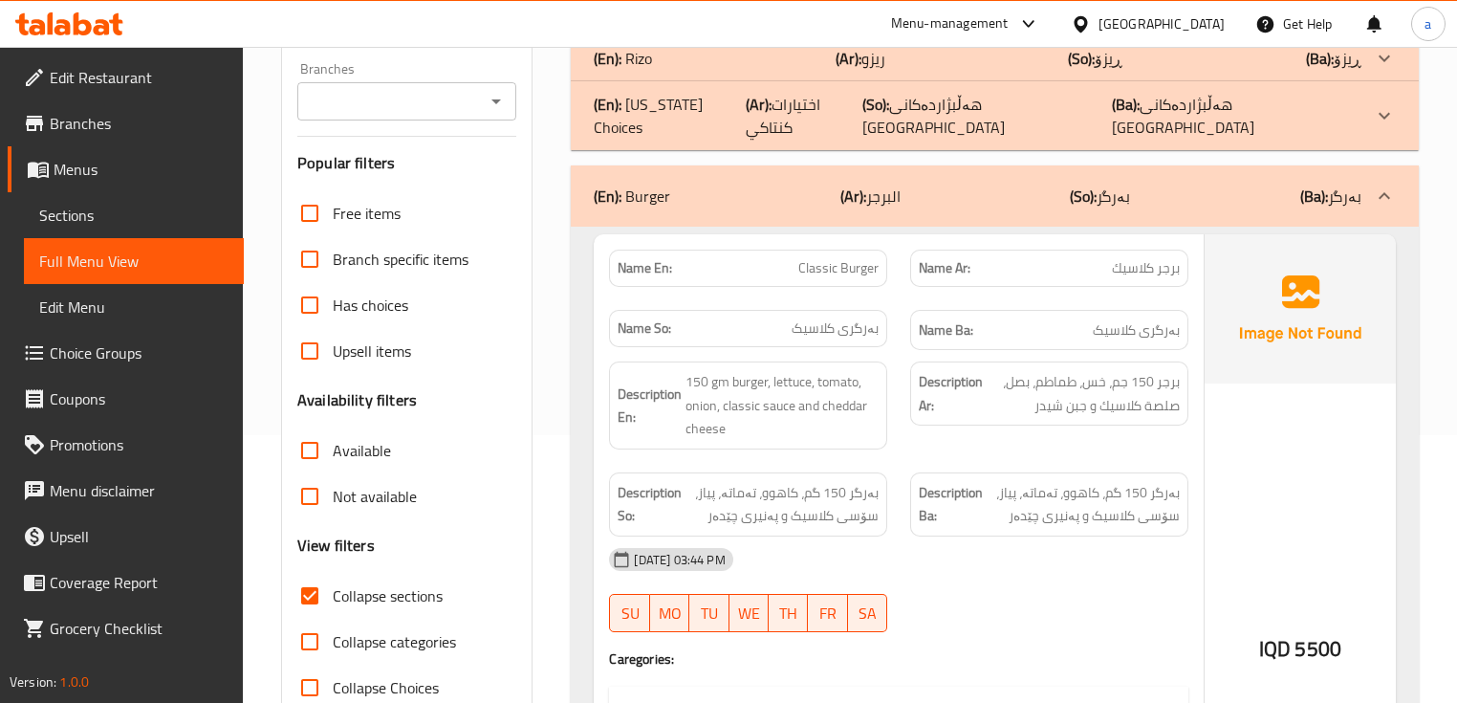
click at [1342, 24] on p "(Ba): هەڵبژاردەکانی [GEOGRAPHIC_DATA]" at bounding box center [1338, 12] width 48 height 23
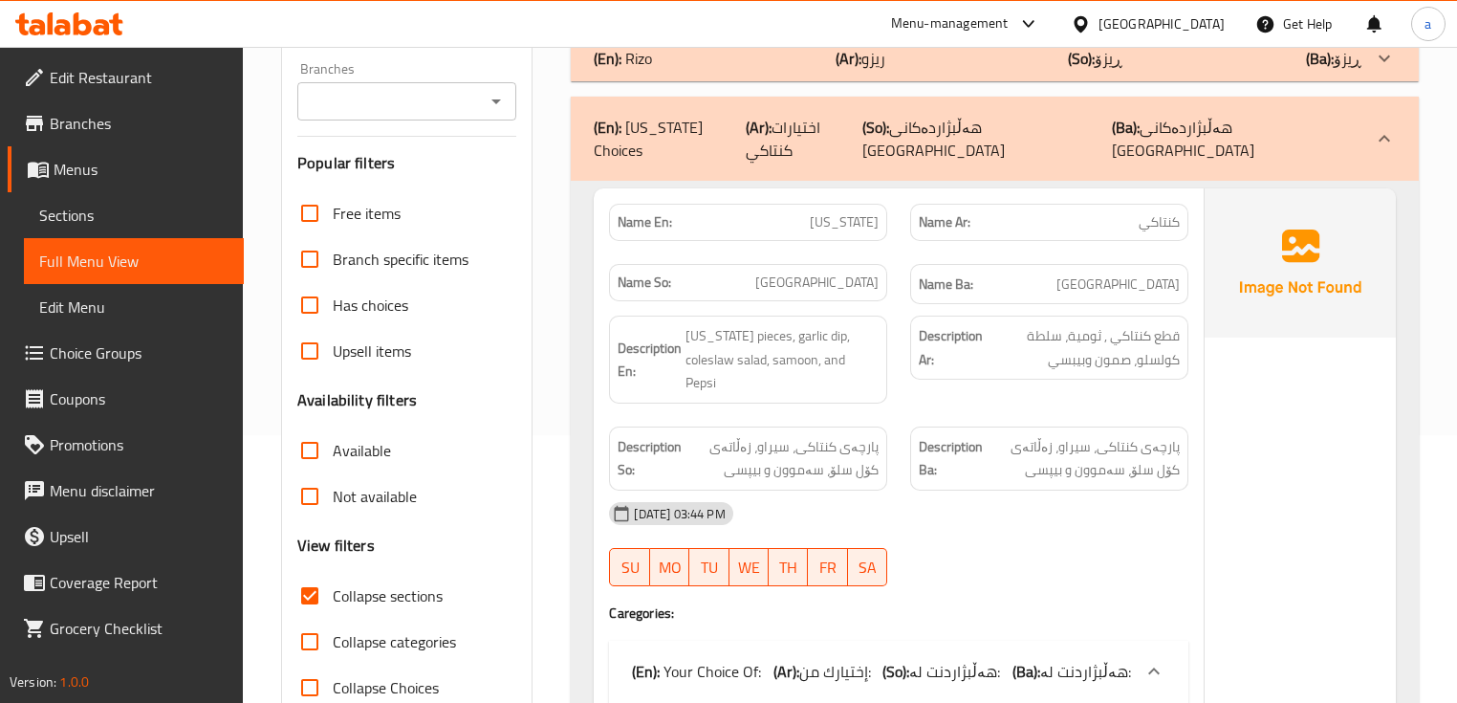
click at [1342, 24] on p "(Ba): ڕیزۆ" at bounding box center [1338, 12] width 48 height 23
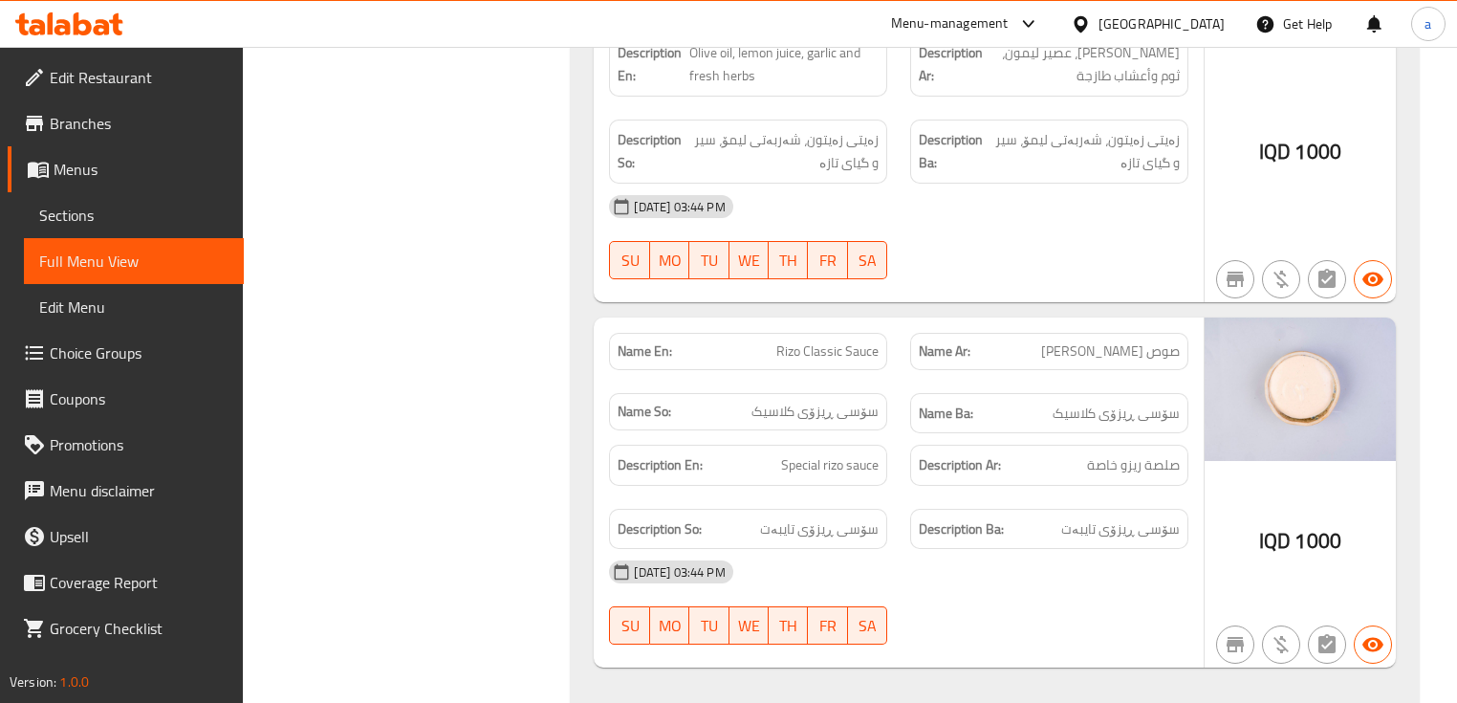
scroll to position [14274, 0]
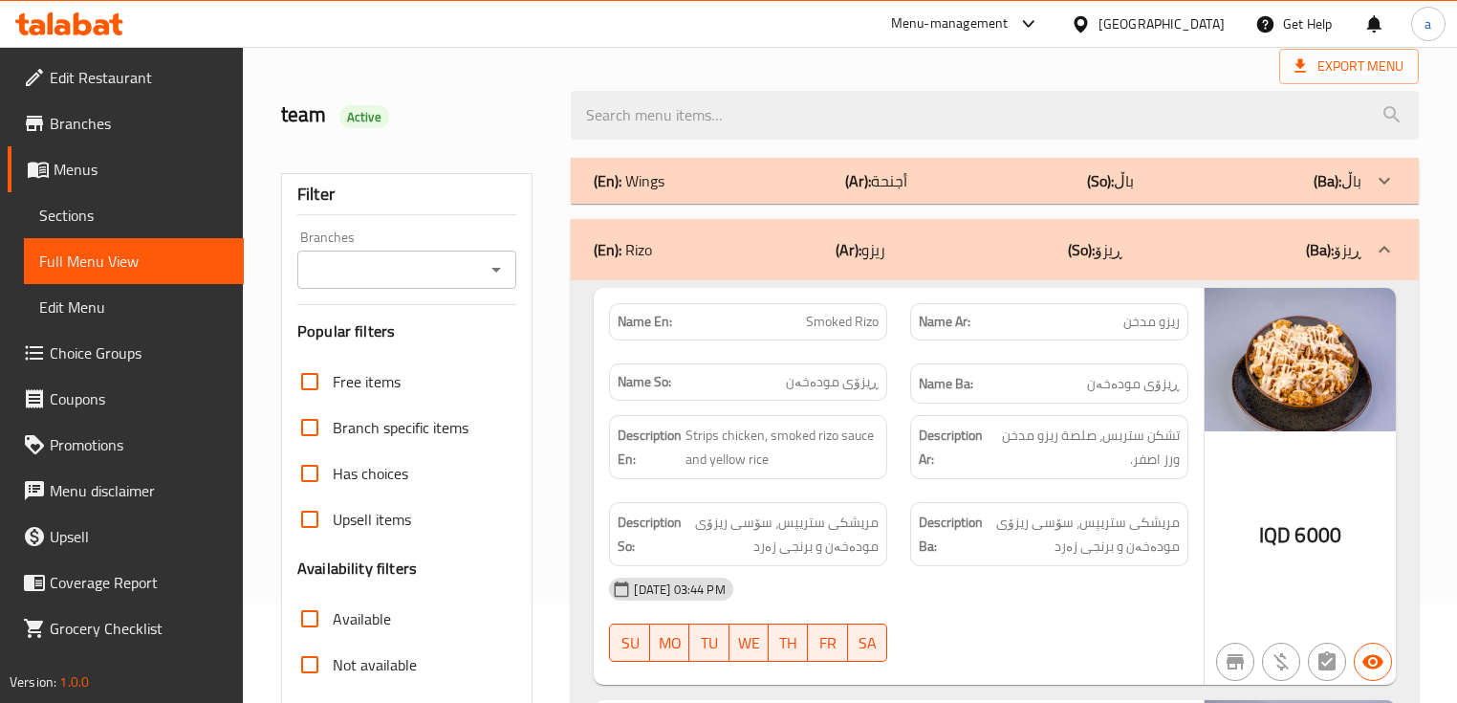
scroll to position [0, 0]
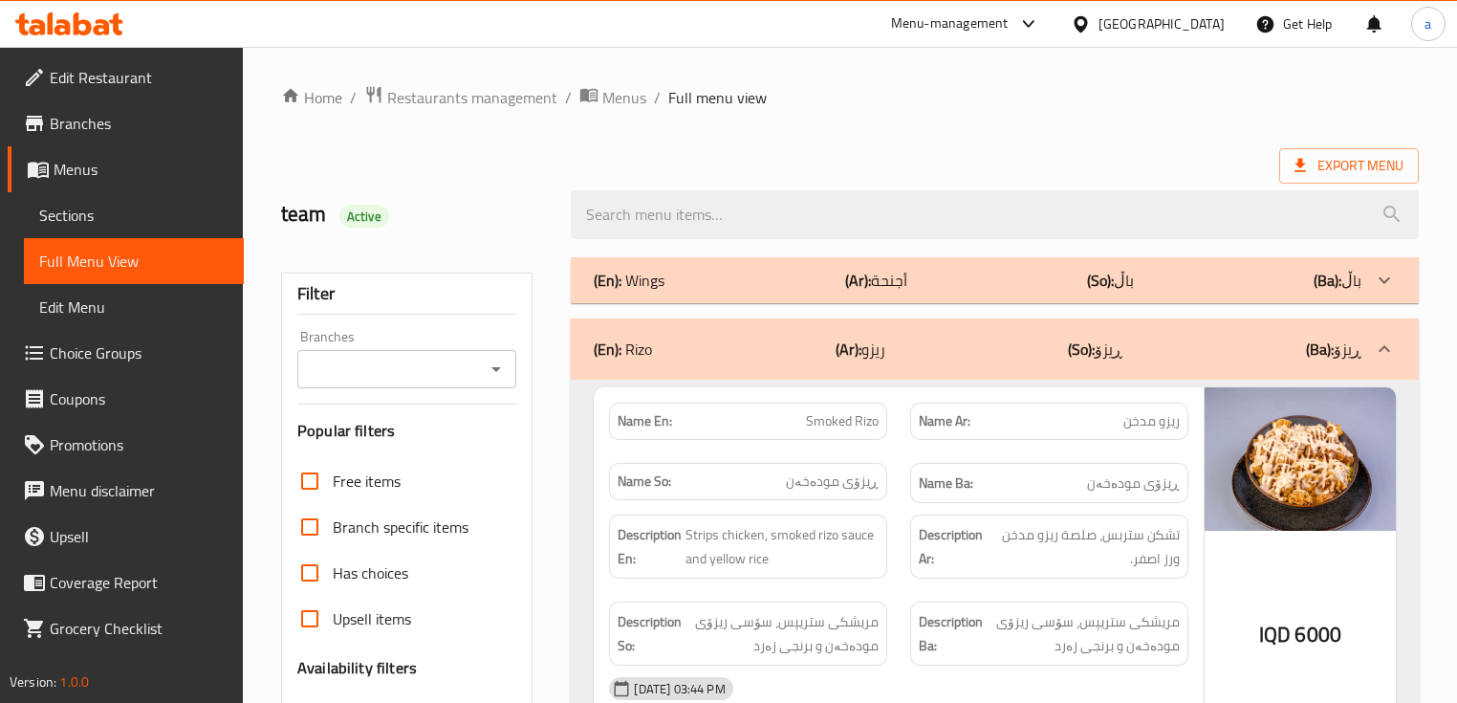
click at [494, 375] on icon "Open" at bounding box center [496, 369] width 23 height 23
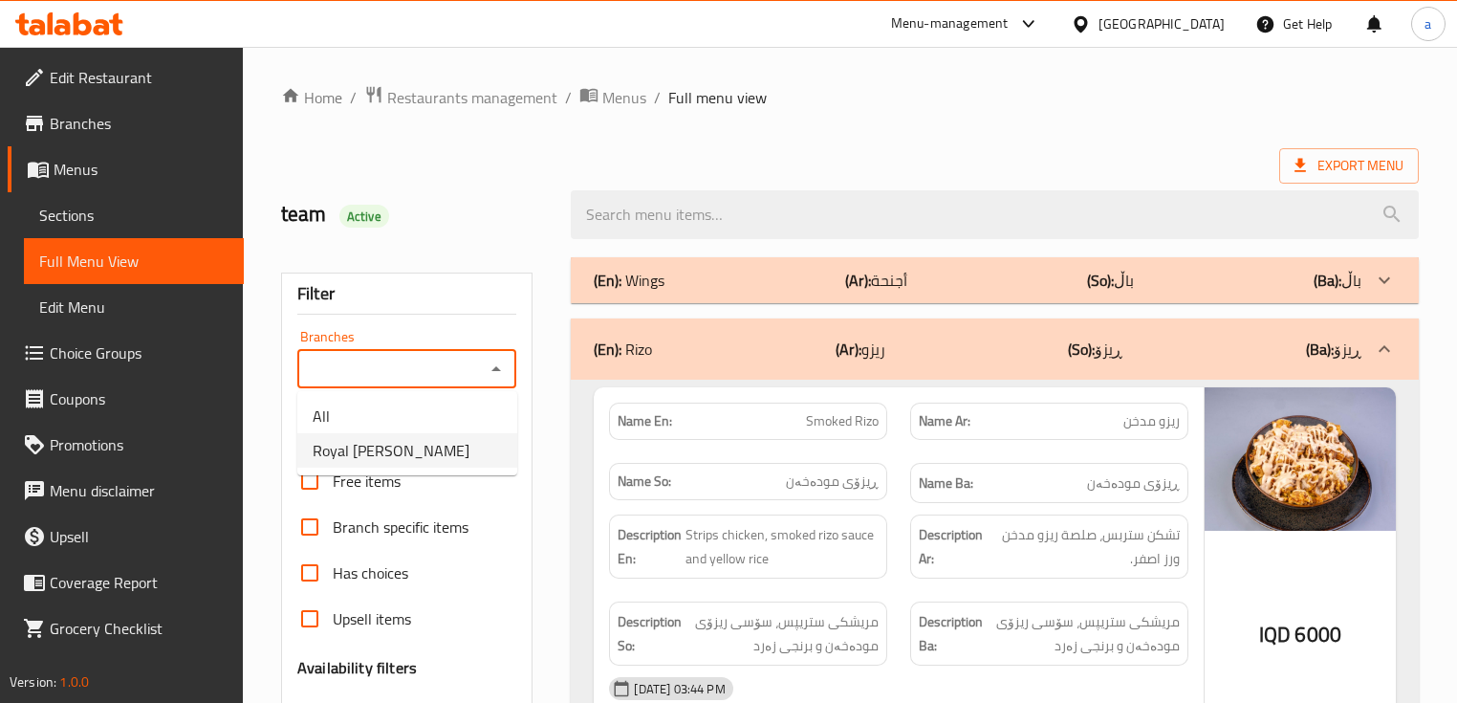
click at [447, 447] on span "Royal King, [PERSON_NAME]" at bounding box center [391, 450] width 157 height 23
type input "Royal King, [PERSON_NAME]"
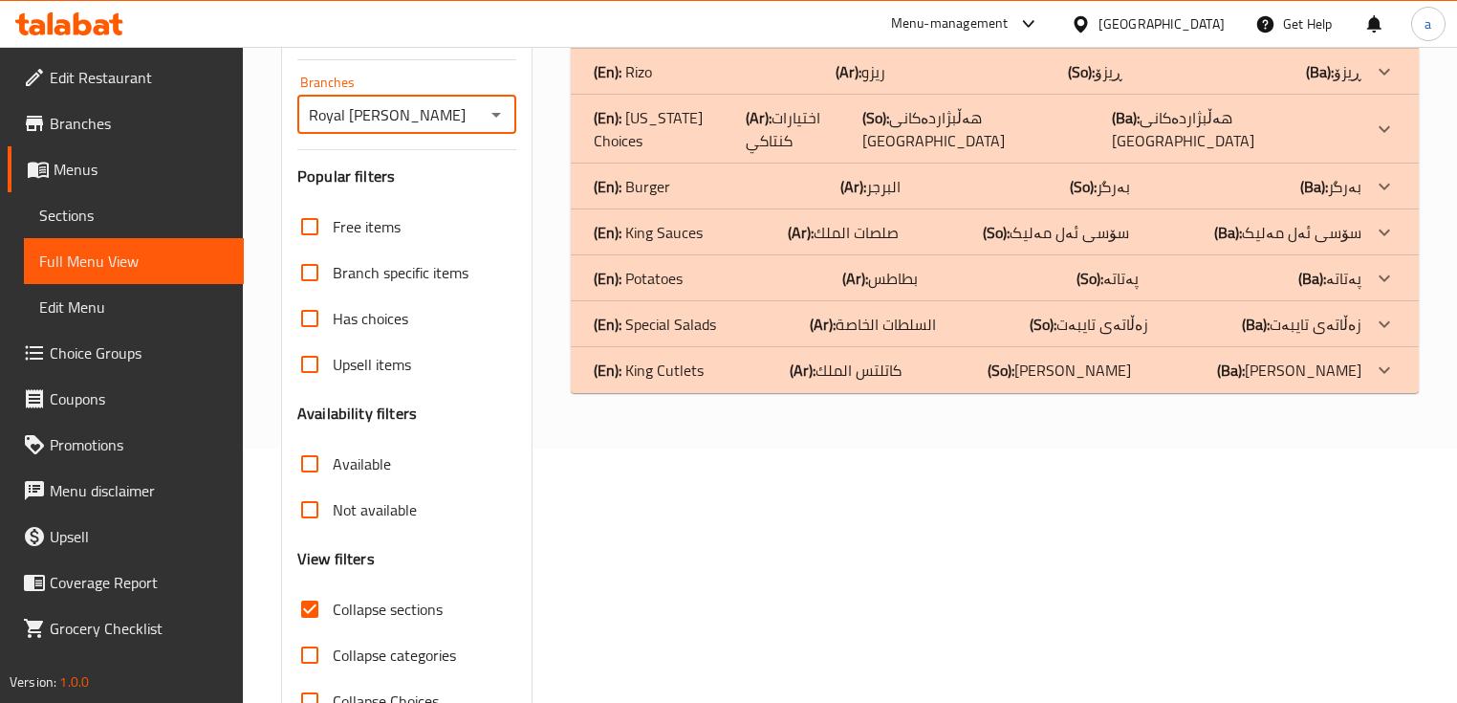
scroll to position [314, 0]
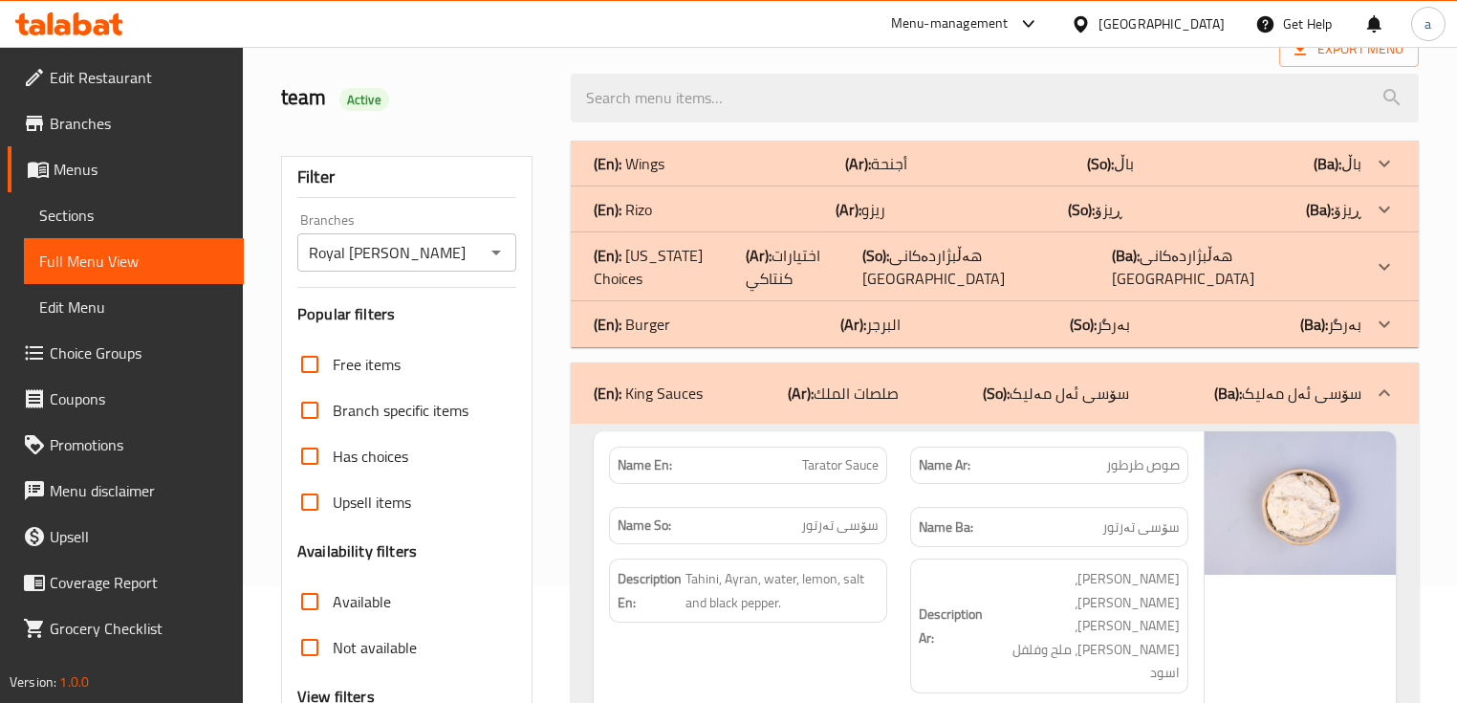
scroll to position [58, 0]
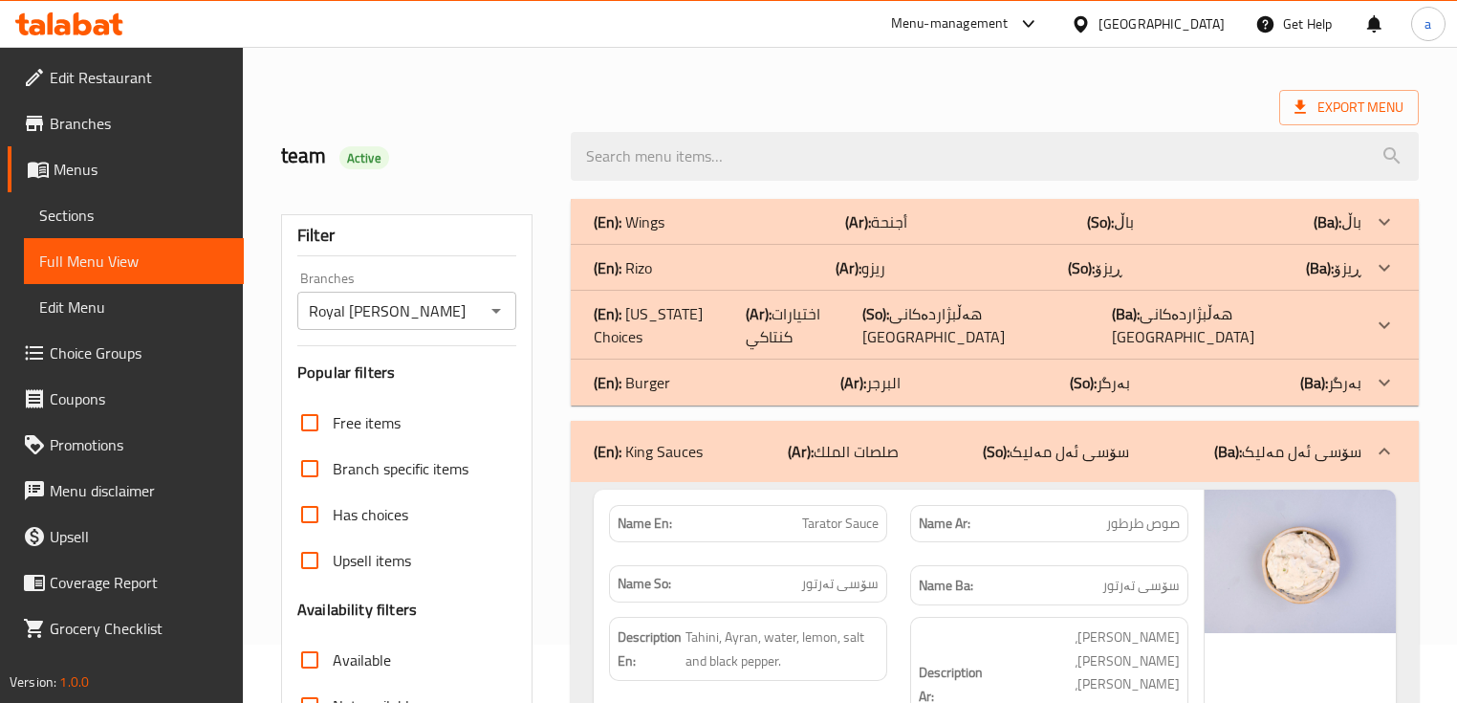
click at [1346, 233] on p "(Ba): بەرگر" at bounding box center [1338, 221] width 48 height 23
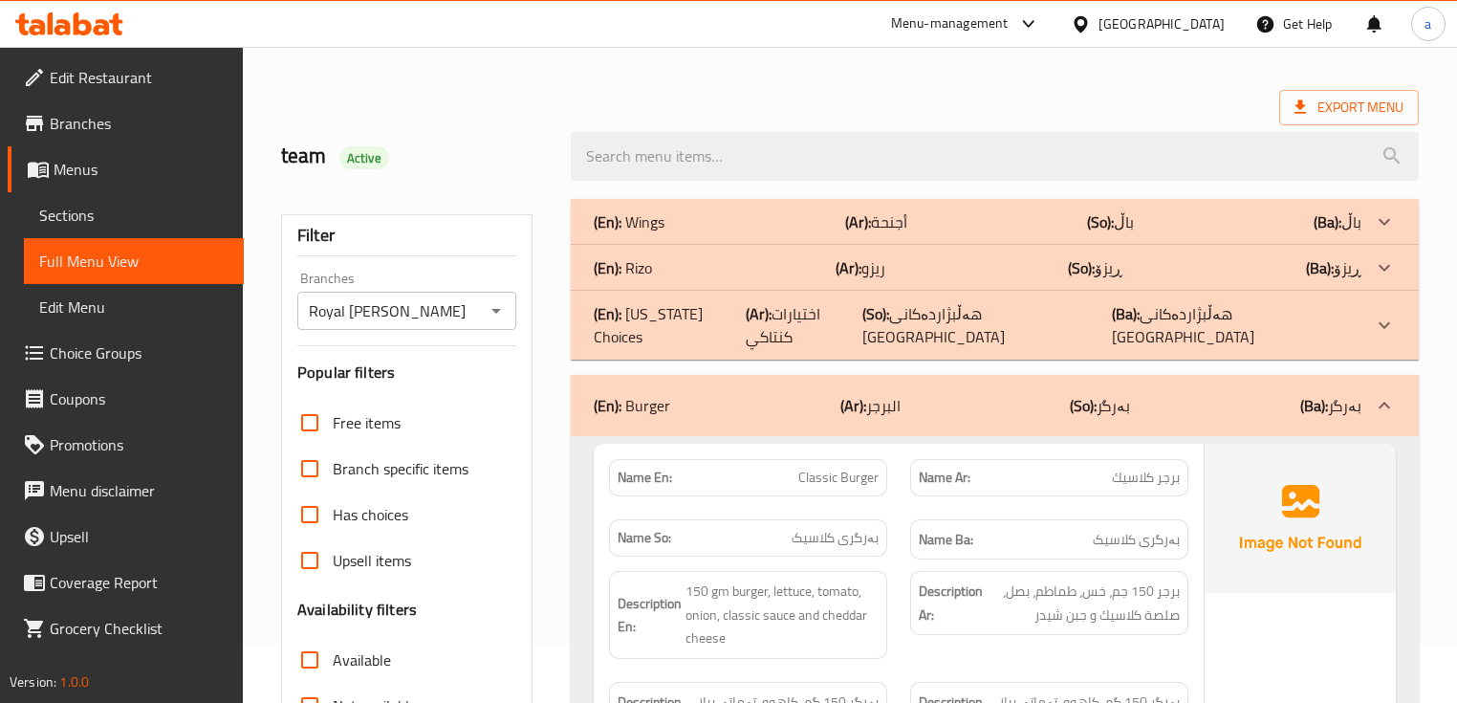
click at [1350, 245] on div "(En): [US_STATE] Choices (Ar): اختيارات كنتاكي (So): هەڵبژاردەکانی [GEOGRAPHIC_…" at bounding box center [994, 222] width 847 height 46
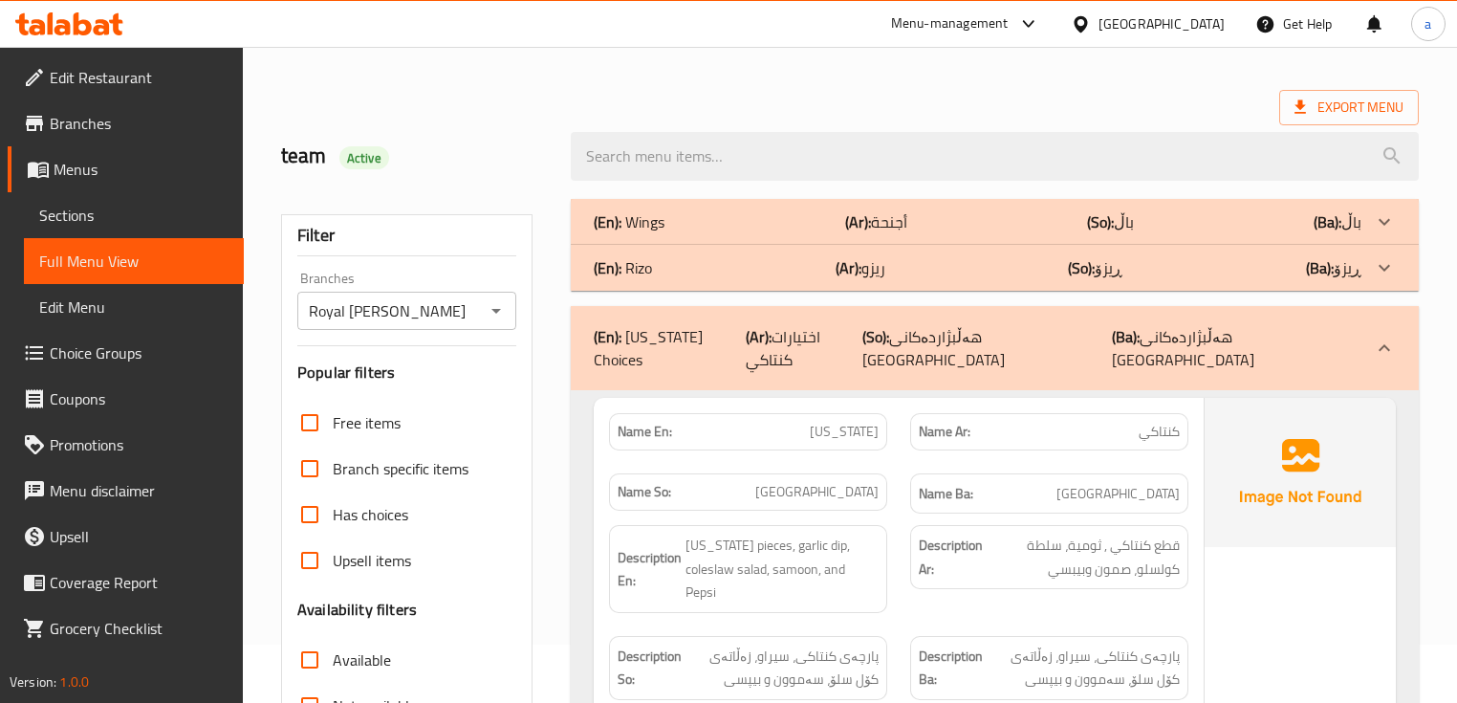
click at [1357, 233] on p "(Ba): ڕیزۆ" at bounding box center [1338, 221] width 48 height 23
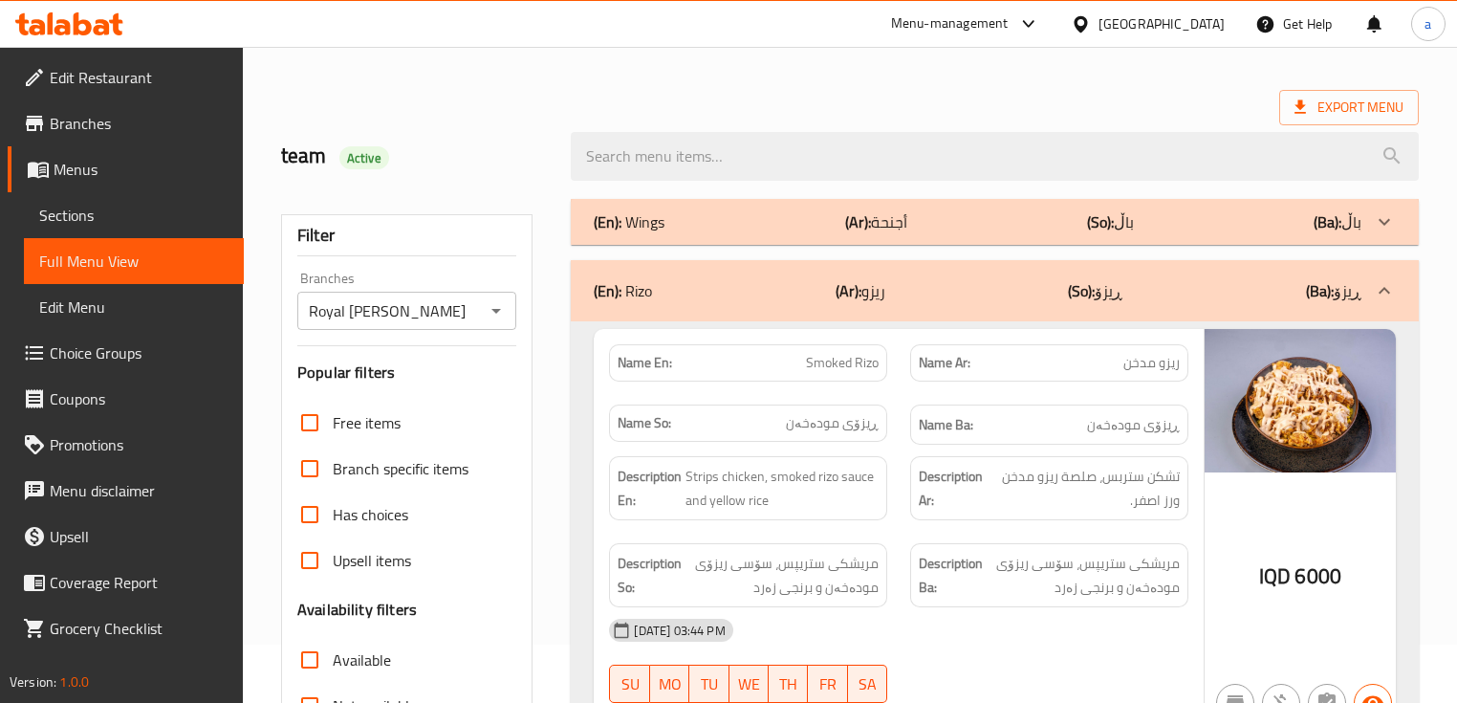
click at [1353, 229] on p "(Ba): باڵ" at bounding box center [1338, 221] width 48 height 23
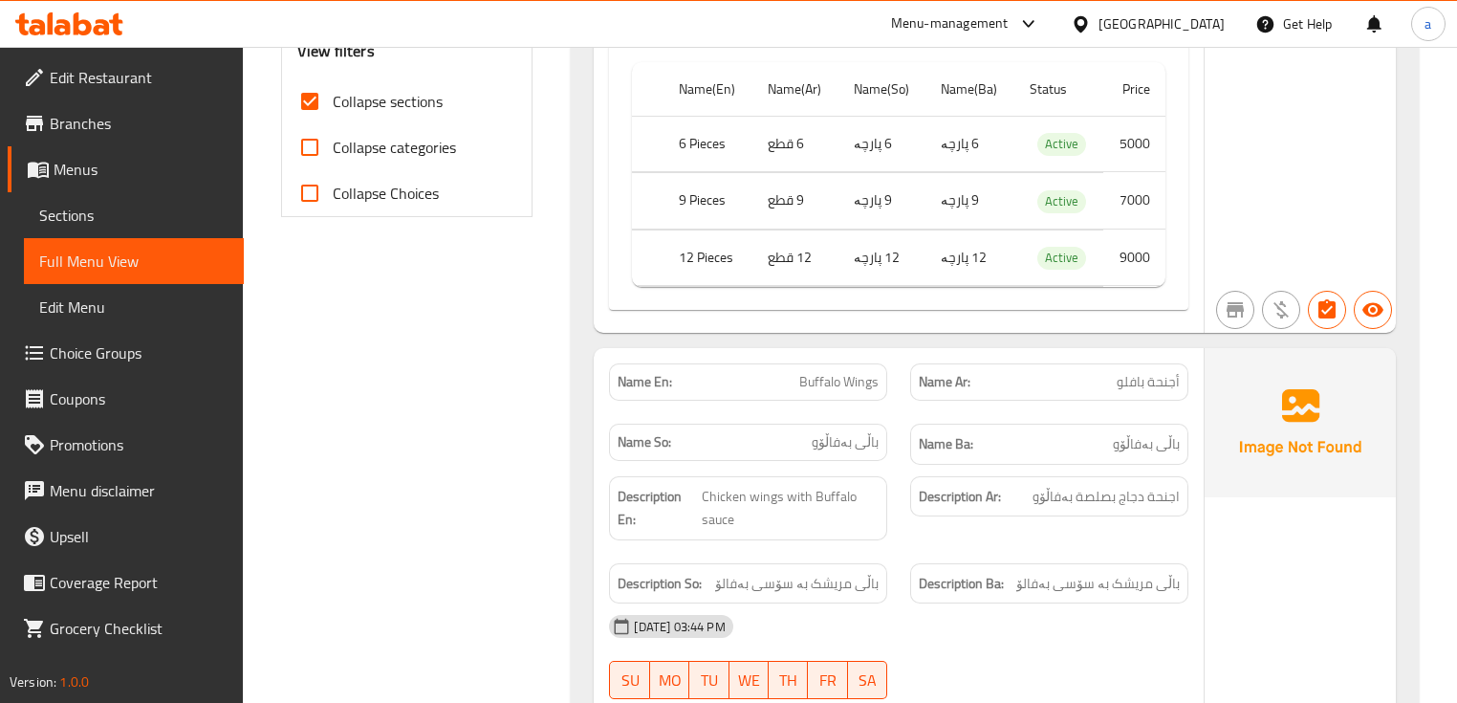
scroll to position [765, 0]
click at [316, 94] on input "Collapse sections" at bounding box center [310, 99] width 46 height 46
checkbox input "true"
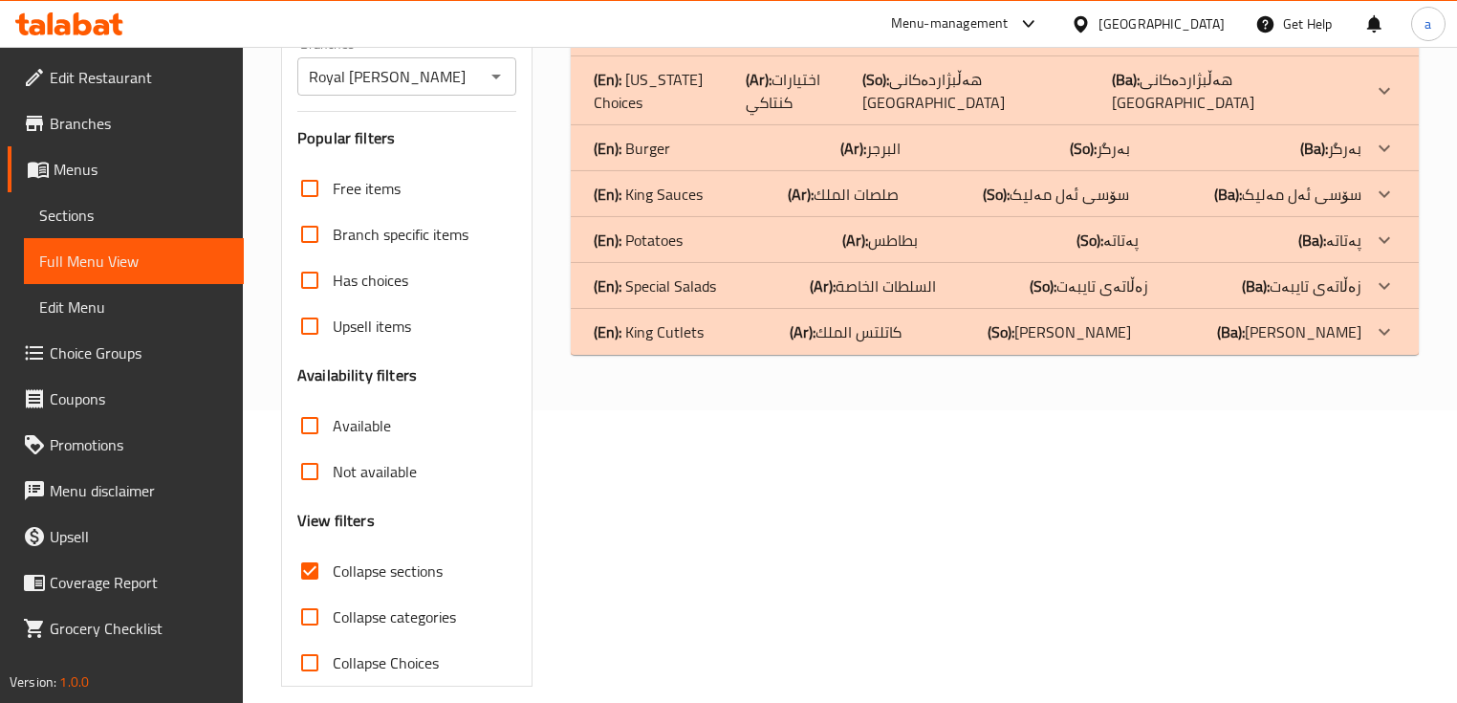
scroll to position [185, 0]
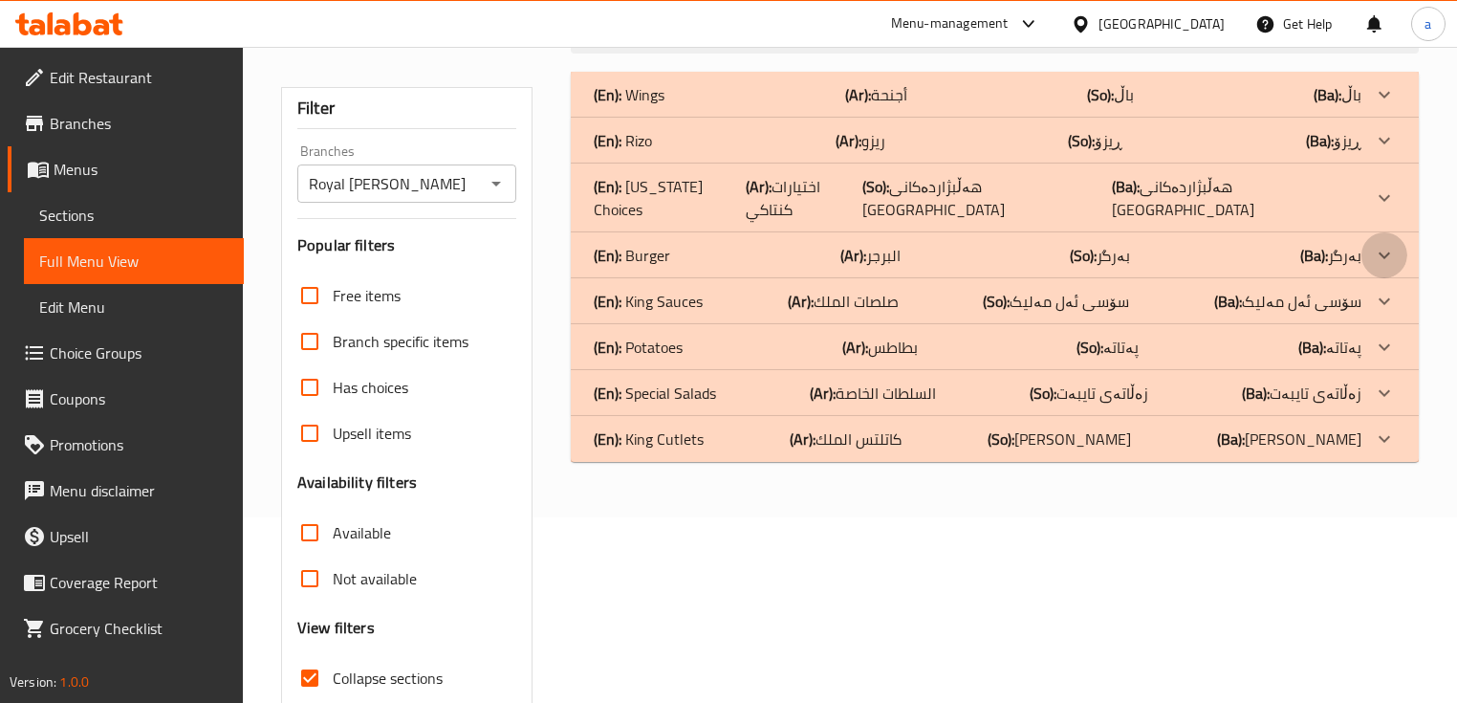
click at [1377, 106] on icon at bounding box center [1384, 94] width 23 height 23
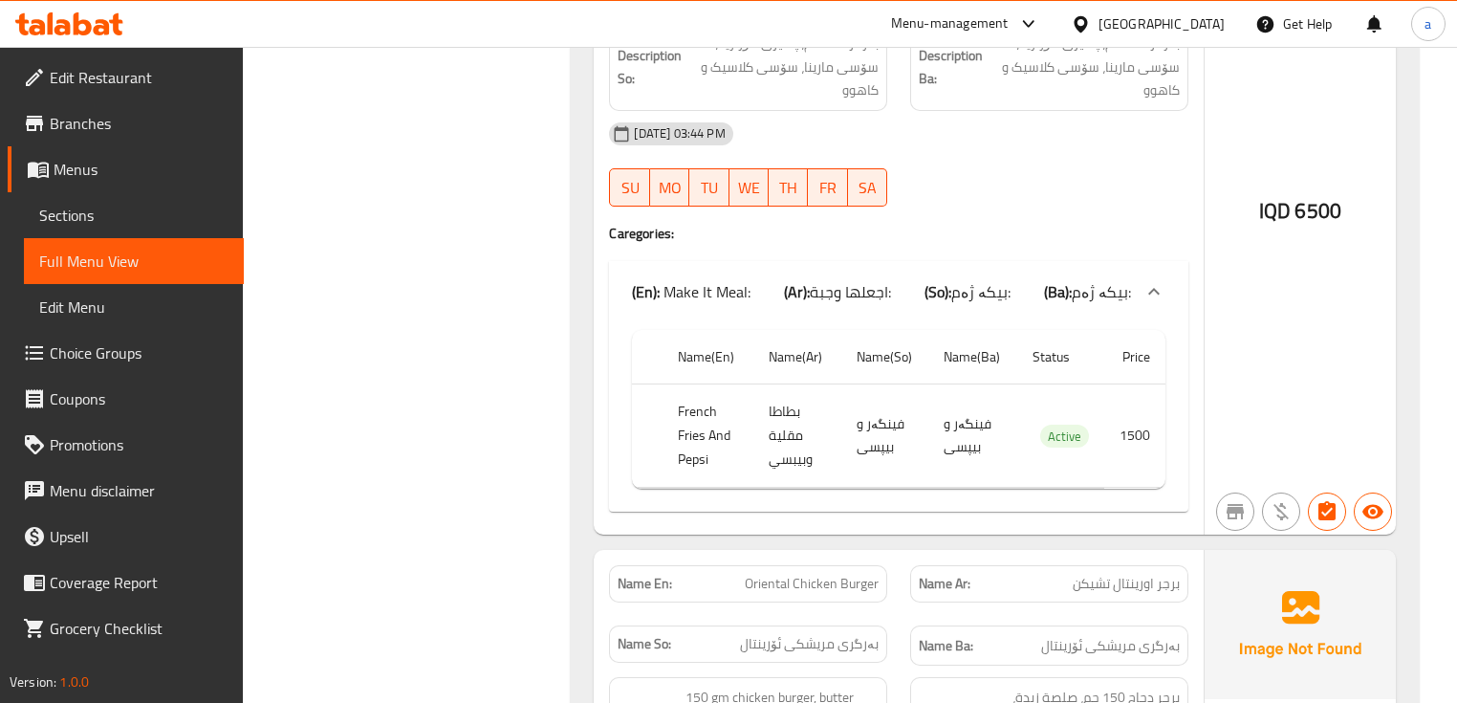
scroll to position [4648, 0]
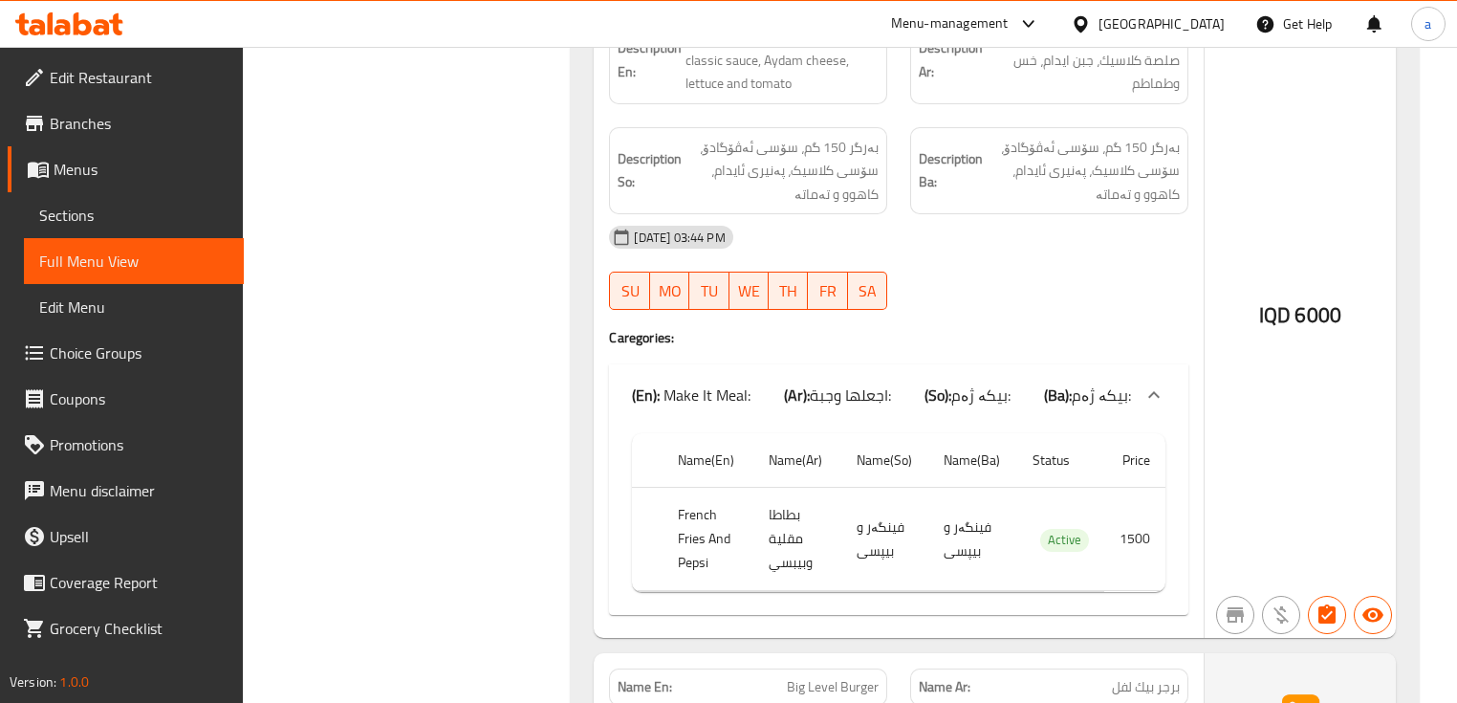
scroll to position [0, 0]
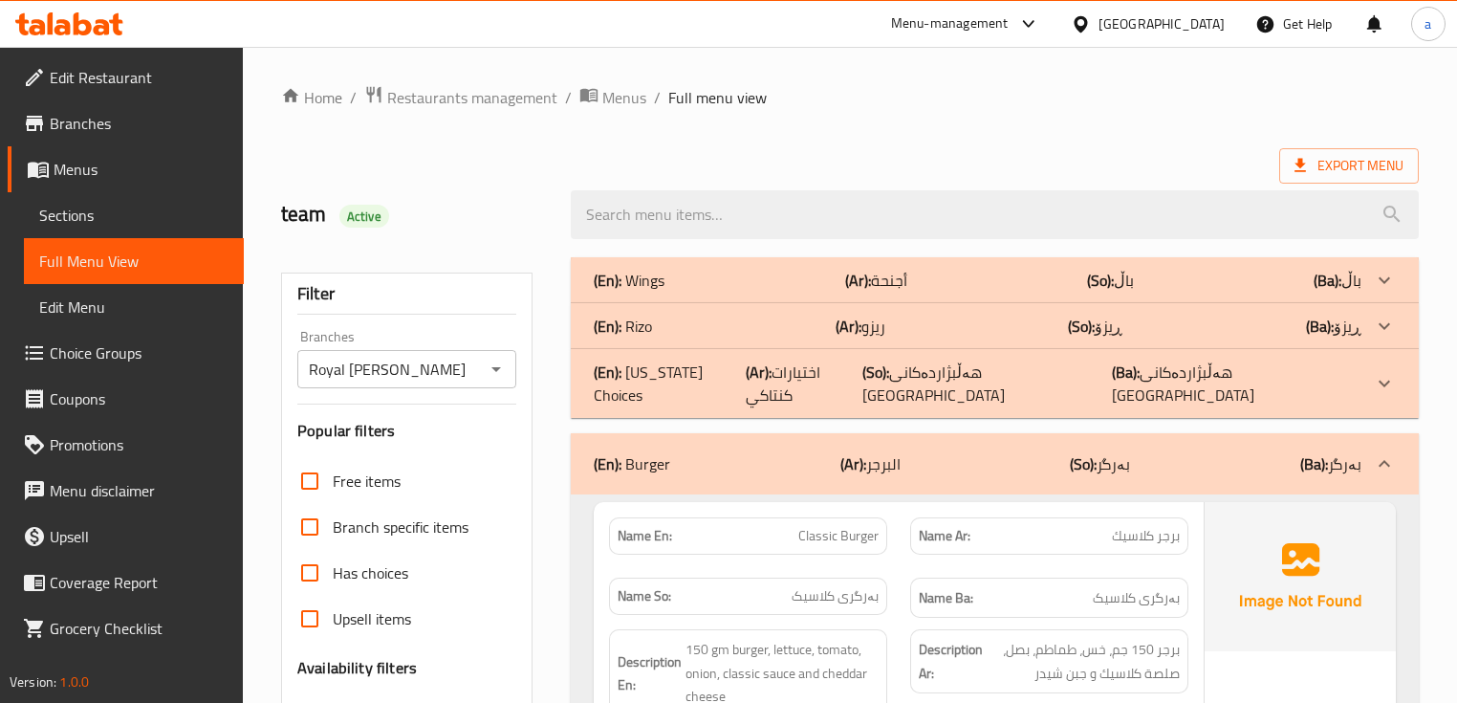
click at [1395, 265] on div at bounding box center [1385, 280] width 46 height 46
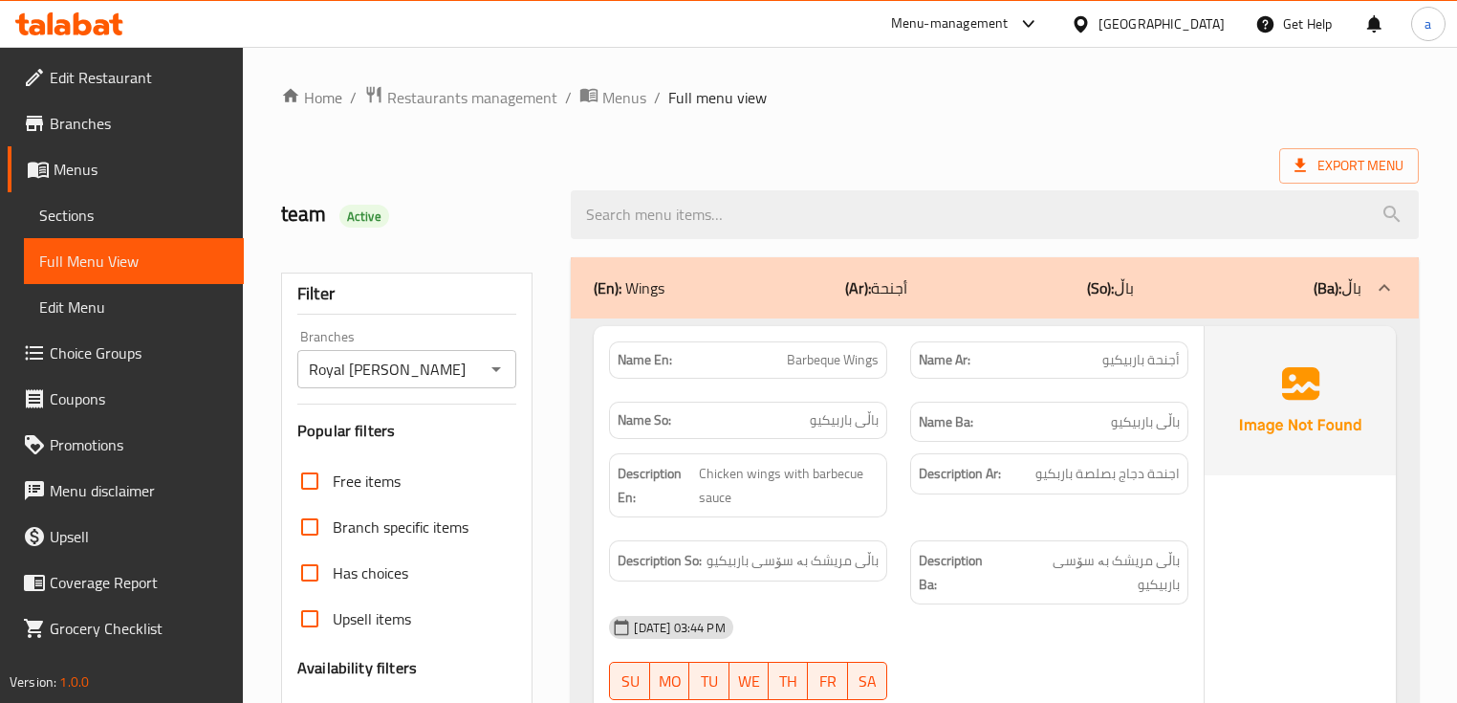
click at [1379, 302] on div at bounding box center [1385, 288] width 46 height 46
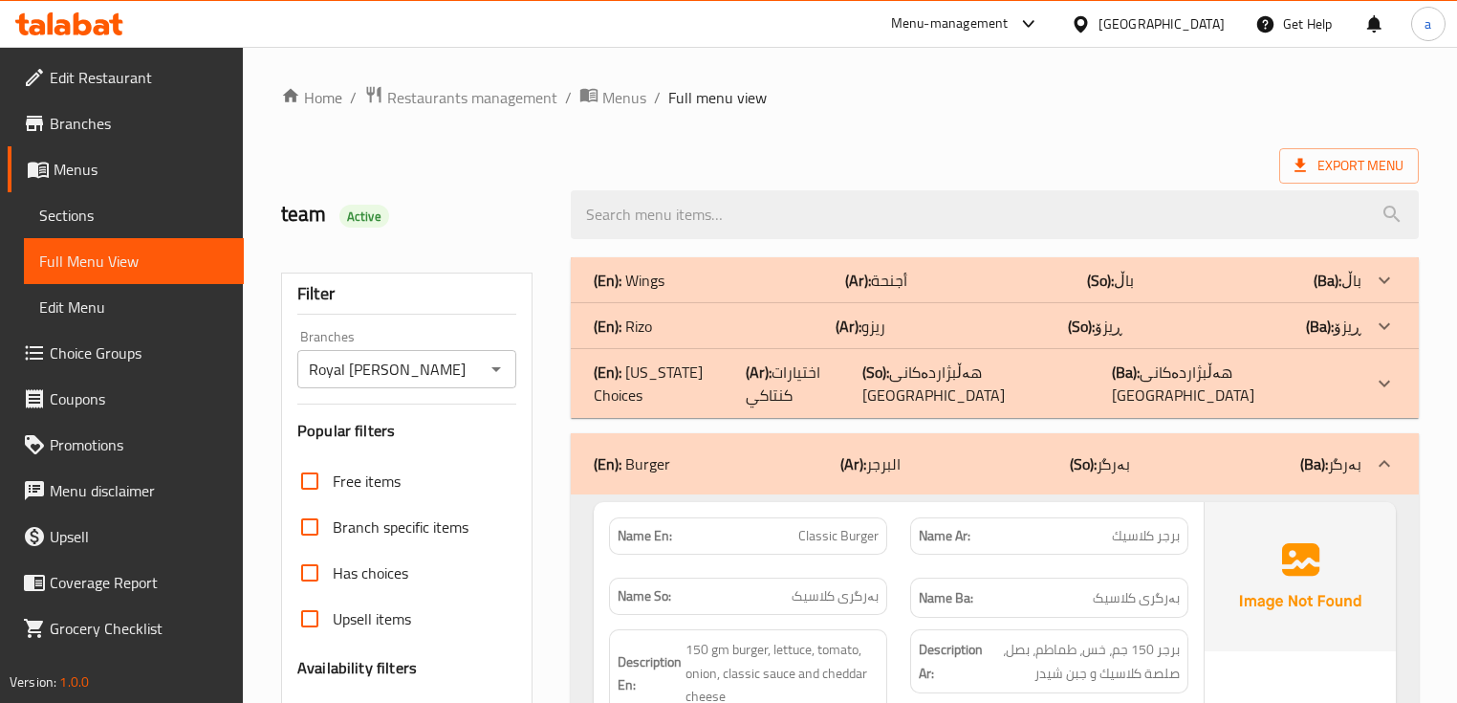
click at [1350, 452] on p "(Ba): بەرگر" at bounding box center [1330, 463] width 61 height 23
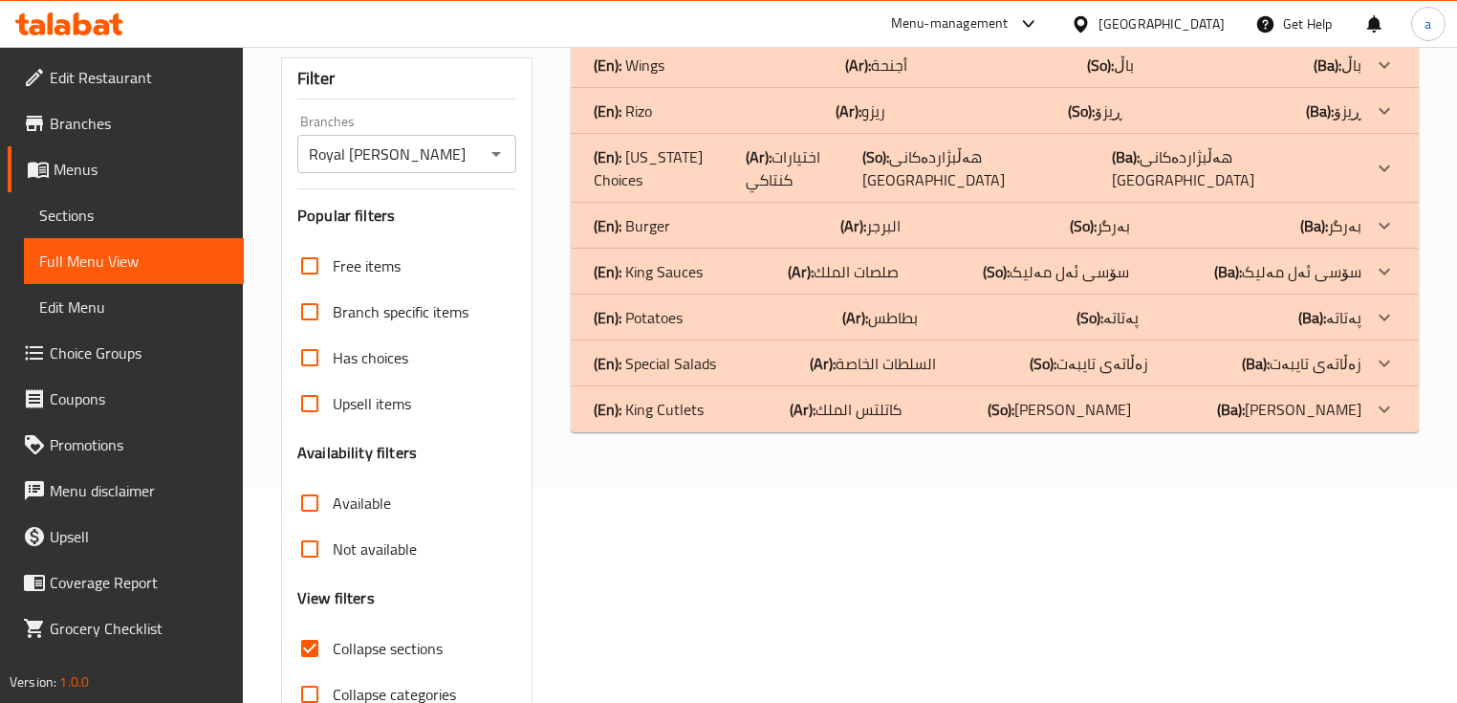
scroll to position [254, 0]
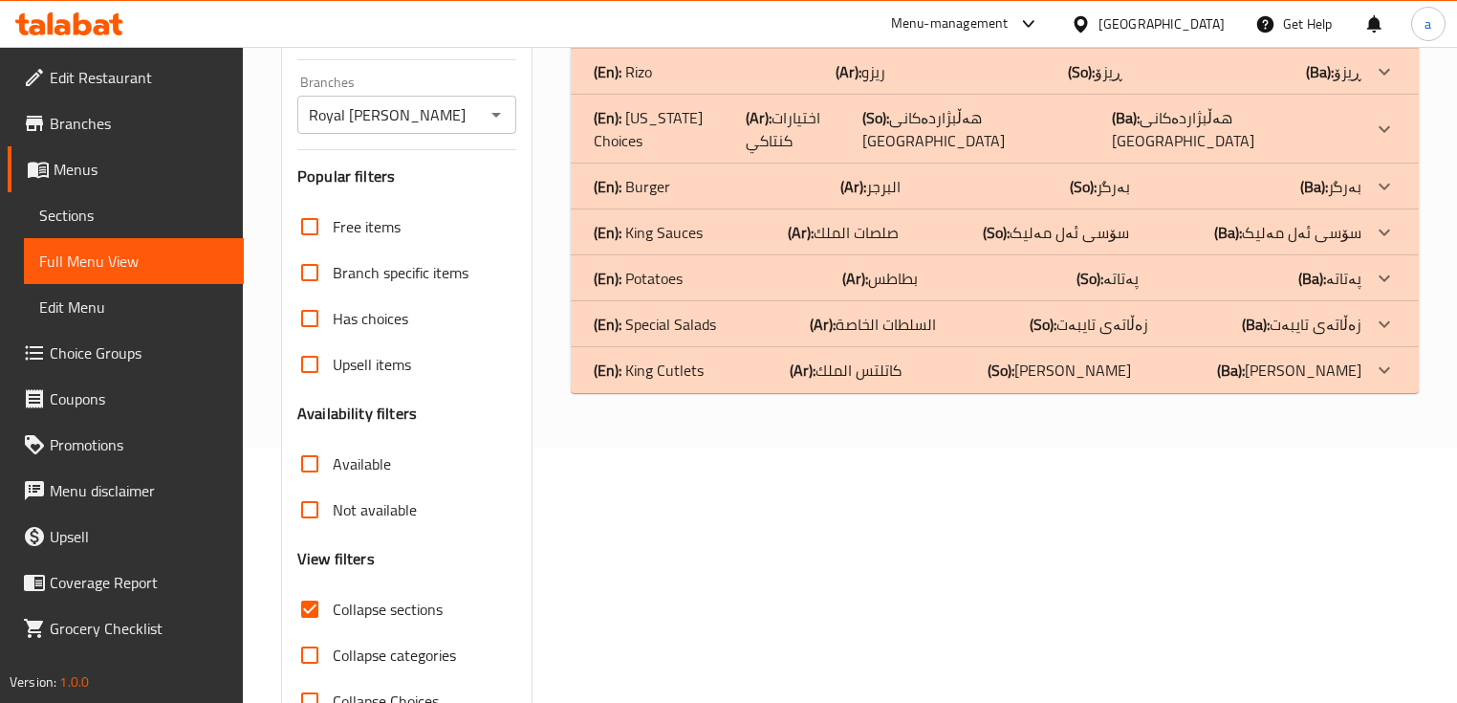
drag, startPoint x: 661, startPoint y: 73, endPoint x: 604, endPoint y: 66, distance: 56.8
click at [604, 37] on div "(En): [PERSON_NAME] (Ar): ريزو (So): ڕیزۆ (Ba): ڕیزۆ" at bounding box center [977, 25] width 767 height 23
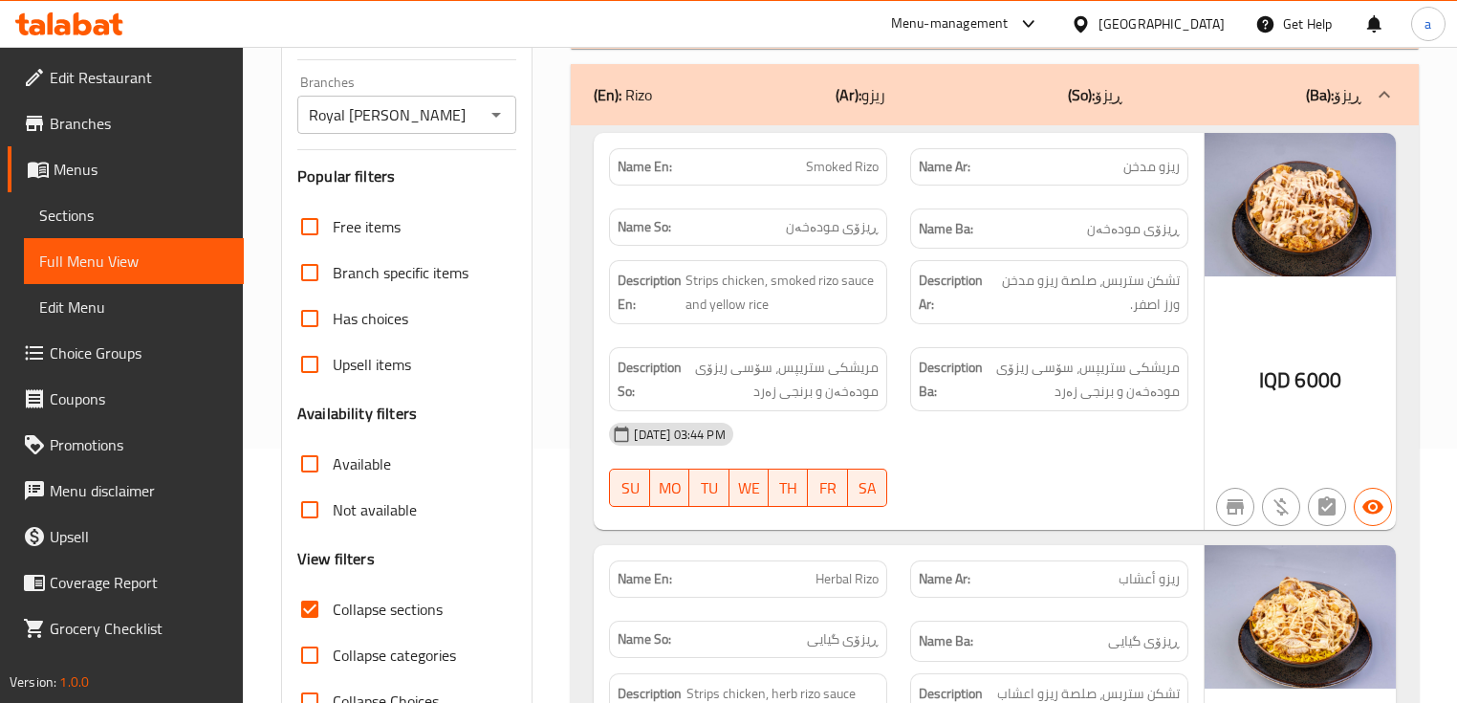
drag, startPoint x: 662, startPoint y: 92, endPoint x: 613, endPoint y: 96, distance: 48.9
click at [613, 96] on div "(En): [PERSON_NAME] (Ar): ريزو (So): ڕیزۆ (Ba): ڕیزۆ" at bounding box center [977, 94] width 767 height 23
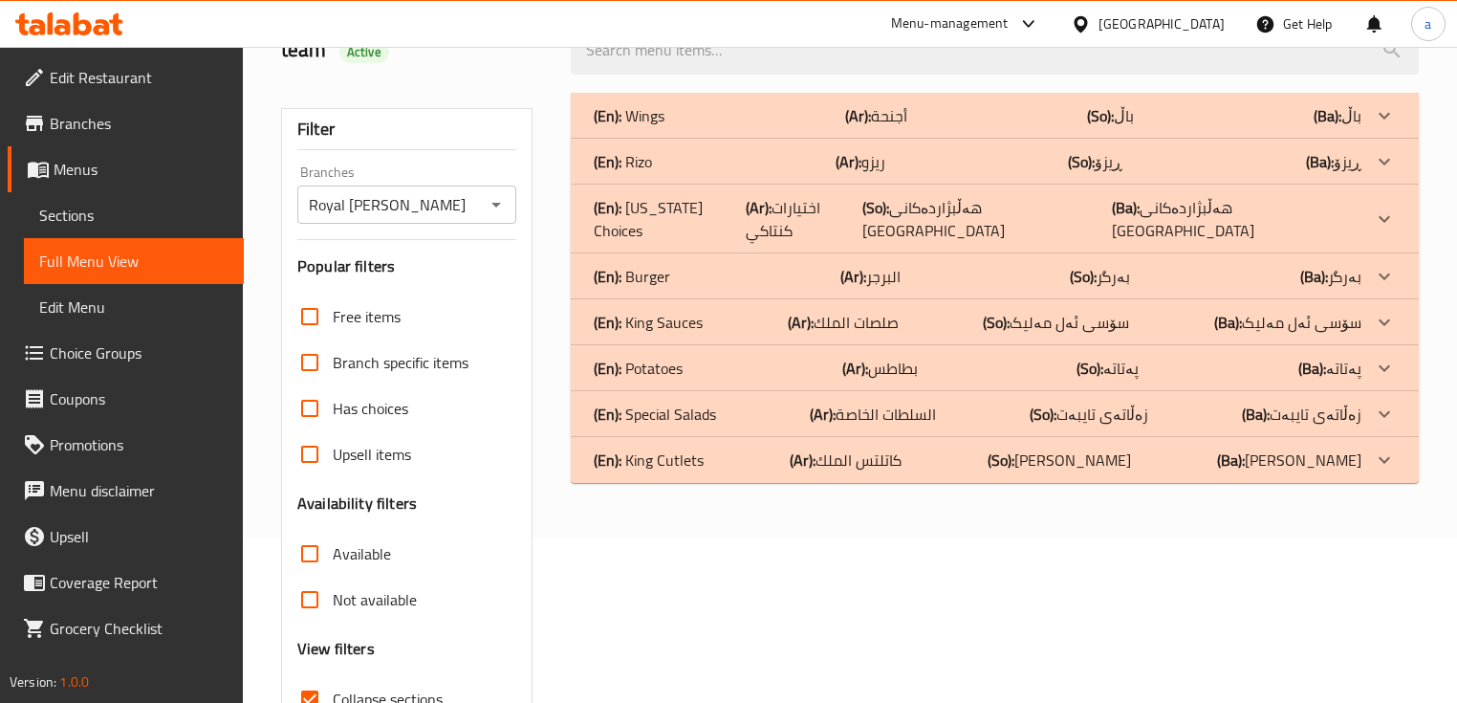
scroll to position [127, 0]
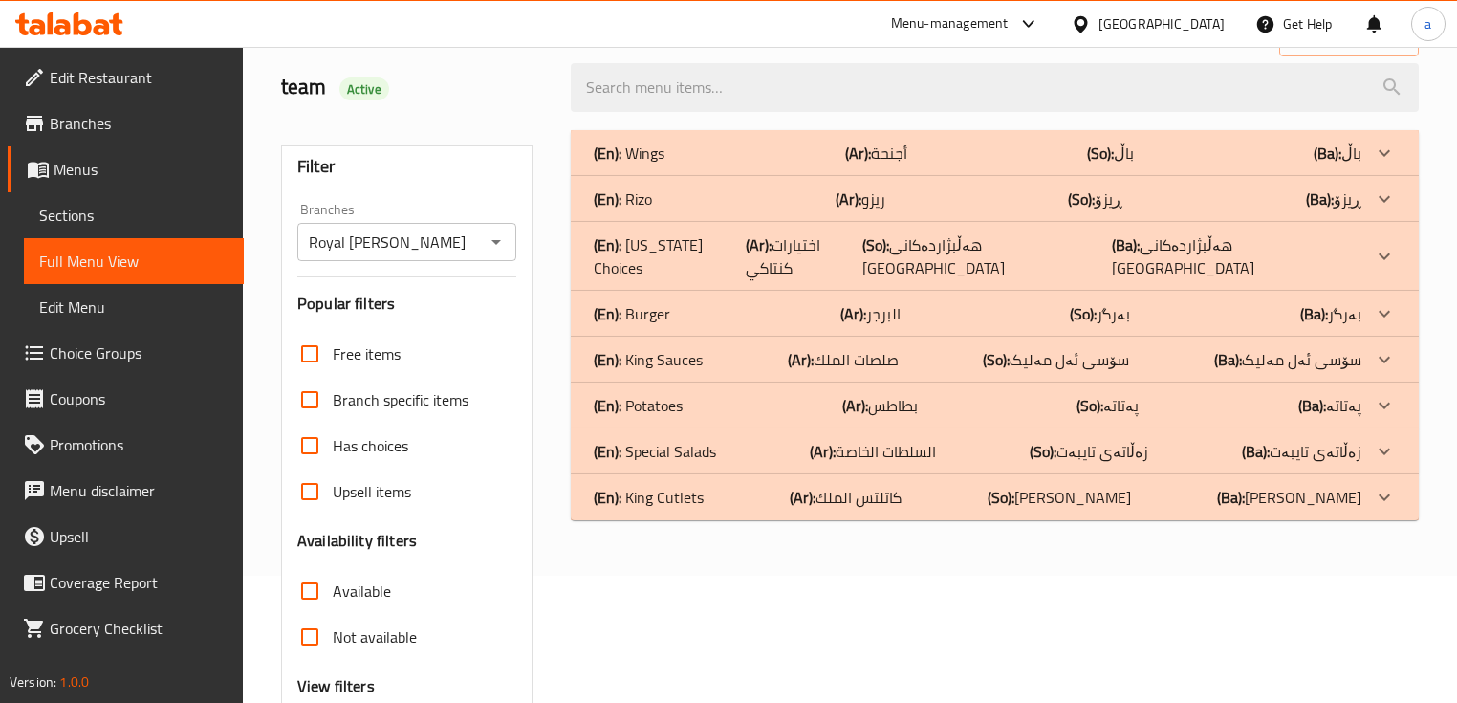
click at [1387, 138] on div at bounding box center [1385, 153] width 46 height 46
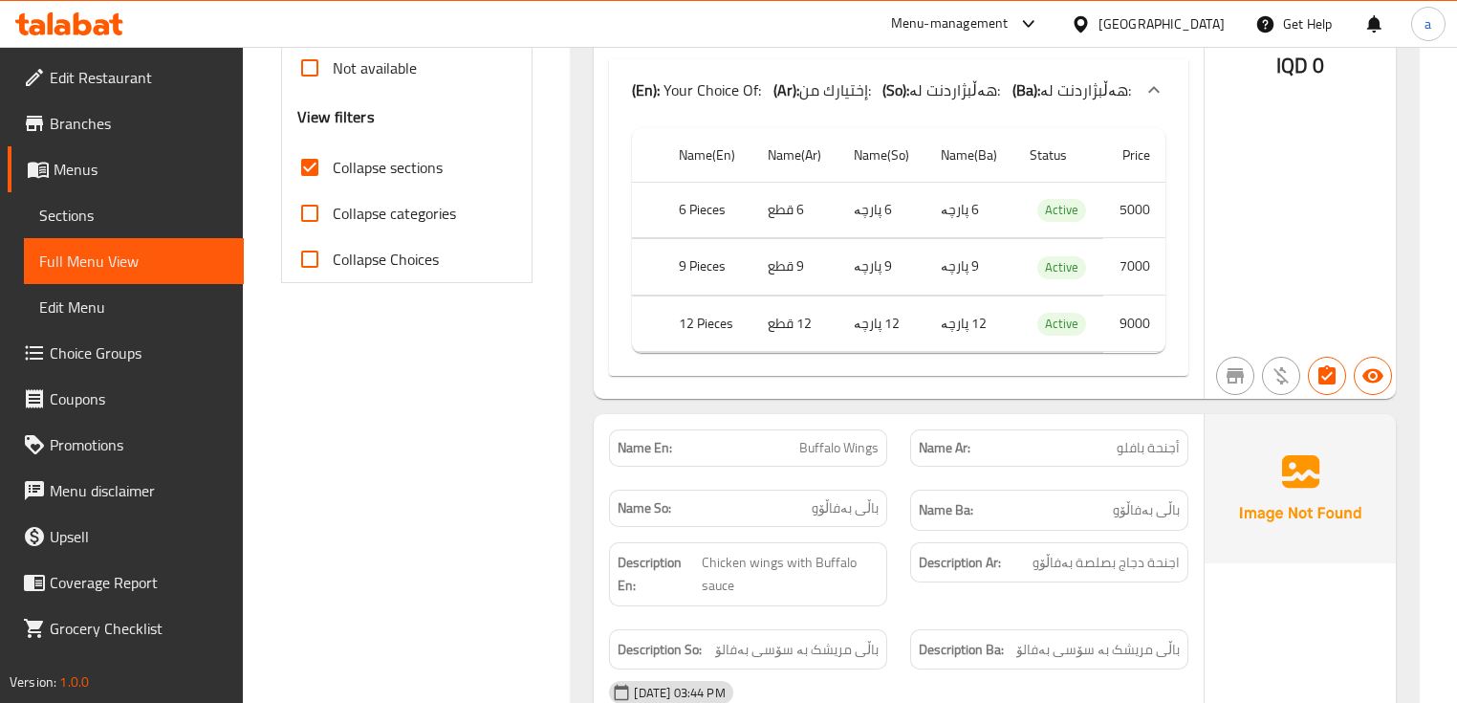
scroll to position [892, 0]
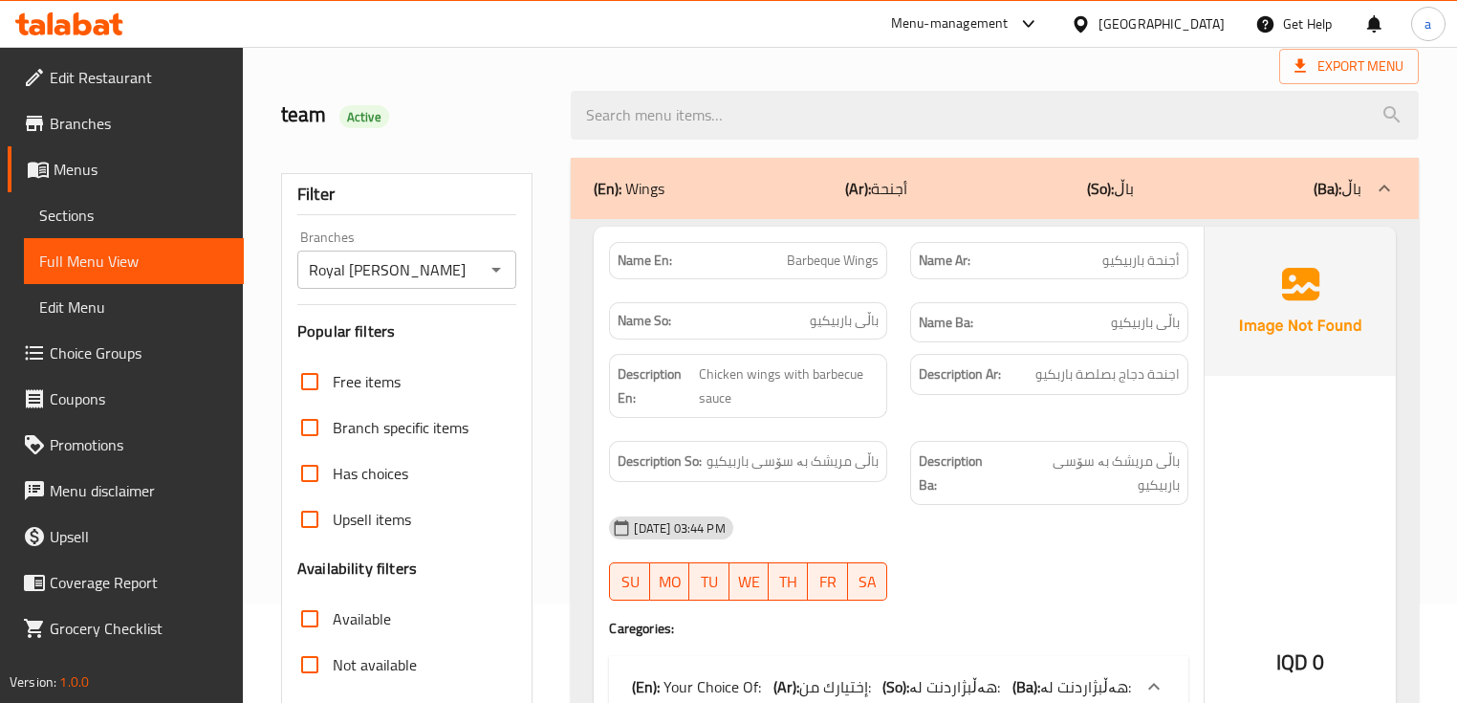
scroll to position [0, 0]
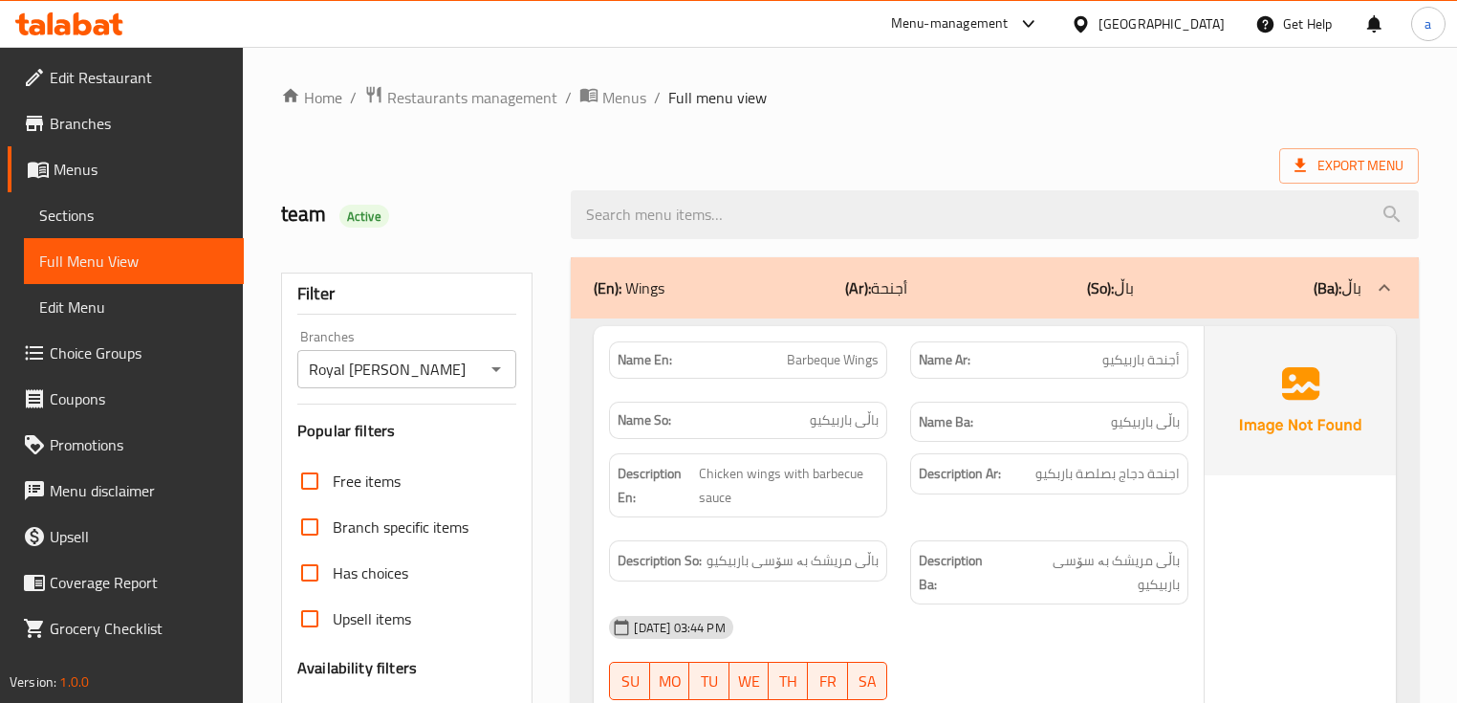
click at [1390, 280] on icon at bounding box center [1384, 287] width 23 height 23
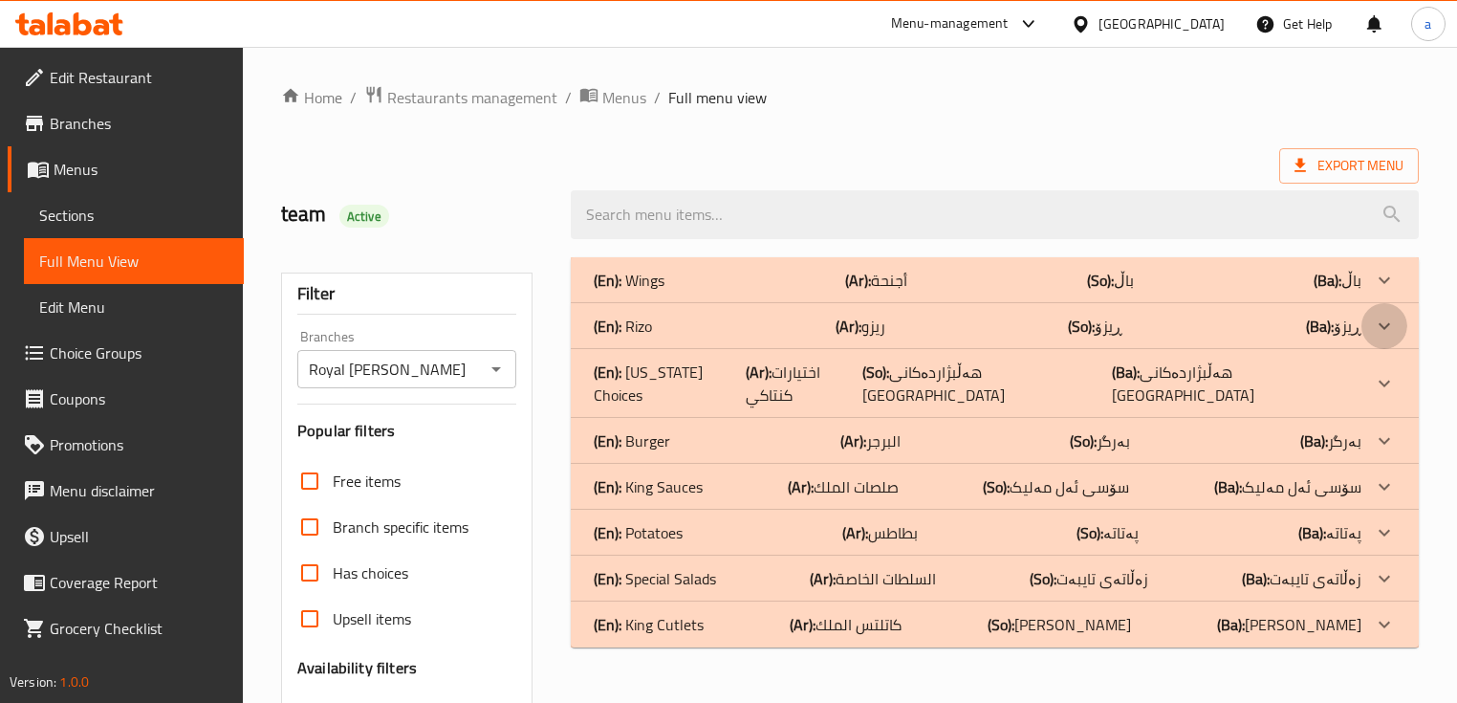
click at [1370, 303] on div at bounding box center [1385, 280] width 46 height 46
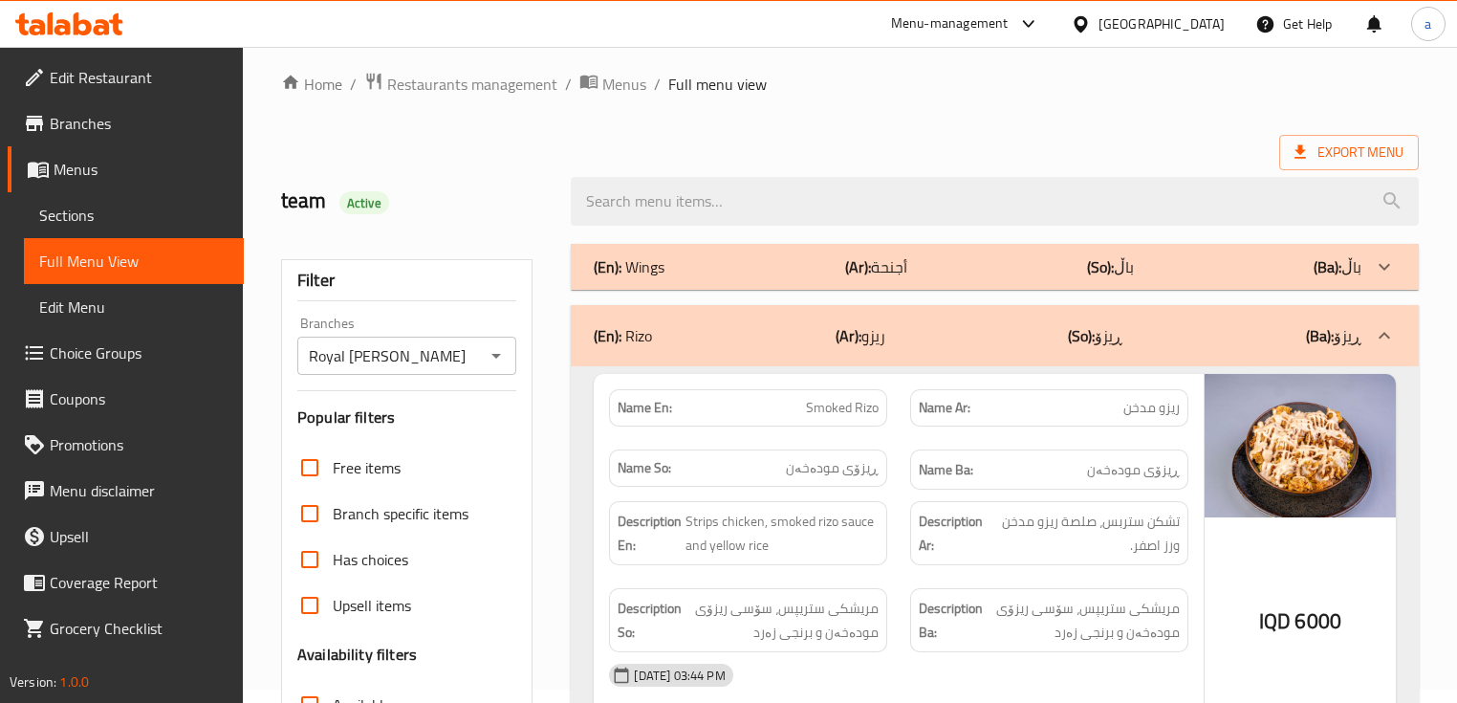
scroll to position [8, 0]
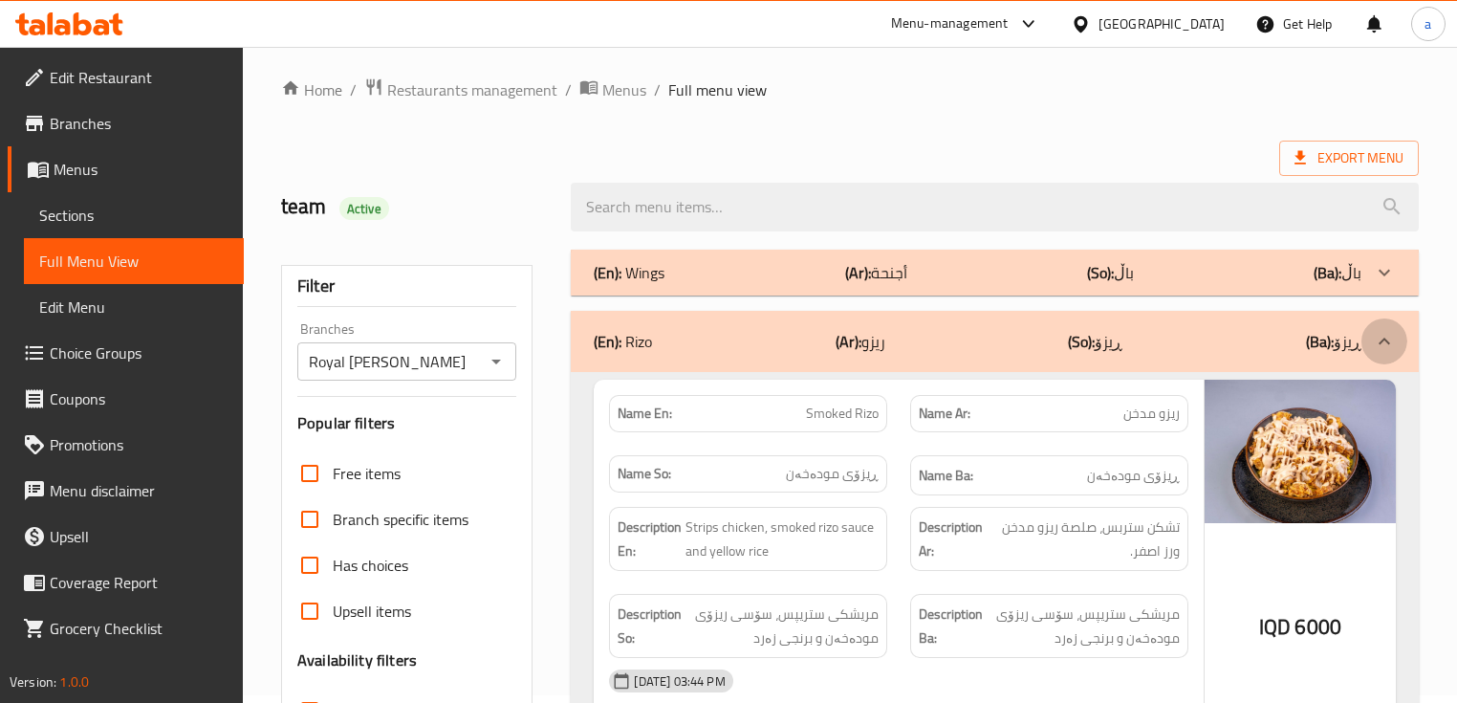
click at [1381, 350] on icon at bounding box center [1384, 341] width 23 height 23
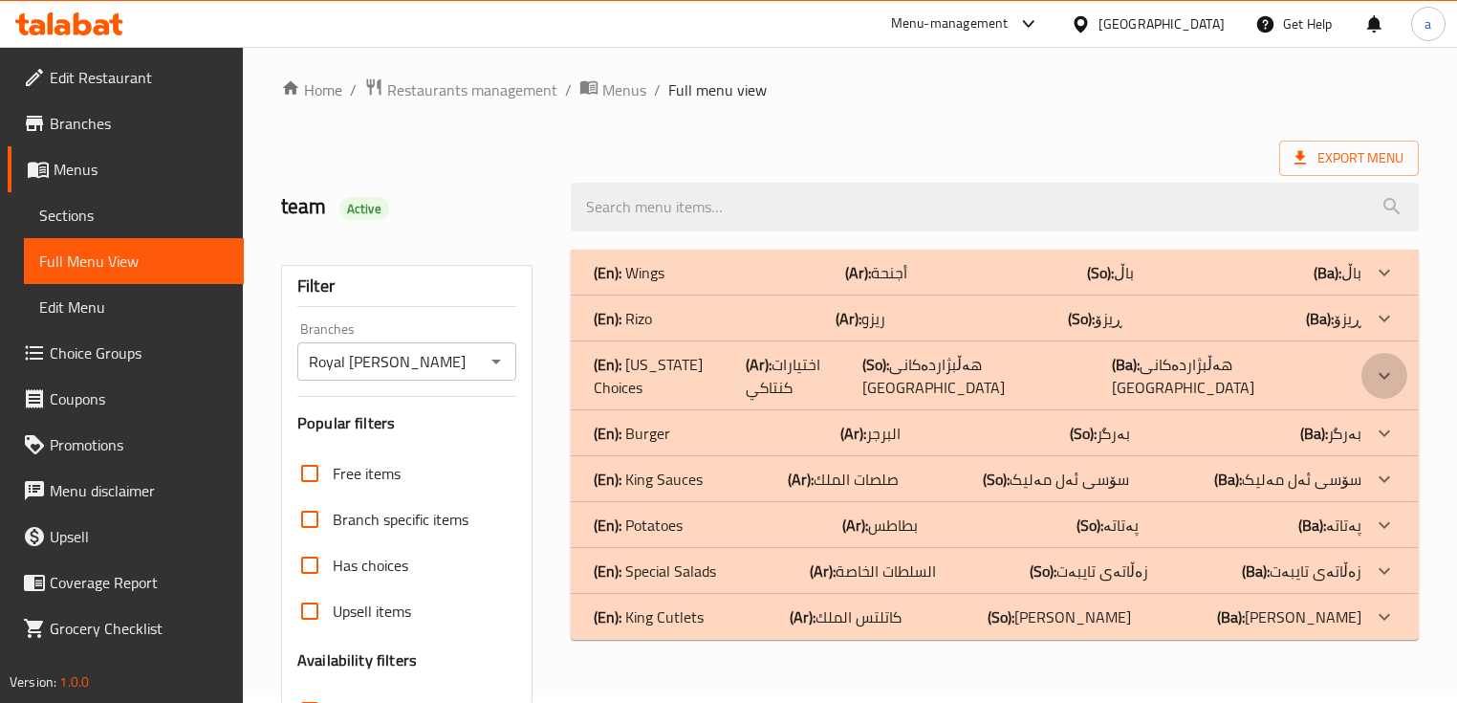
click at [1363, 295] on div at bounding box center [1385, 273] width 46 height 46
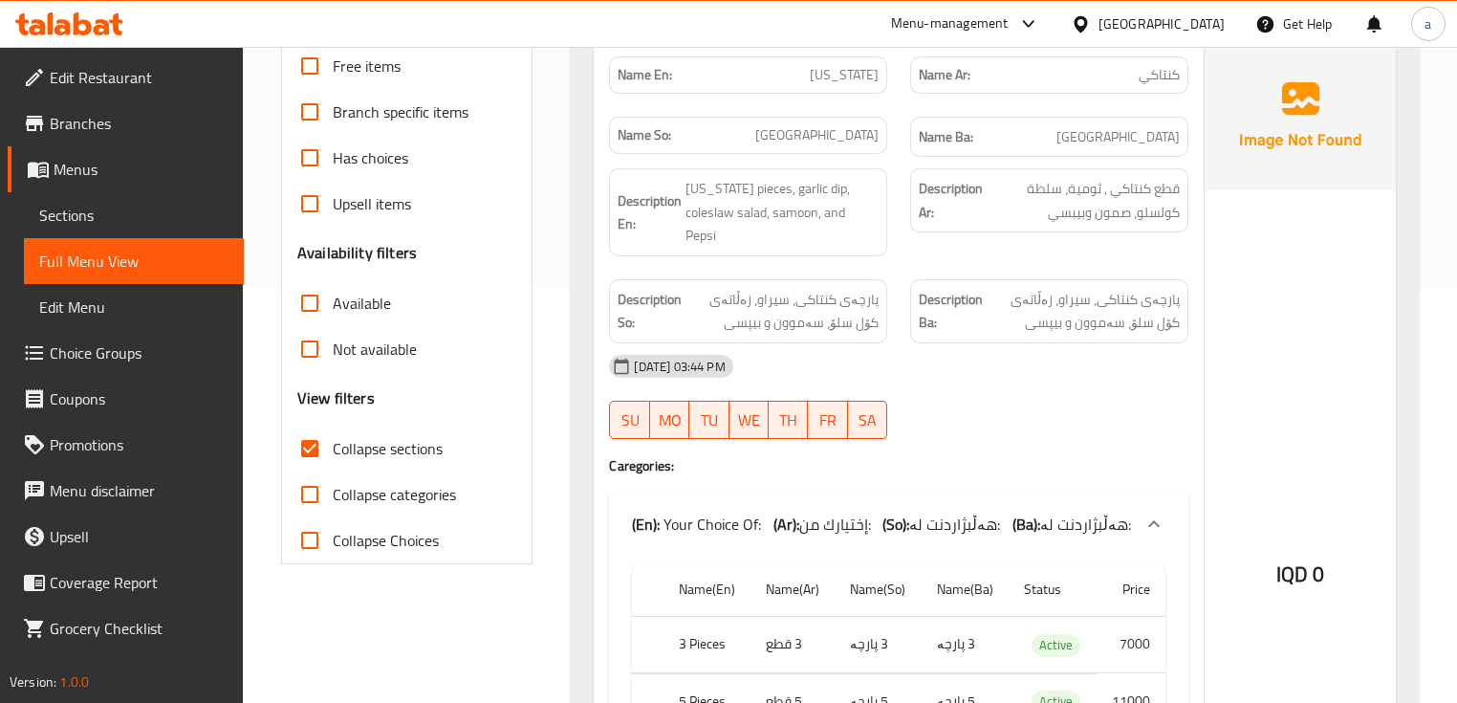
scroll to position [797, 0]
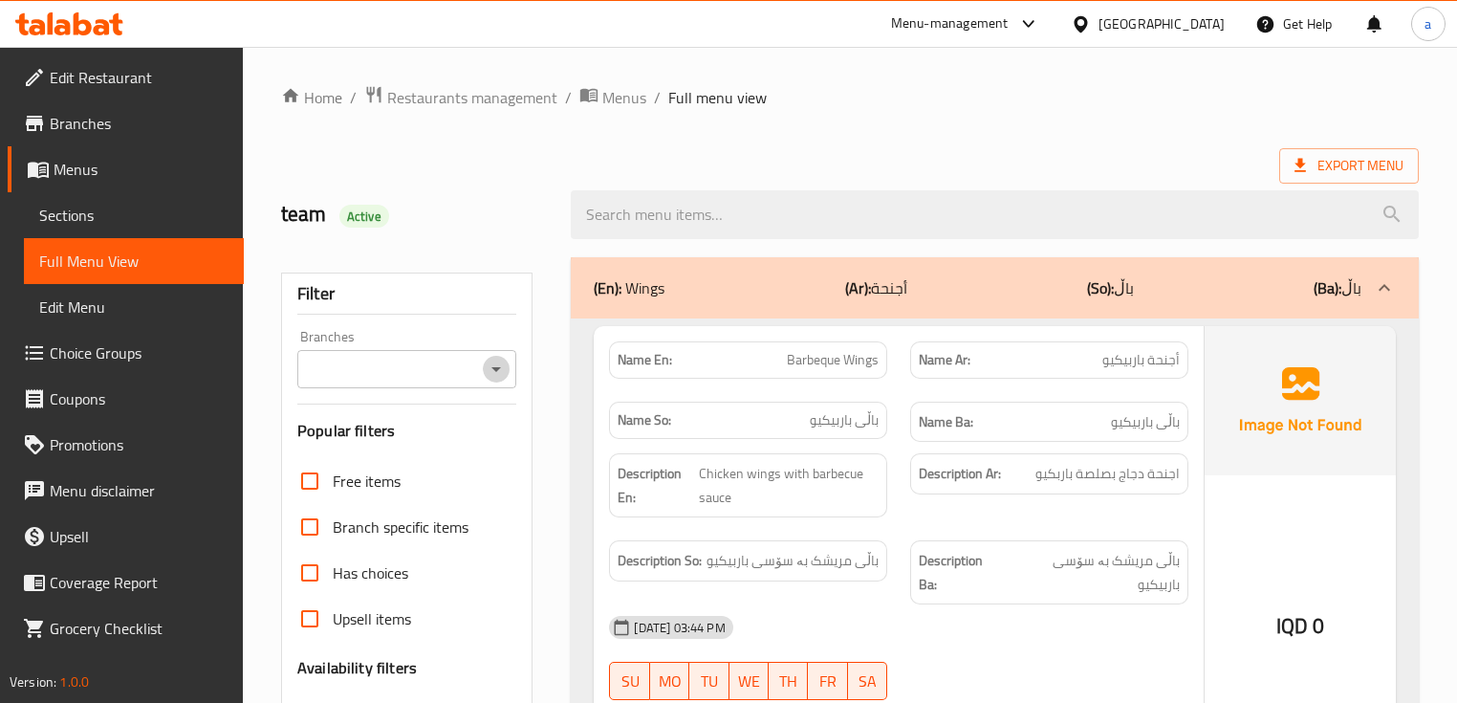
click at [495, 375] on icon "Open" at bounding box center [496, 369] width 23 height 23
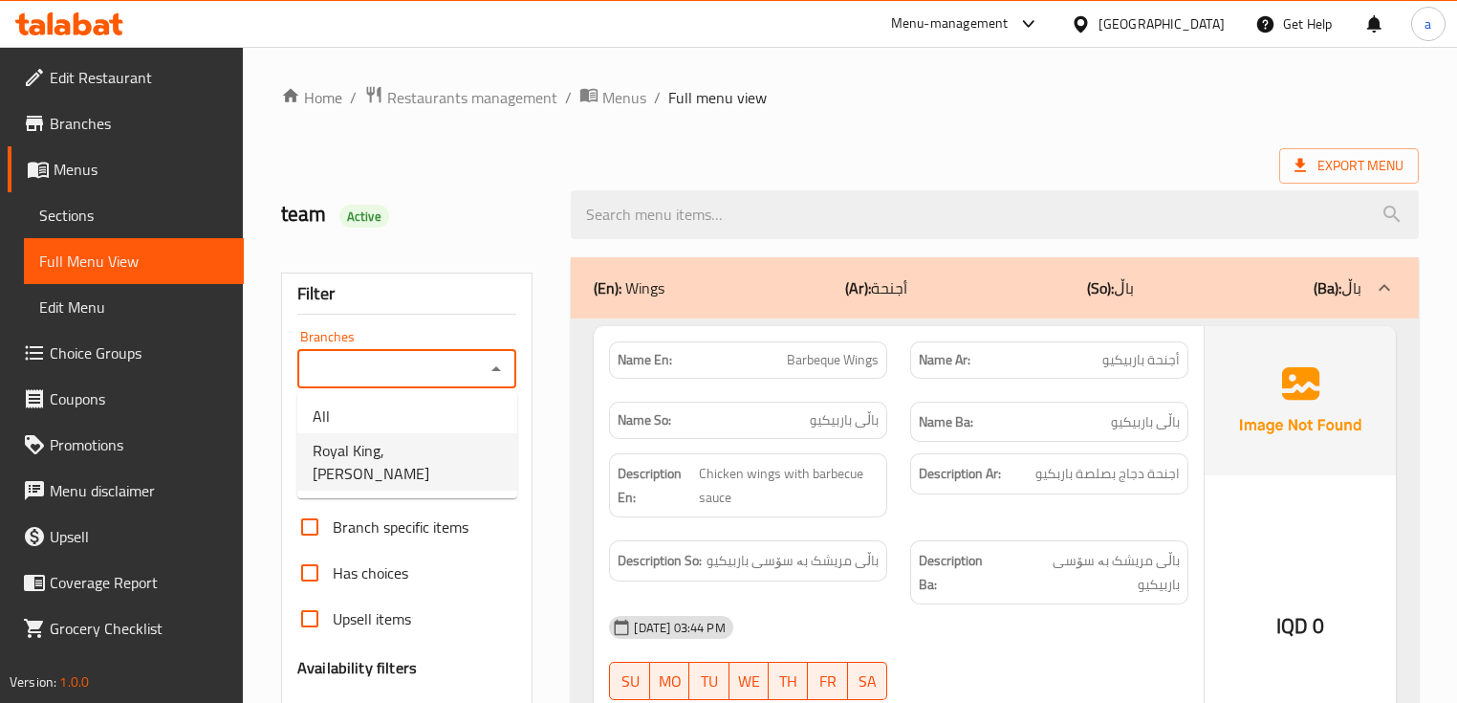
click at [475, 444] on li "Royal King, [PERSON_NAME]" at bounding box center [407, 461] width 220 height 57
type input "Royal King, [PERSON_NAME]"
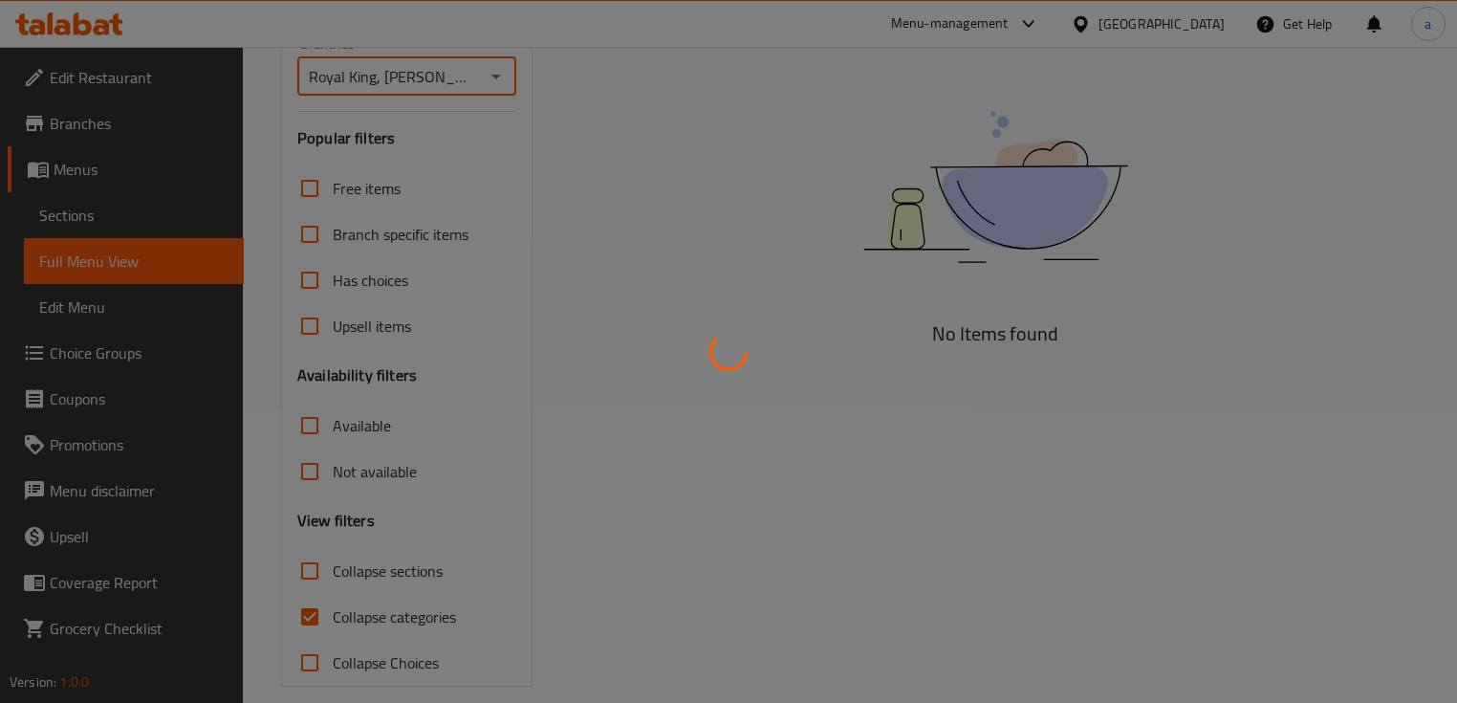
scroll to position [314, 0]
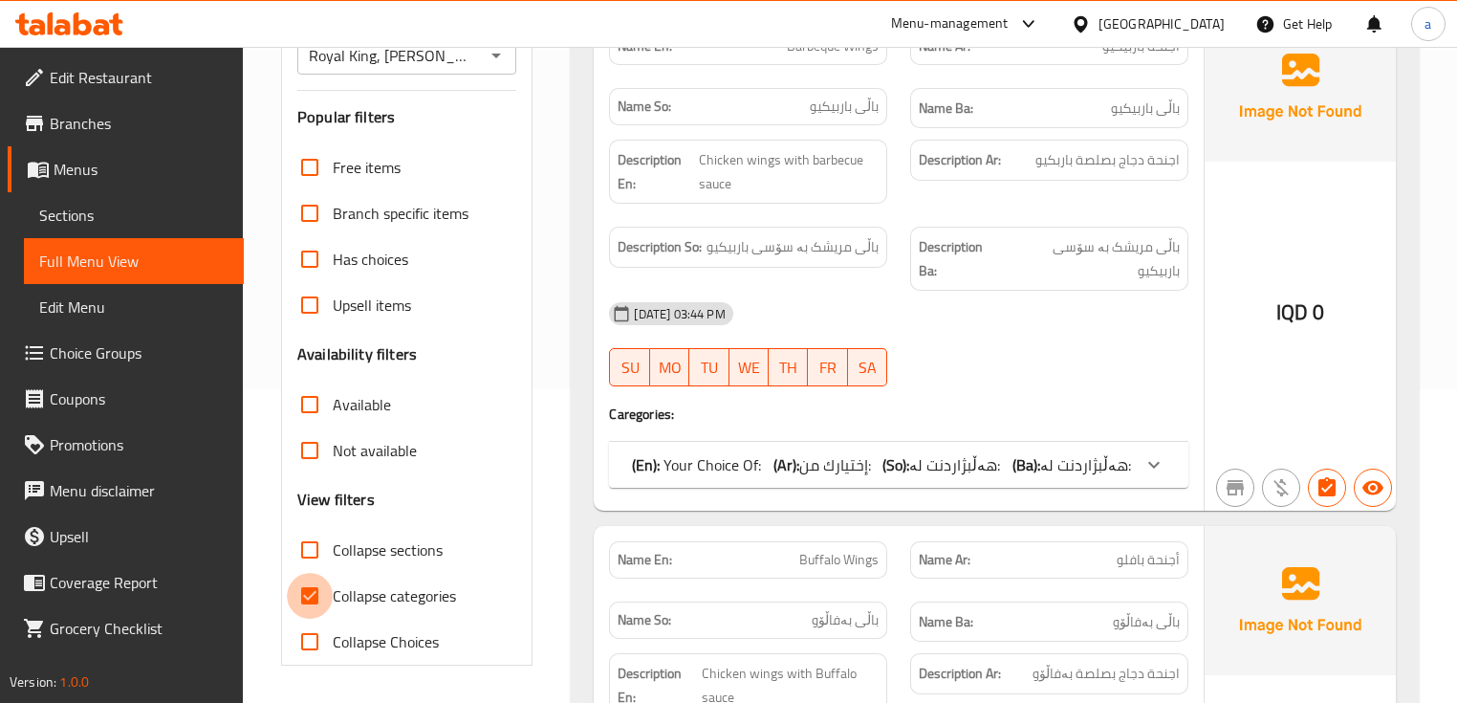
click at [316, 595] on input "Collapse categories" at bounding box center [310, 596] width 46 height 46
checkbox input "false"
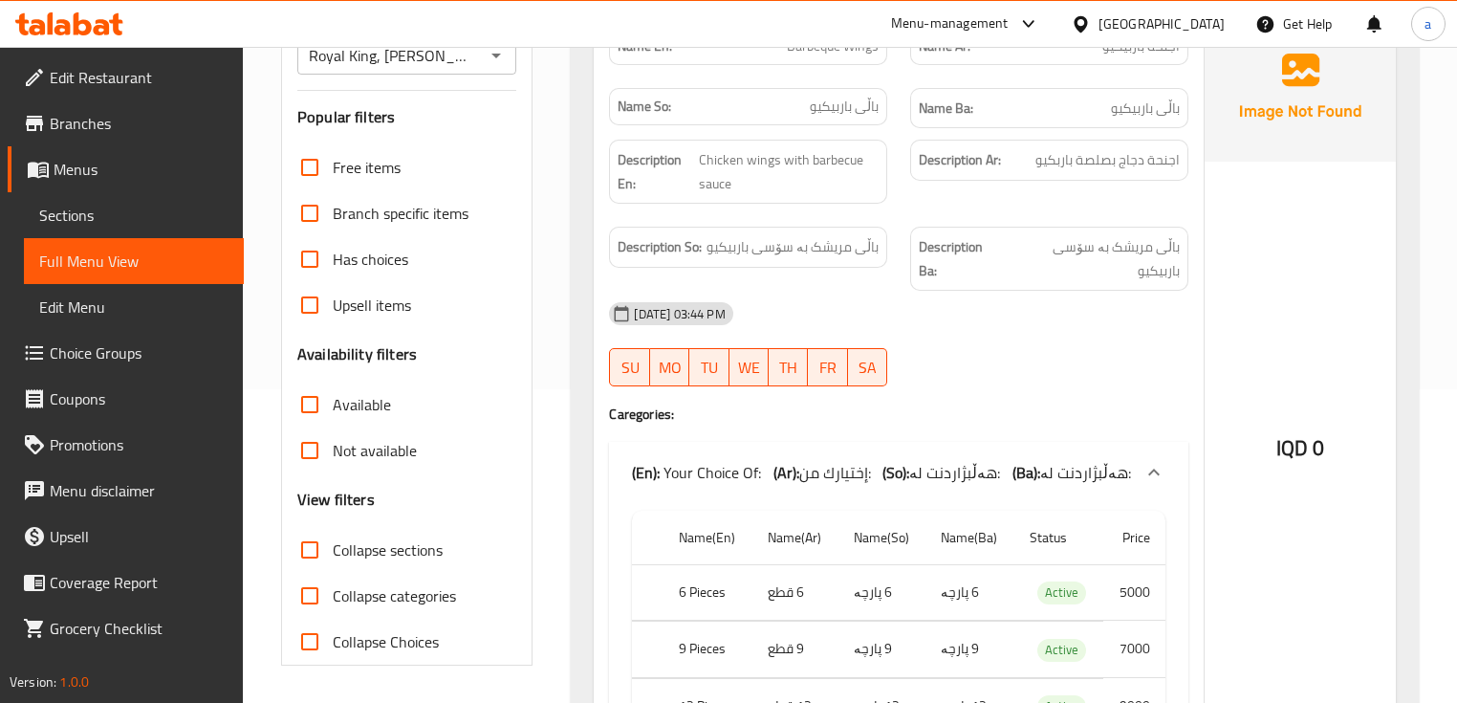
click at [307, 558] on input "Collapse sections" at bounding box center [310, 550] width 46 height 46
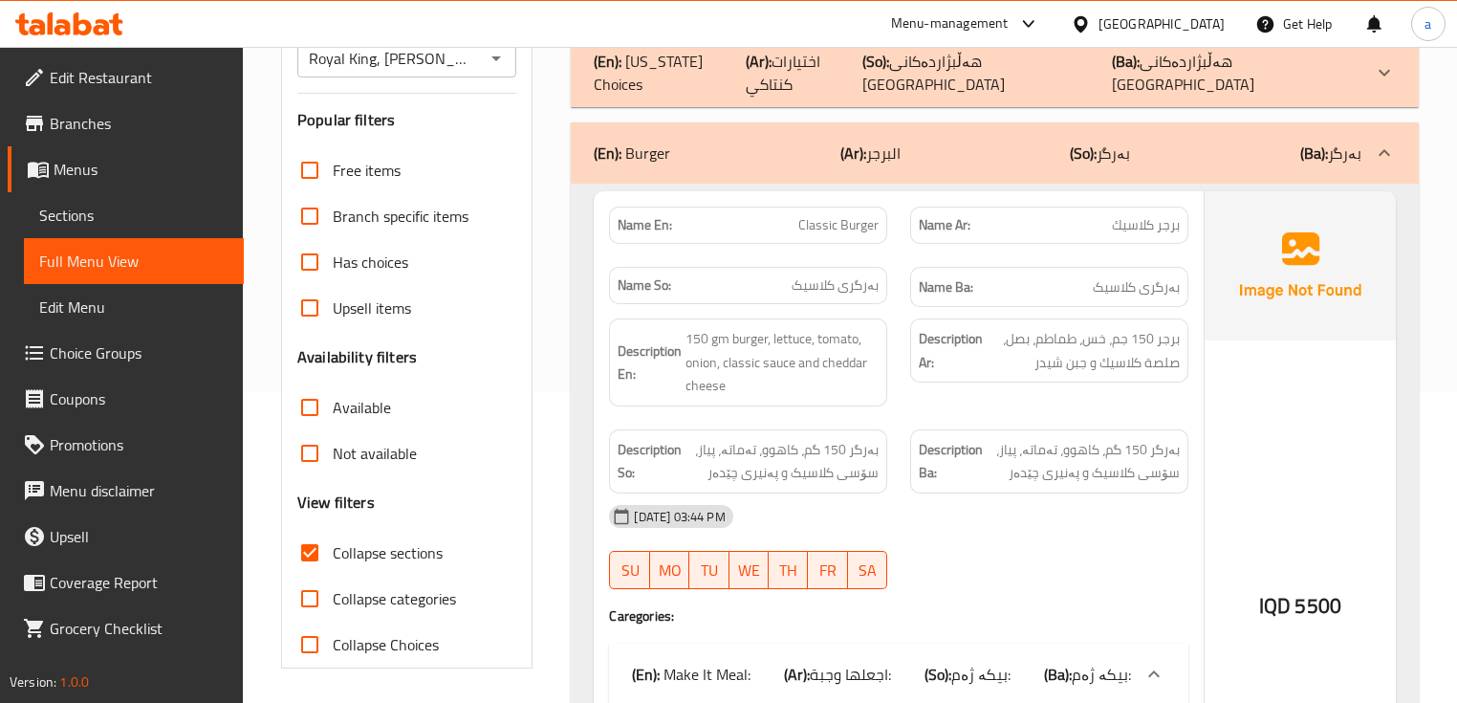
scroll to position [185, 0]
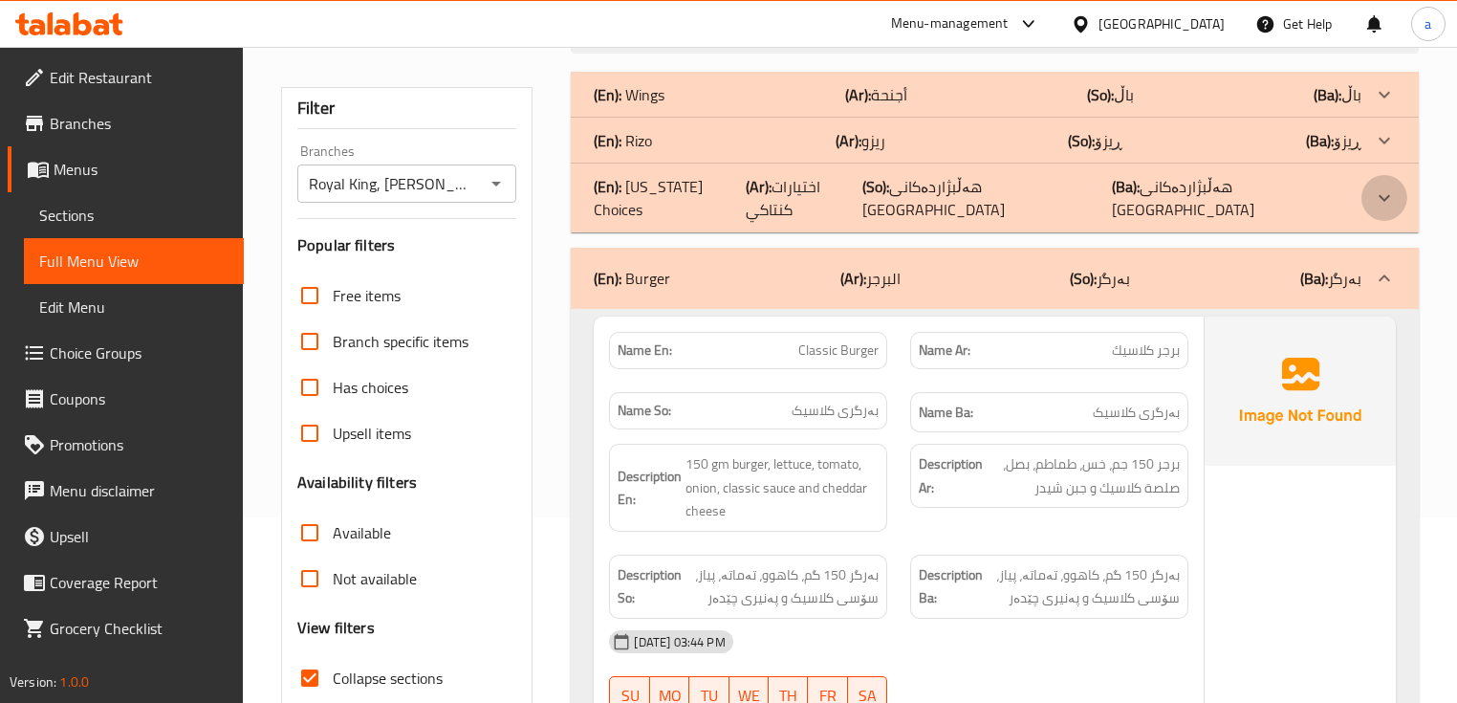
click at [1378, 106] on icon at bounding box center [1384, 94] width 23 height 23
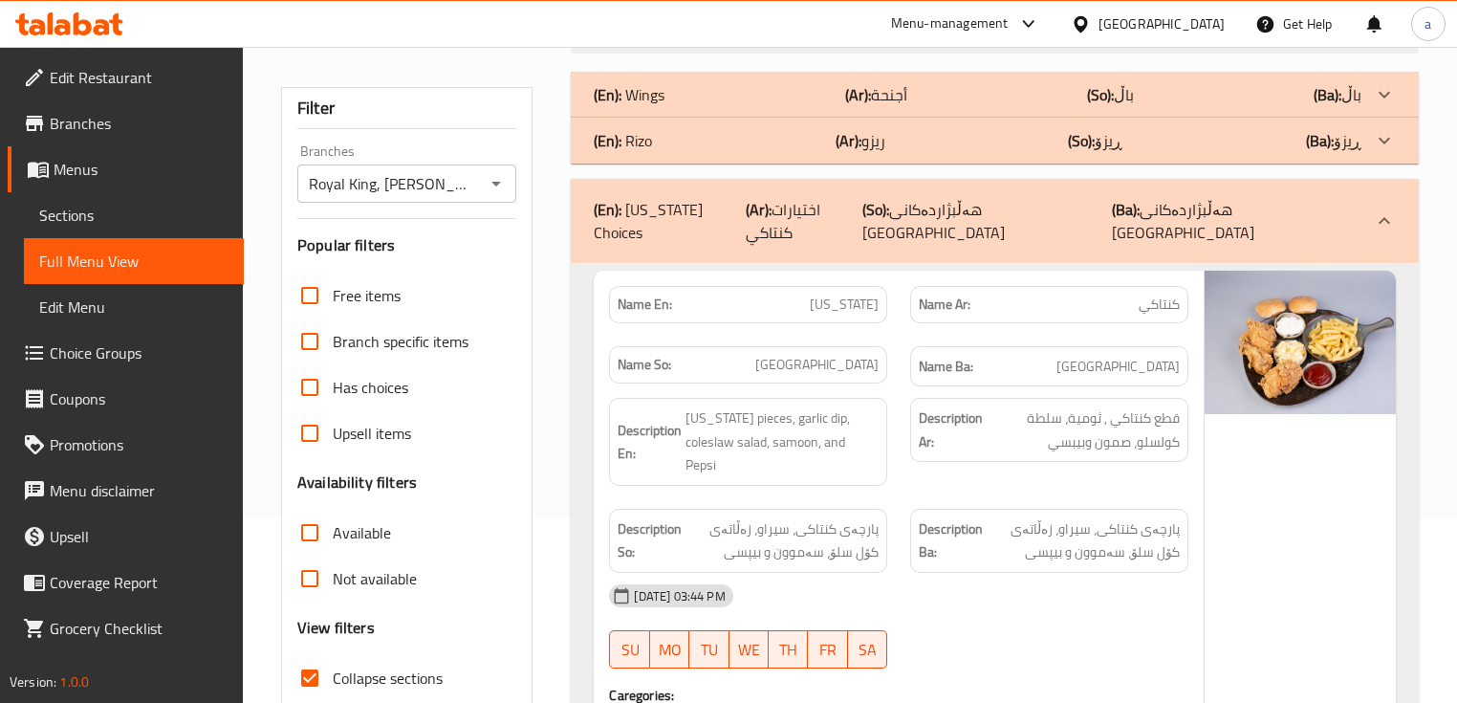
click at [1372, 118] on div at bounding box center [1385, 95] width 46 height 46
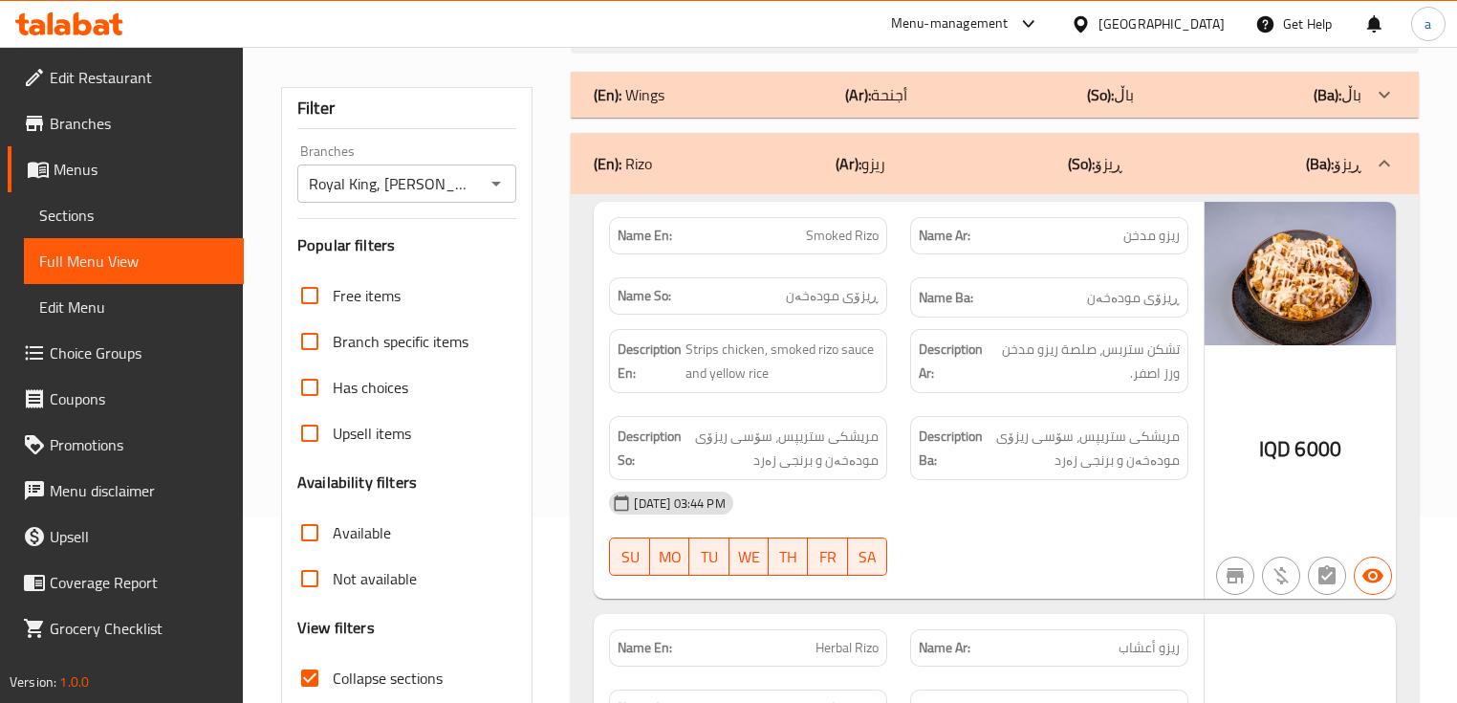
click at [1365, 86] on div at bounding box center [1385, 95] width 46 height 46
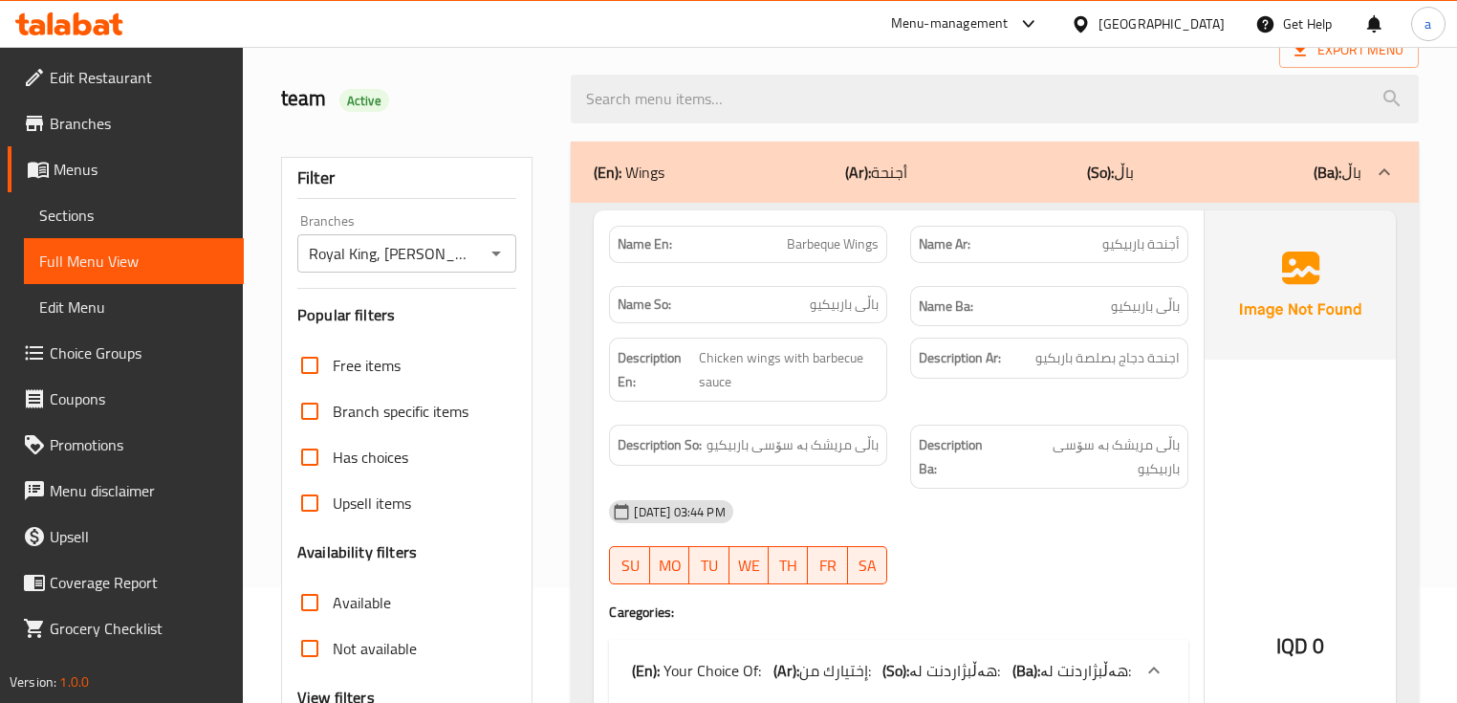
scroll to position [572, 0]
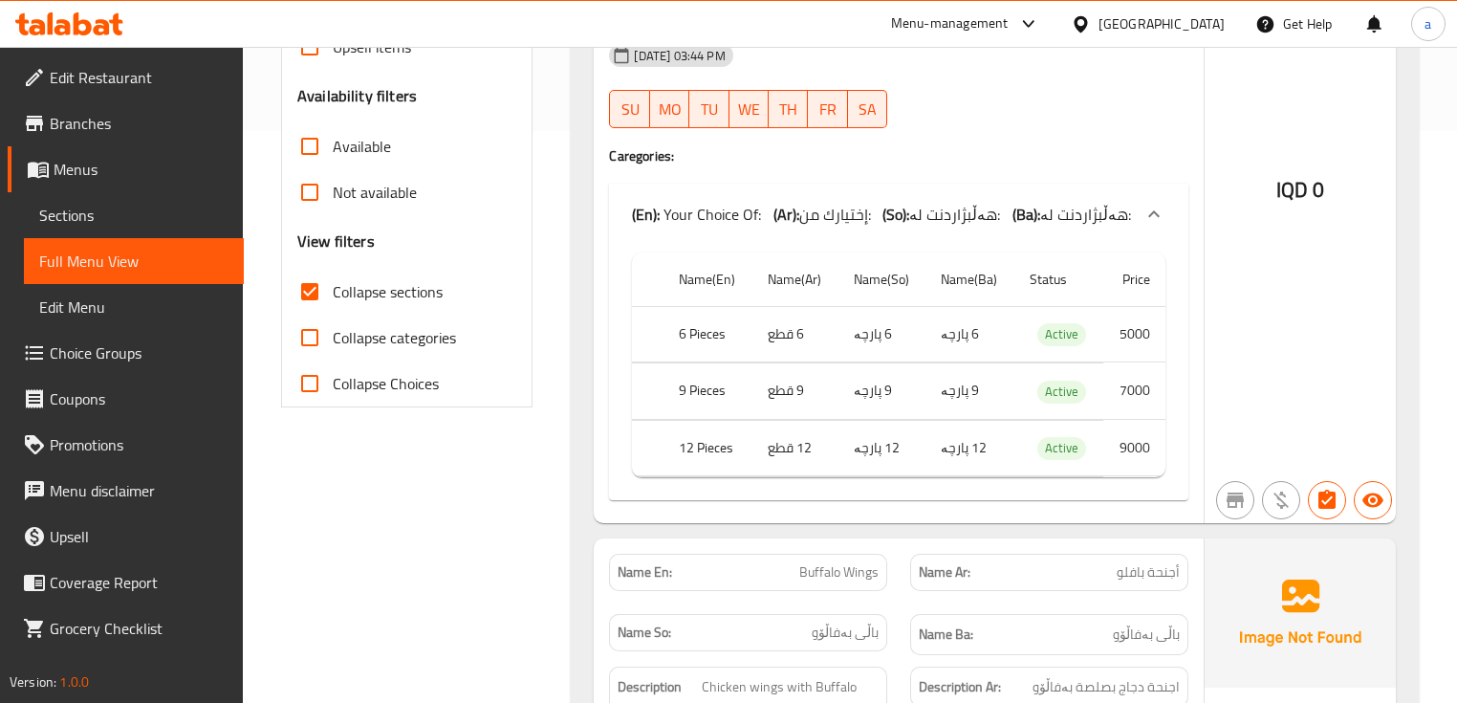
click at [300, 289] on input "Collapse sections" at bounding box center [310, 292] width 46 height 46
click at [306, 293] on input "Collapse sections" at bounding box center [310, 292] width 46 height 46
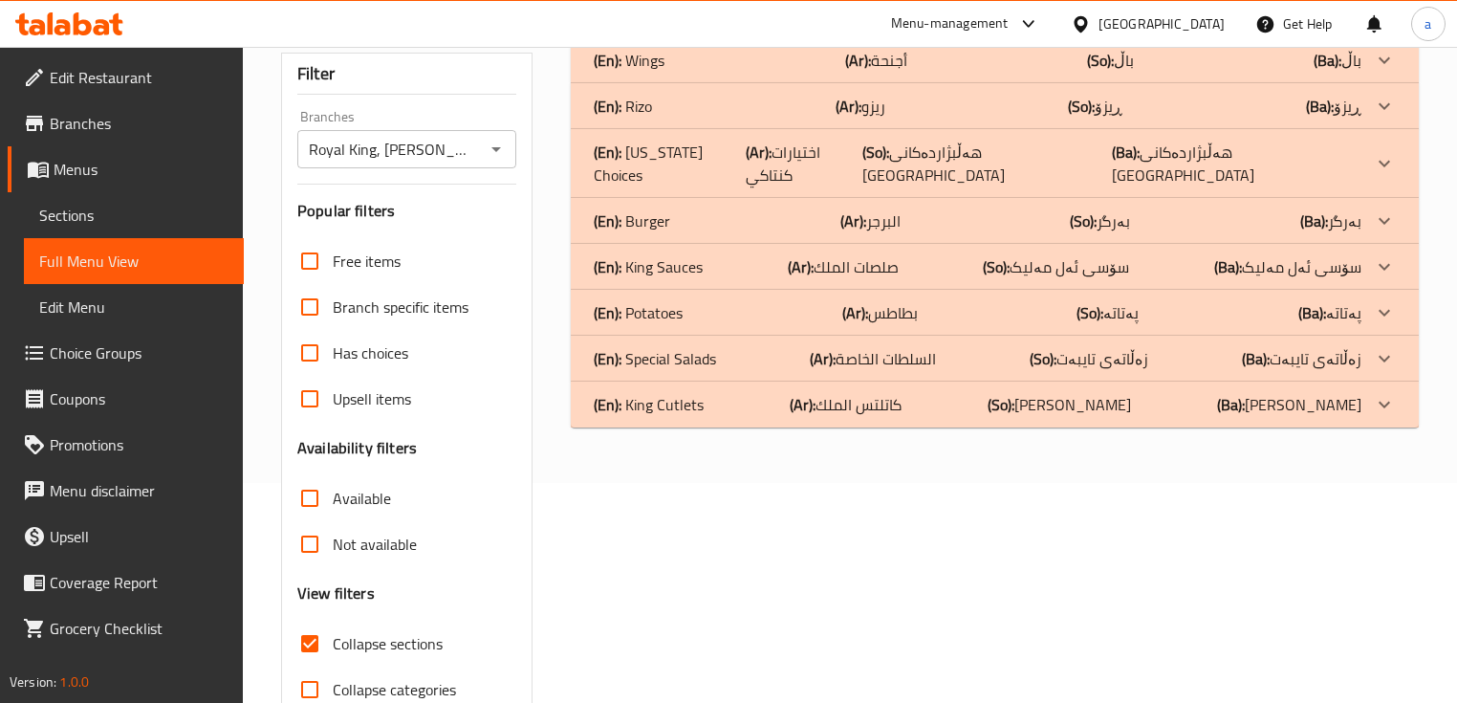
scroll to position [185, 0]
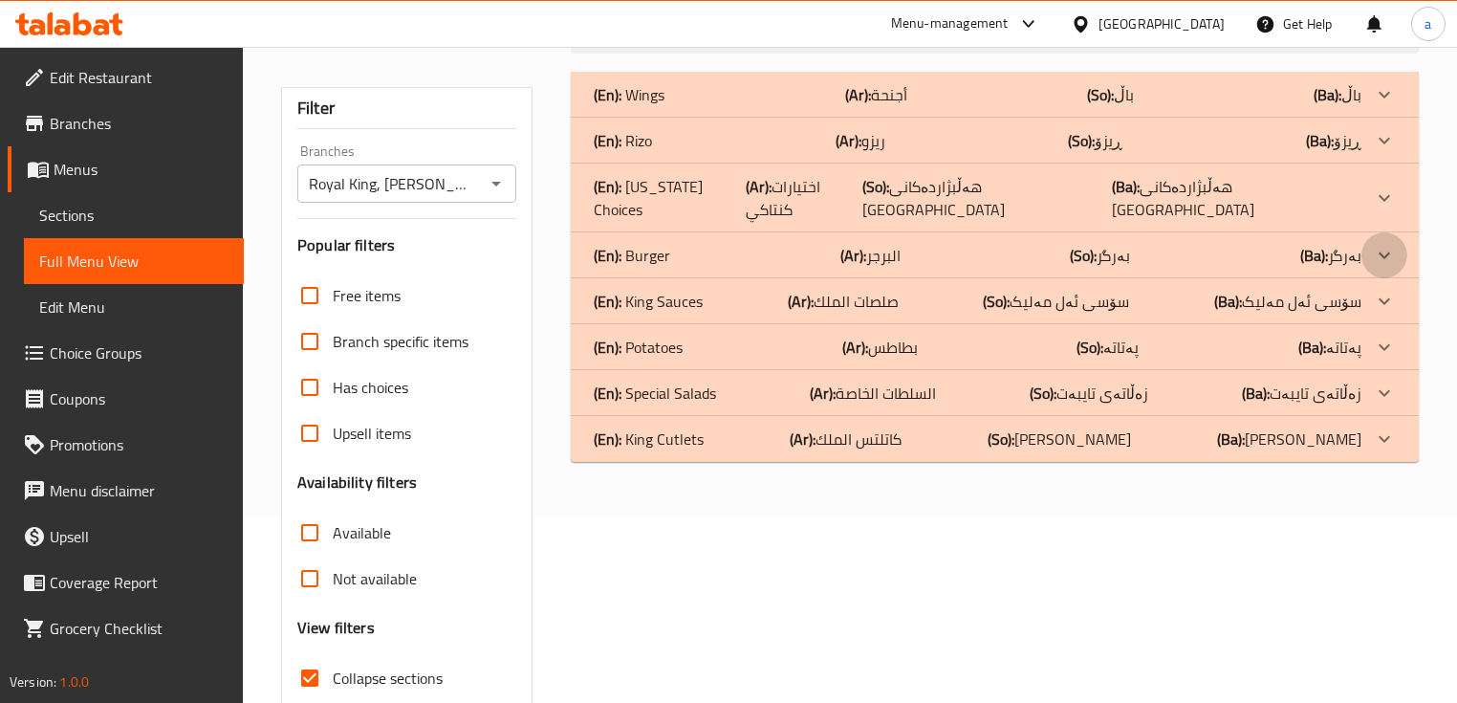
click at [1377, 106] on icon at bounding box center [1384, 94] width 23 height 23
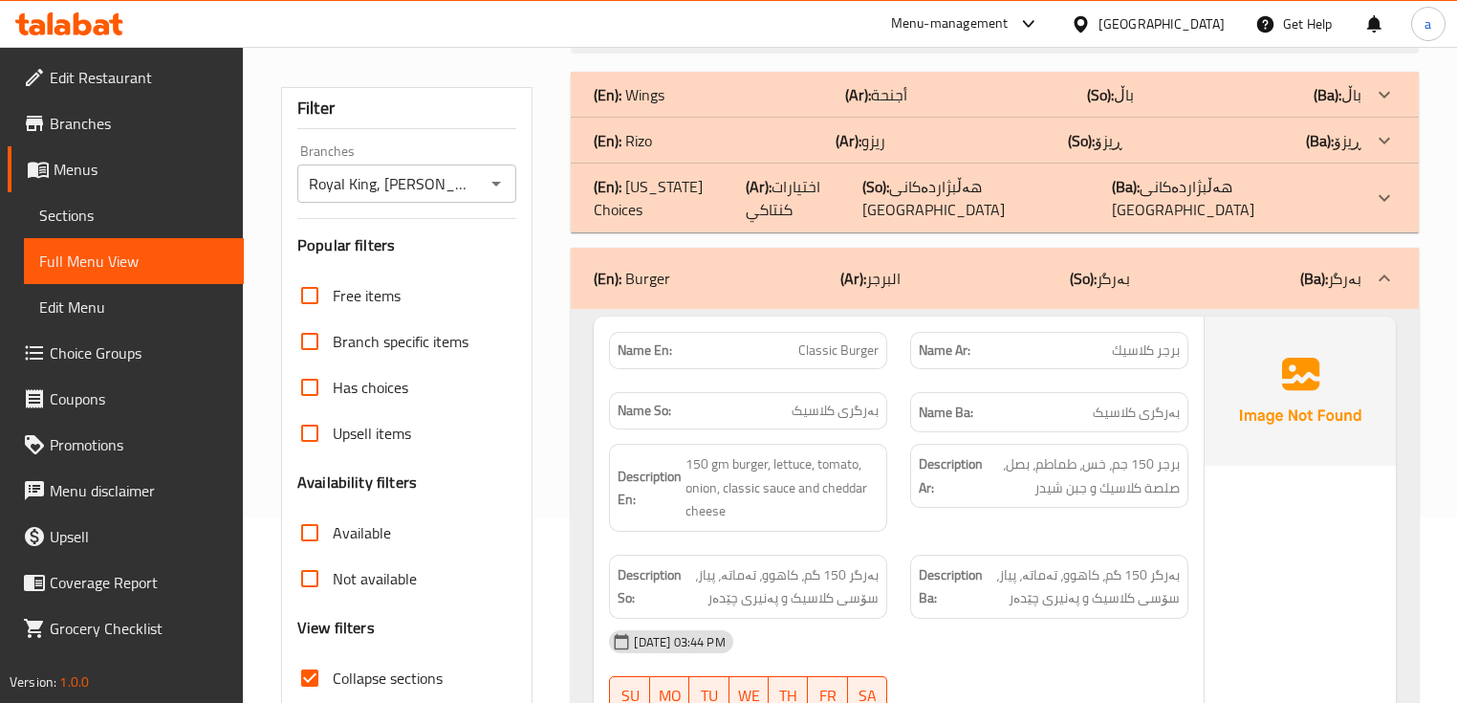
click at [1377, 255] on div at bounding box center [1385, 278] width 46 height 46
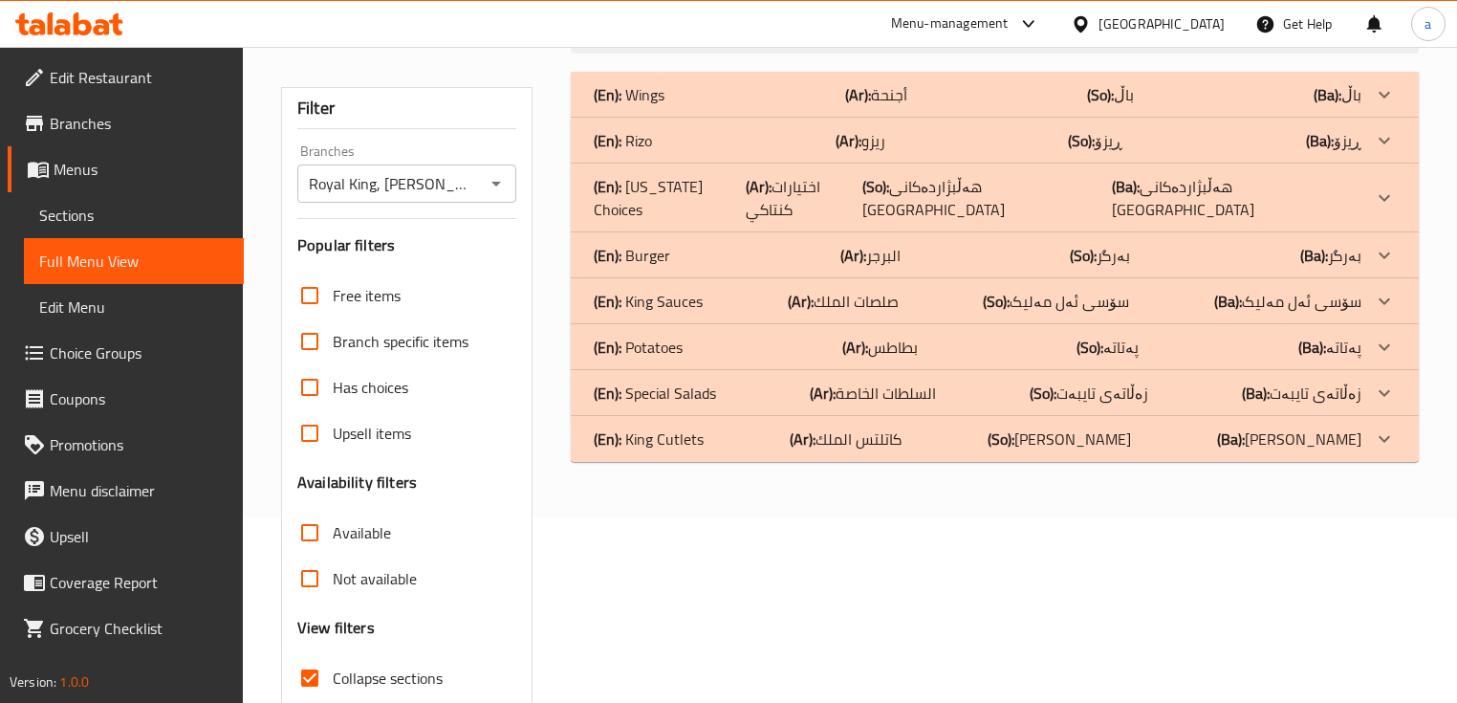
click at [1381, 106] on icon at bounding box center [1384, 94] width 23 height 23
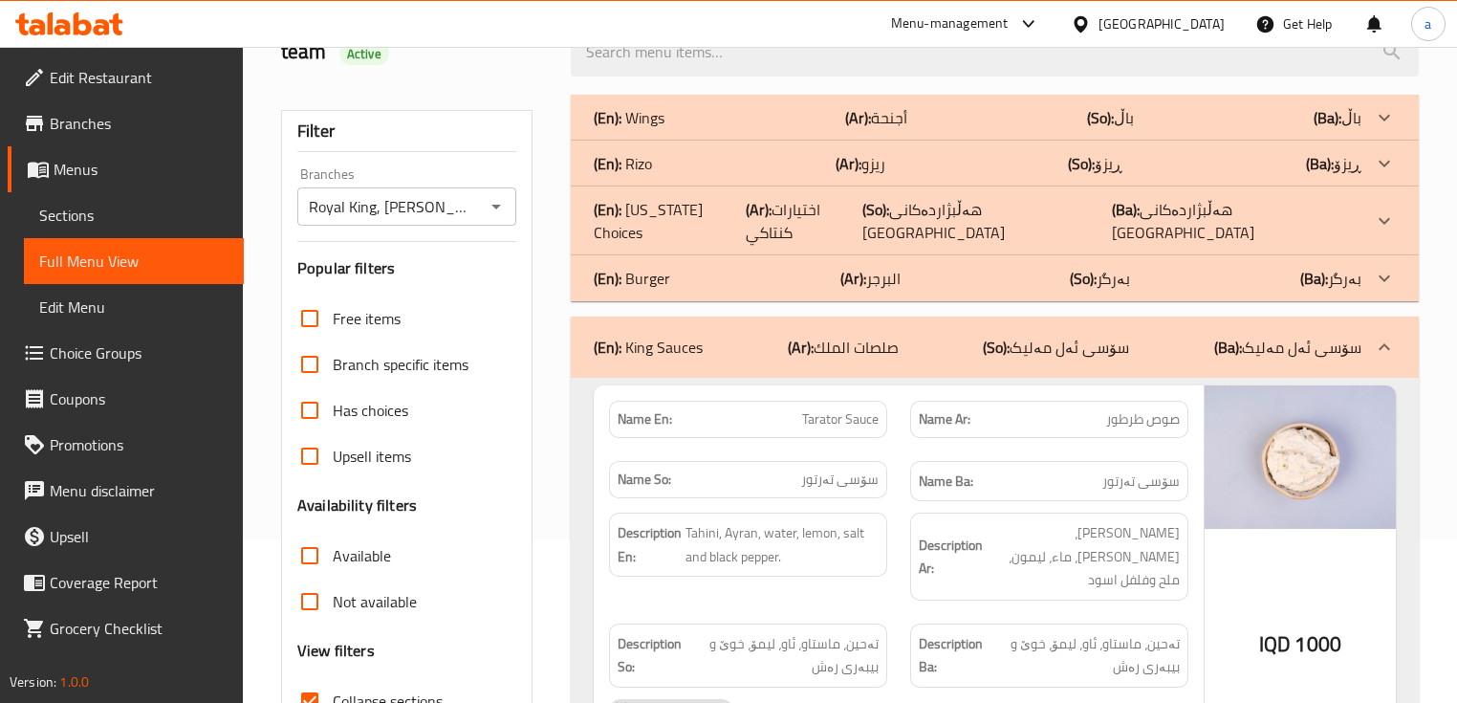
scroll to position [0, 0]
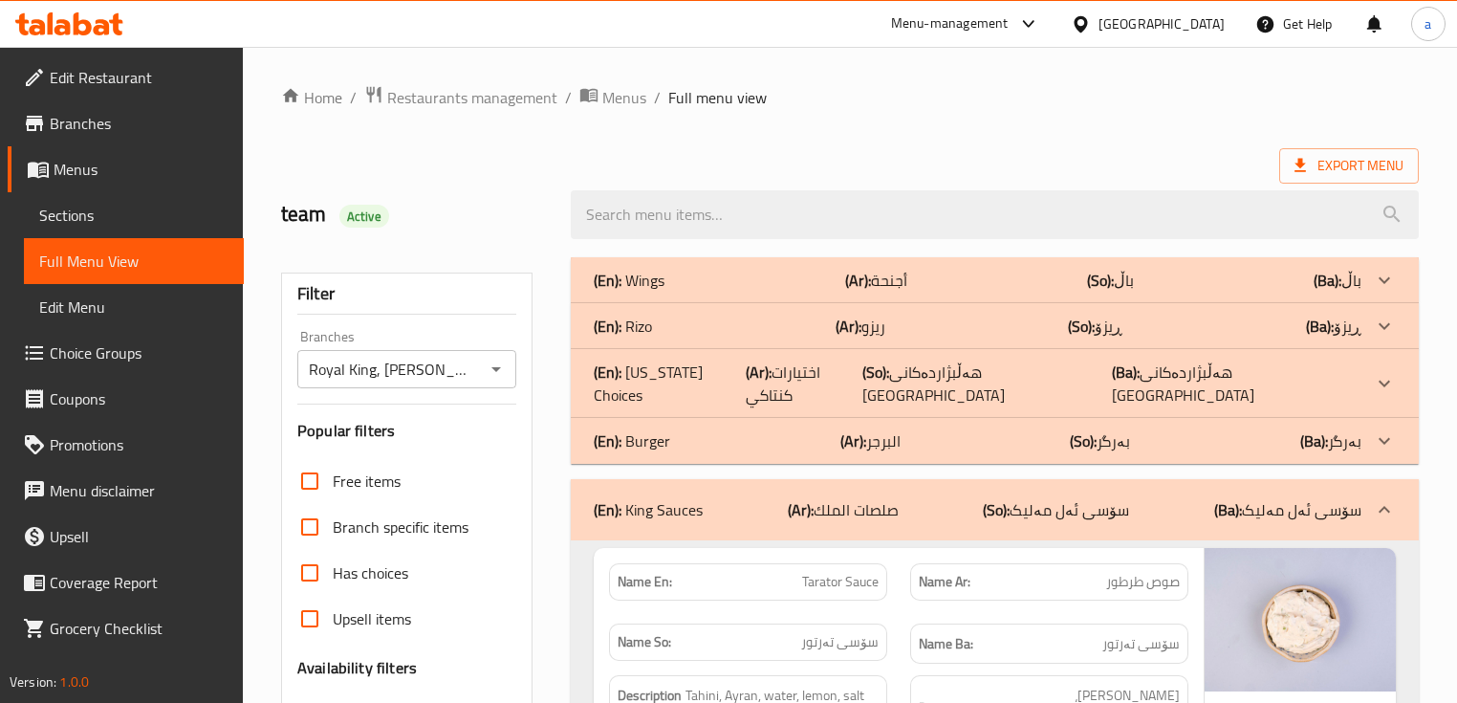
click at [1376, 498] on icon at bounding box center [1384, 509] width 23 height 23
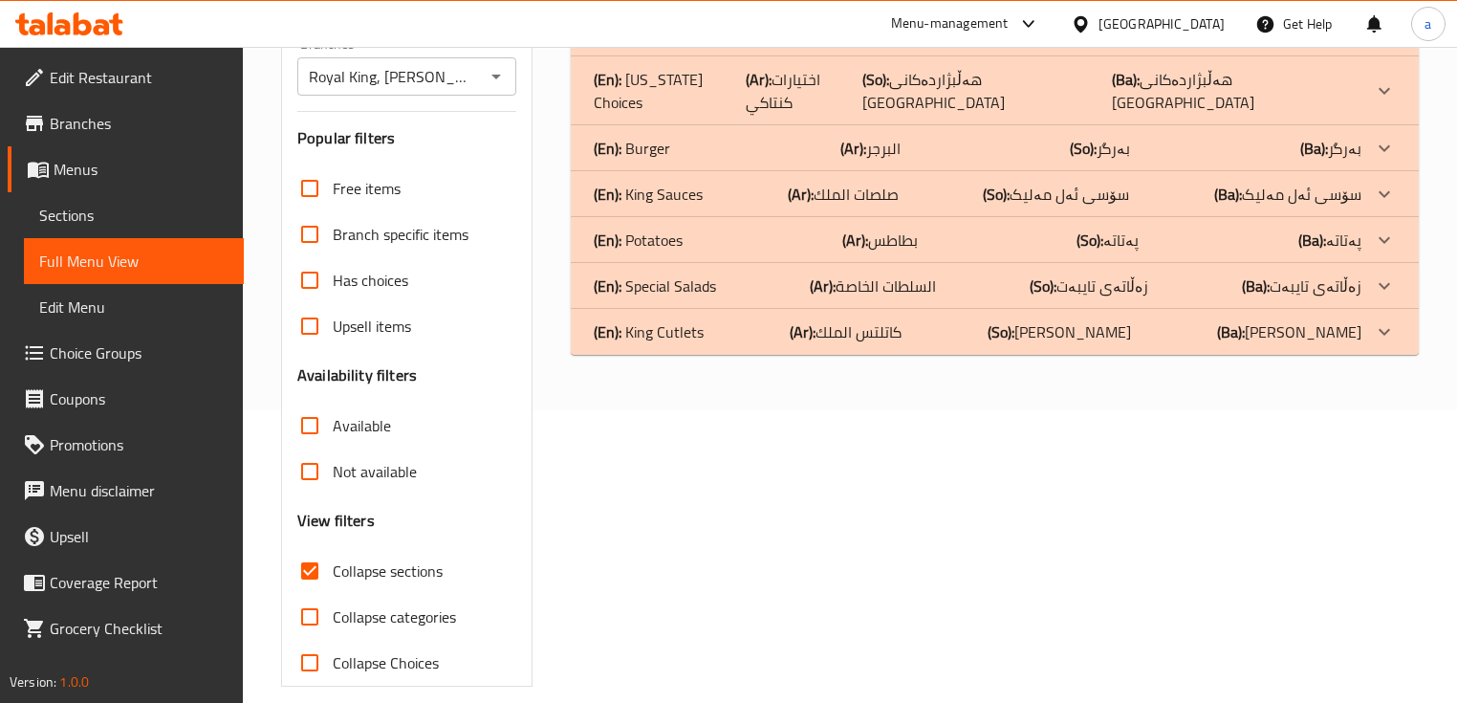
scroll to position [314, 0]
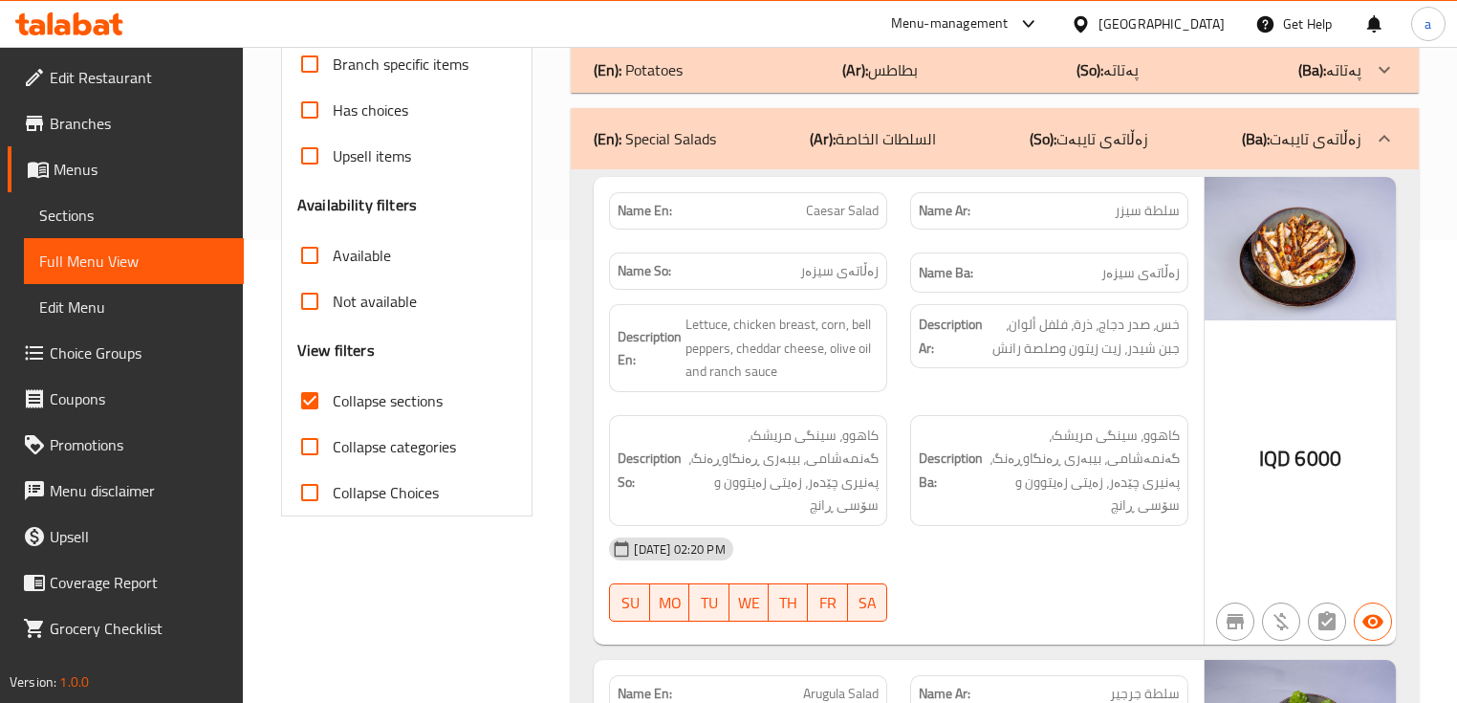
scroll to position [262, 0]
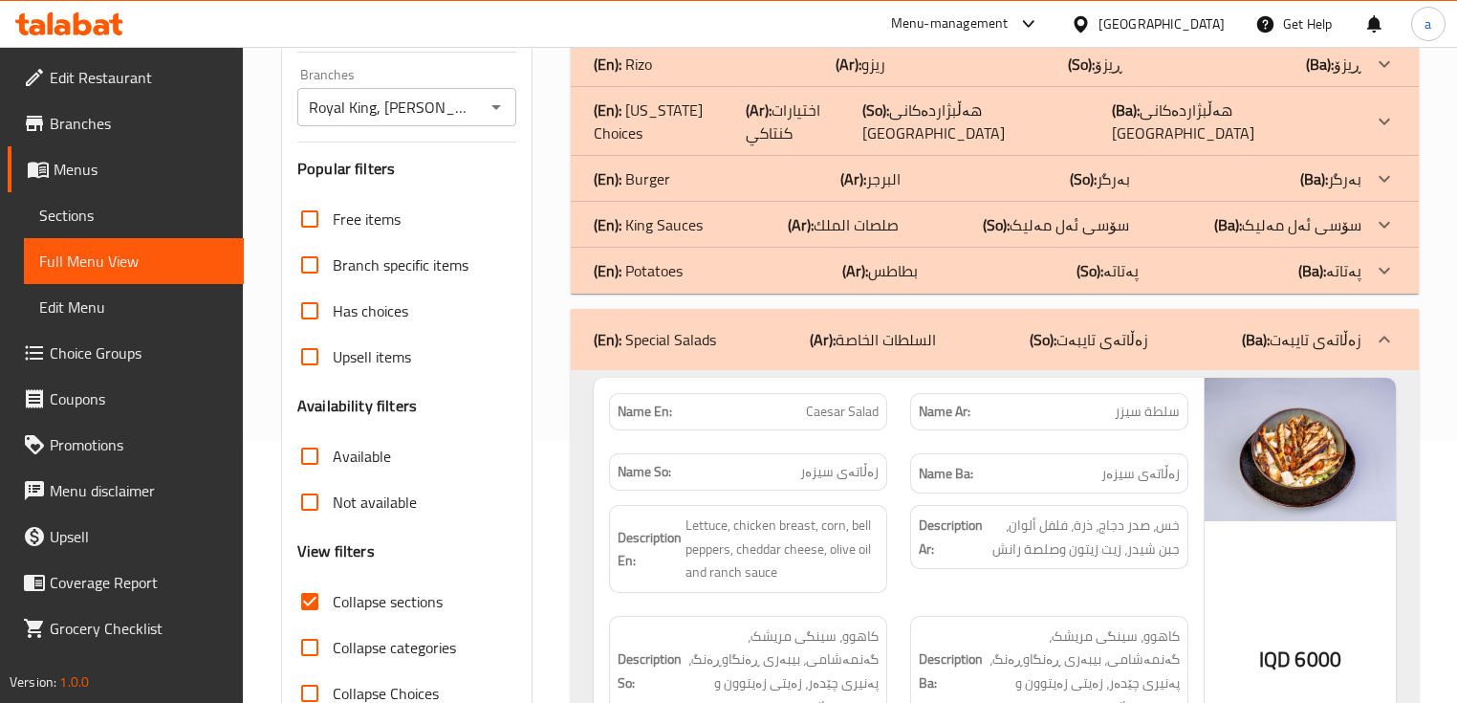
click at [308, 601] on input "Collapse sections" at bounding box center [310, 601] width 46 height 46
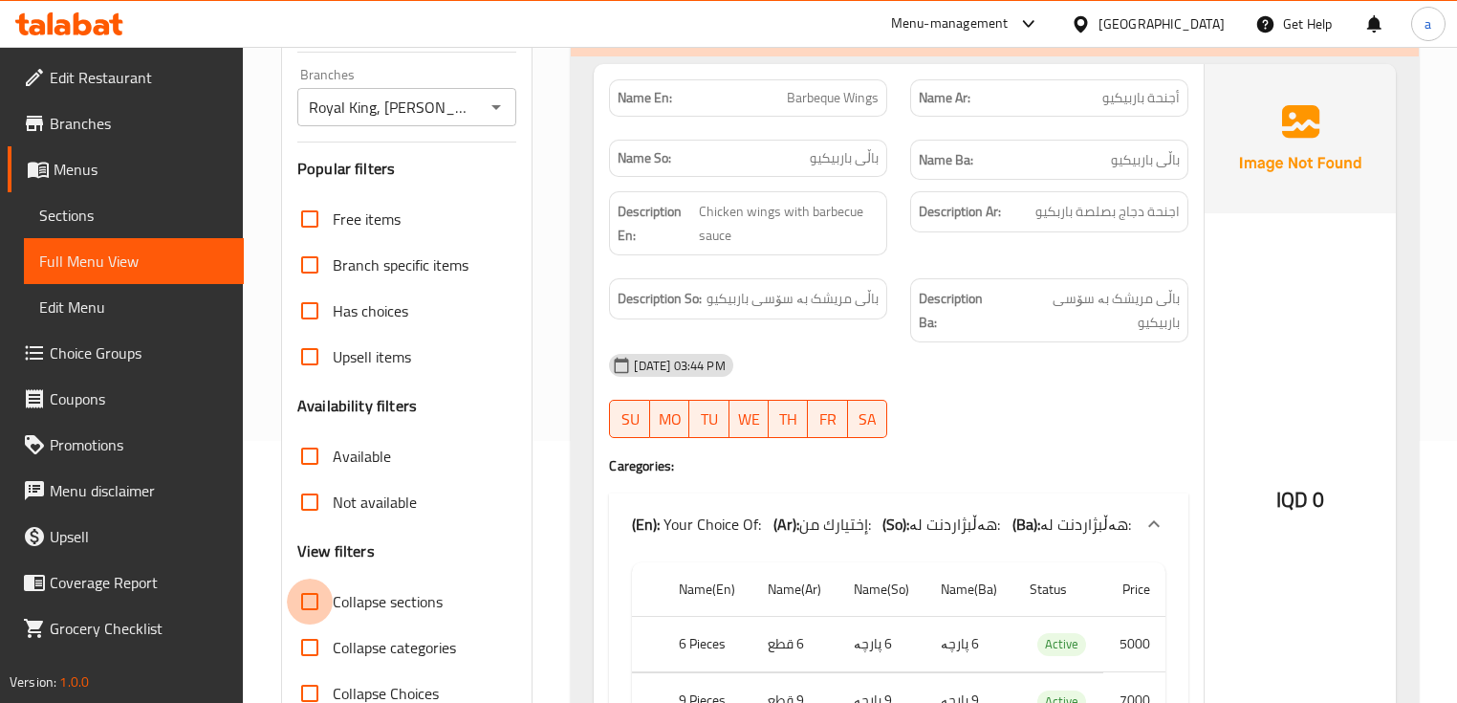
click at [308, 601] on input "Collapse sections" at bounding box center [310, 601] width 46 height 46
checkbox input "true"
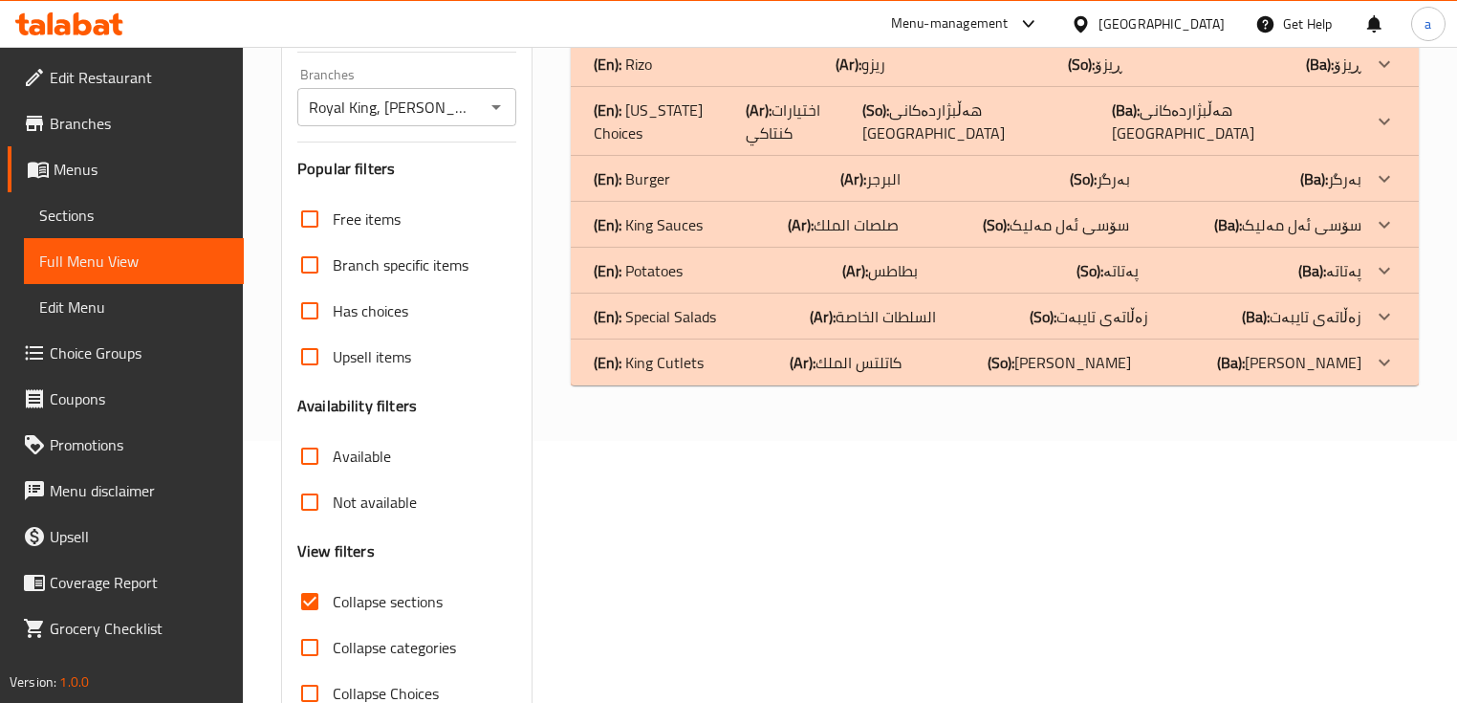
click at [1339, 30] on p "(Ba): ڕیزۆ" at bounding box center [1338, 18] width 48 height 23
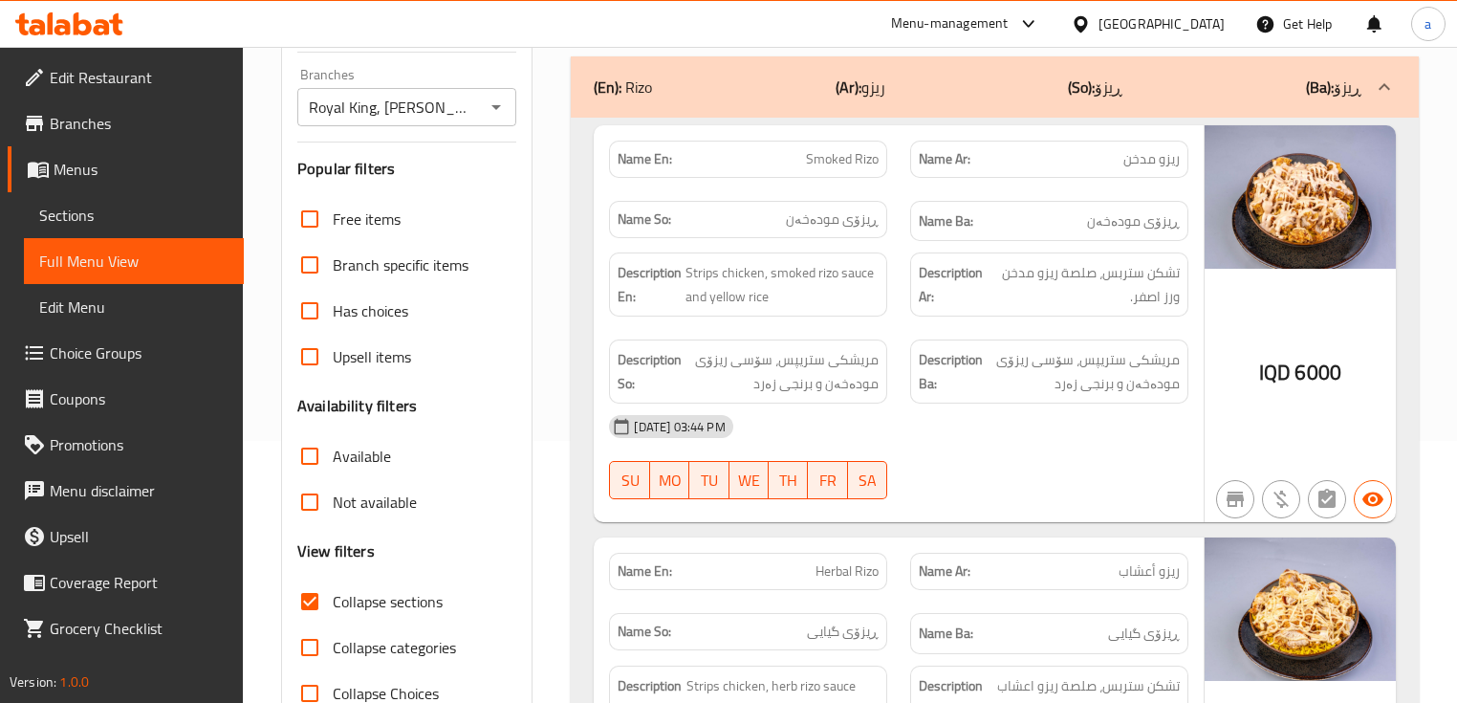
click at [1364, 67] on div "(En): [PERSON_NAME] (Ar): ريزو (So): ڕیزۆ (Ba): ڕیزۆ" at bounding box center [994, 86] width 847 height 61
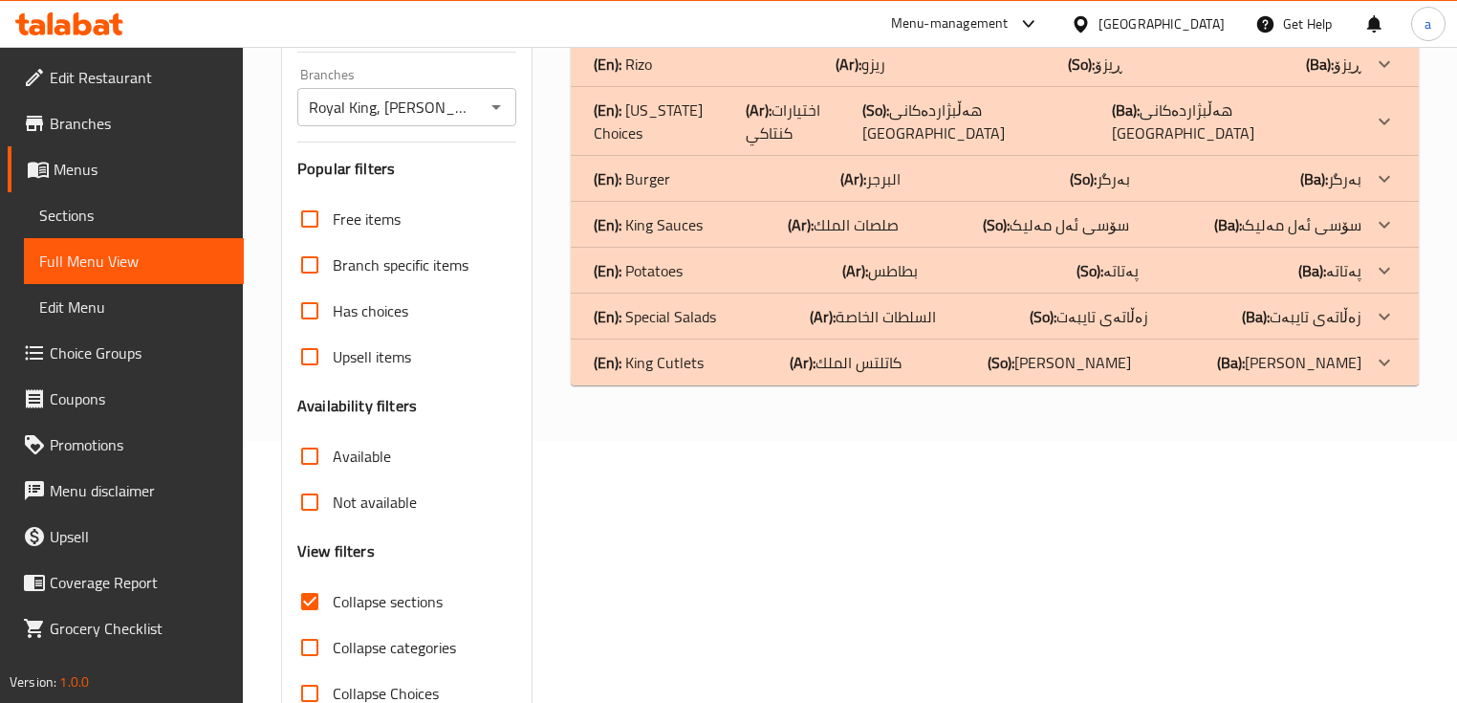
click at [1379, 30] on icon at bounding box center [1384, 18] width 23 height 23
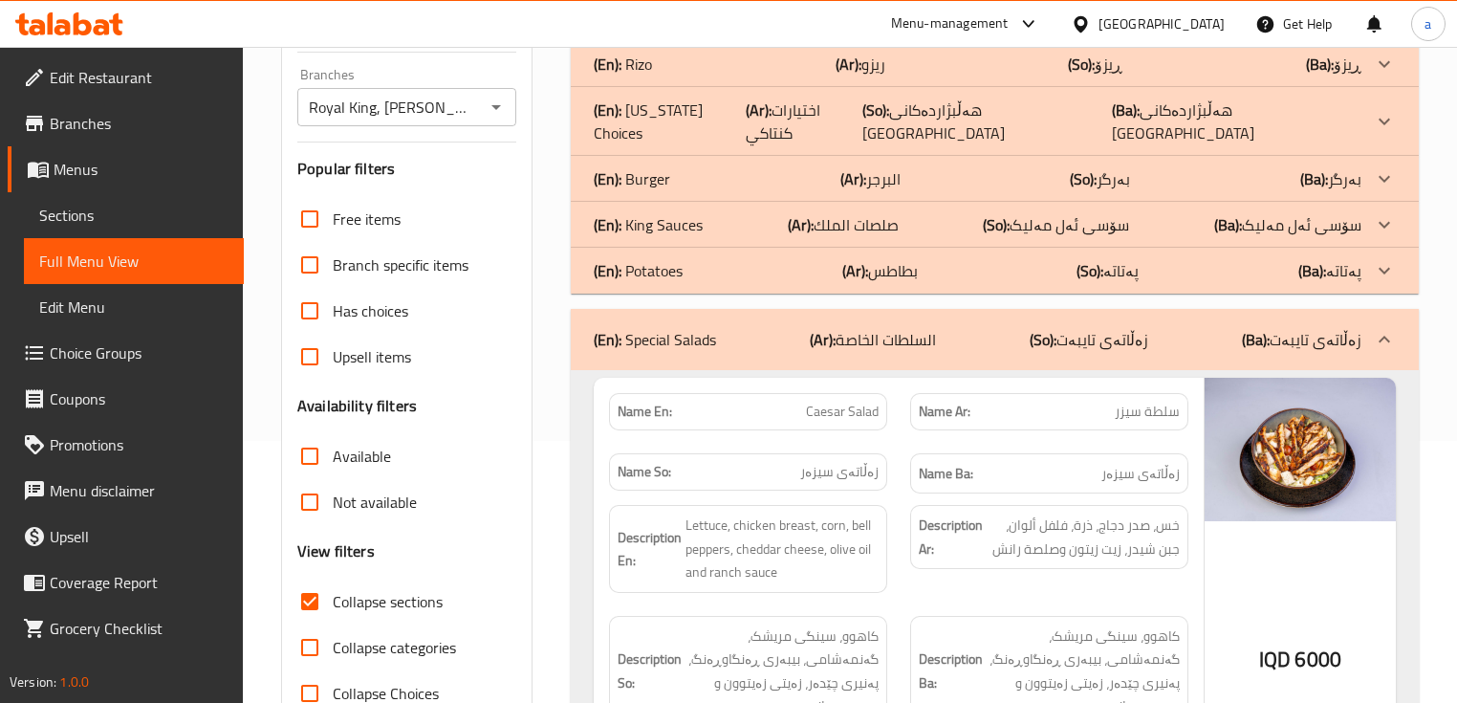
click at [1375, 30] on icon at bounding box center [1384, 18] width 23 height 23
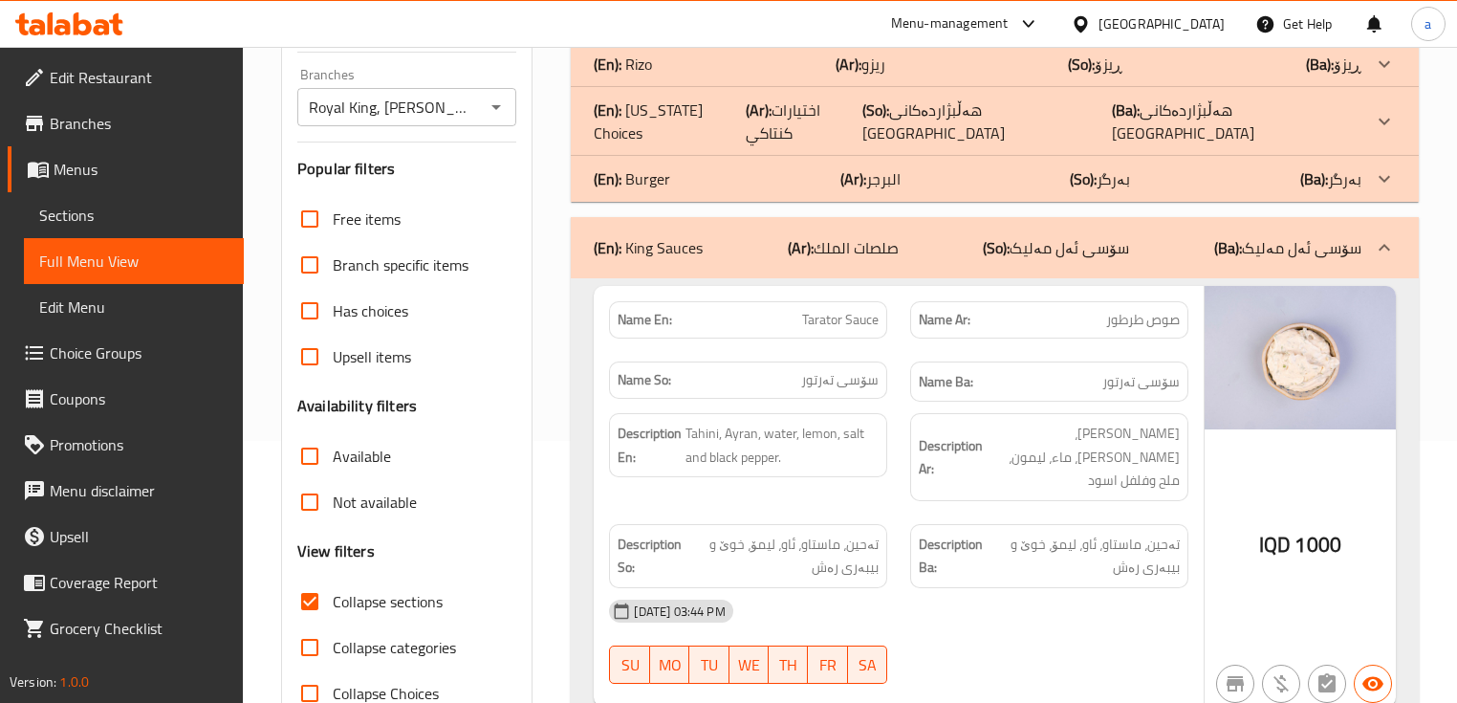
click at [1365, 41] on div at bounding box center [1385, 18] width 46 height 46
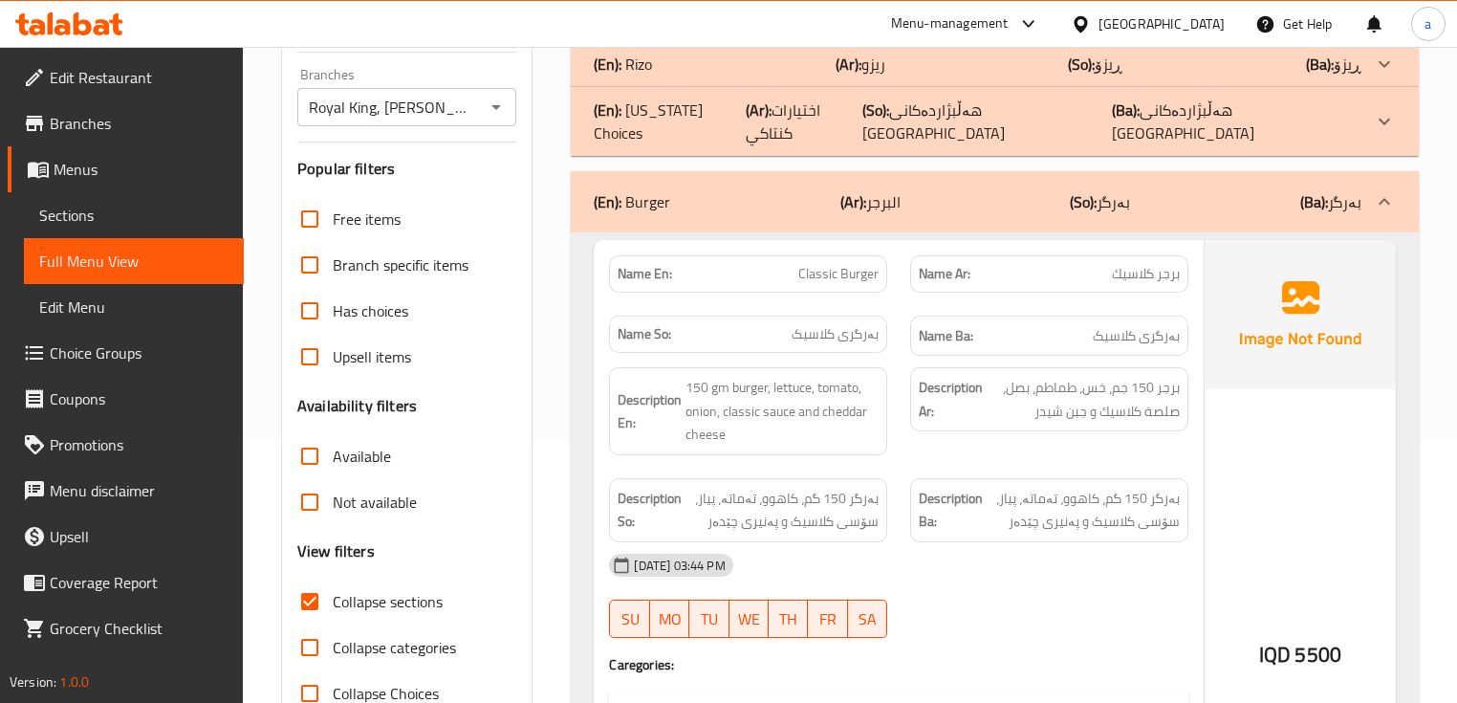
click at [1361, 30] on p "(Ba): هەڵبژاردەکانی [GEOGRAPHIC_DATA]" at bounding box center [1338, 18] width 48 height 23
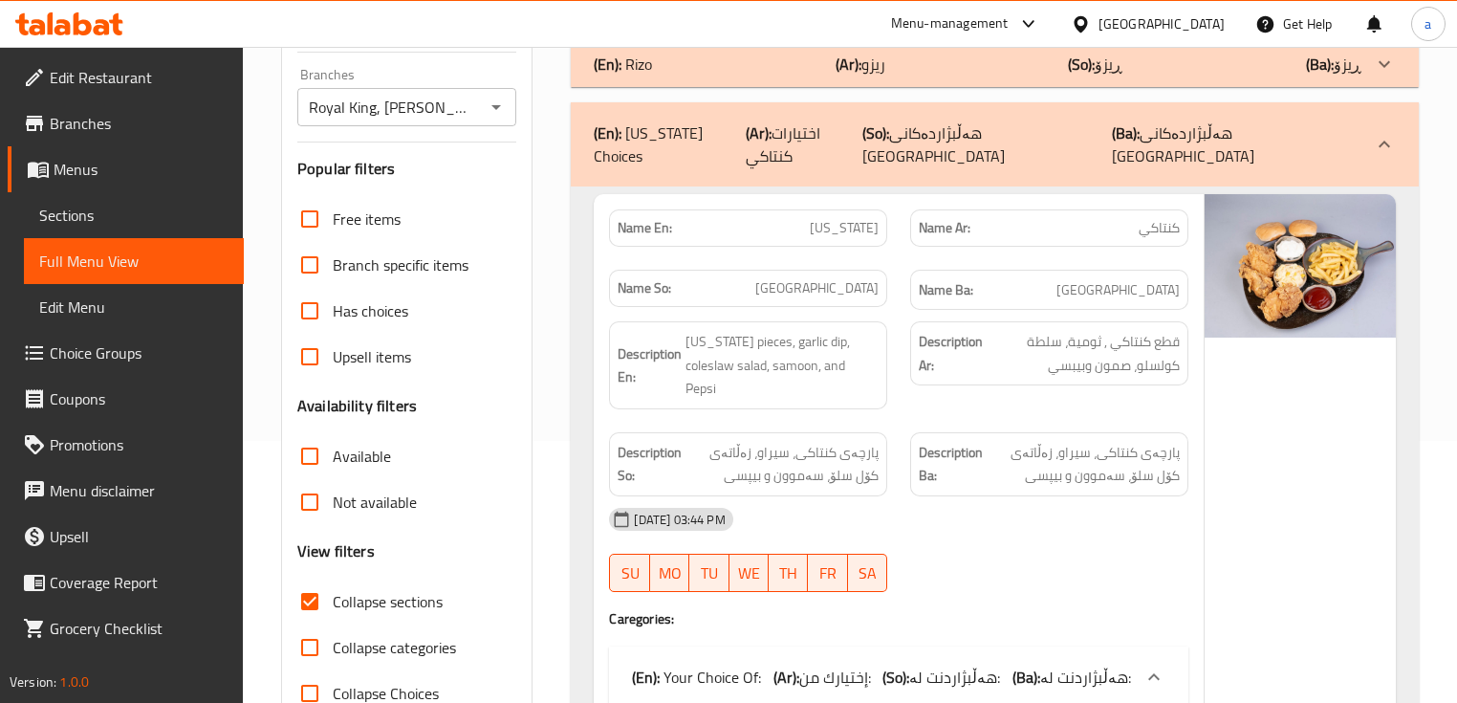
click at [1357, 30] on p "(Ba): ڕیزۆ" at bounding box center [1338, 18] width 48 height 23
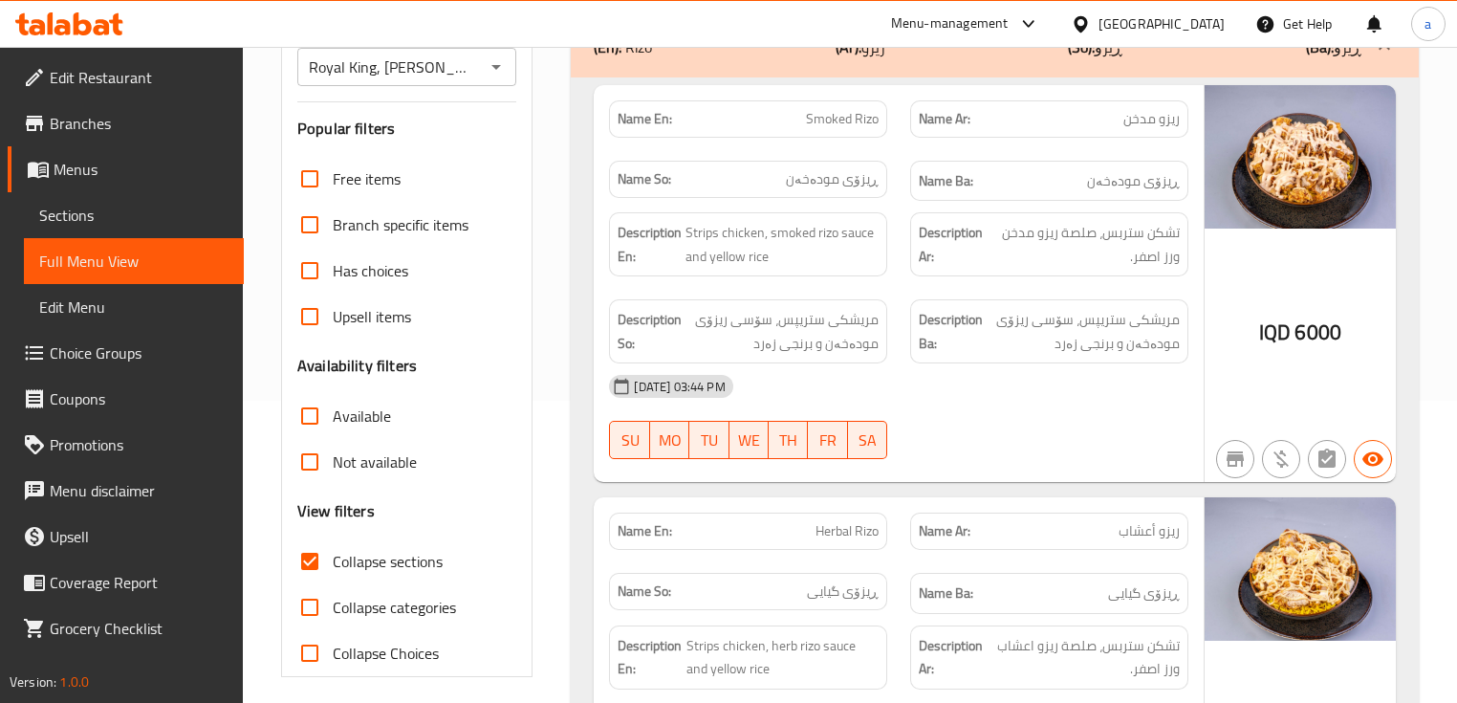
scroll to position [0, 0]
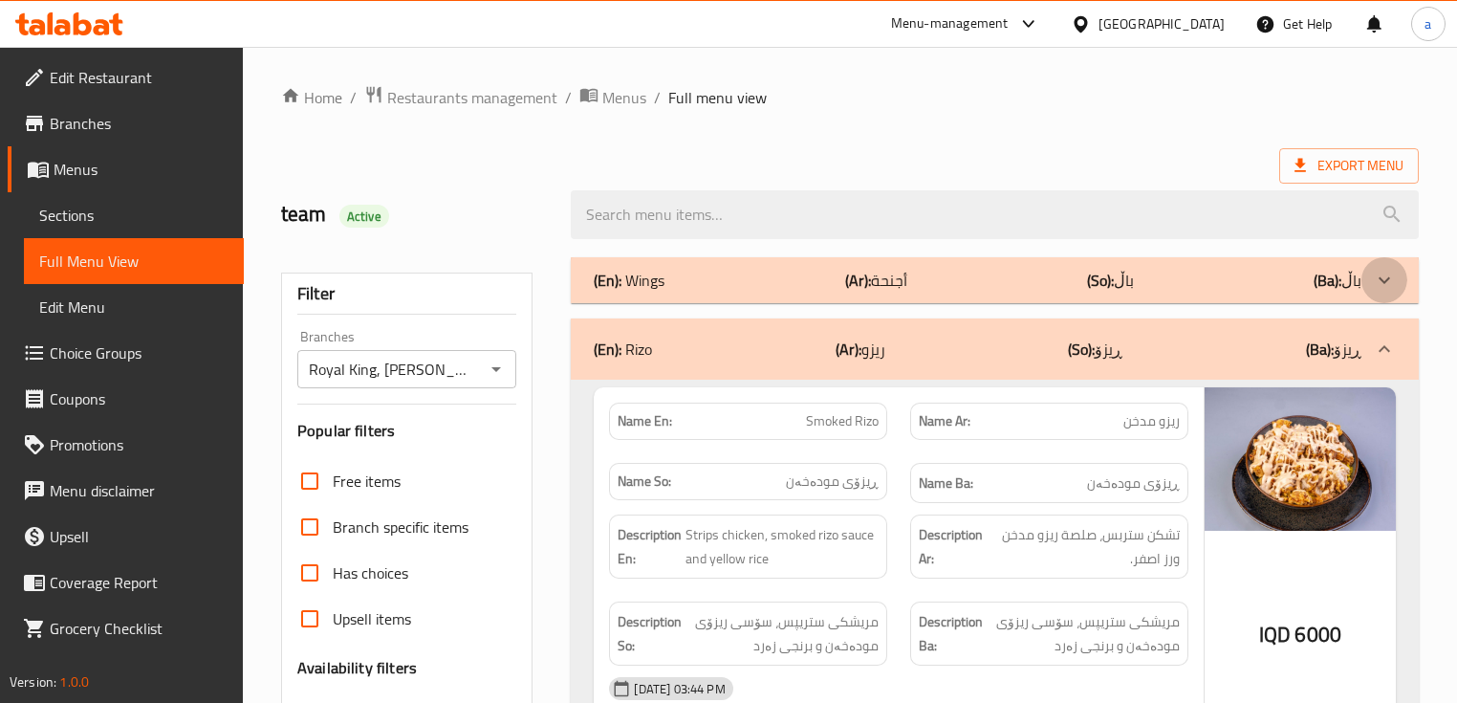
click at [1400, 282] on div at bounding box center [1385, 280] width 46 height 46
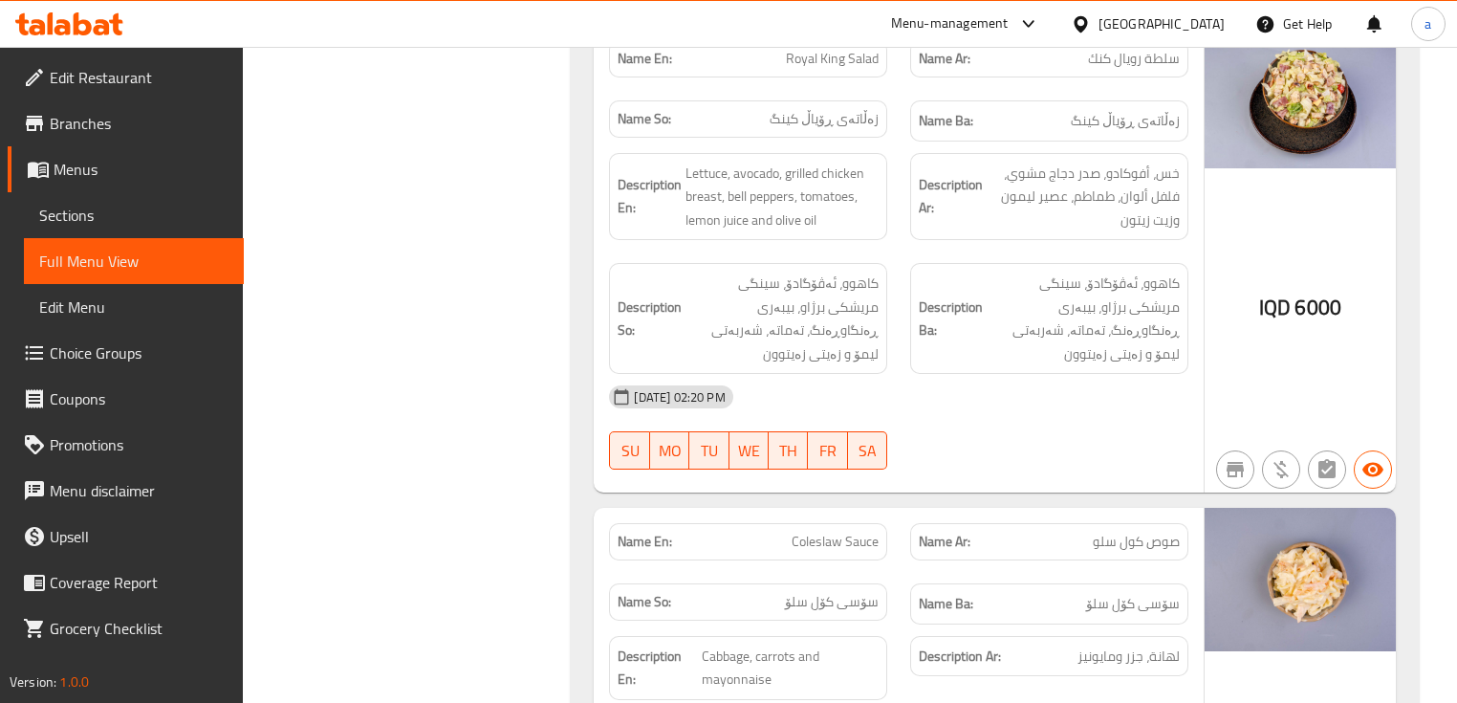
scroll to position [20484, 0]
